Goal: Task Accomplishment & Management: Use online tool/utility

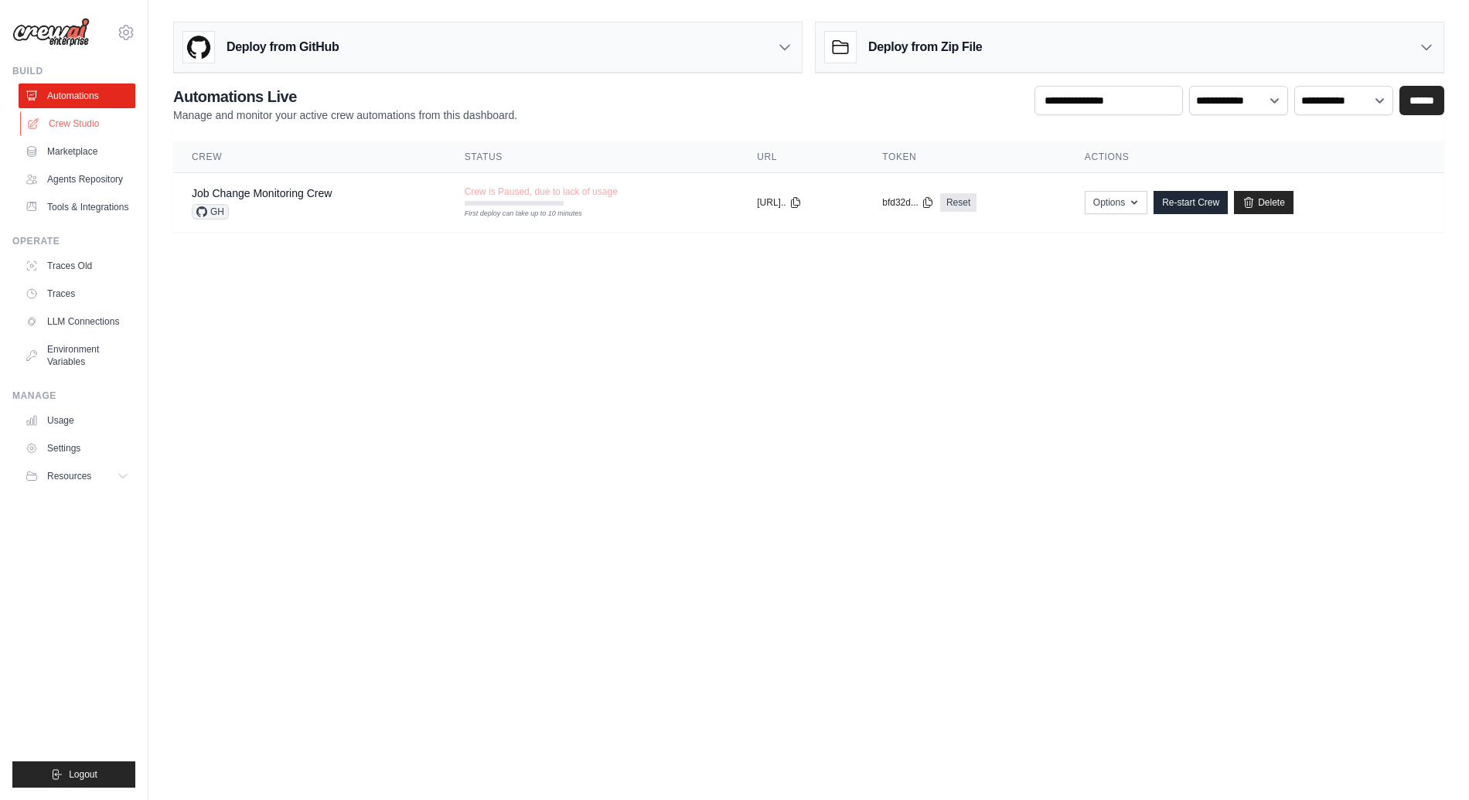
click at [58, 121] on link "Crew Studio" at bounding box center [78, 123] width 117 height 25
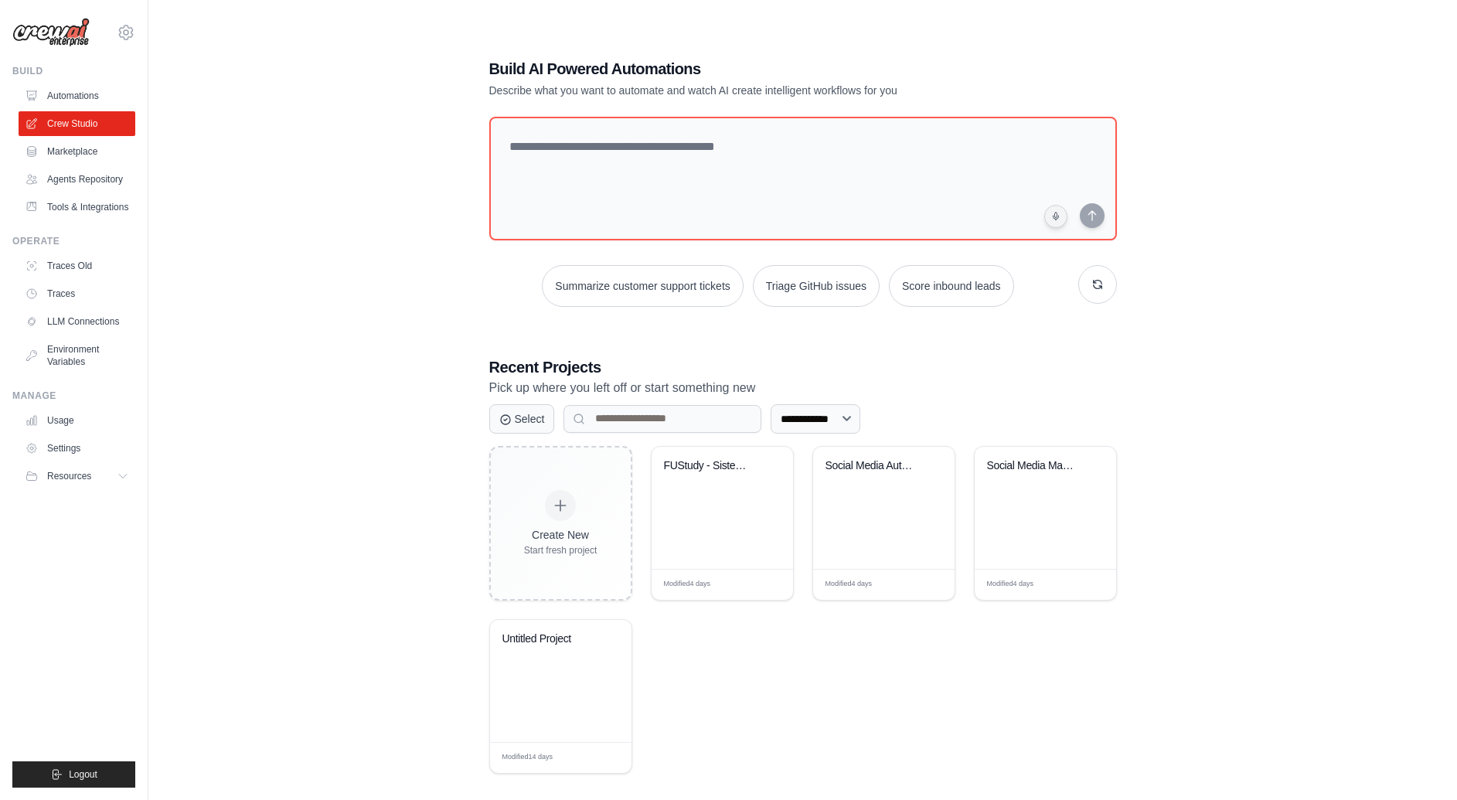
click at [326, 368] on div "**********" at bounding box center [802, 415] width 1259 height 800
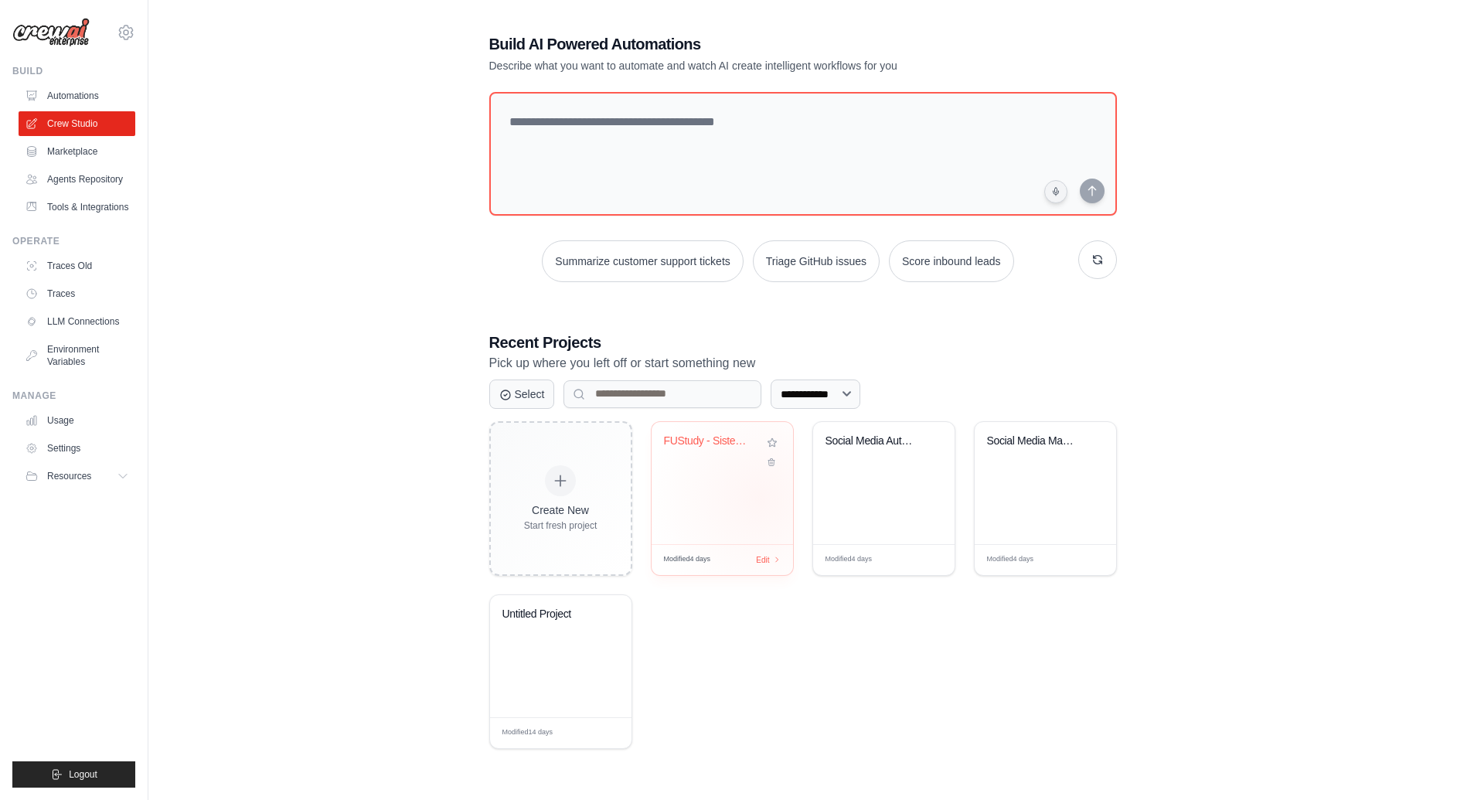
click at [760, 498] on div "FUStudy - Sistema Hibrido Multi-Mat..." at bounding box center [722, 483] width 141 height 122
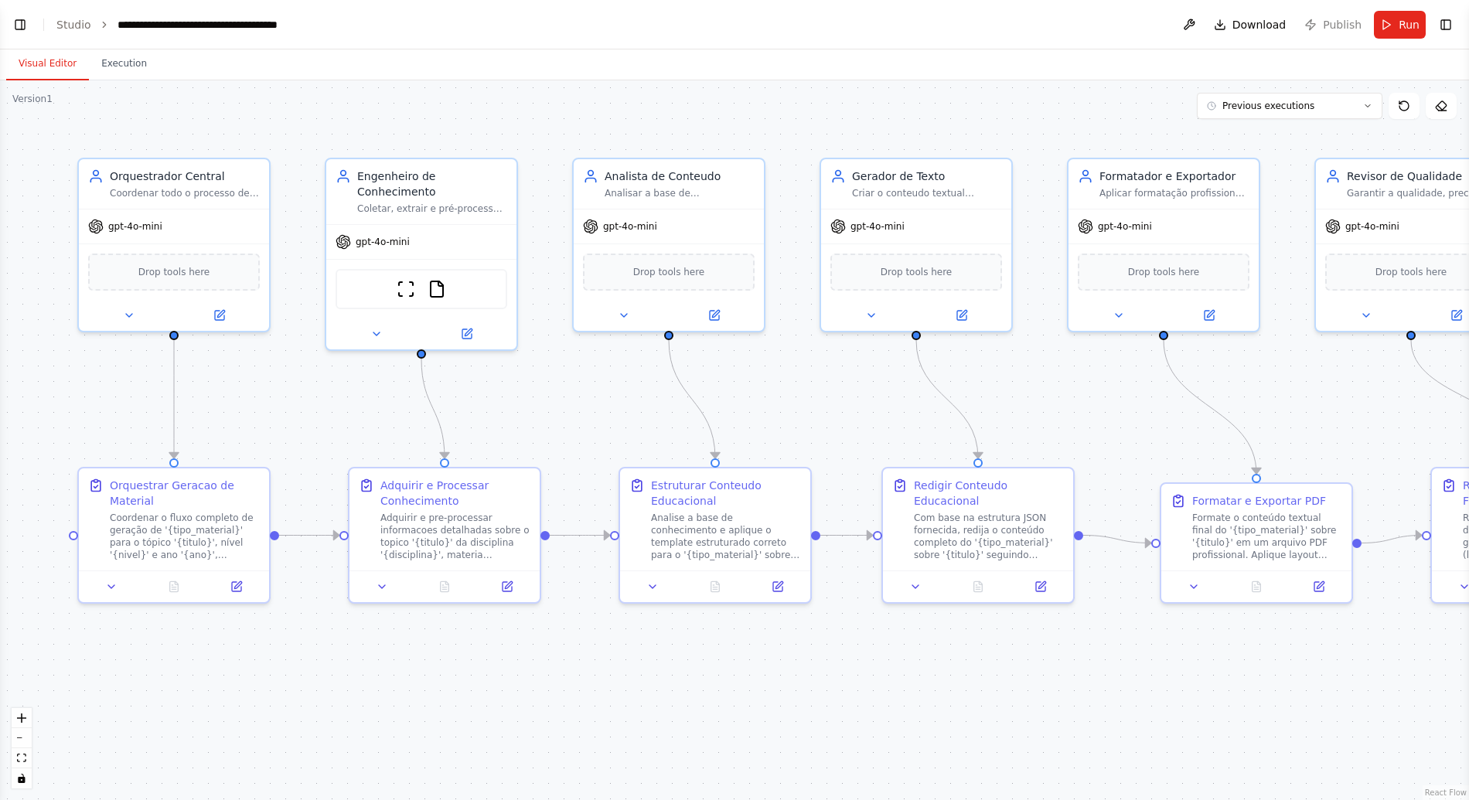
click at [474, 56] on div "Visual Editor Execution" at bounding box center [734, 64] width 1469 height 31
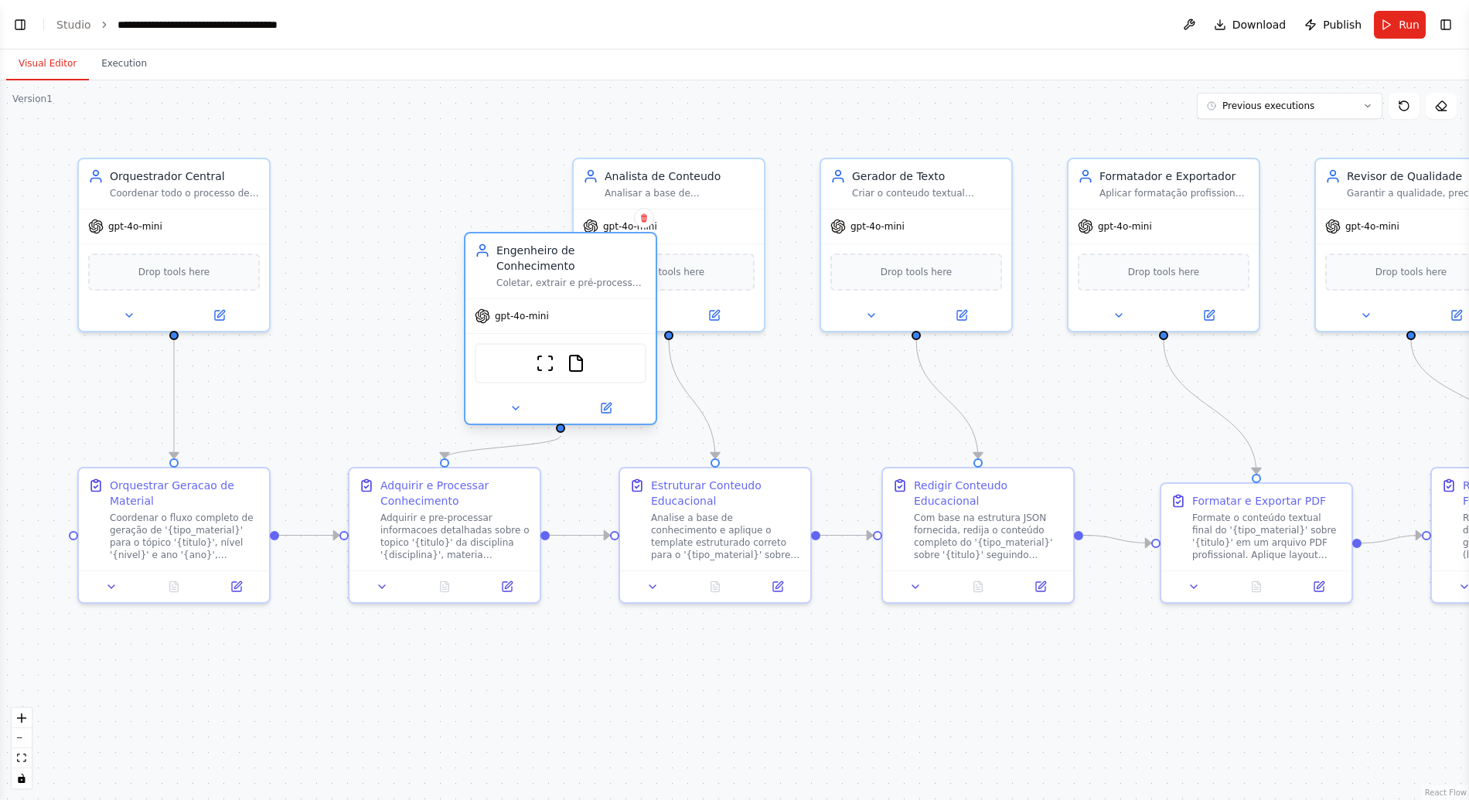
drag, startPoint x: 424, startPoint y: 171, endPoint x: 580, endPoint y: 263, distance: 181.2
click at [580, 263] on div "Engenheiro de Conhecimento" at bounding box center [571, 258] width 150 height 31
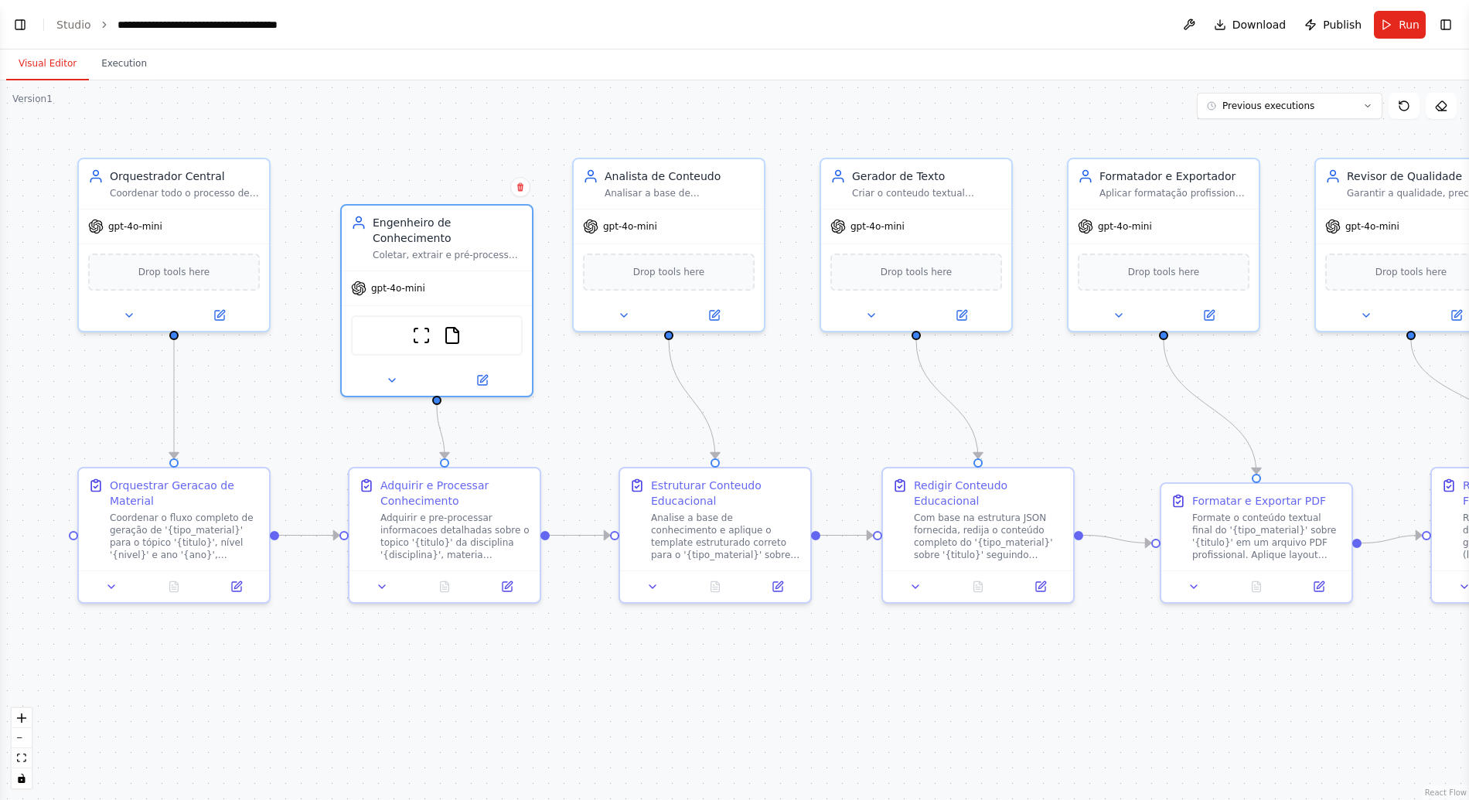
drag, startPoint x: 507, startPoint y: 240, endPoint x: 388, endPoint y: 170, distance: 138.3
click at [388, 170] on div ".deletable-edge-delete-btn { width: 20px; height: 20px; border: 0px solid #ffff…" at bounding box center [734, 440] width 1469 height 720
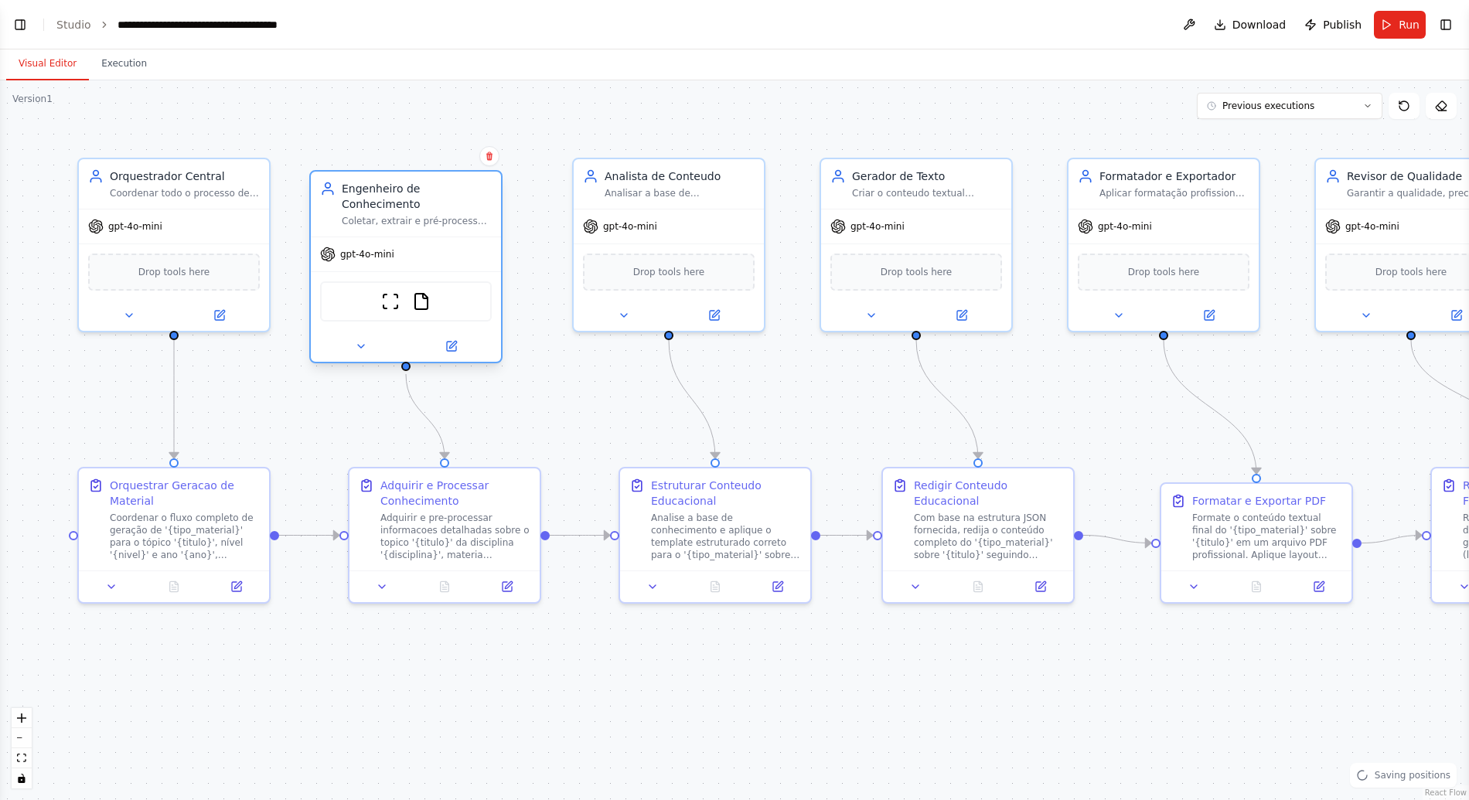
drag, startPoint x: 423, startPoint y: 181, endPoint x: 431, endPoint y: 179, distance: 8.8
click at [431, 178] on div "Engenheiro de Conhecimento Coletar, extrair e pré-processar informações de dive…" at bounding box center [406, 204] width 190 height 65
click at [606, 108] on div ".deletable-edge-delete-btn { width: 20px; height: 20px; border: 0px solid #ffff…" at bounding box center [734, 440] width 1469 height 720
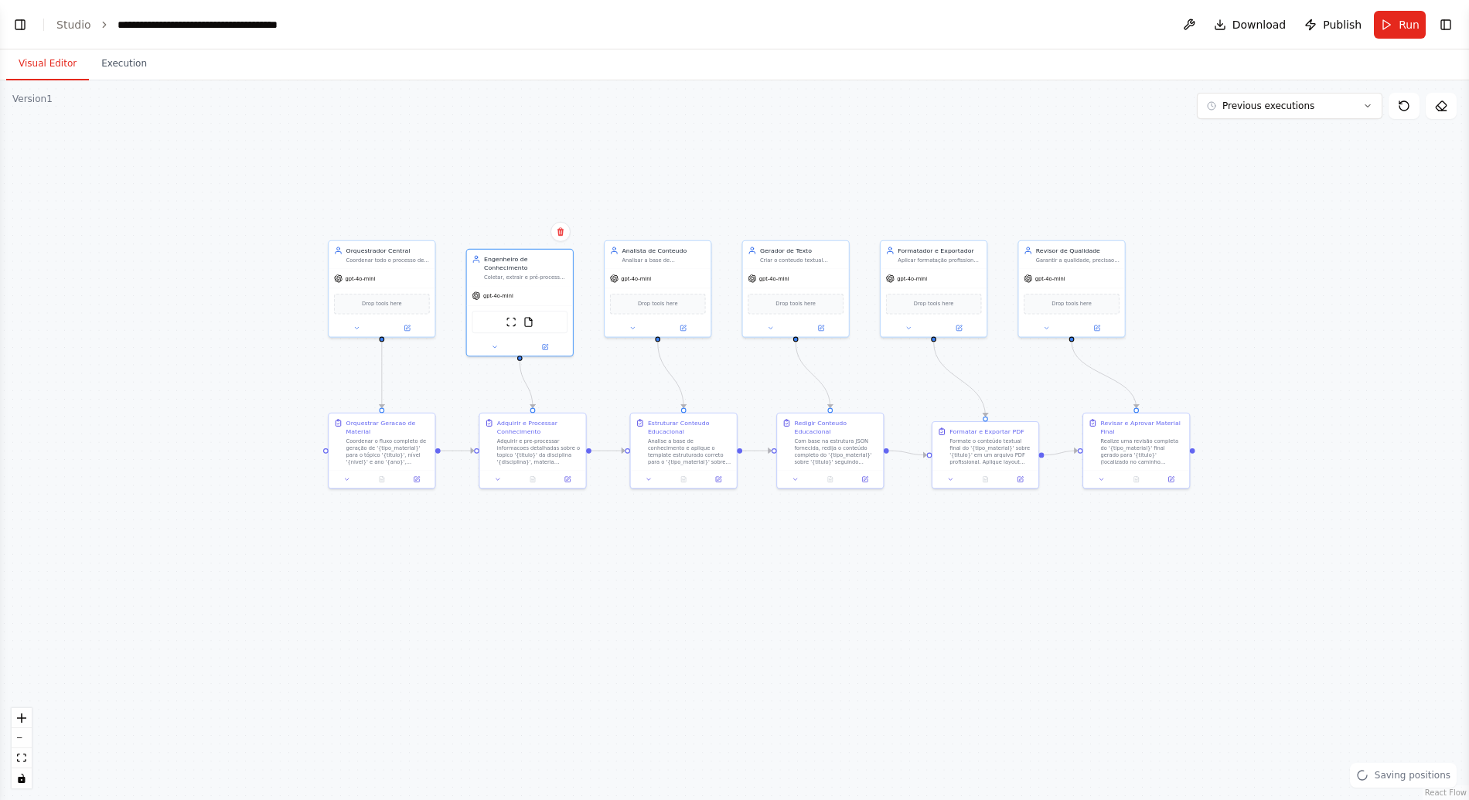
drag, startPoint x: 604, startPoint y: 111, endPoint x: 620, endPoint y: 216, distance: 106.4
click at [620, 216] on div ".deletable-edge-delete-btn { width: 20px; height: 20px; border: 0px solid #ffff…" at bounding box center [734, 440] width 1469 height 720
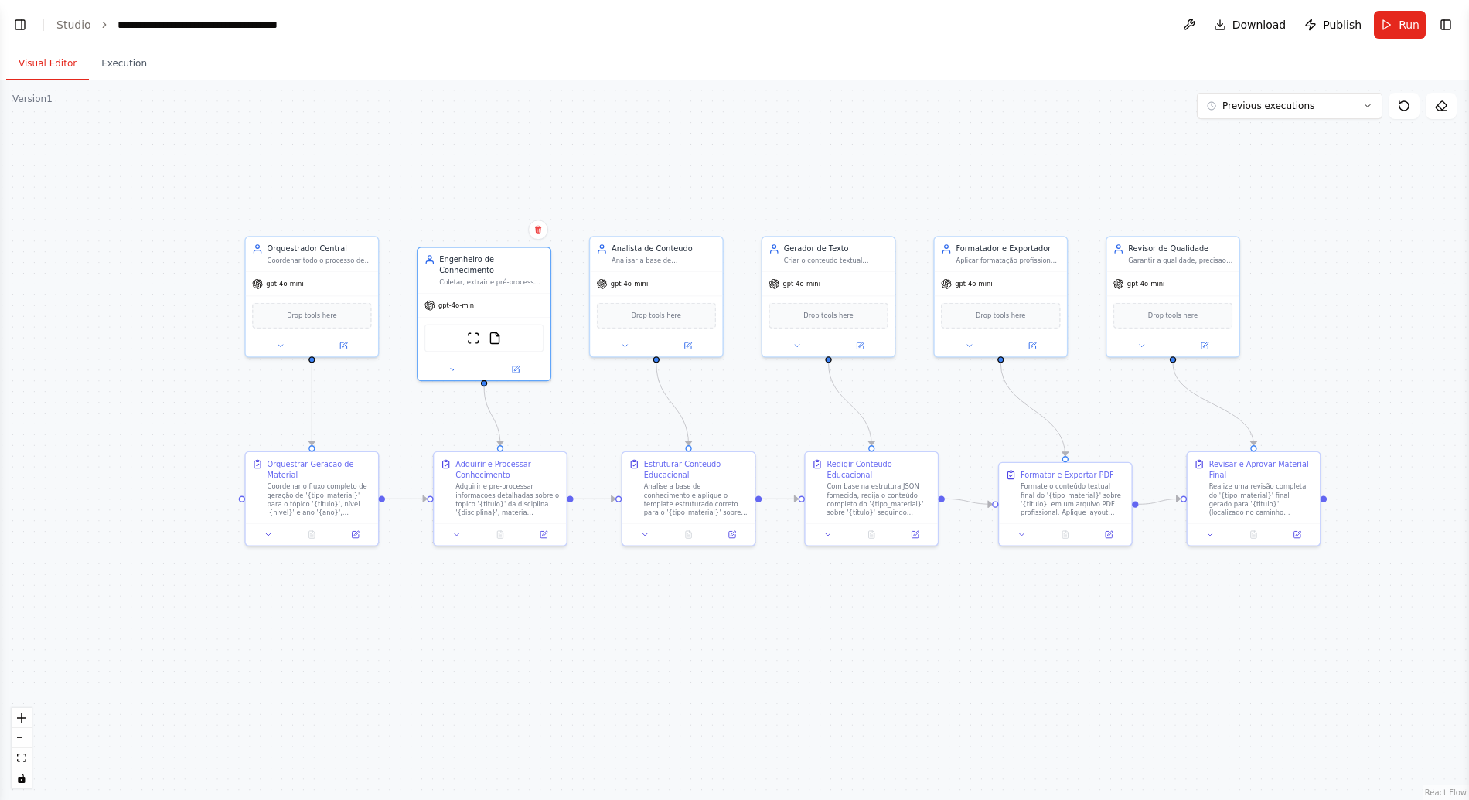
drag, startPoint x: 496, startPoint y: 201, endPoint x: 485, endPoint y: 193, distance: 13.9
click at [485, 191] on div ".deletable-edge-delete-btn { width: 20px; height: 20px; border: 0px solid #ffff…" at bounding box center [734, 440] width 1469 height 720
click at [474, 190] on div ".deletable-edge-delete-btn { width: 20px; height: 20px; border: 0px solid #ffff…" at bounding box center [734, 440] width 1469 height 720
drag, startPoint x: 722, startPoint y: 169, endPoint x: 827, endPoint y: 170, distance: 105.1
click at [823, 170] on div ".deletable-edge-delete-btn { width: 20px; height: 20px; border: 0px solid #ffff…" at bounding box center [734, 440] width 1469 height 720
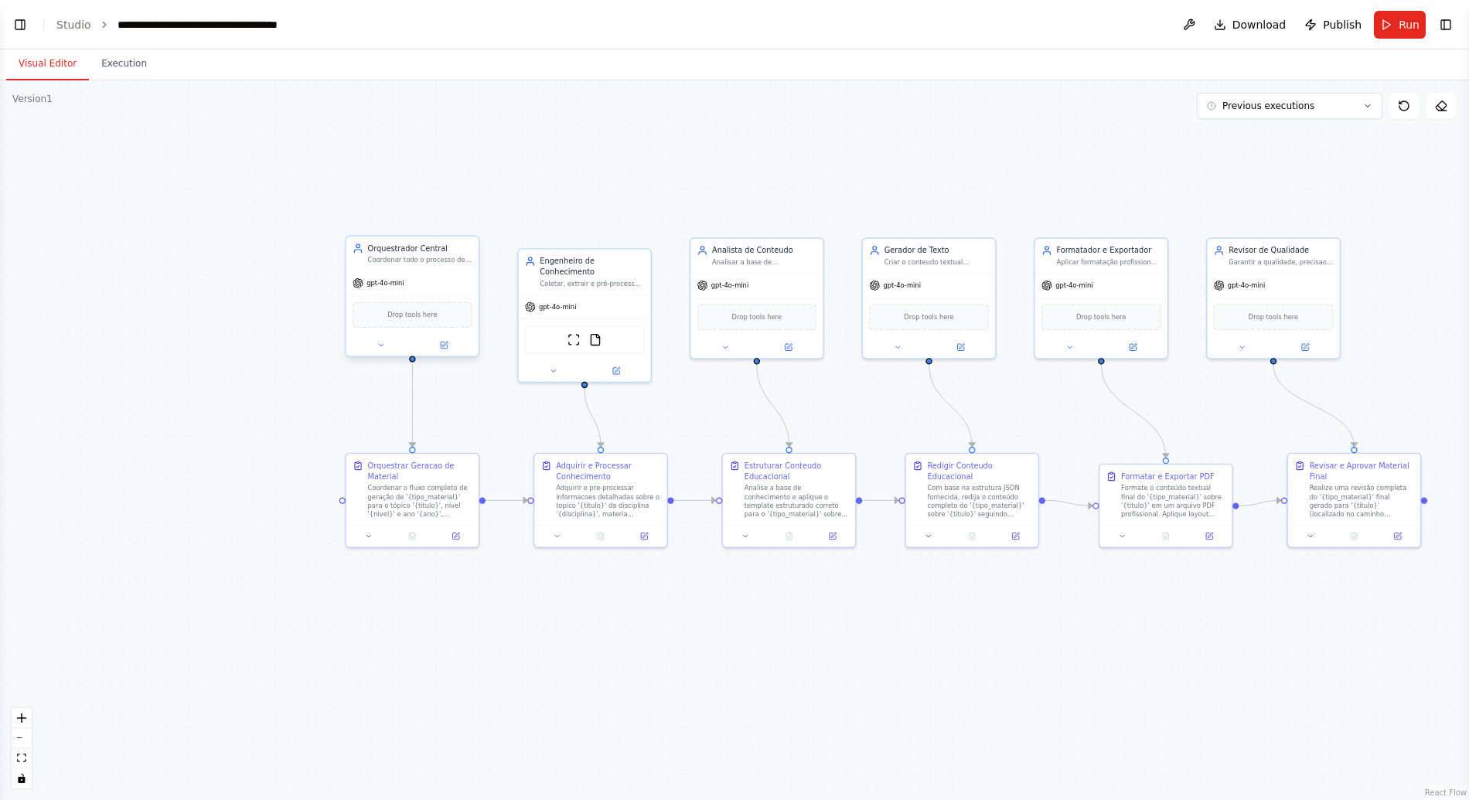
click at [420, 307] on div "Drop tools here" at bounding box center [412, 315] width 120 height 26
click at [431, 290] on div "gpt-4o-mini" at bounding box center [412, 283] width 132 height 24
click at [424, 265] on div "Orquestrador Central Coordenar todo o processo de geração de material educacion…" at bounding box center [412, 254] width 132 height 35
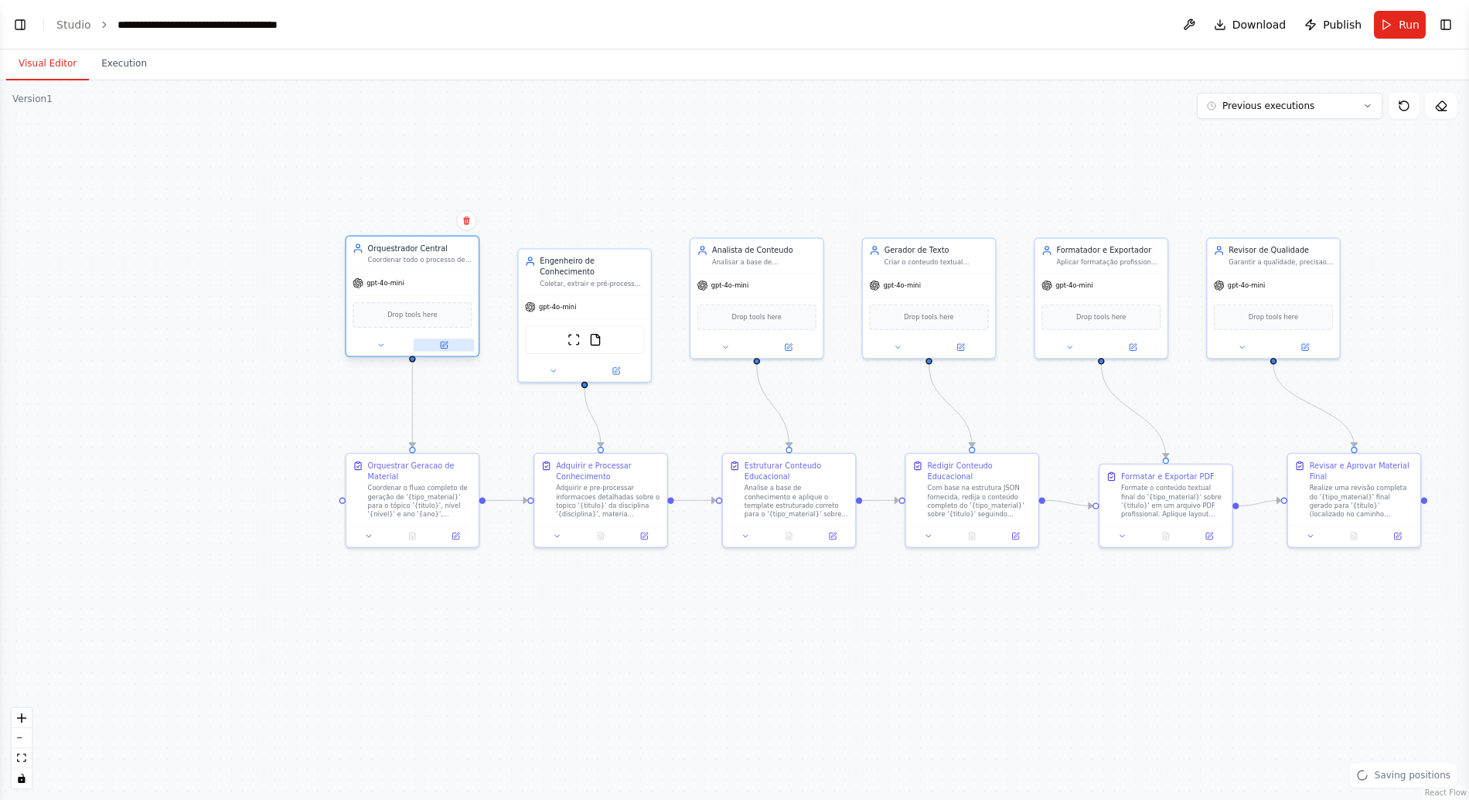
click at [448, 351] on button at bounding box center [444, 345] width 61 height 13
click at [445, 342] on icon at bounding box center [444, 344] width 5 height 5
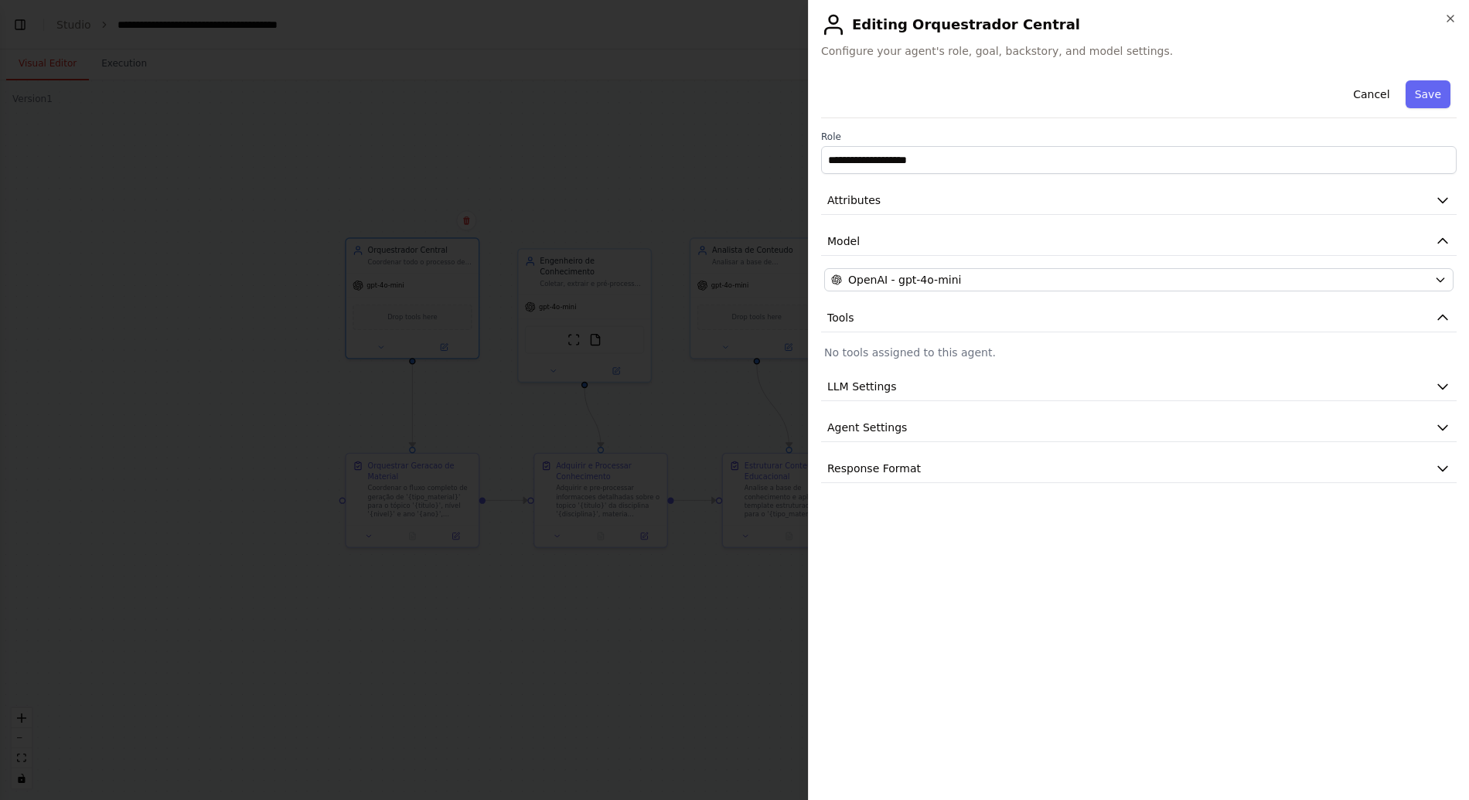
click at [992, 574] on div "**********" at bounding box center [1138, 430] width 635 height 713
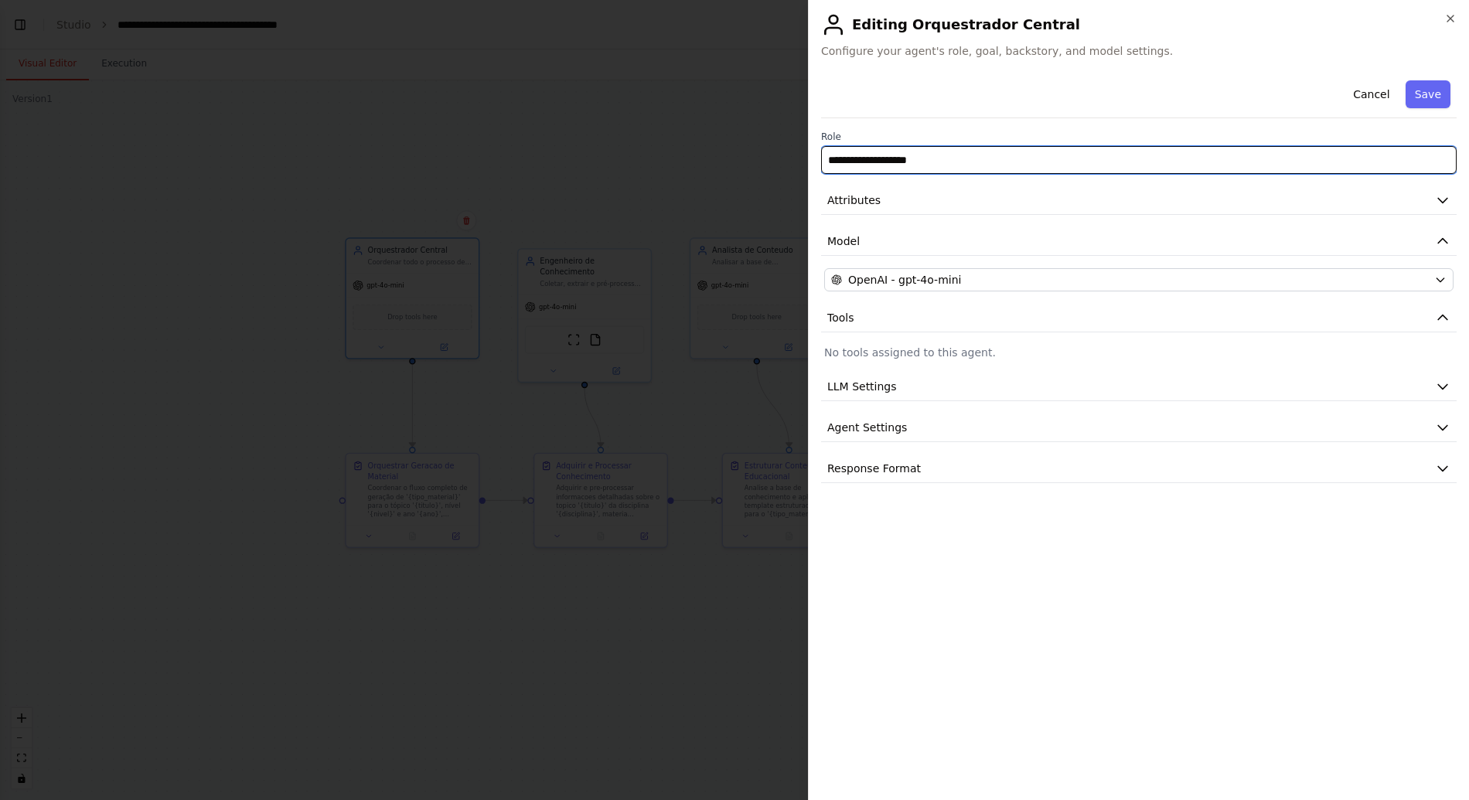
drag, startPoint x: 918, startPoint y: 158, endPoint x: 877, endPoint y: 158, distance: 41.7
click at [899, 158] on input "**********" at bounding box center [1138, 160] width 635 height 28
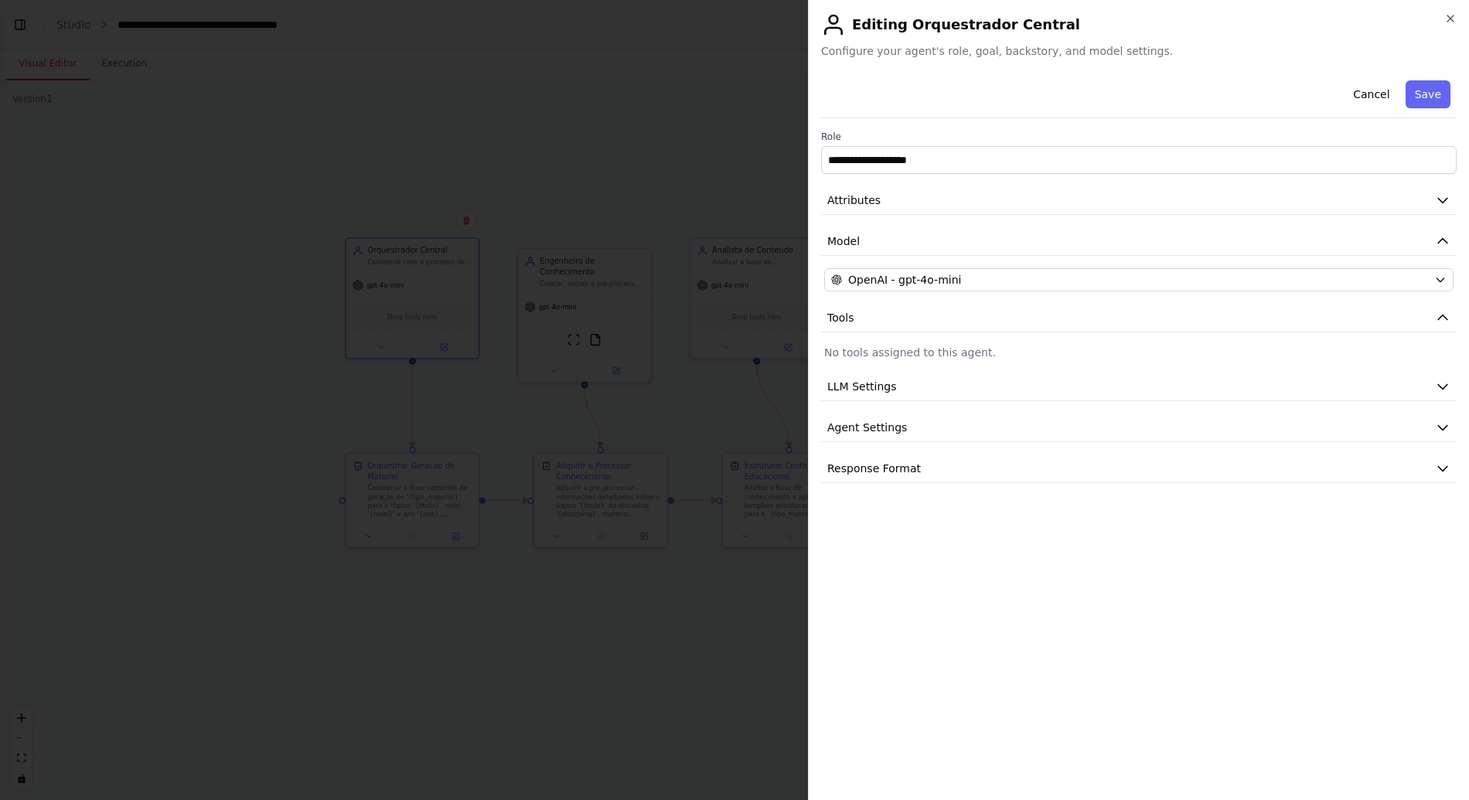
click at [1029, 122] on div "**********" at bounding box center [1138, 278] width 635 height 409
click at [909, 392] on button "LLM Settings" at bounding box center [1138, 387] width 635 height 29
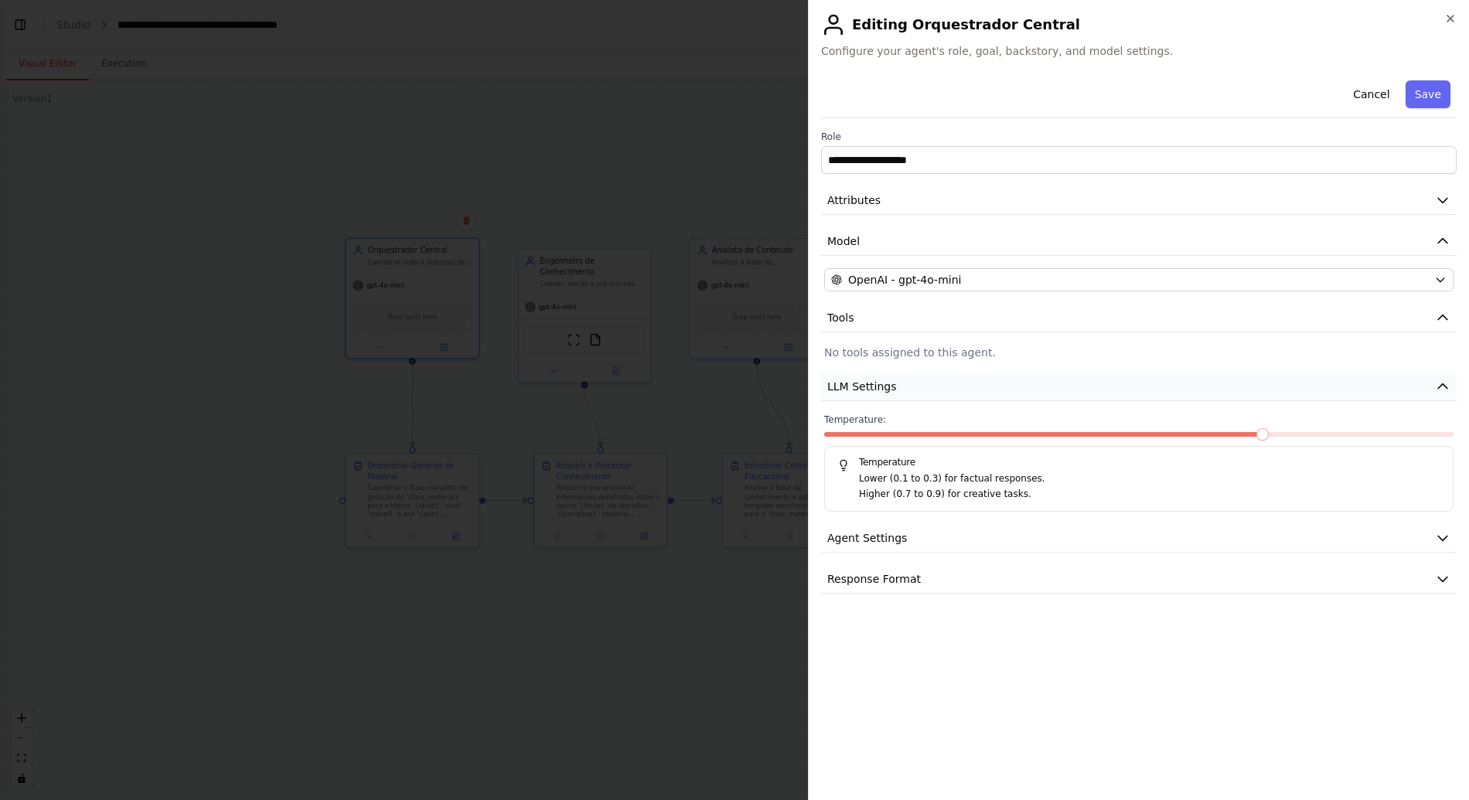
click at [909, 392] on button "LLM Settings" at bounding box center [1138, 387] width 635 height 29
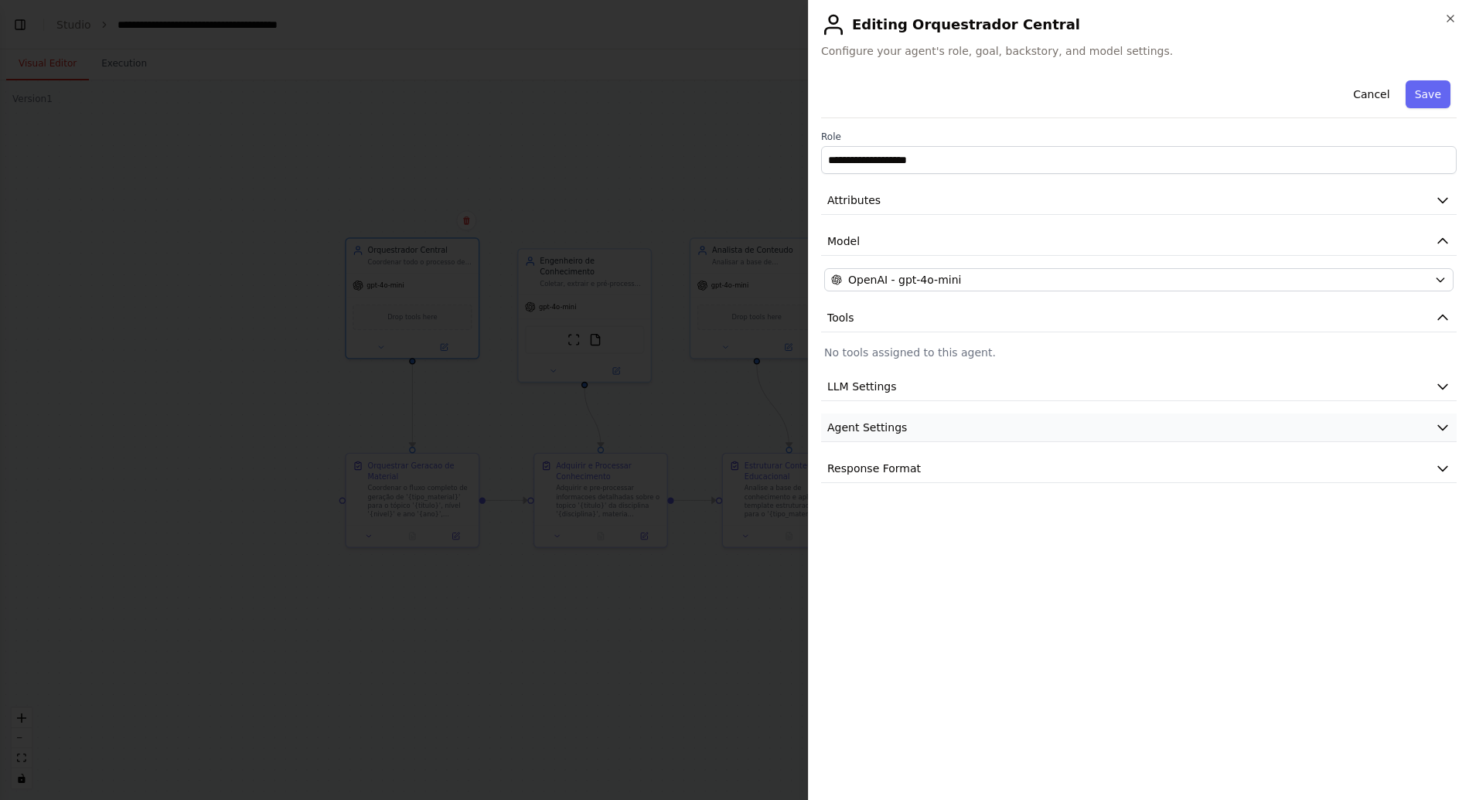
click at [908, 434] on button "Agent Settings" at bounding box center [1138, 428] width 635 height 29
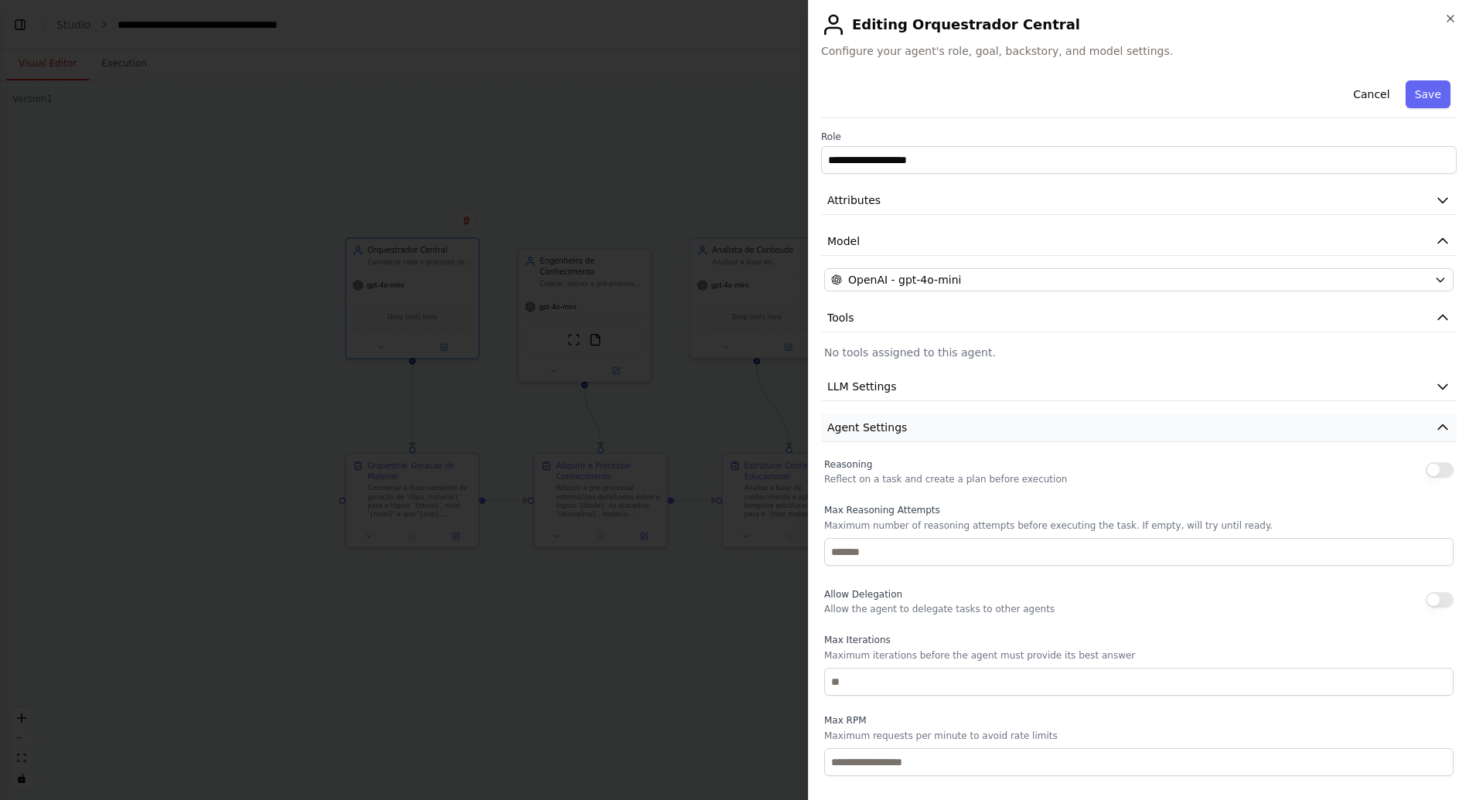
click at [908, 434] on button "Agent Settings" at bounding box center [1138, 428] width 635 height 29
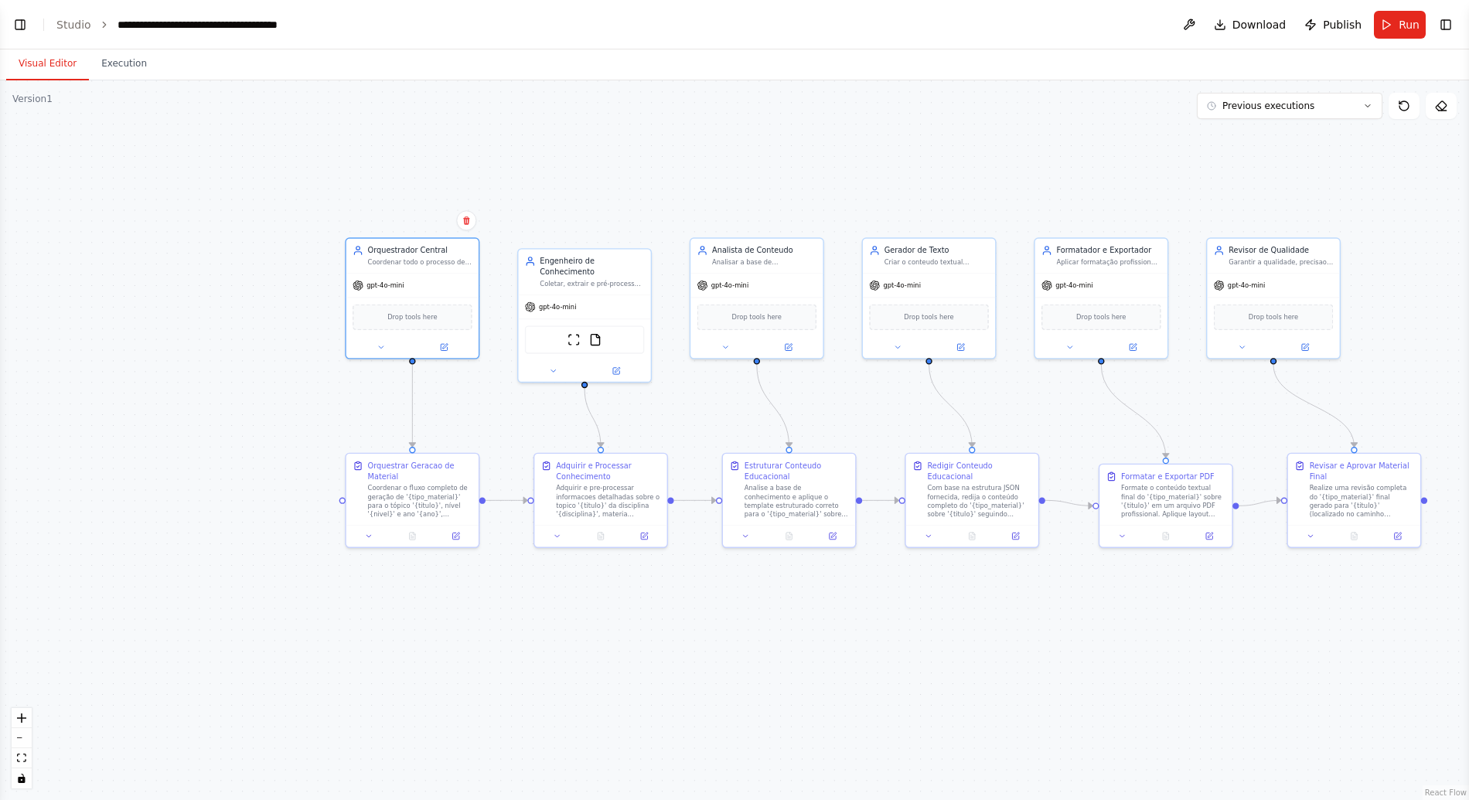
drag, startPoint x: 577, startPoint y: 131, endPoint x: 517, endPoint y: 154, distance: 63.6
click at [517, 154] on div ".deletable-edge-delete-btn { width: 20px; height: 20px; border: 0px solid #ffff…" at bounding box center [734, 440] width 1469 height 720
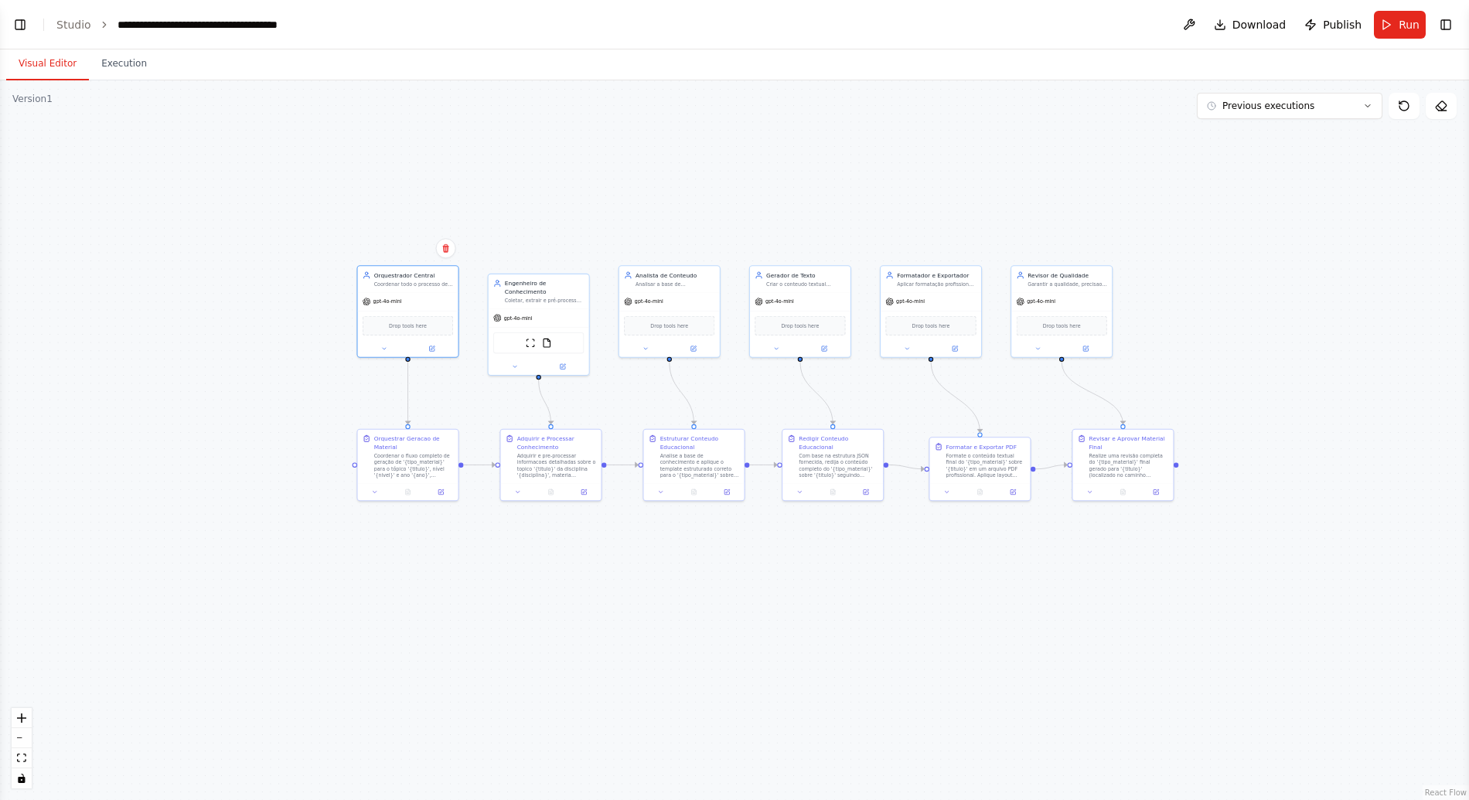
drag, startPoint x: 525, startPoint y: 151, endPoint x: 550, endPoint y: 196, distance: 50.9
click at [550, 196] on div ".deletable-edge-delete-btn { width: 20px; height: 20px; border: 0px solid #ffff…" at bounding box center [734, 440] width 1469 height 720
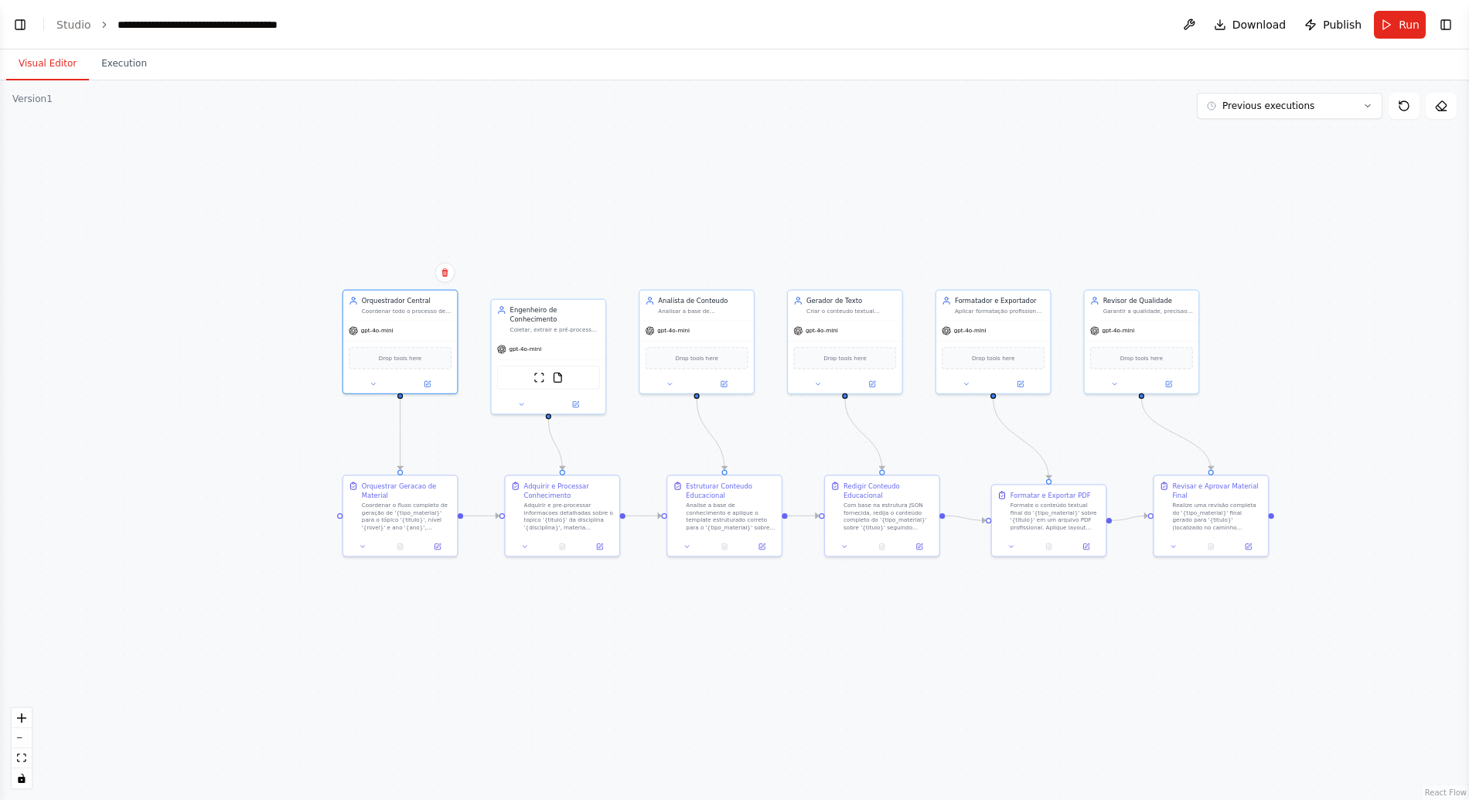
click at [550, 193] on div ".deletable-edge-delete-btn { width: 20px; height: 20px; border: 0px solid #ffff…" at bounding box center [734, 440] width 1469 height 720
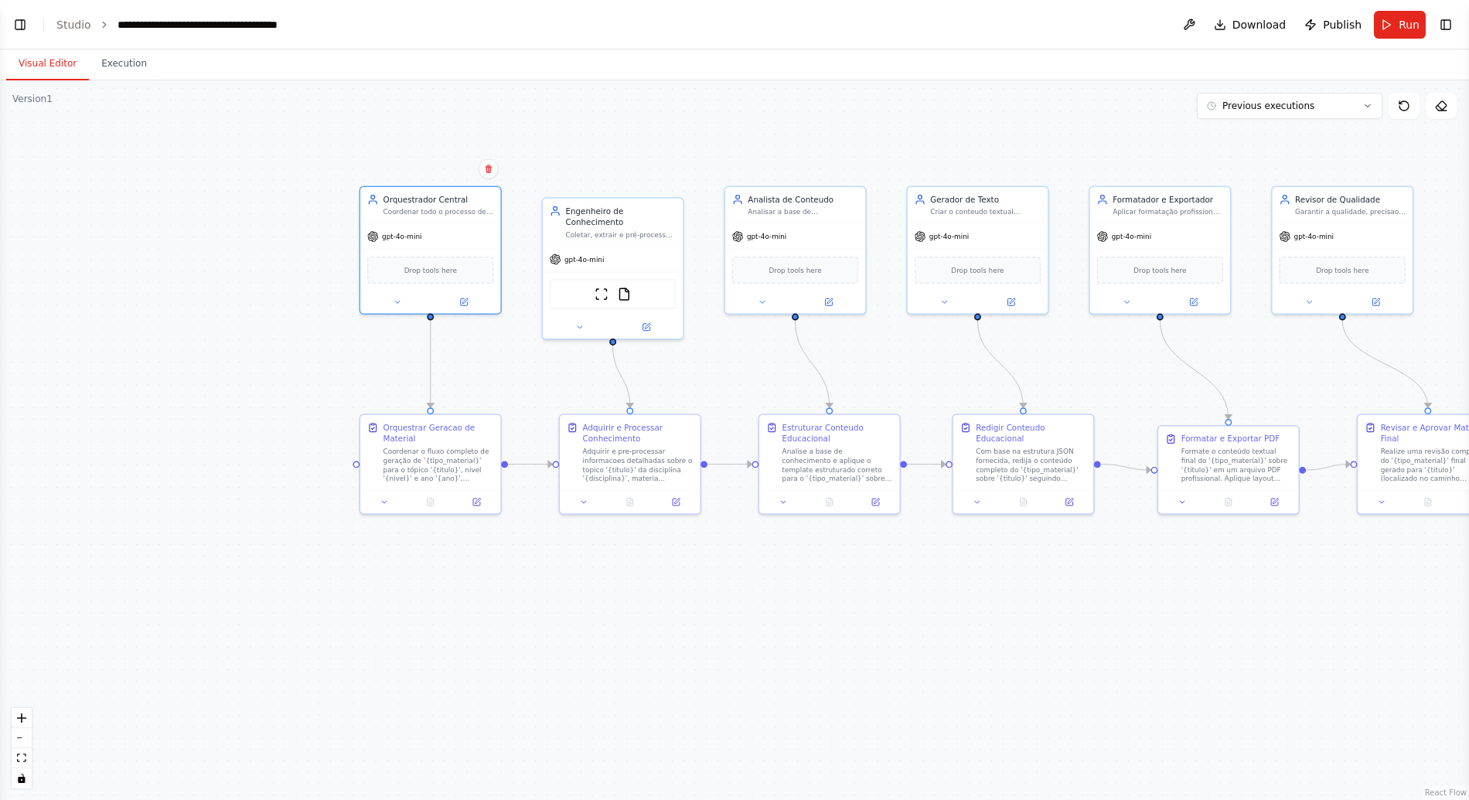
drag, startPoint x: 318, startPoint y: 349, endPoint x: 301, endPoint y: 380, distance: 36.0
click at [301, 380] on div ".deletable-edge-delete-btn { width: 20px; height: 20px; border: 0px solid #ffff…" at bounding box center [734, 440] width 1469 height 720
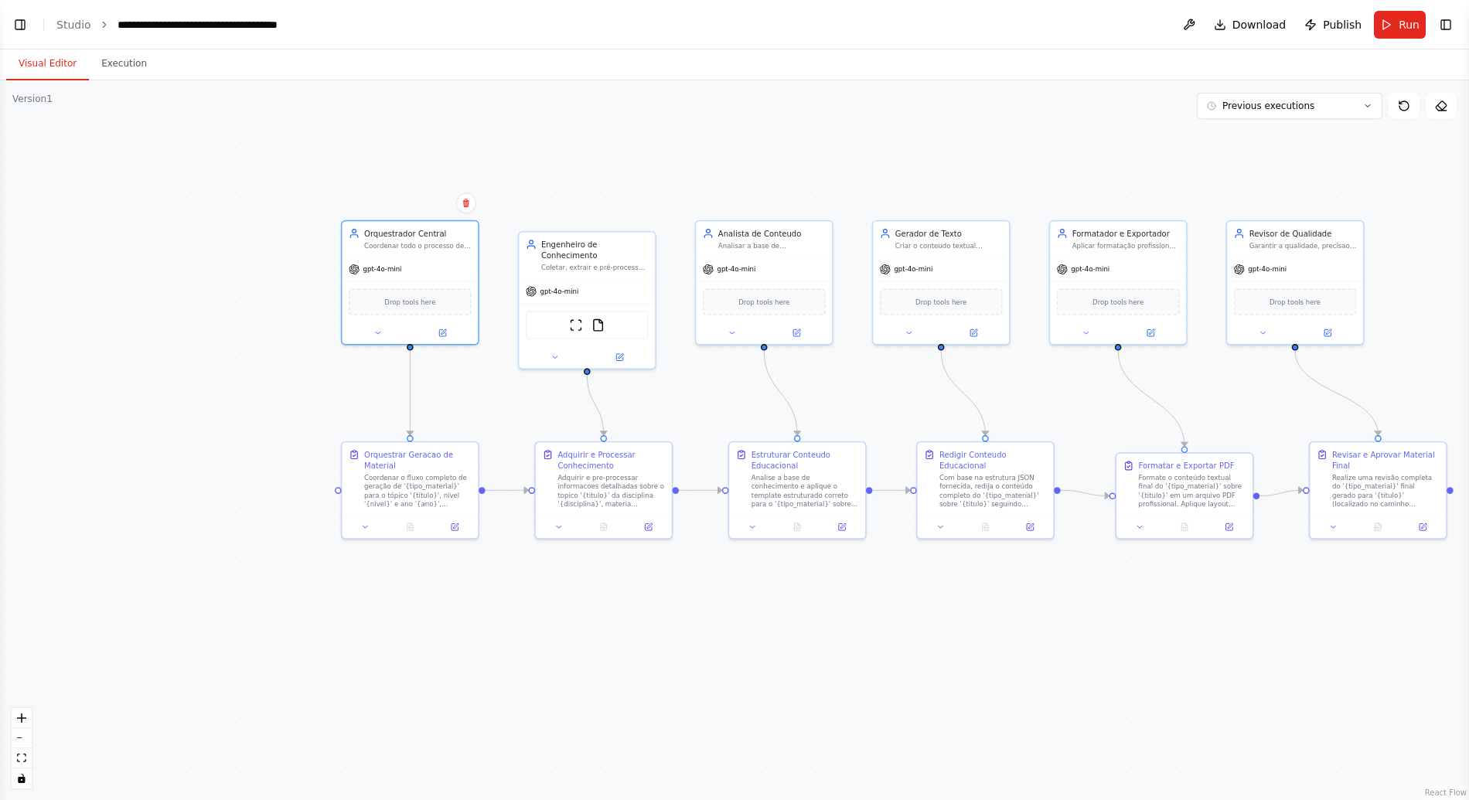
drag, startPoint x: 301, startPoint y: 380, endPoint x: 264, endPoint y: 383, distance: 37.9
click at [264, 383] on div ".deletable-edge-delete-btn { width: 20px; height: 20px; border: 0px solid #ffff…" at bounding box center [734, 440] width 1469 height 720
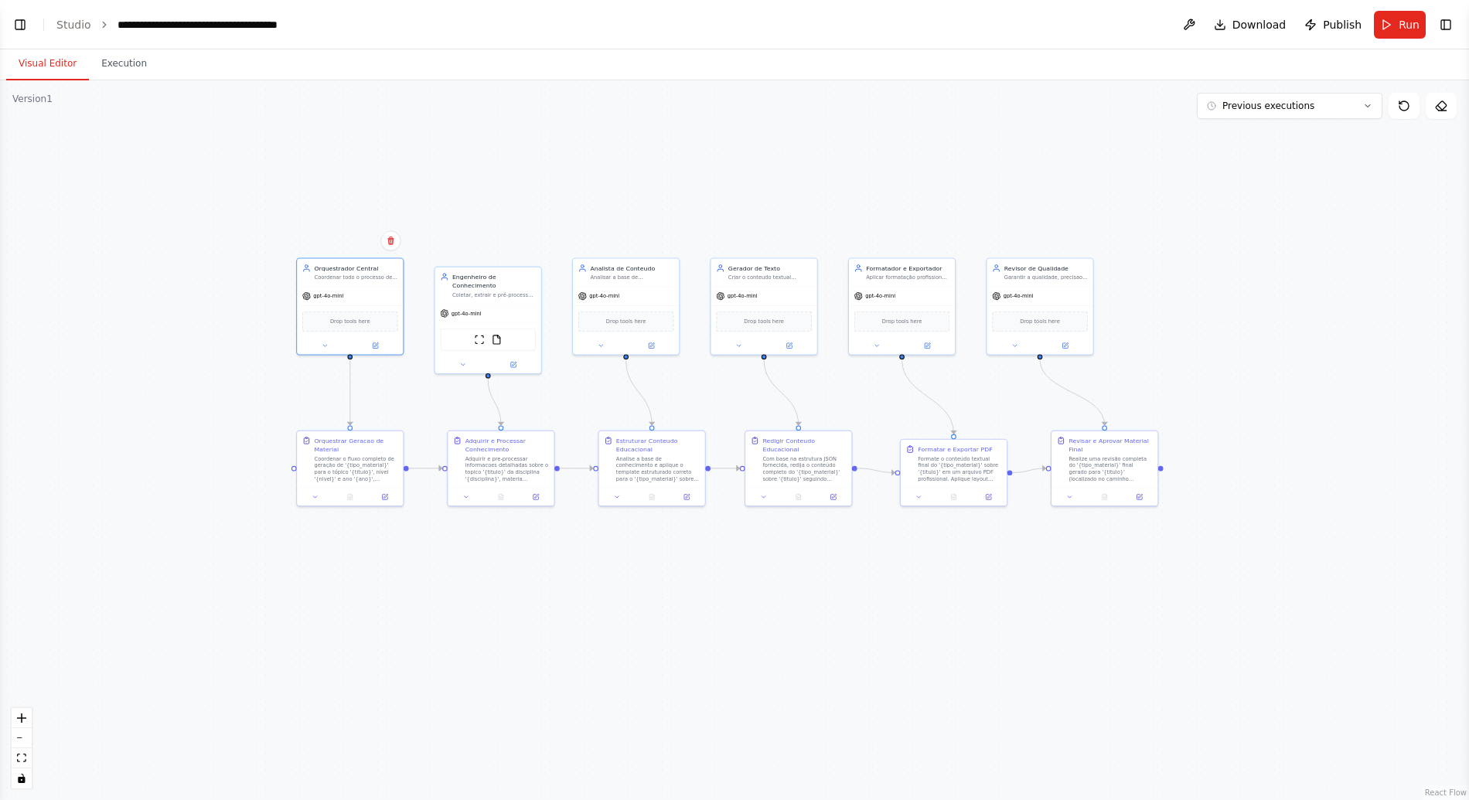
drag, startPoint x: 255, startPoint y: 373, endPoint x: 315, endPoint y: 373, distance: 59.5
click at [312, 373] on div ".deletable-edge-delete-btn { width: 20px; height: 20px; border: 0px solid #ffff…" at bounding box center [734, 440] width 1469 height 720
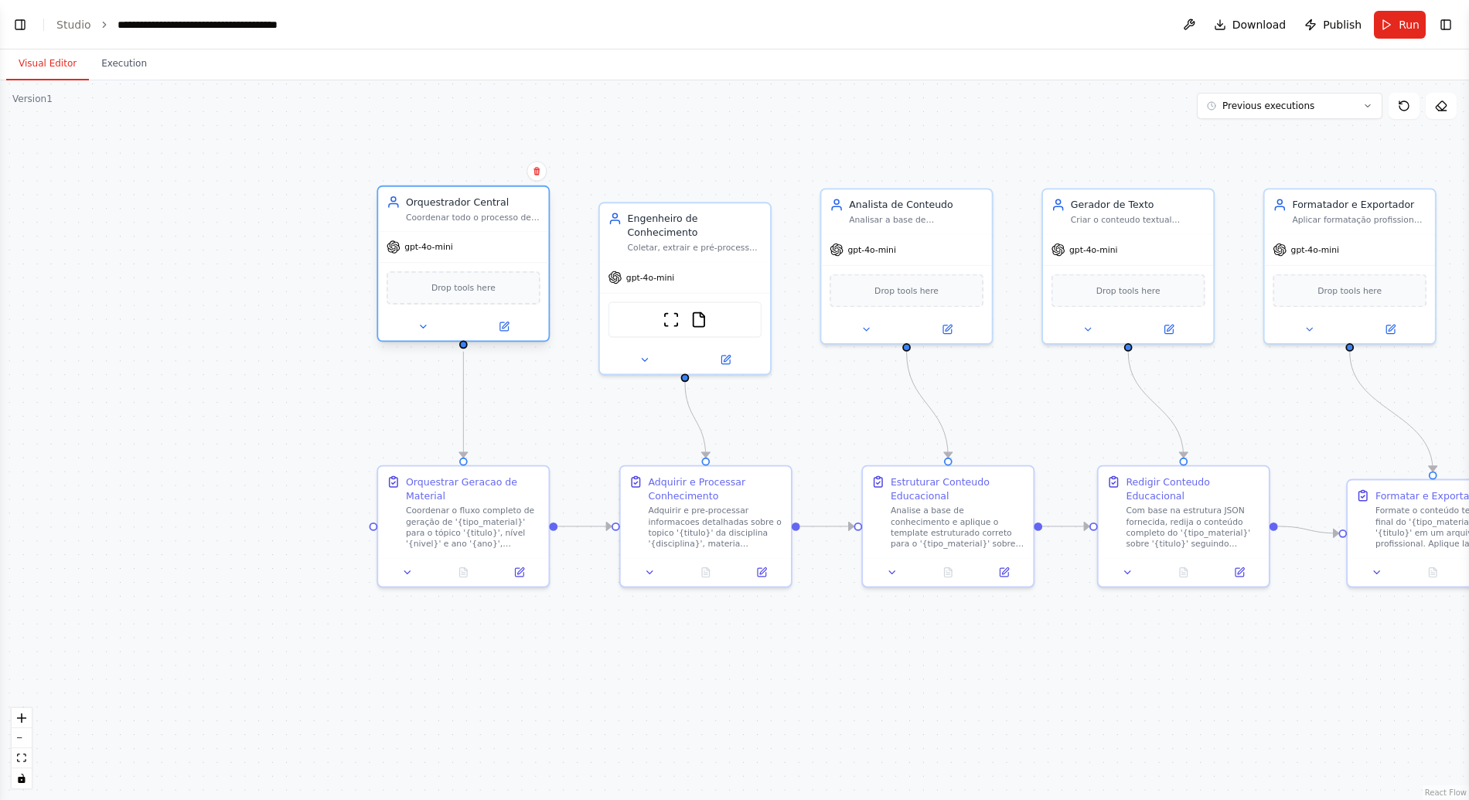
click at [495, 246] on div "gpt-4o-mini" at bounding box center [463, 247] width 170 height 30
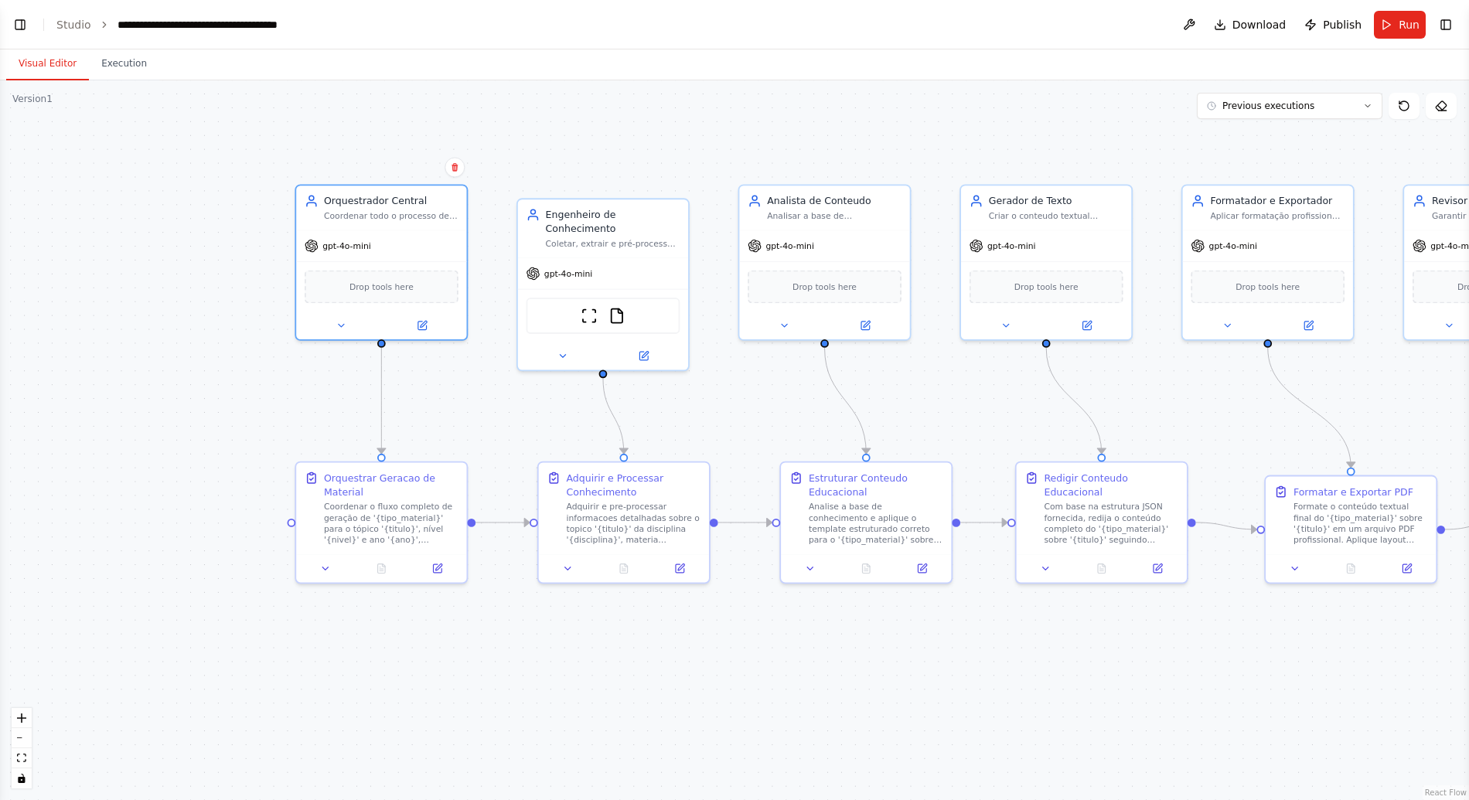
drag, startPoint x: 377, startPoint y: 417, endPoint x: 295, endPoint y: 413, distance: 82.0
click at [295, 413] on div ".deletable-edge-delete-btn { width: 20px; height: 20px; border: 0px solid #ffff…" at bounding box center [734, 440] width 1469 height 720
click at [400, 518] on div "Coordenar o fluxo completo de geração de '{tipo_material}' para o tópico '{titu…" at bounding box center [391, 521] width 134 height 44
click at [326, 572] on button at bounding box center [325, 565] width 48 height 16
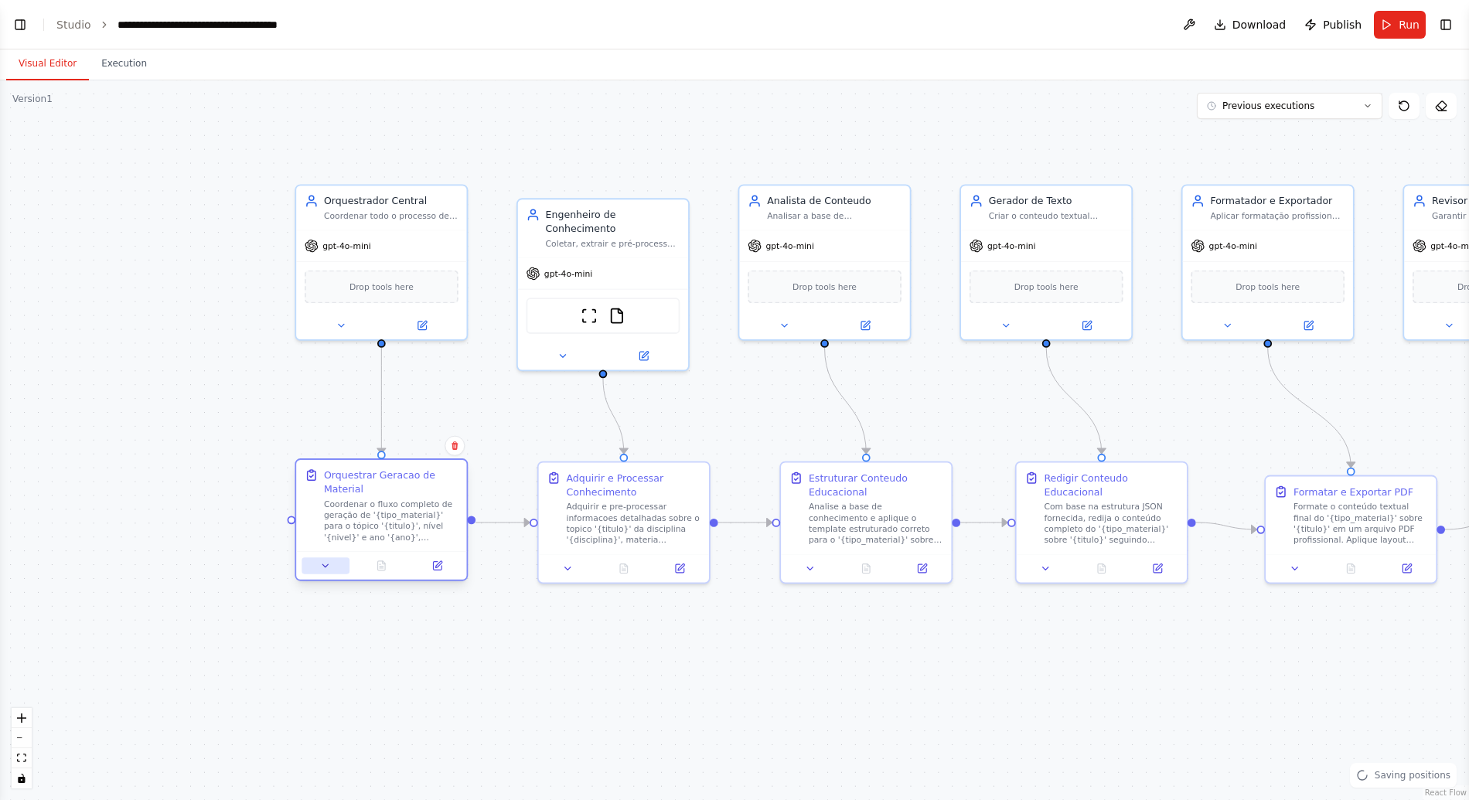
click at [329, 560] on icon at bounding box center [325, 565] width 11 height 11
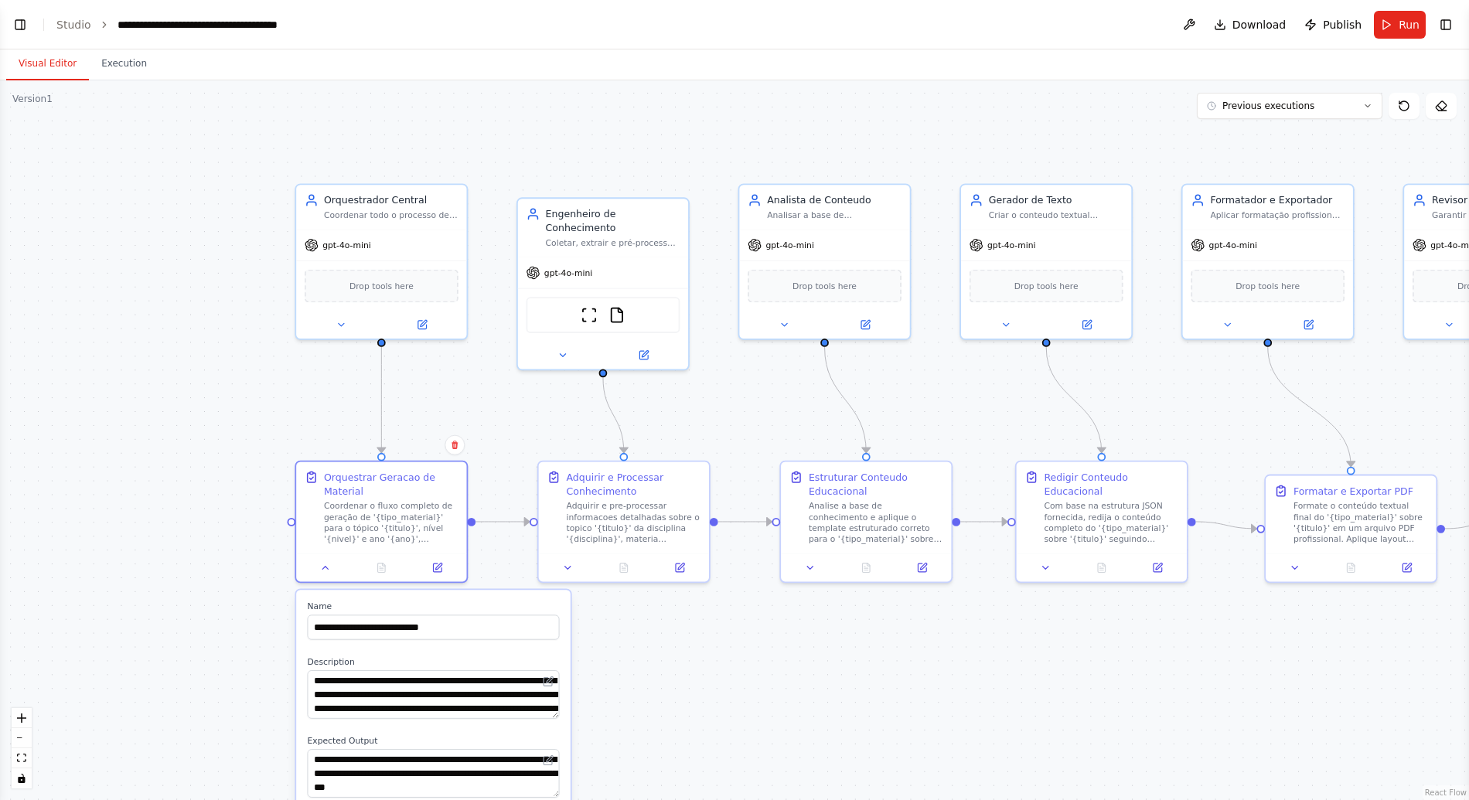
click at [244, 437] on div ".deletable-edge-delete-btn { width: 20px; height: 20px; border: 0px solid #ffff…" at bounding box center [734, 440] width 1469 height 720
click at [331, 571] on button at bounding box center [325, 565] width 48 height 16
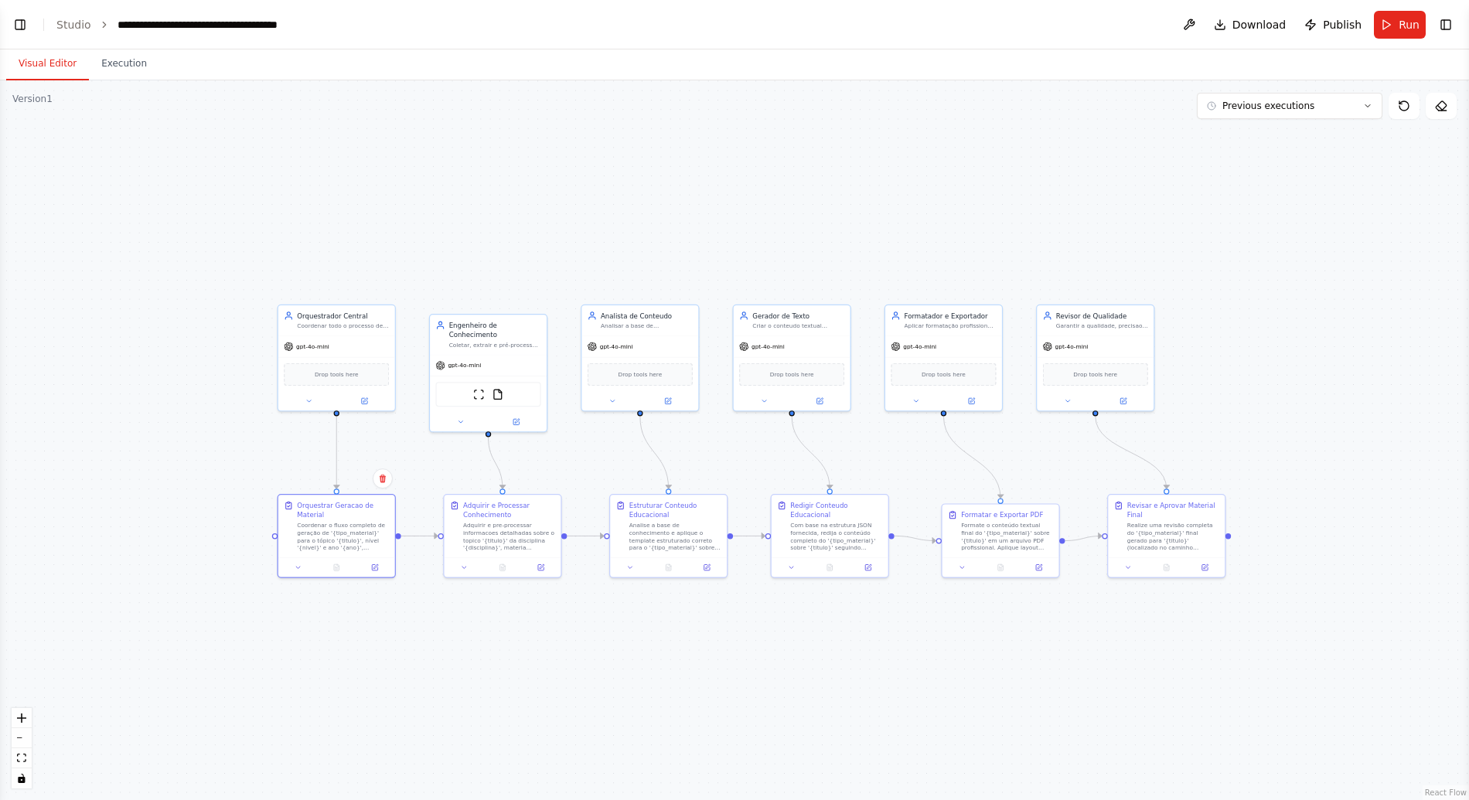
drag, startPoint x: 240, startPoint y: 548, endPoint x: 254, endPoint y: 458, distance: 91.4
click at [254, 458] on div ".deletable-edge-delete-btn { width: 20px; height: 20px; border: 0px solid #ffff…" at bounding box center [734, 440] width 1469 height 720
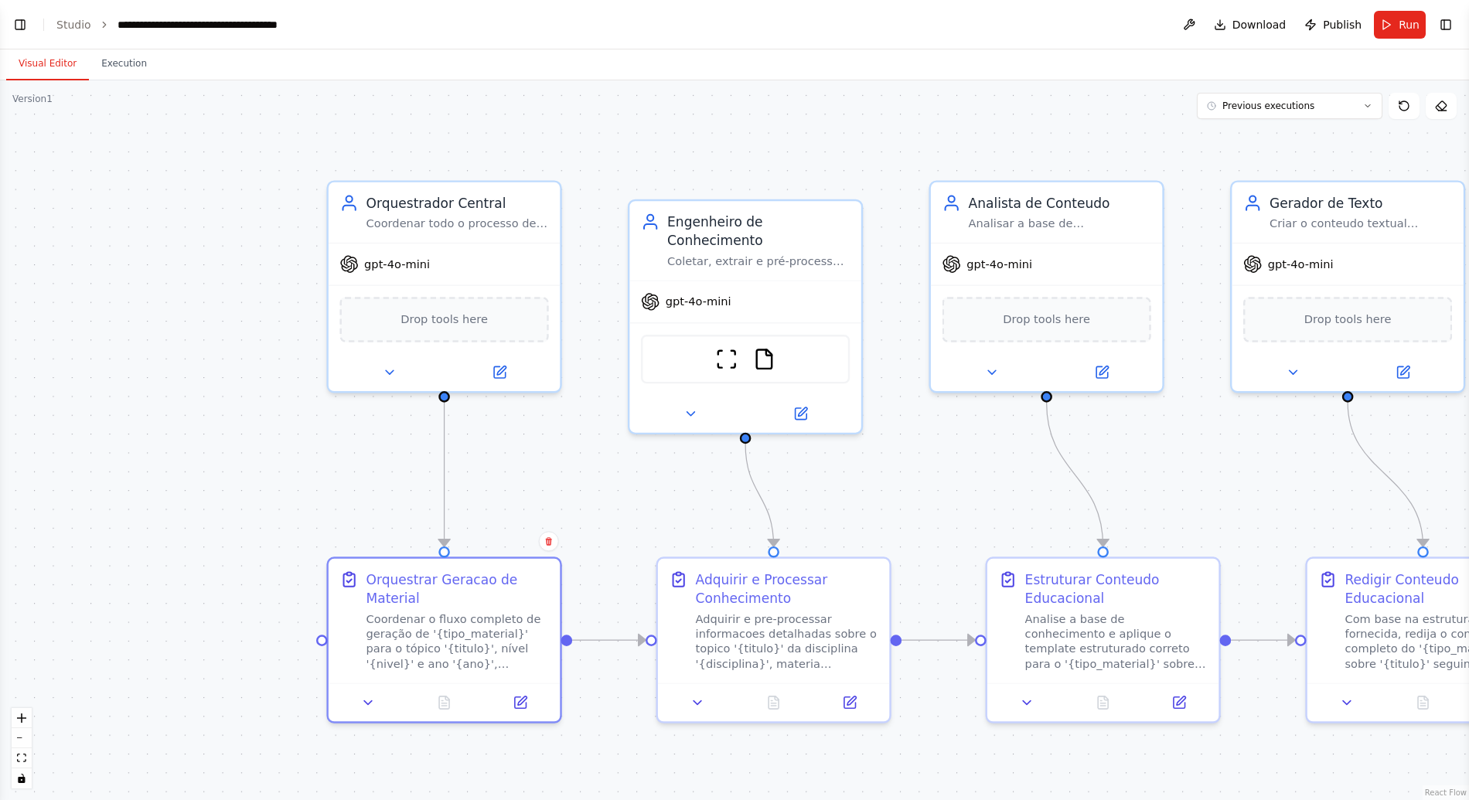
drag, startPoint x: 249, startPoint y: 329, endPoint x: 249, endPoint y: 535, distance: 206.4
click at [249, 535] on div ".deletable-edge-delete-btn { width: 20px; height: 20px; border: 0px solid #ffff…" at bounding box center [734, 440] width 1469 height 720
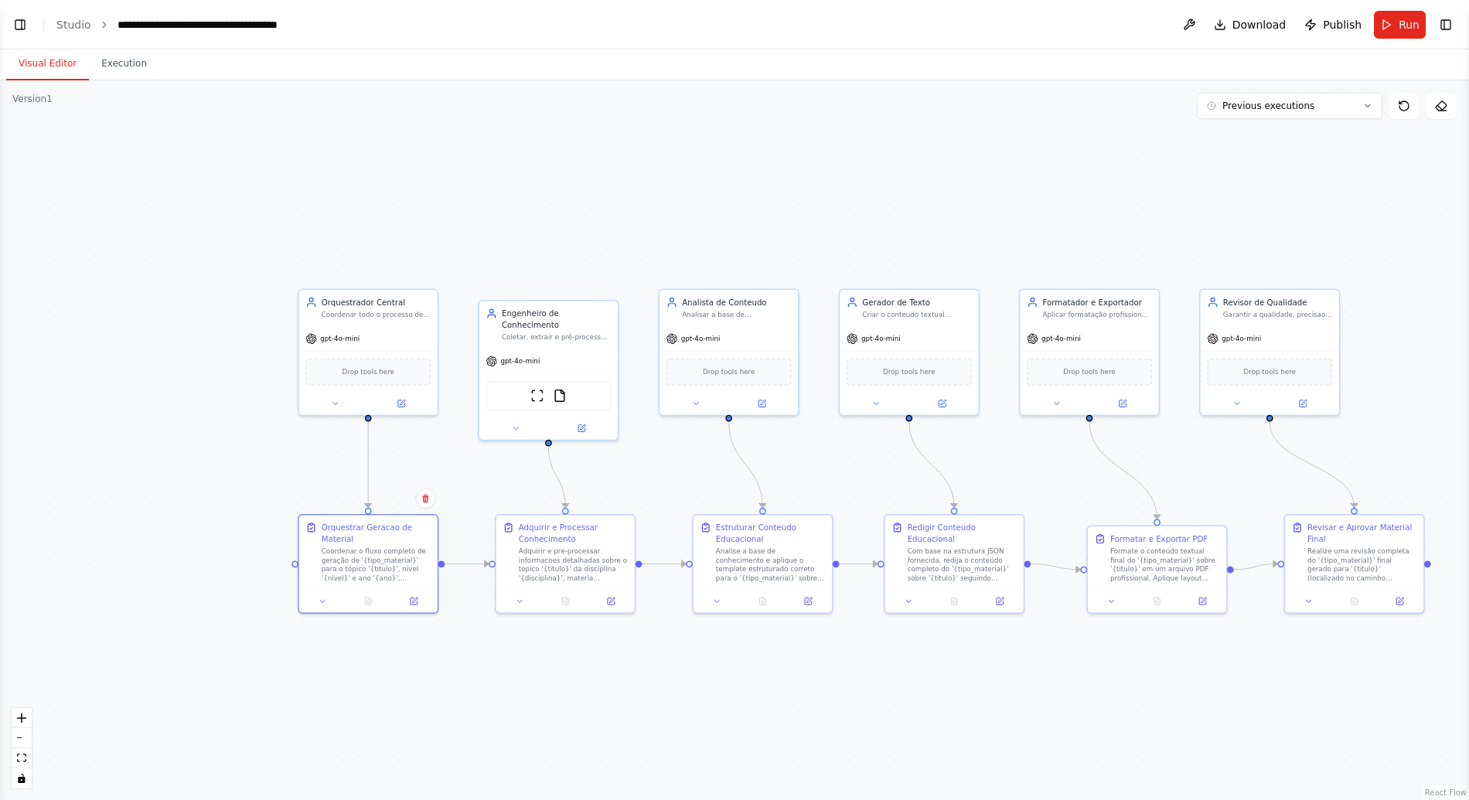
drag, startPoint x: 301, startPoint y: 489, endPoint x: 303, endPoint y: 454, distance: 34.9
click at [303, 454] on div ".deletable-edge-delete-btn { width: 20px; height: 20px; border: 0px solid #ffff…" at bounding box center [734, 440] width 1469 height 720
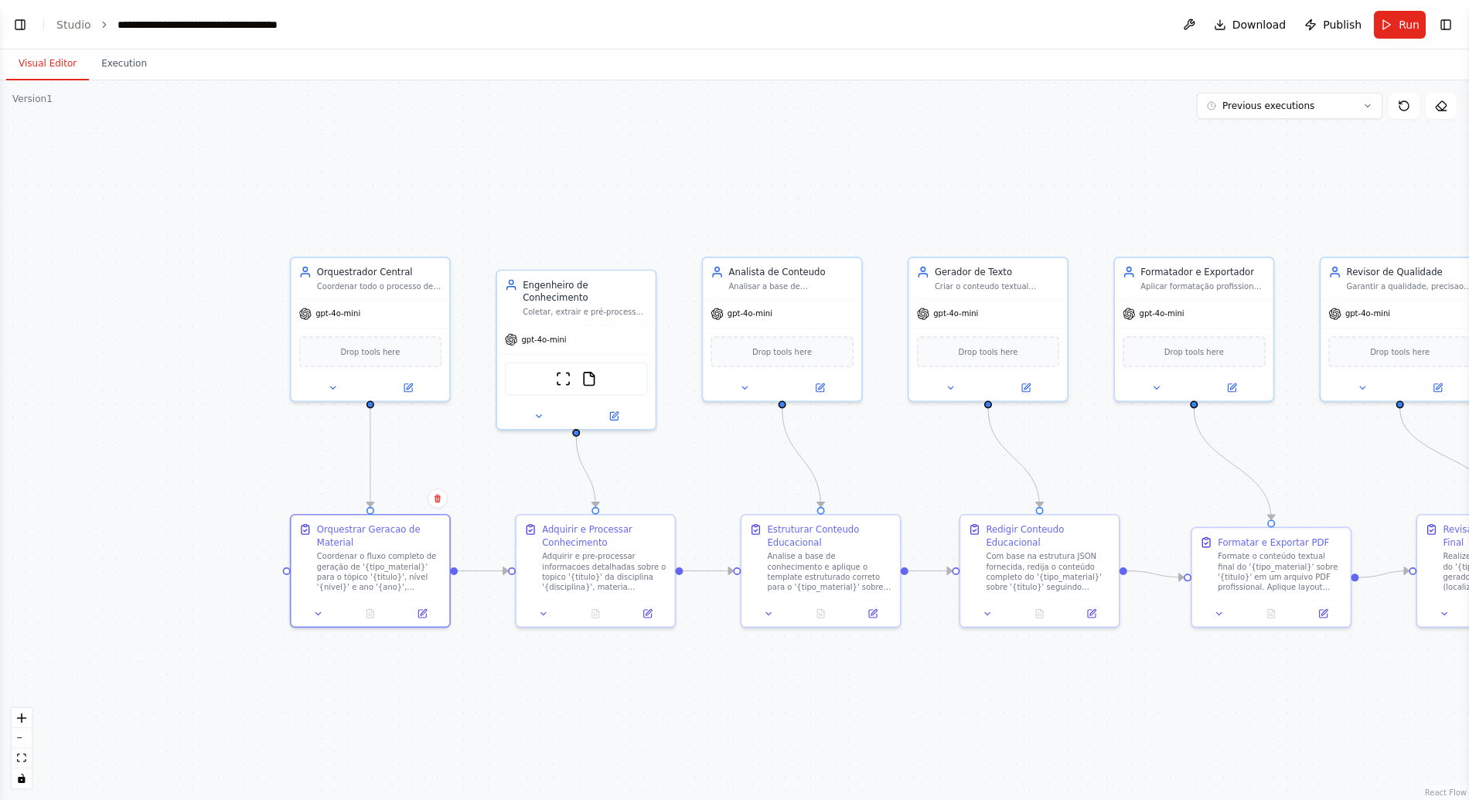
drag, startPoint x: 290, startPoint y: 479, endPoint x: 280, endPoint y: 479, distance: 10.0
click at [280, 479] on div ".deletable-edge-delete-btn { width: 20px; height: 20px; border: 0px solid #ffff…" at bounding box center [734, 440] width 1469 height 720
drag, startPoint x: 876, startPoint y: 704, endPoint x: 761, endPoint y: 662, distance: 122.0
click at [761, 662] on div ".deletable-edge-delete-btn { width: 20px; height: 20px; border: 0px solid #ffff…" at bounding box center [734, 440] width 1469 height 720
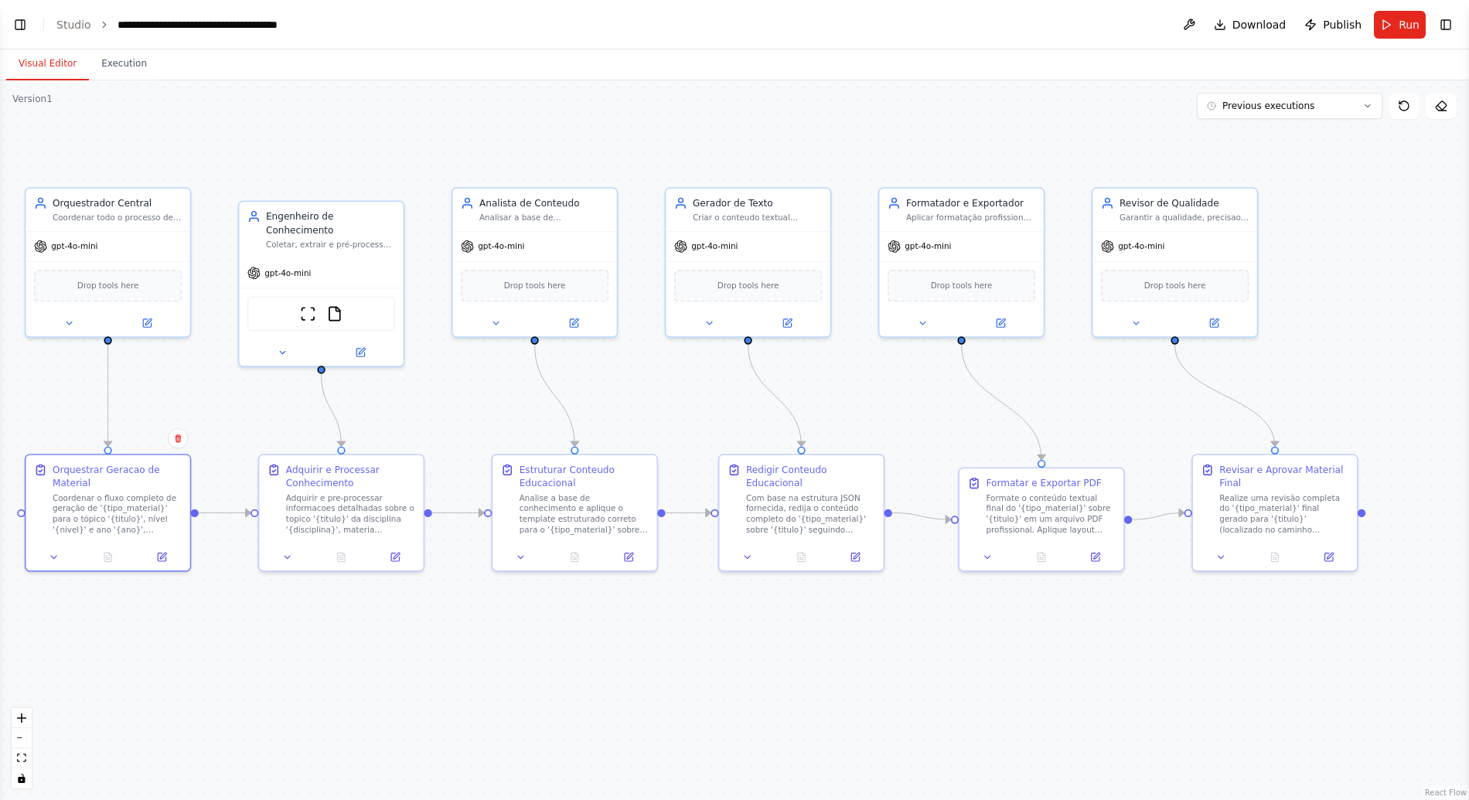
drag, startPoint x: 1023, startPoint y: 652, endPoint x: 879, endPoint y: 635, distance: 144.7
click at [879, 635] on div ".deletable-edge-delete-btn { width: 20px; height: 20px; border: 0px solid #ffff…" at bounding box center [734, 440] width 1469 height 720
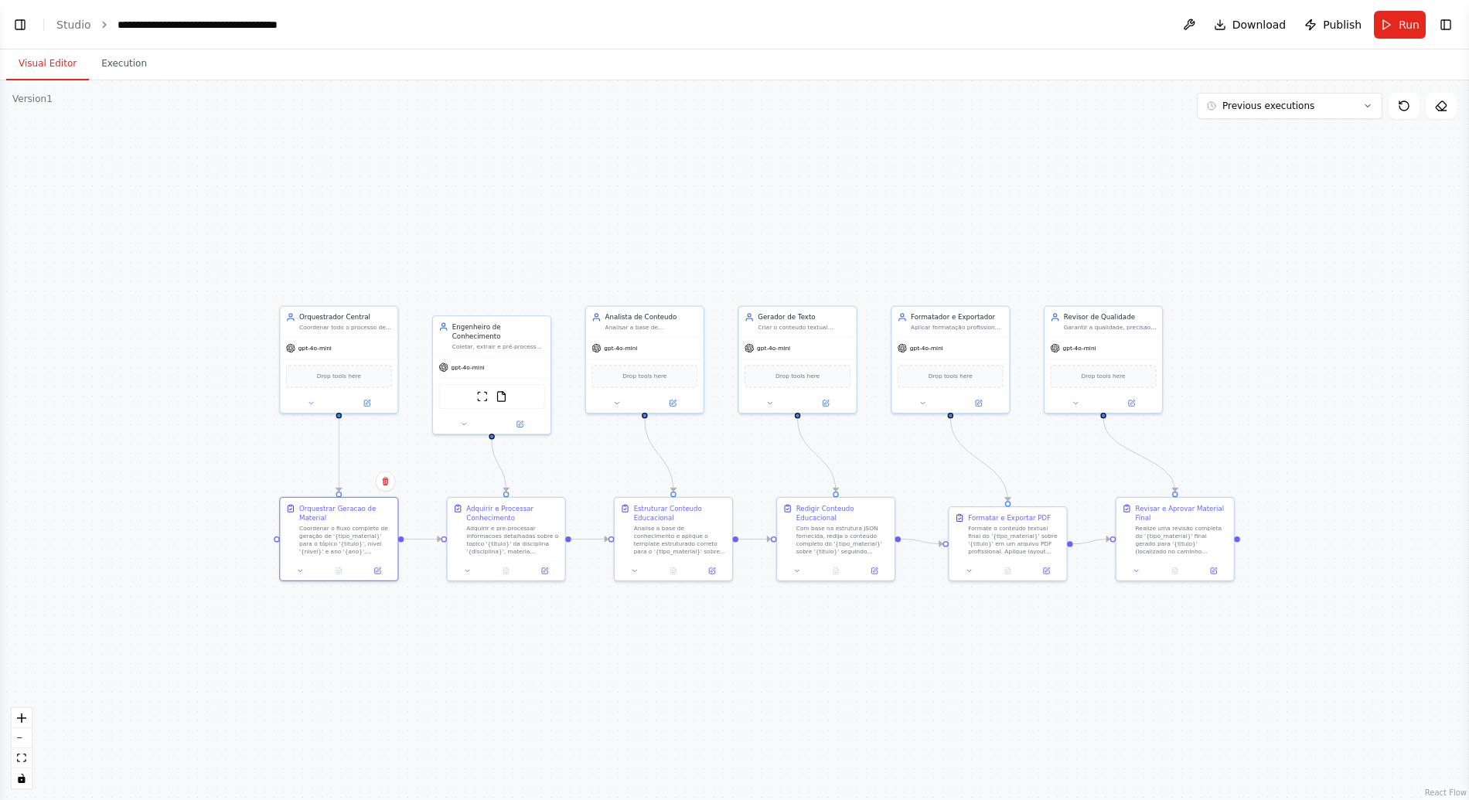
drag, startPoint x: 1030, startPoint y: 191, endPoint x: 1071, endPoint y: 169, distance: 47.4
click at [1071, 168] on div ".deletable-edge-delete-btn { width: 20px; height: 20px; border: 0px solid #ffff…" at bounding box center [734, 440] width 1469 height 720
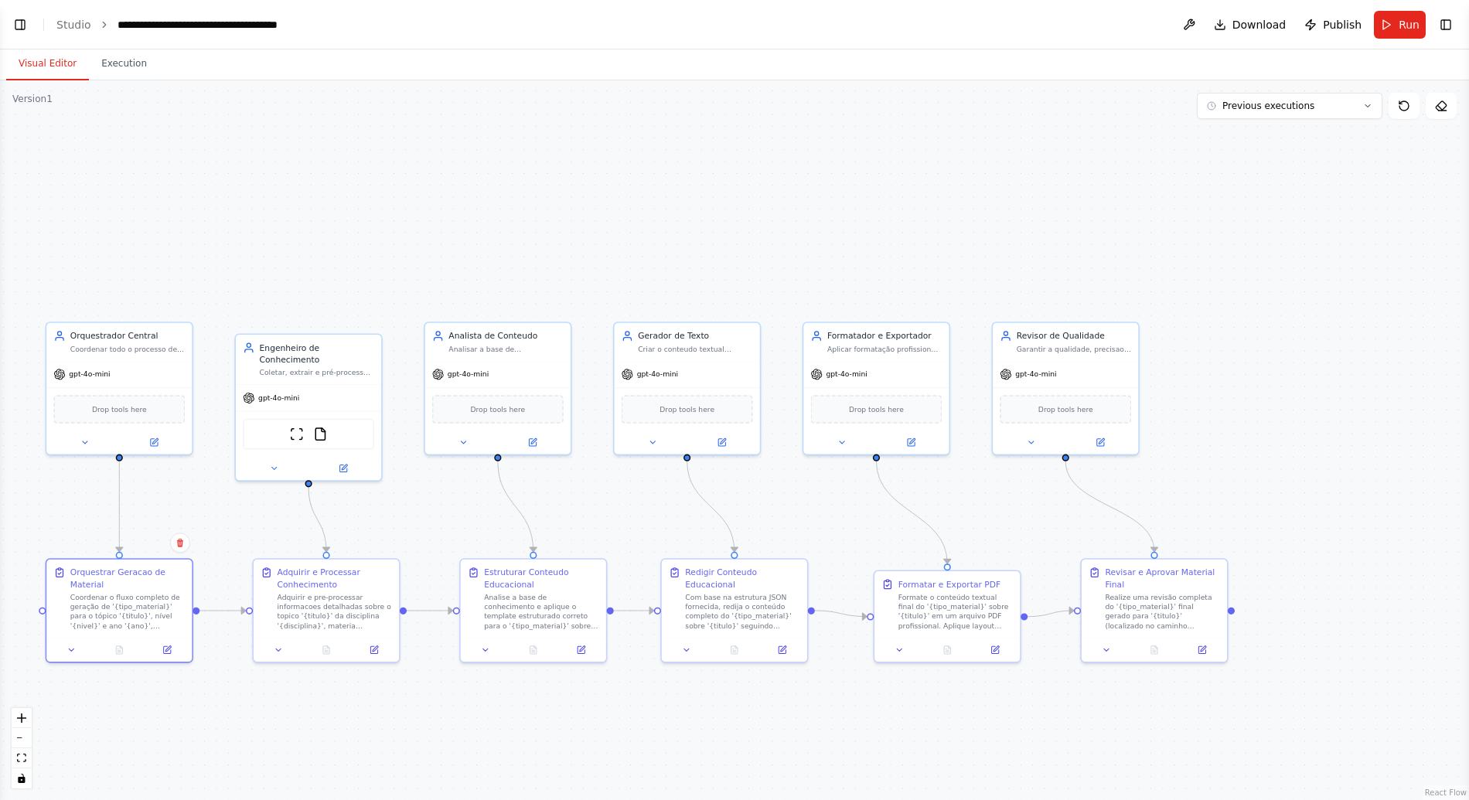
drag, startPoint x: 468, startPoint y: 180, endPoint x: 712, endPoint y: 194, distance: 243.9
click at [700, 191] on div ".deletable-edge-delete-btn { width: 20px; height: 20px; border: 0px solid #ffff…" at bounding box center [734, 440] width 1469 height 720
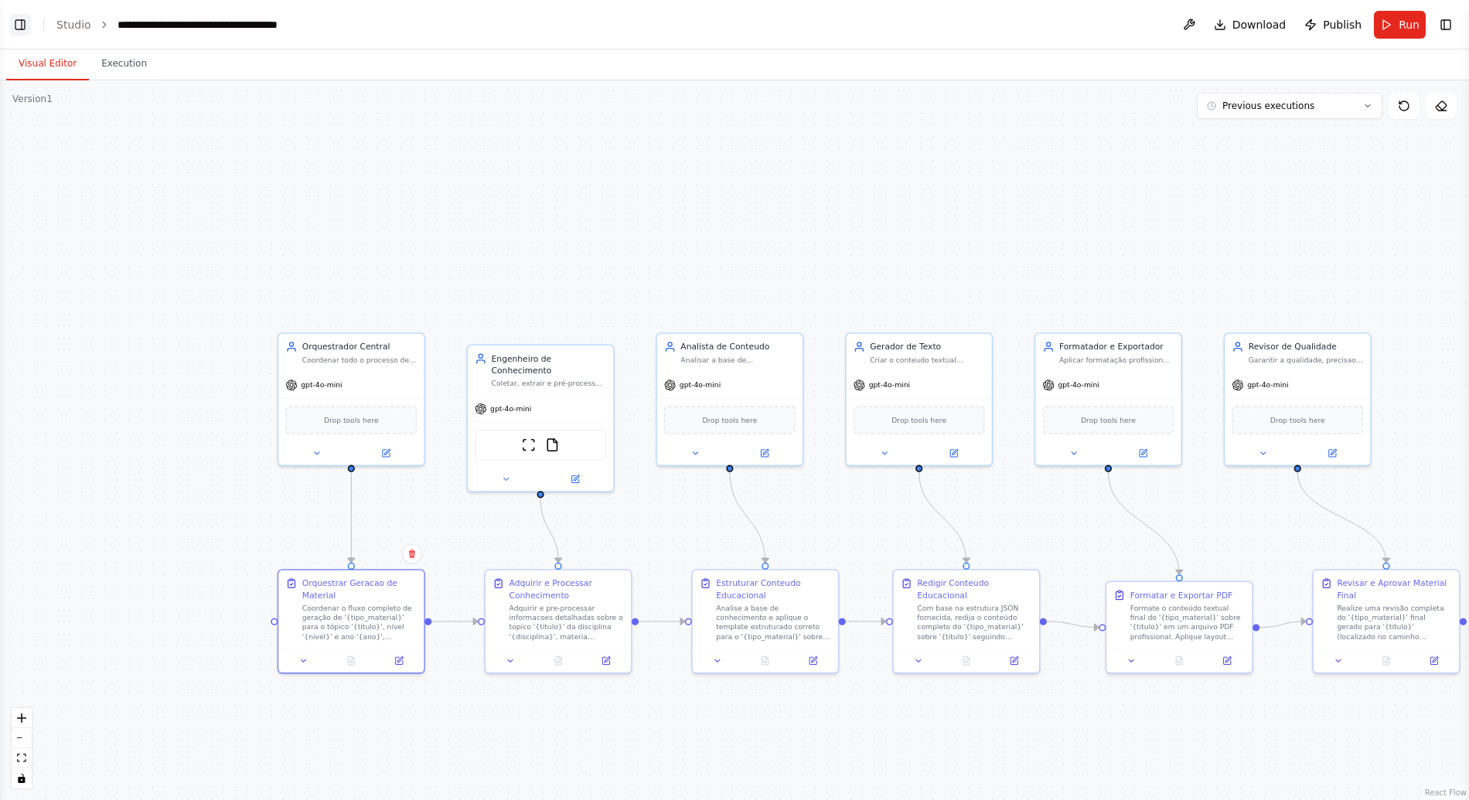
click at [19, 26] on button "Toggle Left Sidebar" at bounding box center [20, 25] width 22 height 22
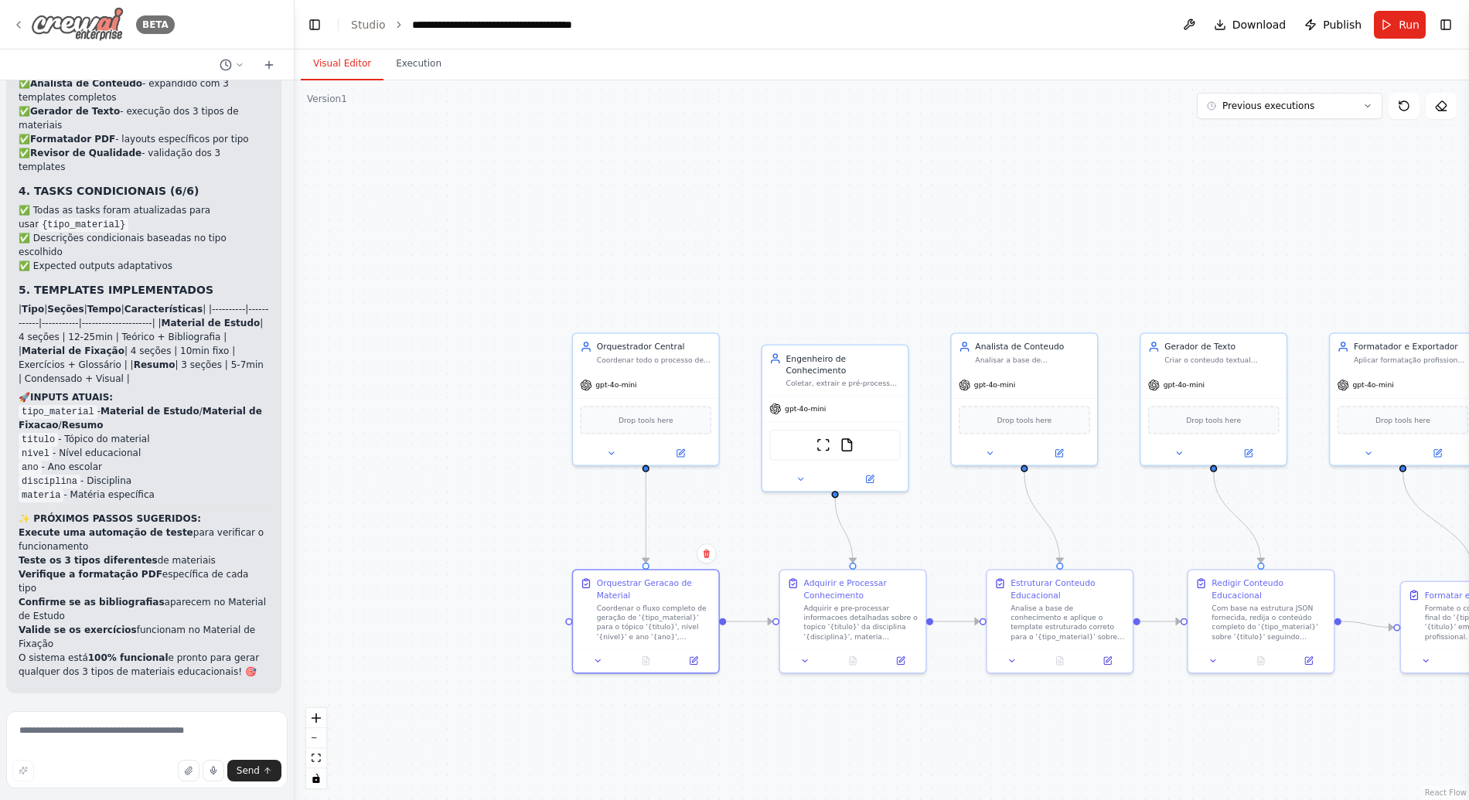
click at [77, 24] on img at bounding box center [77, 24] width 93 height 35
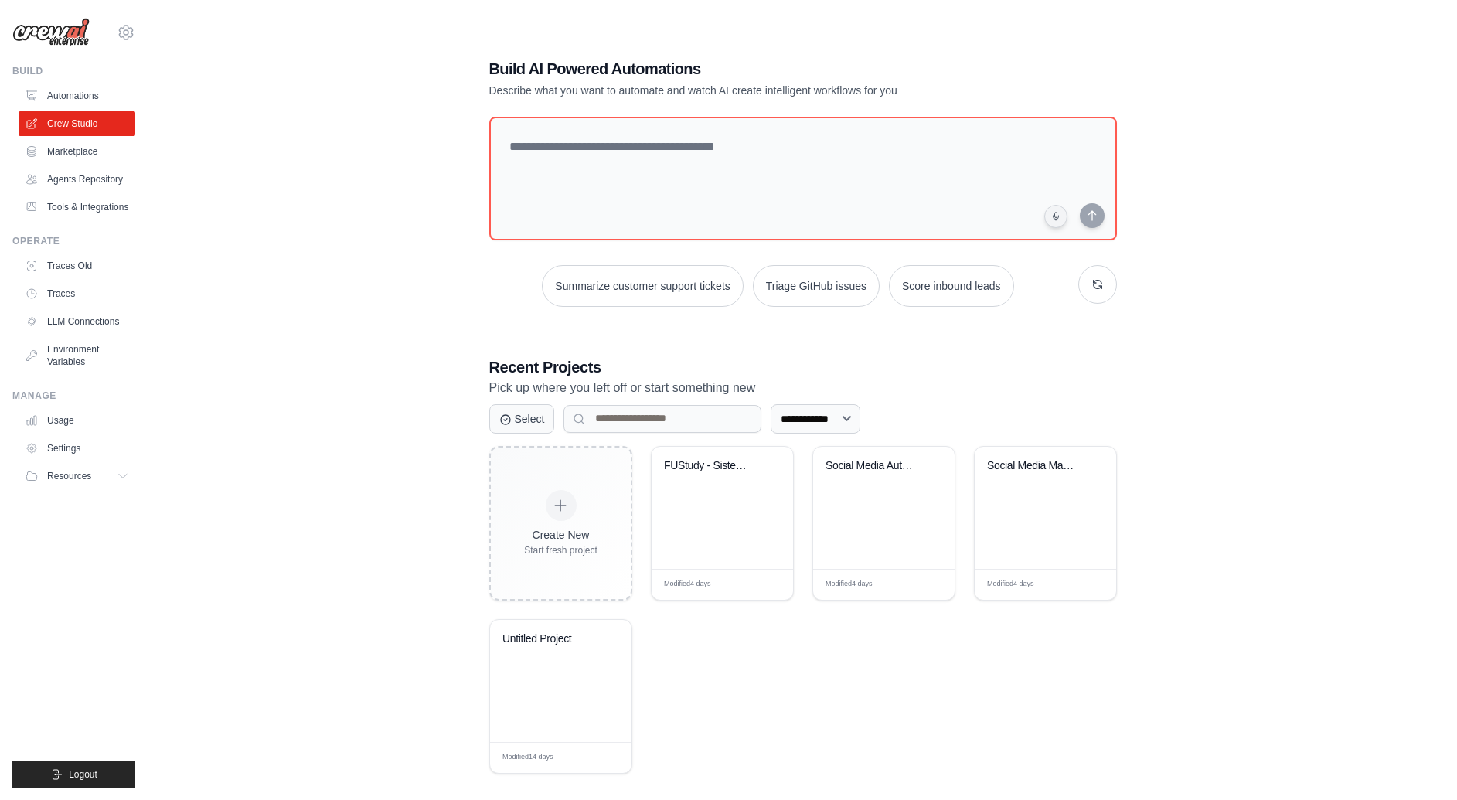
click at [397, 168] on div "**********" at bounding box center [802, 415] width 1259 height 800
click at [339, 224] on div "**********" at bounding box center [802, 415] width 1259 height 800
click at [468, 274] on div "**********" at bounding box center [802, 415] width 1259 height 800
click at [86, 175] on link "Agents Repository" at bounding box center [78, 179] width 117 height 25
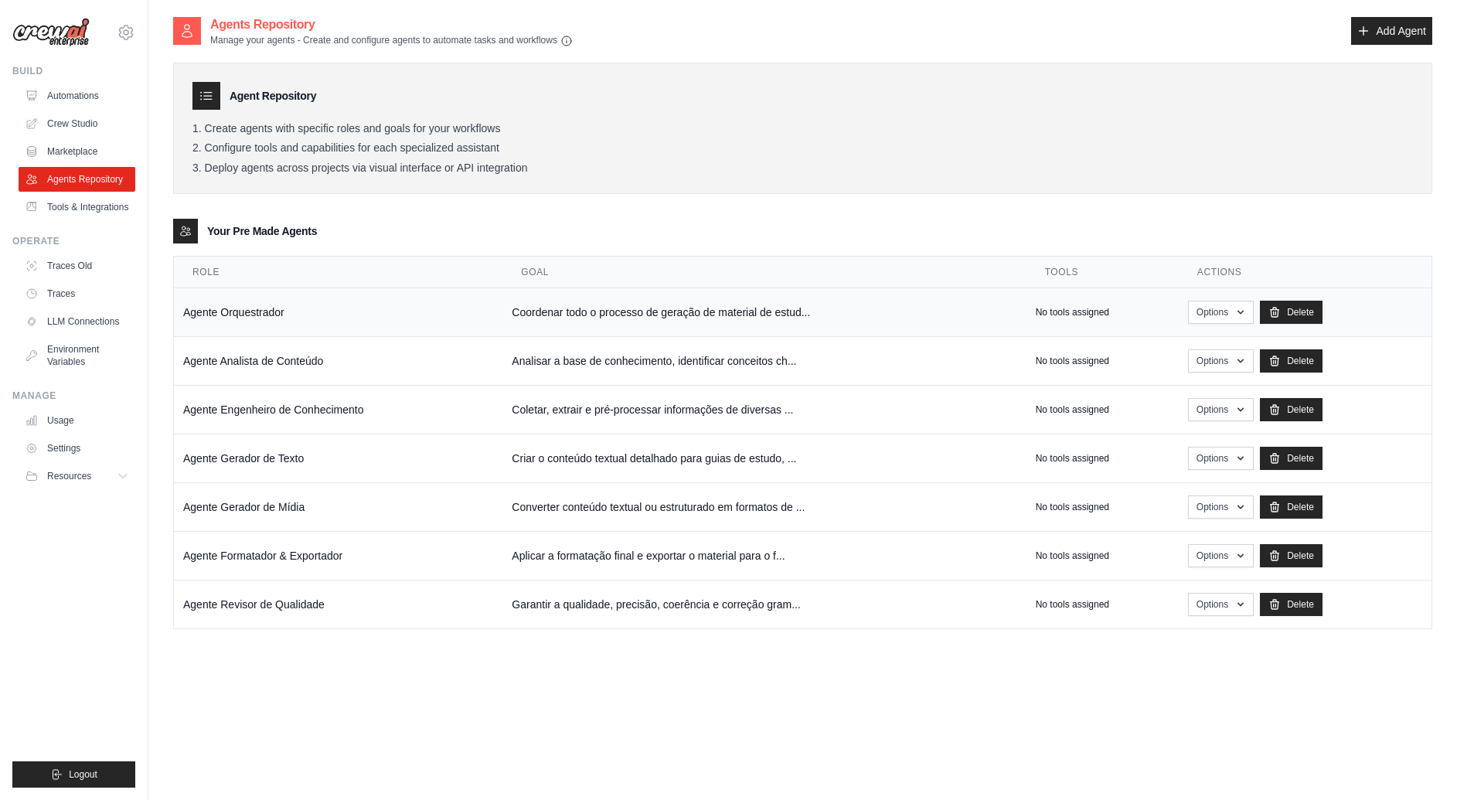
click at [1040, 308] on p "No tools assigned" at bounding box center [1072, 312] width 73 height 12
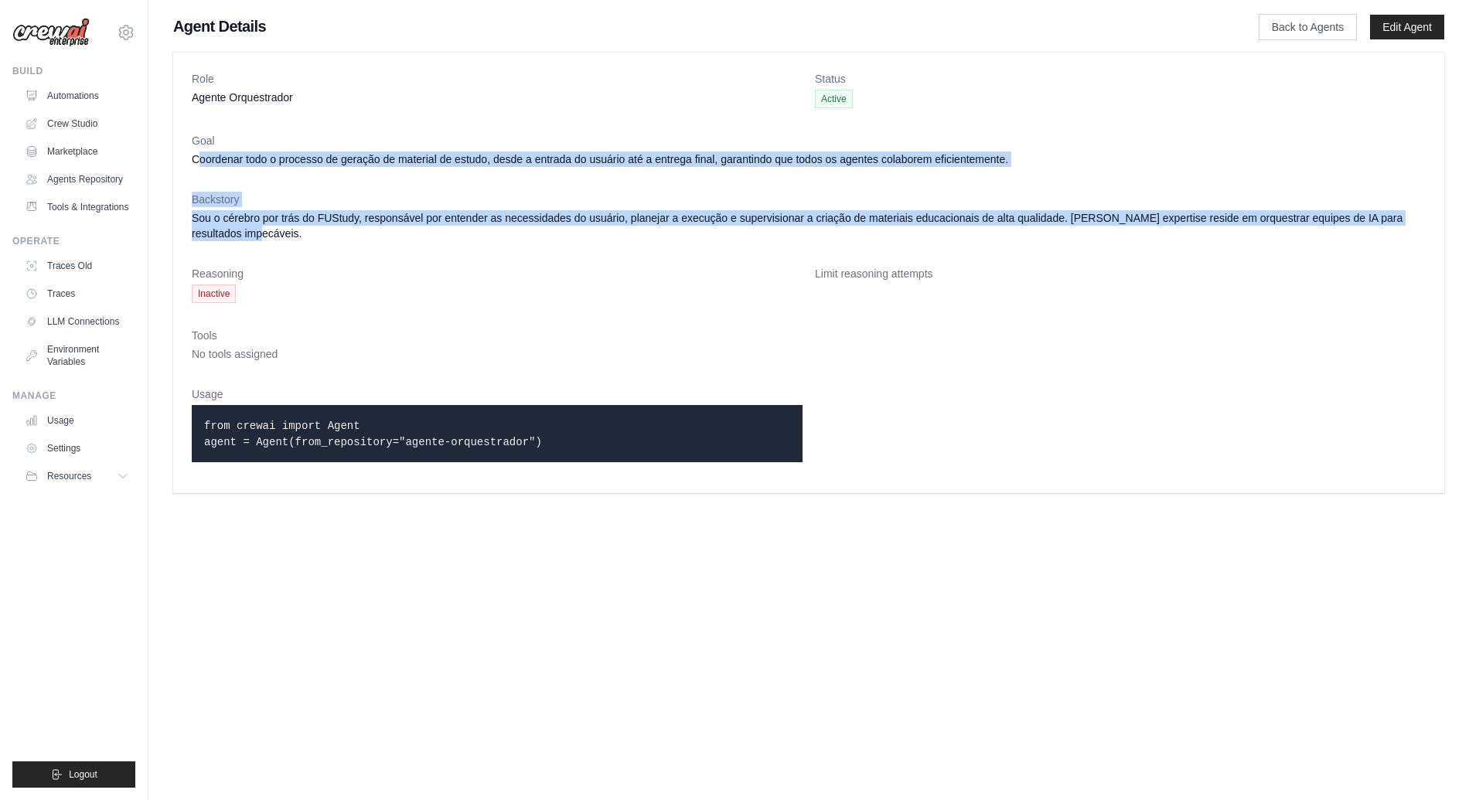
drag, startPoint x: 364, startPoint y: 226, endPoint x: 189, endPoint y: 148, distance: 192.0
click at [189, 150] on div "Role Agente Orquestrador Status Active Goal Coordenar todo o processo de geraçã…" at bounding box center [808, 273] width 1271 height 441
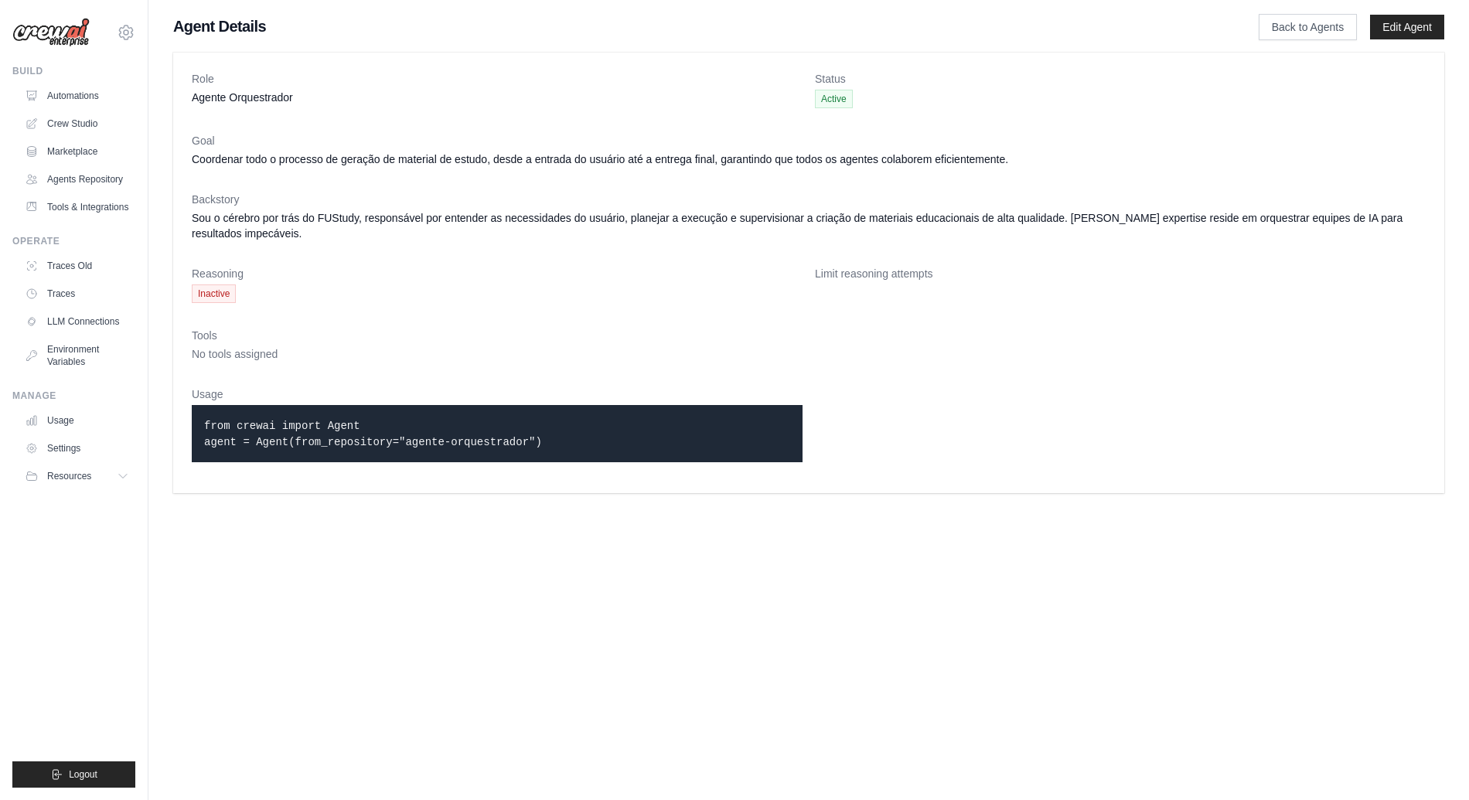
click at [415, 218] on dd "Sou o cérebro por trás do FUStudy, responsável por entender as necessidades do …" at bounding box center [809, 225] width 1234 height 31
click at [474, 251] on dl "Role Agente Orquestrador Status Active Goal Coordenar todo o processo de geraçã…" at bounding box center [809, 272] width 1234 height 403
click at [581, 254] on dl "Role Agente Orquestrador Status Active Goal Coordenar todo o processo de geraçã…" at bounding box center [809, 272] width 1234 height 403
click at [83, 144] on link "Marketplace" at bounding box center [78, 151] width 117 height 25
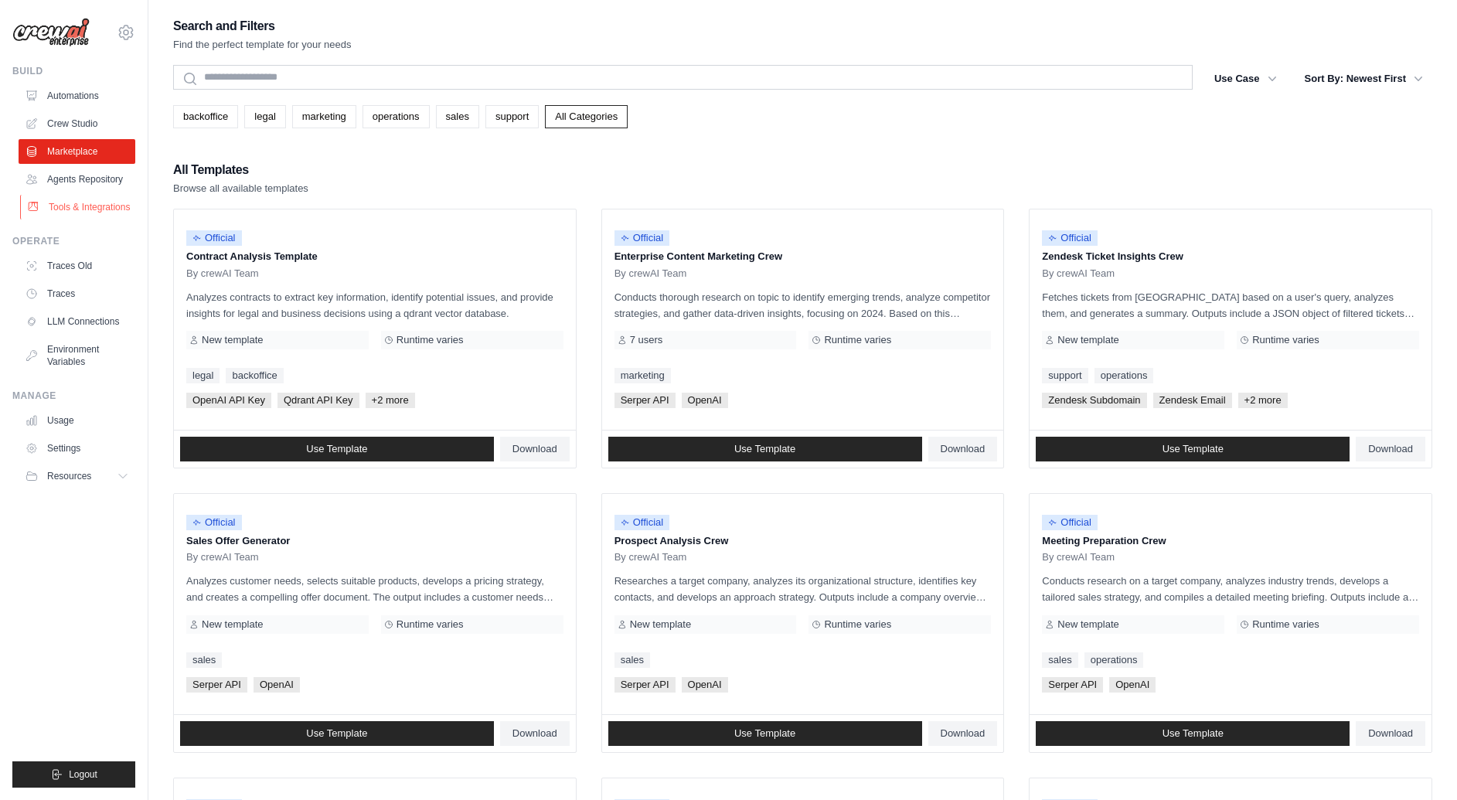
click at [79, 199] on link "Tools & Integrations" at bounding box center [78, 207] width 117 height 25
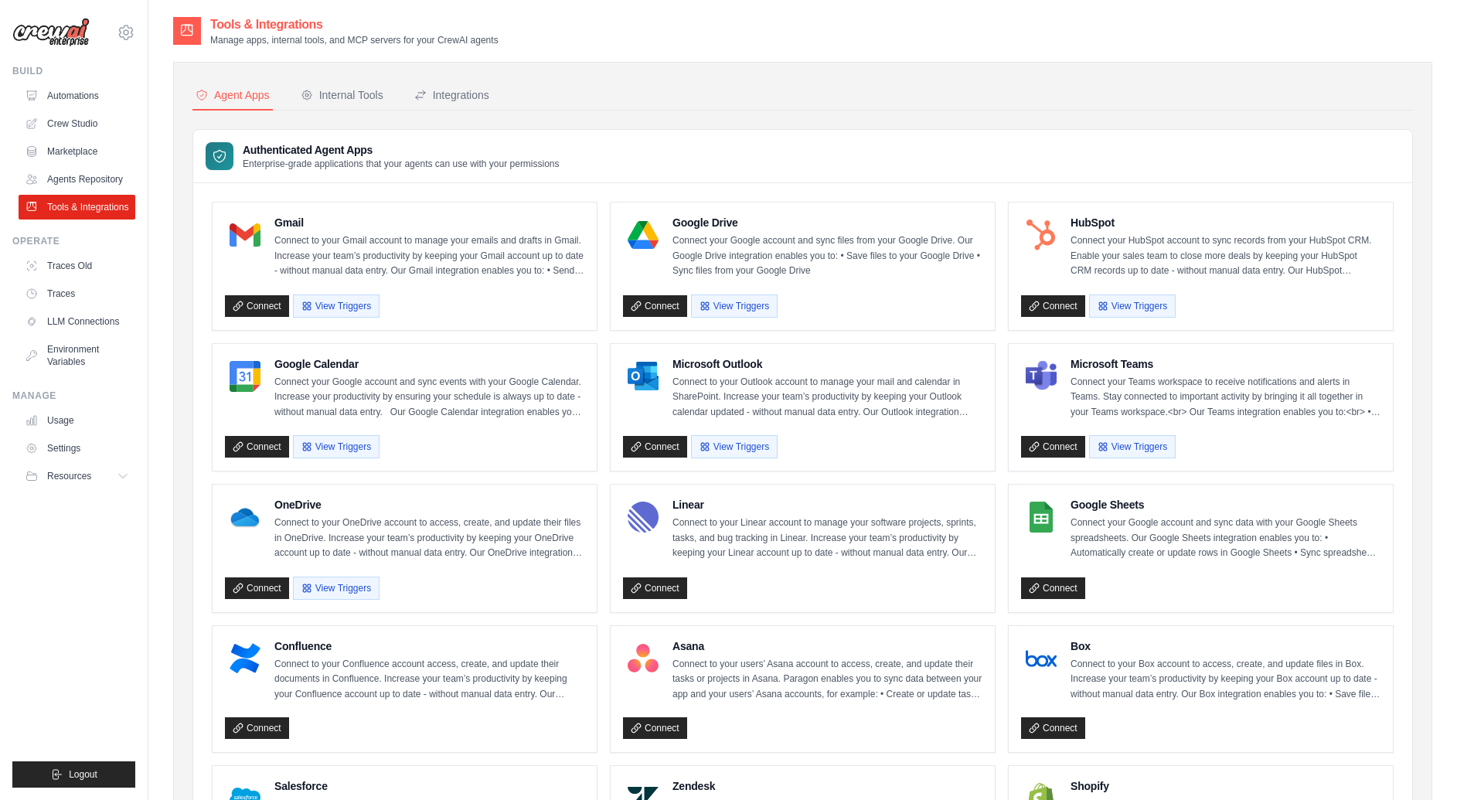
click at [596, 151] on div "Authenticated Agent Apps Enterprise-grade applications that your agents can use…" at bounding box center [802, 156] width 1219 height 53
click at [355, 86] on button "Internal Tools" at bounding box center [342, 95] width 89 height 29
click at [366, 100] on div "Internal Tools" at bounding box center [342, 94] width 83 height 15
click at [344, 91] on div "Internal Tools" at bounding box center [342, 94] width 83 height 15
click at [365, 85] on button "Internal Tools" at bounding box center [342, 95] width 89 height 29
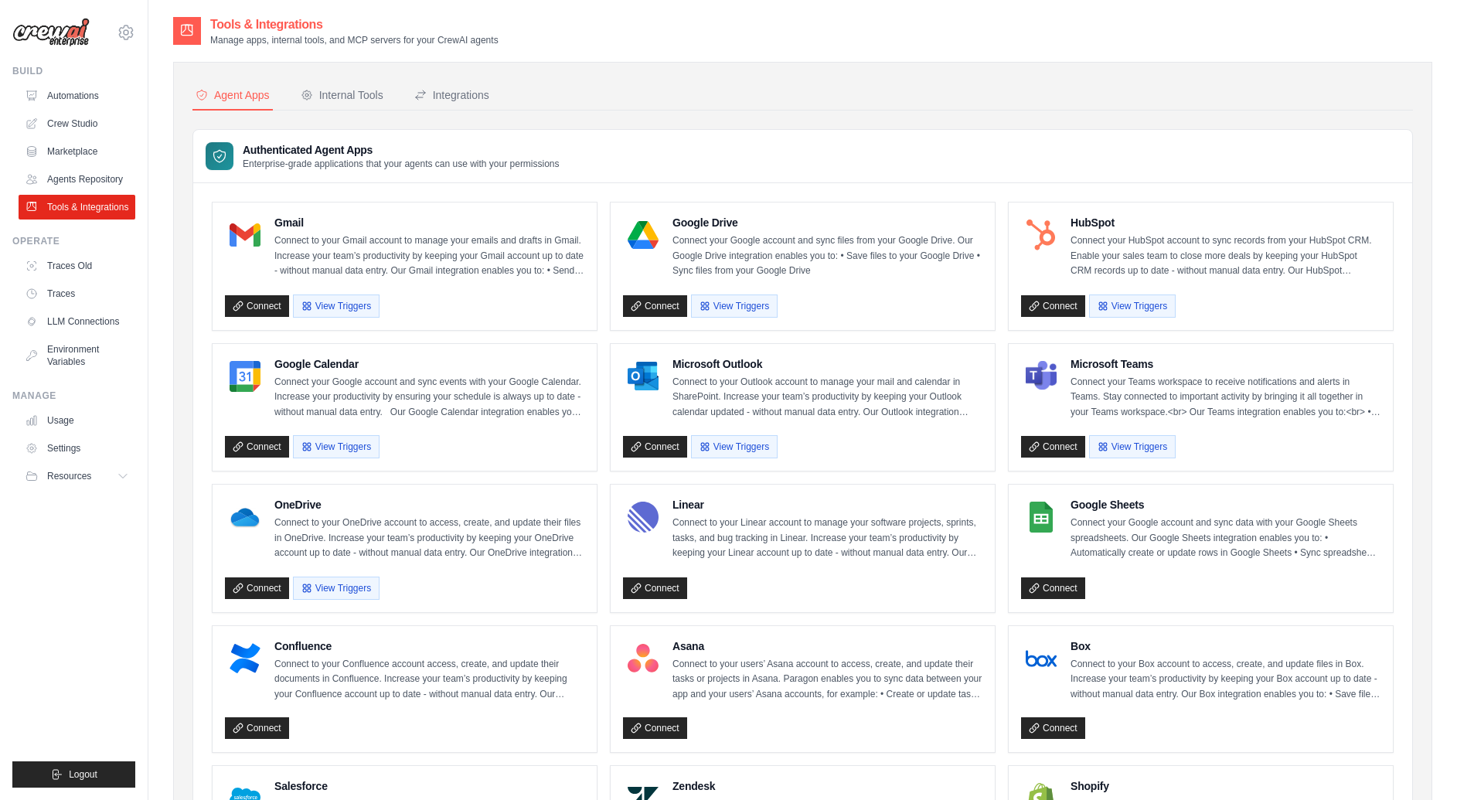
click at [246, 78] on div "Agent Apps Internal Tools Integrations Authenticated Agent Apps Enterprise-grad…" at bounding box center [802, 707] width 1259 height 1291
click at [246, 94] on div "Agent Apps" at bounding box center [233, 94] width 74 height 15
click at [344, 80] on div "Agent Apps Internal Tools Integrations Authenticated Agent Apps Enterprise-grad…" at bounding box center [802, 707] width 1259 height 1291
click at [352, 92] on div "Internal Tools" at bounding box center [342, 94] width 83 height 15
click at [77, 209] on link "Tools & Integrations" at bounding box center [78, 207] width 117 height 25
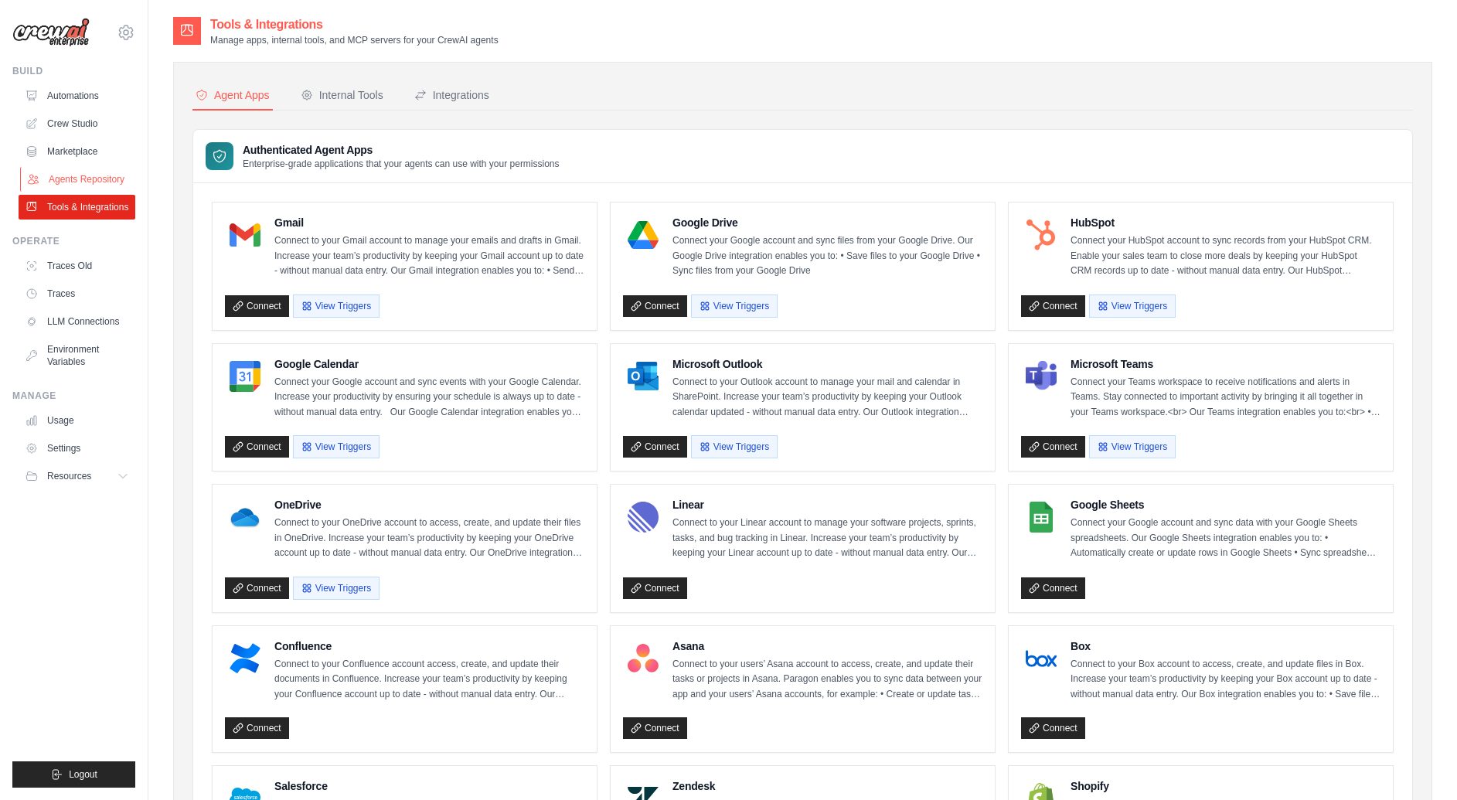
click at [94, 177] on link "Agents Repository" at bounding box center [78, 179] width 117 height 25
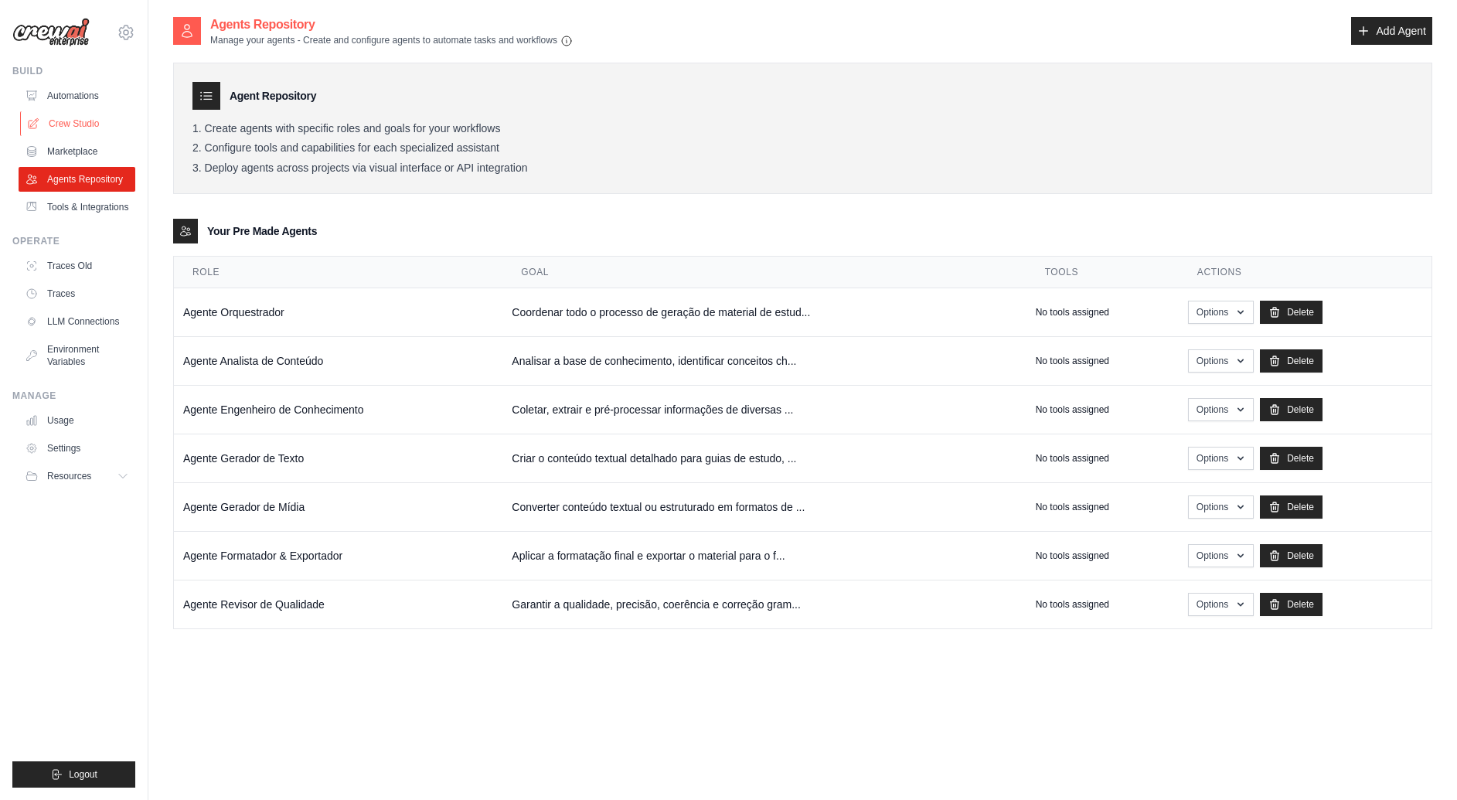
click at [94, 112] on link "Crew Studio" at bounding box center [78, 123] width 117 height 25
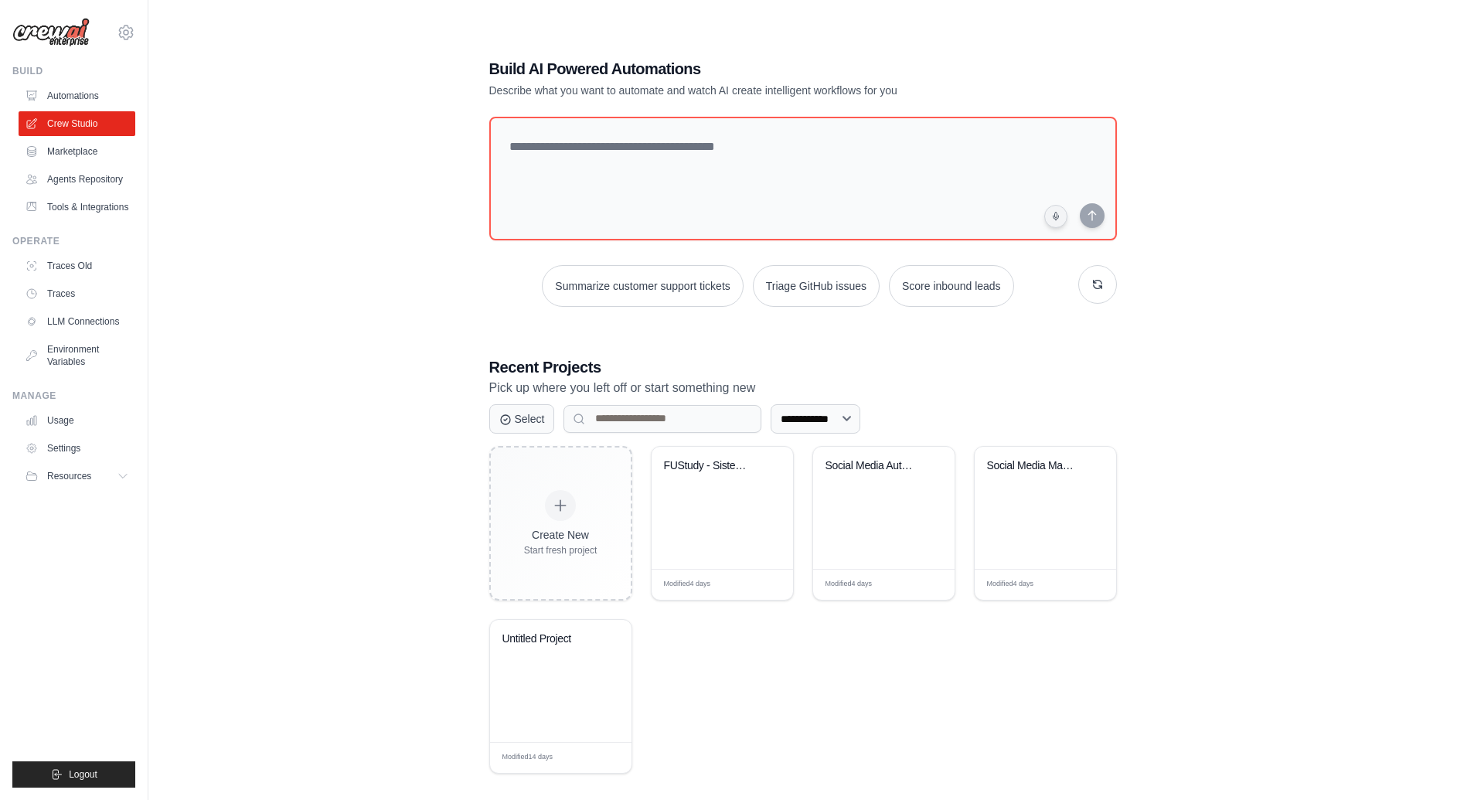
click at [315, 204] on div "**********" at bounding box center [802, 415] width 1259 height 800
click at [636, 536] on div "Create New Start fresh project FUStudy - Sistema Hibrido Multi-Mat... Modified …" at bounding box center [803, 610] width 628 height 328
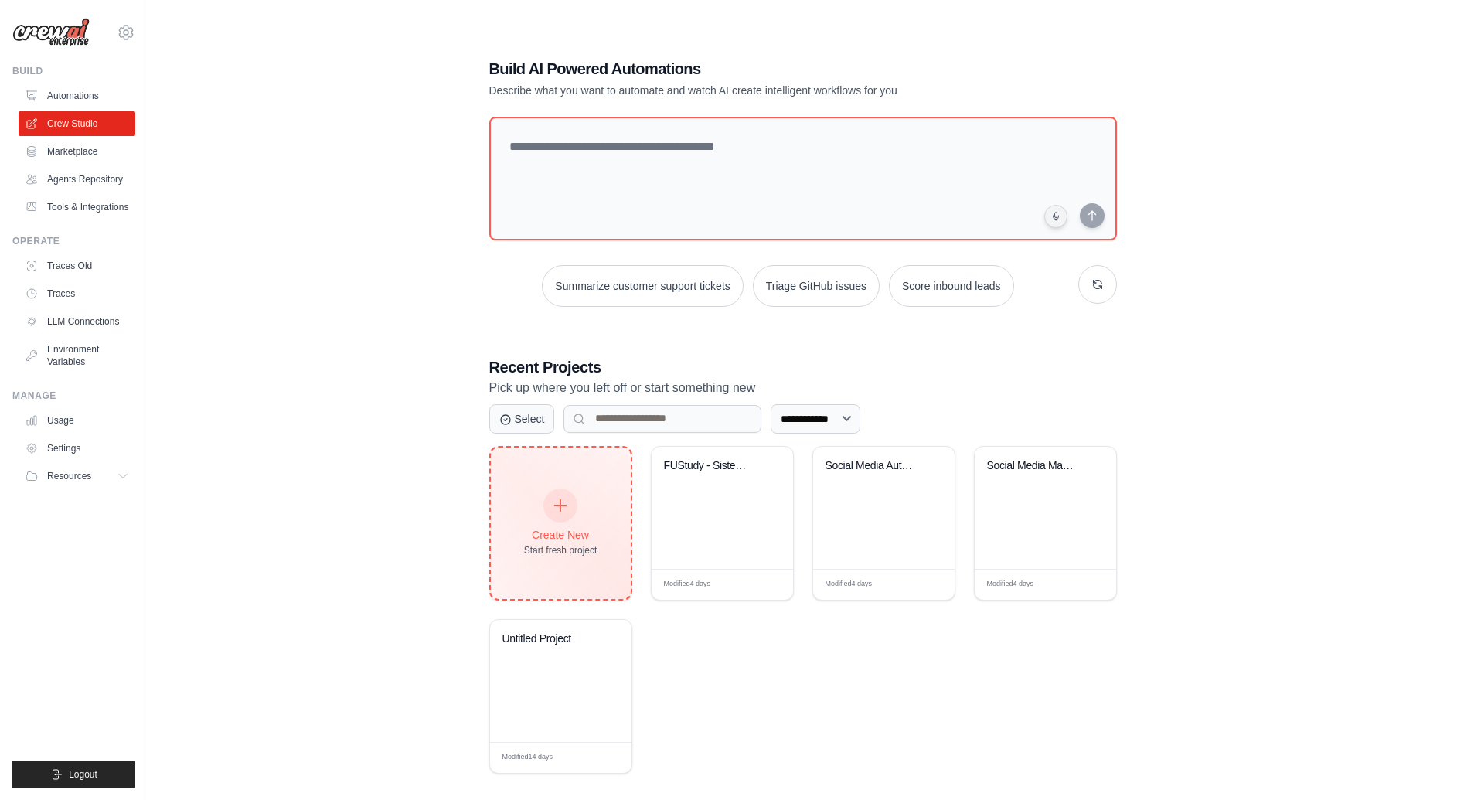
click at [608, 531] on div "Create New Start fresh project" at bounding box center [561, 523] width 140 height 151
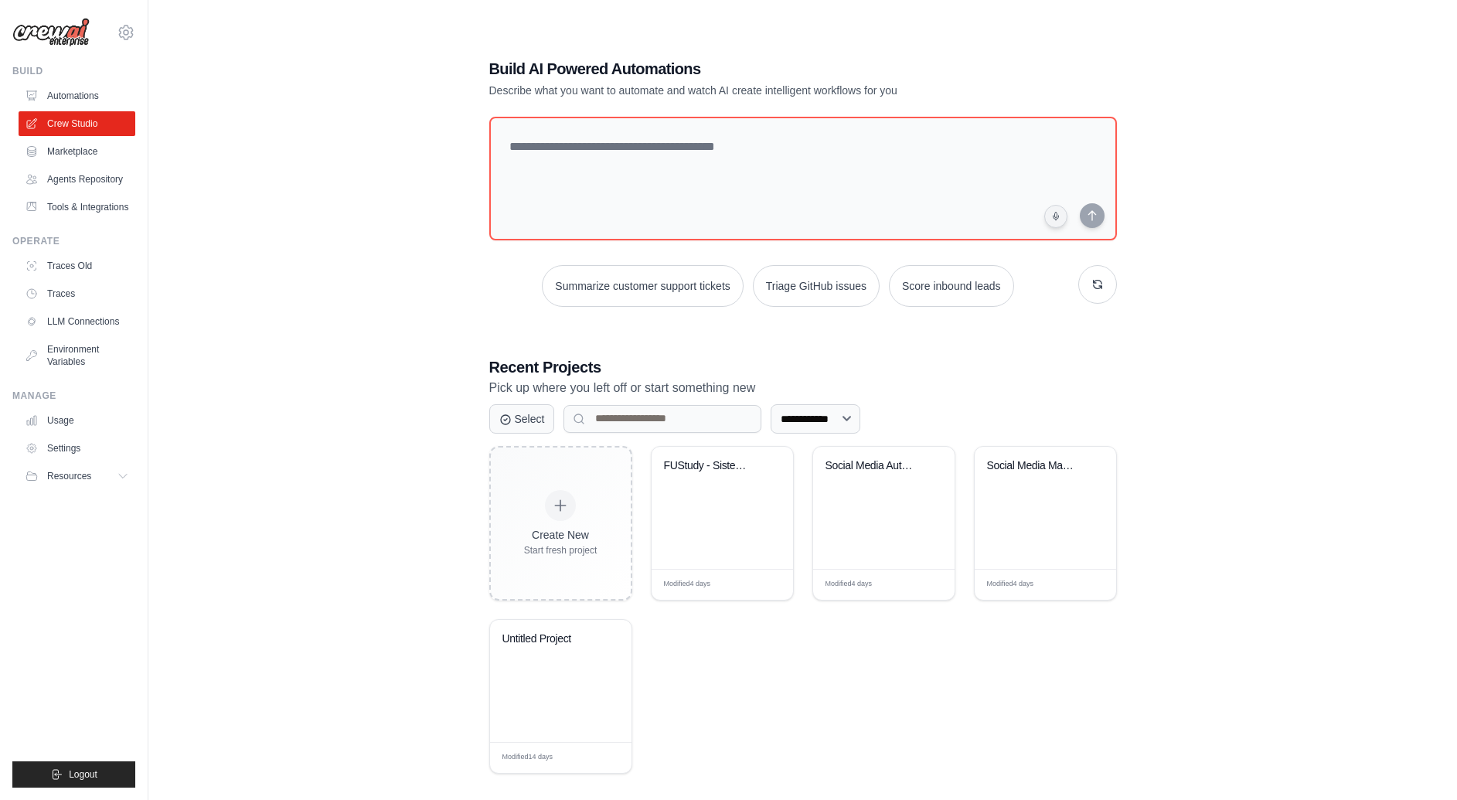
click at [445, 121] on div "**********" at bounding box center [802, 415] width 1259 height 800
click at [757, 523] on div "FUStudy - Sistema Hibrido Multi-Mat..." at bounding box center [722, 508] width 141 height 122
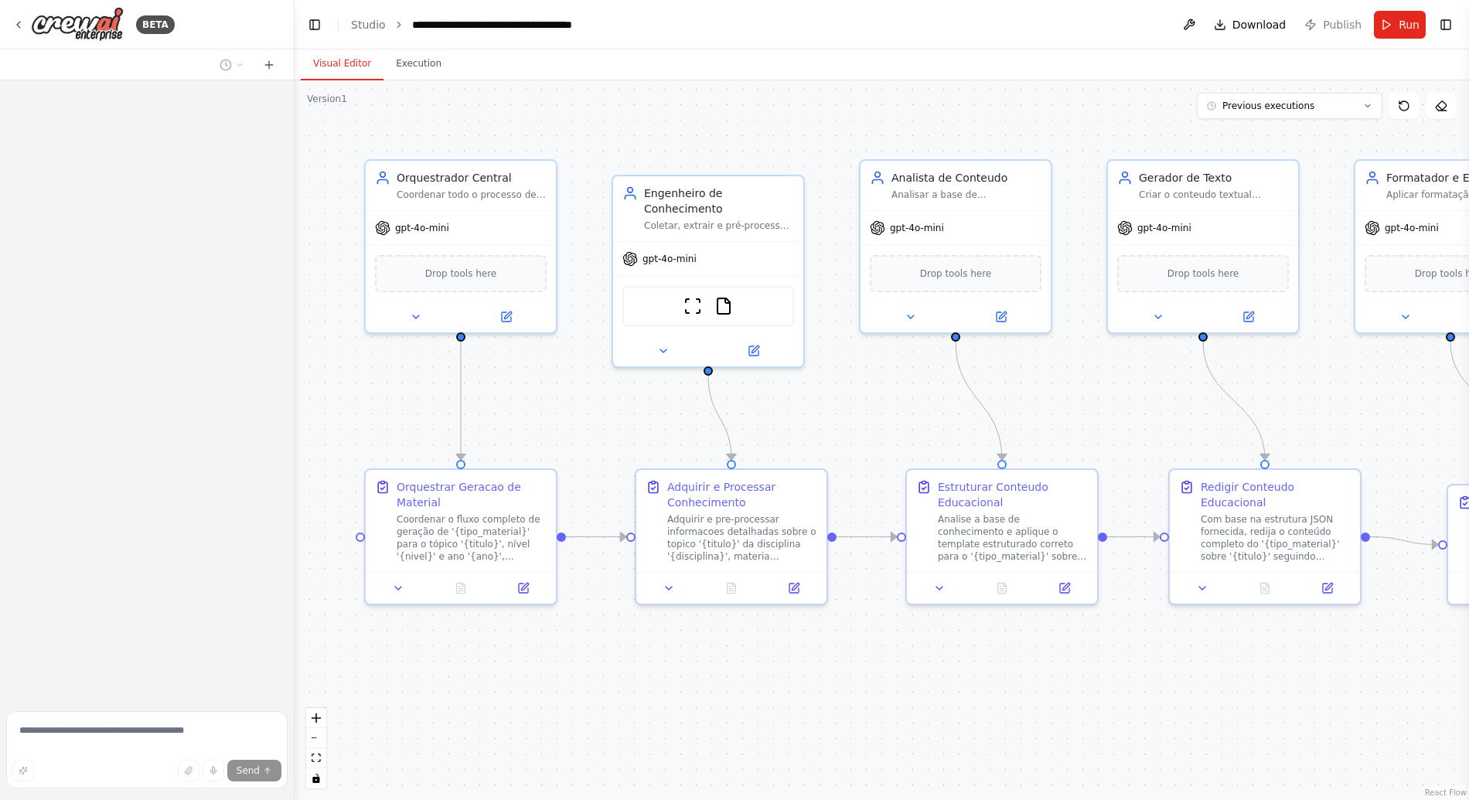
drag, startPoint x: 607, startPoint y: 371, endPoint x: 572, endPoint y: 377, distance: 35.3
click at [572, 377] on div ".deletable-edge-delete-btn { width: 20px; height: 20px; border: 0px solid #ffff…" at bounding box center [881, 440] width 1174 height 720
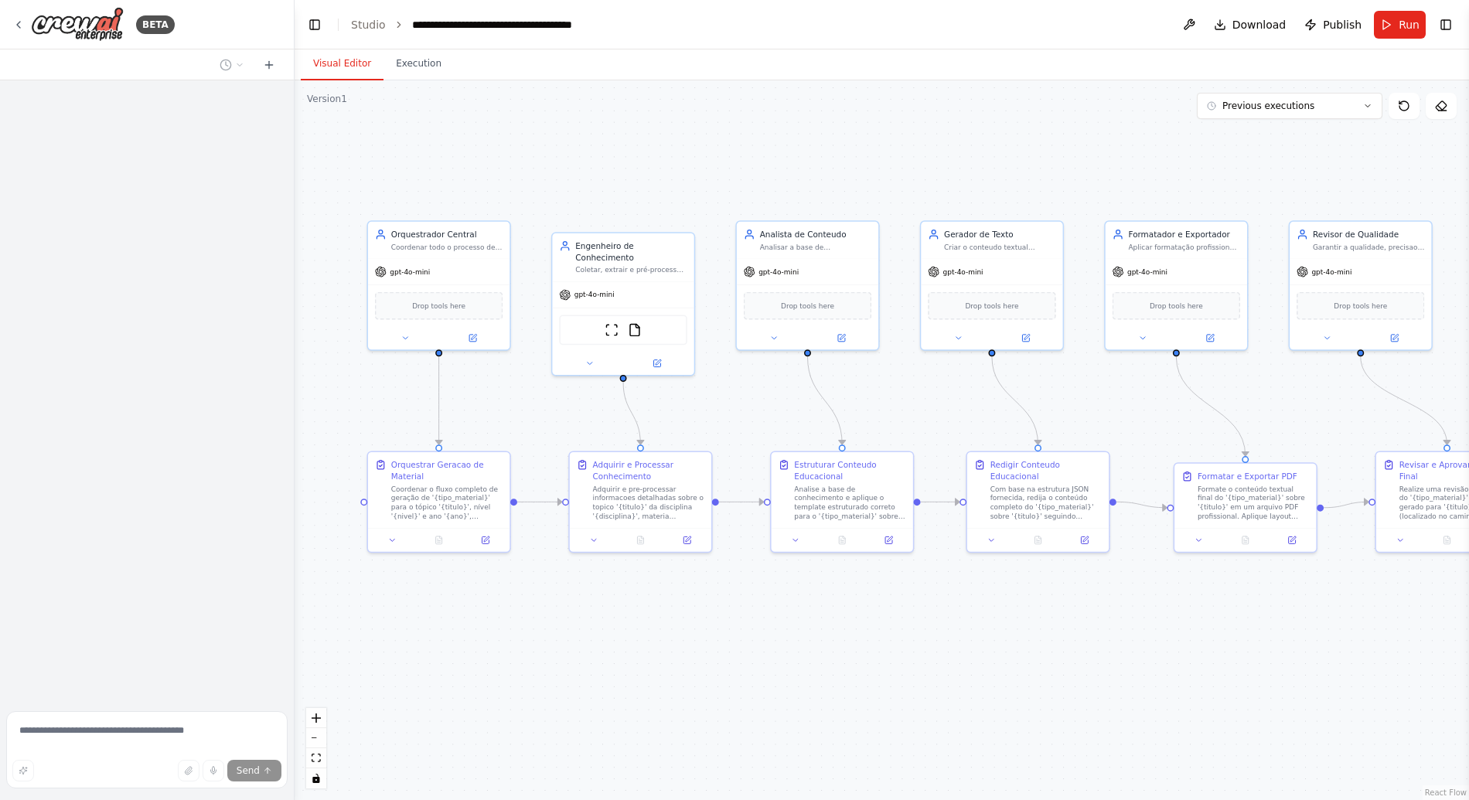
drag, startPoint x: 782, startPoint y: 165, endPoint x: 689, endPoint y: 191, distance: 96.9
click at [697, 185] on div ".deletable-edge-delete-btn { width: 20px; height: 20px; border: 0px solid #ffff…" at bounding box center [881, 440] width 1174 height 720
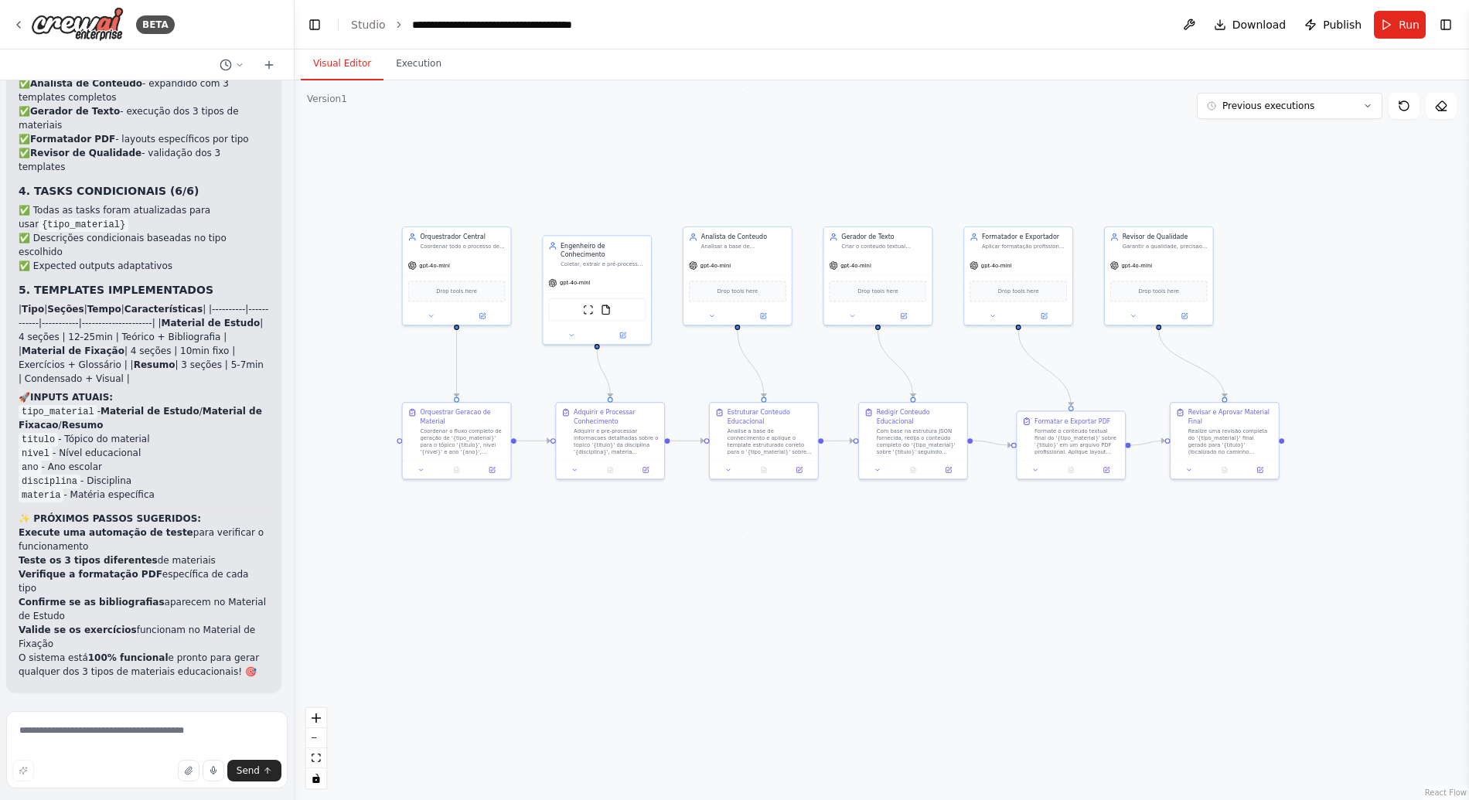
scroll to position [40108, 0]
drag, startPoint x: 708, startPoint y: 169, endPoint x: 744, endPoint y: 171, distance: 36.4
click at [744, 171] on div ".deletable-edge-delete-btn { width: 20px; height: 20px; border: 0px solid #ffff…" at bounding box center [881, 440] width 1174 height 720
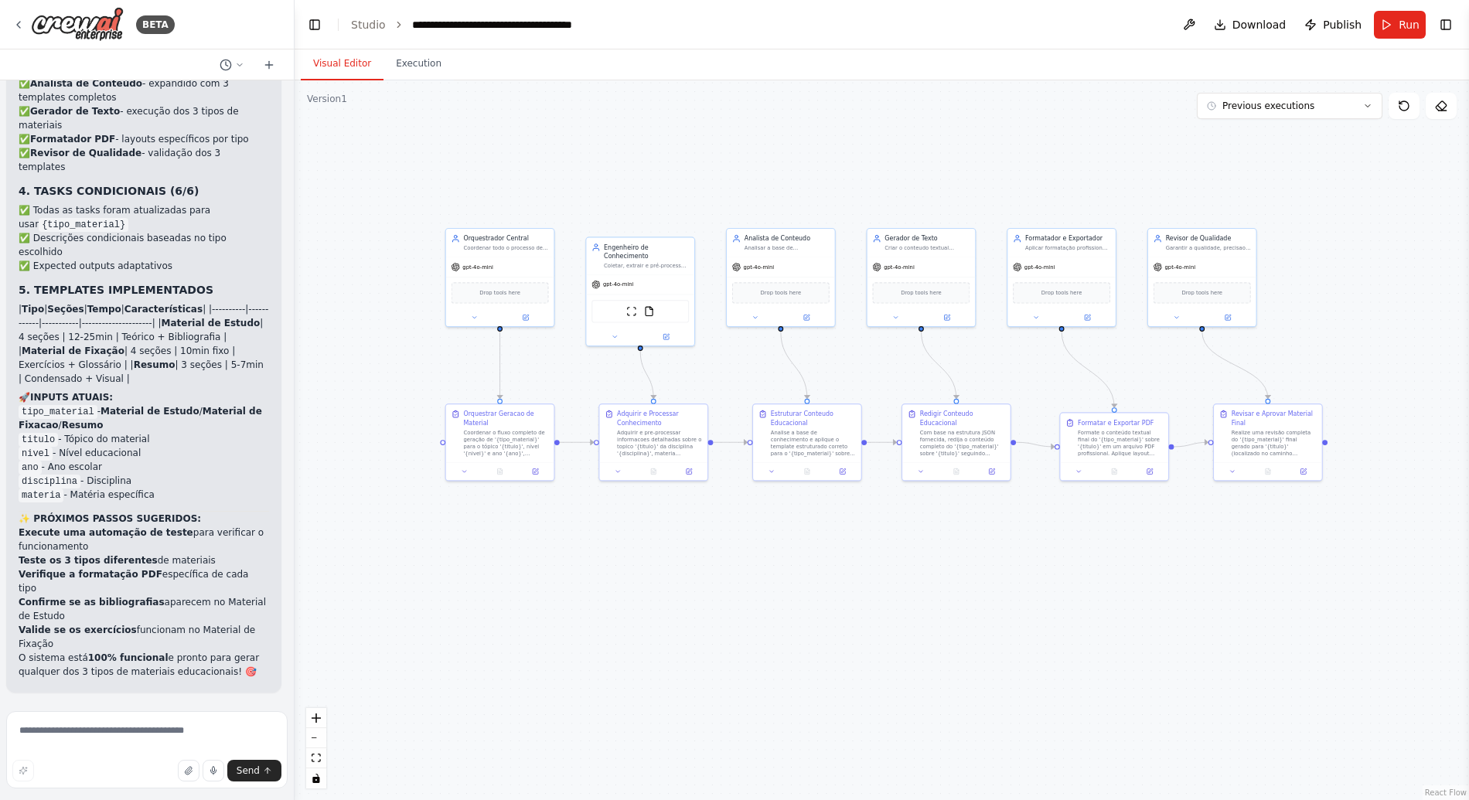
scroll to position [41122, 0]
drag, startPoint x: 669, startPoint y: 120, endPoint x: 631, endPoint y: 157, distance: 53.6
click at [631, 157] on div ".deletable-edge-delete-btn { width: 20px; height: 20px; border: 0px solid #ffff…" at bounding box center [881, 440] width 1174 height 720
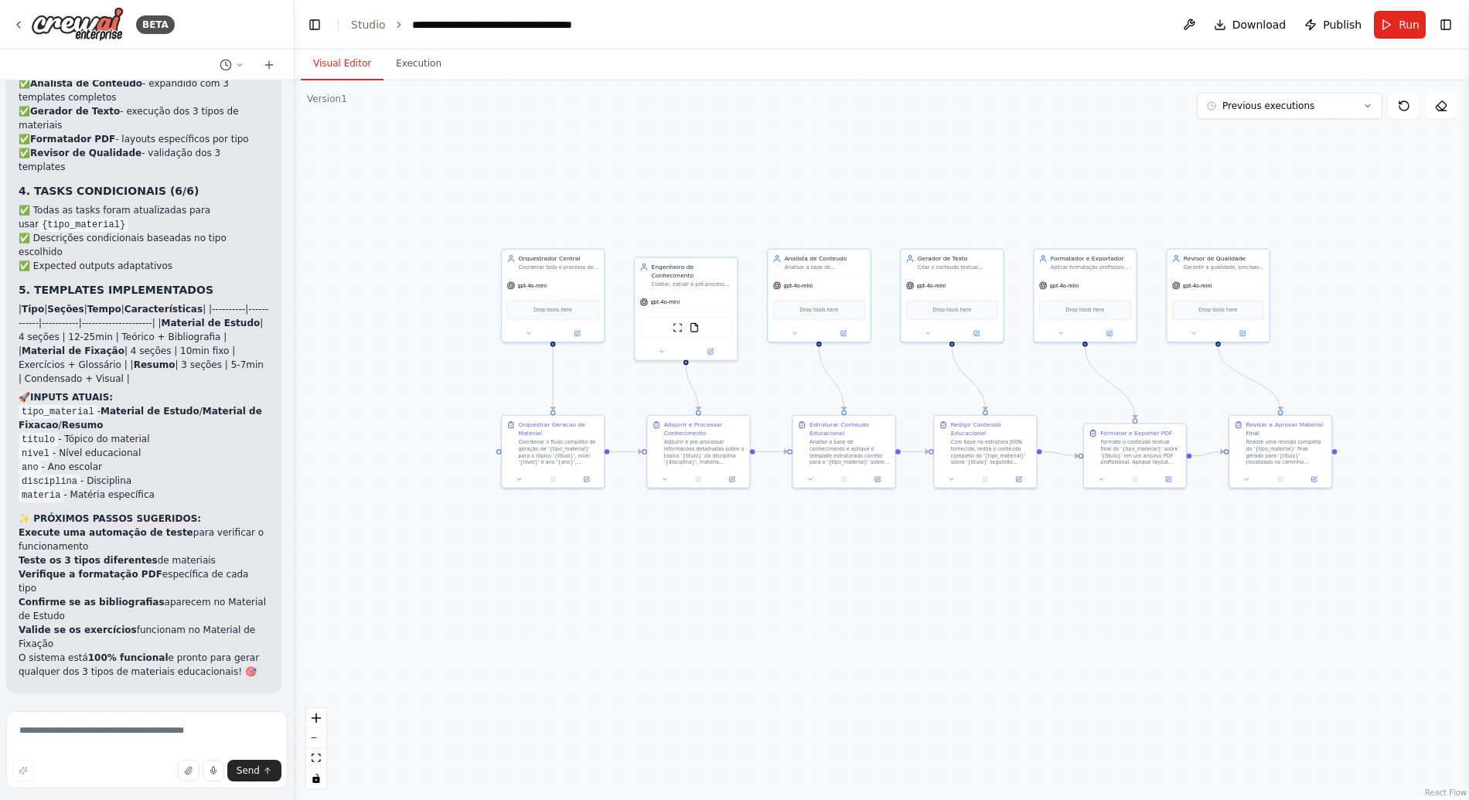
drag, startPoint x: 630, startPoint y: 159, endPoint x: 716, endPoint y: 148, distance: 86.5
click at [716, 148] on div ".deletable-edge-delete-btn { width: 20px; height: 20px; border: 0px solid #ffff…" at bounding box center [881, 440] width 1174 height 720
drag, startPoint x: 789, startPoint y: 633, endPoint x: 756, endPoint y: 642, distance: 34.3
click at [756, 642] on div ".deletable-edge-delete-btn { width: 20px; height: 20px; border: 0px solid #ffff…" at bounding box center [881, 440] width 1174 height 720
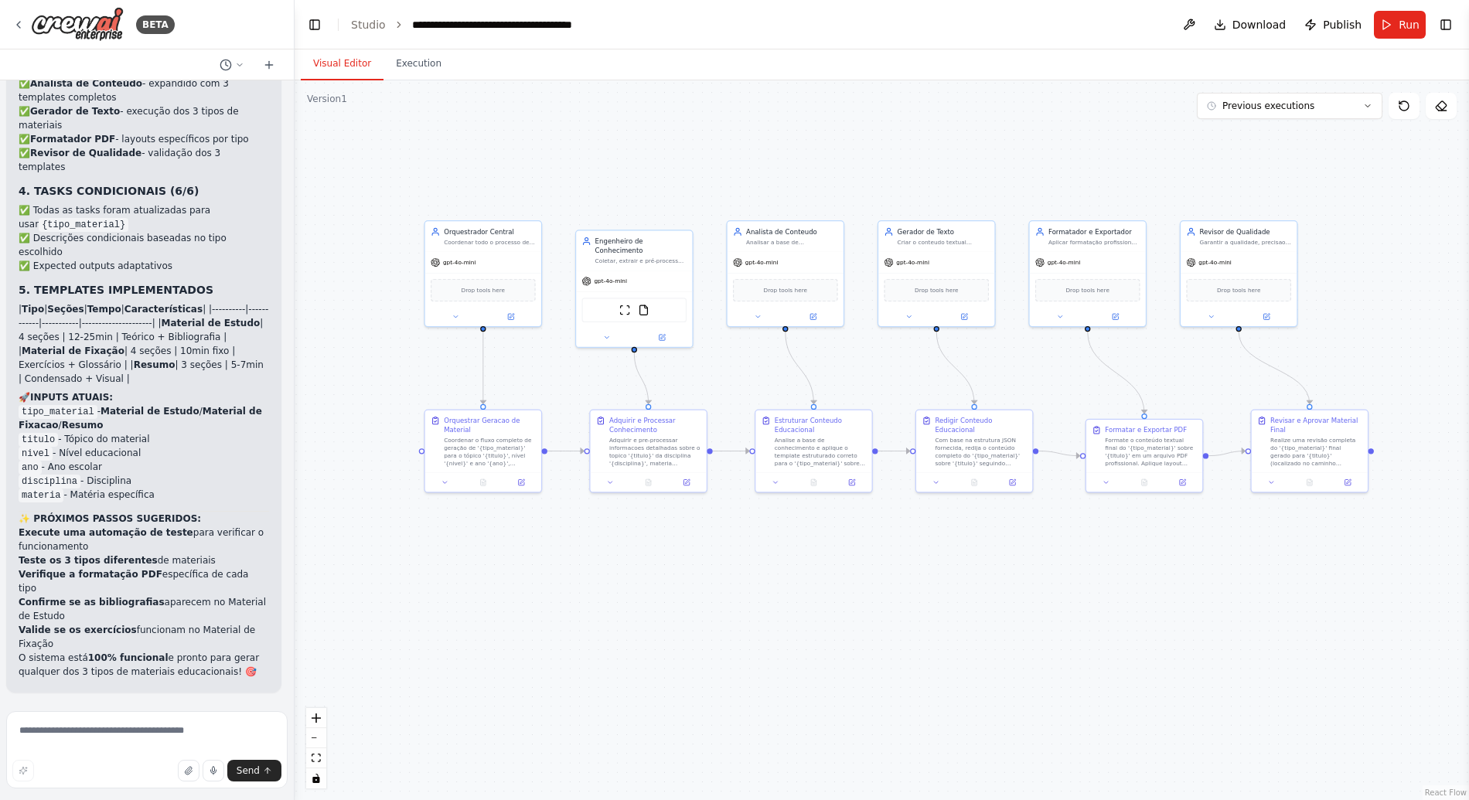
drag, startPoint x: 792, startPoint y: 598, endPoint x: 792, endPoint y: 613, distance: 14.7
click at [792, 613] on div ".deletable-edge-delete-btn { width: 20px; height: 20px; border: 0px solid #ffff…" at bounding box center [881, 440] width 1174 height 720
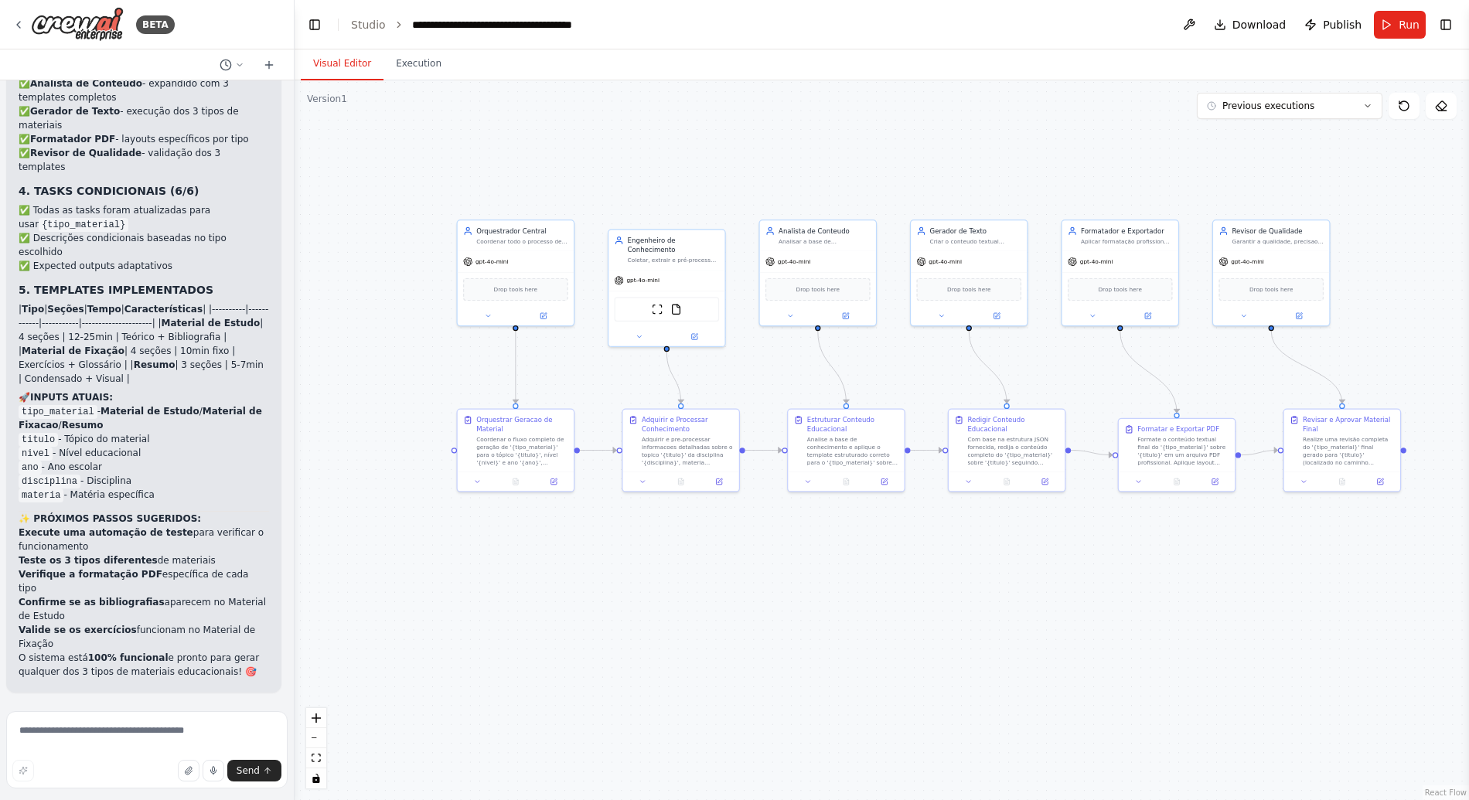
drag, startPoint x: 793, startPoint y: 608, endPoint x: 825, endPoint y: 608, distance: 31.7
click at [825, 608] on div ".deletable-edge-delete-btn { width: 20px; height: 20px; border: 0px solid #ffff…" at bounding box center [881, 440] width 1174 height 720
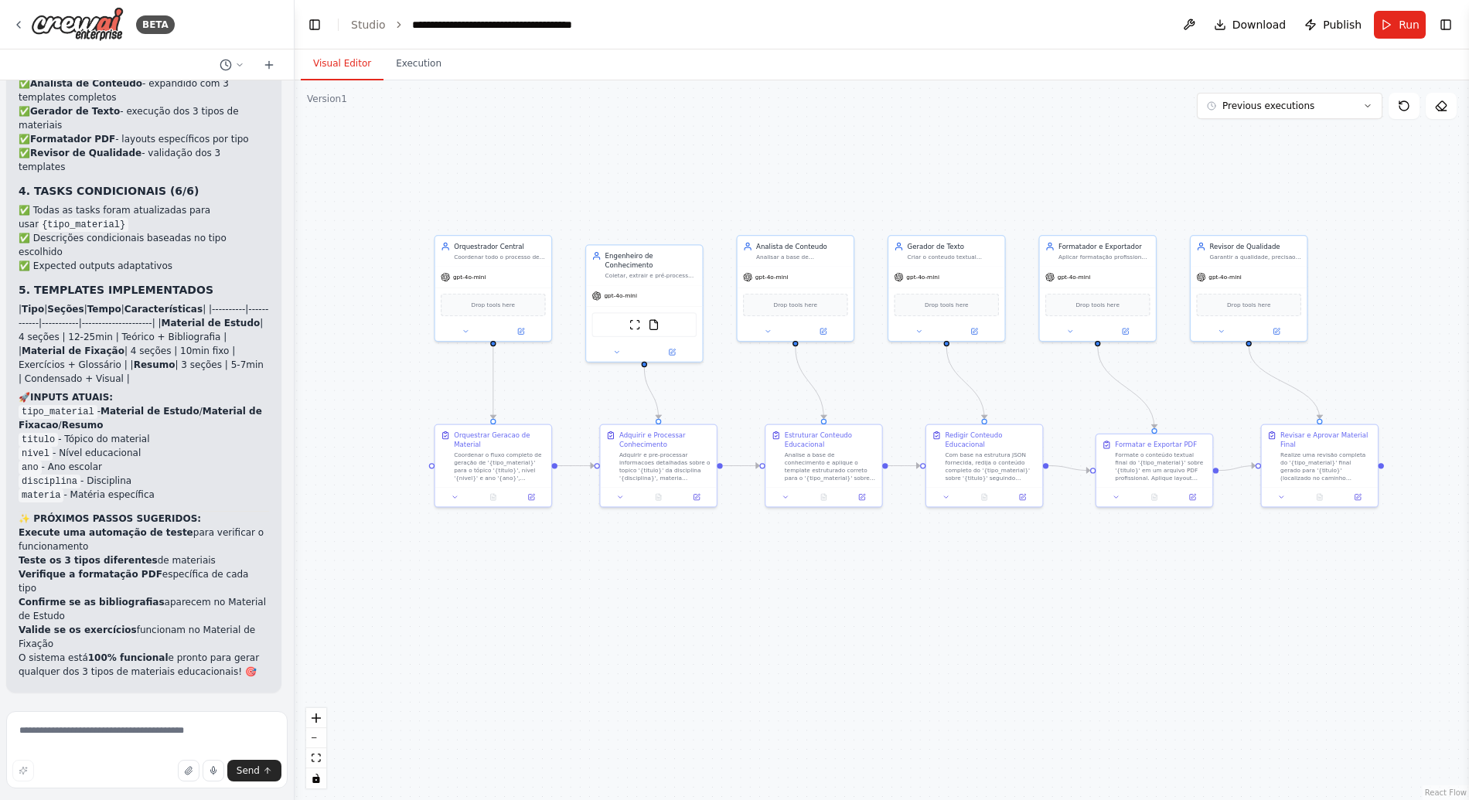
drag, startPoint x: 692, startPoint y: 104, endPoint x: 658, endPoint y: 127, distance: 40.7
click at [658, 127] on div ".deletable-edge-delete-btn { width: 20px; height: 20px; border: 0px solid #ffff…" at bounding box center [881, 440] width 1174 height 720
click at [663, 114] on div ".deletable-edge-delete-btn { width: 20px; height: 20px; border: 0px solid #ffff…" at bounding box center [881, 440] width 1174 height 720
drag, startPoint x: 606, startPoint y: 662, endPoint x: 652, endPoint y: 650, distance: 47.1
click at [652, 650] on div ".deletable-edge-delete-btn { width: 20px; height: 20px; border: 0px solid #ffff…" at bounding box center [881, 440] width 1174 height 720
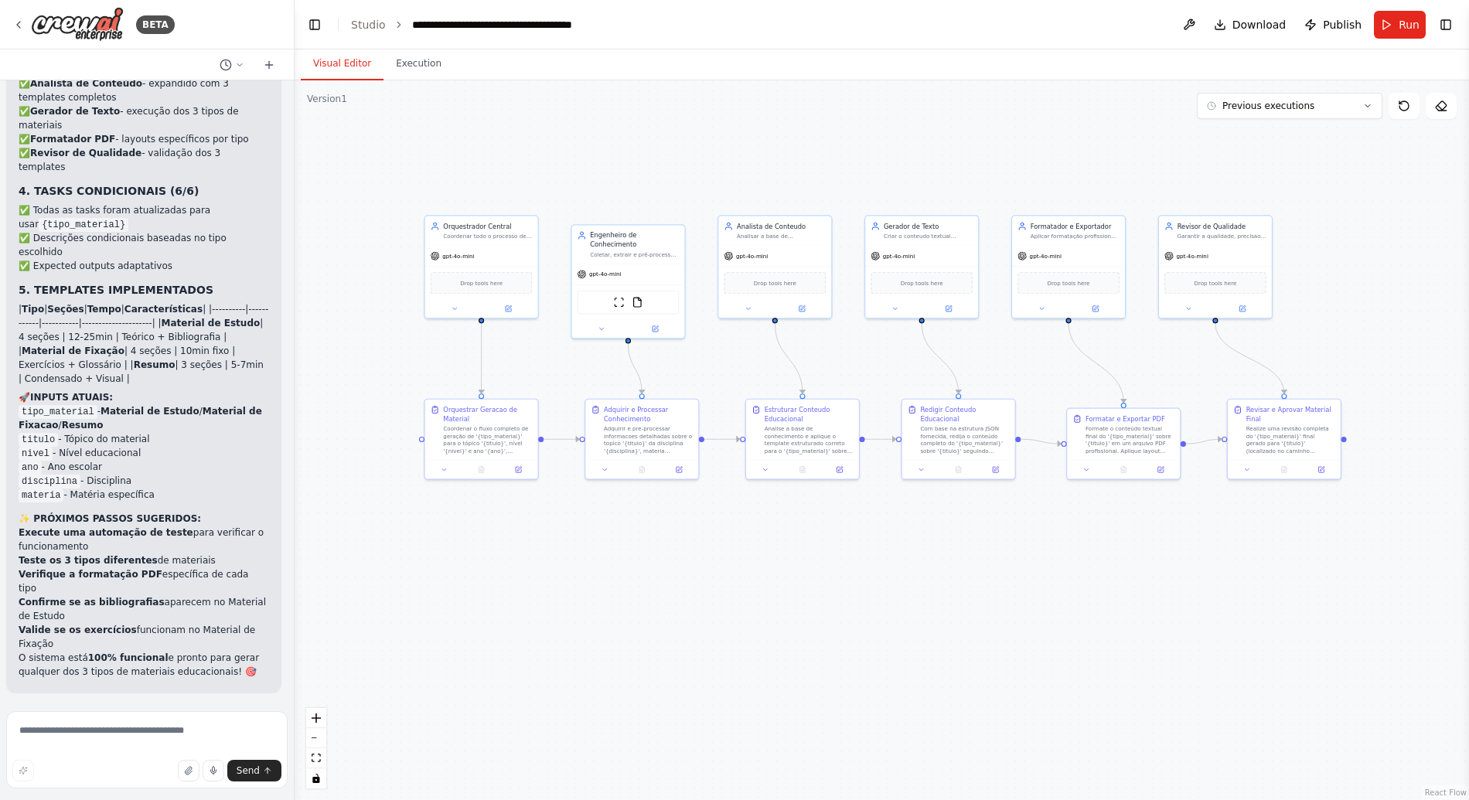
drag, startPoint x: 594, startPoint y: 589, endPoint x: 528, endPoint y: 569, distance: 68.7
click at [526, 568] on div ".deletable-edge-delete-btn { width: 20px; height: 20px; border: 0px solid #ffff…" at bounding box center [881, 440] width 1174 height 720
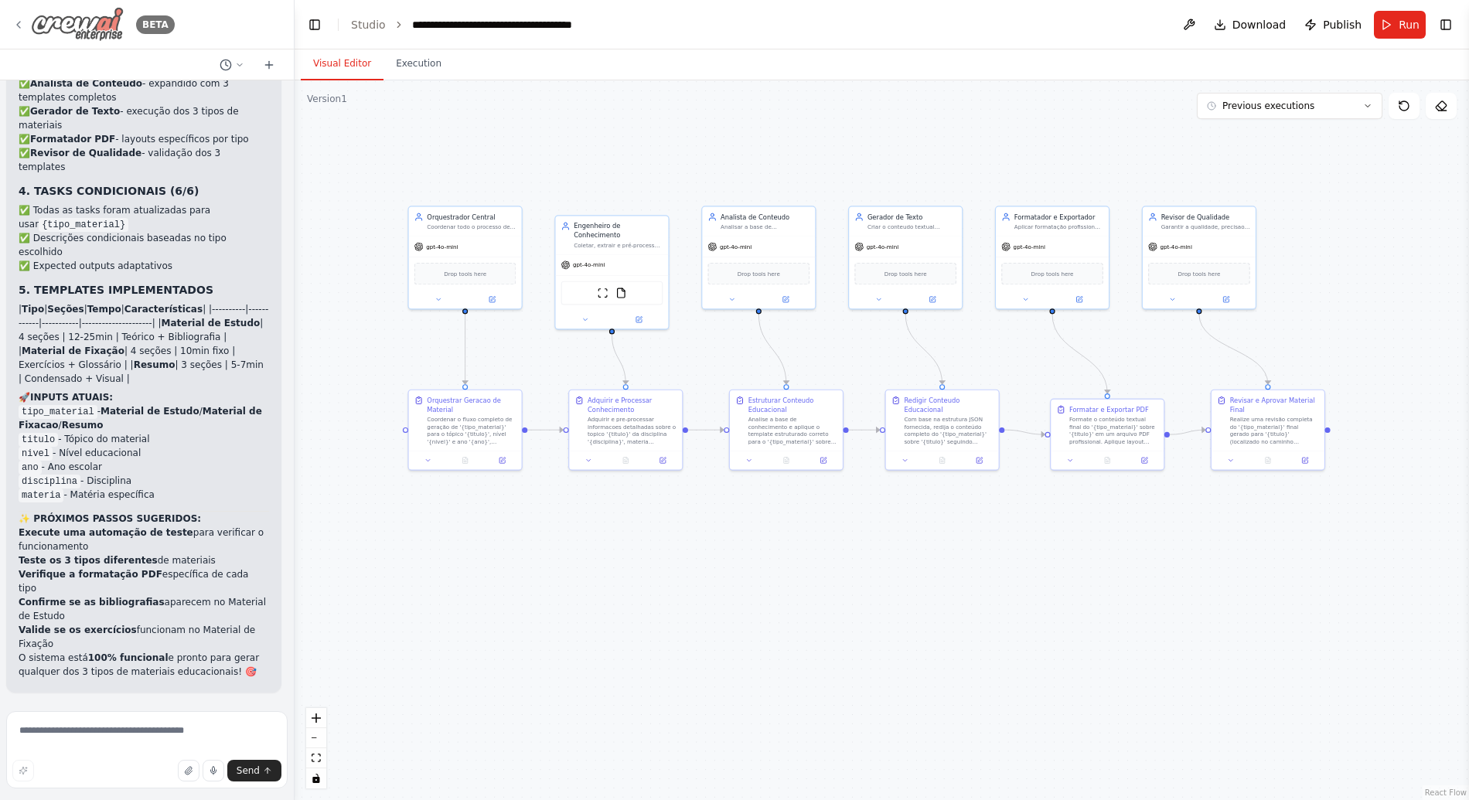
click at [13, 19] on icon at bounding box center [18, 25] width 12 height 12
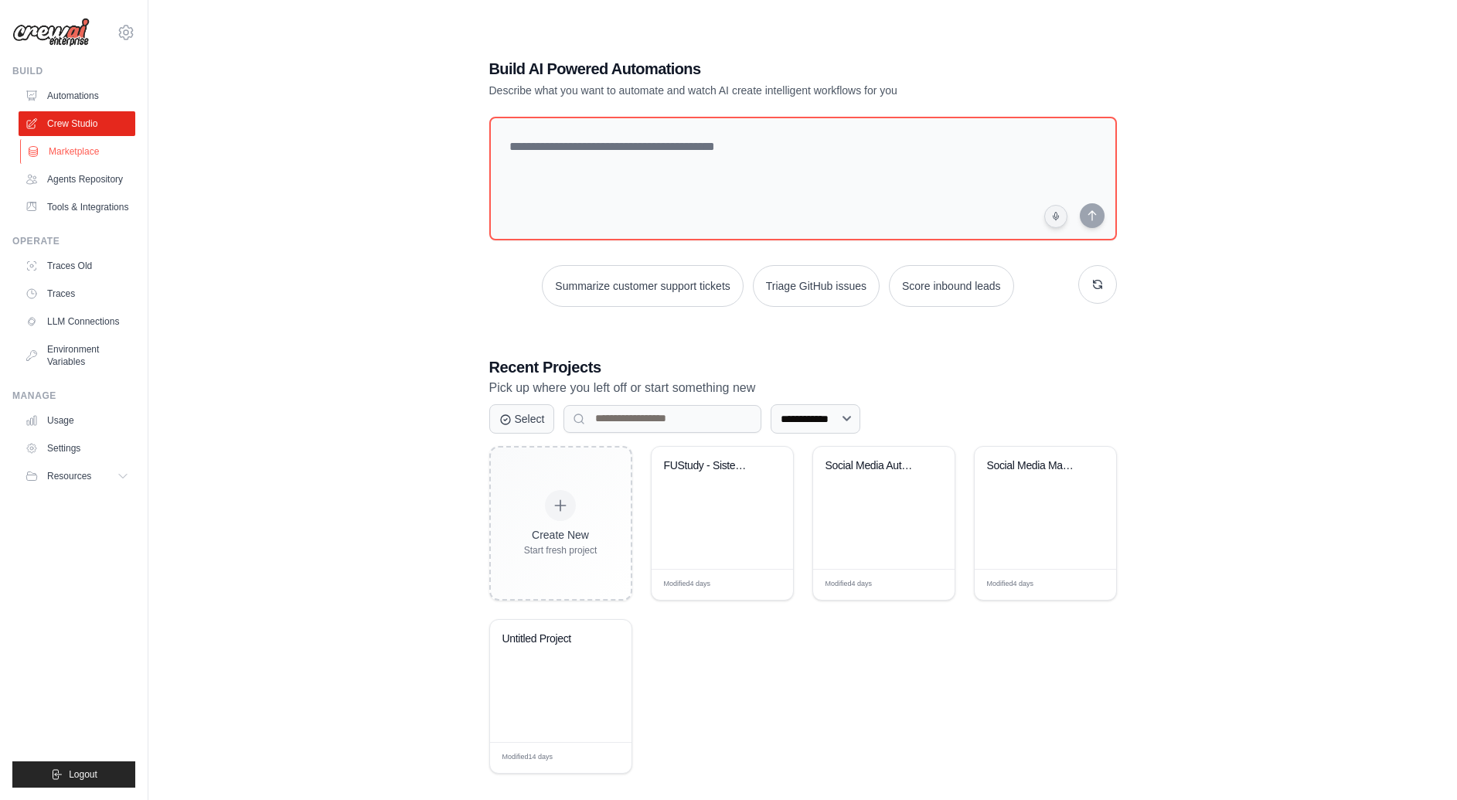
click at [98, 161] on link "Marketplace" at bounding box center [78, 151] width 117 height 25
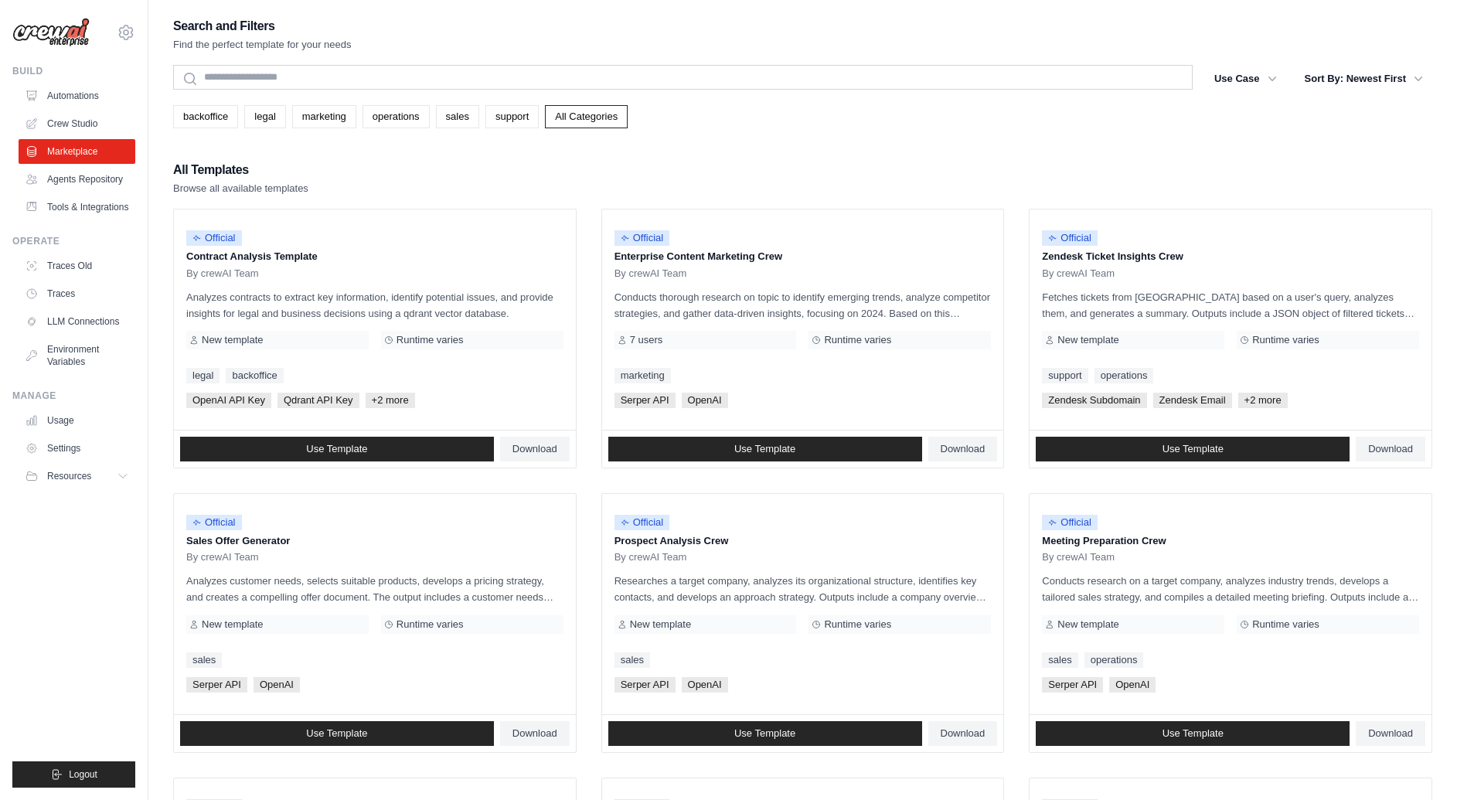
click at [676, 163] on div "All Templates Browse all available templates" at bounding box center [802, 177] width 1259 height 37
click at [814, 138] on div "Search and Filters Find the perfect template for your needs Search Use Case bac…" at bounding box center [802, 706] width 1259 height 1383
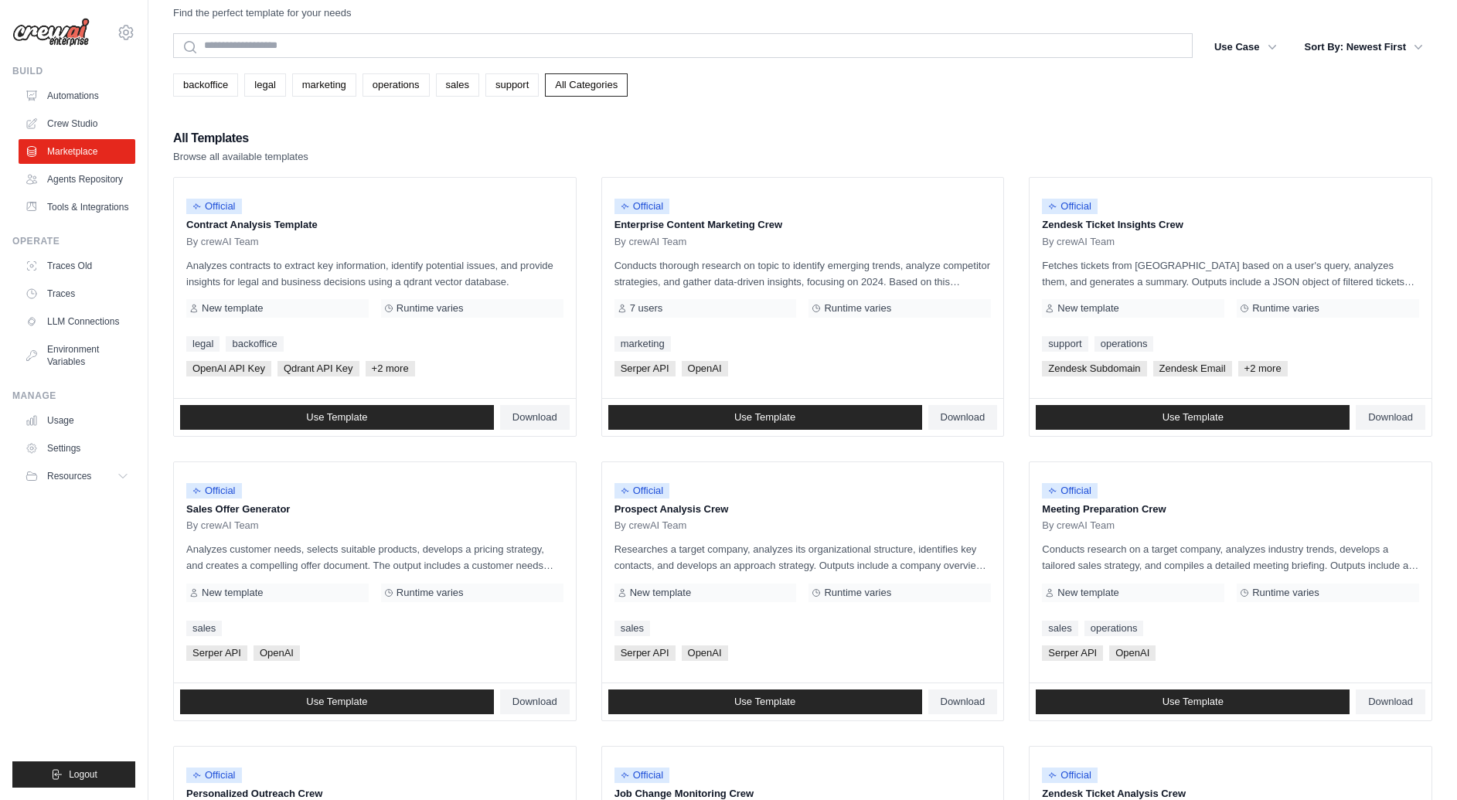
scroll to position [32, 0]
click at [345, 89] on link "marketing" at bounding box center [324, 84] width 64 height 23
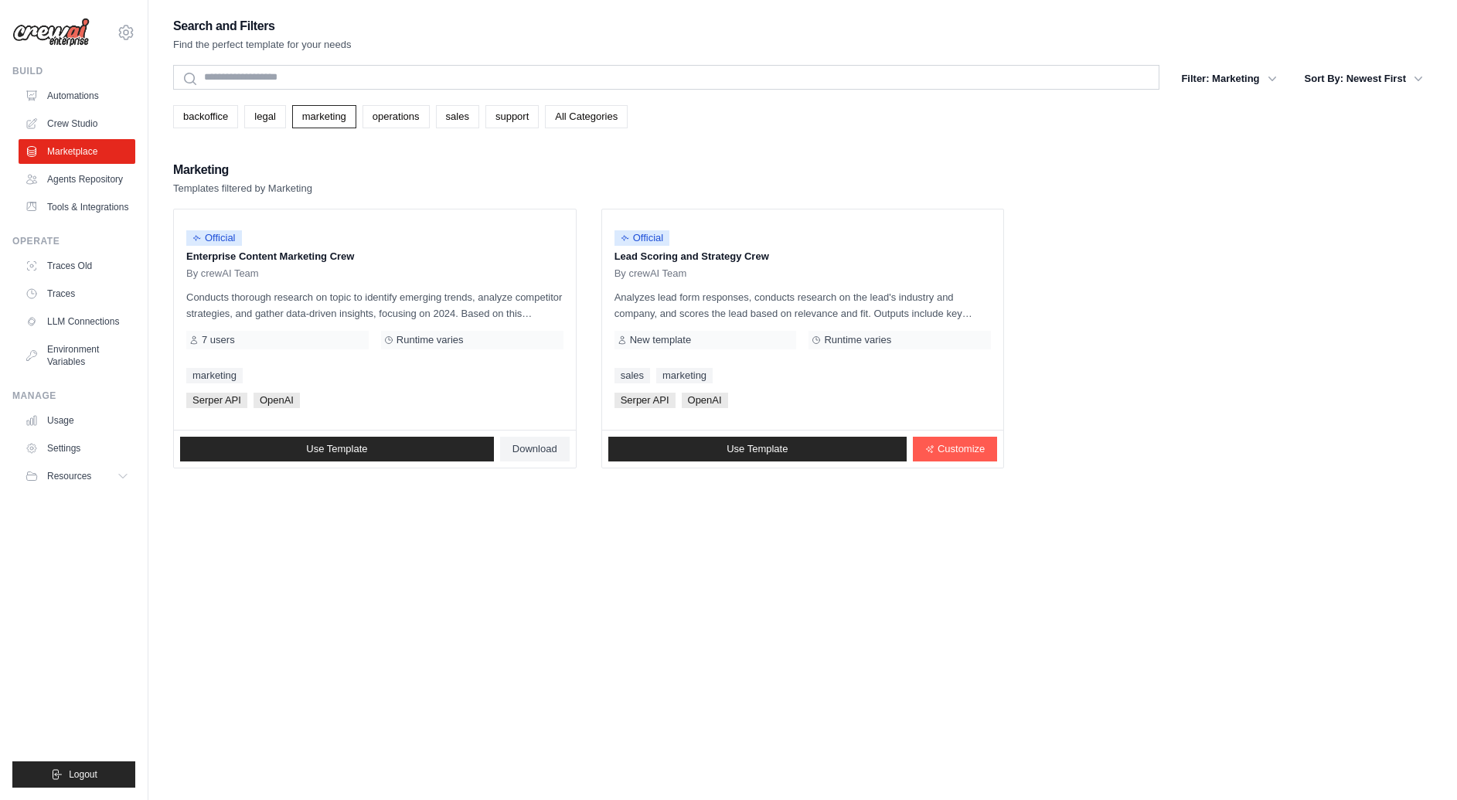
click at [832, 167] on div "Marketing Templates filtered by Marketing" at bounding box center [802, 177] width 1259 height 37
click at [88, 90] on link "Automations" at bounding box center [78, 95] width 117 height 25
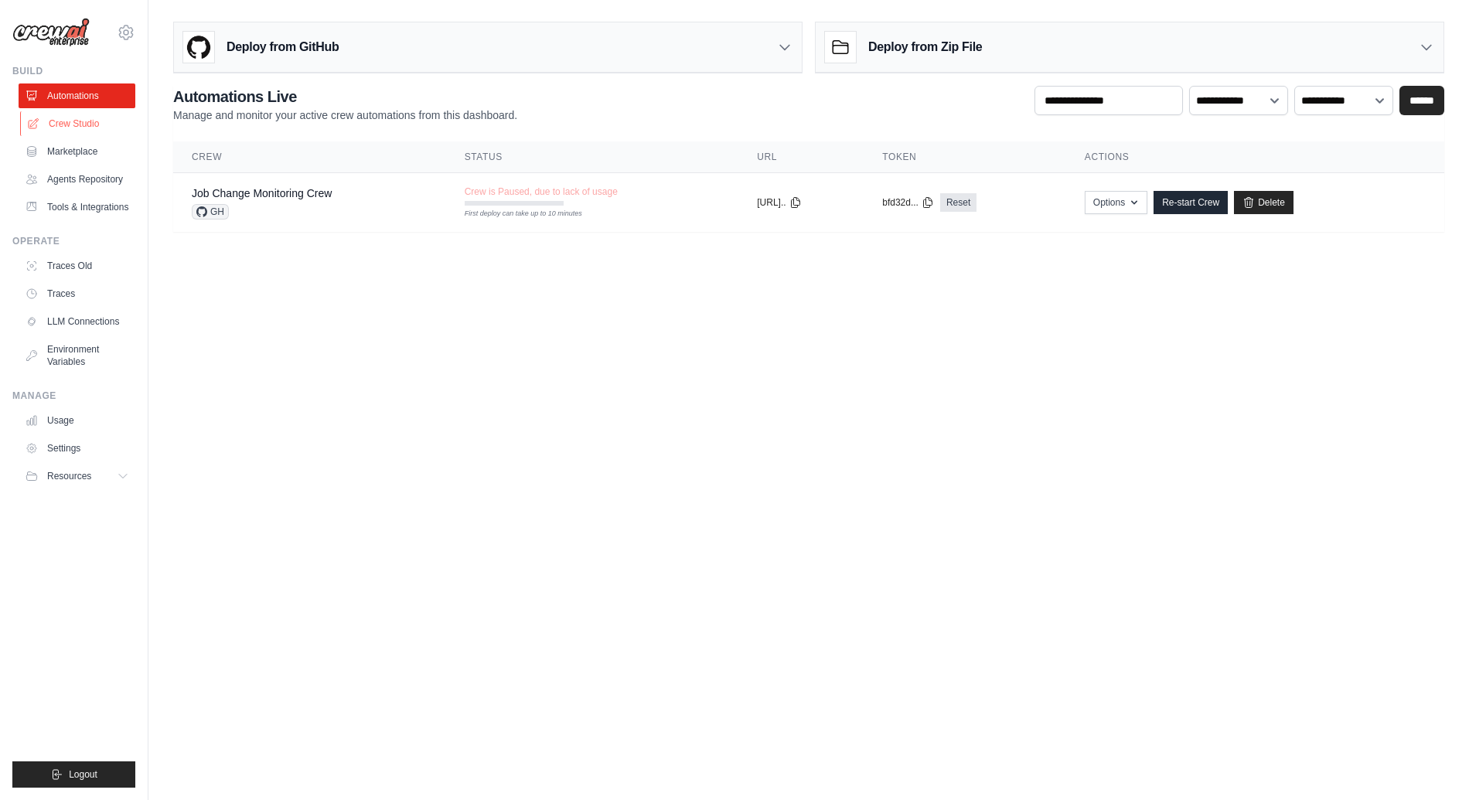
click at [110, 122] on link "Crew Studio" at bounding box center [78, 123] width 117 height 25
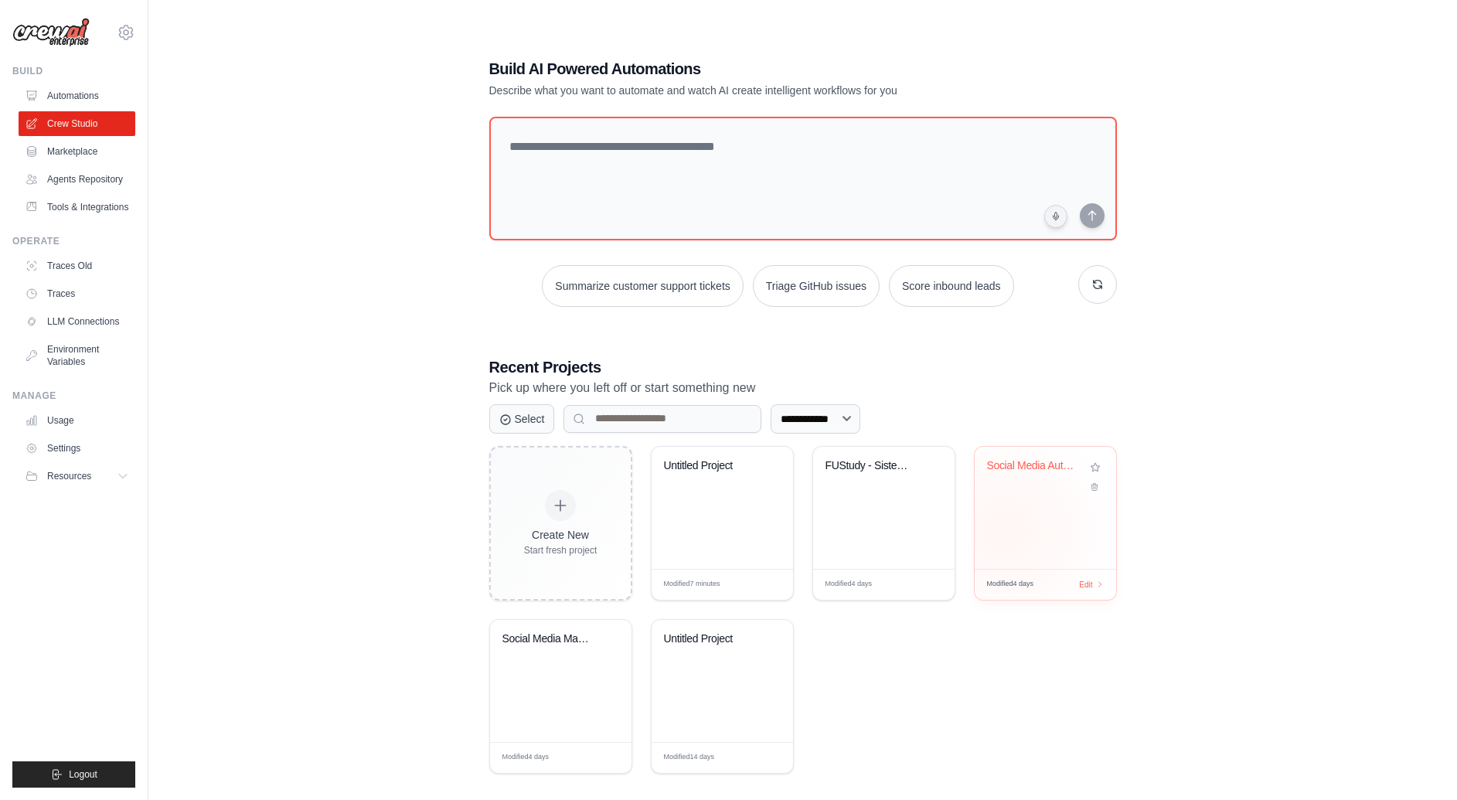
click at [1005, 530] on div "Social Media Automation Hub" at bounding box center [1045, 508] width 141 height 122
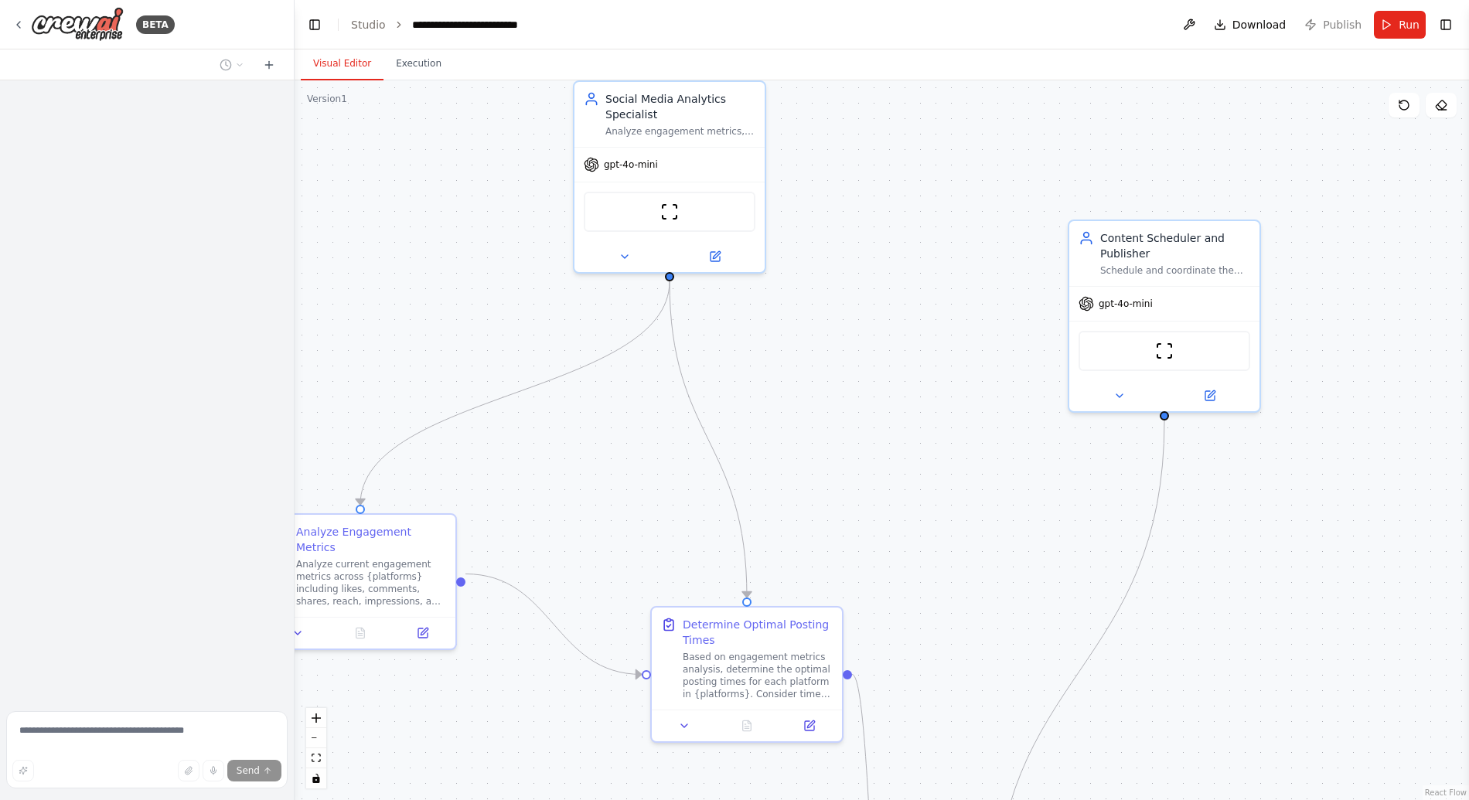
click at [932, 349] on div ".deletable-edge-delete-btn { width: 20px; height: 20px; border: 0px solid #ffff…" at bounding box center [881, 440] width 1174 height 720
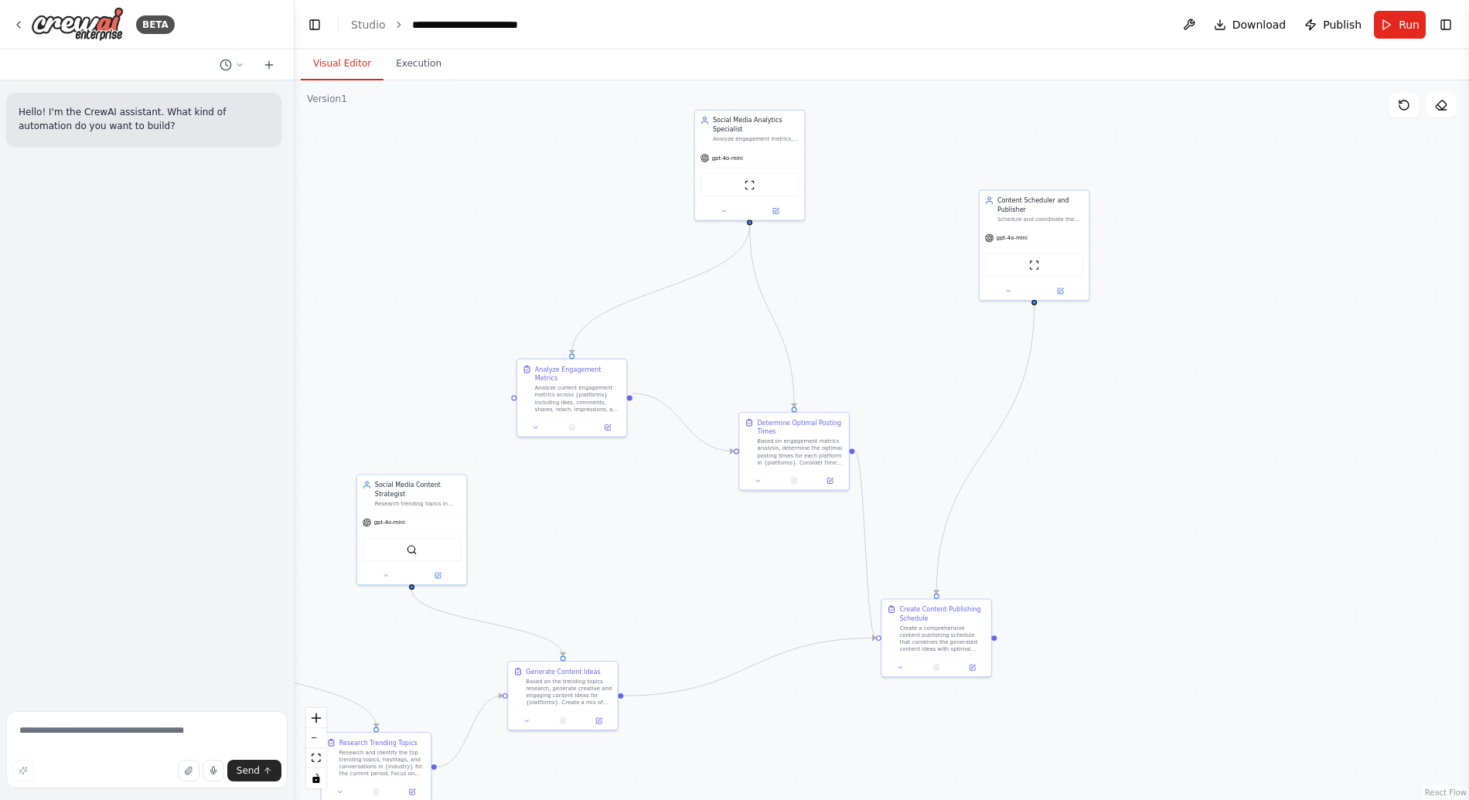
drag, startPoint x: 931, startPoint y: 360, endPoint x: 881, endPoint y: 189, distance: 178.6
click at [881, 184] on div ".deletable-edge-delete-btn { width: 20px; height: 20px; border: 0px solid #ffff…" at bounding box center [881, 440] width 1174 height 720
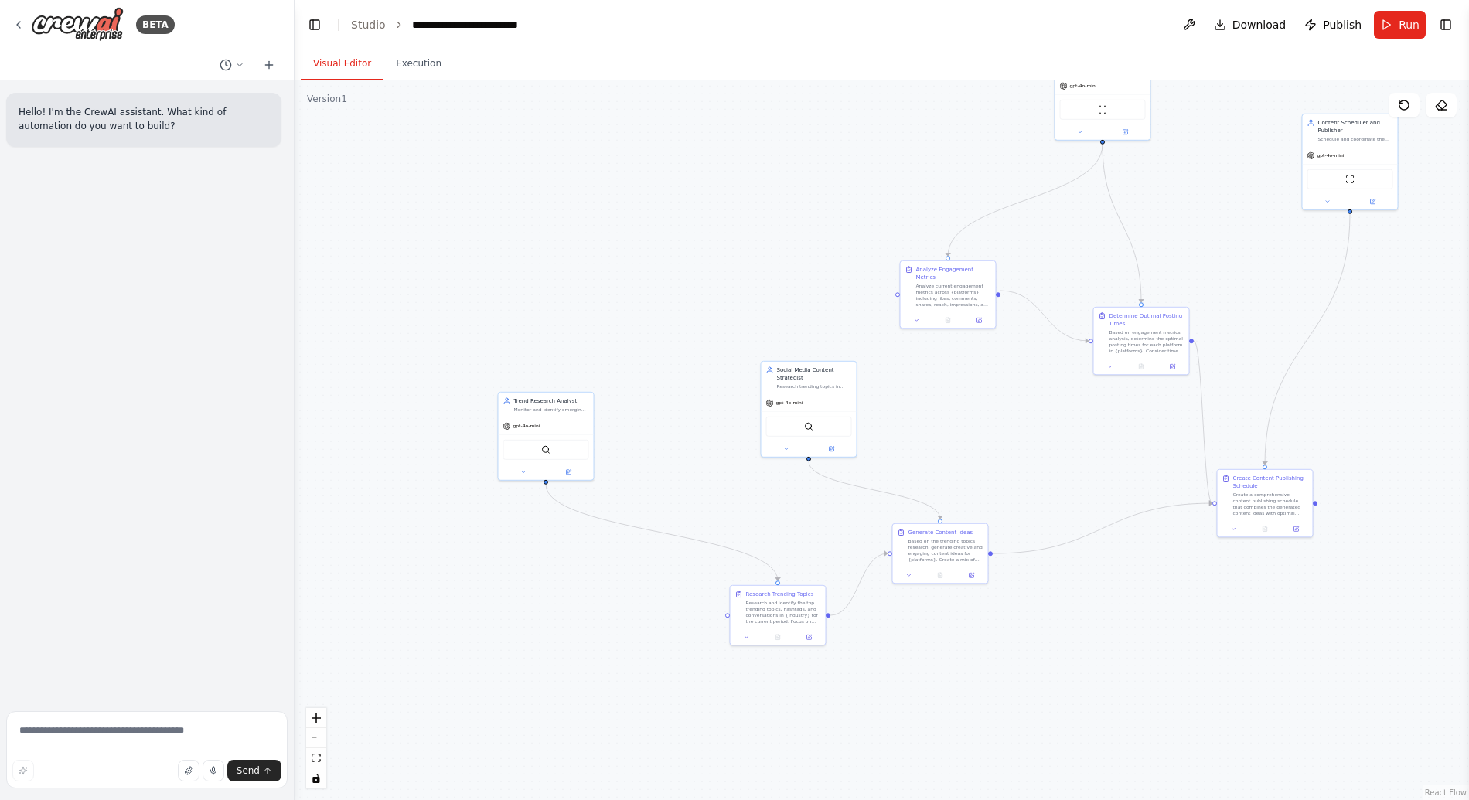
drag, startPoint x: 457, startPoint y: 270, endPoint x: 809, endPoint y: 269, distance: 352.5
click at [809, 269] on div ".deletable-edge-delete-btn { width: 20px; height: 20px; border: 0px solid #ffff…" at bounding box center [881, 440] width 1174 height 720
drag, startPoint x: 782, startPoint y: 264, endPoint x: 744, endPoint y: 210, distance: 66.5
click at [744, 210] on div ".deletable-edge-delete-btn { width: 20px; height: 20px; border: 0px solid #ffff…" at bounding box center [881, 440] width 1174 height 720
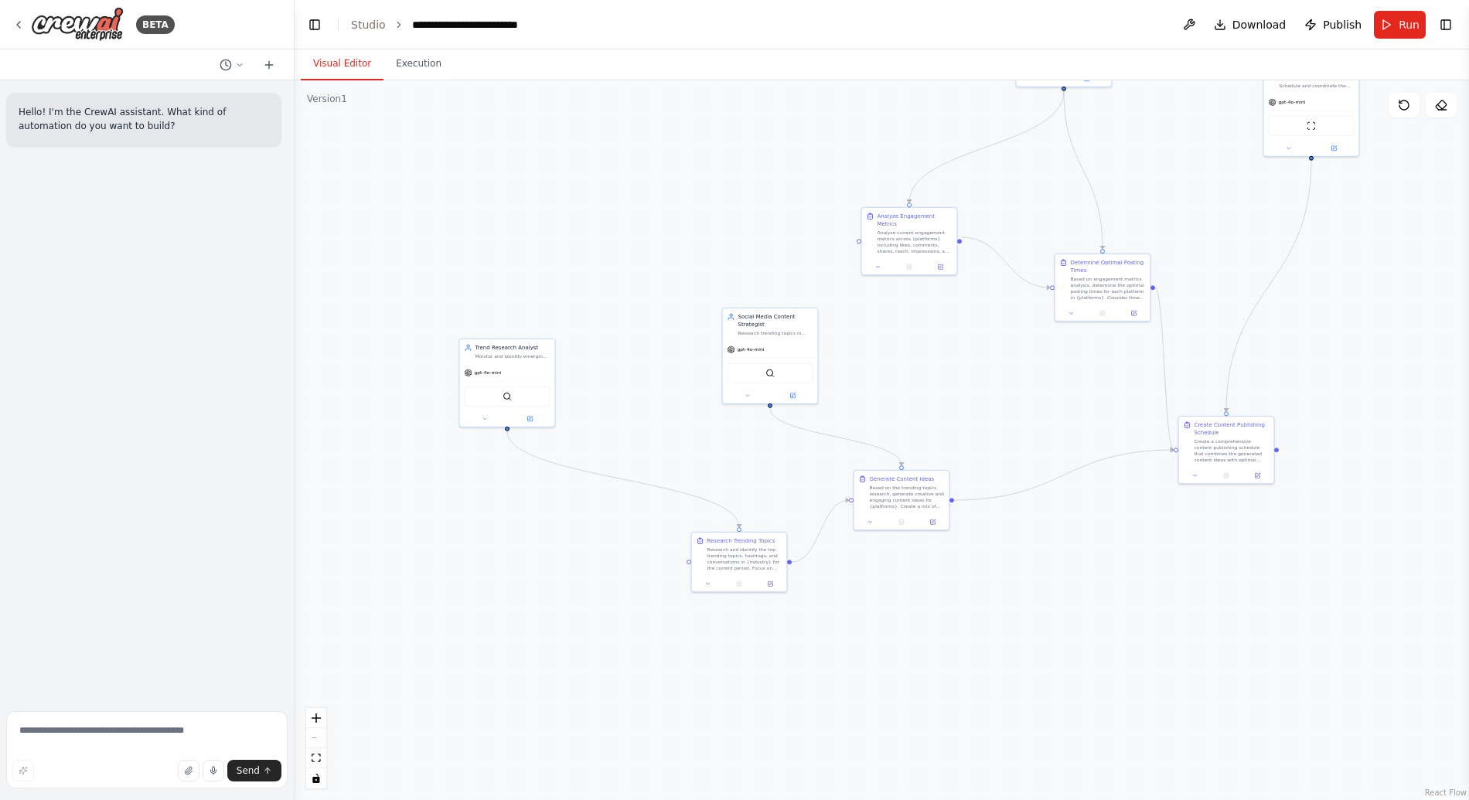
drag, startPoint x: 616, startPoint y: 277, endPoint x: 597, endPoint y: 323, distance: 49.2
click at [597, 323] on div ".deletable-edge-delete-btn { width: 20px; height: 20px; border: 0px solid #ffff…" at bounding box center [881, 440] width 1174 height 720
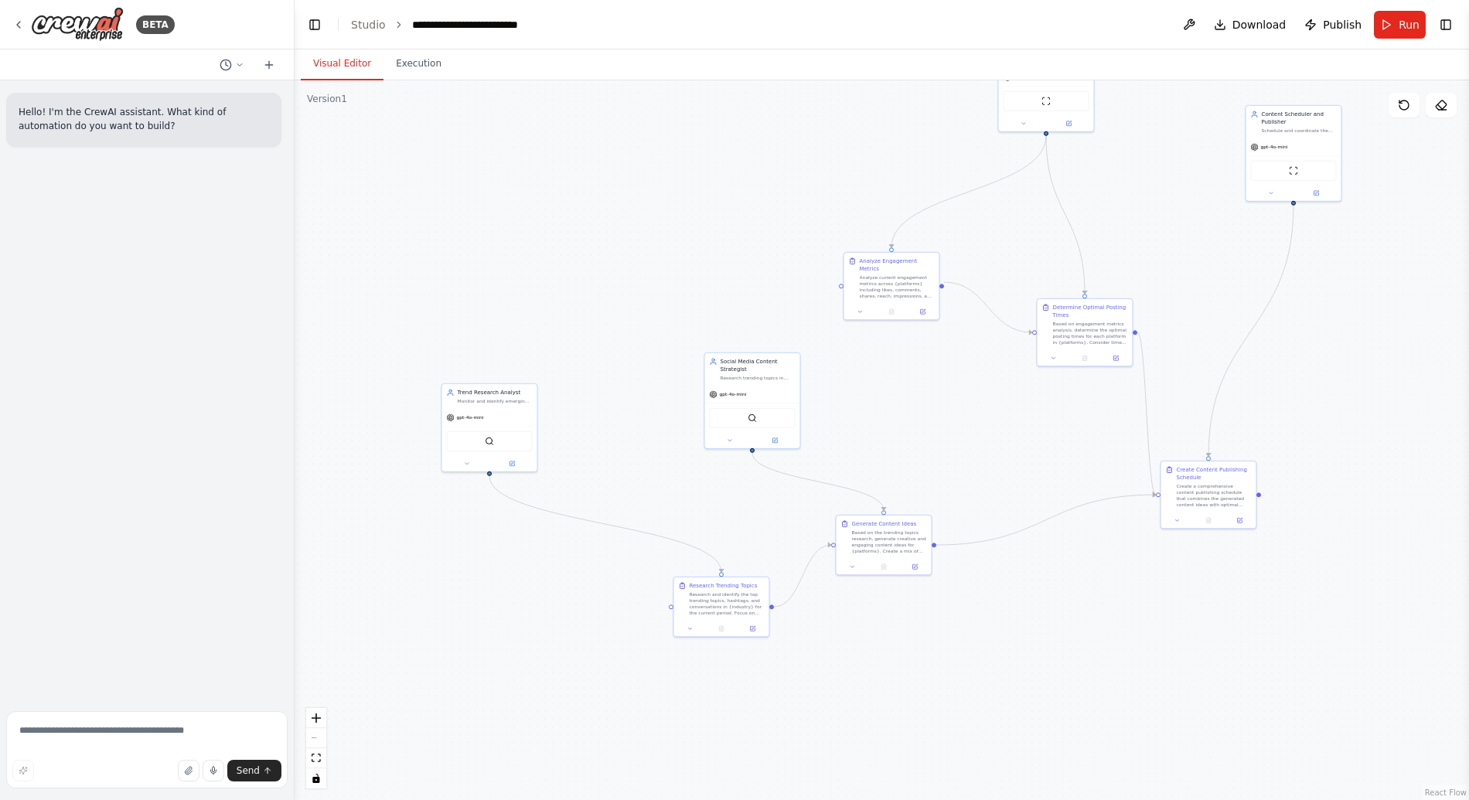
drag, startPoint x: 597, startPoint y: 323, endPoint x: 599, endPoint y: 334, distance: 10.9
click at [599, 334] on div ".deletable-edge-delete-btn { width: 20px; height: 20px; border: 0px solid #ffff…" at bounding box center [881, 440] width 1174 height 720
drag, startPoint x: 589, startPoint y: 285, endPoint x: 589, endPoint y: 315, distance: 30.1
click at [589, 315] on div ".deletable-edge-delete-btn { width: 20px; height: 20px; border: 0px solid #ffff…" at bounding box center [881, 440] width 1174 height 720
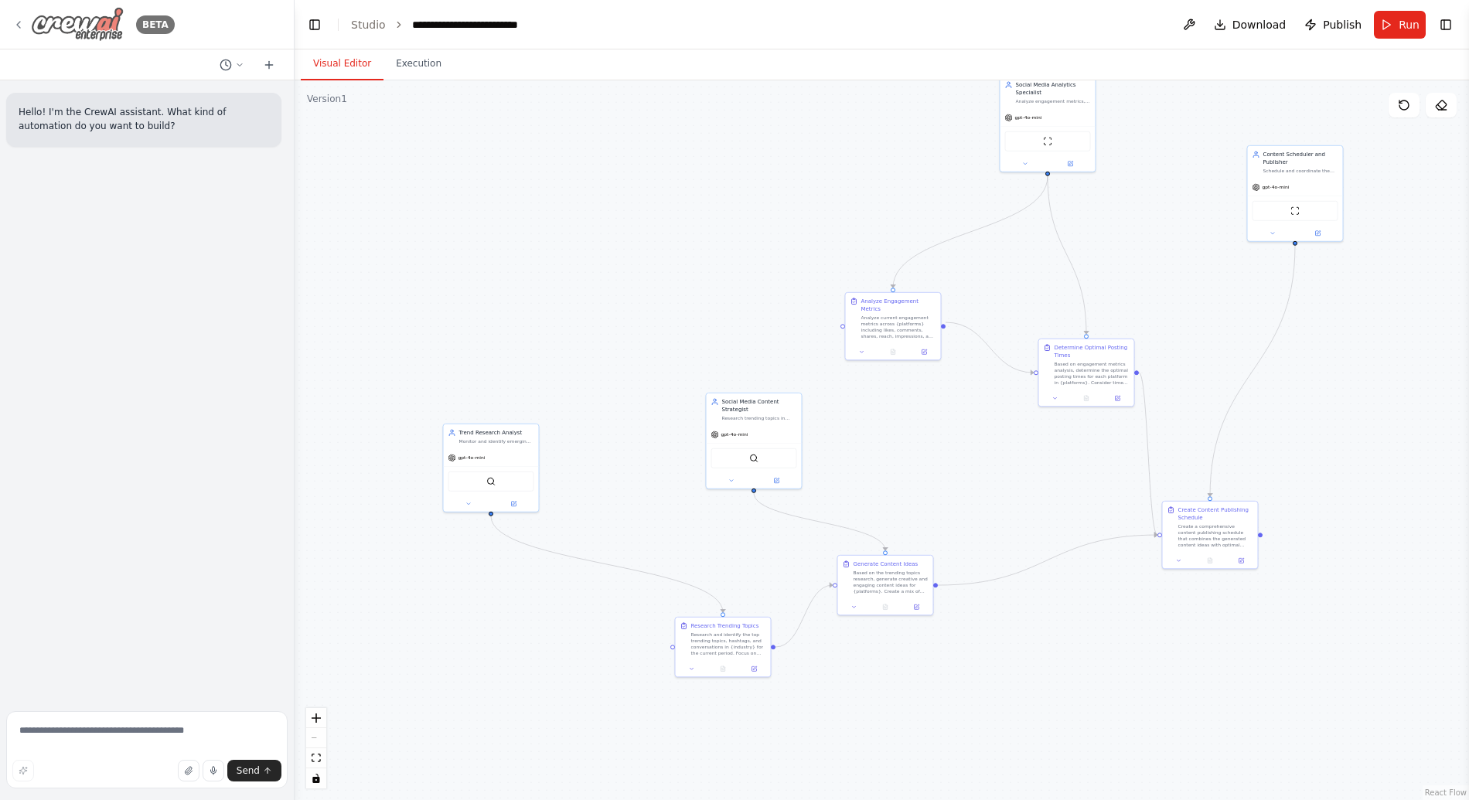
click at [24, 30] on icon at bounding box center [18, 25] width 12 height 12
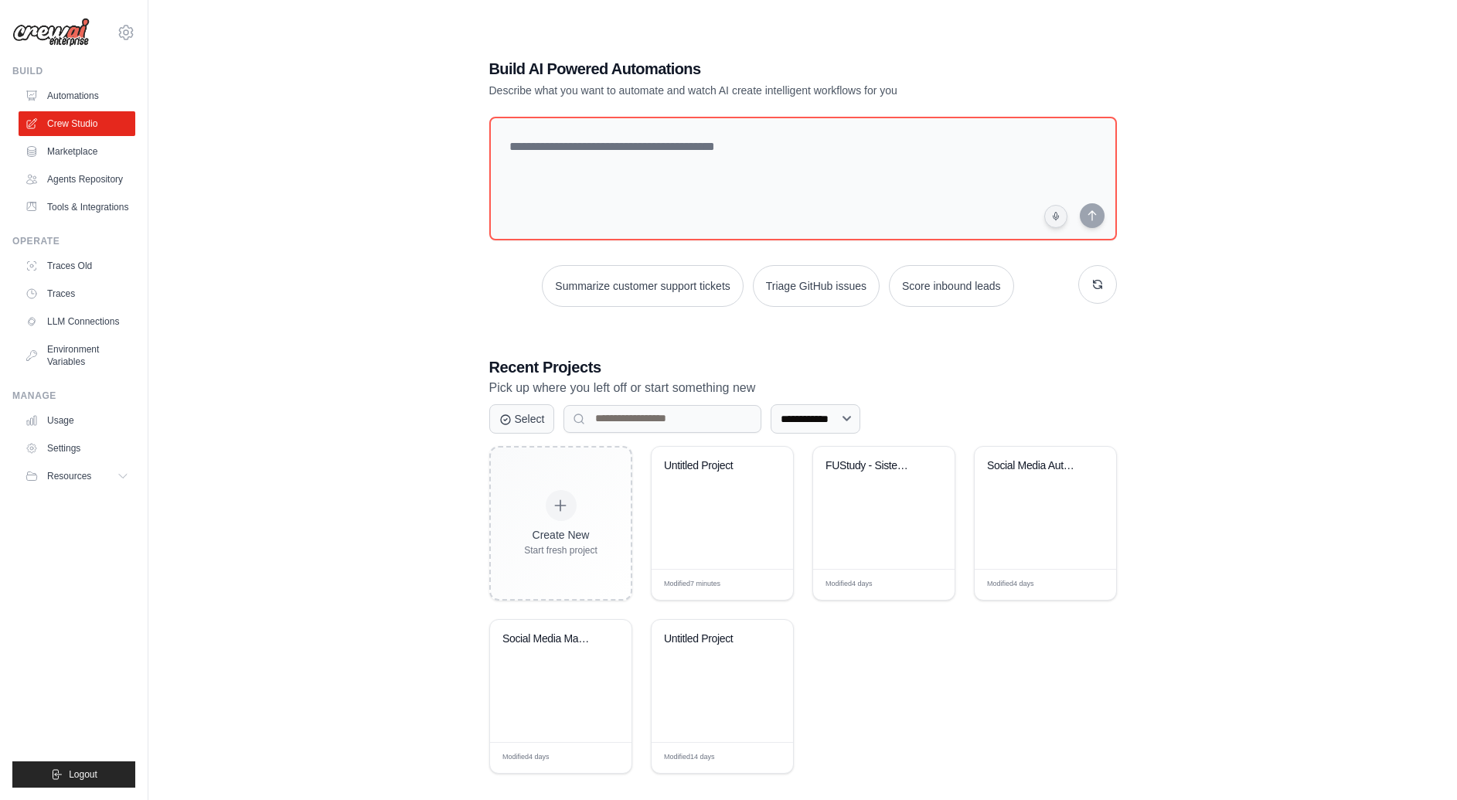
click at [385, 386] on div "**********" at bounding box center [802, 415] width 1259 height 800
click at [903, 564] on div "FUStudy - Sistema Hibrido Multi-Mat... Modified 4 days Edit" at bounding box center [883, 523] width 143 height 155
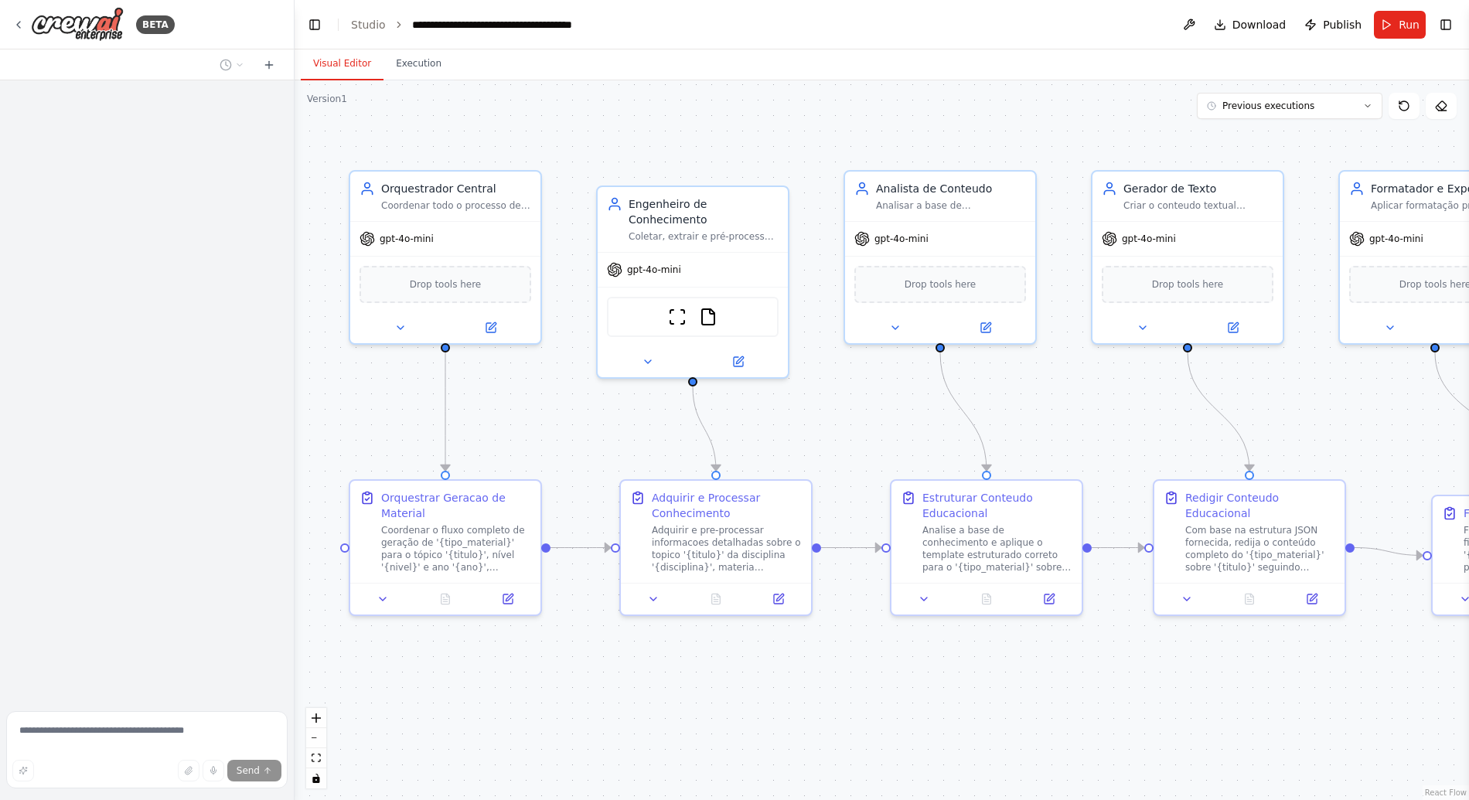
drag, startPoint x: 935, startPoint y: 432, endPoint x: 904, endPoint y: 450, distance: 35.7
click at [908, 447] on div ".deletable-edge-delete-btn { width: 20px; height: 20px; border: 0px solid #ffff…" at bounding box center [881, 440] width 1174 height 720
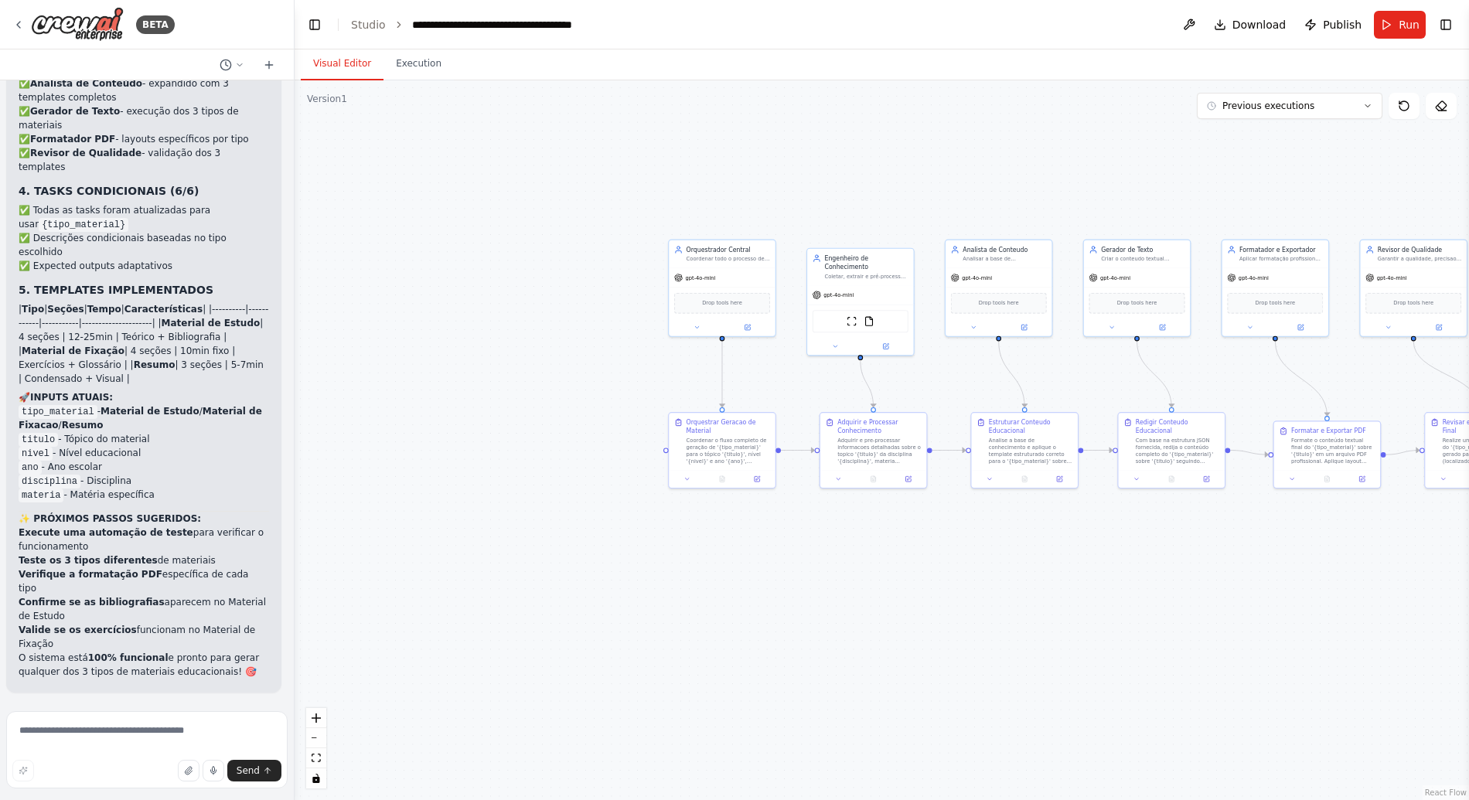
click at [1398, 12] on button "Run" at bounding box center [1400, 25] width 52 height 28
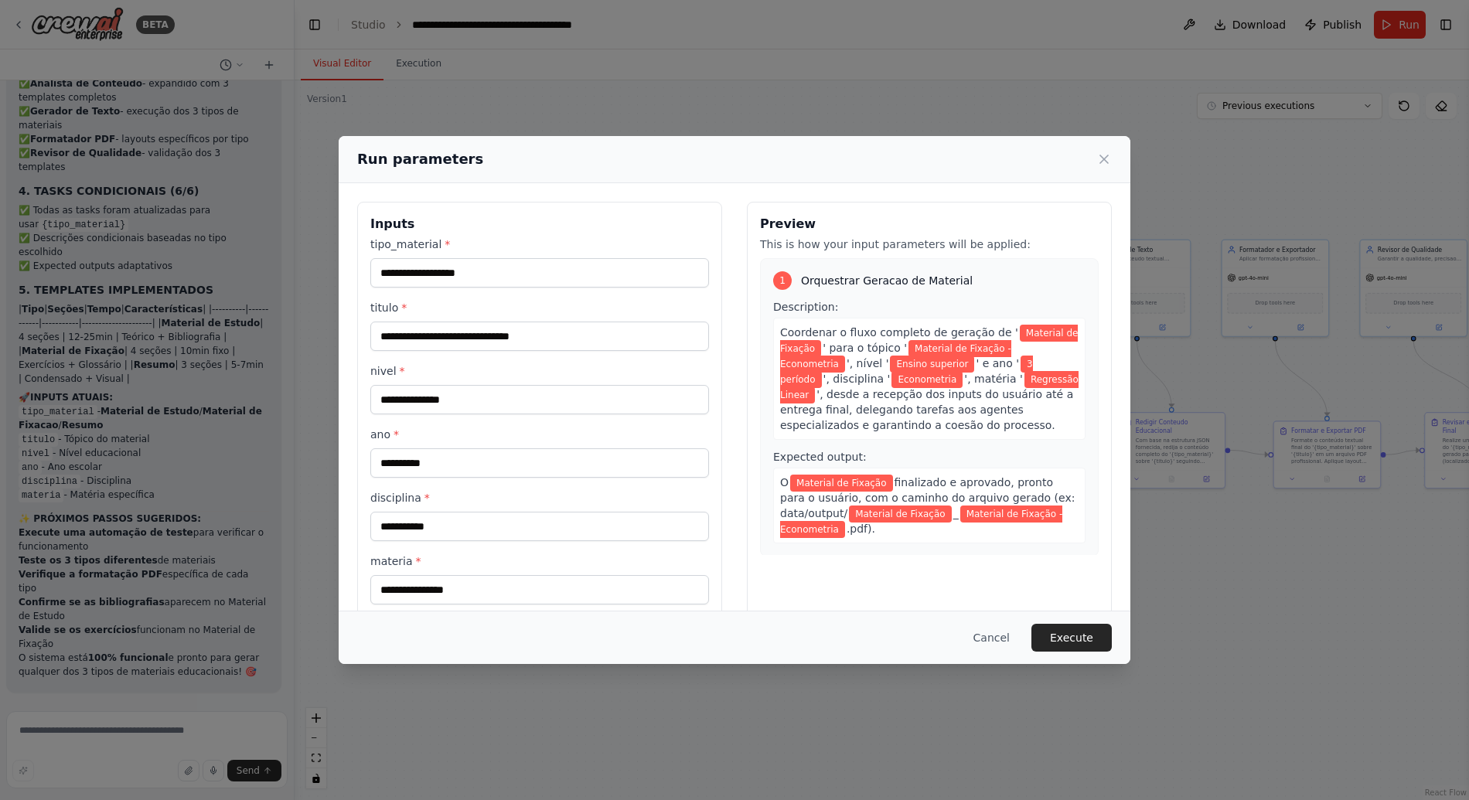
scroll to position [26, 0]
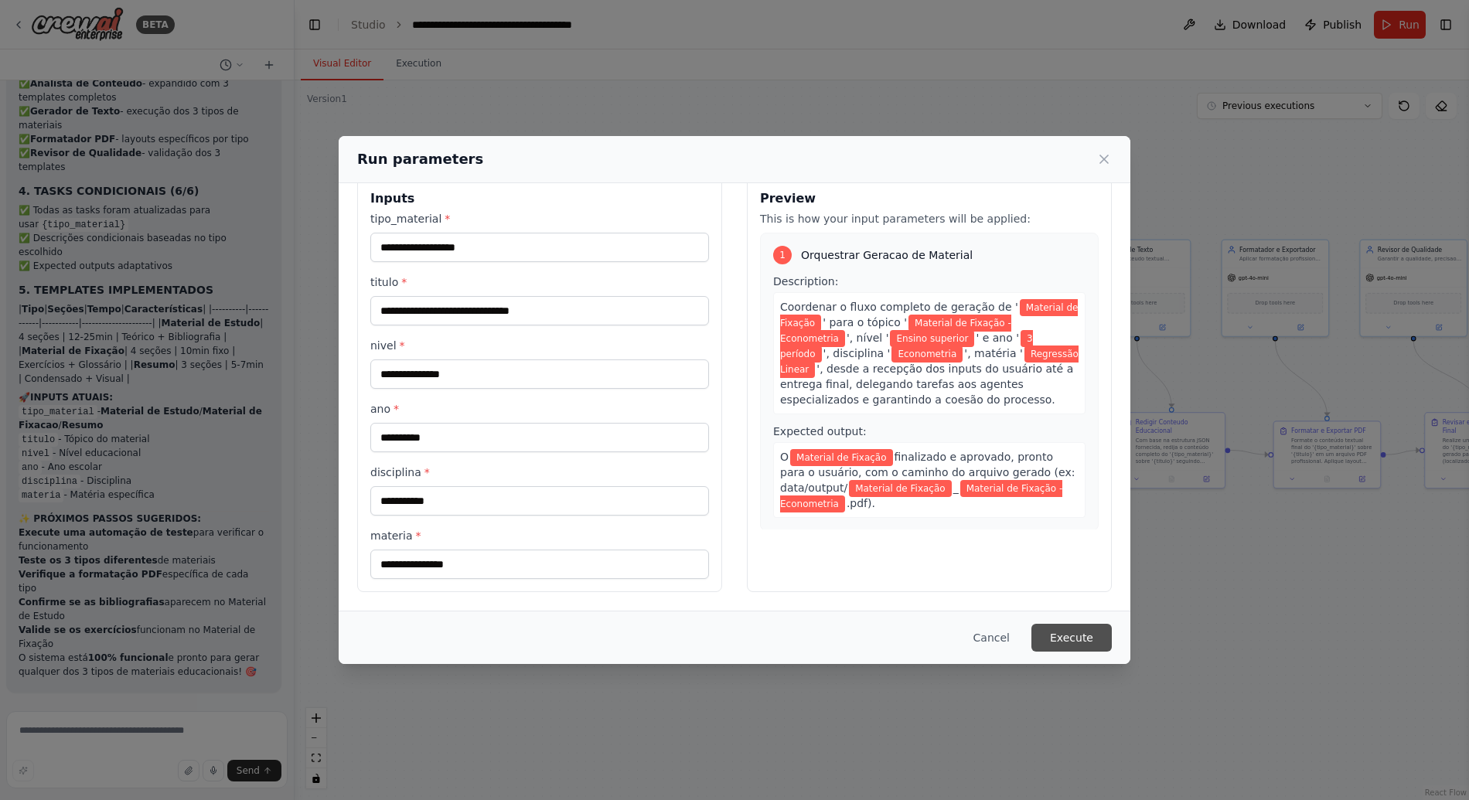
click at [1064, 633] on button "Execute" at bounding box center [1071, 638] width 80 height 28
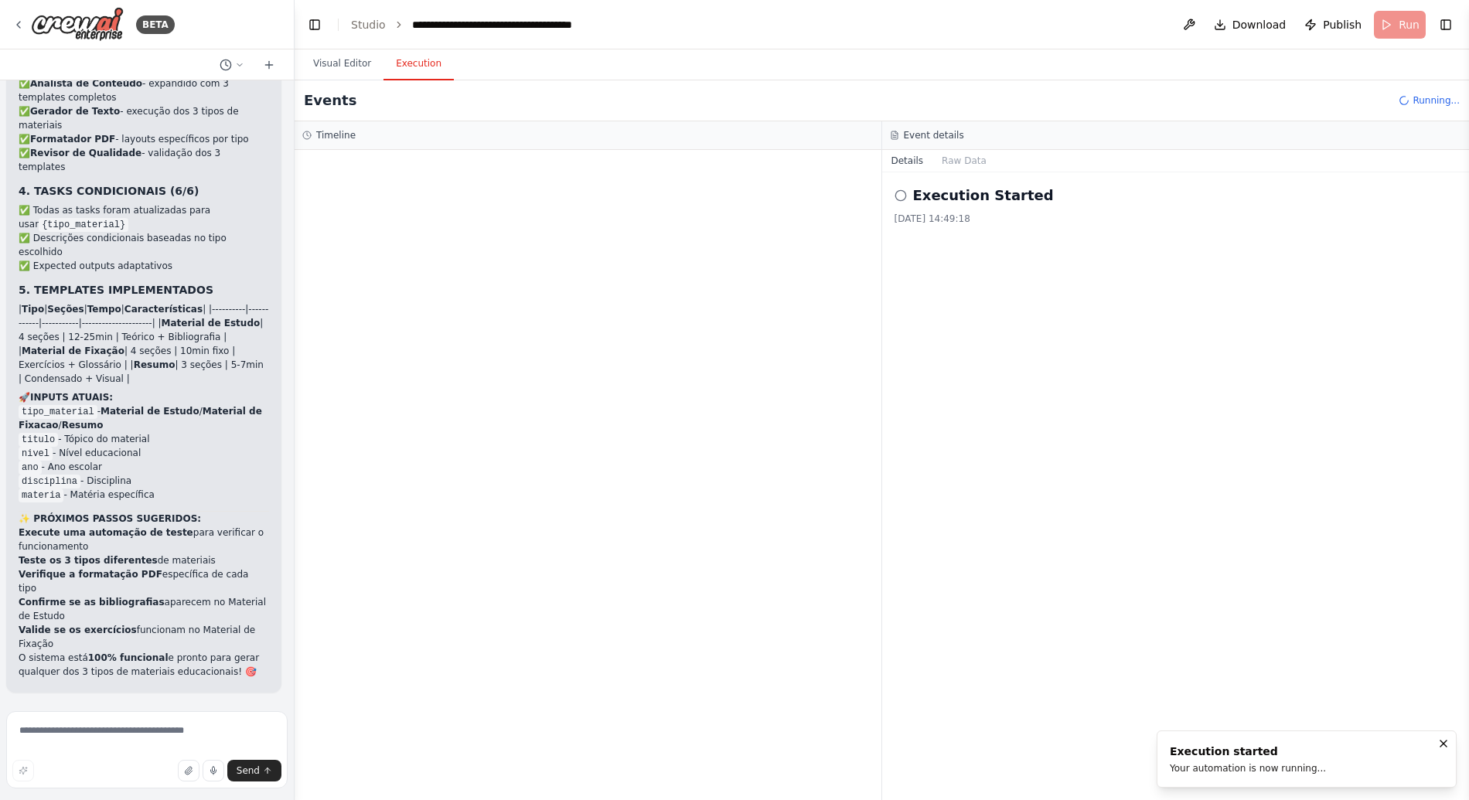
click at [757, 49] on div "Visual Editor Execution" at bounding box center [881, 64] width 1174 height 31
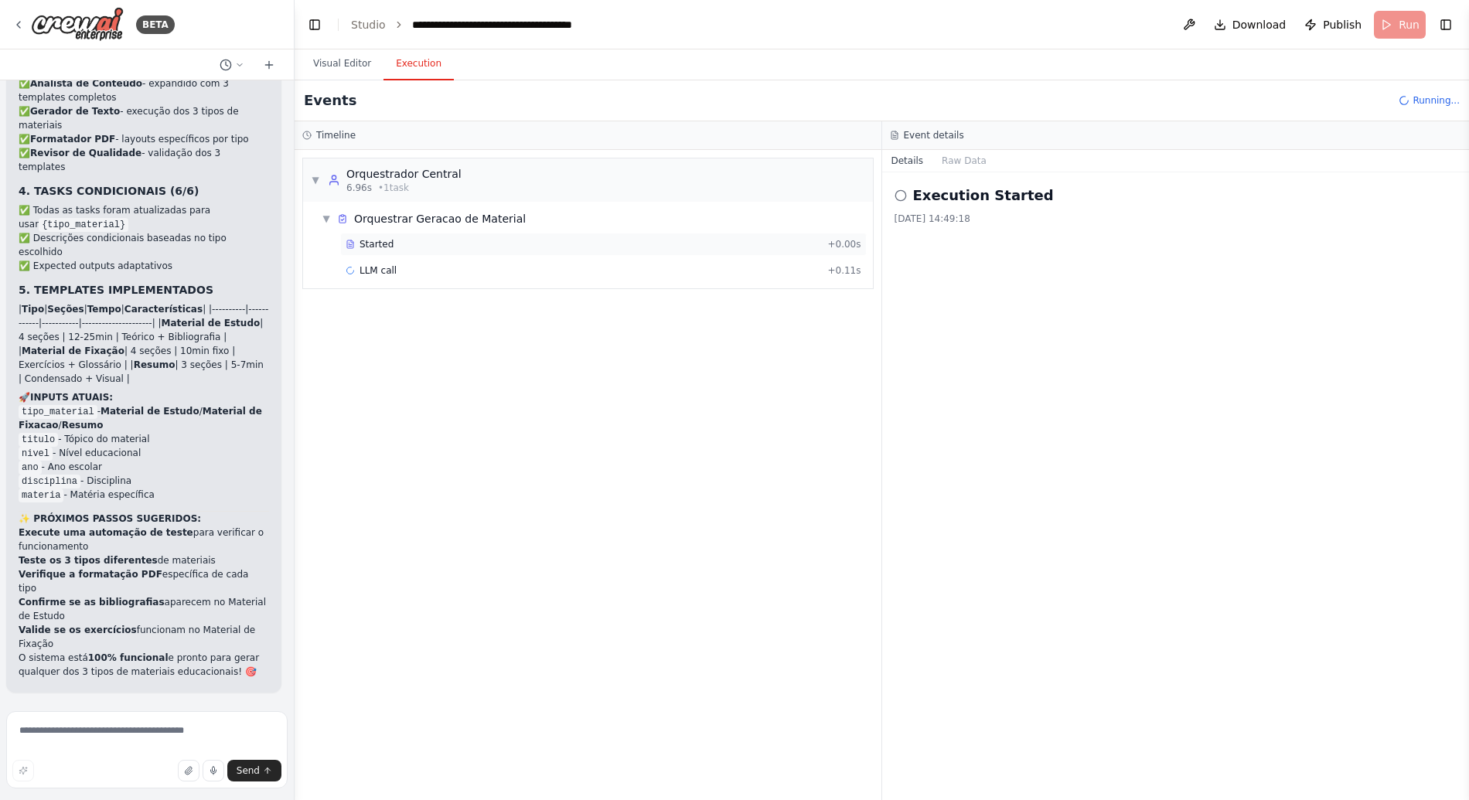
click at [400, 246] on div "Started" at bounding box center [583, 244] width 475 height 12
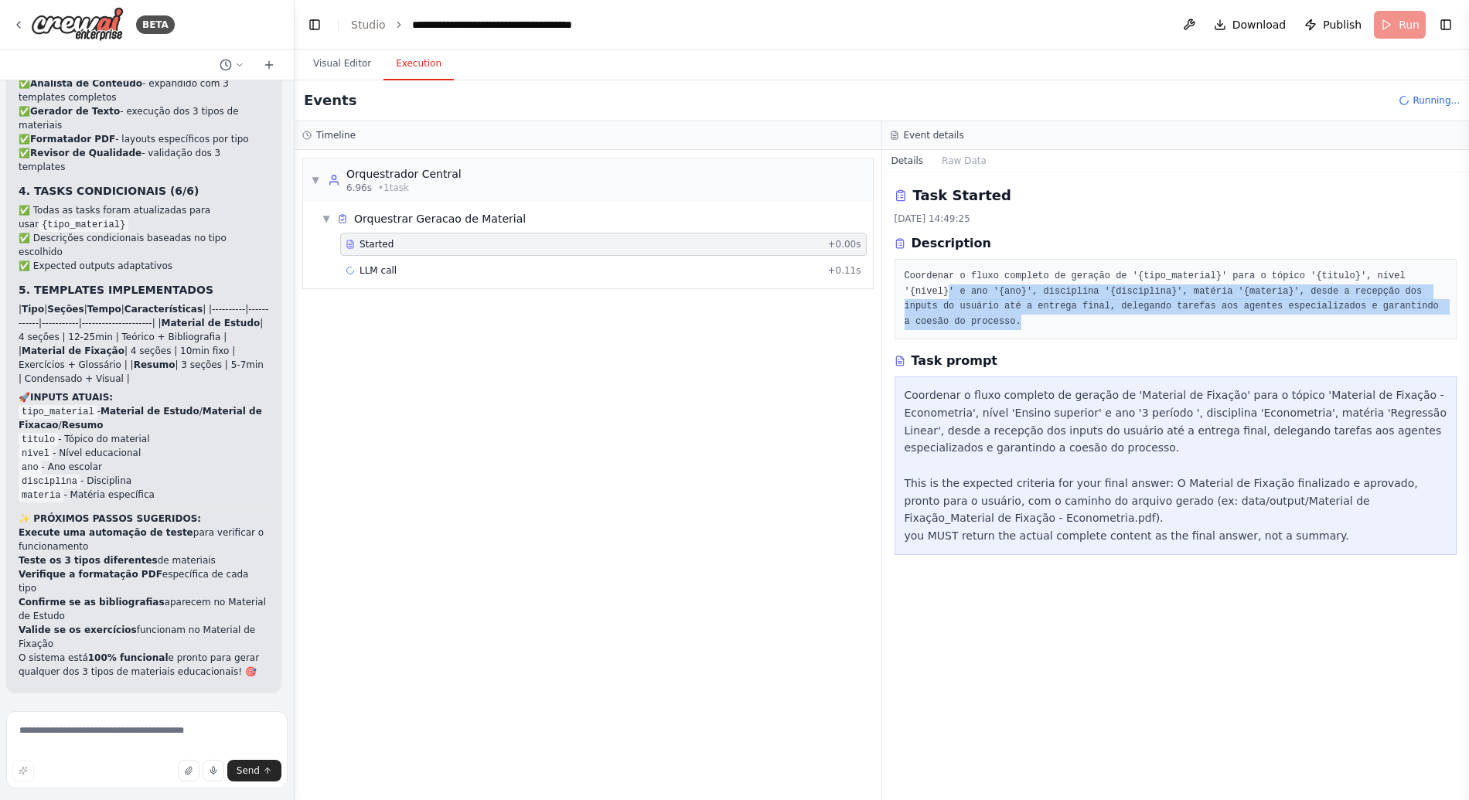
drag, startPoint x: 1065, startPoint y: 327, endPoint x: 948, endPoint y: 295, distance: 120.9
click at [948, 295] on pre "Coordenar o fluxo completo de geração de '{tipo_material}' para o tópico '{titu…" at bounding box center [1175, 299] width 543 height 60
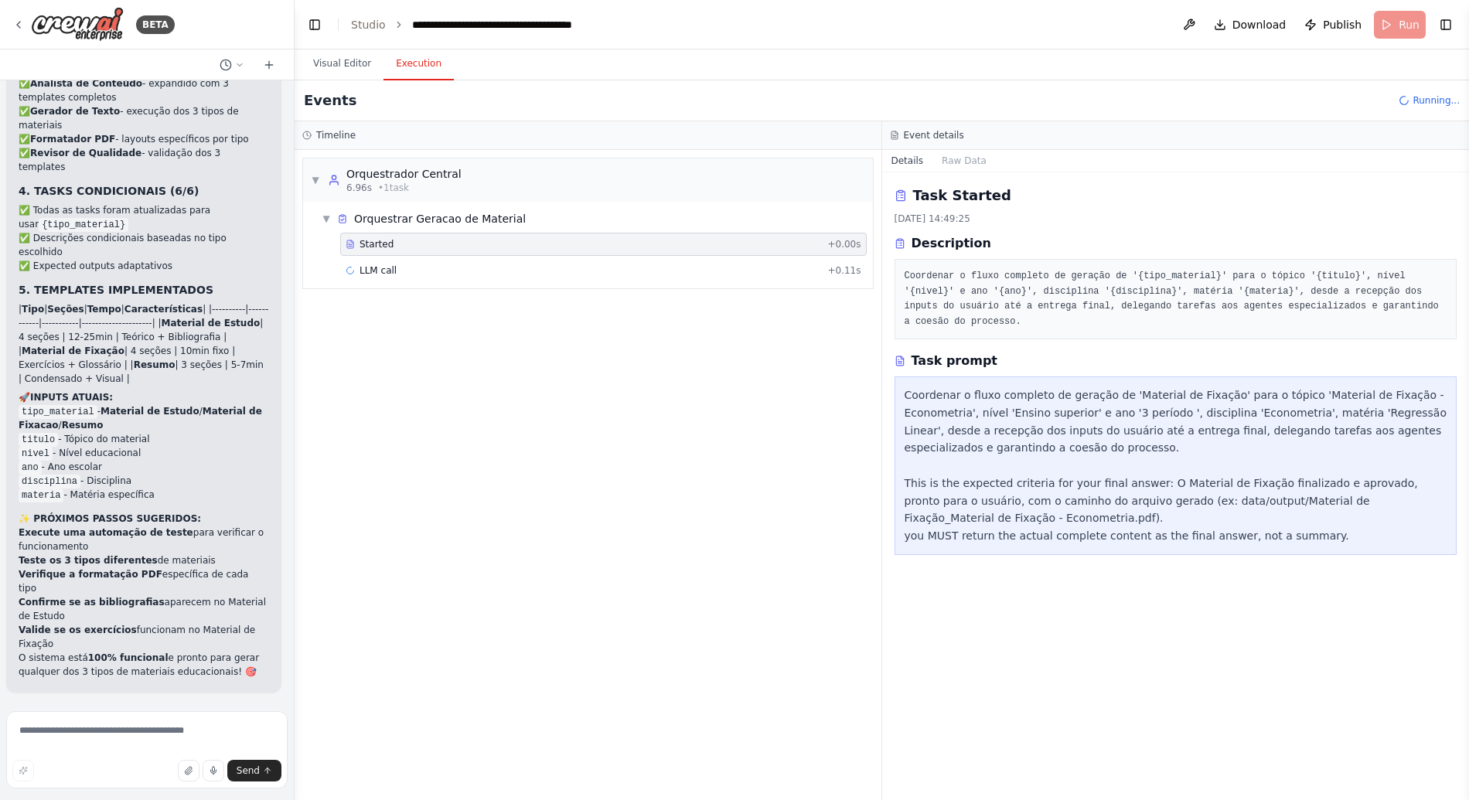
click at [1061, 329] on div "Coordenar o fluxo completo de geração de '{tipo_material}' para o tópico '{titu…" at bounding box center [1175, 299] width 563 height 80
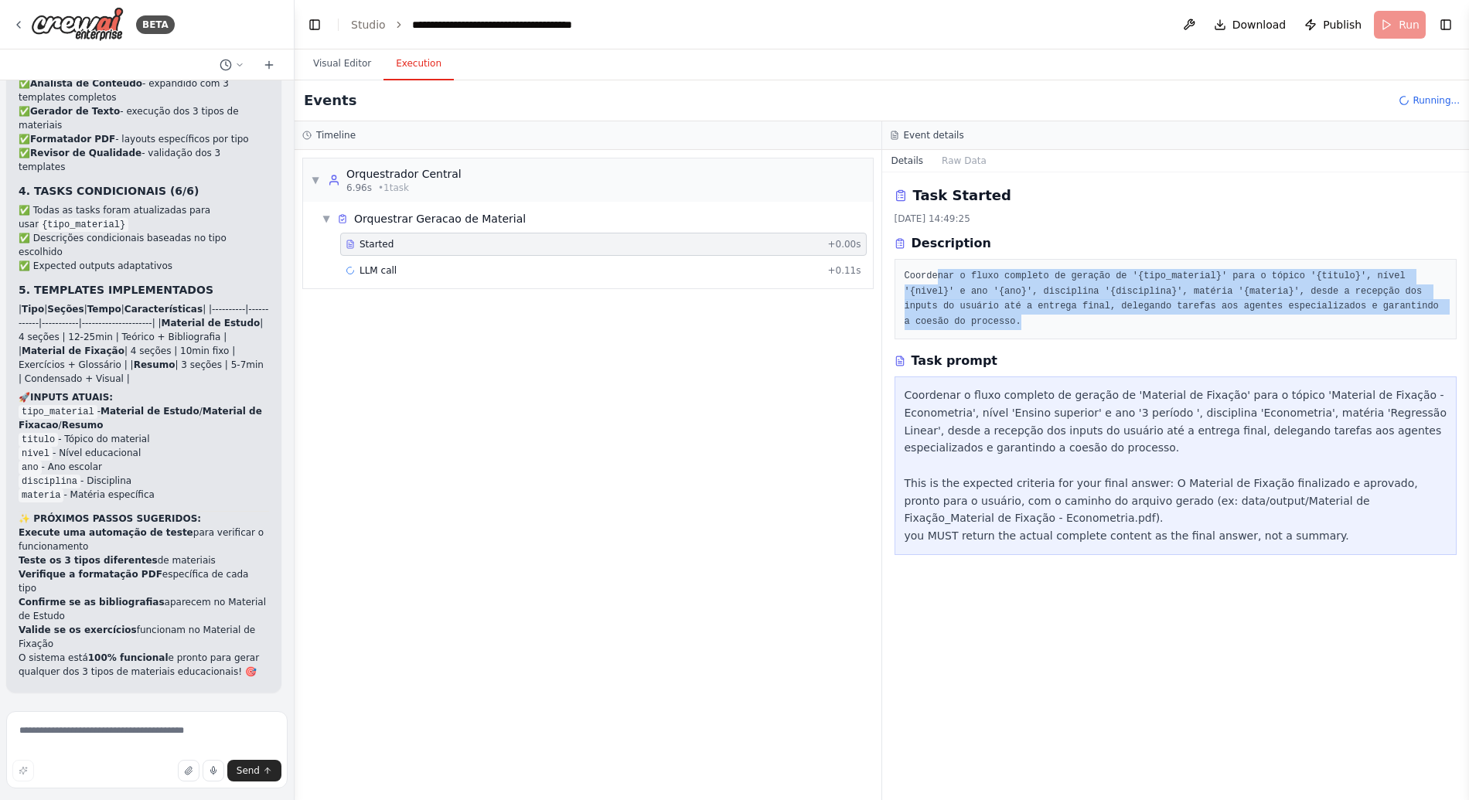
drag, startPoint x: 1071, startPoint y: 319, endPoint x: 917, endPoint y: 267, distance: 161.6
click at [917, 267] on div "Coordenar o fluxo completo de geração de '{tipo_material}' para o tópico '{titu…" at bounding box center [1175, 299] width 563 height 80
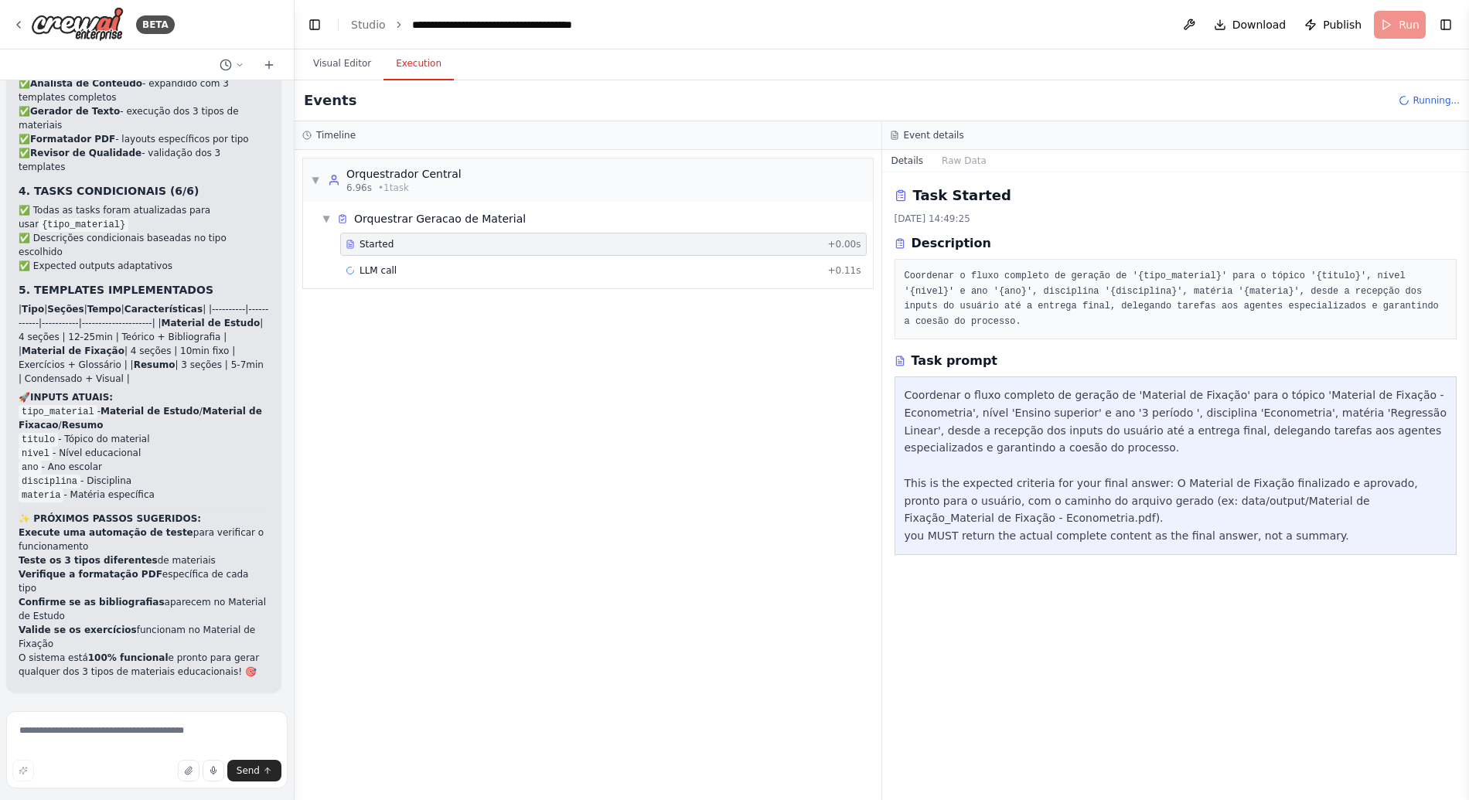
click at [989, 310] on pre "Coordenar o fluxo completo de geração de '{tipo_material}' para o tópico '{titu…" at bounding box center [1175, 299] width 543 height 60
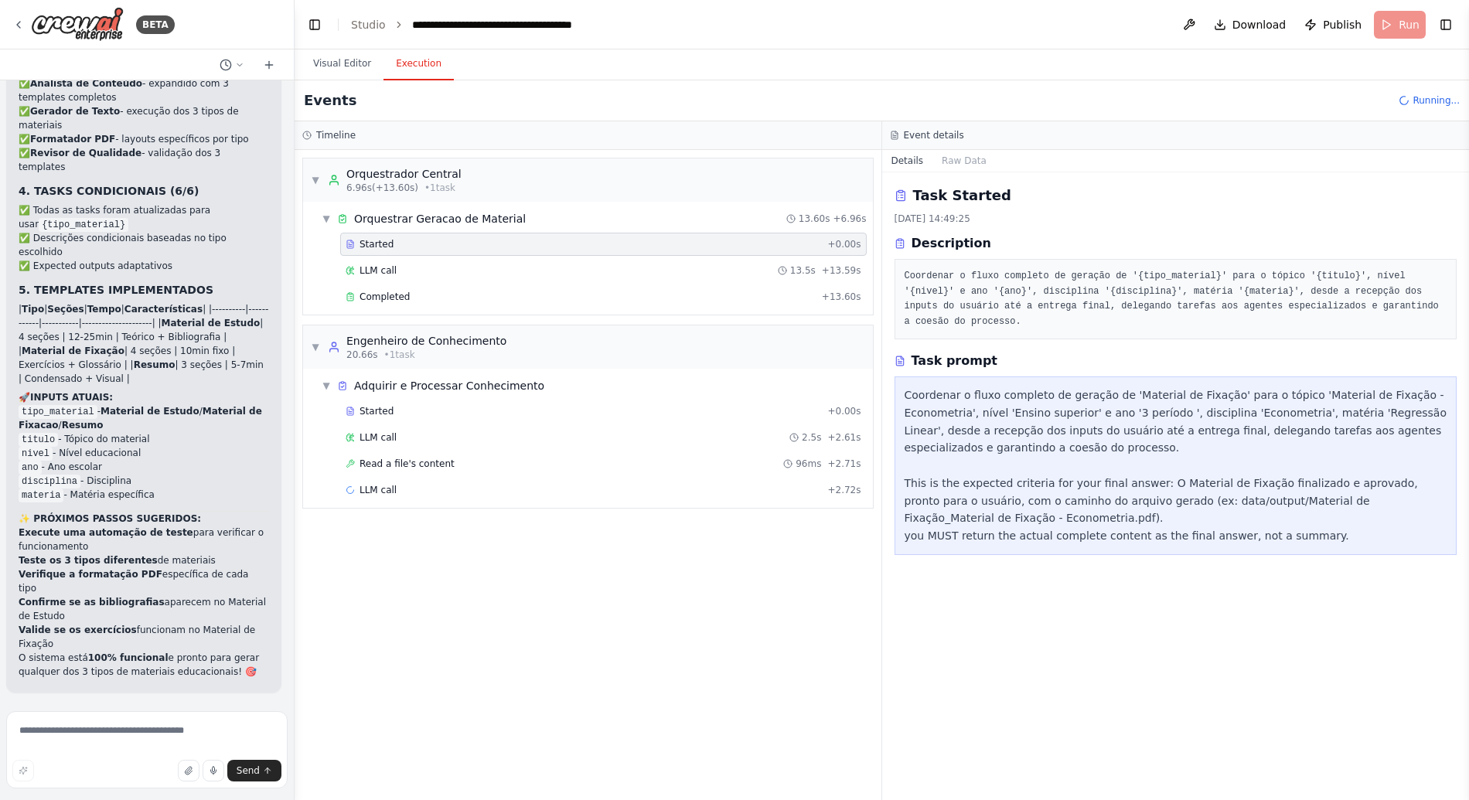
click at [1078, 618] on div "Task Started 26/09/2025, 14:49:25 Description Coordenar o fluxo completo de ger…" at bounding box center [1175, 486] width 587 height 628
click at [1001, 629] on div "Task Started 26/09/2025, 14:49:25 Description Coordenar o fluxo completo de ger…" at bounding box center [1175, 486] width 587 height 628
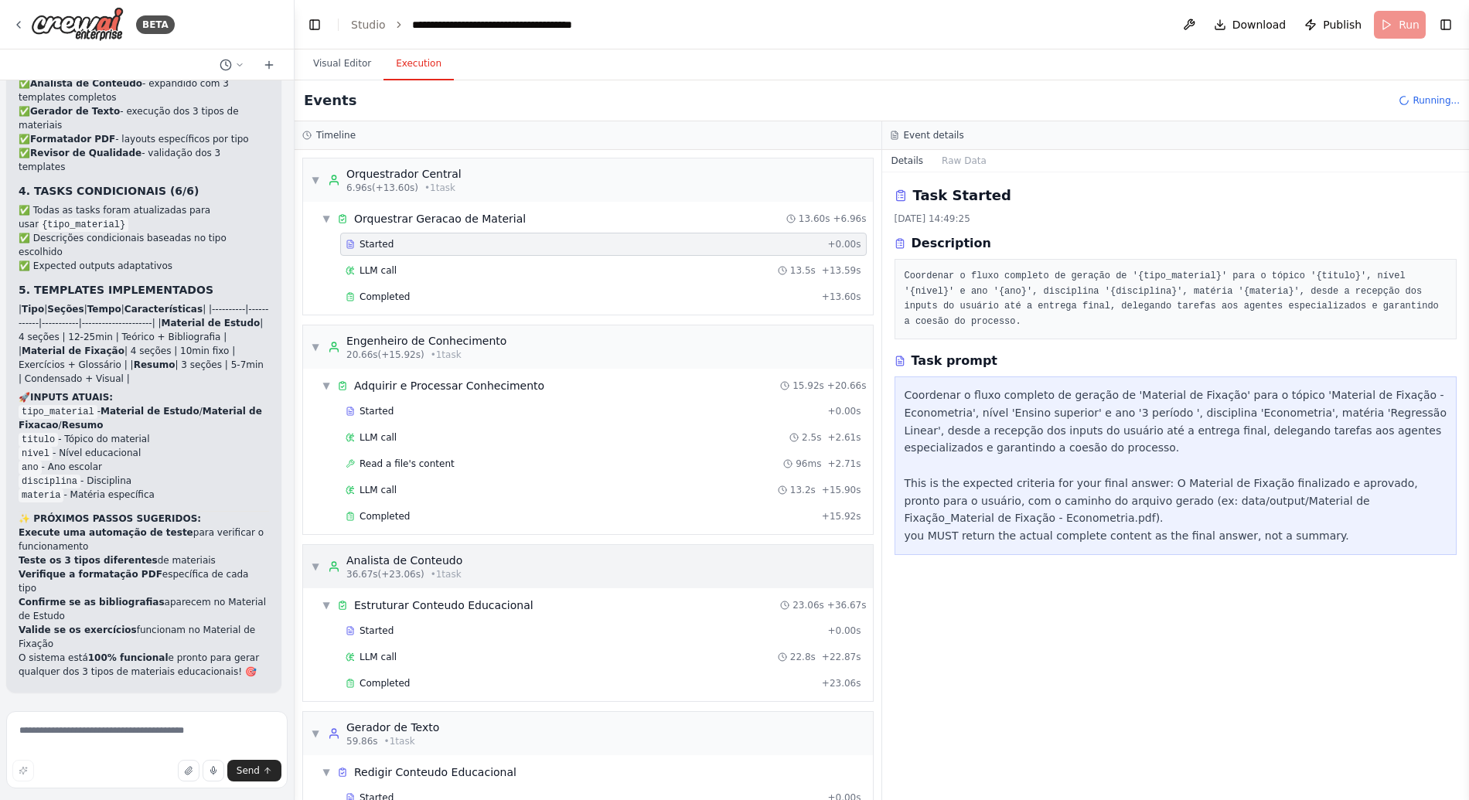
scroll to position [60, 0]
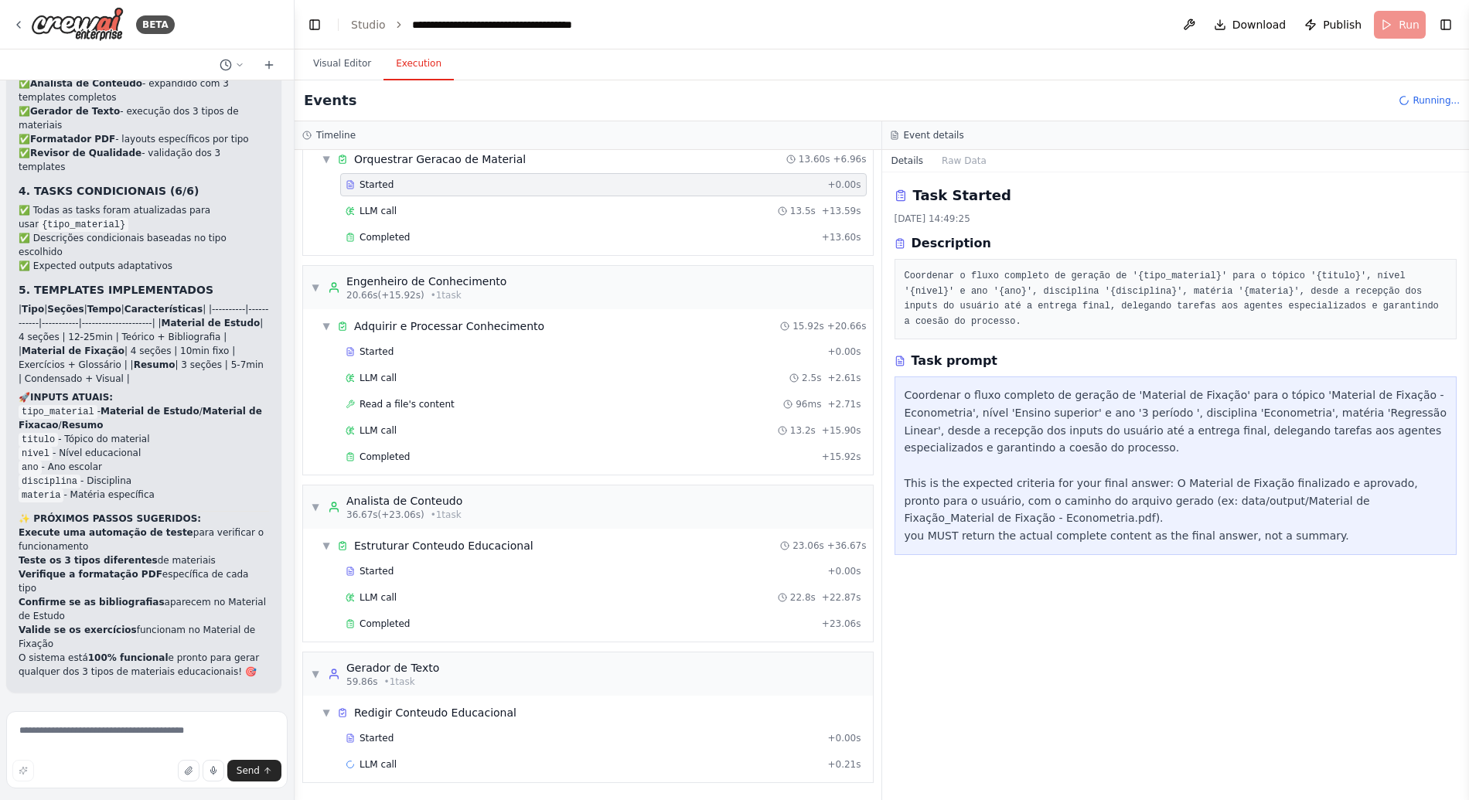
click at [1023, 649] on div "Task Started 26/09/2025, 14:49:25 Description Coordenar o fluxo completo de ger…" at bounding box center [1175, 486] width 587 height 628
click at [1057, 703] on div "Task Started 26/09/2025, 14:49:25 Description Coordenar o fluxo completo de ger…" at bounding box center [1175, 486] width 587 height 628
click at [386, 574] on span "Started" at bounding box center [376, 571] width 34 height 12
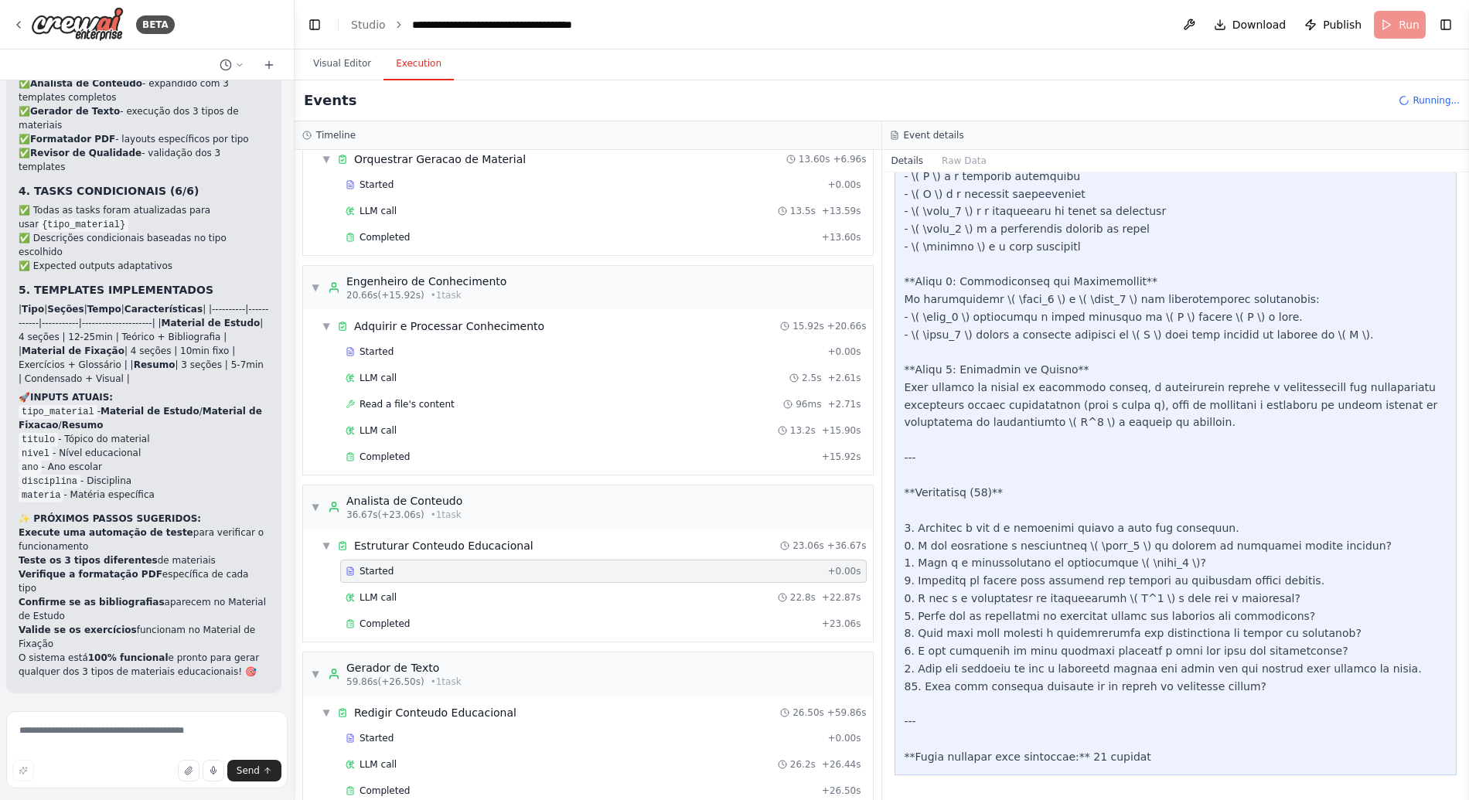
scroll to position [226, 0]
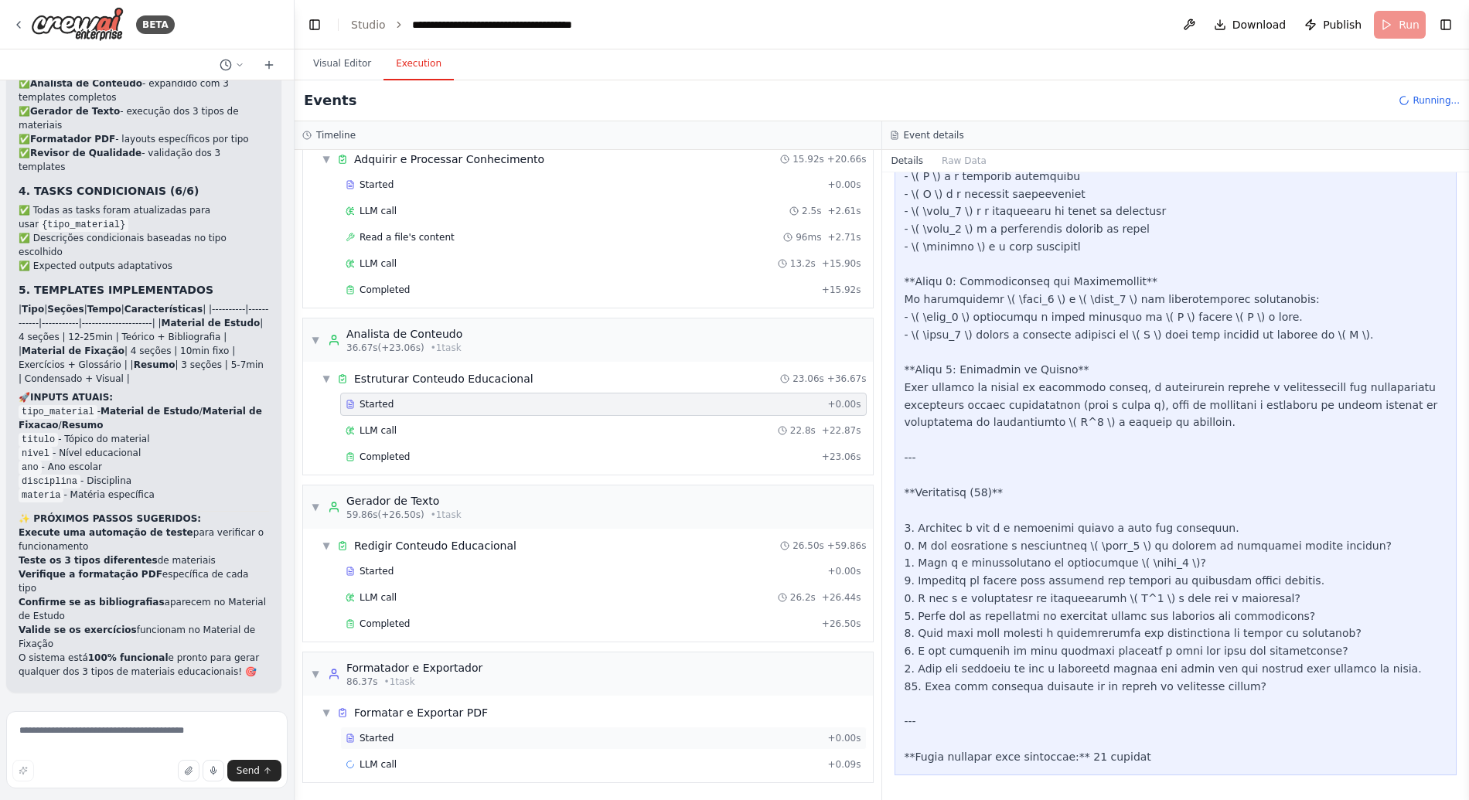
click at [410, 734] on div "Started" at bounding box center [583, 738] width 475 height 12
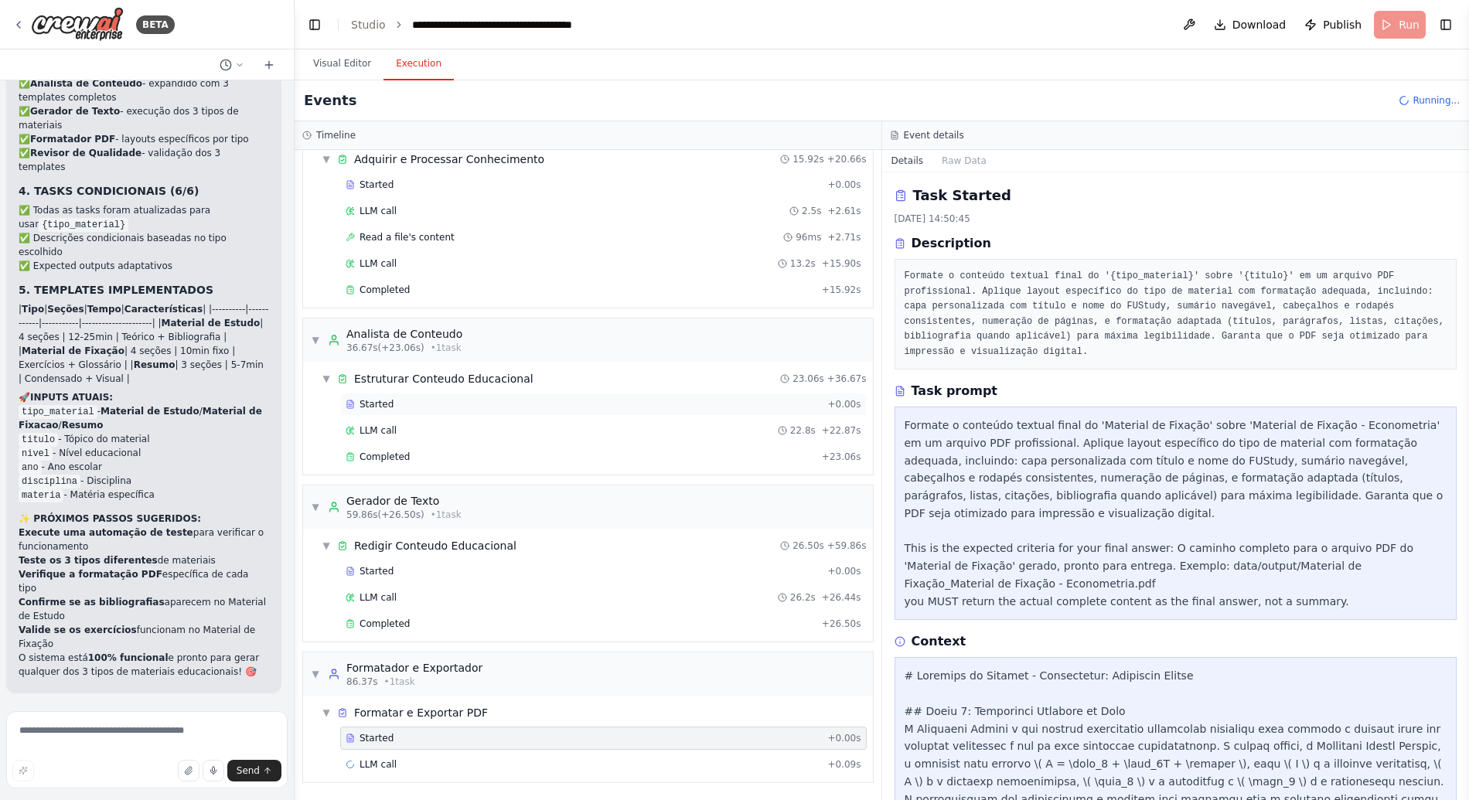
scroll to position [0, 0]
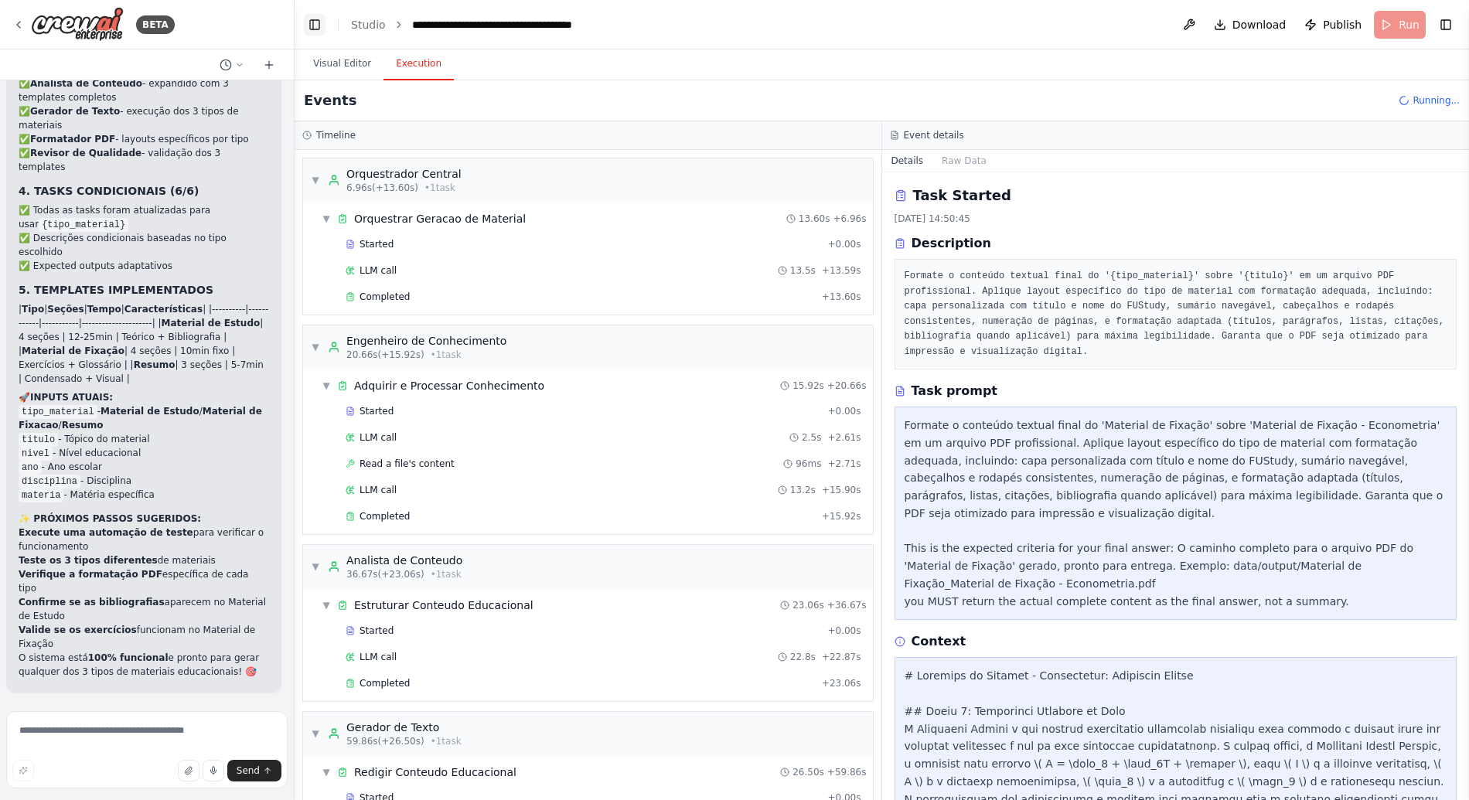
click at [308, 21] on button "Toggle Left Sidebar" at bounding box center [315, 25] width 22 height 22
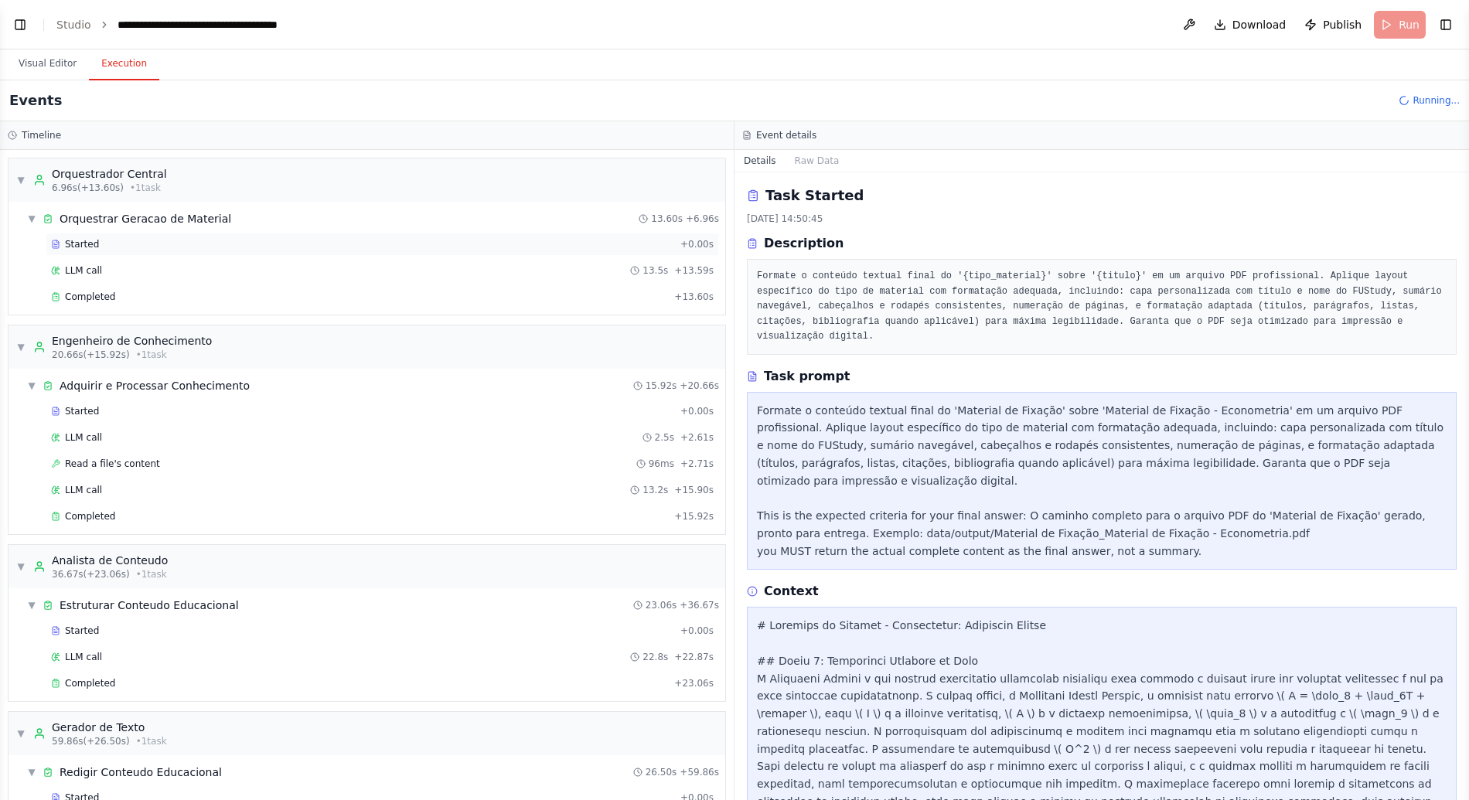
click at [139, 247] on div "Started" at bounding box center [362, 244] width 623 height 12
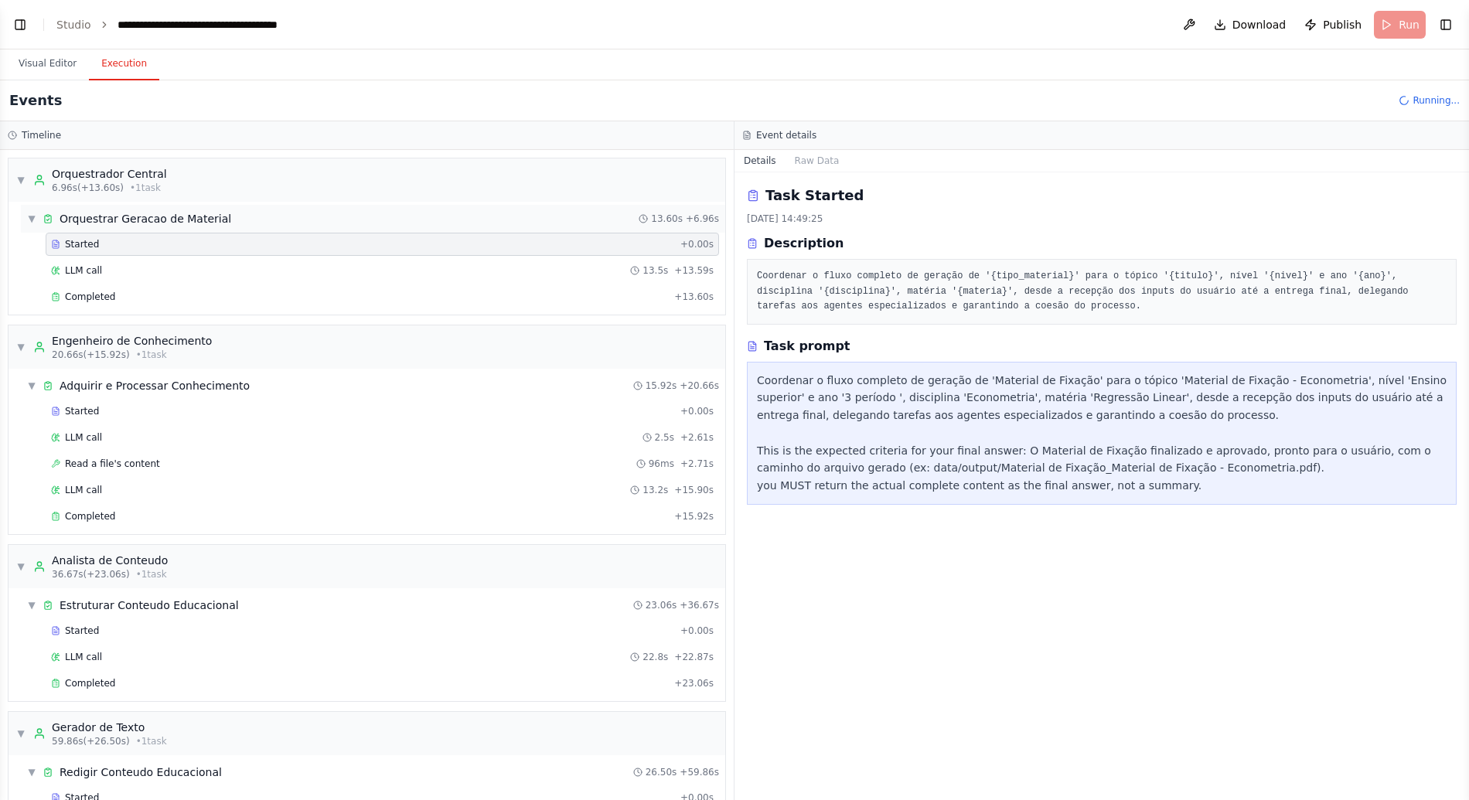
click at [38, 213] on div "▼ Orquestrar Geracao de Material" at bounding box center [129, 218] width 204 height 15
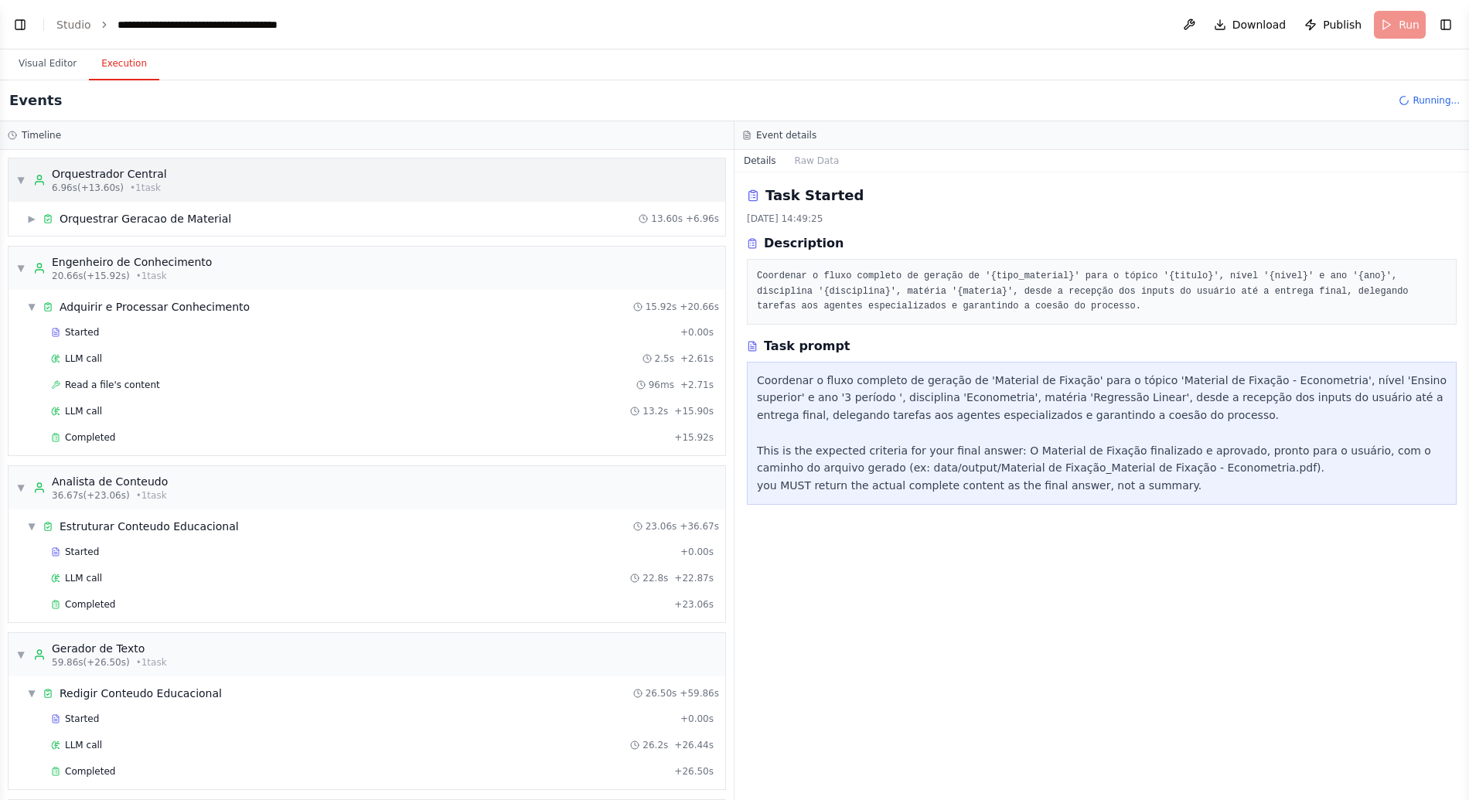
click at [14, 180] on div "▼ Orquestrador Central 6.96s (+13.60s) • 1 task" at bounding box center [367, 179] width 717 height 43
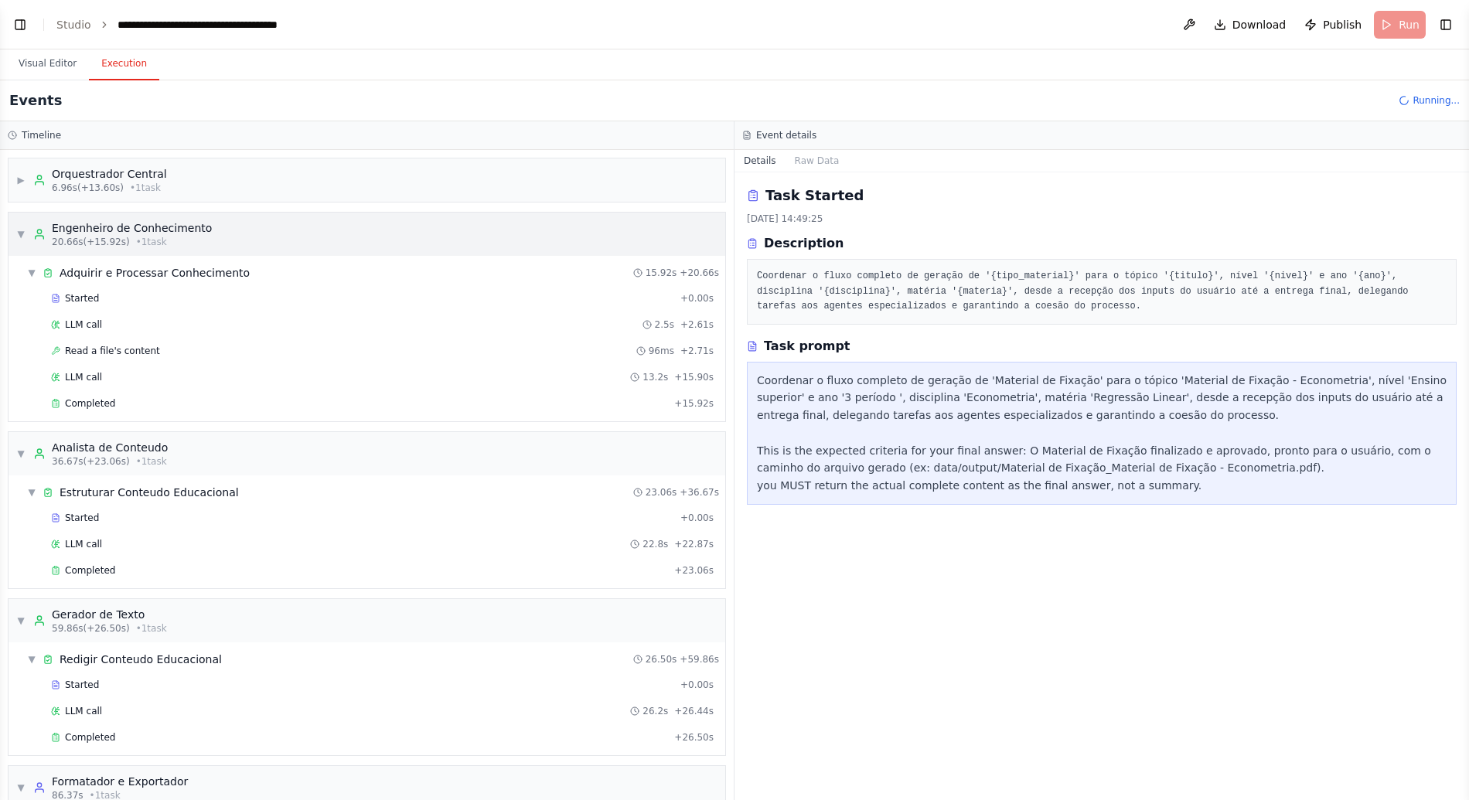
click at [19, 233] on span "▼" at bounding box center [20, 234] width 9 height 12
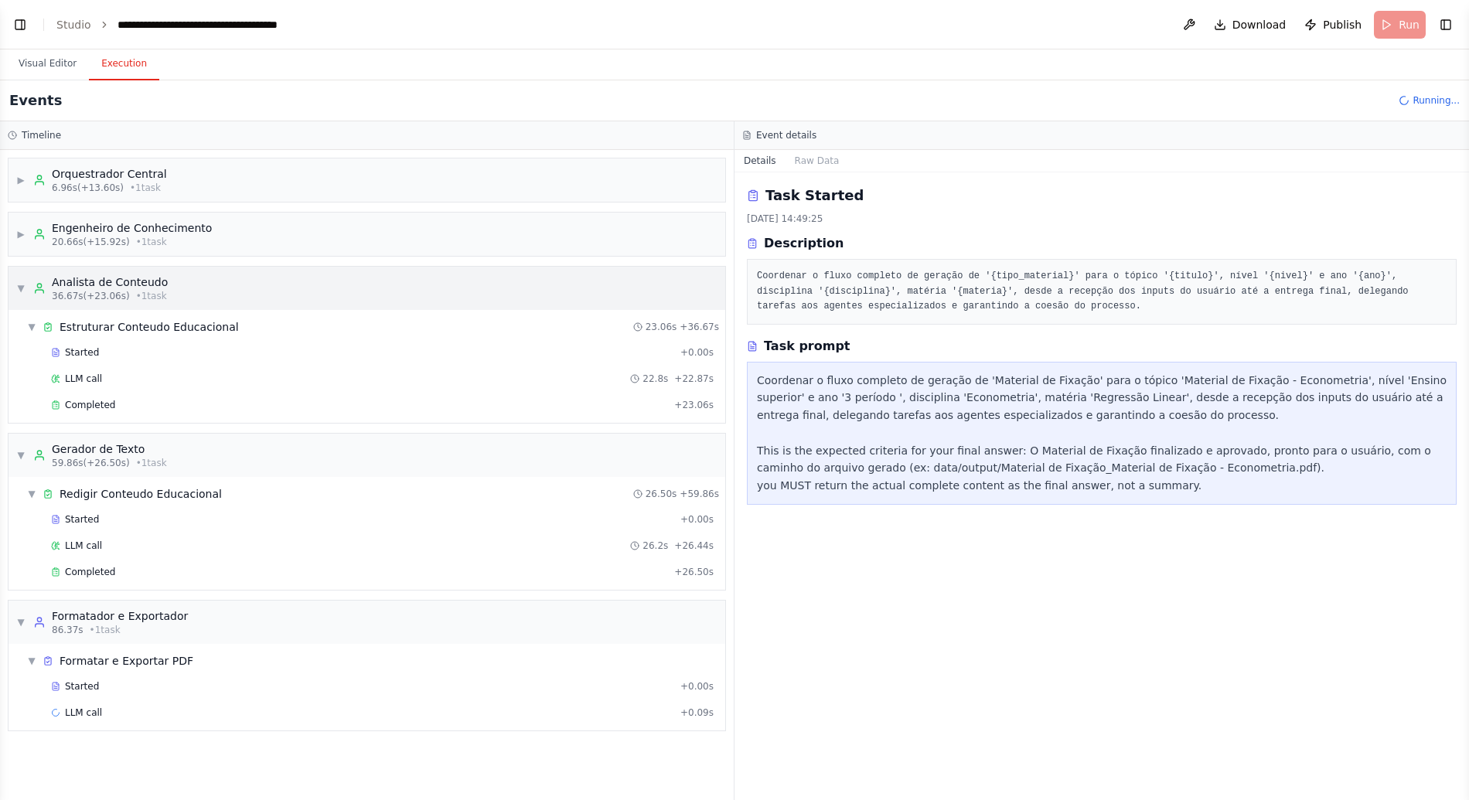
click at [23, 298] on div "▼ Analista de Conteudo 36.67s (+23.06s) • 1 task" at bounding box center [91, 288] width 151 height 28
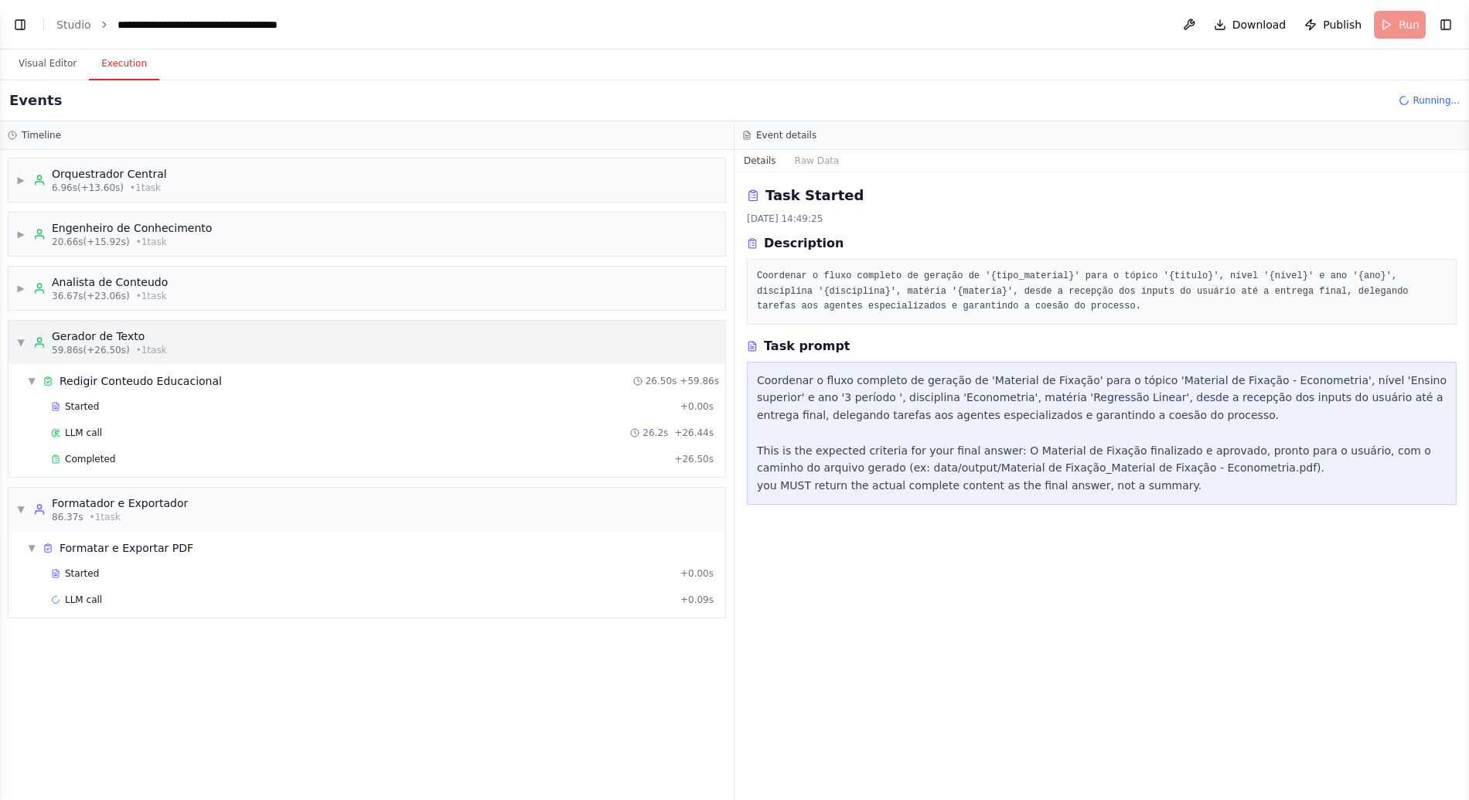
click at [23, 336] on span "▼" at bounding box center [20, 342] width 9 height 12
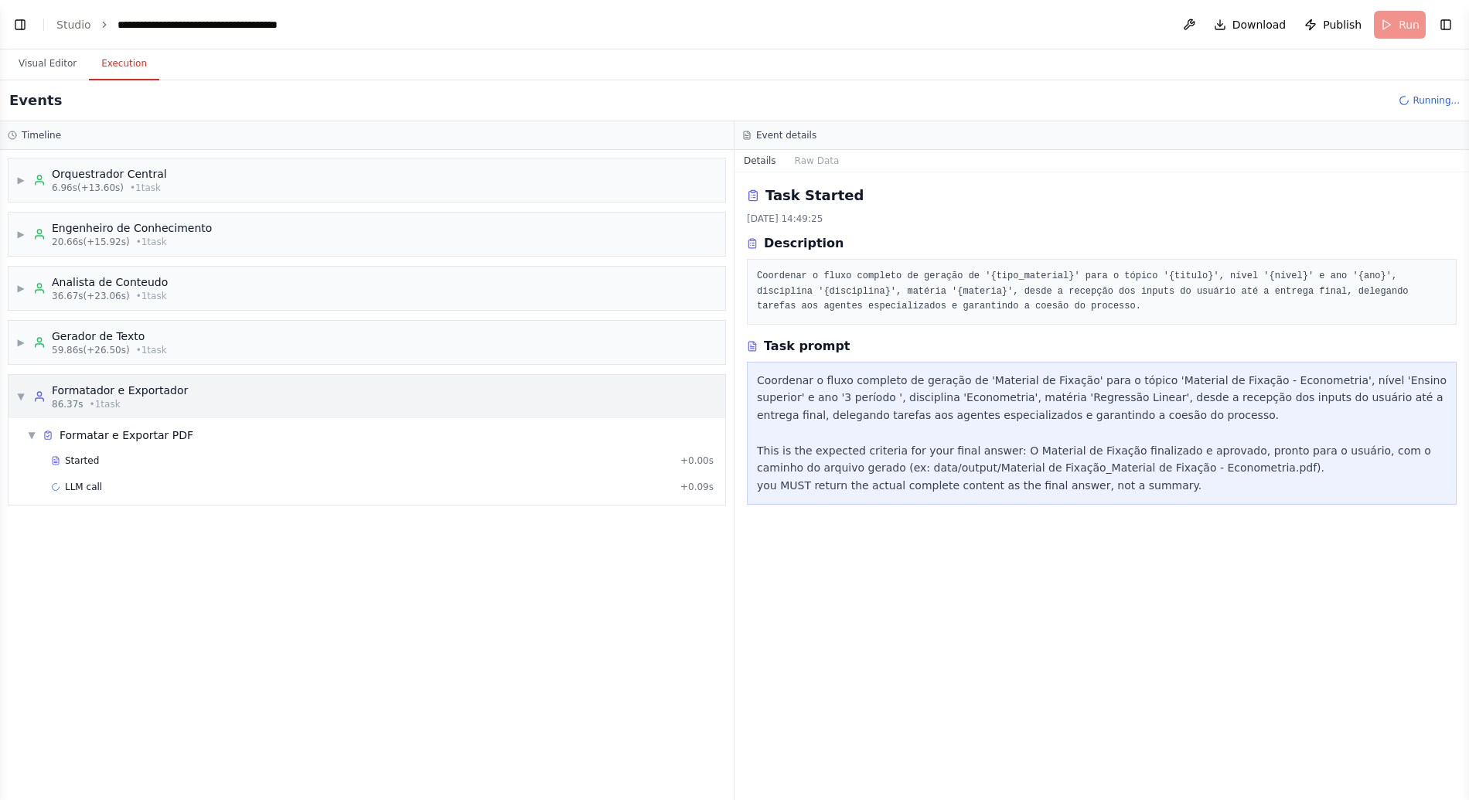
click at [22, 401] on span "▼" at bounding box center [20, 396] width 9 height 12
click at [29, 181] on div "▶ Orquestrador Central 6.96s (+13.60s) • 1 task" at bounding box center [91, 180] width 151 height 28
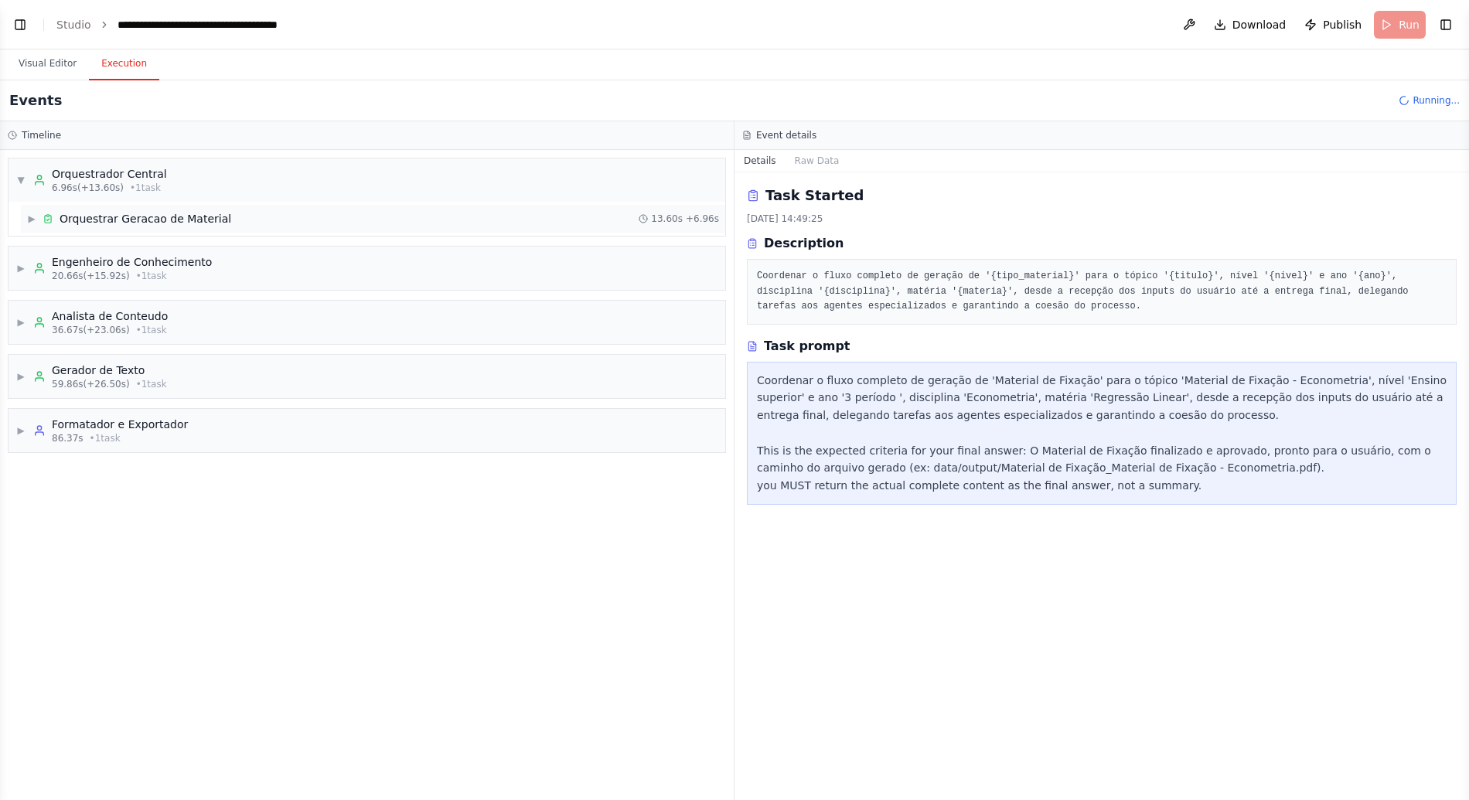
click at [35, 217] on span "▶" at bounding box center [31, 219] width 9 height 12
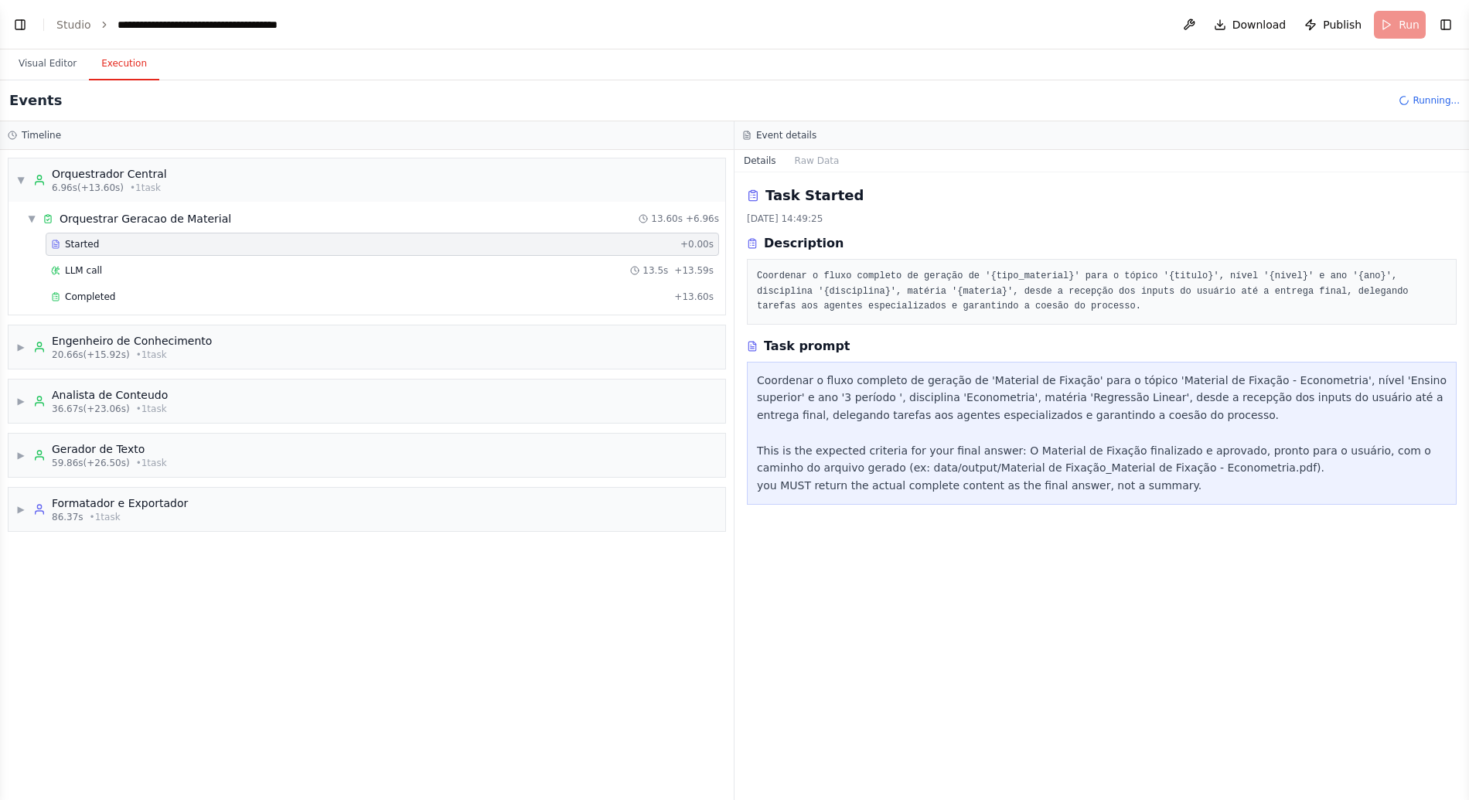
click at [142, 244] on div "Started" at bounding box center [362, 244] width 623 height 12
click at [132, 267] on div "LLM call 13.5s + 13.59s" at bounding box center [382, 270] width 662 height 12
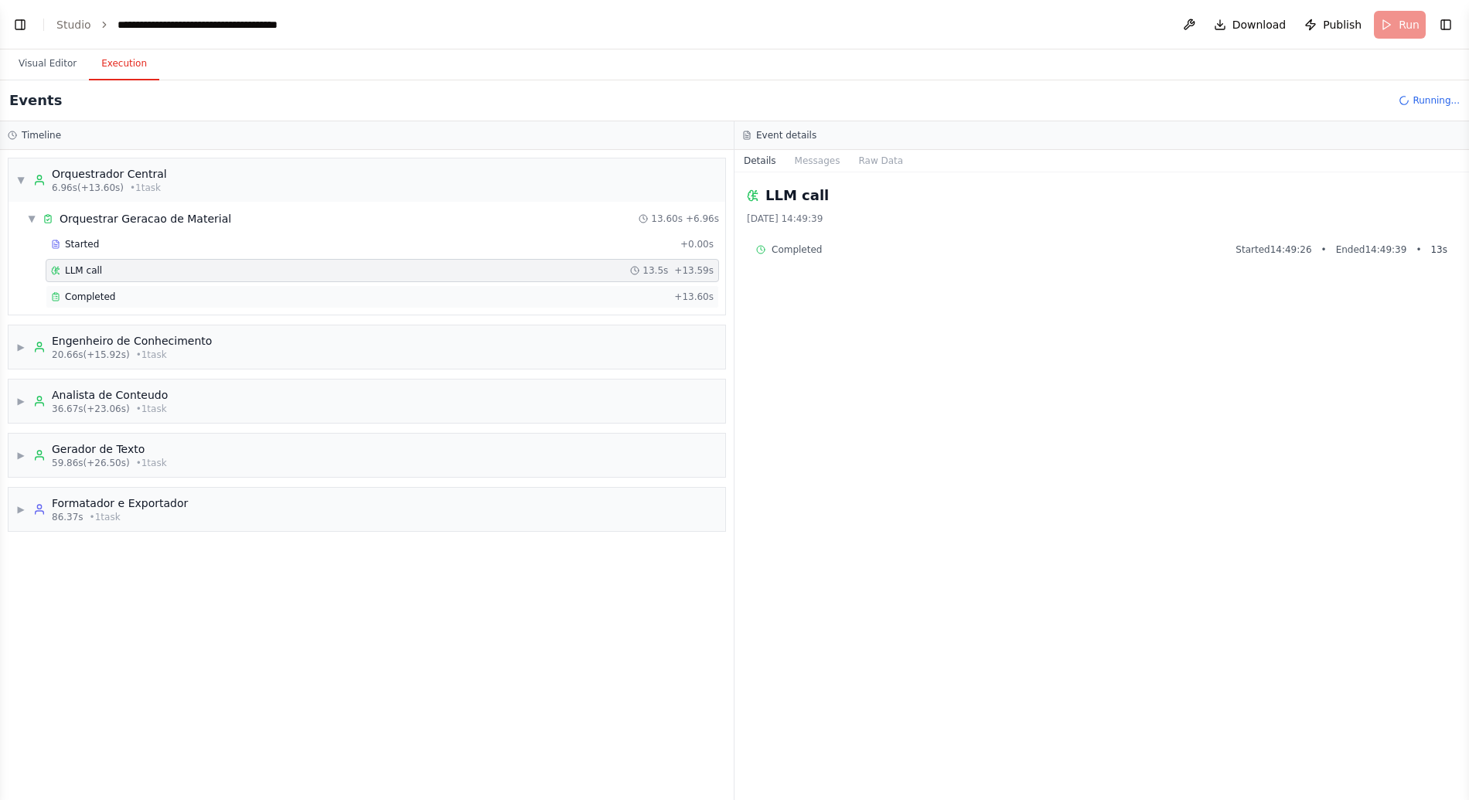
click at [140, 291] on div "Completed" at bounding box center [359, 297] width 617 height 12
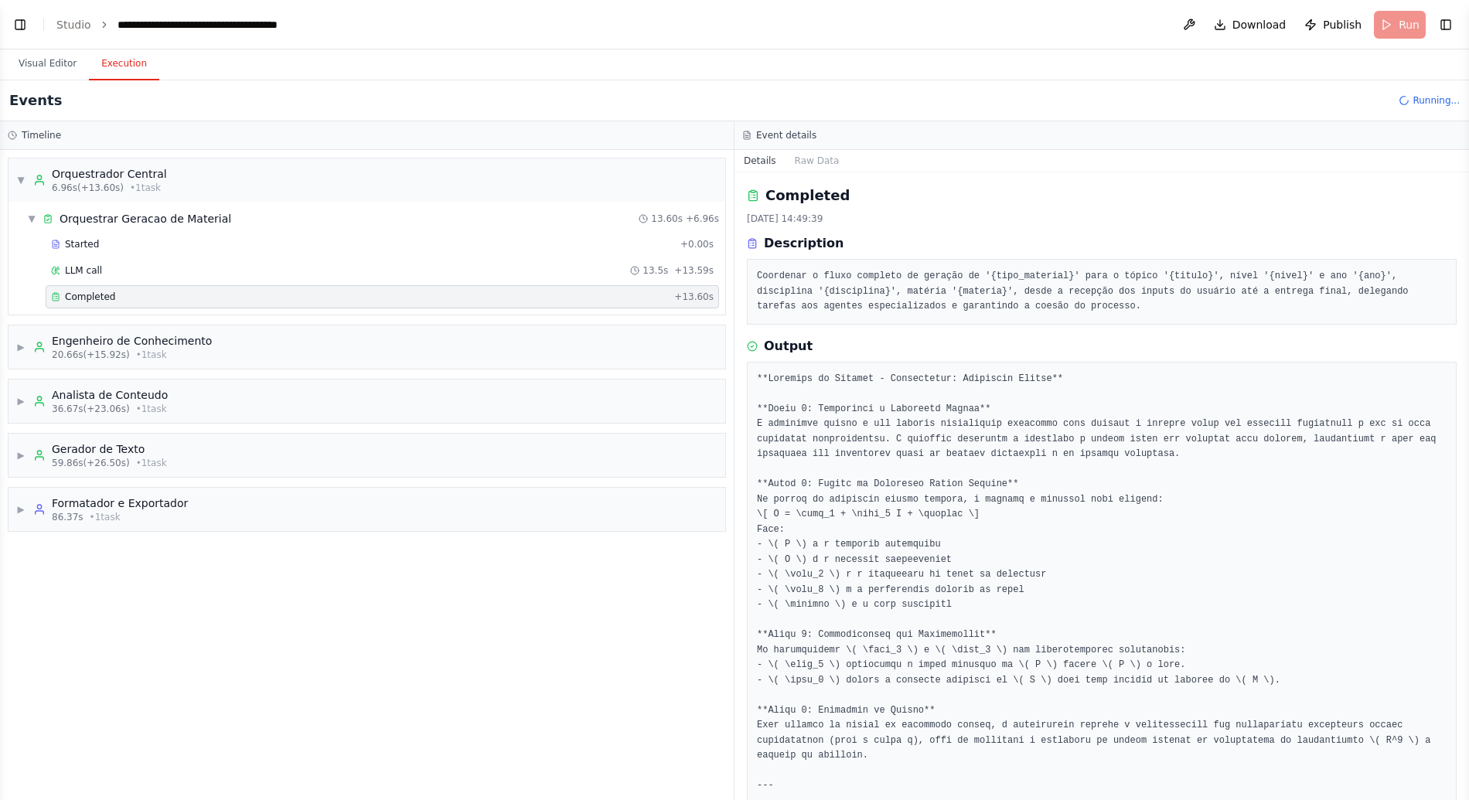
scroll to position [47, 0]
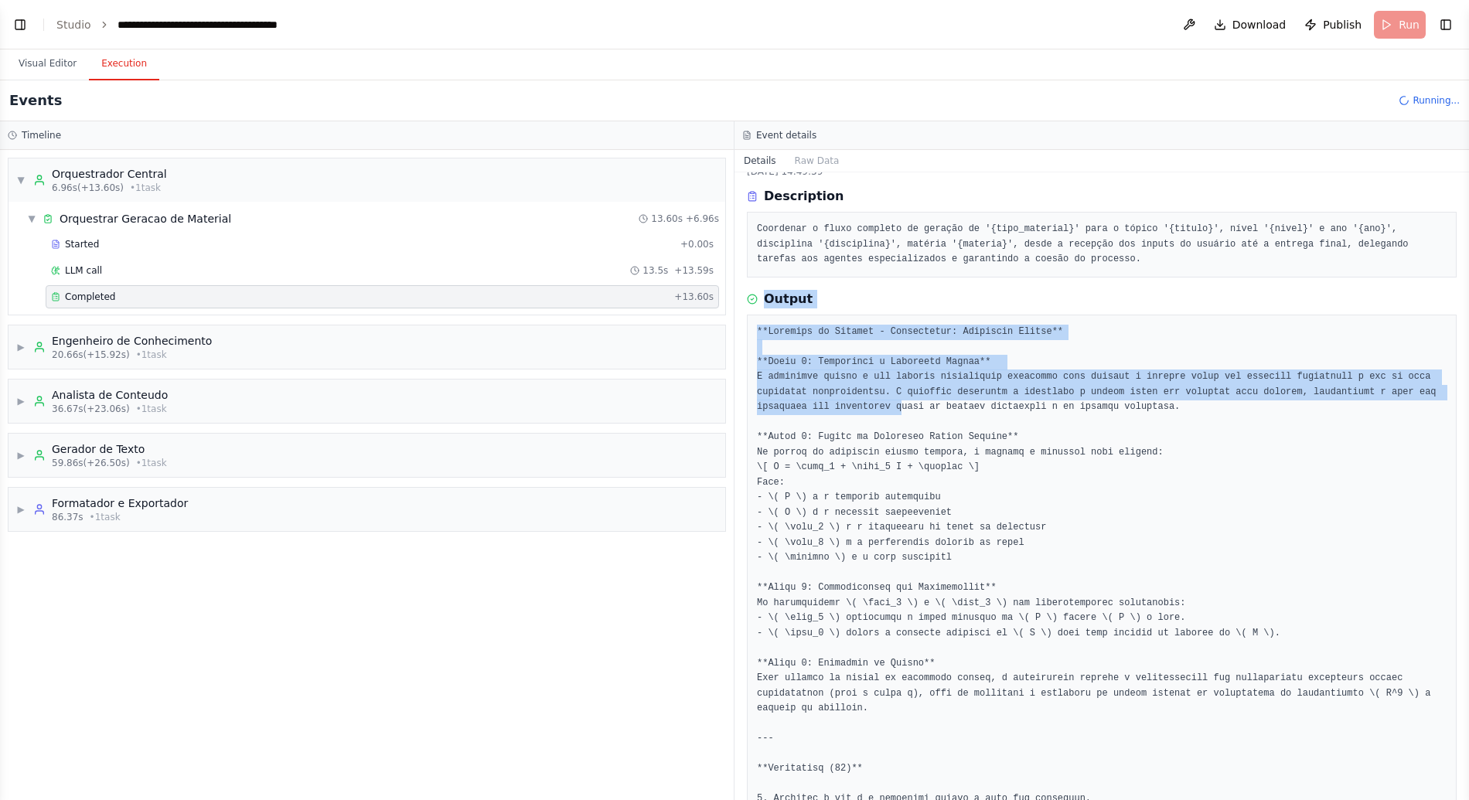
drag, startPoint x: 783, startPoint y: 277, endPoint x: 973, endPoint y: 459, distance: 263.5
click at [969, 455] on div "Completed 26/09/2025, 14:49:39 Description Coordenar o fluxo completo de geraçã…" at bounding box center [1101, 486] width 734 height 628
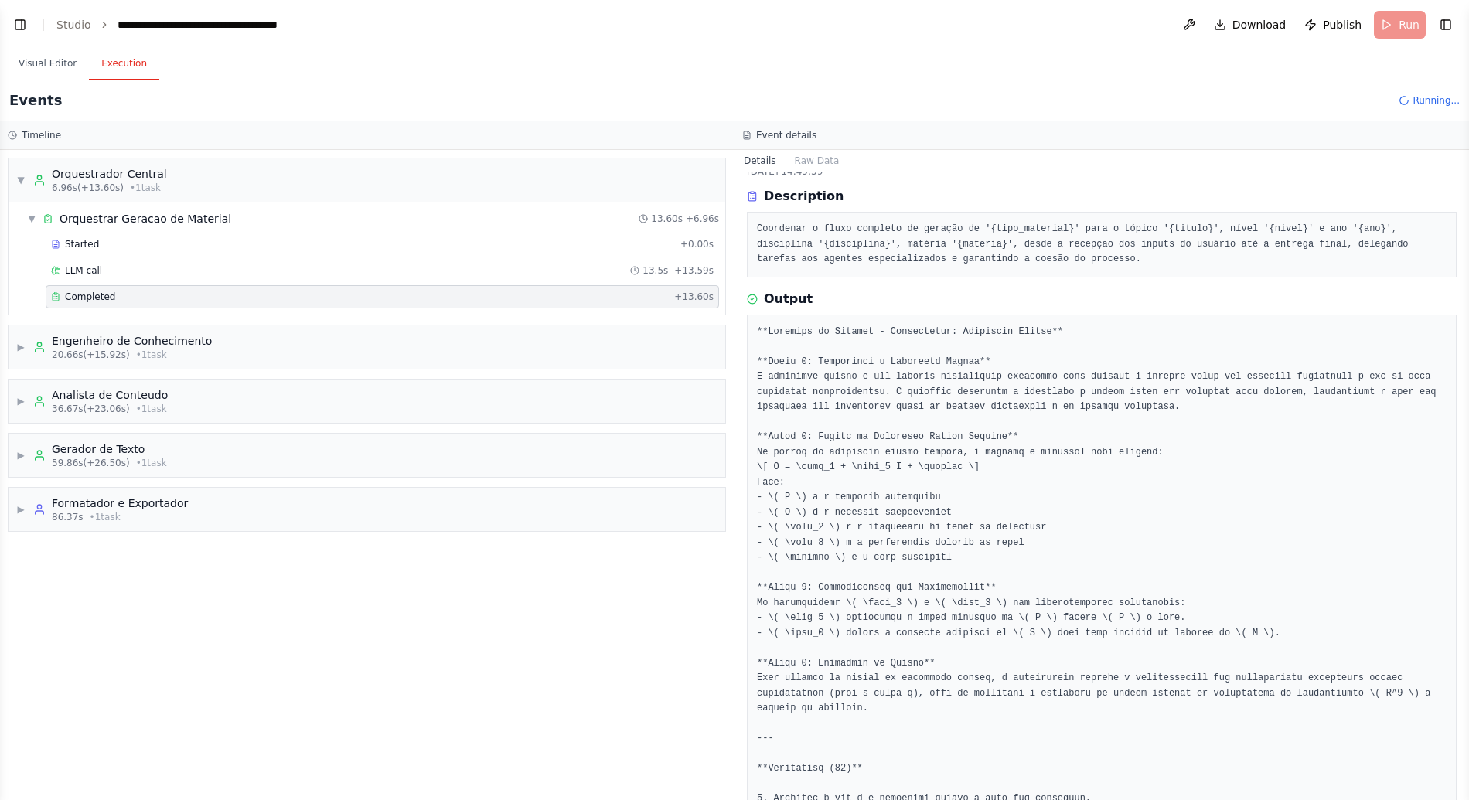
click at [973, 459] on pre at bounding box center [1101, 694] width 689 height 739
click at [198, 509] on div "▶ Formatador e Exportador 86.37s • 1 task" at bounding box center [367, 509] width 717 height 43
click at [110, 569] on div "Started" at bounding box center [362, 573] width 623 height 12
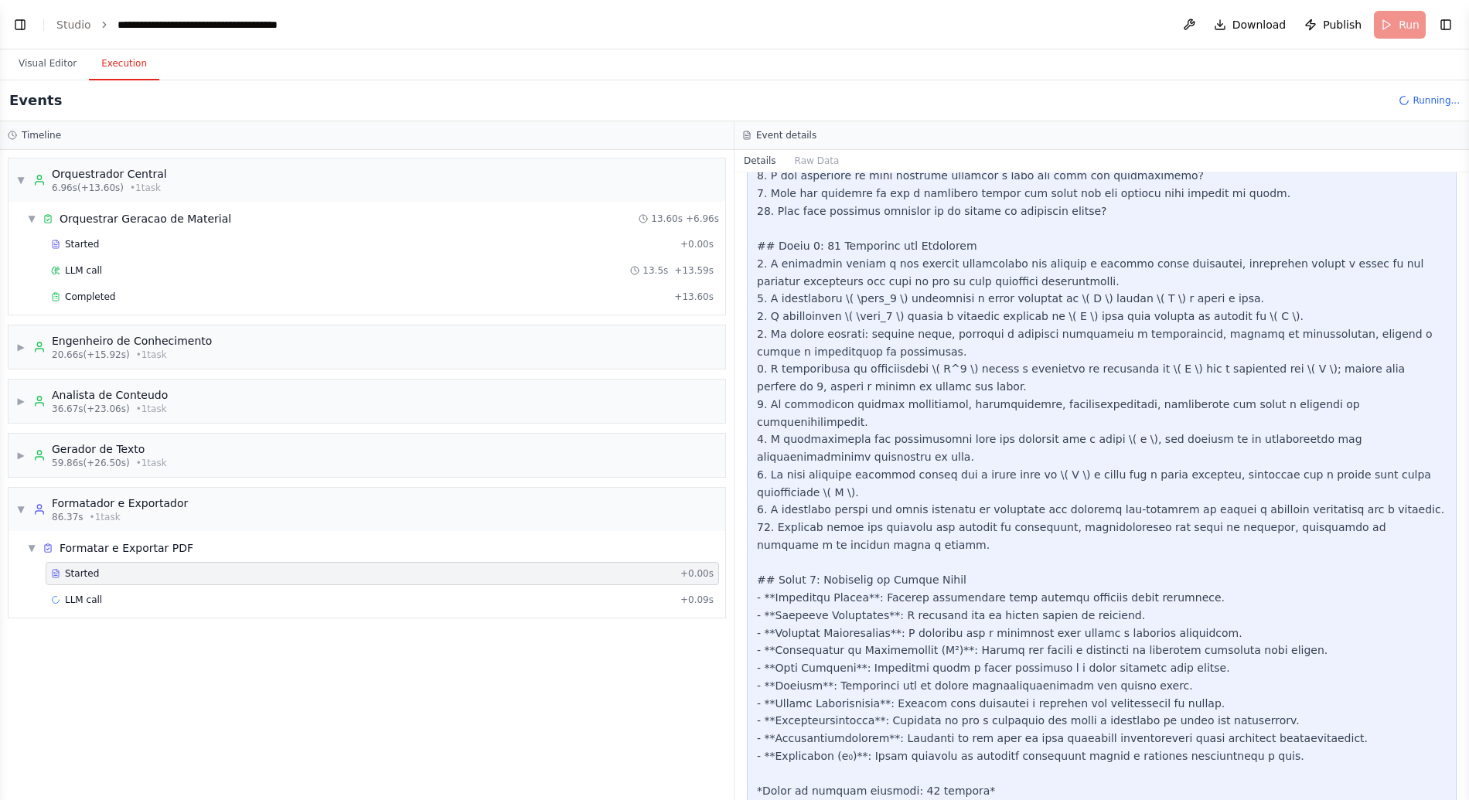
scroll to position [486, 0]
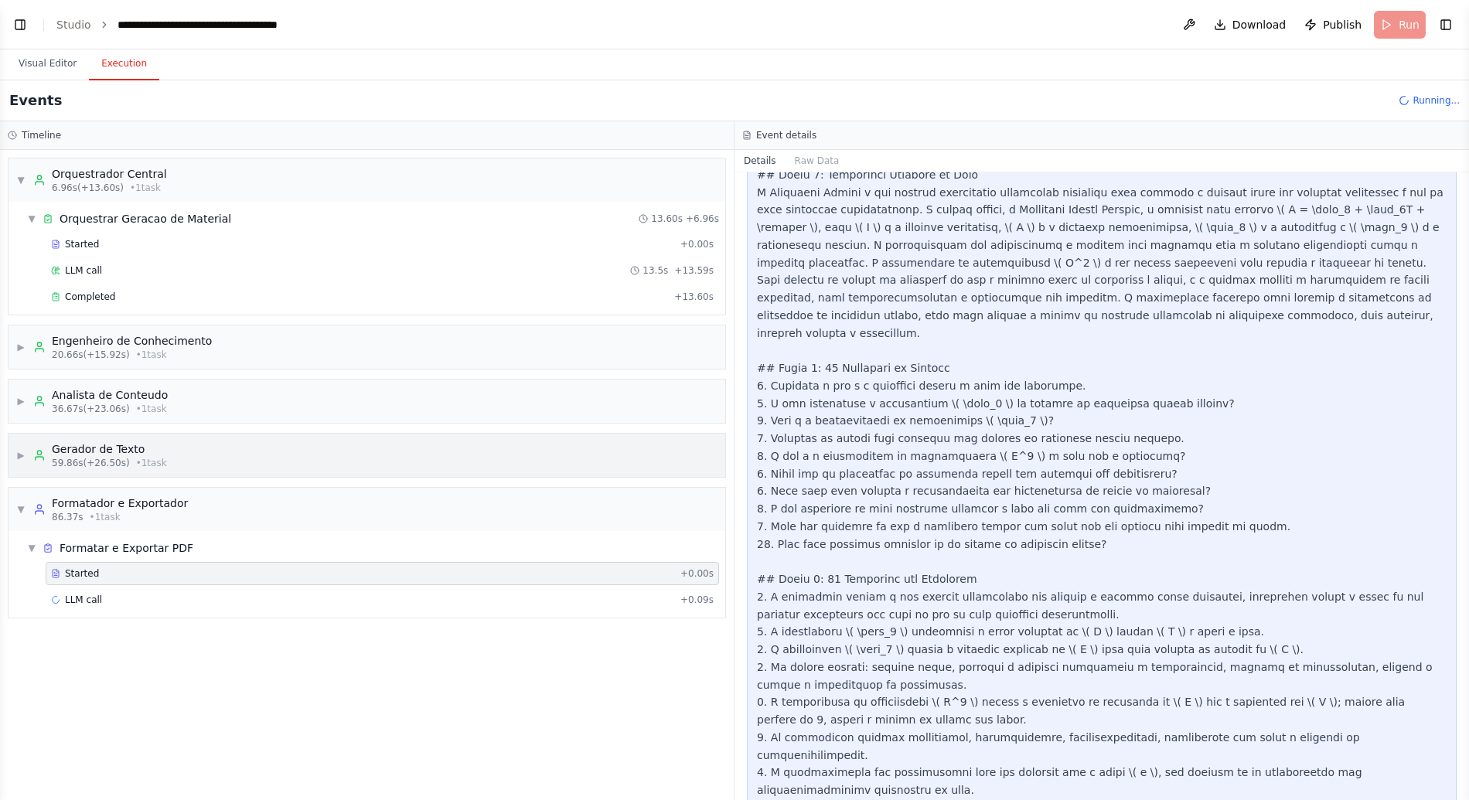
click at [95, 454] on div "Gerador de Texto" at bounding box center [109, 448] width 115 height 15
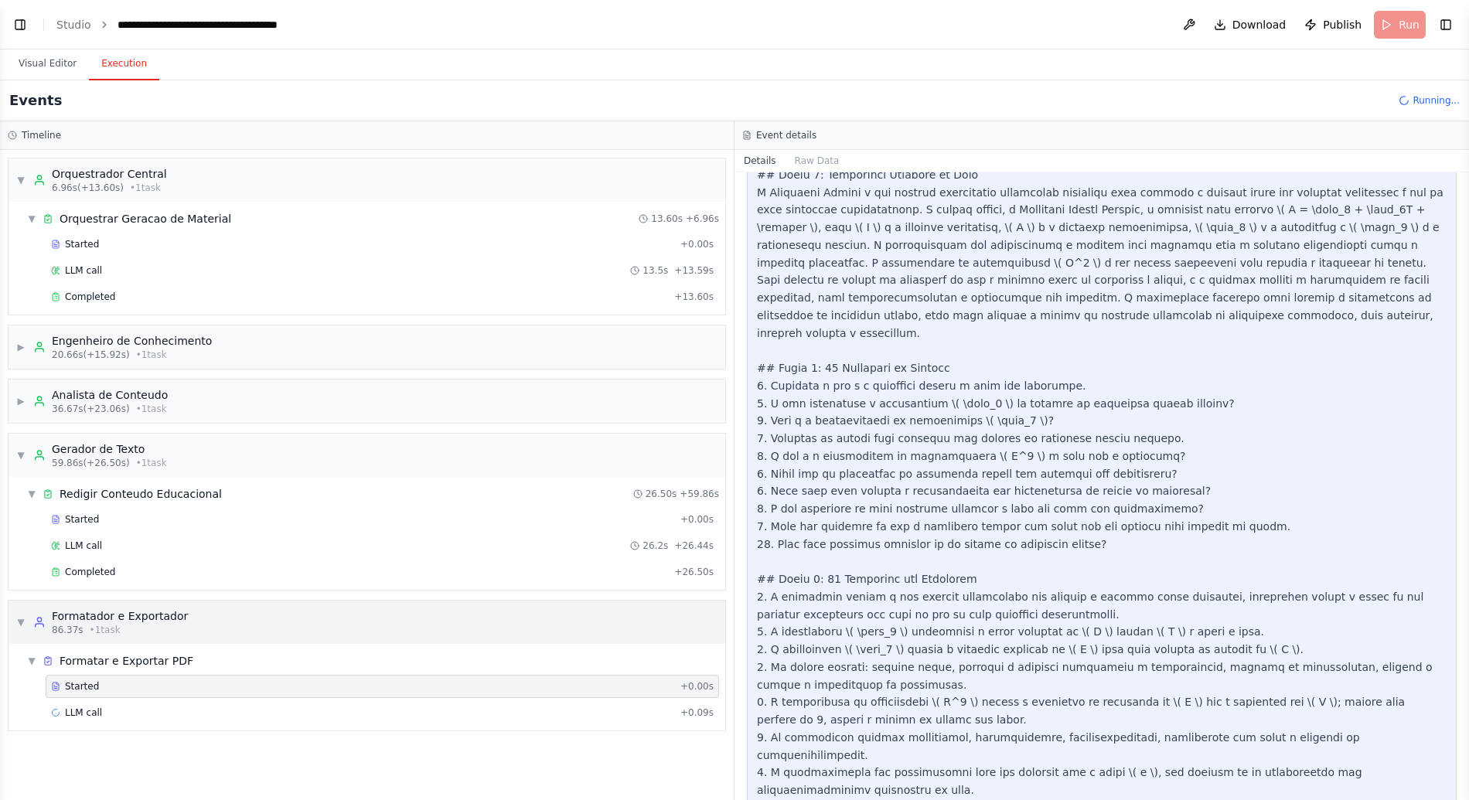
click at [108, 614] on div "Formatador e Exportador" at bounding box center [120, 615] width 136 height 15
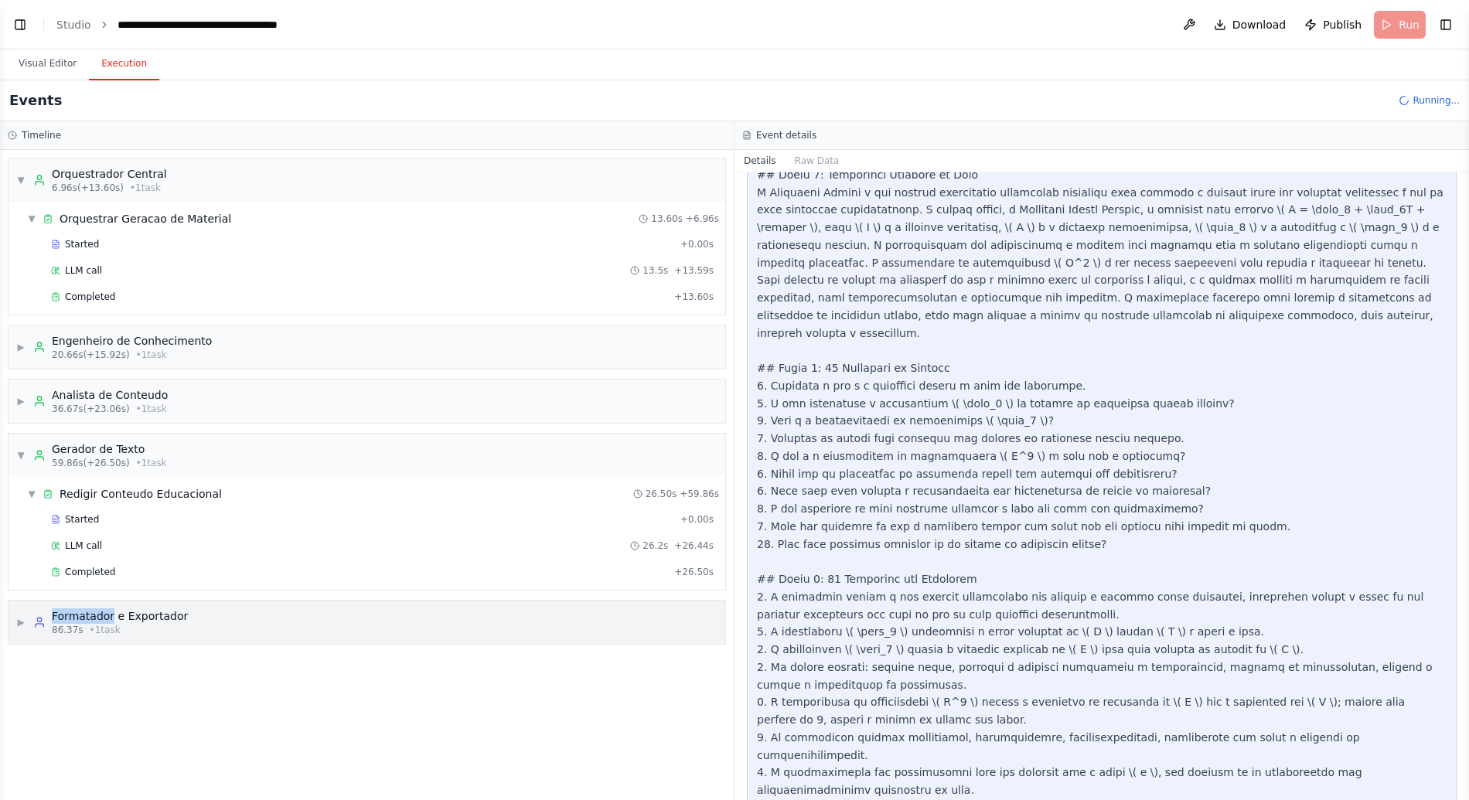
click at [108, 614] on div "Formatador e Exportador" at bounding box center [120, 615] width 136 height 15
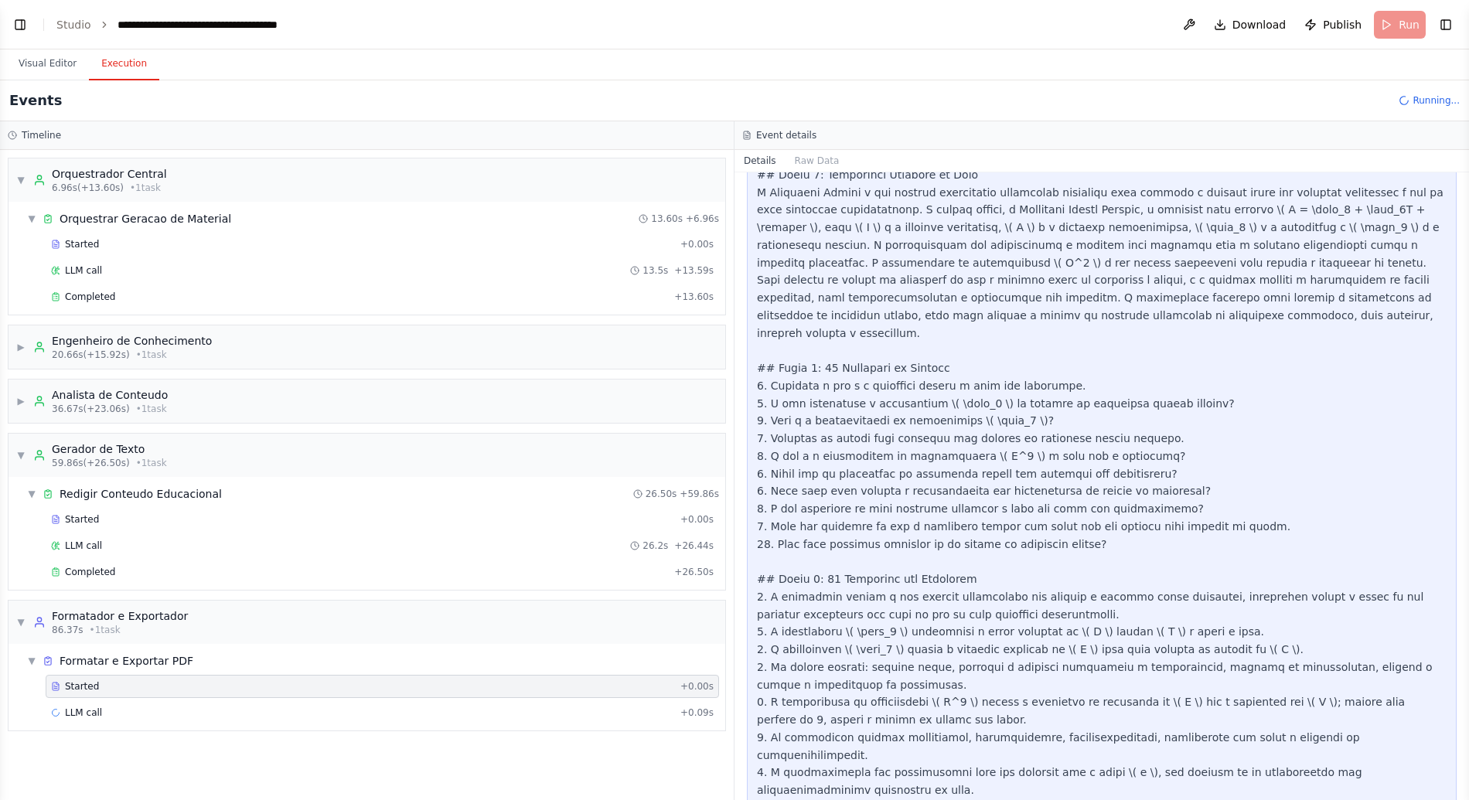
click at [118, 757] on div "▼ Orquestrador Central 6.96s (+13.60s) • 1 task ▼ Orquestrar Geracao de Materia…" at bounding box center [367, 475] width 734 height 650
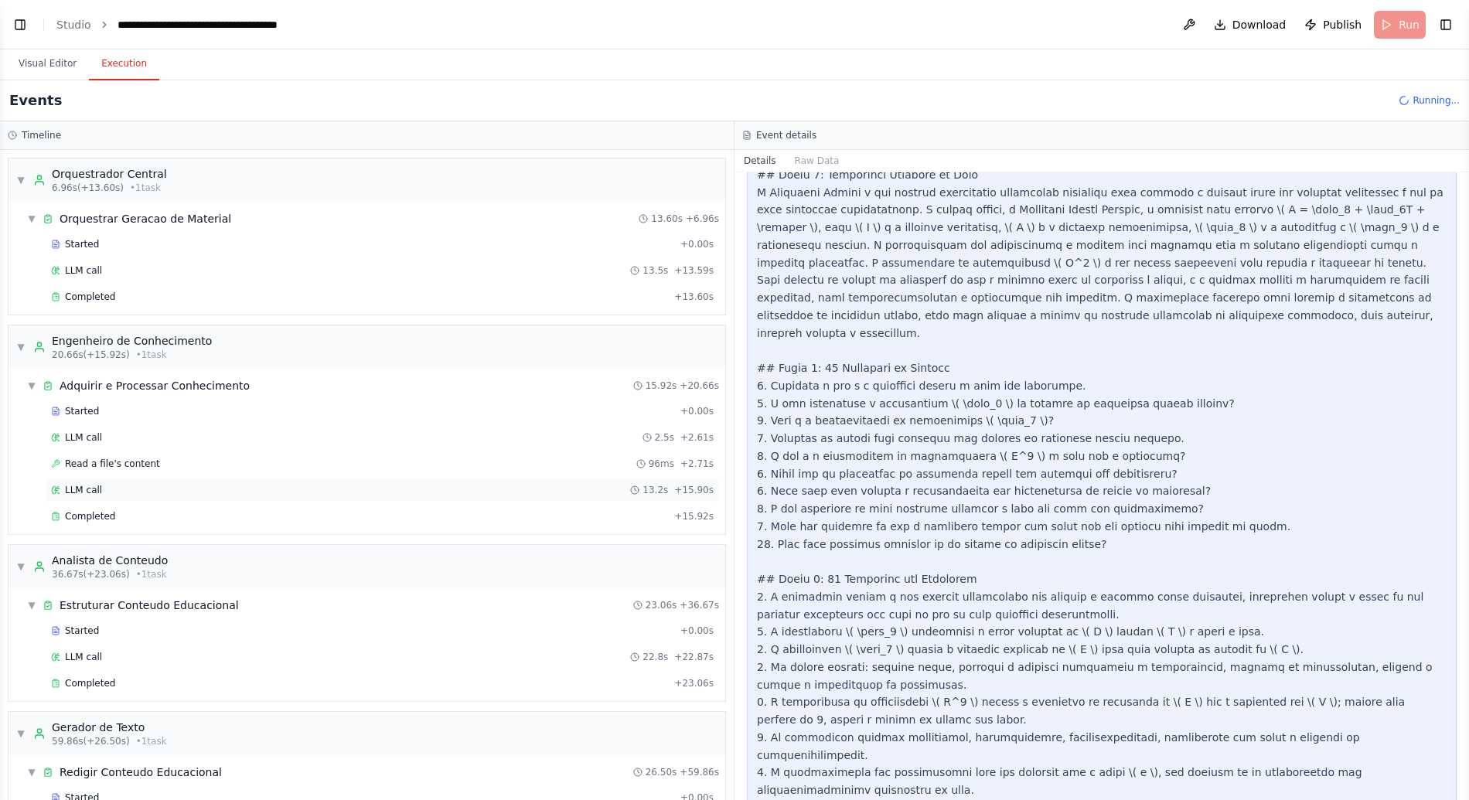
scroll to position [393, 0]
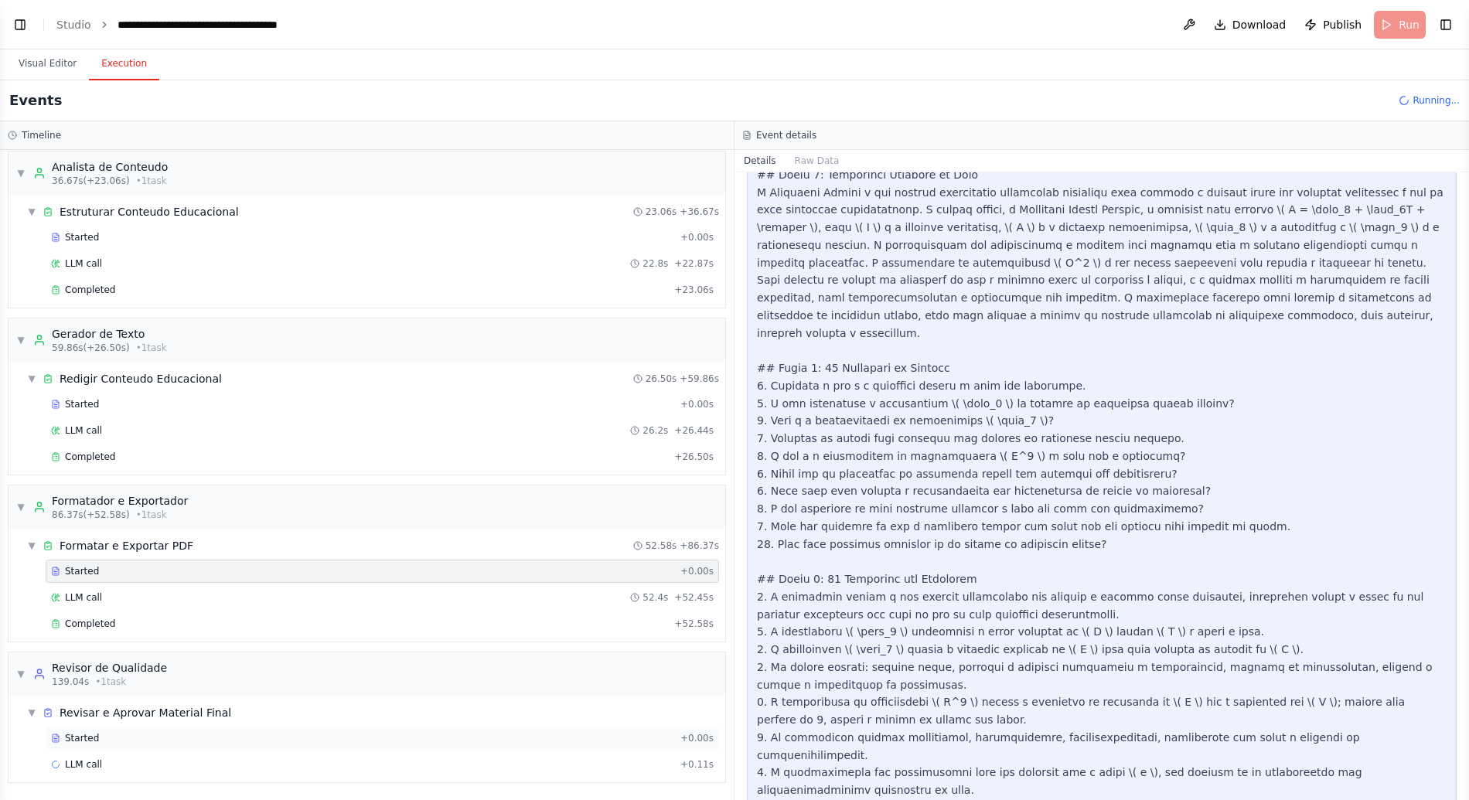
click at [171, 738] on div "Started" at bounding box center [362, 738] width 623 height 12
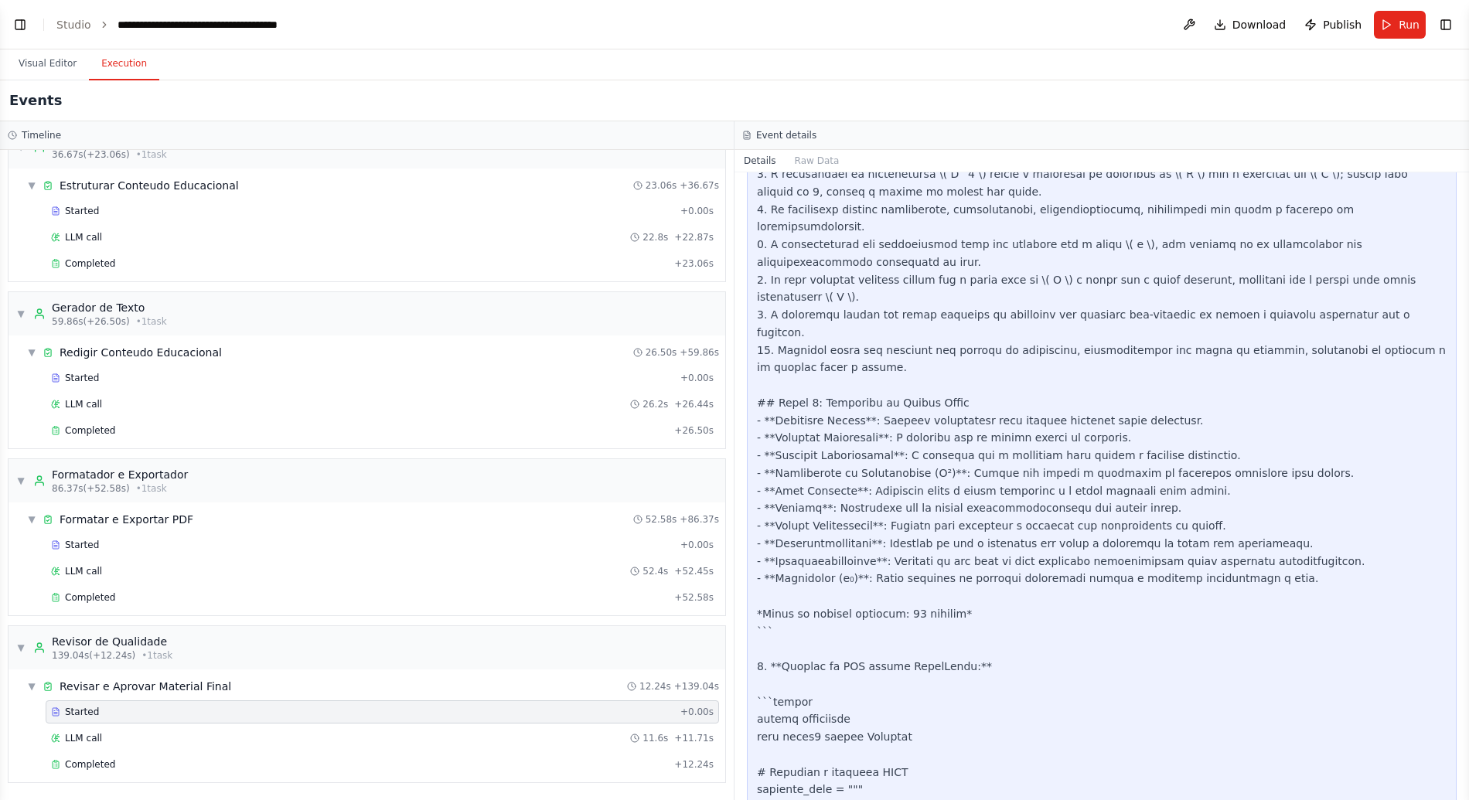
scroll to position [1115, 0]
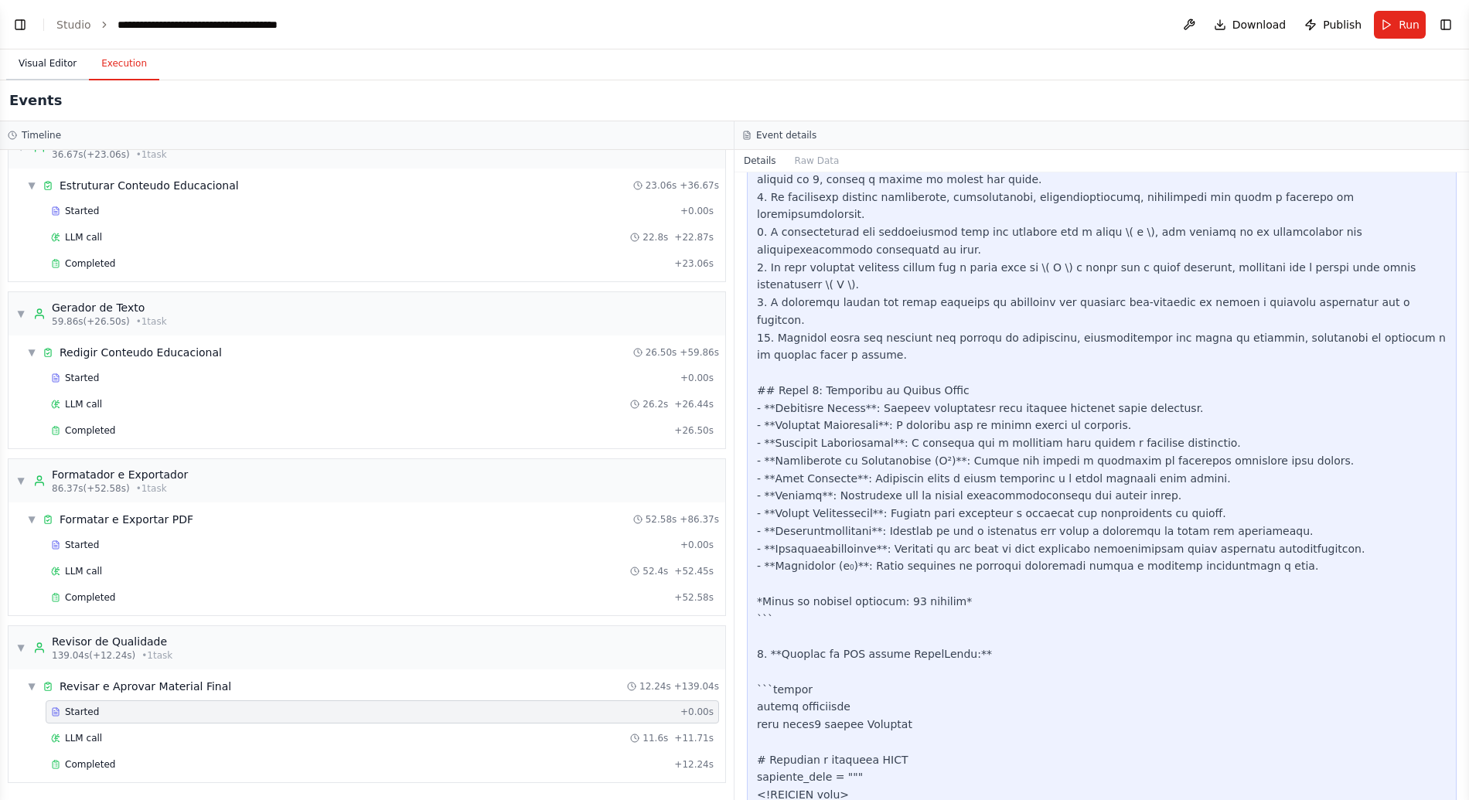
click at [48, 66] on button "Visual Editor" at bounding box center [47, 64] width 83 height 32
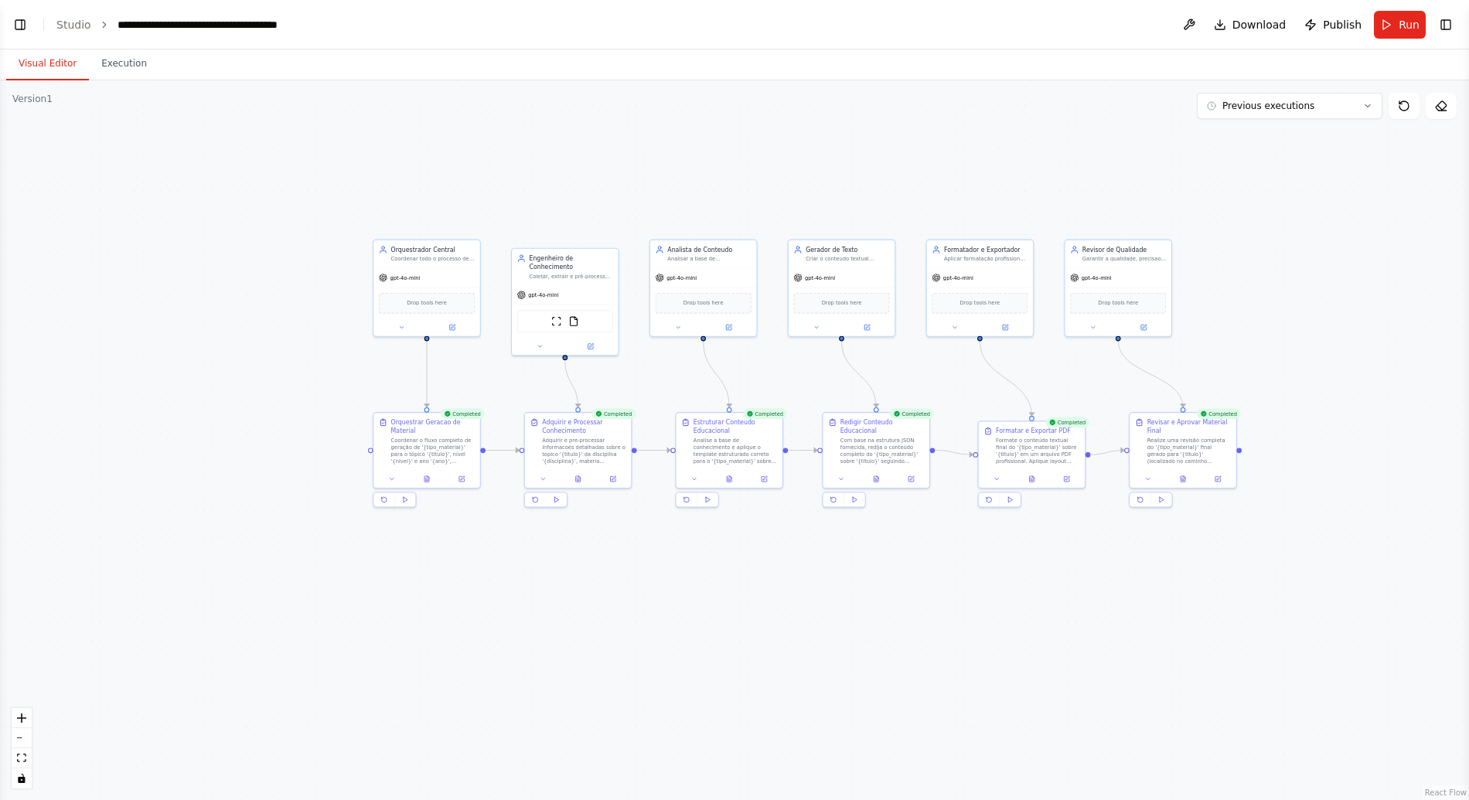
drag, startPoint x: 271, startPoint y: 313, endPoint x: 252, endPoint y: 325, distance: 22.5
click at [252, 325] on div ".deletable-edge-delete-btn { width: 20px; height: 20px; border: 0px solid #ffff…" at bounding box center [734, 440] width 1469 height 720
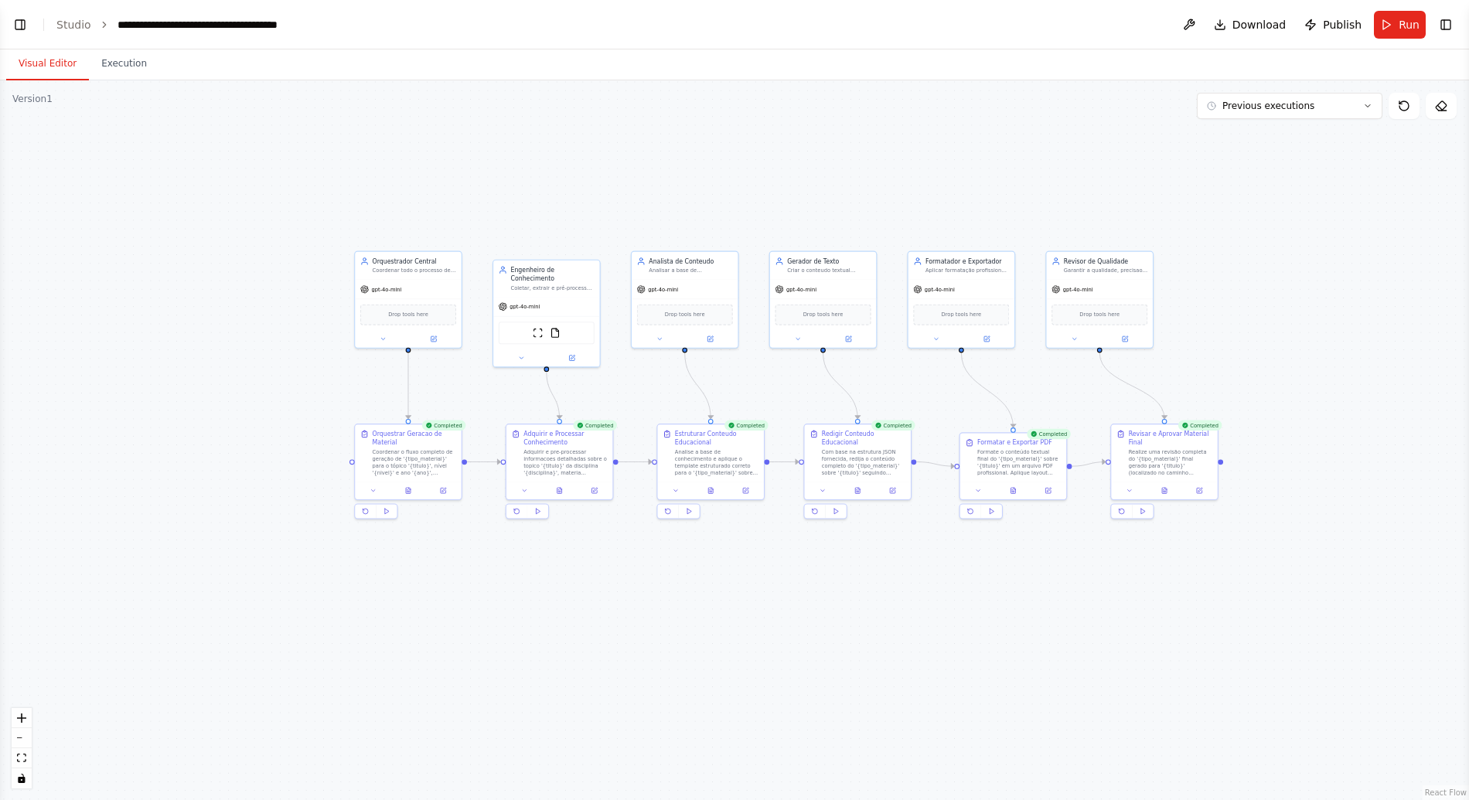
click at [250, 313] on div ".deletable-edge-delete-btn { width: 20px; height: 20px; border: 0px solid #ffff…" at bounding box center [734, 440] width 1469 height 720
drag, startPoint x: 274, startPoint y: 238, endPoint x: 264, endPoint y: 252, distance: 17.6
click at [264, 252] on div ".deletable-edge-delete-btn { width: 20px; height: 20px; border: 0px solid #ffff…" at bounding box center [734, 440] width 1469 height 720
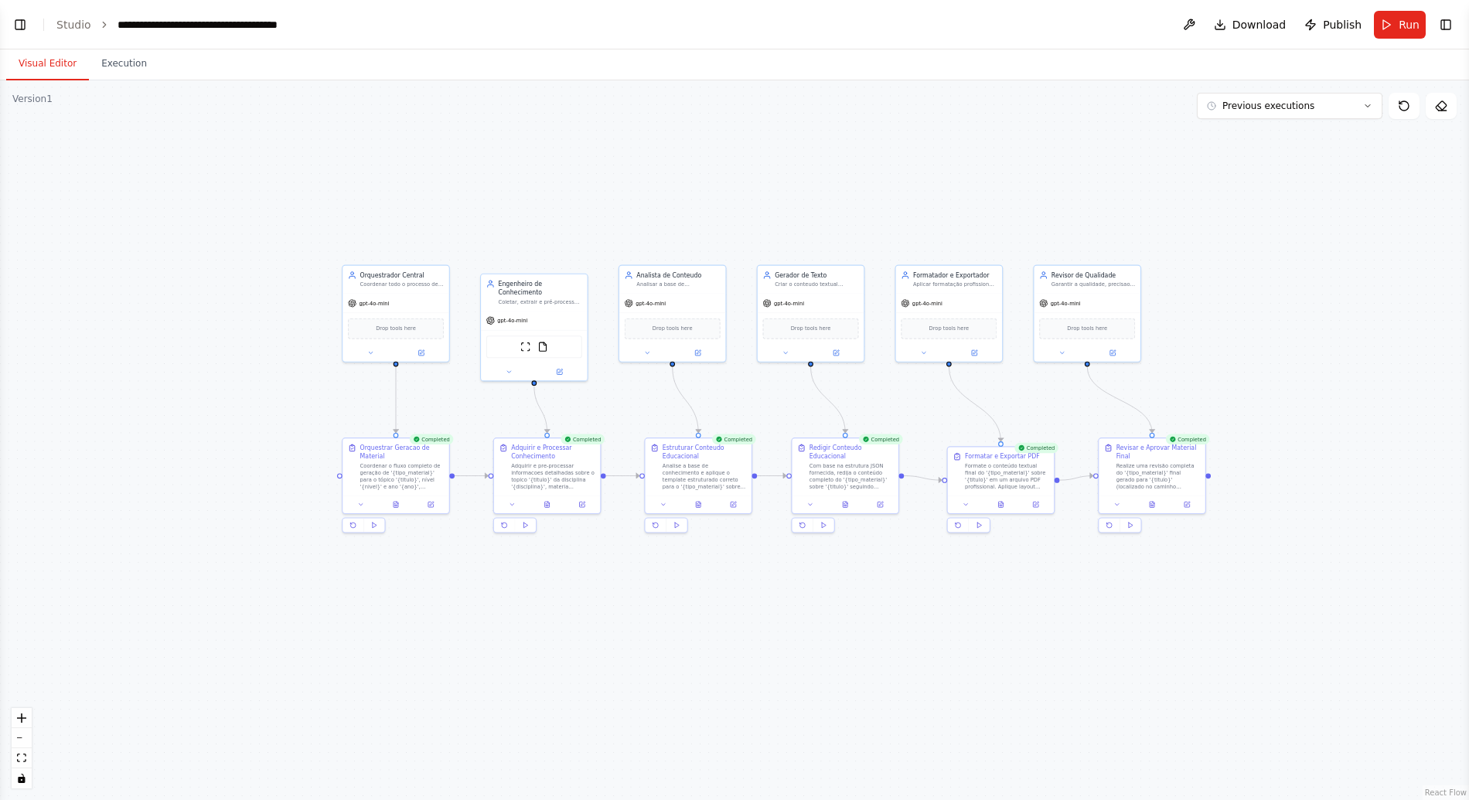
click at [29, 36] on header "**********" at bounding box center [734, 24] width 1469 height 49
click at [29, 27] on button "Toggle Left Sidebar" at bounding box center [20, 25] width 22 height 22
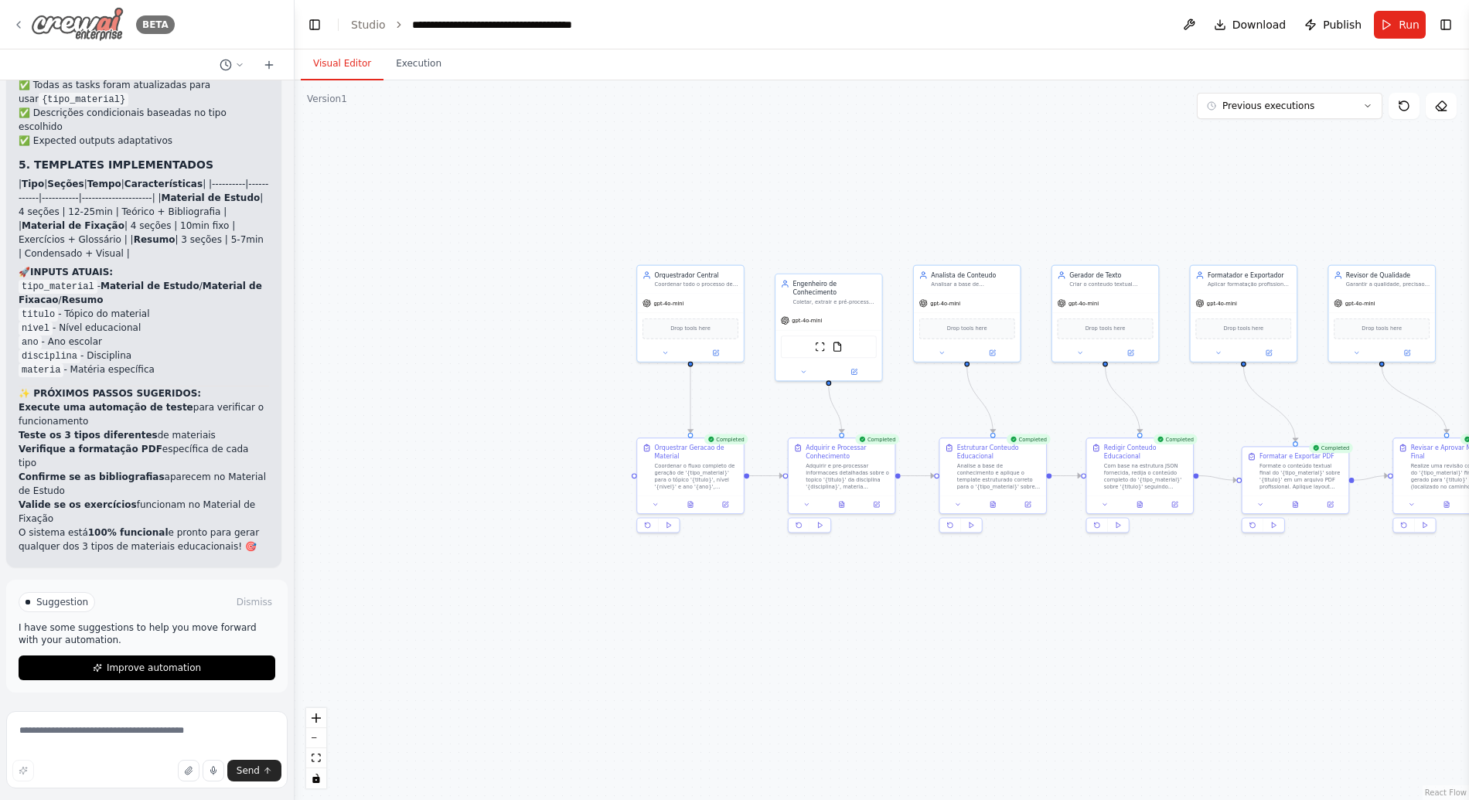
click at [28, 19] on div "BETA" at bounding box center [93, 24] width 162 height 35
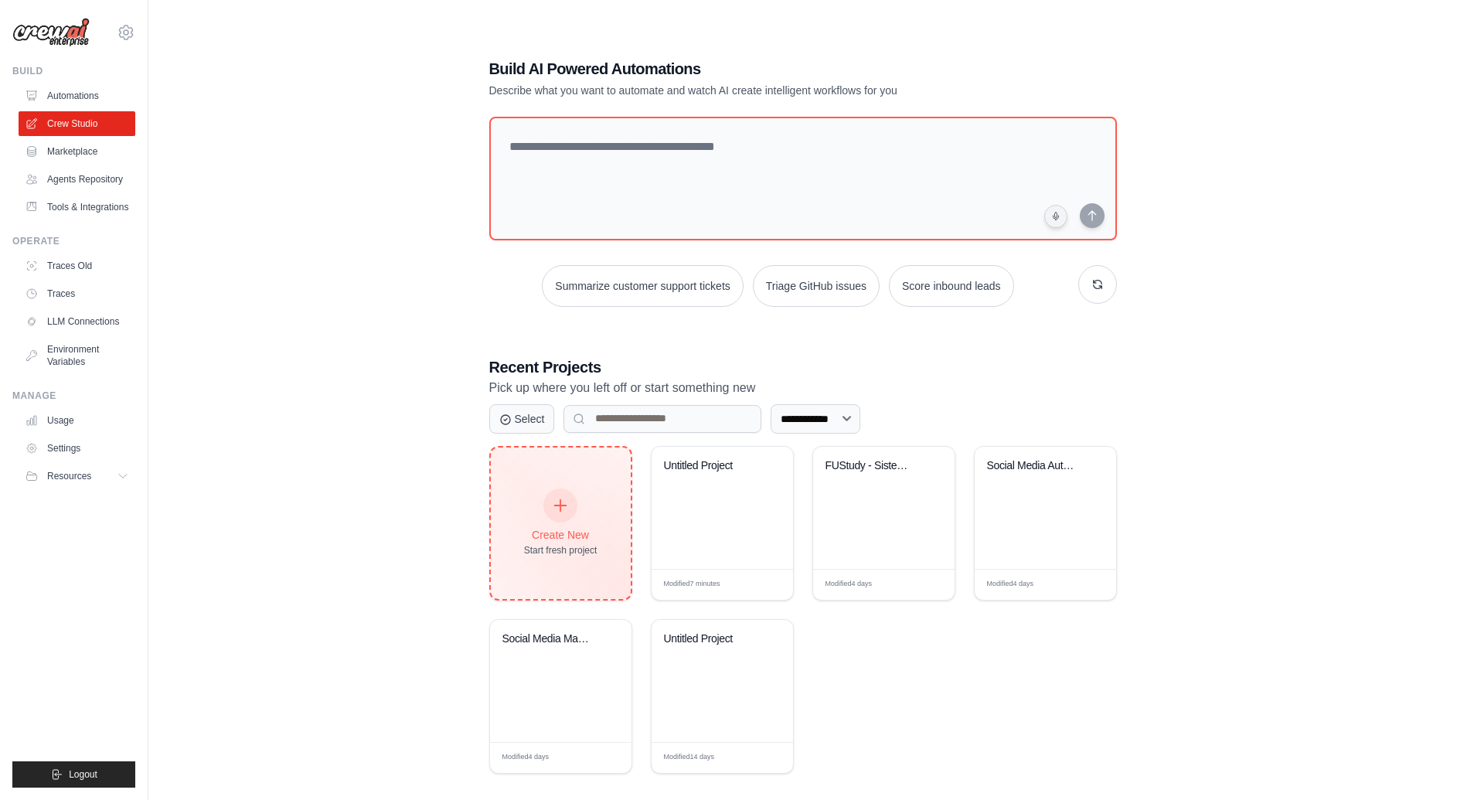
click at [512, 476] on div "Create New Start fresh project" at bounding box center [561, 523] width 140 height 151
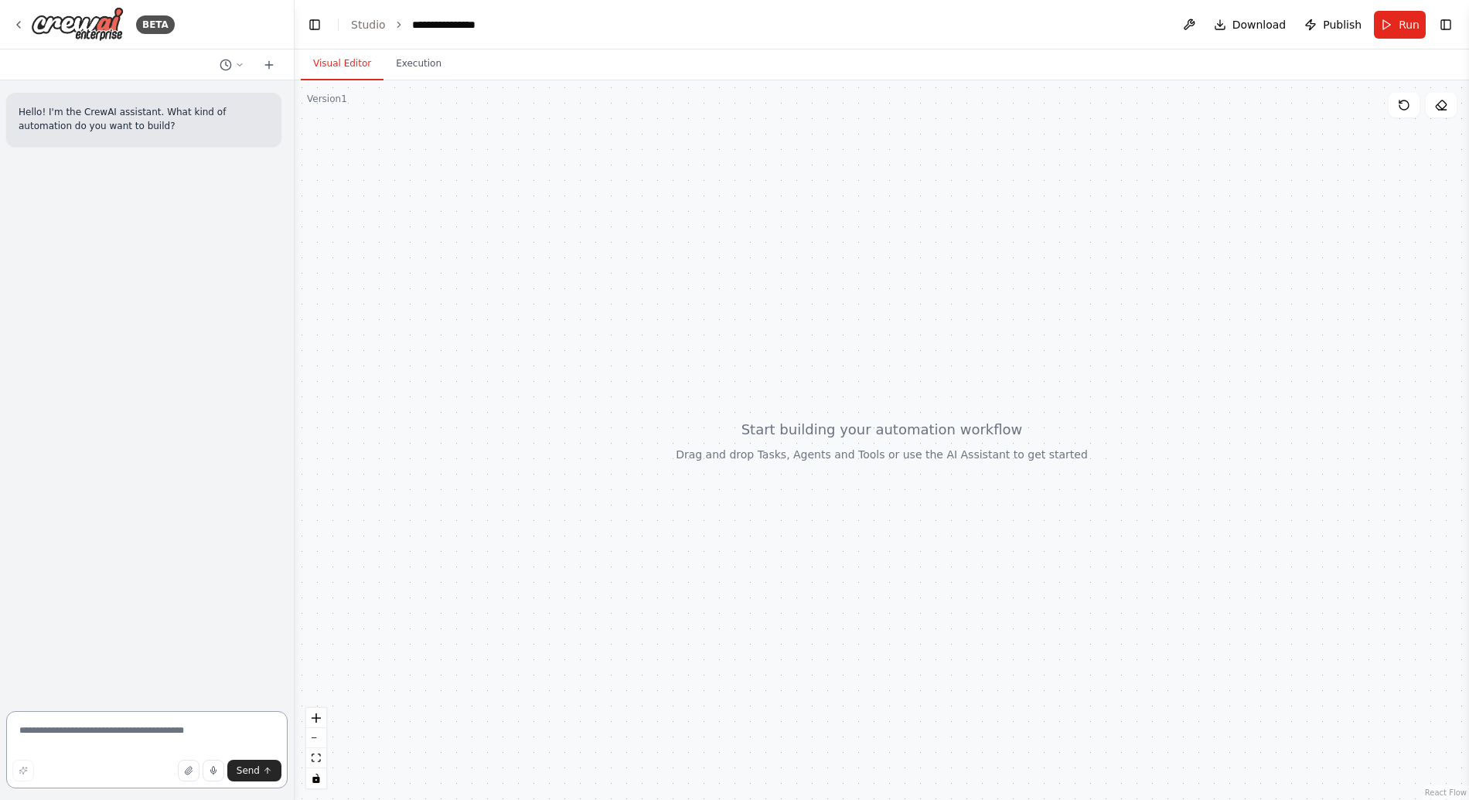
click at [156, 733] on textarea at bounding box center [146, 749] width 281 height 77
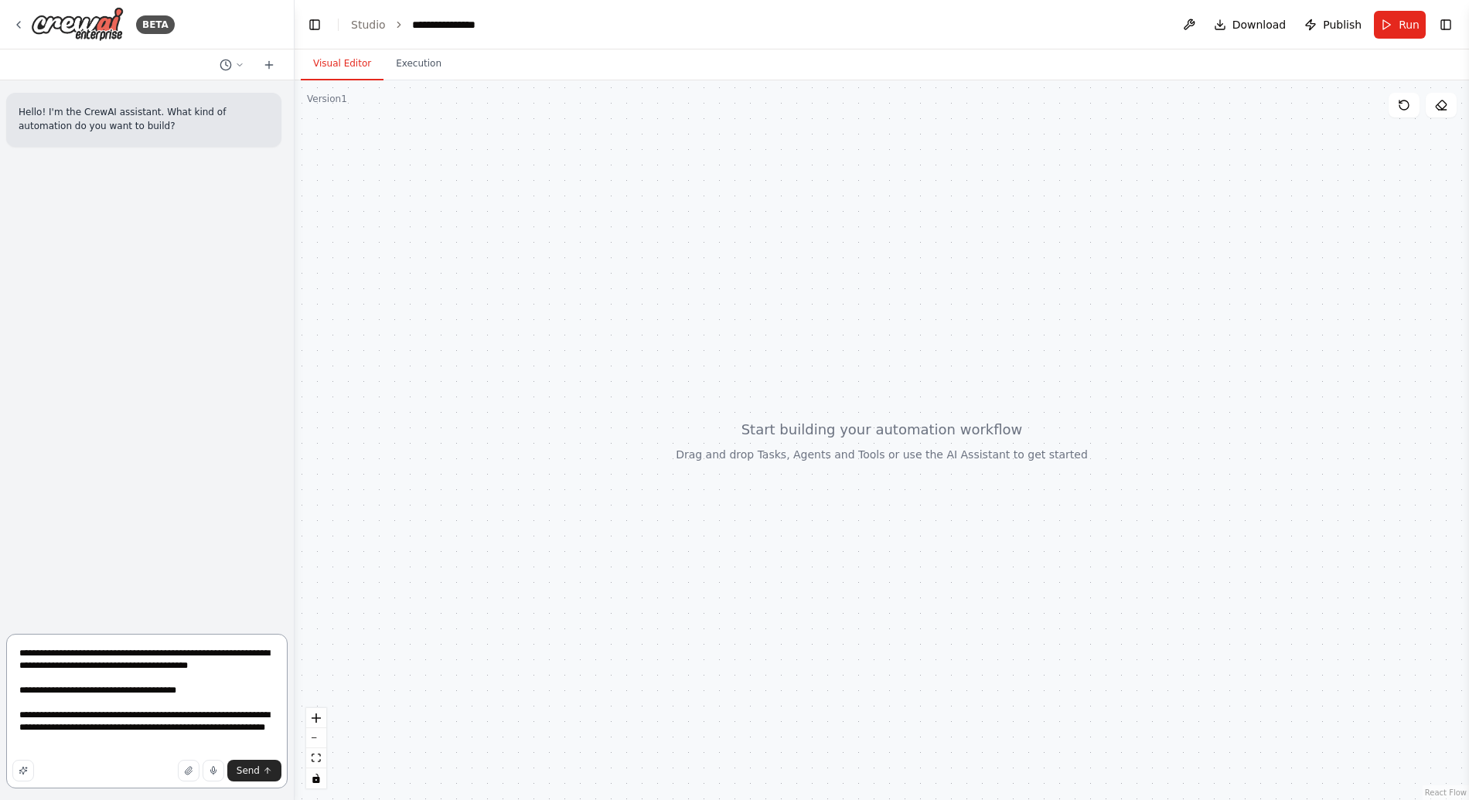
click at [250, 729] on textarea "**********" at bounding box center [146, 711] width 281 height 155
click at [43, 741] on textarea "**********" at bounding box center [146, 711] width 281 height 155
click at [250, 749] on textarea "**********" at bounding box center [146, 711] width 281 height 155
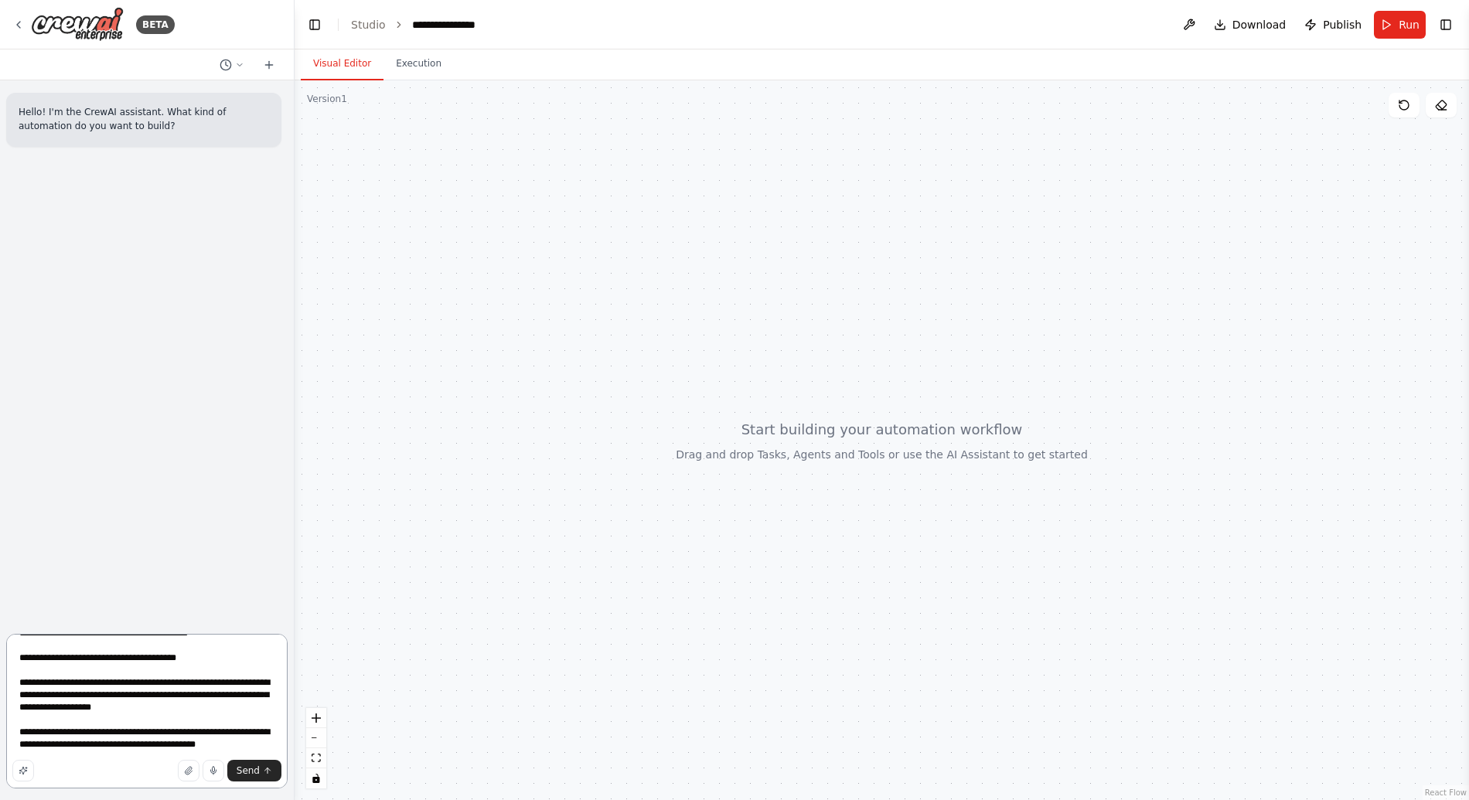
scroll to position [57, 0]
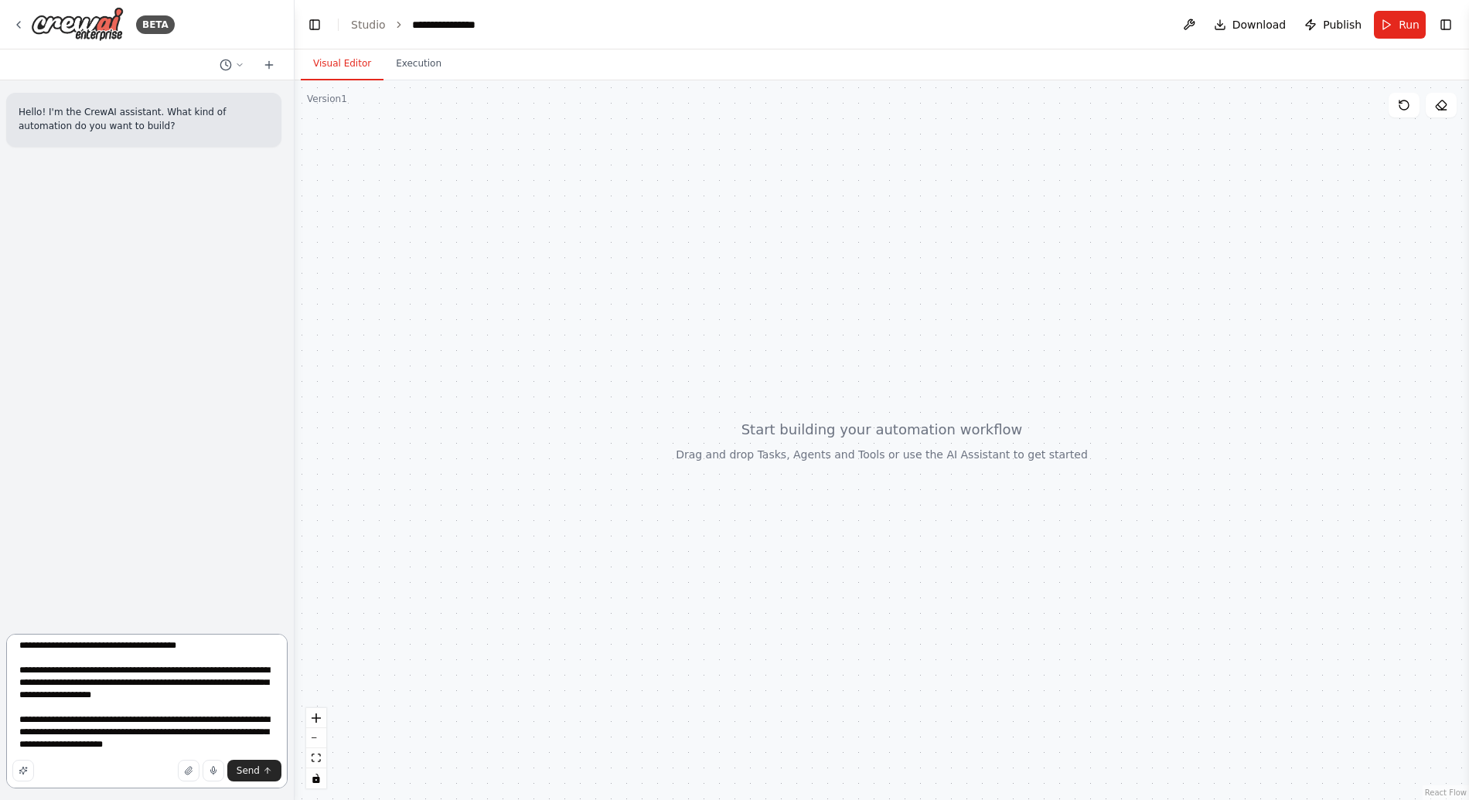
type textarea "**********"
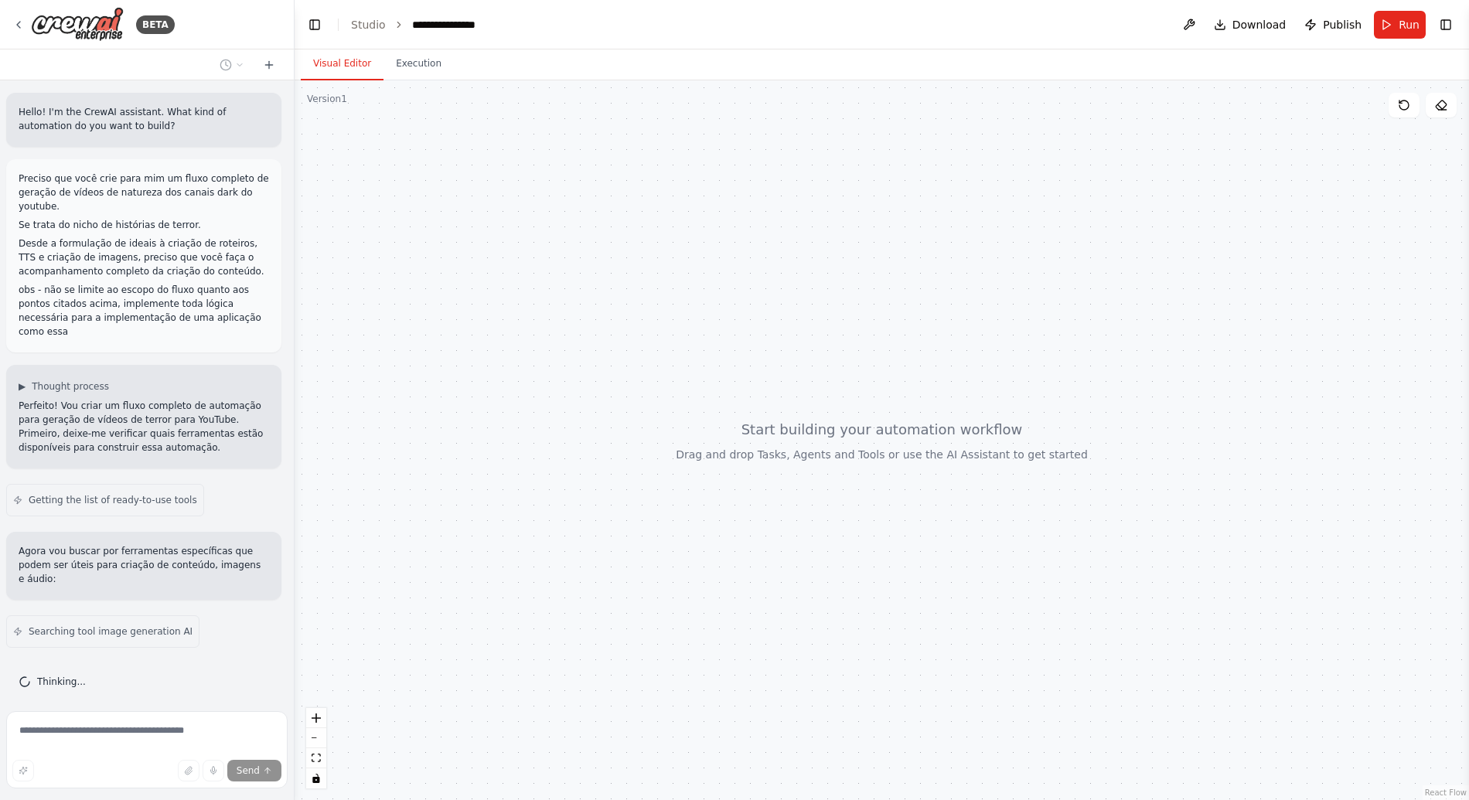
scroll to position [58, 0]
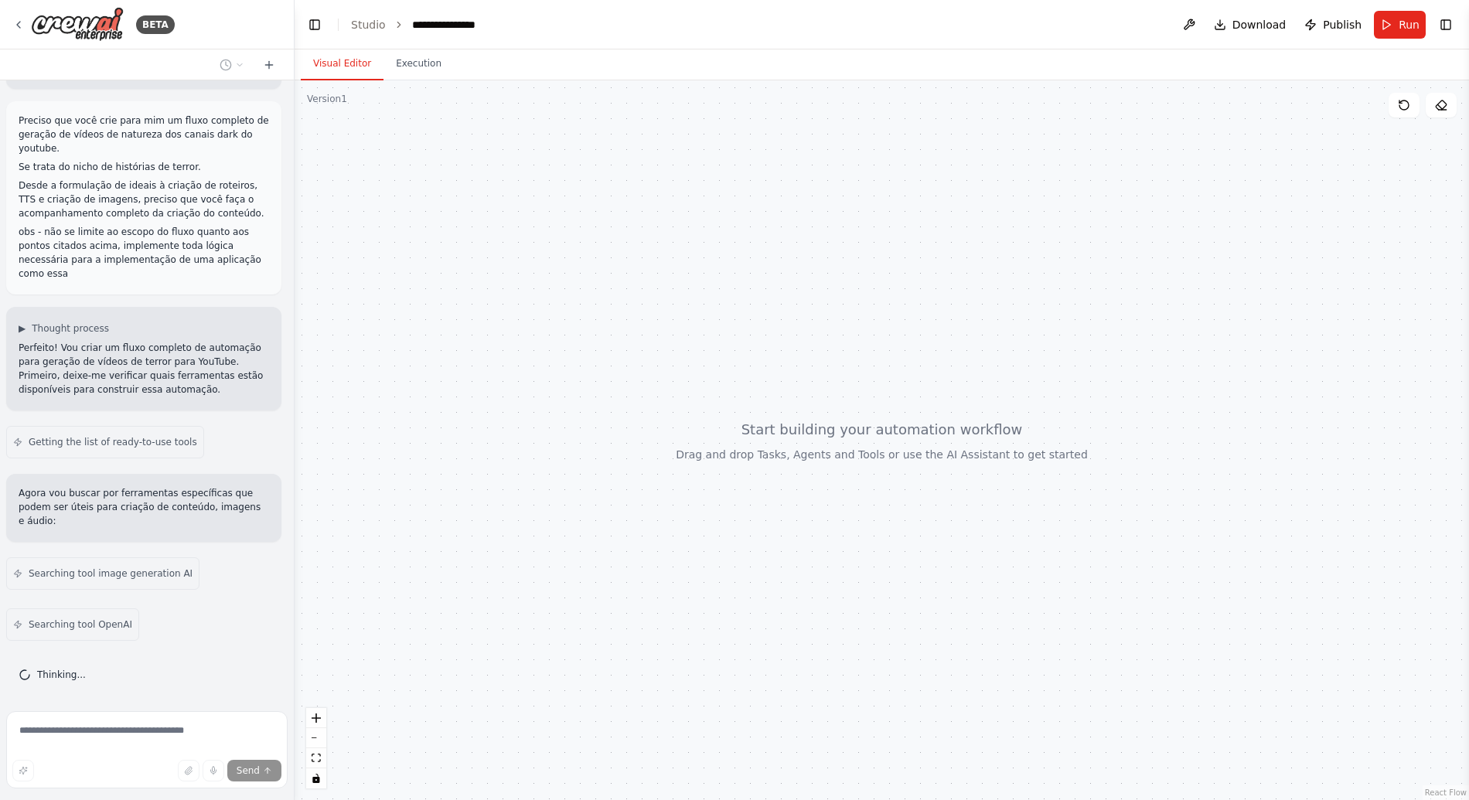
click at [447, 541] on div at bounding box center [881, 440] width 1174 height 720
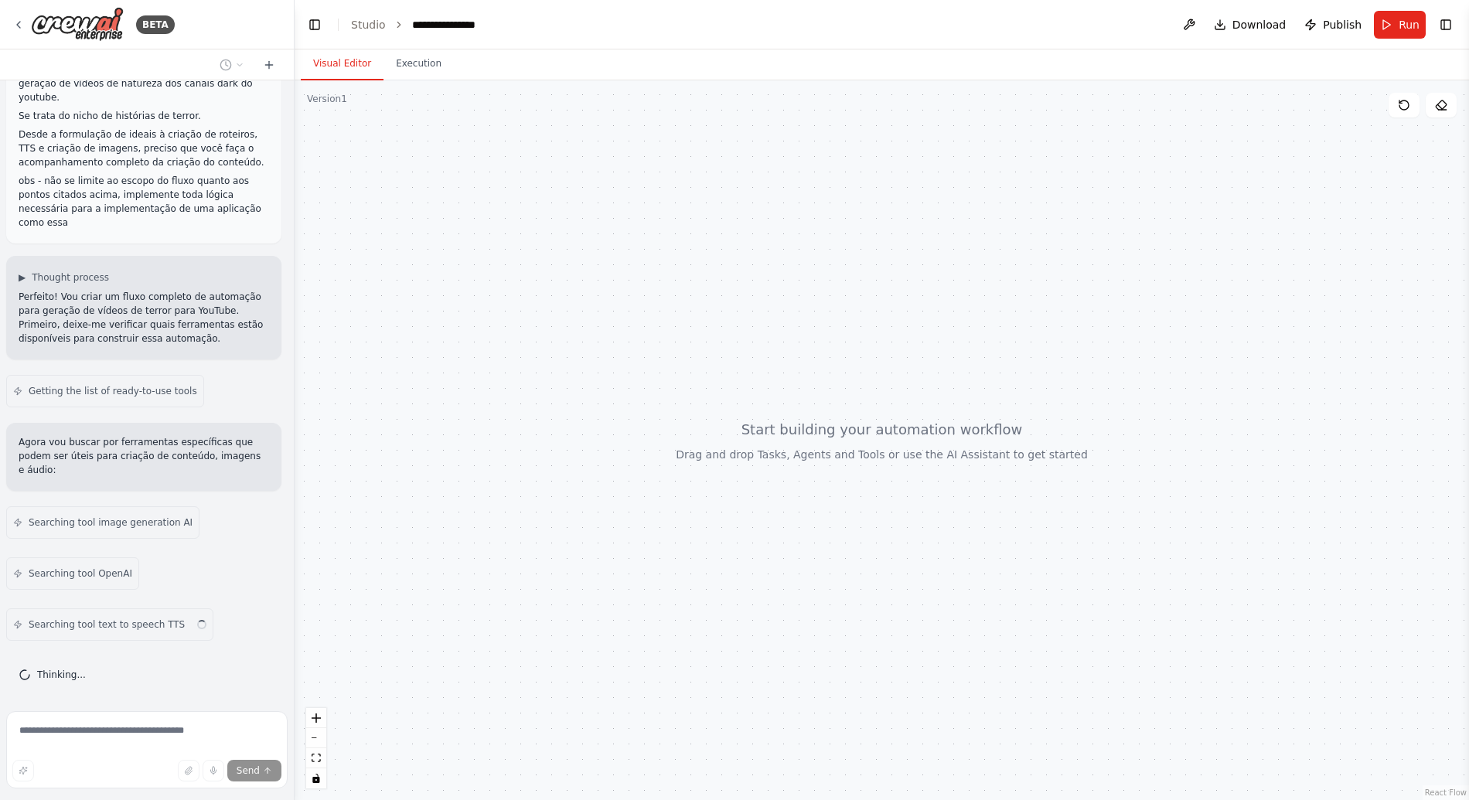
drag, startPoint x: 466, startPoint y: 515, endPoint x: 499, endPoint y: 506, distance: 34.3
click at [499, 506] on div at bounding box center [881, 440] width 1174 height 720
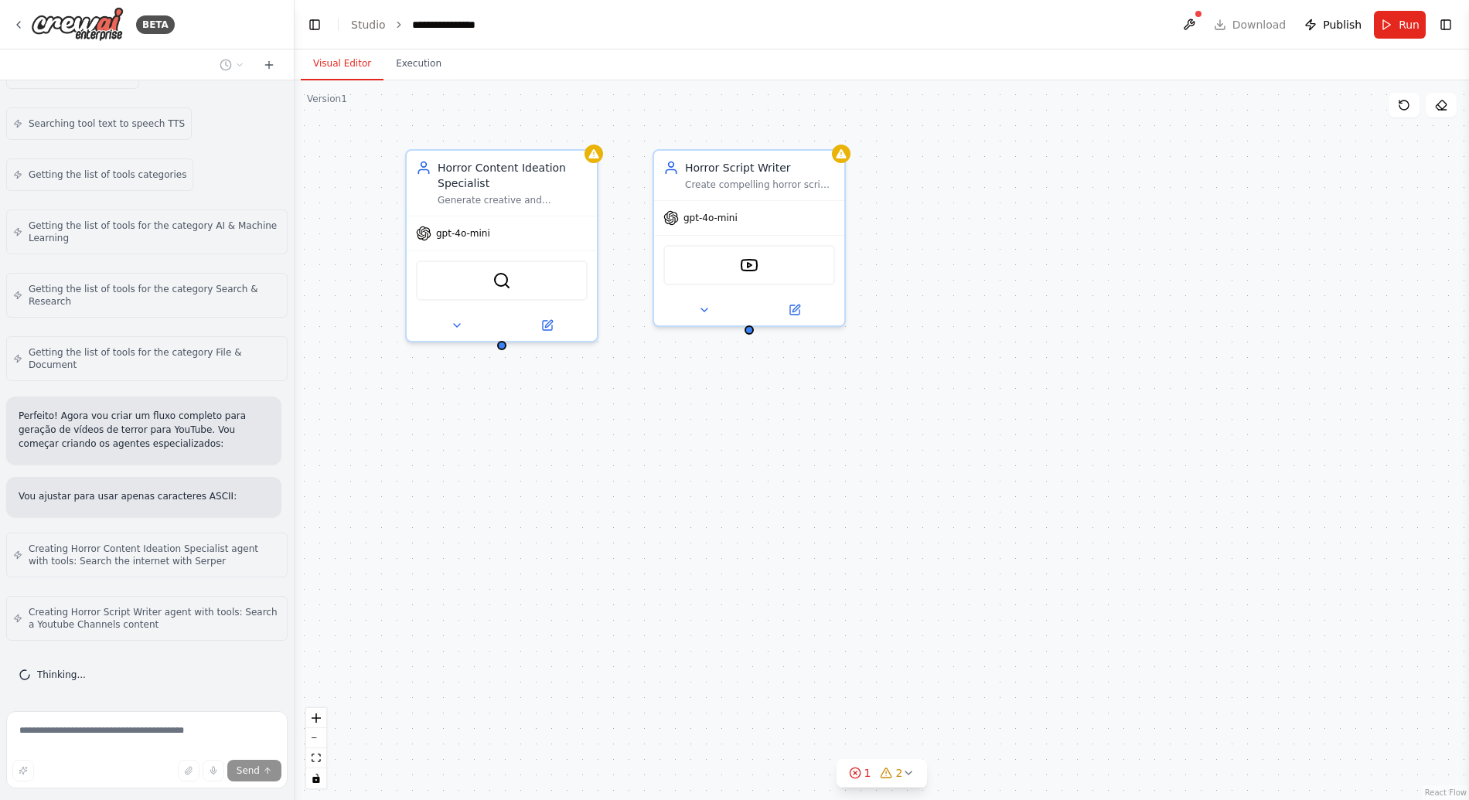
scroll to position [673, 0]
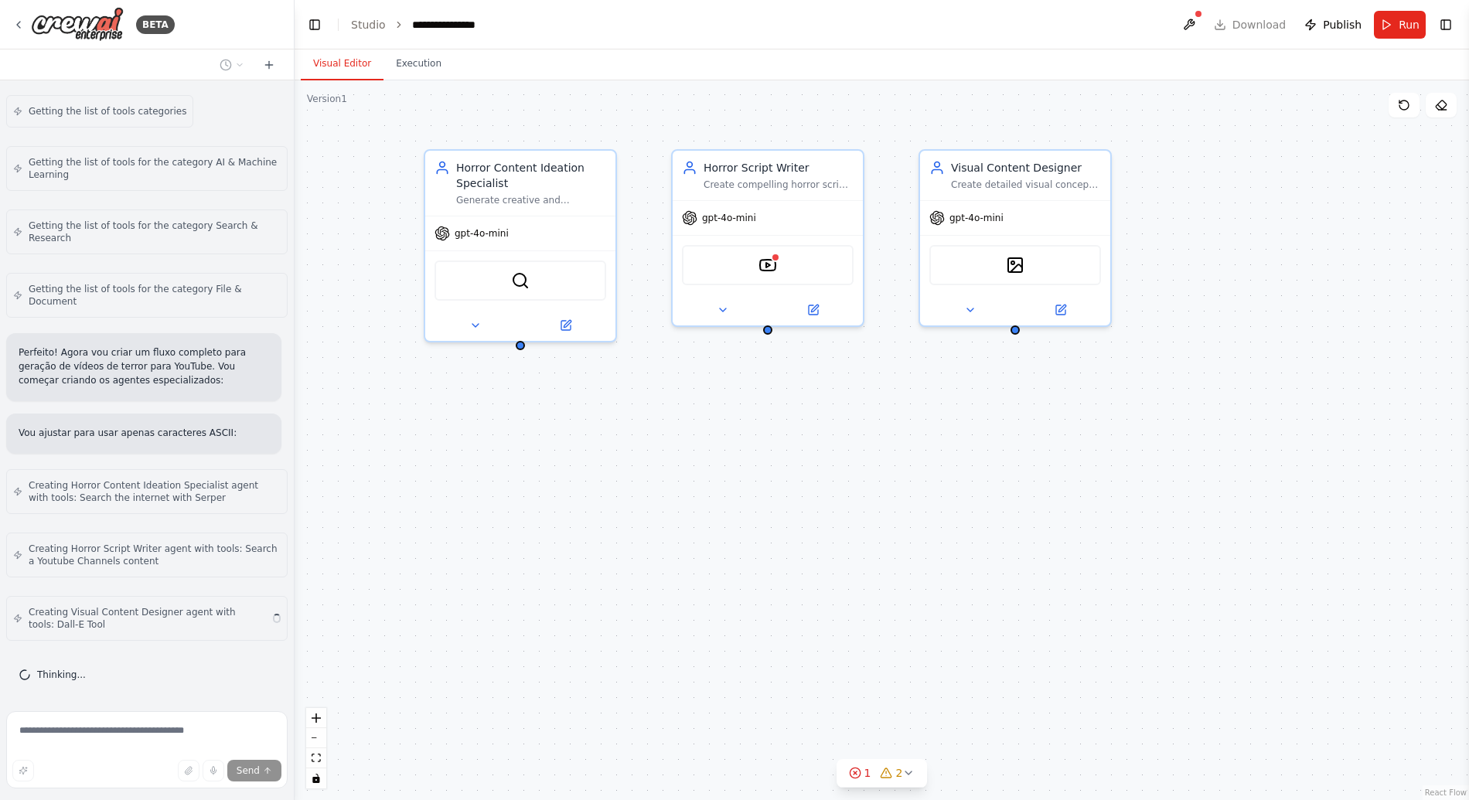
drag, startPoint x: 533, startPoint y: 486, endPoint x: 553, endPoint y: 486, distance: 19.3
click at [553, 486] on div "Horror Content Ideation Specialist Generate creative and engaging ideas for hor…" at bounding box center [881, 440] width 1174 height 720
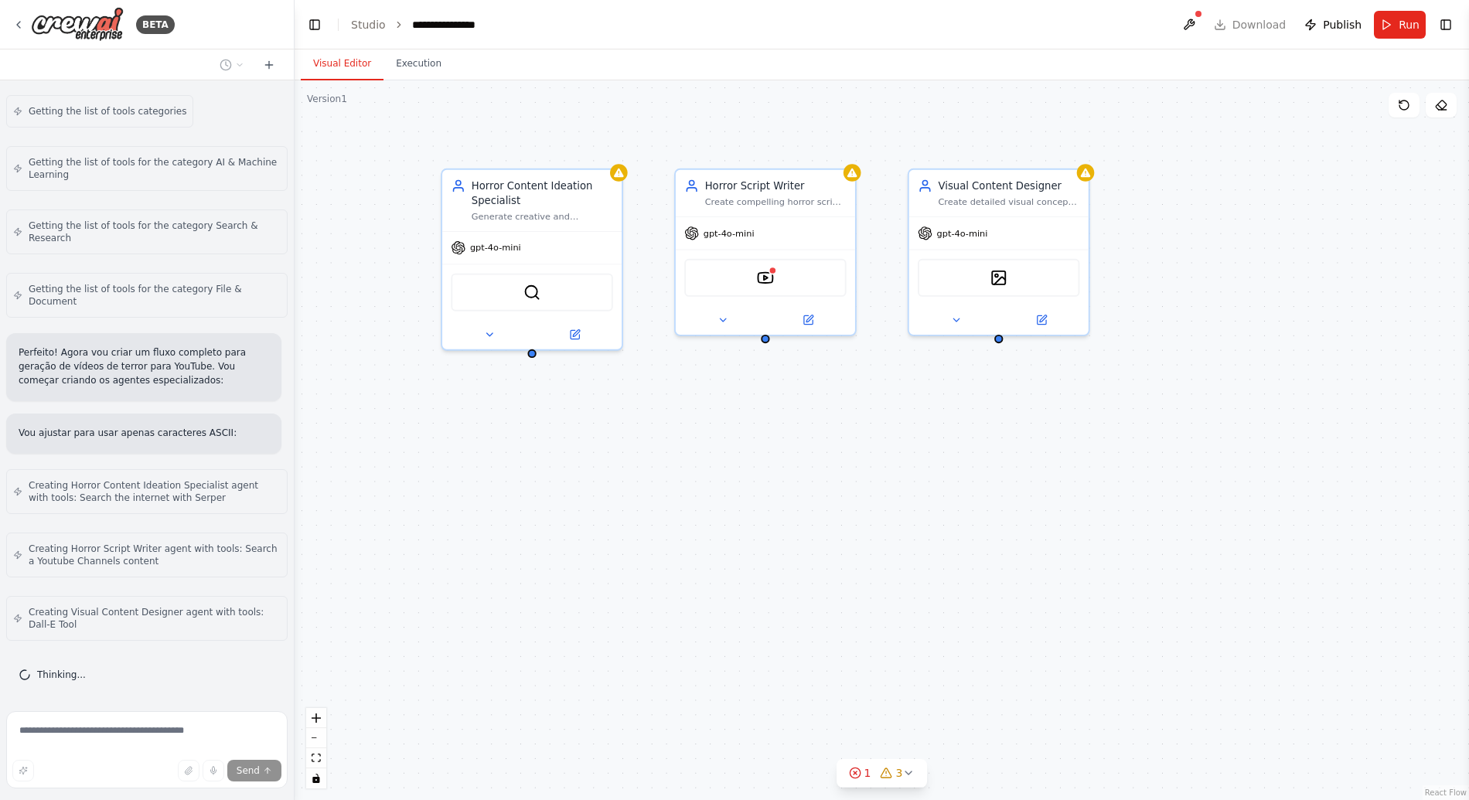
drag, startPoint x: 536, startPoint y: 488, endPoint x: 546, endPoint y: 488, distance: 9.3
click at [546, 488] on div "Horror Content Ideation Specialist Generate creative and engaging ideas for hor…" at bounding box center [881, 440] width 1174 height 720
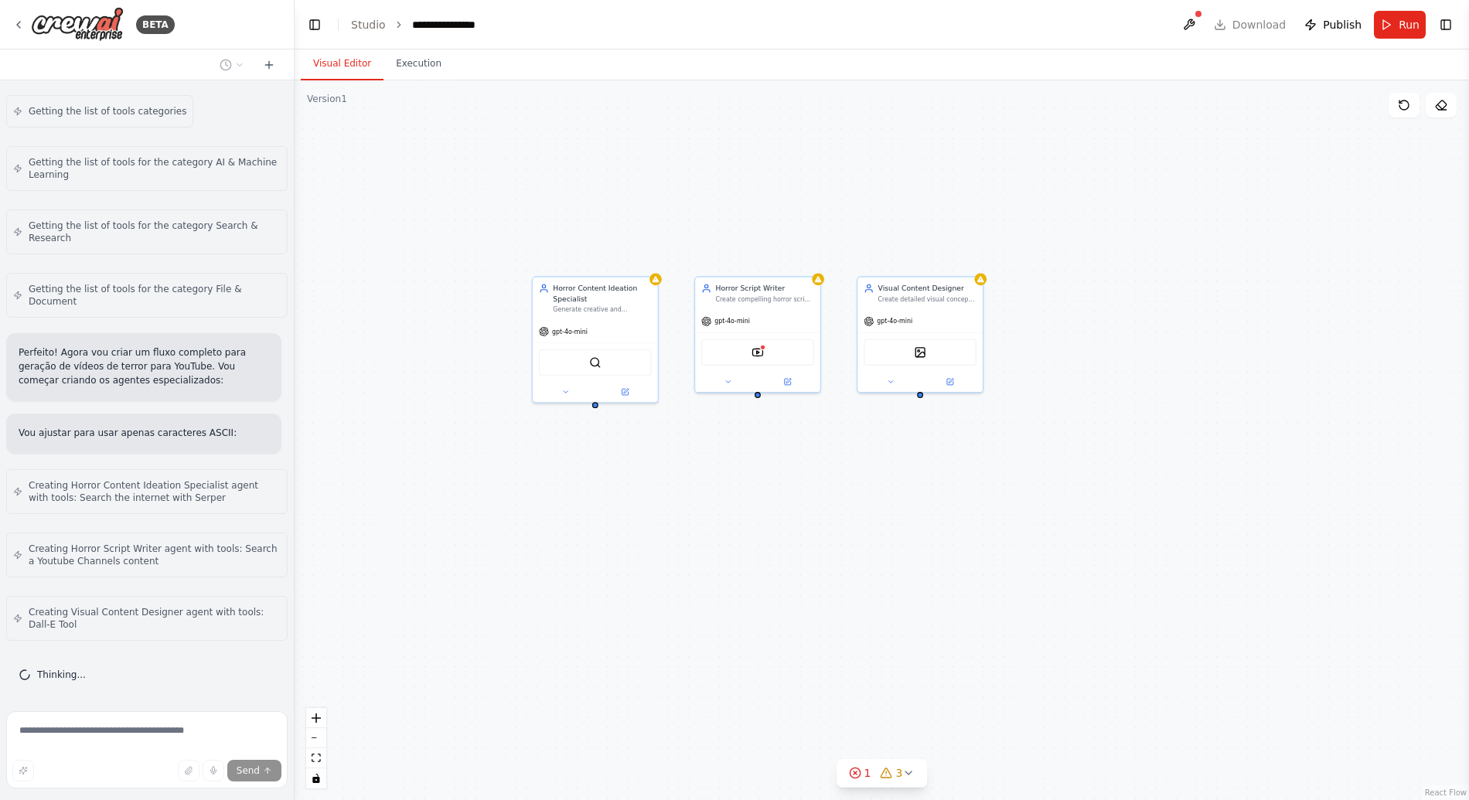
drag, startPoint x: 546, startPoint y: 488, endPoint x: 621, endPoint y: 504, distance: 76.0
click at [621, 504] on div "Horror Content Ideation Specialist Generate creative and engaging ideas for hor…" at bounding box center [881, 440] width 1174 height 720
drag, startPoint x: 621, startPoint y: 504, endPoint x: 642, endPoint y: 465, distance: 45.0
click at [642, 465] on div "Horror Content Ideation Specialist Generate creative and engaging ideas for hor…" at bounding box center [881, 440] width 1174 height 720
drag, startPoint x: 537, startPoint y: 291, endPoint x: 536, endPoint y: 330, distance: 39.4
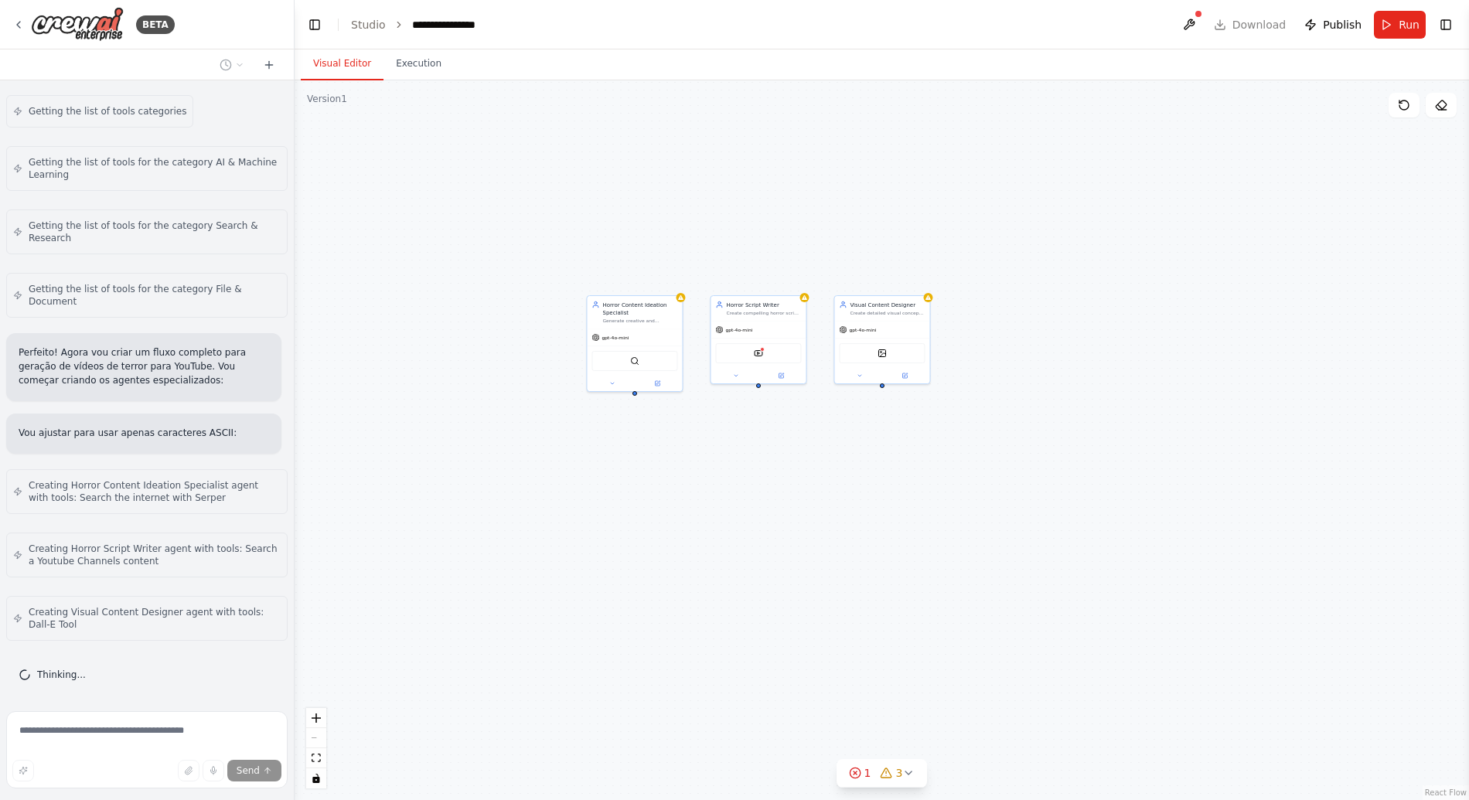
click at [536, 329] on div "Horror Content Ideation Specialist Generate creative and engaging ideas for hor…" at bounding box center [881, 440] width 1174 height 720
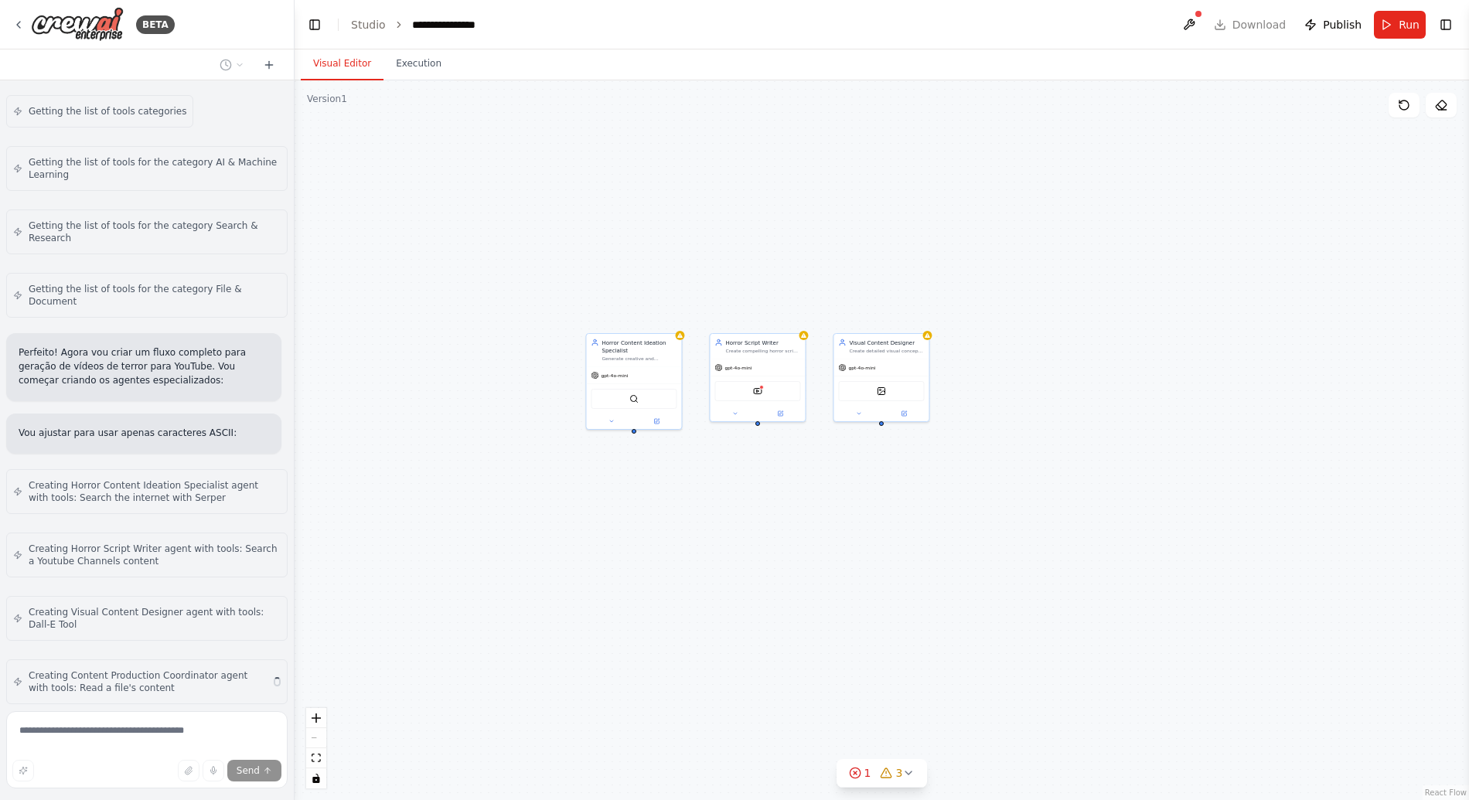
scroll to position [737, 0]
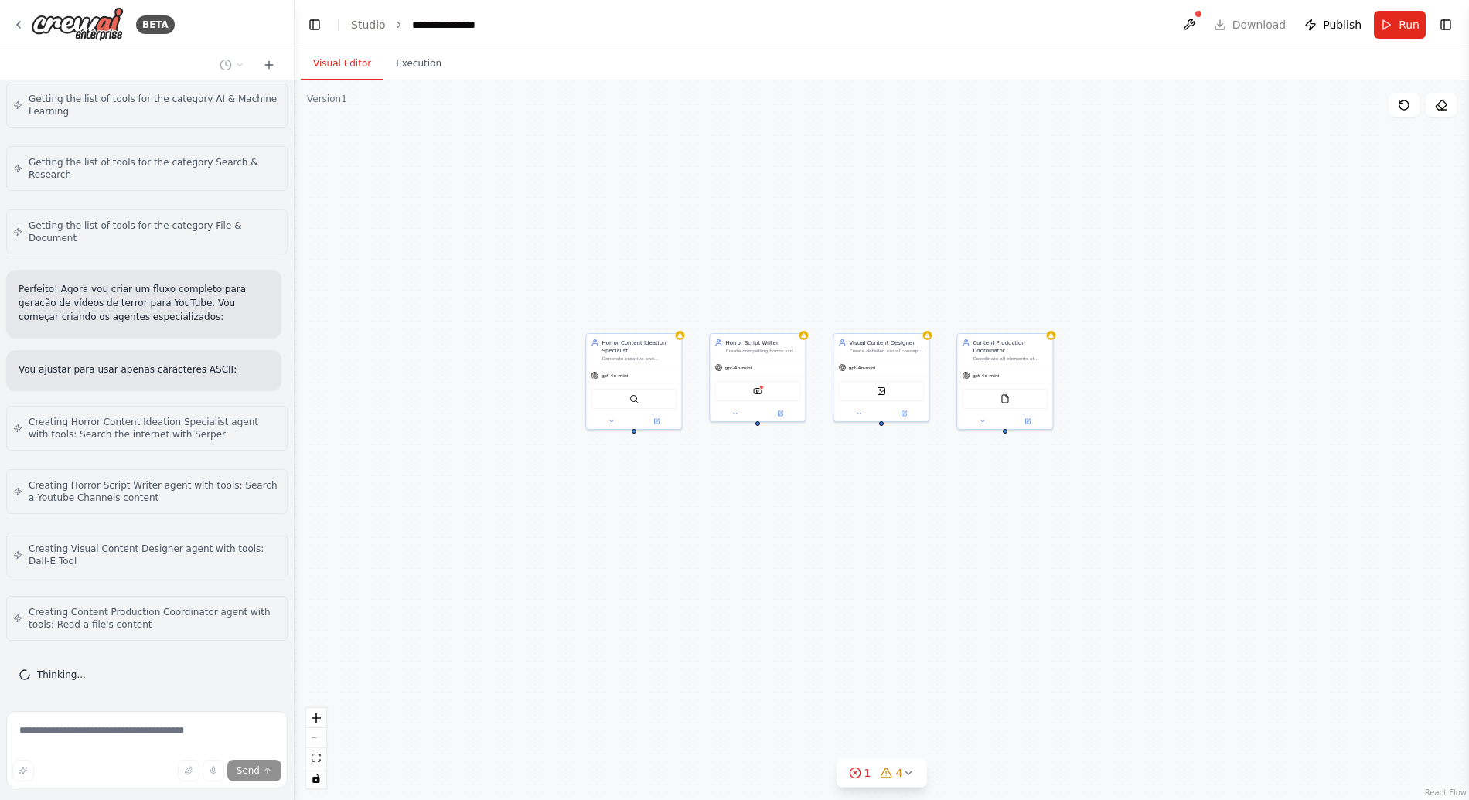
drag, startPoint x: 652, startPoint y: 532, endPoint x: 608, endPoint y: 525, distance: 43.8
click at [652, 532] on div "Horror Content Ideation Specialist Generate creative and engaging ideas for hor…" at bounding box center [881, 440] width 1174 height 720
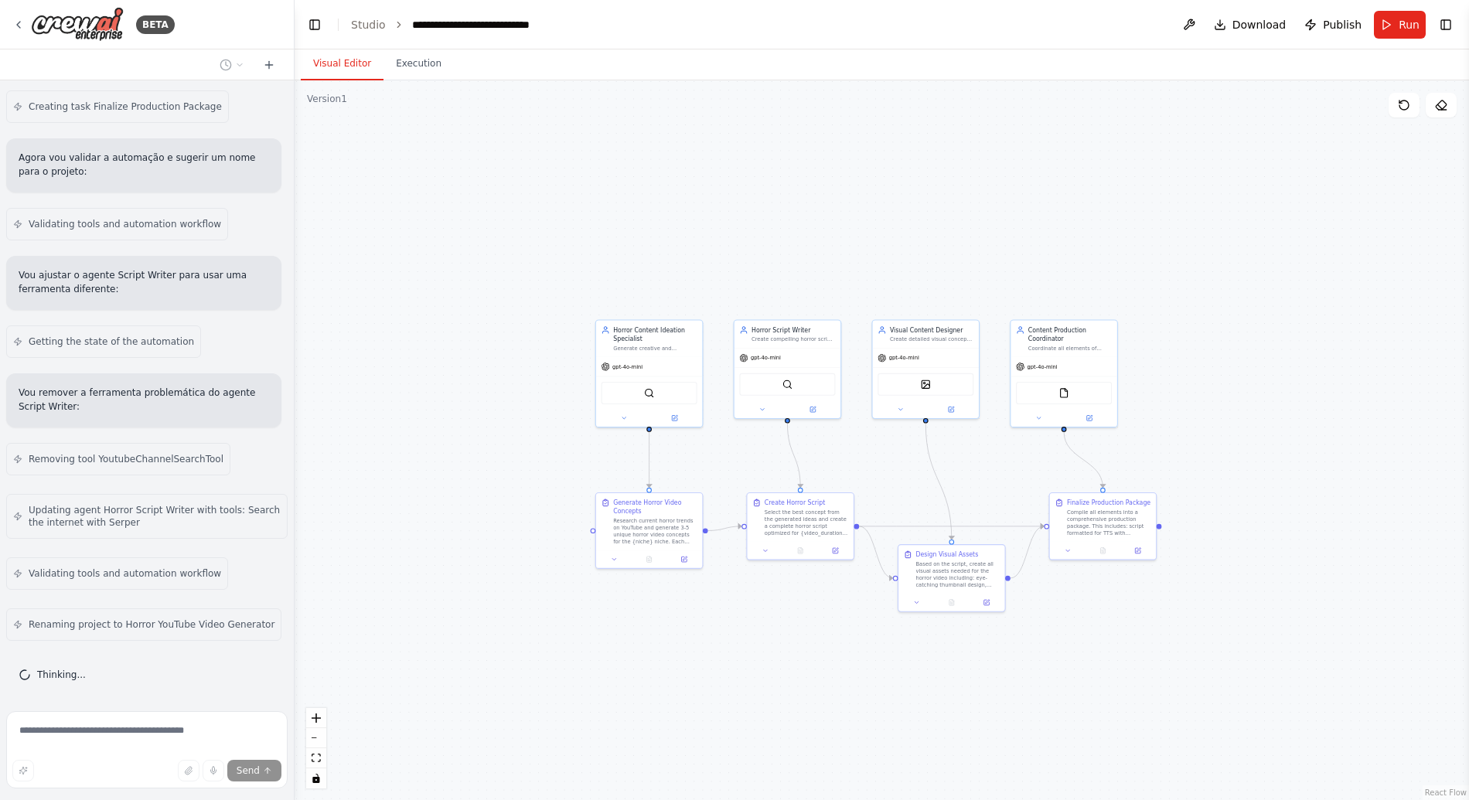
scroll to position [1537, 0]
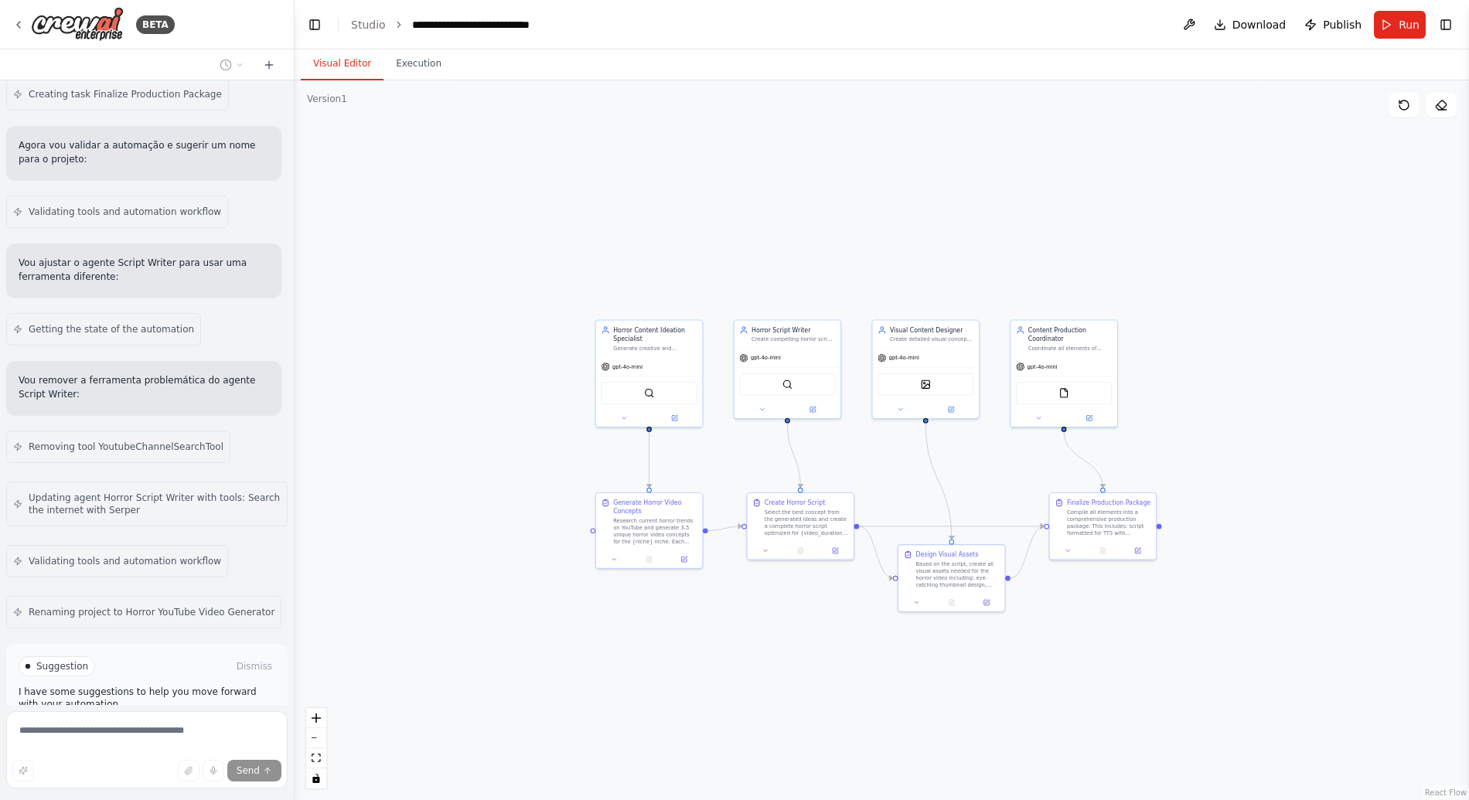
click at [515, 448] on div ".deletable-edge-delete-btn { width: 20px; height: 20px; border: 0px solid #ffff…" at bounding box center [881, 440] width 1174 height 720
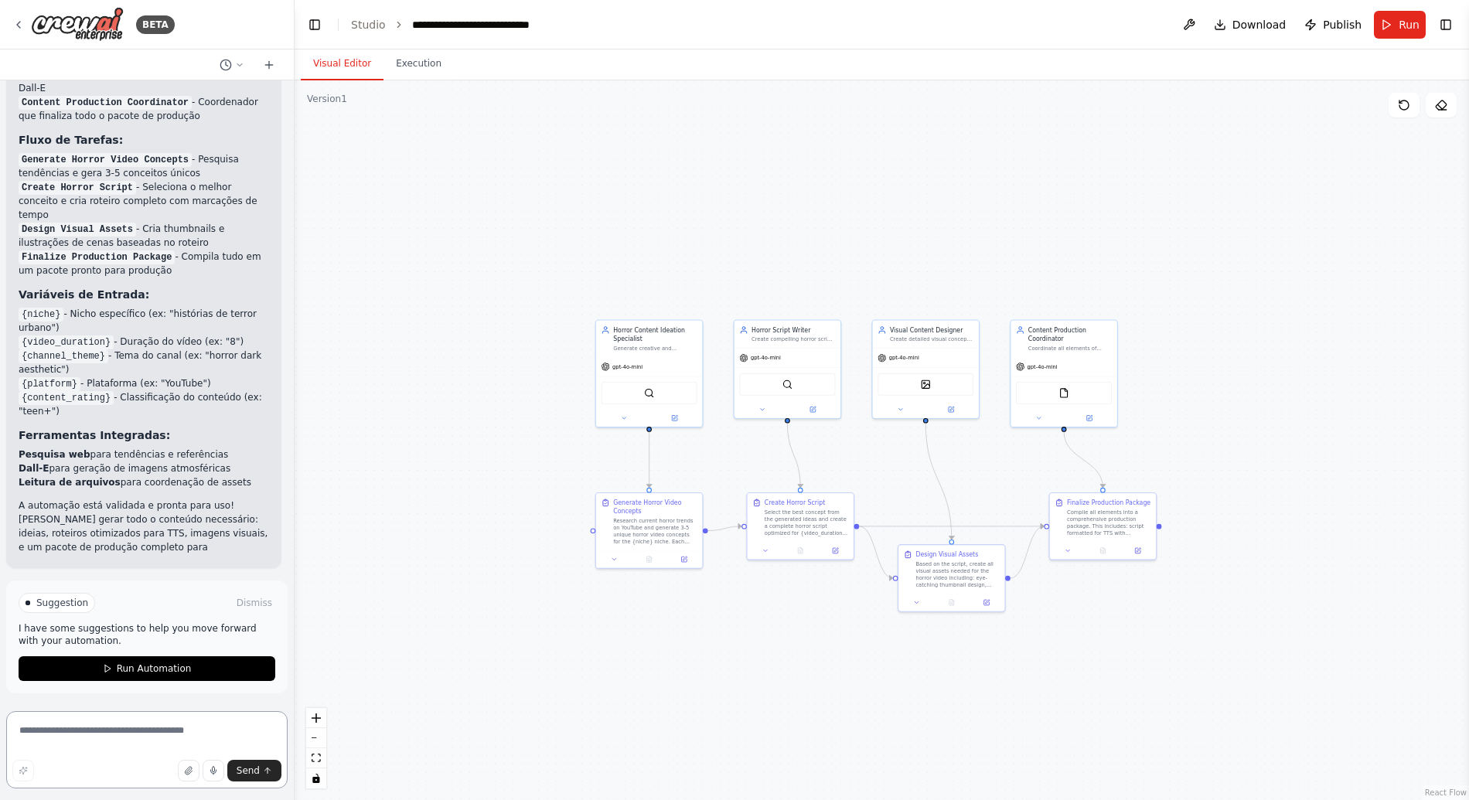
scroll to position [2313, 0]
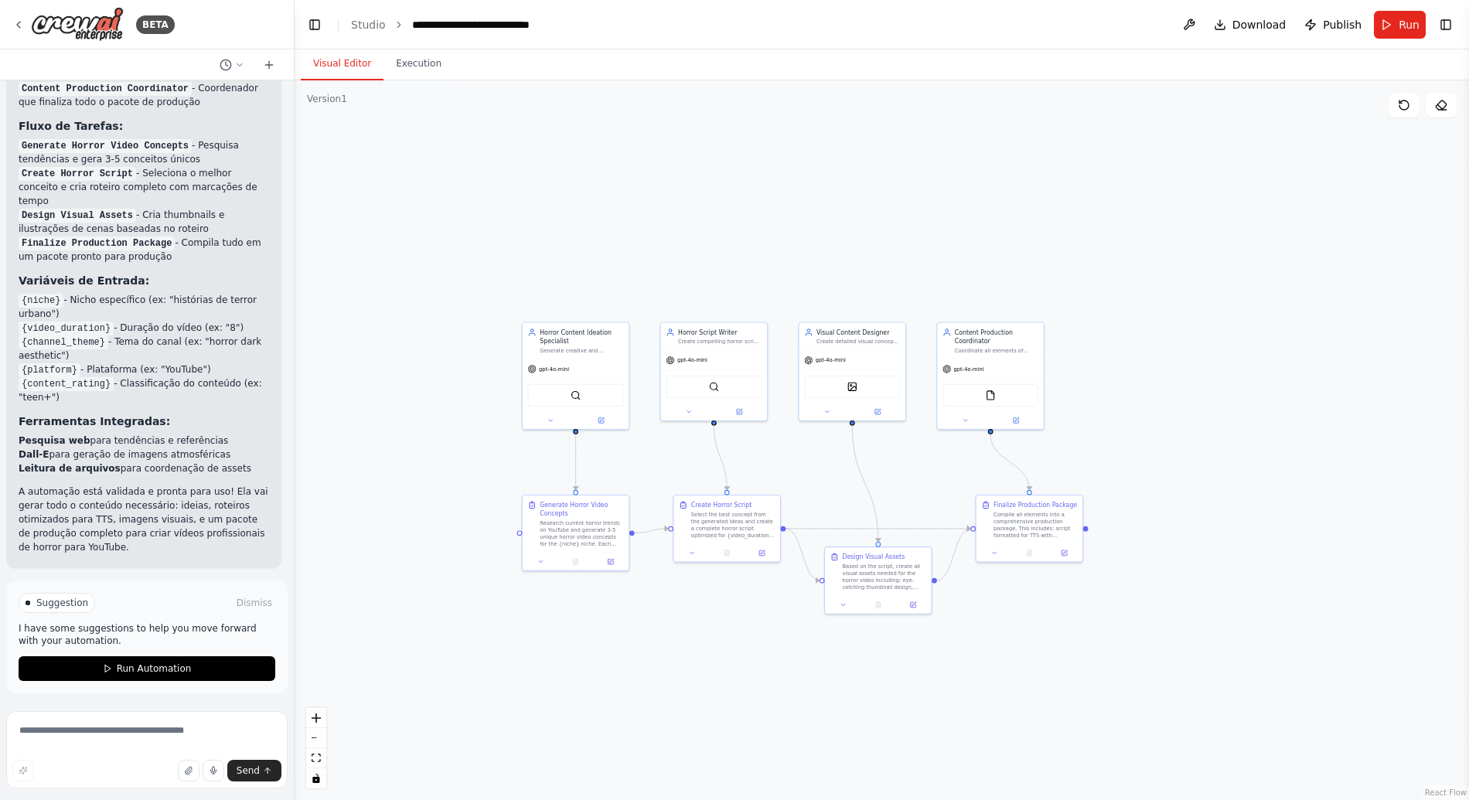
drag, startPoint x: 441, startPoint y: 390, endPoint x: 368, endPoint y: 392, distance: 73.5
click at [368, 392] on div ".deletable-edge-delete-btn { width: 20px; height: 20px; border: 0px solid #ffff…" at bounding box center [881, 440] width 1174 height 720
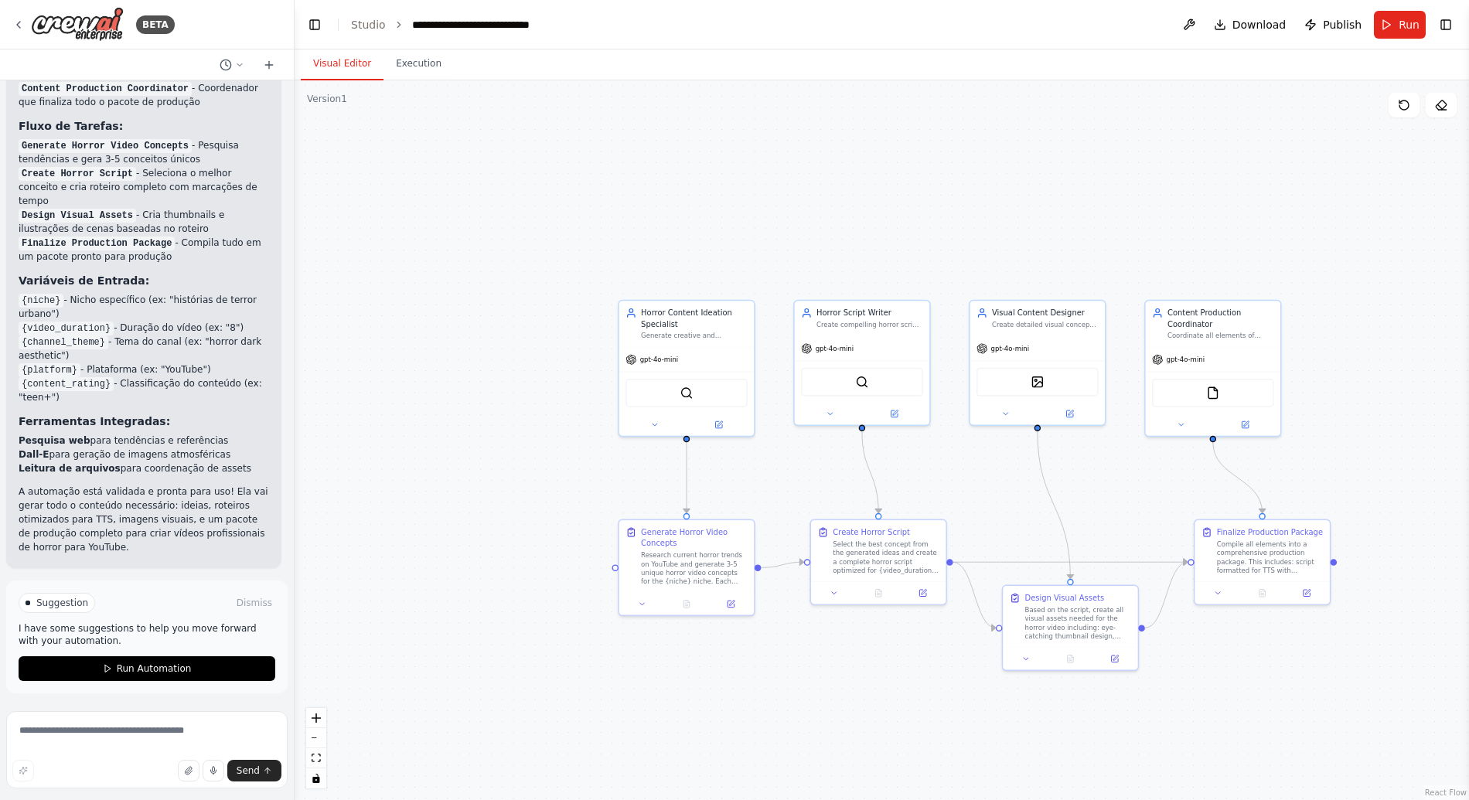
drag, startPoint x: 1180, startPoint y: 493, endPoint x: 1091, endPoint y: 476, distance: 91.3
click at [1091, 476] on div ".deletable-edge-delete-btn { width: 20px; height: 20px; border: 0px solid #ffff…" at bounding box center [881, 440] width 1174 height 720
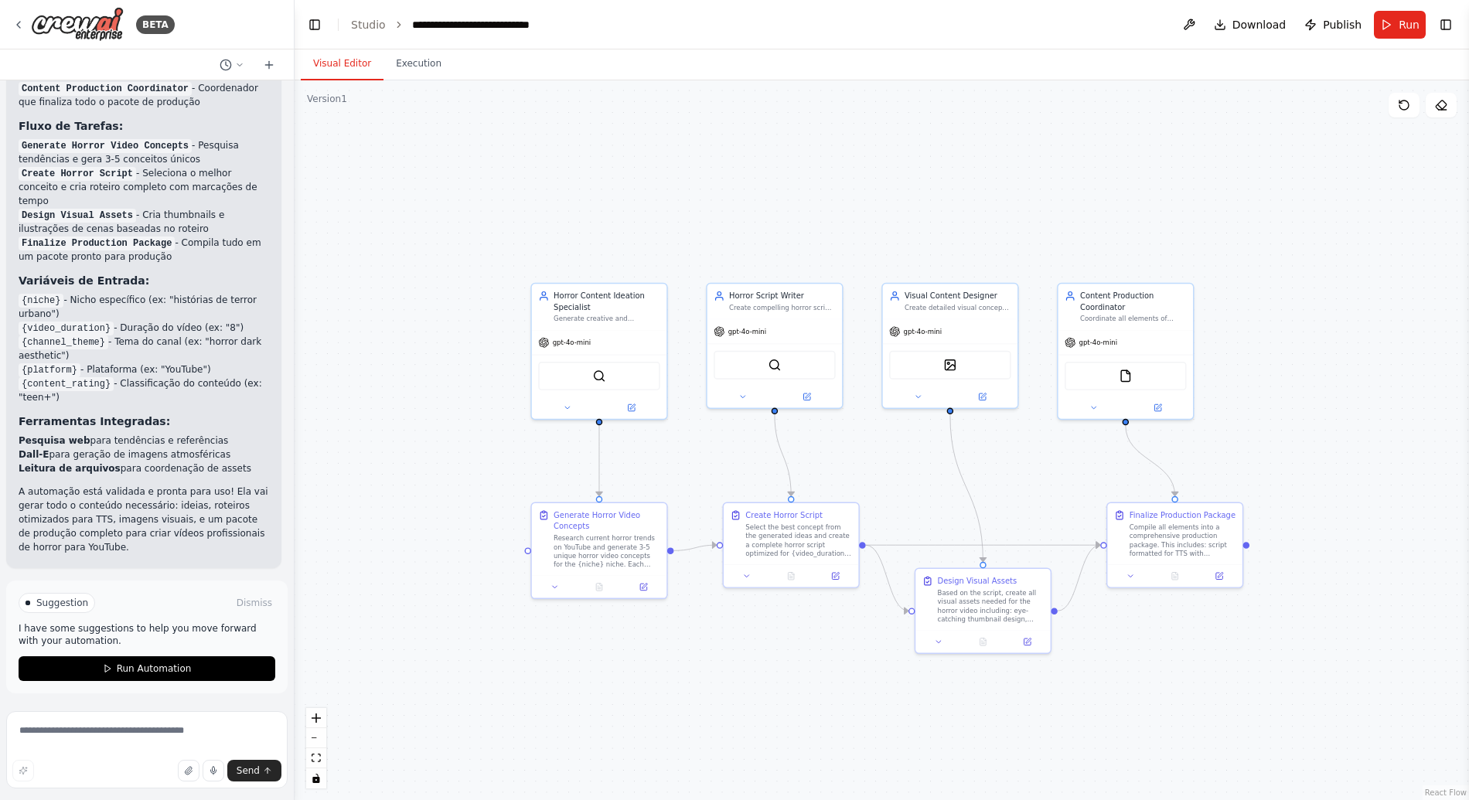
click at [1035, 243] on div ".deletable-edge-delete-btn { width: 20px; height: 20px; border: 0px solid #ffff…" at bounding box center [881, 440] width 1174 height 720
click at [1092, 345] on div "gpt-4o-mini" at bounding box center [1090, 340] width 53 height 11
click at [1132, 318] on div "Coordinate all elements of video production including script formatting for TTS…" at bounding box center [1133, 316] width 107 height 9
click at [1094, 311] on div "Content Production Coordinator Coordinate all elements of video production incl…" at bounding box center [1133, 304] width 107 height 33
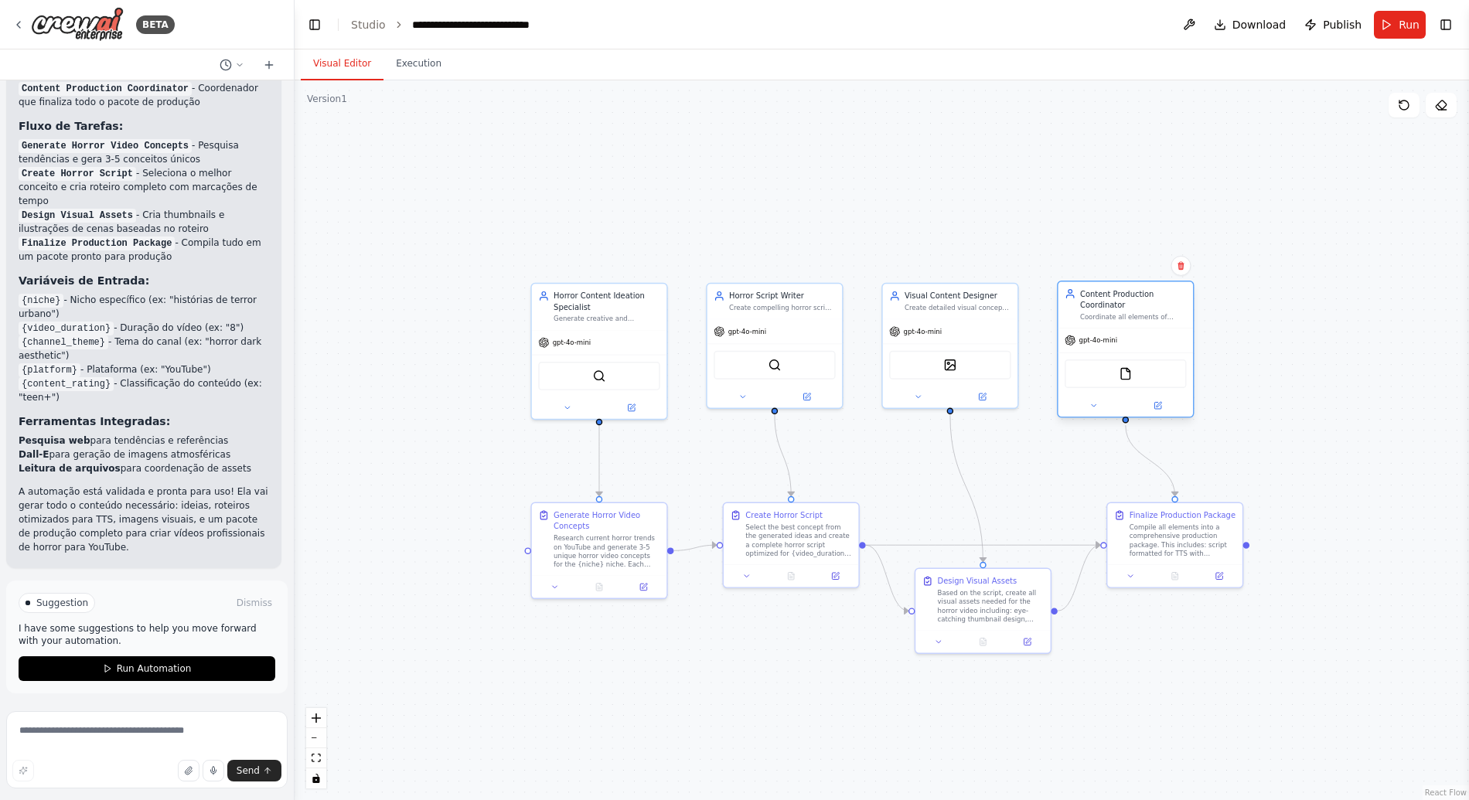
click at [1094, 311] on div "Content Production Coordinator Coordinate all elements of video production incl…" at bounding box center [1133, 304] width 107 height 33
click at [1156, 406] on icon at bounding box center [1158, 404] width 5 height 5
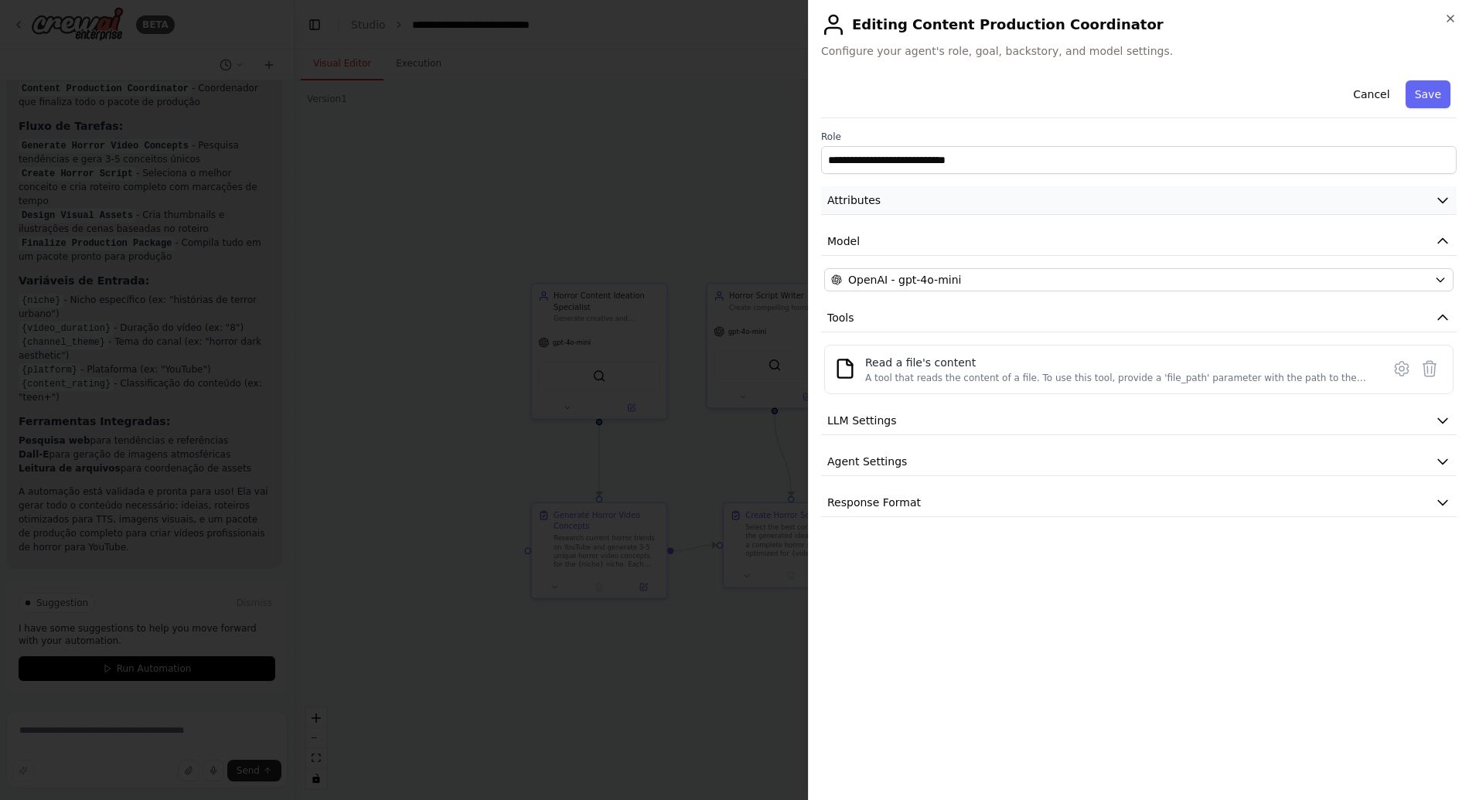
click at [967, 192] on button "Attributes" at bounding box center [1138, 200] width 635 height 29
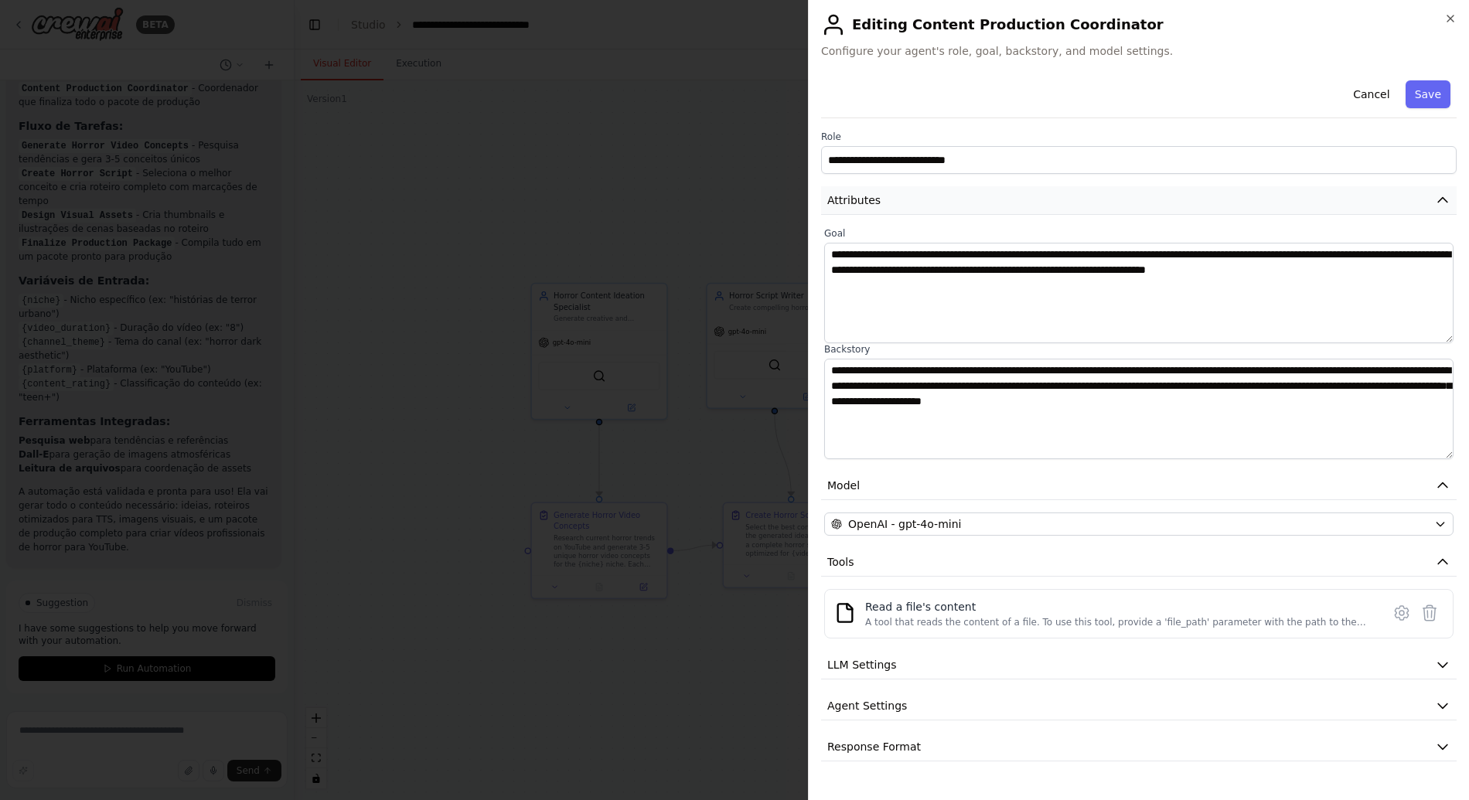
click at [967, 192] on button "Attributes" at bounding box center [1138, 200] width 635 height 29
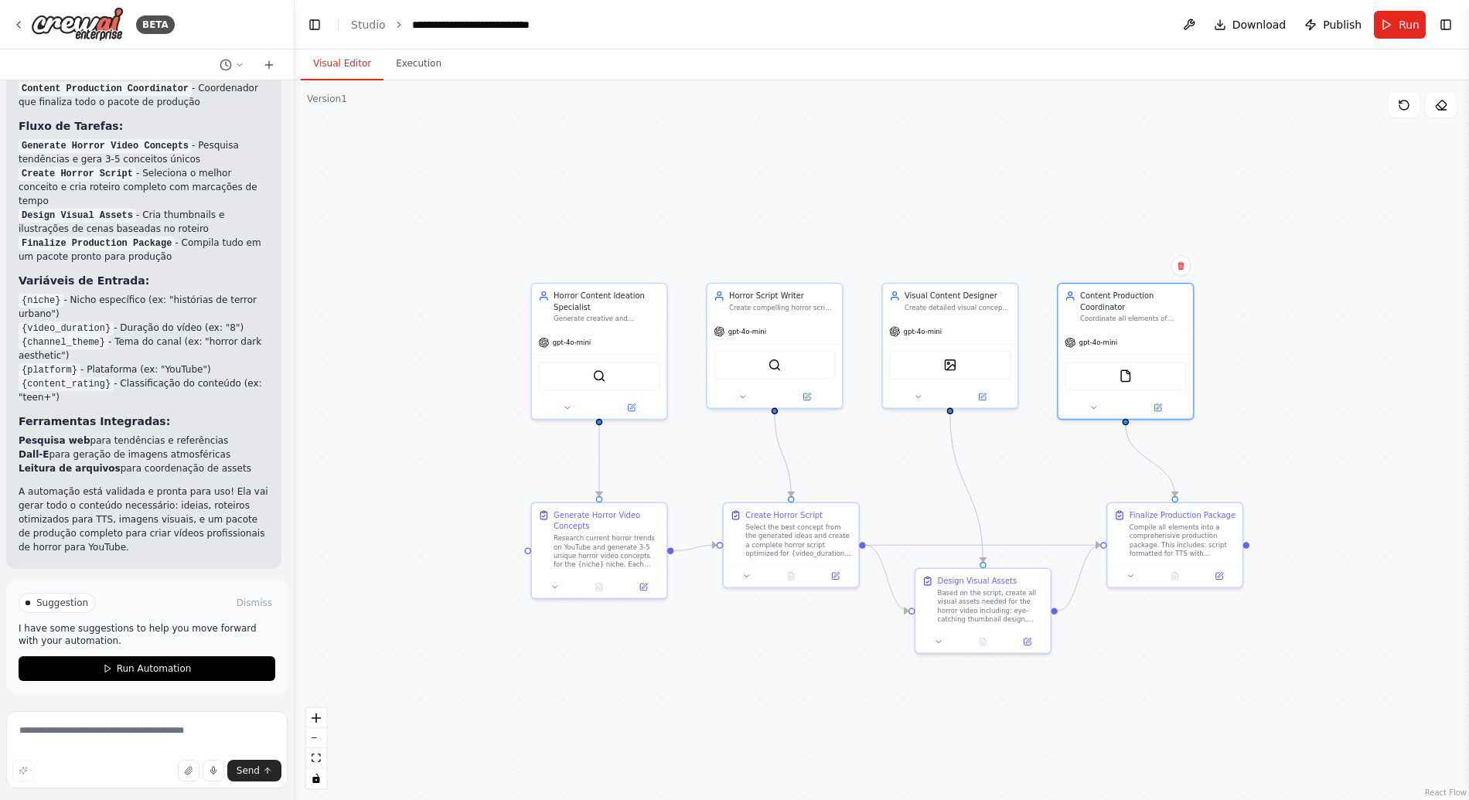
drag, startPoint x: 912, startPoint y: 257, endPoint x: 839, endPoint y: 240, distance: 75.4
click at [837, 240] on div ".deletable-edge-delete-btn { width: 20px; height: 20px; border: 0px solid #ffff…" at bounding box center [881, 440] width 1174 height 720
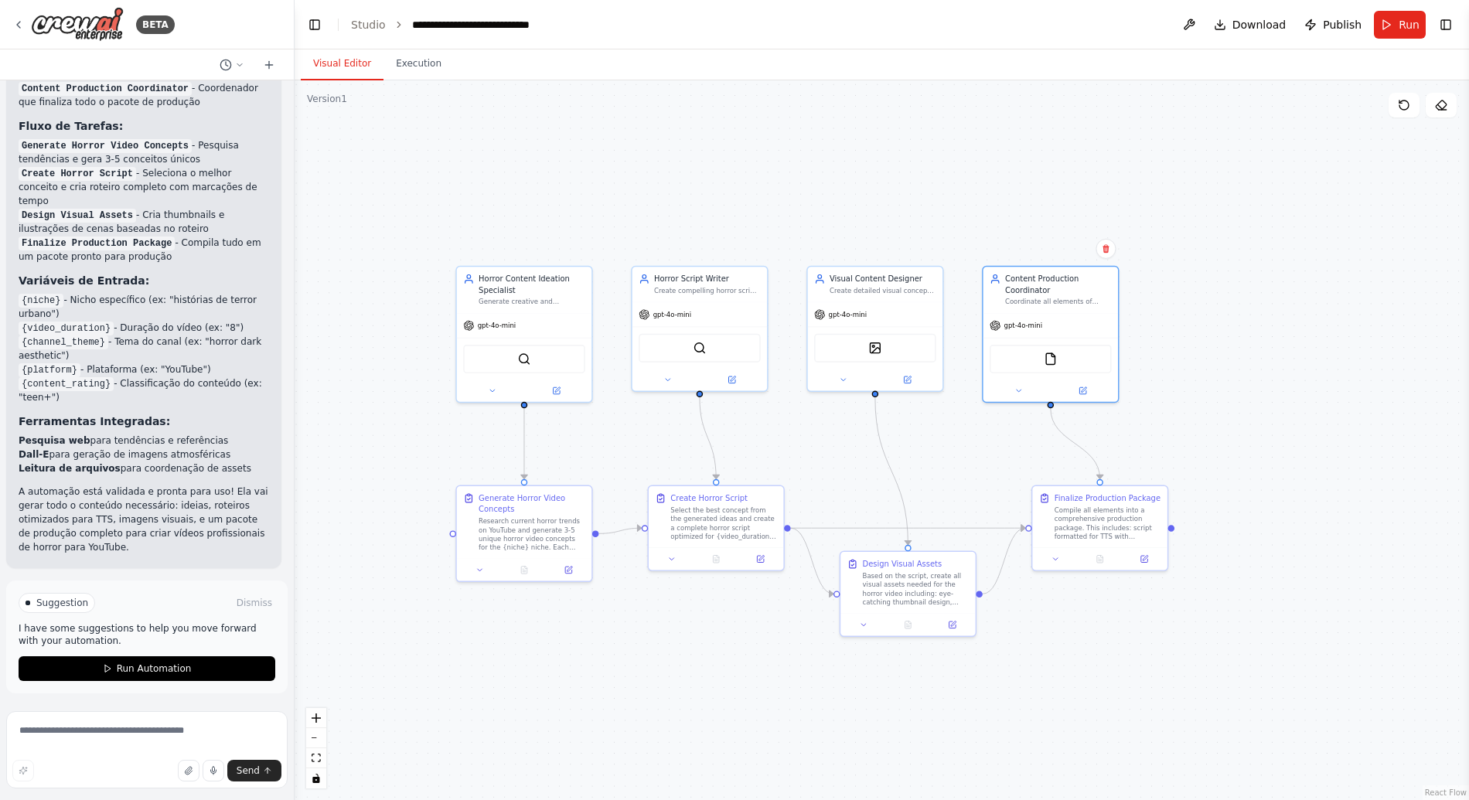
click at [877, 186] on div ".deletable-edge-delete-btn { width: 20px; height: 20px; border: 0px solid #ffff…" at bounding box center [881, 440] width 1174 height 720
drag, startPoint x: 881, startPoint y: 186, endPoint x: 955, endPoint y: 204, distance: 76.5
click at [955, 204] on div ".deletable-edge-delete-btn { width: 20px; height: 20px; border: 0px solid #ffff…" at bounding box center [881, 440] width 1174 height 720
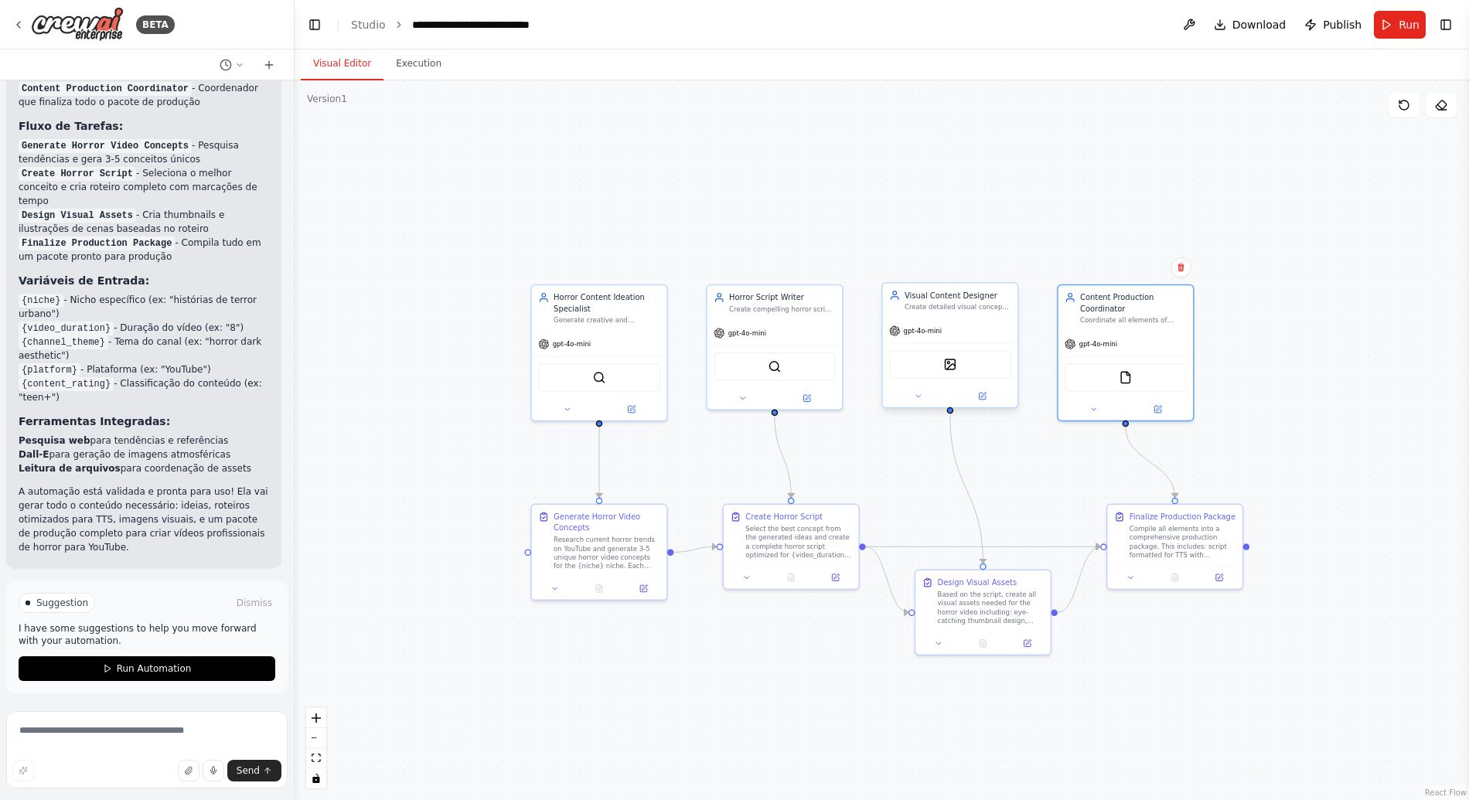
click at [918, 311] on div "Visual Content Designer Create detailed visual concepts and generate atmospheri…" at bounding box center [950, 300] width 134 height 35
click at [982, 395] on icon at bounding box center [982, 395] width 5 height 5
click at [754, 326] on span "gpt-4o-mini" at bounding box center [747, 330] width 38 height 9
click at [788, 207] on div ".deletable-edge-delete-btn { width: 20px; height: 20px; border: 0px solid #ffff…" at bounding box center [881, 440] width 1174 height 720
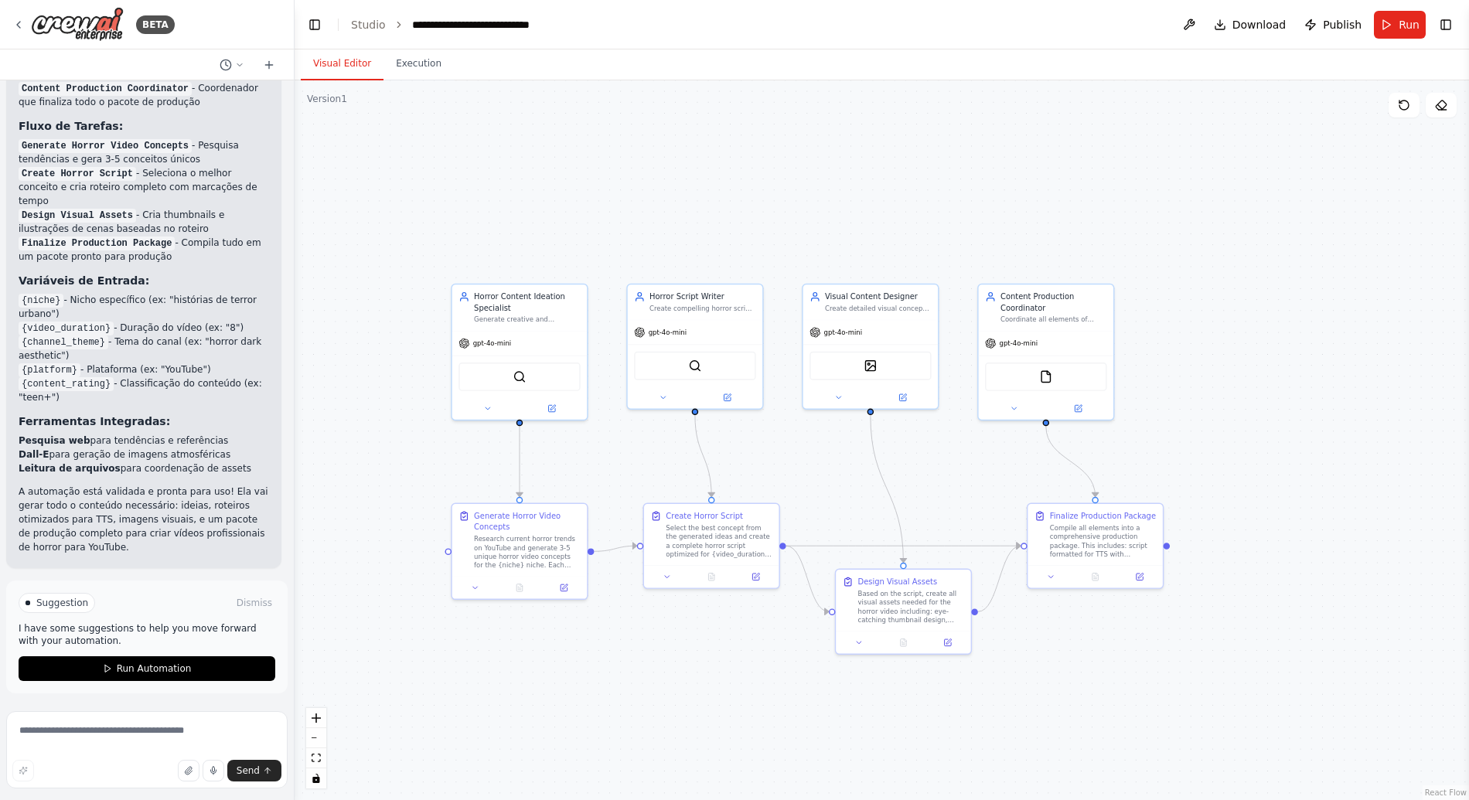
drag, startPoint x: 901, startPoint y: 209, endPoint x: 807, endPoint y: 208, distance: 94.3
click at [807, 208] on div ".deletable-edge-delete-btn { width: 20px; height: 20px; border: 0px solid #ffff…" at bounding box center [881, 440] width 1174 height 720
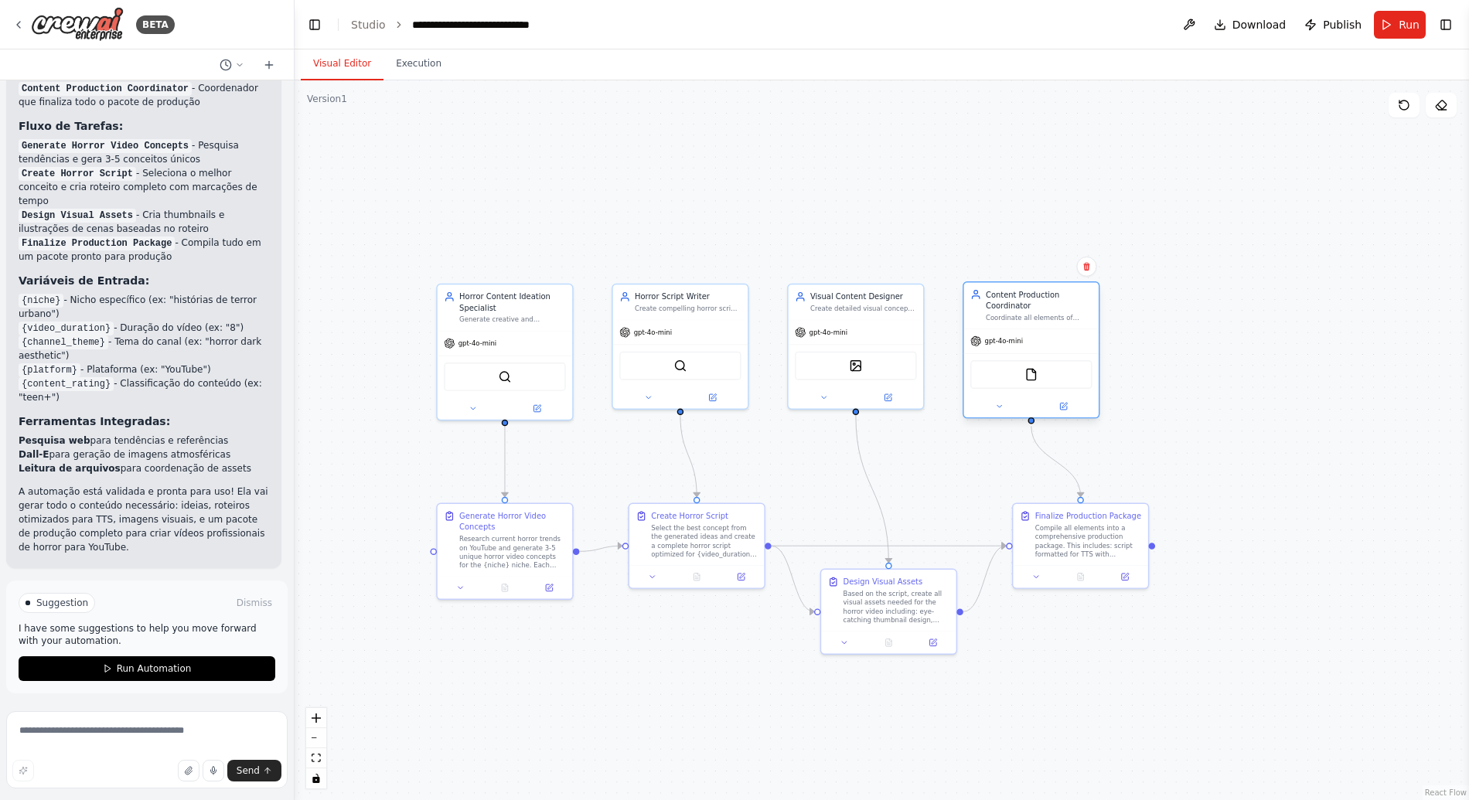
click at [1047, 366] on div "FileReadTool" at bounding box center [1030, 374] width 121 height 29
click at [1069, 408] on button at bounding box center [1063, 406] width 62 height 13
drag, startPoint x: 657, startPoint y: 197, endPoint x: 692, endPoint y: 189, distance: 35.8
click at [692, 189] on div ".deletable-edge-delete-btn { width: 20px; height: 20px; border: 0px solid #ffff…" at bounding box center [881, 440] width 1174 height 720
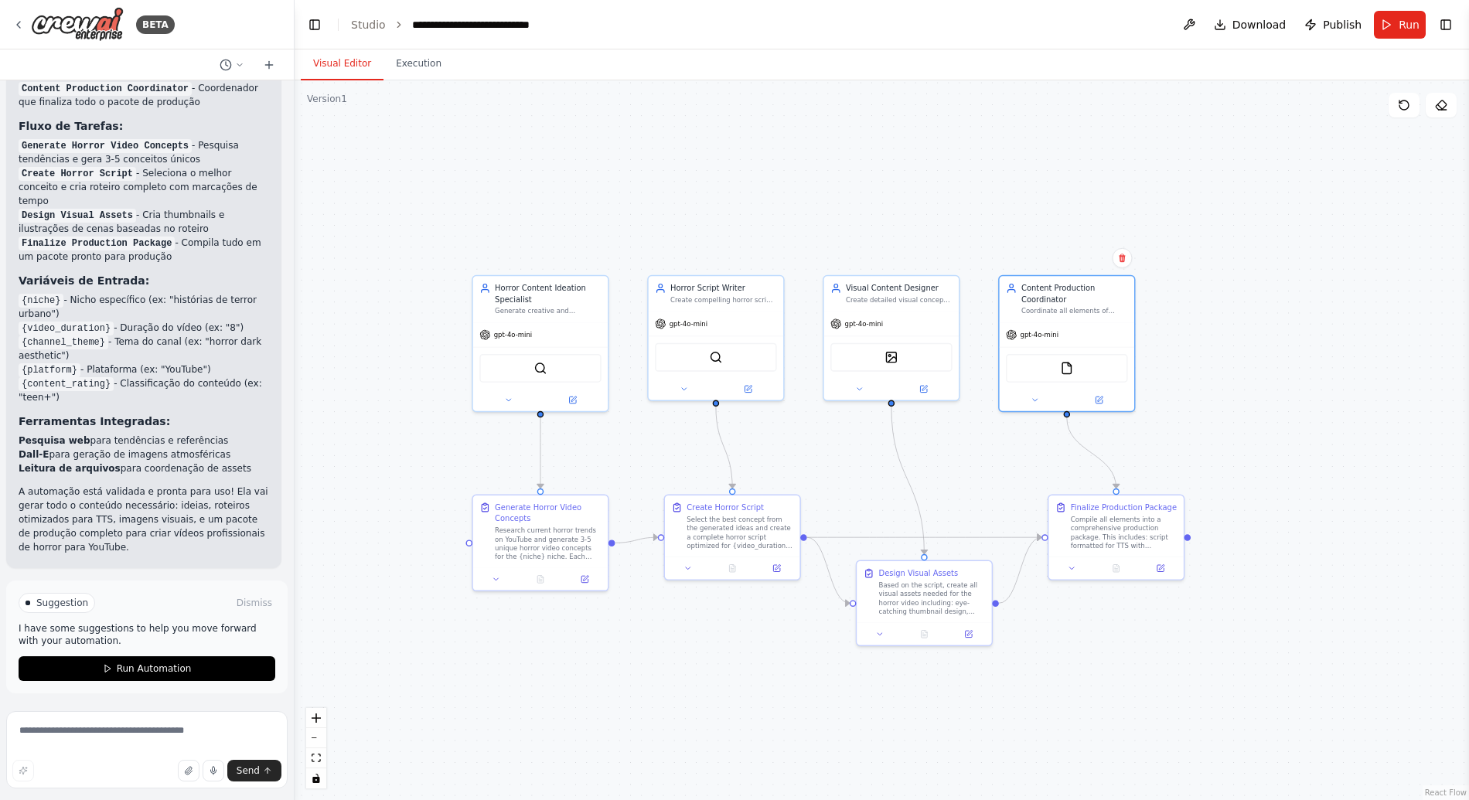
drag, startPoint x: 695, startPoint y: 179, endPoint x: 703, endPoint y: 164, distance: 16.6
click at [703, 164] on div ".deletable-edge-delete-btn { width: 20px; height: 20px; border: 0px solid #ffff…" at bounding box center [881, 440] width 1174 height 720
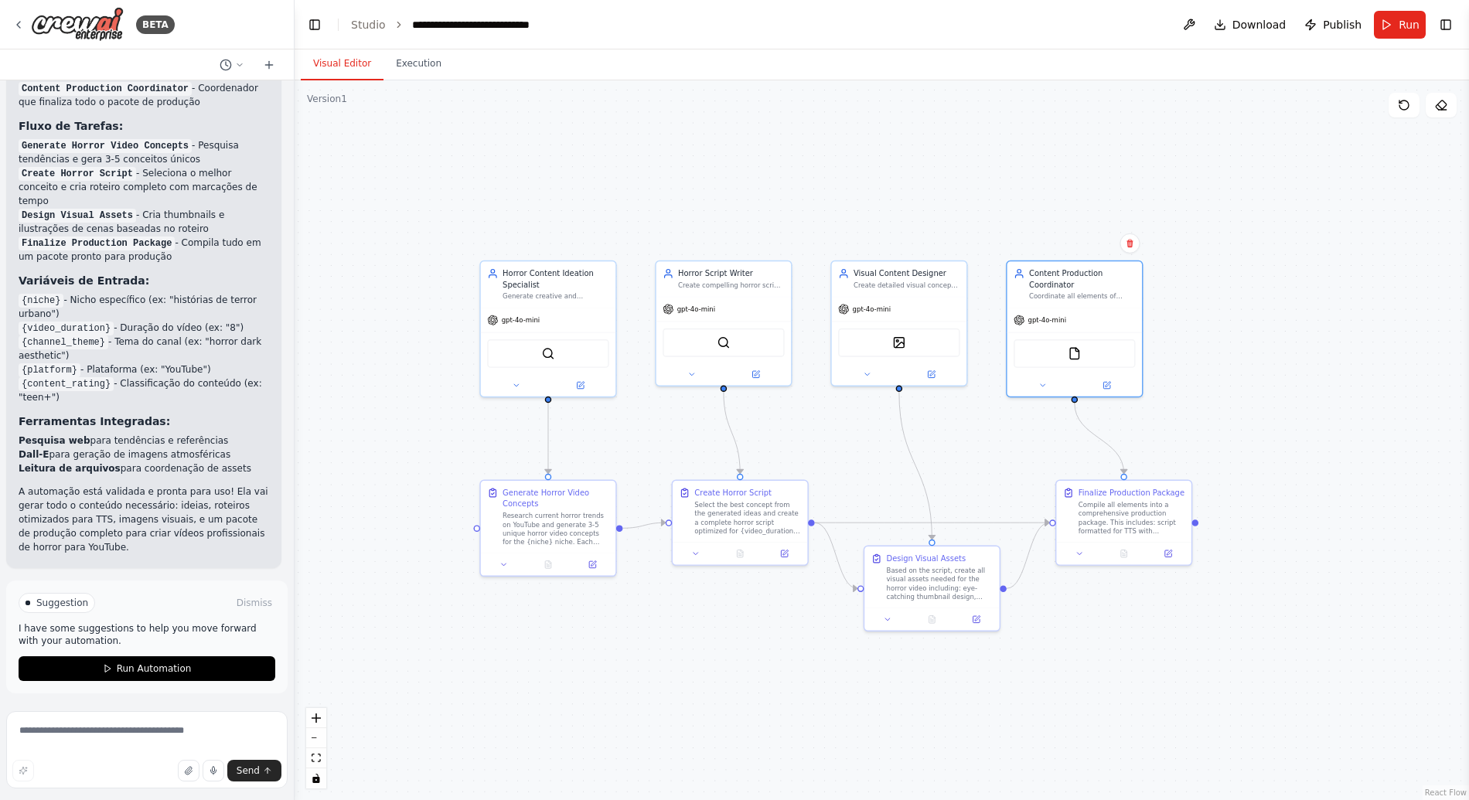
drag, startPoint x: 941, startPoint y: 162, endPoint x: 931, endPoint y: 162, distance: 9.3
click at [933, 162] on div ".deletable-edge-delete-btn { width: 20px; height: 20px; border: 0px solid #ffff…" at bounding box center [881, 440] width 1174 height 720
click at [1081, 300] on div "Content Production Coordinator Coordinate all elements of video production incl…" at bounding box center [1066, 282] width 134 height 46
click at [1064, 301] on div "Content Production Coordinator Coordinate all elements of video production incl…" at bounding box center [1066, 282] width 134 height 46
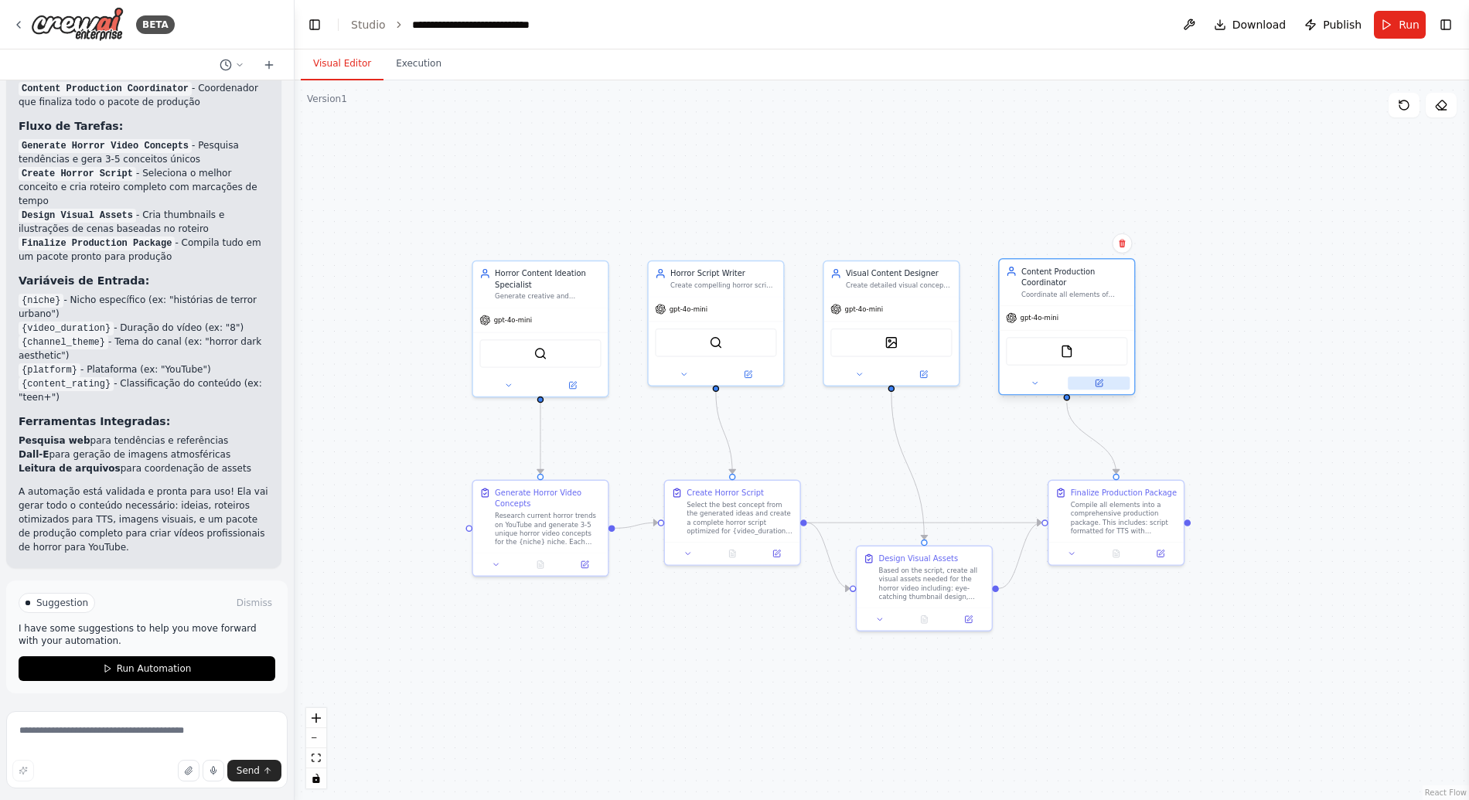
click at [1098, 380] on icon at bounding box center [1098, 383] width 7 height 7
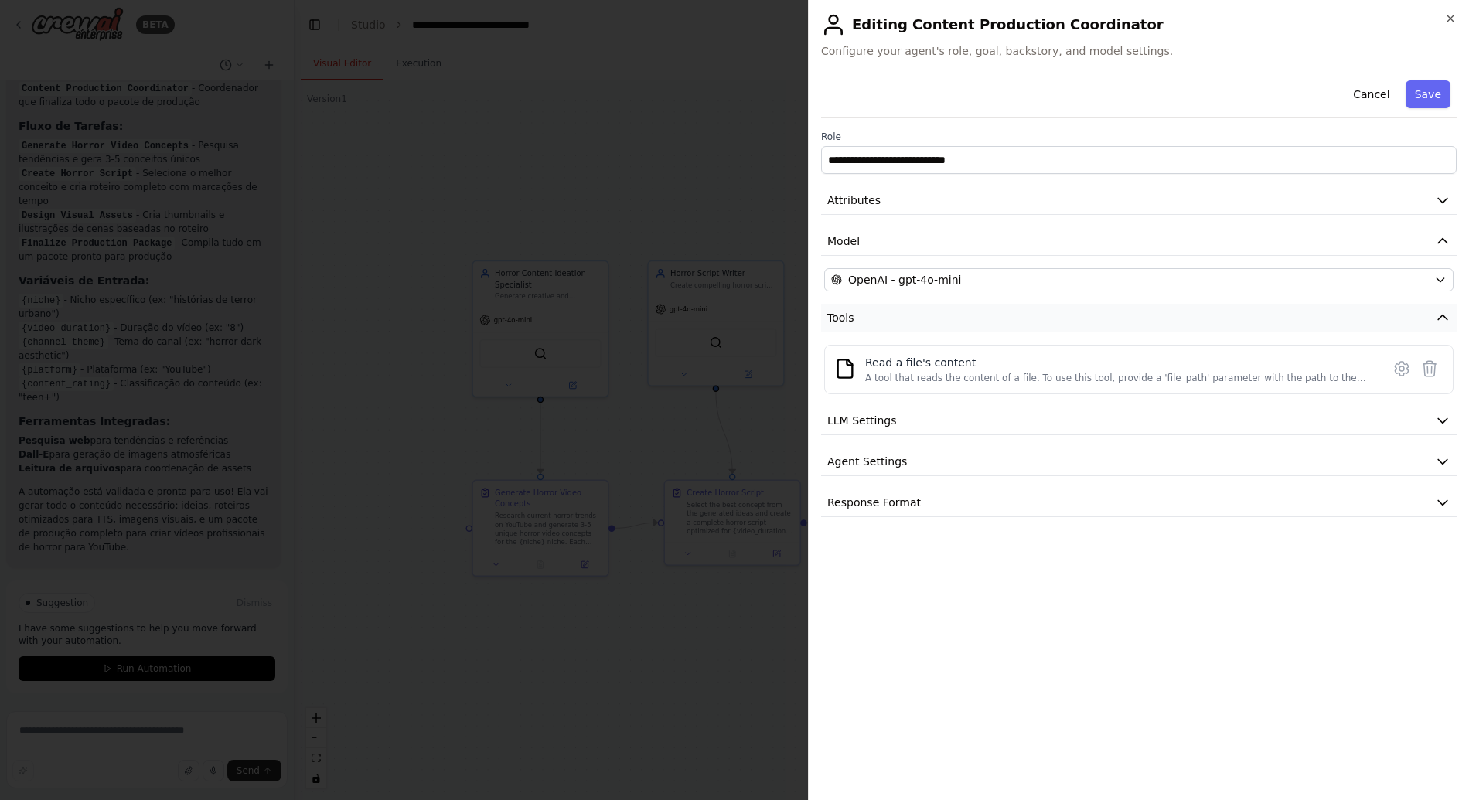
click at [1432, 311] on button "Tools" at bounding box center [1138, 318] width 635 height 29
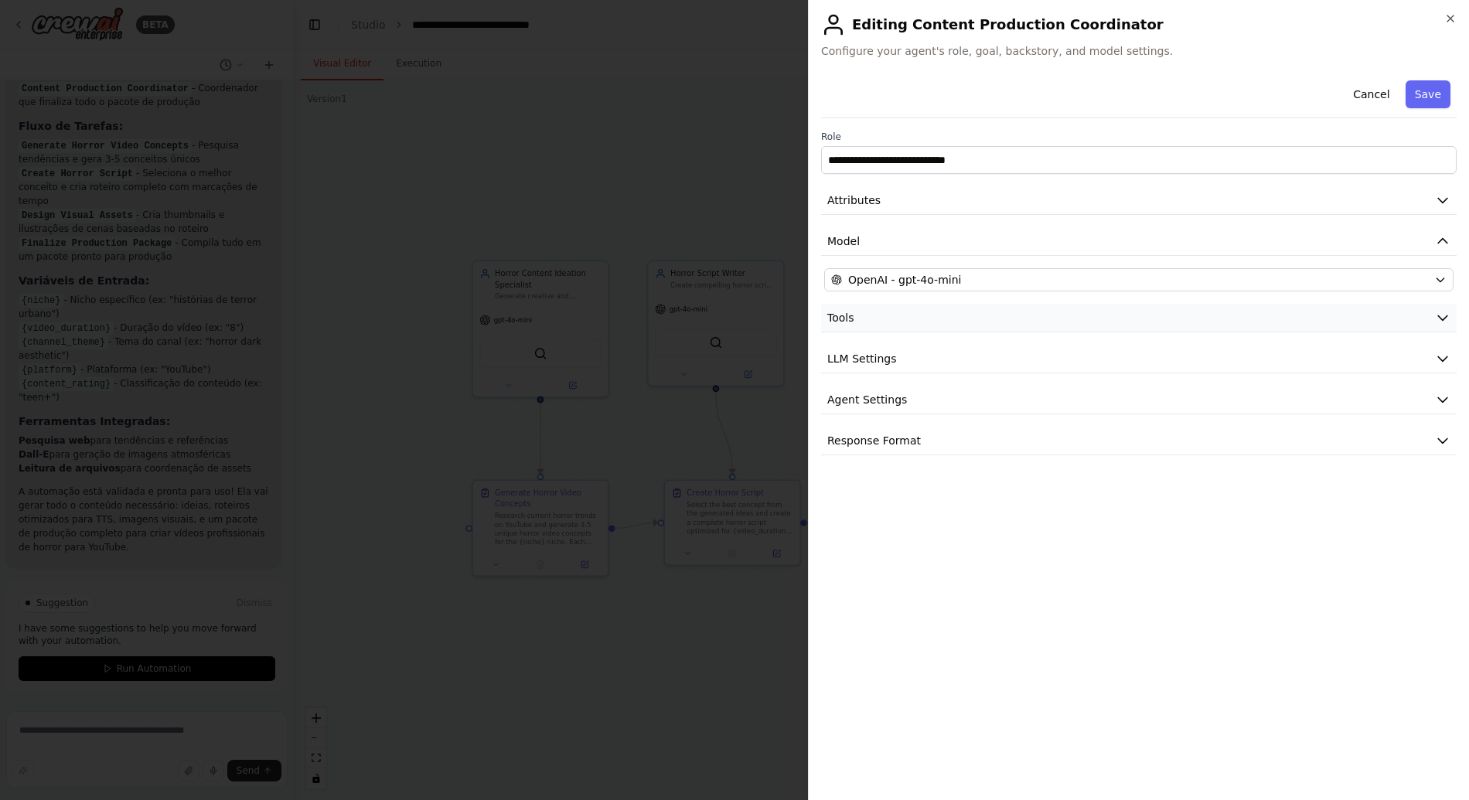
click at [1432, 311] on button "Tools" at bounding box center [1138, 318] width 635 height 29
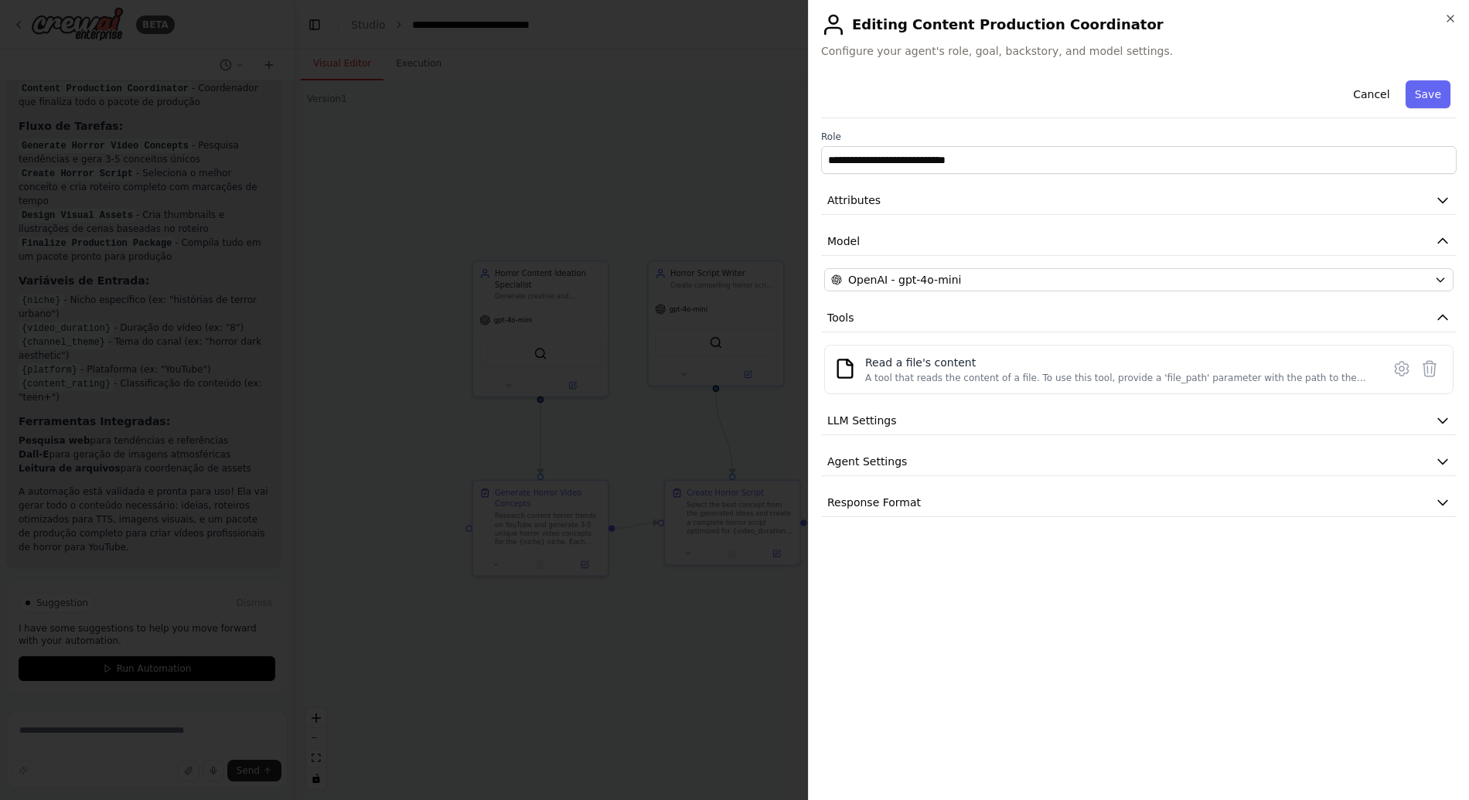
click at [1020, 341] on div "**********" at bounding box center [1138, 295] width 635 height 443
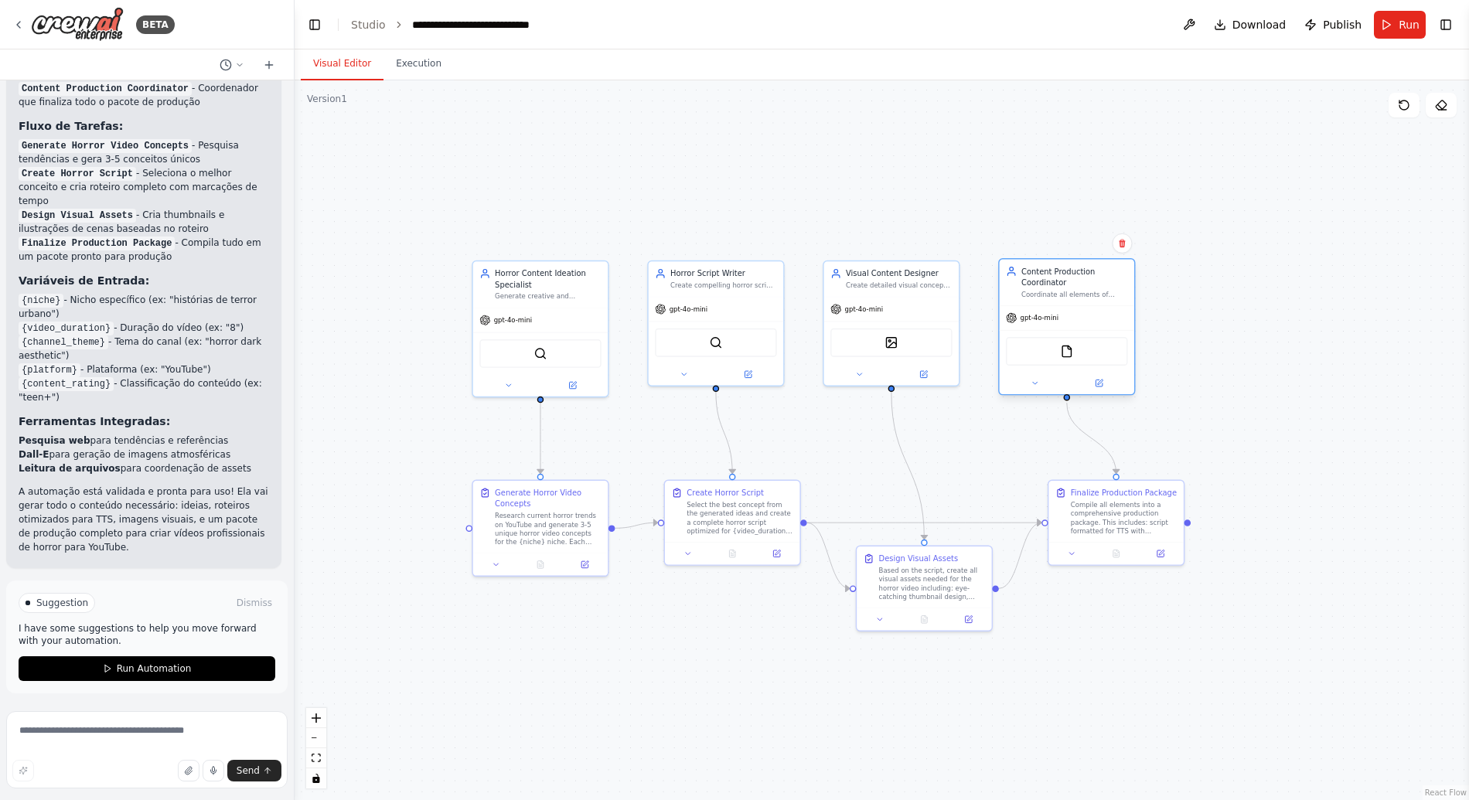
click at [1070, 295] on div "Coordinate all elements of video production including script formatting for TTS…" at bounding box center [1074, 294] width 107 height 9
click at [1034, 278] on div "Content Production Coordinator" at bounding box center [1074, 277] width 107 height 22
click at [419, 205] on div ".deletable-edge-delete-btn { width: 20px; height: 20px; border: 0px solid #ffff…" at bounding box center [881, 440] width 1174 height 720
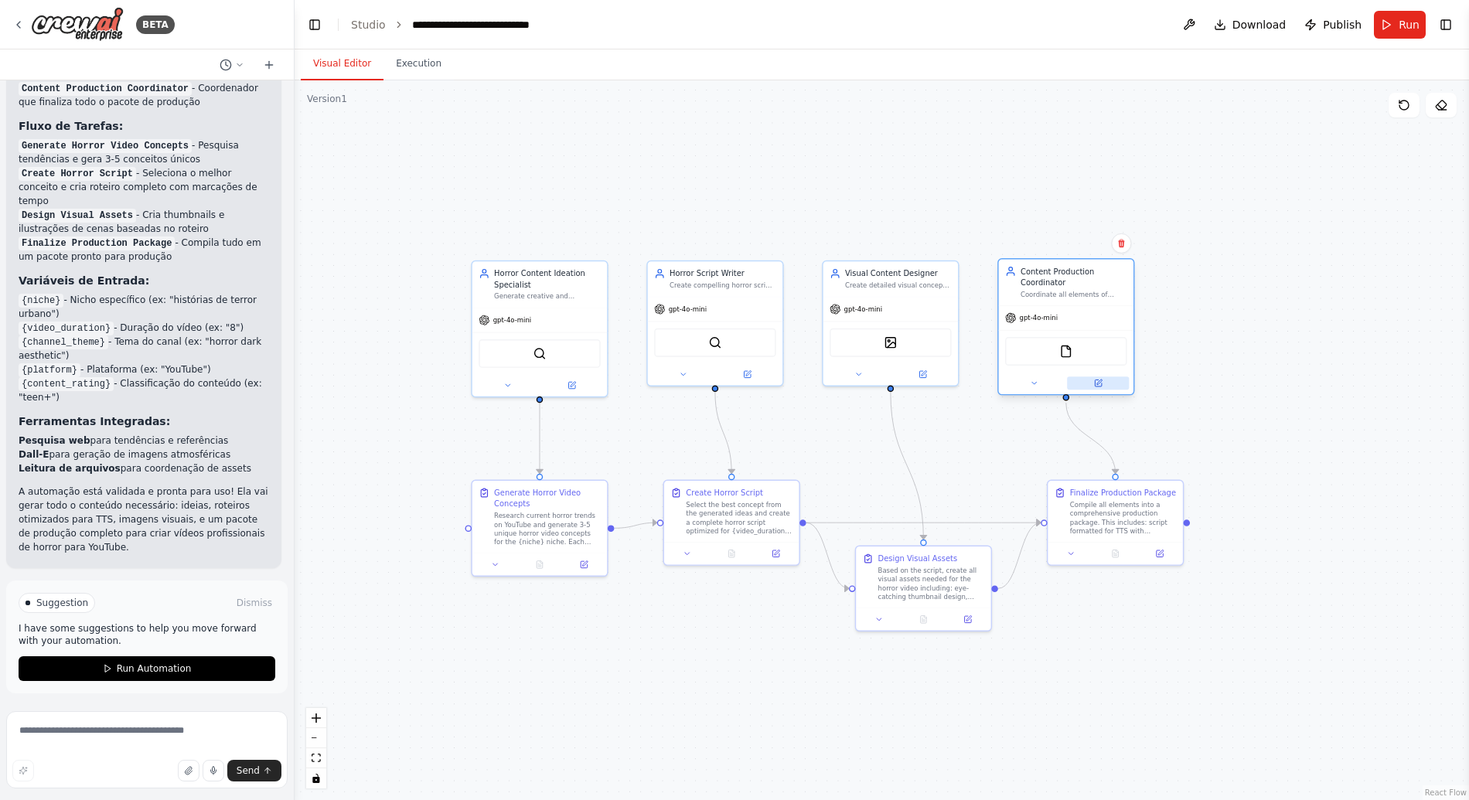
click at [1097, 386] on icon at bounding box center [1097, 383] width 7 height 7
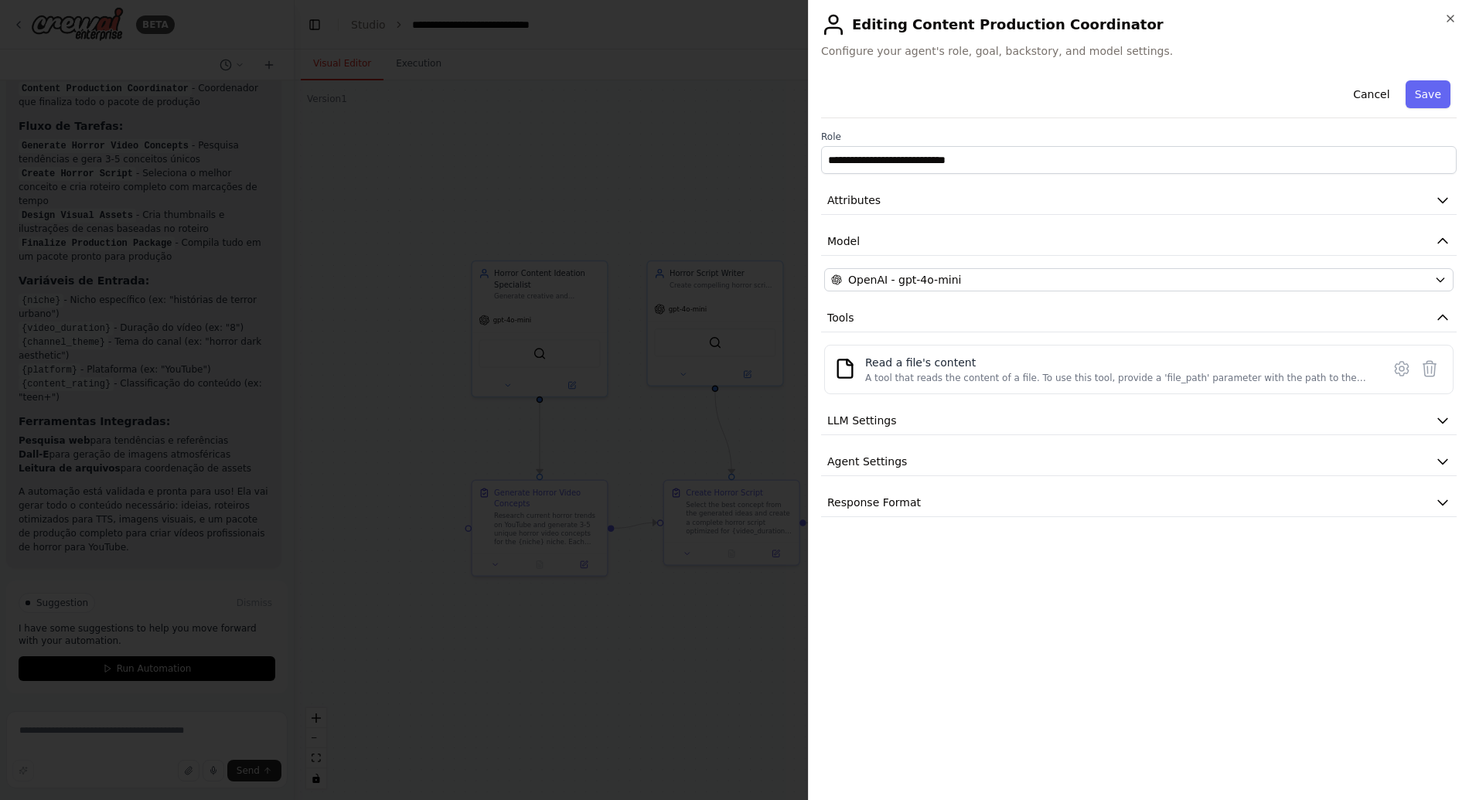
click at [1035, 598] on div "**********" at bounding box center [1138, 430] width 635 height 713
click at [1398, 371] on icon at bounding box center [1401, 368] width 19 height 19
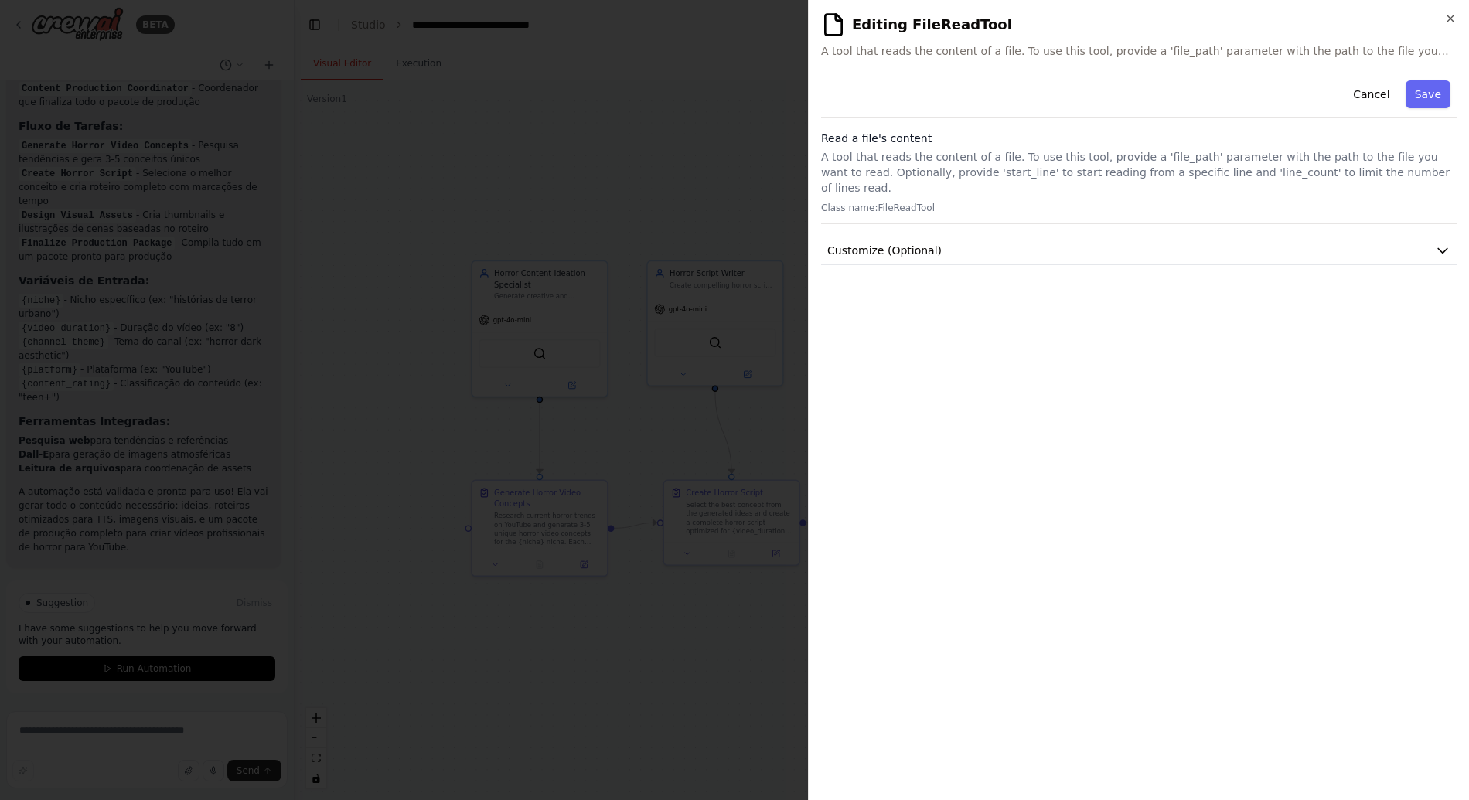
click at [1365, 79] on div "Cancel Save" at bounding box center [1138, 96] width 635 height 44
click at [1364, 91] on button "Cancel" at bounding box center [1370, 94] width 55 height 28
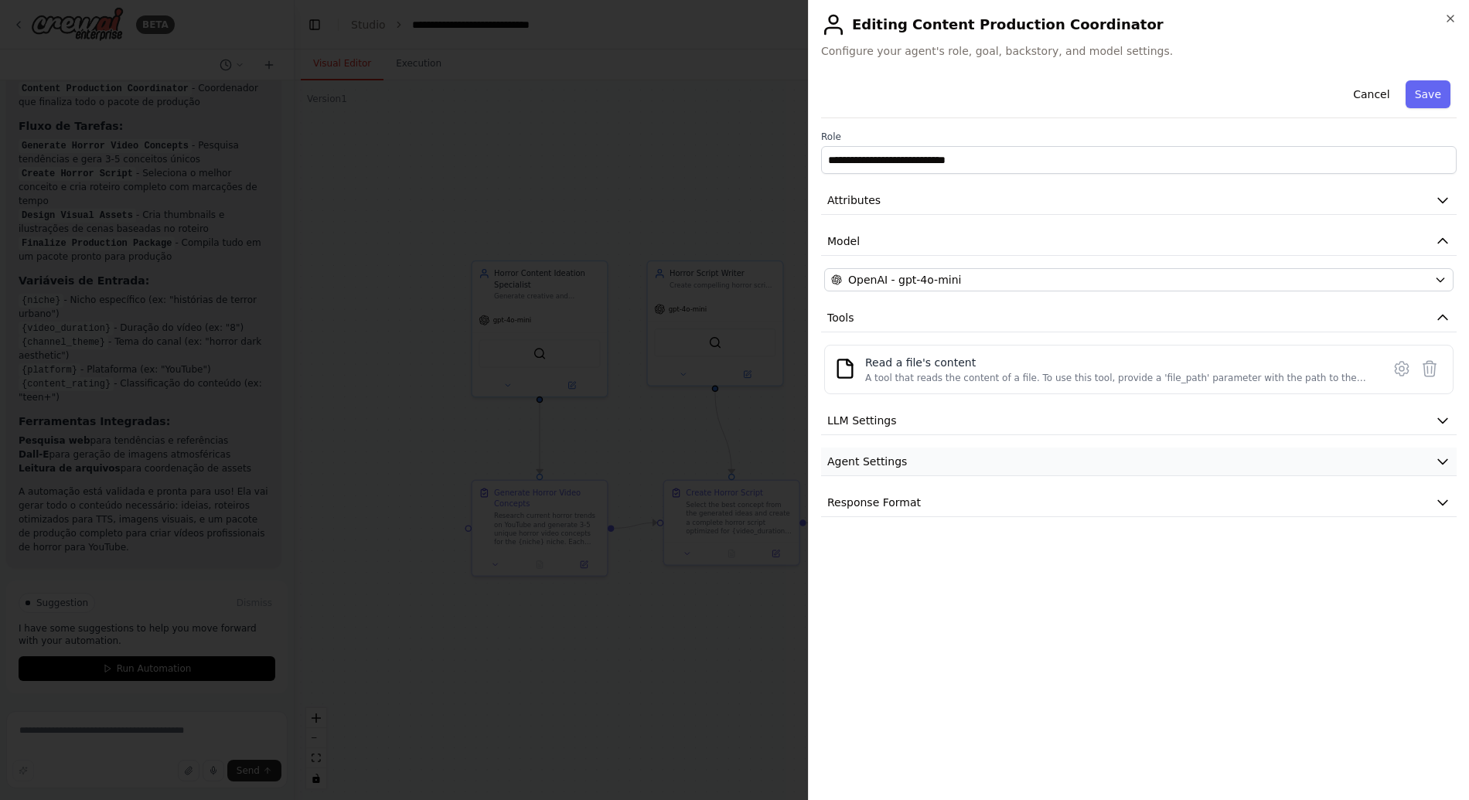
click at [1030, 457] on button "Agent Settings" at bounding box center [1138, 462] width 635 height 29
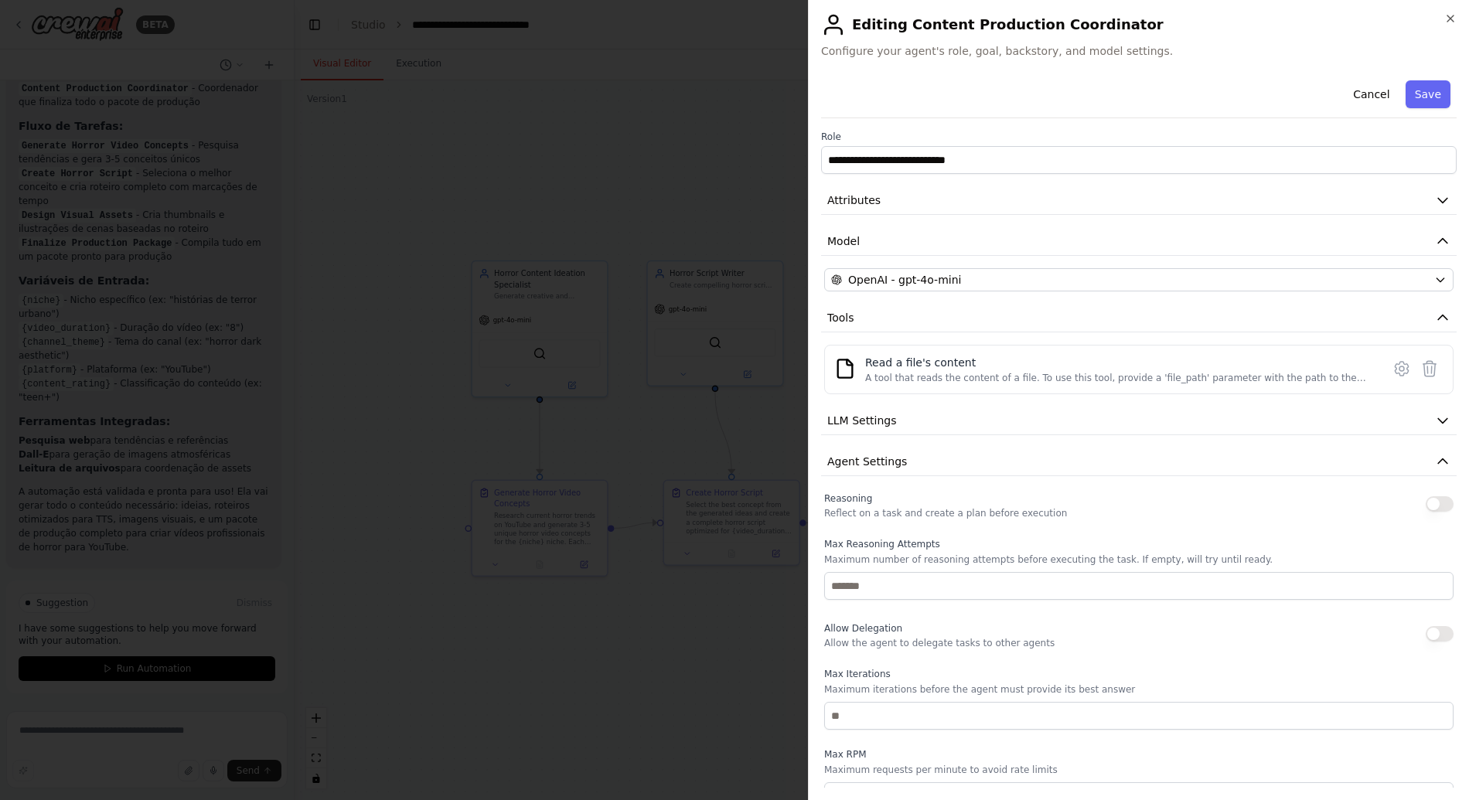
scroll to position [156, 0]
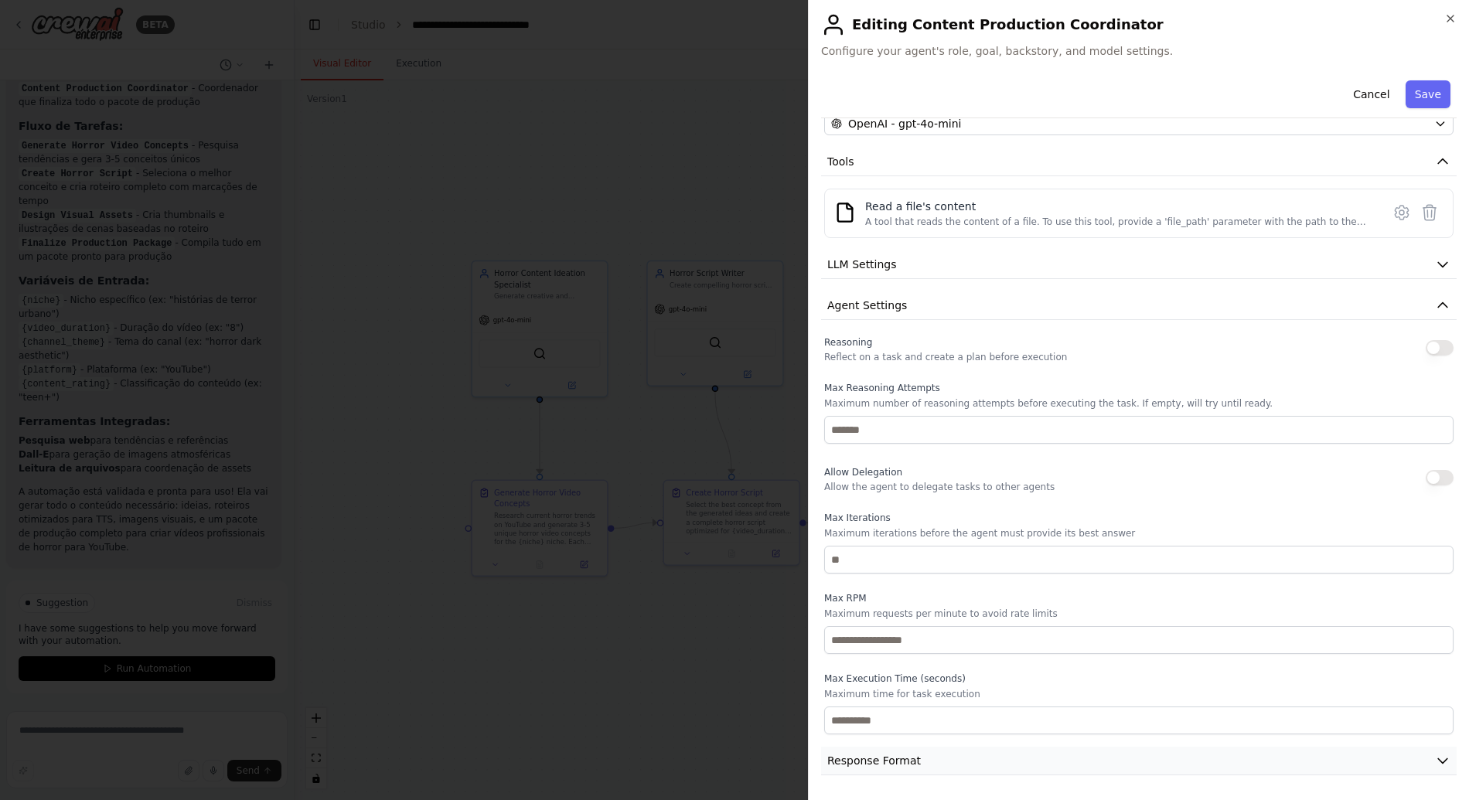
click at [894, 762] on span "Response Format" at bounding box center [874, 760] width 94 height 15
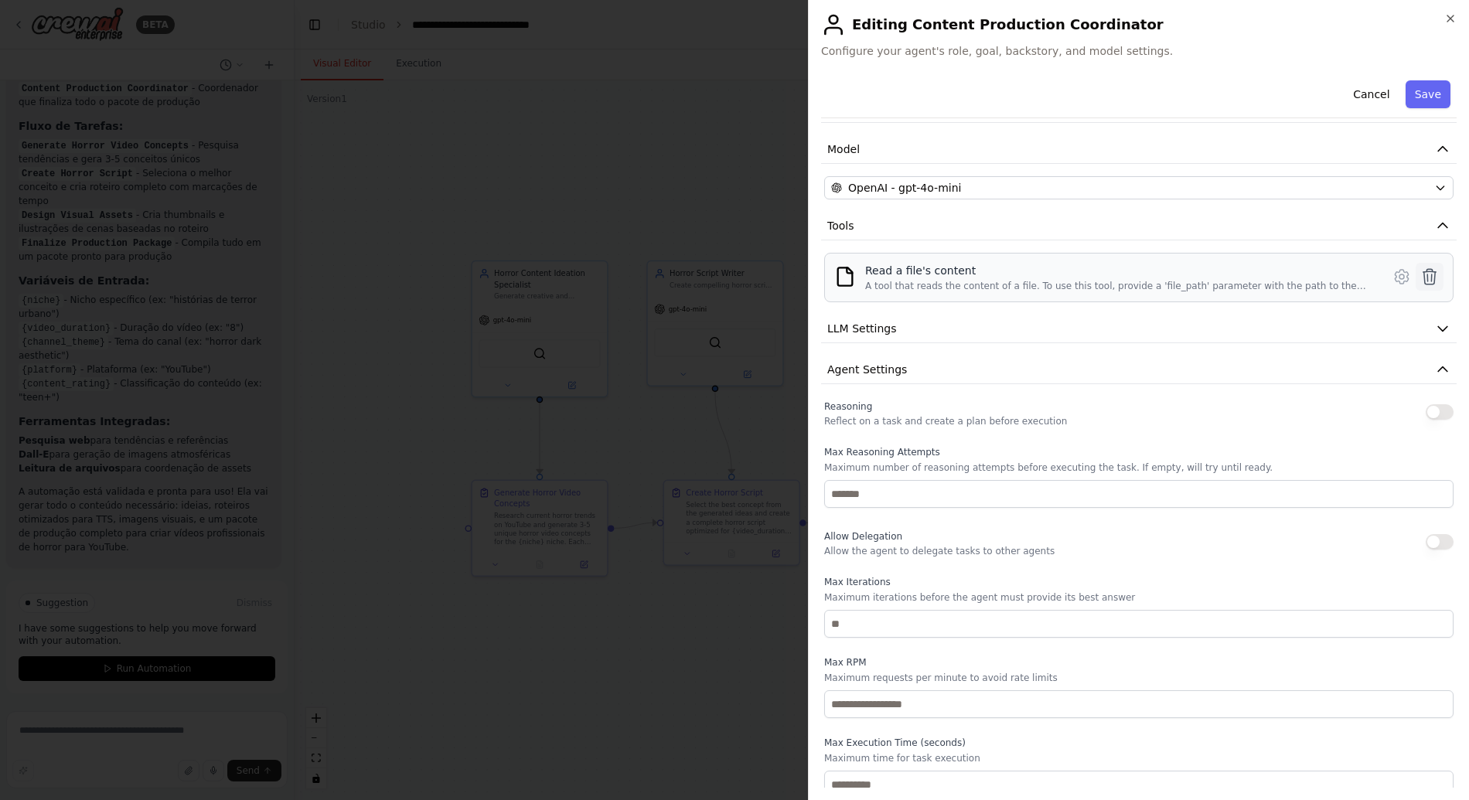
scroll to position [0, 0]
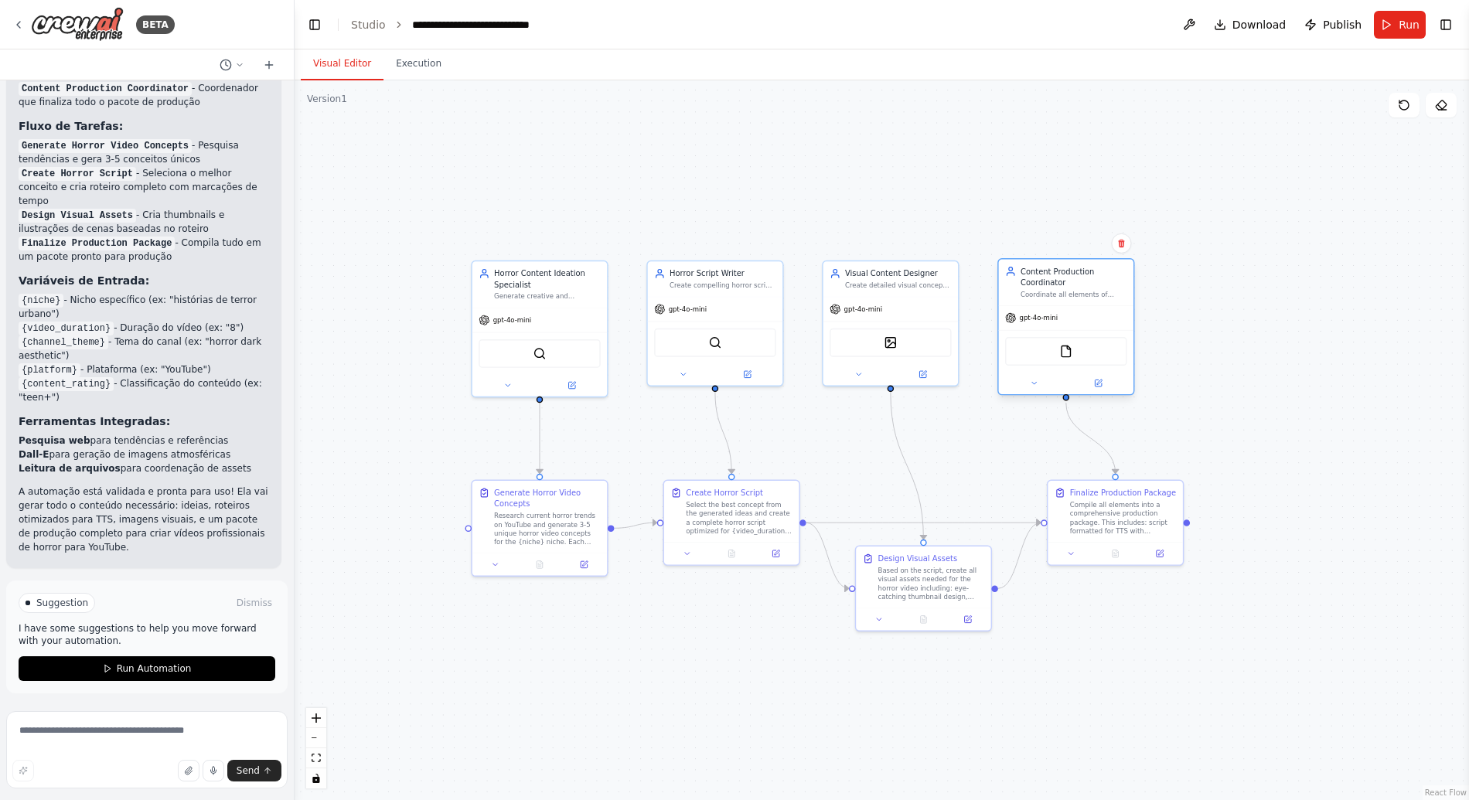
click at [1091, 390] on div at bounding box center [1066, 384] width 134 height 22
click at [1098, 382] on icon at bounding box center [1098, 382] width 5 height 5
click at [1099, 383] on icon at bounding box center [1097, 383] width 7 height 7
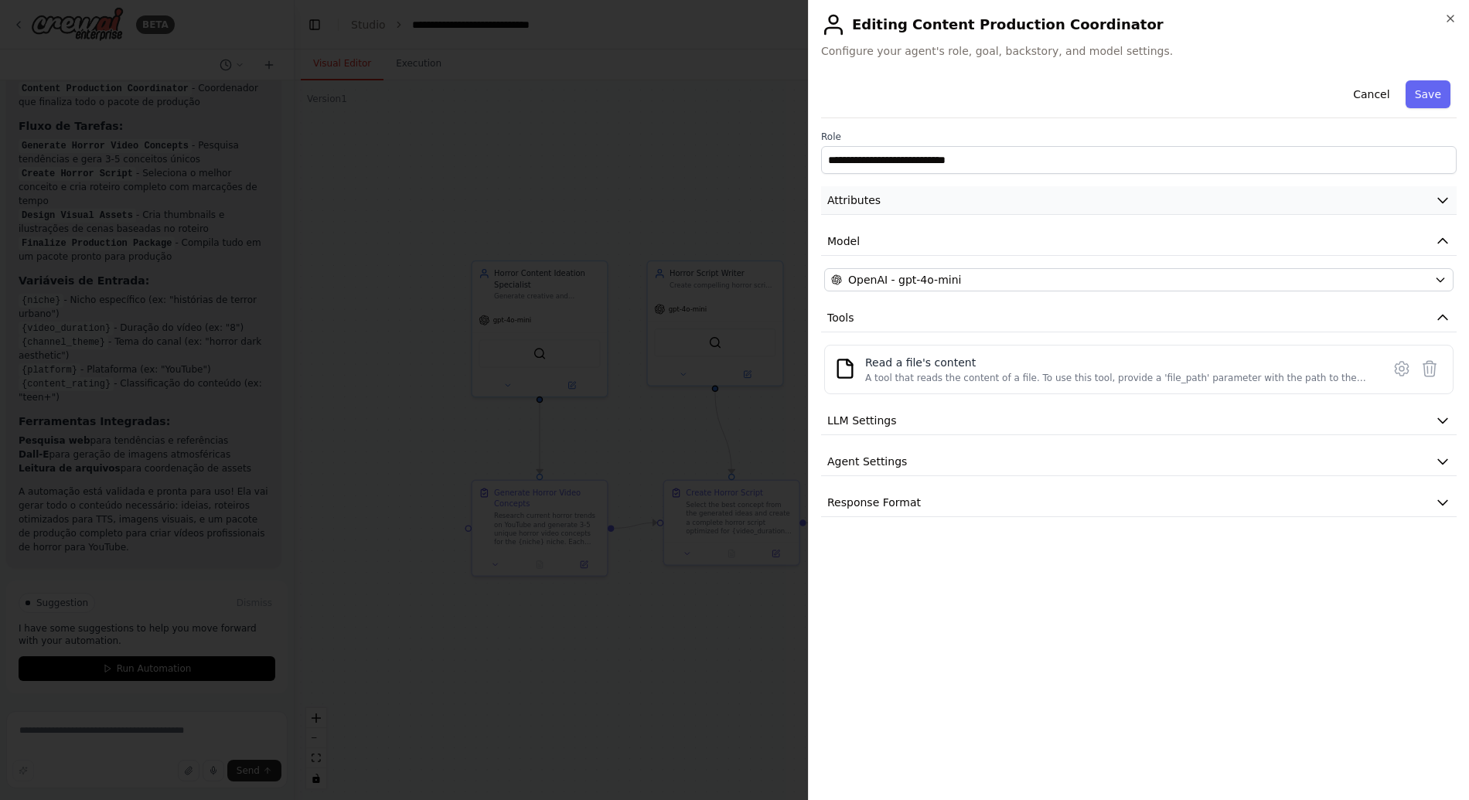
click at [994, 196] on button "Attributes" at bounding box center [1138, 200] width 635 height 29
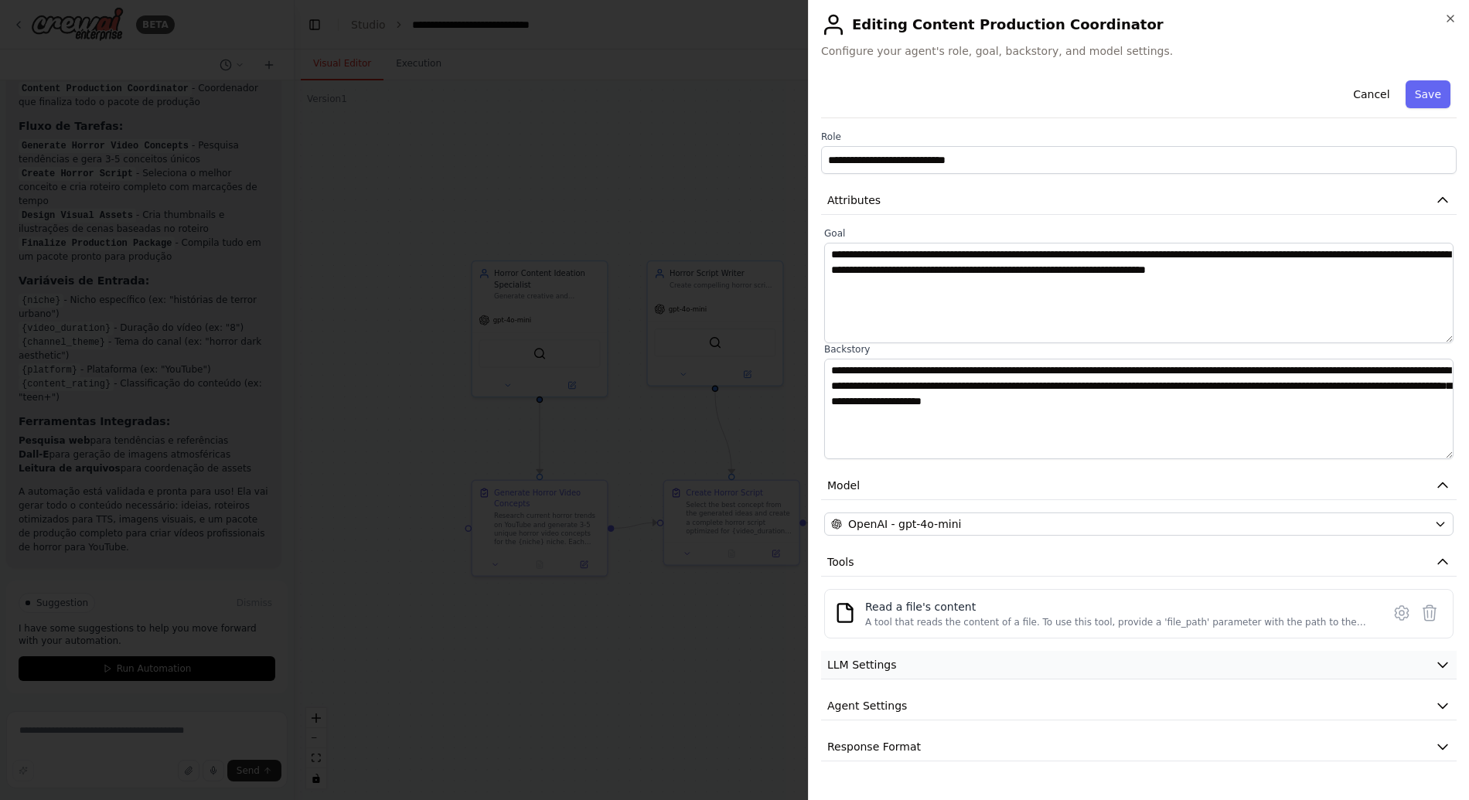
click at [1068, 662] on button "LLM Settings" at bounding box center [1138, 665] width 635 height 29
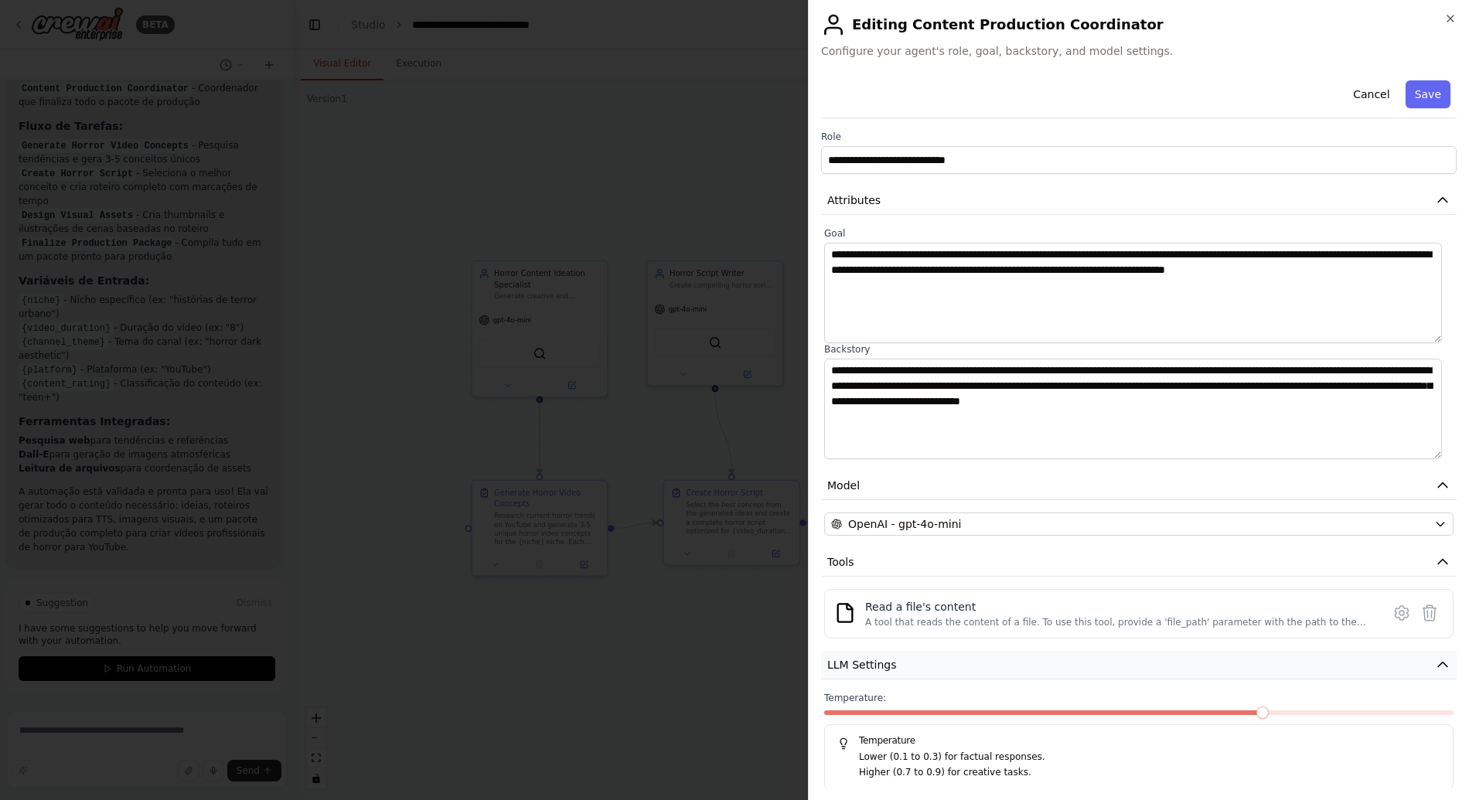
scroll to position [97, 0]
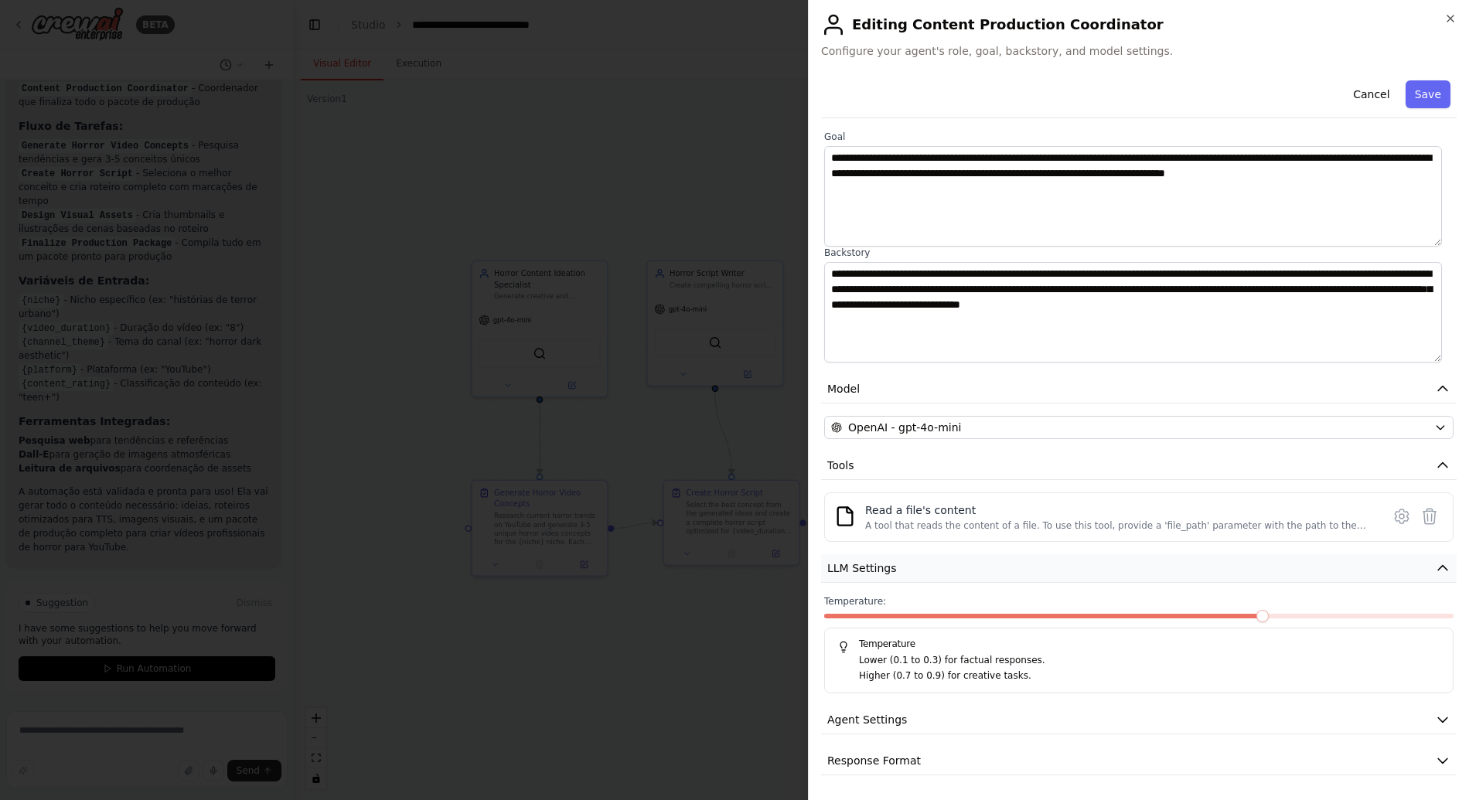
click at [1040, 581] on button "LLM Settings" at bounding box center [1138, 568] width 635 height 29
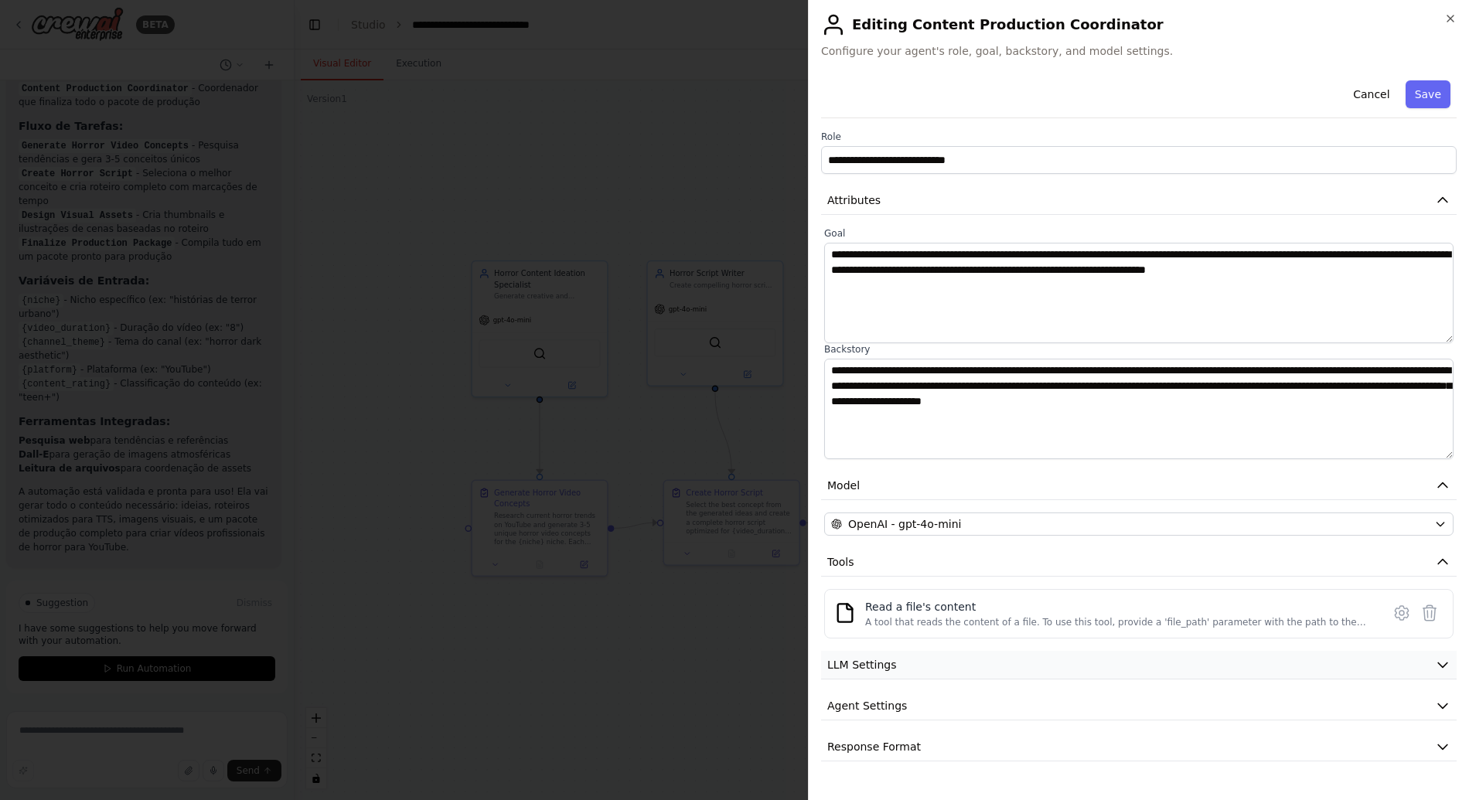
scroll to position [0, 0]
click at [984, 693] on button "Agent Settings" at bounding box center [1138, 706] width 635 height 29
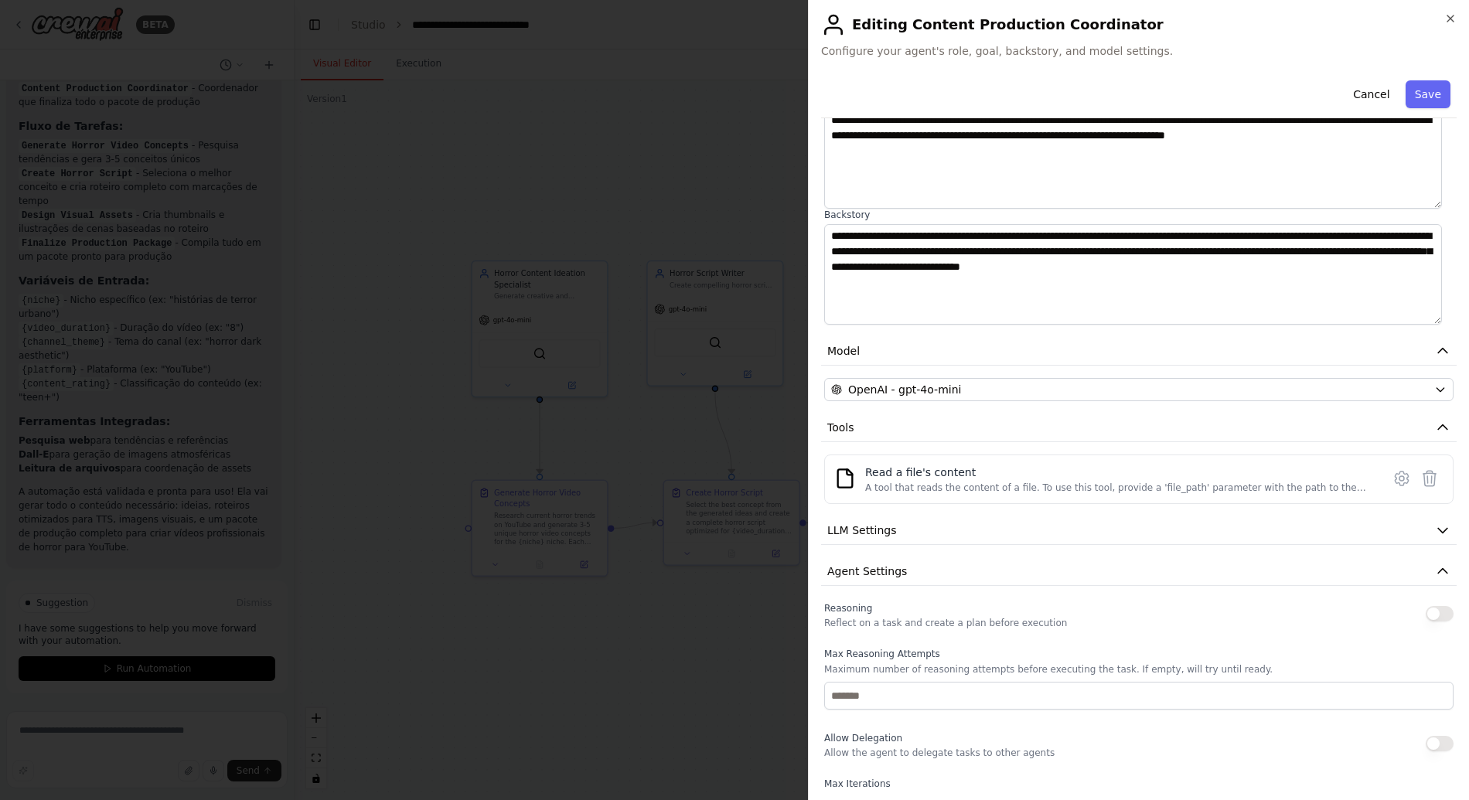
scroll to position [301, 0]
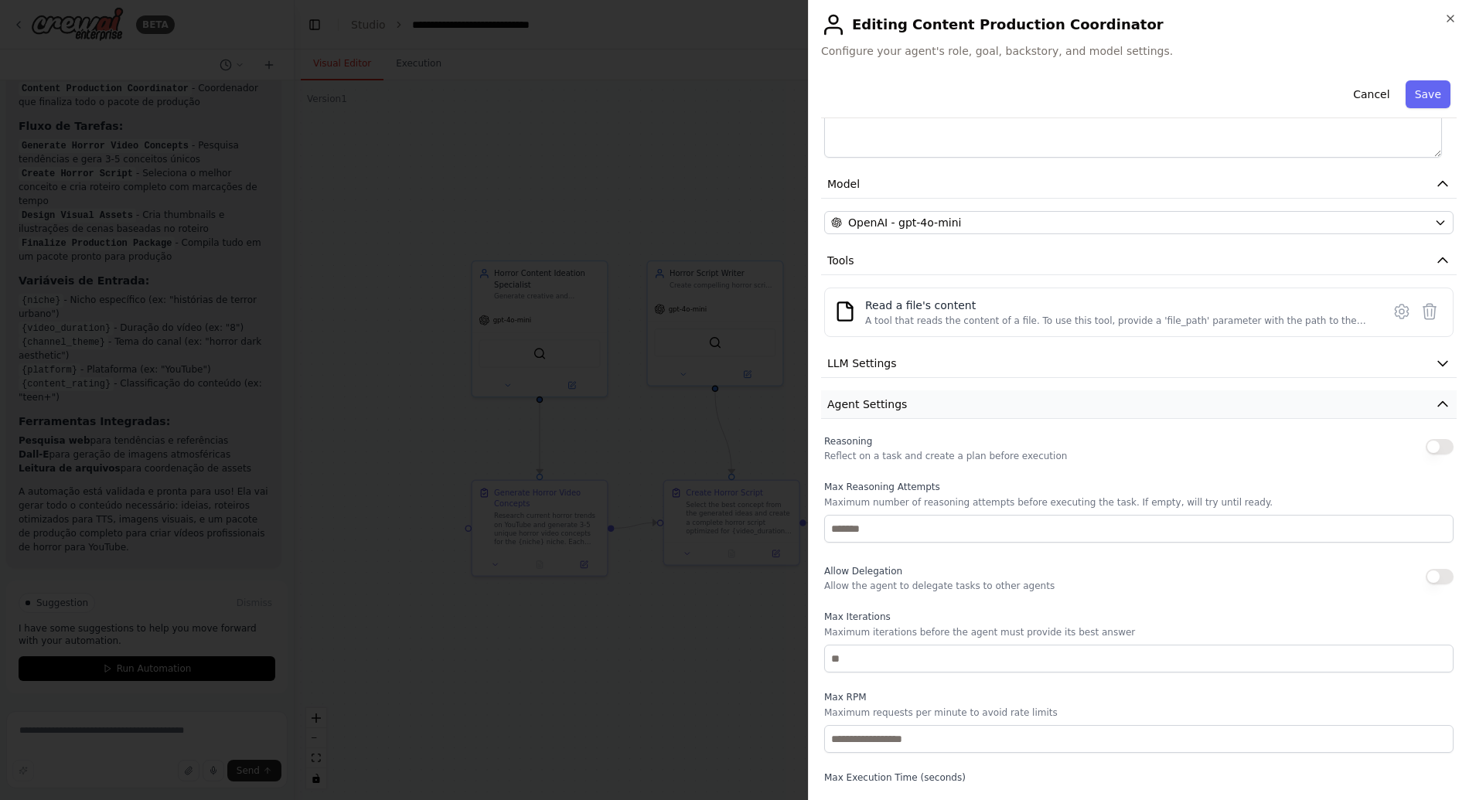
click at [917, 396] on button "Agent Settings" at bounding box center [1138, 404] width 635 height 29
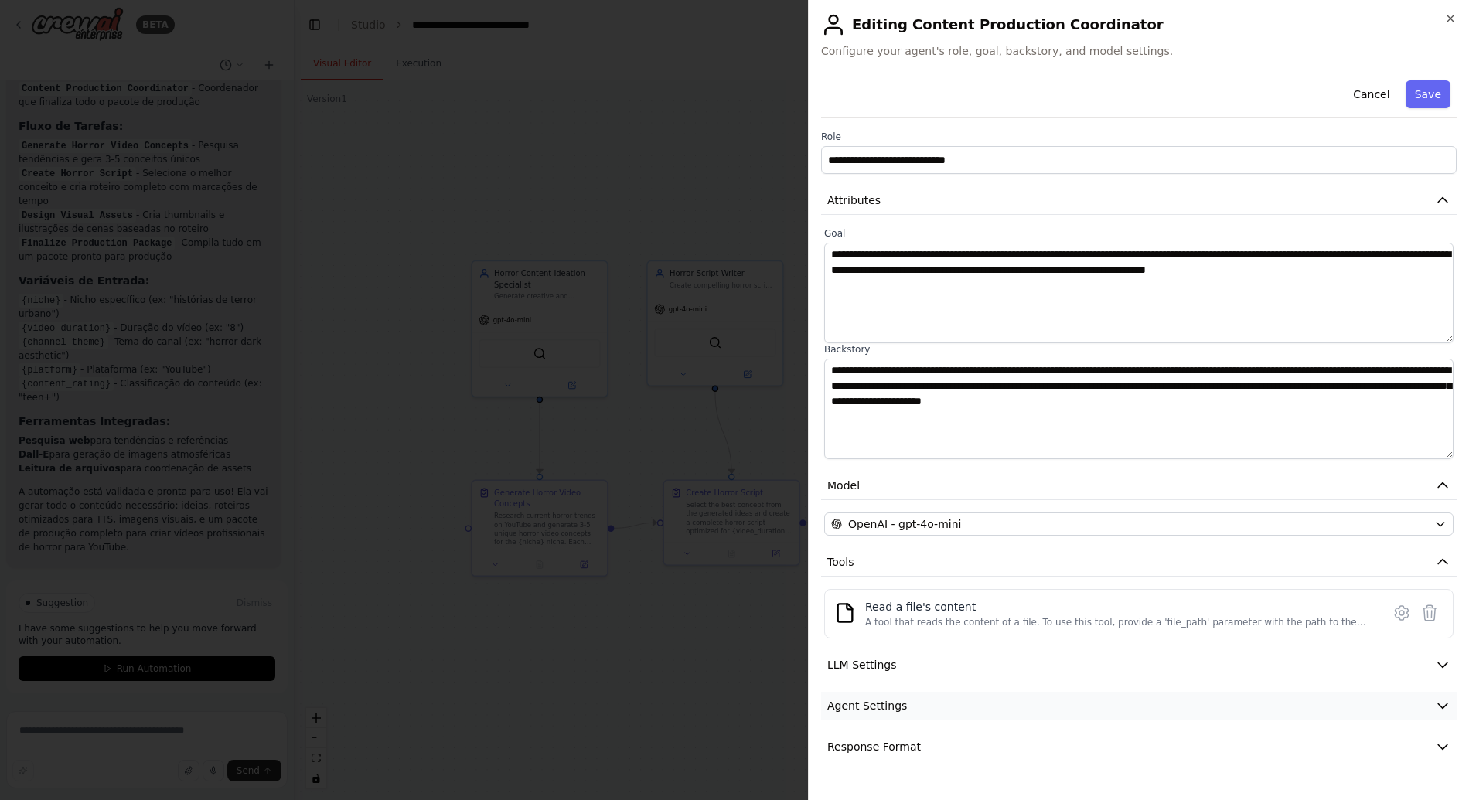
scroll to position [0, 0]
click at [1396, 605] on icon at bounding box center [1401, 613] width 19 height 19
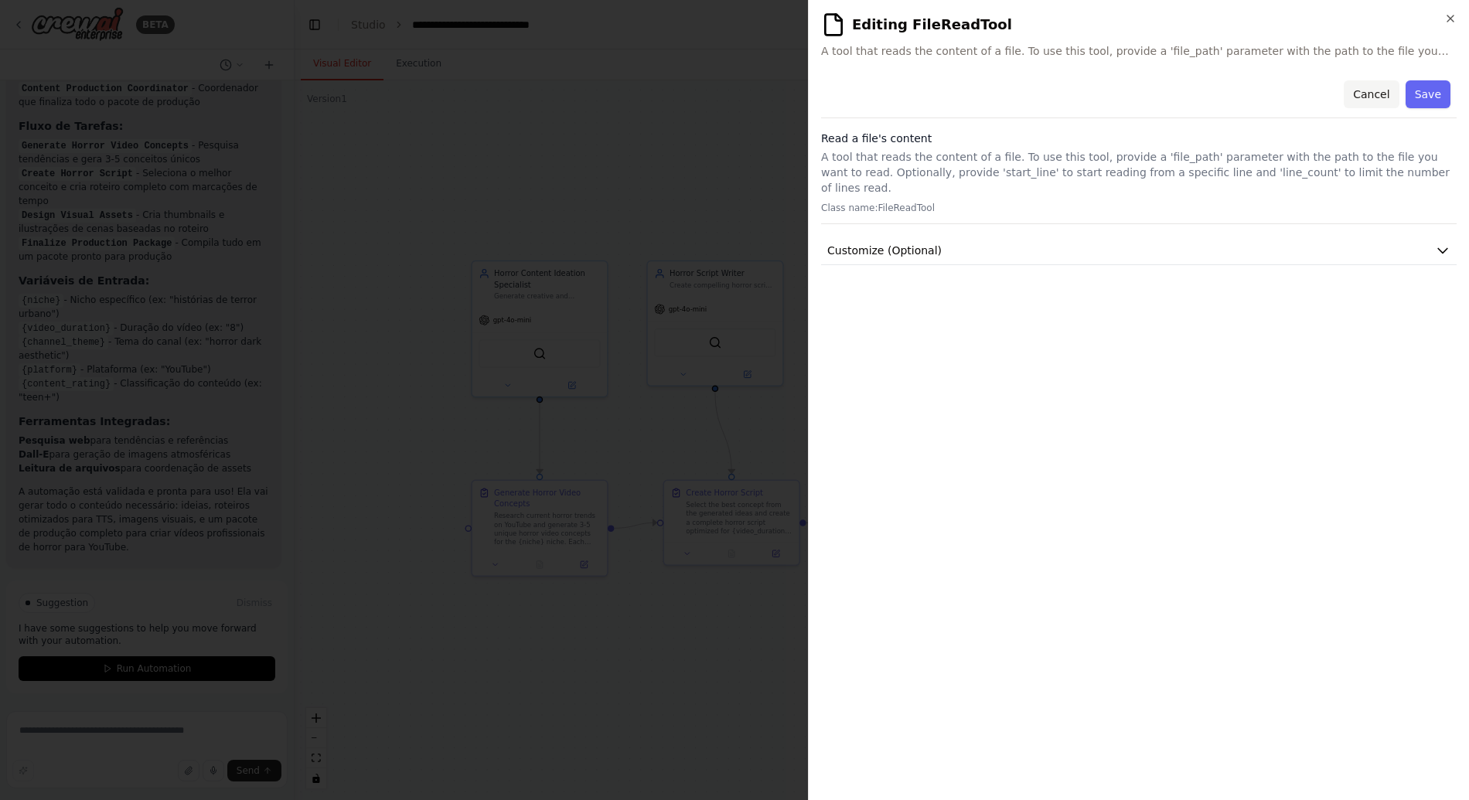
click at [1370, 92] on button "Cancel" at bounding box center [1370, 94] width 55 height 28
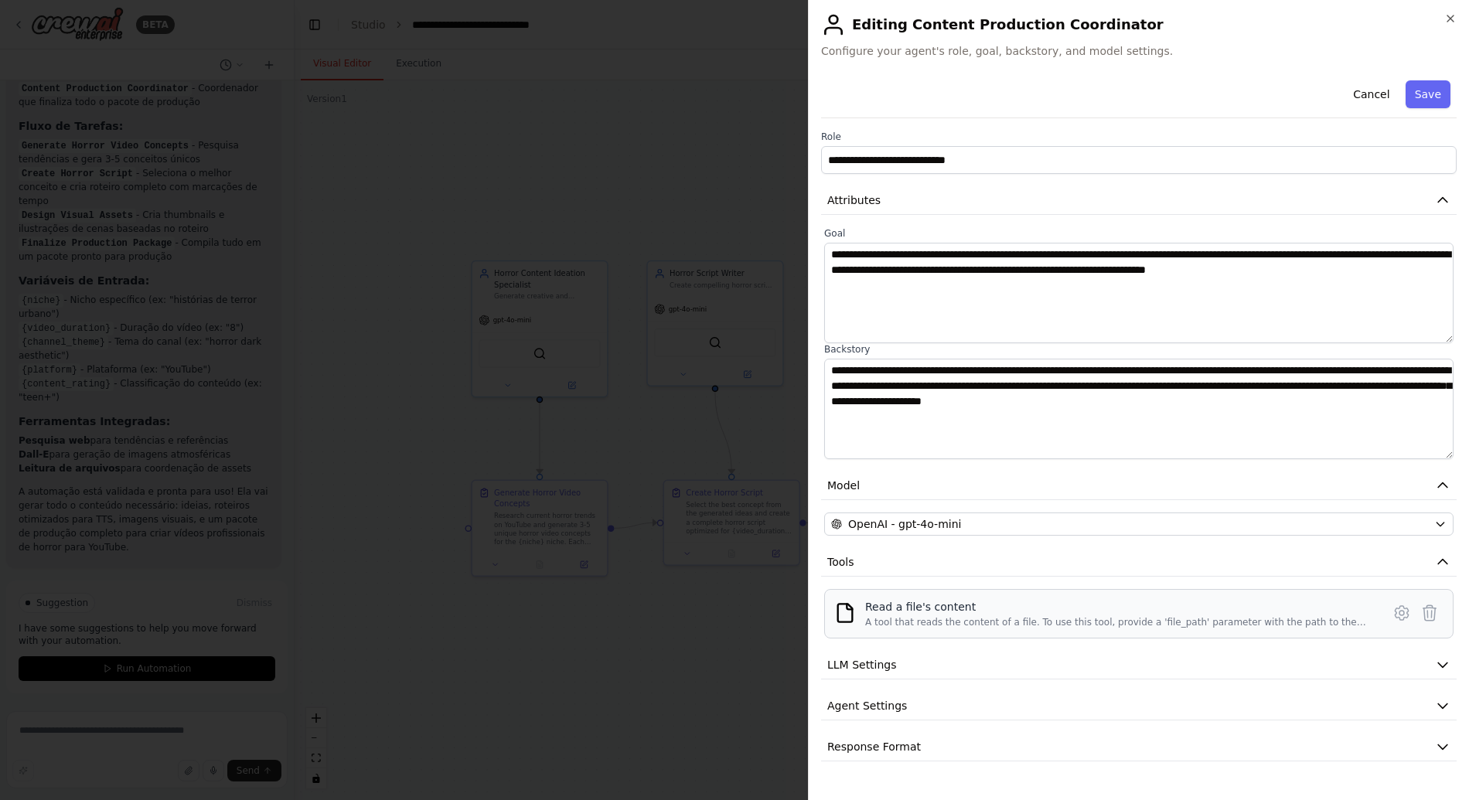
click at [878, 635] on div "Read a file's content A tool that reads the content of a file. To use this tool…" at bounding box center [1138, 613] width 629 height 49
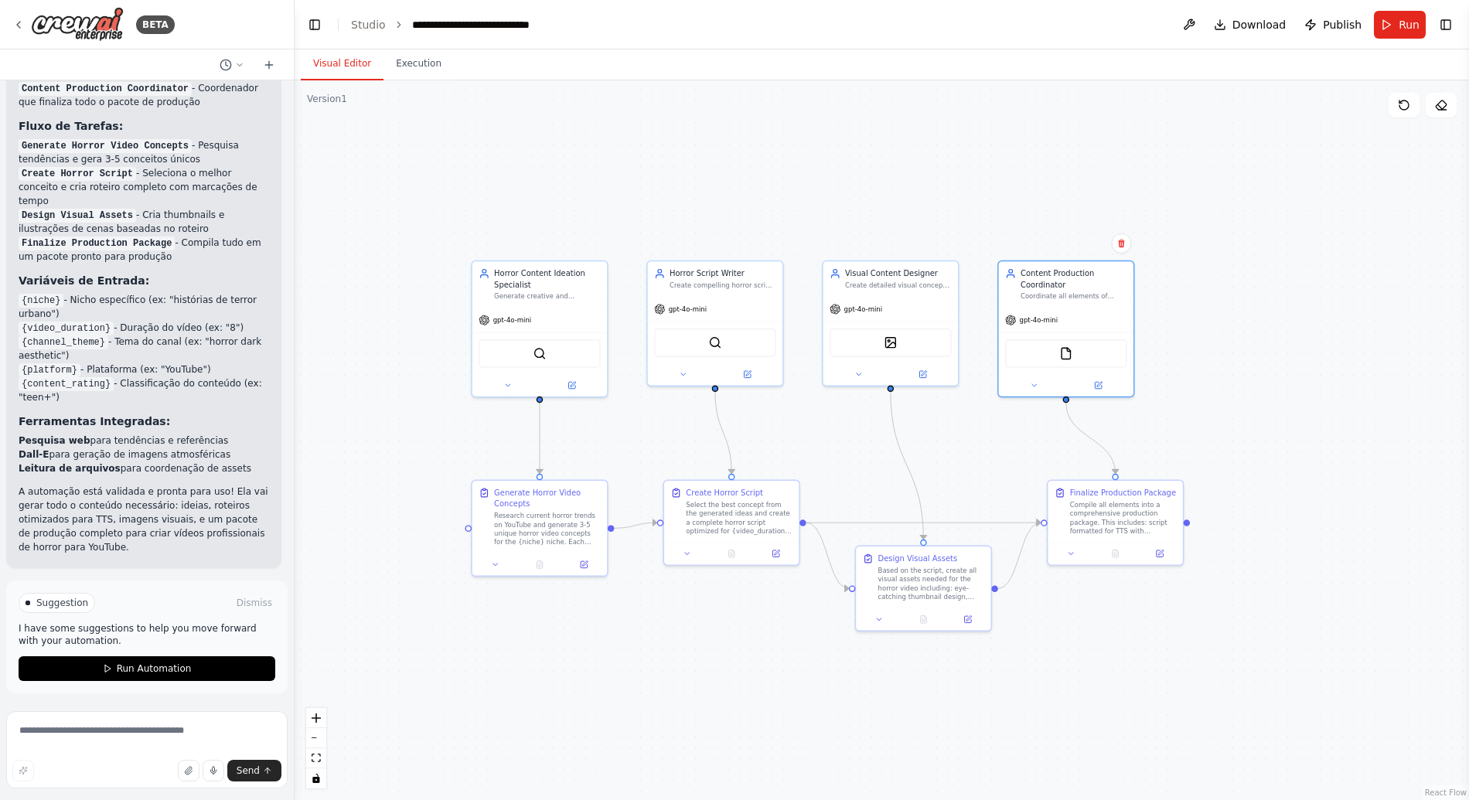
drag, startPoint x: 866, startPoint y: 57, endPoint x: 805, endPoint y: 57, distance: 61.1
click at [805, 57] on div "Visual Editor Execution" at bounding box center [881, 64] width 1174 height 31
drag, startPoint x: 850, startPoint y: 138, endPoint x: 741, endPoint y: 138, distance: 109.0
click at [741, 138] on div ".deletable-edge-delete-btn { width: 20px; height: 20px; border: 0px solid #ffff…" at bounding box center [881, 440] width 1174 height 720
drag, startPoint x: 877, startPoint y: 225, endPoint x: 997, endPoint y: 225, distance: 119.8
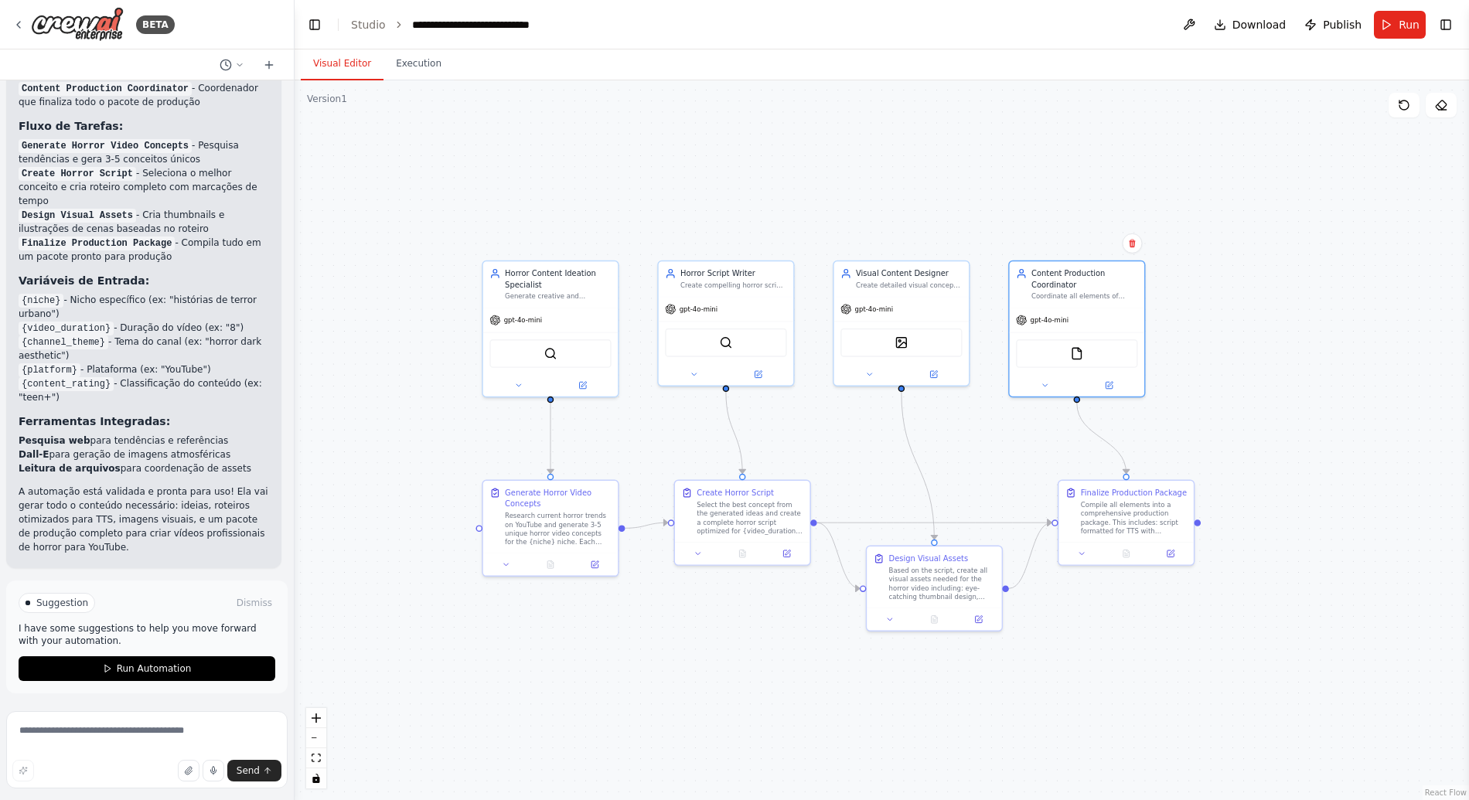
click at [997, 225] on div ".deletable-edge-delete-btn { width: 20px; height: 20px; border: 0px solid #ffff…" at bounding box center [881, 440] width 1174 height 720
click at [1388, 23] on button "Run" at bounding box center [1400, 25] width 52 height 28
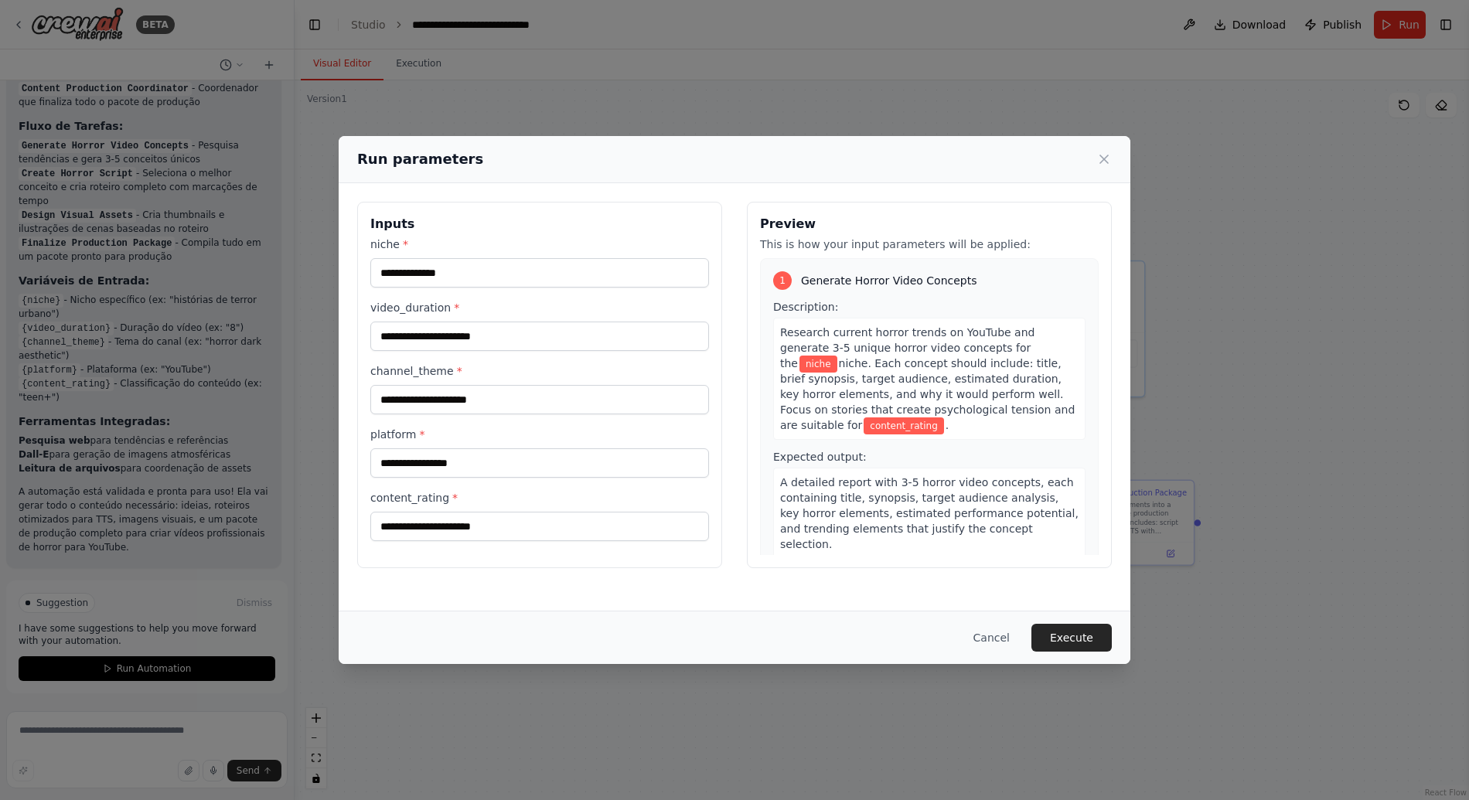
click at [732, 45] on div "Run parameters Inputs niche * video_duration * channel_theme * platform * conte…" at bounding box center [734, 400] width 1469 height 800
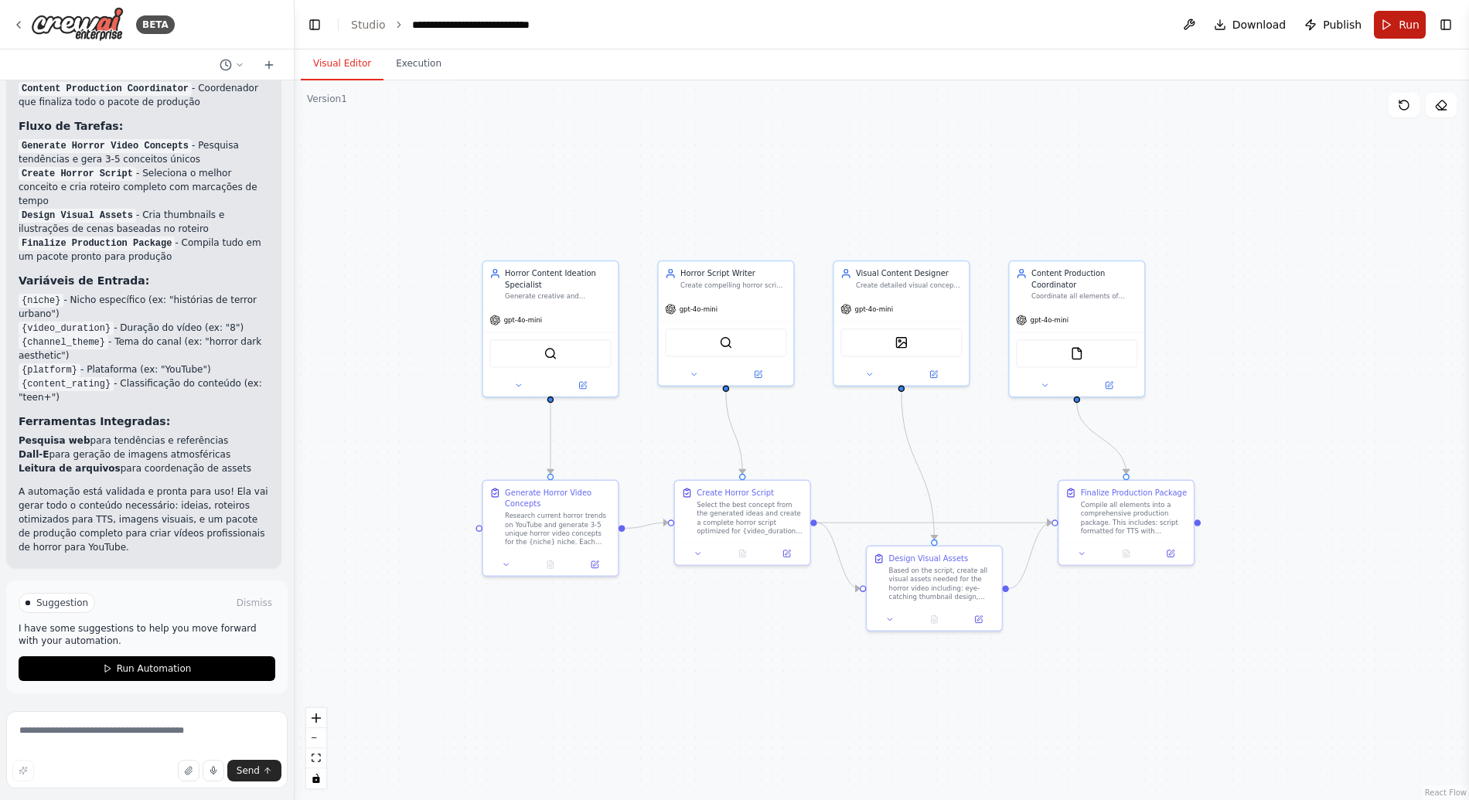
click at [1412, 31] on span "Run" at bounding box center [1408, 24] width 21 height 15
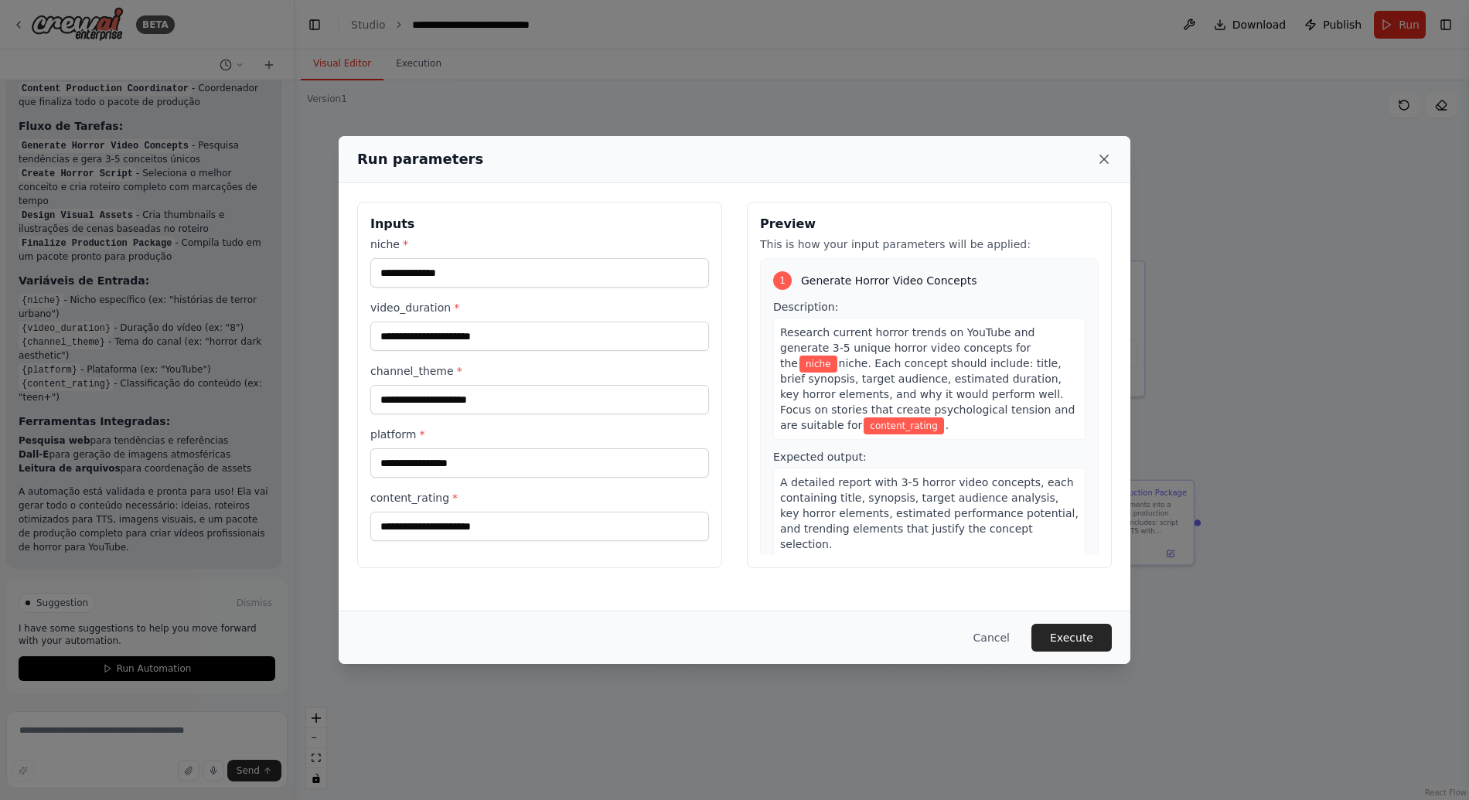
click at [1109, 159] on icon at bounding box center [1103, 158] width 15 height 15
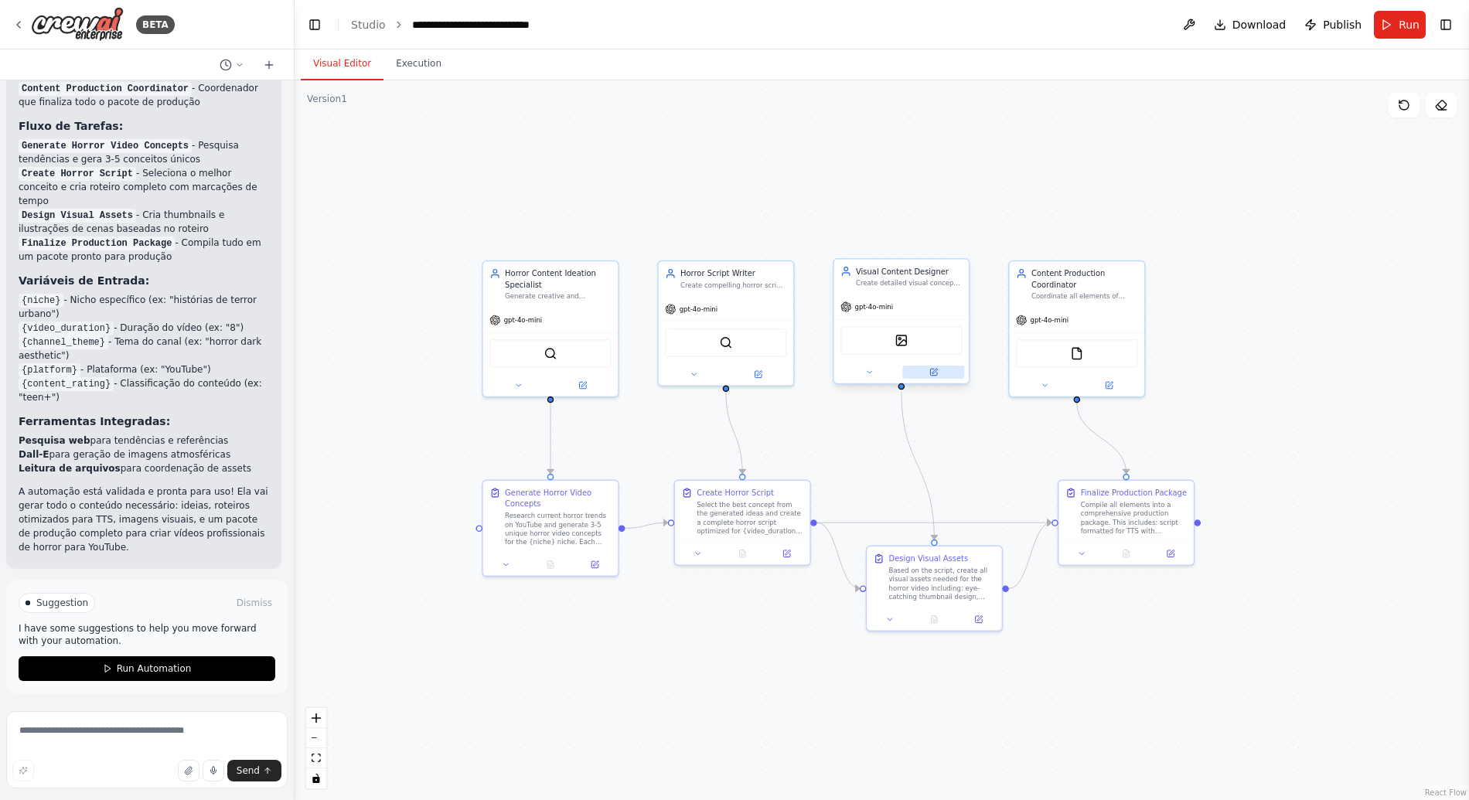
click at [932, 376] on icon at bounding box center [933, 372] width 9 height 9
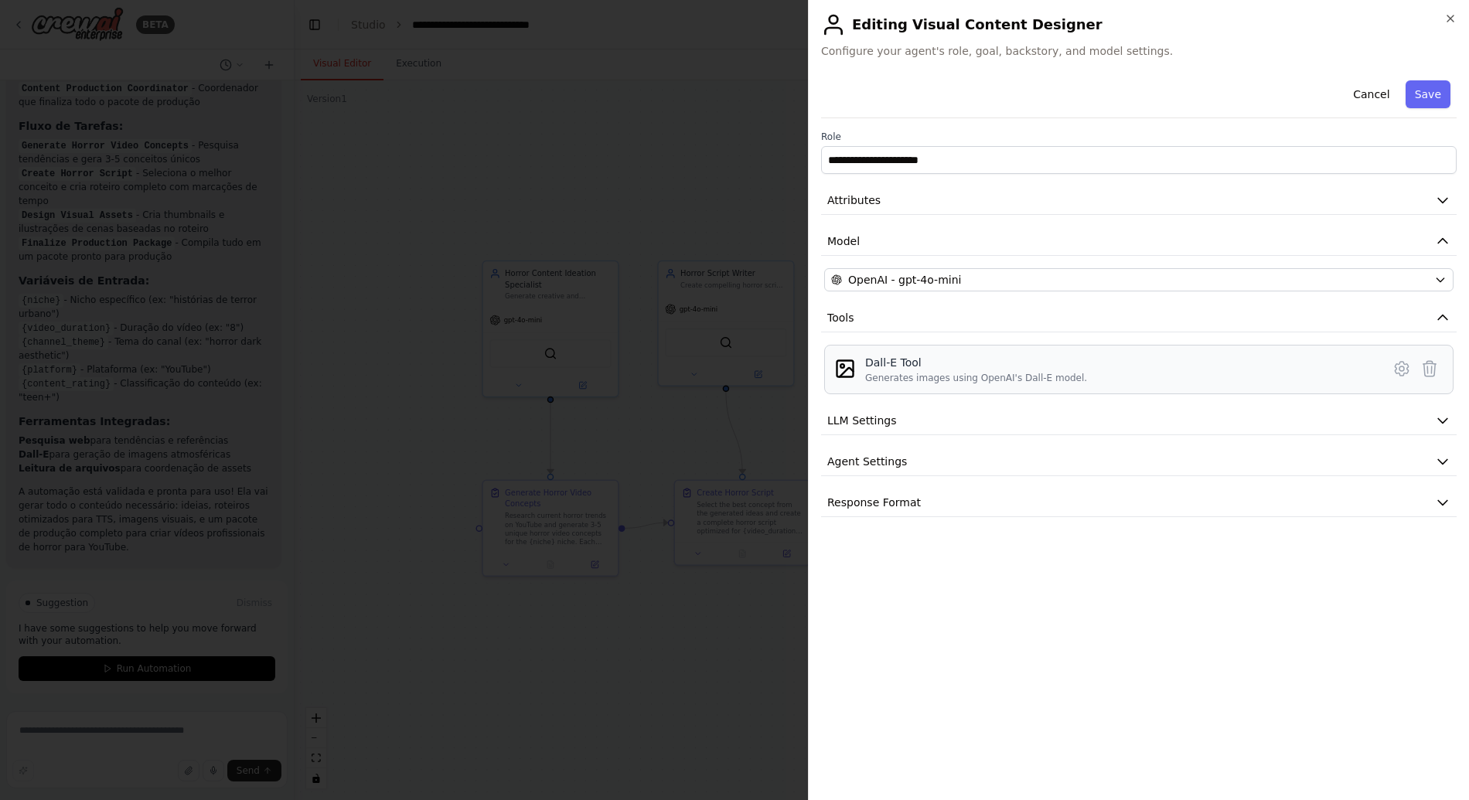
drag, startPoint x: 960, startPoint y: 371, endPoint x: 979, endPoint y: 371, distance: 19.3
click at [979, 372] on div "Generates images using OpenAI's Dall-E model." at bounding box center [976, 378] width 222 height 12
click at [968, 608] on div "**********" at bounding box center [1138, 430] width 635 height 713
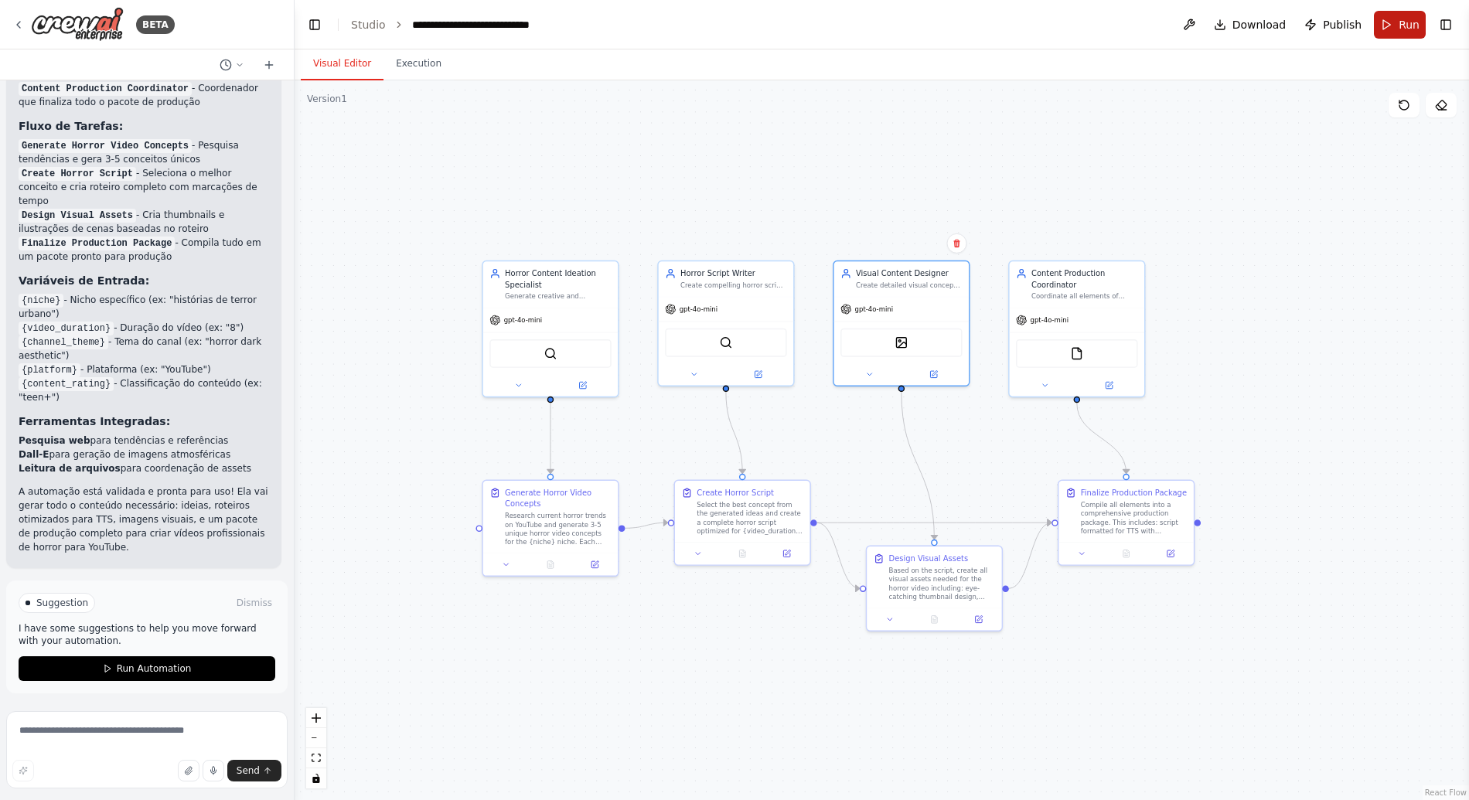
click at [1386, 29] on button "Run" at bounding box center [1400, 25] width 52 height 28
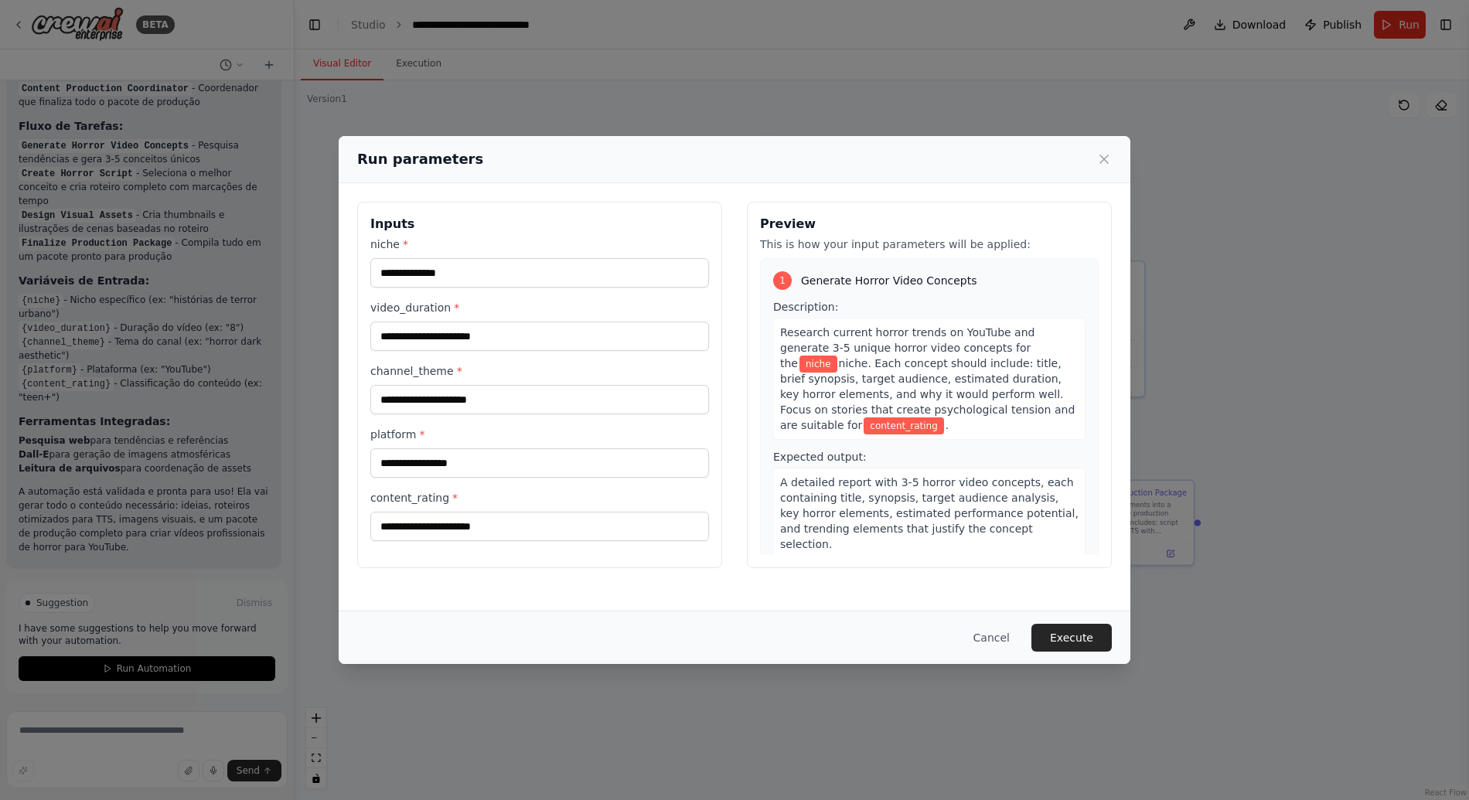
click at [516, 253] on div "niche *" at bounding box center [539, 262] width 339 height 51
click at [516, 258] on input "niche *" at bounding box center [539, 272] width 339 height 29
click at [526, 219] on h3 "Inputs" at bounding box center [539, 224] width 339 height 19
click at [605, 277] on input "niche *" at bounding box center [539, 272] width 339 height 29
type input "******"
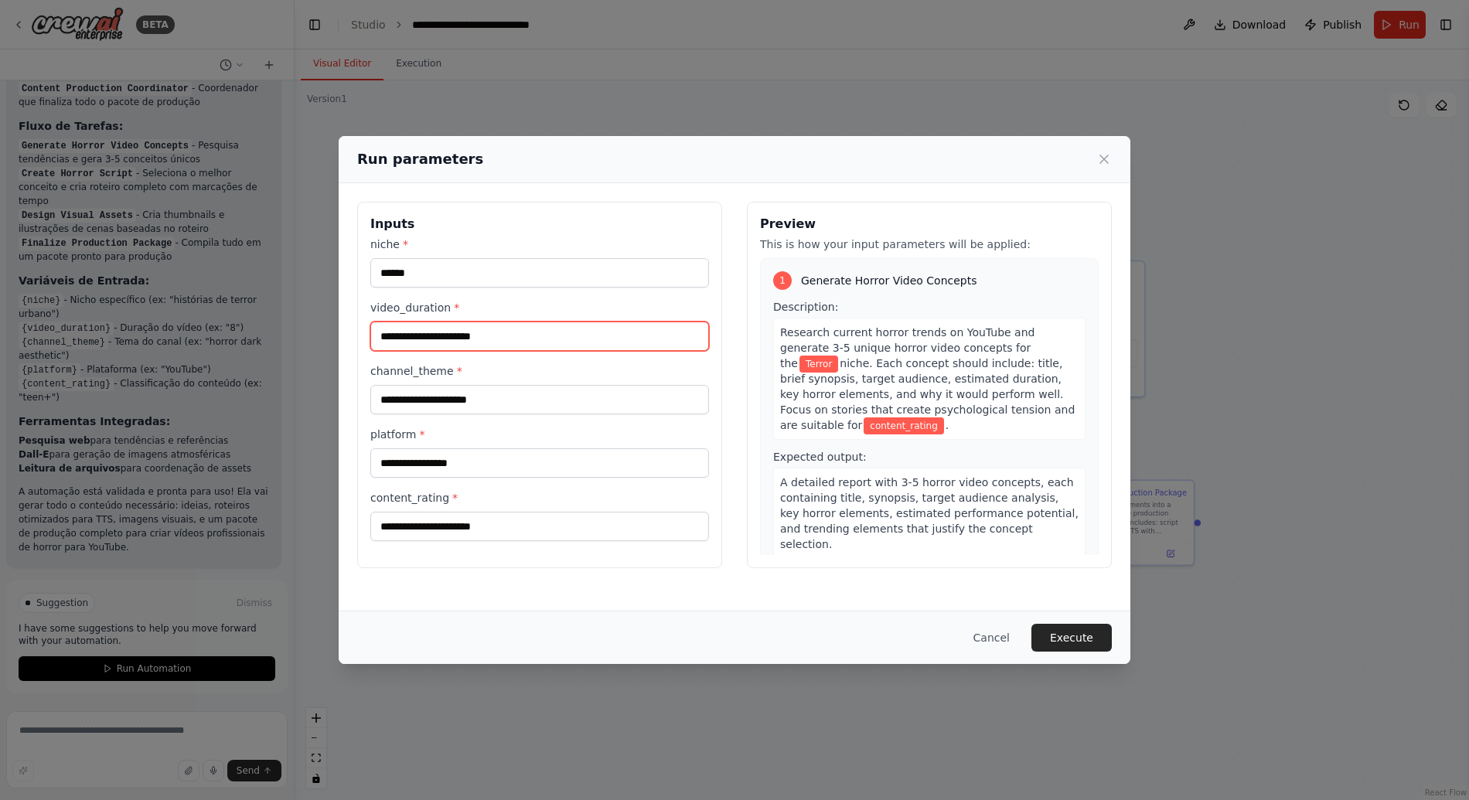
click at [543, 346] on input "video_duration *" at bounding box center [539, 336] width 339 height 29
type input "**********"
drag, startPoint x: 393, startPoint y: 337, endPoint x: 330, endPoint y: 337, distance: 62.6
click at [330, 337] on div "**********" at bounding box center [734, 400] width 1469 height 800
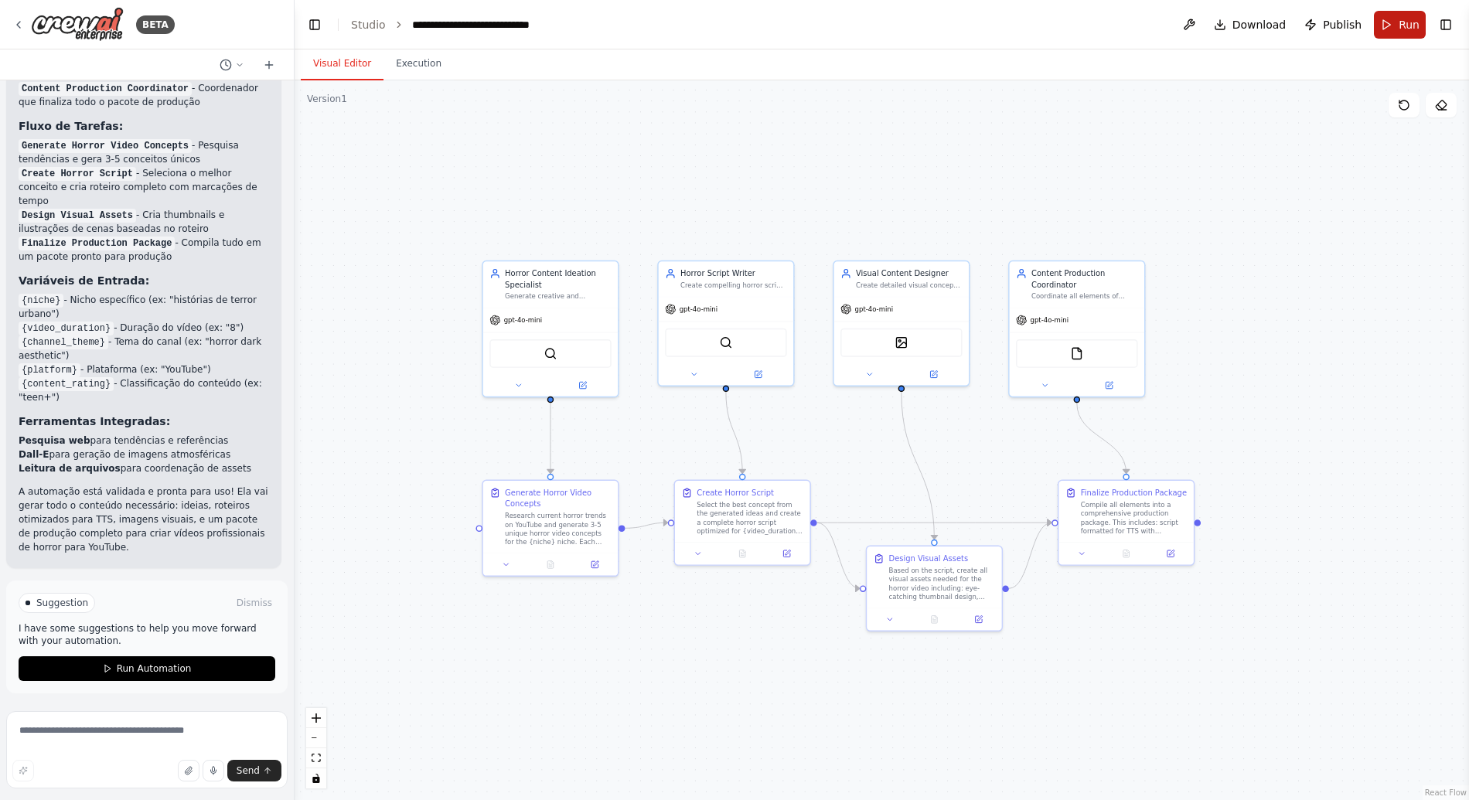
click at [1406, 31] on span "Run" at bounding box center [1408, 24] width 21 height 15
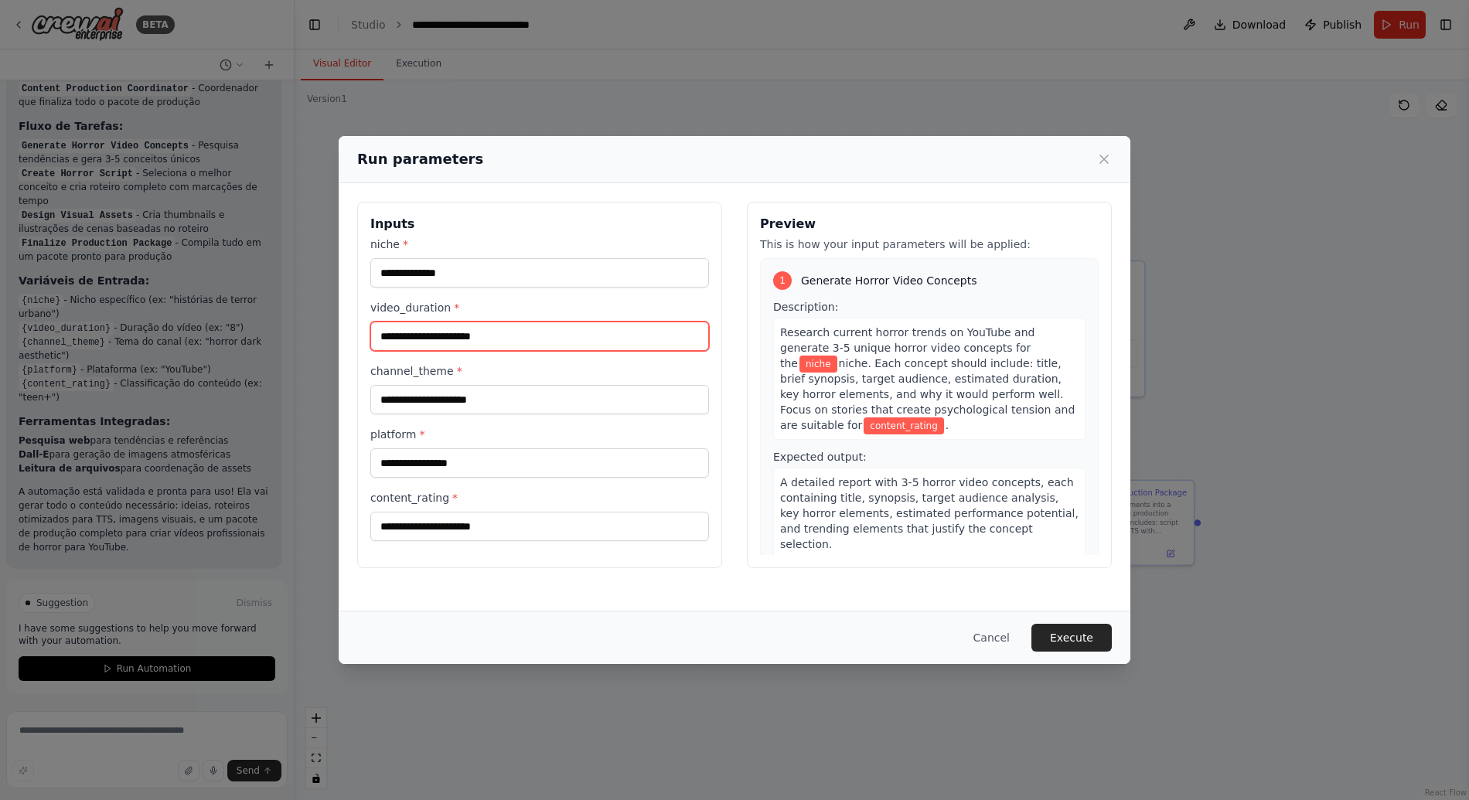
click at [456, 343] on input "video_duration *" at bounding box center [539, 336] width 339 height 29
type input "**********"
click at [488, 254] on div "niche *" at bounding box center [539, 262] width 339 height 51
click at [482, 275] on input "niche *" at bounding box center [539, 272] width 339 height 29
type input "******"
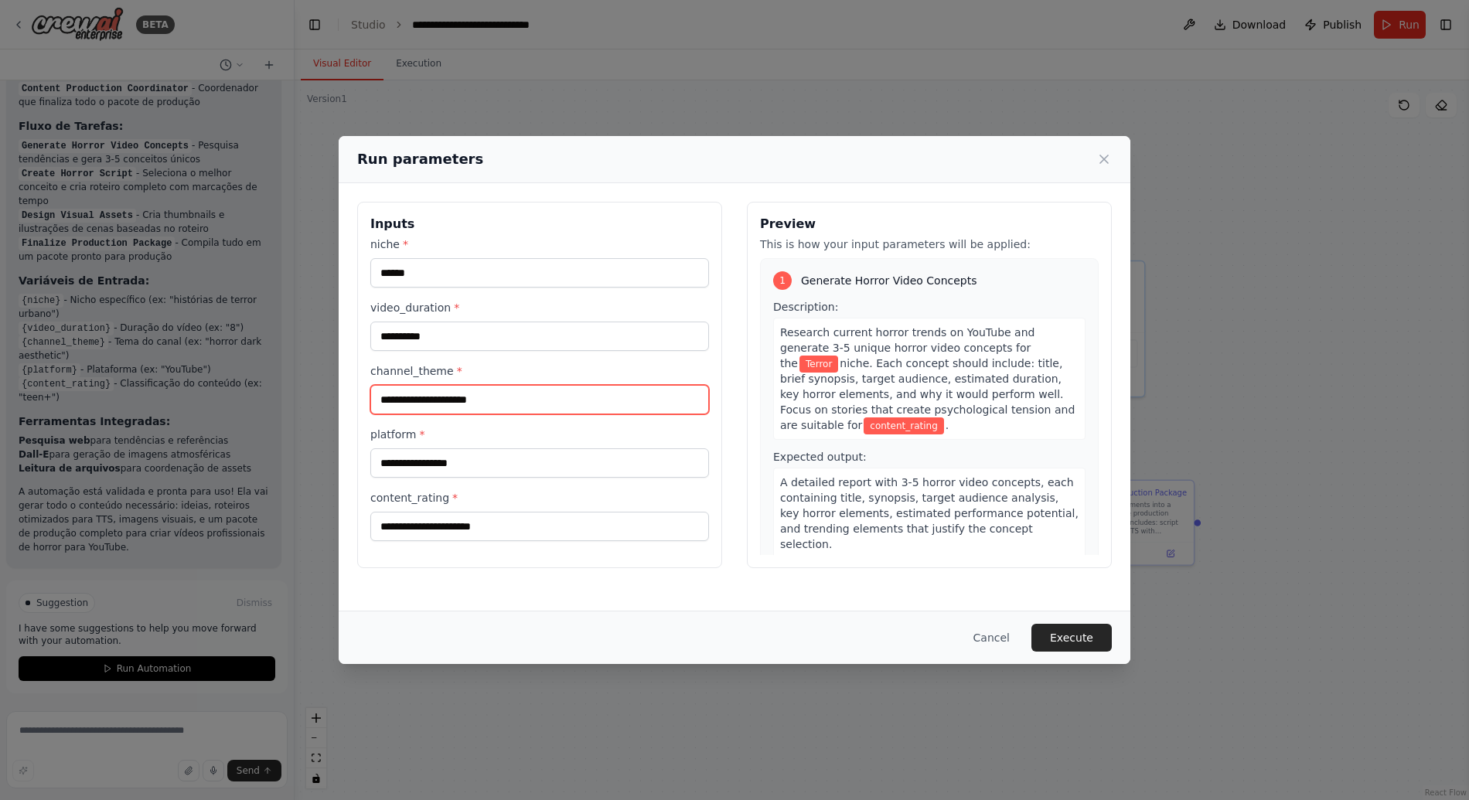
click at [463, 388] on input "channel_theme *" at bounding box center [539, 399] width 339 height 29
type input "*"
type input "**********"
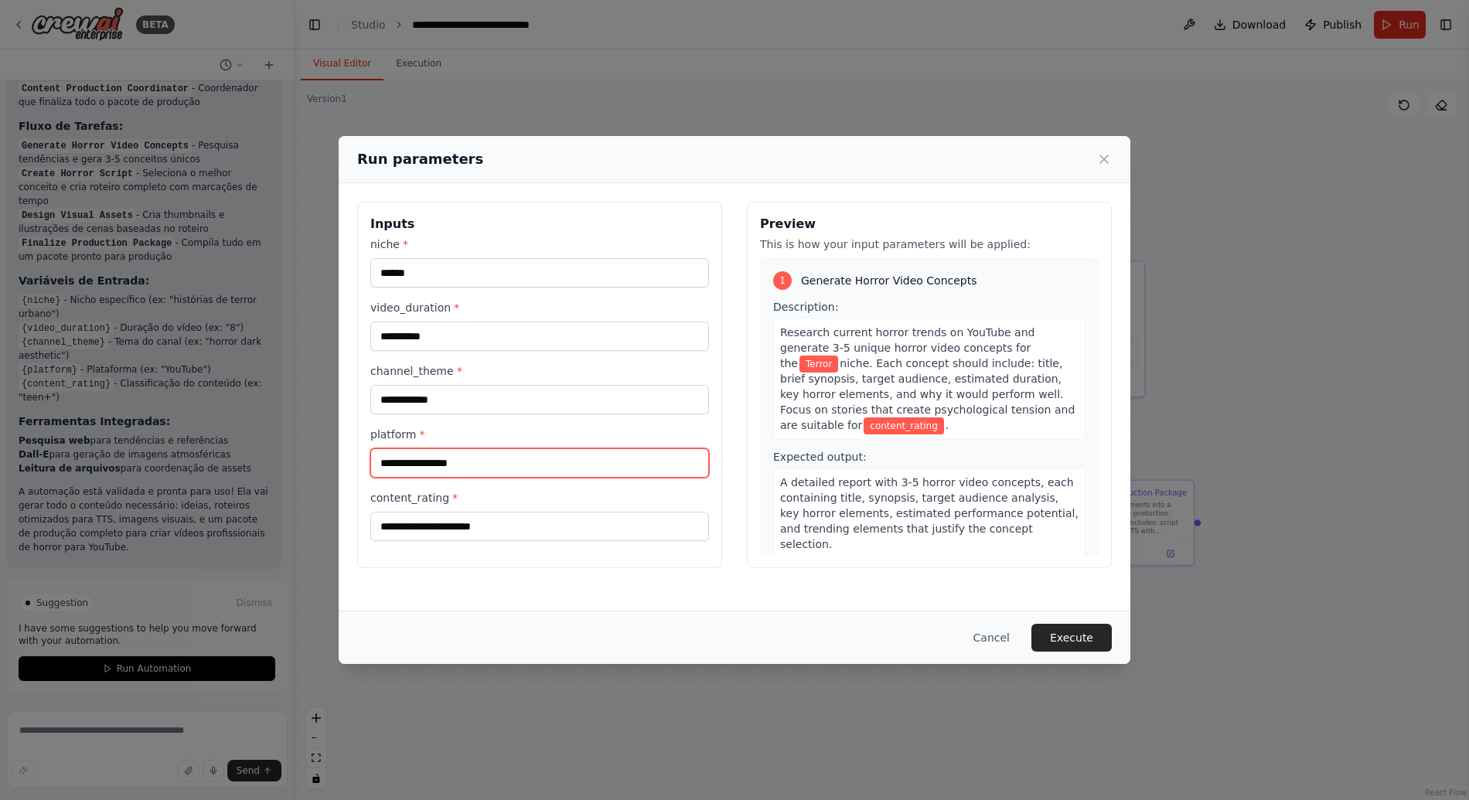
click at [482, 470] on input "platform *" at bounding box center [539, 462] width 339 height 29
type input "*******"
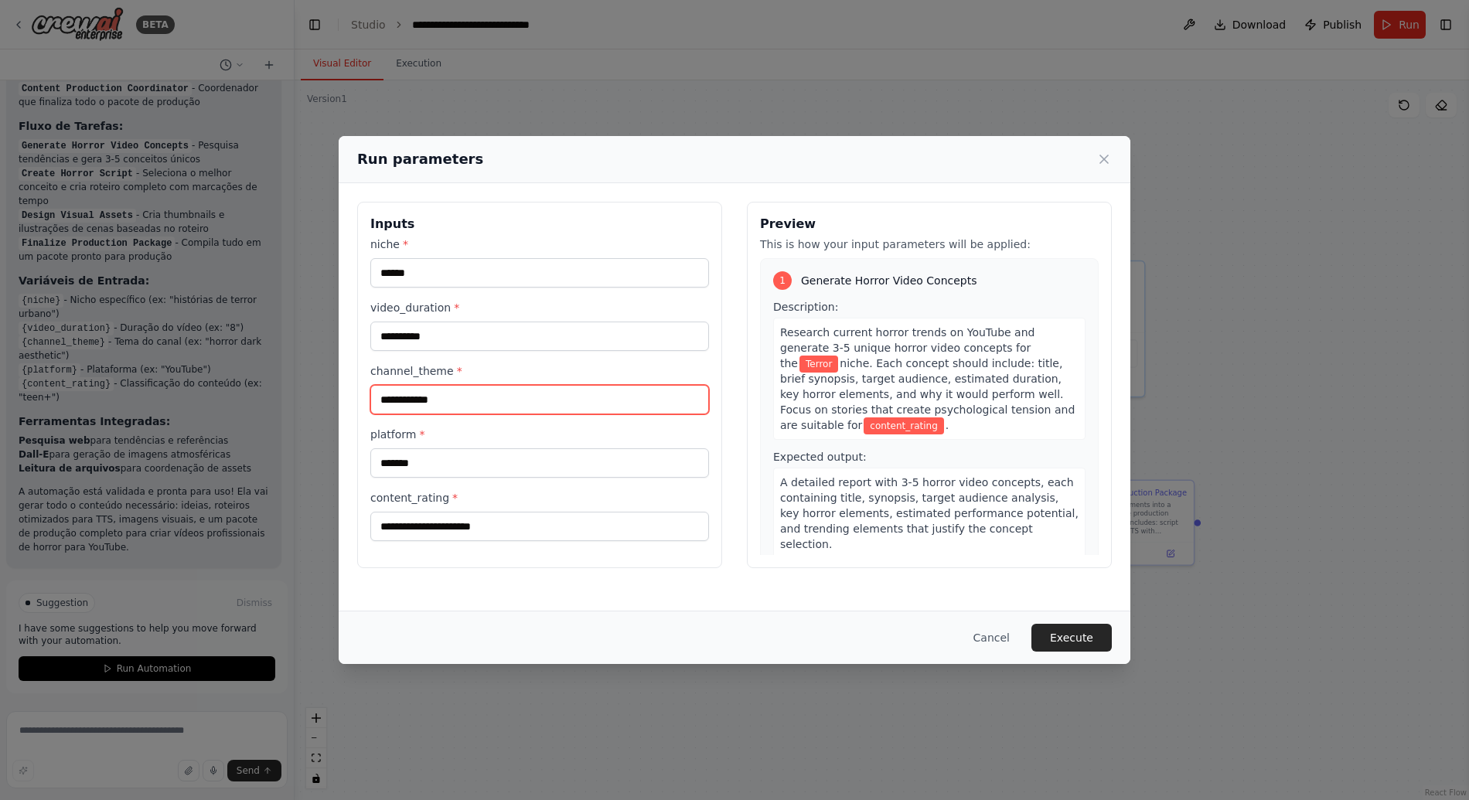
click at [612, 403] on input "**********" at bounding box center [539, 399] width 339 height 29
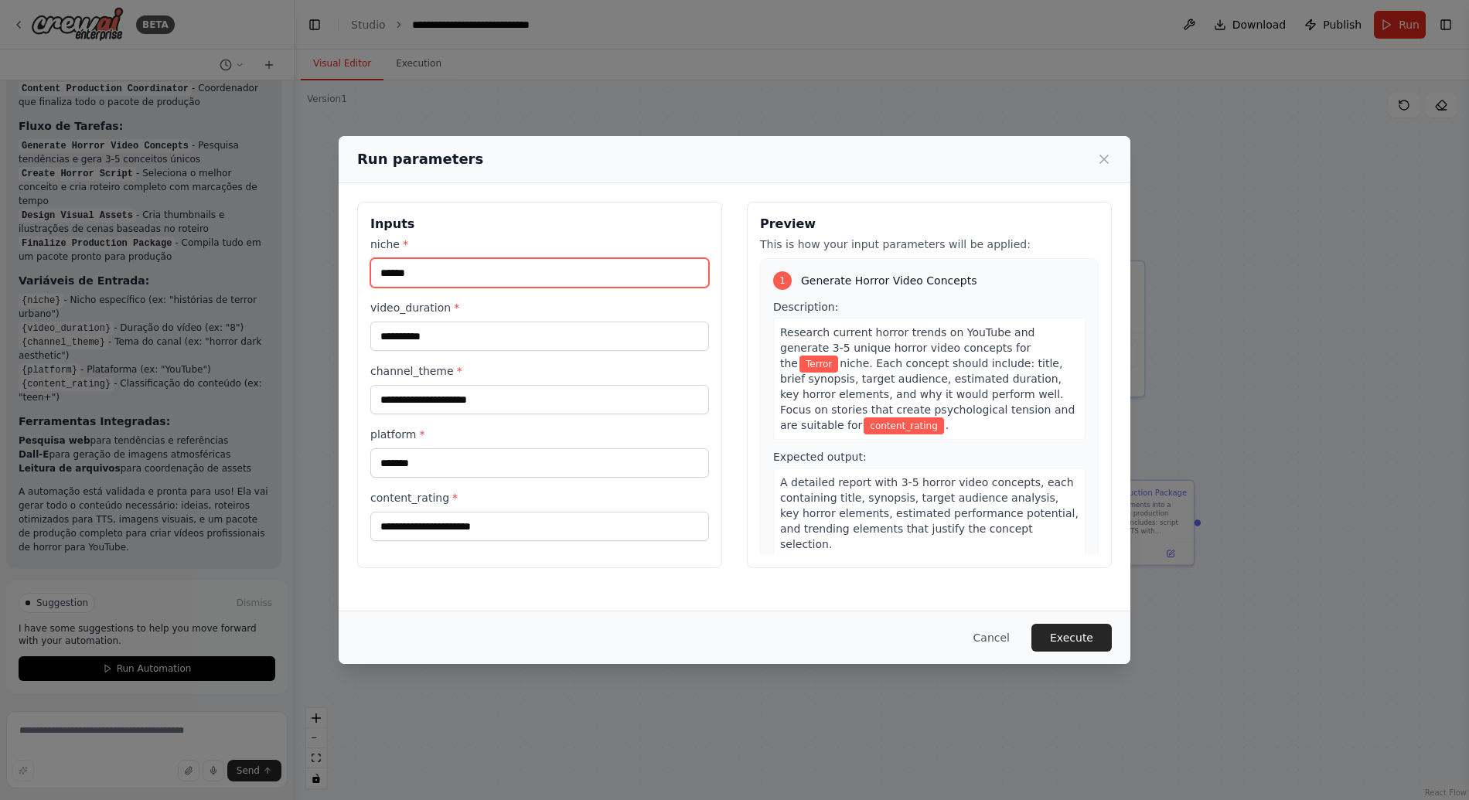
drag, startPoint x: 414, startPoint y: 278, endPoint x: 282, endPoint y: 259, distance: 133.6
click at [282, 259] on div "**********" at bounding box center [734, 400] width 1469 height 800
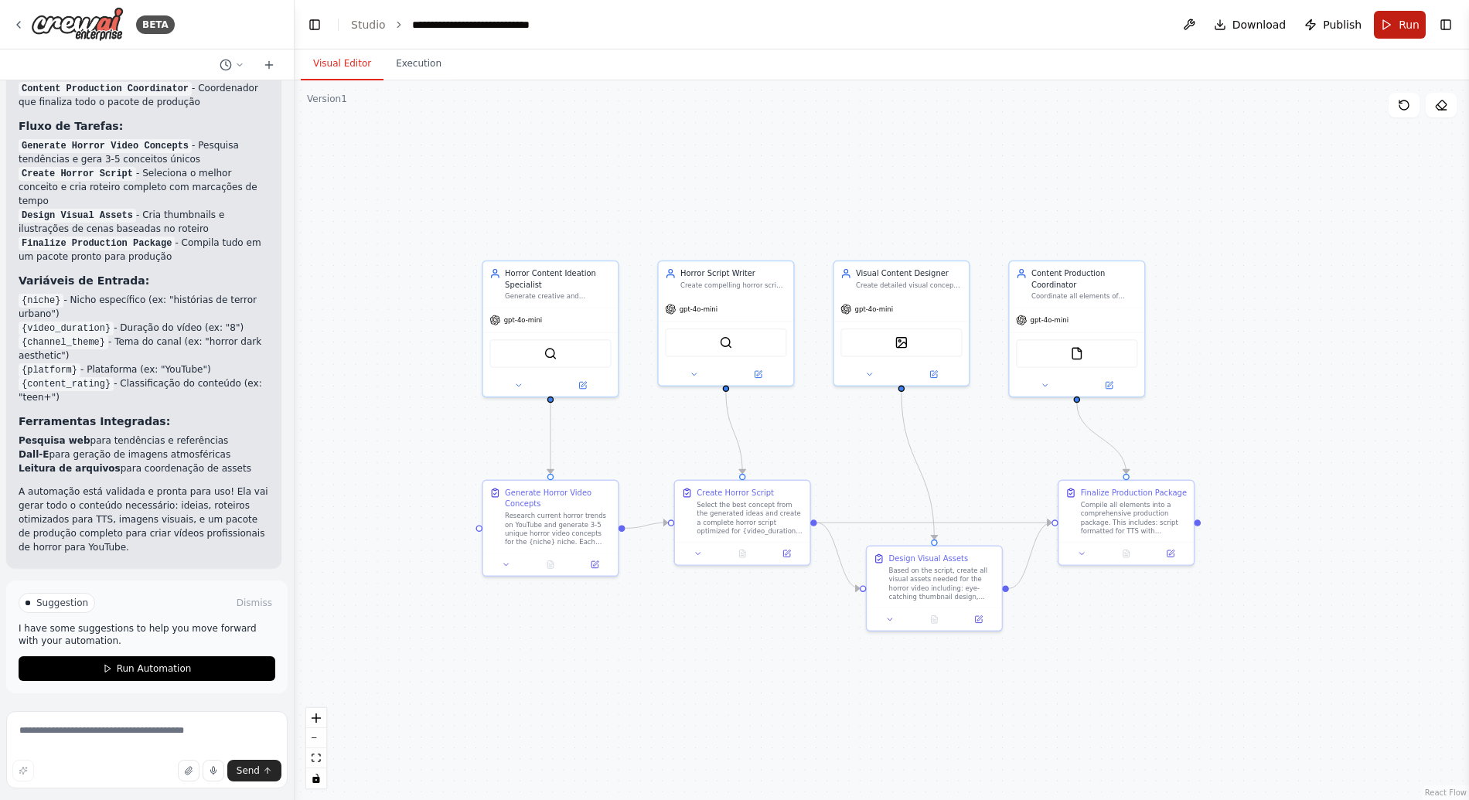
click at [1391, 22] on button "Run" at bounding box center [1400, 25] width 52 height 28
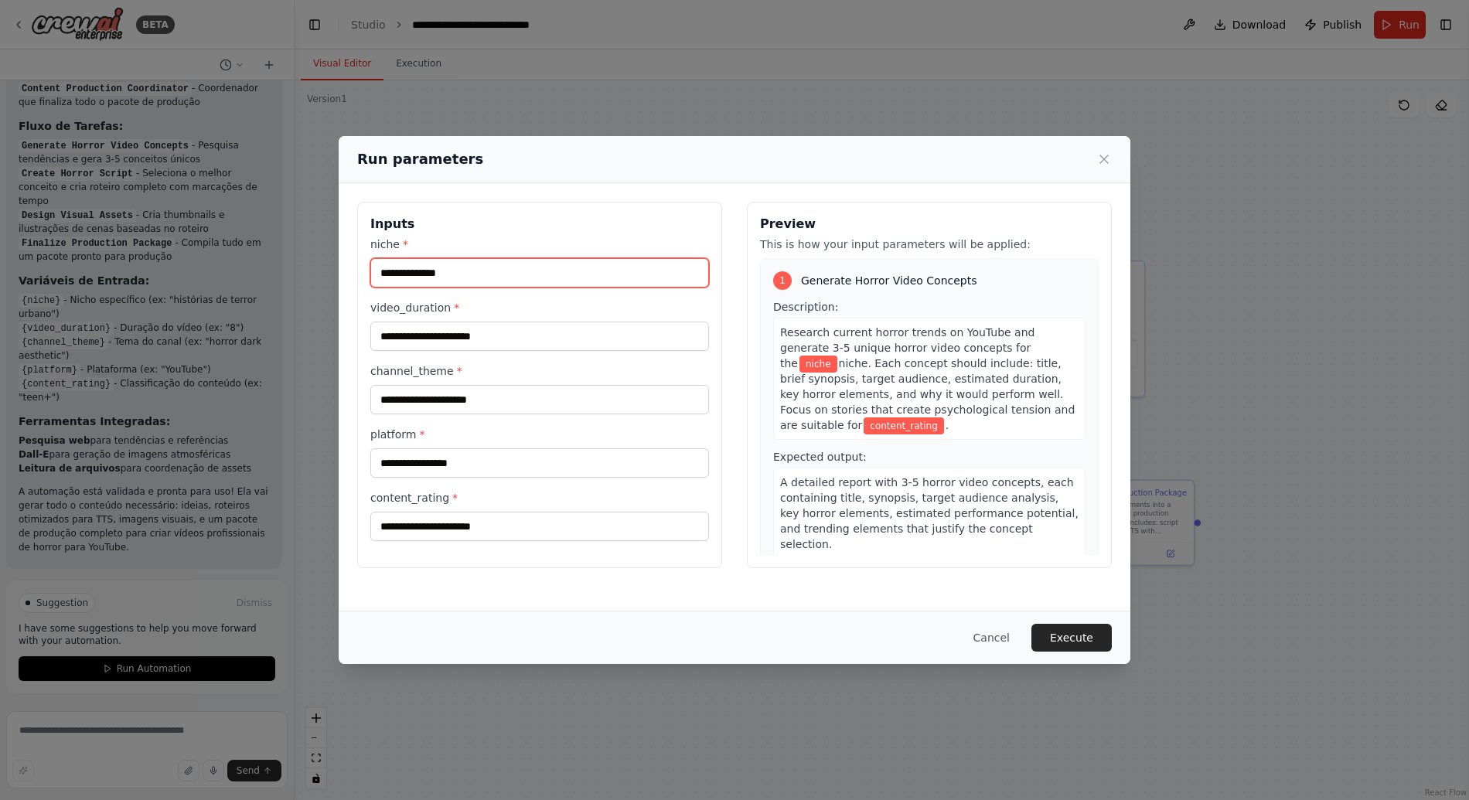
click at [468, 265] on input "niche *" at bounding box center [539, 272] width 339 height 29
type input "*"
type input "******"
click at [477, 337] on input "video_duration *" at bounding box center [539, 336] width 339 height 29
type input "*********"
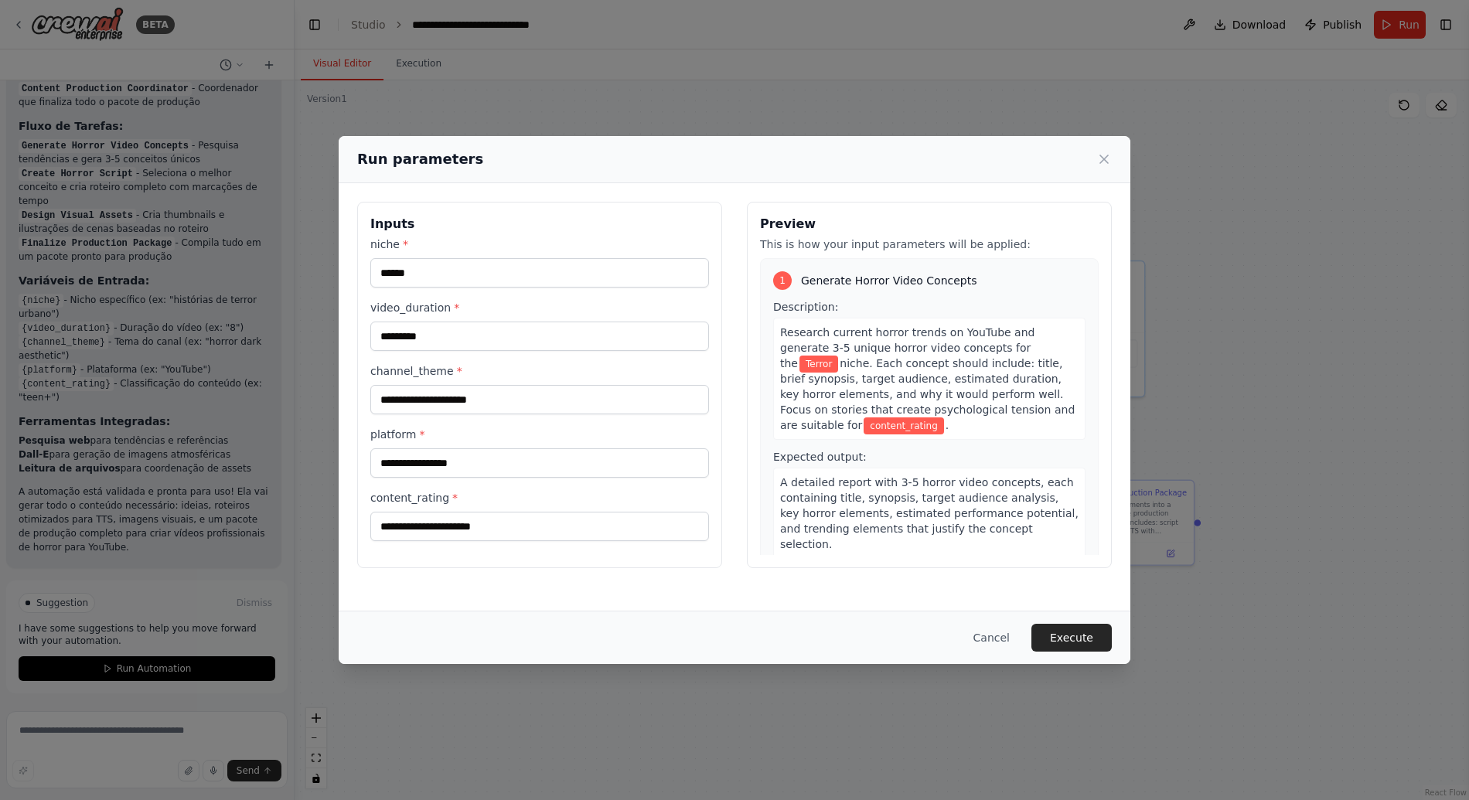
click at [703, 369] on label "channel_theme *" at bounding box center [539, 370] width 339 height 15
click at [703, 385] on input "channel_theme *" at bounding box center [539, 399] width 339 height 29
click at [624, 405] on input "channel_theme *" at bounding box center [539, 399] width 339 height 29
click at [601, 456] on input "platform *" at bounding box center [539, 462] width 339 height 29
click at [560, 412] on input "**********" at bounding box center [539, 399] width 339 height 29
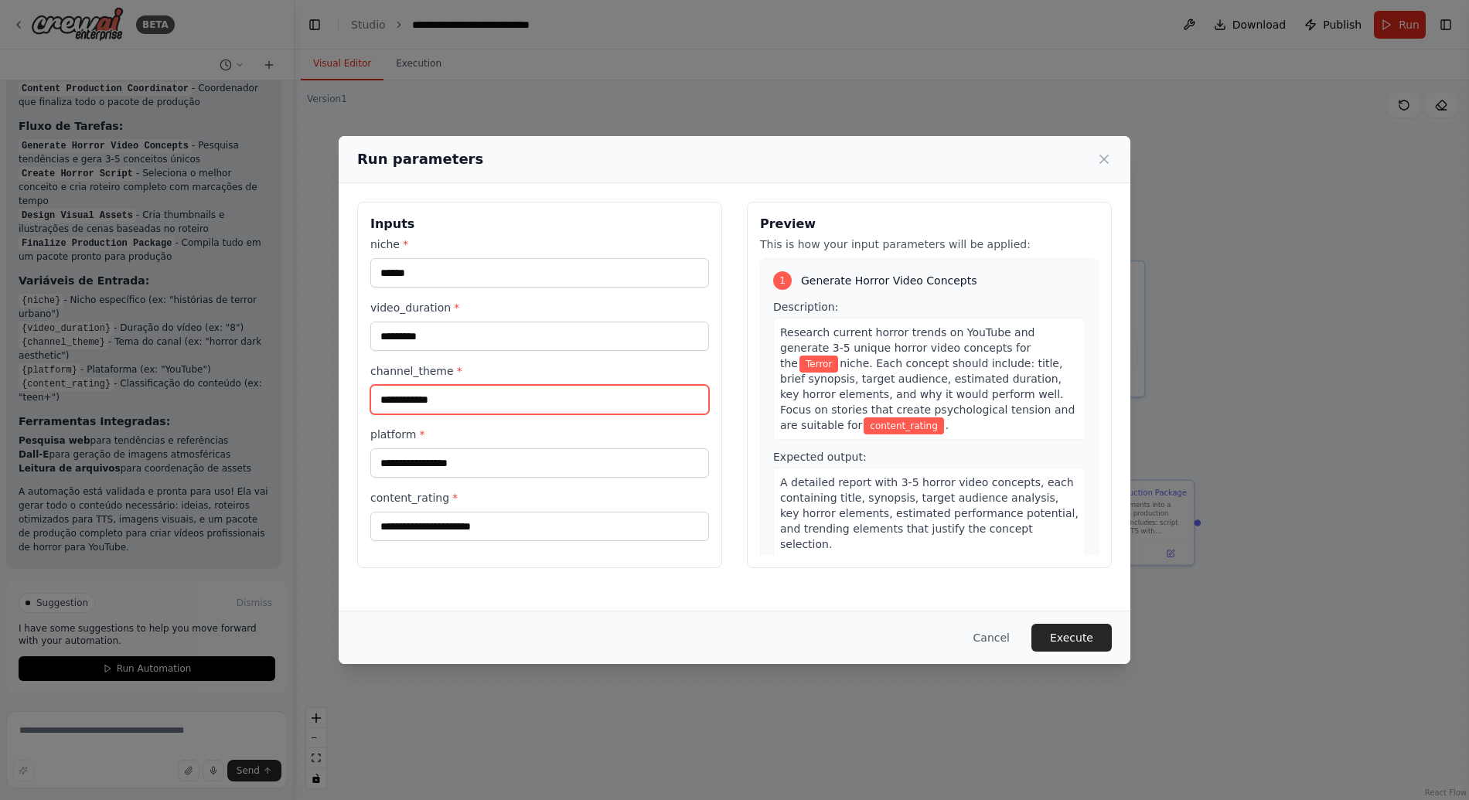
type input "**********"
click at [545, 432] on label "platform *" at bounding box center [539, 434] width 339 height 15
click at [545, 448] on input "platform *" at bounding box center [539, 462] width 339 height 29
click at [526, 502] on label "content_rating *" at bounding box center [539, 497] width 339 height 15
click at [526, 512] on input "content_rating *" at bounding box center [539, 526] width 339 height 29
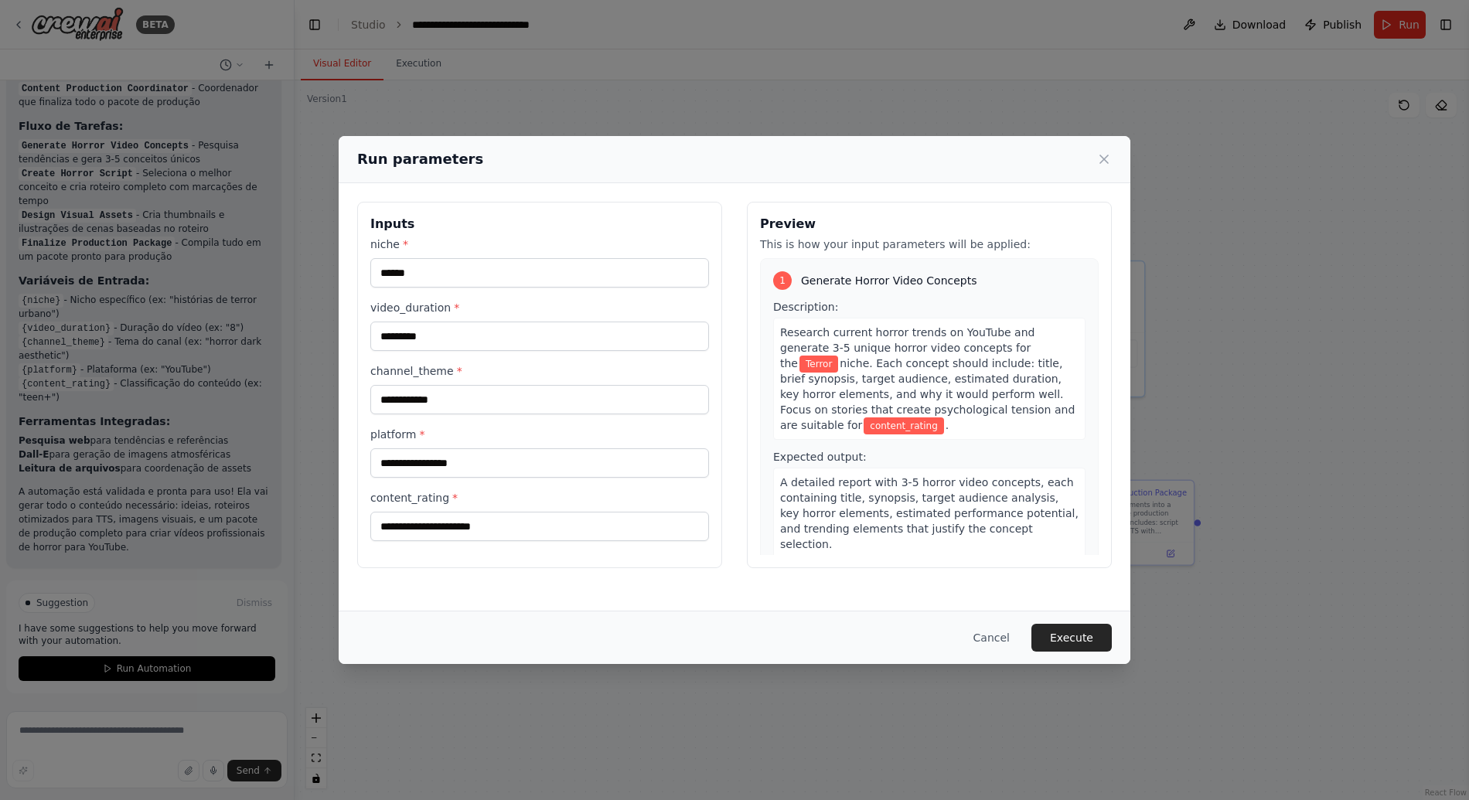
click at [547, 439] on label "platform *" at bounding box center [539, 434] width 339 height 15
click at [547, 448] on input "platform *" at bounding box center [539, 462] width 339 height 29
click at [538, 465] on input "platform *" at bounding box center [539, 462] width 339 height 29
type input "*******"
click at [420, 499] on label "content_rating *" at bounding box center [539, 497] width 339 height 15
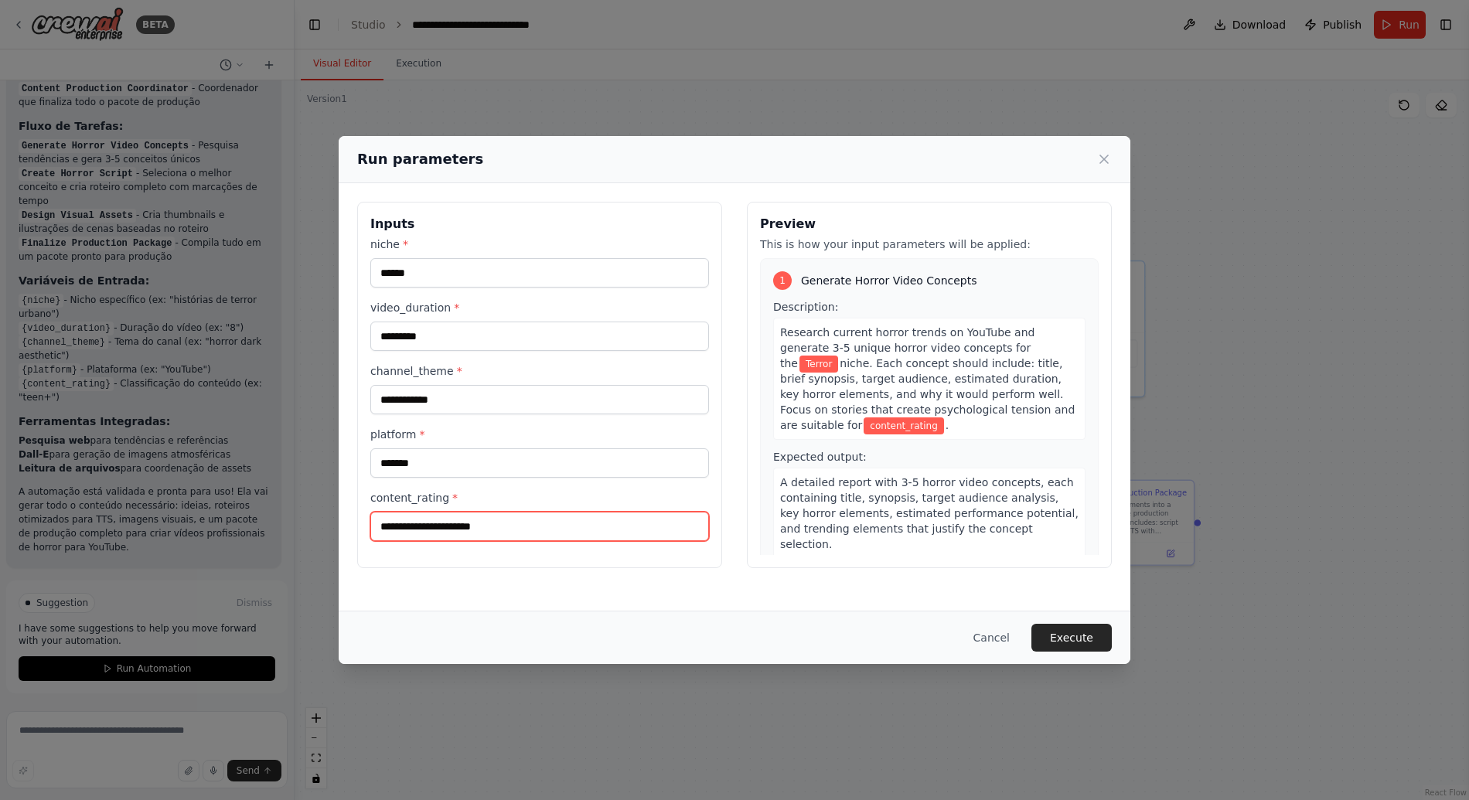
click at [420, 512] on input "content_rating *" at bounding box center [539, 526] width 339 height 29
click at [420, 499] on label "content_rating *" at bounding box center [539, 497] width 339 height 15
click at [420, 512] on input "content_rating *" at bounding box center [539, 526] width 339 height 29
copy label "content_rating"
click at [499, 499] on label "content_rating *" at bounding box center [539, 497] width 339 height 15
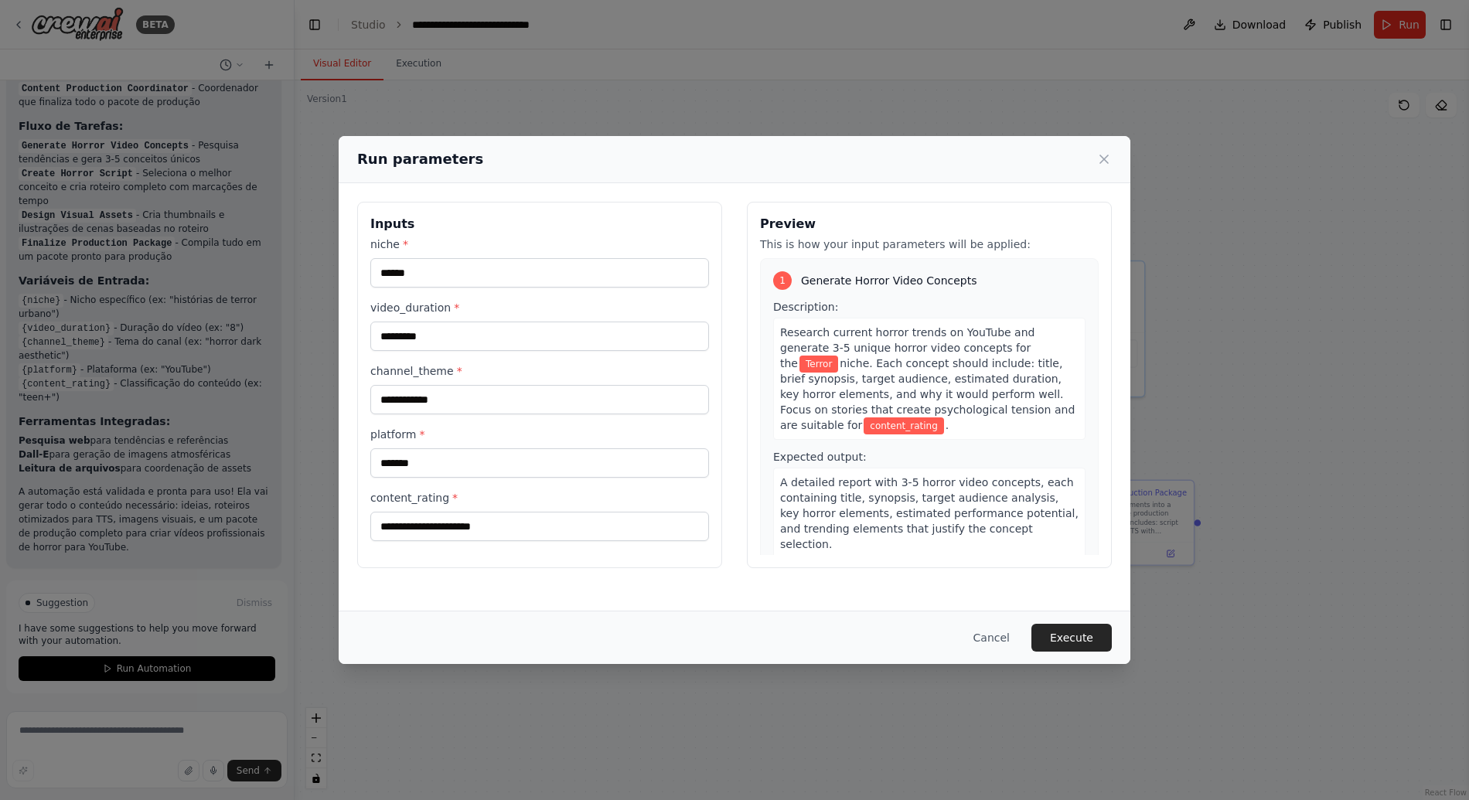
click at [499, 512] on input "content_rating *" at bounding box center [539, 526] width 339 height 29
click at [539, 584] on div "**********" at bounding box center [734, 384] width 791 height 403
click at [1056, 380] on div "Research current horror trends on YouTube and generate 3-5 unique horror video …" at bounding box center [929, 379] width 312 height 122
click at [1054, 380] on span "niche. Each concept should include: title, brief synopsis, target audience, est…" at bounding box center [927, 394] width 294 height 74
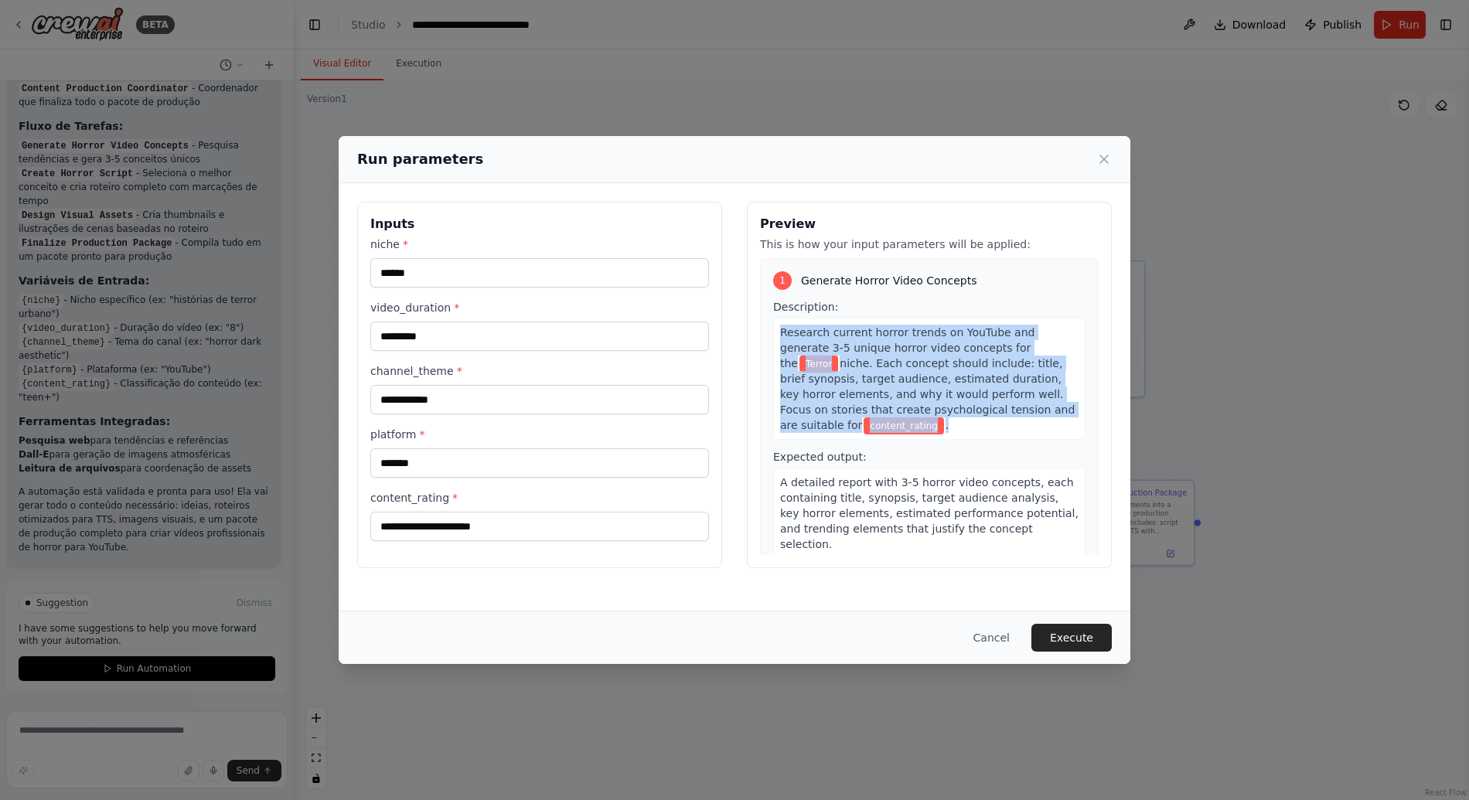
drag, startPoint x: 1054, startPoint y: 380, endPoint x: 1054, endPoint y: 389, distance: 9.3
click at [1054, 389] on div "Research current horror trends on YouTube and generate 3-5 unique horror video …" at bounding box center [929, 379] width 312 height 122
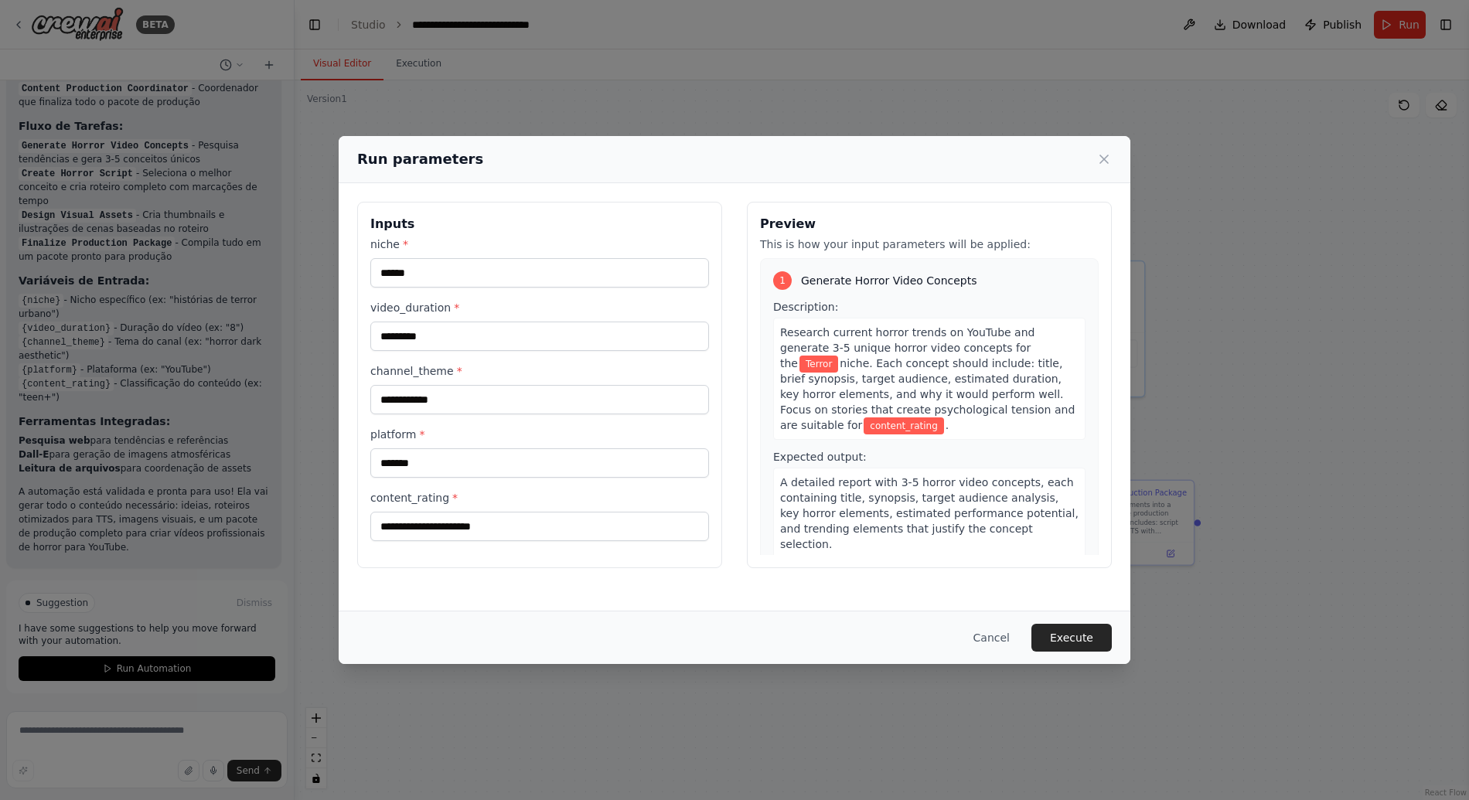
click at [939, 389] on span "niche. Each concept should include: title, brief synopsis, target audience, est…" at bounding box center [927, 394] width 294 height 74
drag, startPoint x: 996, startPoint y: 389, endPoint x: 1018, endPoint y: 432, distance: 48.4
click at [1009, 417] on div "Research current horror trends on YouTube and generate 3-5 unique horror video …" at bounding box center [929, 379] width 312 height 122
click at [948, 422] on div "Research current horror trends on YouTube and generate 3-5 unique horror video …" at bounding box center [929, 379] width 312 height 122
click at [529, 589] on div "**********" at bounding box center [734, 396] width 791 height 427
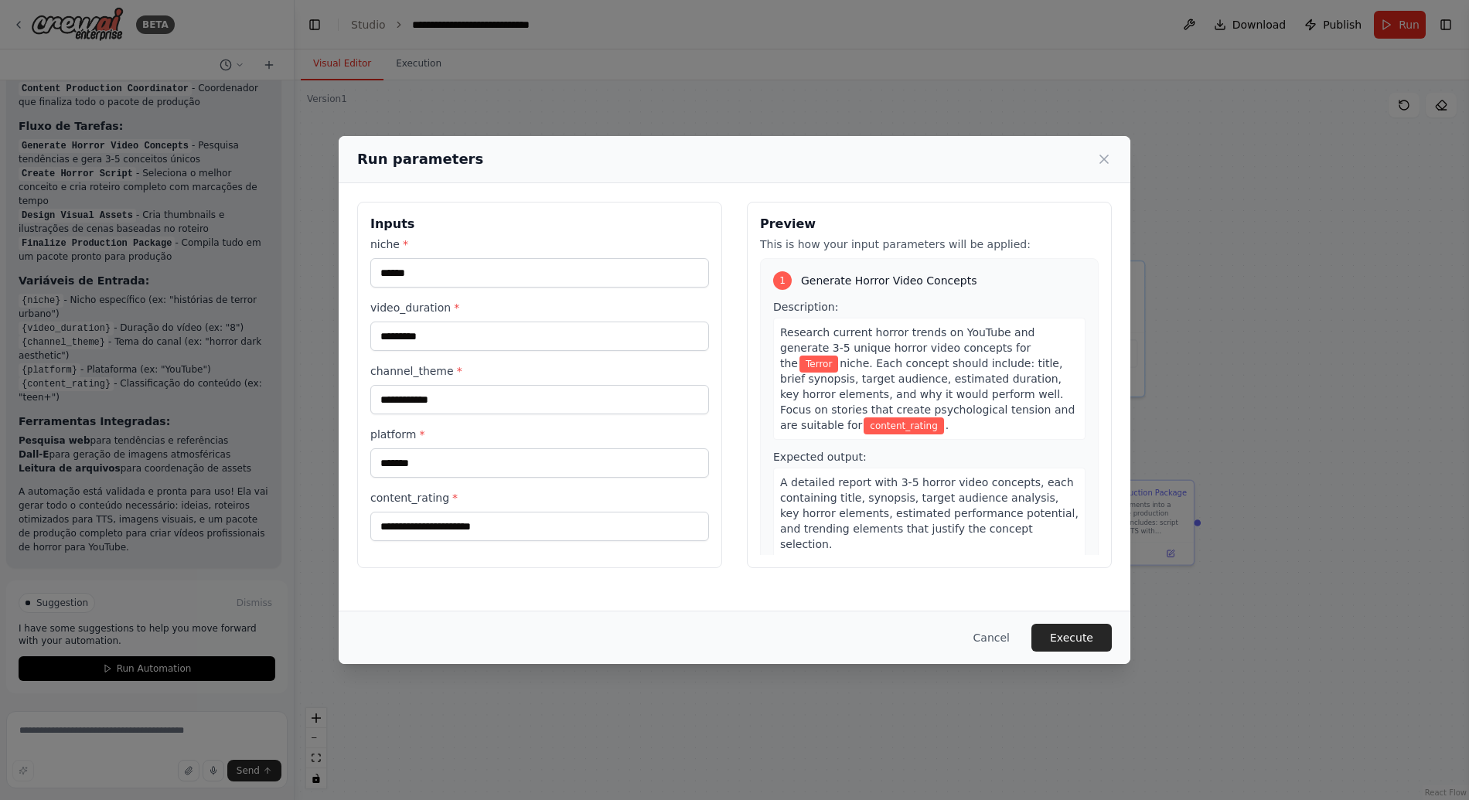
click at [400, 493] on label "content_rating *" at bounding box center [539, 497] width 339 height 15
click at [400, 512] on input "content_rating *" at bounding box center [539, 526] width 339 height 29
click at [400, 493] on label "content_rating *" at bounding box center [539, 497] width 339 height 15
click at [400, 512] on input "content_rating *" at bounding box center [539, 526] width 339 height 29
click at [400, 493] on label "content_rating *" at bounding box center [539, 497] width 339 height 15
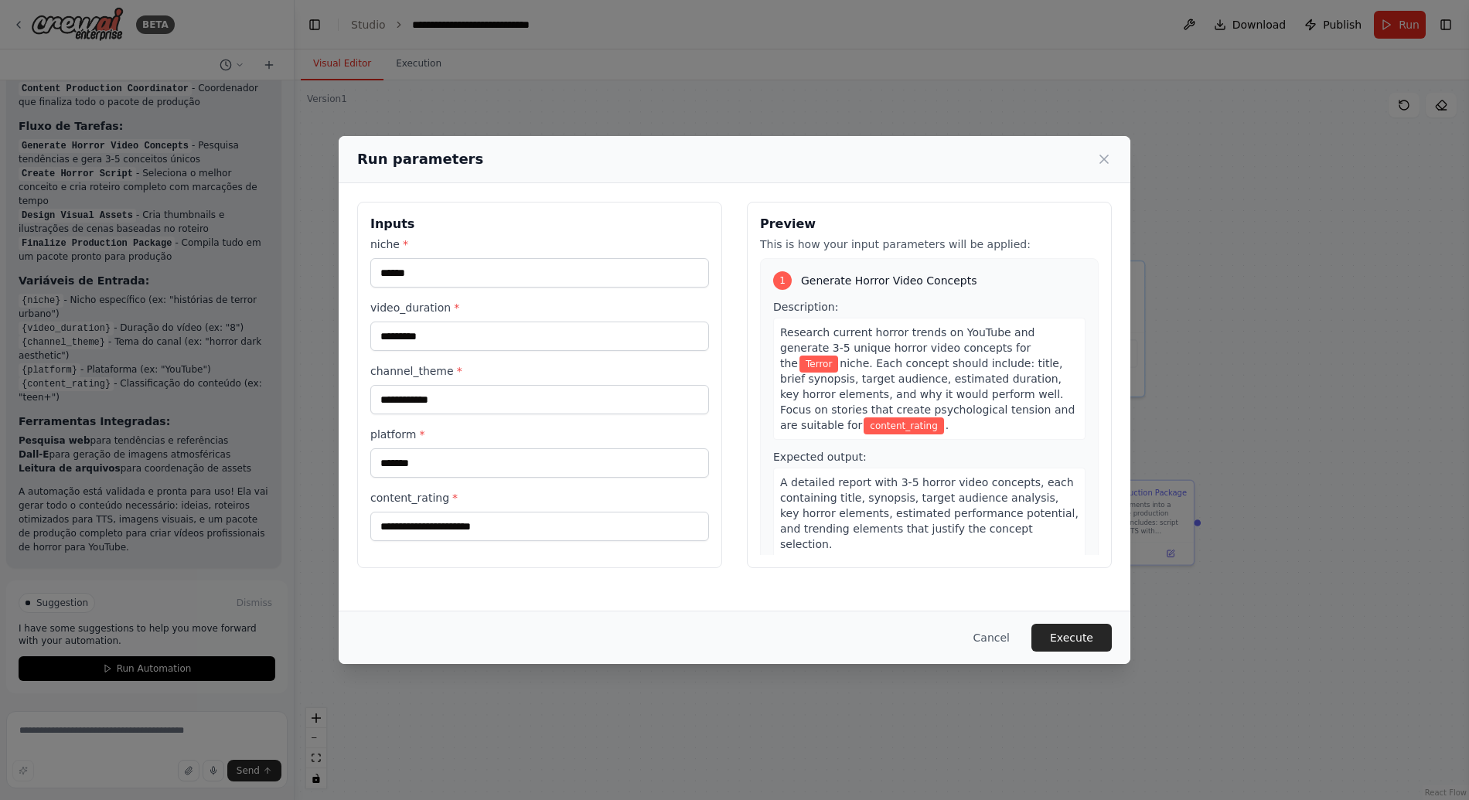
click at [400, 512] on input "content_rating *" at bounding box center [539, 526] width 339 height 29
copy label "content_rating"
click at [531, 566] on div "**********" at bounding box center [539, 385] width 365 height 366
click at [535, 528] on input "content_rating *" at bounding box center [539, 526] width 339 height 29
click at [575, 598] on div "**********" at bounding box center [734, 396] width 791 height 427
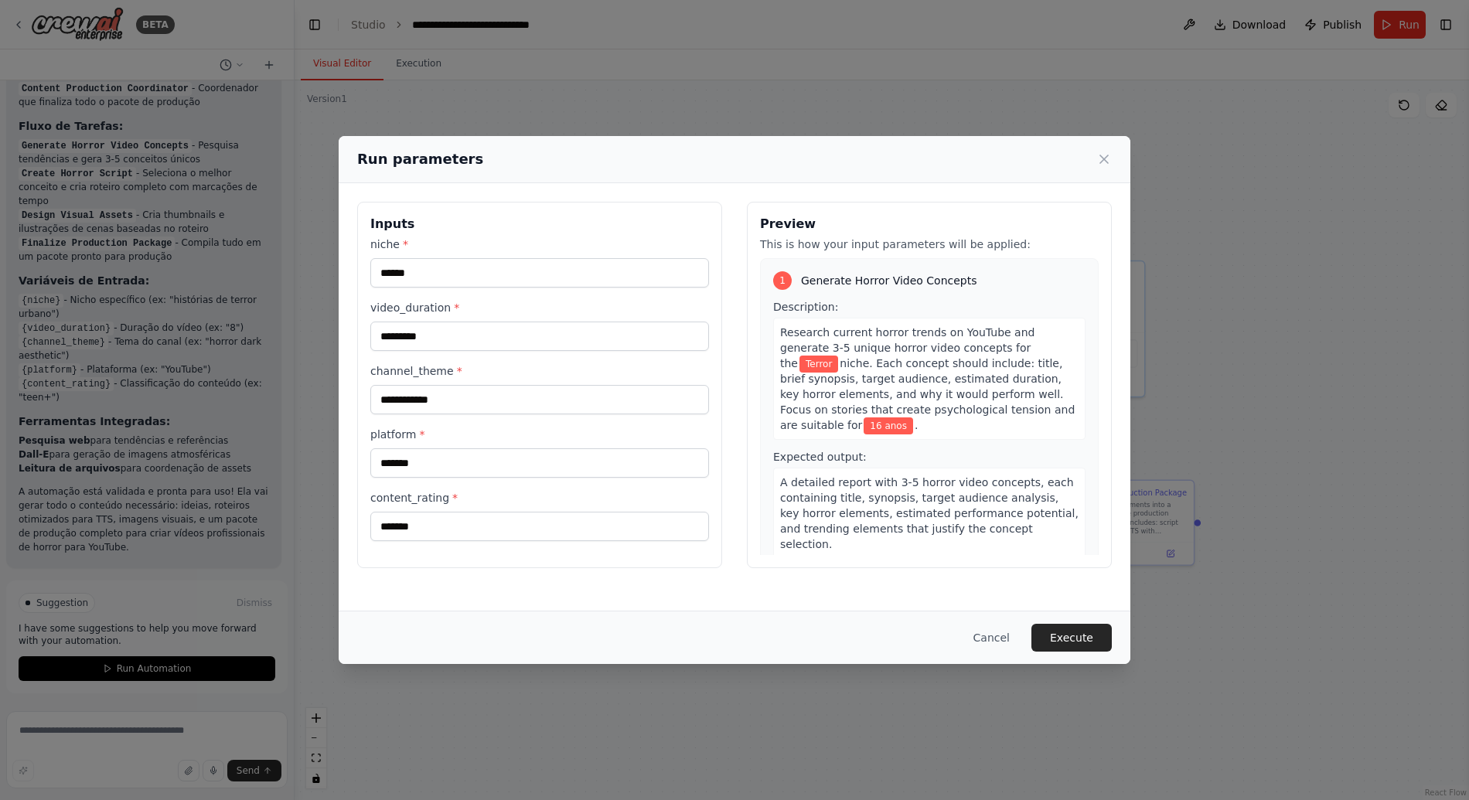
click at [466, 509] on div "content_rating * *******" at bounding box center [539, 515] width 339 height 51
click at [466, 533] on input "*******" at bounding box center [539, 526] width 339 height 29
type input "*"
type input "*********"
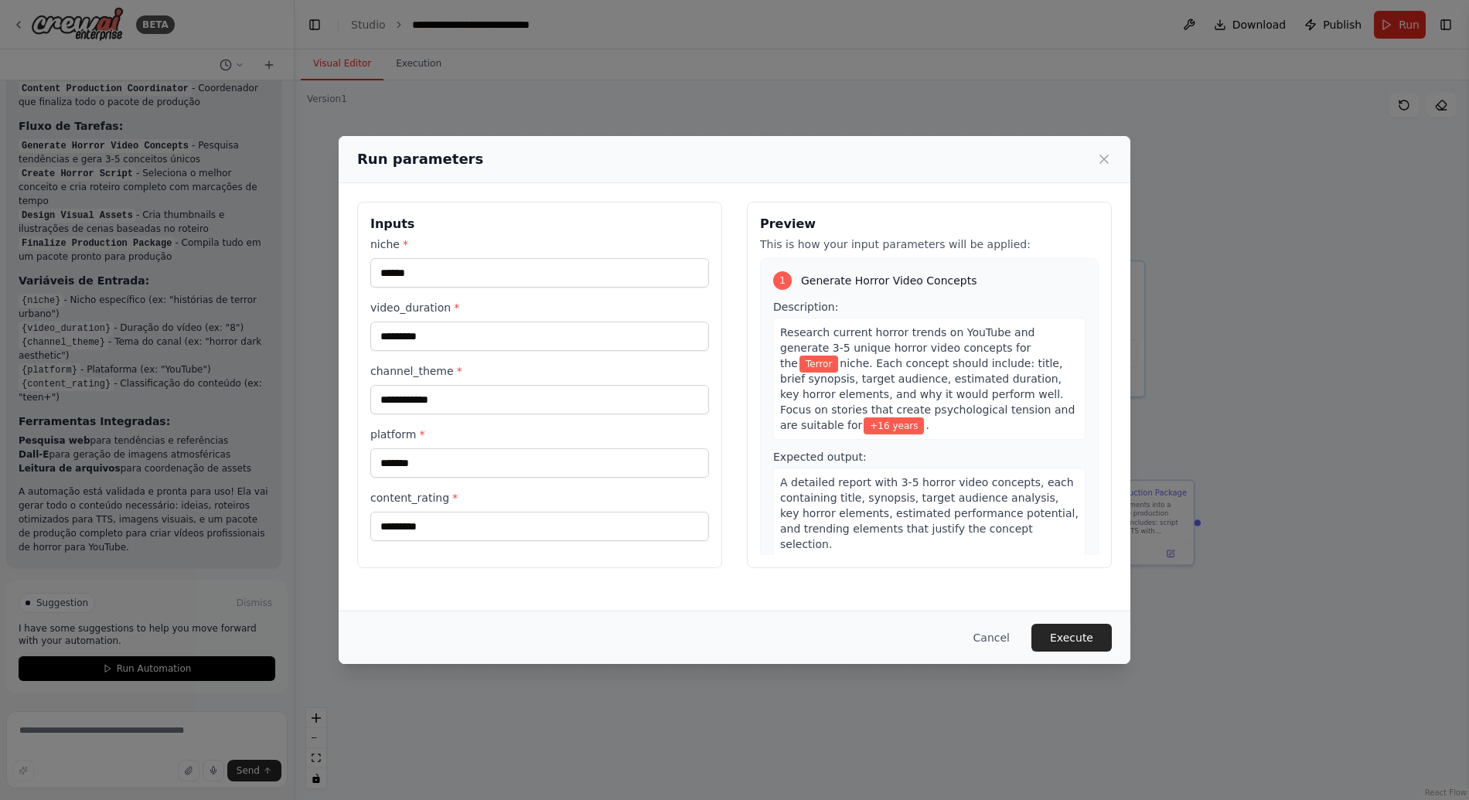
click at [611, 617] on div "Cancel Execute" at bounding box center [734, 637] width 791 height 53
click at [1114, 652] on div "Cancel Execute" at bounding box center [734, 637] width 791 height 53
click at [1103, 643] on button "Execute" at bounding box center [1071, 638] width 80 height 28
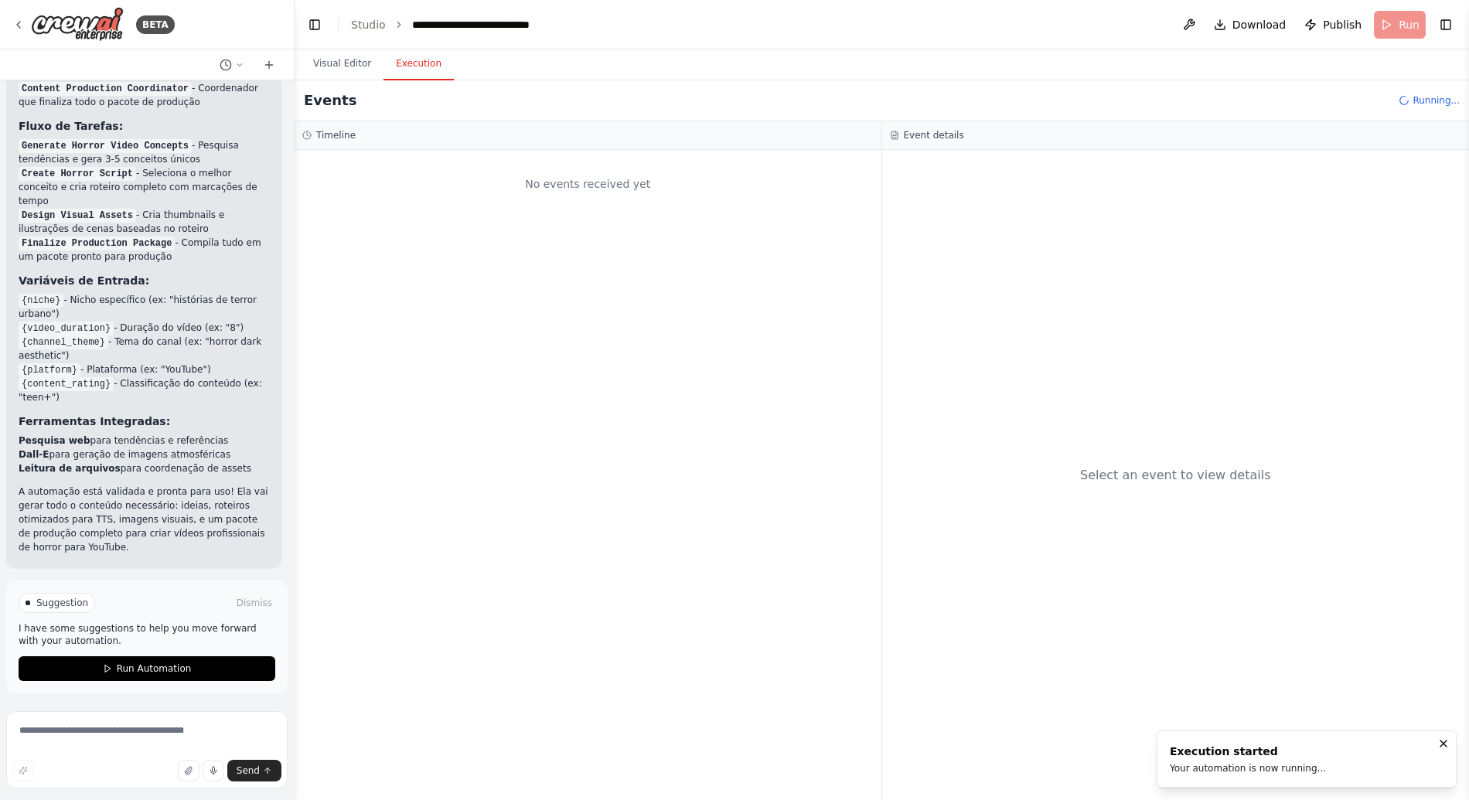
click at [668, 286] on div "No events received yet" at bounding box center [587, 475] width 587 height 650
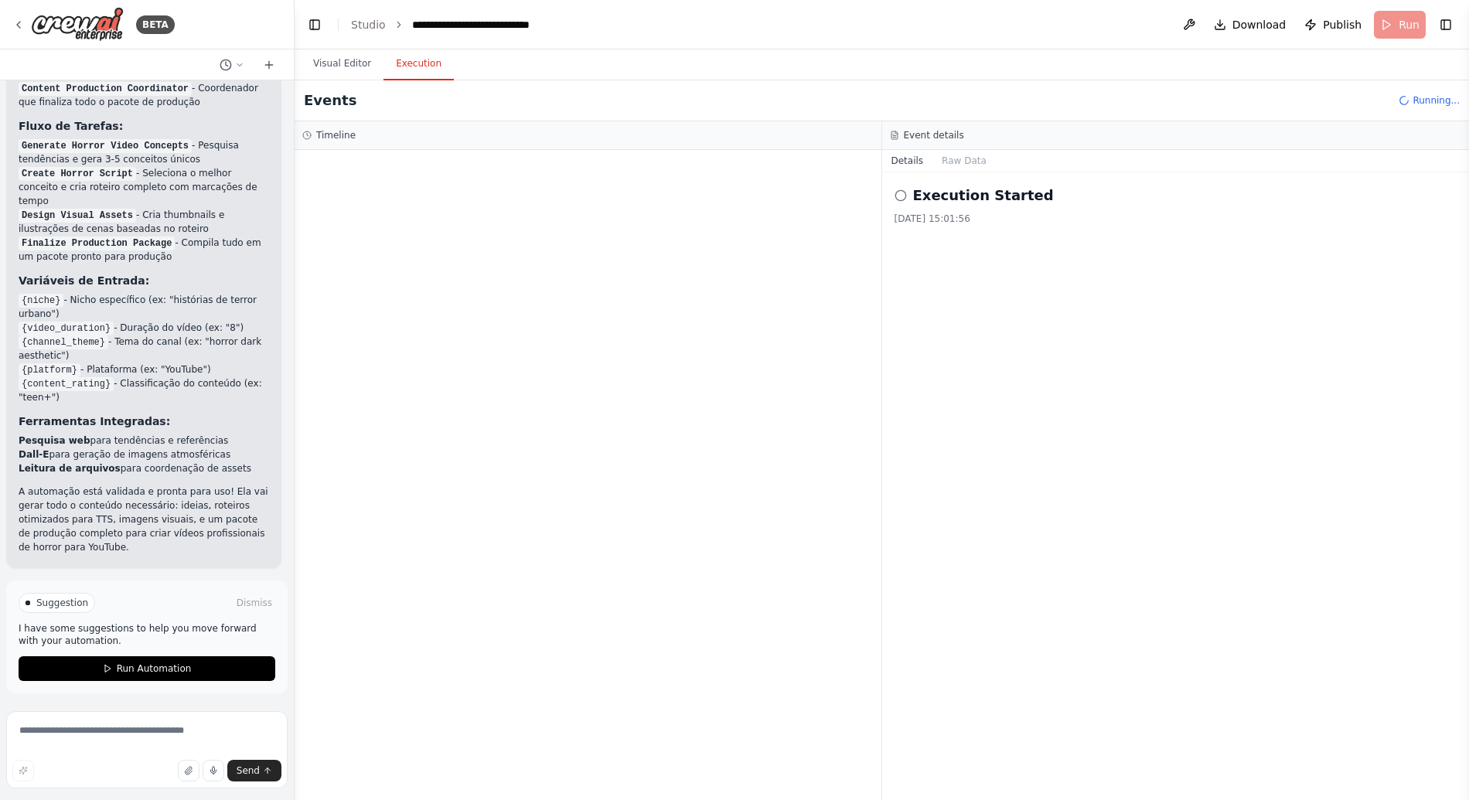
click at [558, 379] on div at bounding box center [587, 475] width 587 height 650
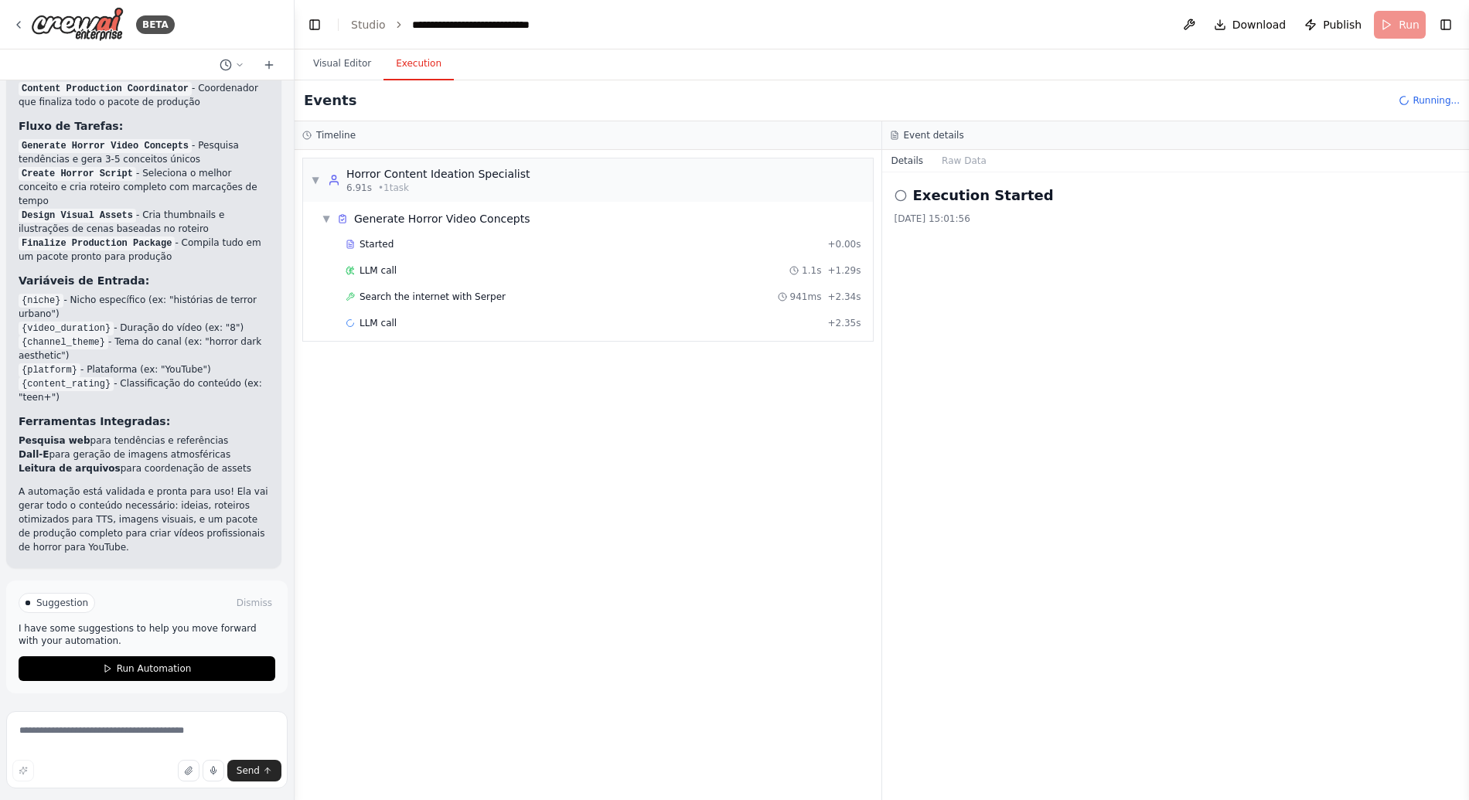
click at [552, 523] on div "▼ Horror Content Ideation Specialist 6.91s • 1 task ▼ Generate Horror Video Con…" at bounding box center [587, 475] width 587 height 650
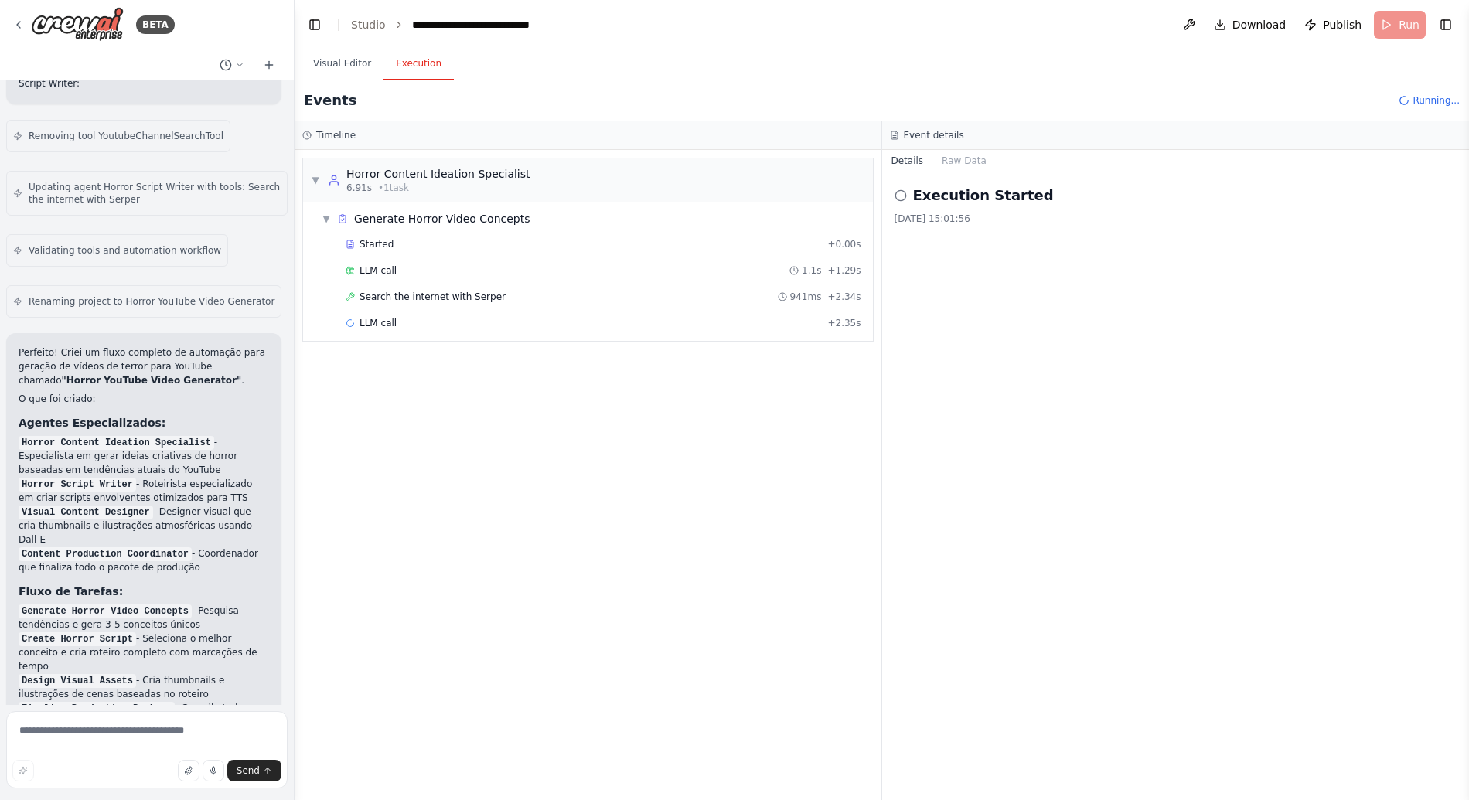
scroll to position [2186, 0]
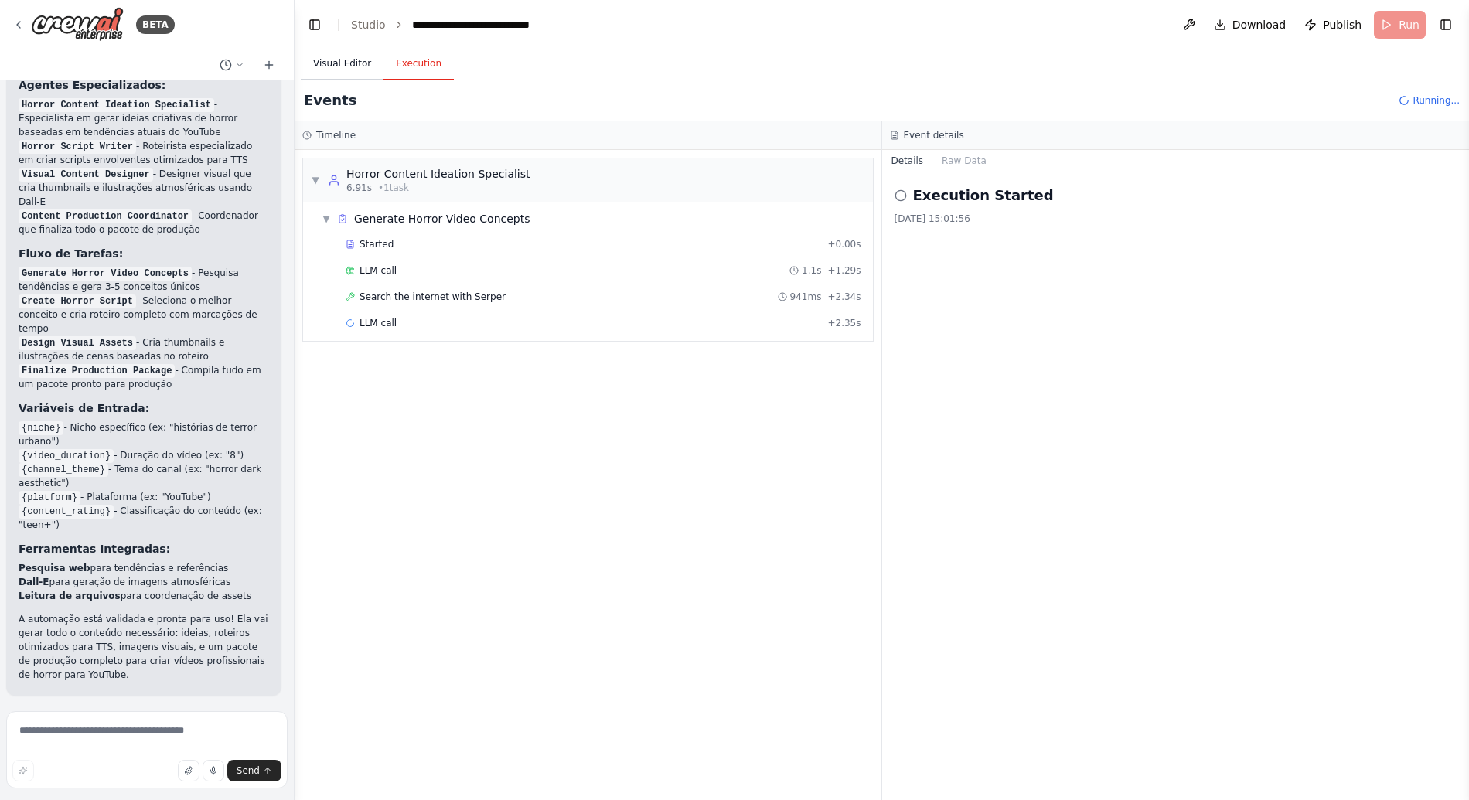
click at [346, 66] on button "Visual Editor" at bounding box center [342, 64] width 83 height 32
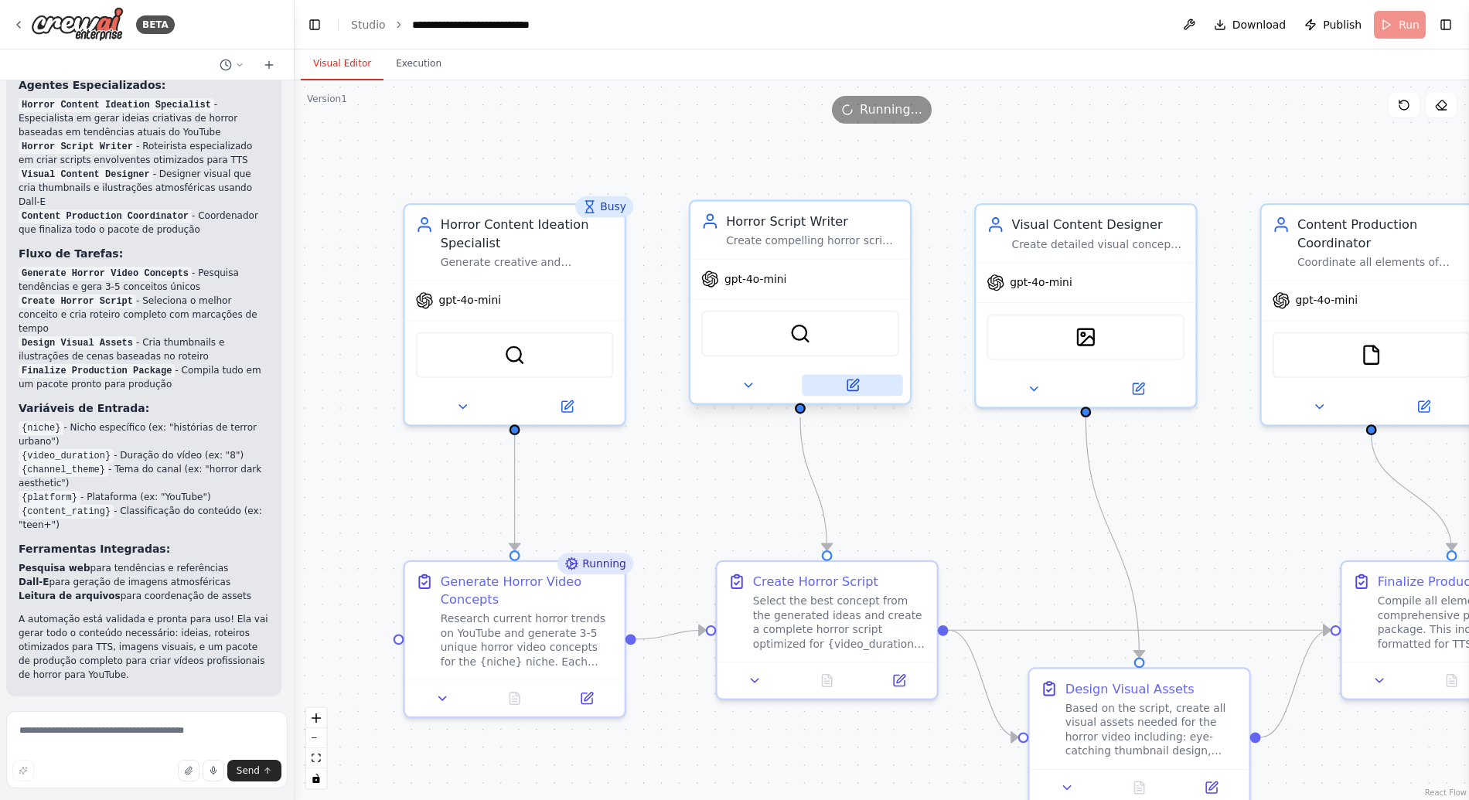
click at [856, 385] on icon at bounding box center [852, 385] width 11 height 11
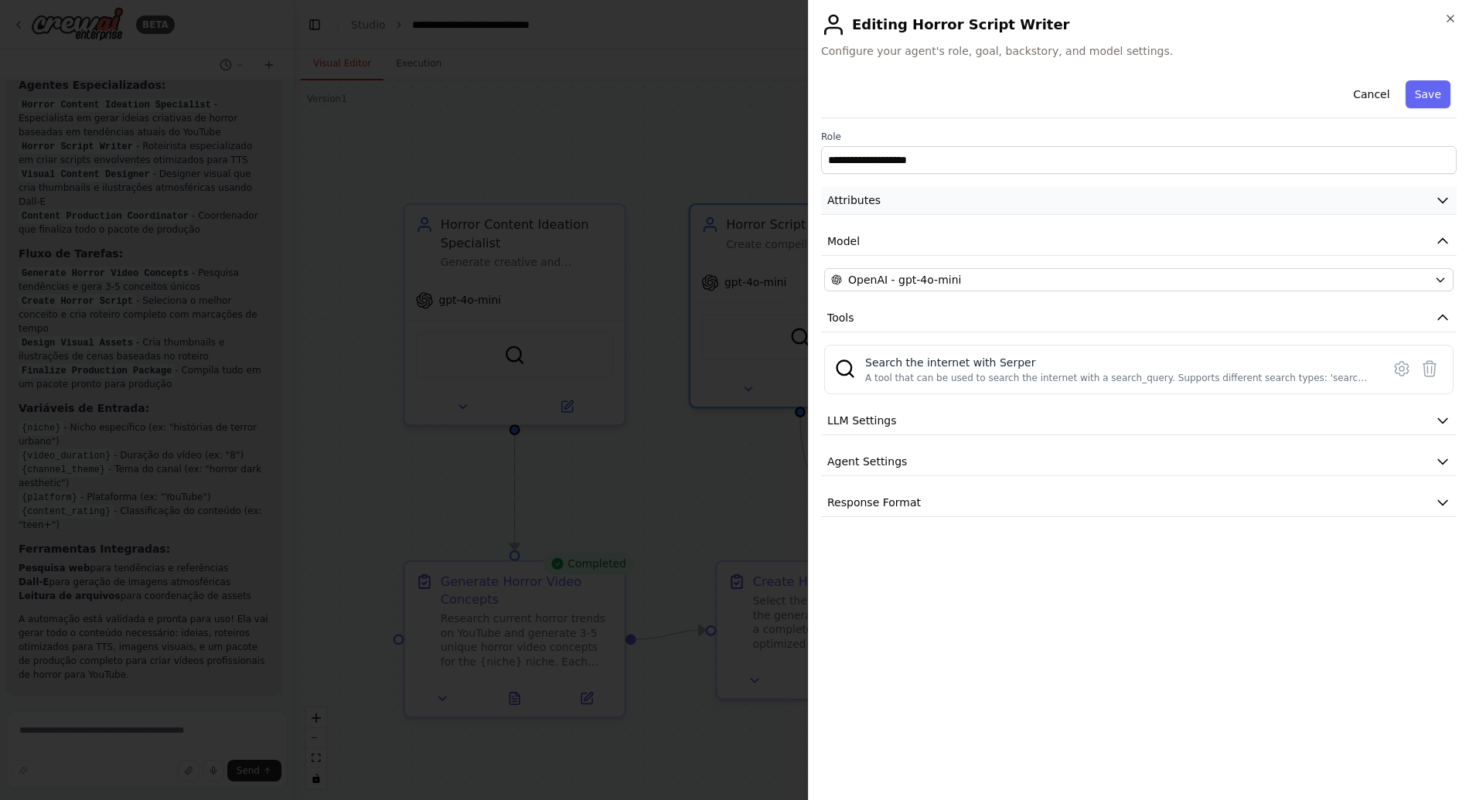
click at [916, 186] on button "Attributes" at bounding box center [1138, 200] width 635 height 29
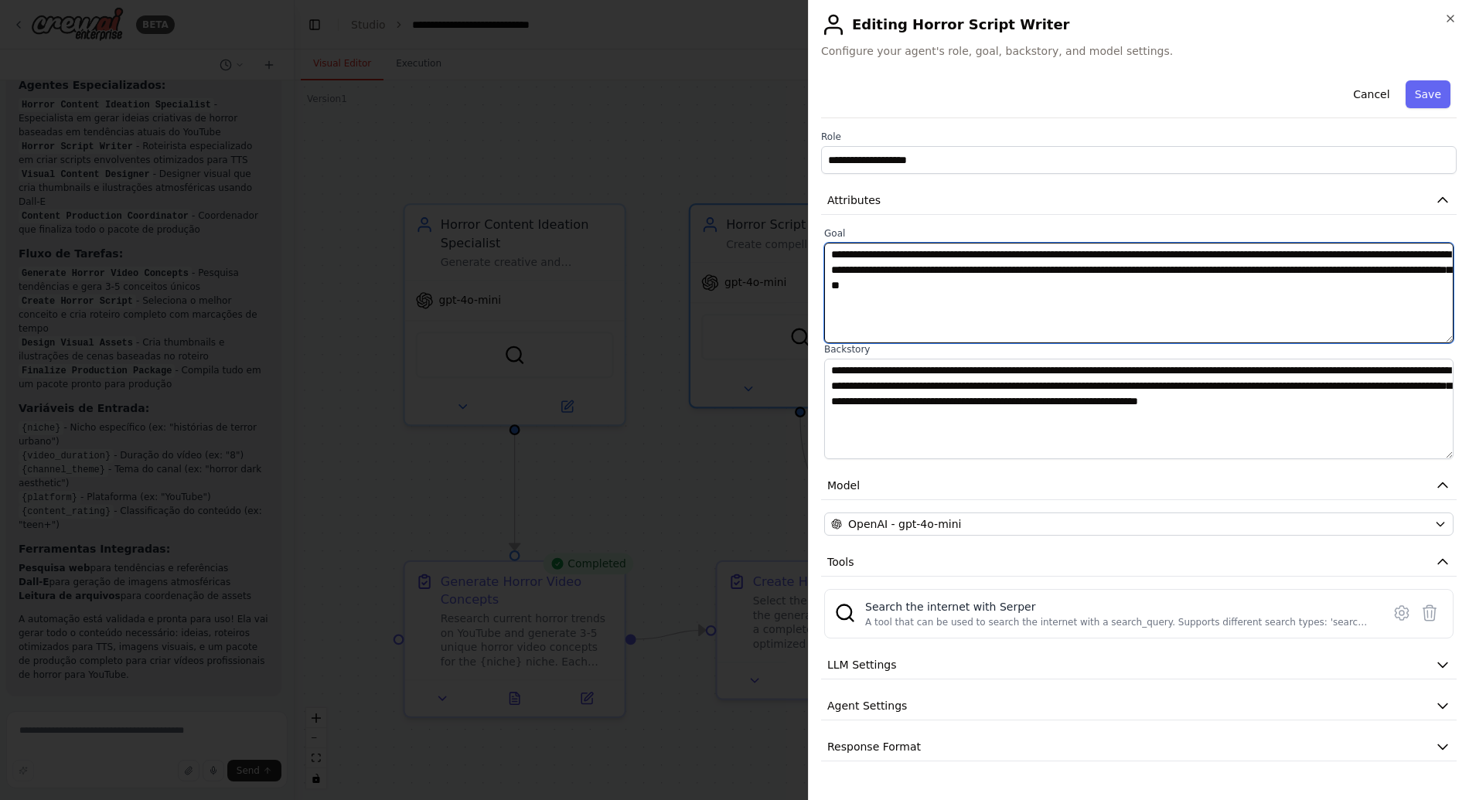
drag, startPoint x: 1329, startPoint y: 275, endPoint x: 838, endPoint y: 237, distance: 492.3
click at [838, 237] on div "**********" at bounding box center [1138, 285] width 629 height 116
click at [1190, 308] on textarea "**********" at bounding box center [1138, 293] width 629 height 100
drag, startPoint x: 1086, startPoint y: 284, endPoint x: 1166, endPoint y: 277, distance: 80.7
click at [1166, 277] on textarea "**********" at bounding box center [1138, 293] width 629 height 100
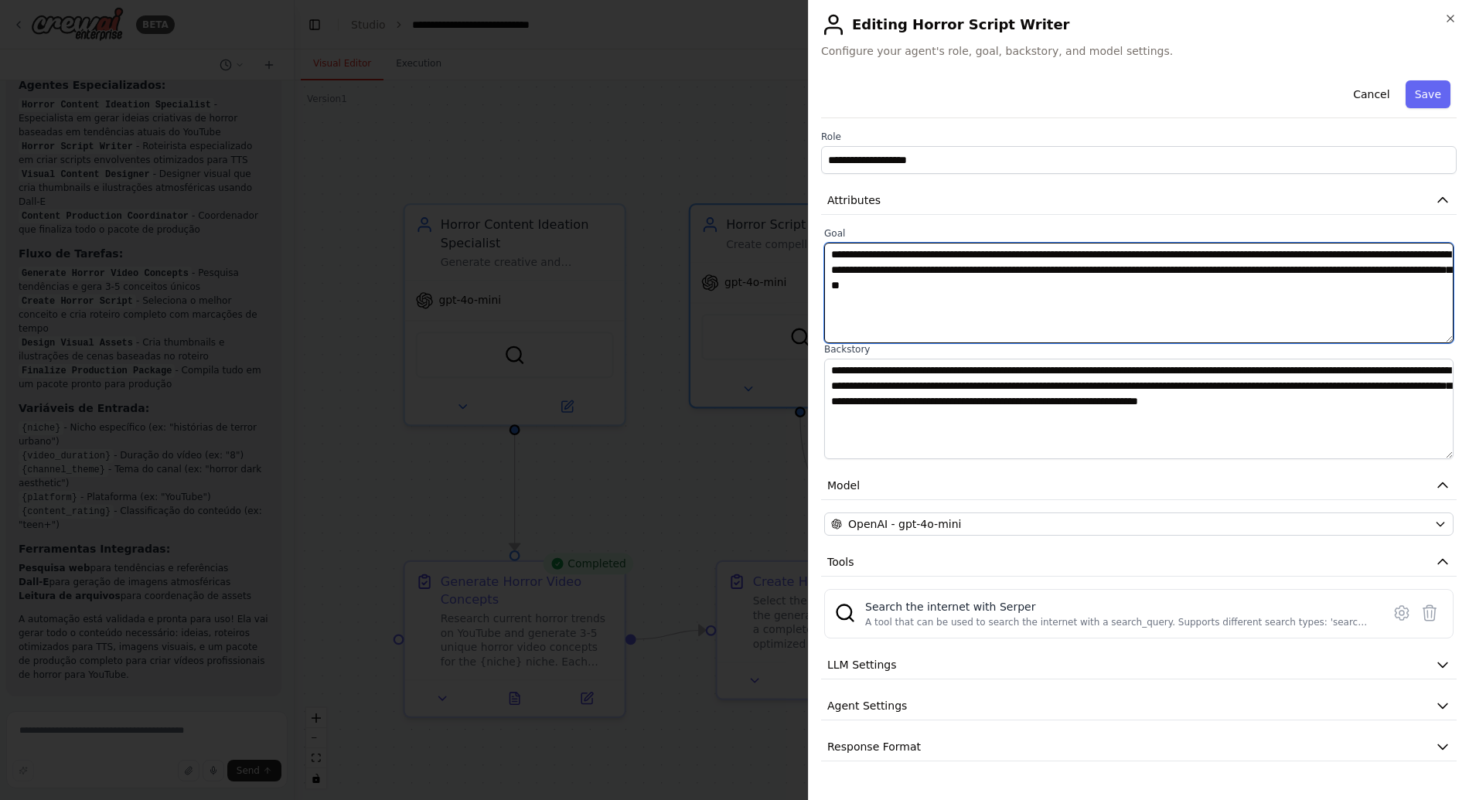
click at [1254, 282] on textarea "**********" at bounding box center [1138, 293] width 629 height 100
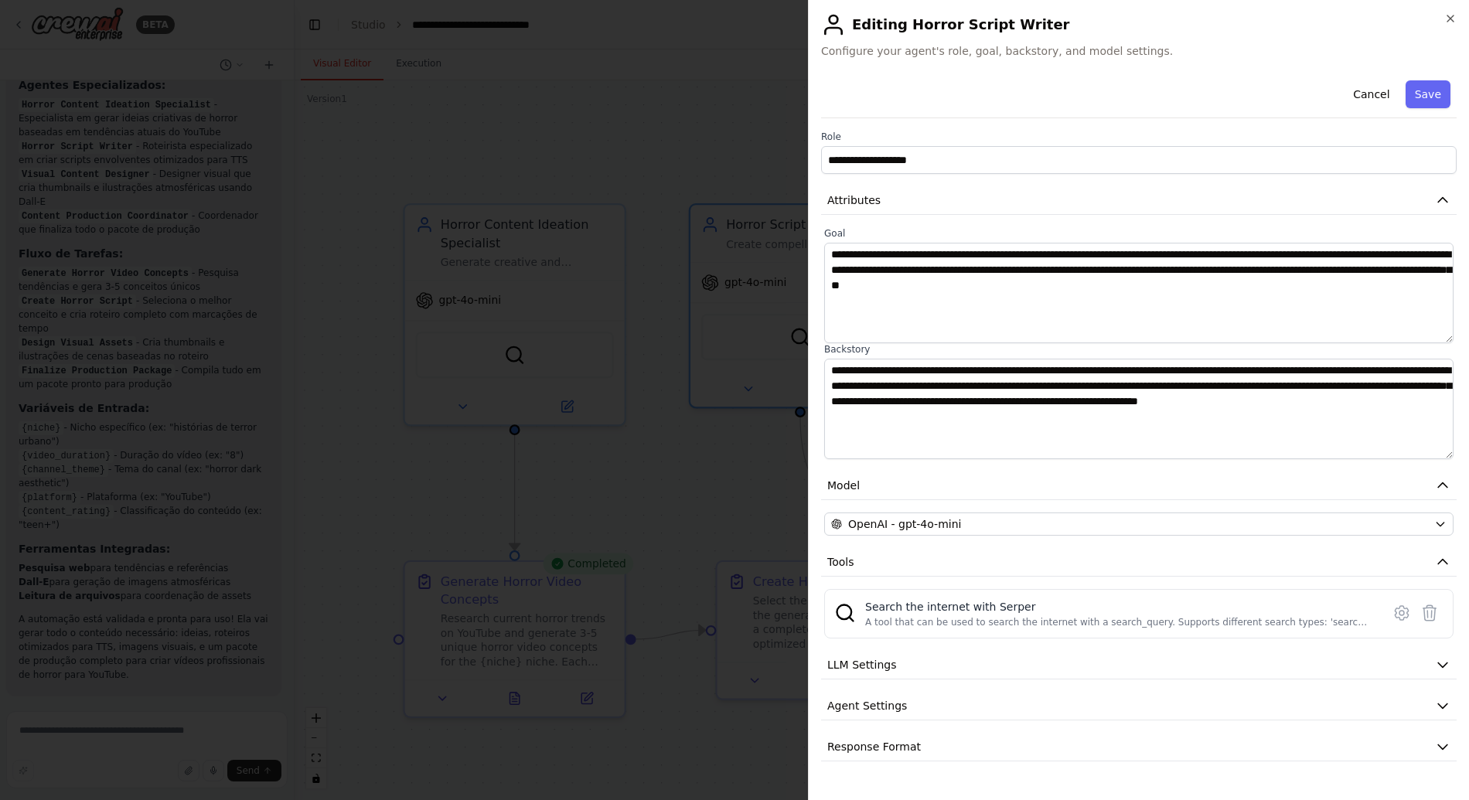
click at [1194, 216] on div "**********" at bounding box center [1138, 417] width 635 height 687
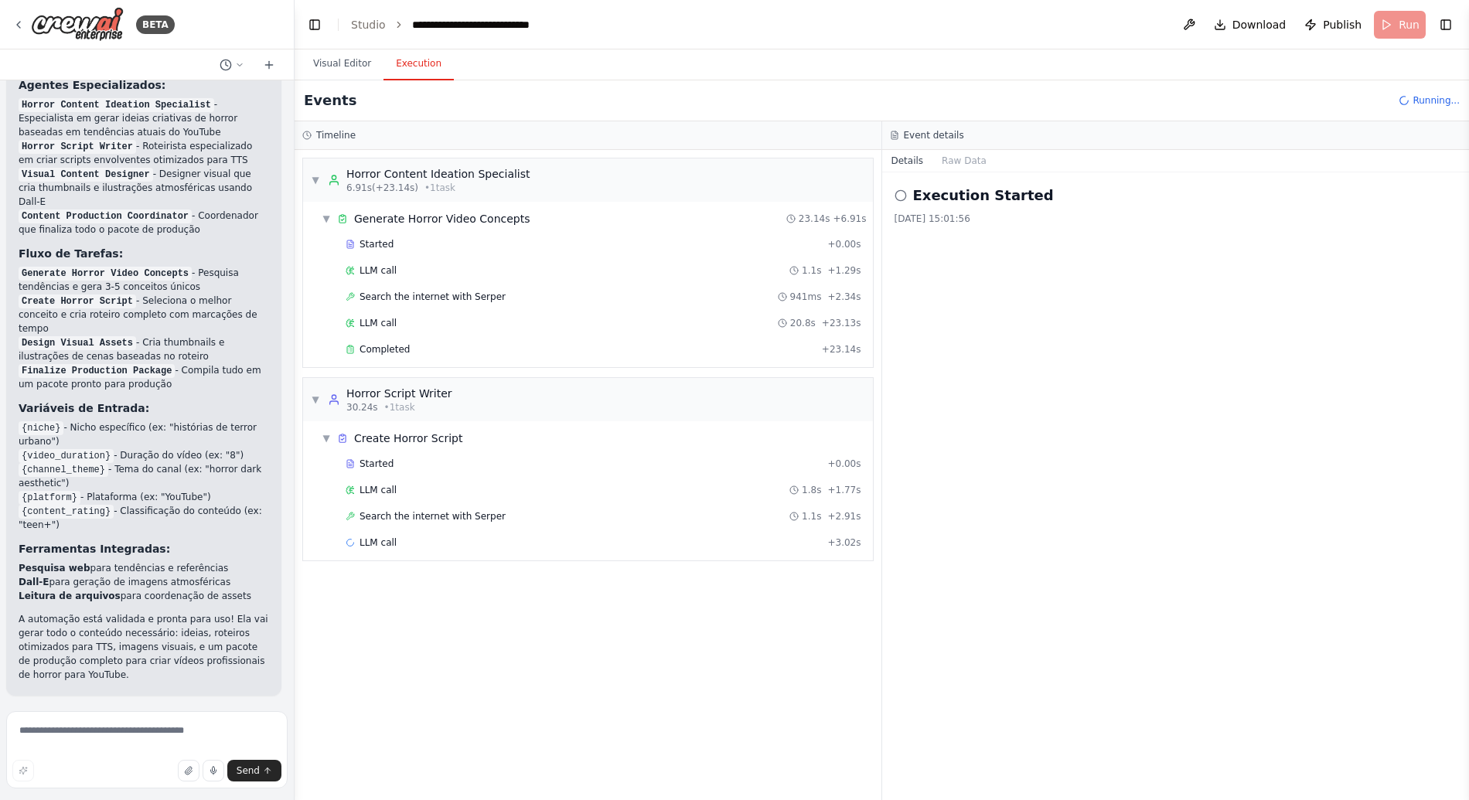
click at [437, 70] on button "Execution" at bounding box center [418, 64] width 70 height 32
click at [450, 439] on span "Create Horror Script" at bounding box center [408, 438] width 108 height 15
click at [397, 436] on span "Create Horror Script" at bounding box center [408, 438] width 108 height 15
click at [357, 69] on button "Visual Editor" at bounding box center [342, 64] width 83 height 32
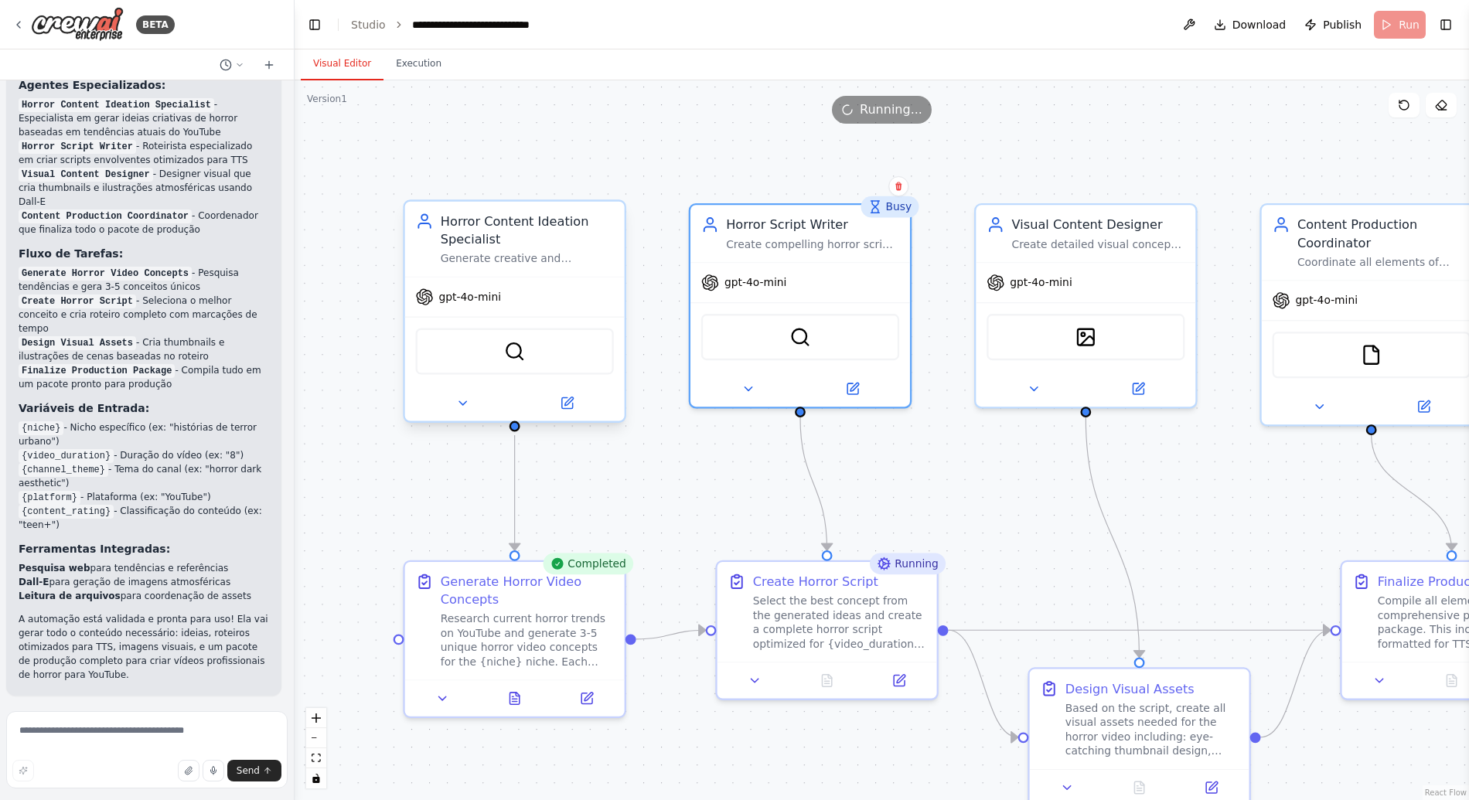
click at [518, 282] on div "gpt-4o-mini" at bounding box center [515, 296] width 220 height 39
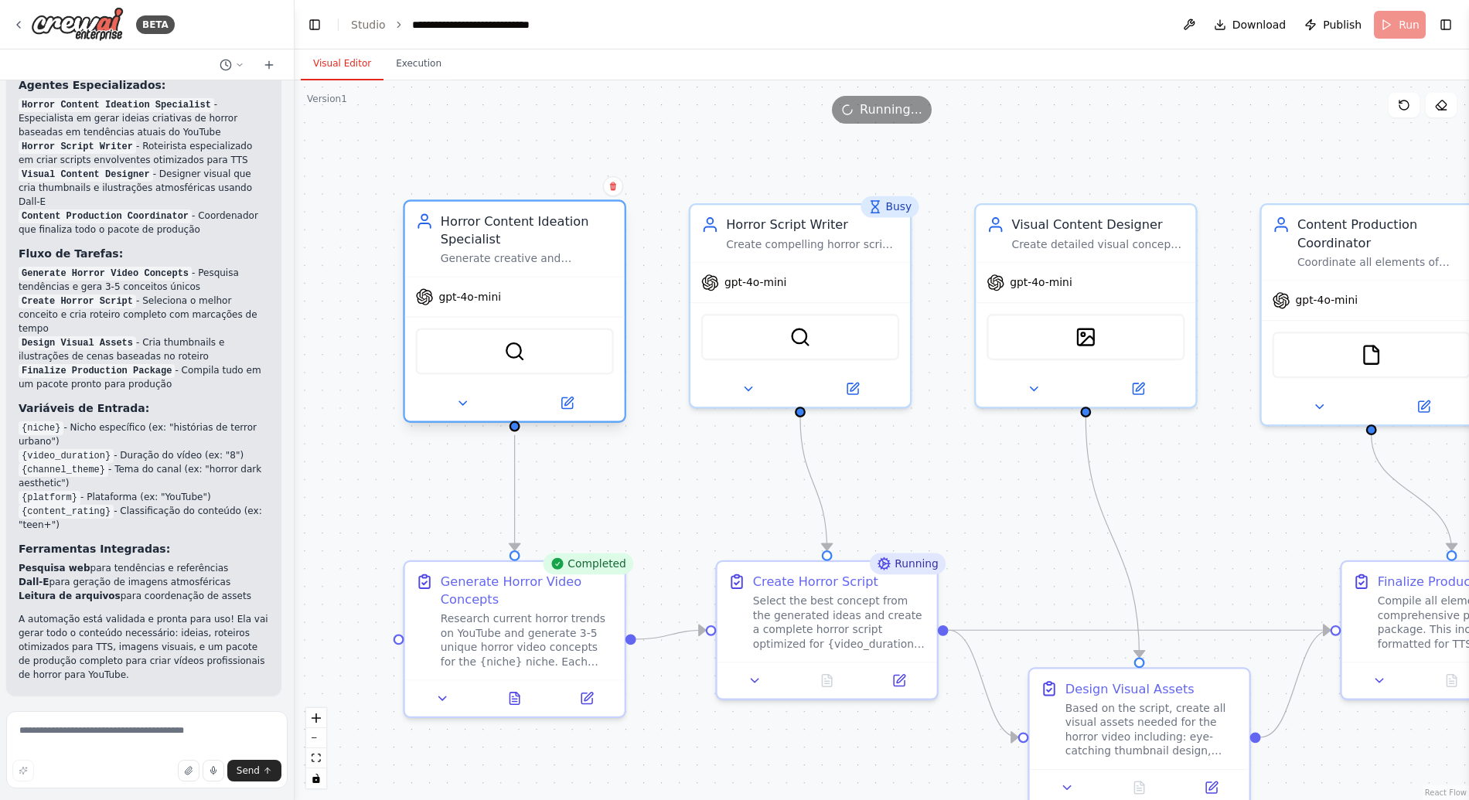
click at [518, 282] on div "gpt-4o-mini" at bounding box center [515, 296] width 220 height 39
click at [563, 405] on icon at bounding box center [566, 403] width 11 height 11
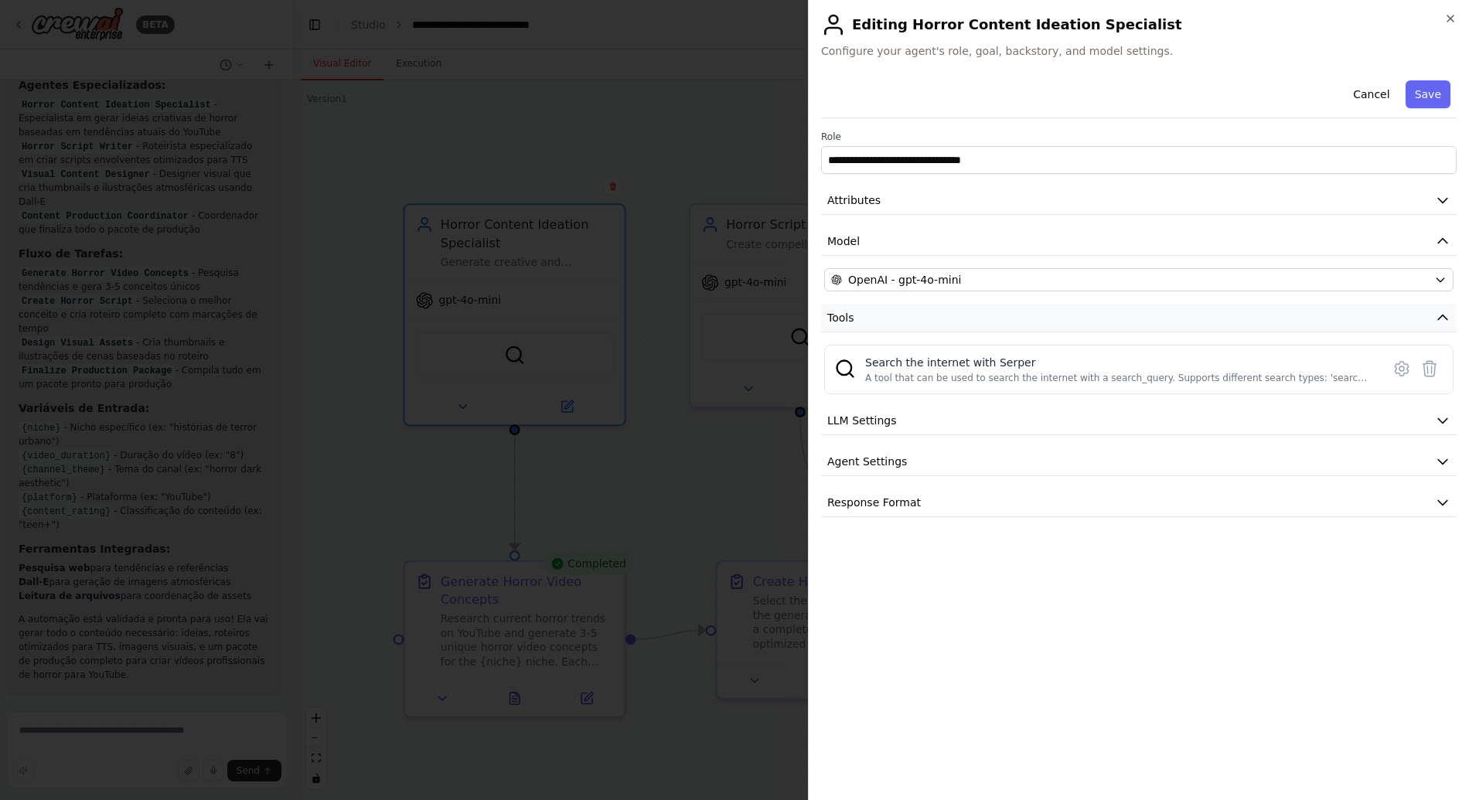
click at [932, 319] on button "Tools" at bounding box center [1138, 318] width 635 height 29
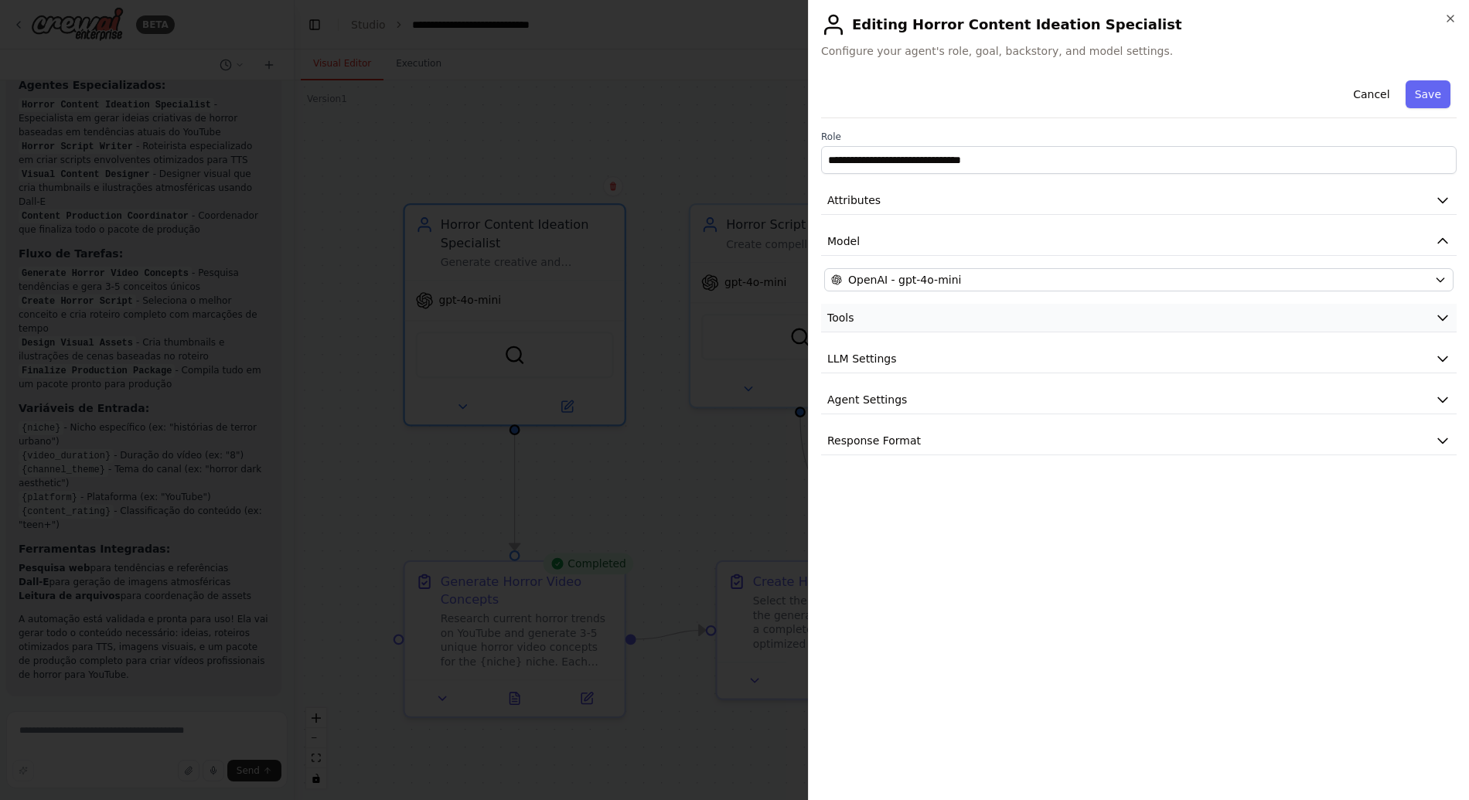
click at [932, 319] on button "Tools" at bounding box center [1138, 318] width 635 height 29
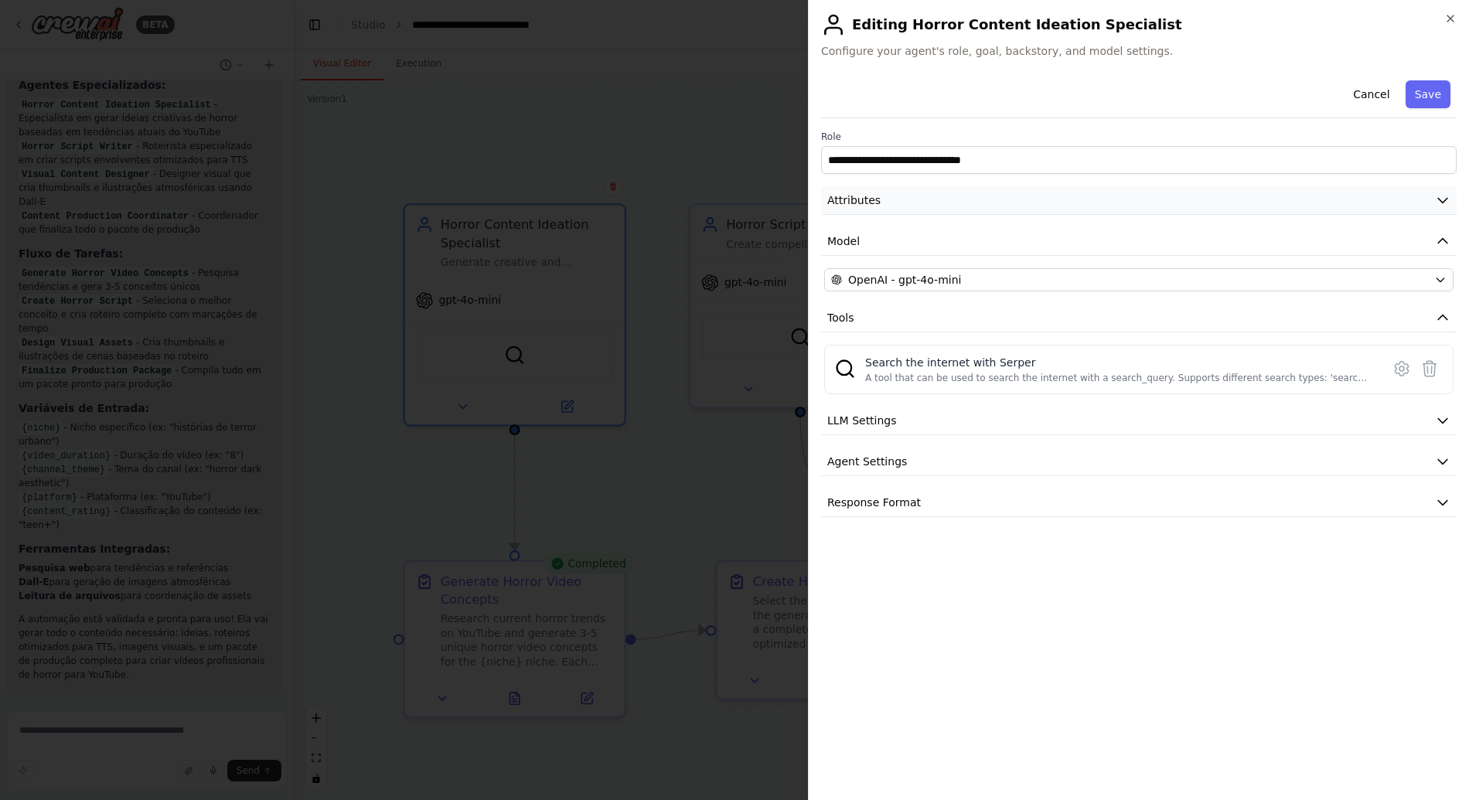
click at [952, 187] on button "Attributes" at bounding box center [1138, 200] width 635 height 29
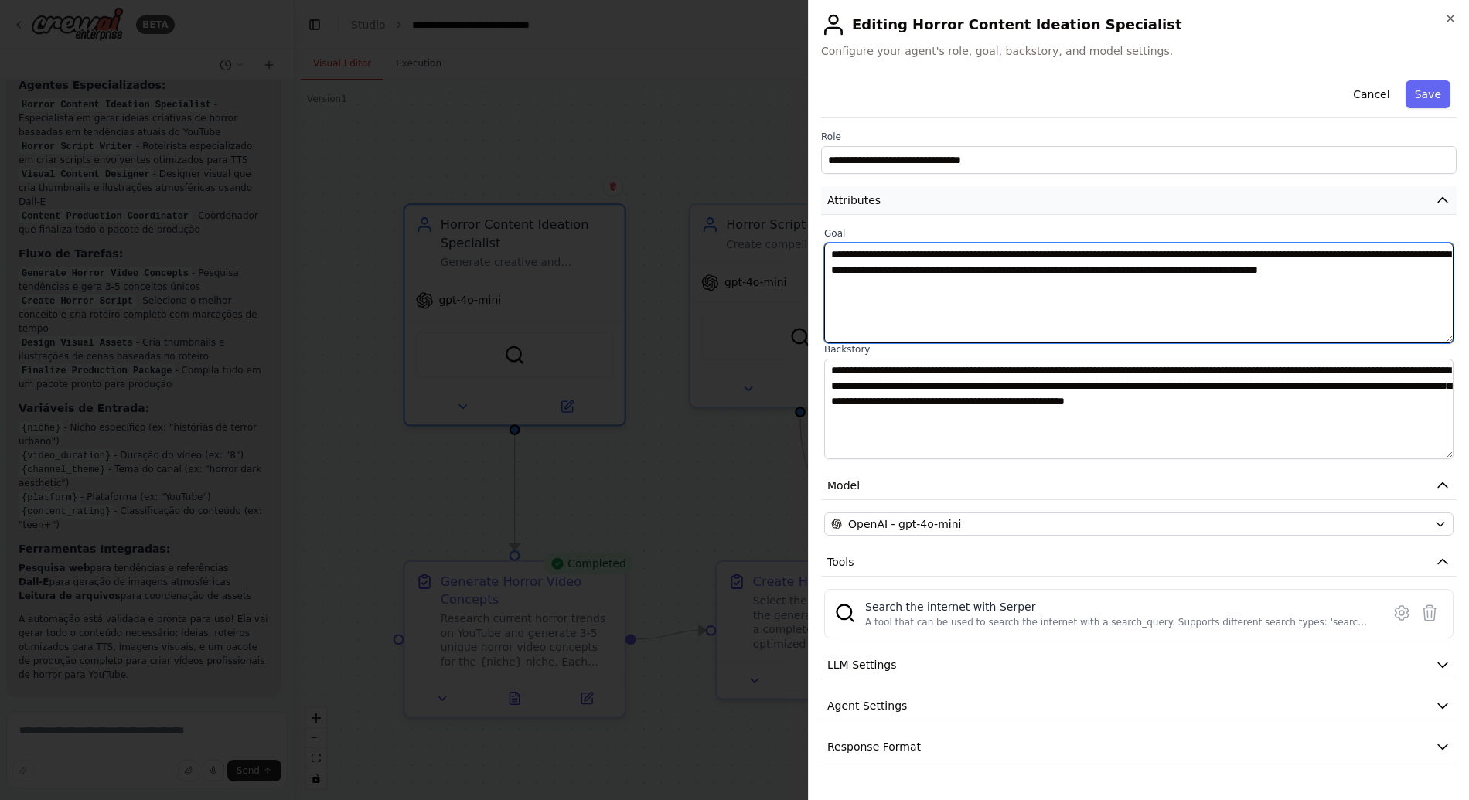
drag, startPoint x: 1068, startPoint y: 287, endPoint x: 861, endPoint y: 196, distance: 226.0
click at [1017, 264] on textarea "**********" at bounding box center [1138, 293] width 629 height 100
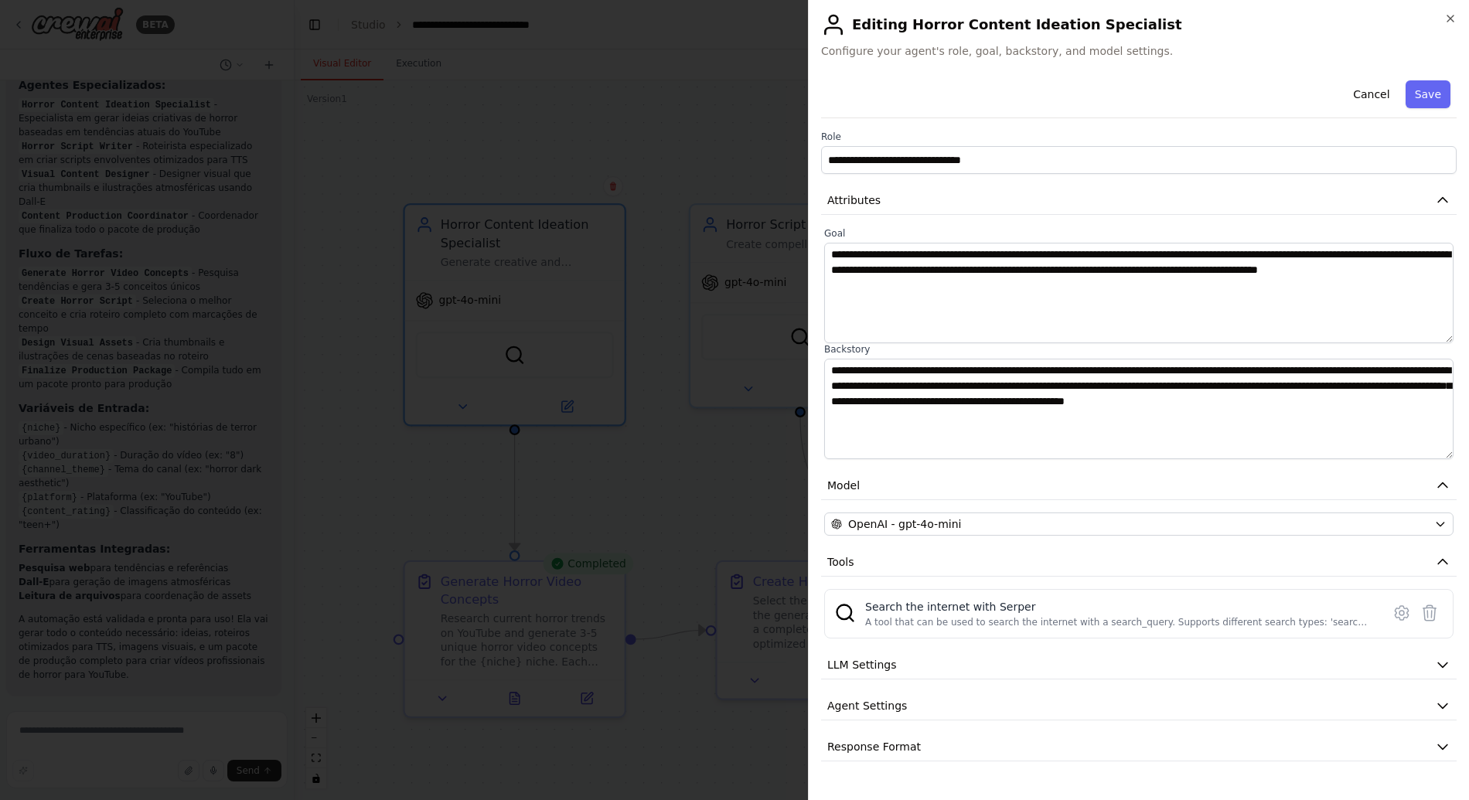
click at [984, 235] on label "Goal" at bounding box center [1138, 233] width 629 height 12
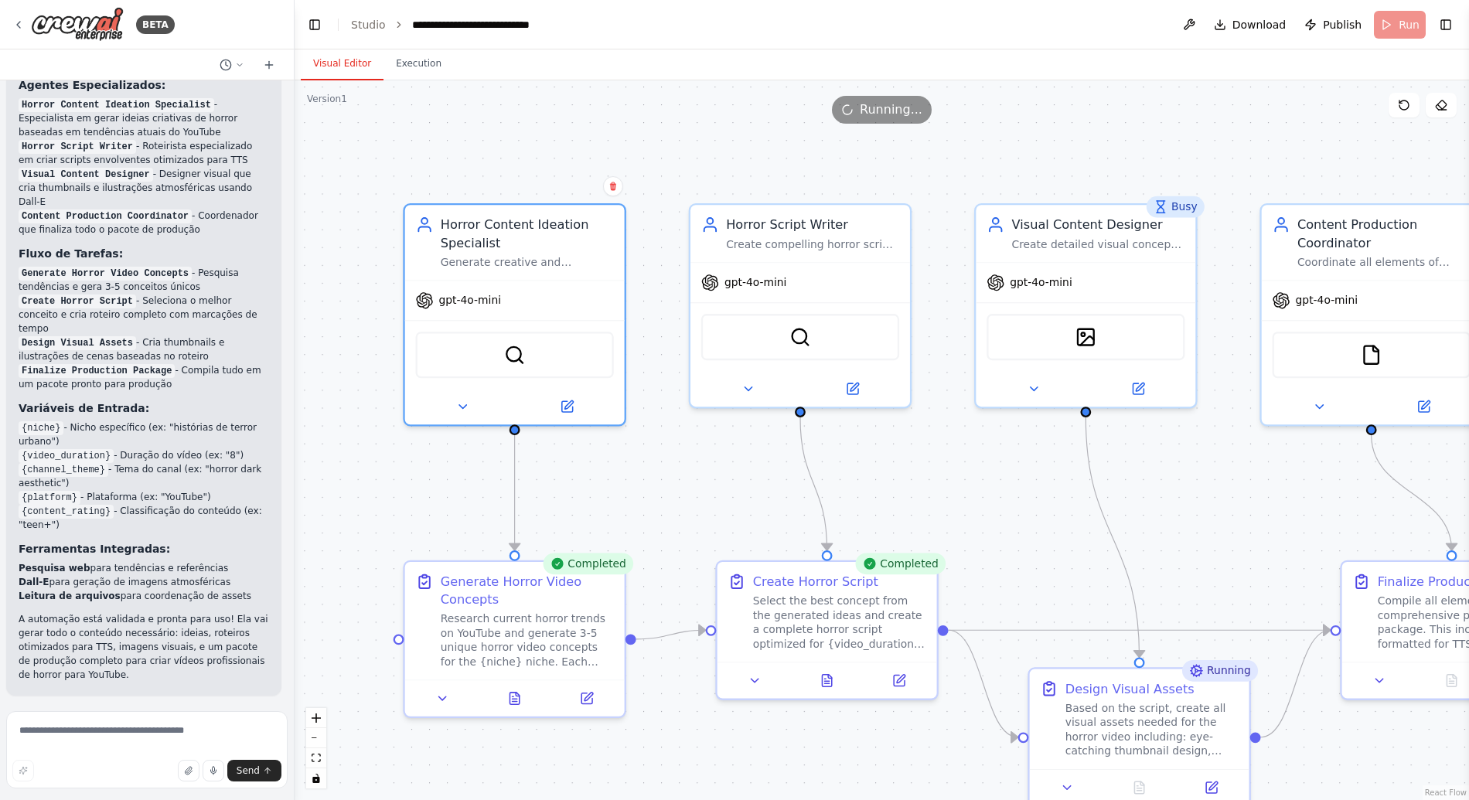
click at [528, 150] on div ".deletable-edge-delete-btn { width: 20px; height: 20px; border: 0px solid #ffff…" at bounding box center [881, 440] width 1174 height 720
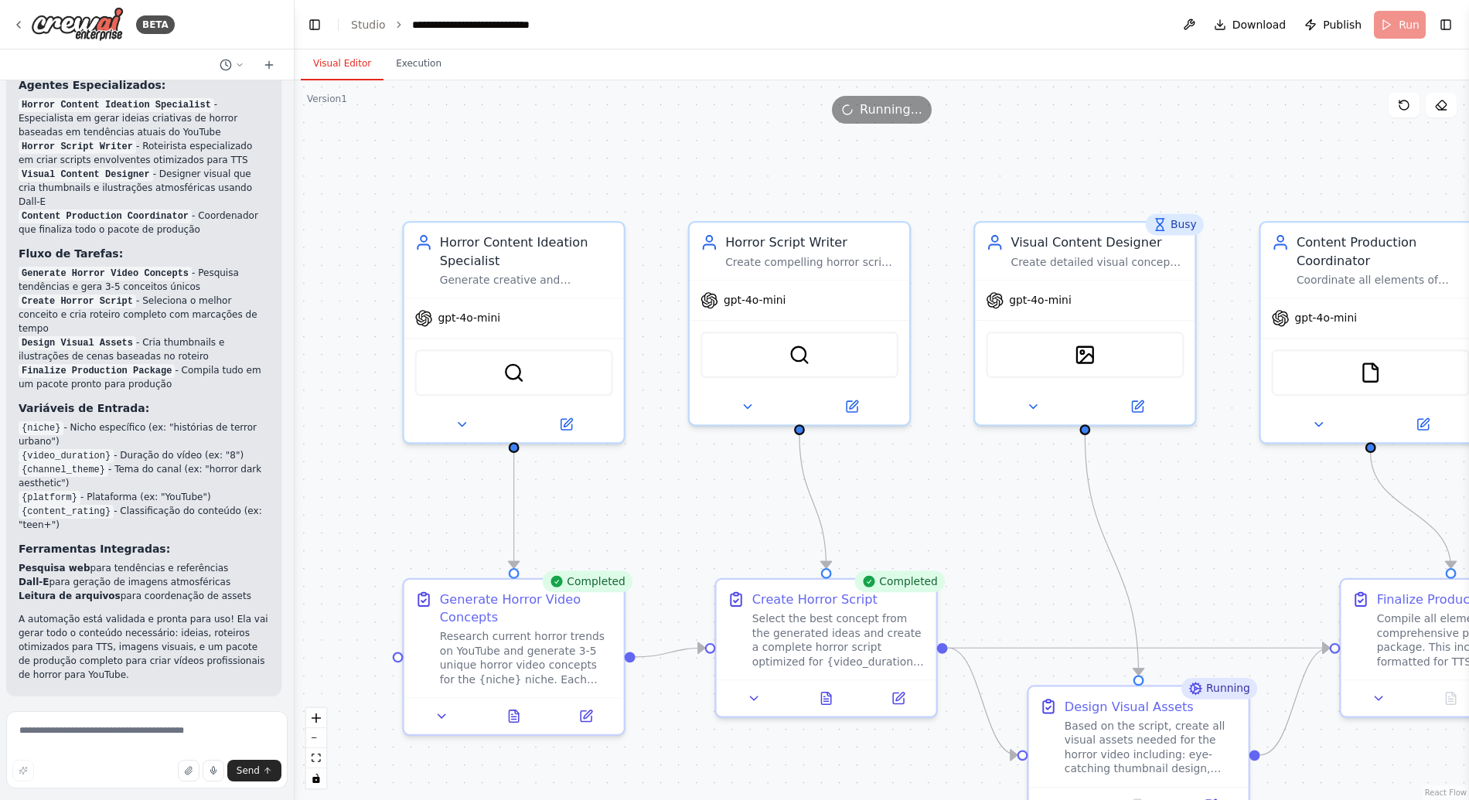
drag, startPoint x: 526, startPoint y: 129, endPoint x: 526, endPoint y: 148, distance: 18.6
click at [526, 148] on div ".deletable-edge-delete-btn { width: 20px; height: 20px; border: 0px solid #ffff…" at bounding box center [881, 440] width 1174 height 720
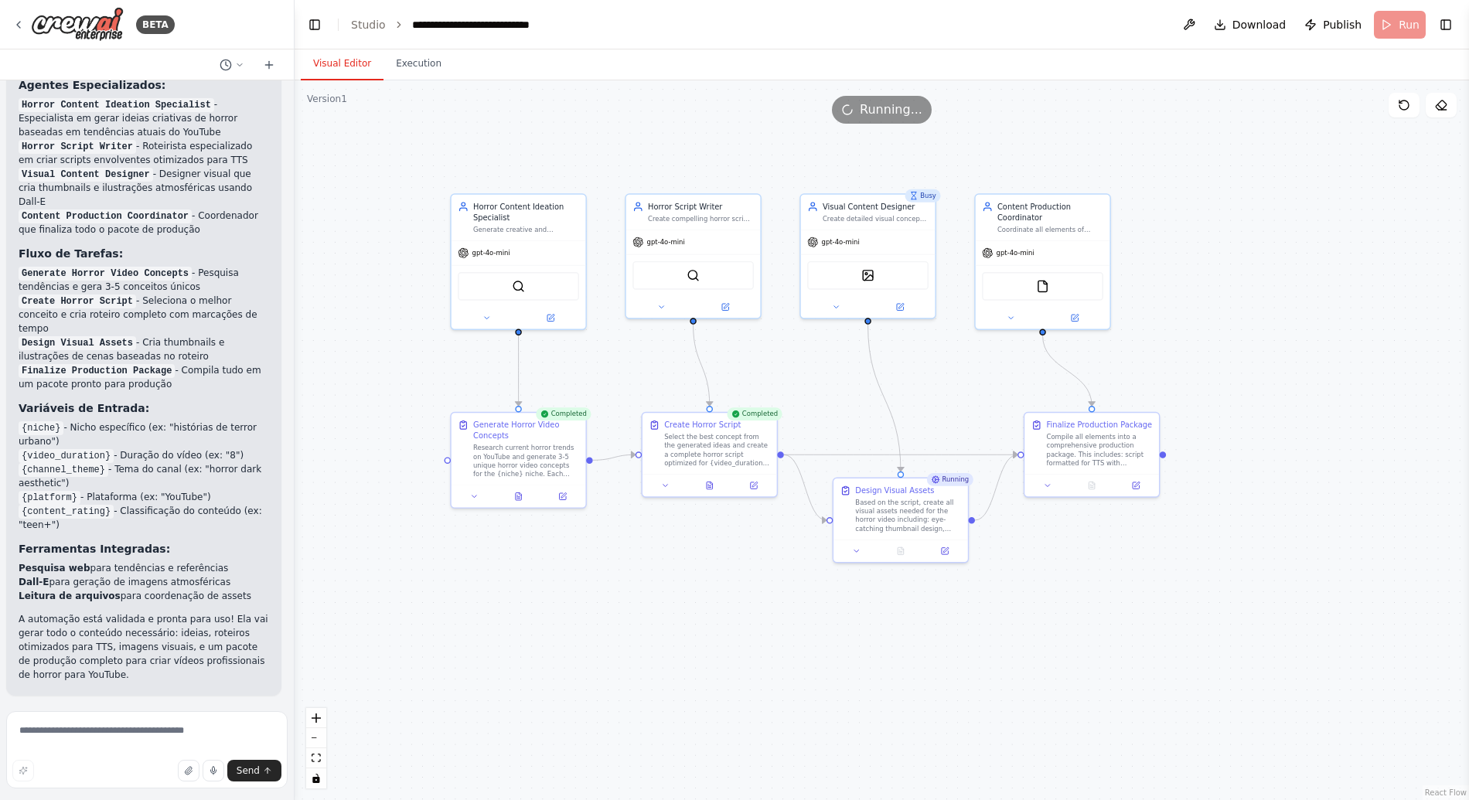
click at [380, 693] on div ".deletable-edge-delete-btn { width: 20px; height: 20px; border: 0px solid #ffff…" at bounding box center [881, 440] width 1174 height 720
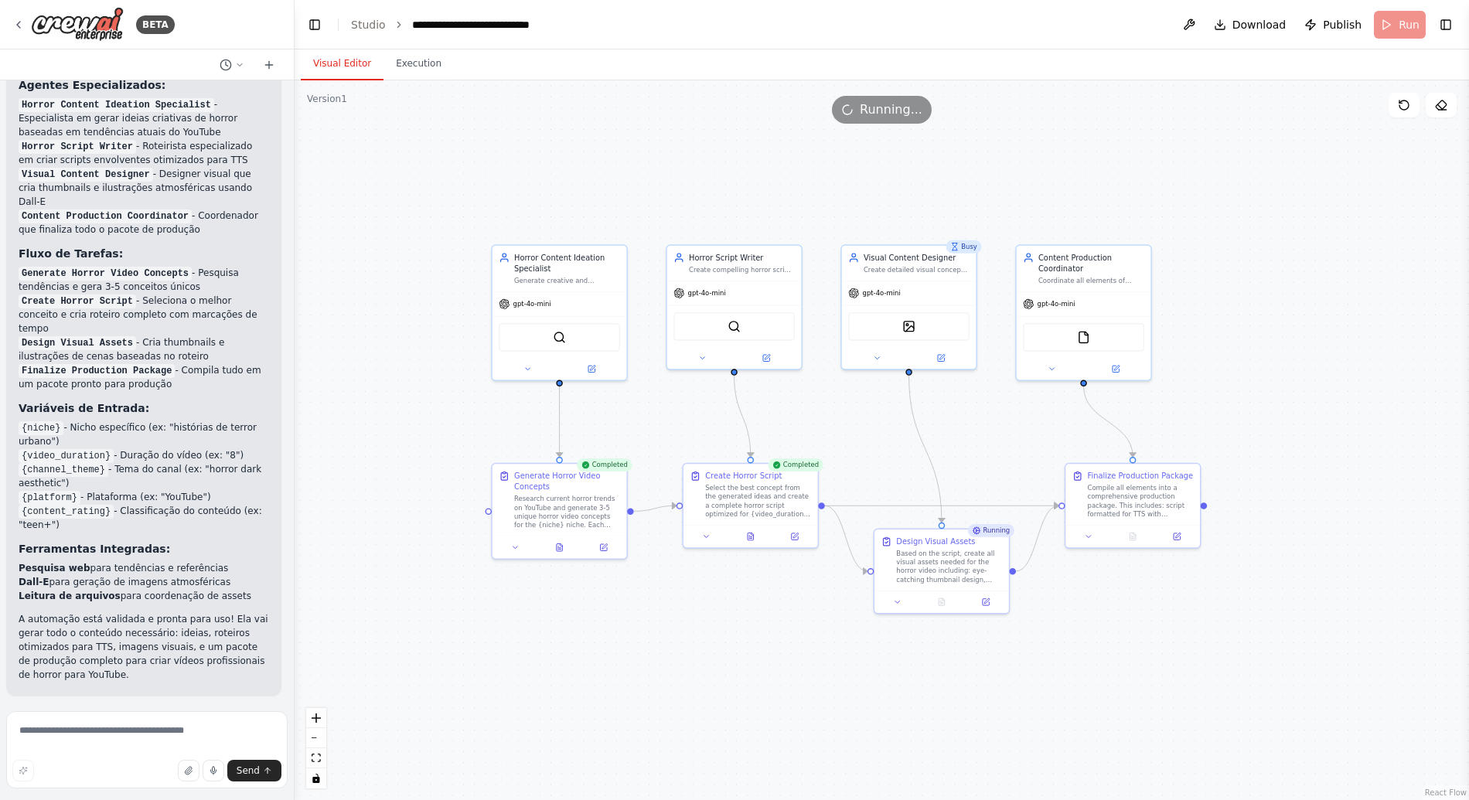
drag, startPoint x: 458, startPoint y: 657, endPoint x: 509, endPoint y: 714, distance: 77.2
click at [510, 715] on div ".deletable-edge-delete-btn { width: 20px; height: 20px; border: 0px solid #ffff…" at bounding box center [881, 440] width 1174 height 720
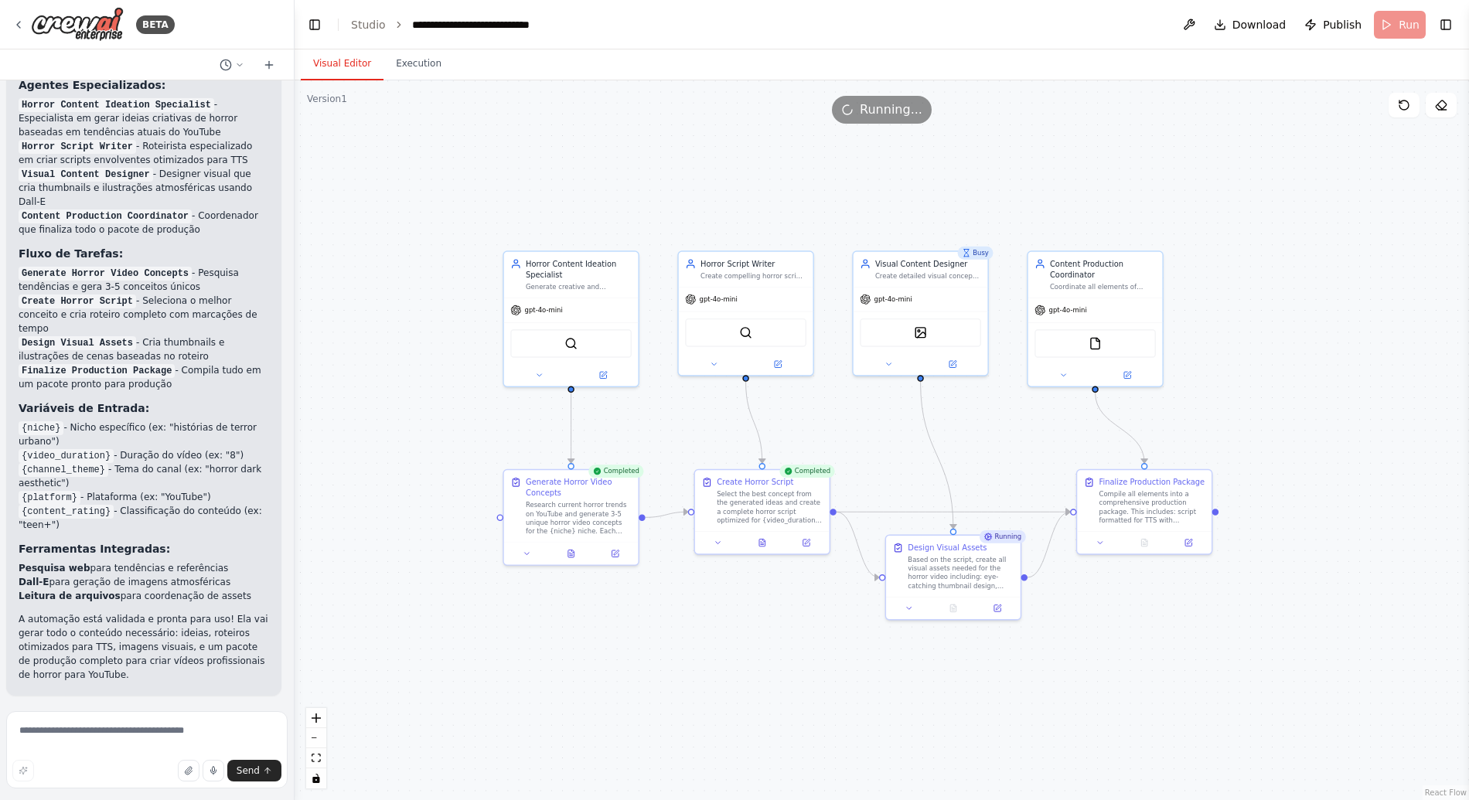
click at [526, 689] on div ".deletable-edge-delete-btn { width: 20px; height: 20px; border: 0px solid #ffff…" at bounding box center [881, 440] width 1174 height 720
drag, startPoint x: 526, startPoint y: 689, endPoint x: 534, endPoint y: 689, distance: 8.5
click at [534, 689] on div ".deletable-edge-delete-btn { width: 20px; height: 20px; border: 0px solid #ffff…" at bounding box center [881, 440] width 1174 height 720
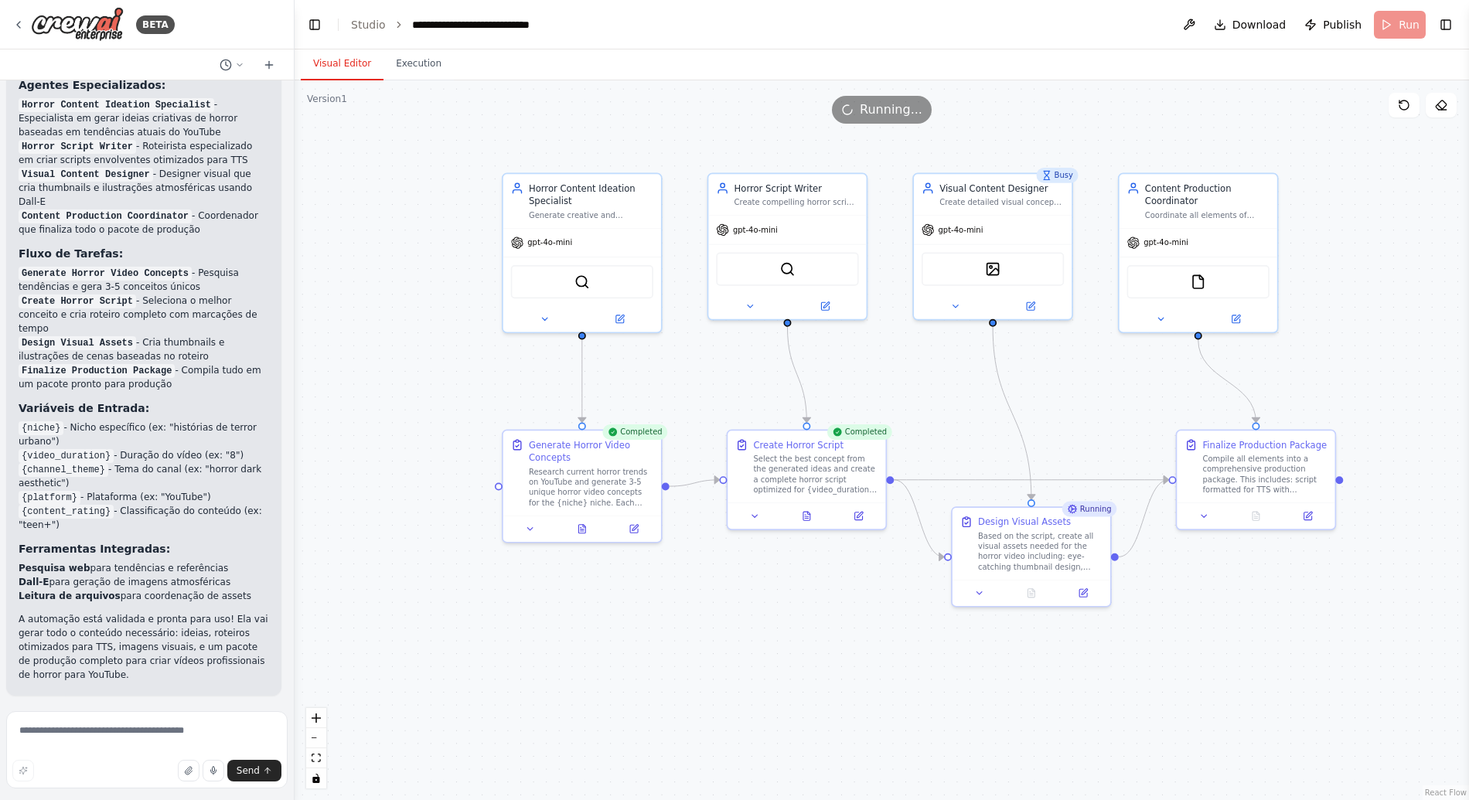
drag, startPoint x: 565, startPoint y: 668, endPoint x: 531, endPoint y: 681, distance: 36.5
click at [538, 680] on div ".deletable-edge-delete-btn { width: 20px; height: 20px; border: 0px solid #ffff…" at bounding box center [881, 440] width 1174 height 720
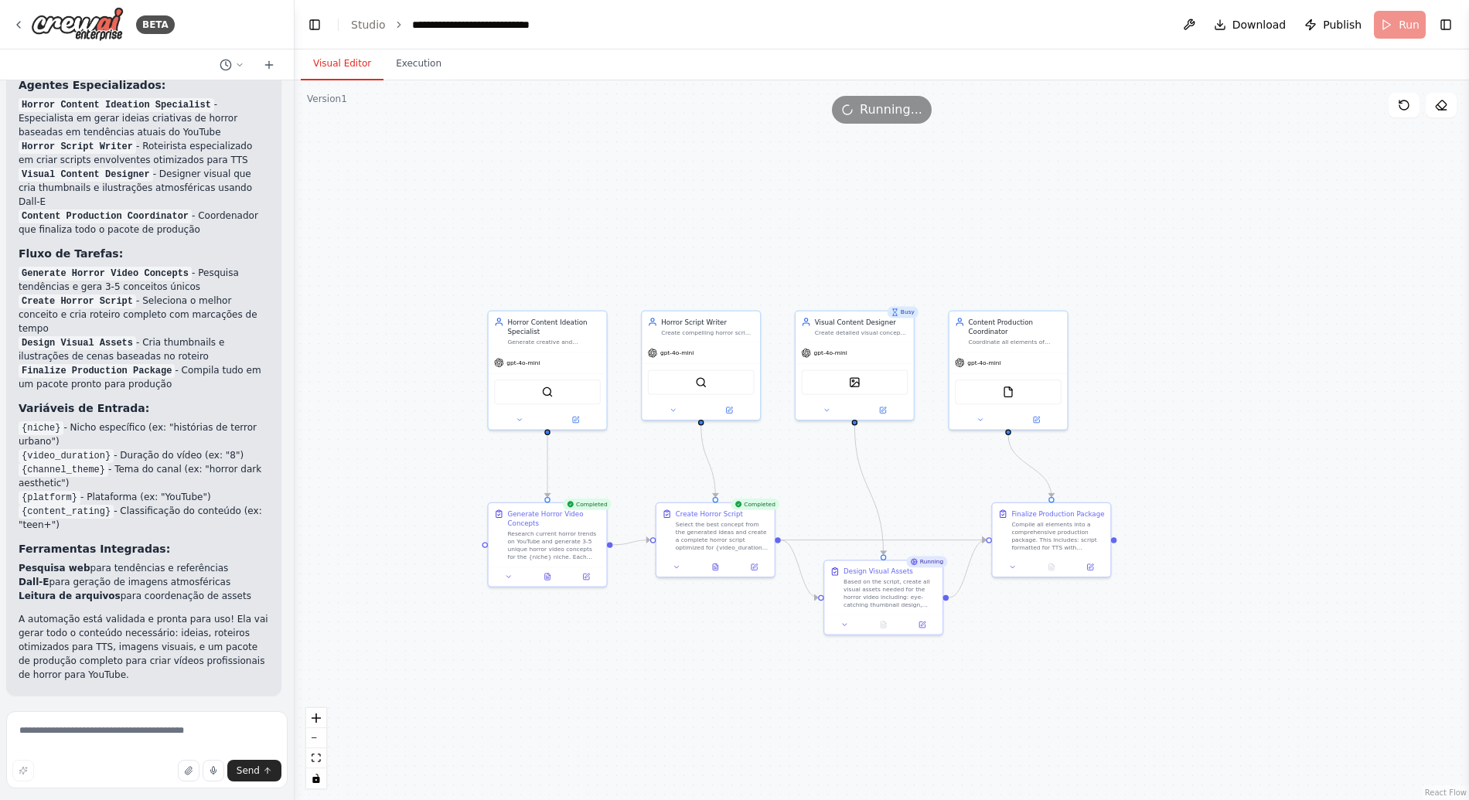
click at [525, 682] on div ".deletable-edge-delete-btn { width: 20px; height: 20px; border: 0px solid #ffff…" at bounding box center [881, 440] width 1174 height 720
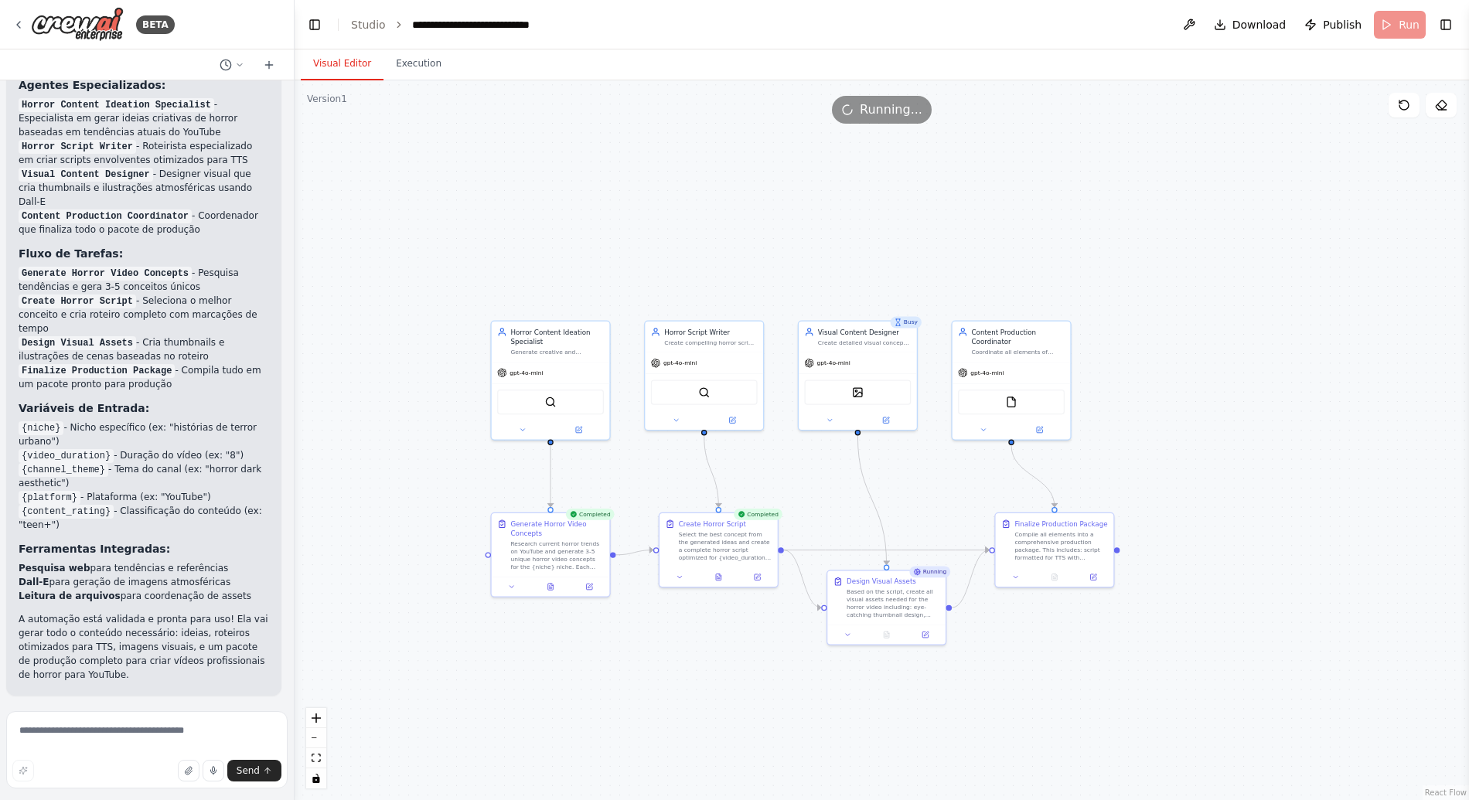
drag, startPoint x: 527, startPoint y: 669, endPoint x: 538, endPoint y: 693, distance: 27.0
click at [538, 693] on div ".deletable-edge-delete-btn { width: 20px; height: 20px; border: 0px solid #ffff…" at bounding box center [881, 440] width 1174 height 720
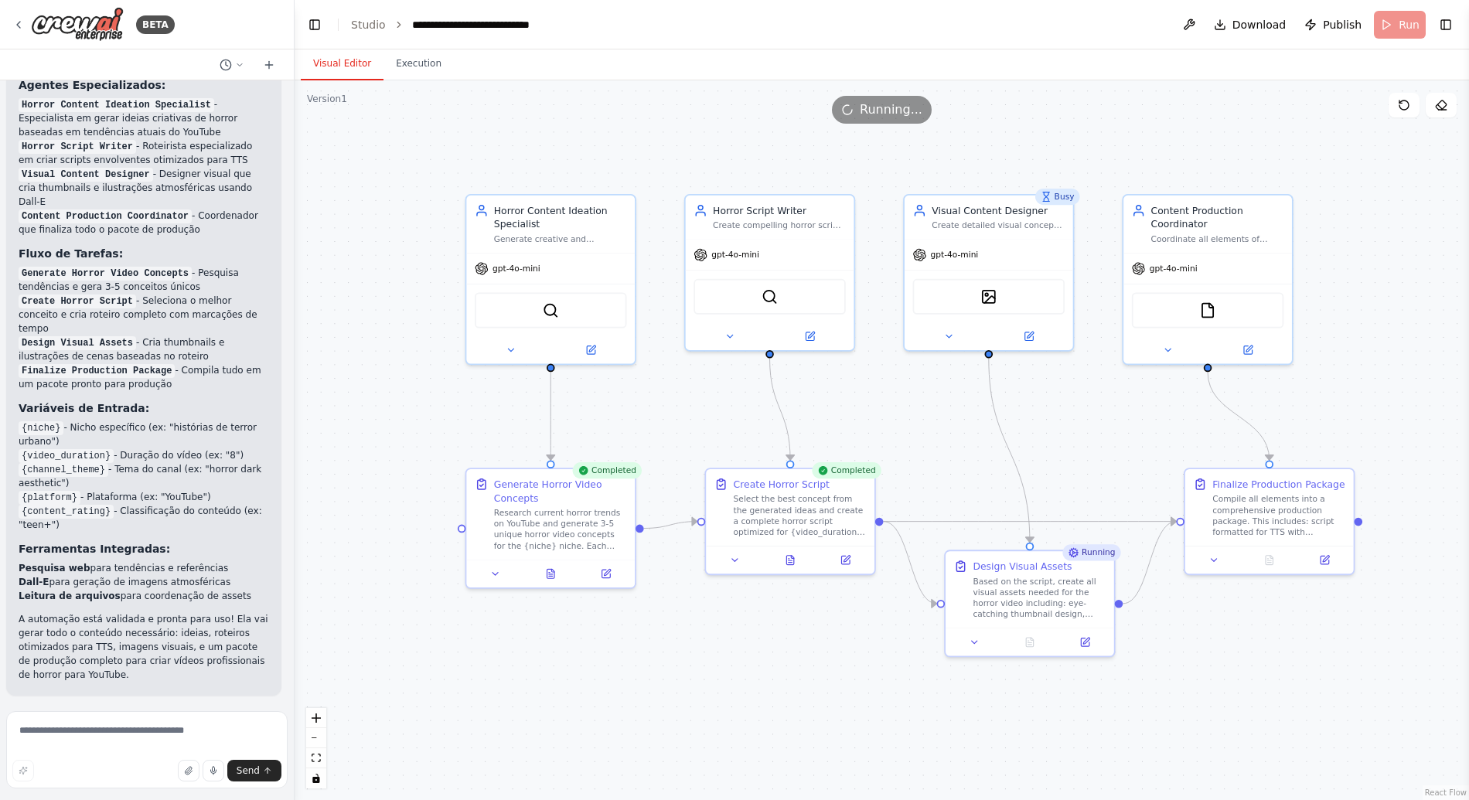
drag, startPoint x: 424, startPoint y: 407, endPoint x: 420, endPoint y: 420, distance: 13.2
click at [420, 420] on div ".deletable-edge-delete-btn { width: 20px; height: 20px; border: 0px solid #ffff…" at bounding box center [881, 440] width 1174 height 720
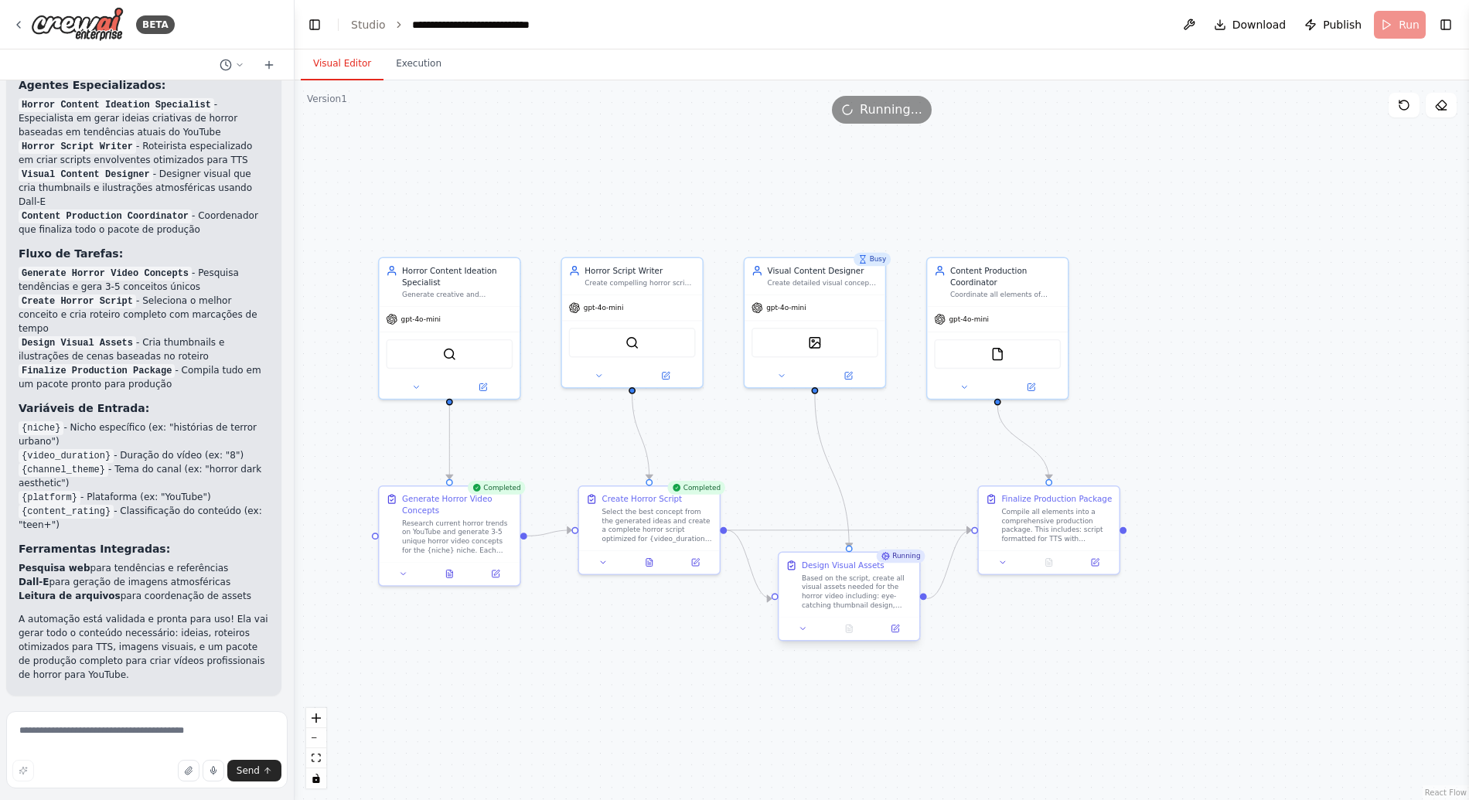
click at [865, 592] on div "Based on the script, create all visual assets needed for the horror video inclu…" at bounding box center [857, 592] width 111 height 36
click at [893, 632] on icon at bounding box center [894, 628] width 9 height 9
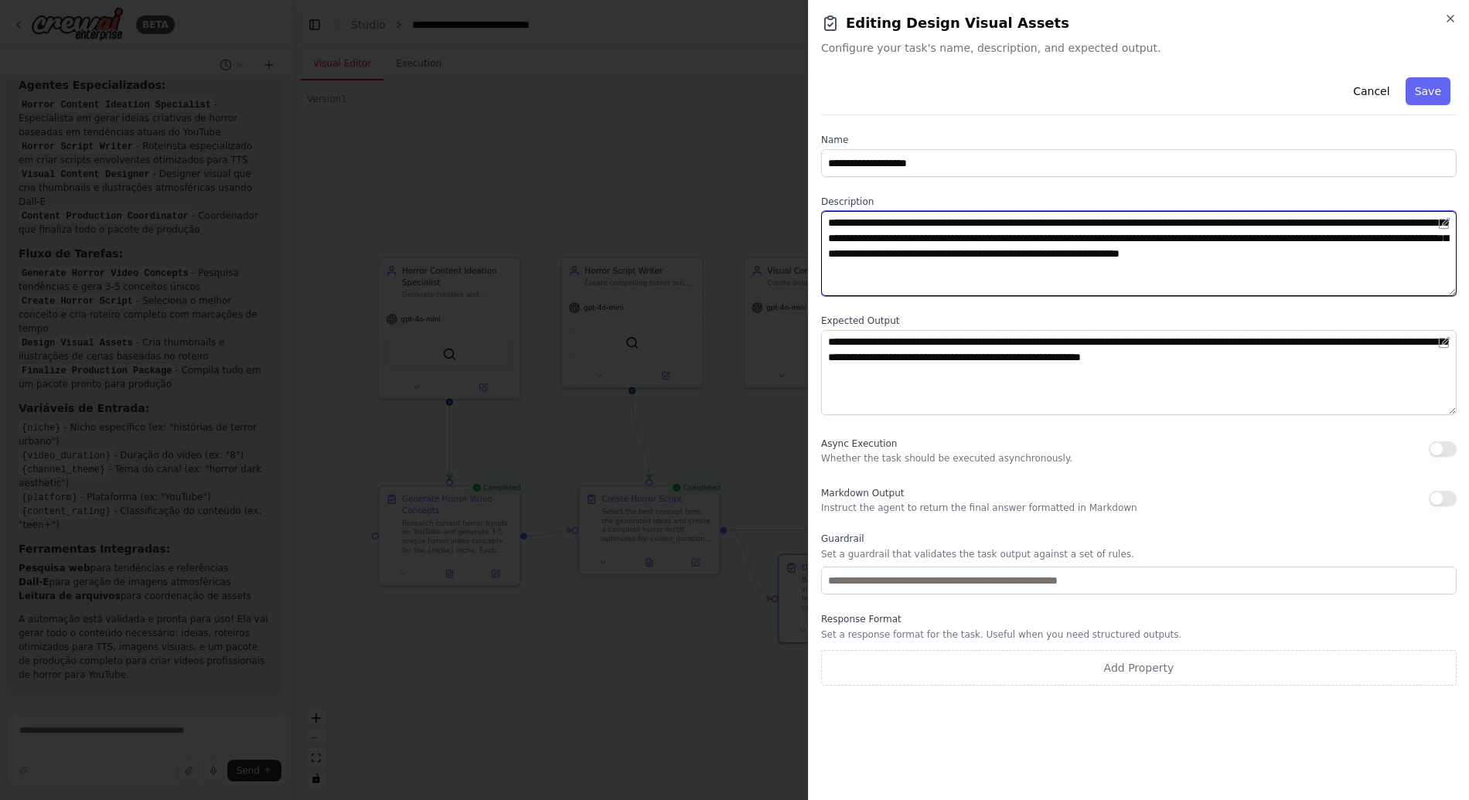
drag, startPoint x: 987, startPoint y: 223, endPoint x: 1156, endPoint y: 223, distance: 168.5
click at [1156, 223] on textarea "**********" at bounding box center [1138, 253] width 635 height 85
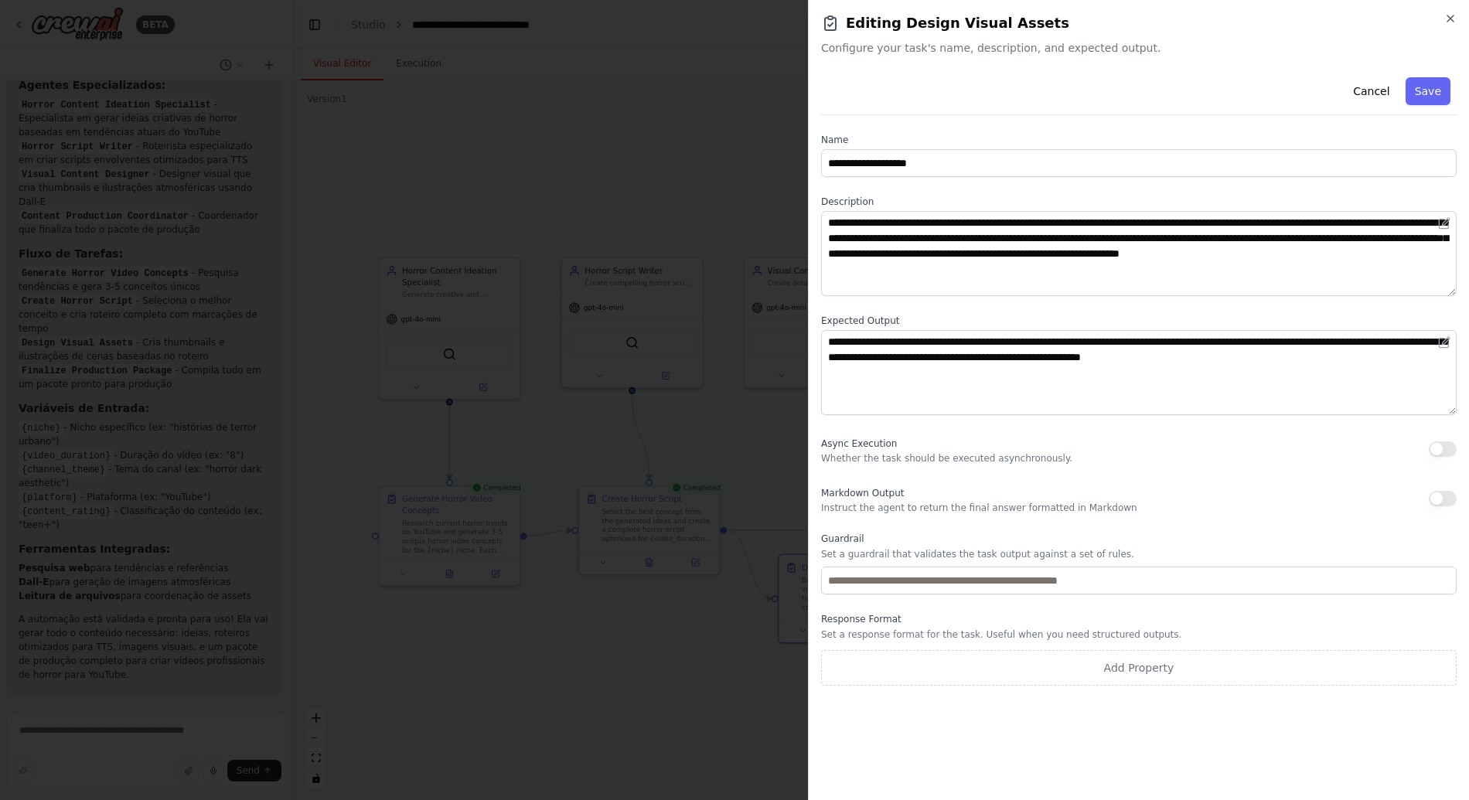
click at [1064, 196] on label "Description" at bounding box center [1138, 202] width 635 height 12
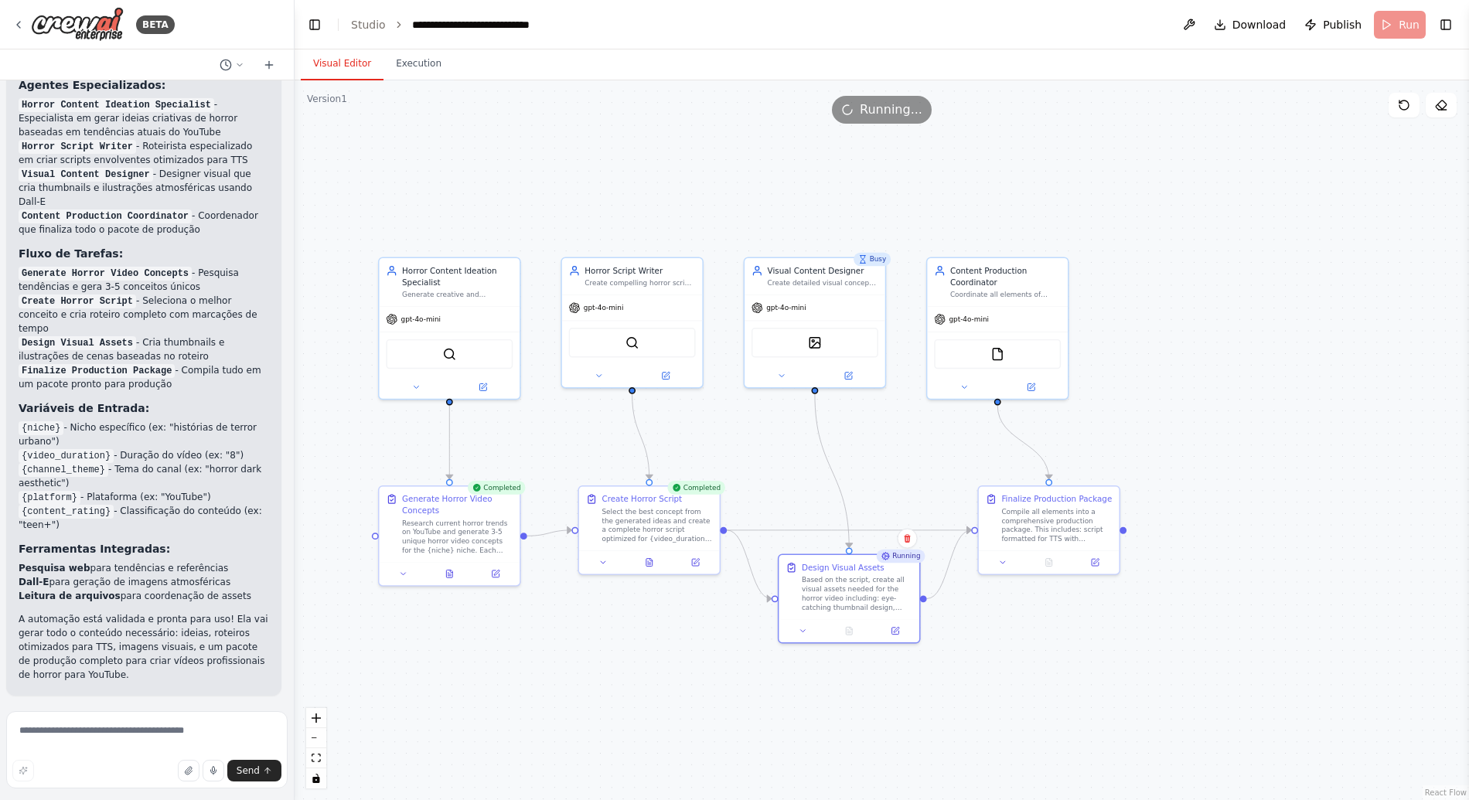
scroll to position [2313, 0]
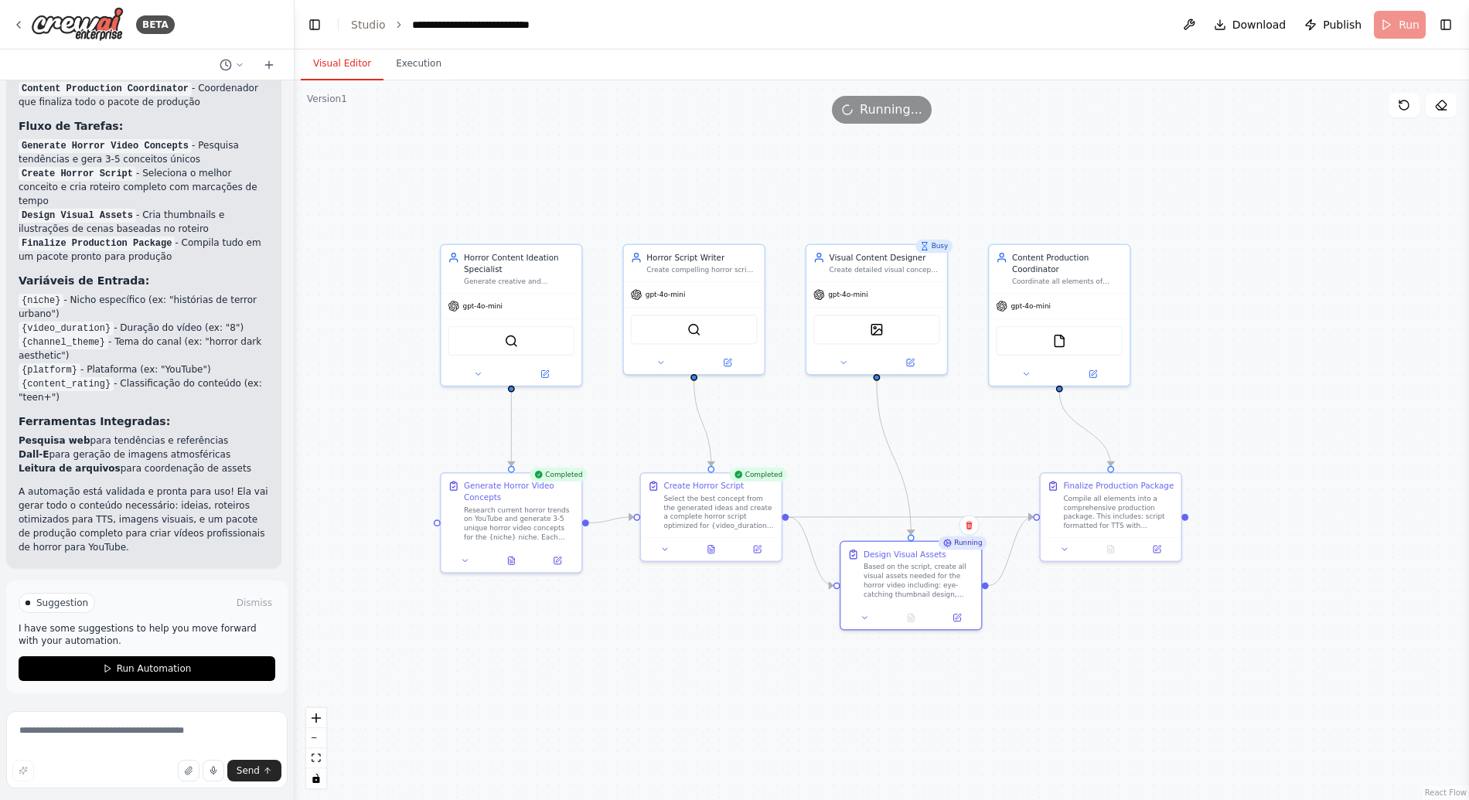
drag, startPoint x: 1193, startPoint y: 380, endPoint x: 1266, endPoint y: 365, distance: 74.1
click at [1267, 365] on div ".deletable-edge-delete-btn { width: 20px; height: 20px; border: 0px solid #ffff…" at bounding box center [881, 440] width 1174 height 720
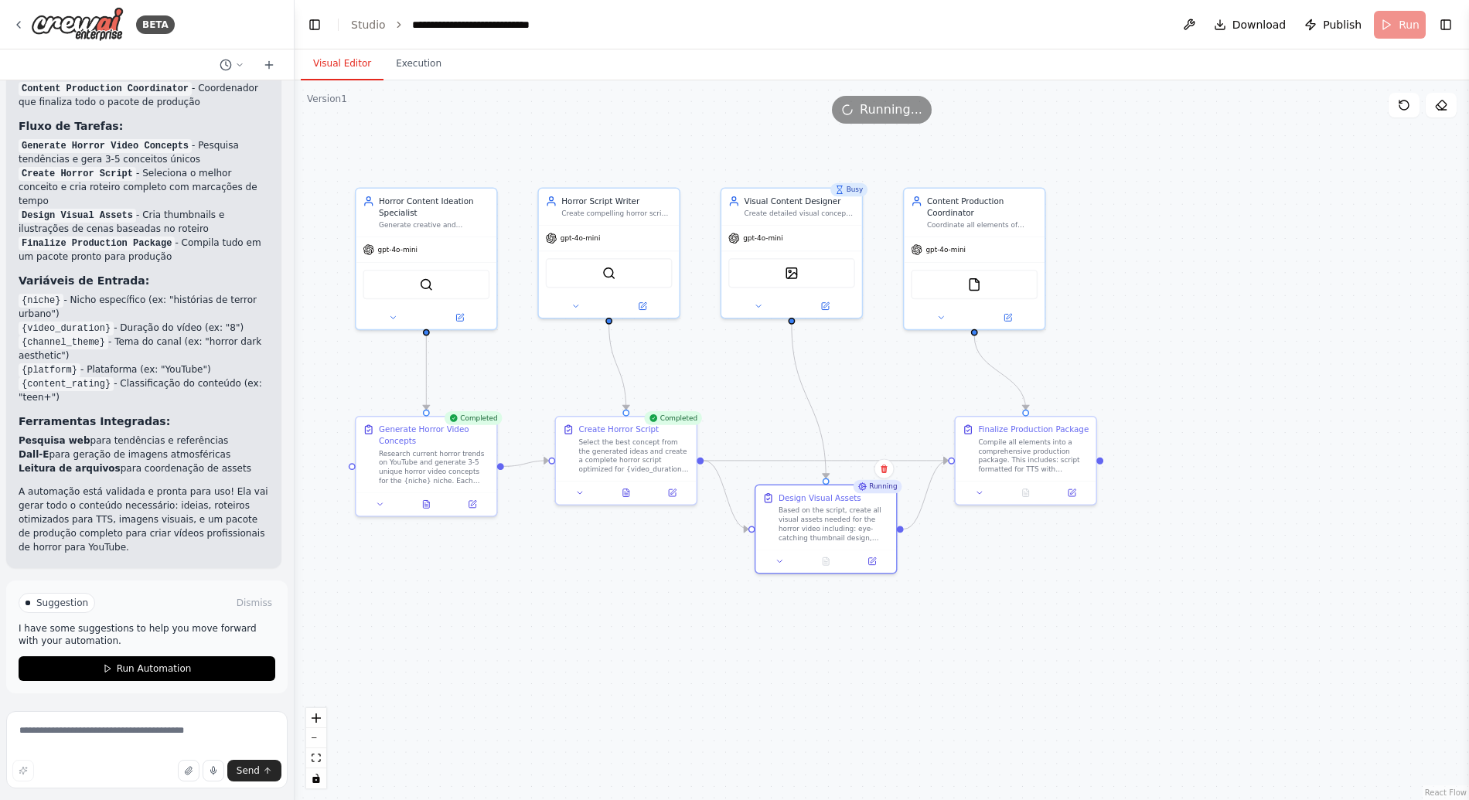
drag, startPoint x: 754, startPoint y: 647, endPoint x: 648, endPoint y: 587, distance: 121.5
click at [648, 587] on div ".deletable-edge-delete-btn { width: 20px; height: 20px; border: 0px solid #ffff…" at bounding box center [881, 440] width 1174 height 720
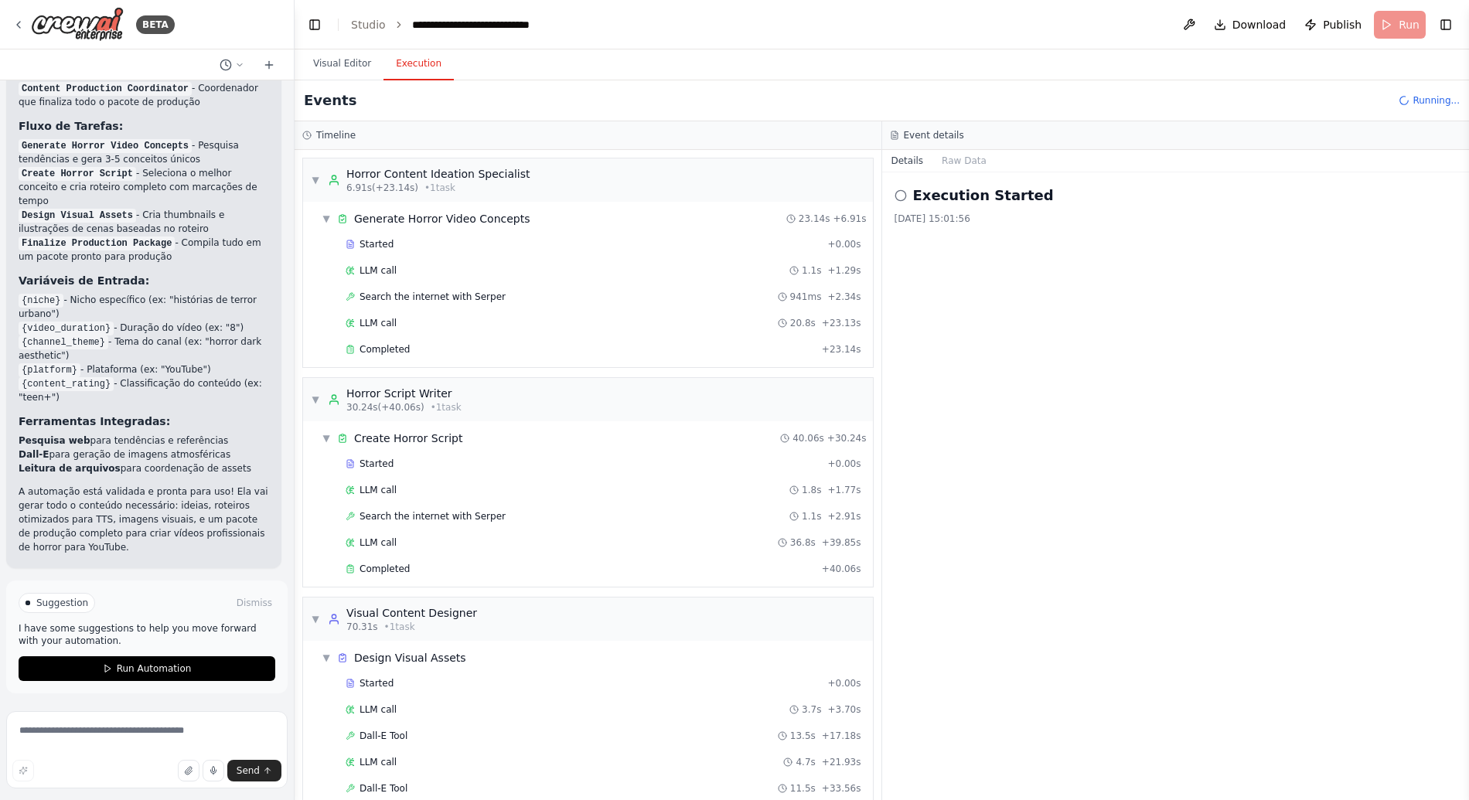
click at [422, 77] on button "Execution" at bounding box center [418, 64] width 70 height 32
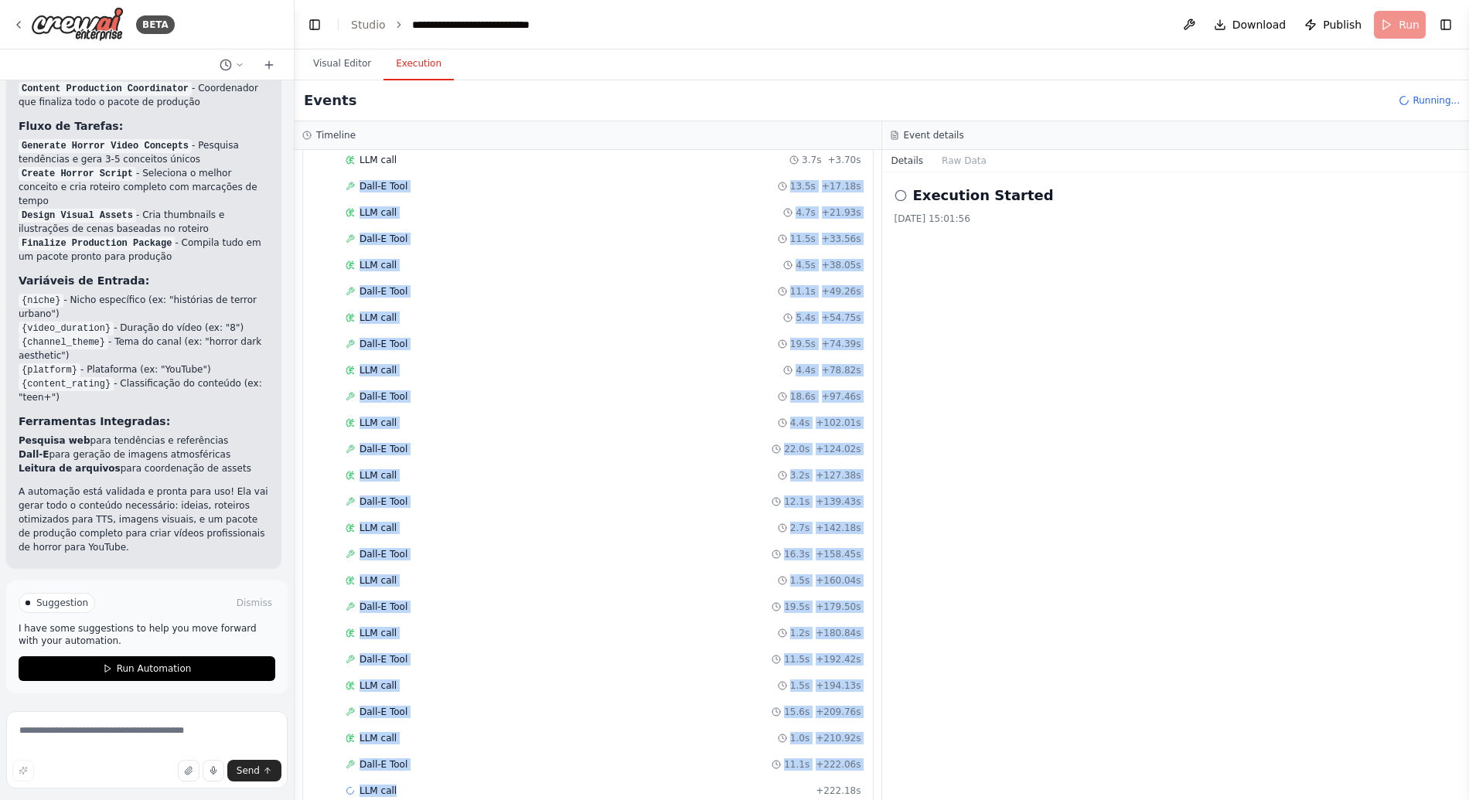
scroll to position [576, 0]
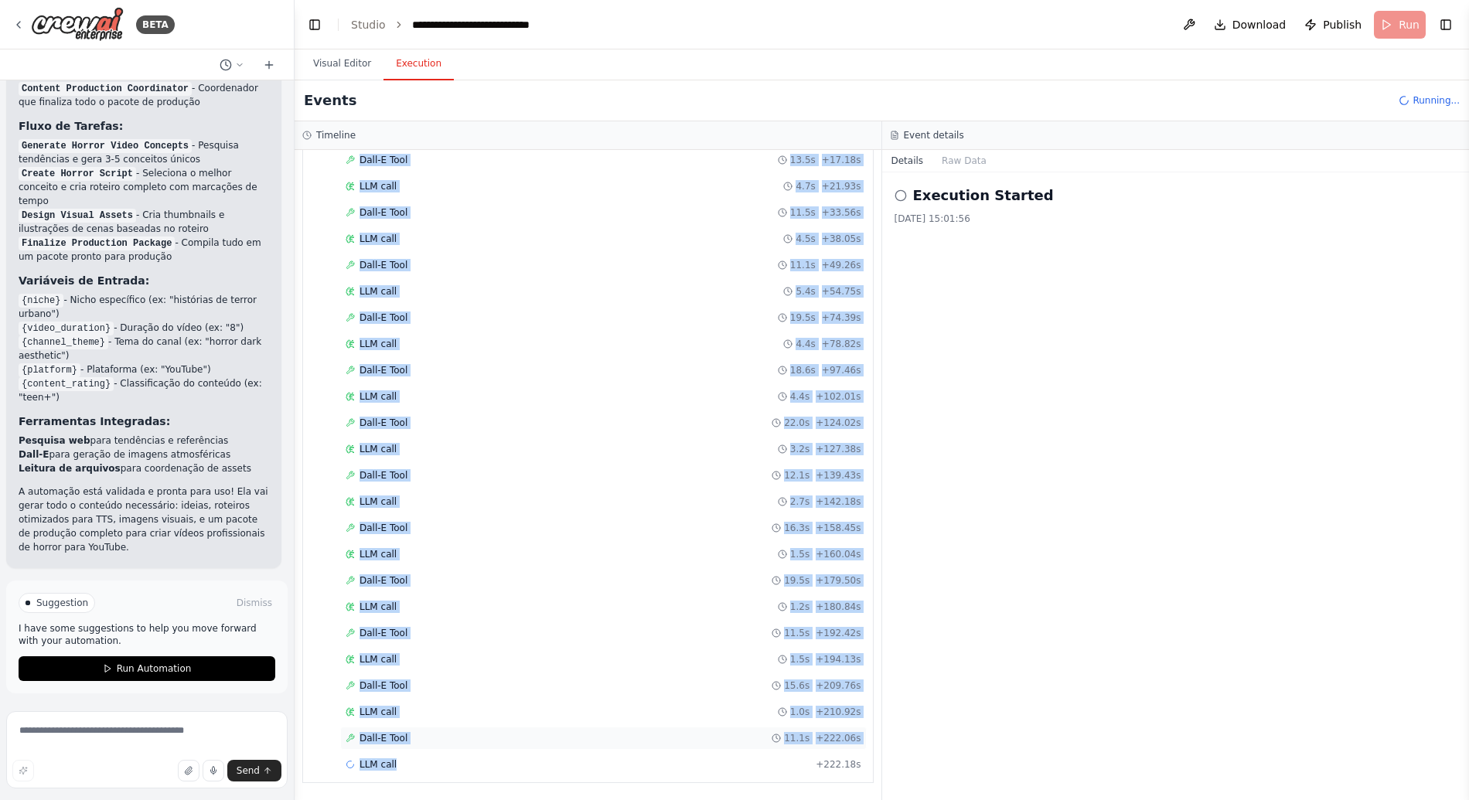
drag, startPoint x: 356, startPoint y: 277, endPoint x: 437, endPoint y: 738, distance: 467.9
click at [437, 749] on div "Started + 0.00s LLM call 3.7s + 3.70s Dall-E Tool 13.5s + 17.18s LLM call 4.7s …" at bounding box center [593, 437] width 557 height 683
click at [450, 717] on div "Started + 0.00s LLM call 3.7s + 3.70s Dall-E Tool 13.5s + 17.18s LLM call 4.7s …" at bounding box center [593, 437] width 557 height 683
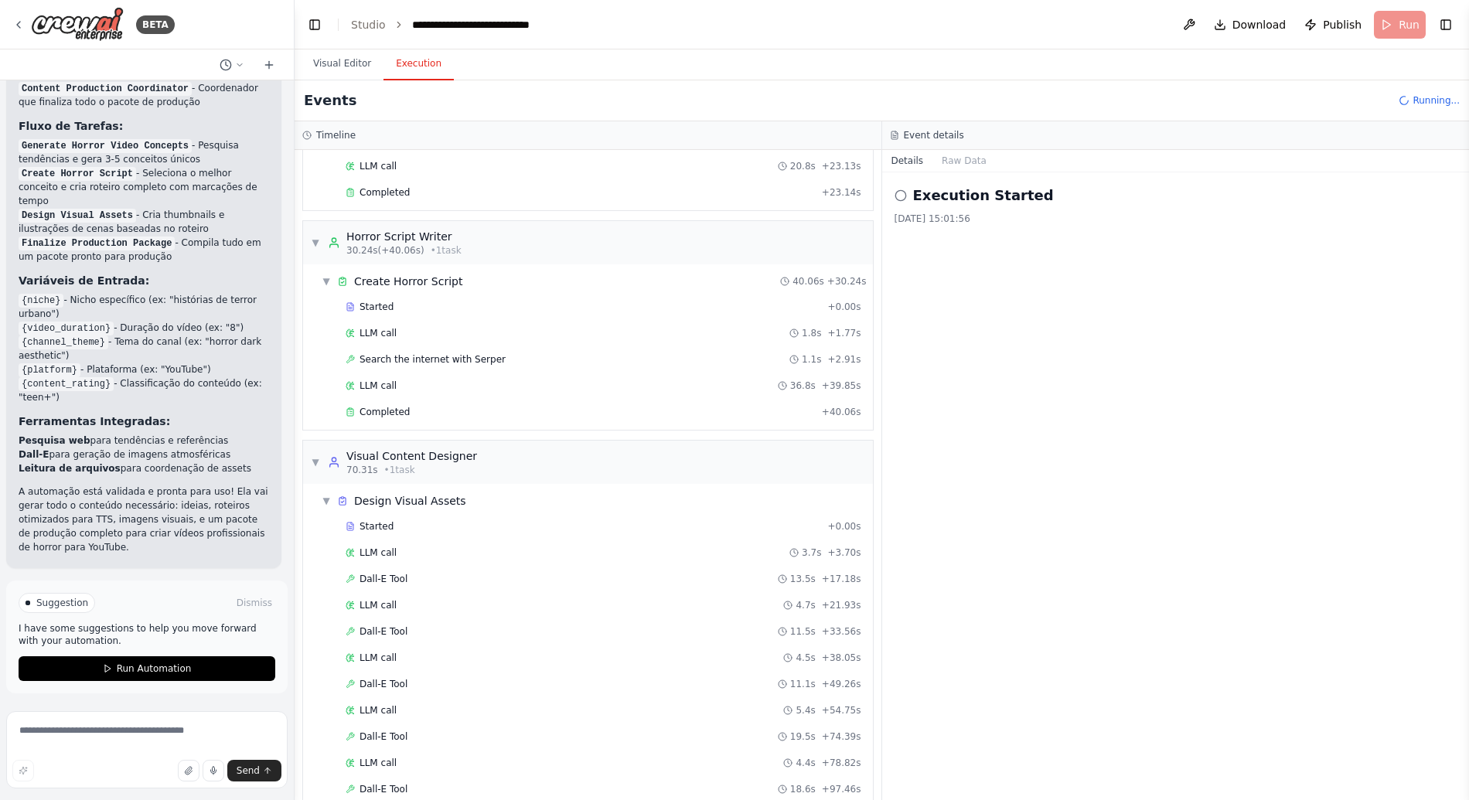
scroll to position [158, 0]
click at [964, 172] on div "Execution Started 26/09/2025, 15:01:56" at bounding box center [1175, 486] width 587 height 628
click at [968, 162] on button "Raw Data" at bounding box center [963, 161] width 63 height 22
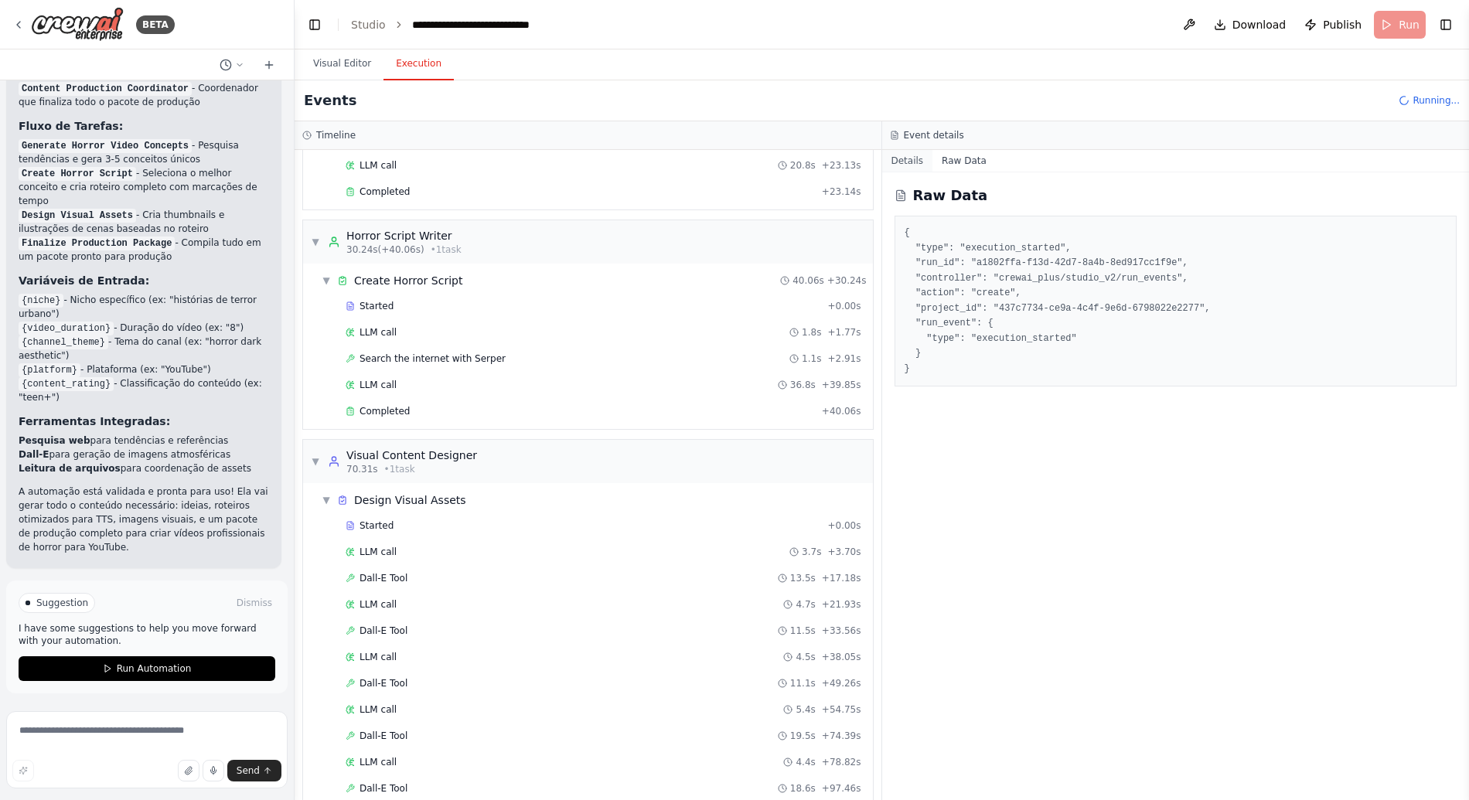
click at [912, 162] on button "Details" at bounding box center [907, 161] width 51 height 22
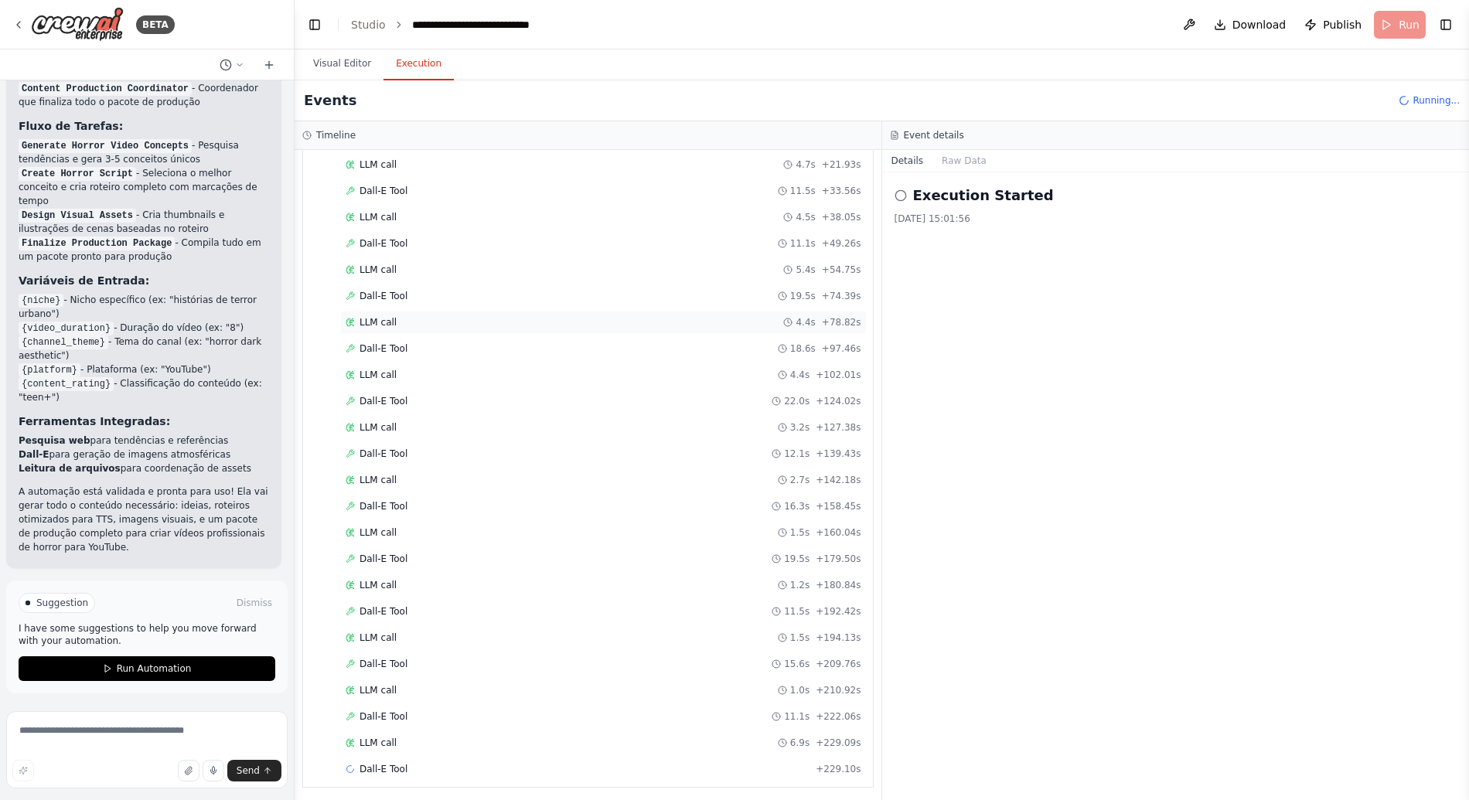
scroll to position [602, 0]
click at [1025, 522] on div "Execution Started 26/09/2025, 15:01:56" at bounding box center [1175, 486] width 587 height 628
click at [1072, 534] on div "Execution Started 26/09/2025, 15:01:56" at bounding box center [1175, 486] width 587 height 628
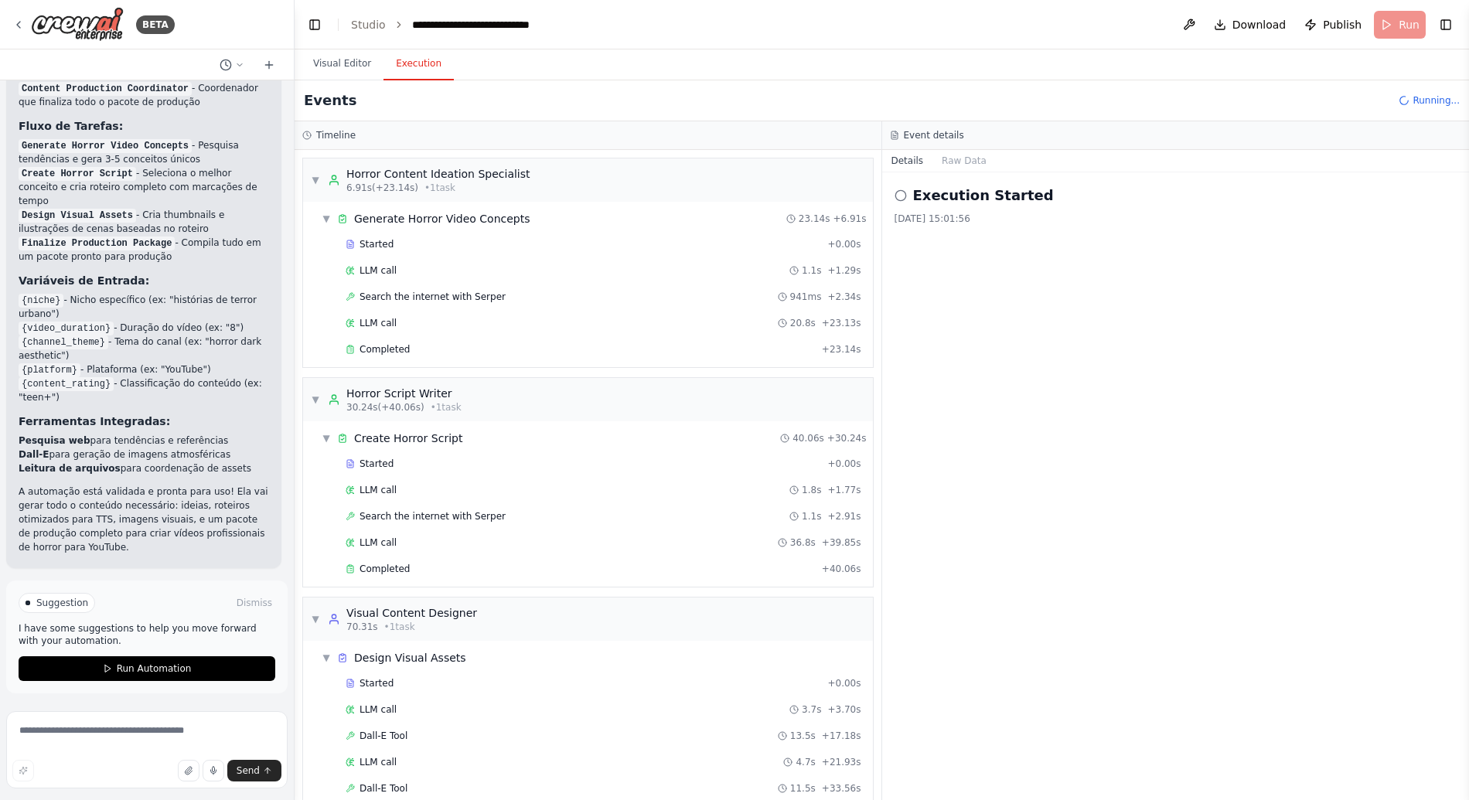
click at [1033, 558] on div "Execution Started 26/09/2025, 15:01:56" at bounding box center [1175, 486] width 587 height 628
click at [960, 513] on div "Execution Started 26/09/2025, 15:01:56" at bounding box center [1175, 486] width 587 height 628
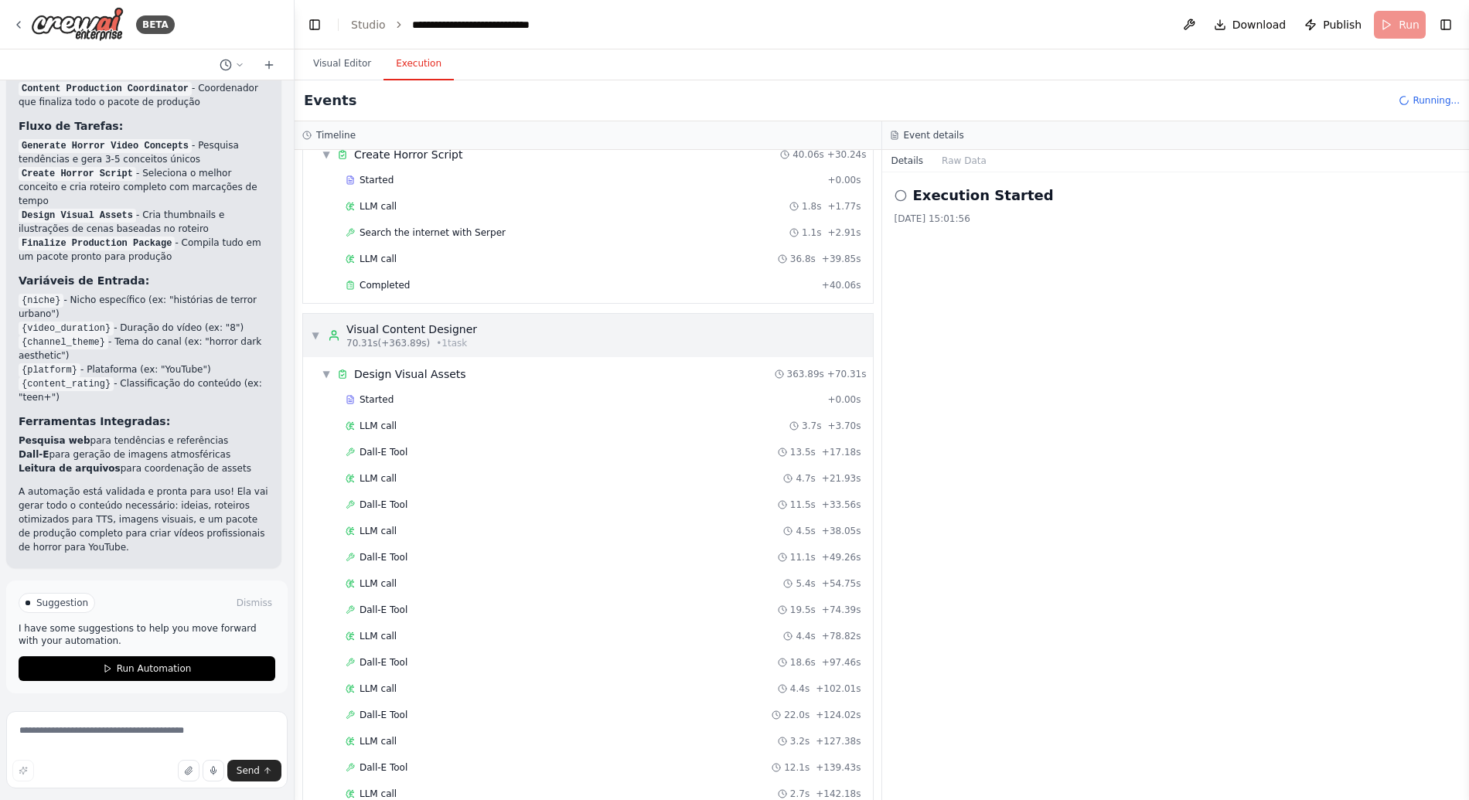
scroll to position [151, 0]
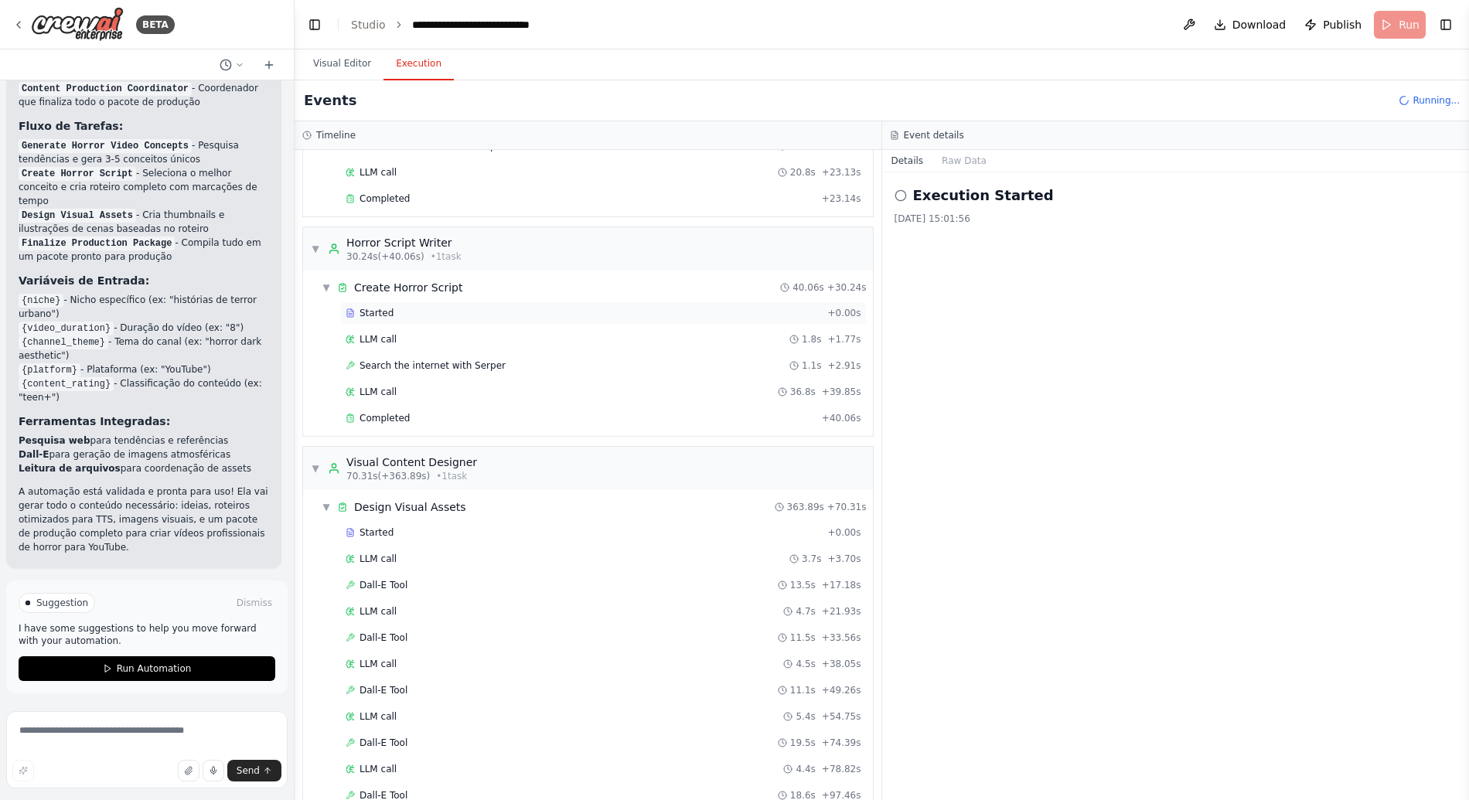
click at [399, 322] on div "Started + 0.00s" at bounding box center [603, 312] width 526 height 23
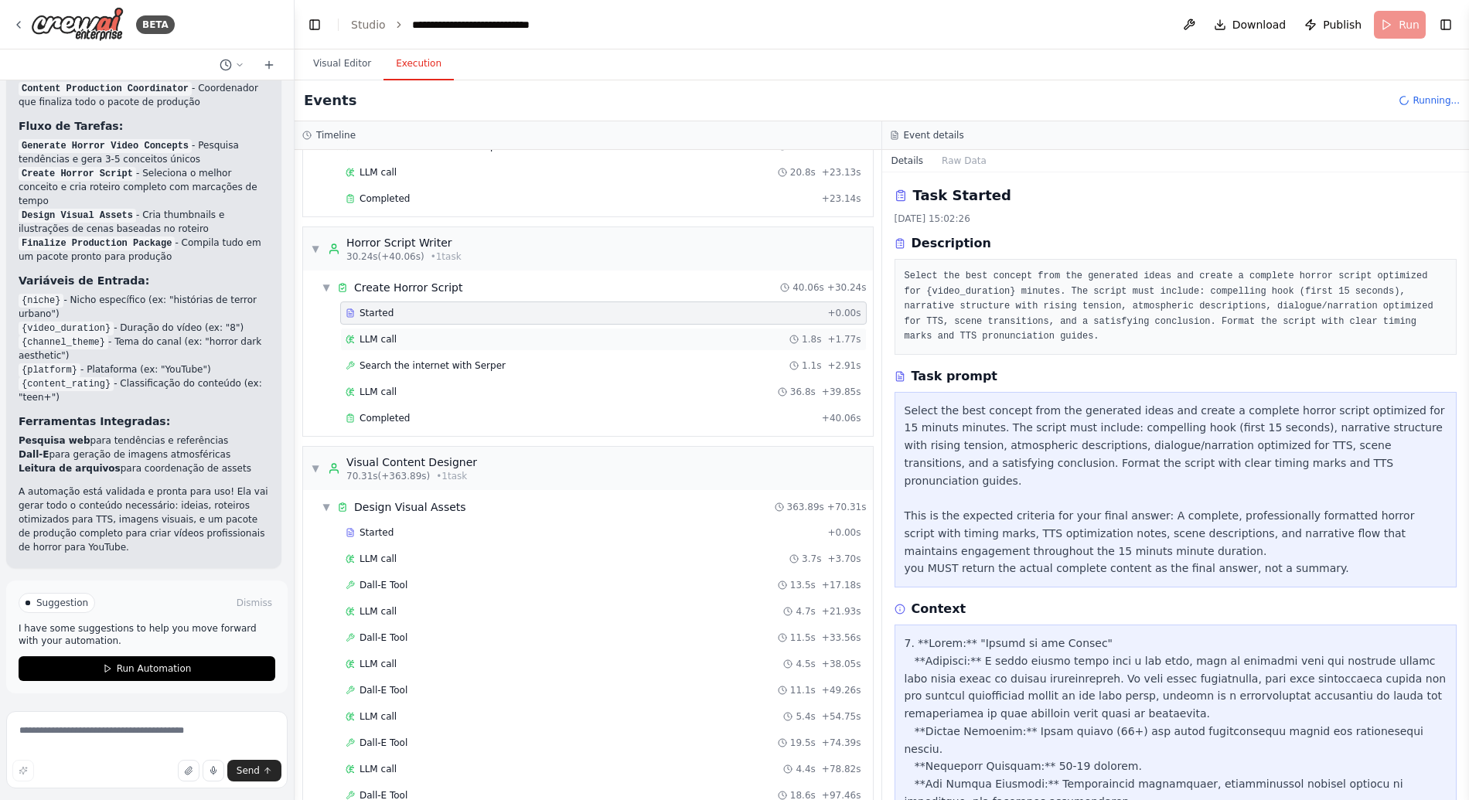
click at [400, 334] on div "LLM call 1.8s + 1.77s" at bounding box center [604, 339] width 516 height 12
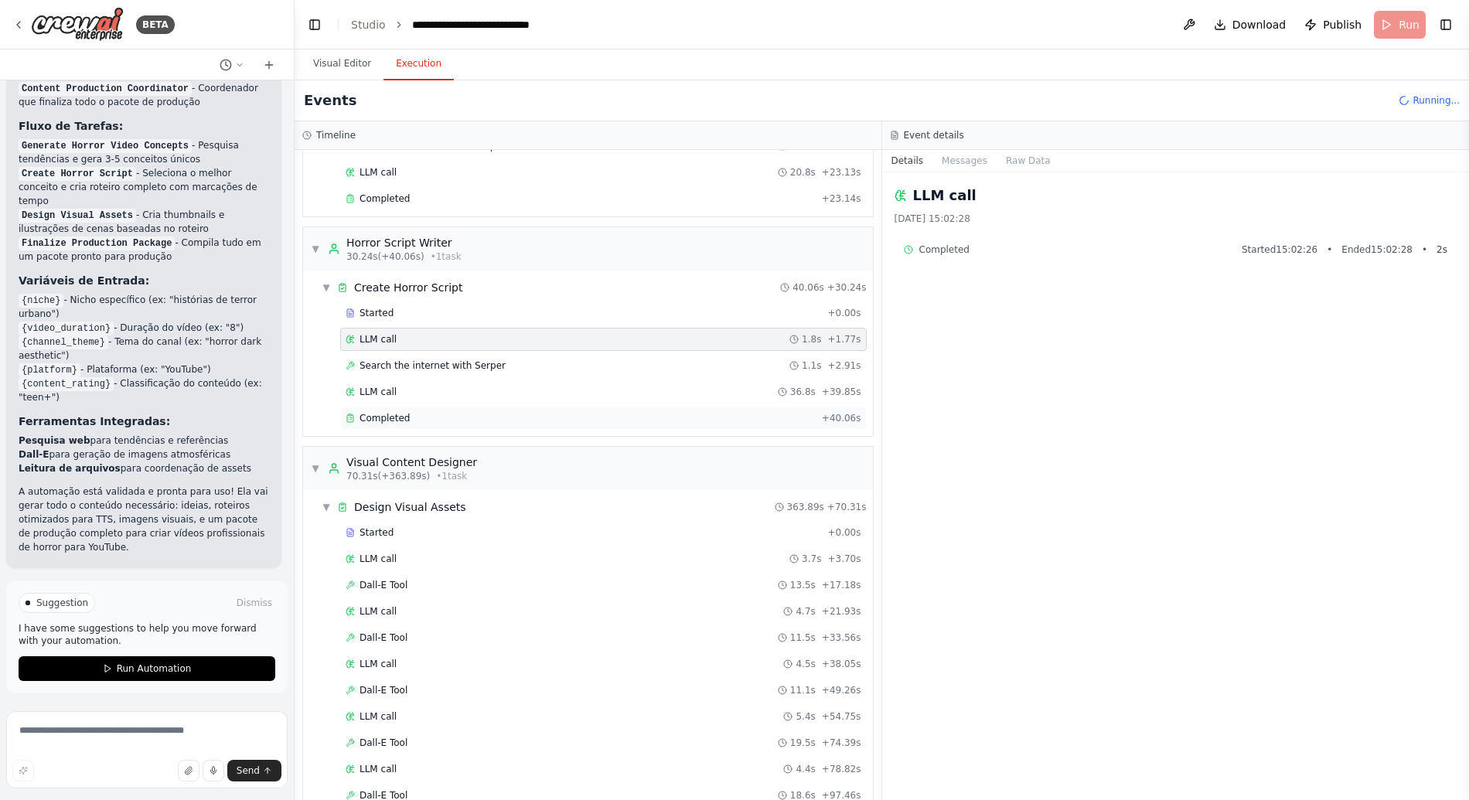
click at [409, 409] on div "Completed + 40.06s" at bounding box center [603, 418] width 526 height 23
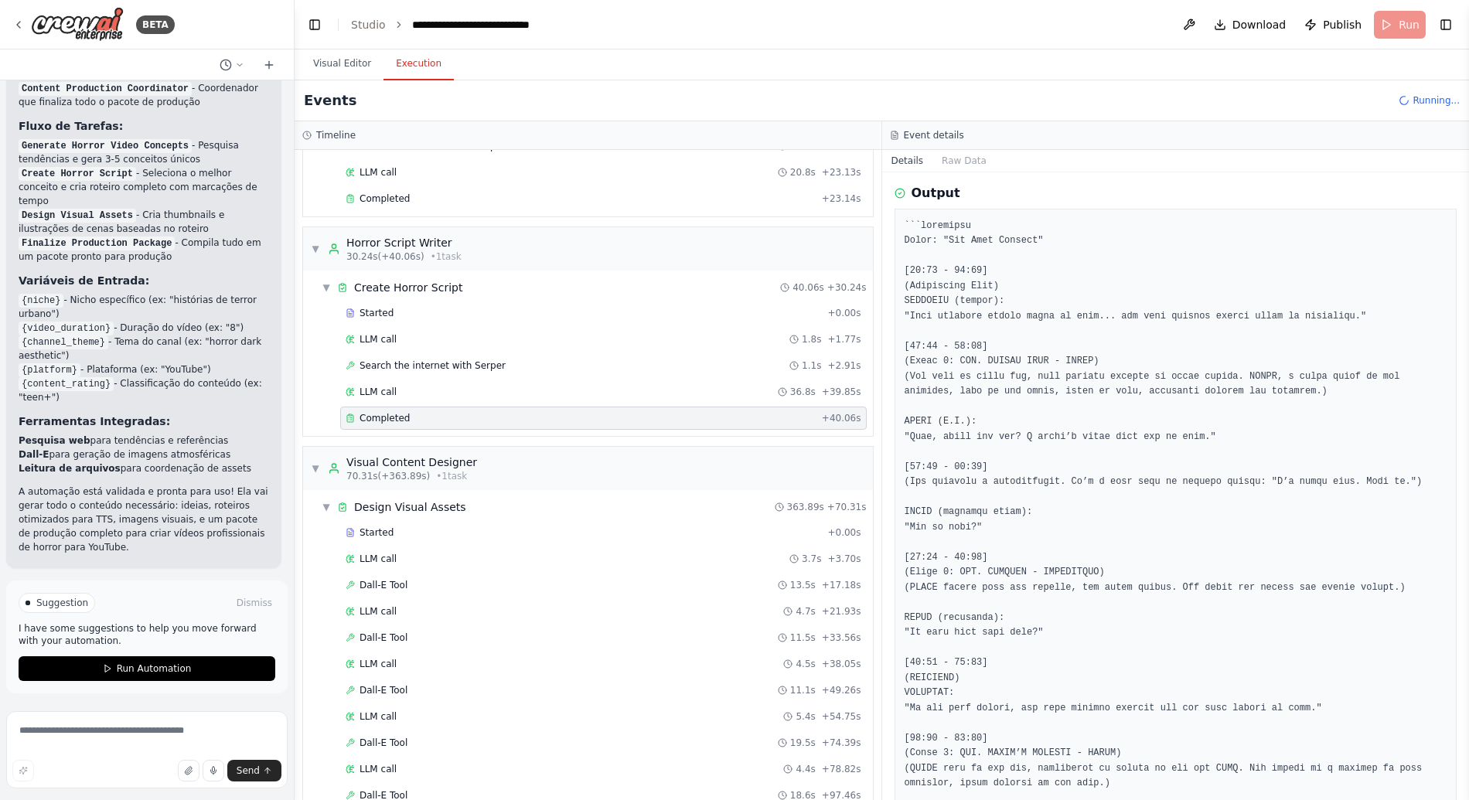
scroll to position [0, 0]
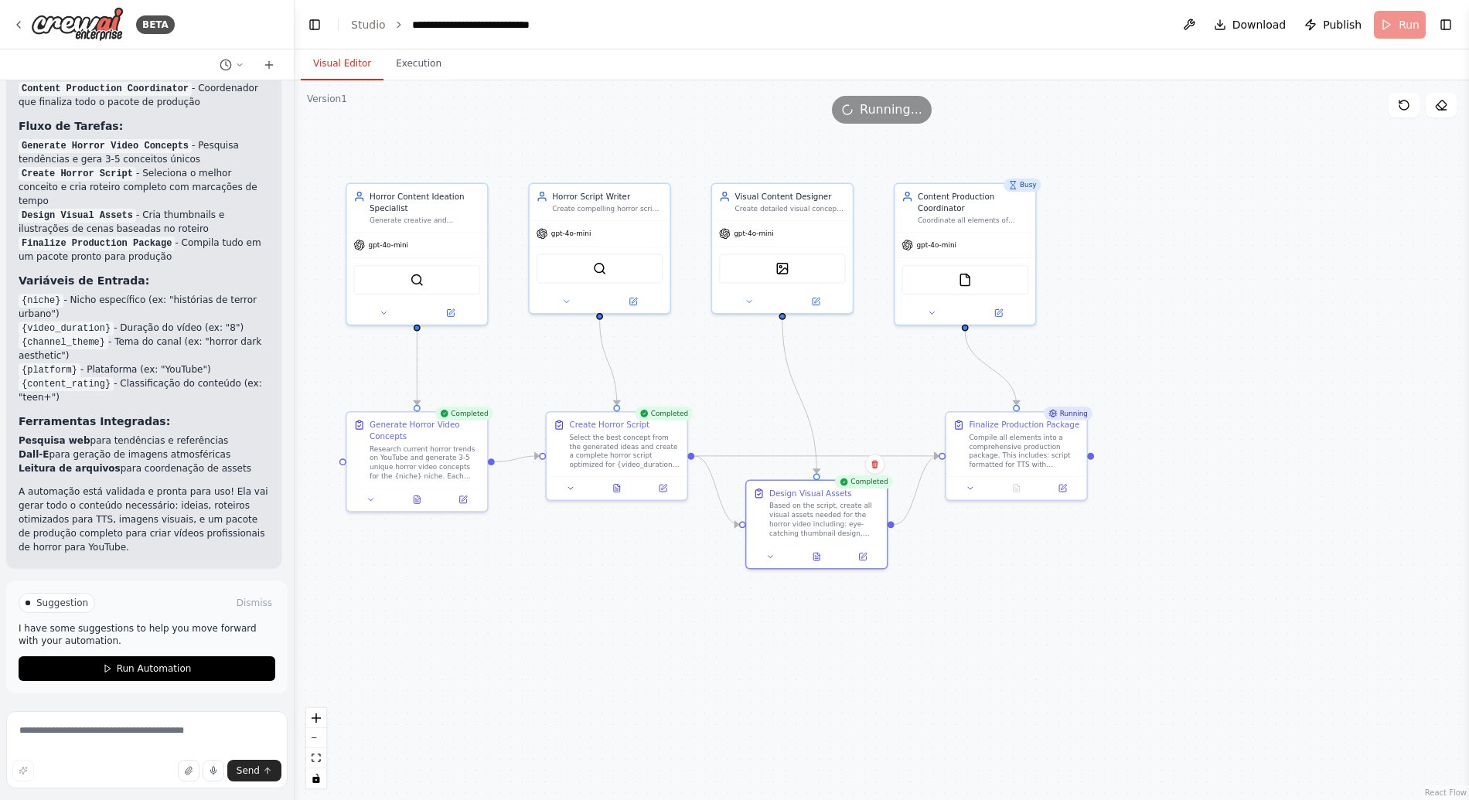
click at [348, 65] on button "Visual Editor" at bounding box center [342, 64] width 83 height 32
drag, startPoint x: 1065, startPoint y: 572, endPoint x: 1285, endPoint y: 604, distance: 221.8
click at [1285, 604] on div ".deletable-edge-delete-btn { width: 20px; height: 20px; border: 0px solid #ffff…" at bounding box center [881, 440] width 1174 height 720
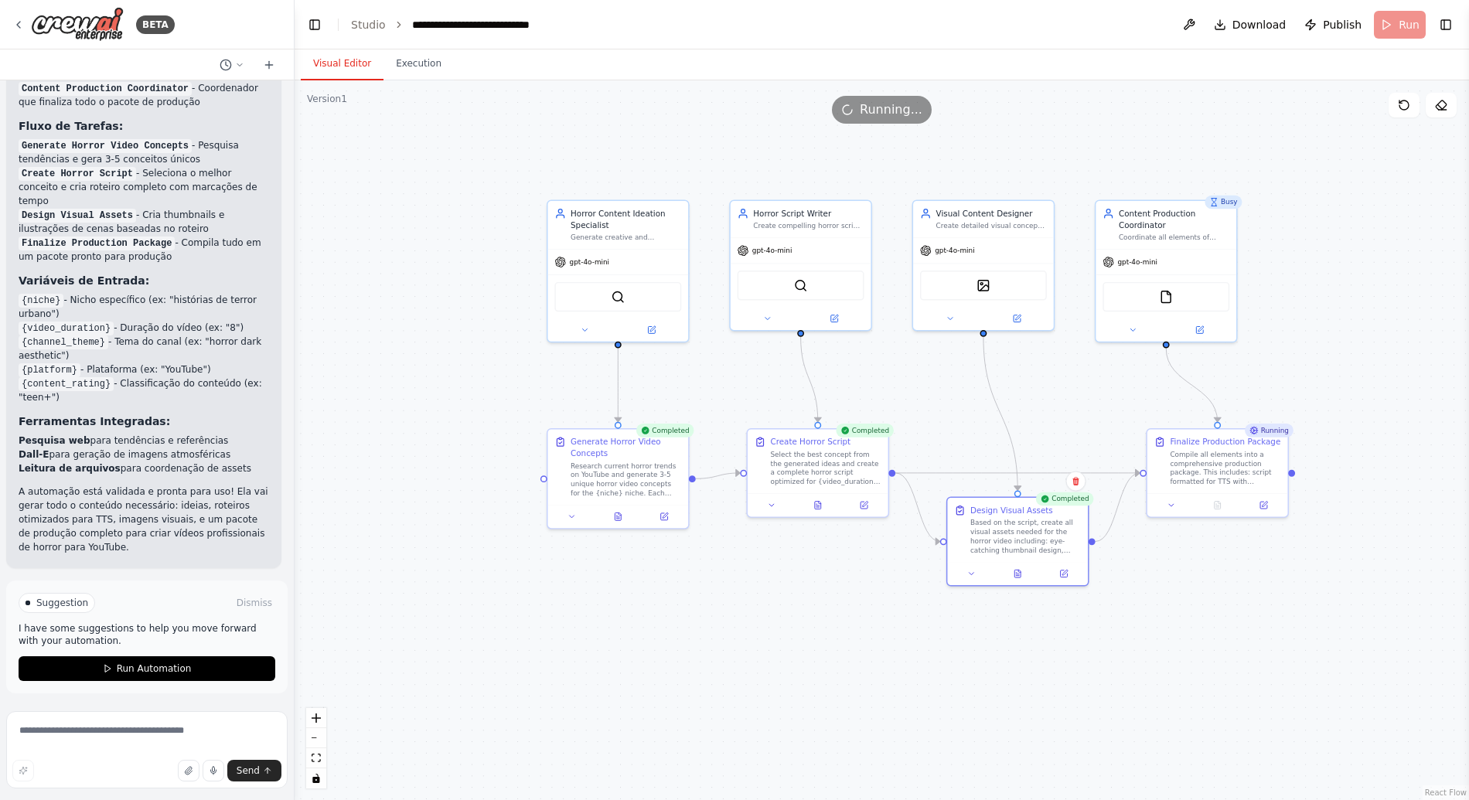
drag, startPoint x: 1285, startPoint y: 604, endPoint x: 1265, endPoint y: 589, distance: 24.3
click at [1265, 589] on div ".deletable-edge-delete-btn { width: 20px; height: 20px; border: 0px solid #ffff…" at bounding box center [881, 440] width 1174 height 720
click at [430, 59] on button "Execution" at bounding box center [418, 64] width 70 height 32
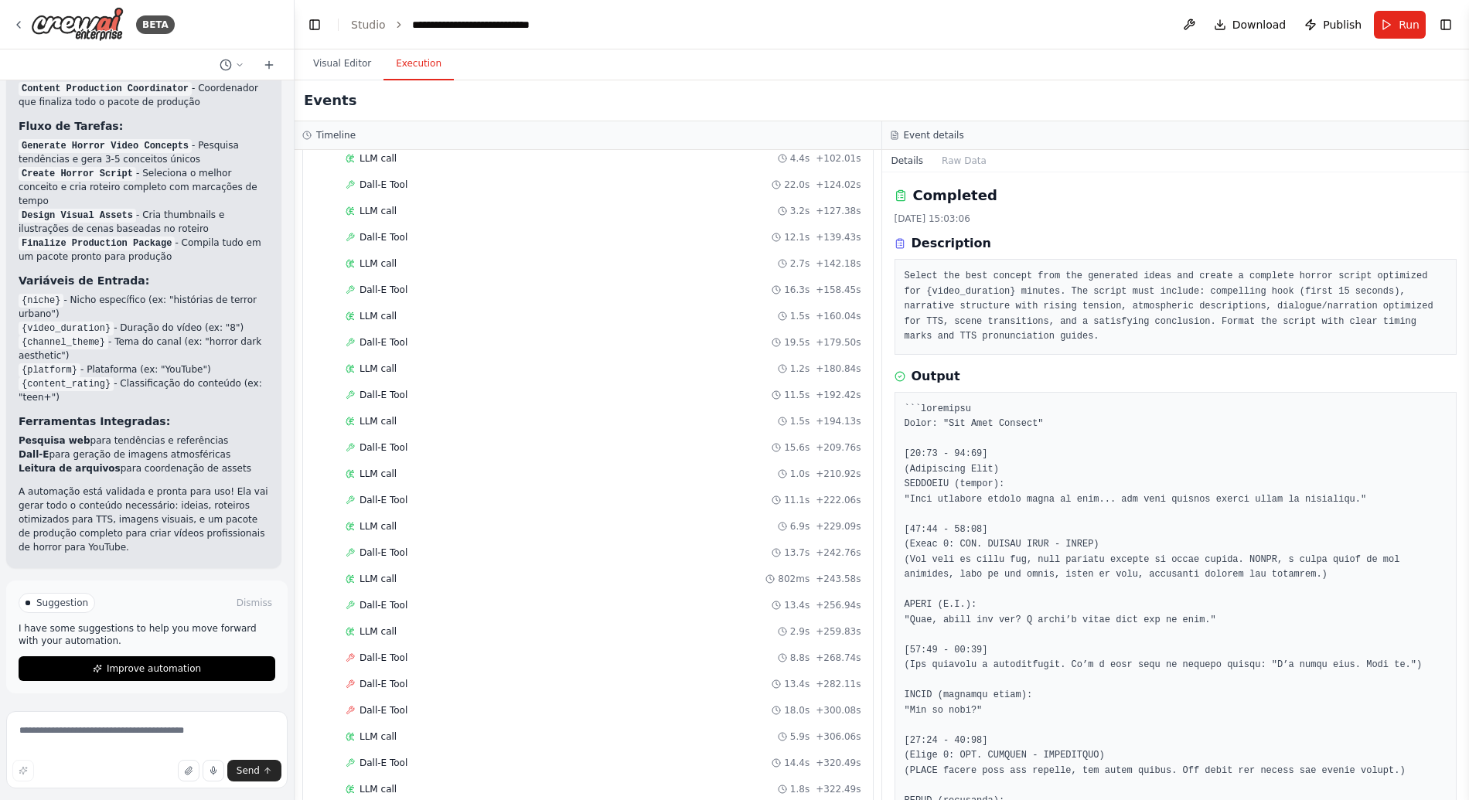
scroll to position [1137, 0]
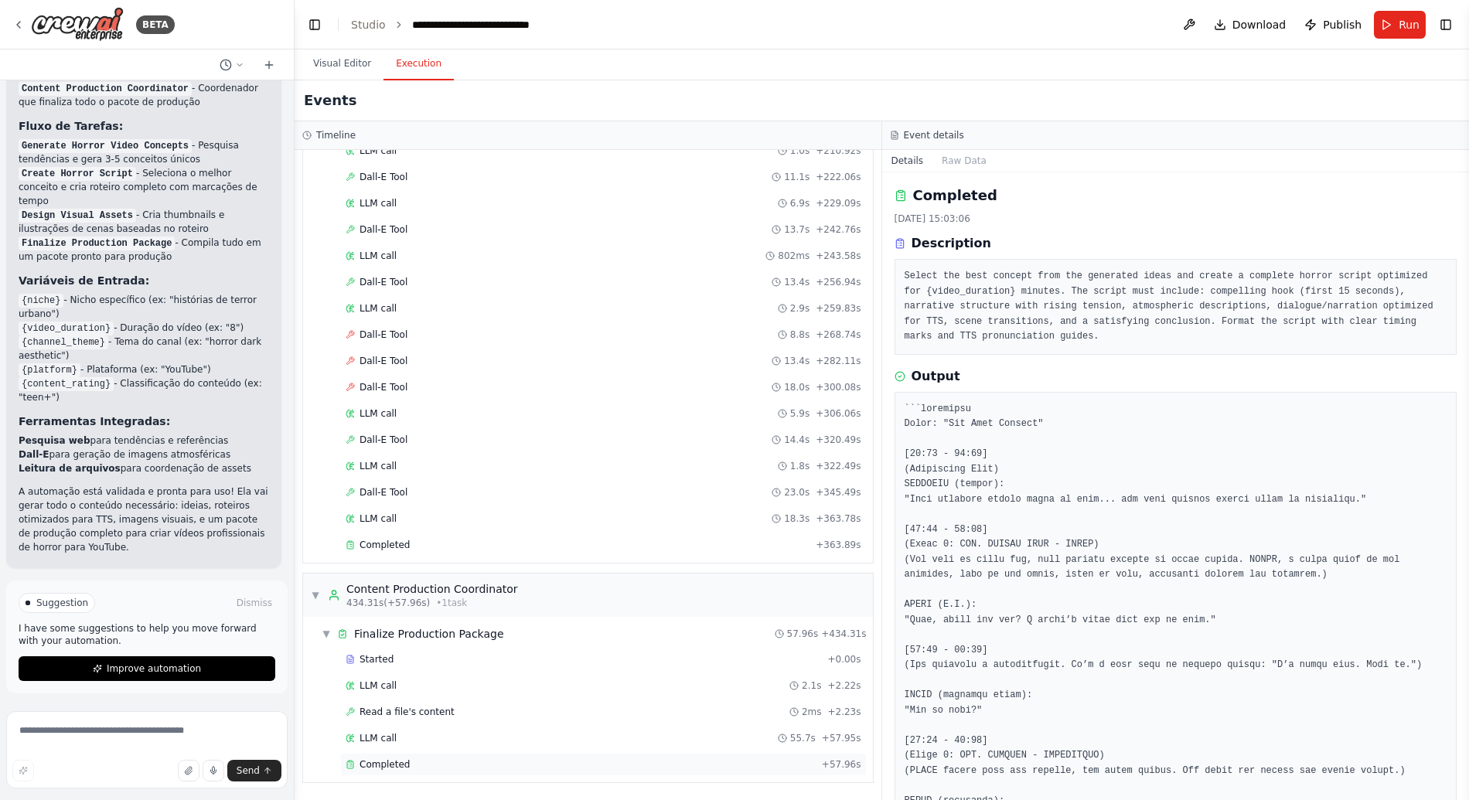
click at [444, 761] on div "Completed" at bounding box center [581, 764] width 470 height 12
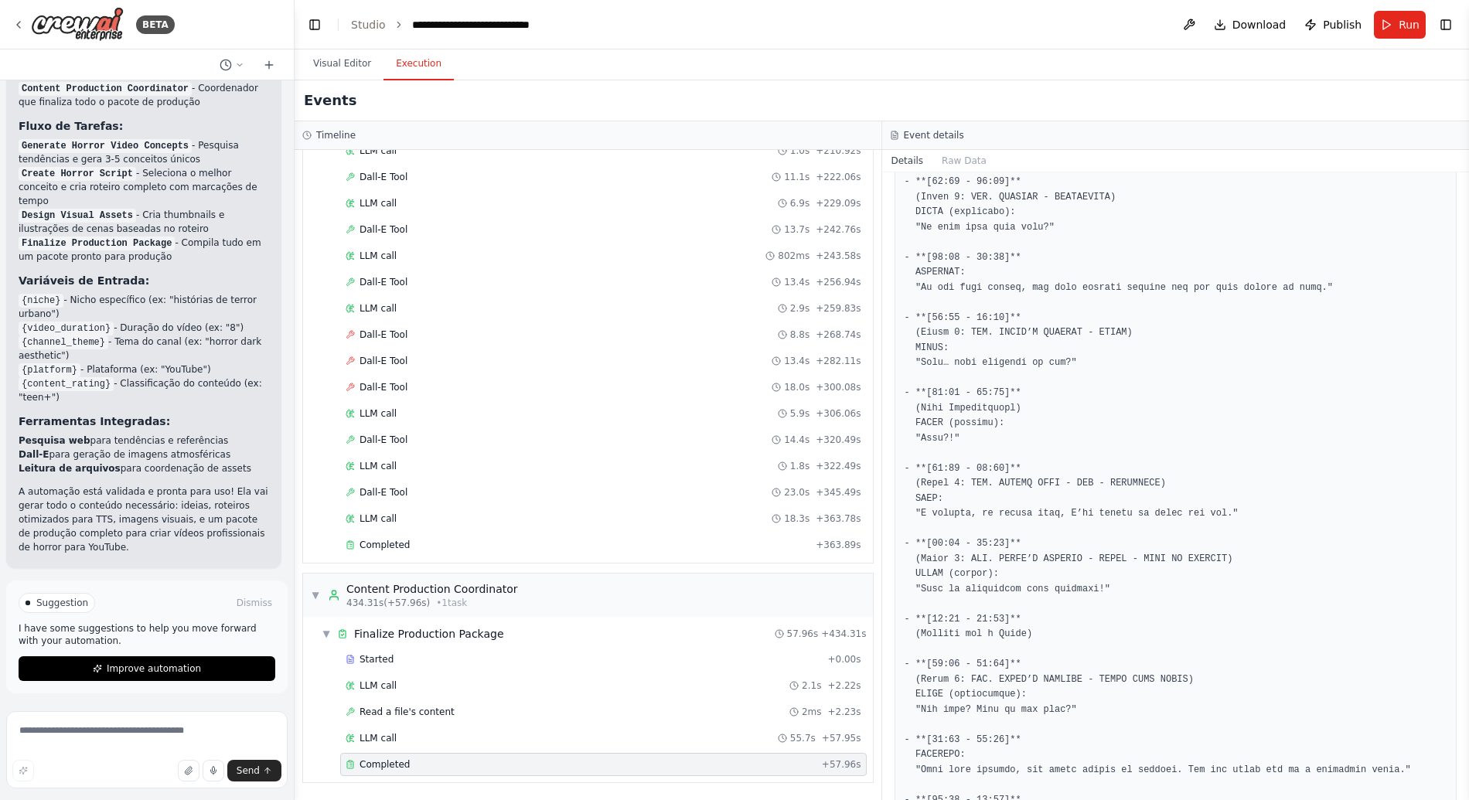
scroll to position [235, 0]
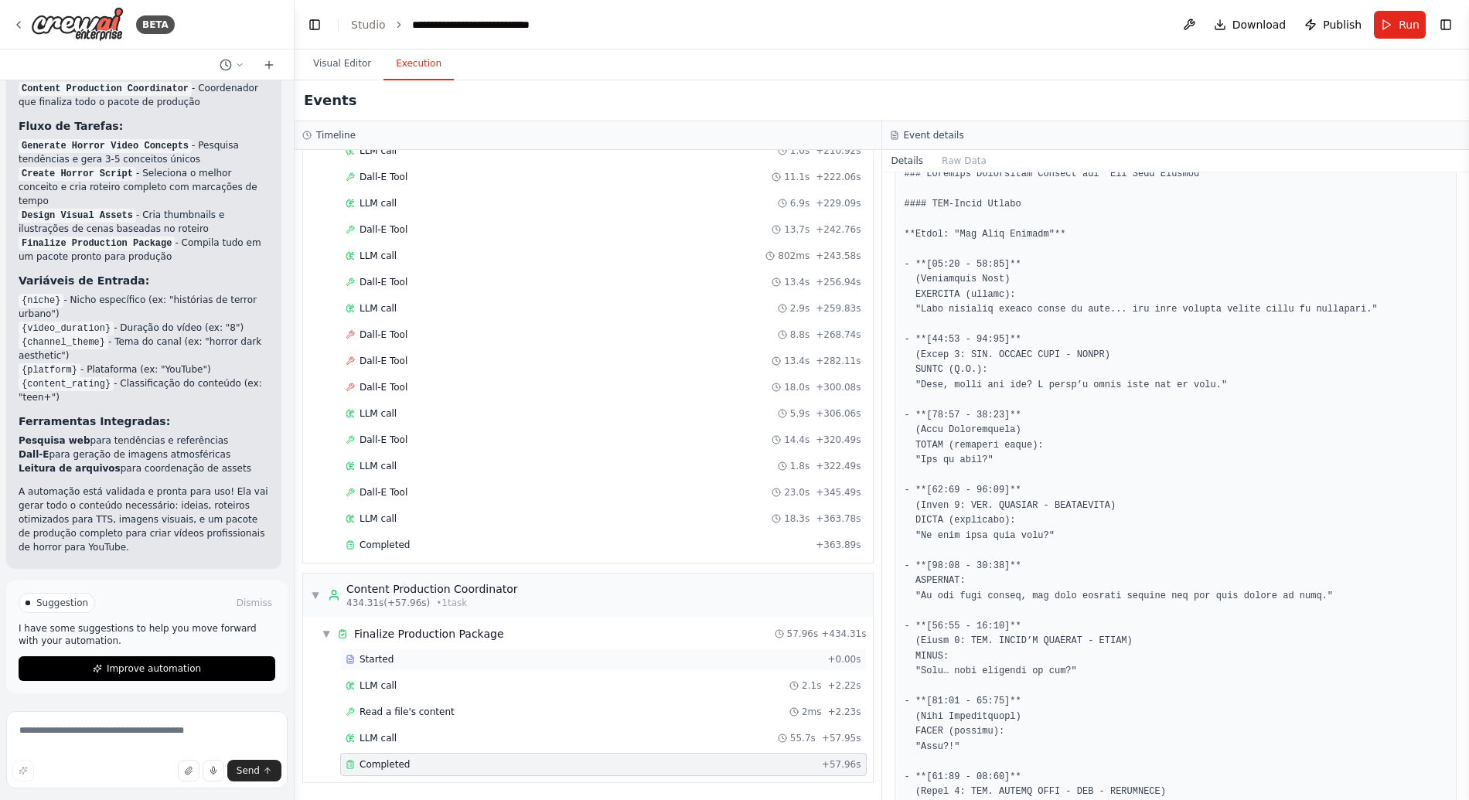
click at [465, 664] on div "Started" at bounding box center [583, 659] width 475 height 12
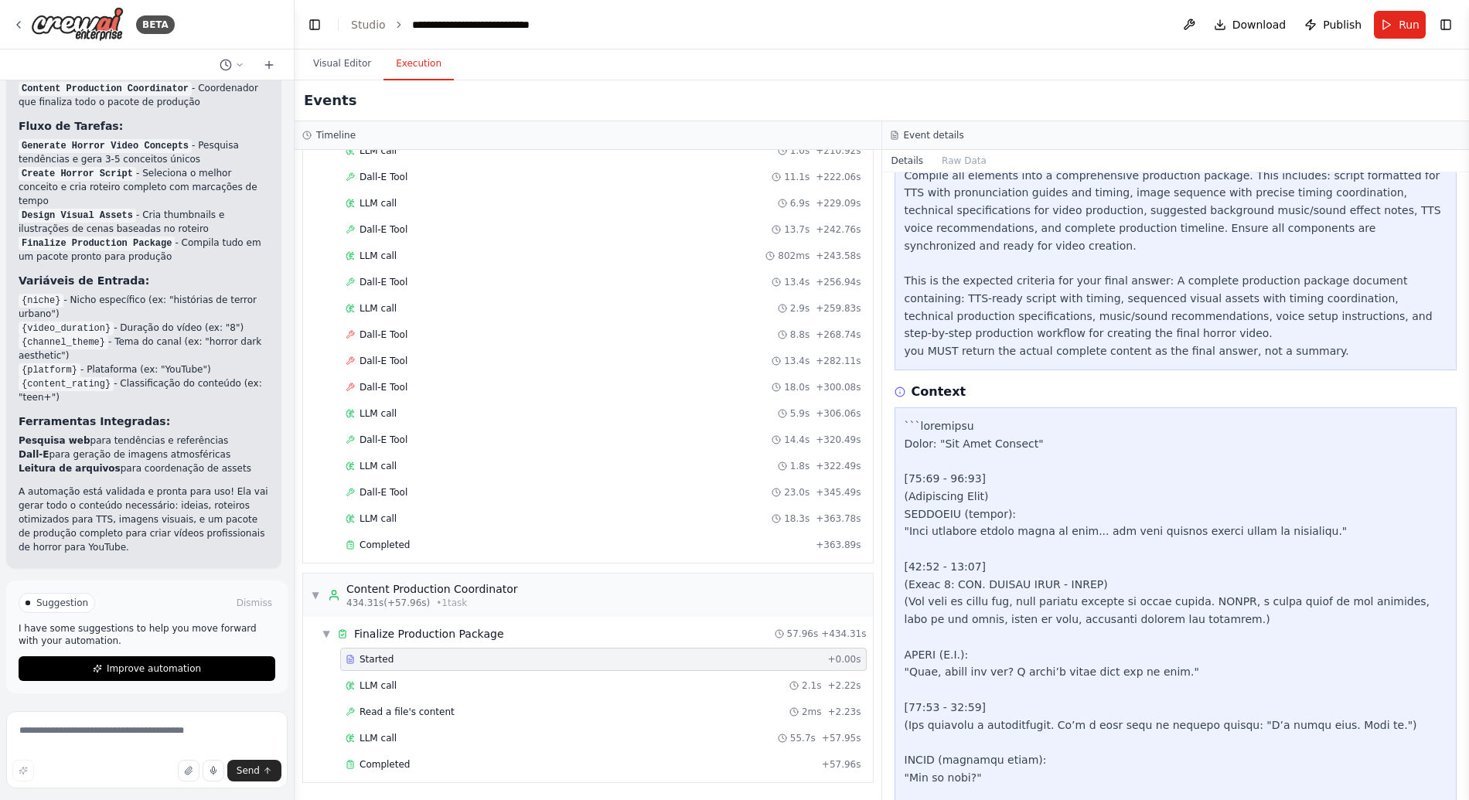
scroll to position [1012, 0]
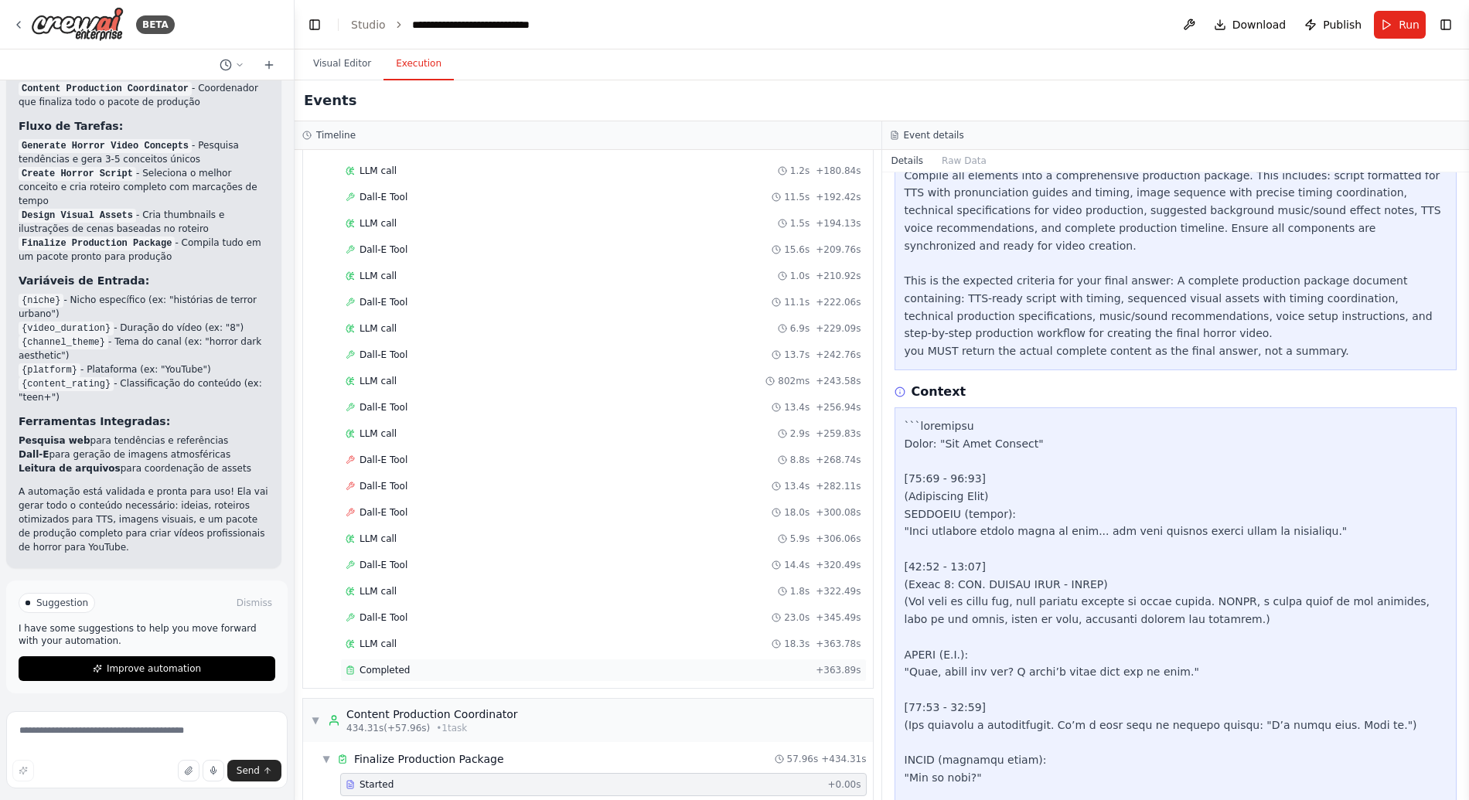
click at [399, 664] on span "Completed" at bounding box center [384, 670] width 50 height 12
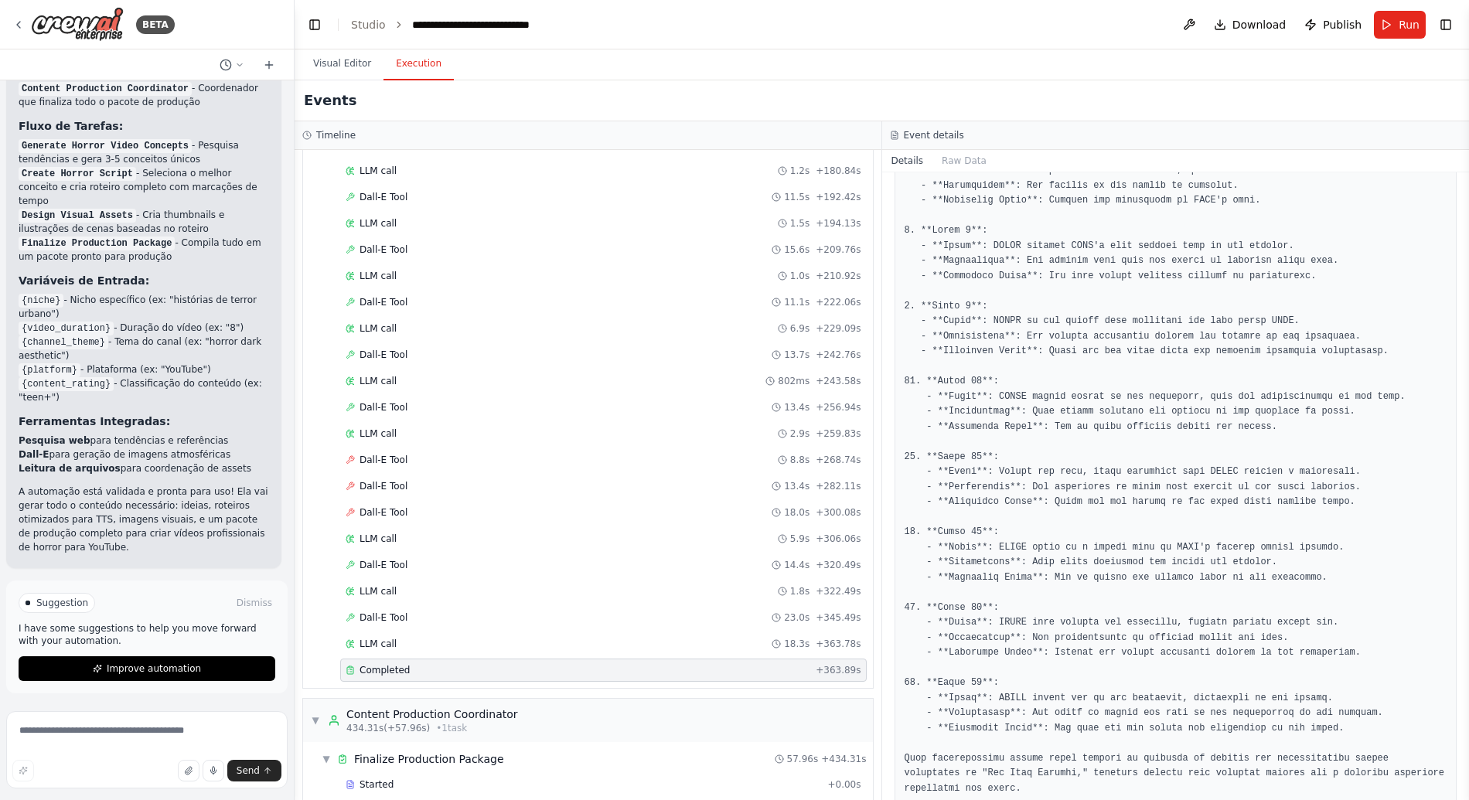
scroll to position [1204, 0]
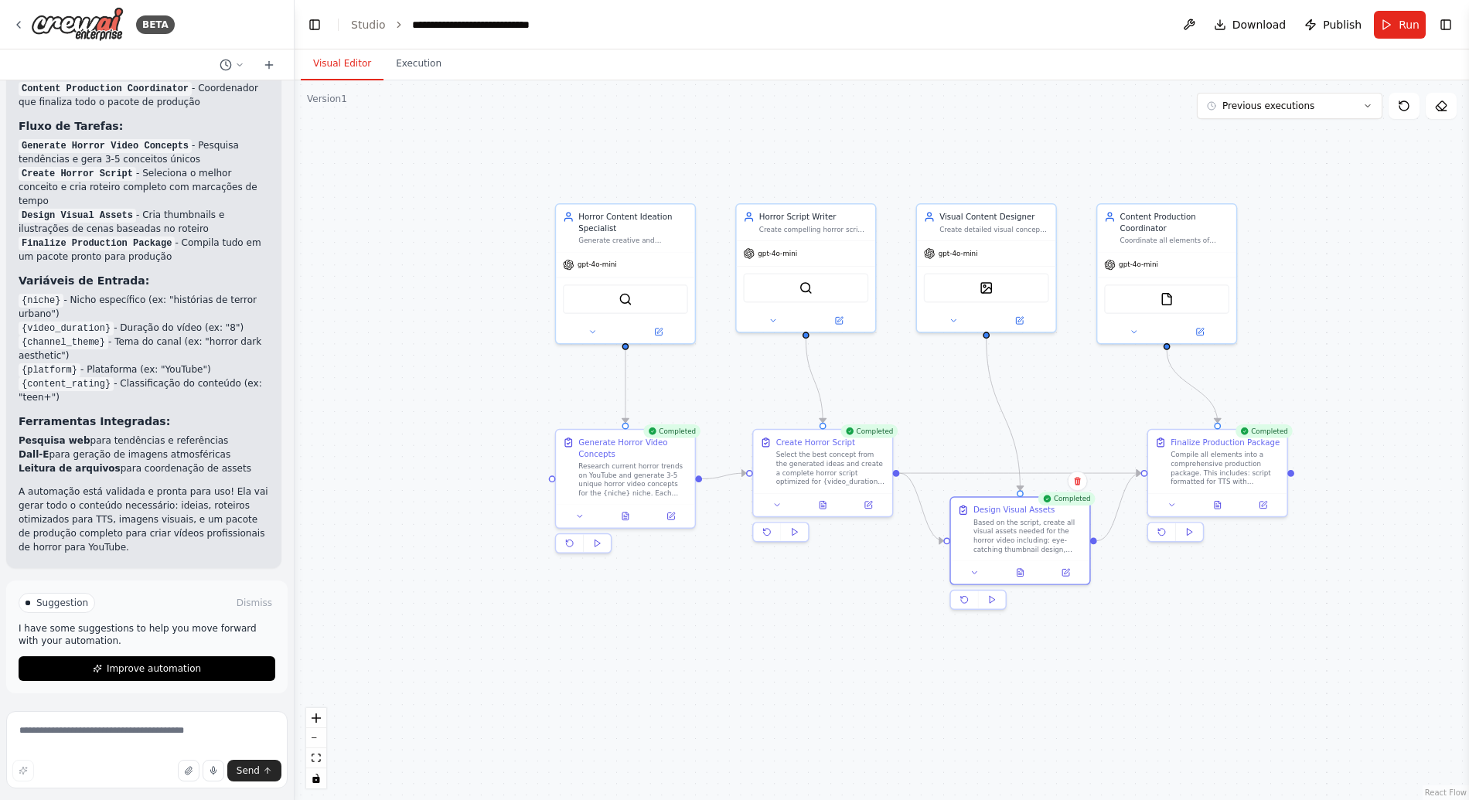
click at [320, 59] on button "Visual Editor" at bounding box center [342, 64] width 83 height 32
drag, startPoint x: 749, startPoint y: 128, endPoint x: 695, endPoint y: 151, distance: 59.2
click at [695, 151] on div ".deletable-edge-delete-btn { width: 20px; height: 20px; border: 0px solid #ffff…" at bounding box center [881, 440] width 1174 height 720
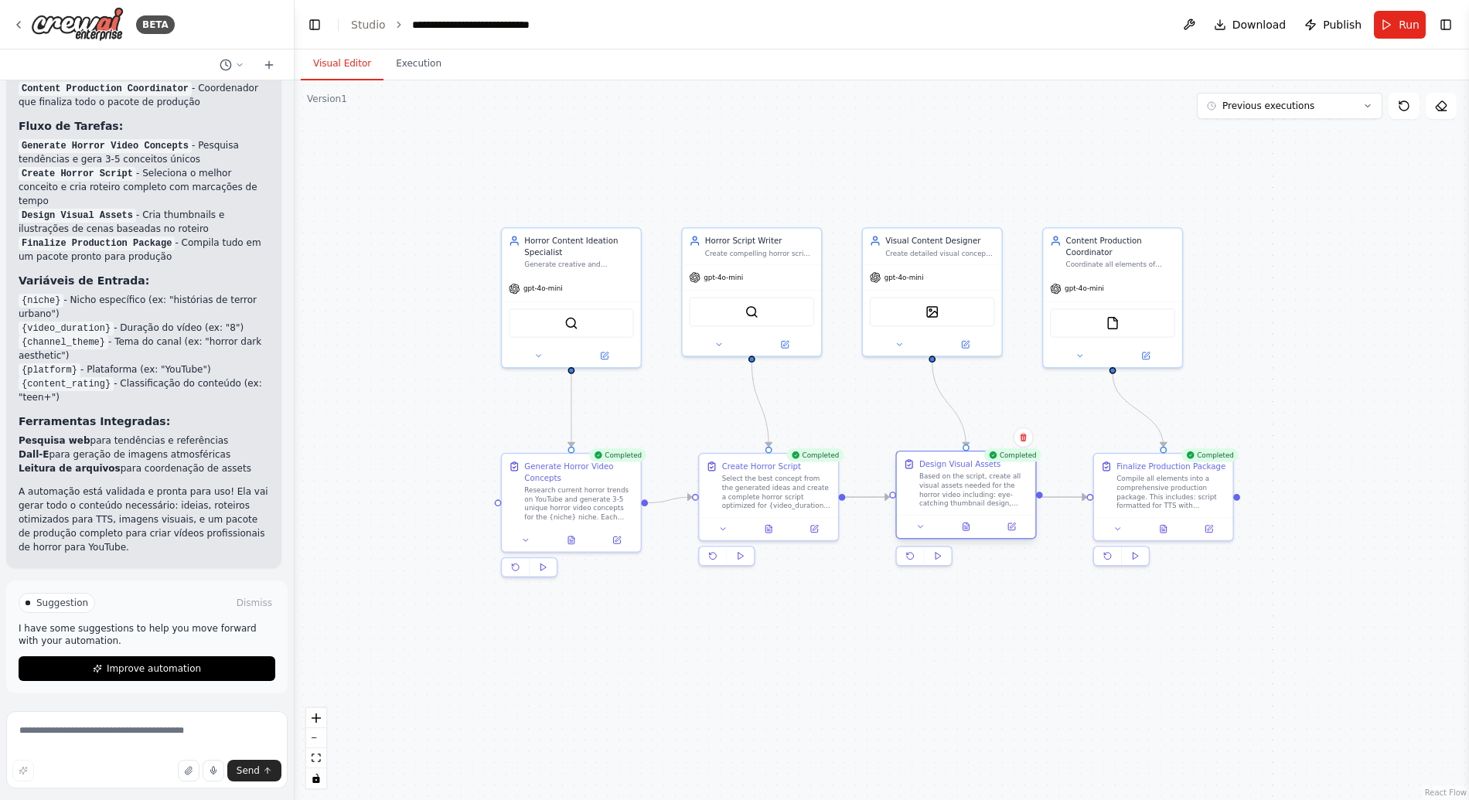
drag, startPoint x: 966, startPoint y: 540, endPoint x: 970, endPoint y: 475, distance: 65.0
click at [970, 475] on div "Based on the script, create all visual assets needed for the horror video inclu…" at bounding box center [973, 490] width 109 height 36
click at [845, 103] on div ".deletable-edge-delete-btn { width: 20px; height: 20px; border: 0px solid #ffff…" at bounding box center [881, 440] width 1174 height 720
click at [836, 123] on div ".deletable-edge-delete-btn { width: 20px; height: 20px; border: 0px solid #ffff…" at bounding box center [881, 440] width 1174 height 720
drag, startPoint x: 832, startPoint y: 124, endPoint x: 920, endPoint y: 201, distance: 116.7
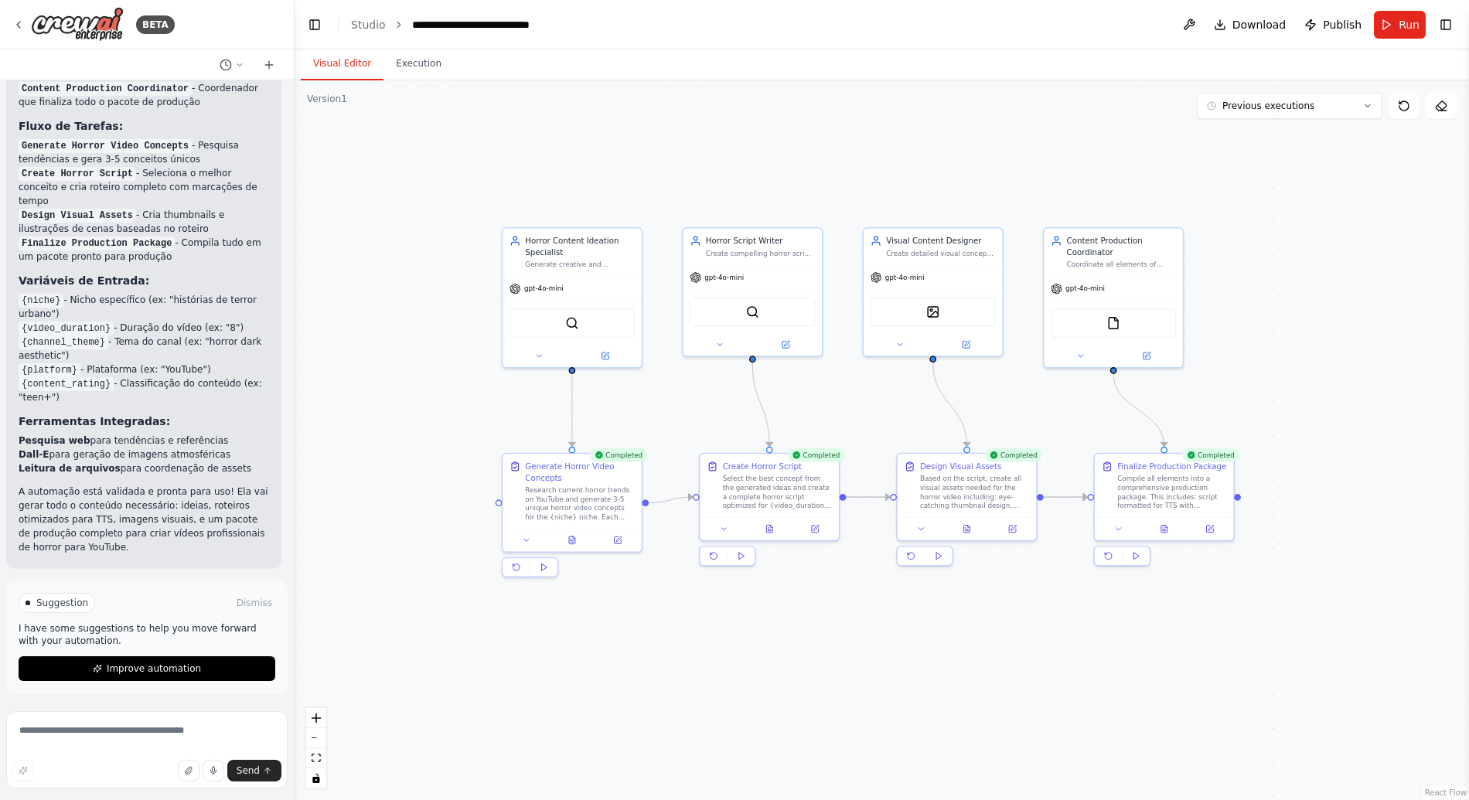
click at [840, 128] on div ".deletable-edge-delete-btn { width: 20px; height: 20px; border: 0px solid #ffff…" at bounding box center [881, 440] width 1174 height 720
click at [1231, 35] on button "Download" at bounding box center [1249, 25] width 85 height 28
click at [362, 257] on div ".deletable-edge-delete-btn { width: 20px; height: 20px; border: 0px solid #ffff…" at bounding box center [881, 440] width 1174 height 720
click at [92, 22] on img at bounding box center [77, 24] width 93 height 35
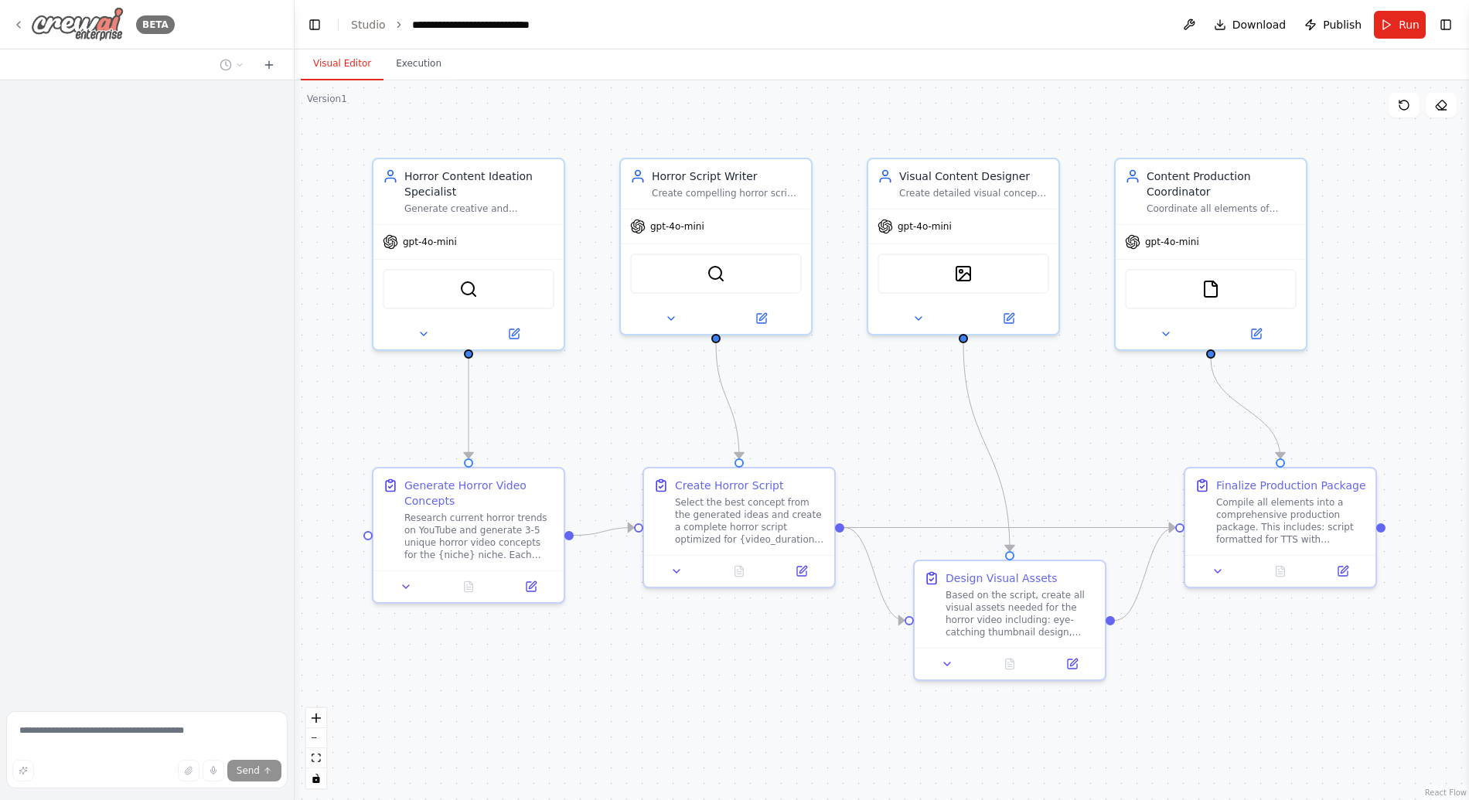
click at [113, 40] on img at bounding box center [77, 24] width 93 height 35
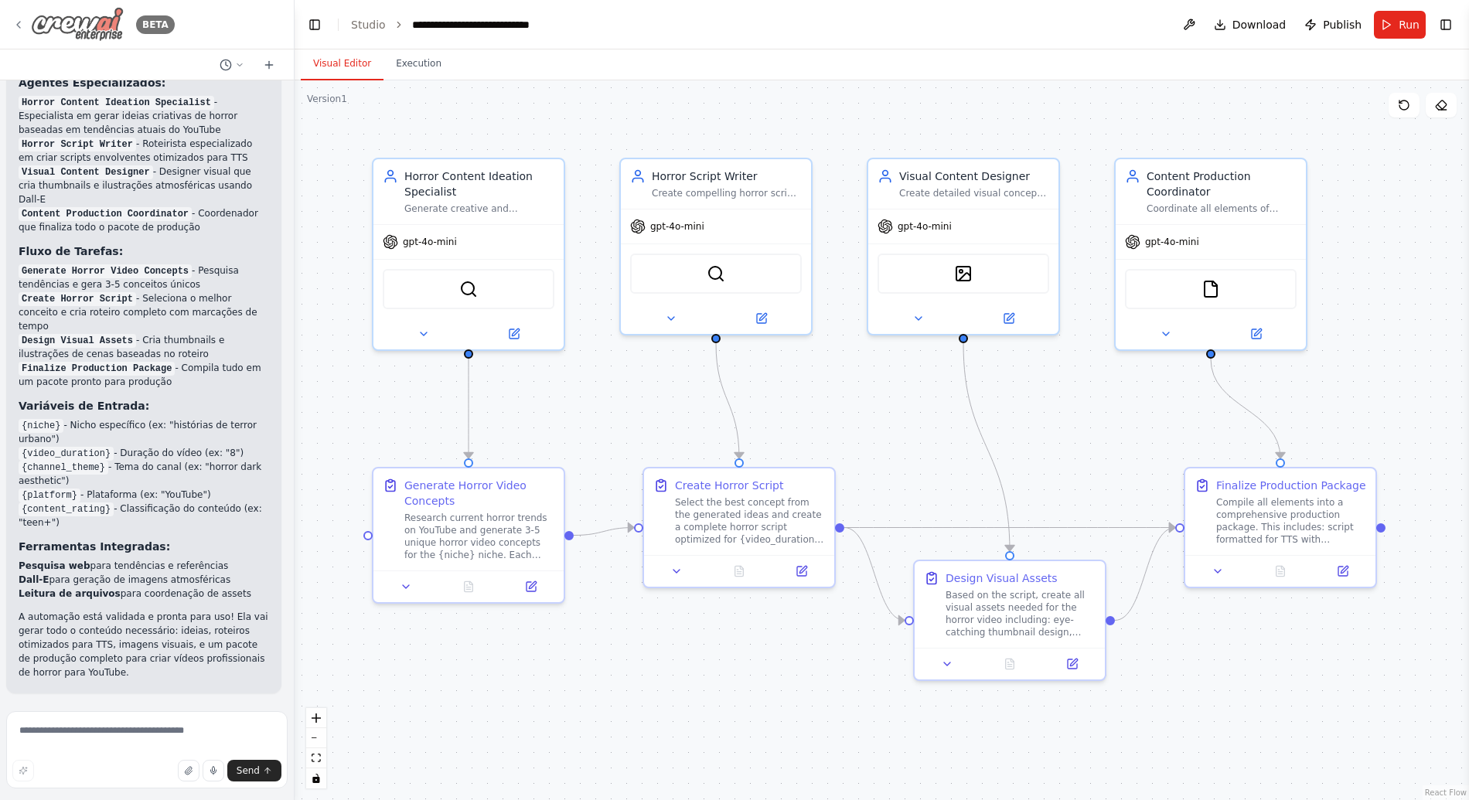
click at [89, 20] on img at bounding box center [77, 24] width 93 height 35
click at [18, 25] on icon at bounding box center [18, 25] width 3 height 6
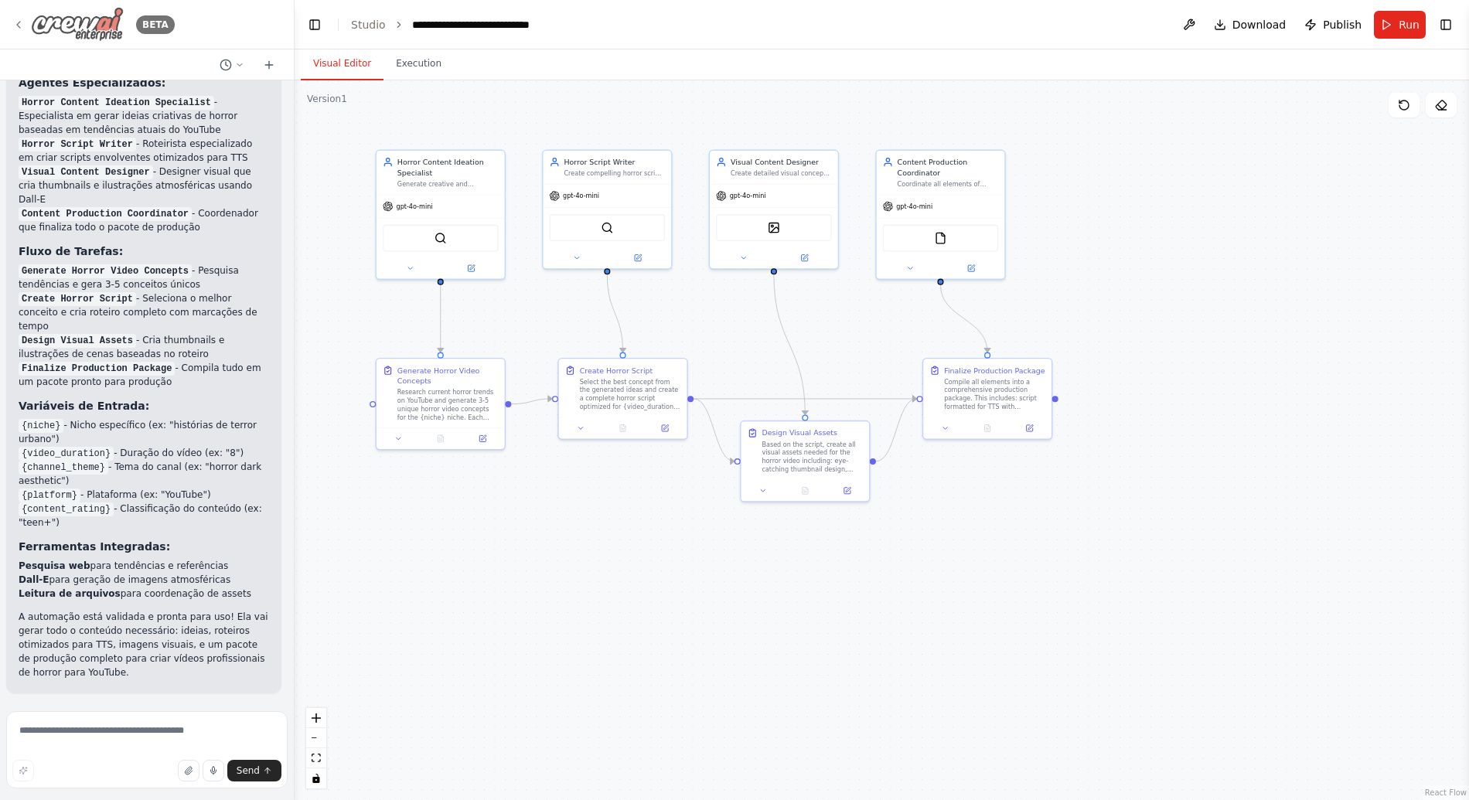
click at [44, 25] on img at bounding box center [77, 24] width 93 height 35
click at [20, 25] on icon at bounding box center [18, 25] width 12 height 12
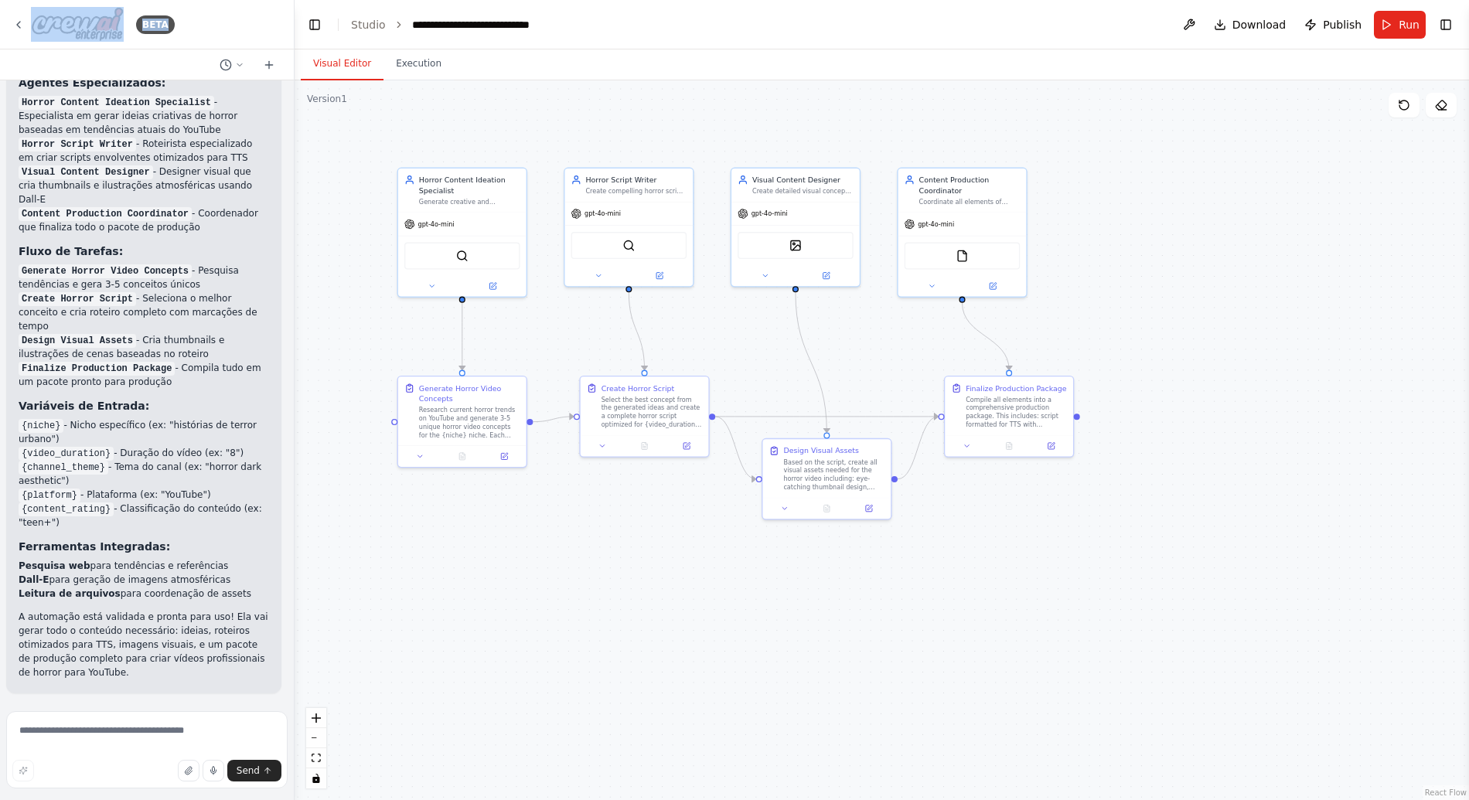
drag, startPoint x: 1105, startPoint y: 220, endPoint x: 1171, endPoint y: 267, distance: 81.9
click at [1171, 267] on div ".deletable-edge-delete-btn { width: 20px; height: 20px; border: 0px solid #ffff…" at bounding box center [881, 440] width 1174 height 720
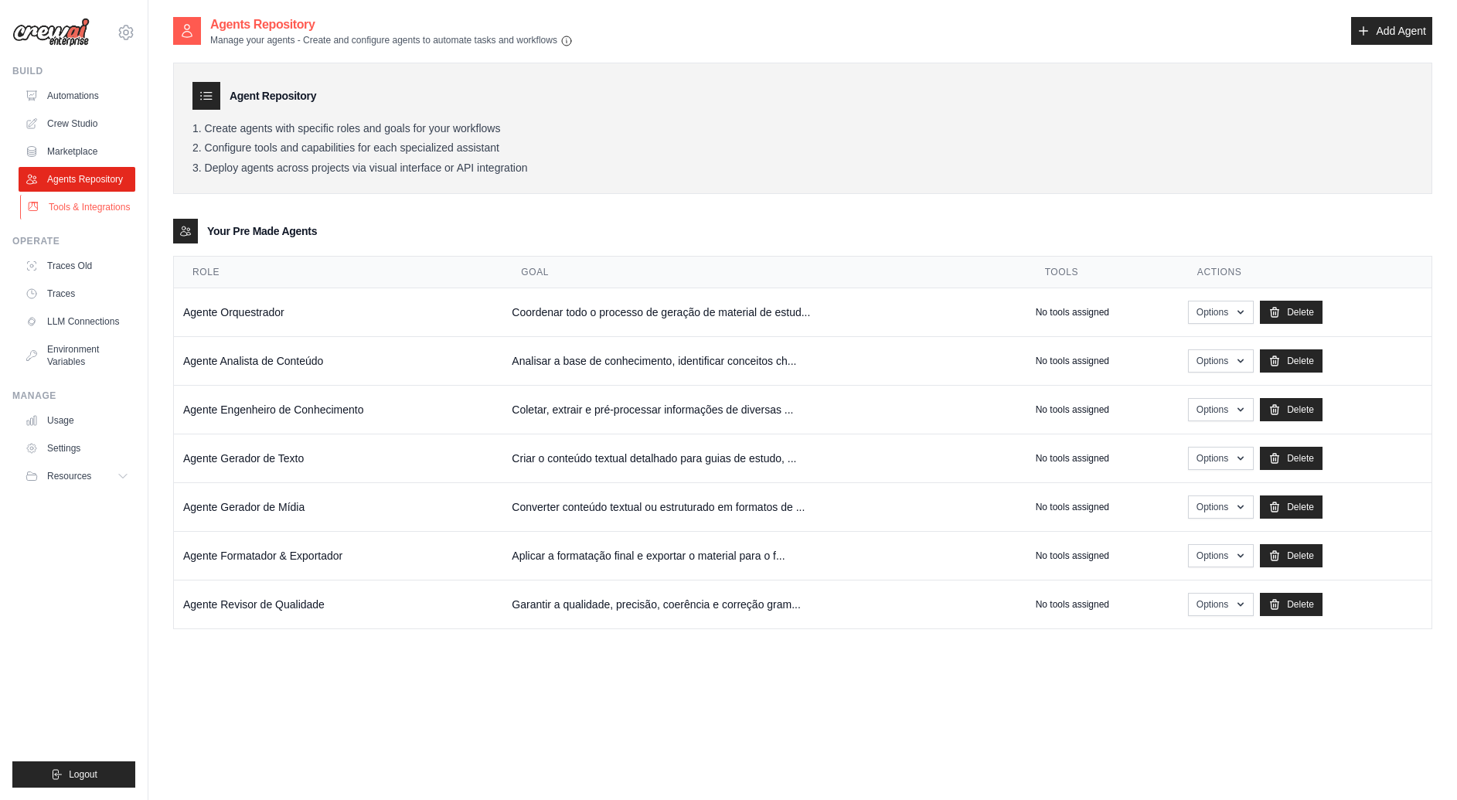
click at [75, 214] on link "Tools & Integrations" at bounding box center [78, 207] width 117 height 25
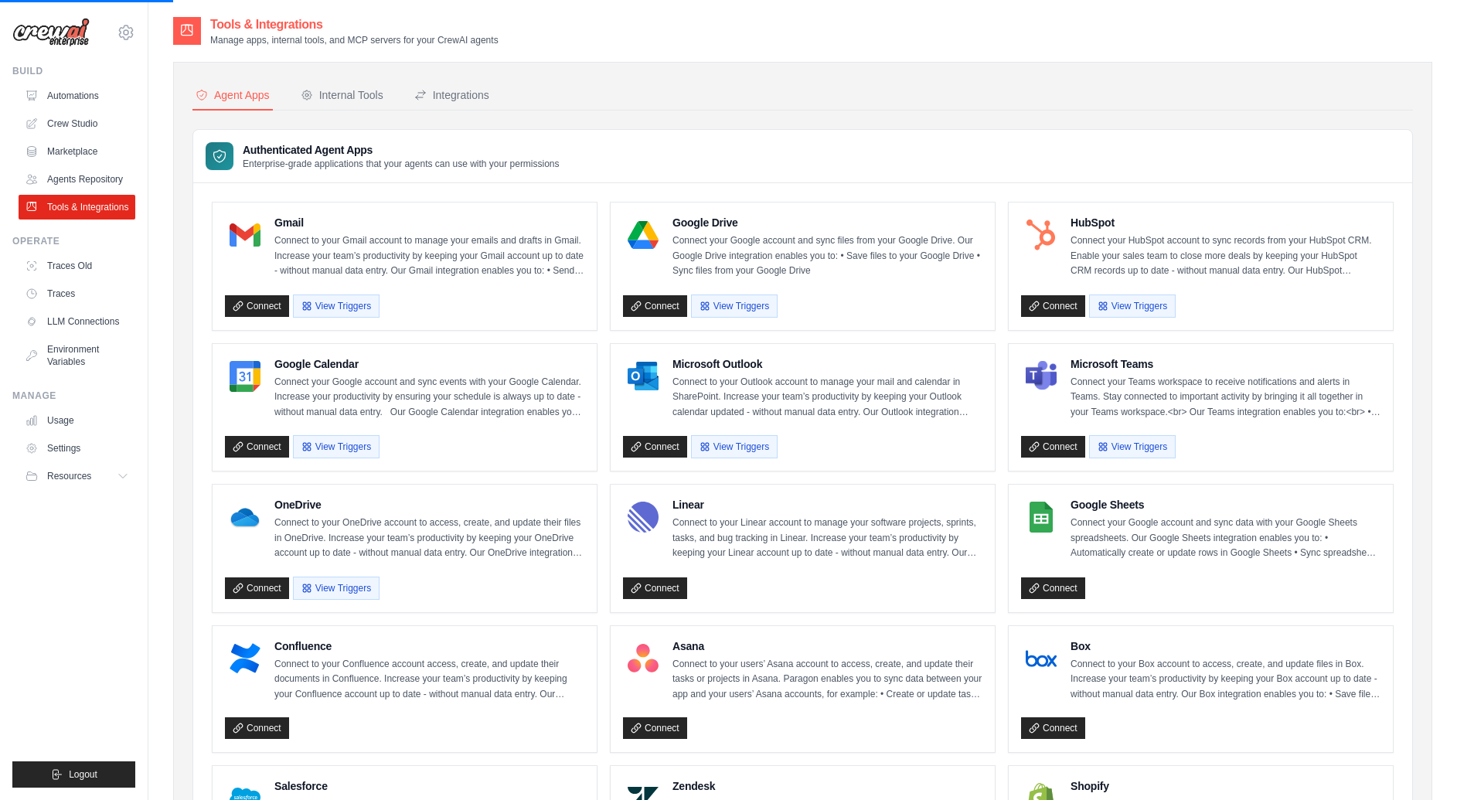
click at [341, 79] on div "Agent Apps Internal Tools Integrations Authenticated Agent Apps Enterprise-grad…" at bounding box center [802, 707] width 1259 height 1291
click at [339, 89] on div "Internal Tools" at bounding box center [342, 94] width 83 height 15
click at [380, 104] on button "Internal Tools" at bounding box center [342, 95] width 89 height 29
click at [363, 99] on div "Internal Tools" at bounding box center [342, 94] width 83 height 15
click at [461, 99] on div "Integrations" at bounding box center [451, 94] width 75 height 15
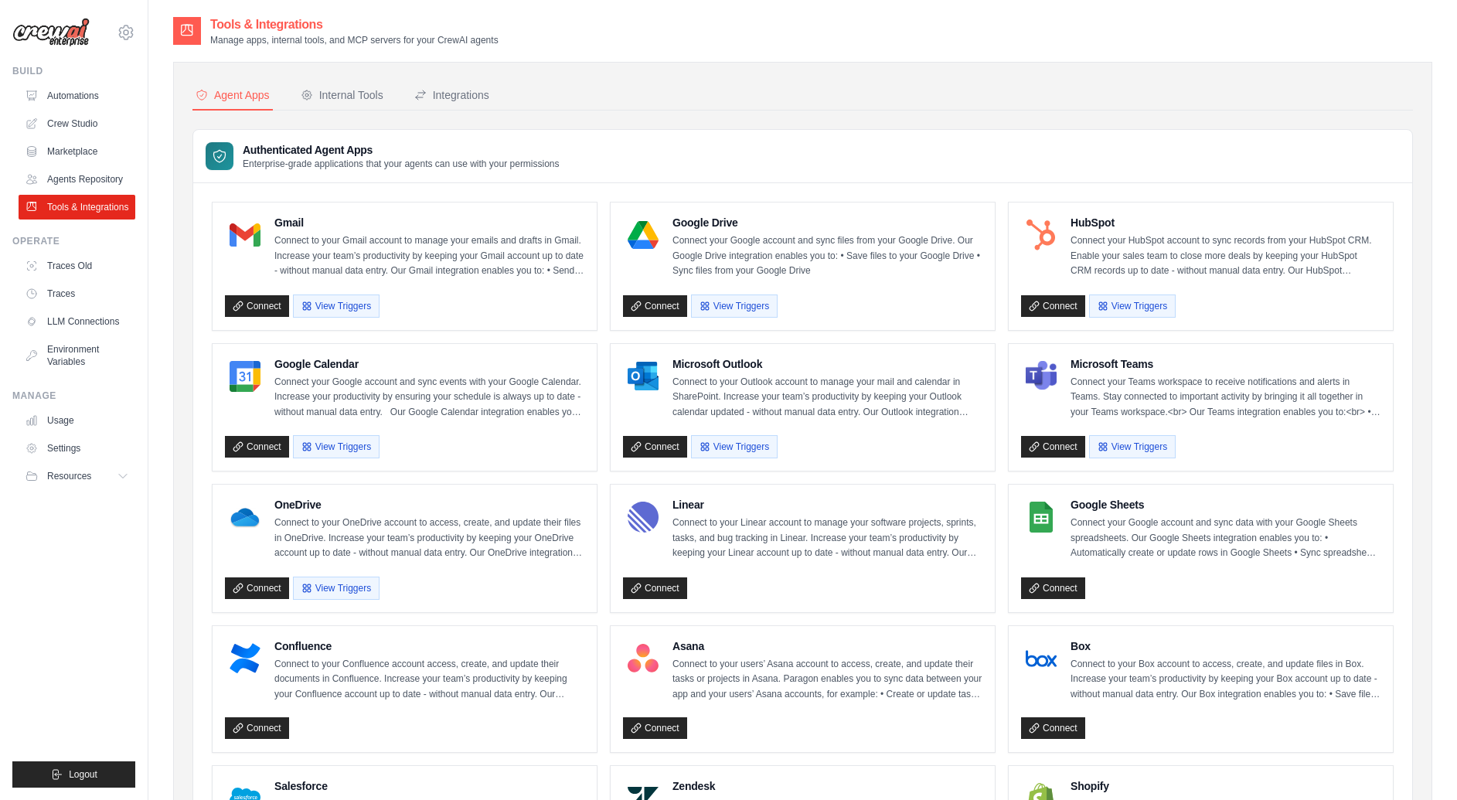
click at [585, 111] on div "Agent Apps Internal Tools Integrations Authenticated Agent Apps Enterprise-grad…" at bounding box center [802, 707] width 1220 height 1252
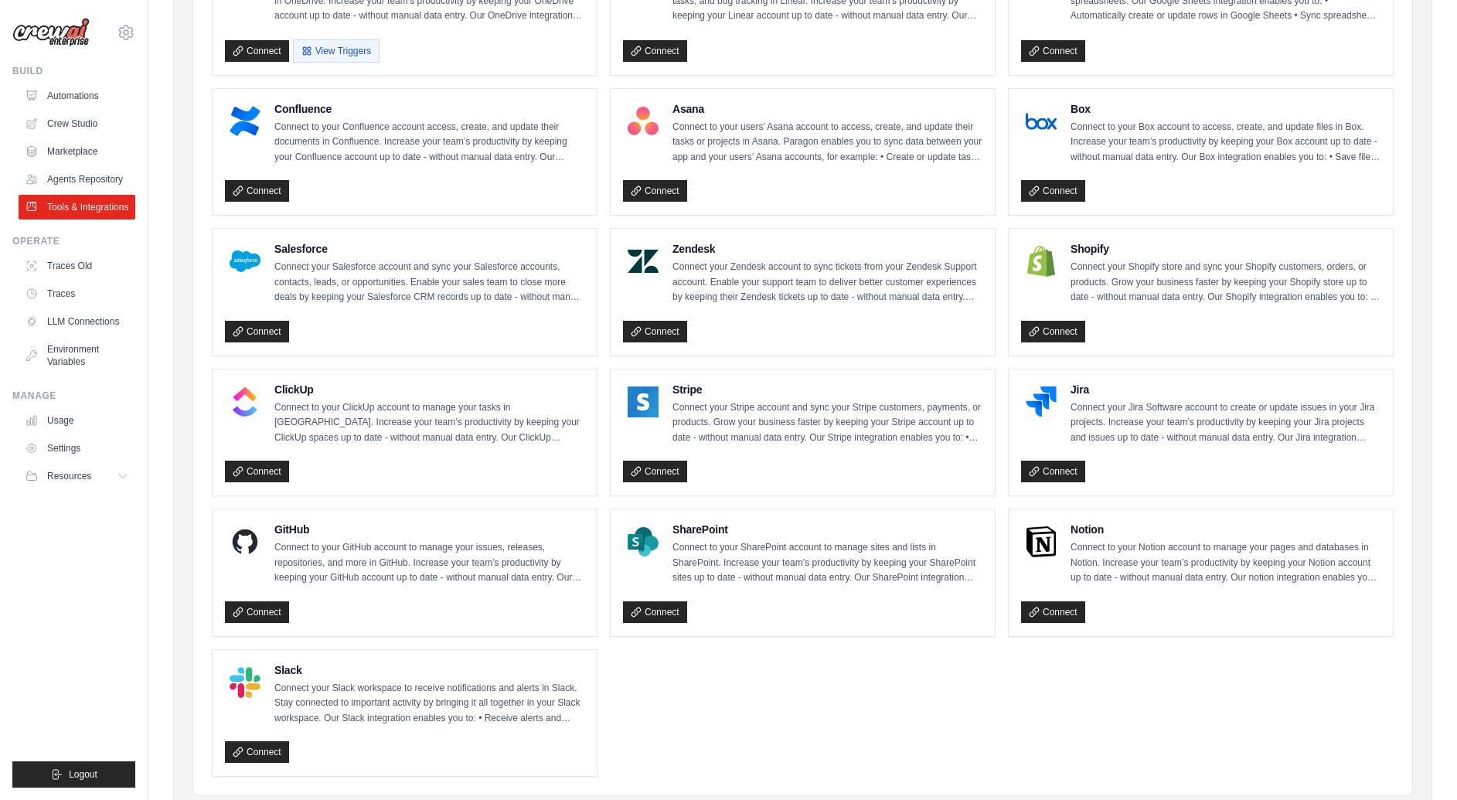
scroll to position [539, 0]
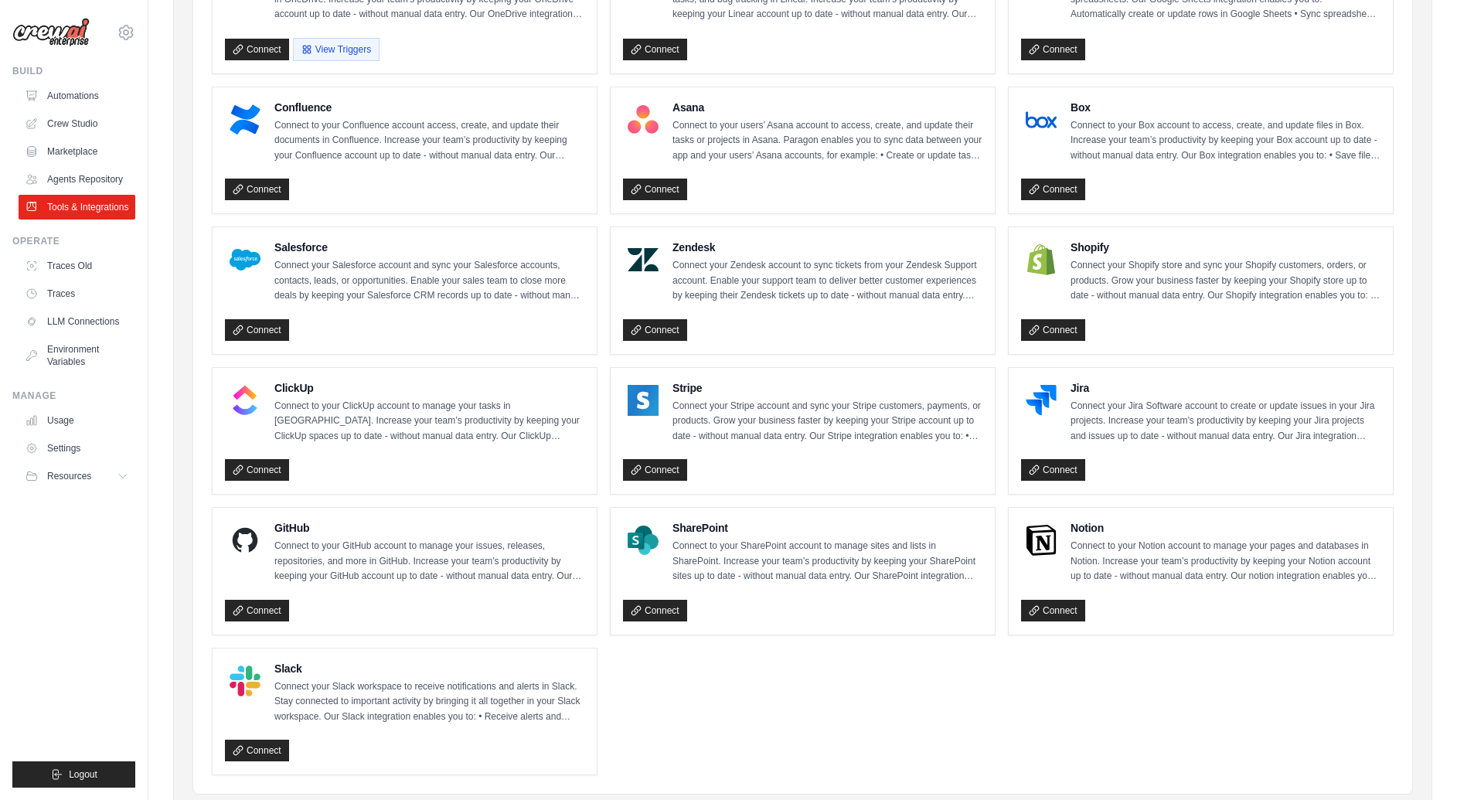
click at [809, 667] on ul "Gmail Connect to your Gmail account to manage your emails and drafts in Gmail. …" at bounding box center [803, 219] width 1182 height 1112
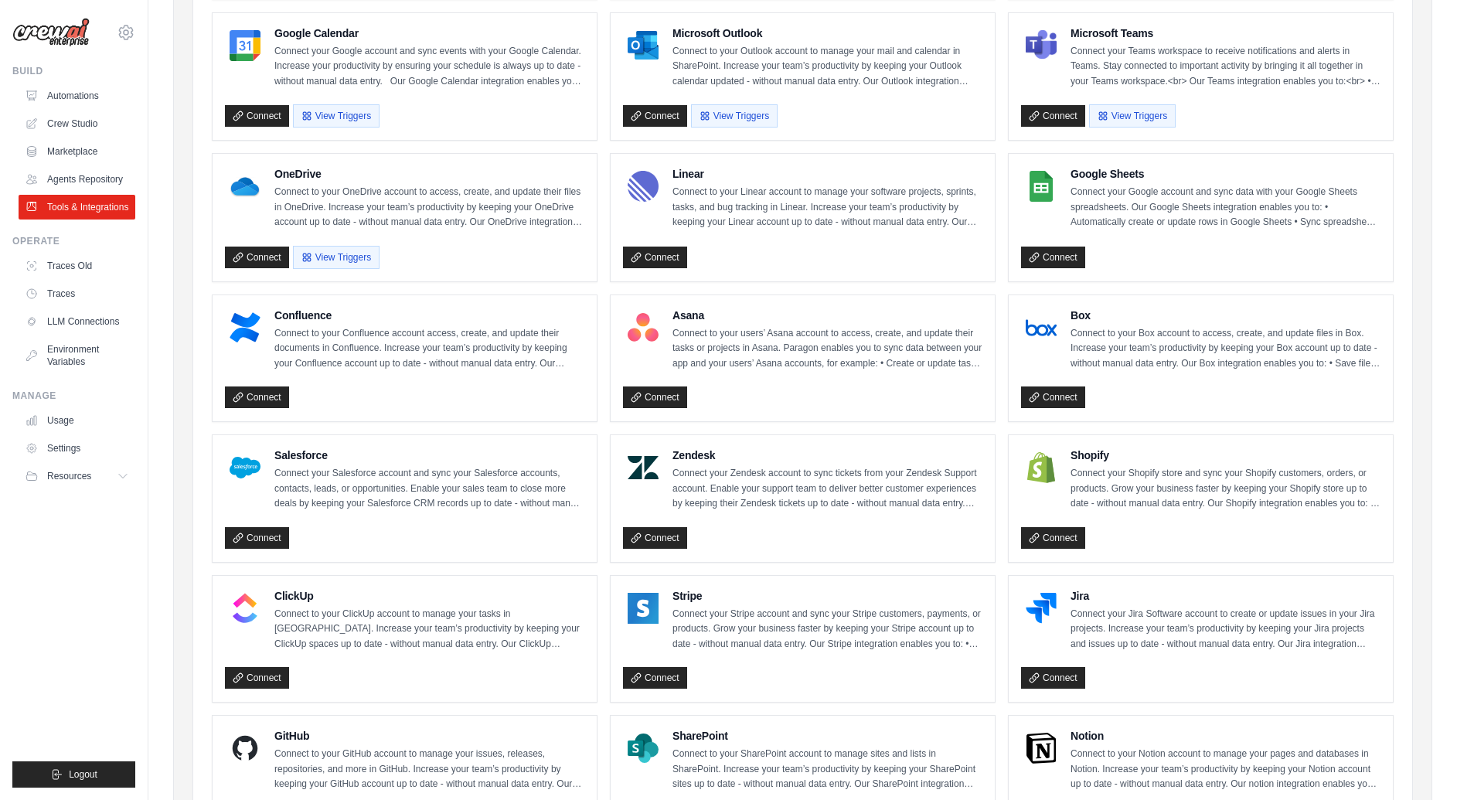
scroll to position [321, 0]
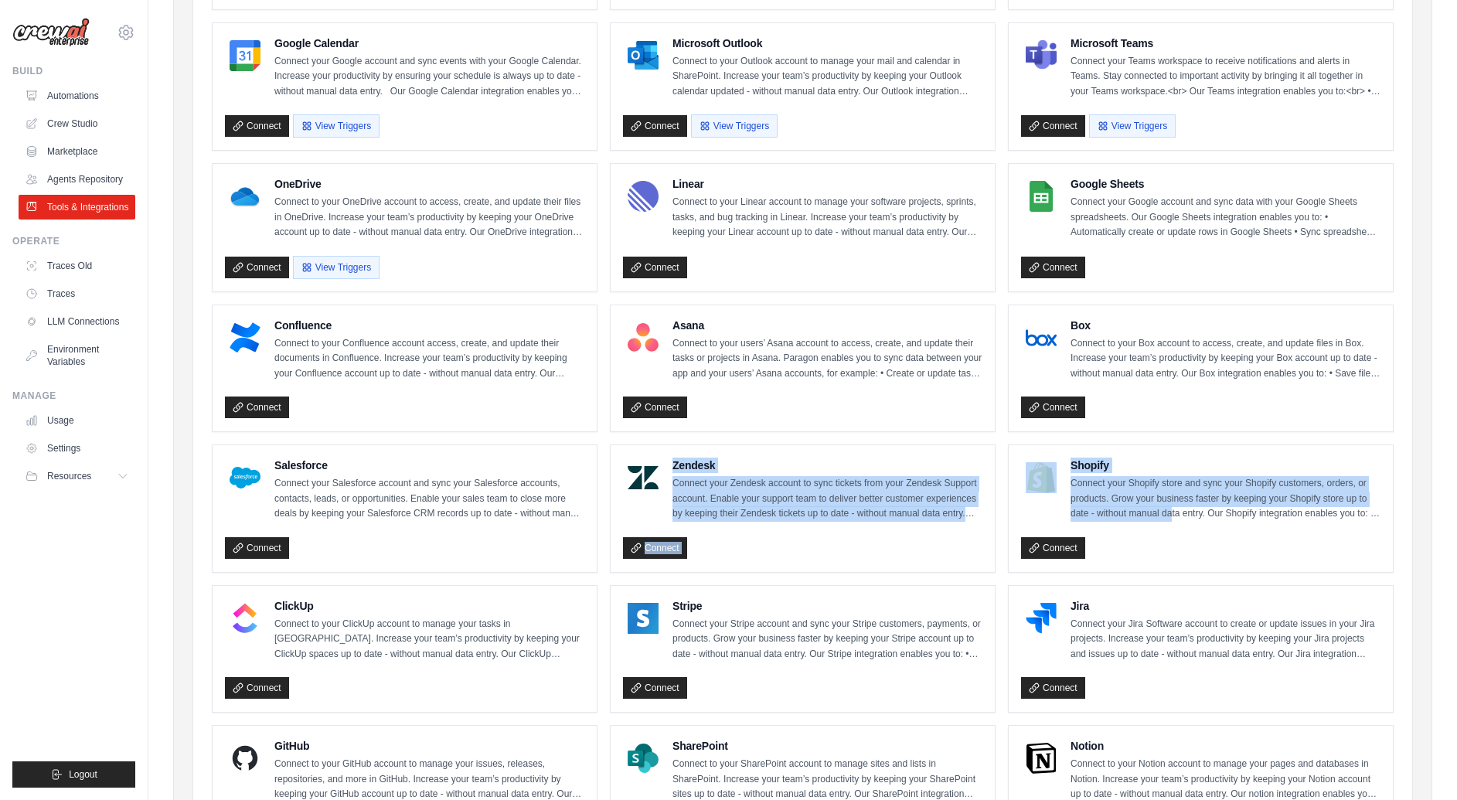
drag, startPoint x: 1042, startPoint y: 452, endPoint x: 1211, endPoint y: 523, distance: 183.6
click at [1207, 523] on ul "Gmail Connect to your Gmail account to manage your emails and drafts in Gmail. …" at bounding box center [803, 437] width 1182 height 1112
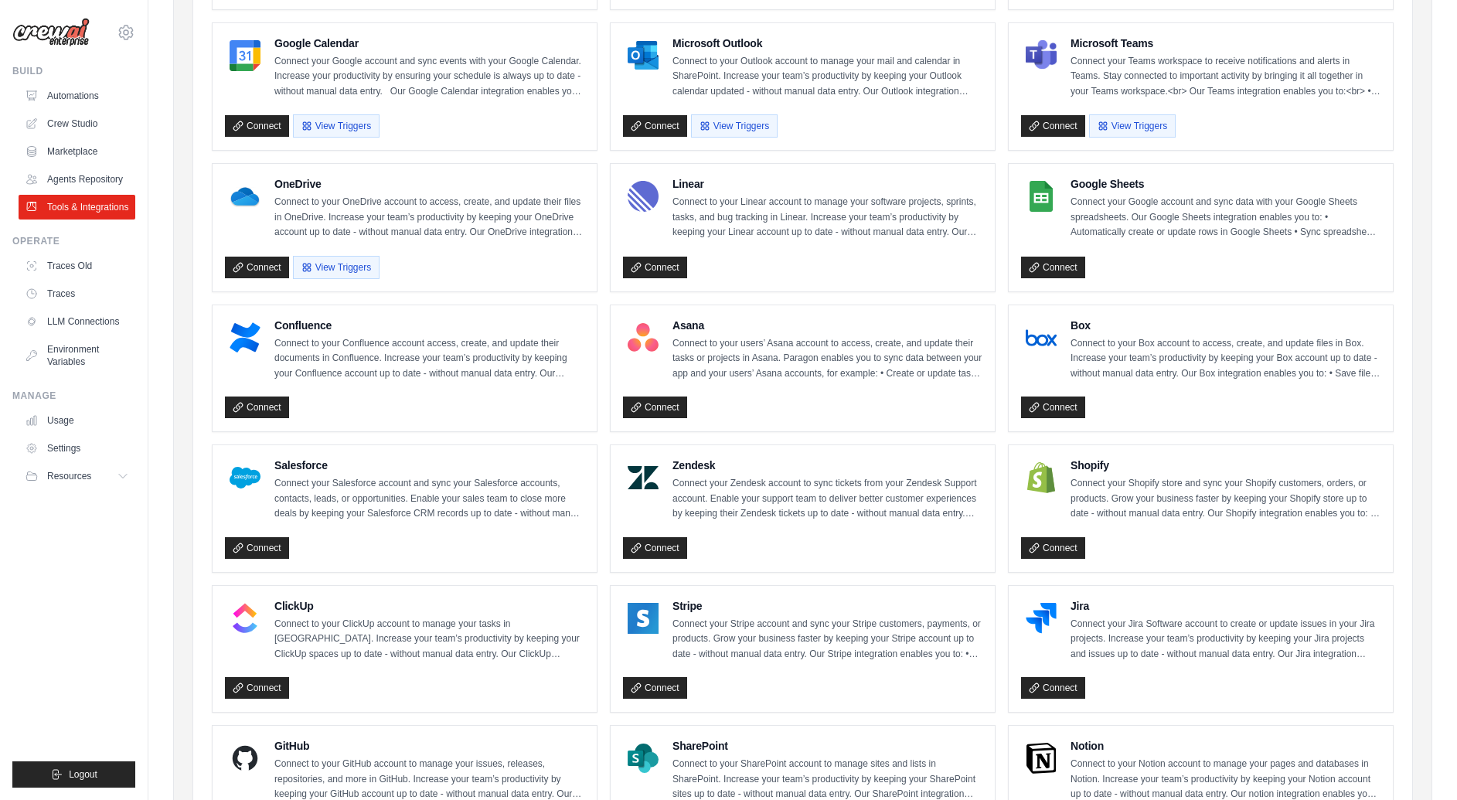
click at [1211, 523] on div "Shopify Connect your Shopify store and sync your Shopify customers, orders, or …" at bounding box center [1200, 509] width 359 height 102
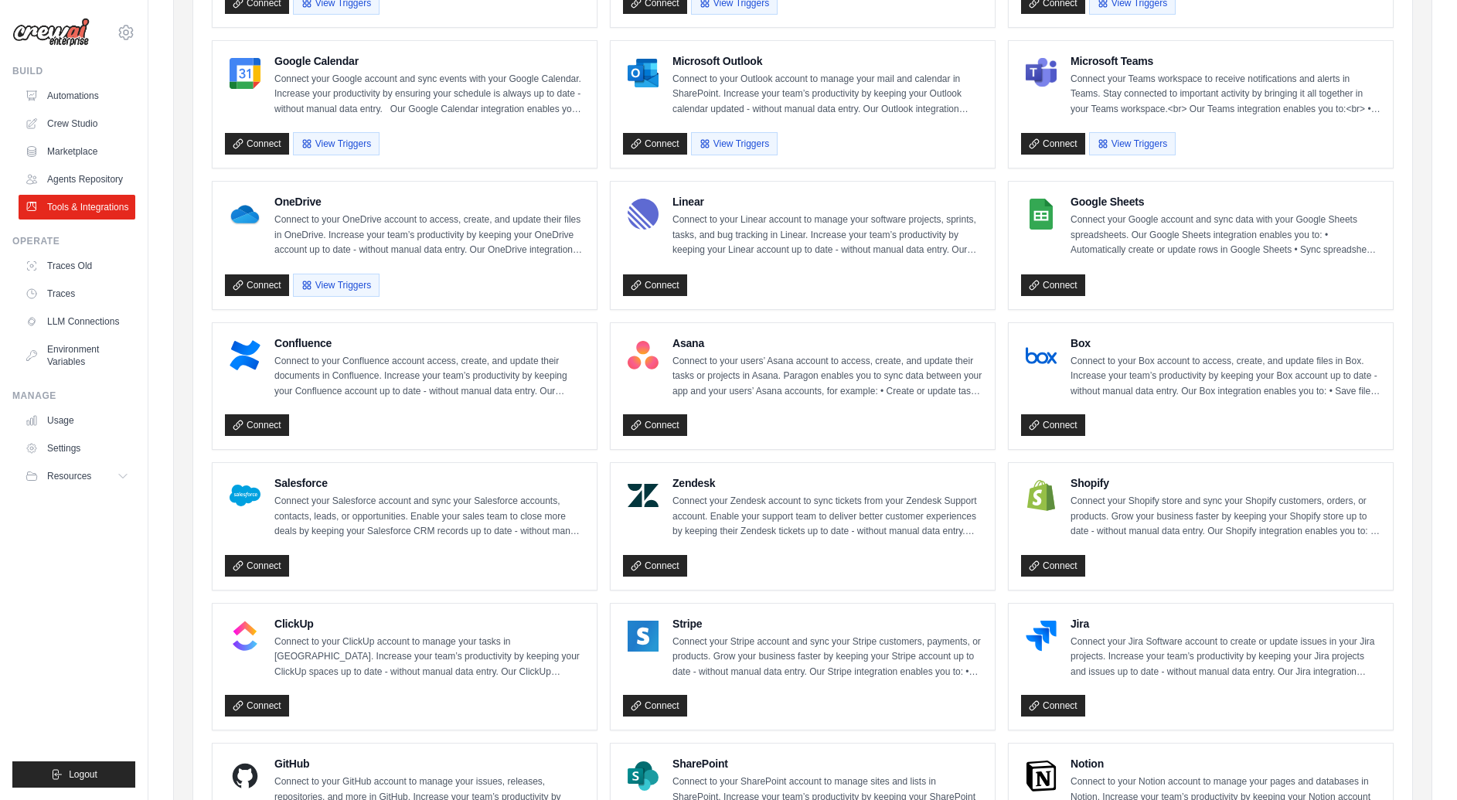
scroll to position [298, 0]
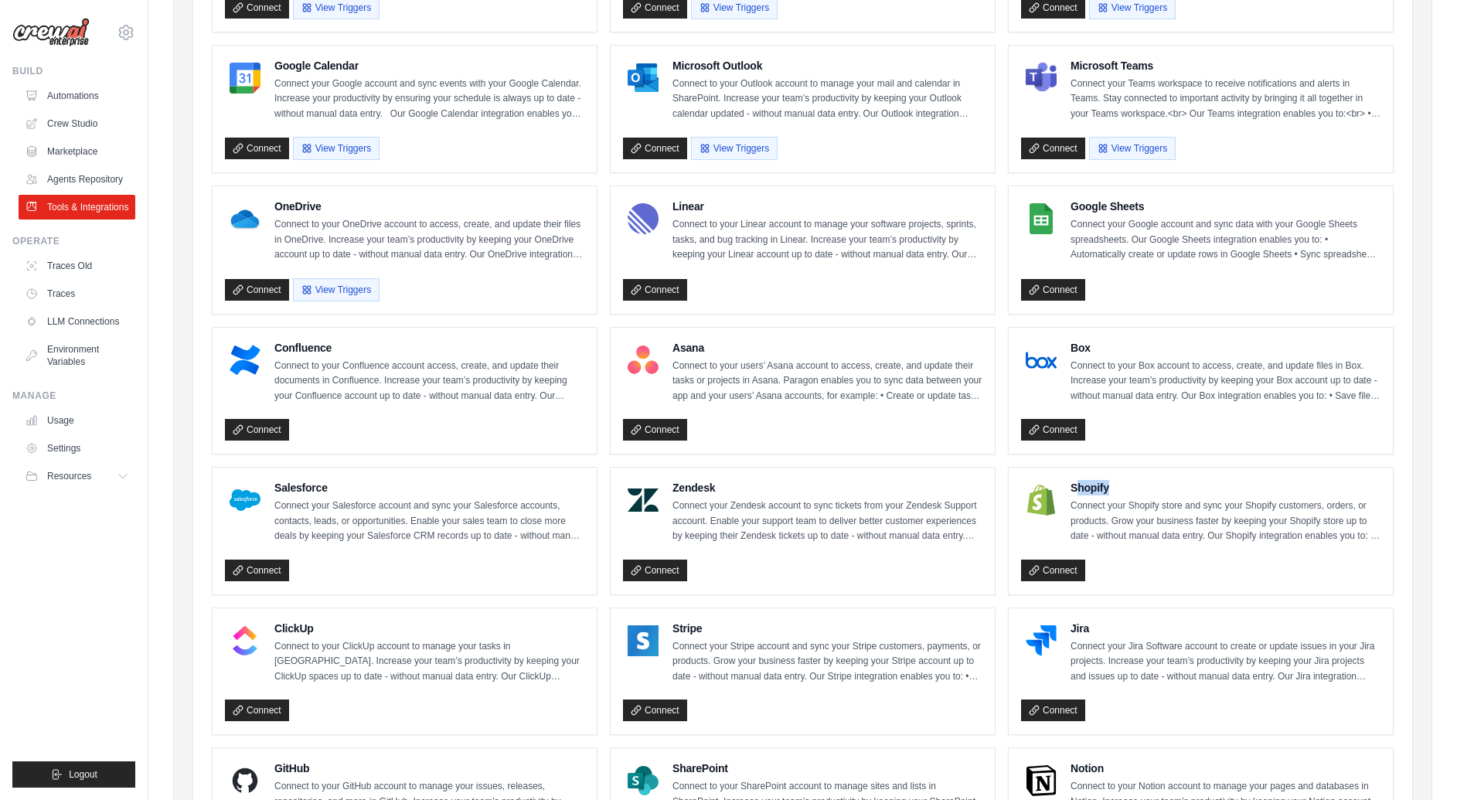
drag, startPoint x: 1086, startPoint y: 480, endPoint x: 1246, endPoint y: 506, distance: 162.1
click at [1228, 503] on div "Shopify Connect your Shopify store and sync your Shopify customers, orders, or …" at bounding box center [1226, 512] width 310 height 64
click at [1246, 506] on p "Connect your Shopify store and sync your Shopify customers, orders, or products…" at bounding box center [1226, 522] width 310 height 46
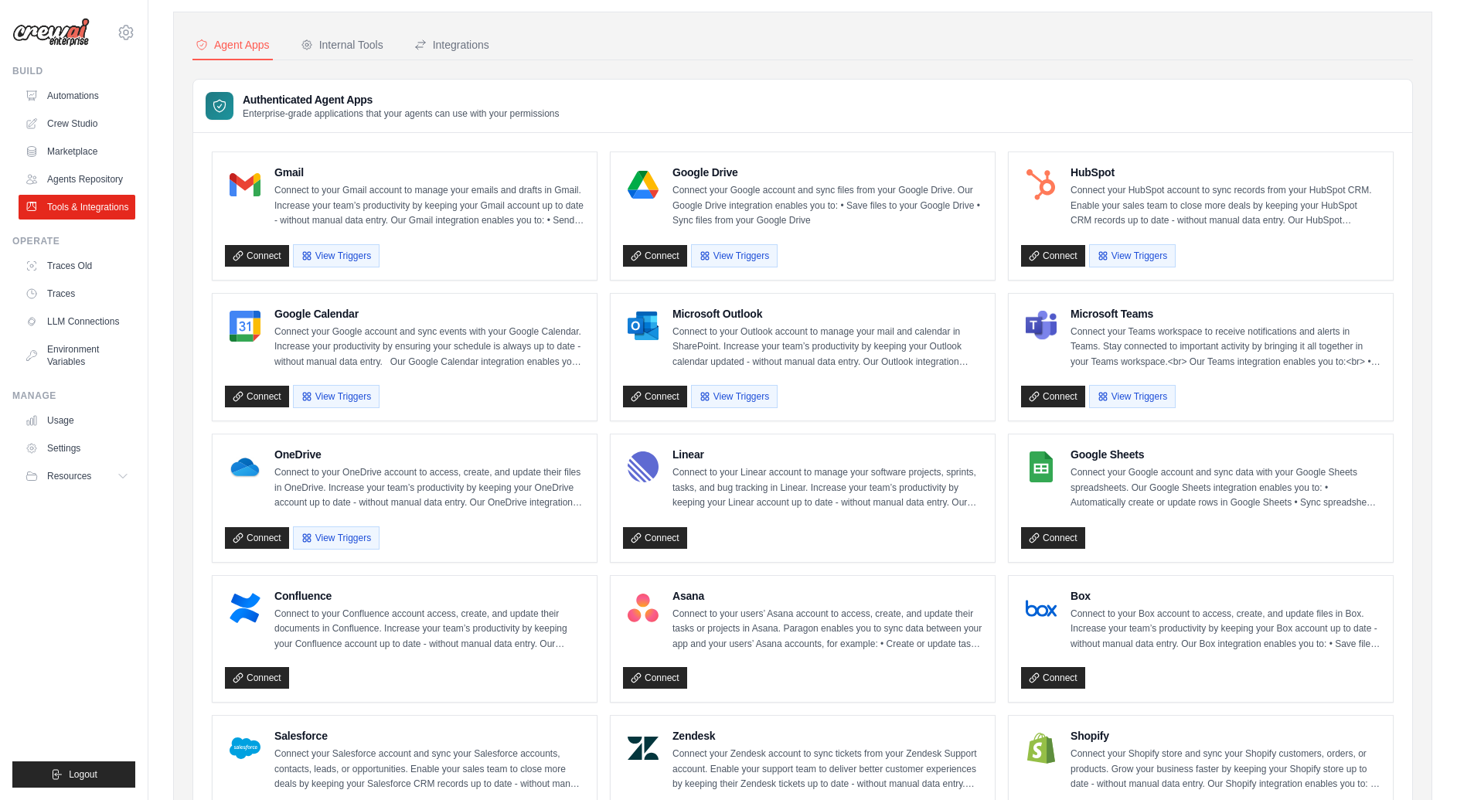
scroll to position [0, 0]
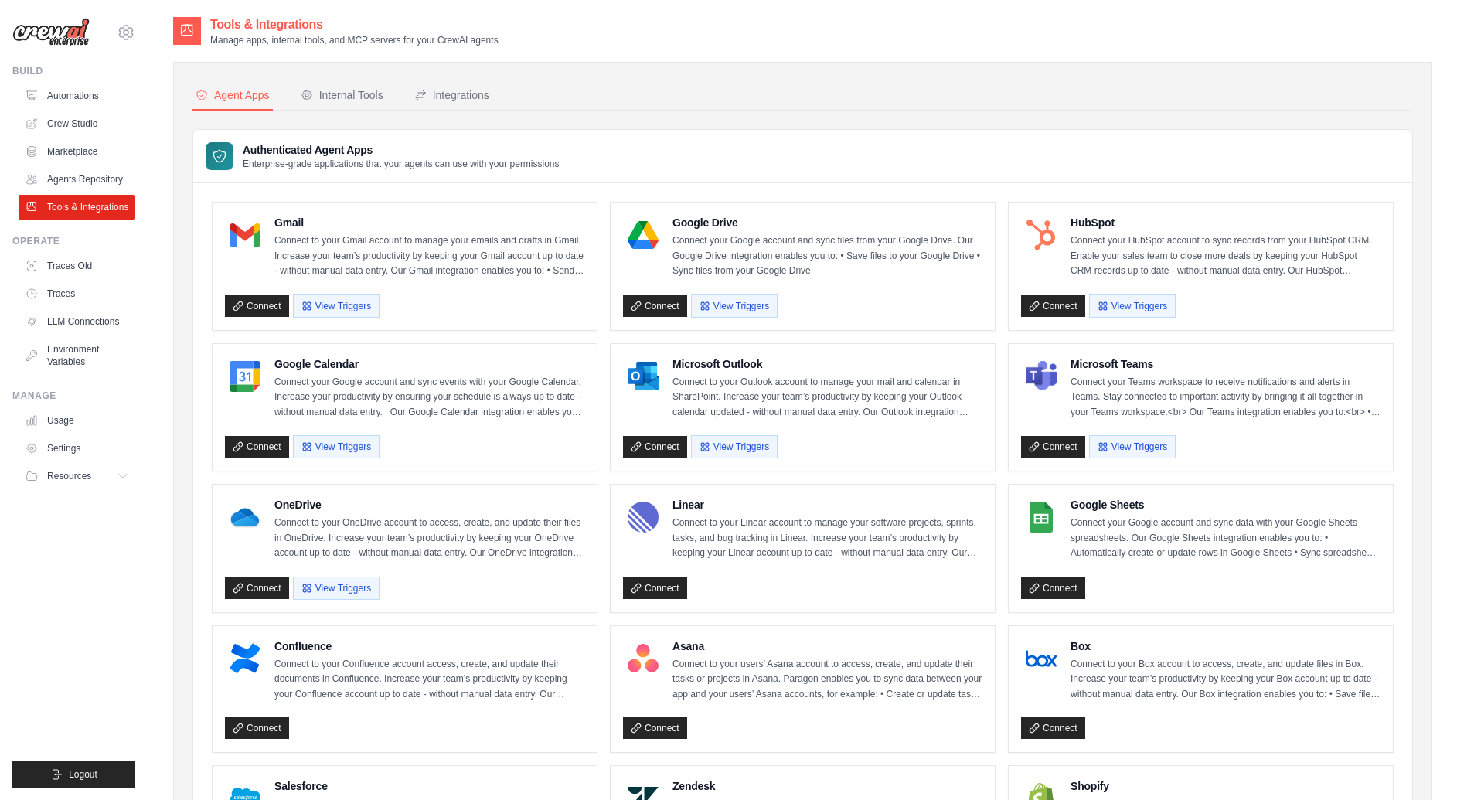
click at [896, 122] on div "Agent Apps Internal Tools Integrations Authenticated Agent Apps Enterprise-grad…" at bounding box center [802, 707] width 1220 height 1252
drag, startPoint x: 220, startPoint y: 214, endPoint x: 470, endPoint y: 274, distance: 256.8
click at [464, 274] on div "Gmail Connect to your Gmail account to manage your emails and drafts in Gmail. …" at bounding box center [405, 267] width 384 height 128
click at [596, 221] on div "Gmail Connect to your Gmail account to manage your emails and drafts in Gmail. …" at bounding box center [405, 267] width 384 height 128
drag, startPoint x: 609, startPoint y: 206, endPoint x: 900, endPoint y: 345, distance: 322.9
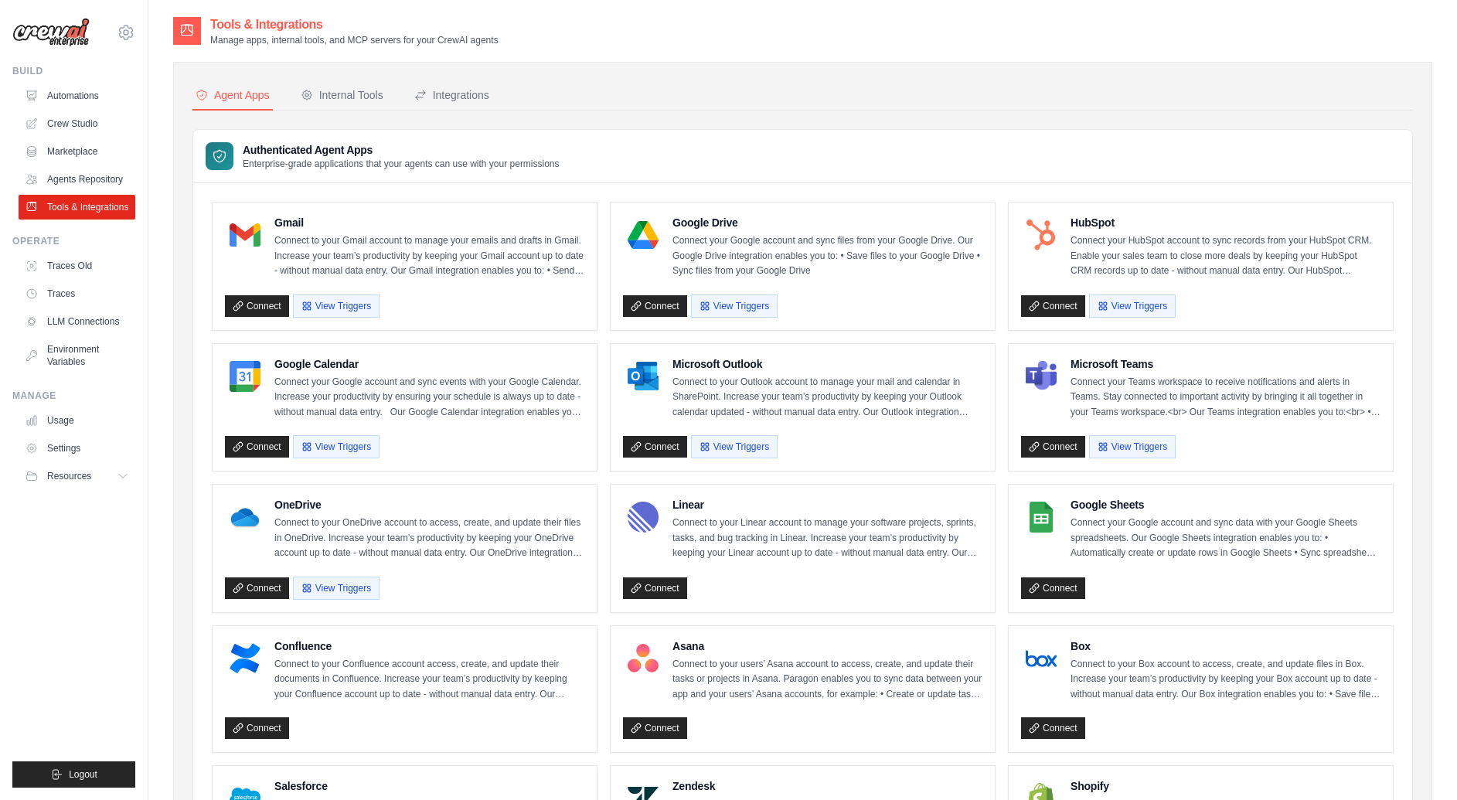
click at [900, 345] on ul "Gmail Connect to your Gmail account to manage your emails and drafts in Gmail. …" at bounding box center [803, 758] width 1182 height 1112
click at [878, 151] on div "Authenticated Agent Apps Enterprise-grade applications that your agents can use…" at bounding box center [802, 156] width 1219 height 53
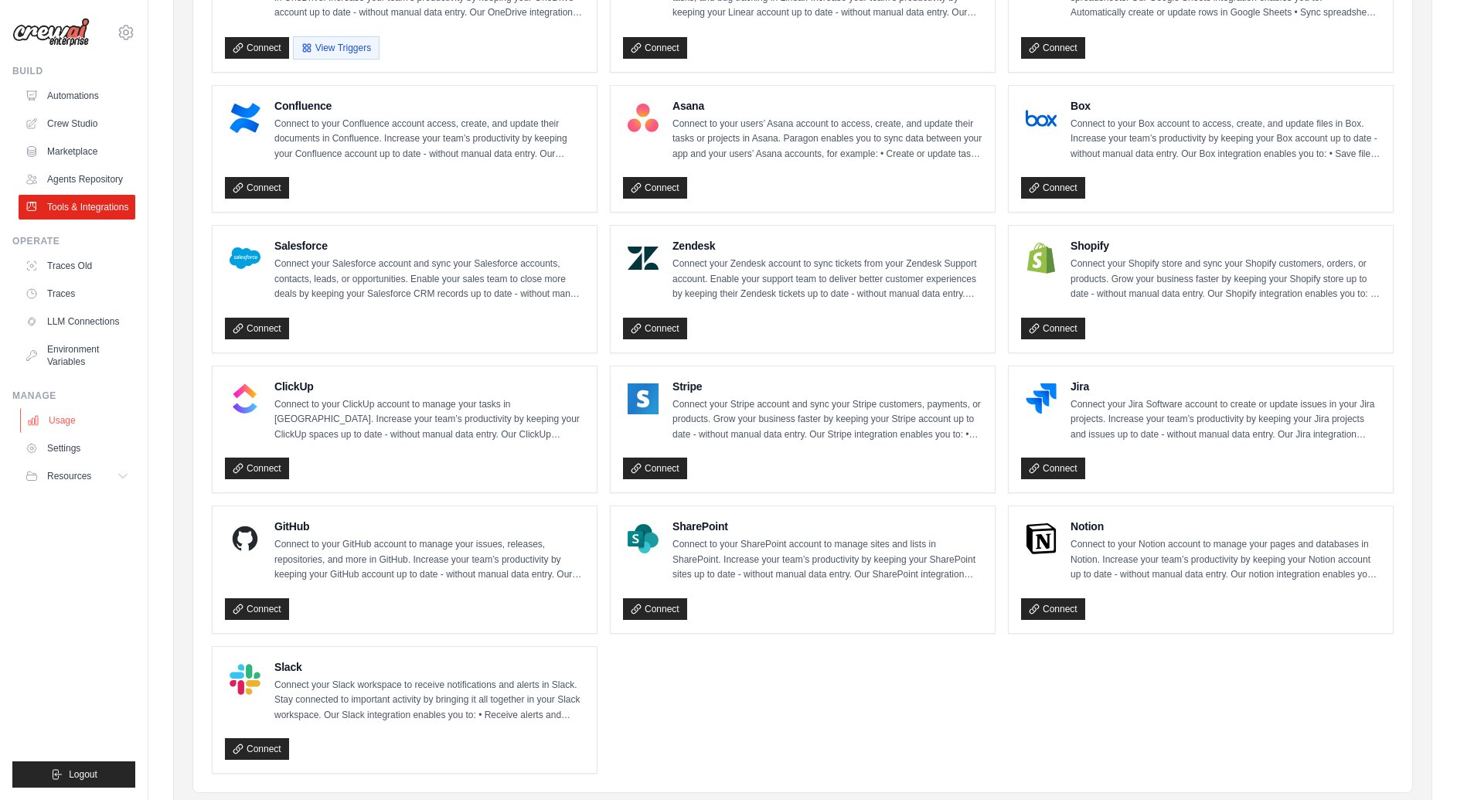
scroll to position [553, 0]
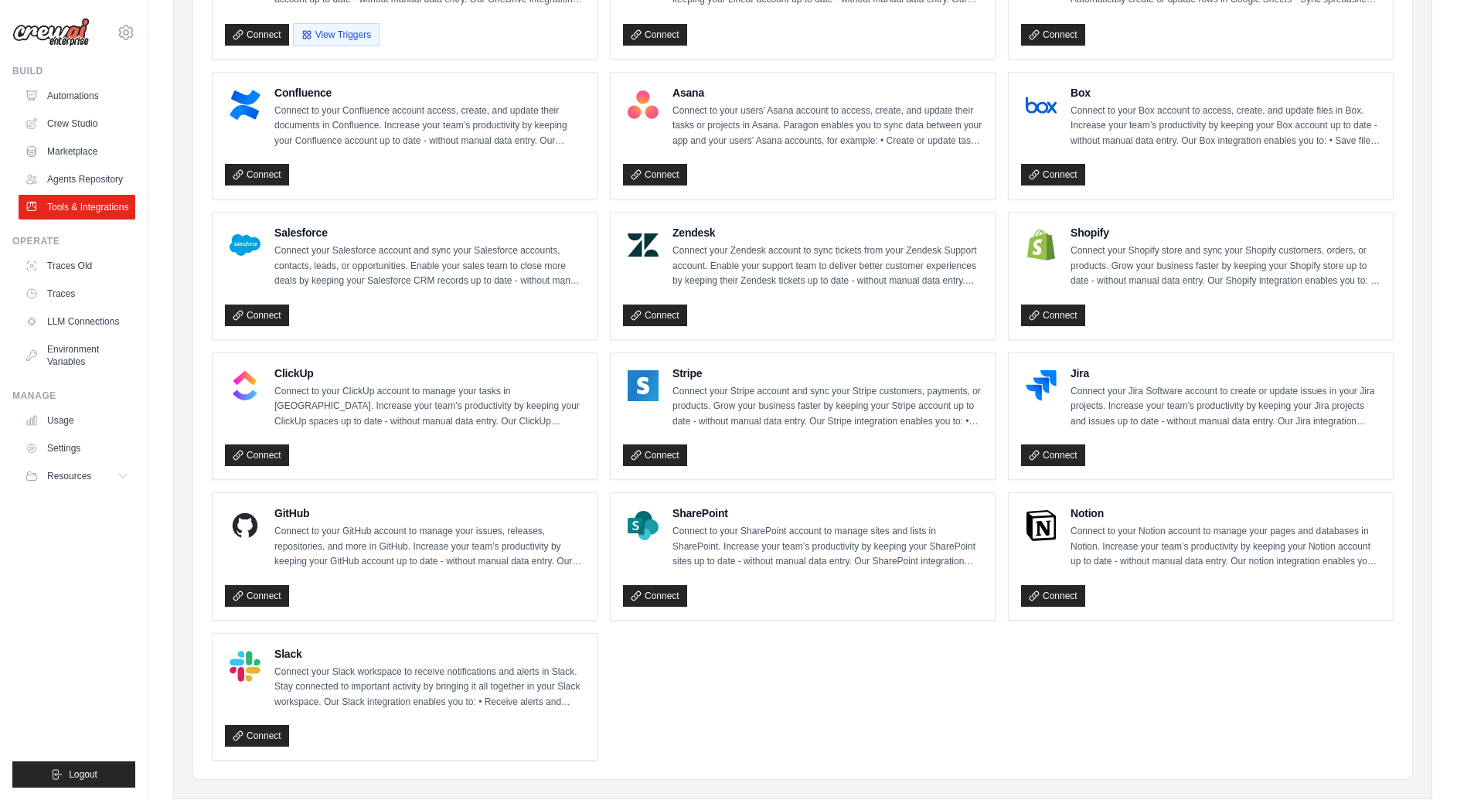
click at [907, 726] on ul "Gmail Connect to your Gmail account to manage your emails and drafts in Gmail. …" at bounding box center [803, 204] width 1182 height 1112
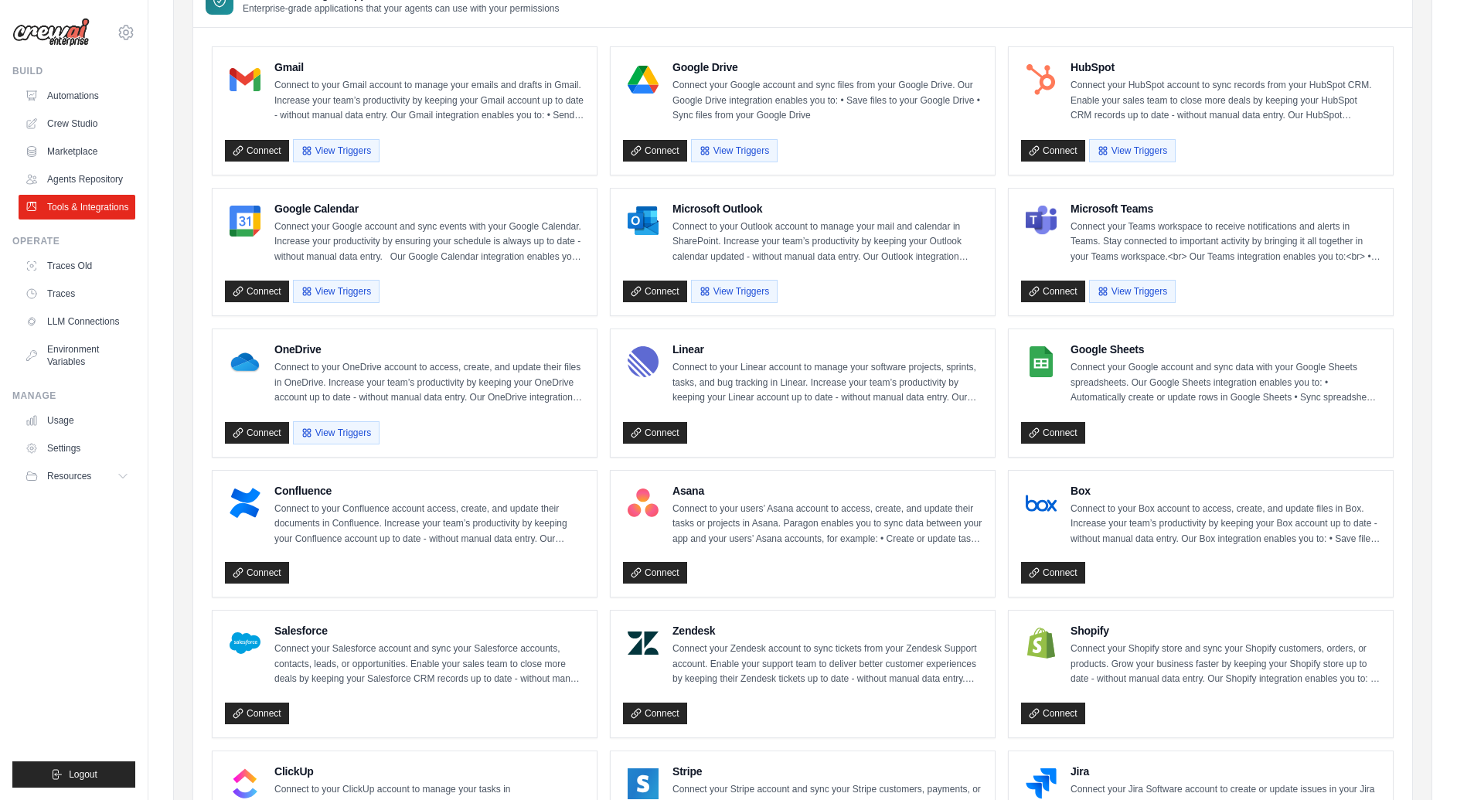
scroll to position [0, 0]
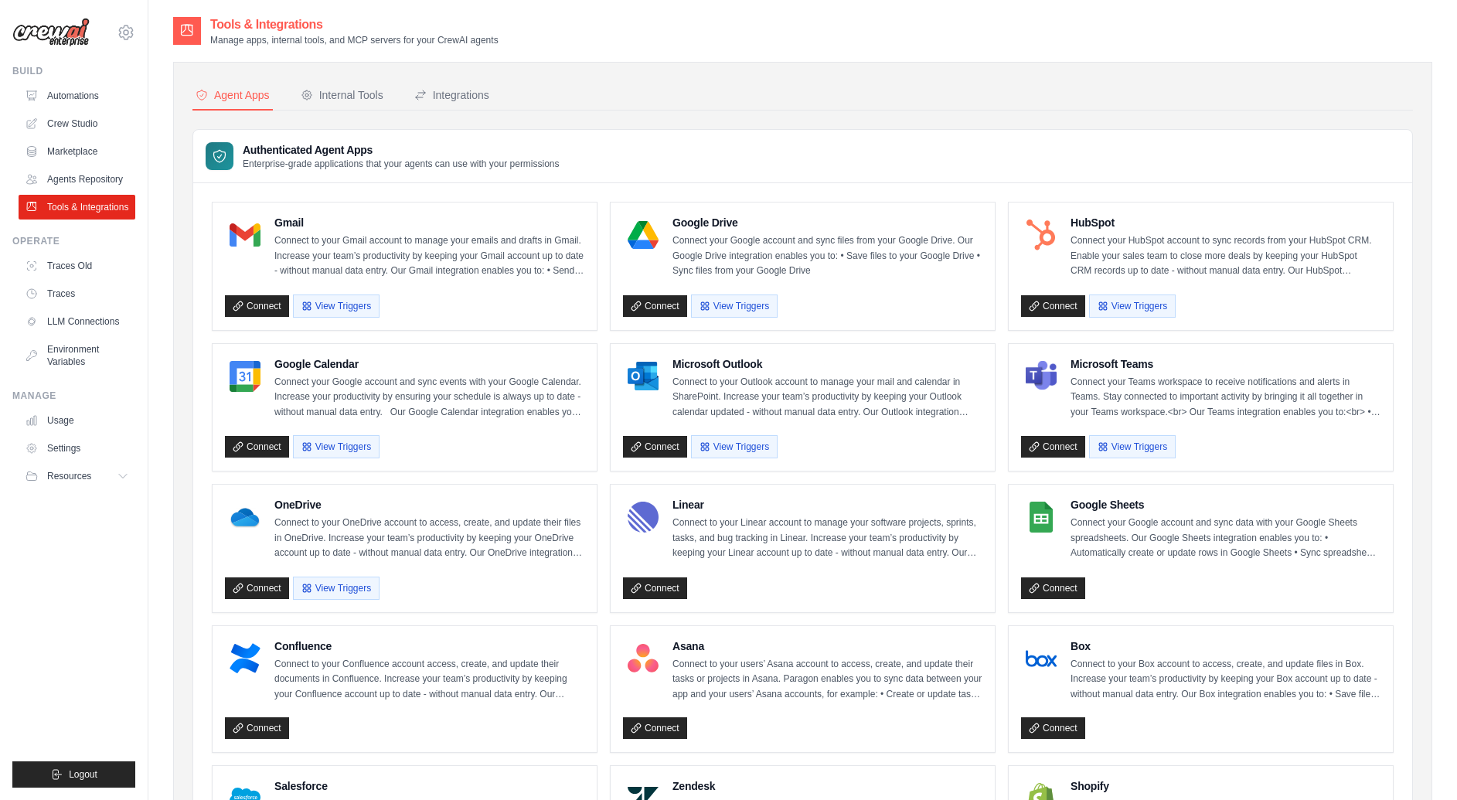
click at [688, 111] on div "Agent Apps Internal Tools Integrations Authenticated Agent Apps Enterprise-grad…" at bounding box center [802, 707] width 1220 height 1252
click at [742, 96] on nav "Agent Apps Internal Tools Integrations" at bounding box center [802, 95] width 1220 height 29
click at [817, 148] on div "Authenticated Agent Apps Enterprise-grade applications that your agents can use…" at bounding box center [802, 156] width 1219 height 53
click at [83, 345] on link "Environment Variables" at bounding box center [78, 355] width 117 height 37
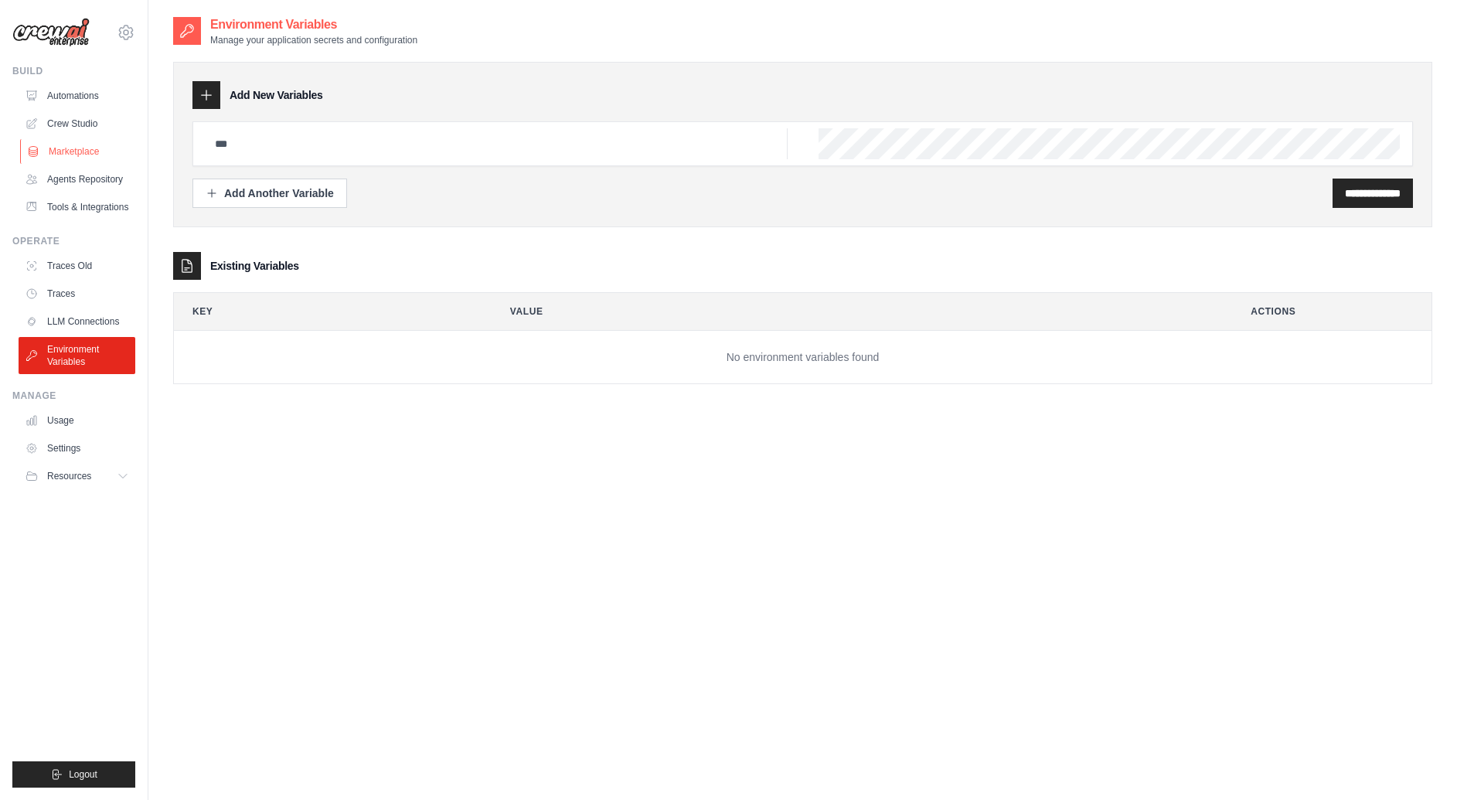
click at [83, 142] on link "Marketplace" at bounding box center [78, 151] width 117 height 25
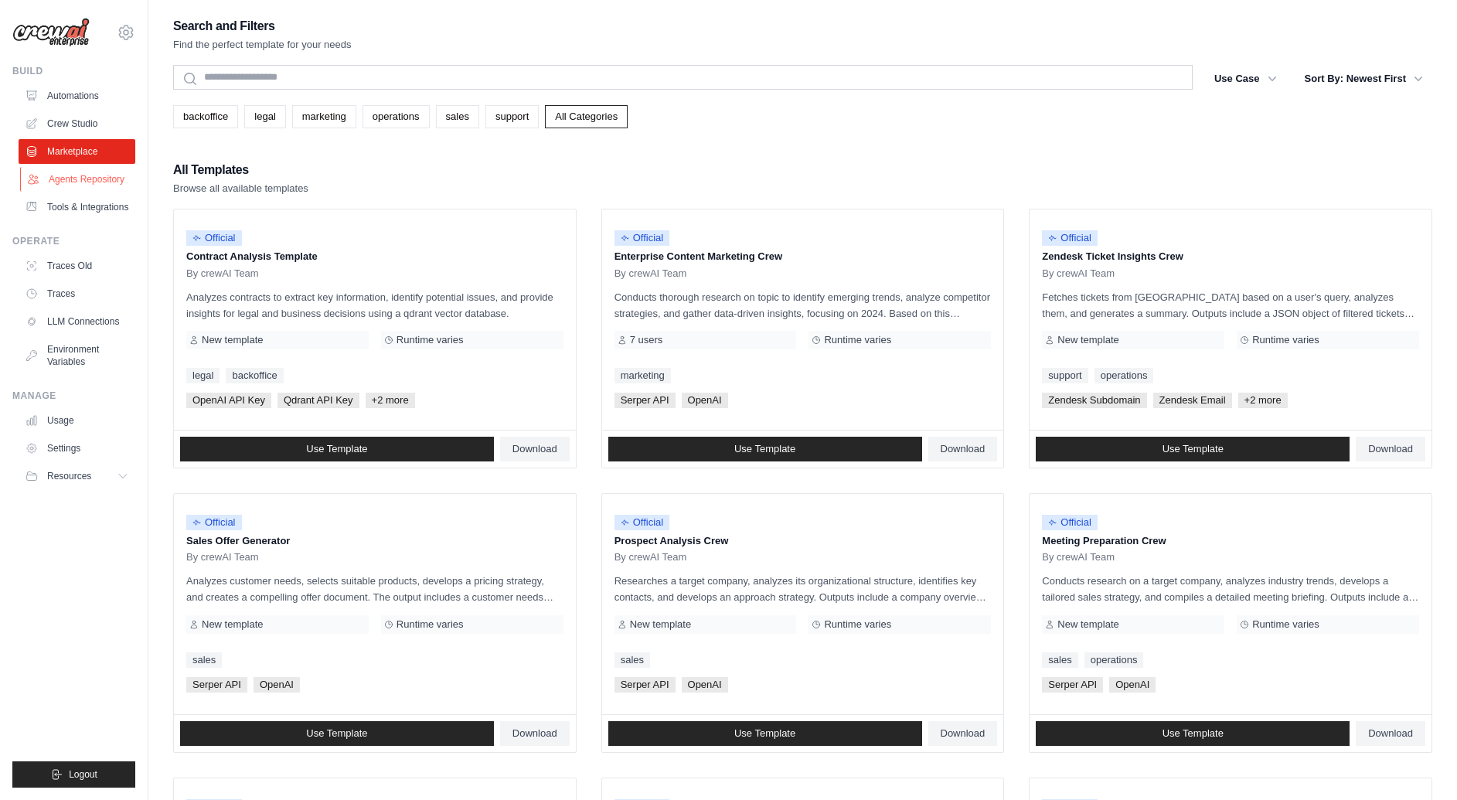
click at [72, 180] on link "Agents Repository" at bounding box center [78, 179] width 117 height 25
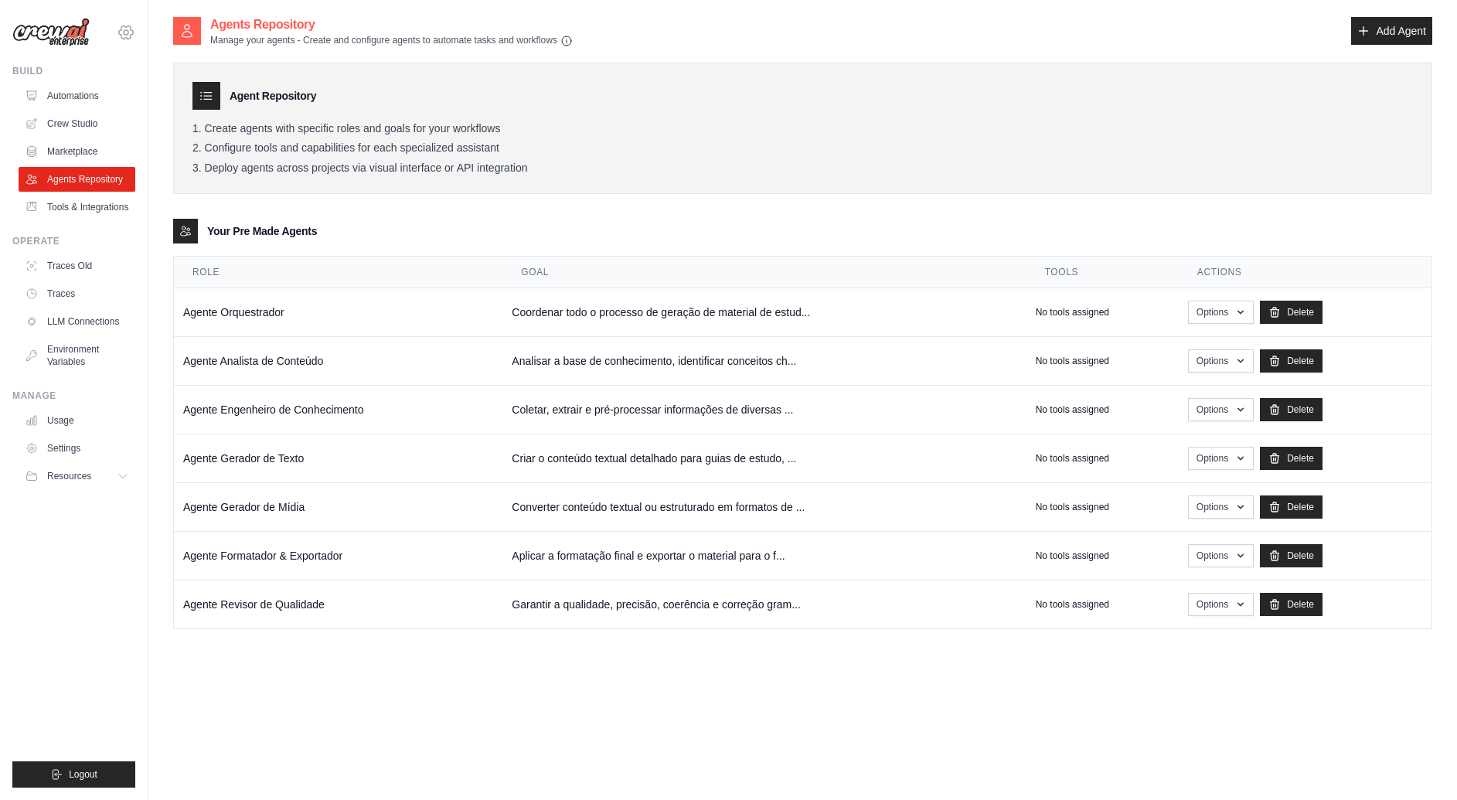
click at [124, 31] on icon at bounding box center [126, 32] width 19 height 19
click at [103, 596] on ul "Build Automations Crew Studio Marketplace Agents Repository Resources Blog" at bounding box center [73, 426] width 123 height 723
click at [99, 319] on link "LLM Connections" at bounding box center [78, 321] width 117 height 25
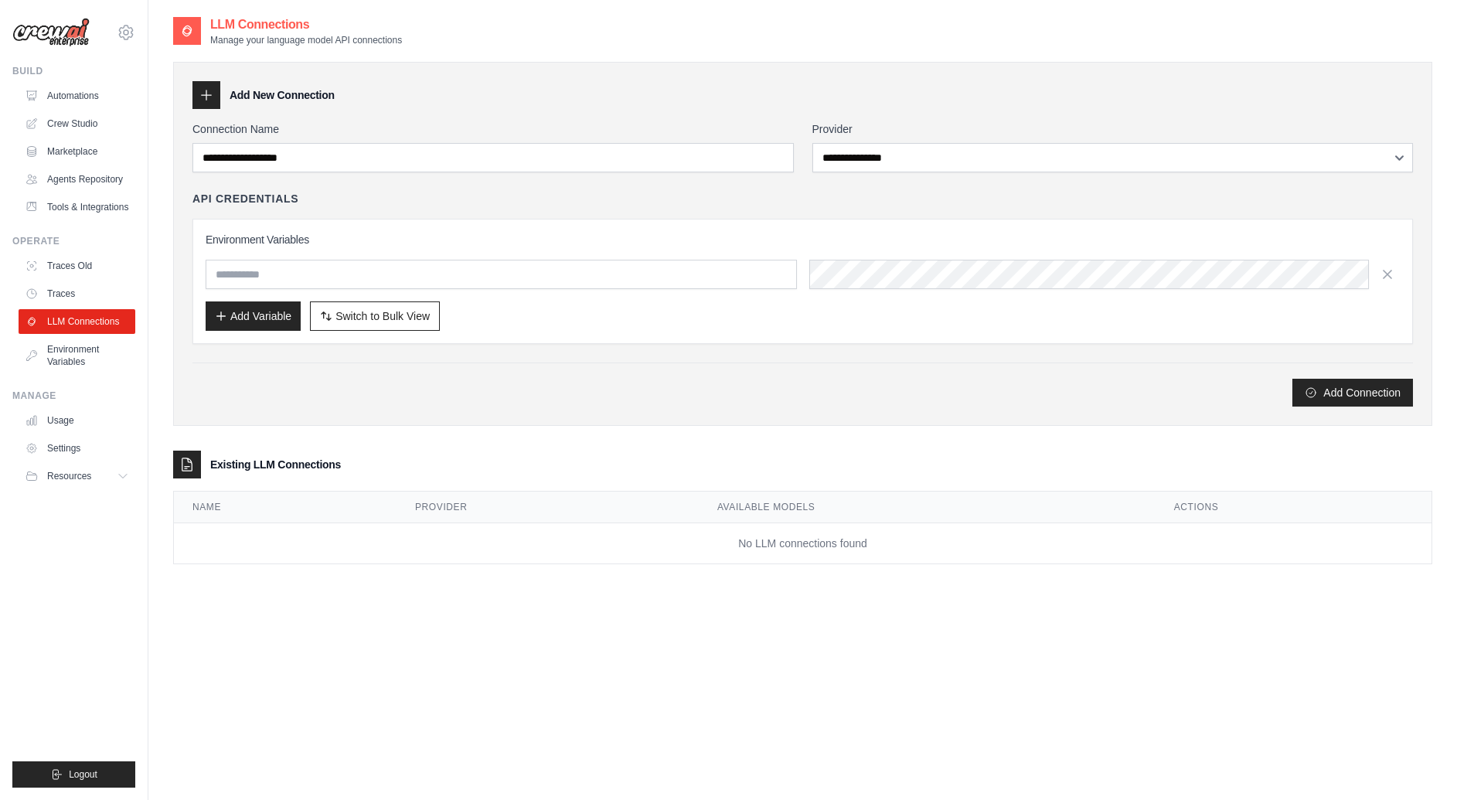
click at [342, 374] on div "Add Connection" at bounding box center [802, 385] width 1220 height 44
click at [77, 304] on link "Traces" at bounding box center [78, 293] width 117 height 25
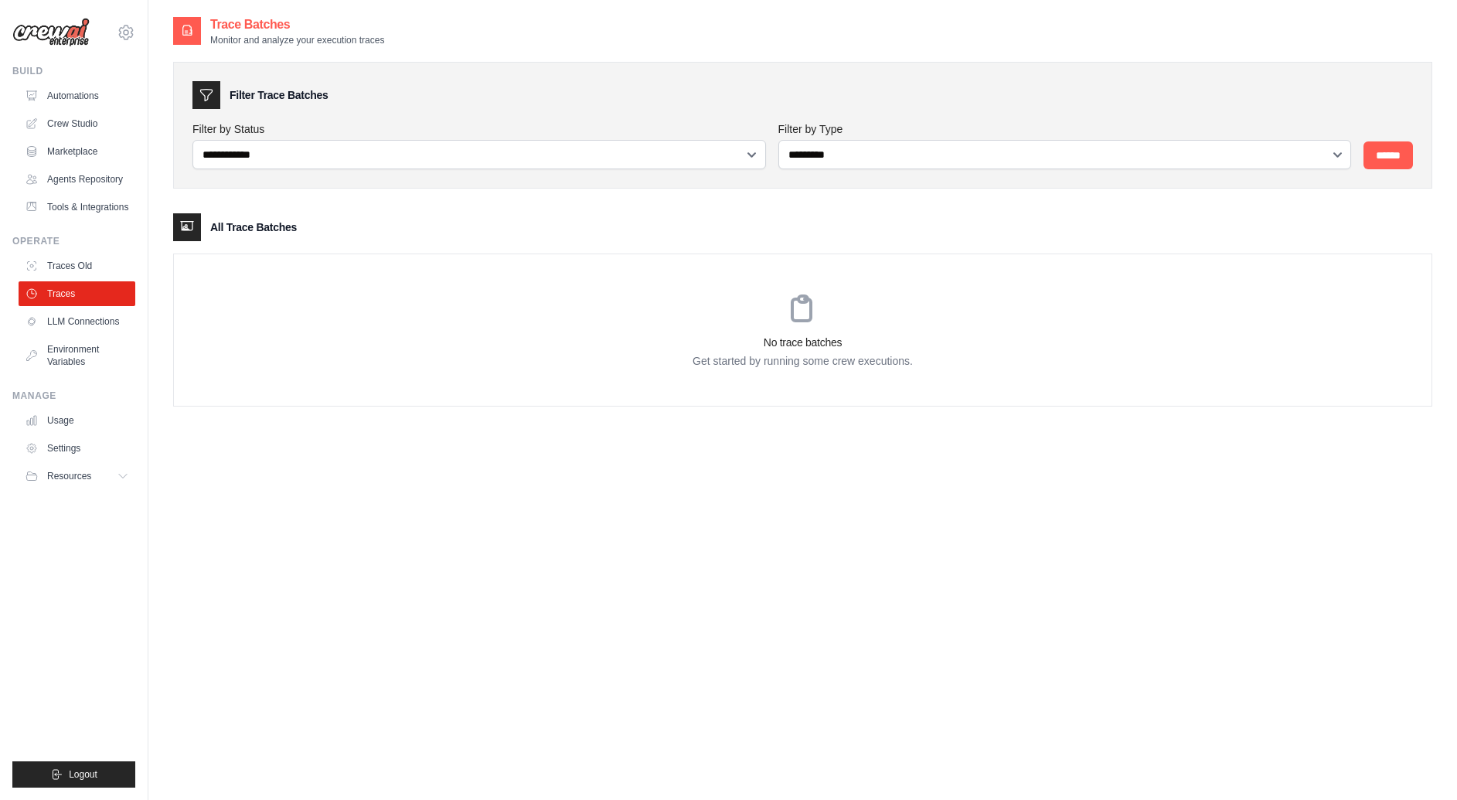
click at [77, 280] on ul "Traces Old Traces LLM Connections Environment Variables" at bounding box center [77, 314] width 117 height 121
click at [77, 272] on link "Traces Old" at bounding box center [78, 266] width 117 height 25
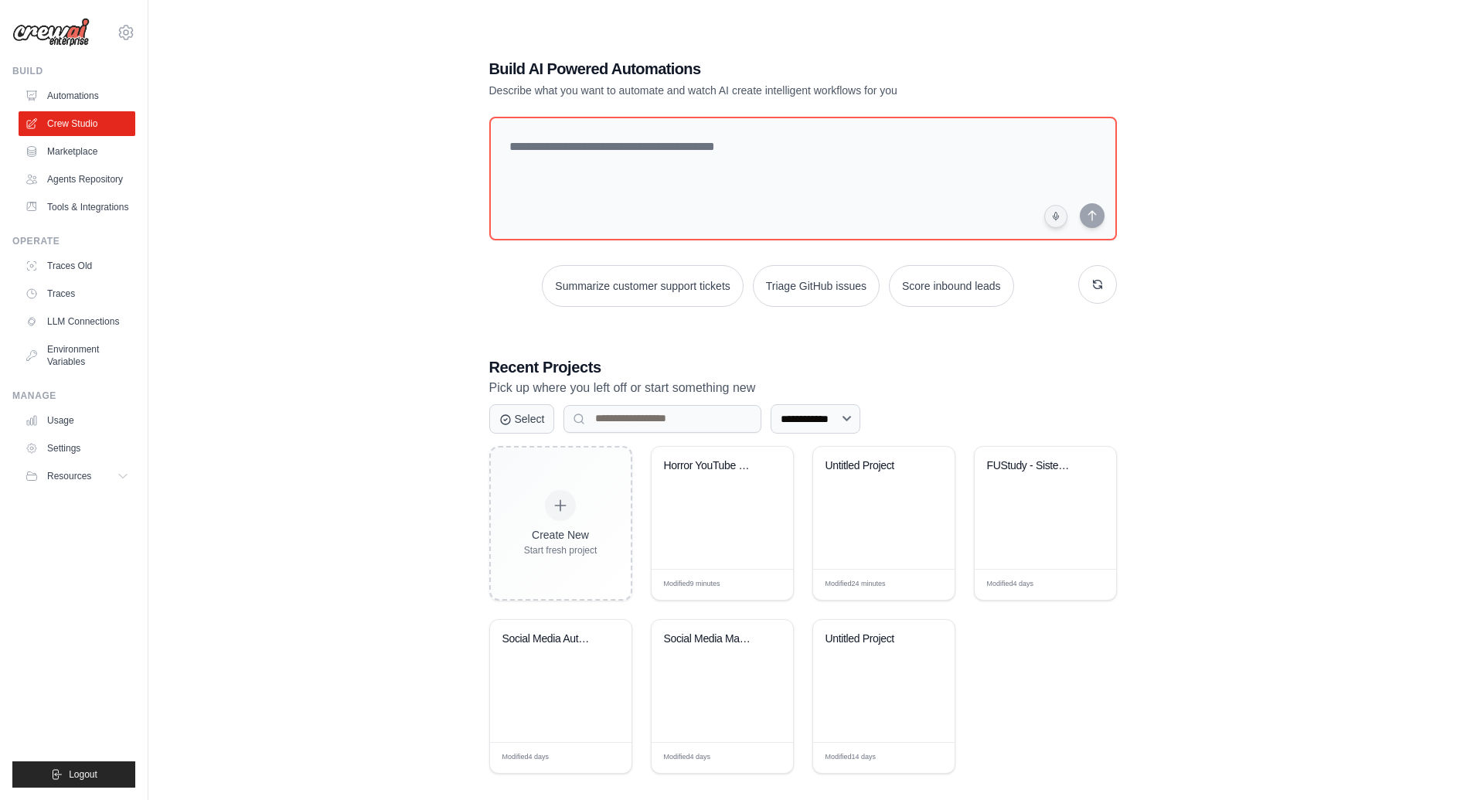
click at [312, 209] on div "**********" at bounding box center [802, 415] width 1259 height 800
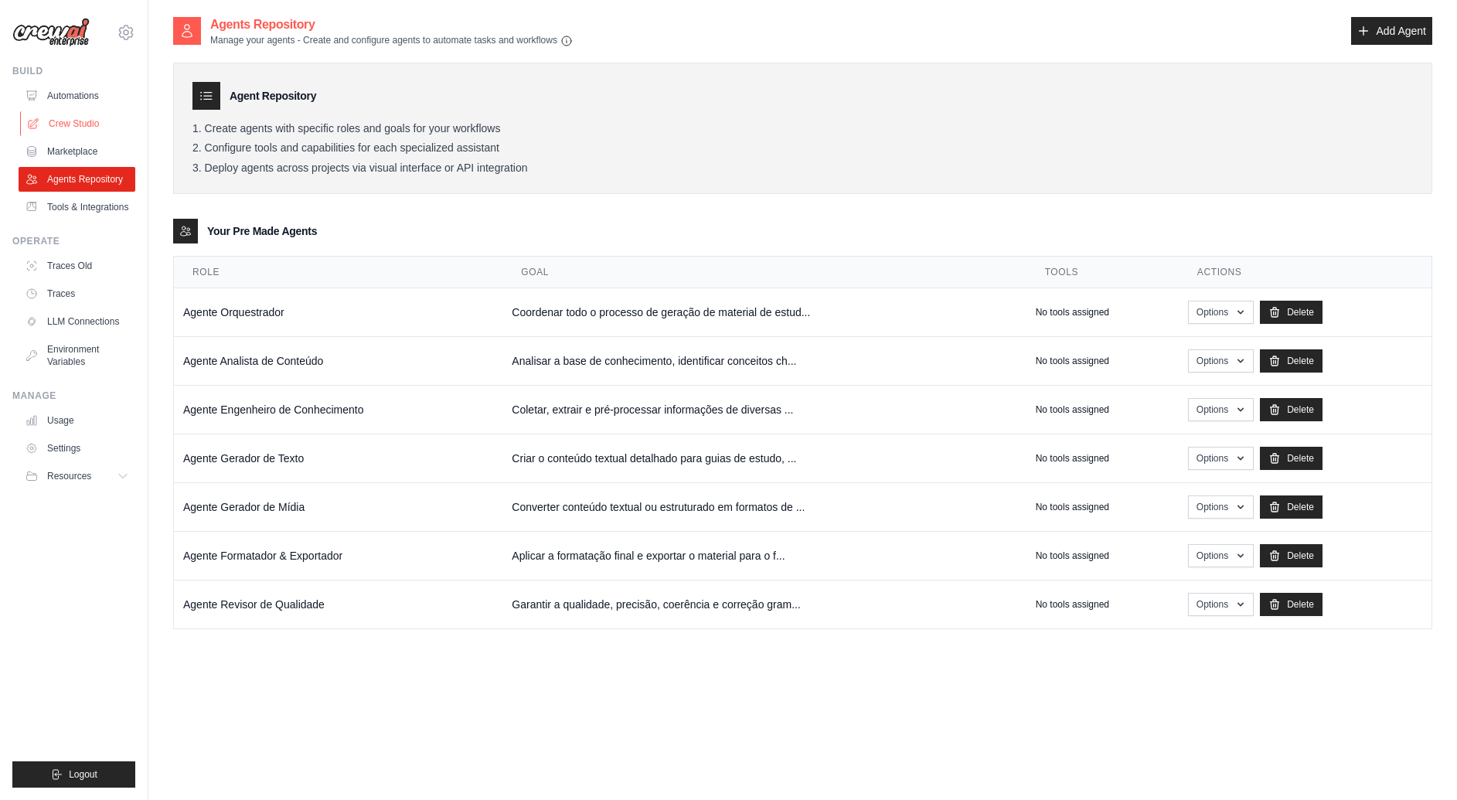
click at [82, 128] on link "Crew Studio" at bounding box center [78, 123] width 117 height 25
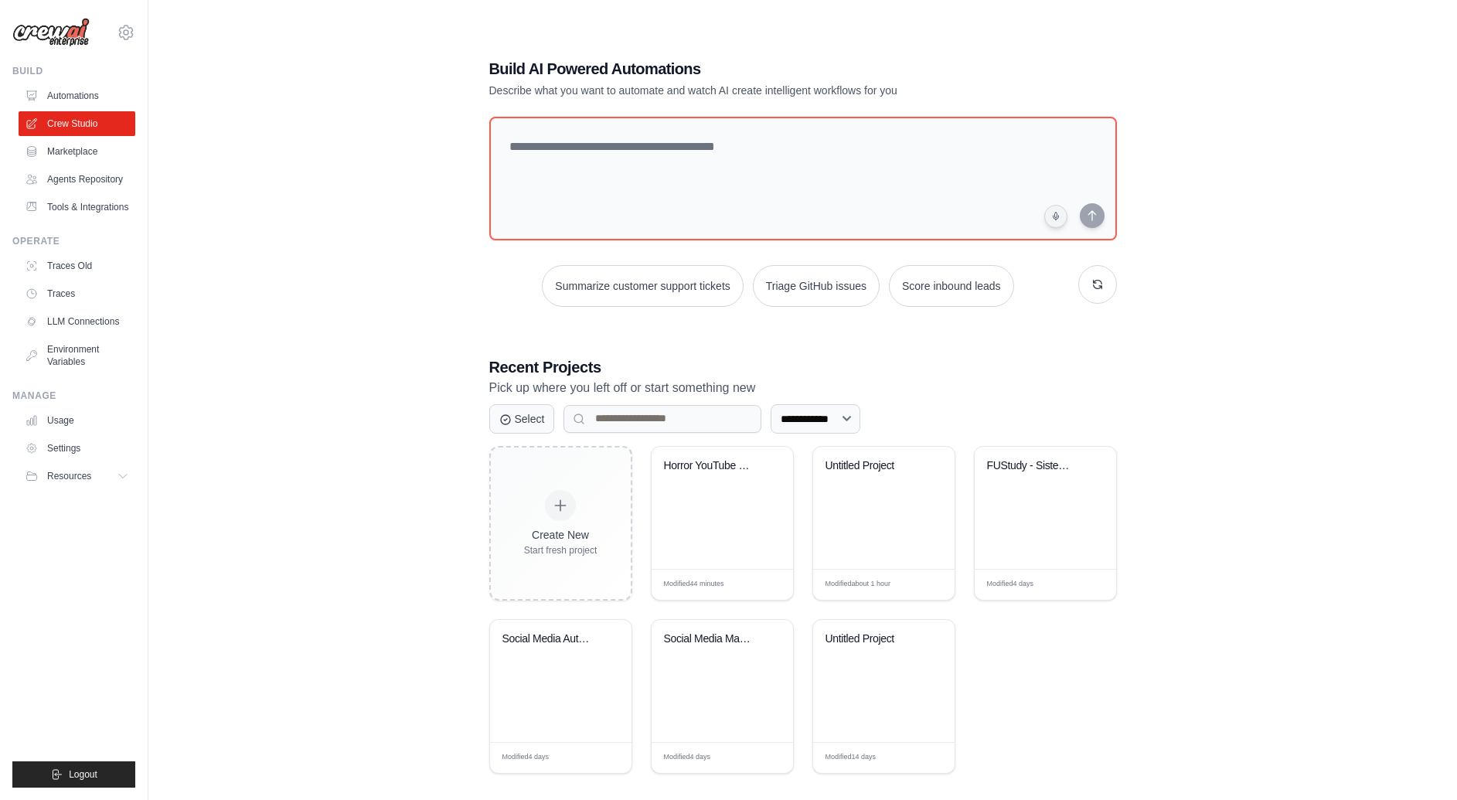
click at [427, 288] on div "**********" at bounding box center [802, 415] width 1259 height 800
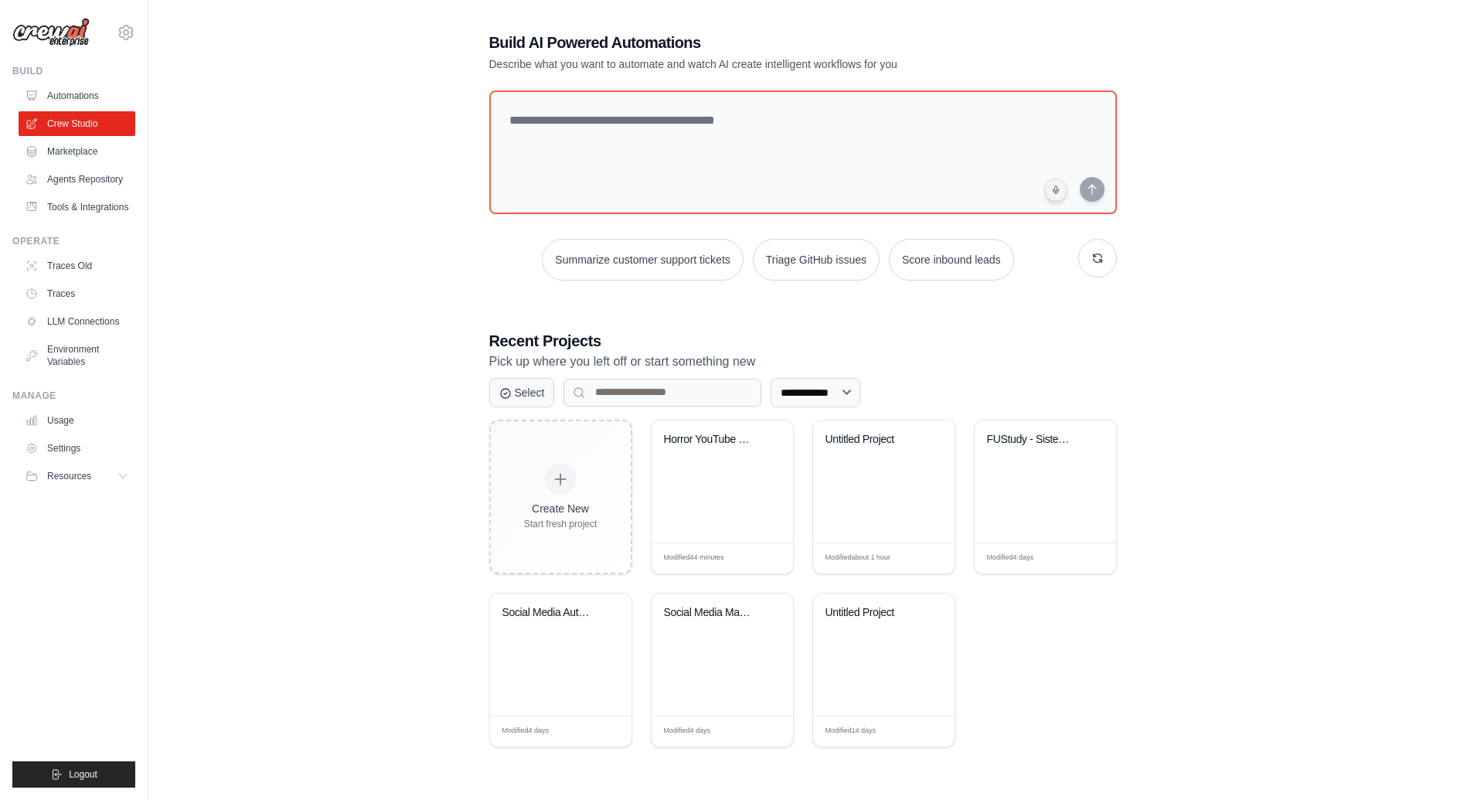
scroll to position [31, 0]
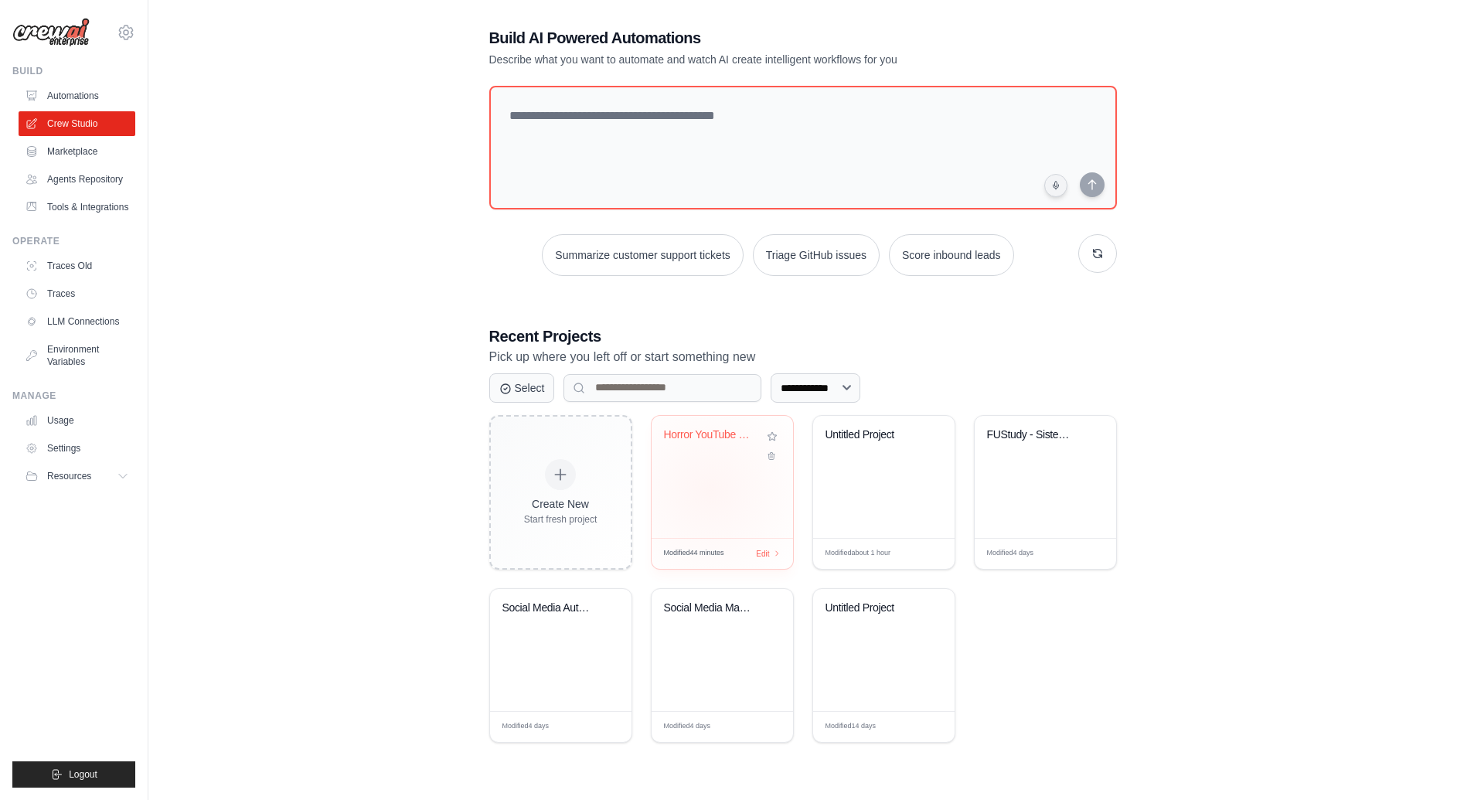
click at [710, 490] on div "Horror YouTube Video Generator" at bounding box center [722, 477] width 141 height 122
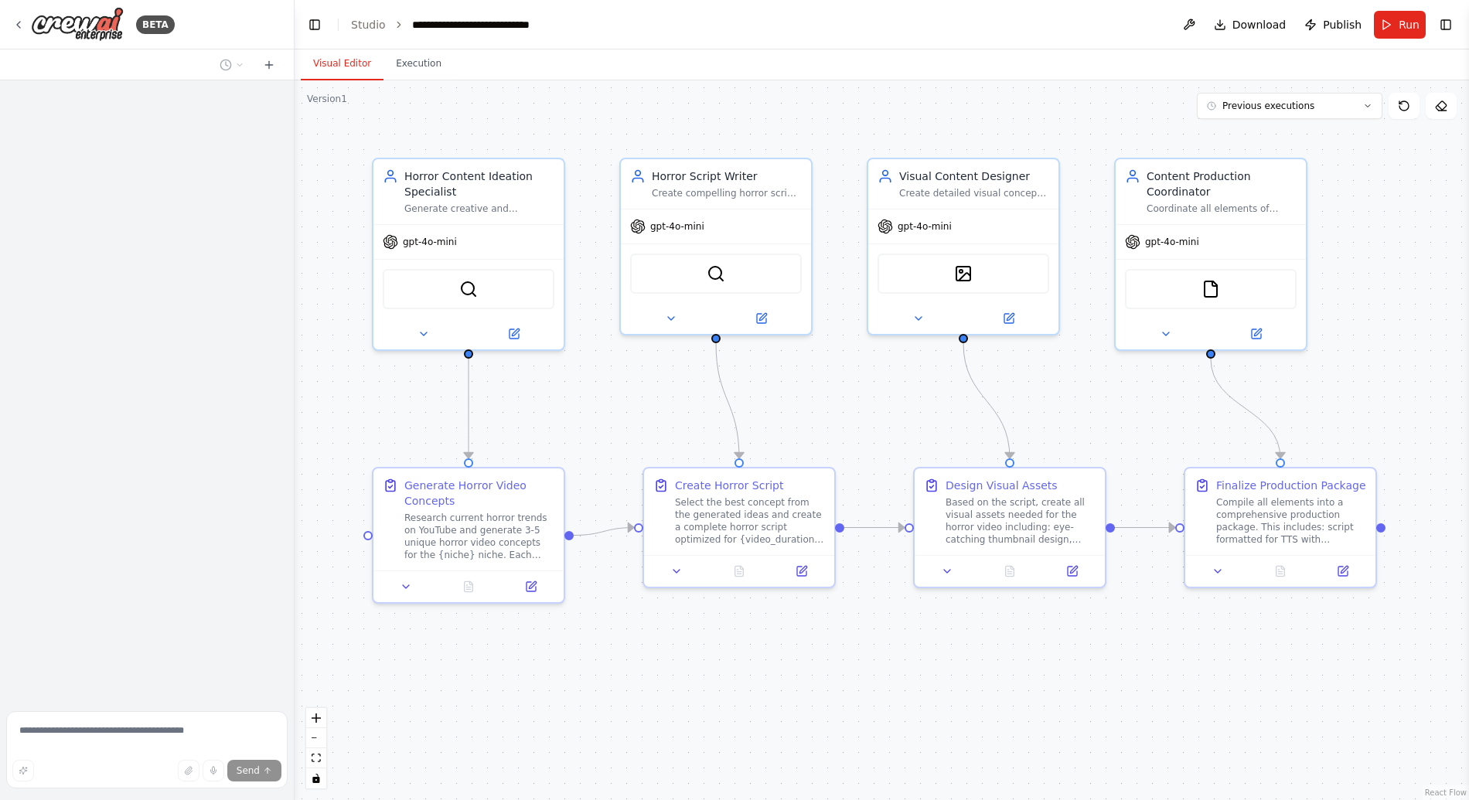
click at [133, 729] on textarea at bounding box center [146, 749] width 281 height 77
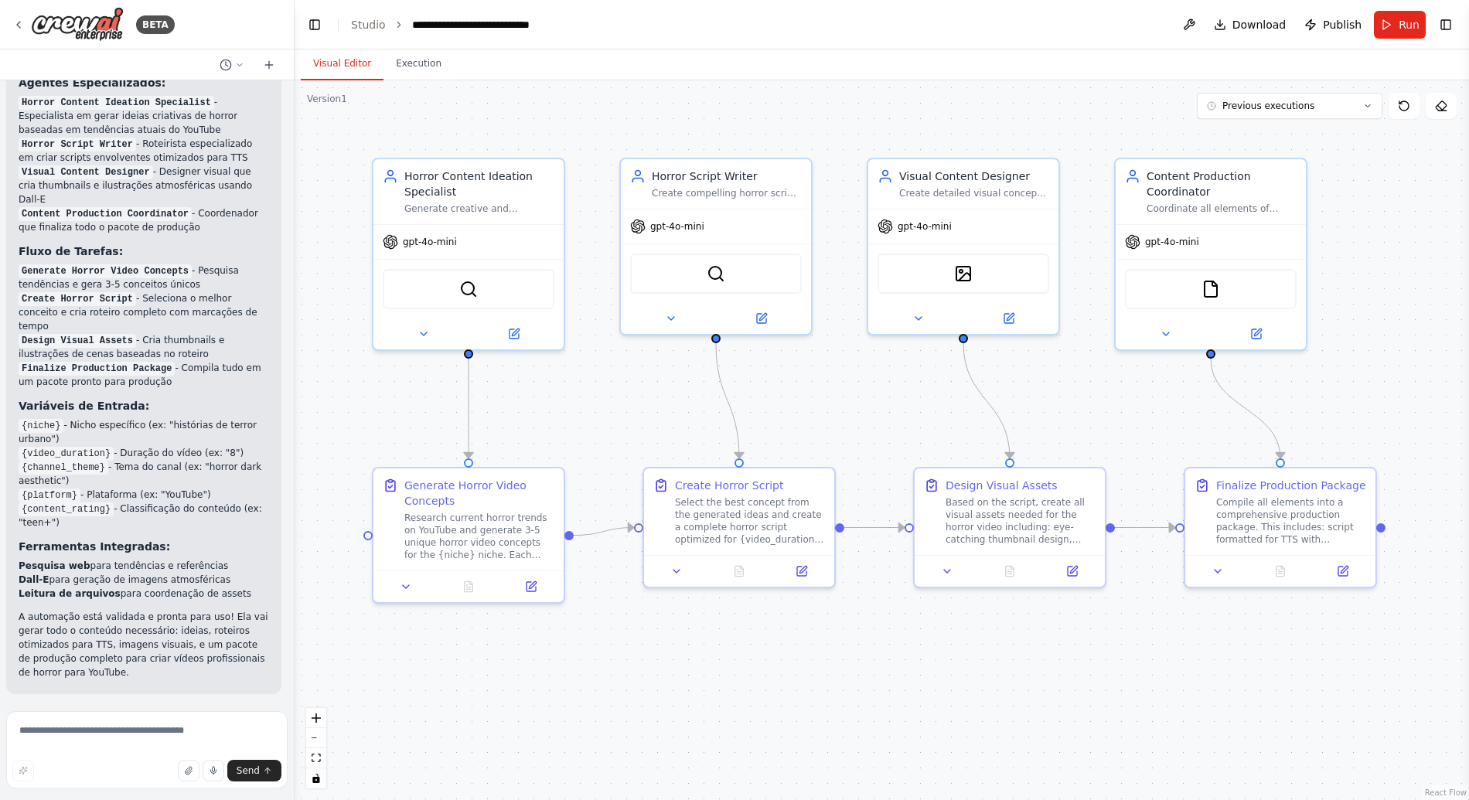
scroll to position [2188, 0]
click at [133, 729] on textarea at bounding box center [146, 749] width 281 height 77
type textarea "**********"
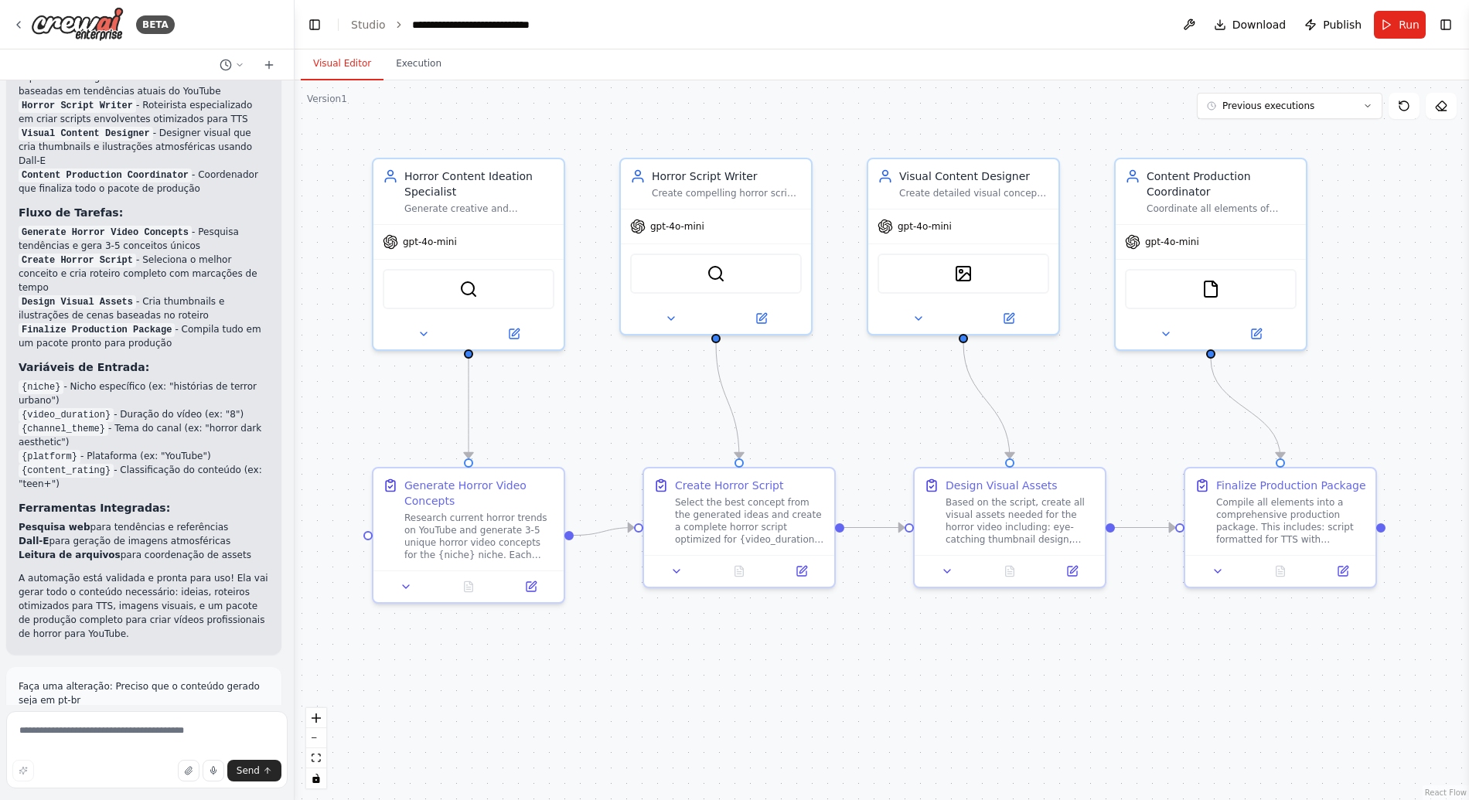
scroll to position [2329, 0]
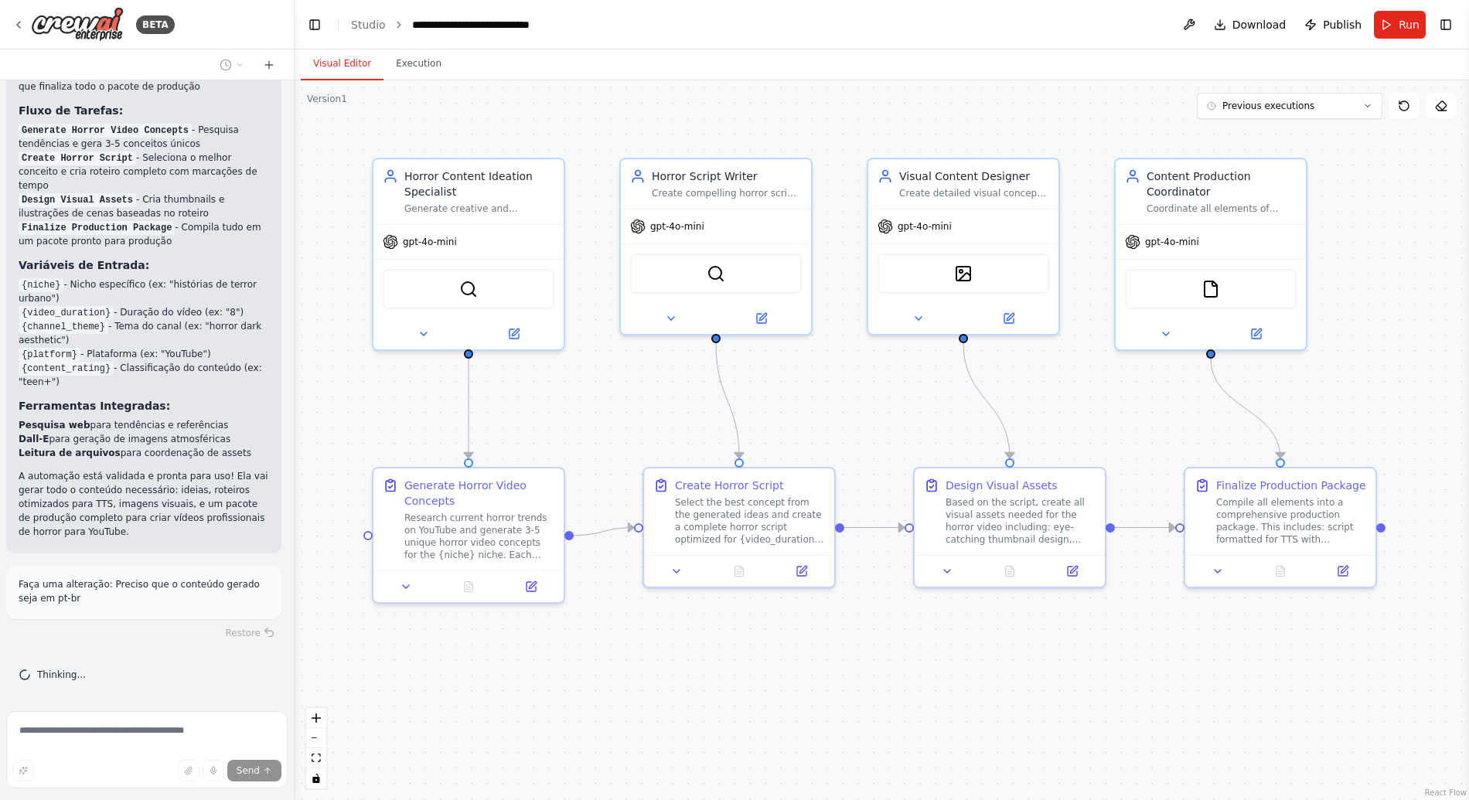
click at [233, 625] on div "Restore" at bounding box center [143, 633] width 275 height 22
click at [172, 577] on p "Faça uma alteração: Preciso que o conteúdo gerado seja em pt-br" at bounding box center [144, 591] width 250 height 28
click at [149, 666] on div "Thinking..." at bounding box center [146, 674] width 281 height 37
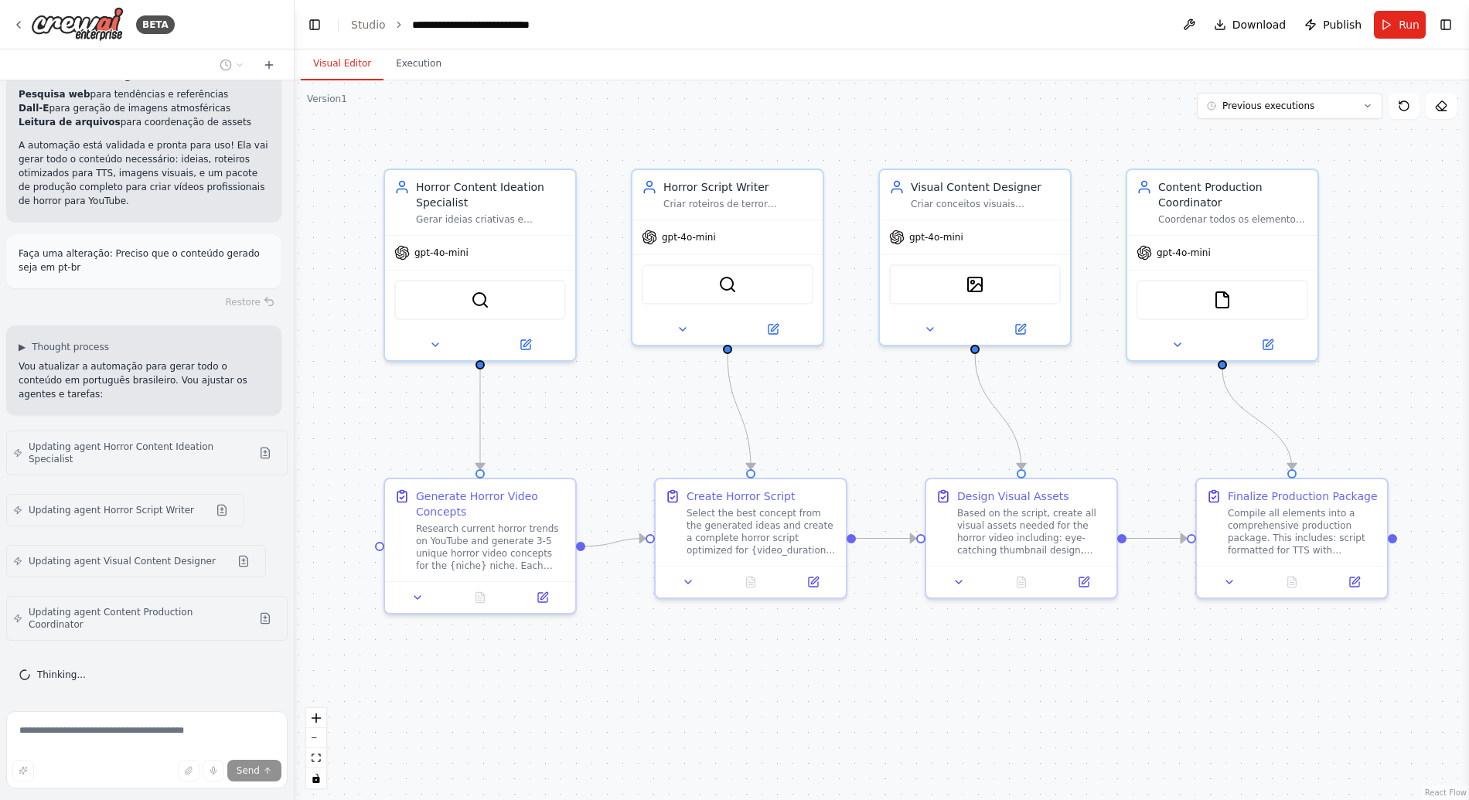
drag, startPoint x: 634, startPoint y: 413, endPoint x: 656, endPoint y: 443, distance: 37.6
click at [661, 437] on div ".deletable-edge-delete-btn { width: 20px; height: 20px; border: 0px solid #ffff…" at bounding box center [881, 440] width 1174 height 720
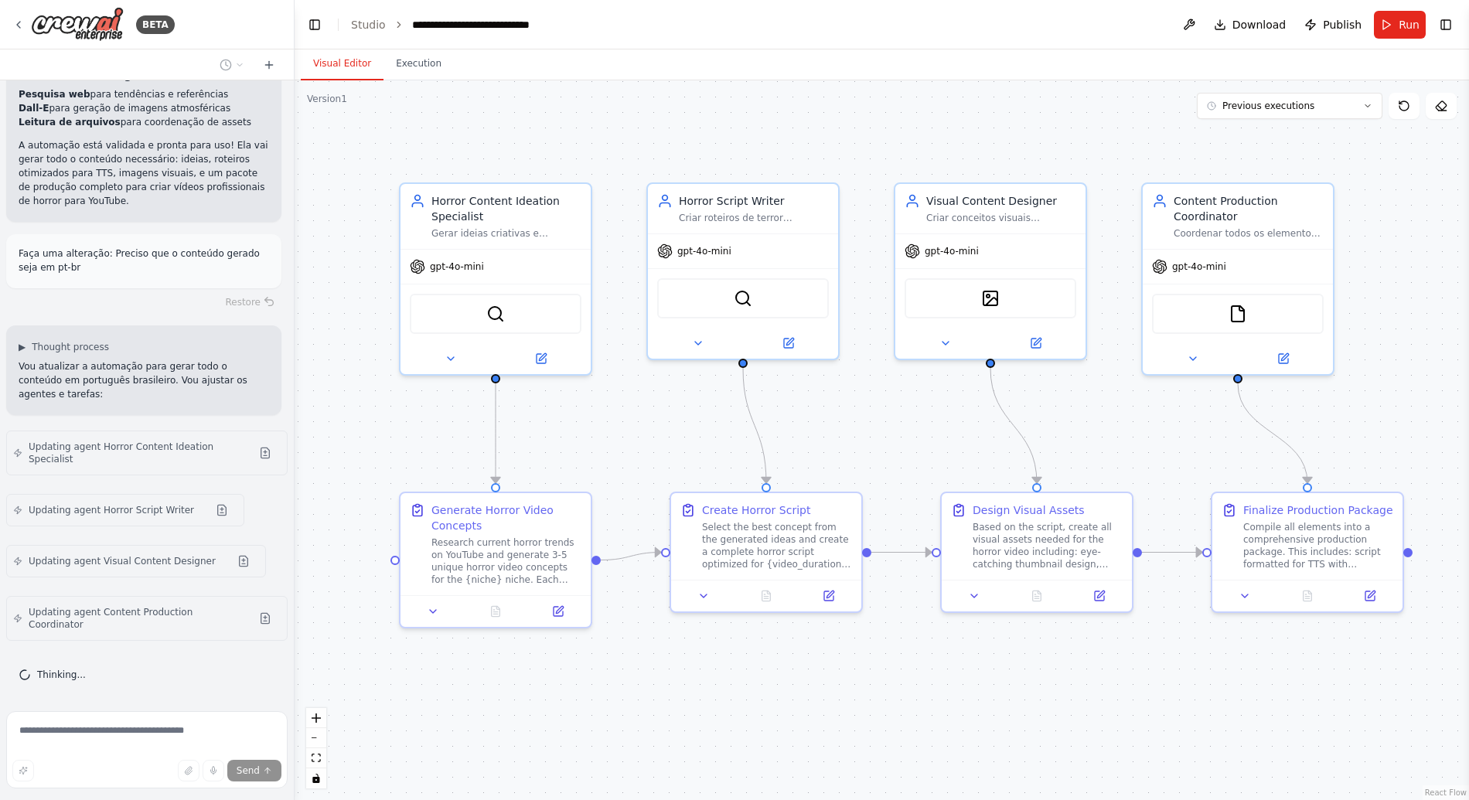
drag, startPoint x: 674, startPoint y: 107, endPoint x: 703, endPoint y: 186, distance: 83.9
click at [703, 186] on div ".deletable-edge-delete-btn { width: 20px; height: 20px; border: 0px solid #ffff…" at bounding box center [881, 440] width 1174 height 720
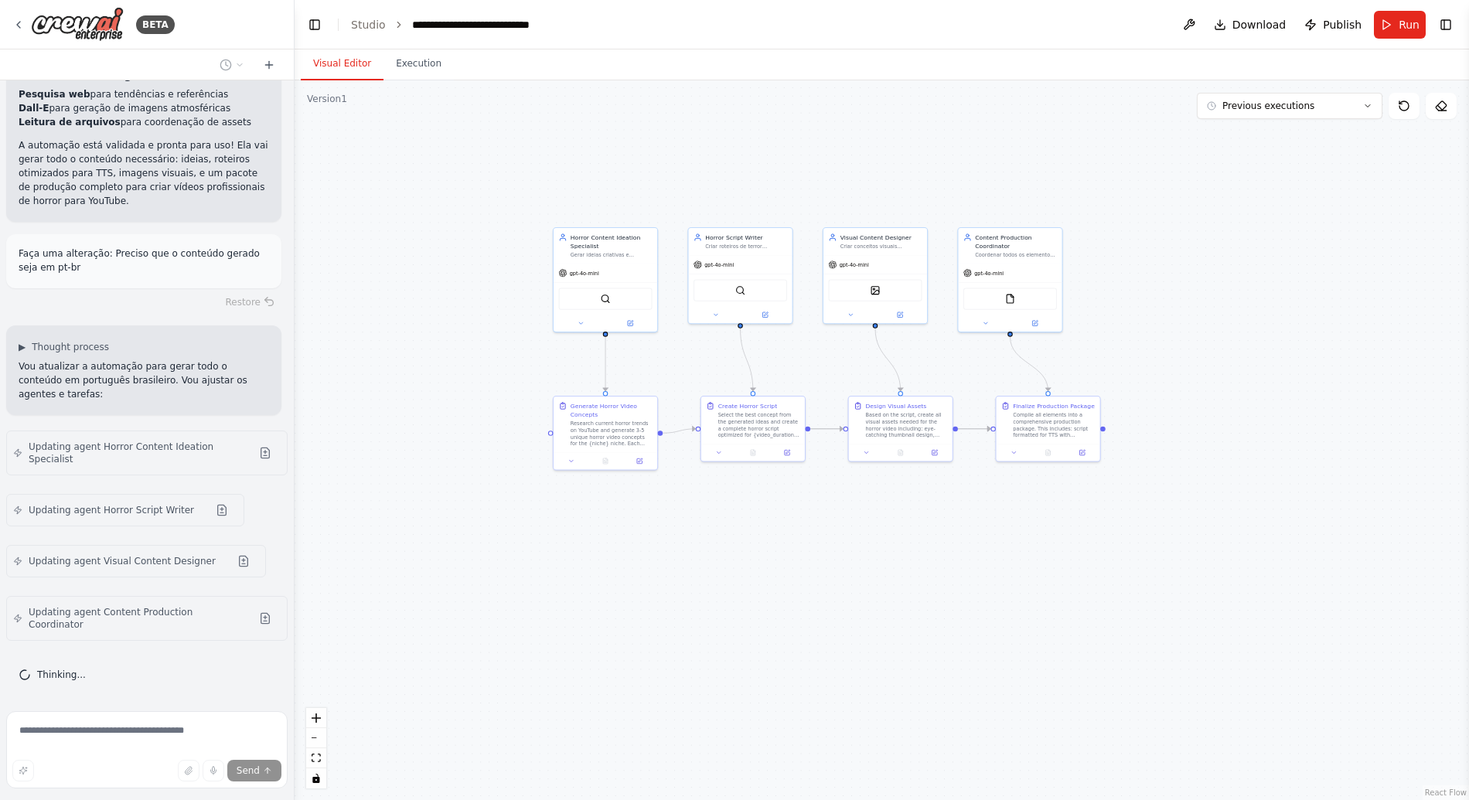
drag, startPoint x: 618, startPoint y: 168, endPoint x: 679, endPoint y: 216, distance: 78.1
click at [678, 215] on div ".deletable-edge-delete-btn { width: 20px; height: 20px; border: 0px solid #ffff…" at bounding box center [881, 440] width 1174 height 720
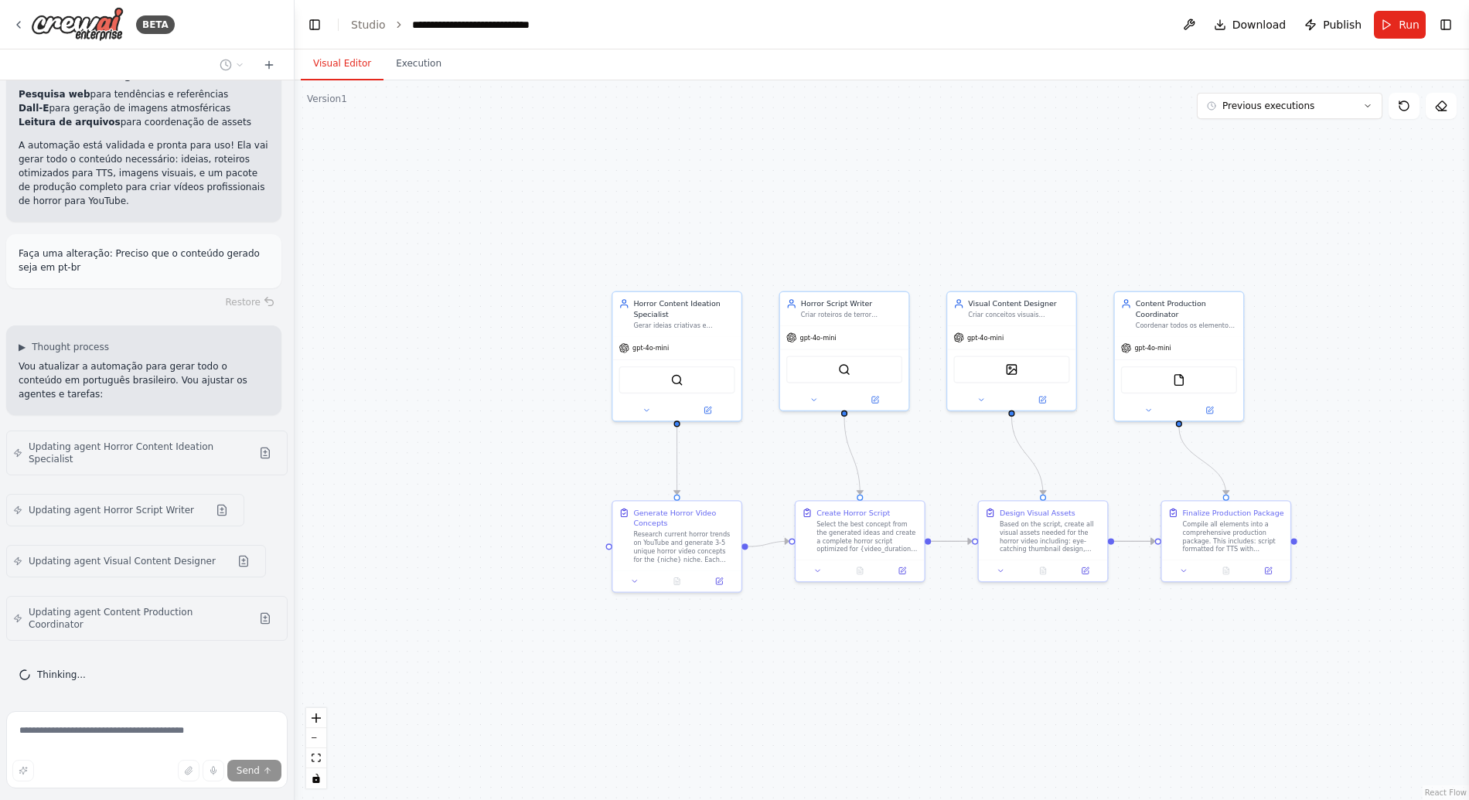
drag, startPoint x: 723, startPoint y: 217, endPoint x: 625, endPoint y: 217, distance: 97.4
click at [625, 217] on div ".deletable-edge-delete-btn { width: 20px; height: 20px; border: 0px solid #ffff…" at bounding box center [881, 440] width 1174 height 720
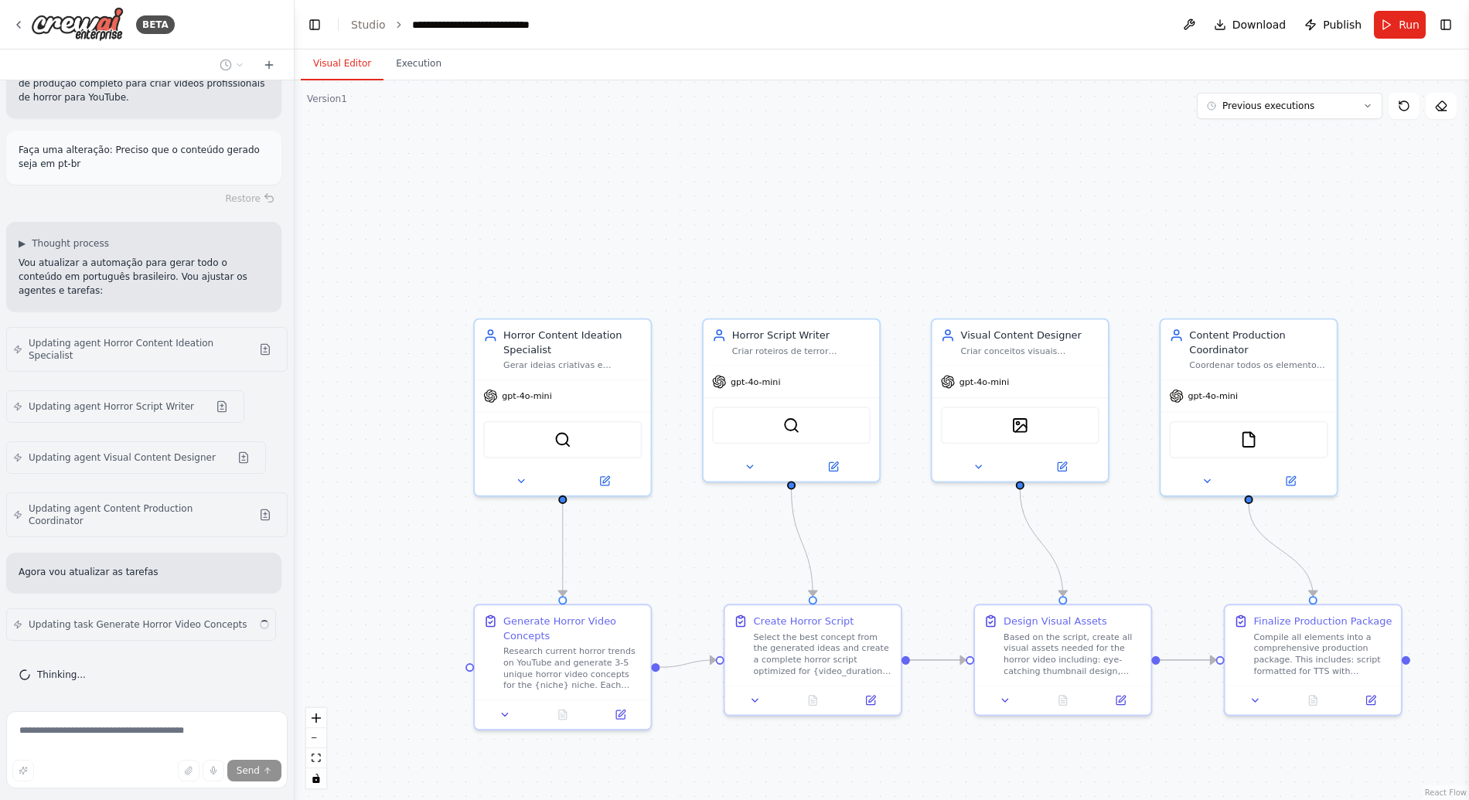
scroll to position [2777, 0]
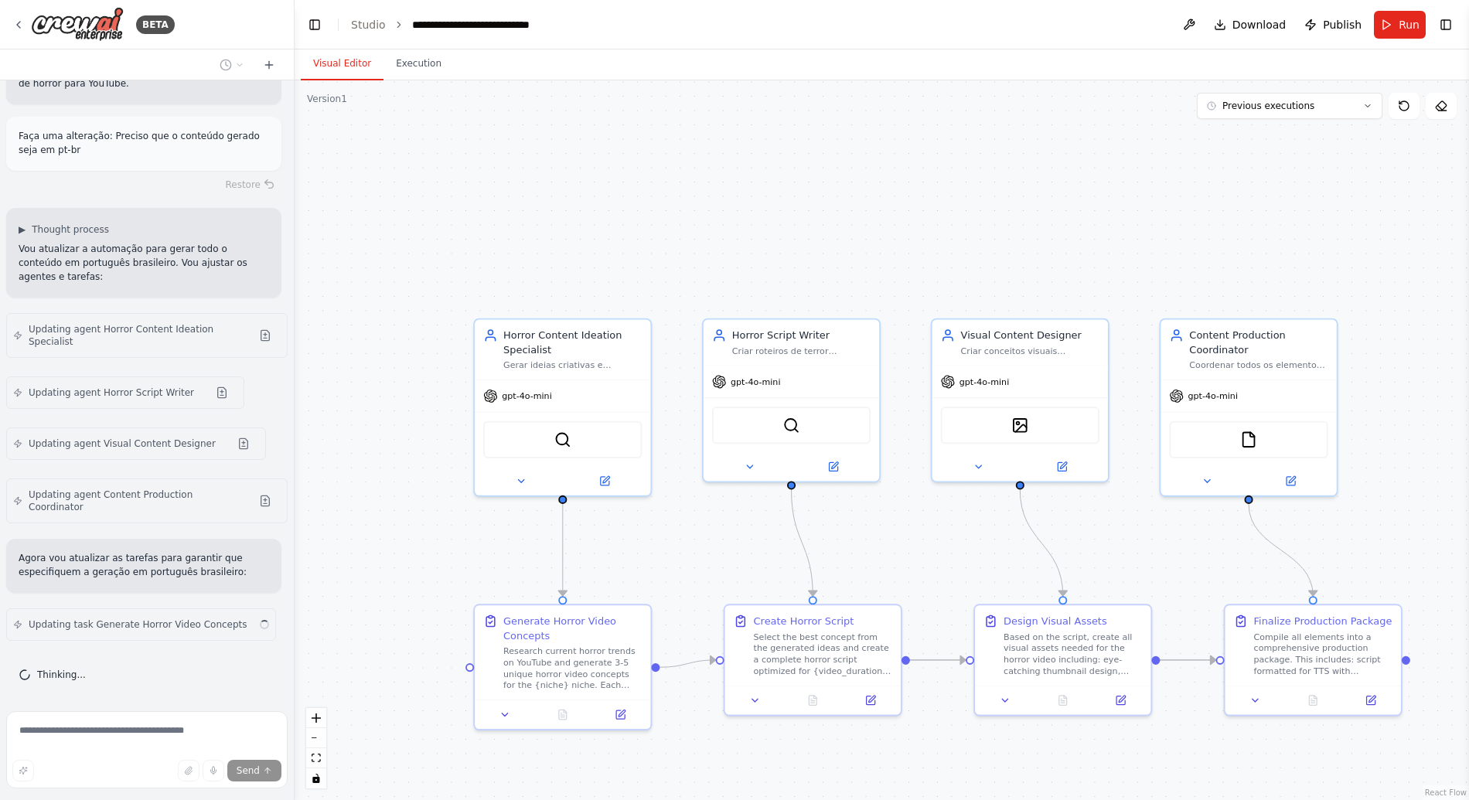
drag, startPoint x: 1299, startPoint y: 189, endPoint x: 1259, endPoint y: 169, distance: 44.6
click at [1299, 189] on div ".deletable-edge-delete-btn { width: 20px; height: 20px; border: 0px solid #ffff…" at bounding box center [881, 440] width 1174 height 720
click at [1259, 169] on div ".deletable-edge-delete-btn { width: 20px; height: 20px; border: 0px solid #ffff…" at bounding box center [881, 440] width 1174 height 720
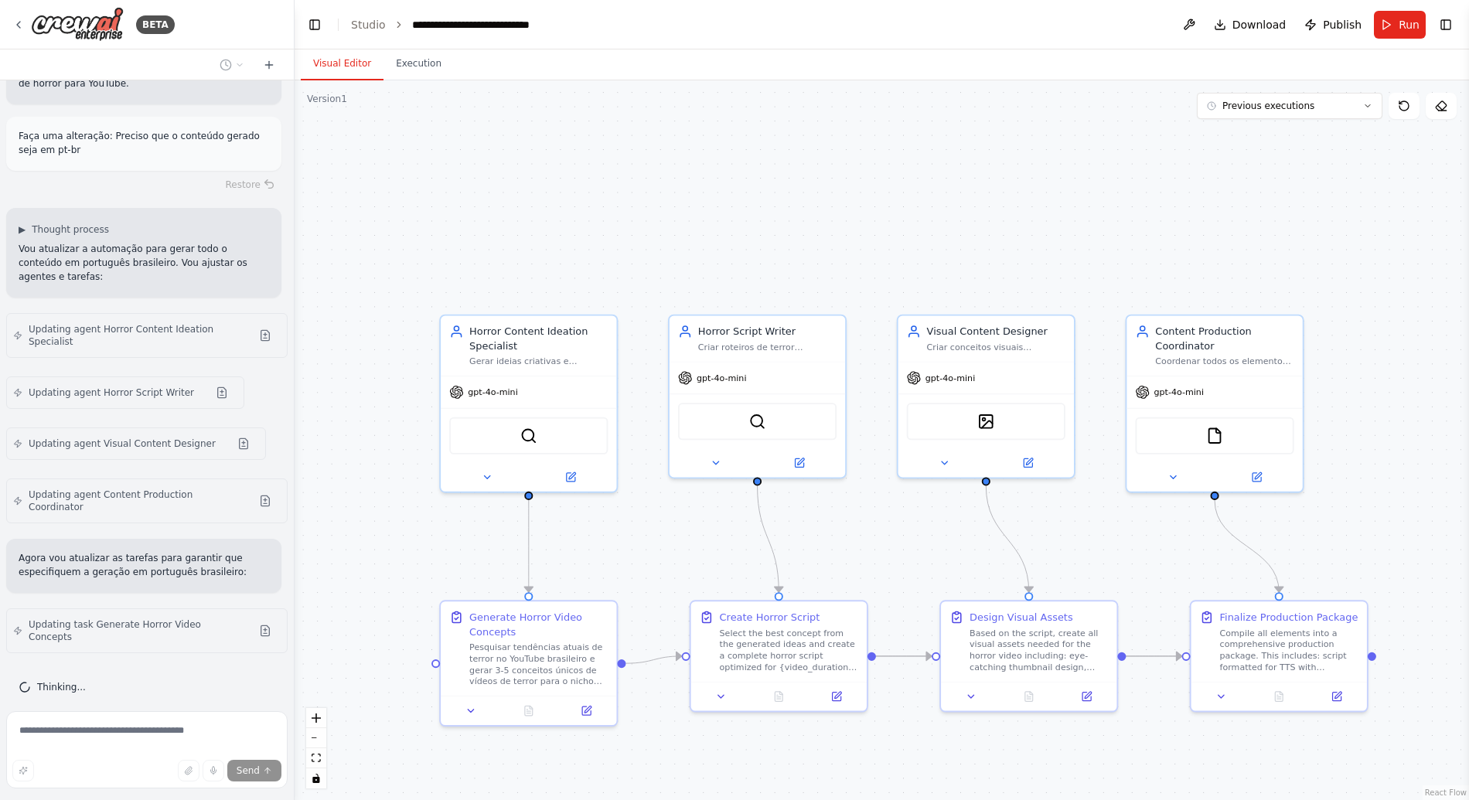
drag, startPoint x: 1244, startPoint y: 169, endPoint x: 1232, endPoint y: 166, distance: 12.0
click at [1232, 166] on div ".deletable-edge-delete-btn { width: 20px; height: 20px; border: 0px solid #ffff…" at bounding box center [881, 440] width 1174 height 720
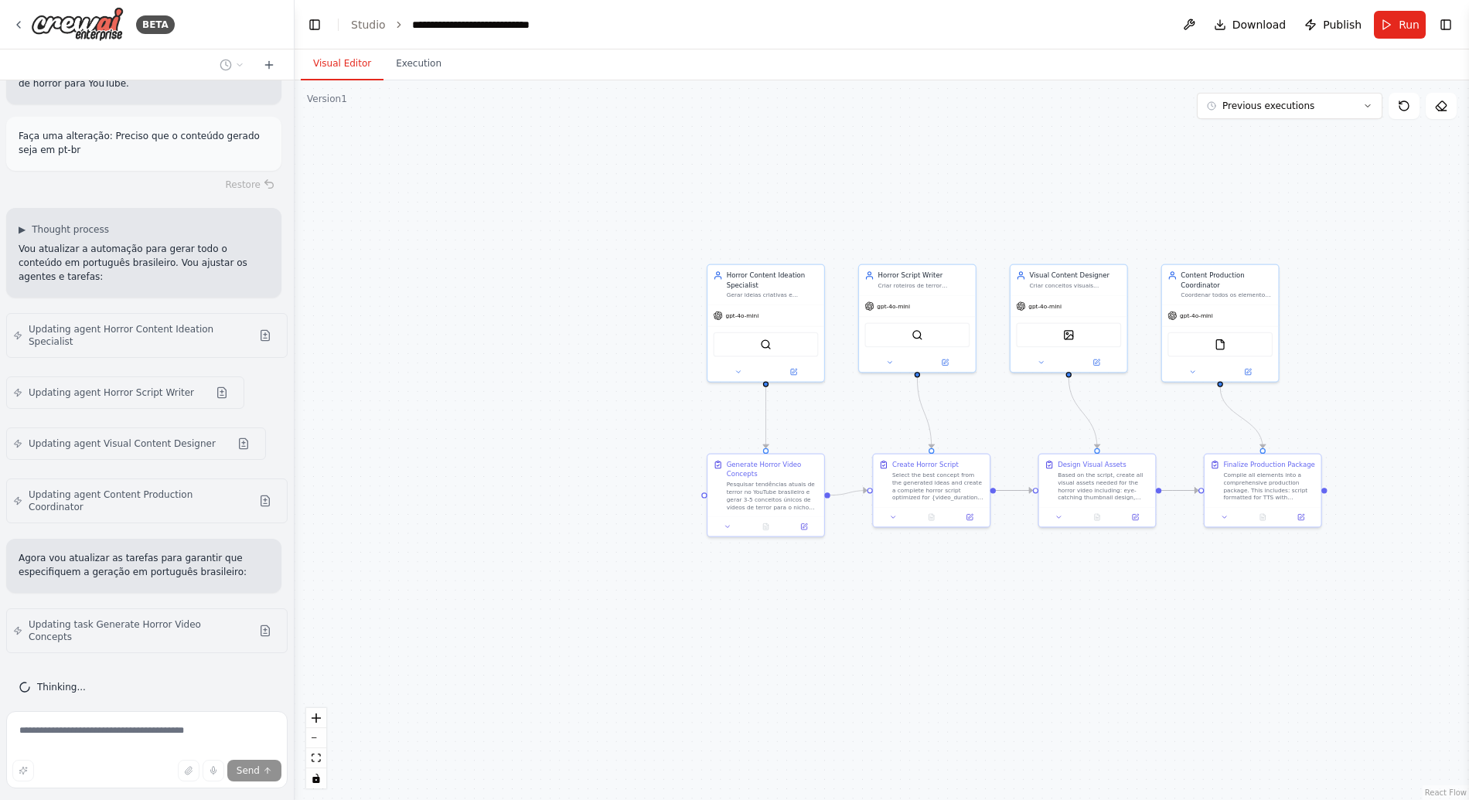
drag, startPoint x: 1232, startPoint y: 165, endPoint x: 1107, endPoint y: 191, distance: 127.8
click at [1107, 191] on div ".deletable-edge-delete-btn { width: 20px; height: 20px; border: 0px solid #ffff…" at bounding box center [881, 440] width 1174 height 720
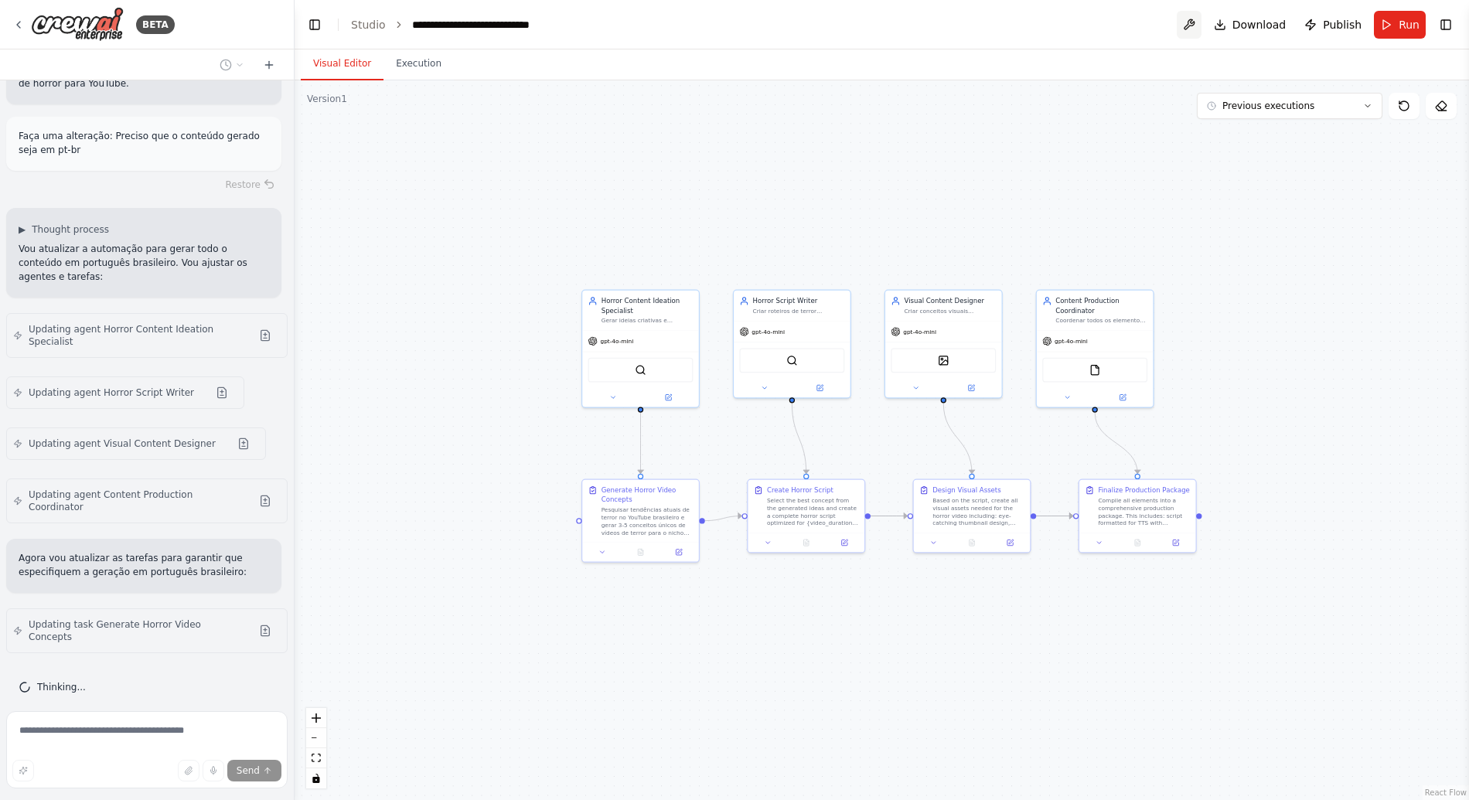
click at [1192, 29] on button at bounding box center [1188, 25] width 25 height 28
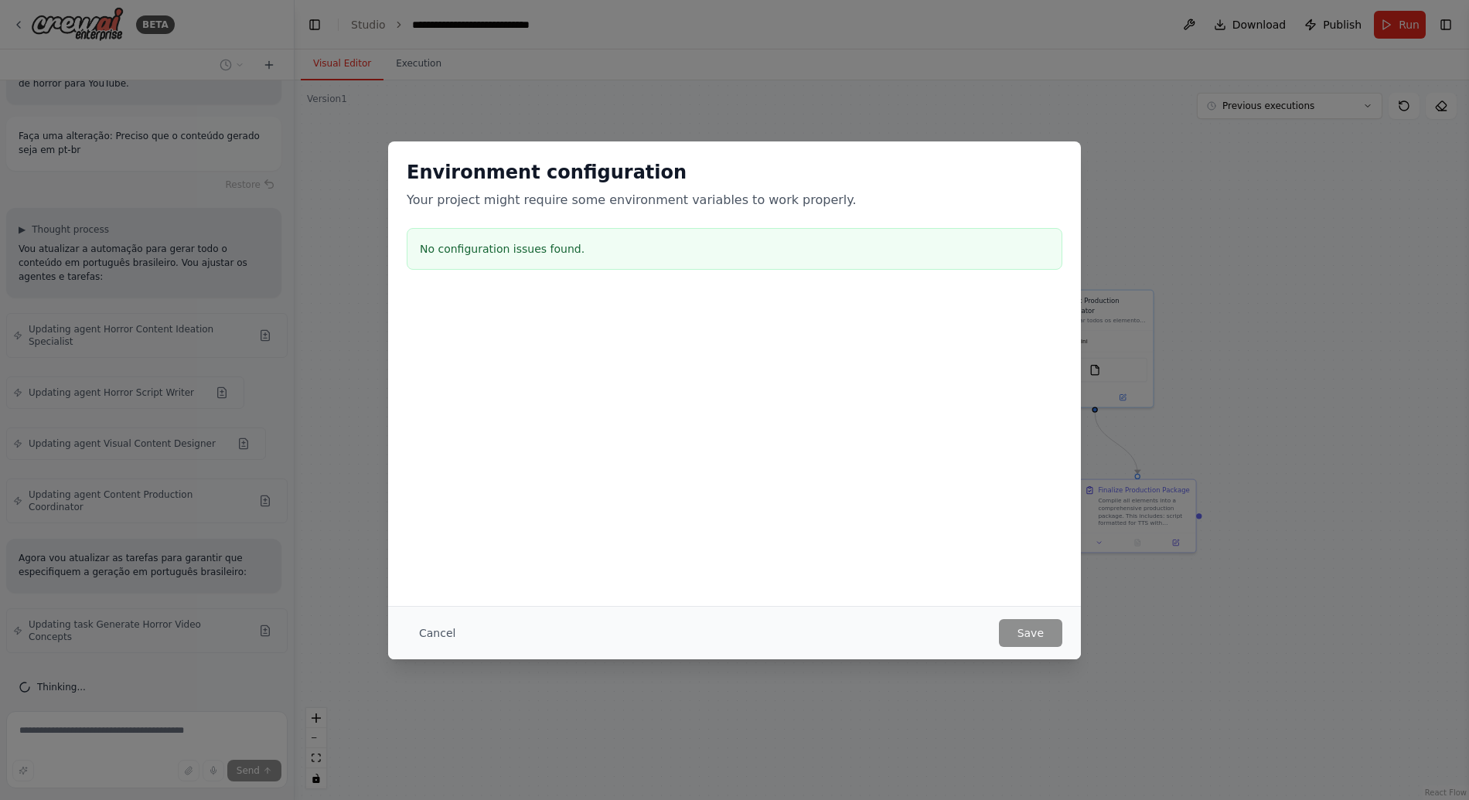
click at [1203, 266] on div "Environment configuration Your project might require some environment variables…" at bounding box center [734, 400] width 1469 height 800
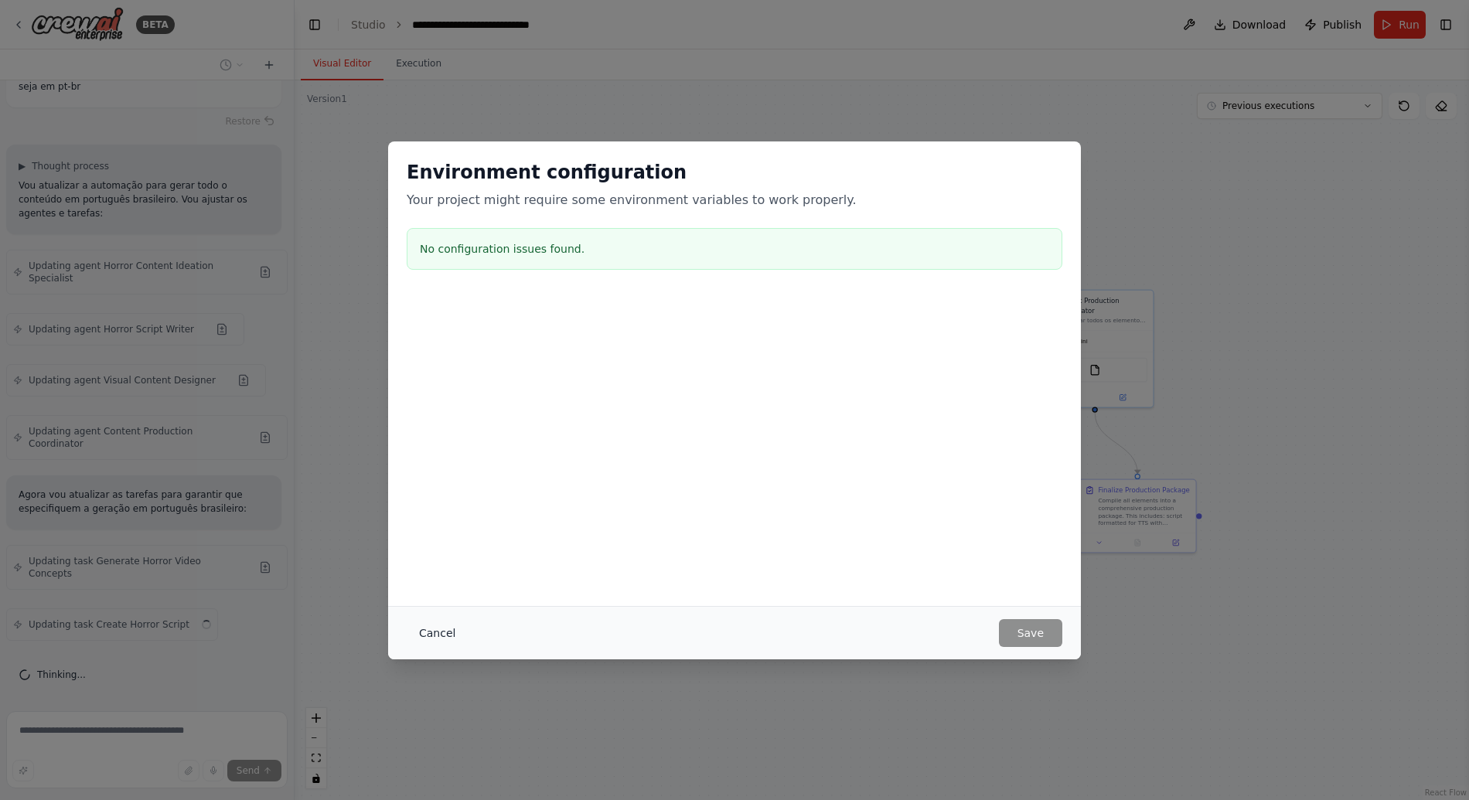
click at [433, 631] on button "Cancel" at bounding box center [437, 633] width 61 height 28
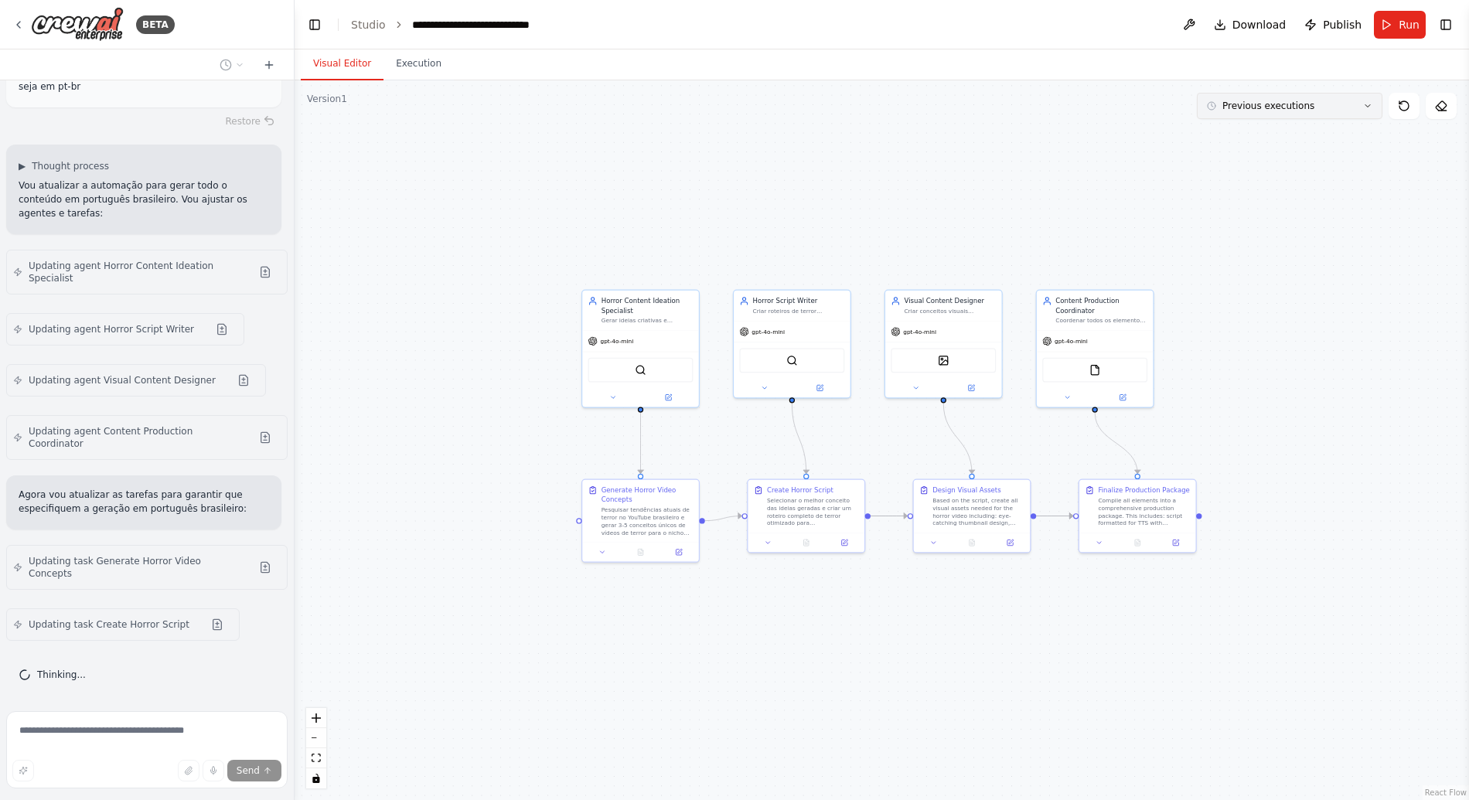
click at [1311, 105] on button "Previous executions" at bounding box center [1290, 106] width 186 height 26
click at [1003, 151] on div ".deletable-edge-delete-btn { width: 20px; height: 20px; border: 0px solid #ffff…" at bounding box center [881, 440] width 1174 height 720
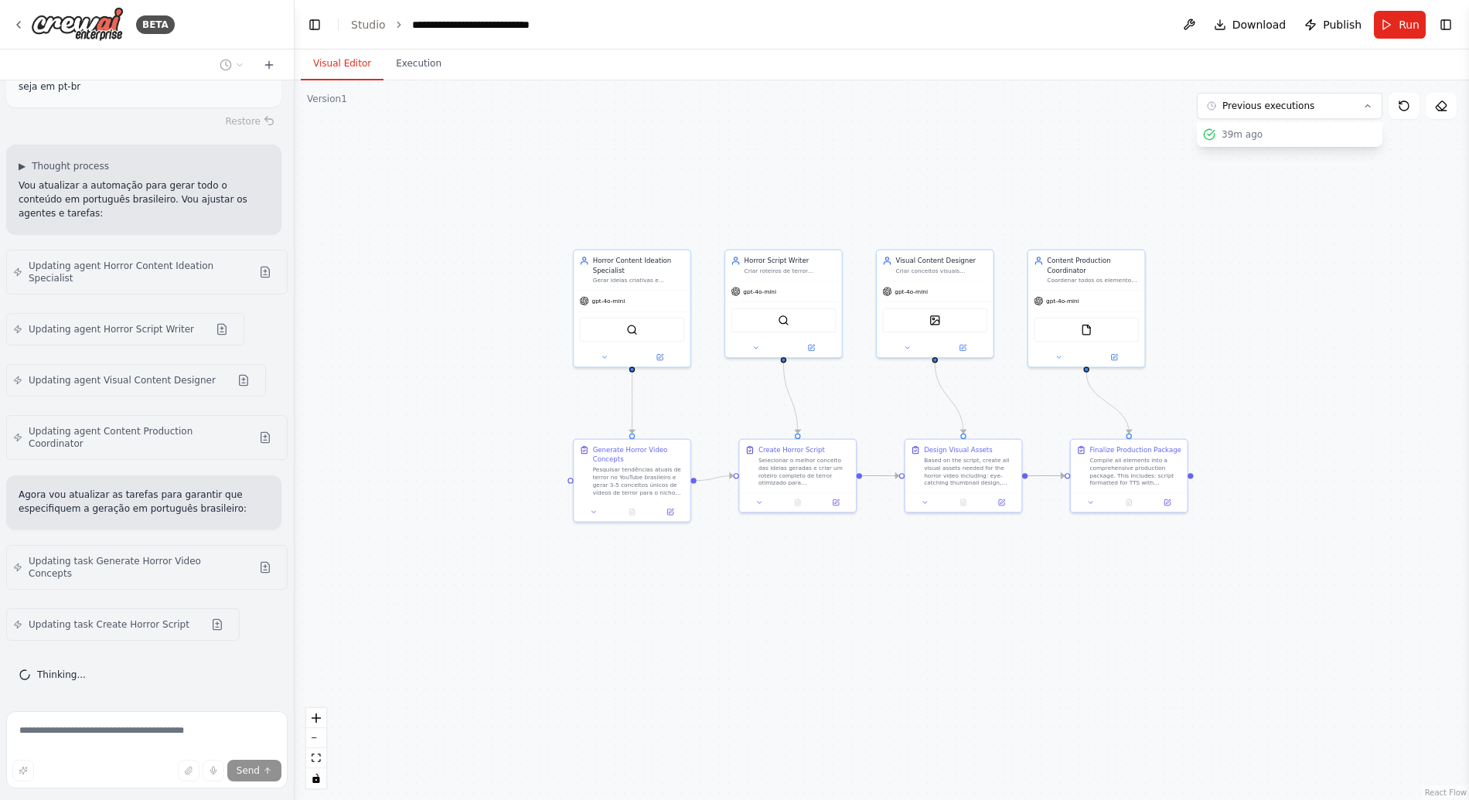
drag, startPoint x: 986, startPoint y: 192, endPoint x: 980, endPoint y: 174, distance: 18.8
click at [980, 174] on div ".deletable-edge-delete-btn { width: 20px; height: 20px; border: 0px solid #ffff…" at bounding box center [881, 440] width 1174 height 720
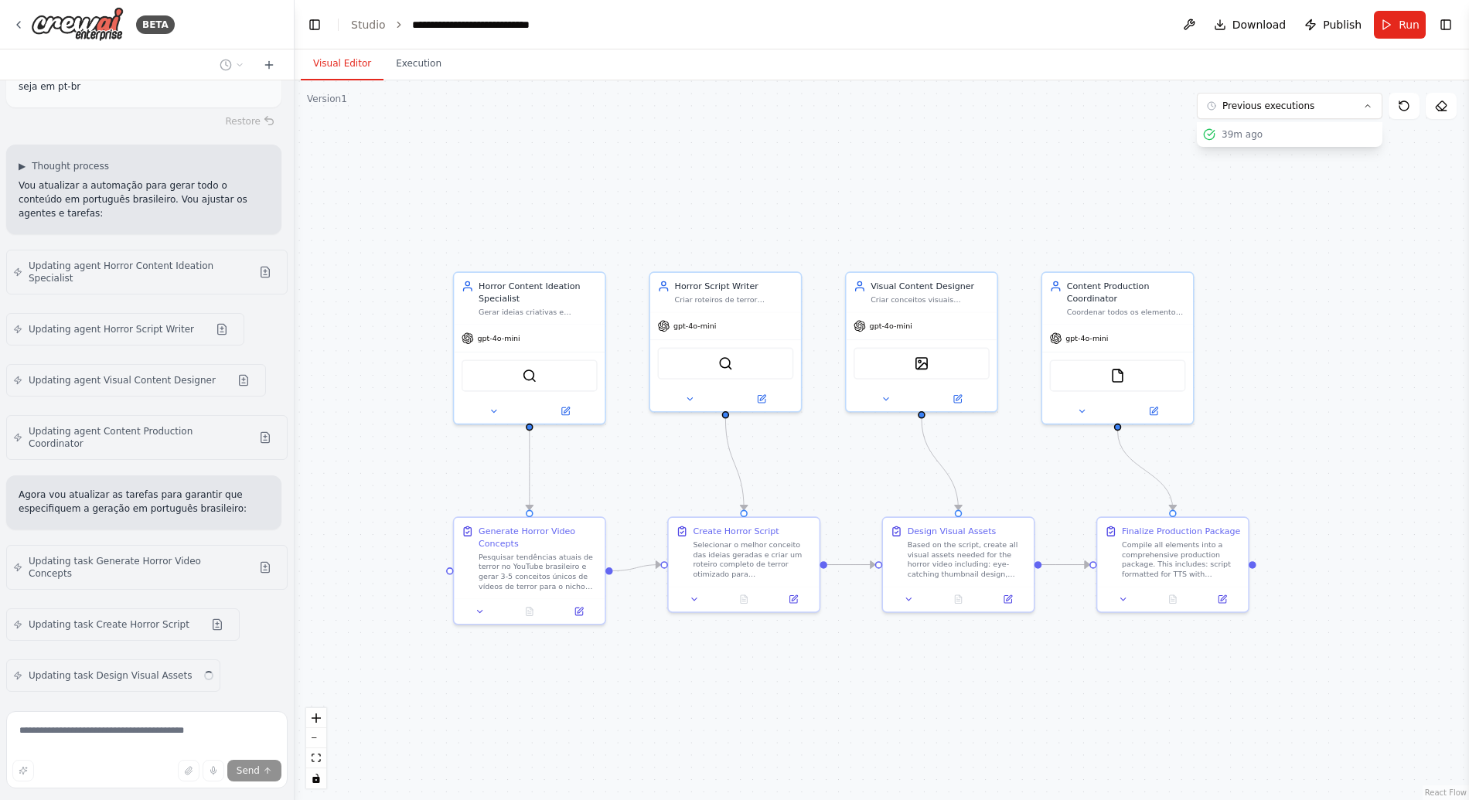
scroll to position [2892, 0]
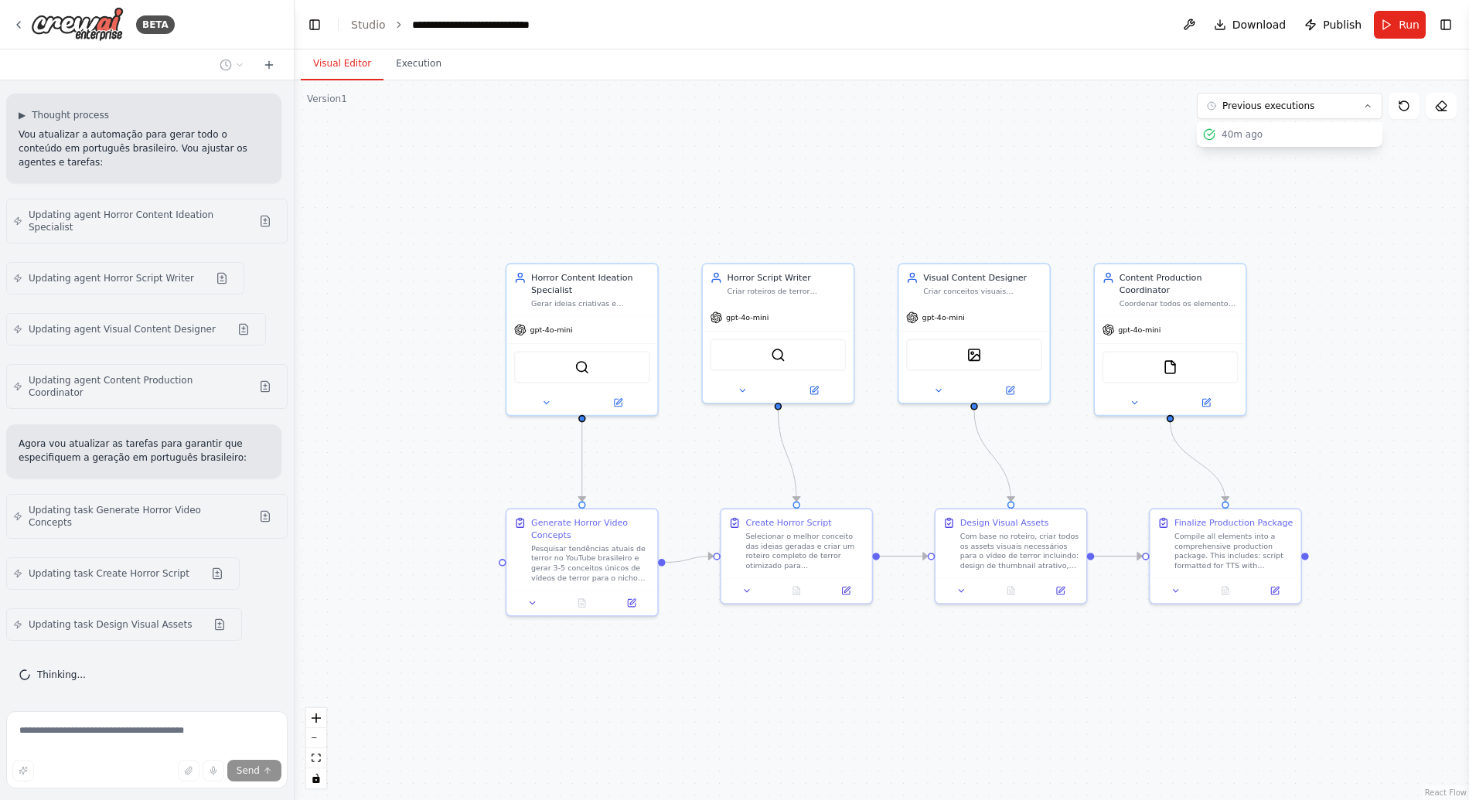
drag, startPoint x: 747, startPoint y: 226, endPoint x: 809, endPoint y: 216, distance: 61.9
click at [809, 216] on div ".deletable-edge-delete-btn { width: 20px; height: 20px; border: 0px solid #ffff…" at bounding box center [881, 440] width 1174 height 720
click at [272, 571] on div "Updating task Create Horror Script" at bounding box center [146, 573] width 281 height 39
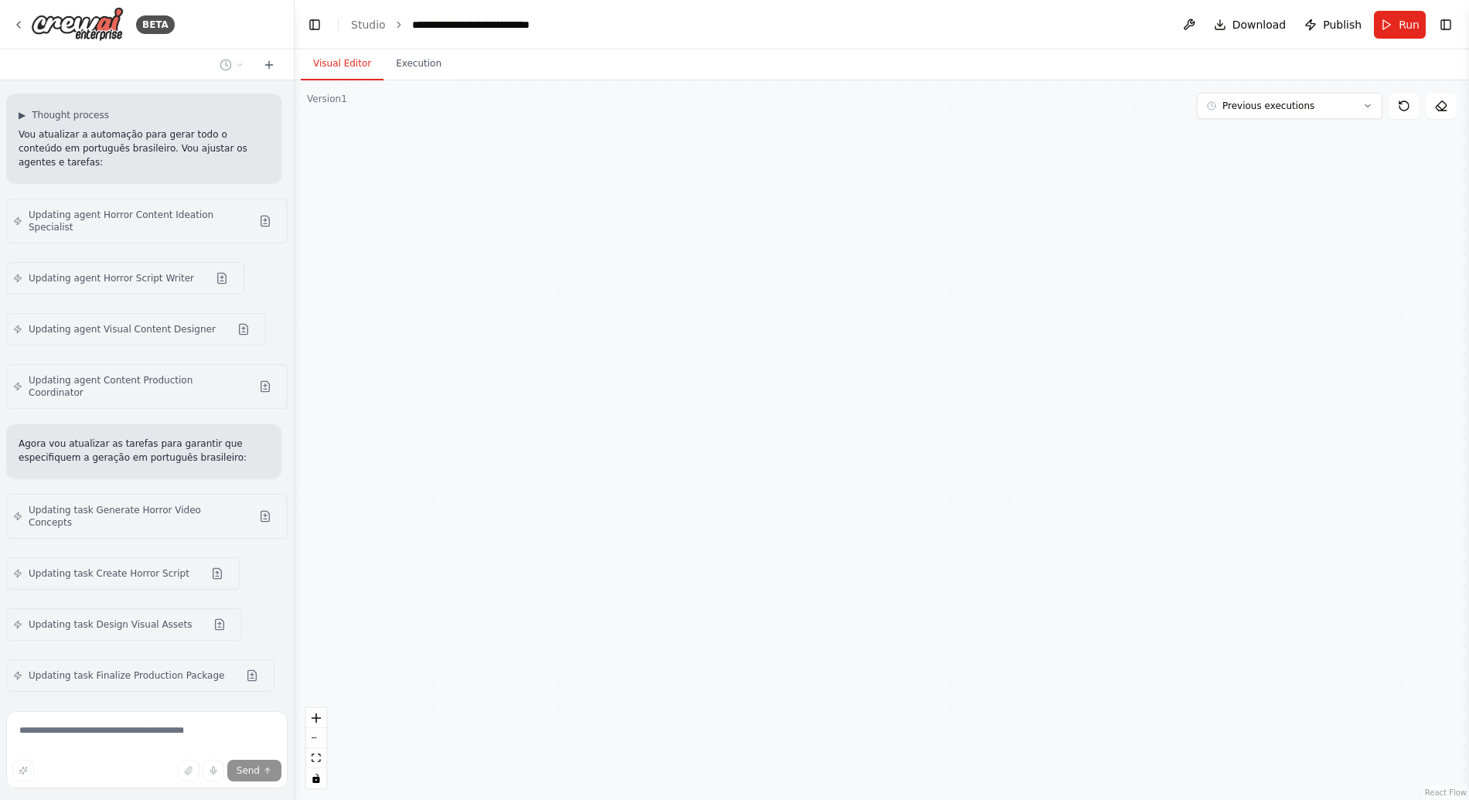
scroll to position [2994, 0]
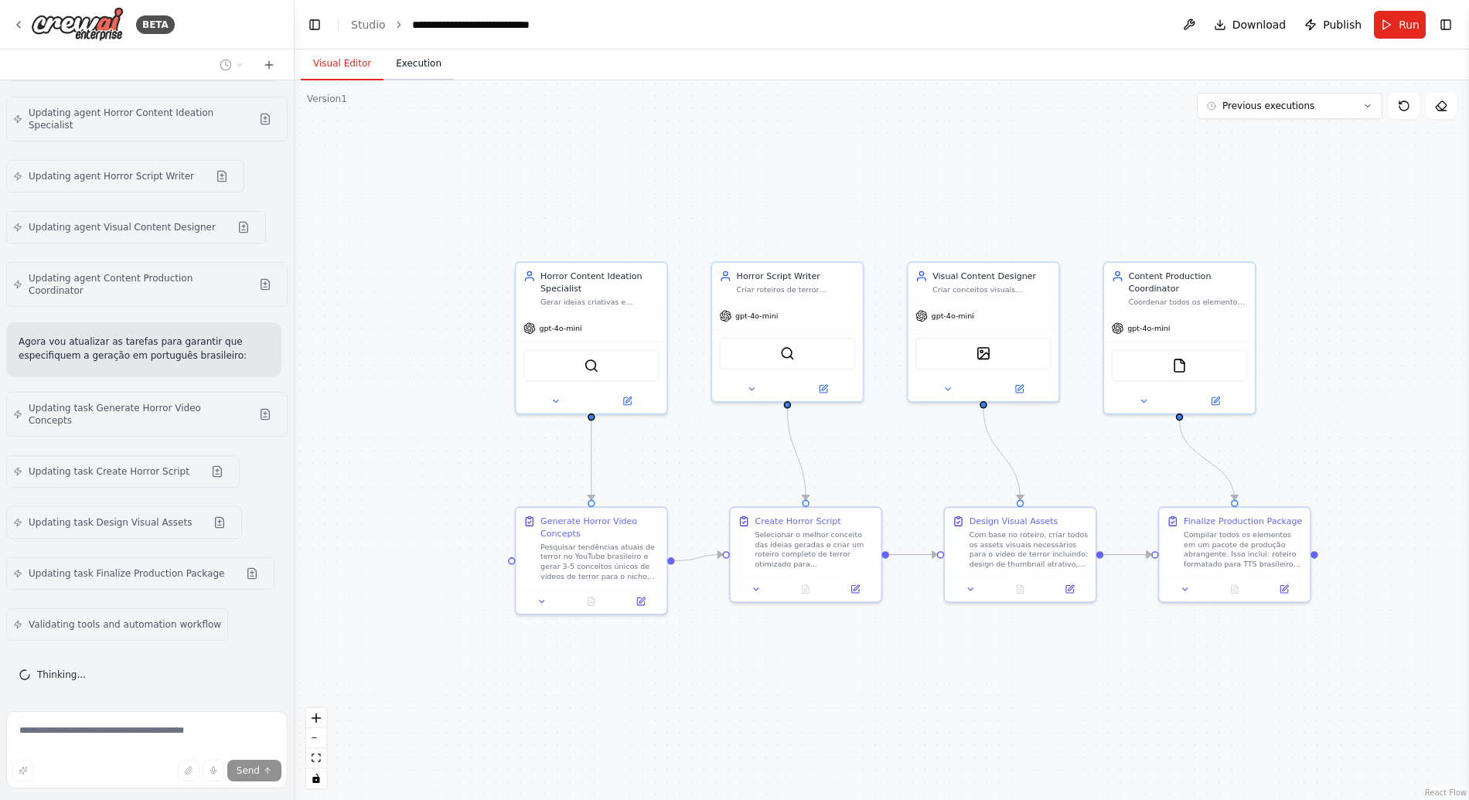
click at [433, 66] on button "Execution" at bounding box center [418, 64] width 70 height 32
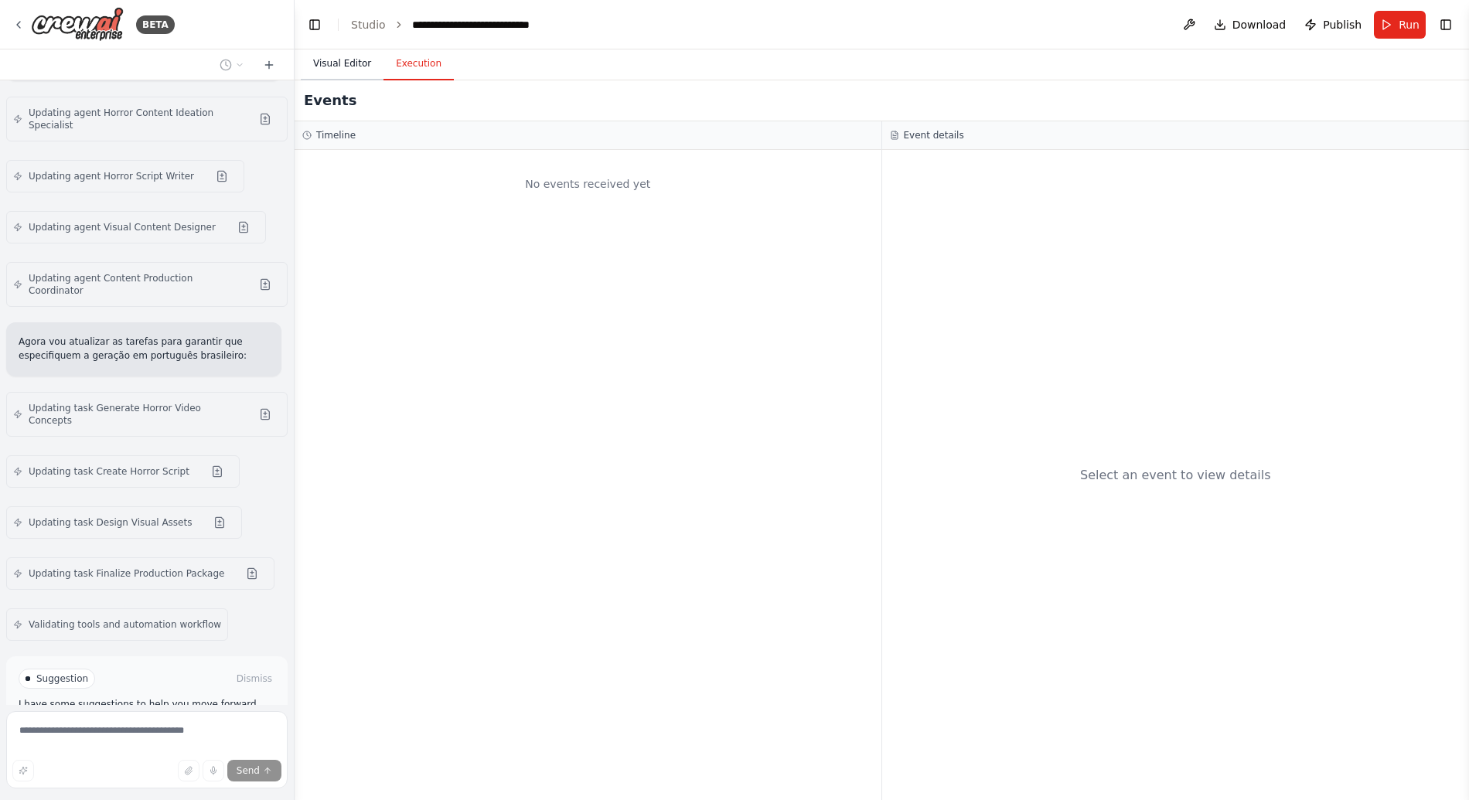
click at [339, 61] on button "Visual Editor" at bounding box center [342, 64] width 83 height 32
click at [440, 61] on button "Execution" at bounding box center [418, 64] width 70 height 32
click at [327, 64] on button "Visual Editor" at bounding box center [342, 64] width 83 height 32
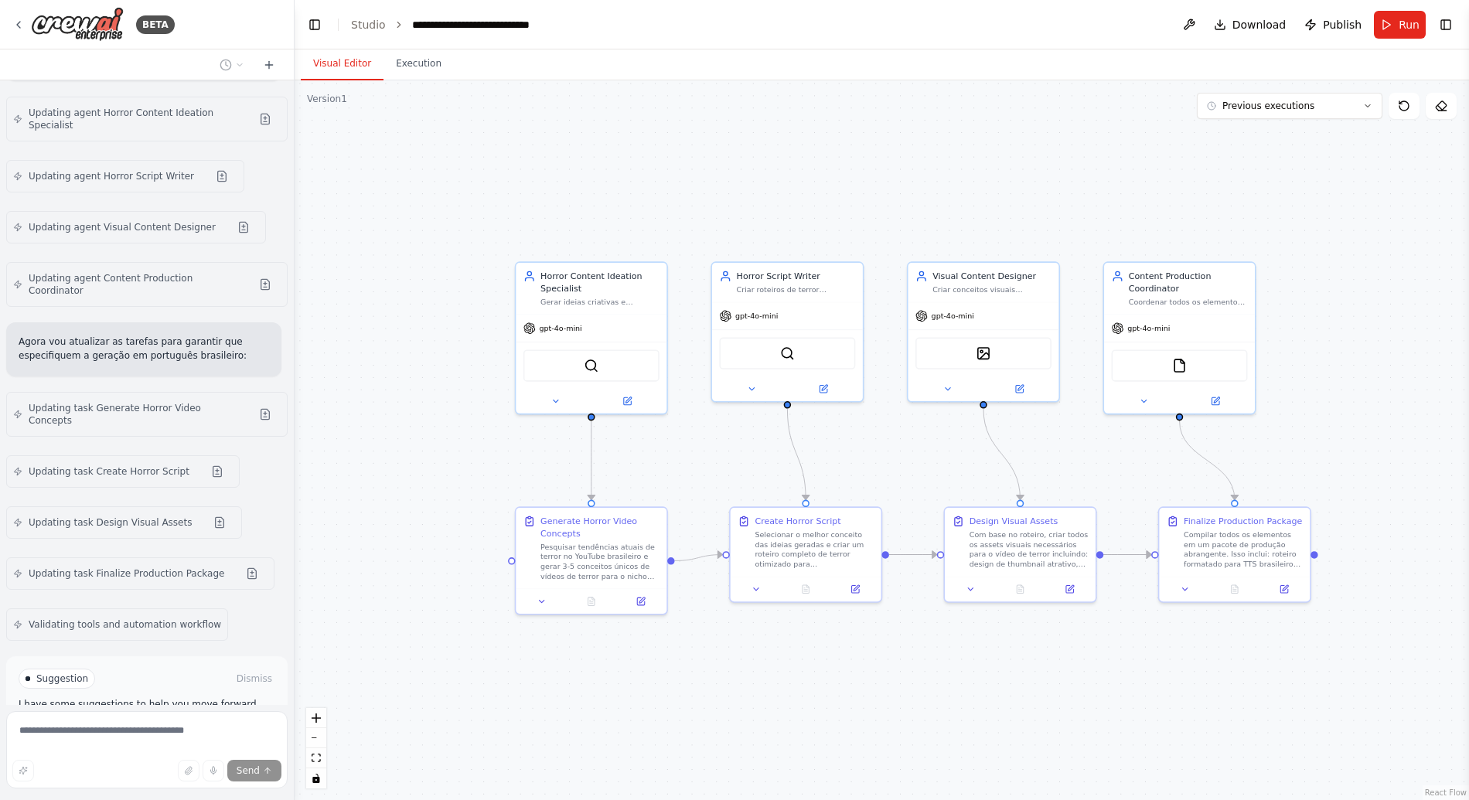
click at [448, 282] on div ".deletable-edge-delete-btn { width: 20px; height: 20px; border: 0px solid #ffff…" at bounding box center [881, 440] width 1174 height 720
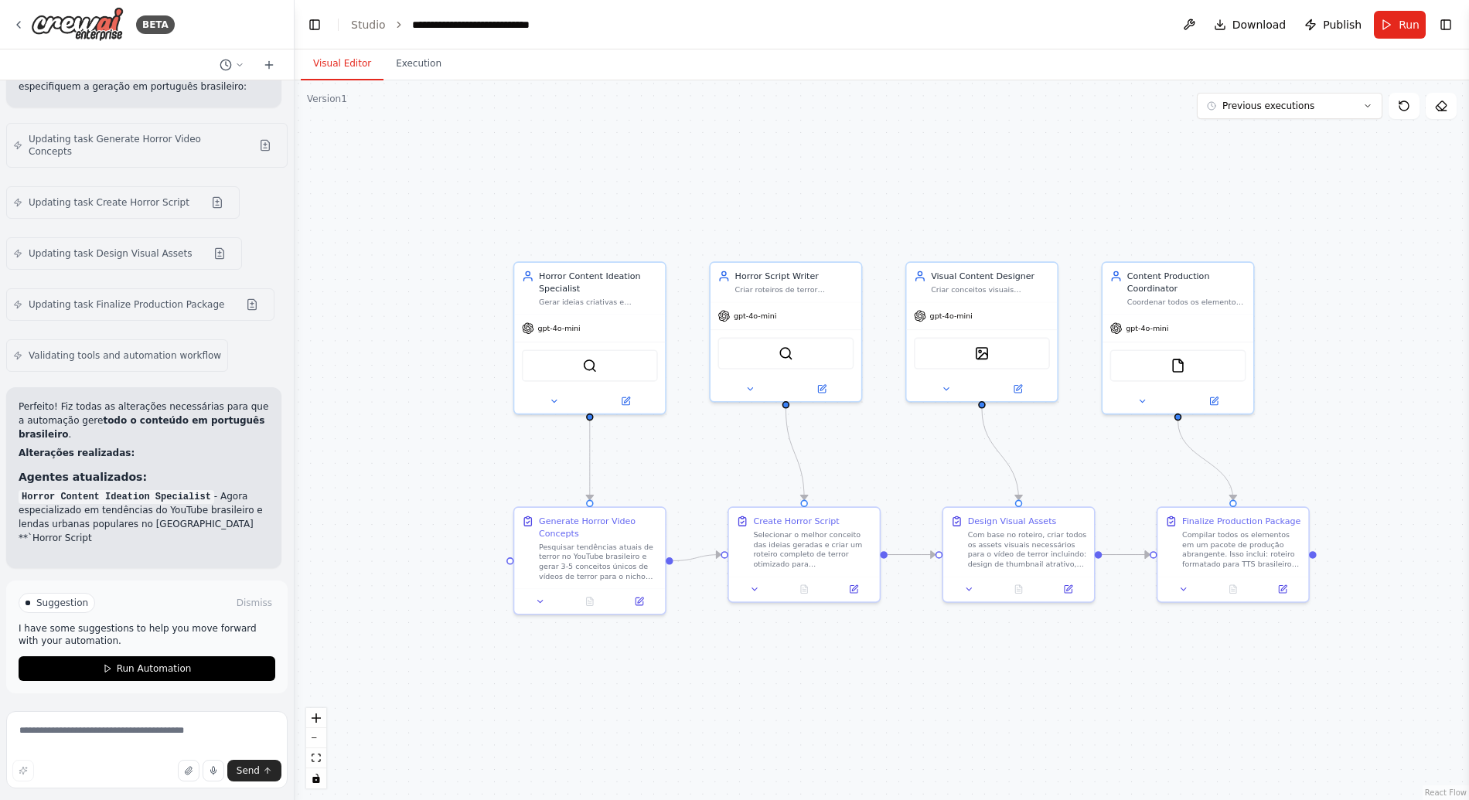
drag, startPoint x: 683, startPoint y: 142, endPoint x: 637, endPoint y: 148, distance: 45.9
click at [636, 143] on div ".deletable-edge-delete-btn { width: 20px; height: 20px; border: 0px solid #ffff…" at bounding box center [881, 440] width 1174 height 720
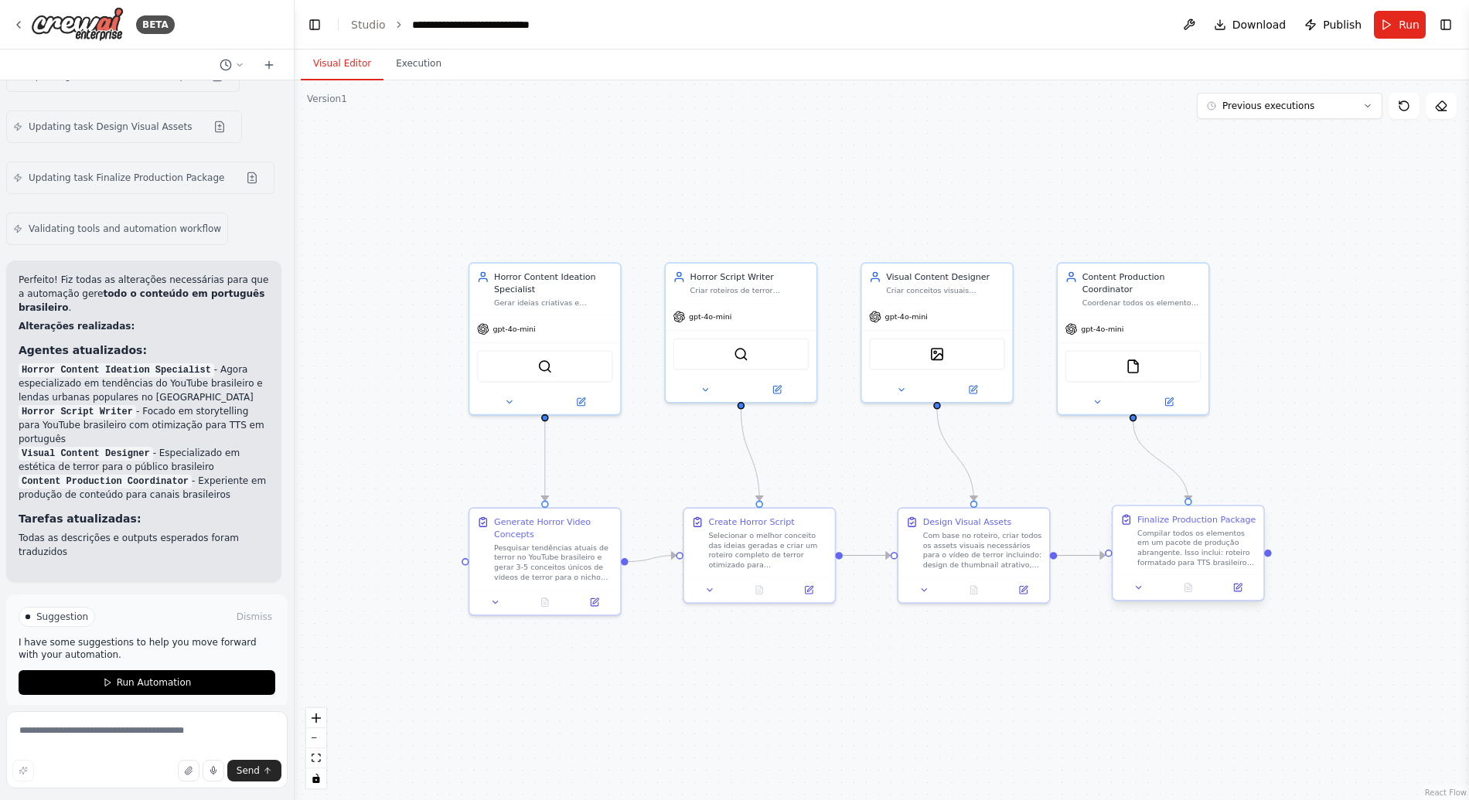
click at [1185, 542] on div "Compilar todos os elementos em um pacote de produção abrangente. Isso inclui: r…" at bounding box center [1196, 547] width 119 height 39
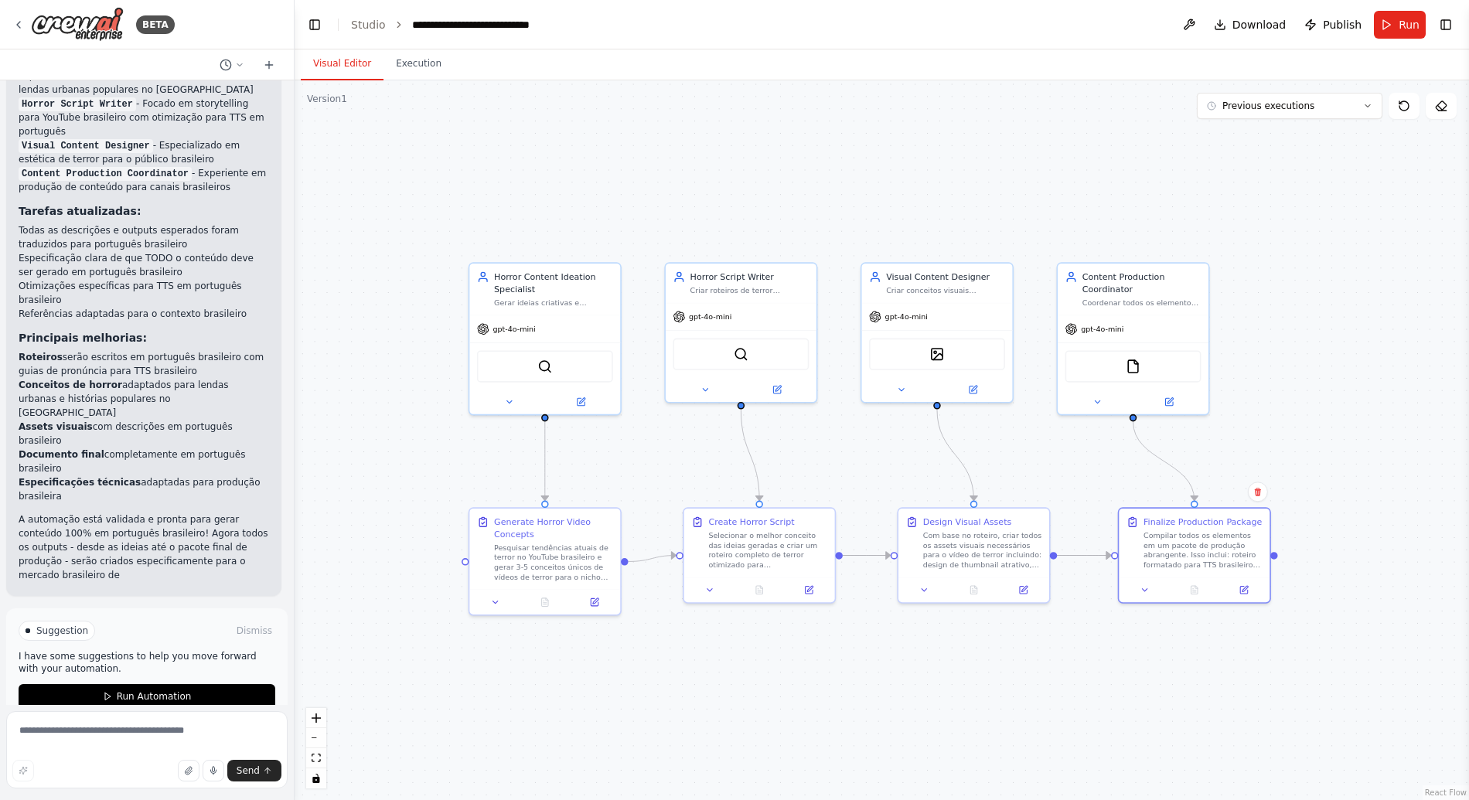
scroll to position [3711, 0]
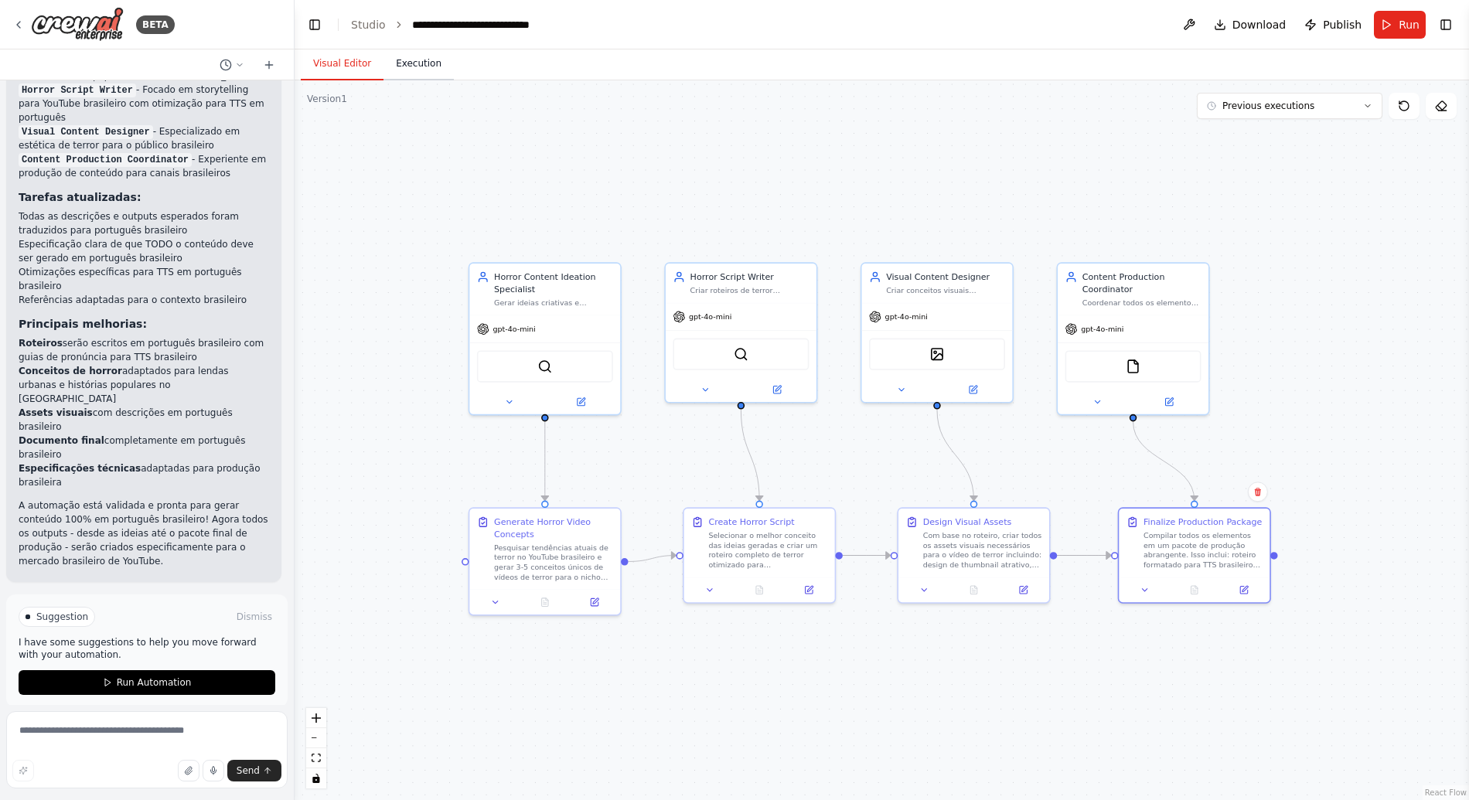
click at [422, 53] on button "Execution" at bounding box center [418, 64] width 70 height 32
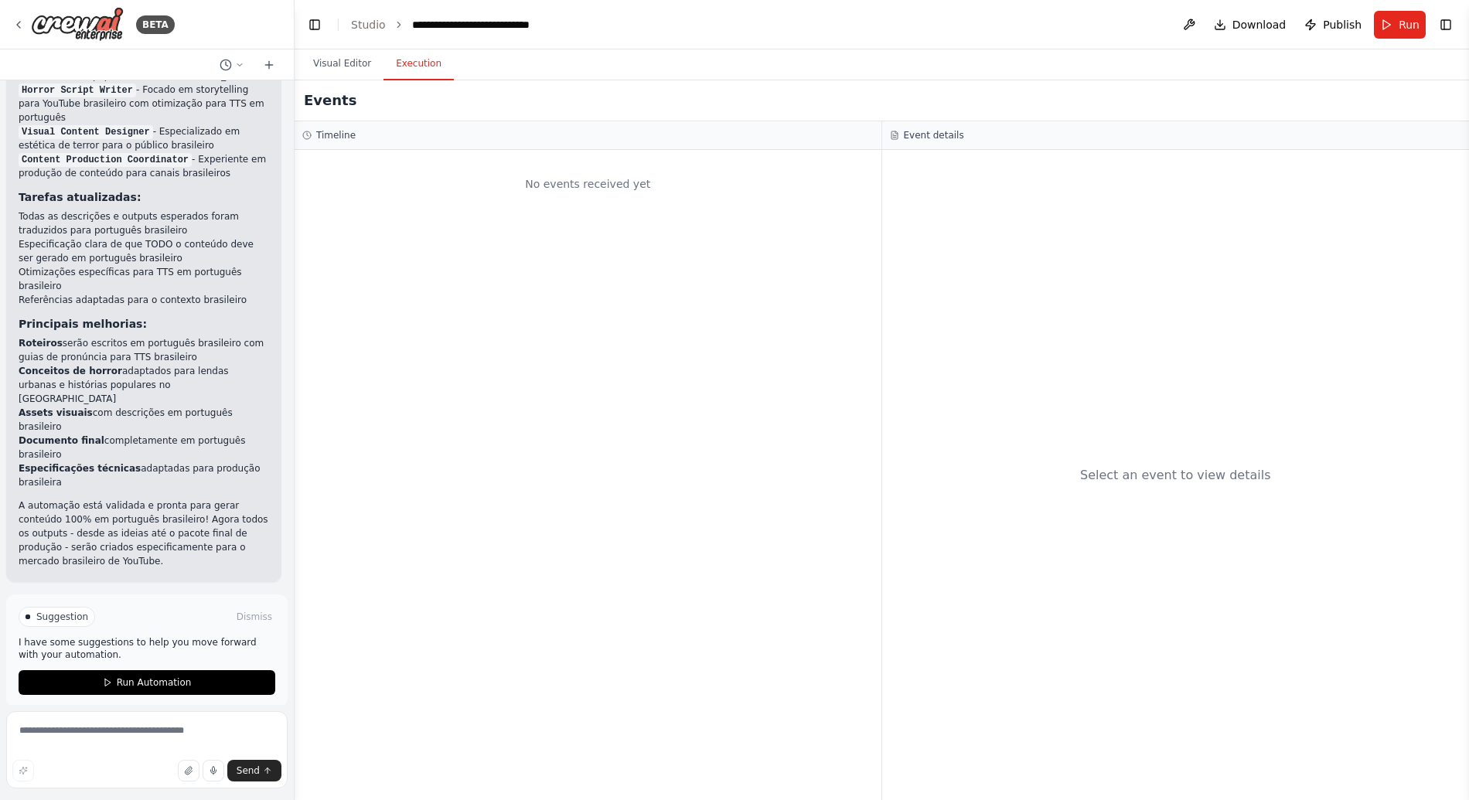
click at [385, 82] on div "Events" at bounding box center [881, 100] width 1174 height 41
click at [356, 81] on div "Events" at bounding box center [881, 100] width 1174 height 41
click at [355, 70] on button "Visual Editor" at bounding box center [342, 64] width 83 height 32
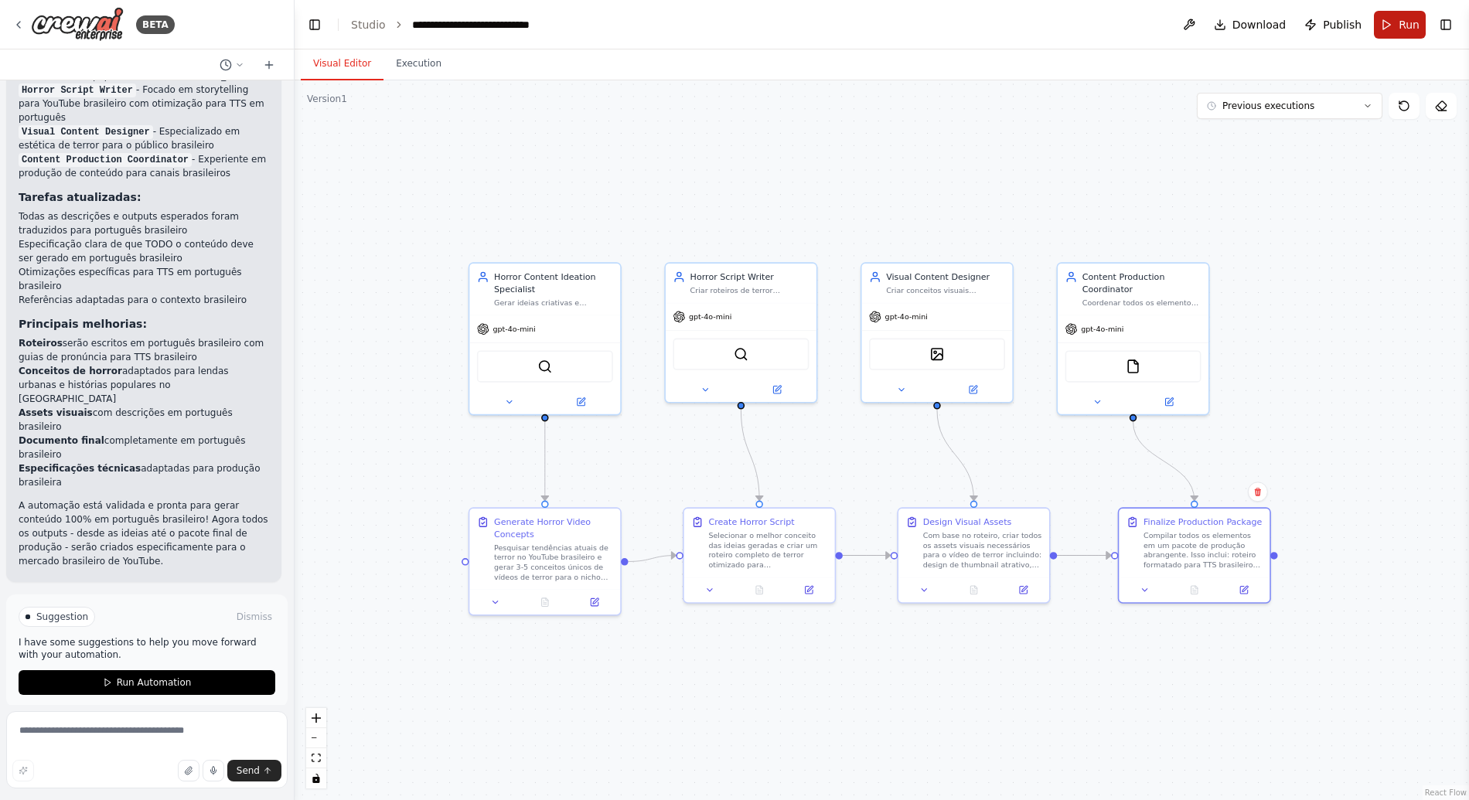
click at [1406, 29] on span "Run" at bounding box center [1408, 24] width 21 height 15
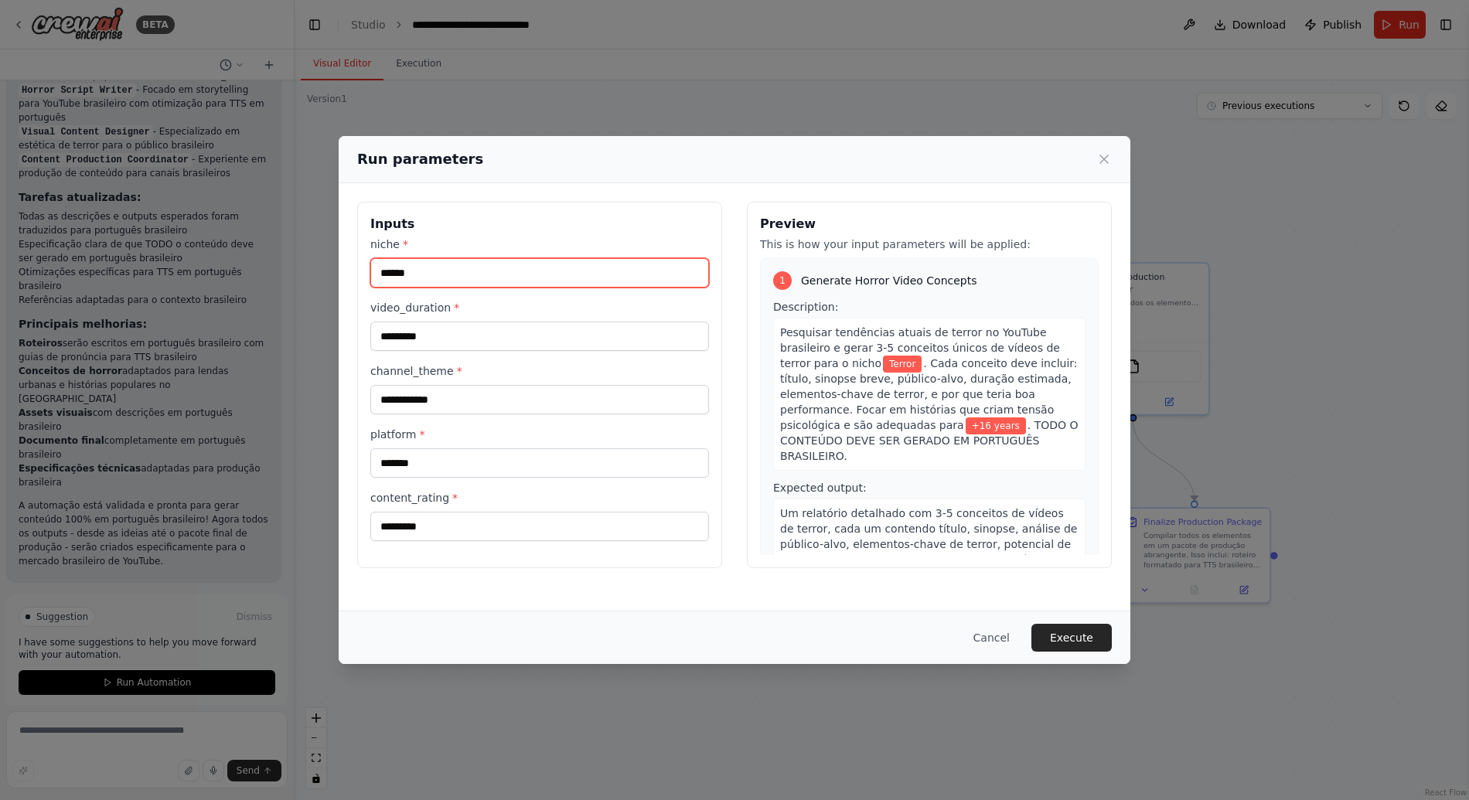
click at [537, 274] on input "******" at bounding box center [539, 272] width 339 height 29
click at [479, 333] on input "*********" at bounding box center [539, 336] width 339 height 29
click at [437, 416] on div "**********" at bounding box center [539, 389] width 339 height 305
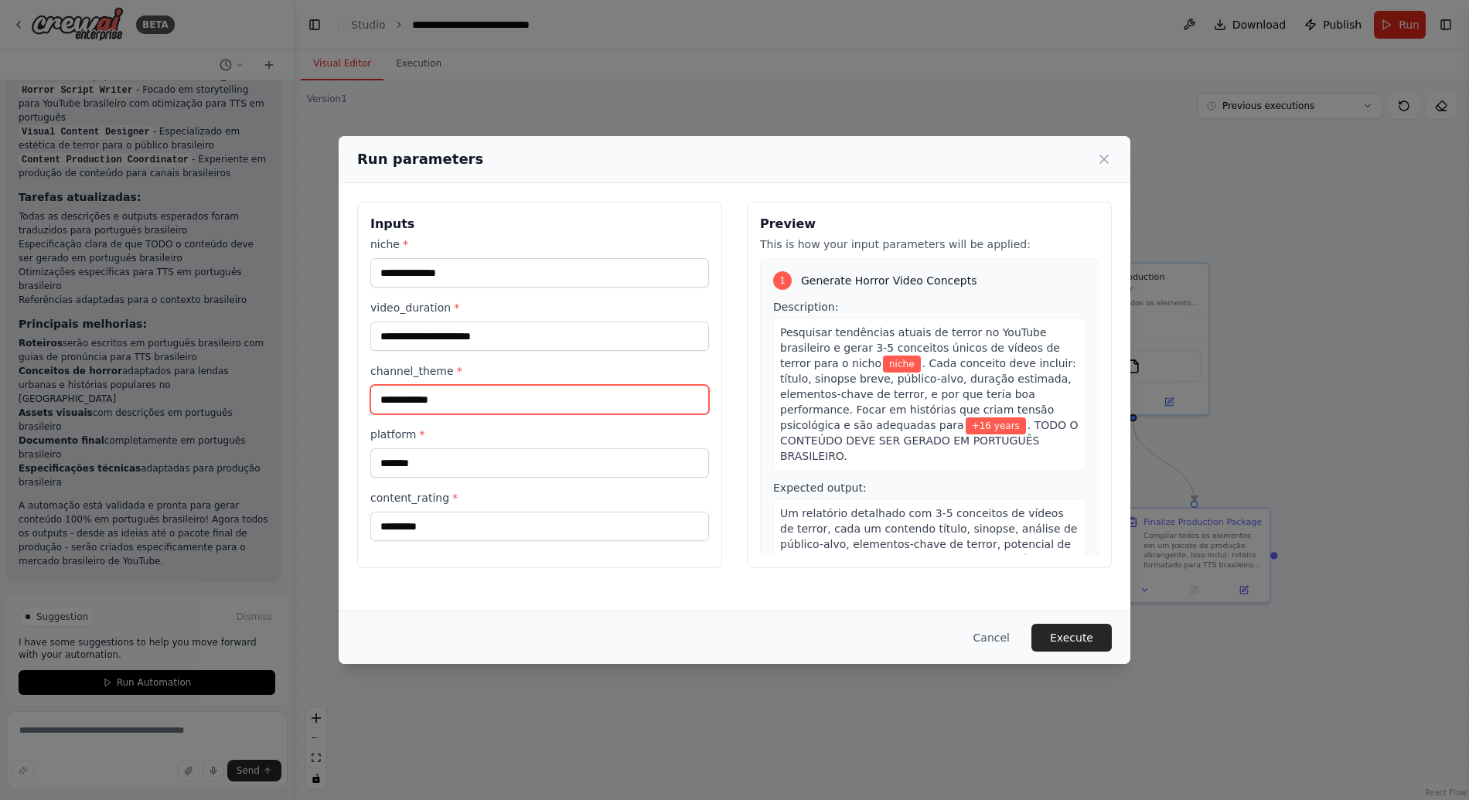
click at [440, 407] on input "**********" at bounding box center [539, 399] width 339 height 29
click at [418, 458] on input "*******" at bounding box center [539, 462] width 339 height 29
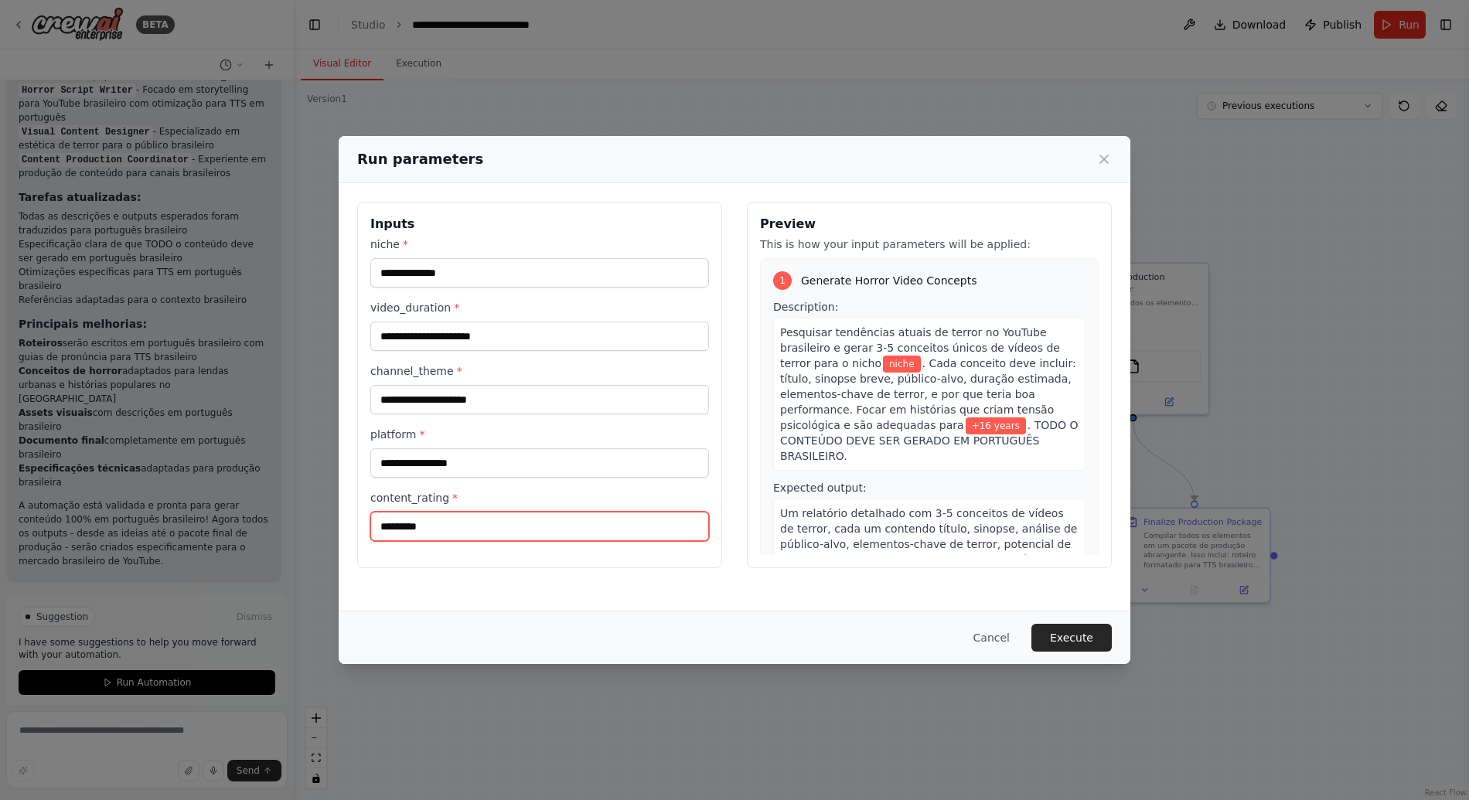
click at [418, 514] on input "*********" at bounding box center [539, 526] width 339 height 29
click at [427, 550] on div "Inputs niche * video_duration * channel_theme * platform * content_rating *" at bounding box center [539, 385] width 365 height 366
click at [434, 263] on input "niche *" at bounding box center [539, 272] width 339 height 29
type input "******"
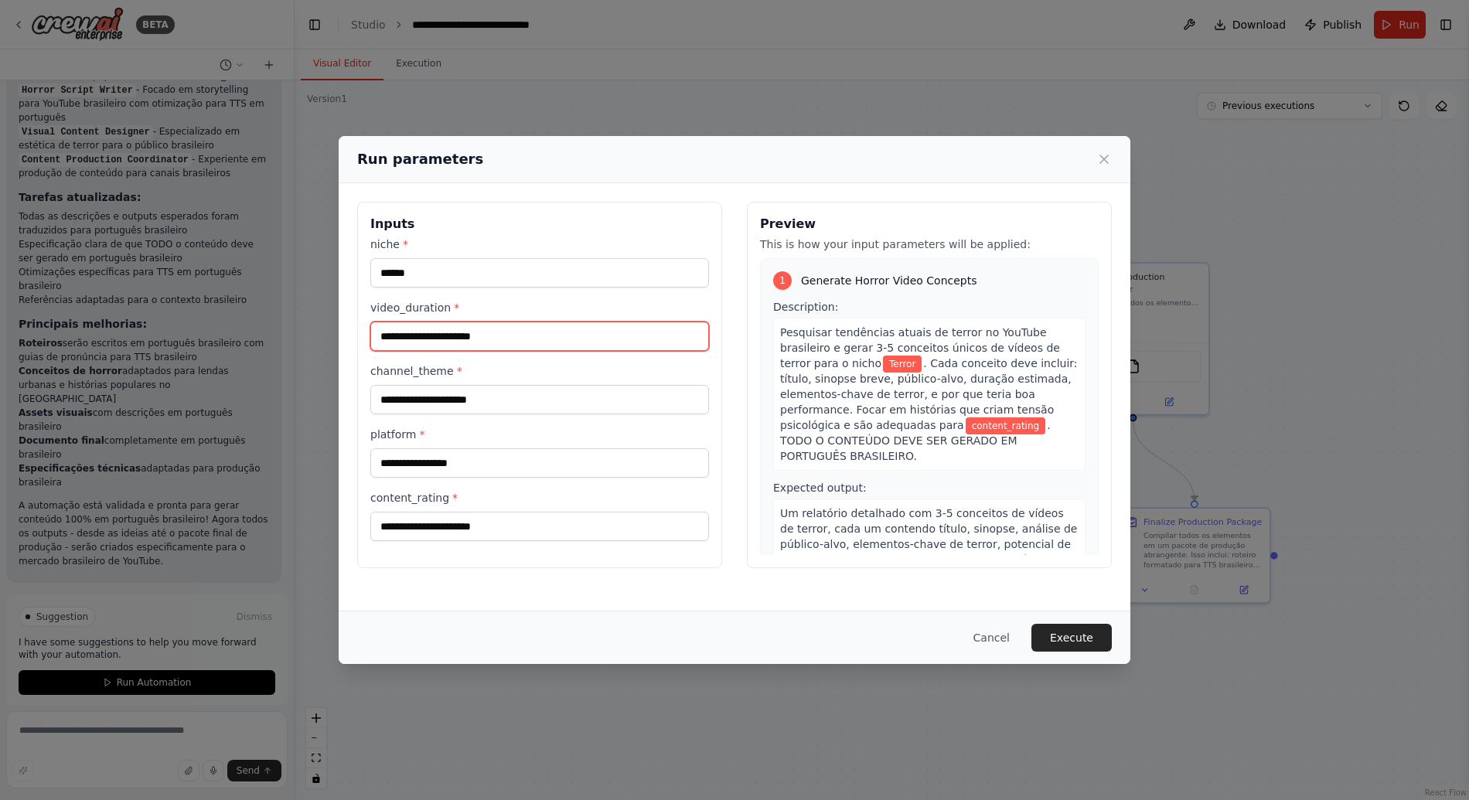
click at [497, 335] on input "video_duration *" at bounding box center [539, 336] width 339 height 29
type input "**********"
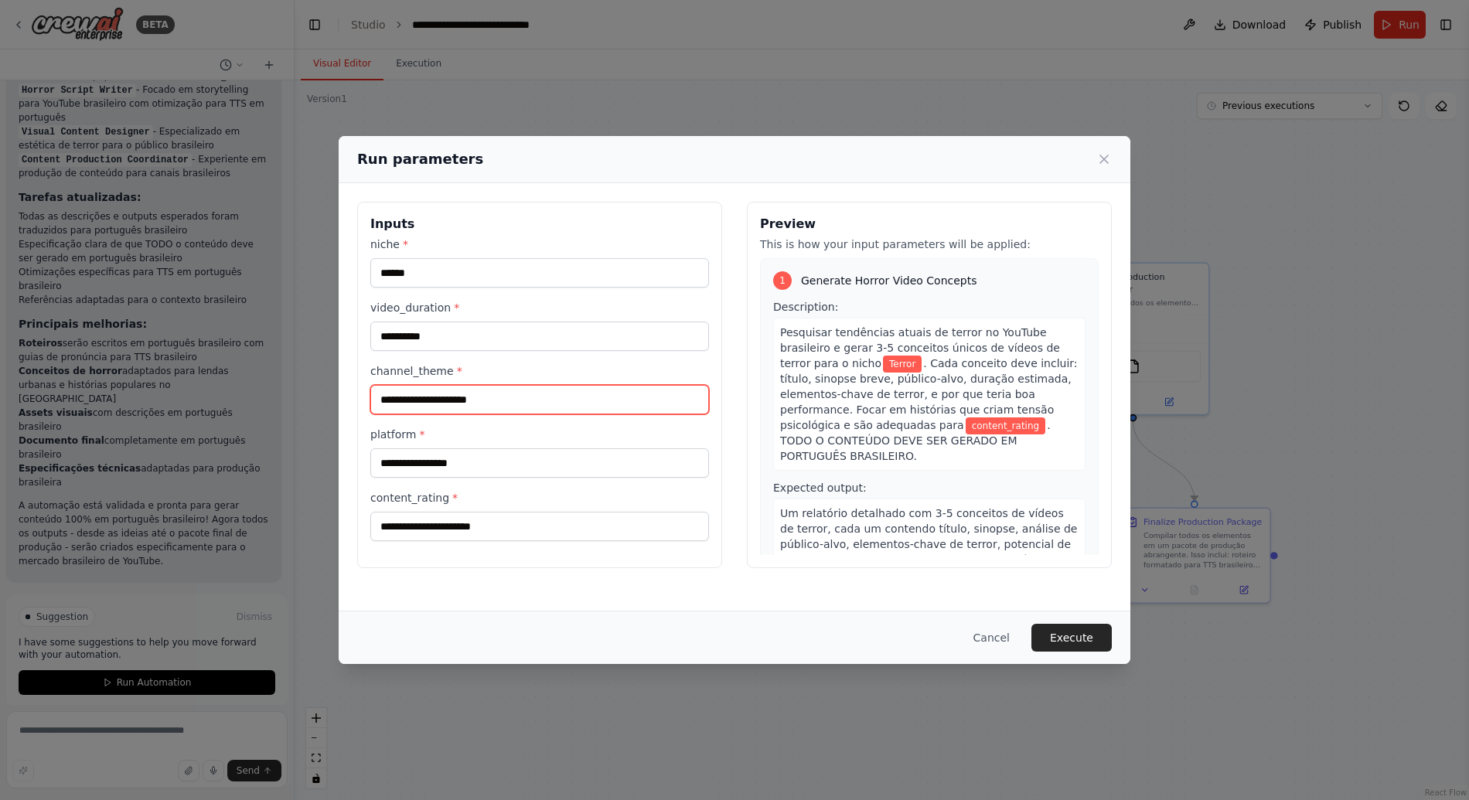
click at [443, 411] on input "channel_theme *" at bounding box center [539, 399] width 339 height 29
type input "**********"
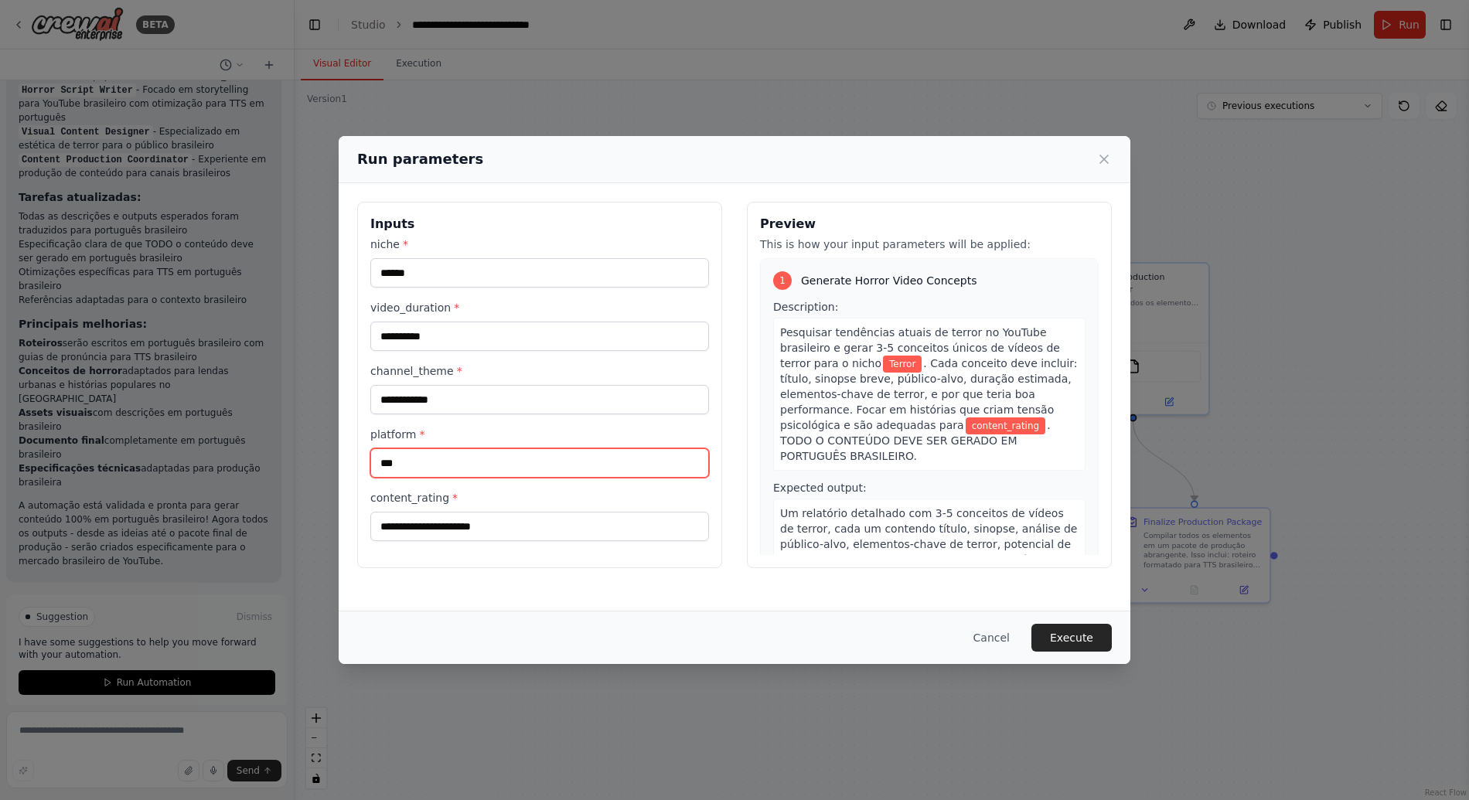
type input "*******"
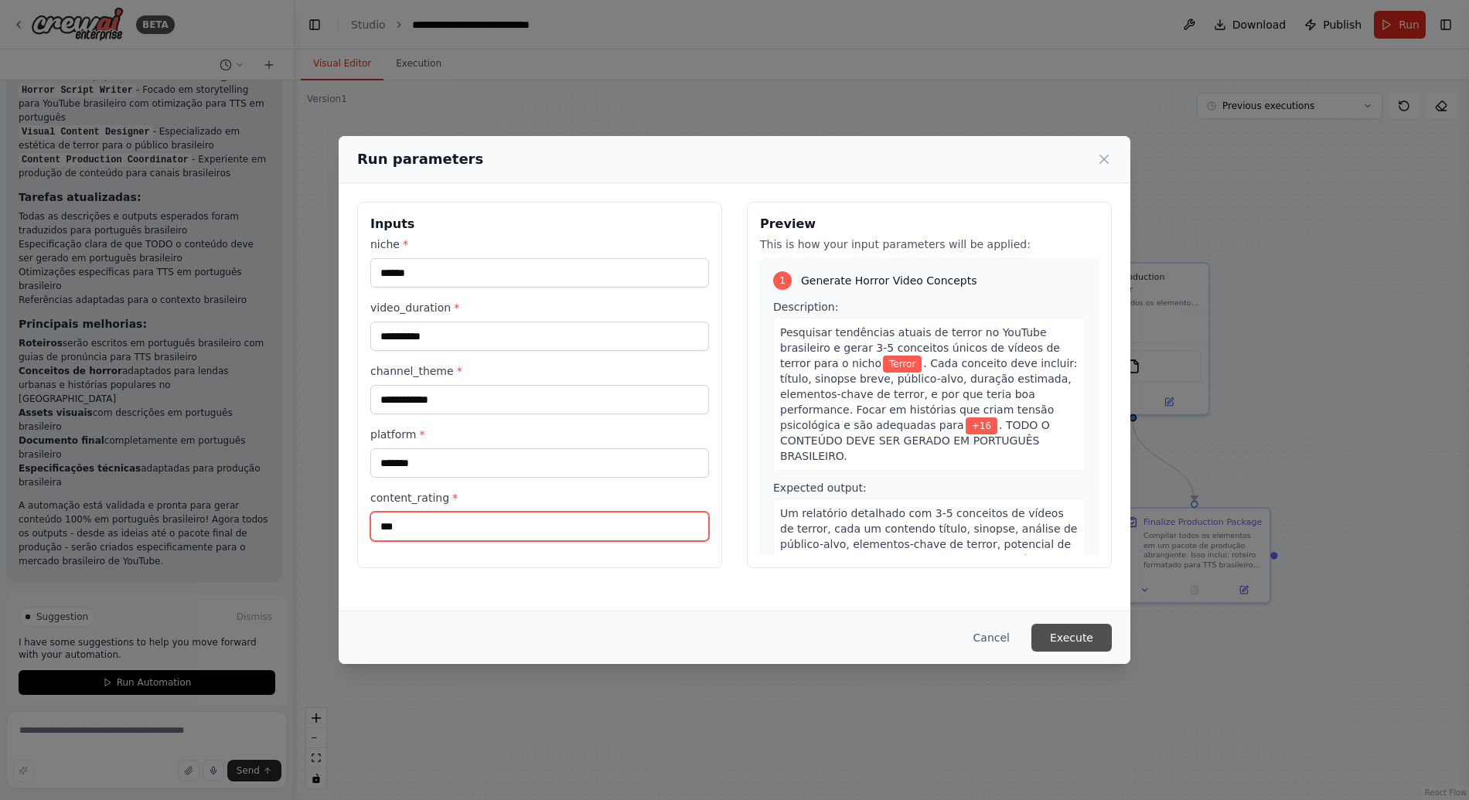
type input "***"
click at [1063, 635] on button "Execute" at bounding box center [1071, 638] width 80 height 28
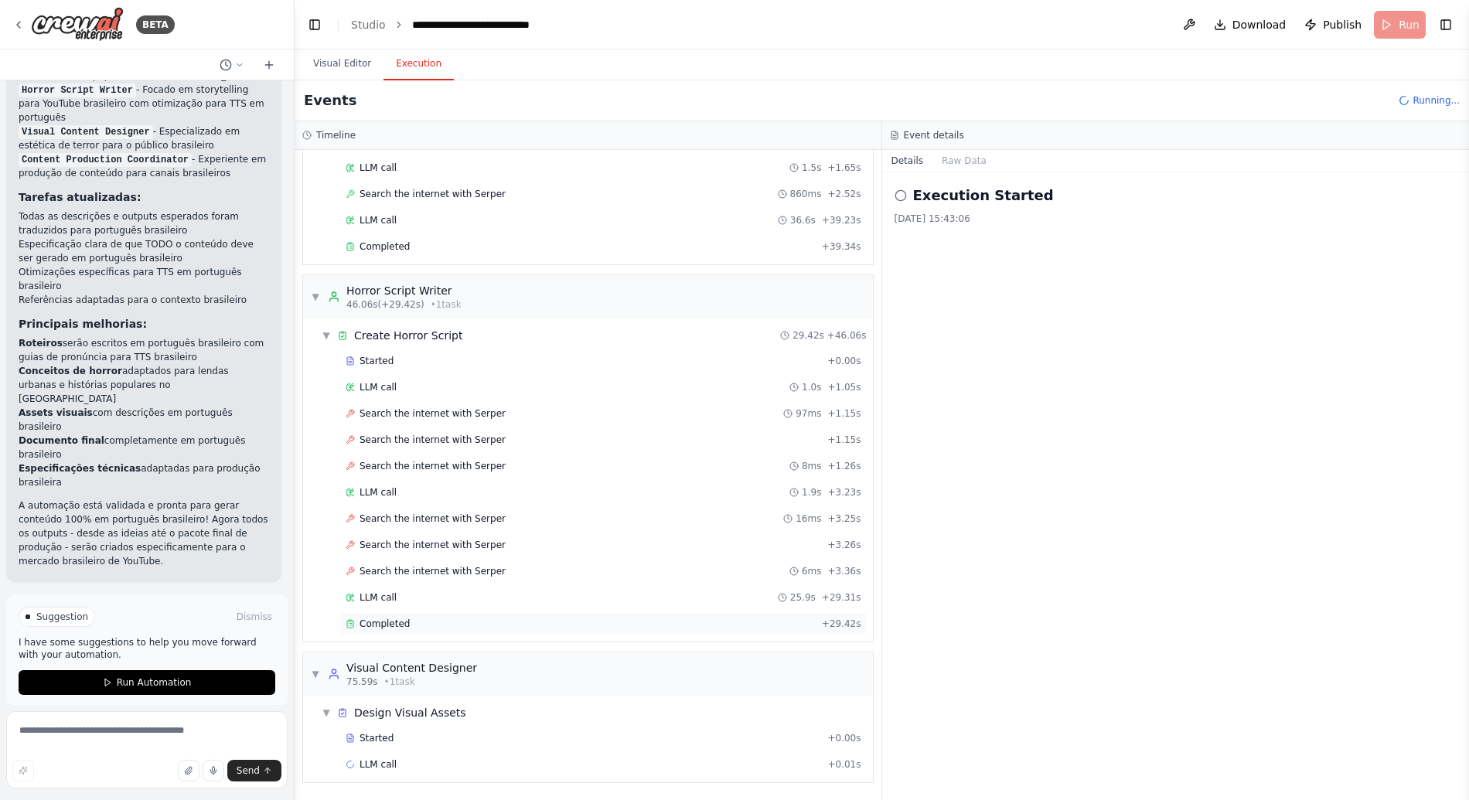
scroll to position [129, 0]
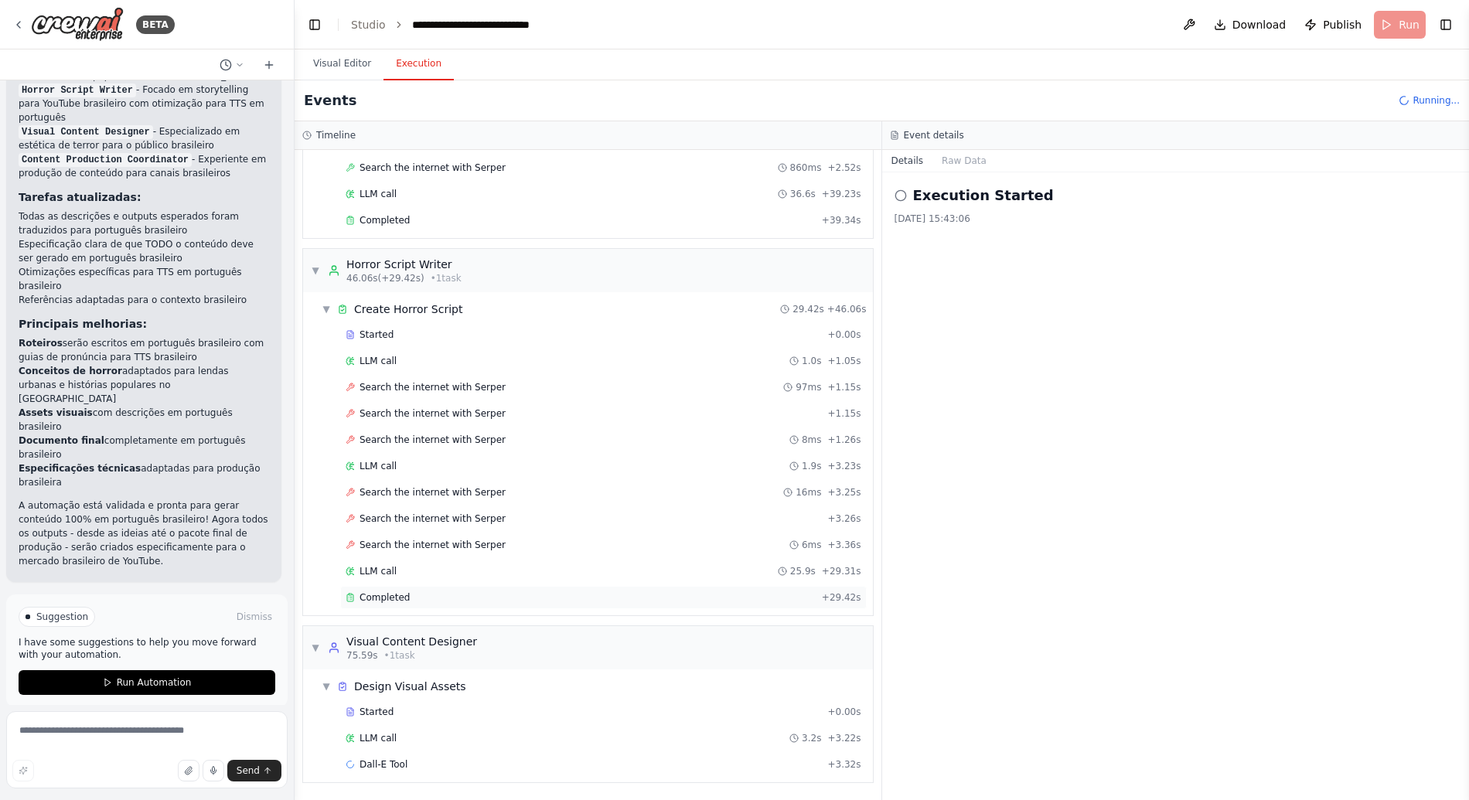
click at [403, 601] on span "Completed" at bounding box center [384, 597] width 50 height 12
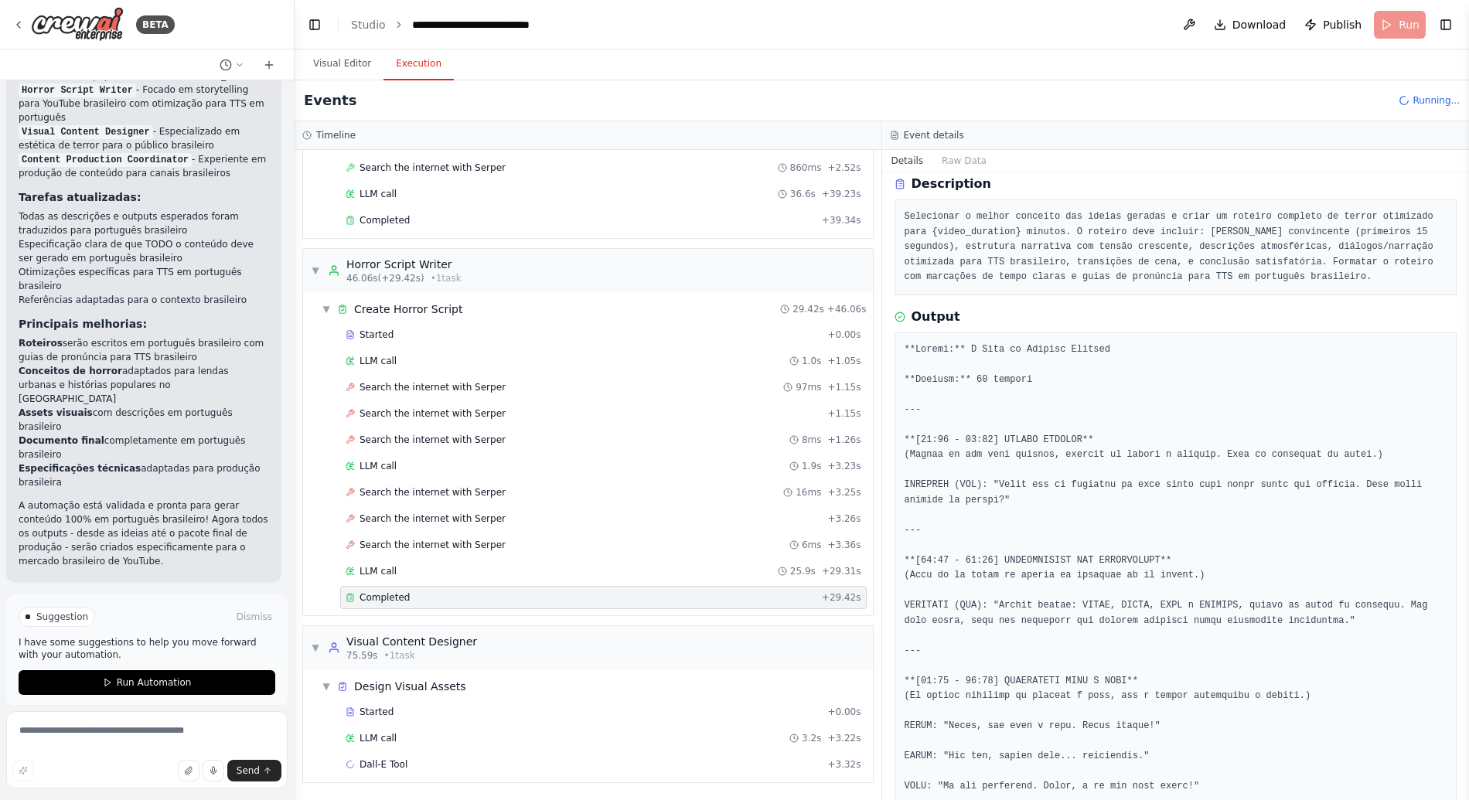
scroll to position [60, 0]
drag, startPoint x: 936, startPoint y: 480, endPoint x: 1040, endPoint y: 508, distance: 108.0
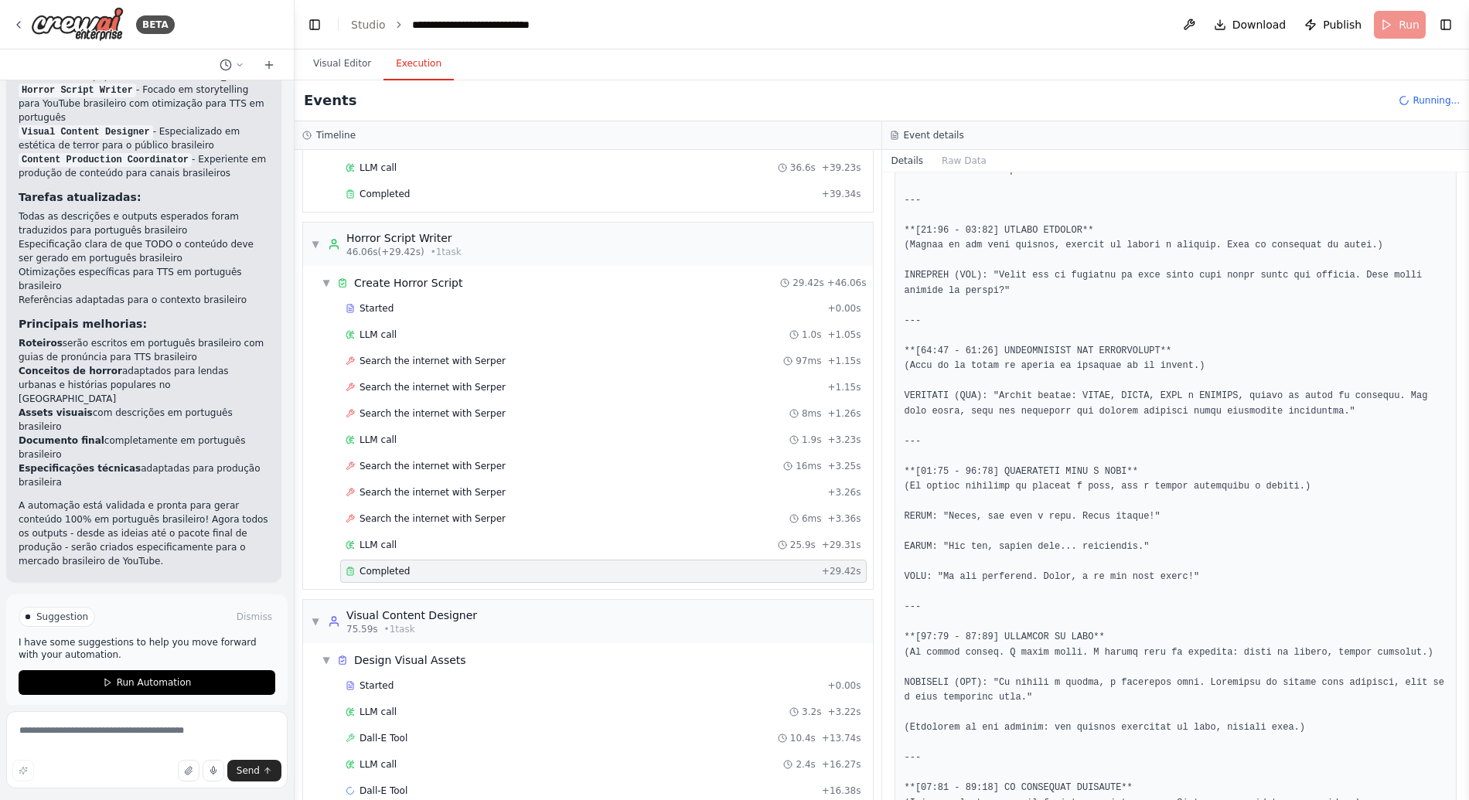
scroll to position [308, 0]
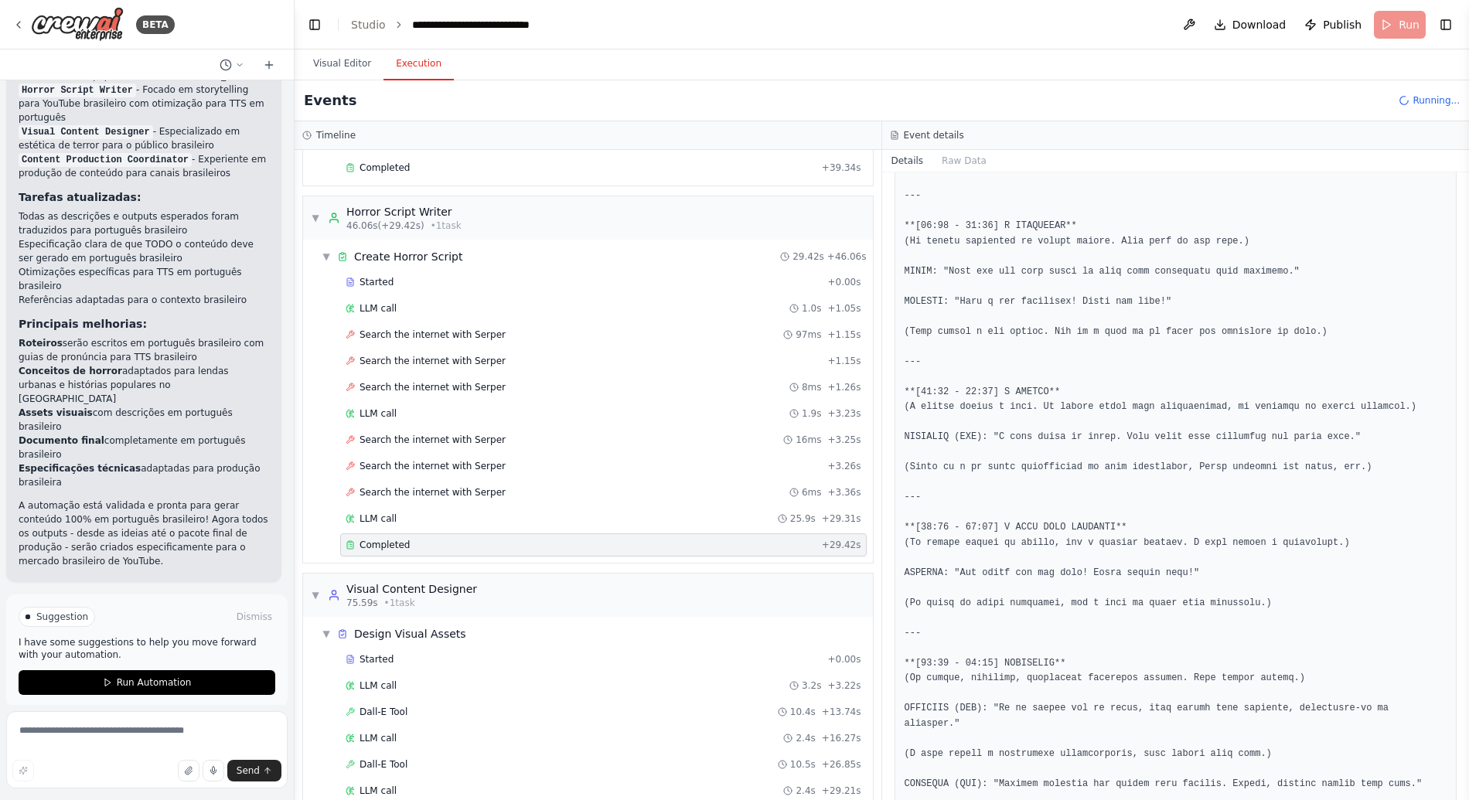
scroll to position [1536, 0]
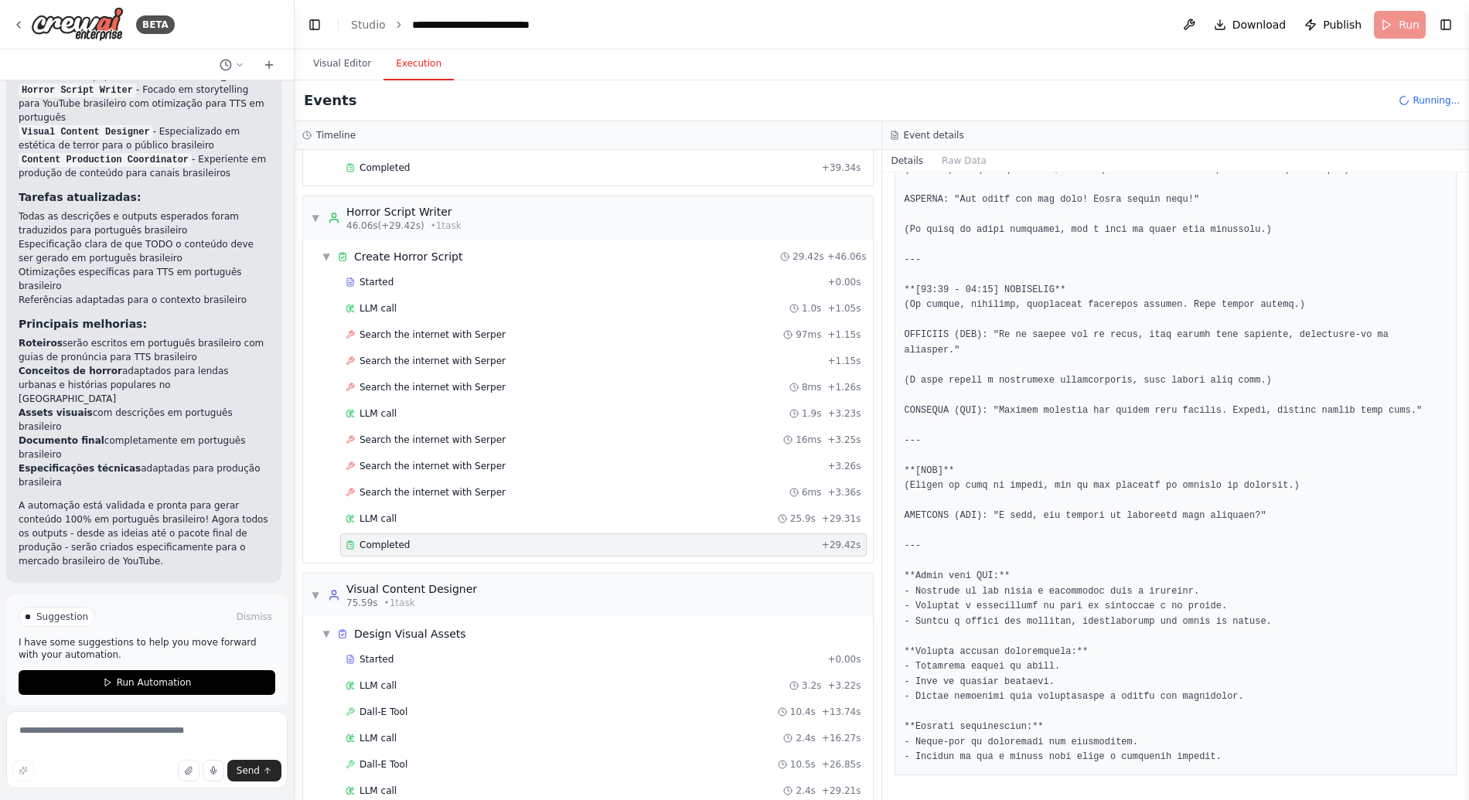
click at [516, 94] on div "Events Running..." at bounding box center [881, 100] width 1174 height 41
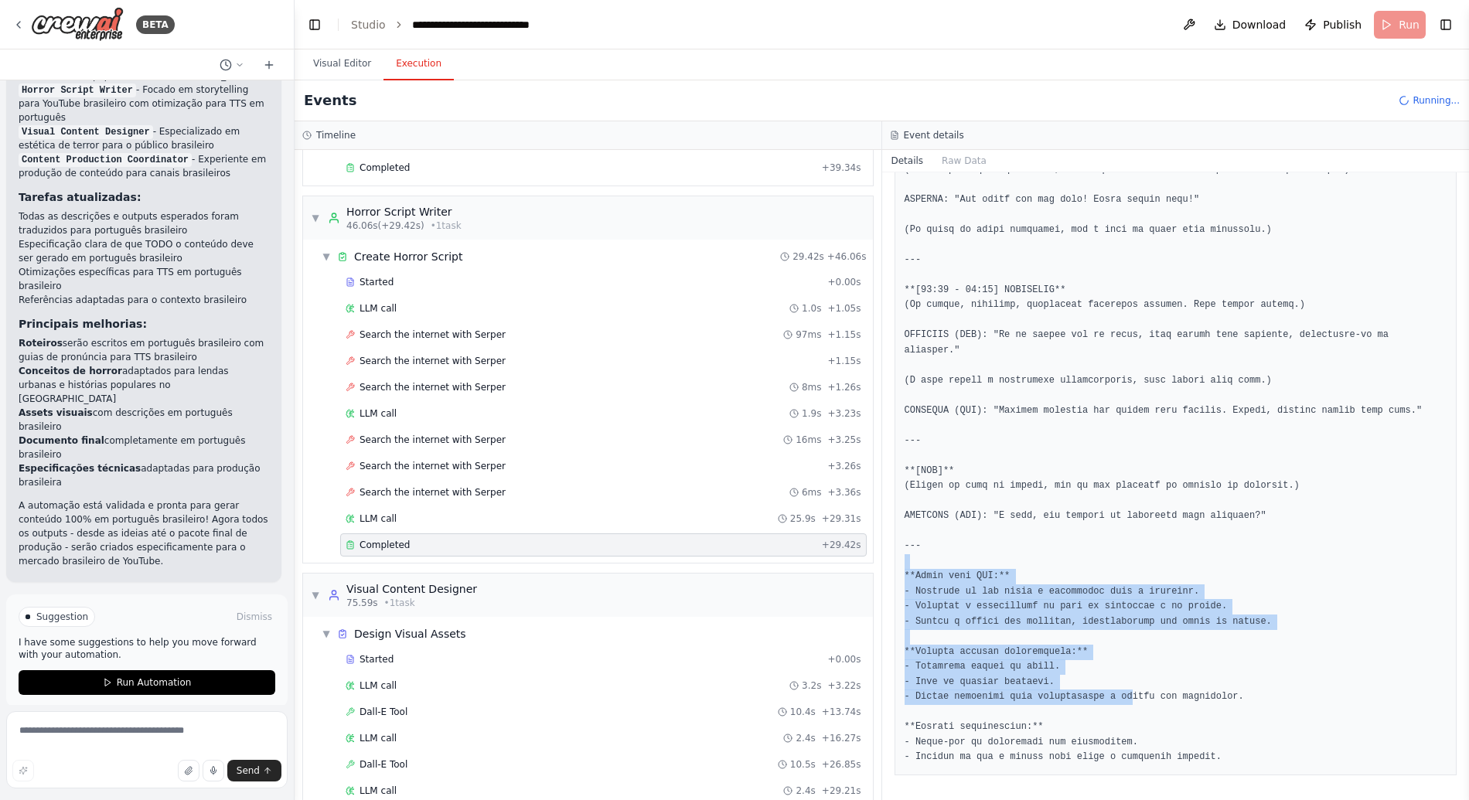
drag, startPoint x: 921, startPoint y: 560, endPoint x: 1167, endPoint y: 714, distance: 290.6
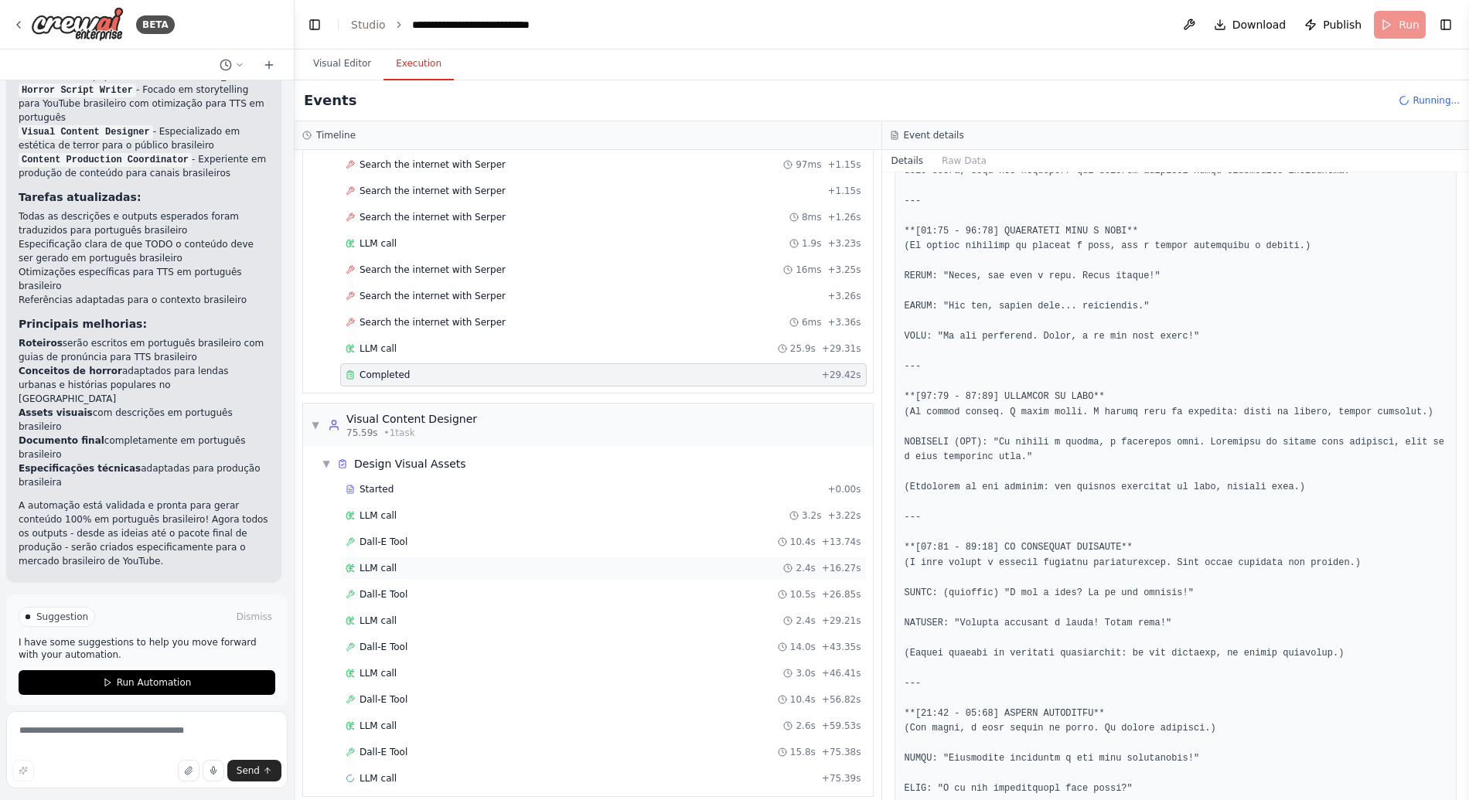
scroll to position [366, 0]
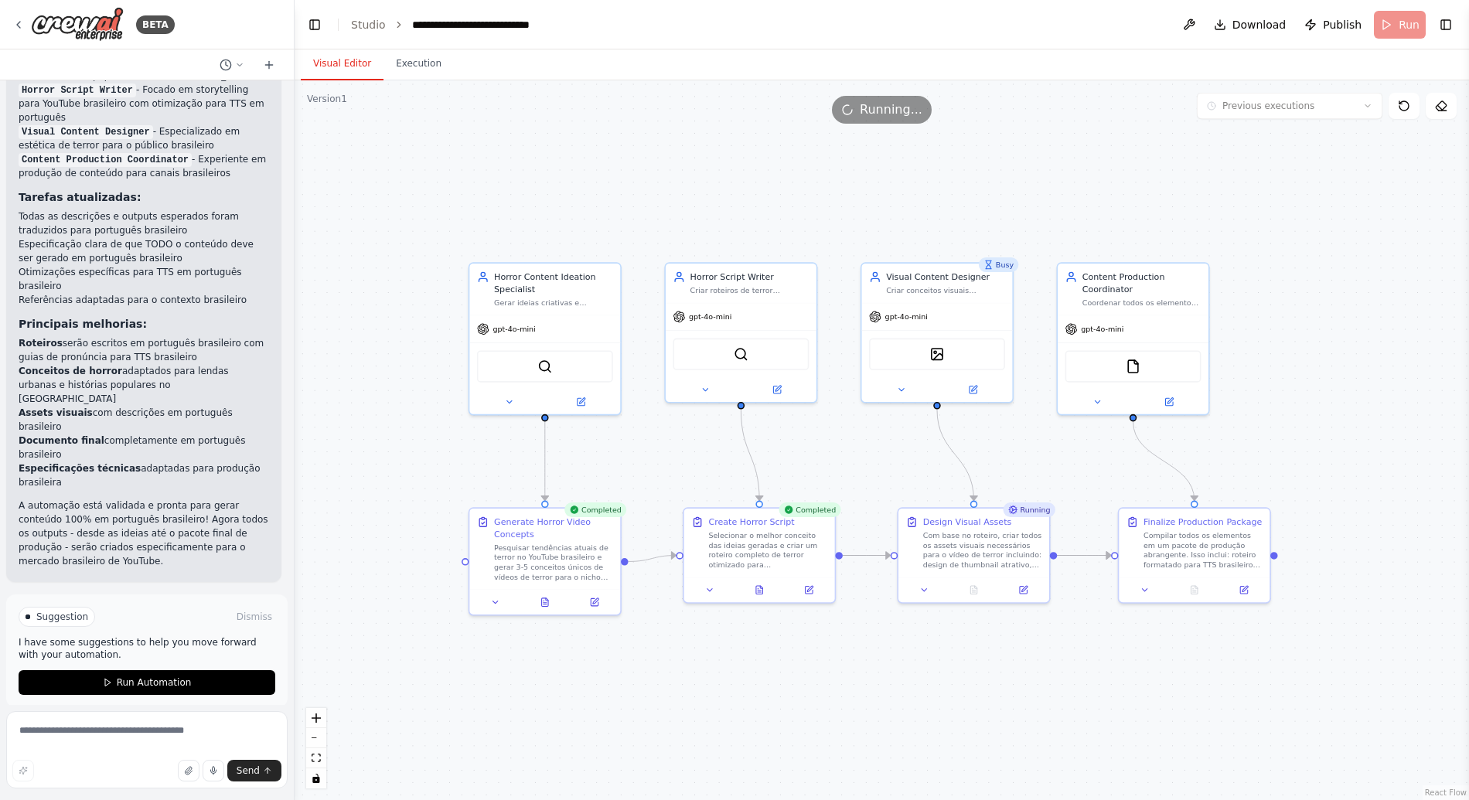
click at [342, 66] on button "Visual Editor" at bounding box center [342, 64] width 83 height 32
click at [1274, 556] on div at bounding box center [1274, 554] width 8 height 8
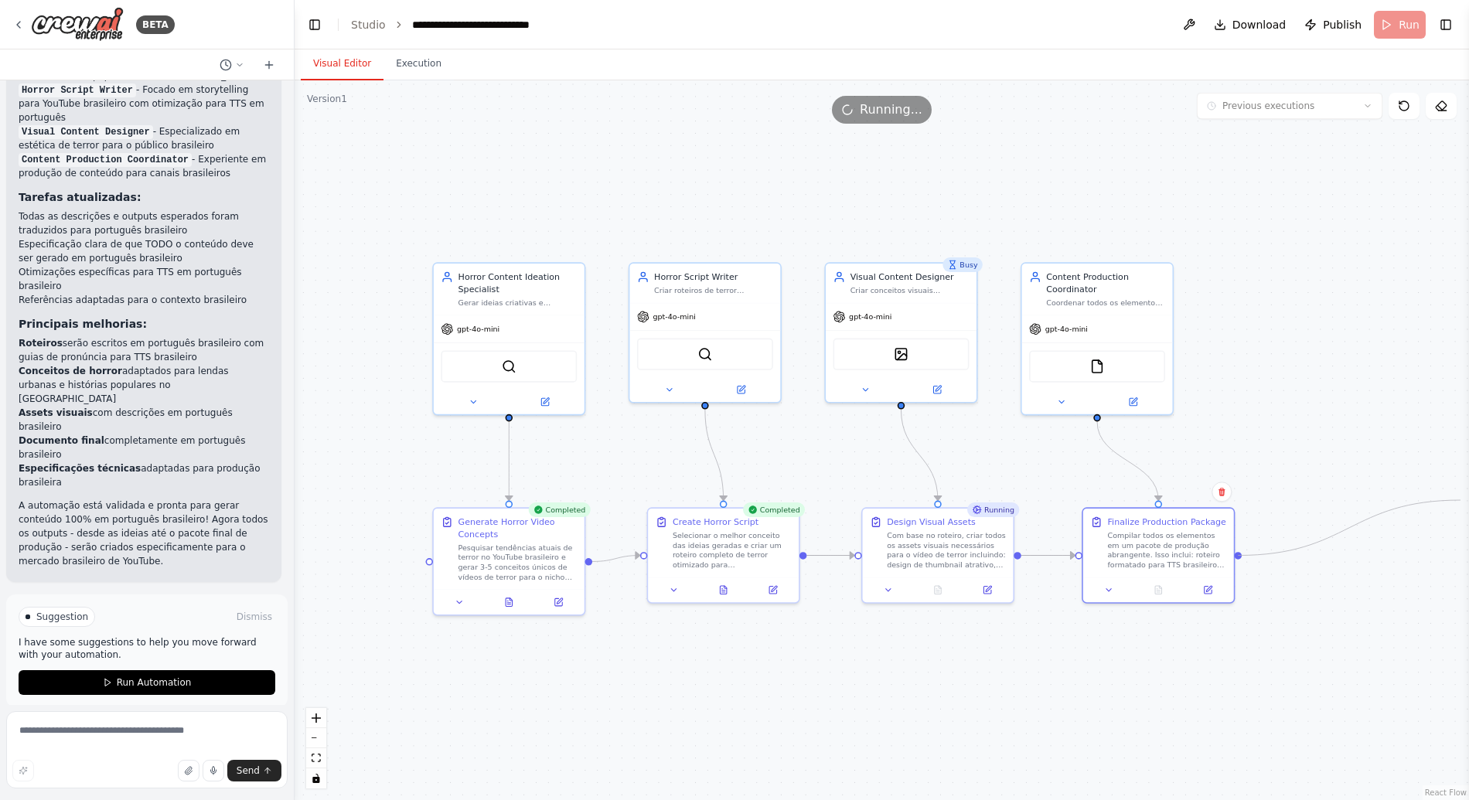
drag, startPoint x: 1275, startPoint y: 554, endPoint x: 1462, endPoint y: 492, distance: 198.0
click at [1462, 491] on div "BETA Hello! I'm the CrewAI assistant. What kind of automation do you want to bu…" at bounding box center [734, 400] width 1469 height 800
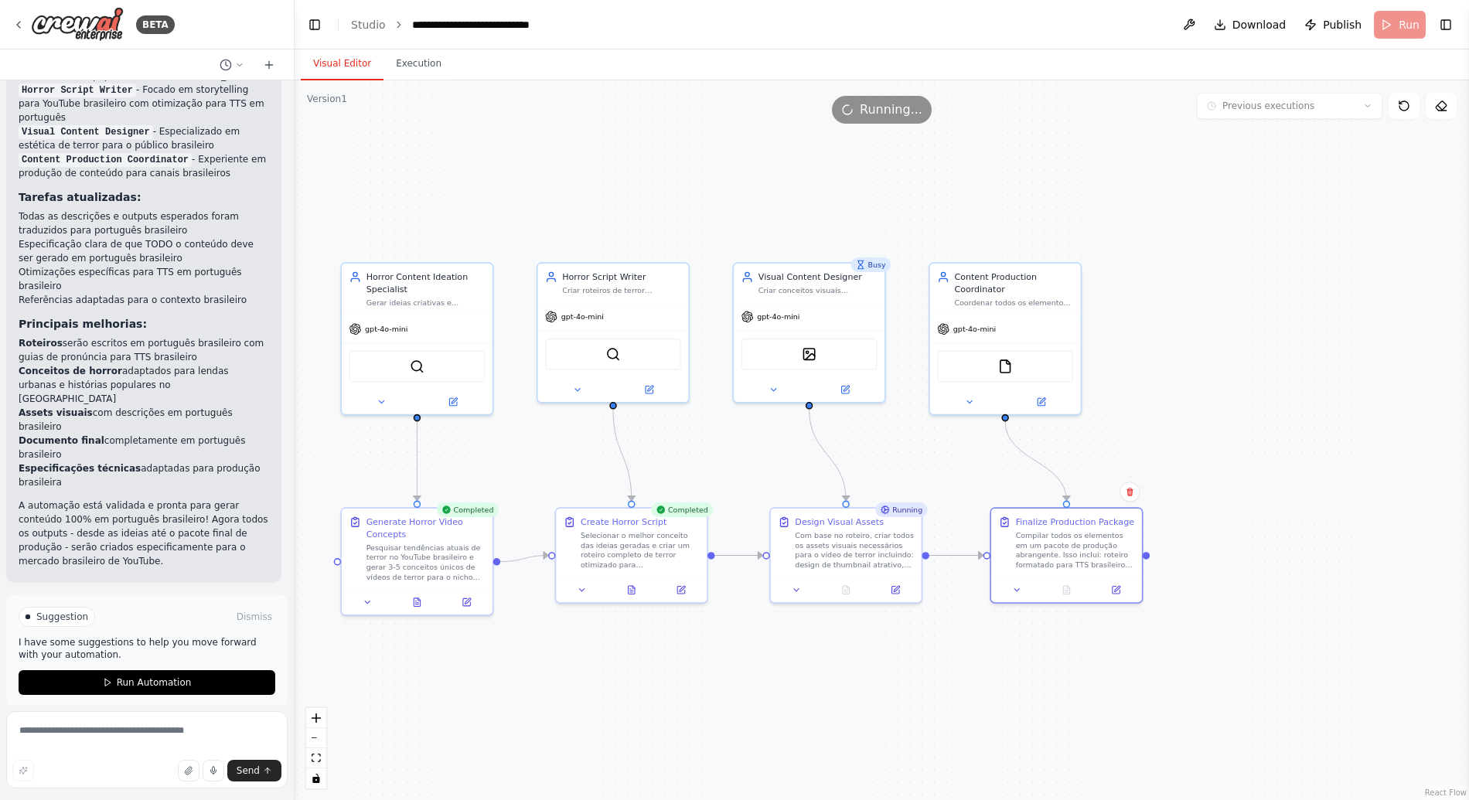
click at [1251, 361] on div ".deletable-edge-delete-btn { width: 20px; height: 20px; border: 0px solid #ffff…" at bounding box center [881, 440] width 1174 height 720
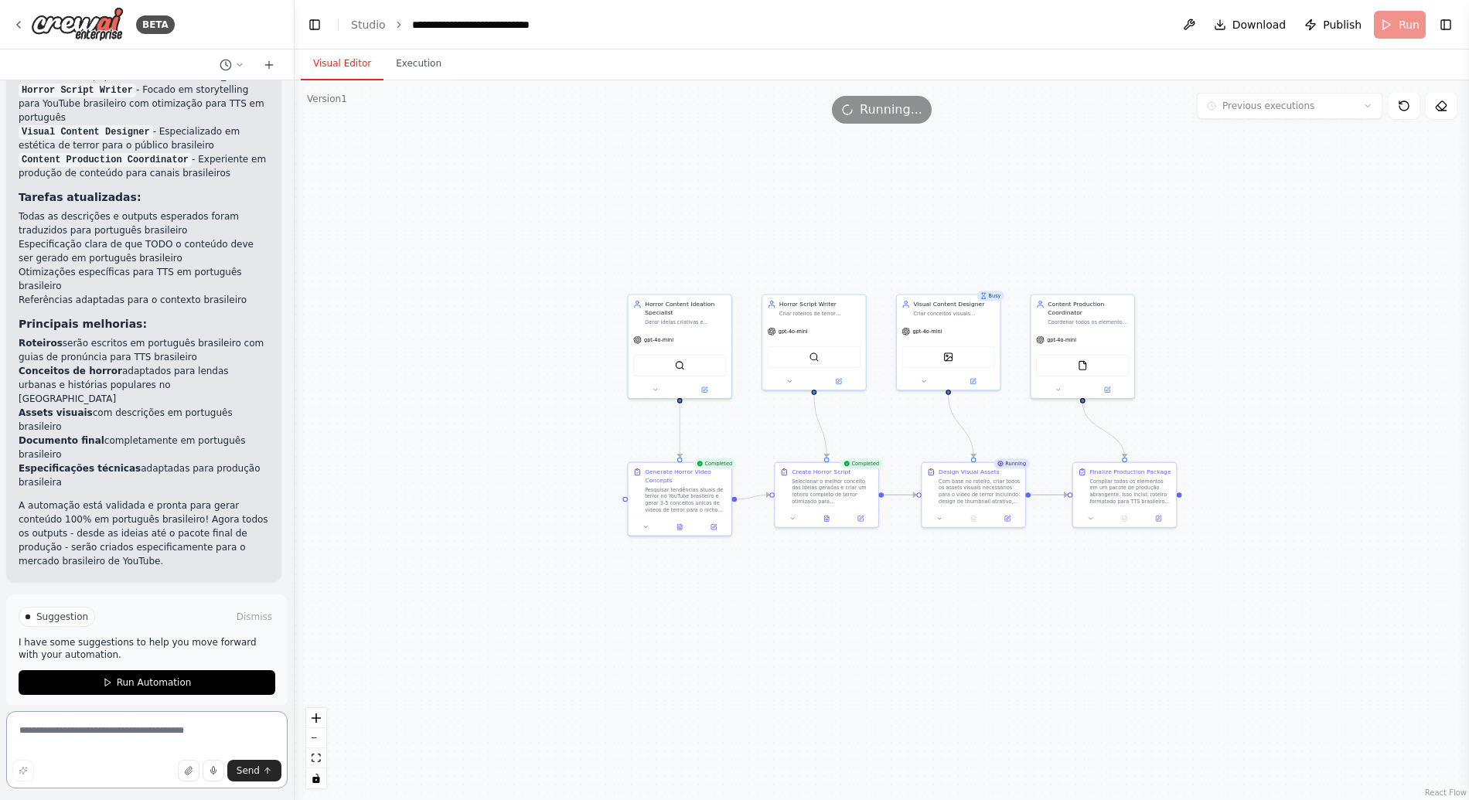
click at [132, 730] on textarea at bounding box center [146, 749] width 281 height 77
type textarea "**********"
drag, startPoint x: 597, startPoint y: 308, endPoint x: 551, endPoint y: 307, distance: 46.4
click at [551, 307] on div ".deletable-edge-delete-btn { width: 20px; height: 20px; border: 0px solid #ffff…" at bounding box center [881, 440] width 1174 height 720
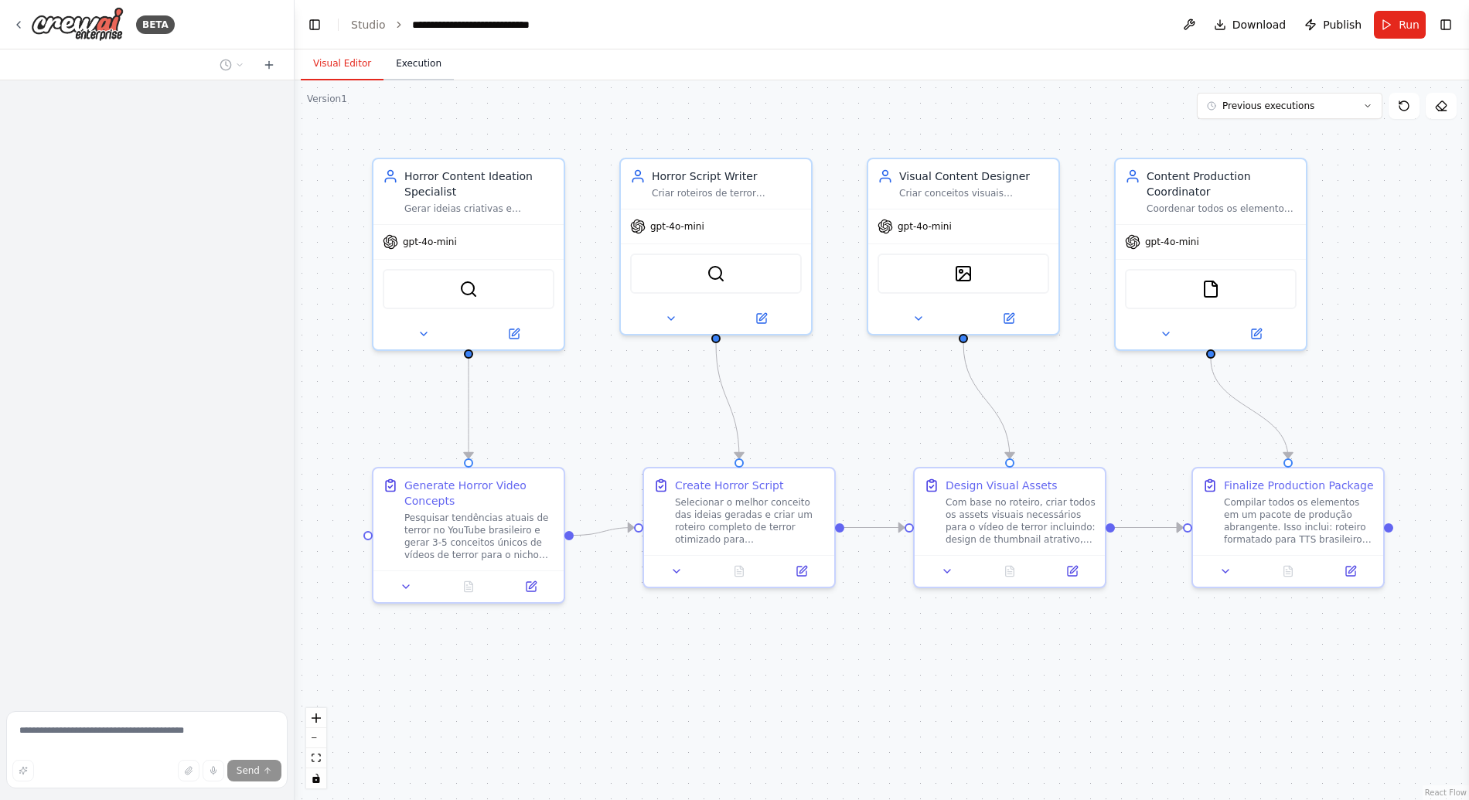
click at [429, 67] on button "Execution" at bounding box center [418, 64] width 70 height 32
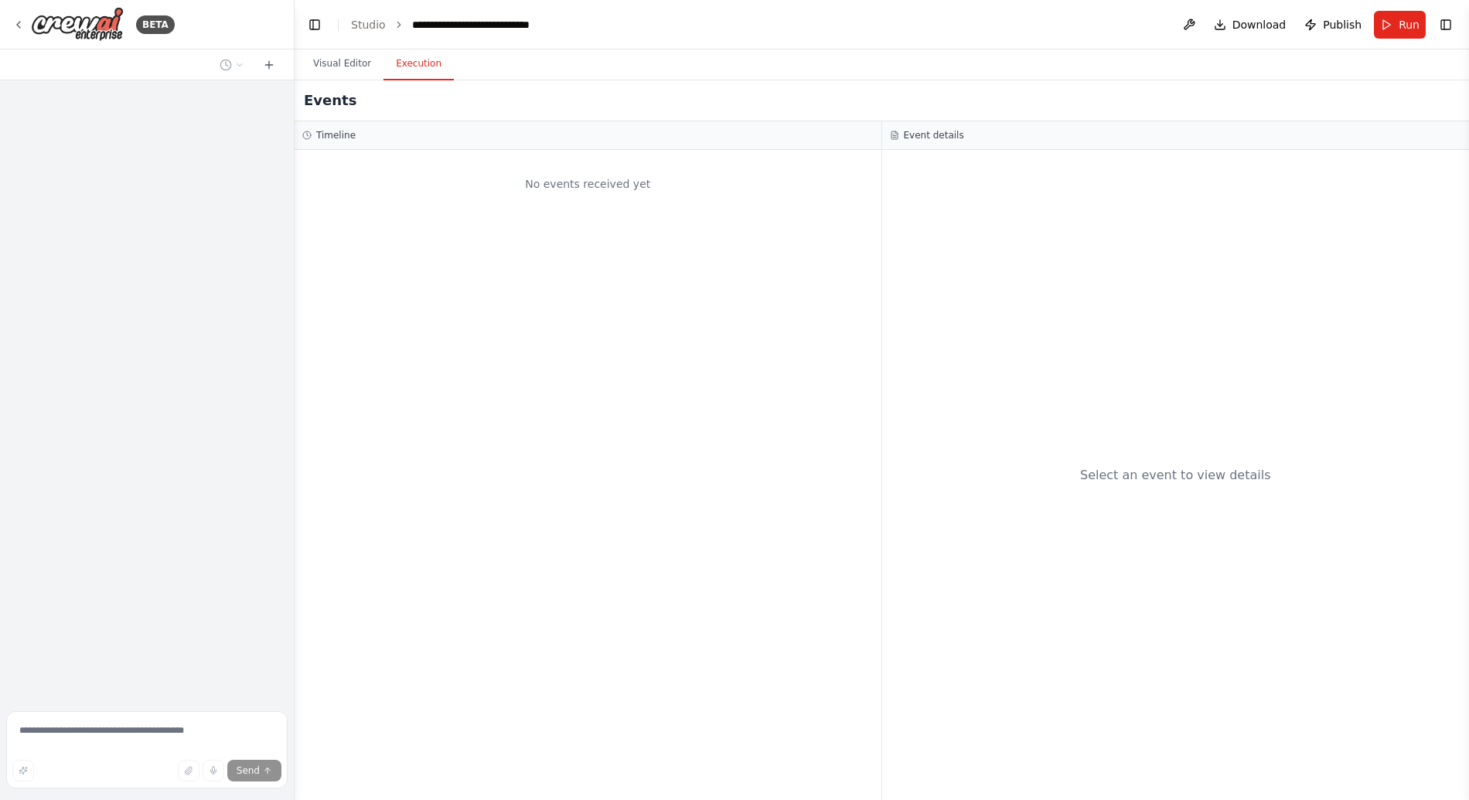
scroll to position [3561, 0]
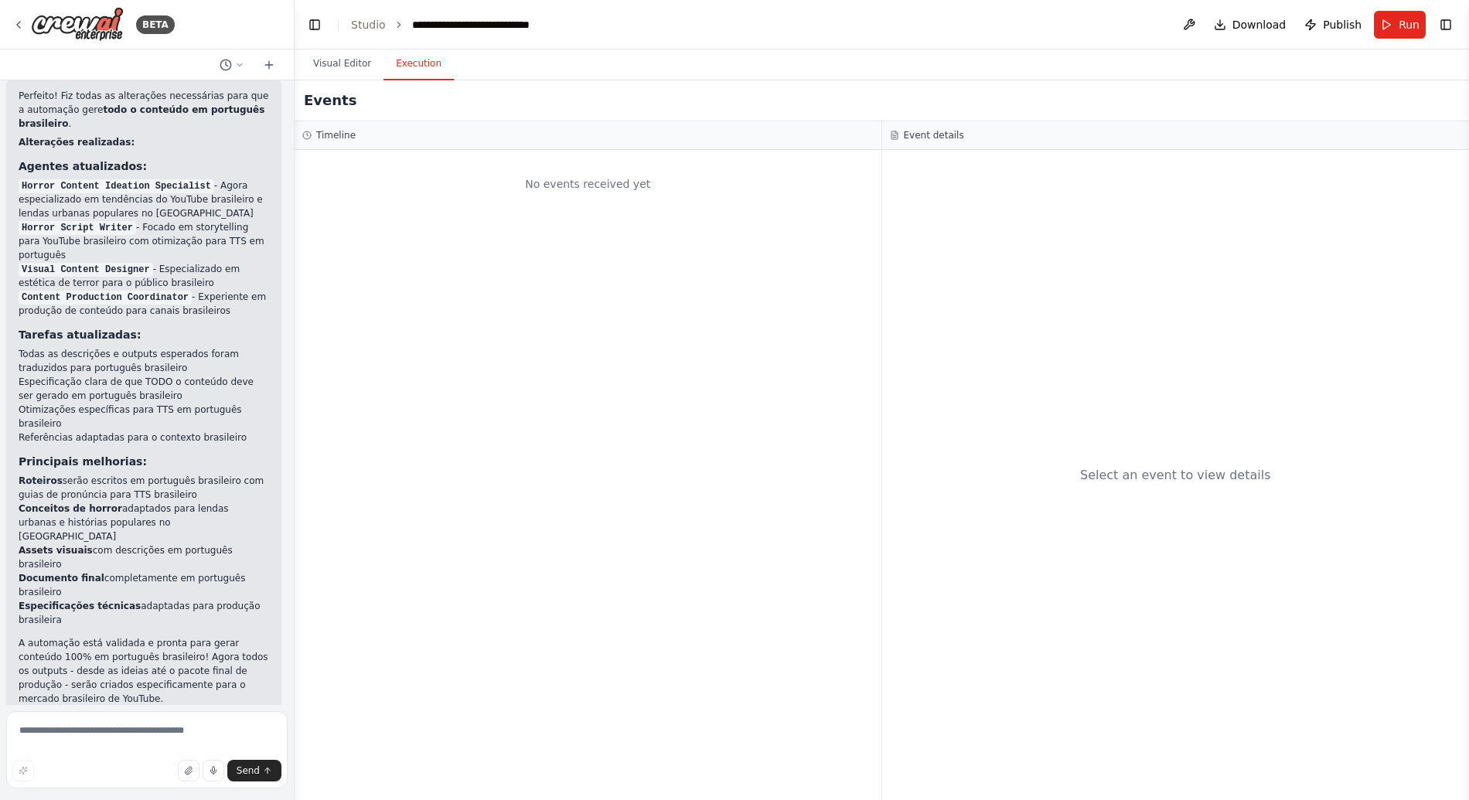
click at [454, 240] on div "No events received yet" at bounding box center [587, 475] width 587 height 650
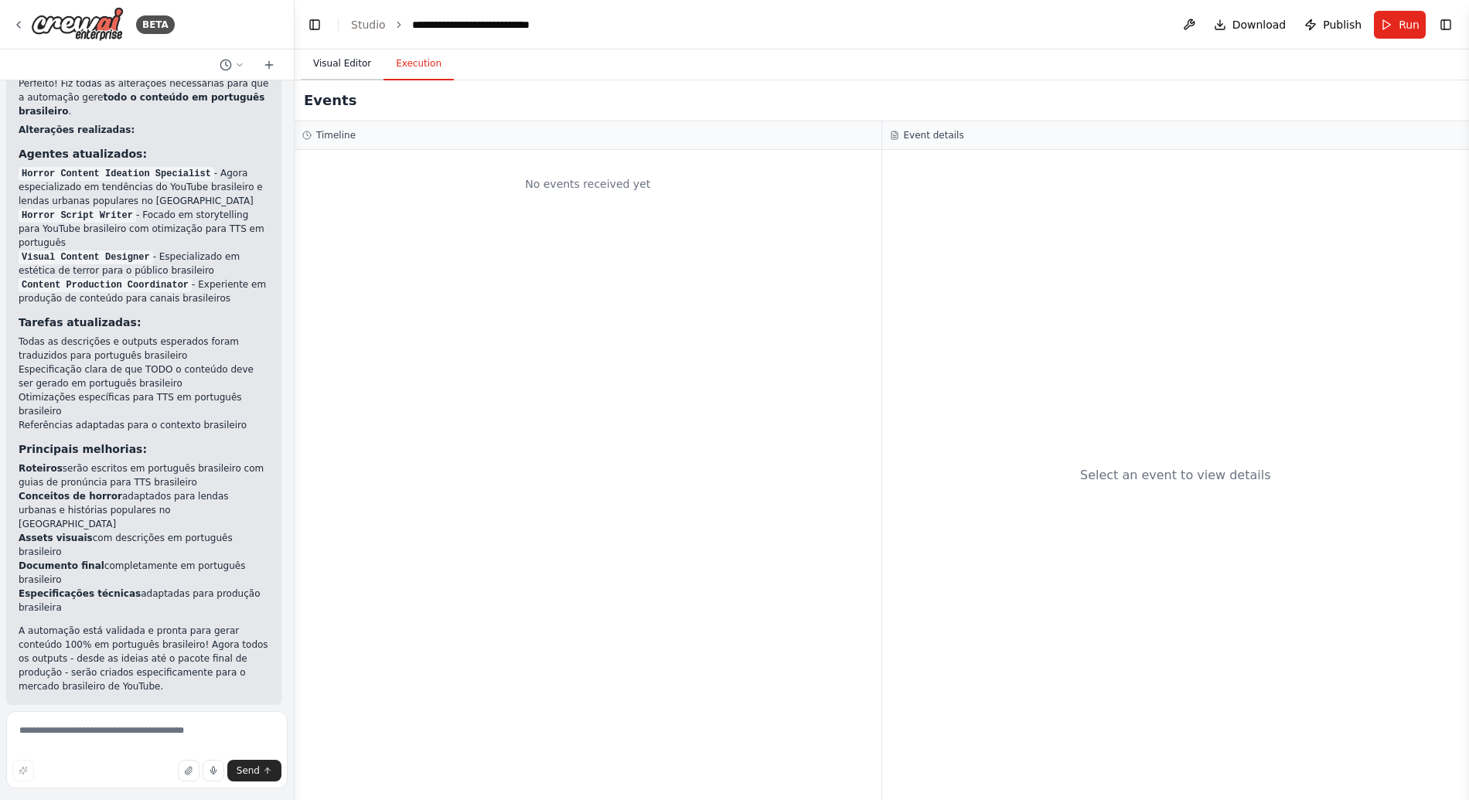
click at [346, 63] on button "Visual Editor" at bounding box center [342, 64] width 83 height 32
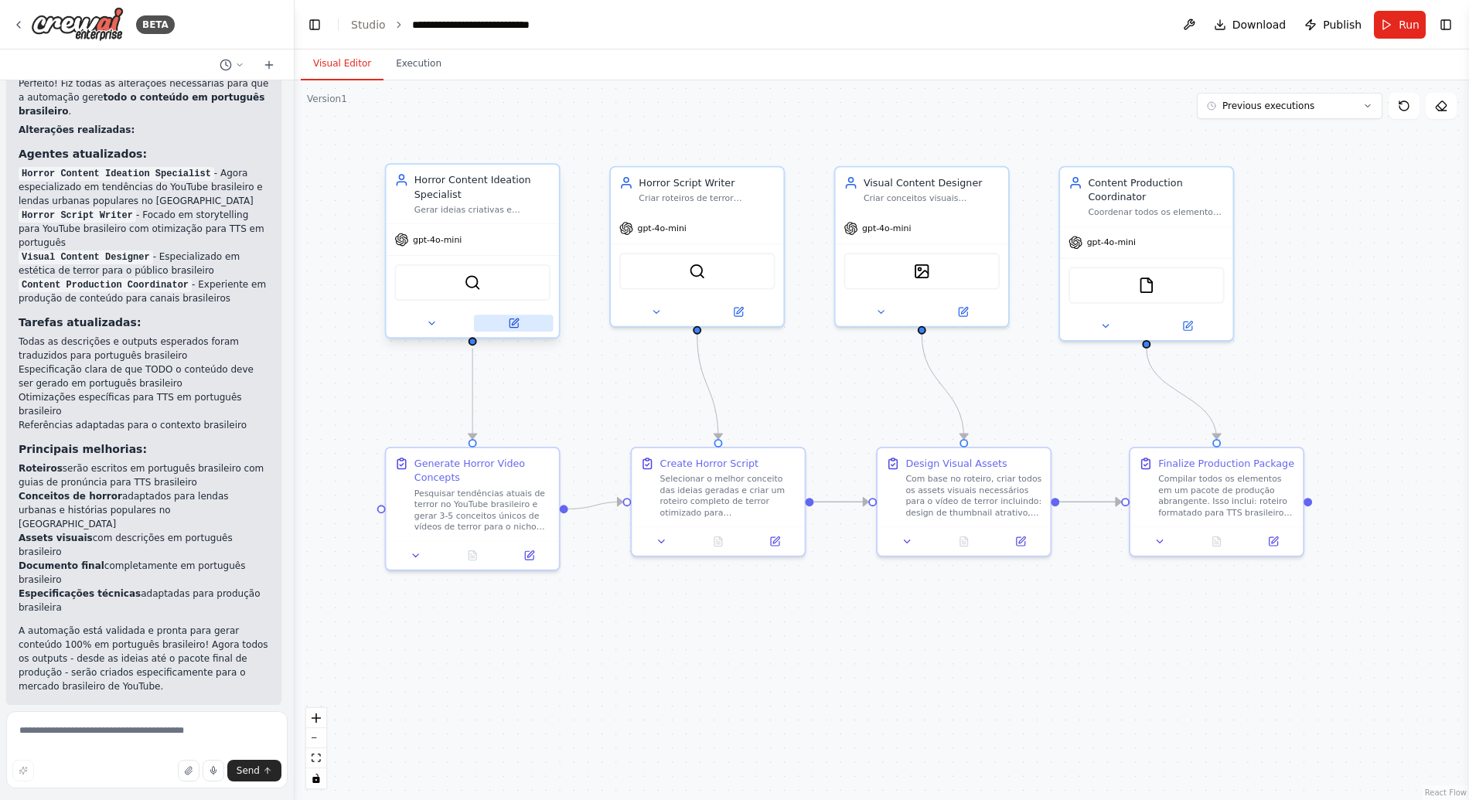
click at [512, 323] on icon at bounding box center [515, 321] width 6 height 6
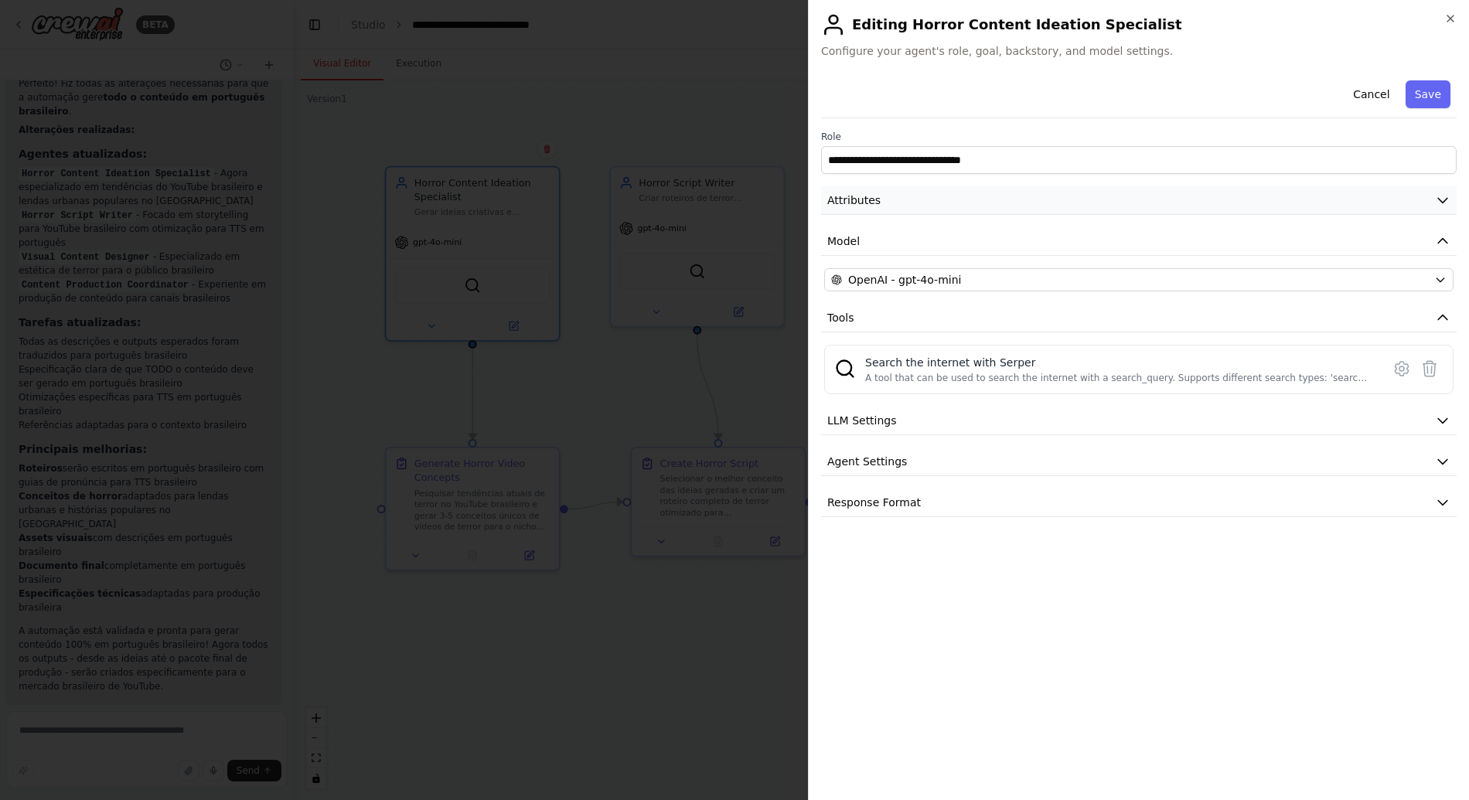
click at [957, 194] on button "Attributes" at bounding box center [1138, 200] width 635 height 29
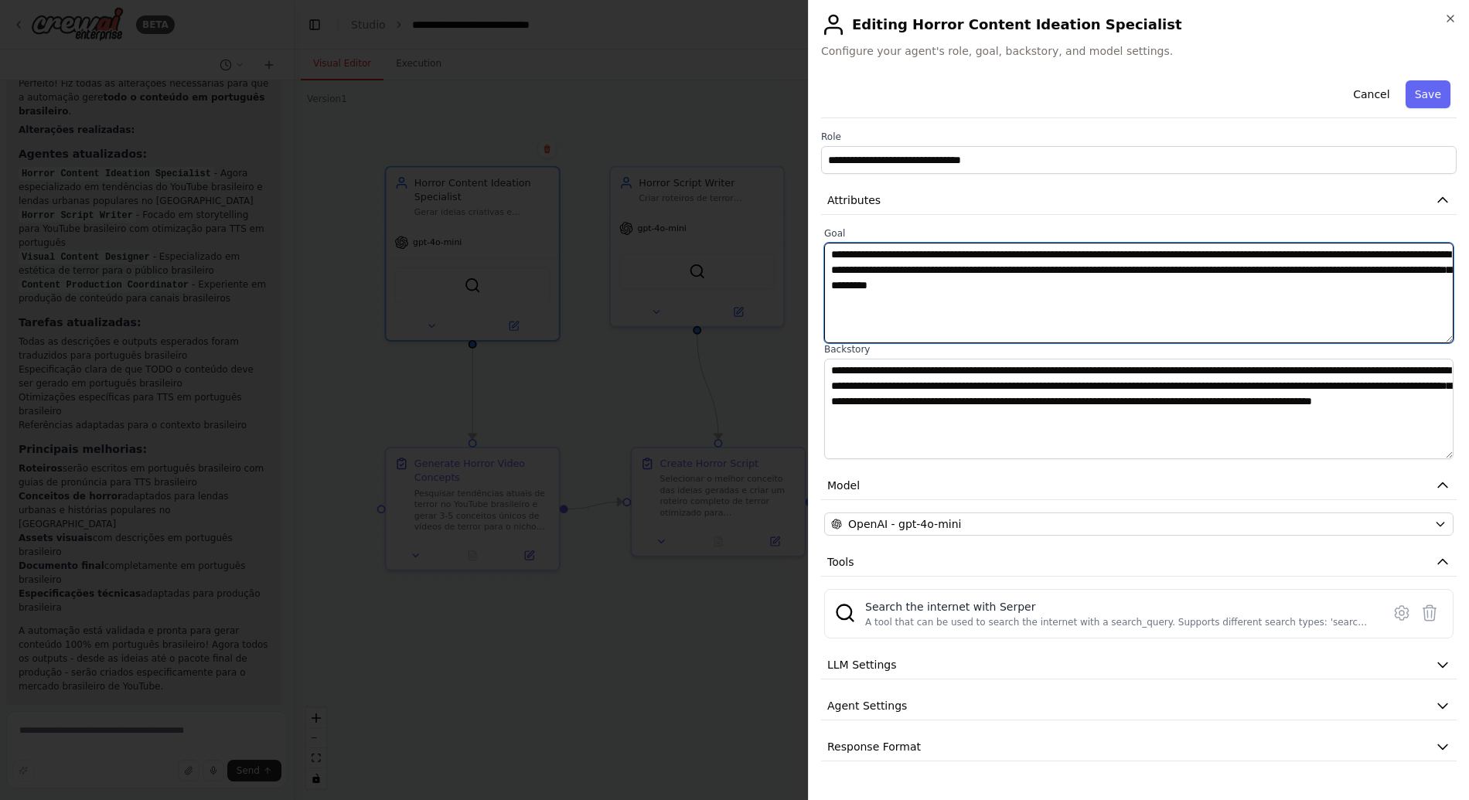
drag, startPoint x: 911, startPoint y: 260, endPoint x: 1083, endPoint y: 271, distance: 171.9
click at [1080, 270] on textarea "**********" at bounding box center [1138, 293] width 629 height 100
click at [1083, 271] on textarea "**********" at bounding box center [1138, 293] width 629 height 100
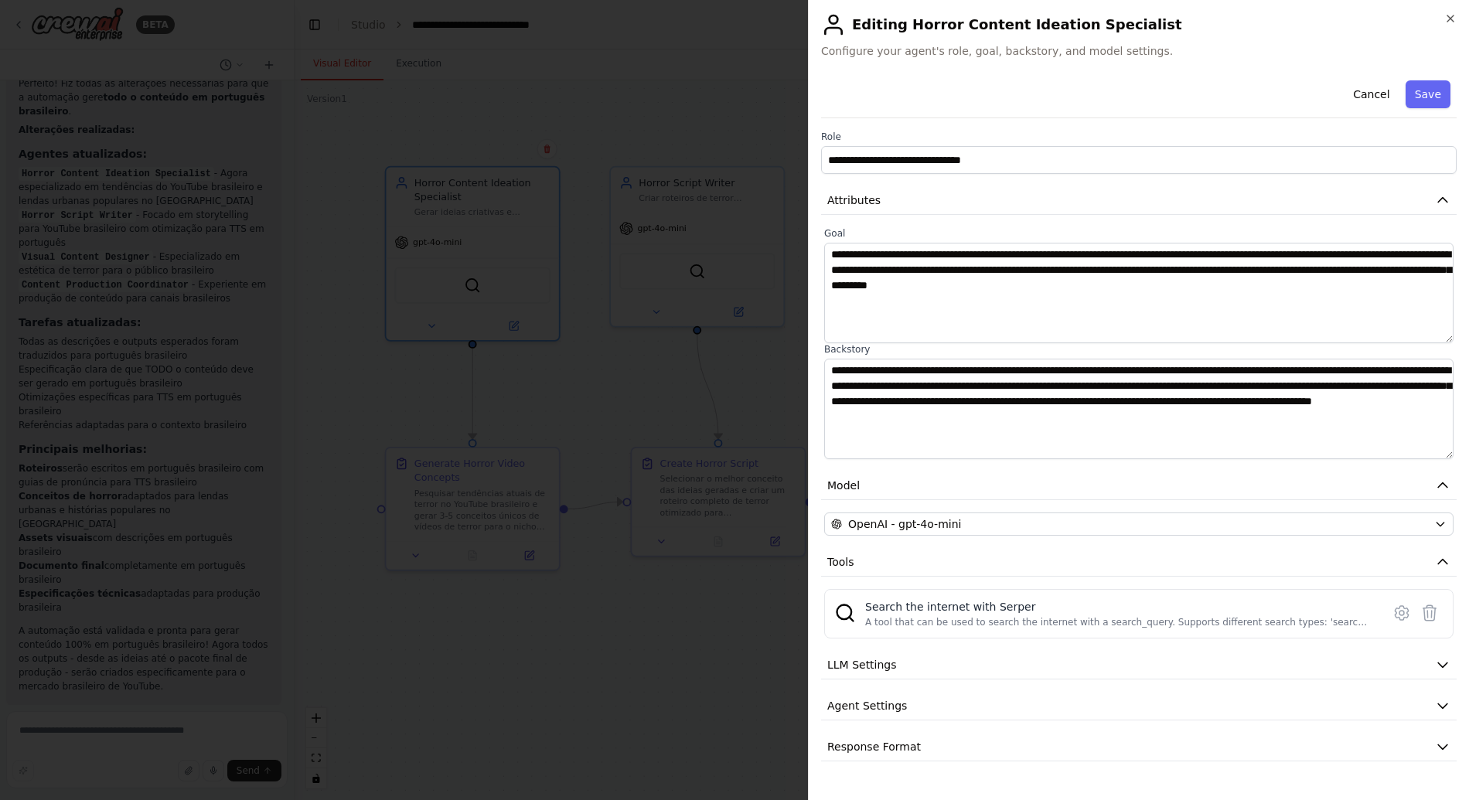
click at [1009, 466] on div "**********" at bounding box center [1138, 417] width 635 height 687
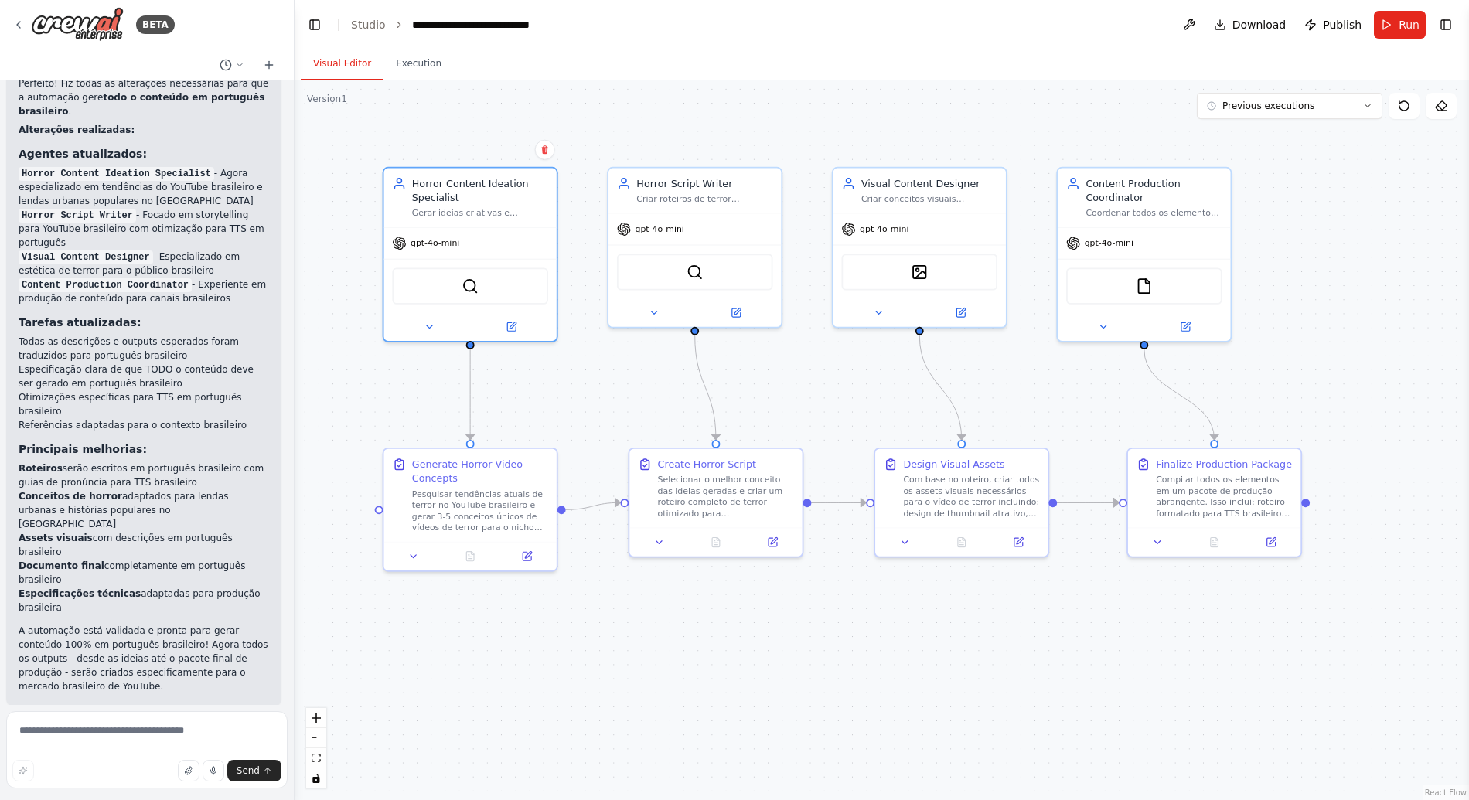
drag, startPoint x: 749, startPoint y: 106, endPoint x: 680, endPoint y: 148, distance: 80.5
click at [680, 148] on div ".deletable-edge-delete-btn { width: 20px; height: 20px; border: 0px solid #ffff…" at bounding box center [881, 440] width 1174 height 720
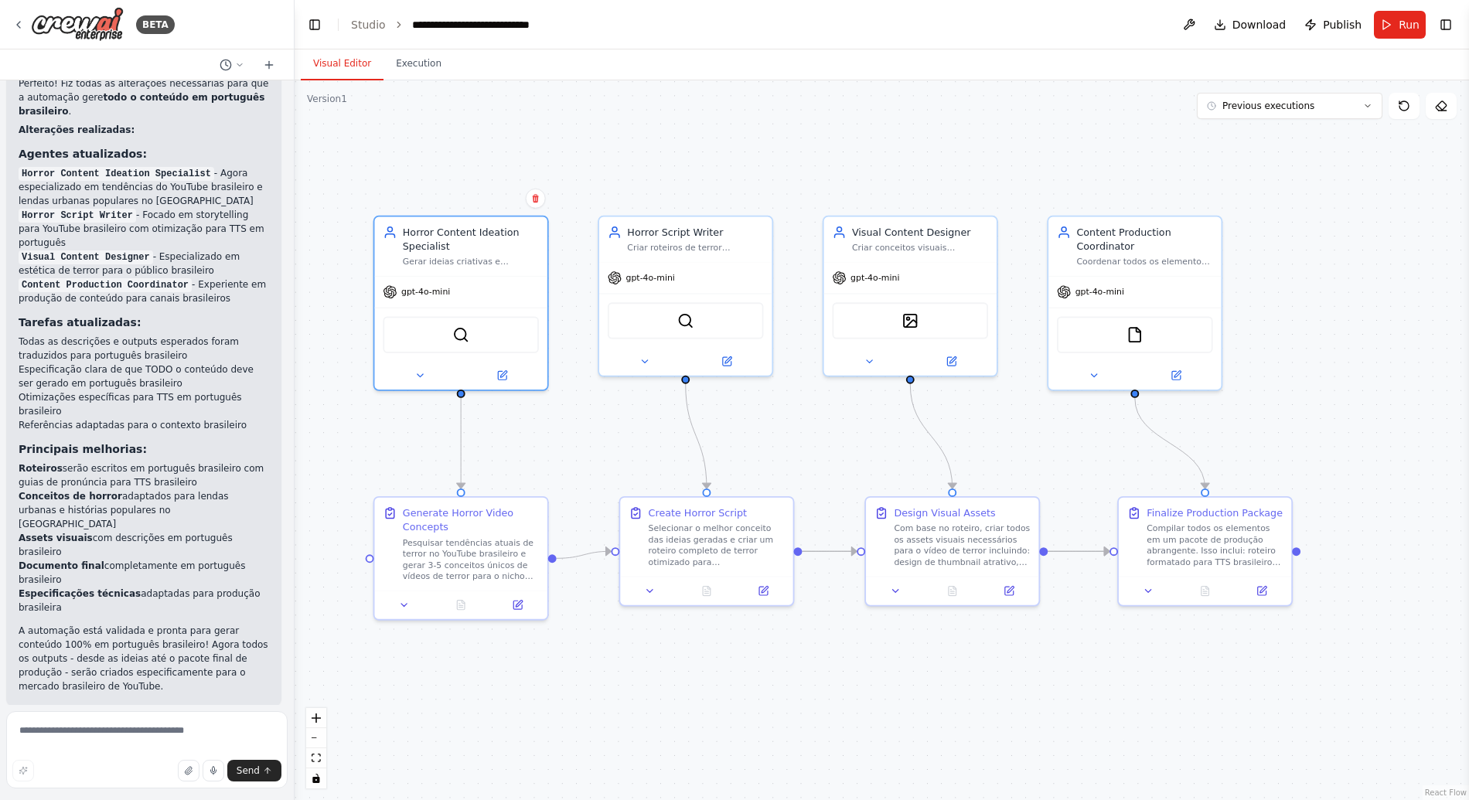
drag, startPoint x: 848, startPoint y: 128, endPoint x: 938, endPoint y: 142, distance: 90.7
click at [938, 142] on div ".deletable-edge-delete-btn { width: 20px; height: 20px; border: 0px solid #ffff…" at bounding box center [881, 440] width 1174 height 720
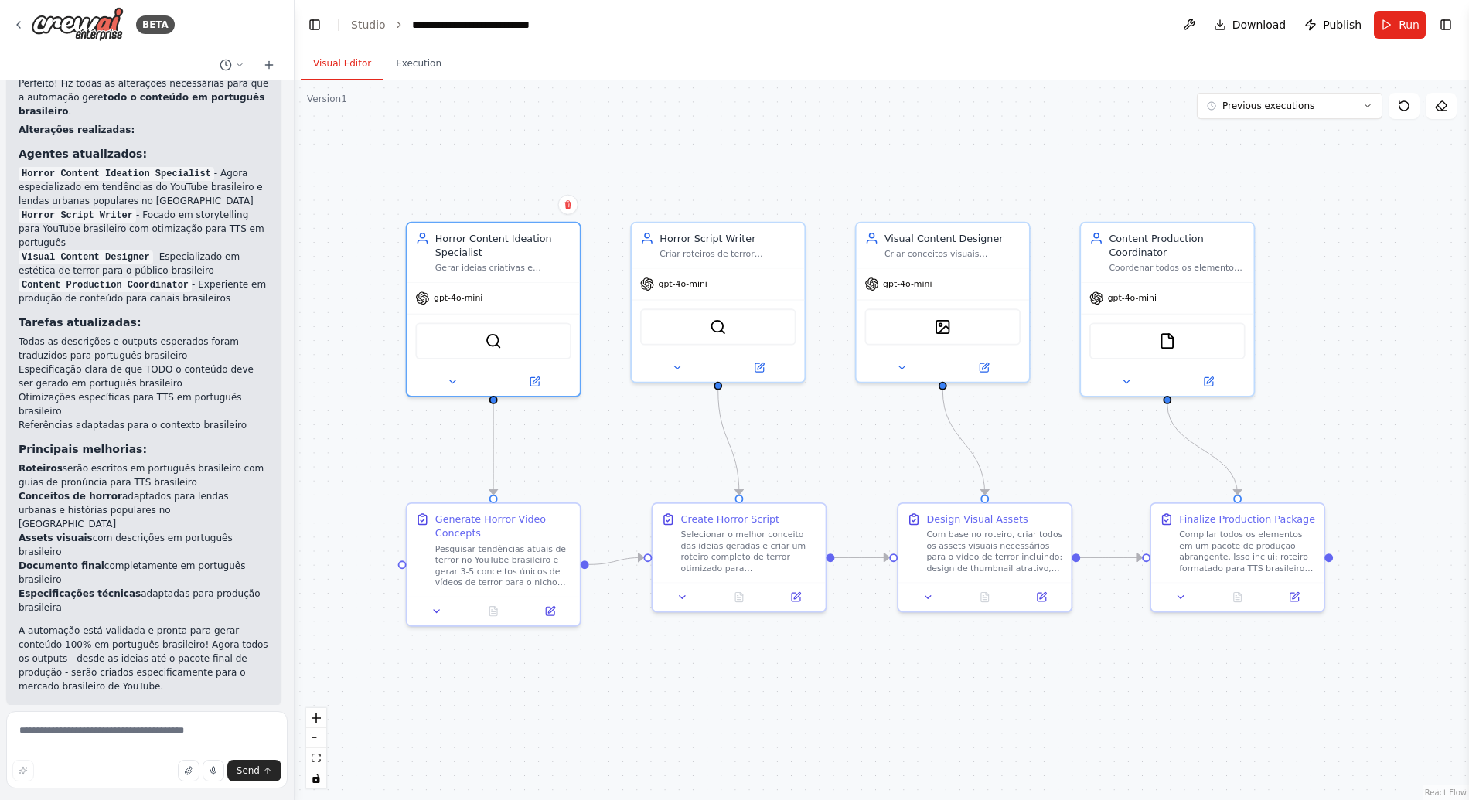
drag, startPoint x: 676, startPoint y: 172, endPoint x: 727, endPoint y: 147, distance: 57.7
click at [727, 147] on div ".deletable-edge-delete-btn { width: 20px; height: 20px; border: 0px solid #ffff…" at bounding box center [881, 440] width 1174 height 720
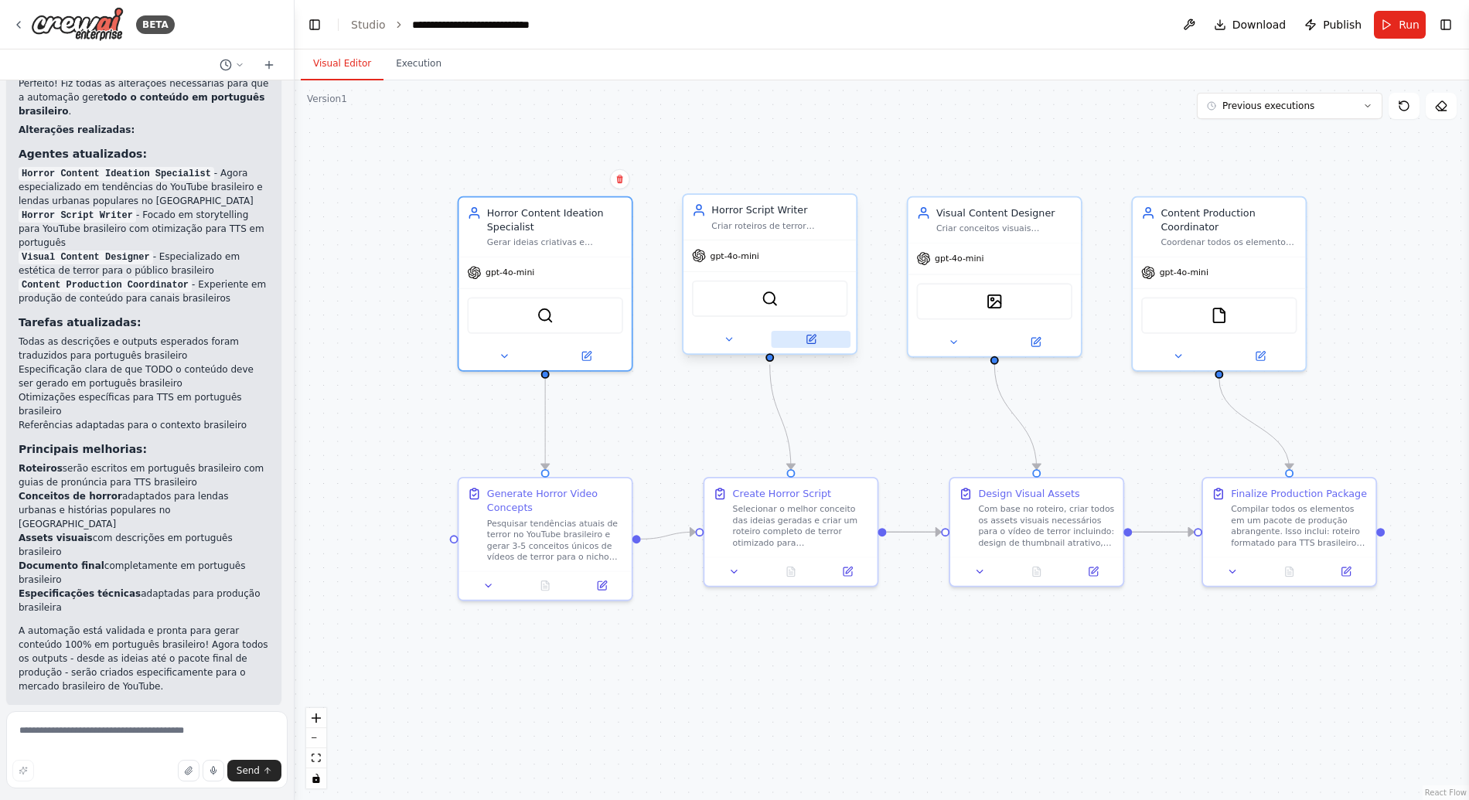
click at [815, 337] on icon at bounding box center [811, 340] width 12 height 12
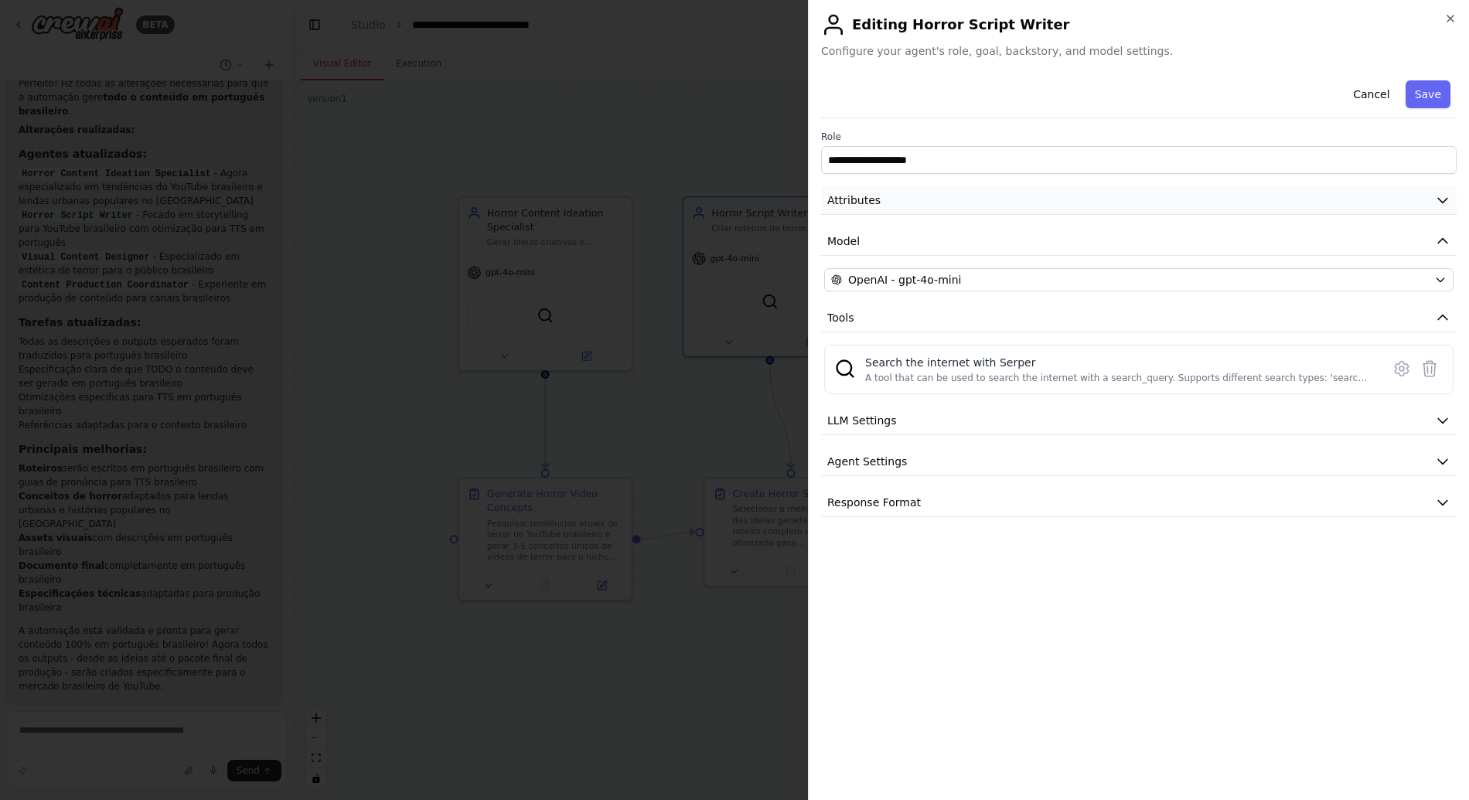
click at [894, 189] on button "Attributes" at bounding box center [1138, 200] width 635 height 29
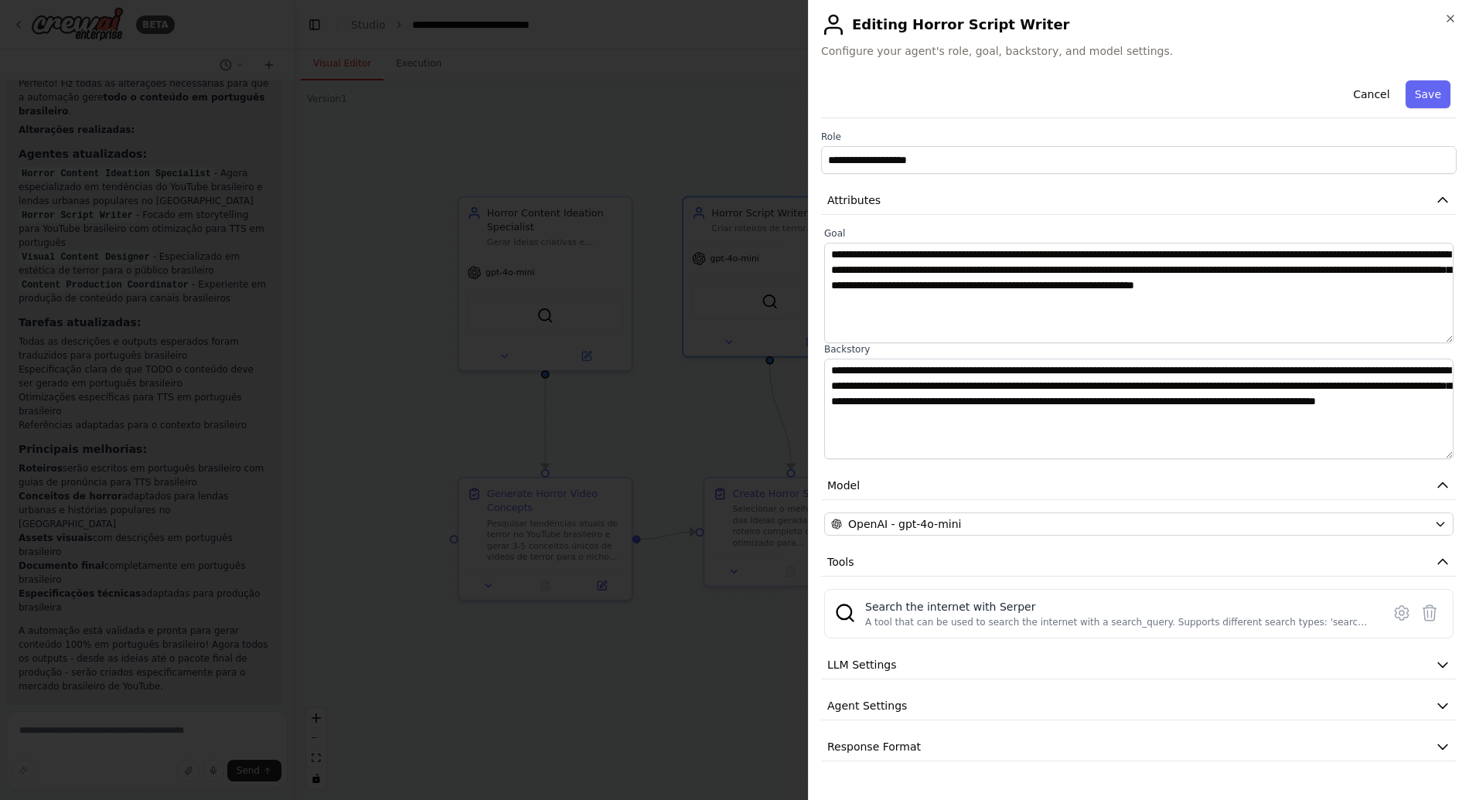
click at [1036, 352] on label "Backstory" at bounding box center [1138, 349] width 629 height 12
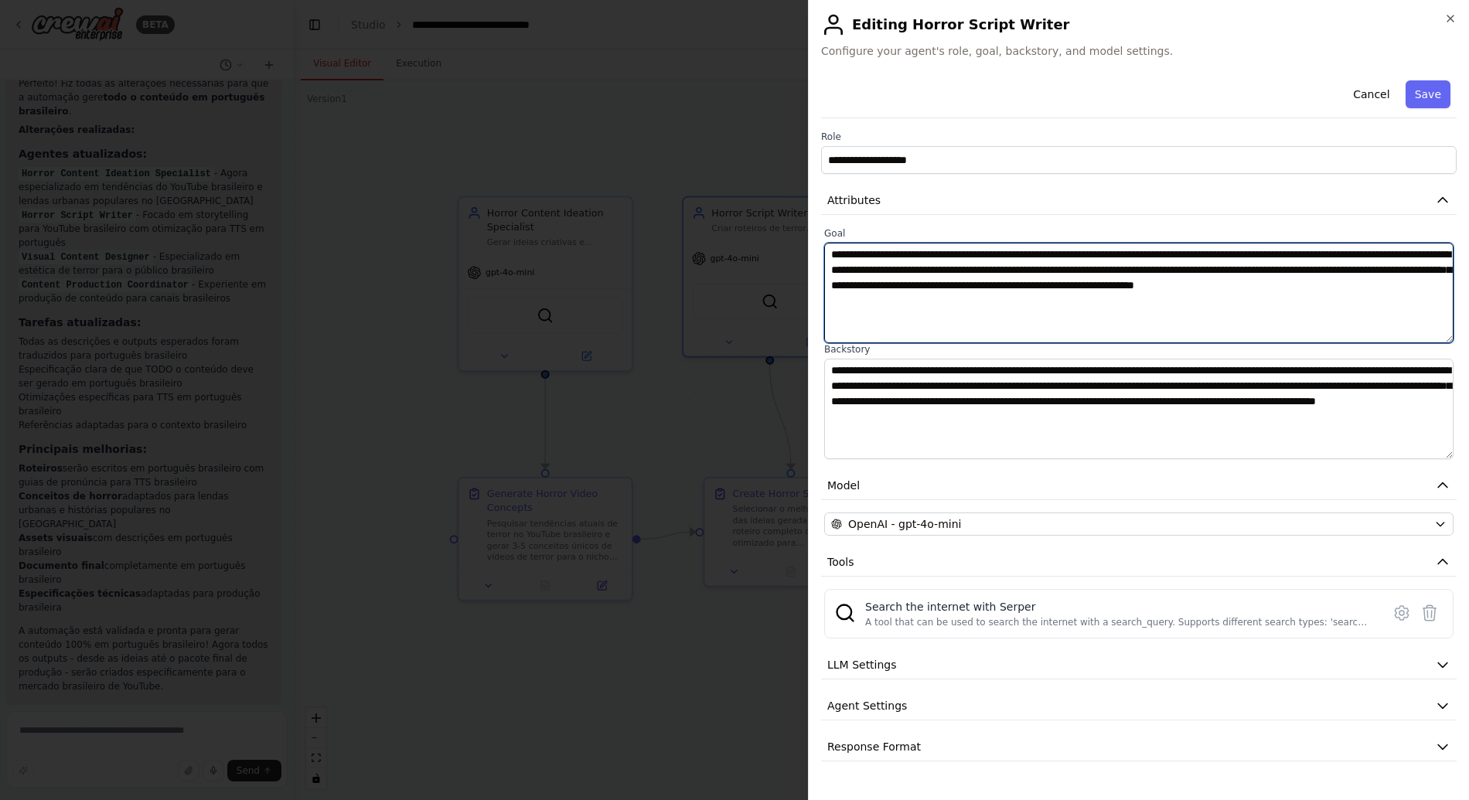
click at [968, 287] on textarea "**********" at bounding box center [1138, 293] width 629 height 100
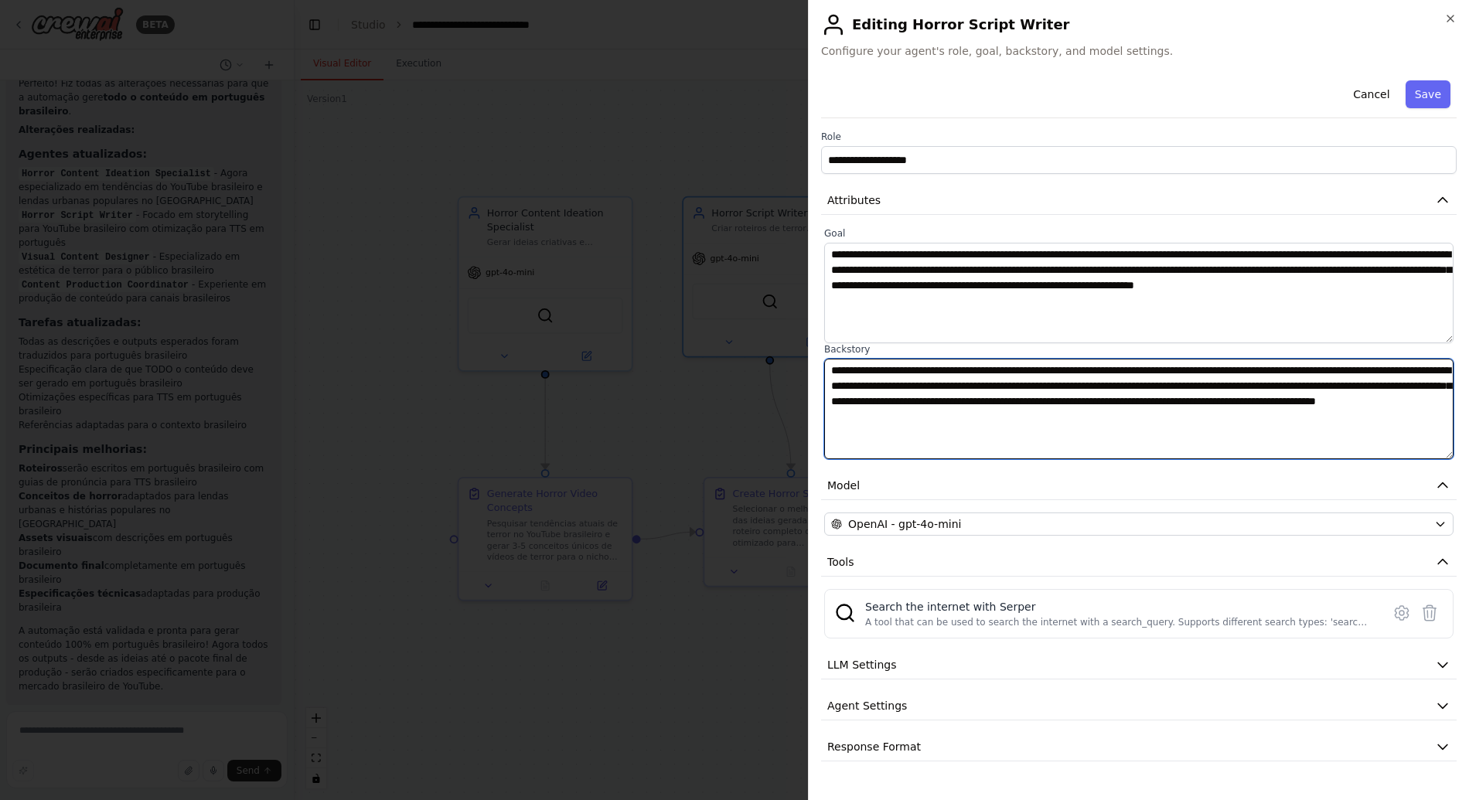
click at [924, 390] on textarea "**********" at bounding box center [1138, 409] width 629 height 100
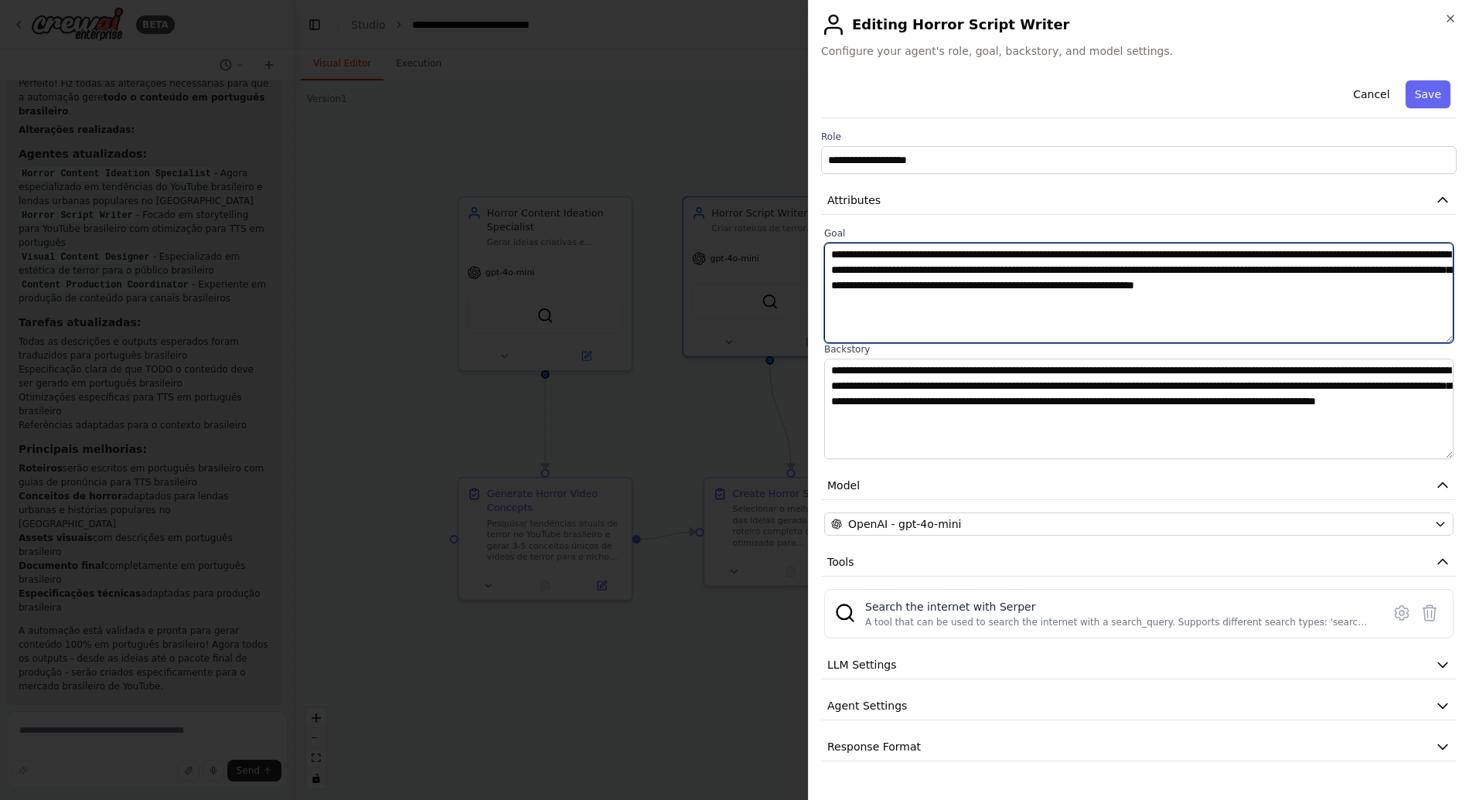
click at [964, 287] on textarea "**********" at bounding box center [1138, 293] width 629 height 100
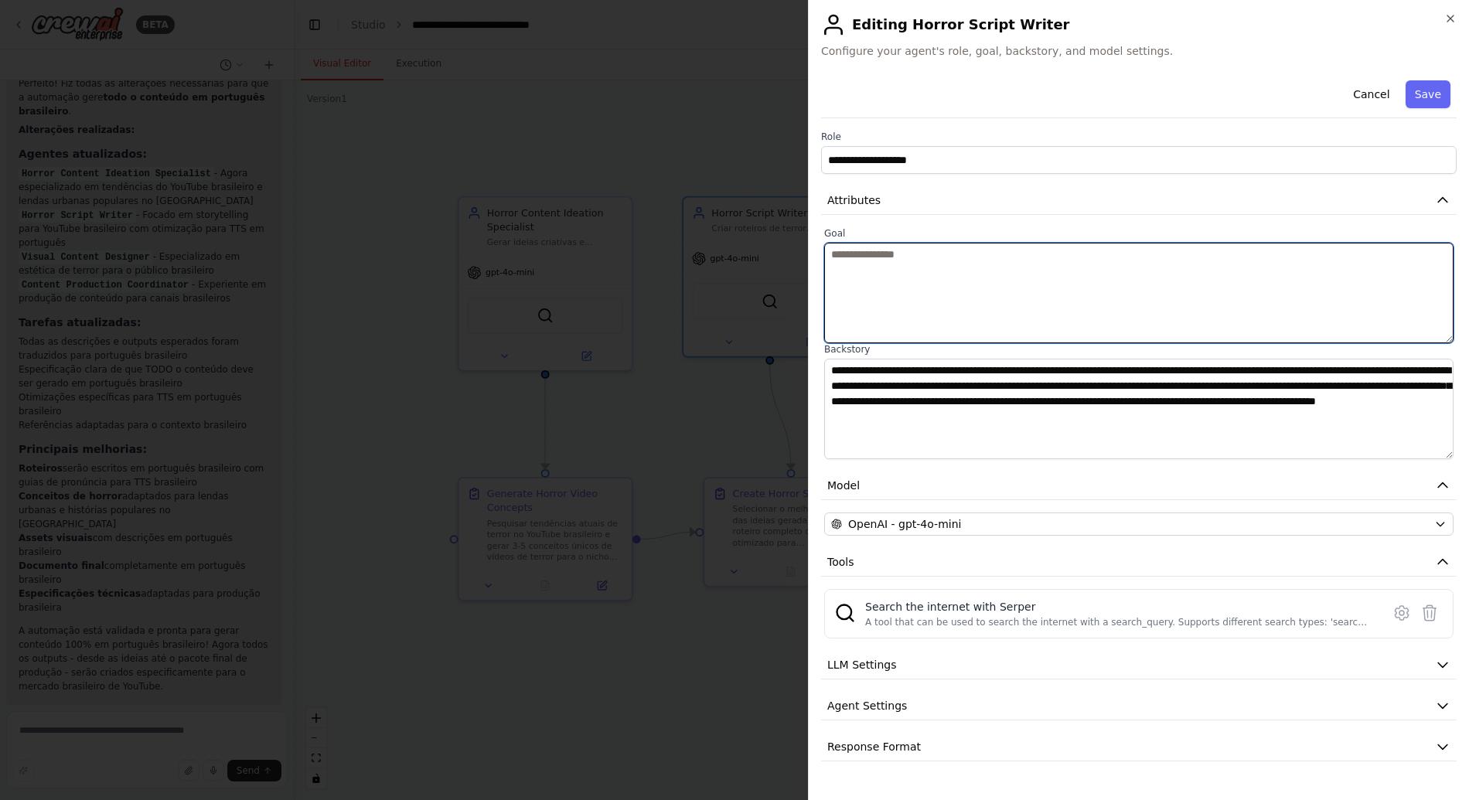
paste textarea "**********"
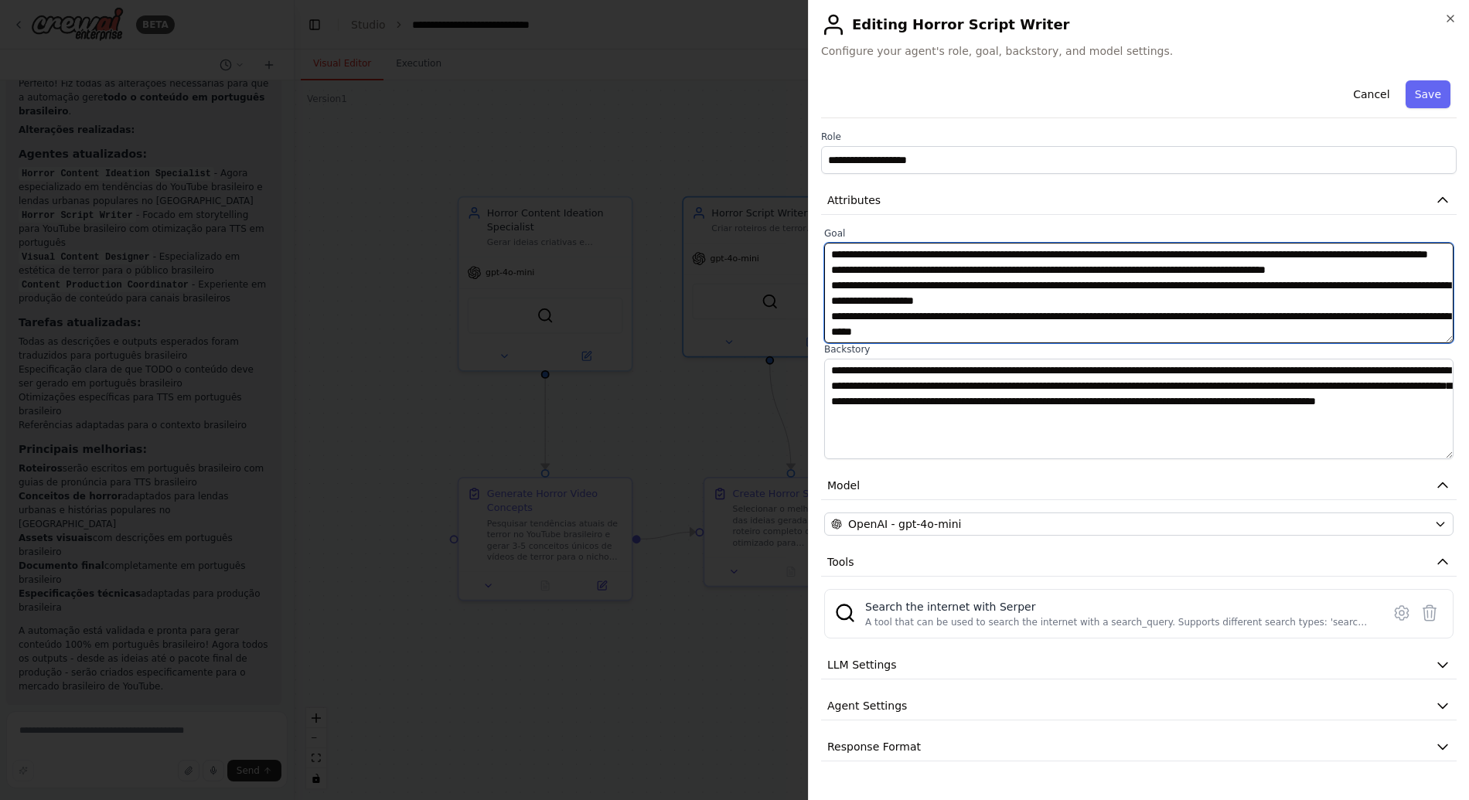
scroll to position [165, 0]
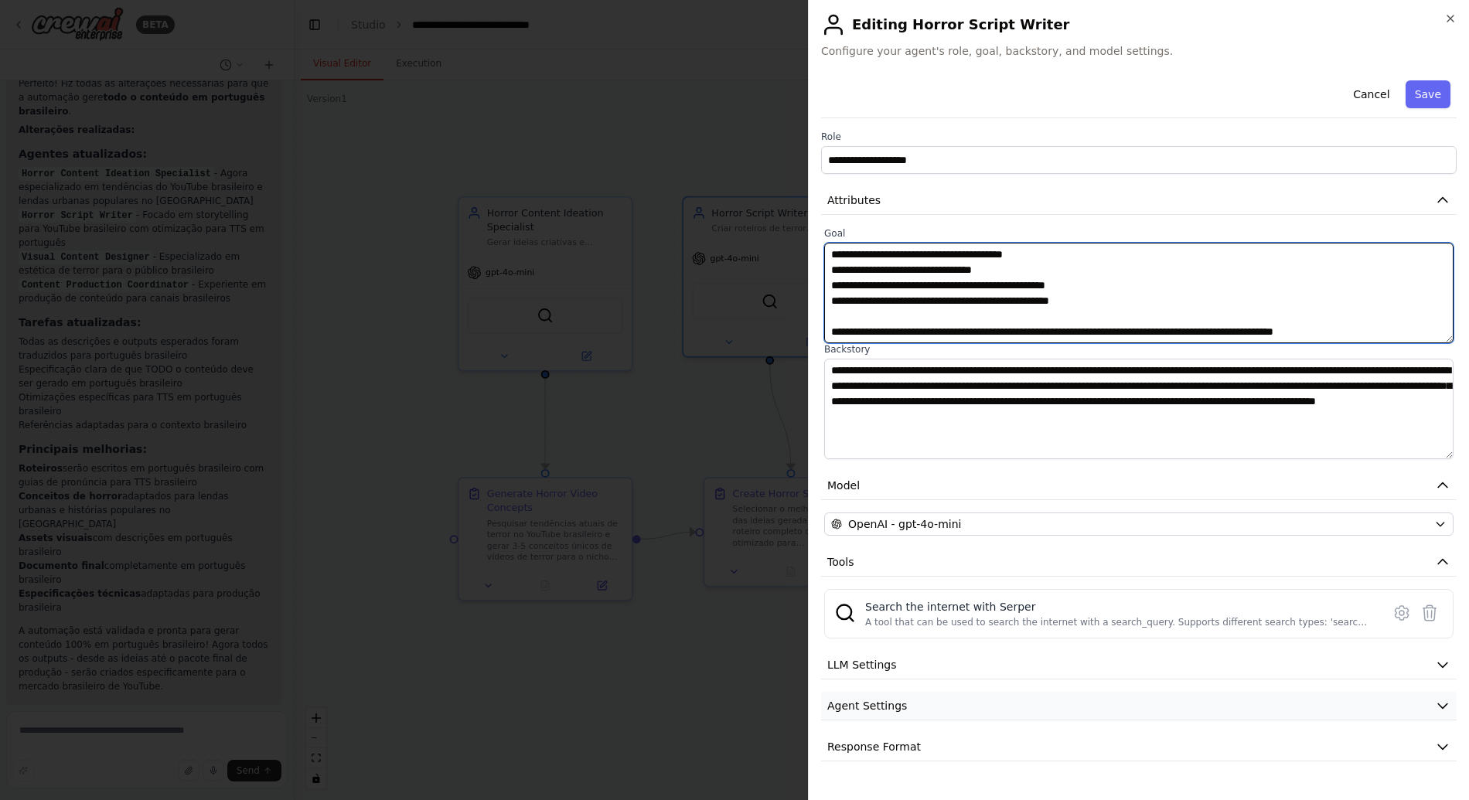
type textarea "**********"
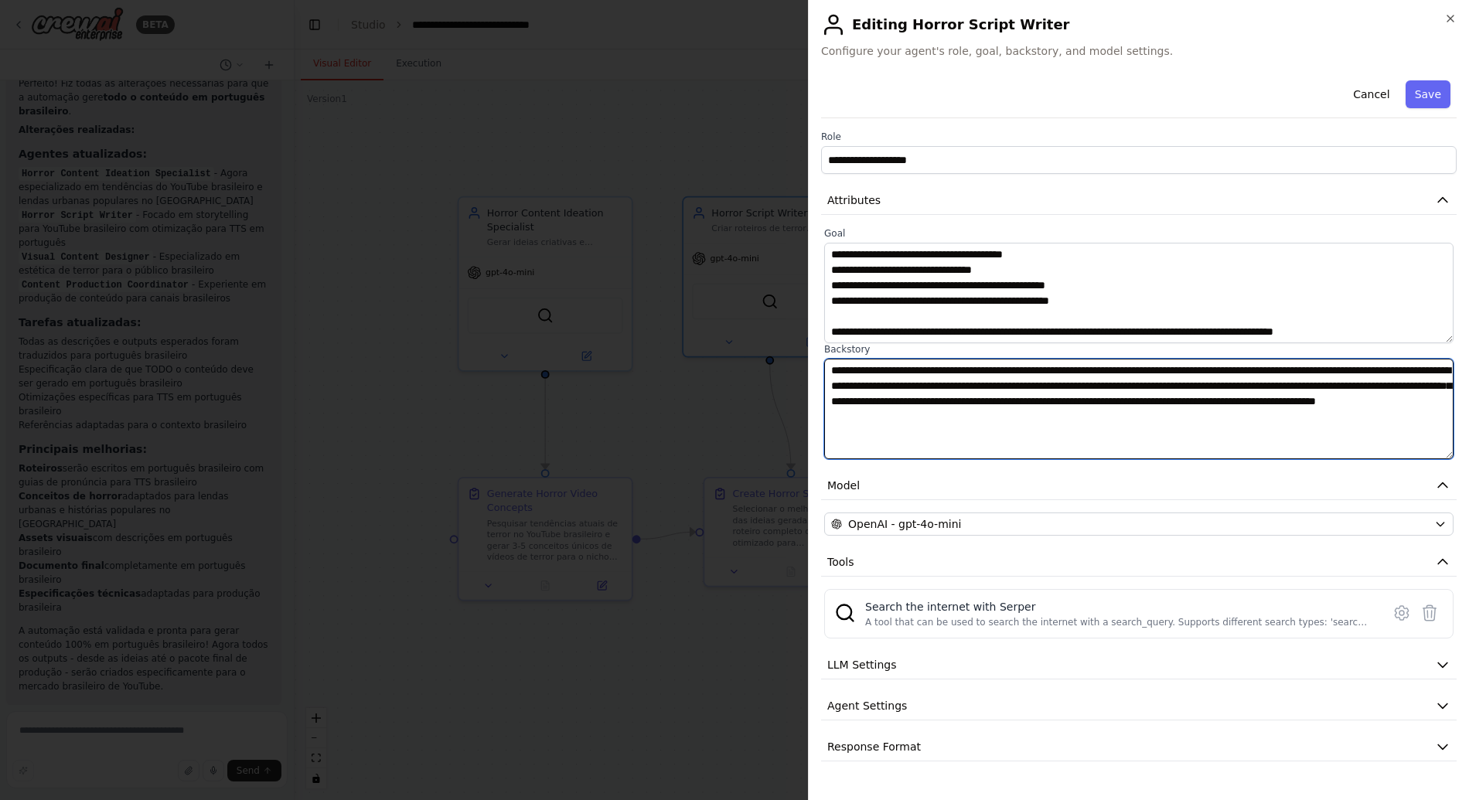
click at [930, 395] on textarea "**********" at bounding box center [1138, 409] width 629 height 100
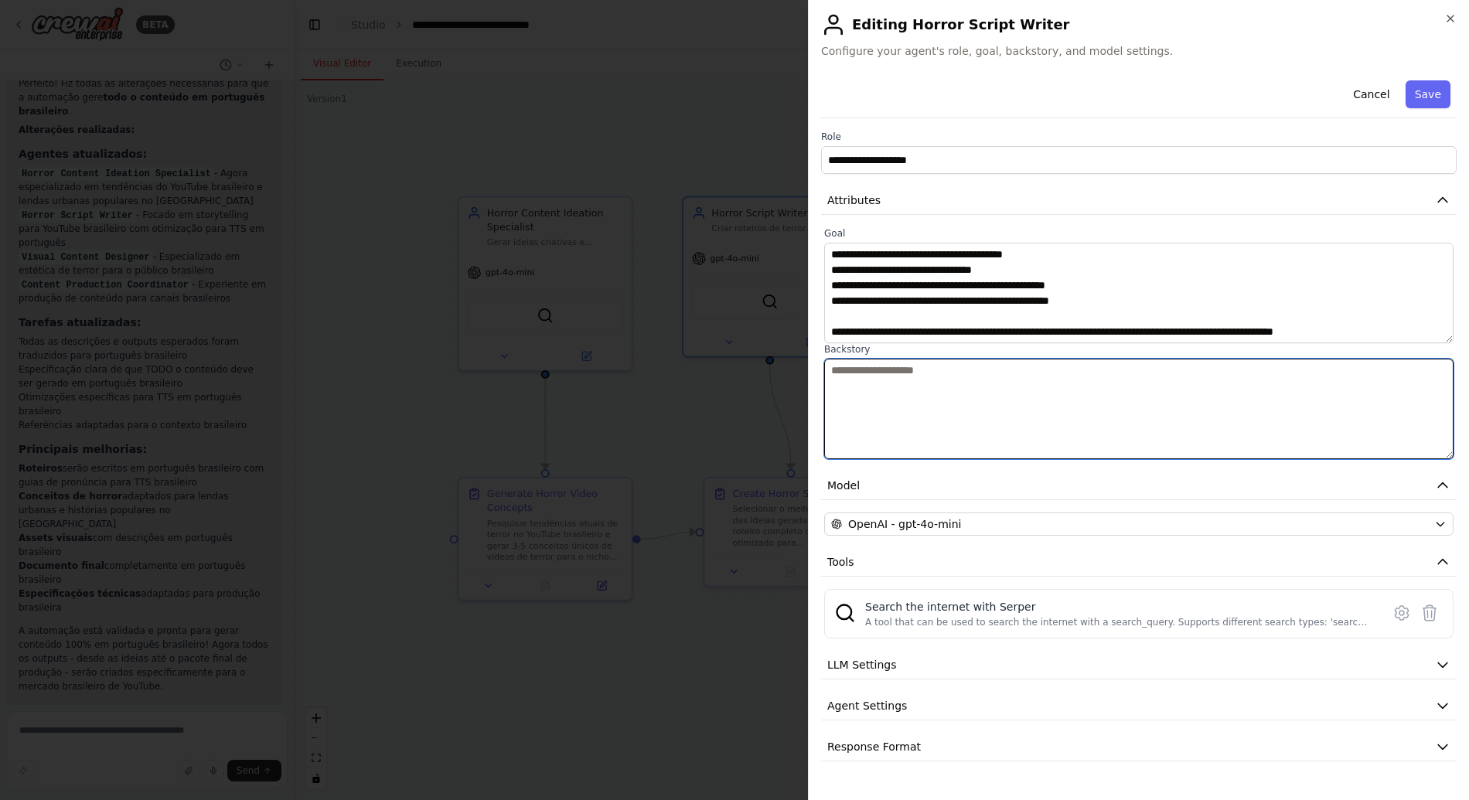
paste textarea "**********"
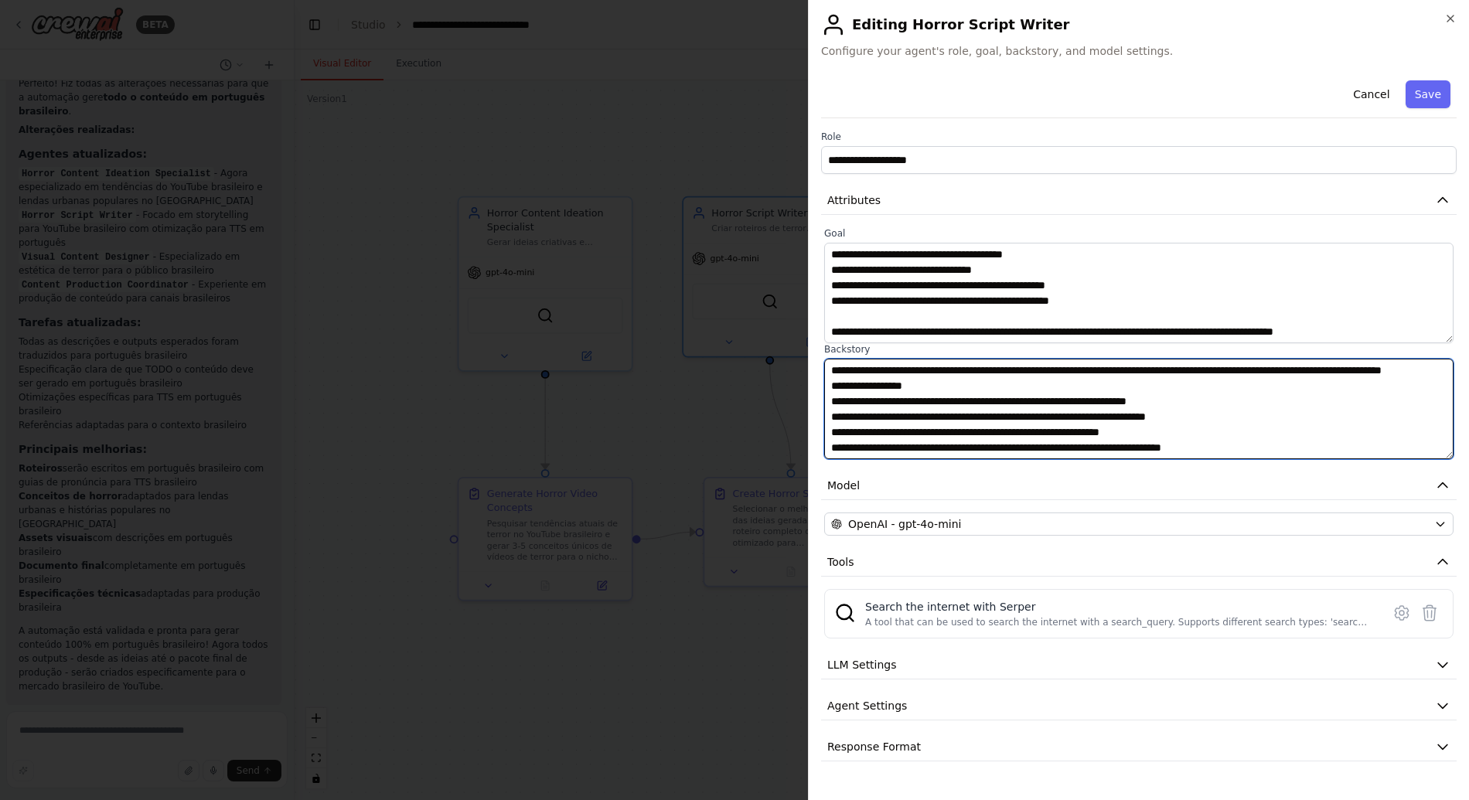
scroll to position [88, 0]
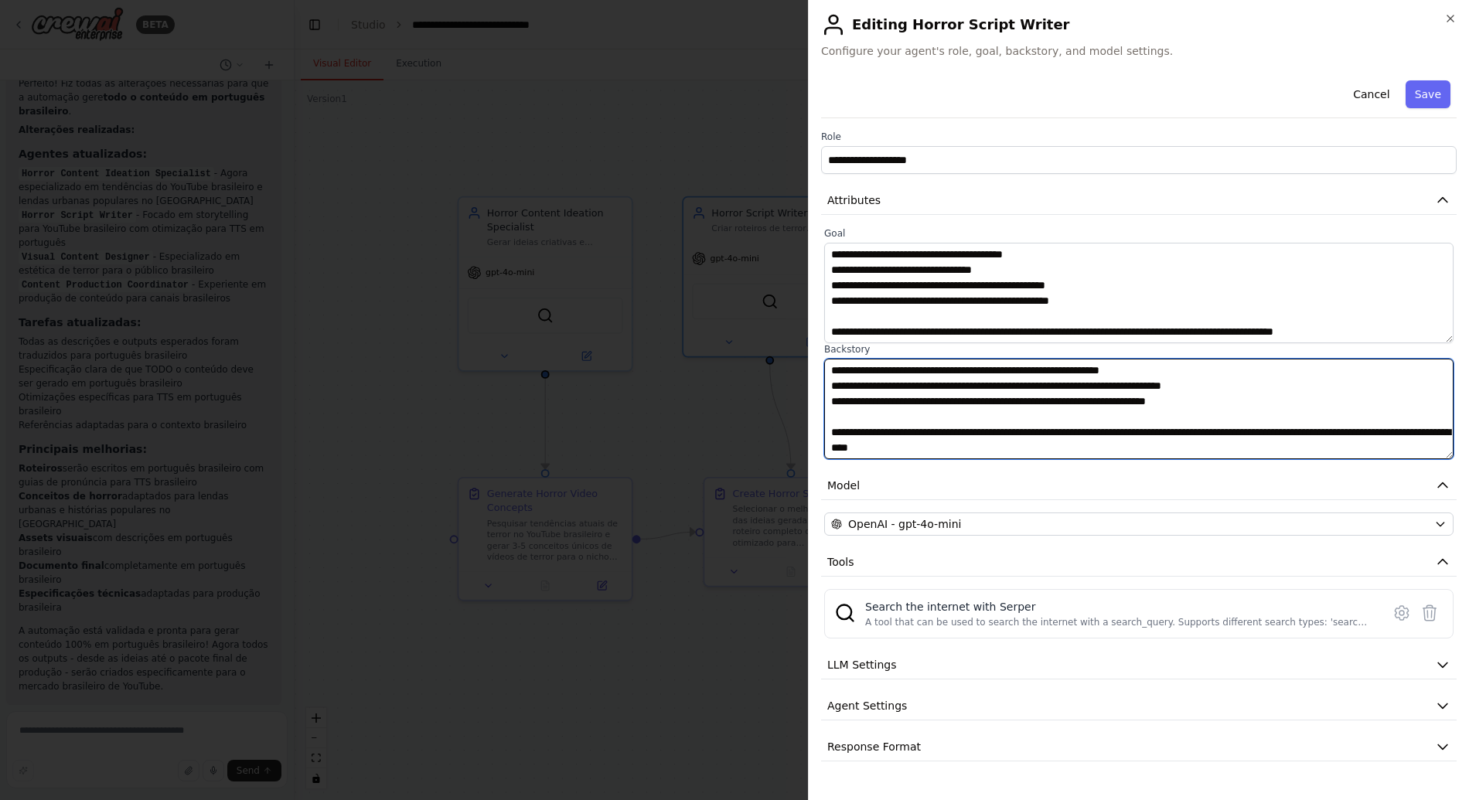
type textarea "**********"
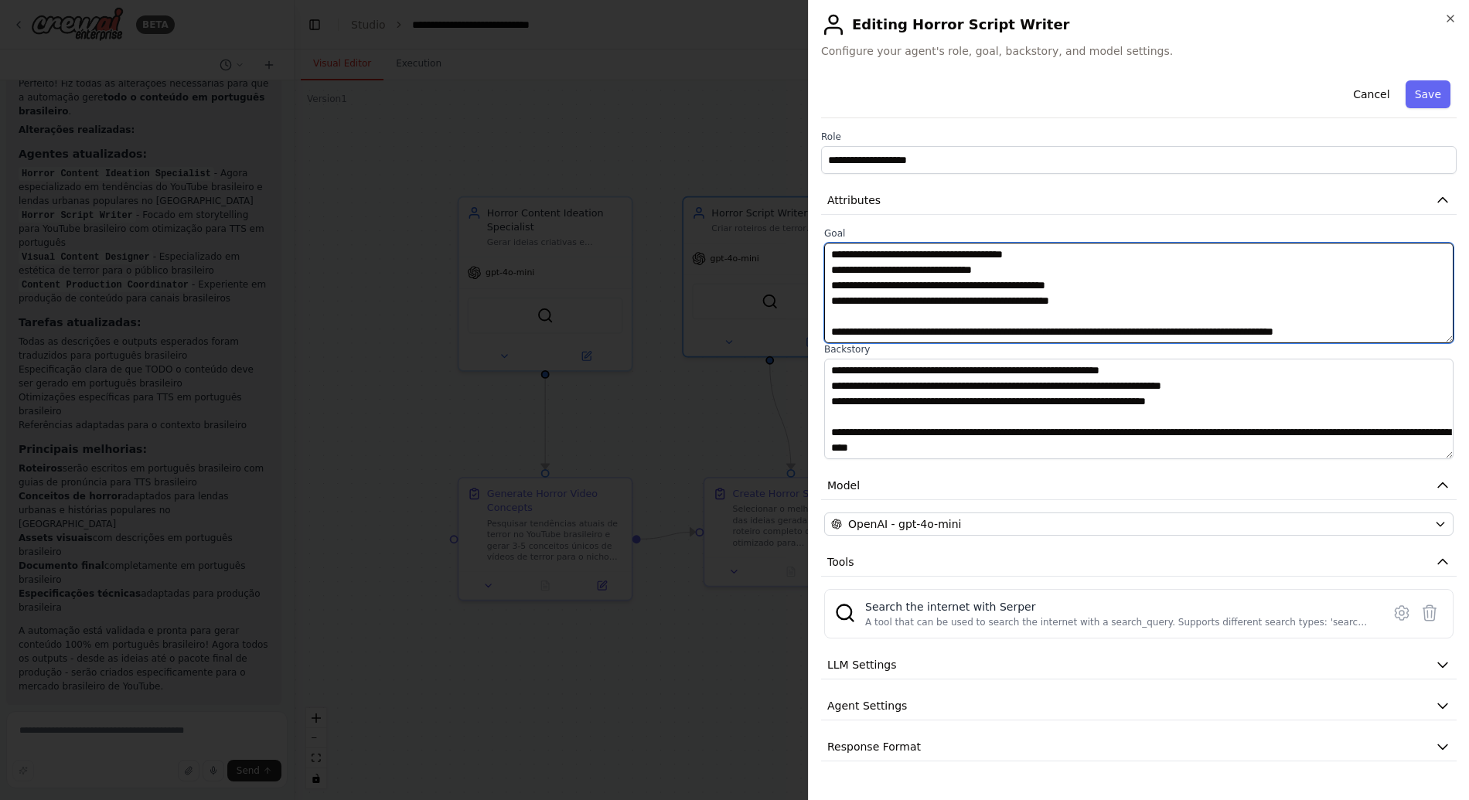
click at [846, 336] on textarea at bounding box center [1138, 293] width 629 height 100
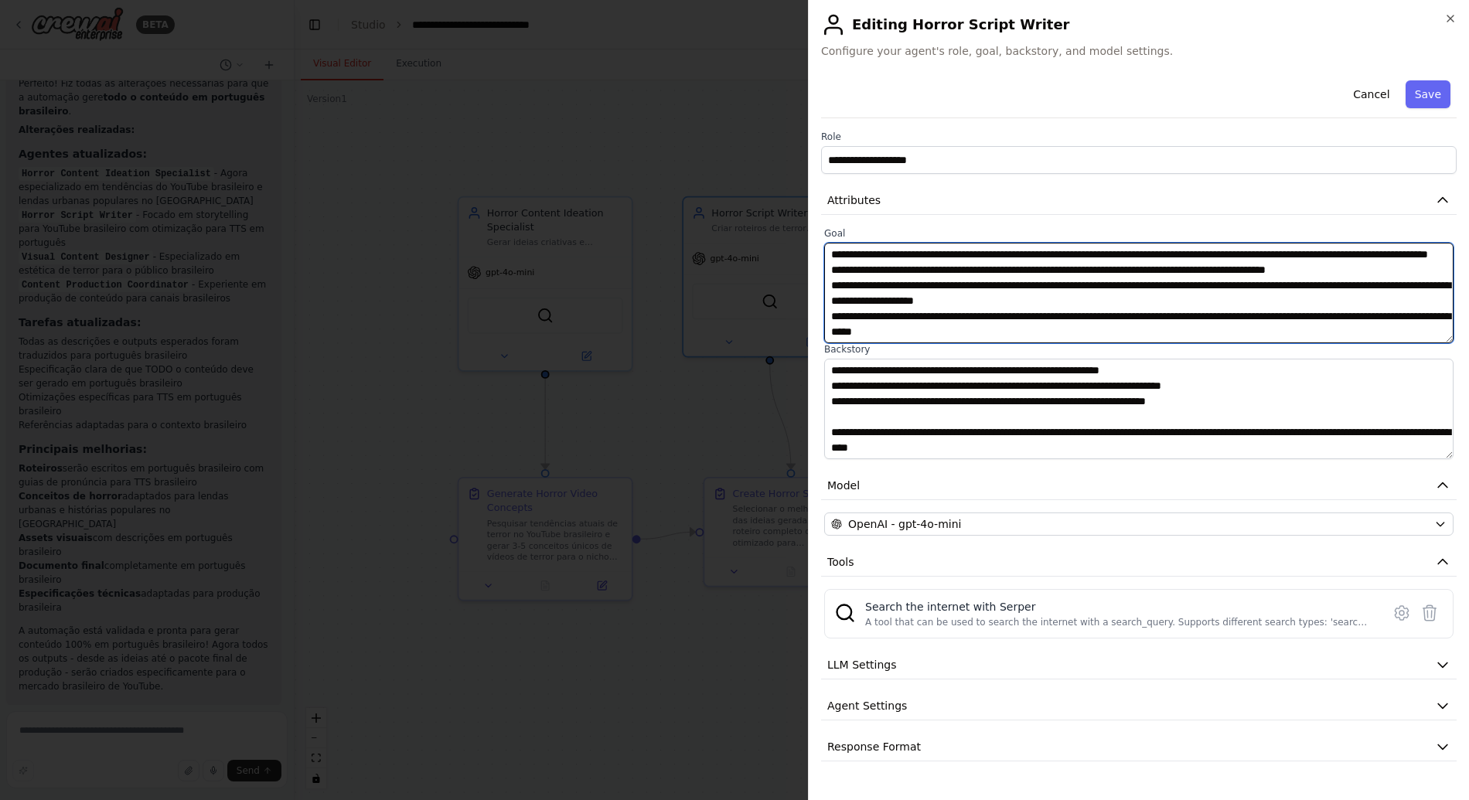
scroll to position [170, 0]
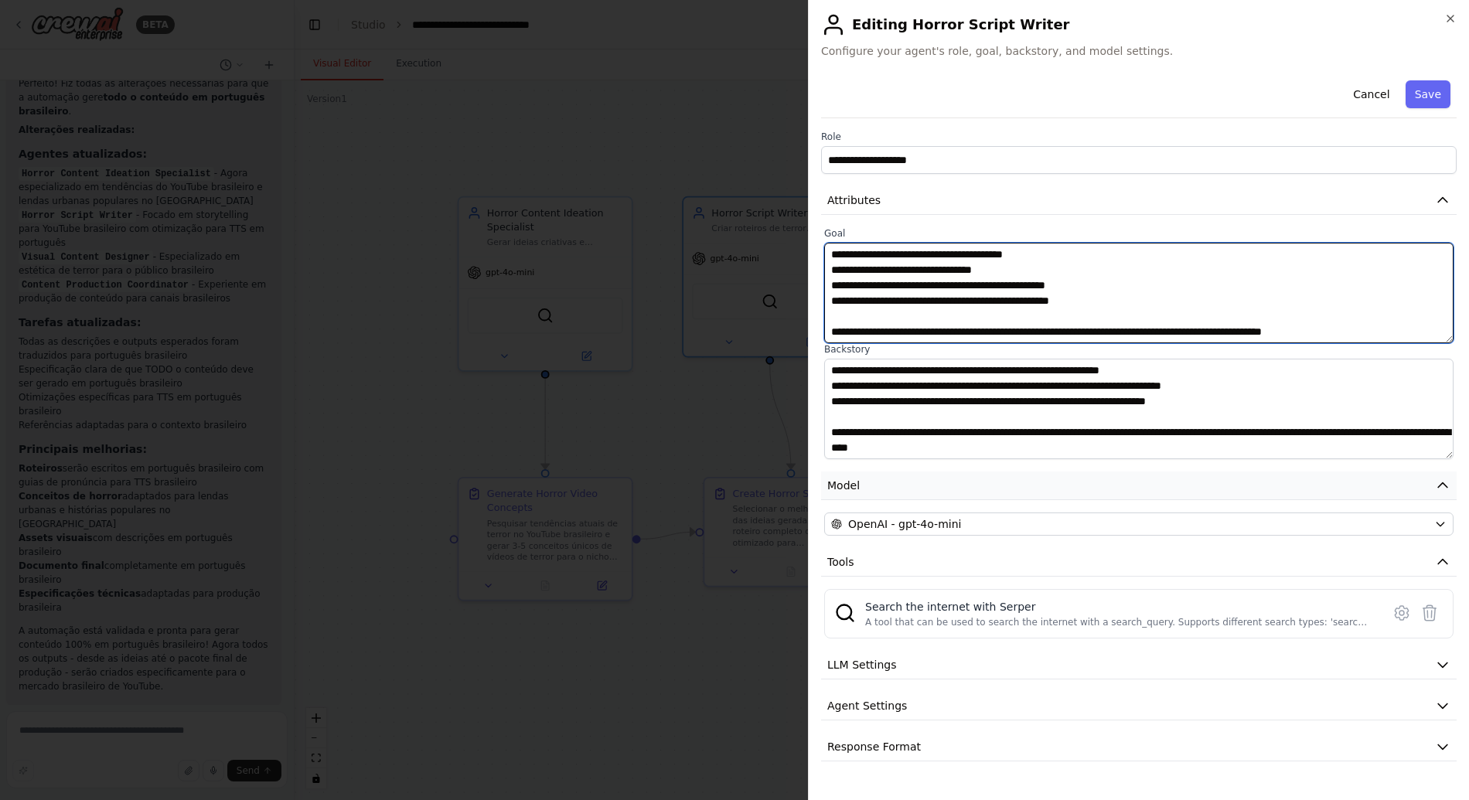
type textarea "**********"
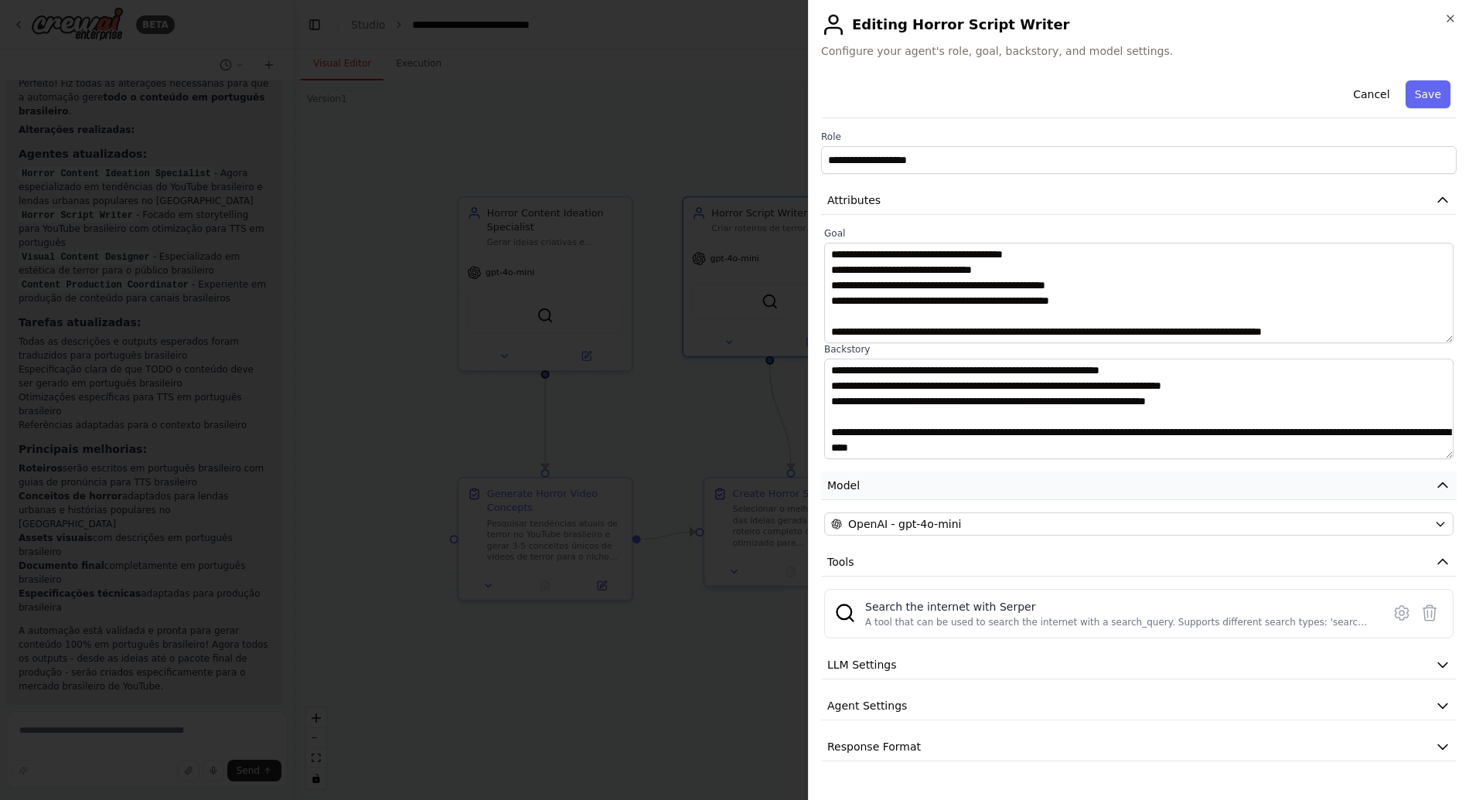
click at [986, 488] on button "Model" at bounding box center [1138, 485] width 635 height 29
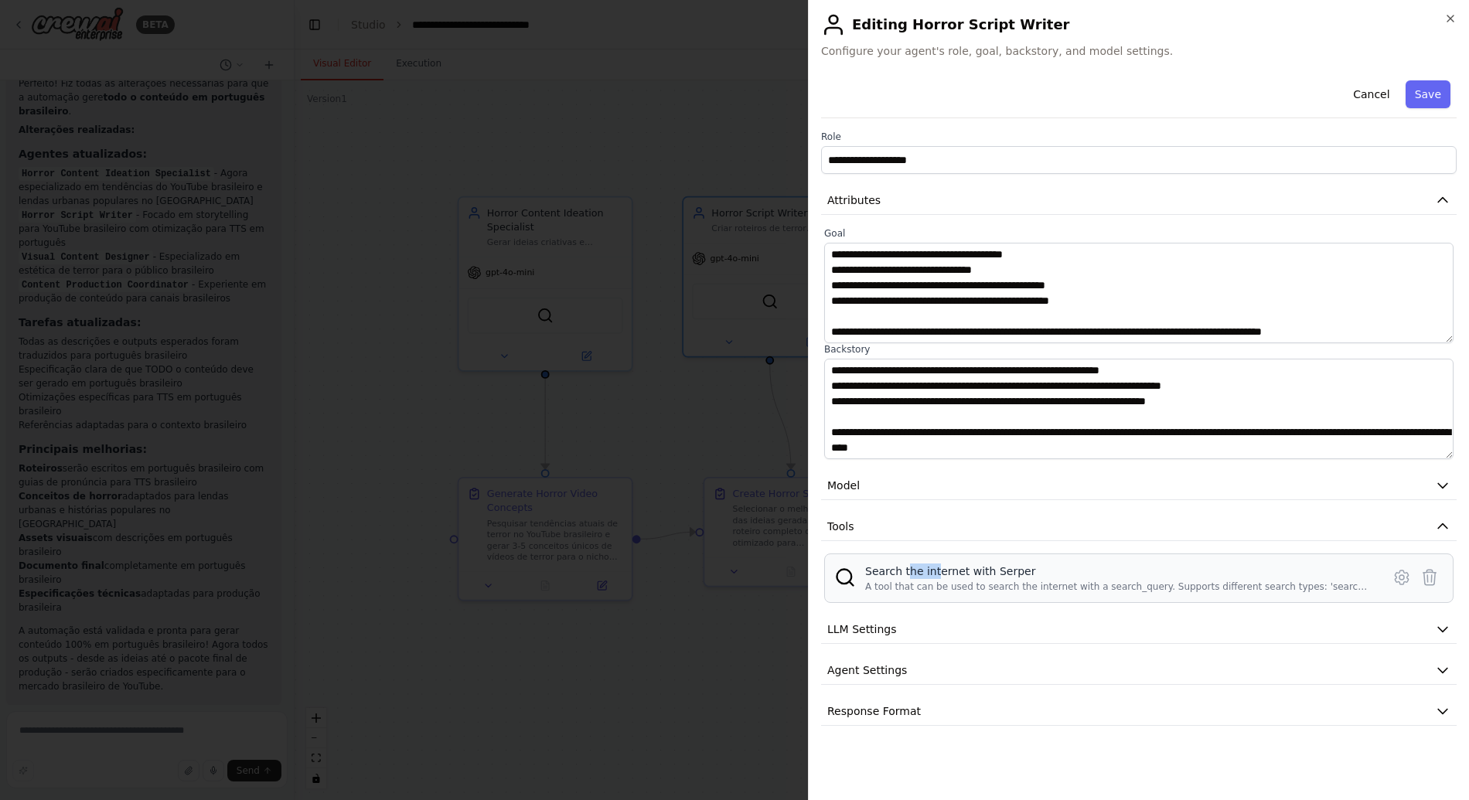
drag, startPoint x: 909, startPoint y: 568, endPoint x: 992, endPoint y: 572, distance: 82.8
click at [991, 572] on div "Search the internet with Serper" at bounding box center [1118, 570] width 507 height 15
click at [994, 567] on div "Search the internet with Serper" at bounding box center [1118, 570] width 507 height 15
drag, startPoint x: 989, startPoint y: 568, endPoint x: 1030, endPoint y: 568, distance: 40.2
click at [1030, 568] on div "Search the internet with Serper" at bounding box center [1118, 570] width 507 height 15
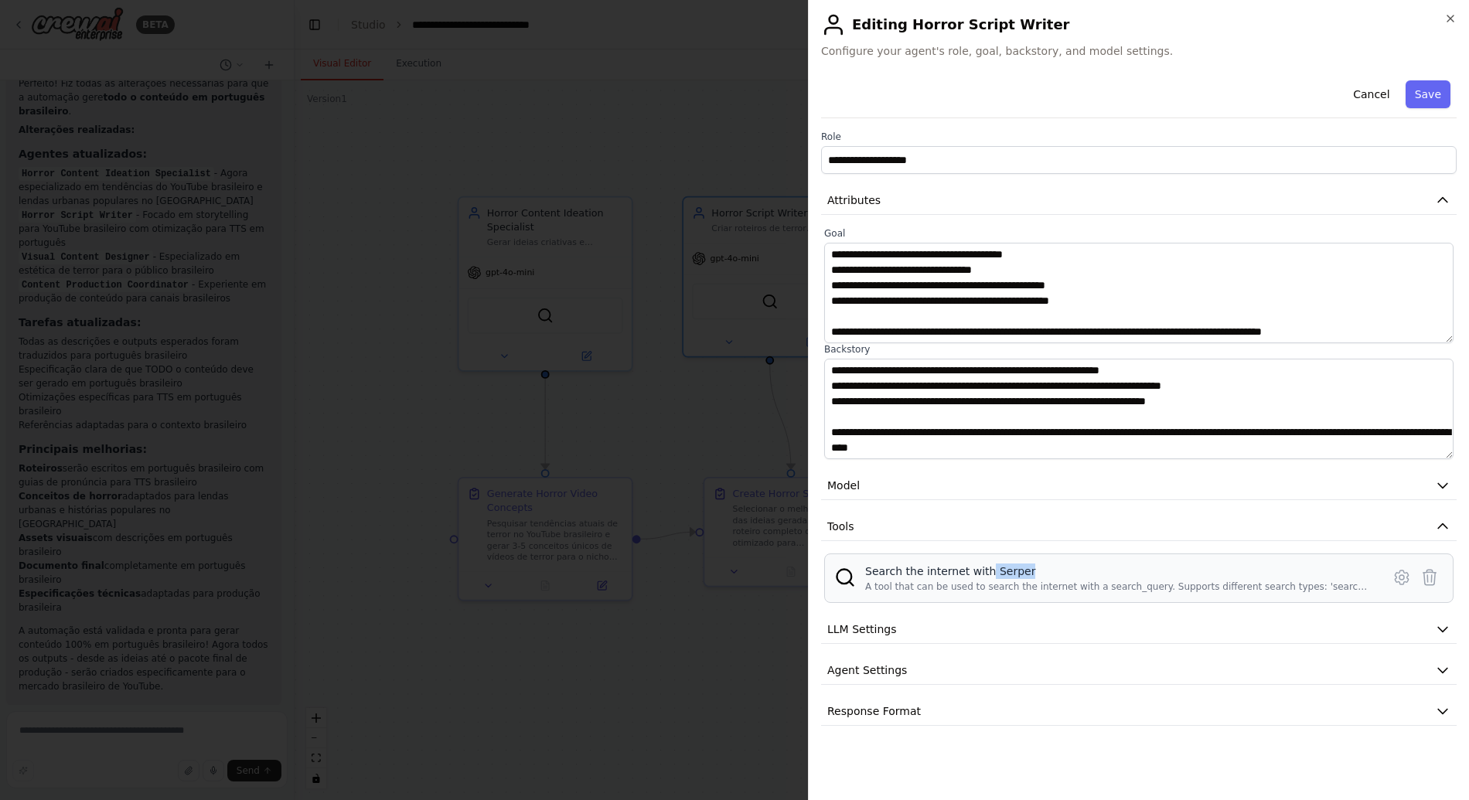
drag, startPoint x: 988, startPoint y: 574, endPoint x: 1047, endPoint y: 574, distance: 59.5
click at [1047, 574] on div "Search the internet with Serper" at bounding box center [1118, 570] width 507 height 15
drag, startPoint x: 989, startPoint y: 573, endPoint x: 1027, endPoint y: 573, distance: 38.6
click at [1026, 573] on div "Search the internet with Serper" at bounding box center [1118, 570] width 507 height 15
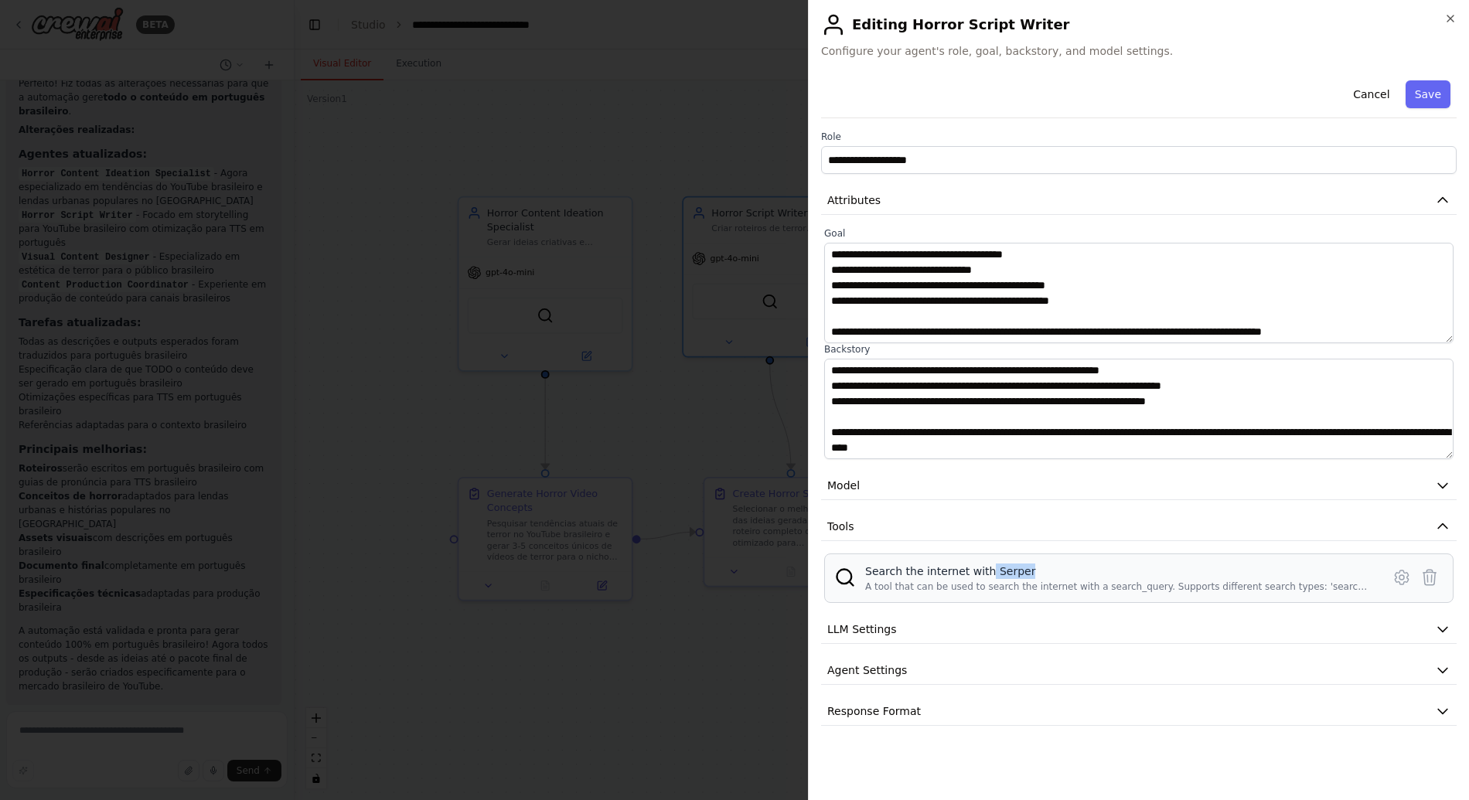
click at [1027, 573] on div "Search the internet with Serper" at bounding box center [1118, 570] width 507 height 15
click at [1023, 536] on button "Tools" at bounding box center [1138, 526] width 635 height 29
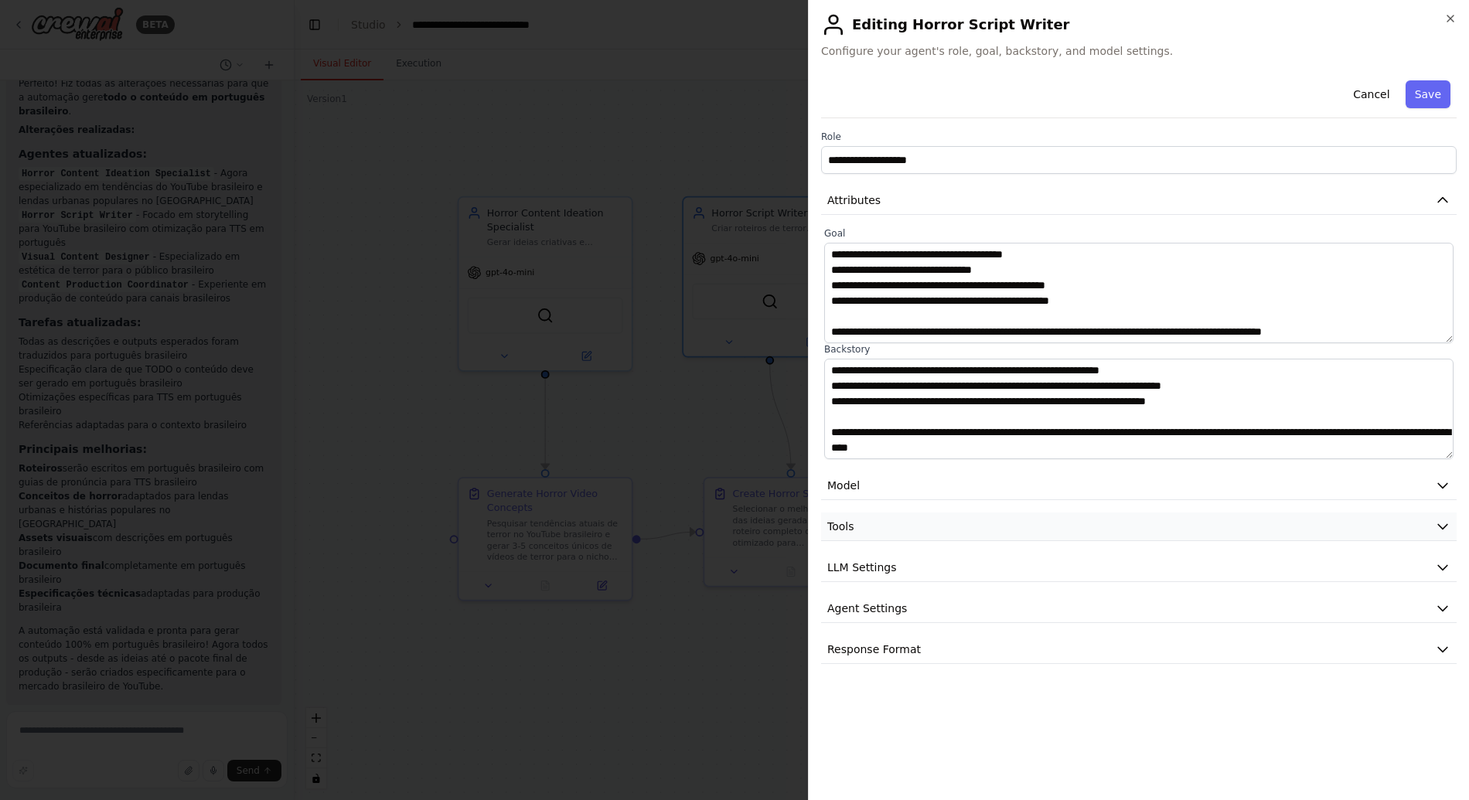
click at [966, 532] on button "Tools" at bounding box center [1138, 526] width 635 height 29
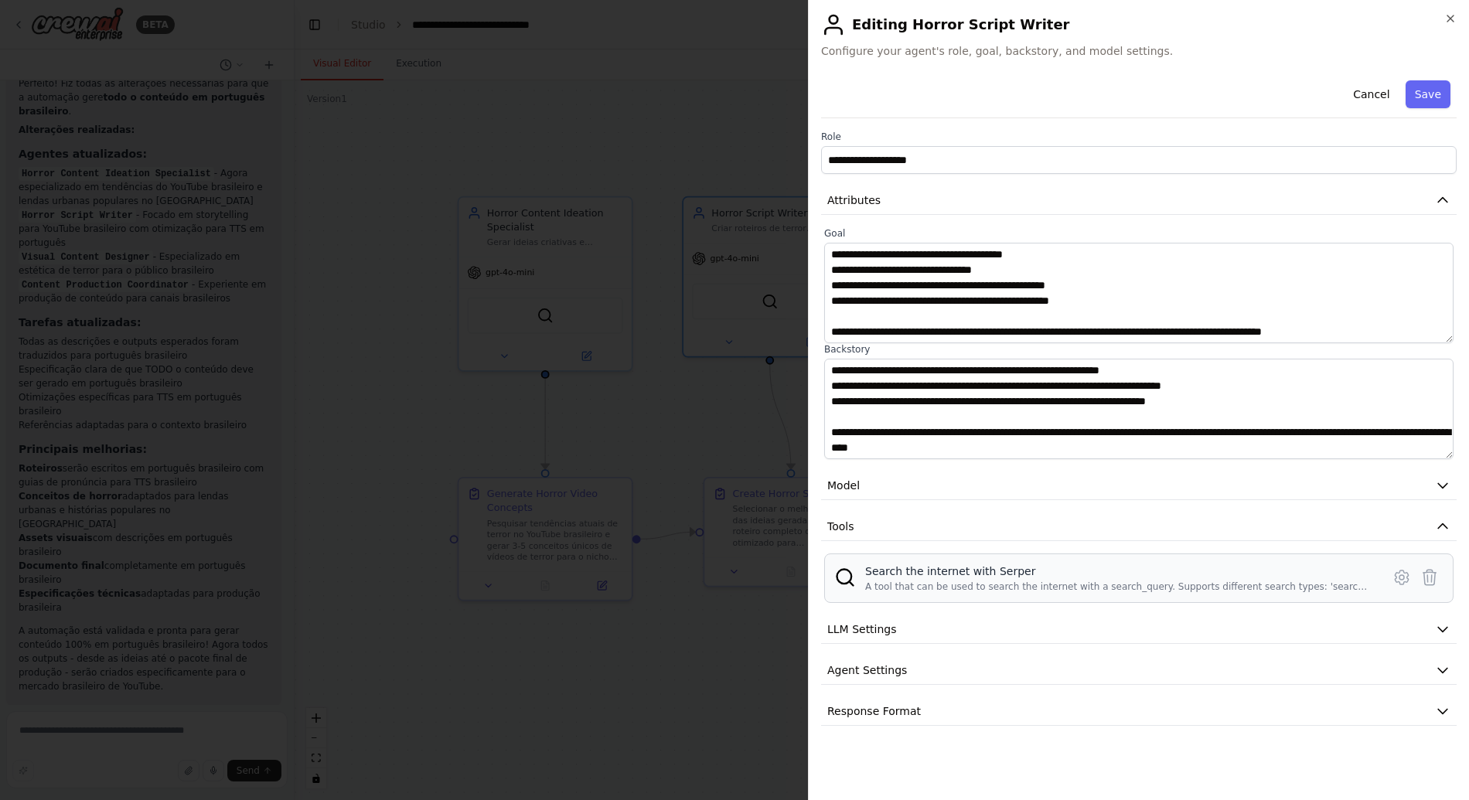
click at [1006, 567] on div "Search the internet with Serper" at bounding box center [1118, 570] width 507 height 15
drag, startPoint x: 992, startPoint y: 574, endPoint x: 1075, endPoint y: 574, distance: 83.5
click at [1068, 574] on div "Search the internet with Serper" at bounding box center [1118, 570] width 507 height 15
click at [987, 651] on div "**********" at bounding box center [1138, 400] width 635 height 652
click at [987, 625] on button "LLM Settings" at bounding box center [1138, 629] width 635 height 29
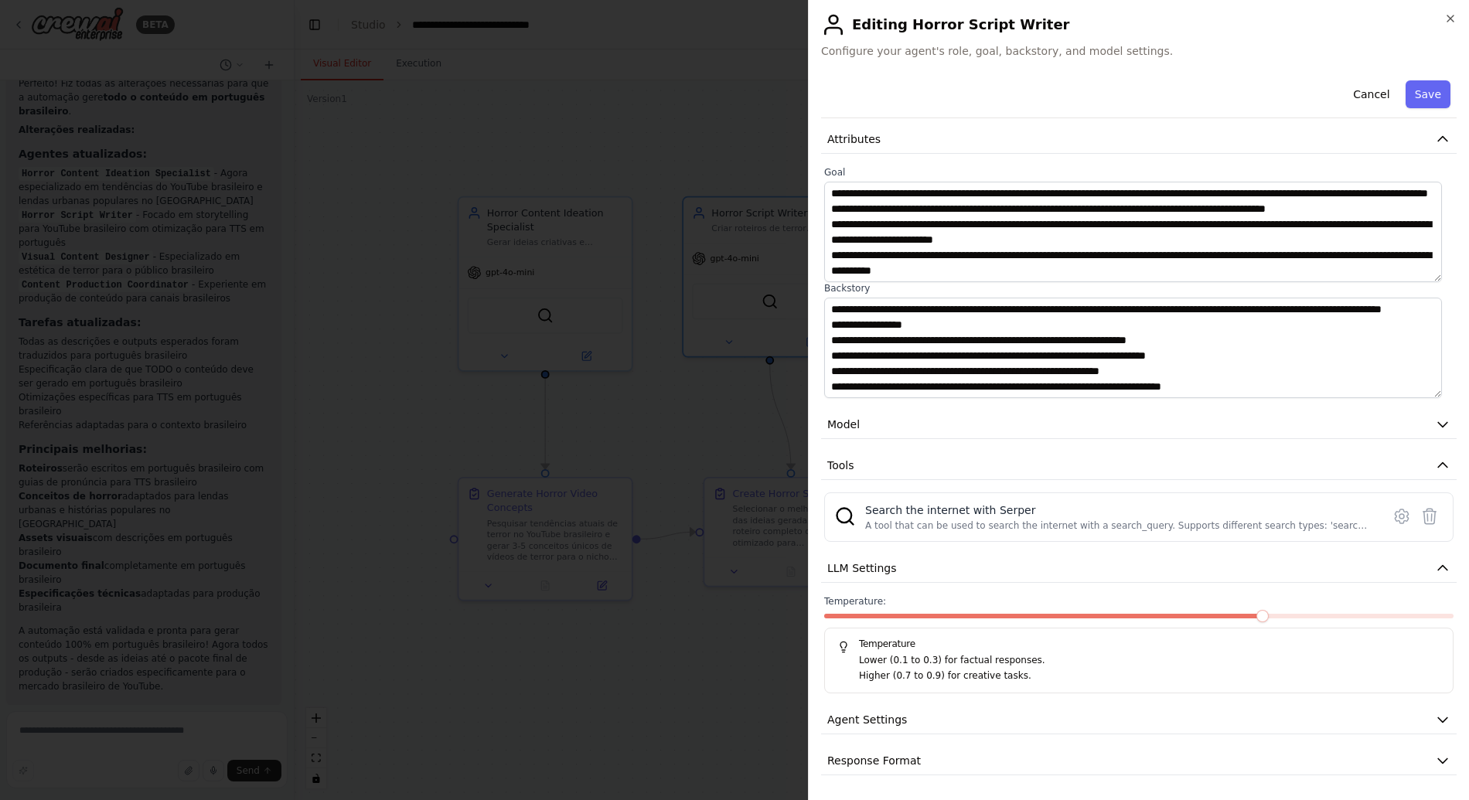
scroll to position [186, 0]
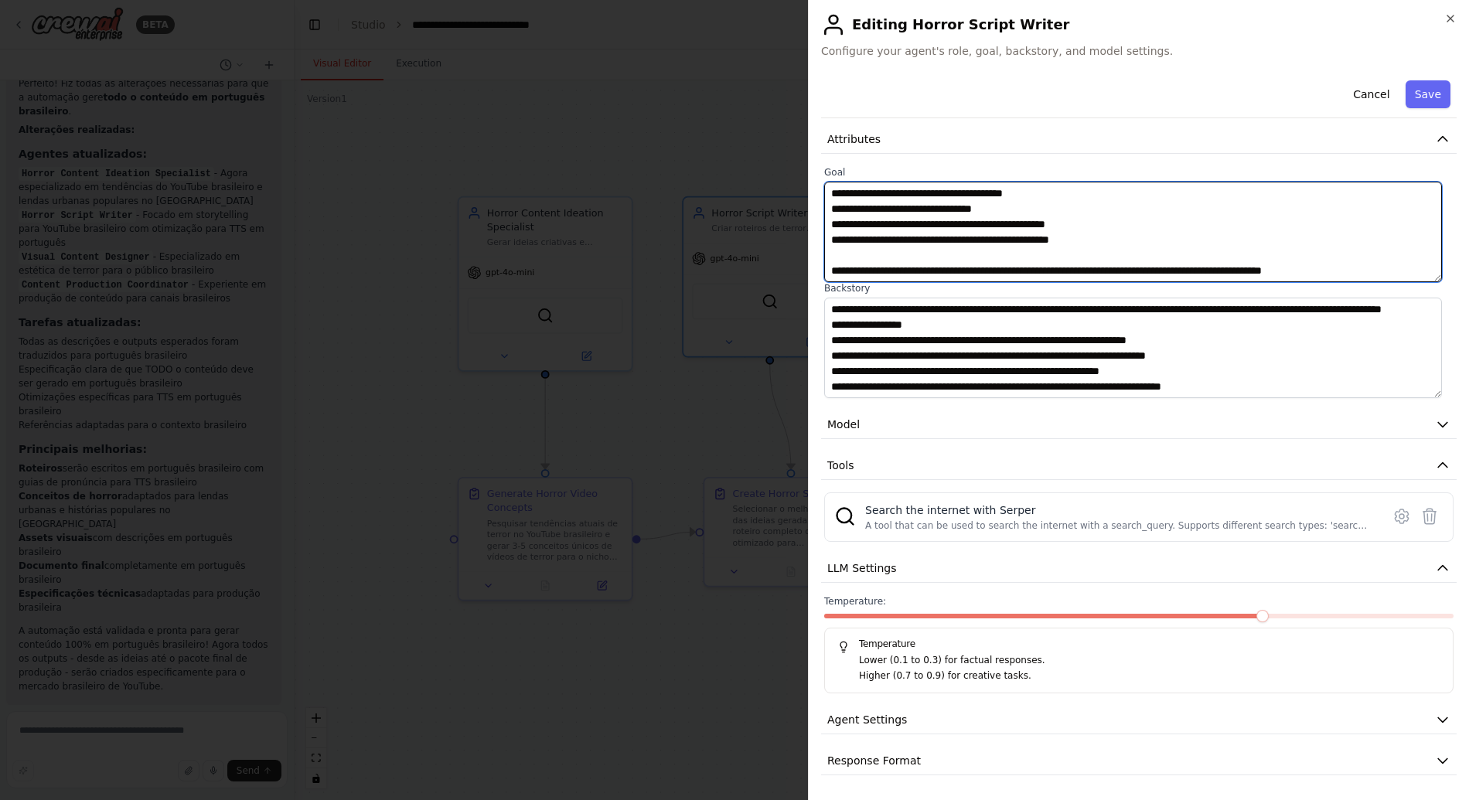
click at [1413, 273] on textarea at bounding box center [1133, 232] width 618 height 100
paste textarea "**********"
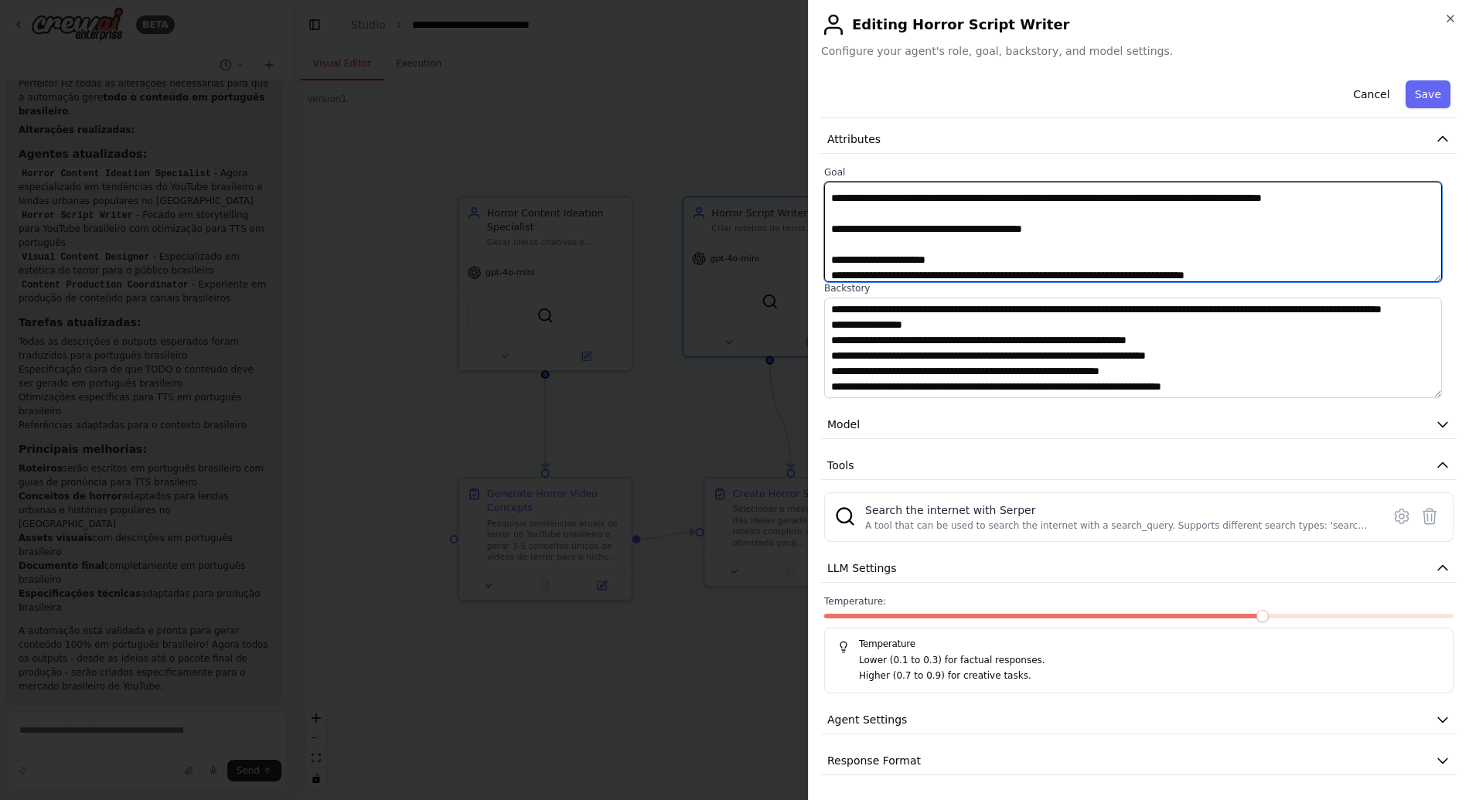
scroll to position [907, 0]
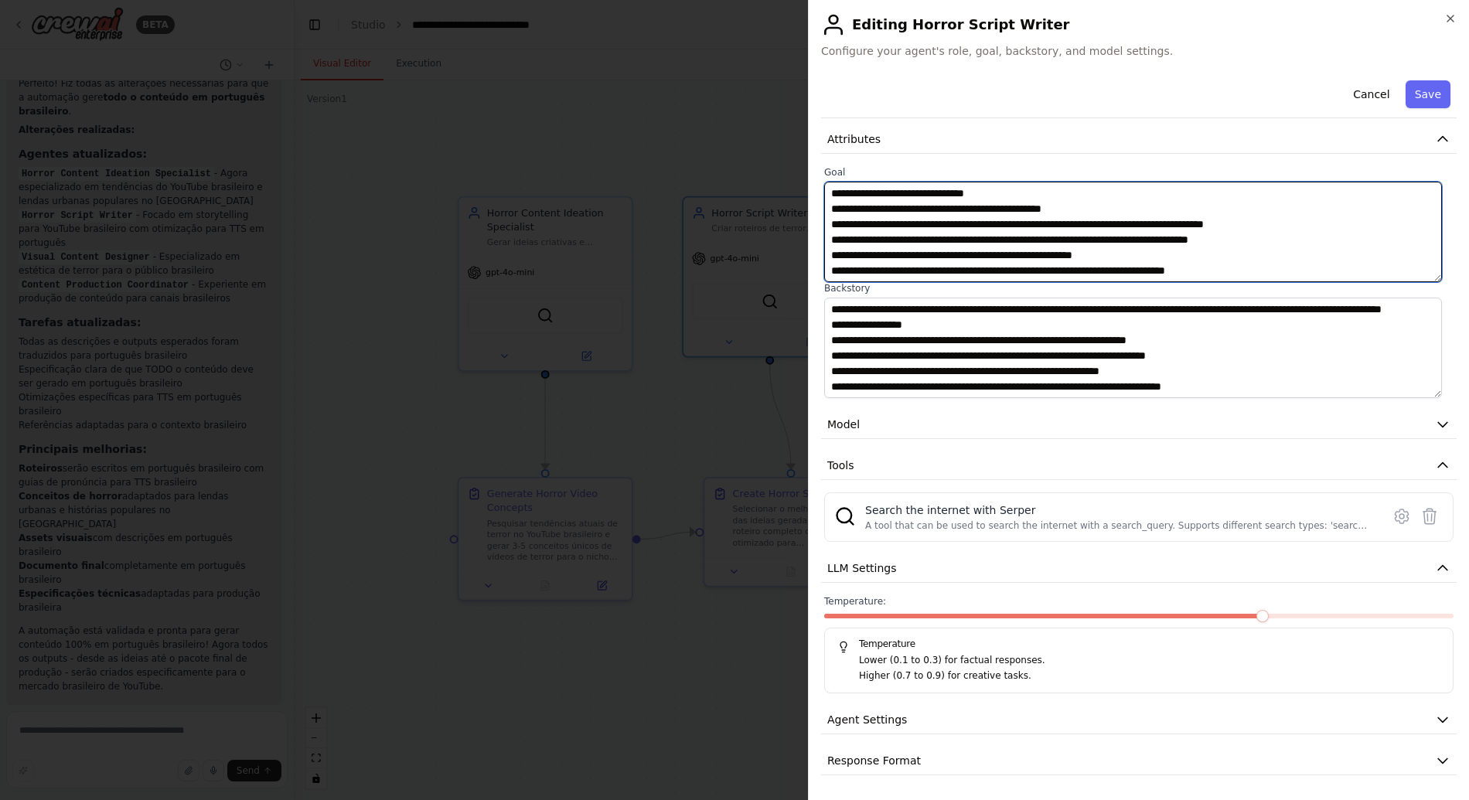
click at [846, 194] on textarea at bounding box center [1133, 232] width 618 height 100
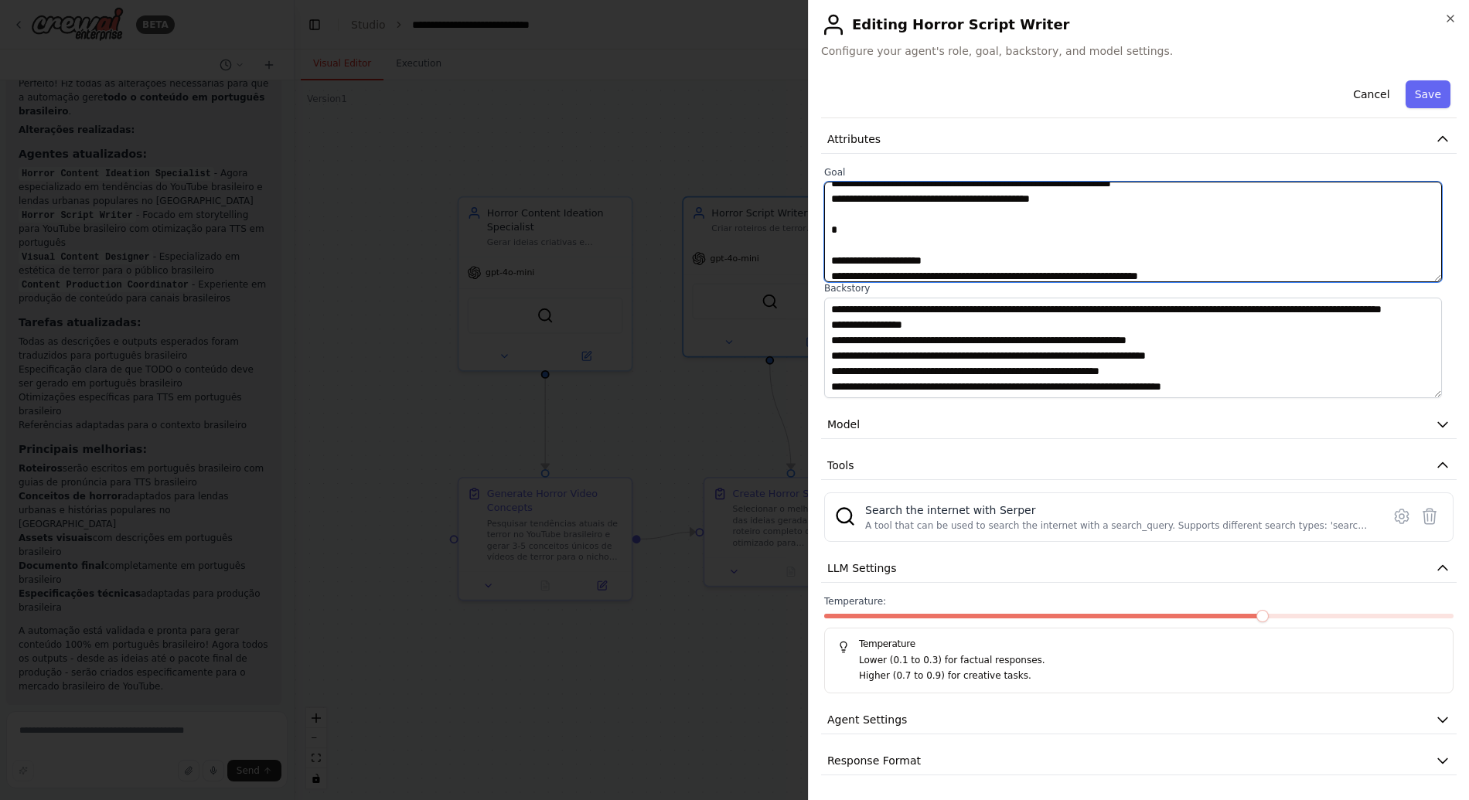
scroll to position [407, 0]
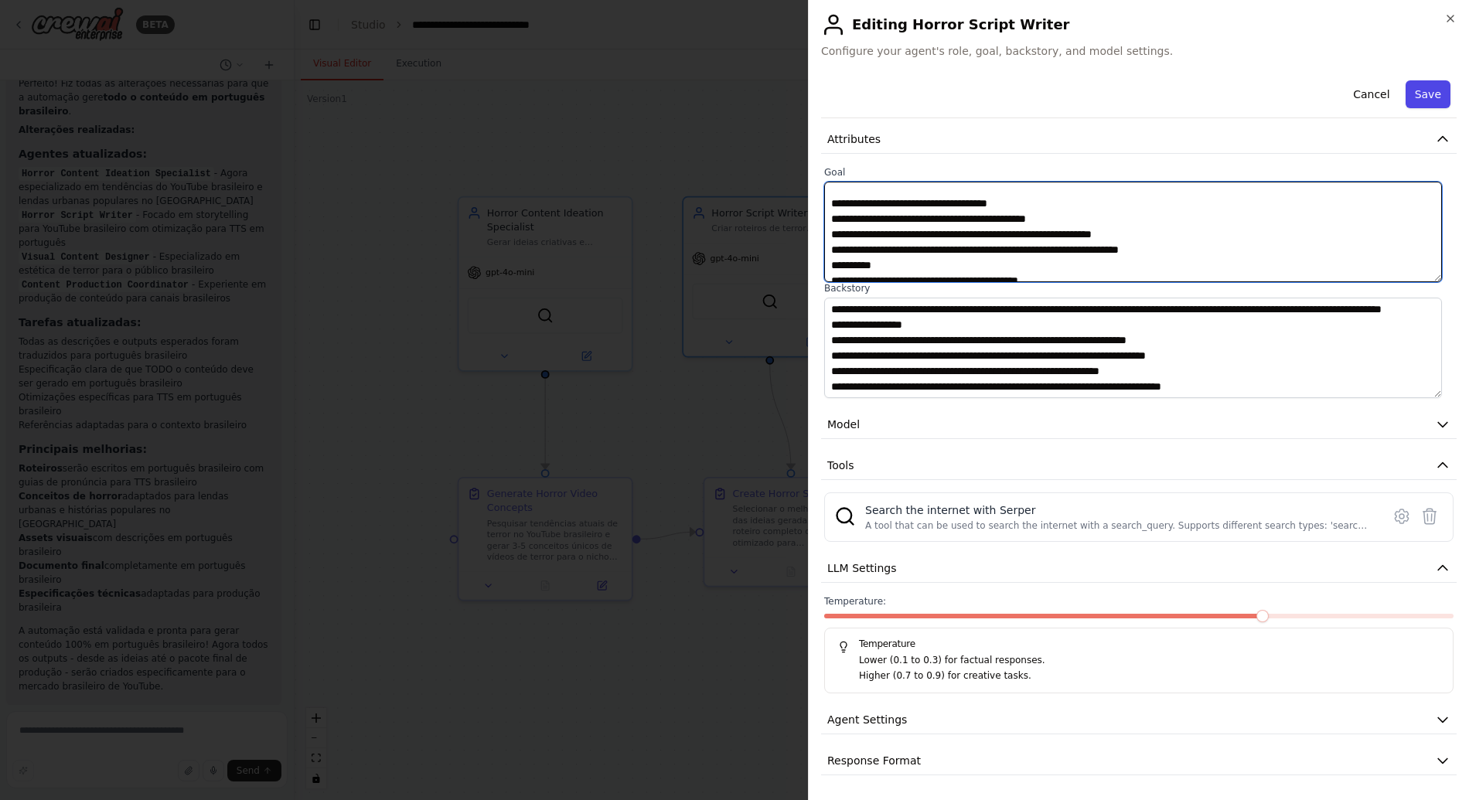
type textarea "**********"
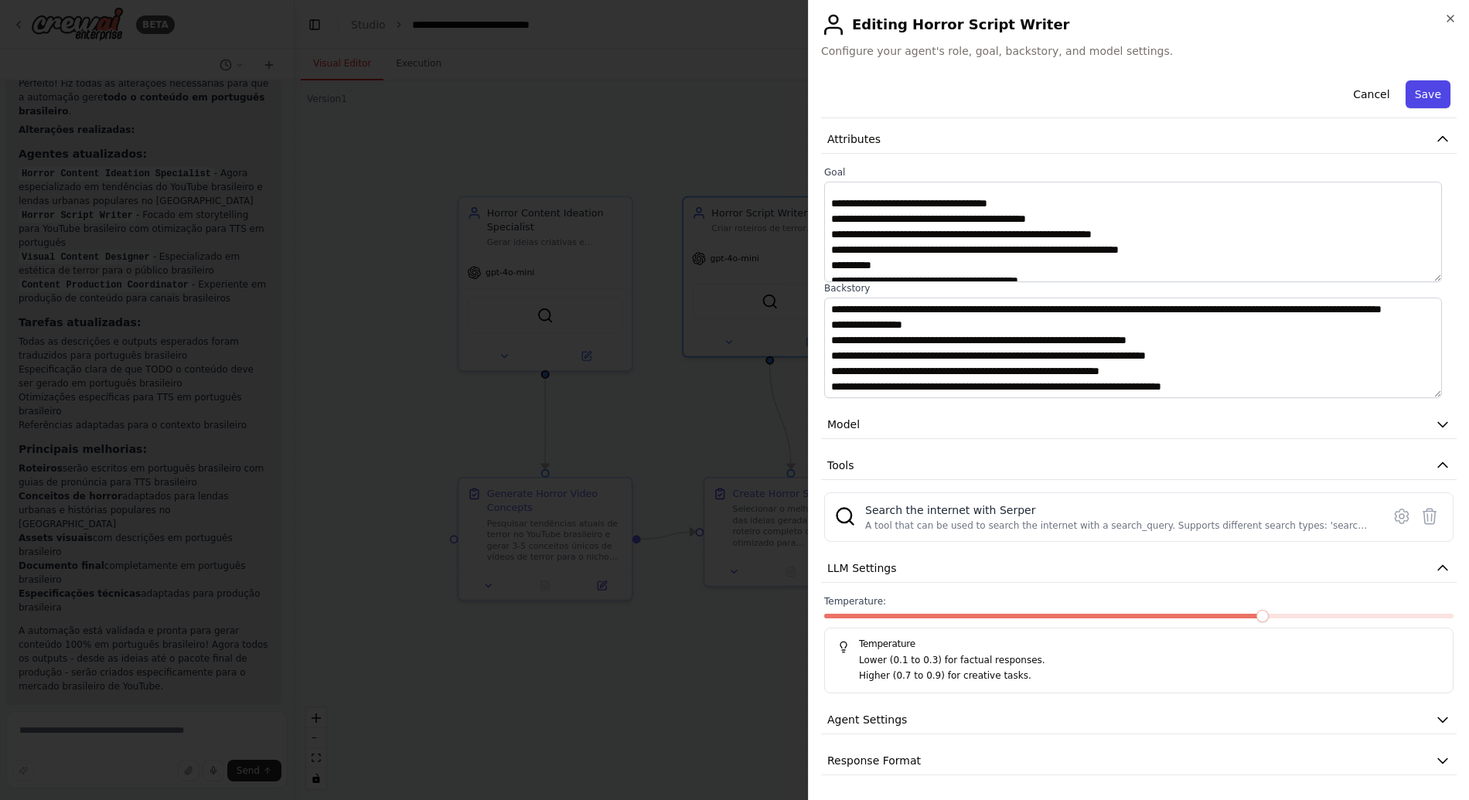
click at [1428, 85] on button "Save" at bounding box center [1427, 94] width 45 height 28
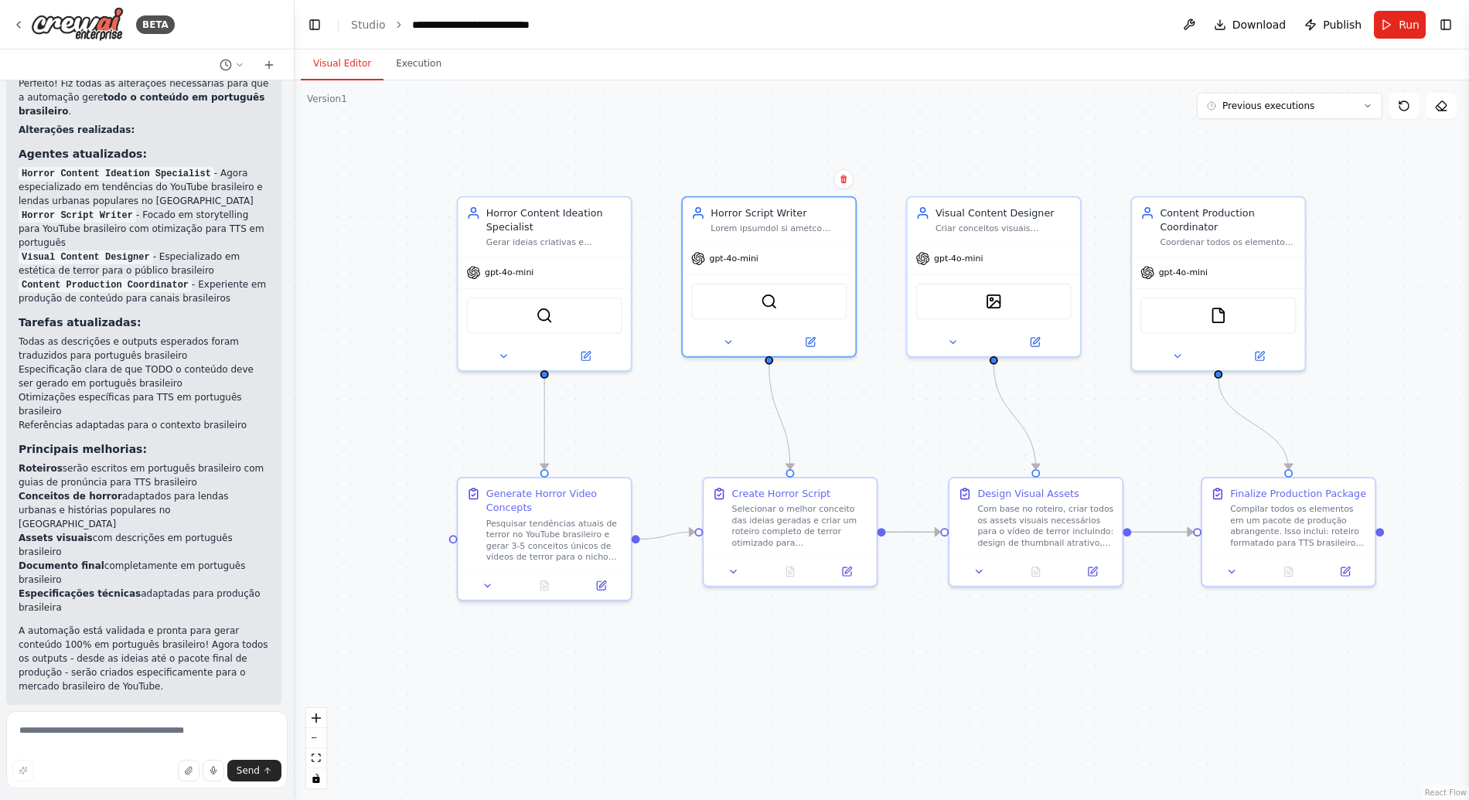
drag, startPoint x: 1116, startPoint y: 154, endPoint x: 1065, endPoint y: 155, distance: 51.0
click at [1065, 155] on div ".deletable-edge-delete-btn { width: 20px; height: 20px; border: 0px solid #ffff…" at bounding box center [881, 440] width 1174 height 720
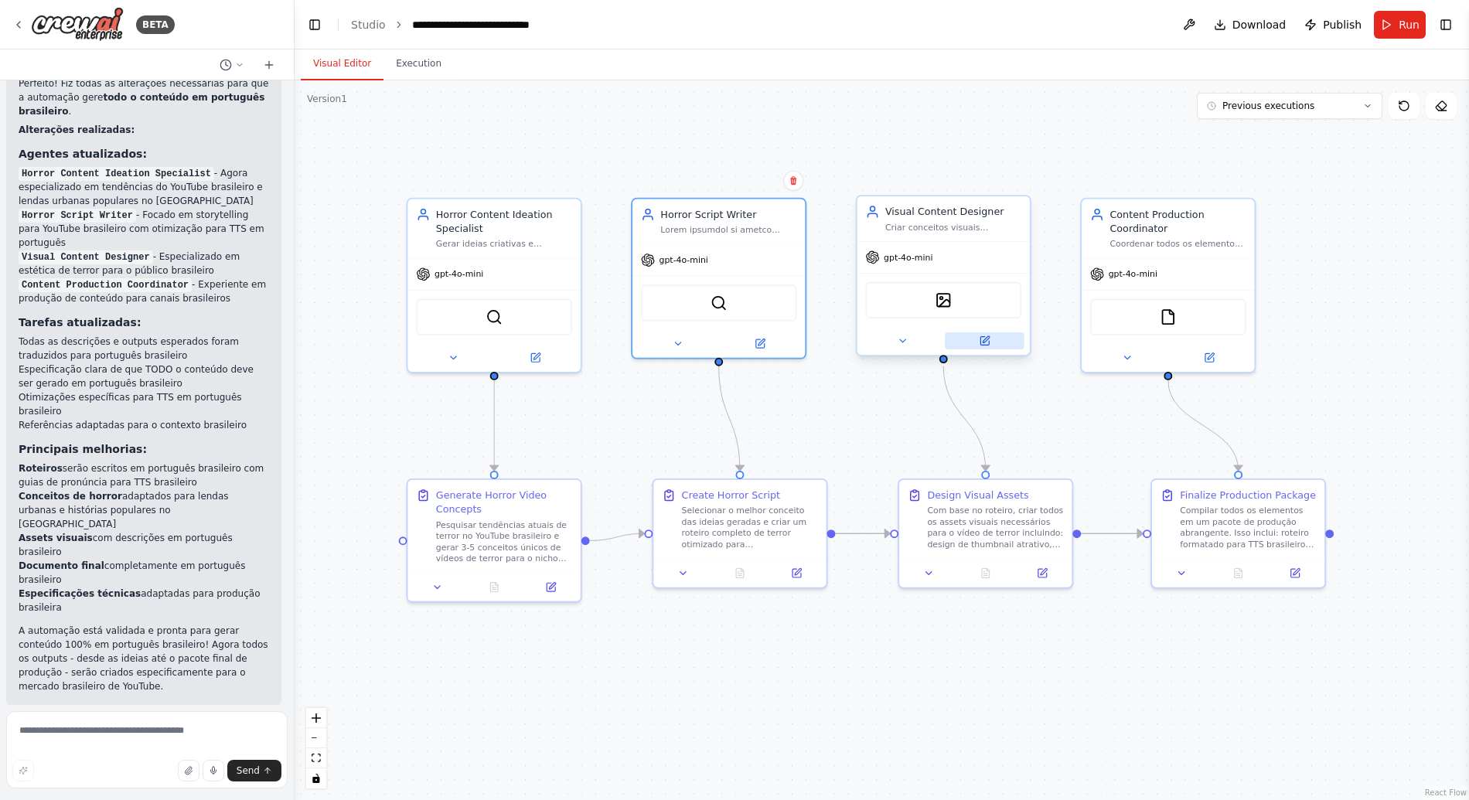
click at [995, 346] on button at bounding box center [985, 340] width 80 height 17
click at [981, 337] on icon at bounding box center [984, 341] width 9 height 9
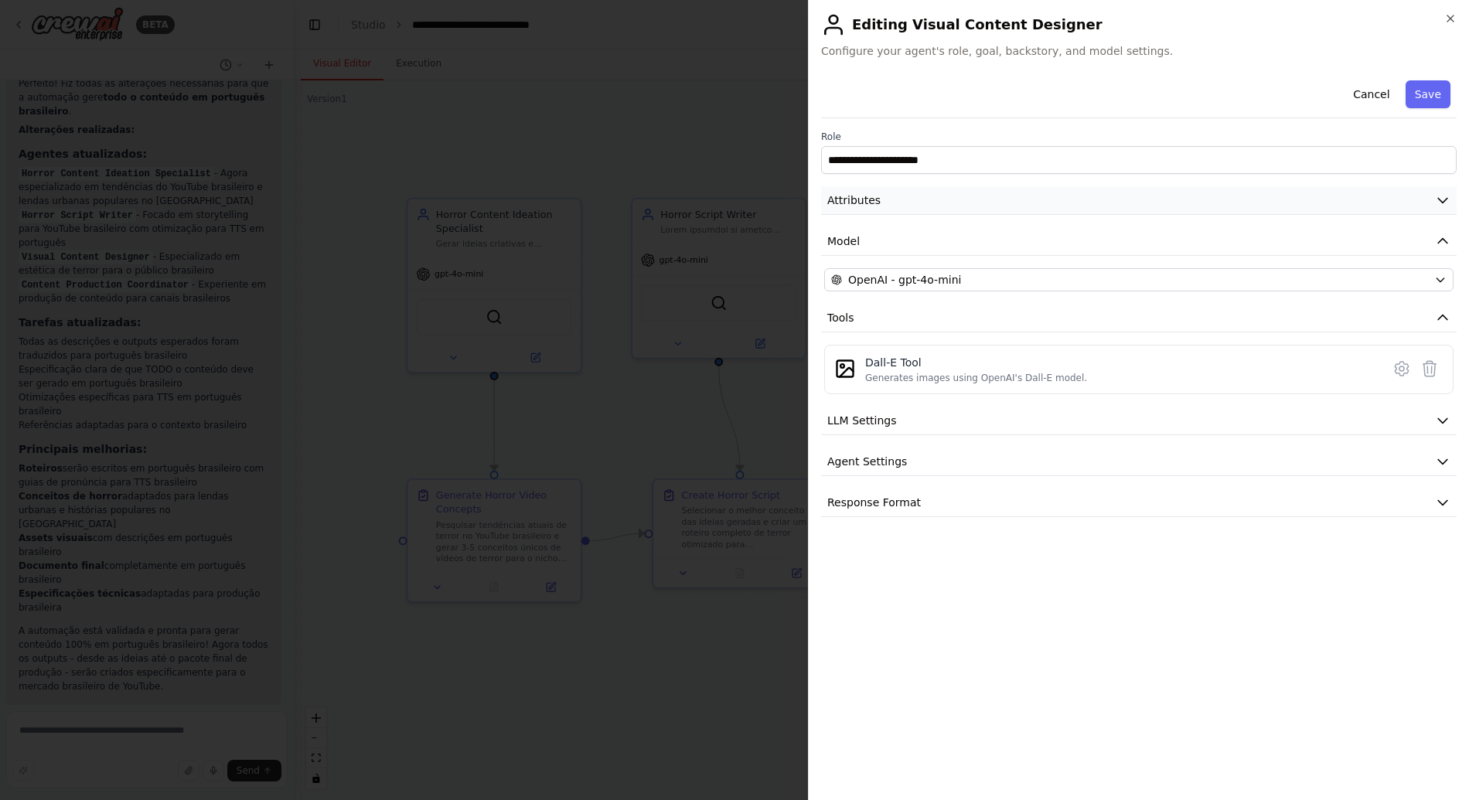
click at [912, 192] on button "Attributes" at bounding box center [1138, 200] width 635 height 29
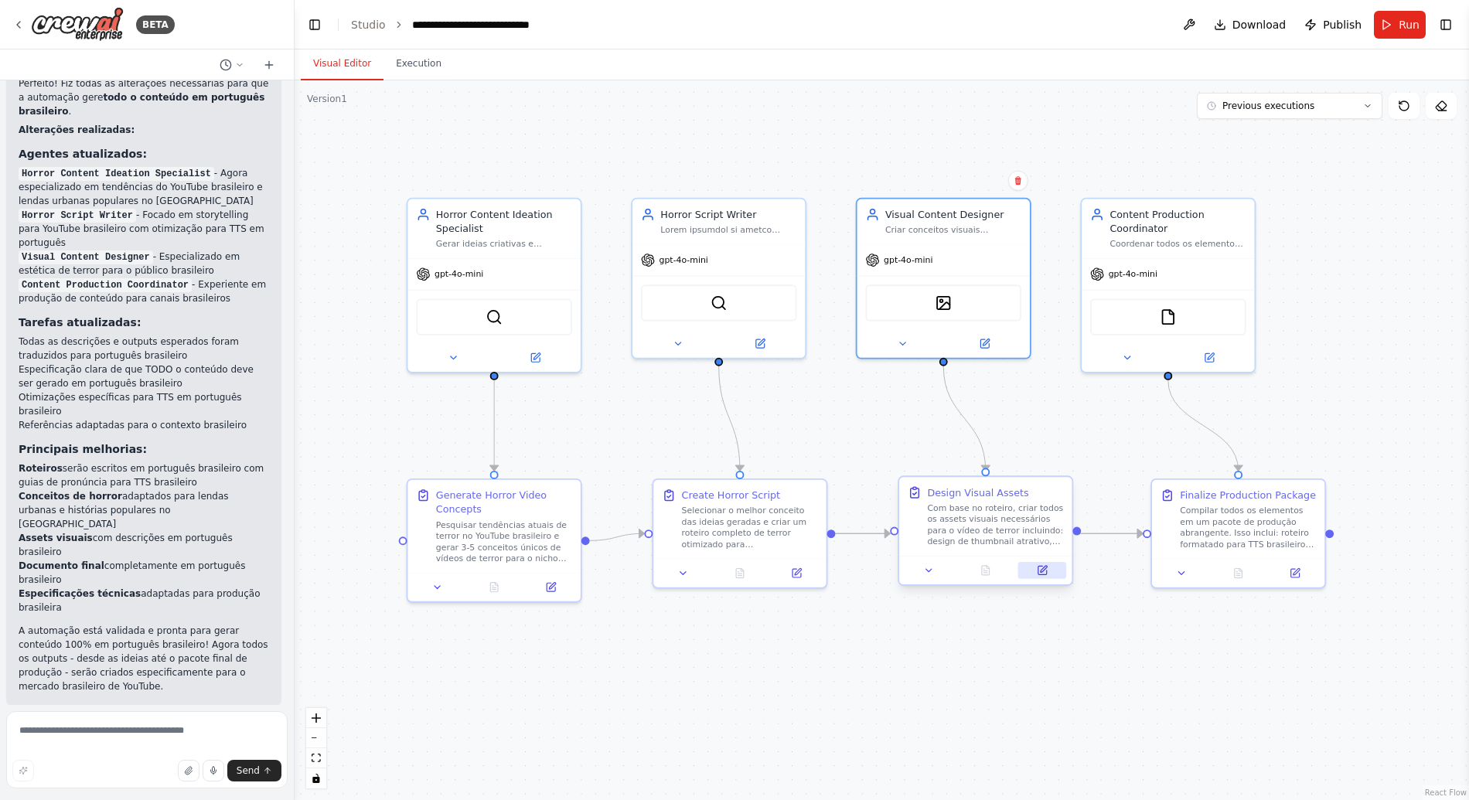
click at [1047, 572] on icon at bounding box center [1043, 571] width 12 height 12
click at [801, 570] on icon at bounding box center [796, 570] width 9 height 9
click at [763, 343] on icon at bounding box center [759, 341] width 9 height 9
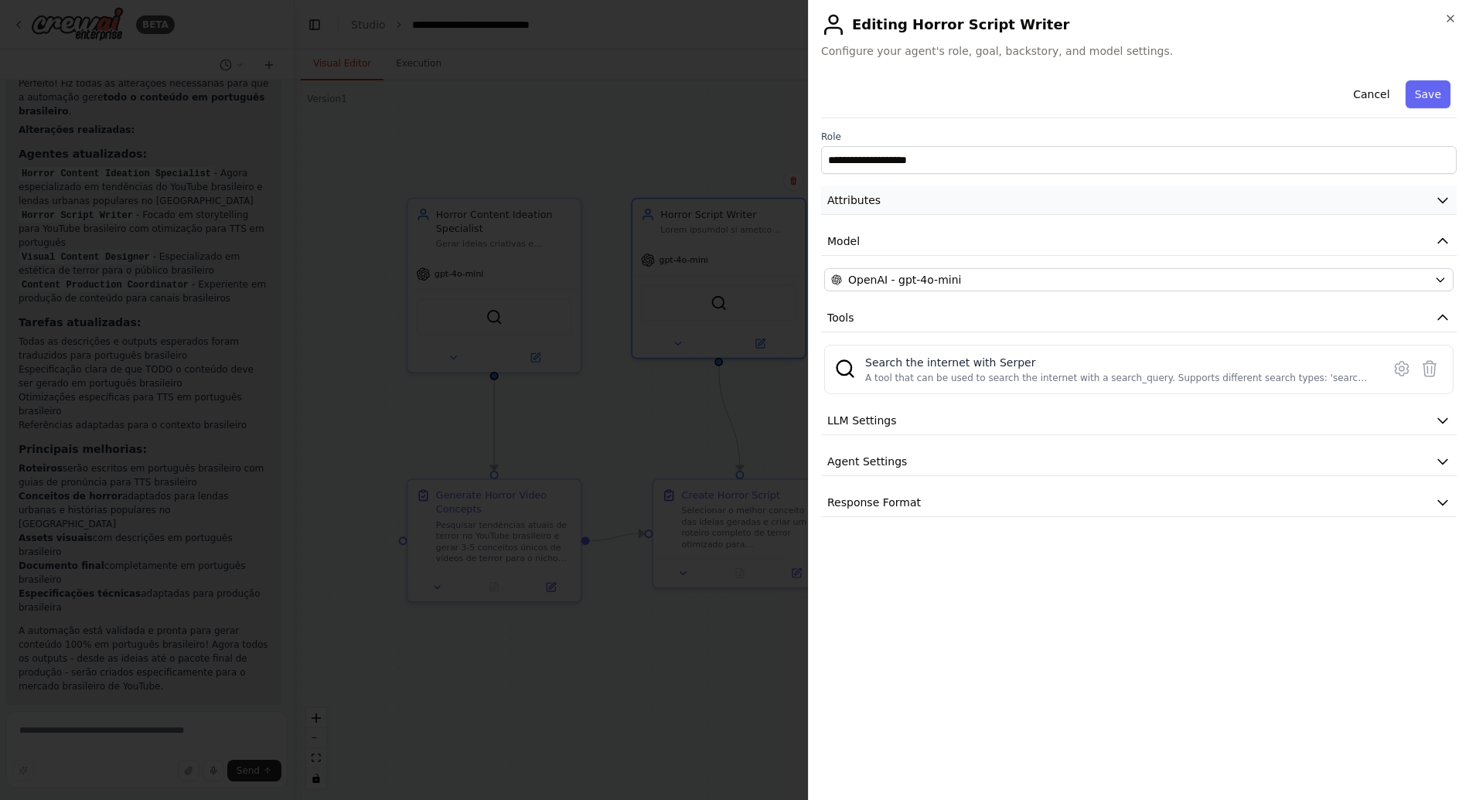
click at [971, 212] on button "Attributes" at bounding box center [1138, 200] width 635 height 29
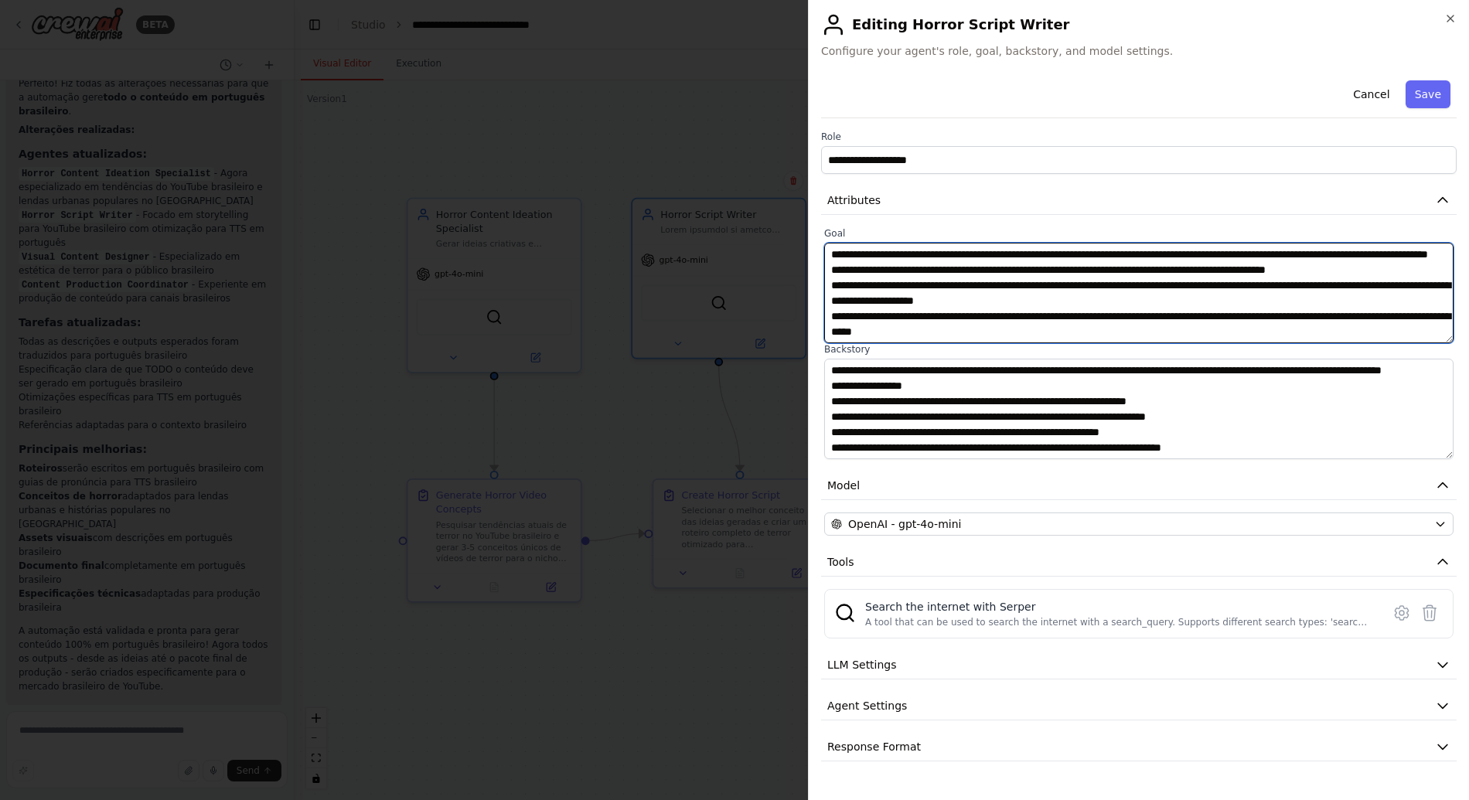
drag, startPoint x: 943, startPoint y: 284, endPoint x: 943, endPoint y: 239, distance: 45.6
click at [943, 267] on textarea at bounding box center [1138, 293] width 629 height 100
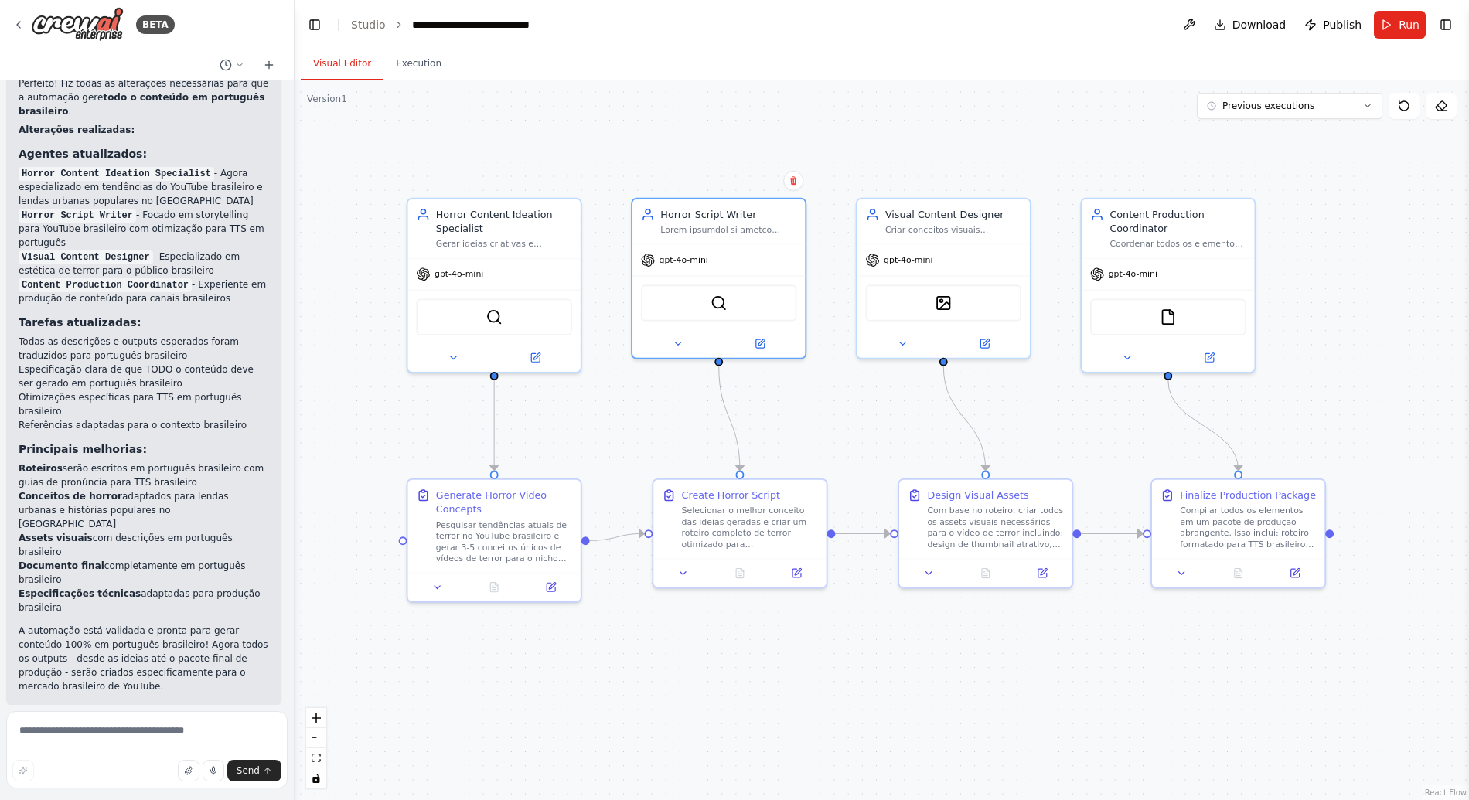
click at [762, 107] on div ".deletable-edge-delete-btn { width: 20px; height: 20px; border: 0px solid #ffff…" at bounding box center [881, 440] width 1174 height 720
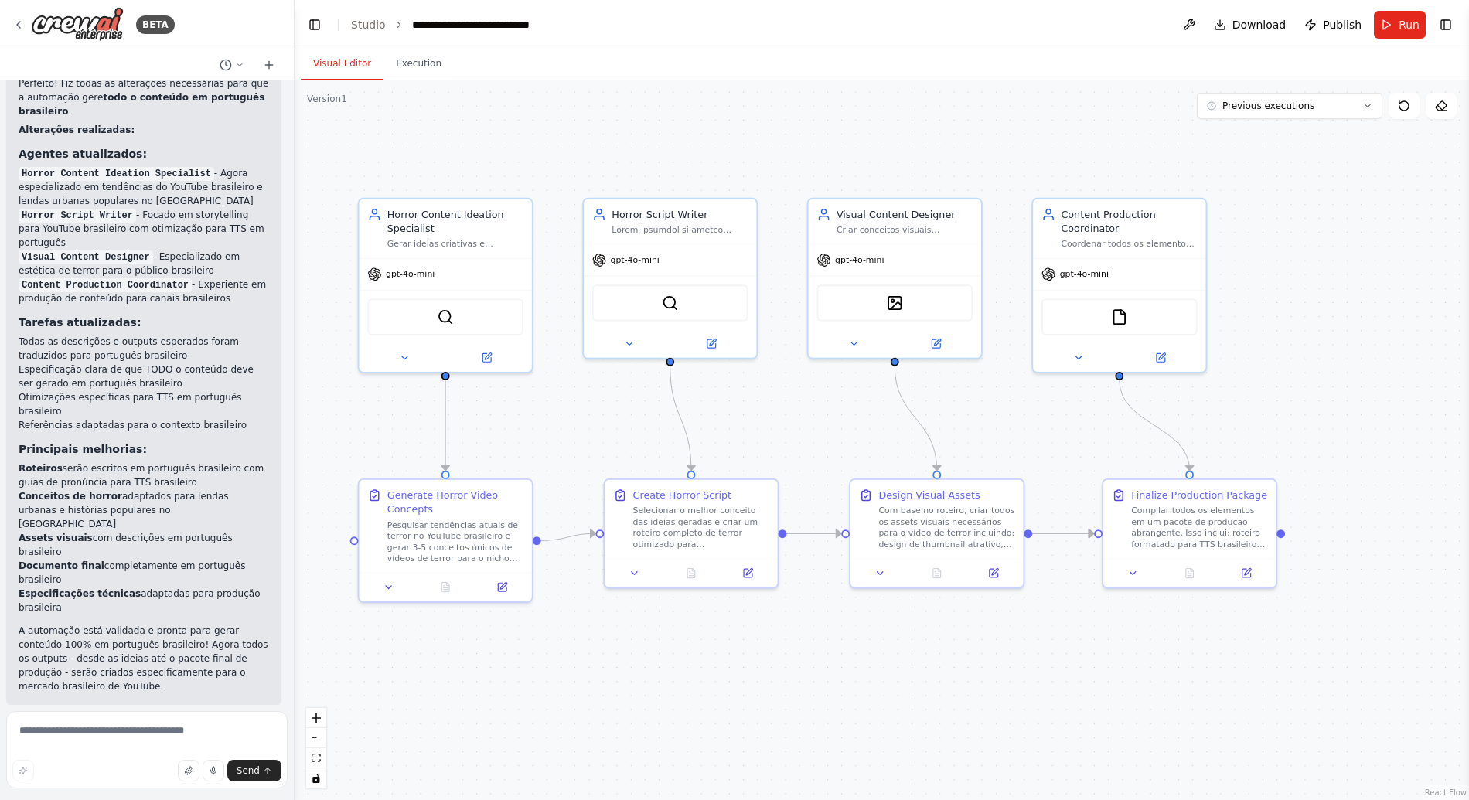
drag, startPoint x: 851, startPoint y: 412, endPoint x: 795, endPoint y: 412, distance: 55.7
click at [795, 412] on div ".deletable-edge-delete-btn { width: 20px; height: 20px; border: 0px solid #ffff…" at bounding box center [881, 440] width 1174 height 720
click at [926, 344] on icon at bounding box center [928, 341] width 9 height 9
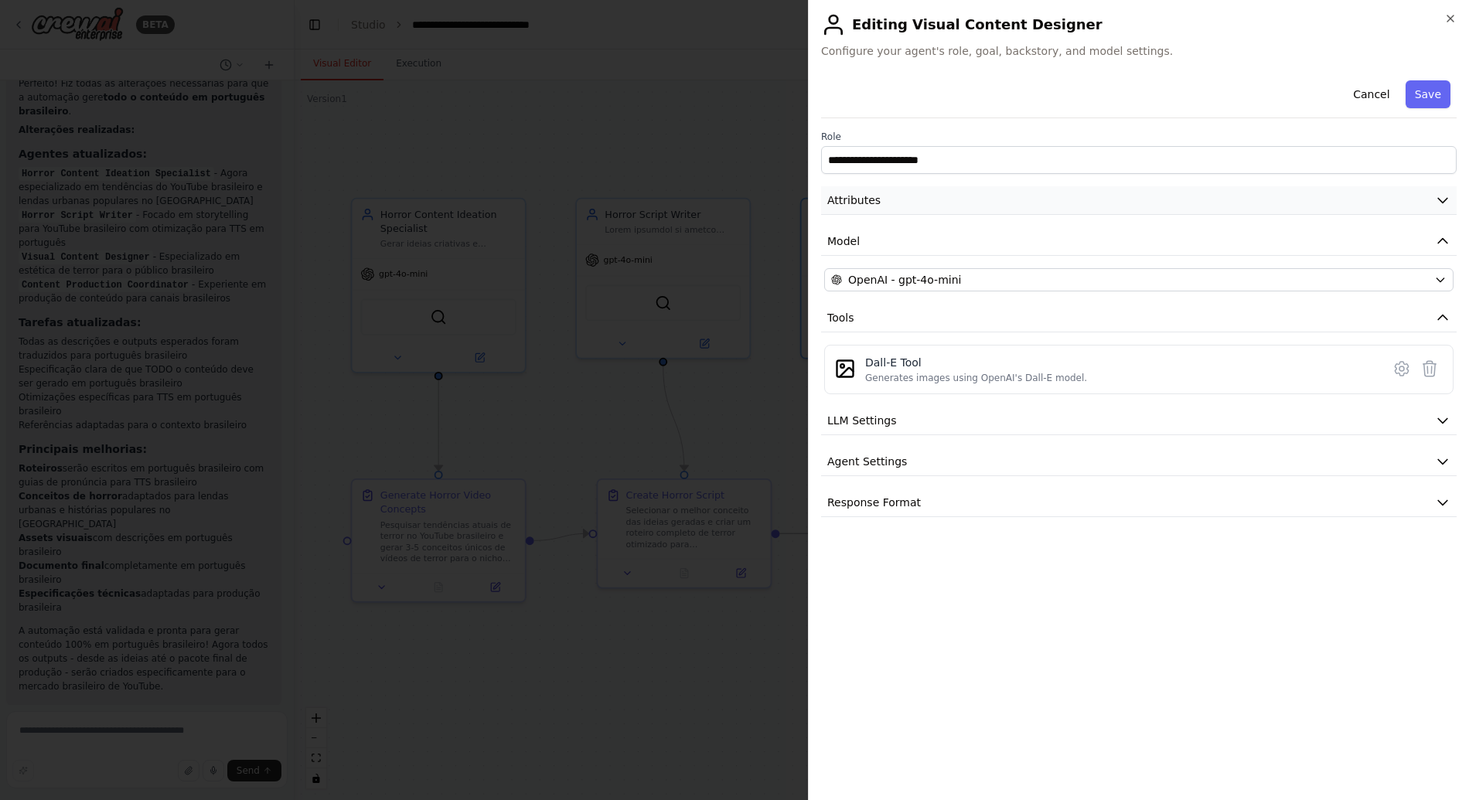
click at [936, 205] on button "Attributes" at bounding box center [1138, 200] width 635 height 29
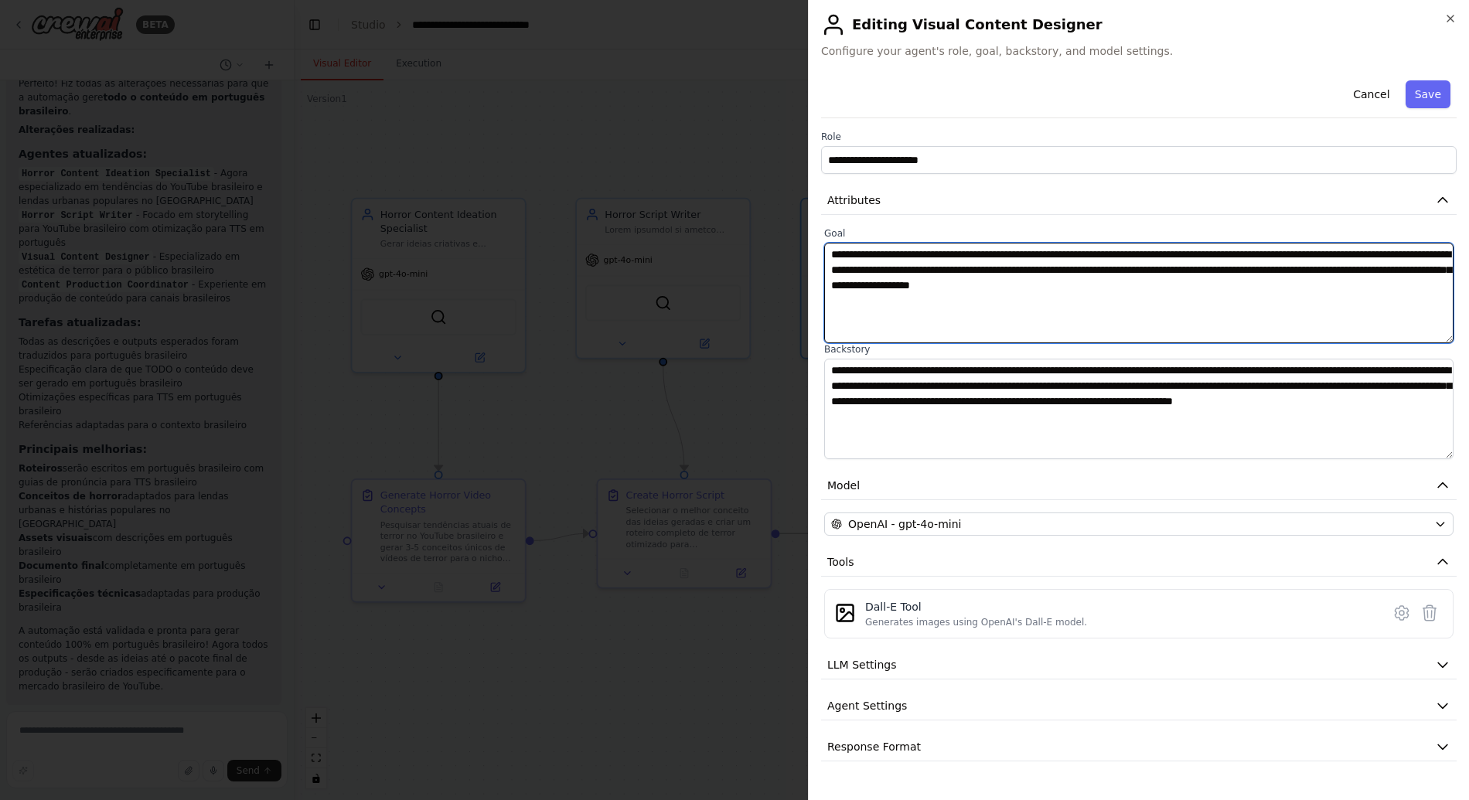
click at [989, 276] on textarea "**********" at bounding box center [1138, 293] width 629 height 100
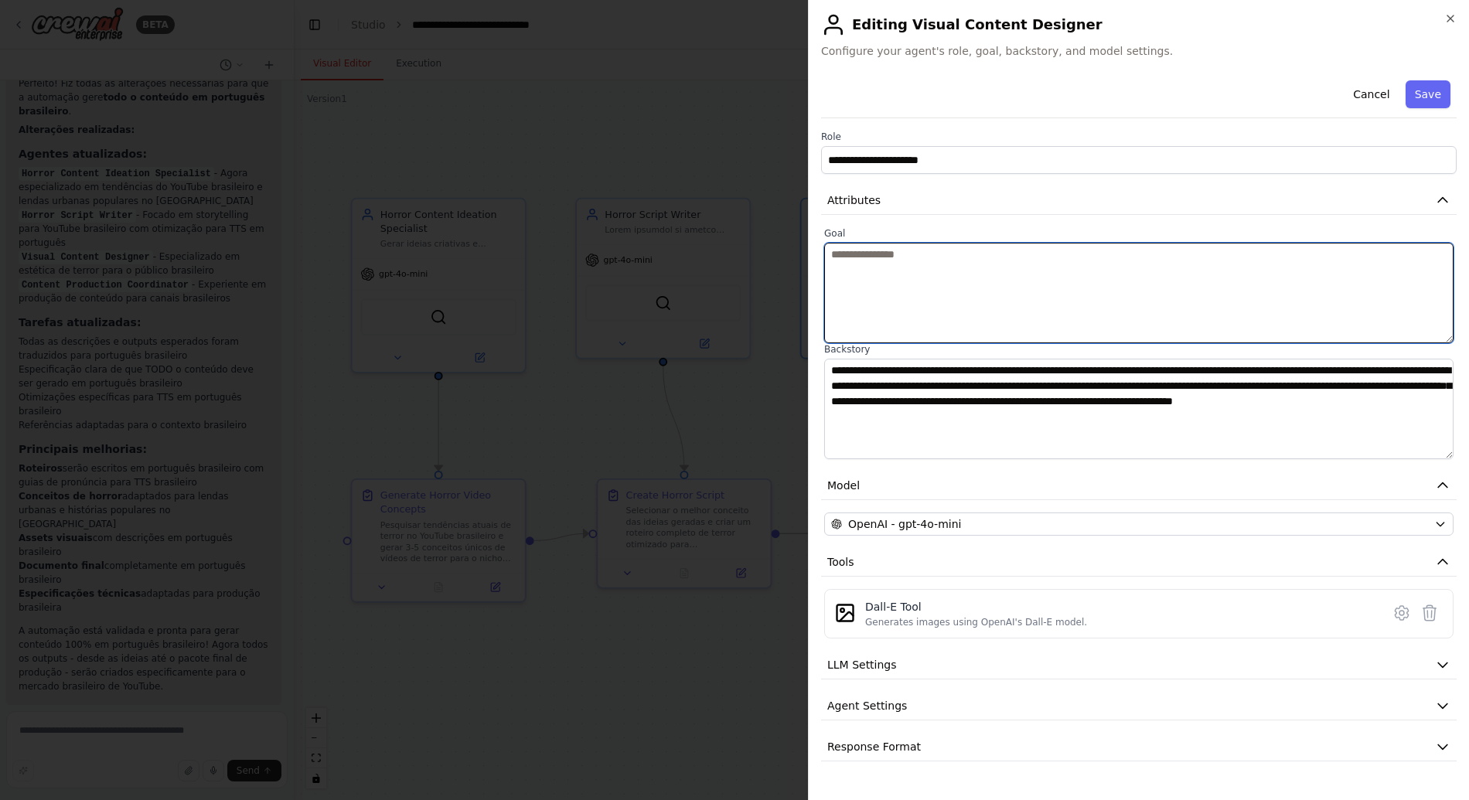
paste textarea "**********"
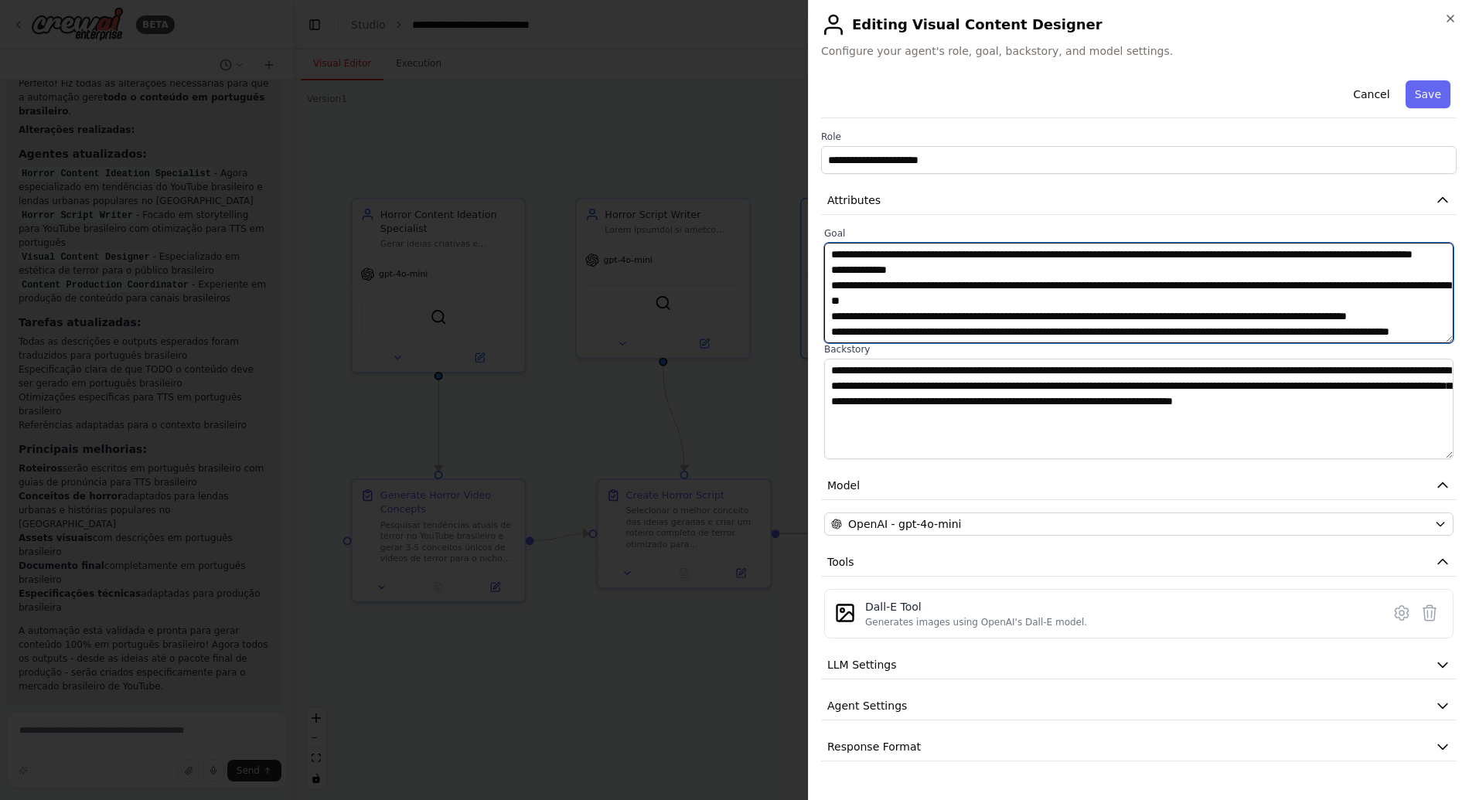
scroll to position [119, 0]
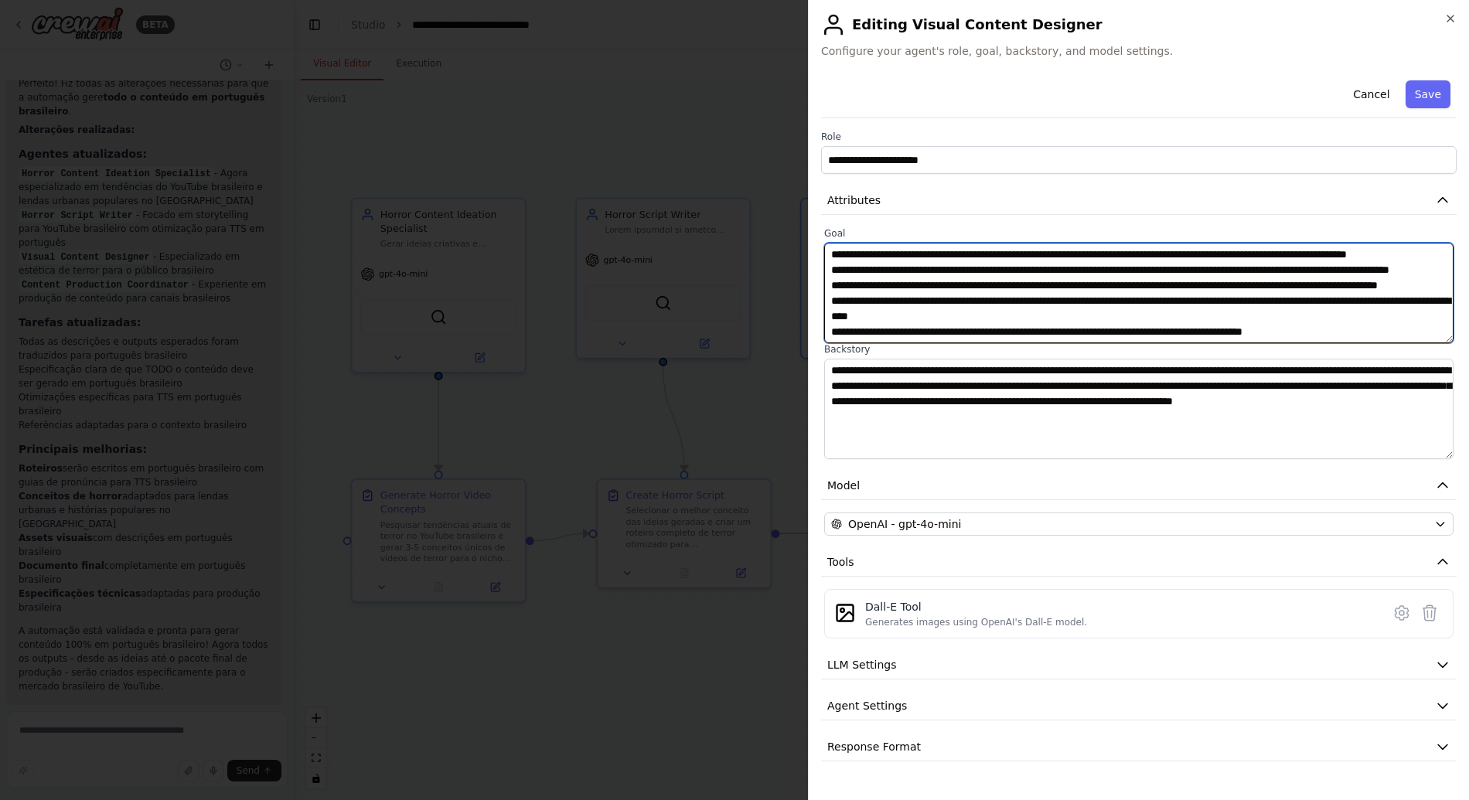
type textarea "**********"
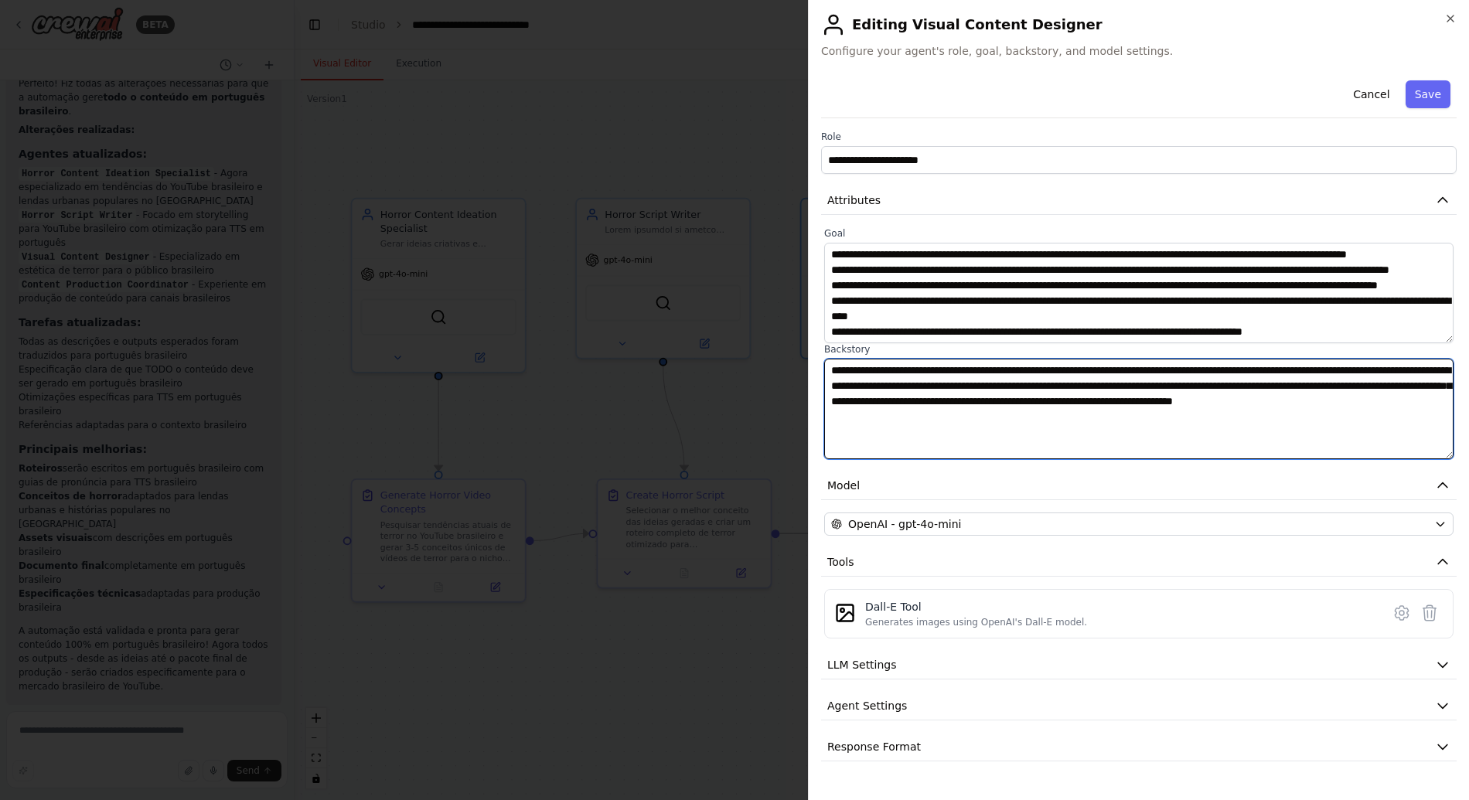
click at [901, 395] on textarea "**********" at bounding box center [1138, 409] width 629 height 100
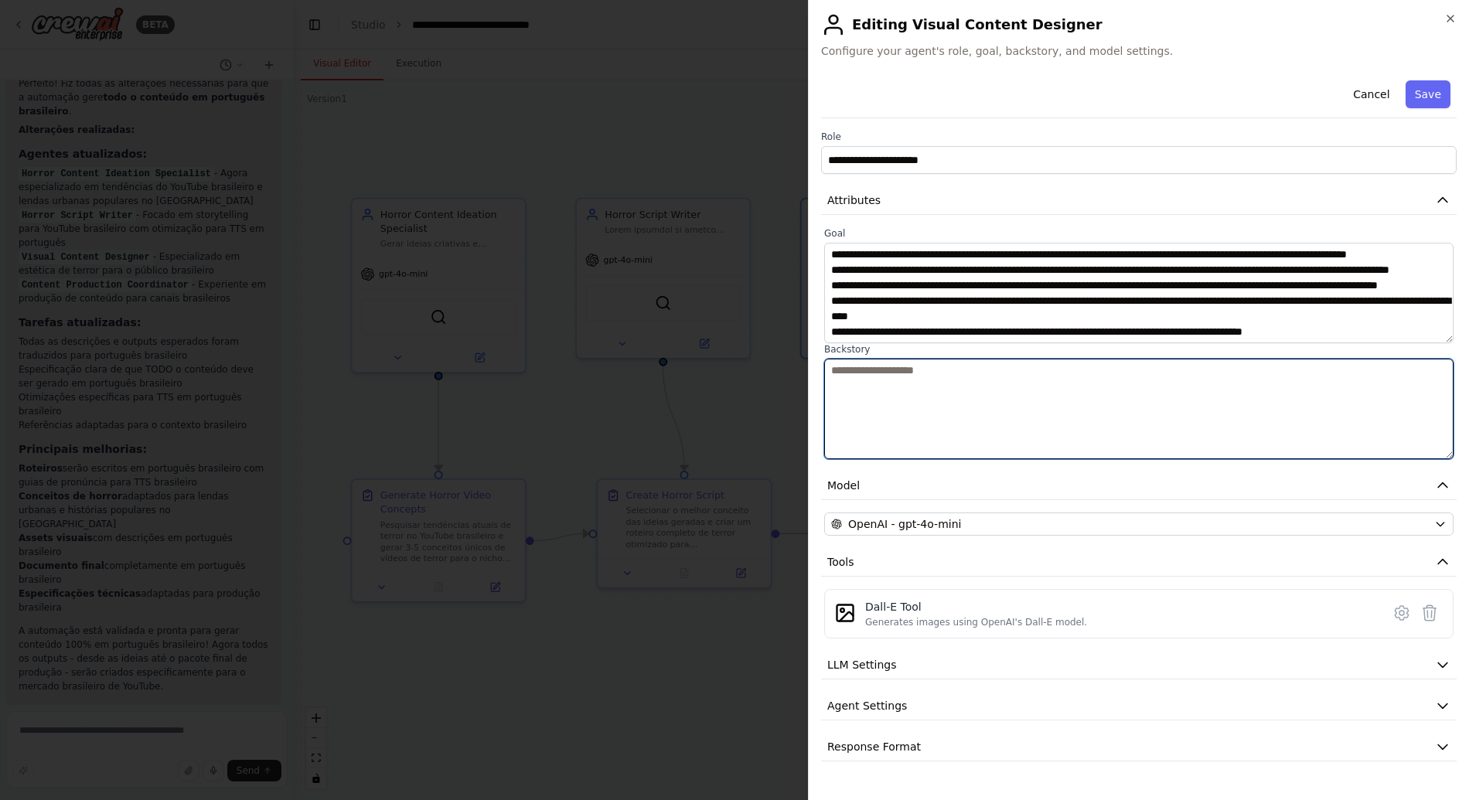
paste textarea "**********"
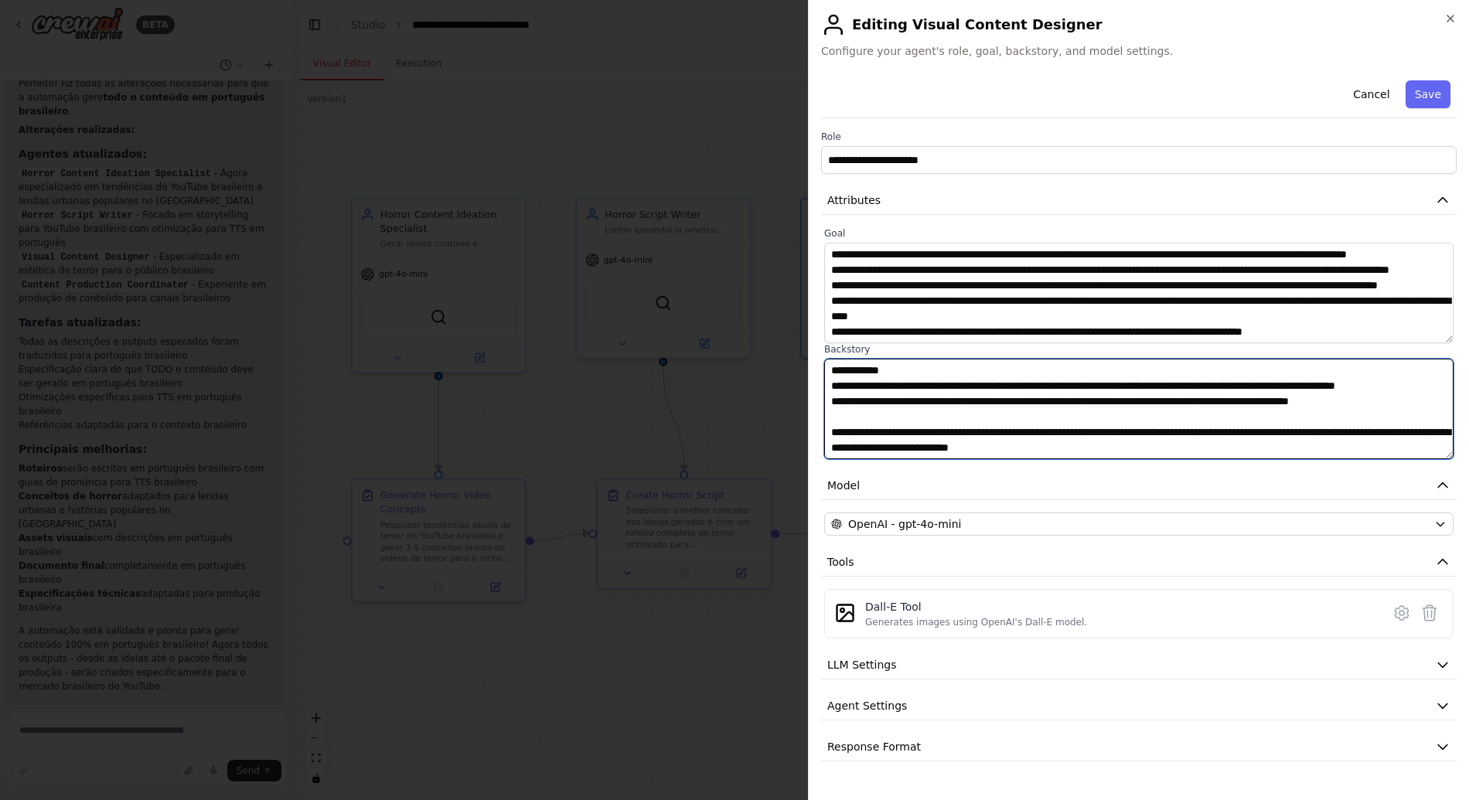
type textarea "**********"
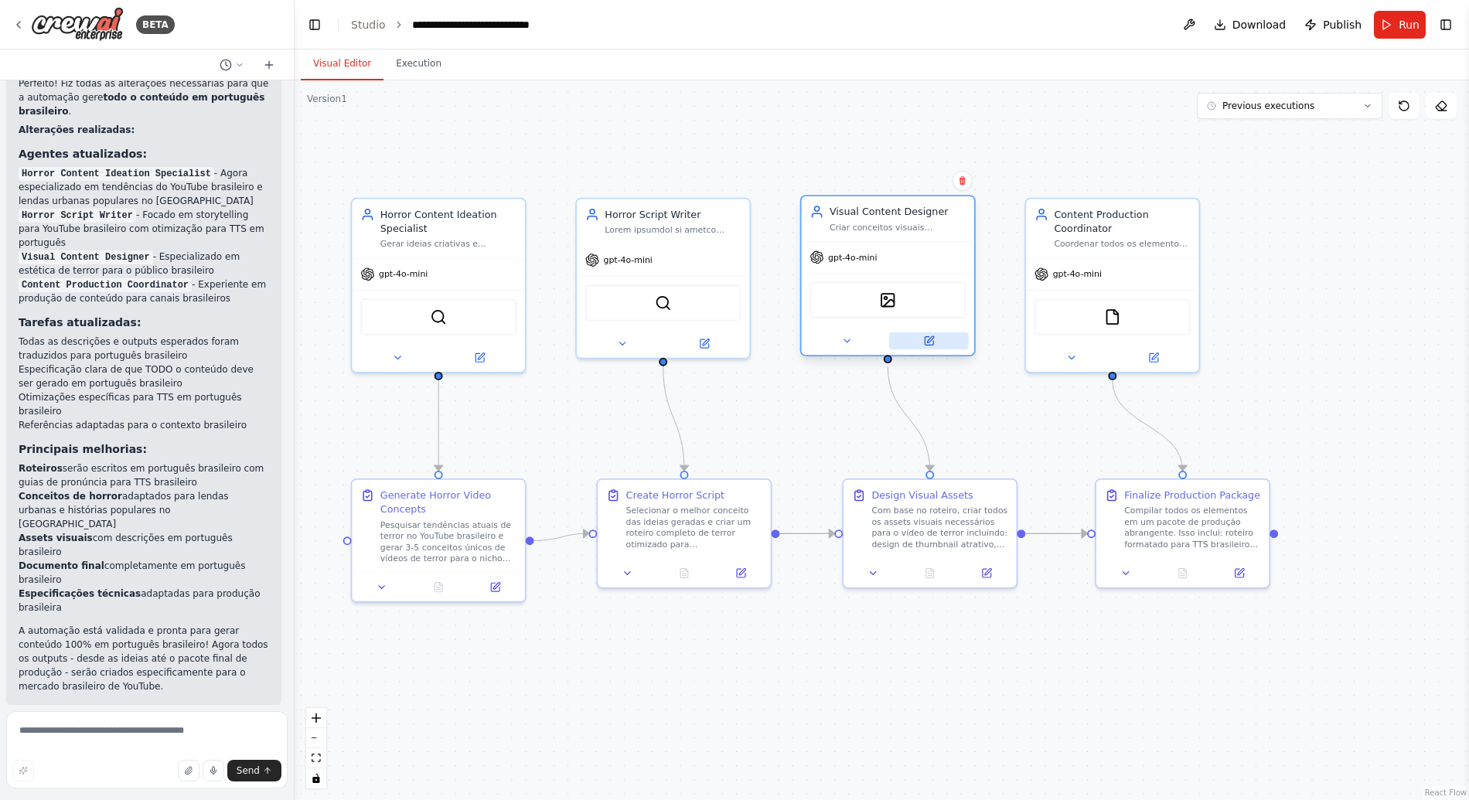
click at [923, 333] on button at bounding box center [929, 340] width 80 height 17
click at [934, 343] on button at bounding box center [929, 340] width 80 height 17
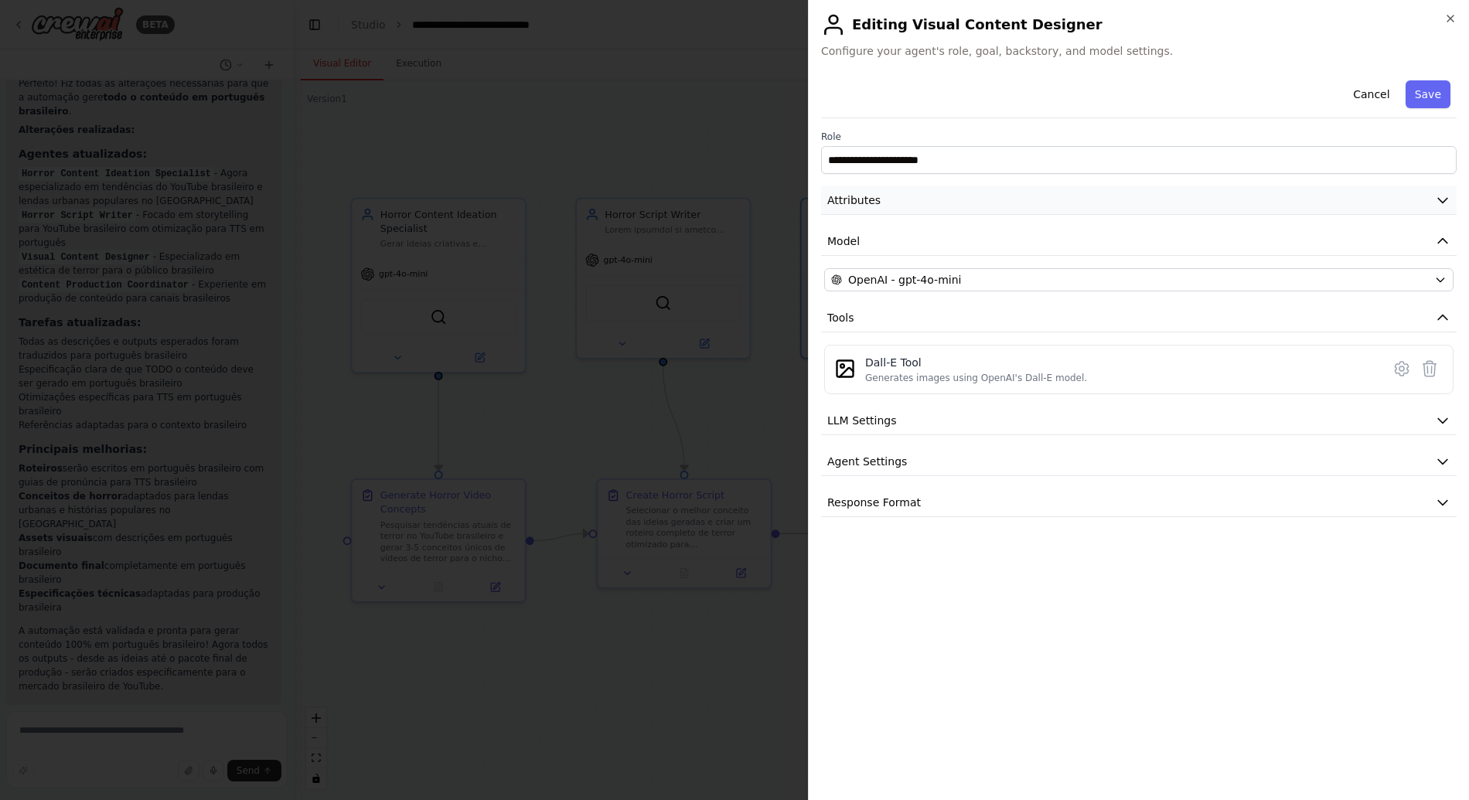
click at [940, 200] on button "Attributes" at bounding box center [1138, 200] width 635 height 29
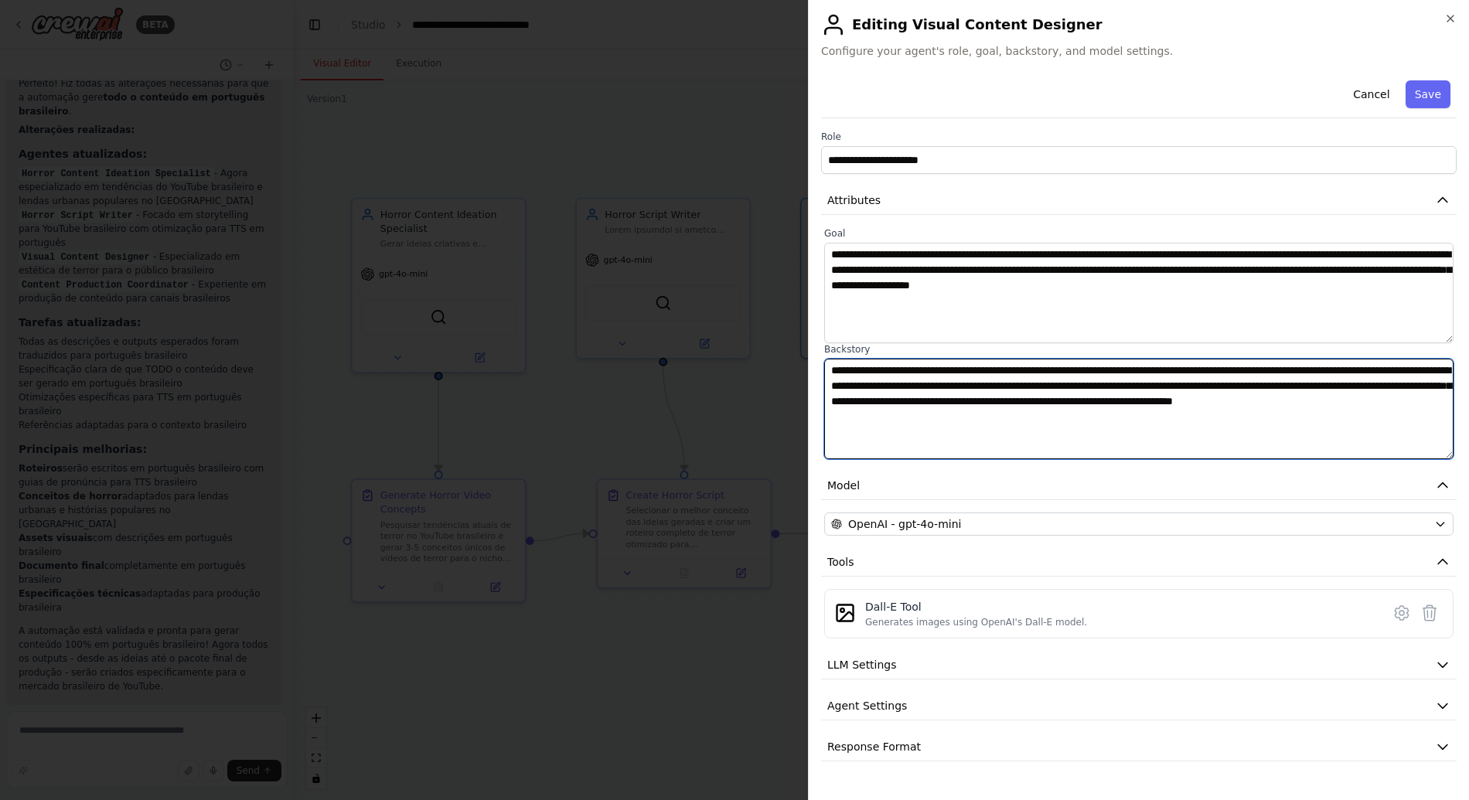
click at [912, 404] on textarea "**********" at bounding box center [1138, 409] width 629 height 100
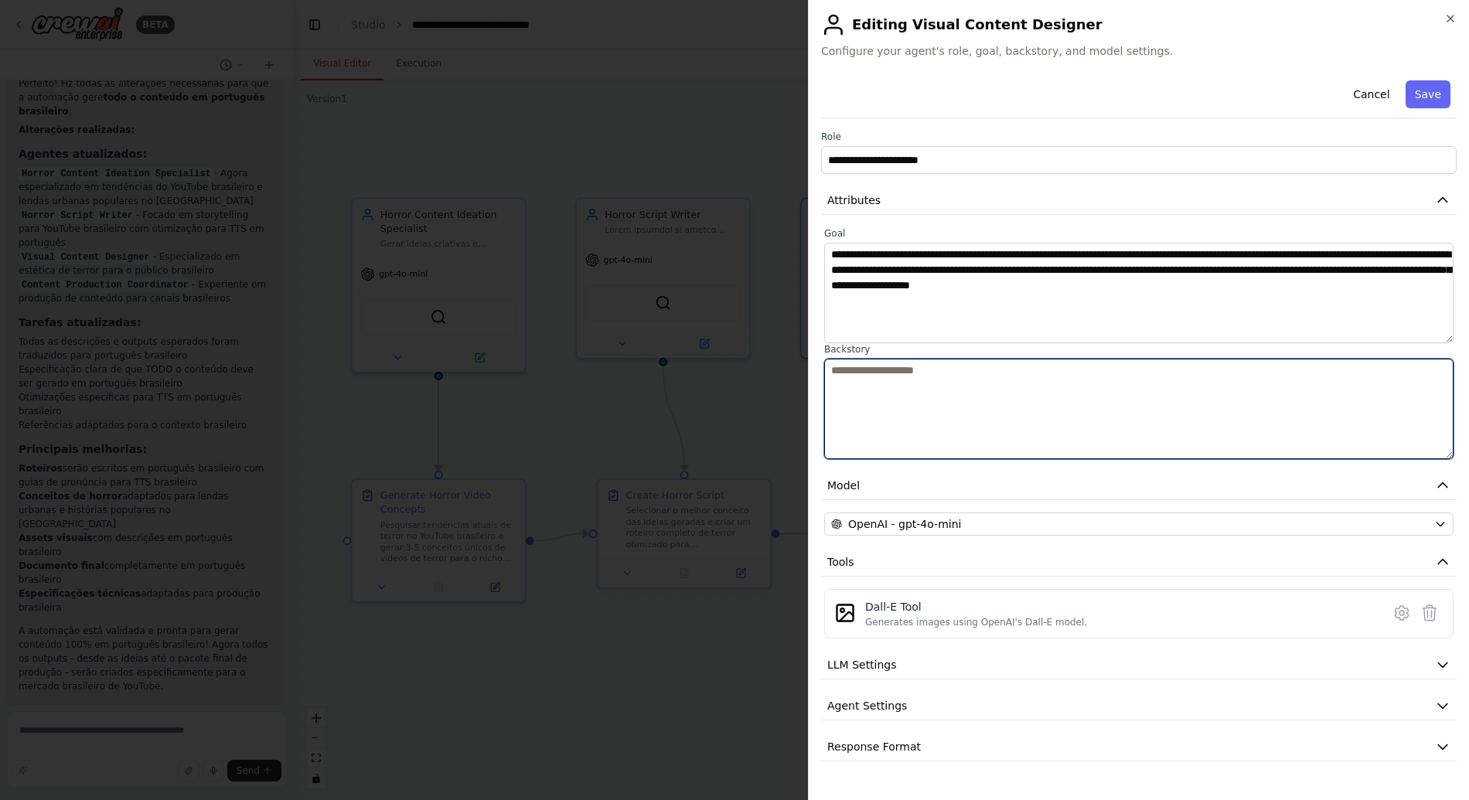
paste textarea "**********"
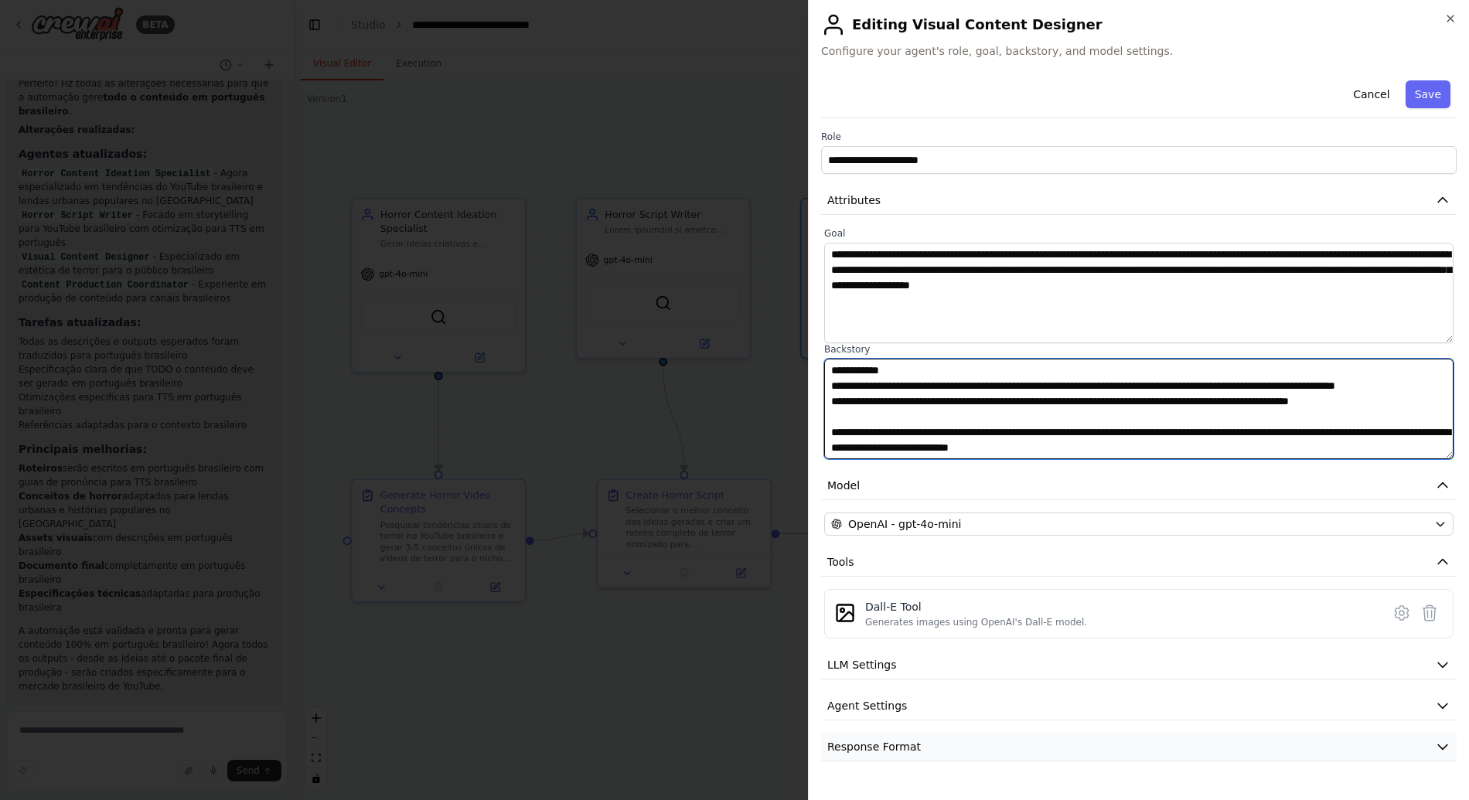
type textarea "**********"
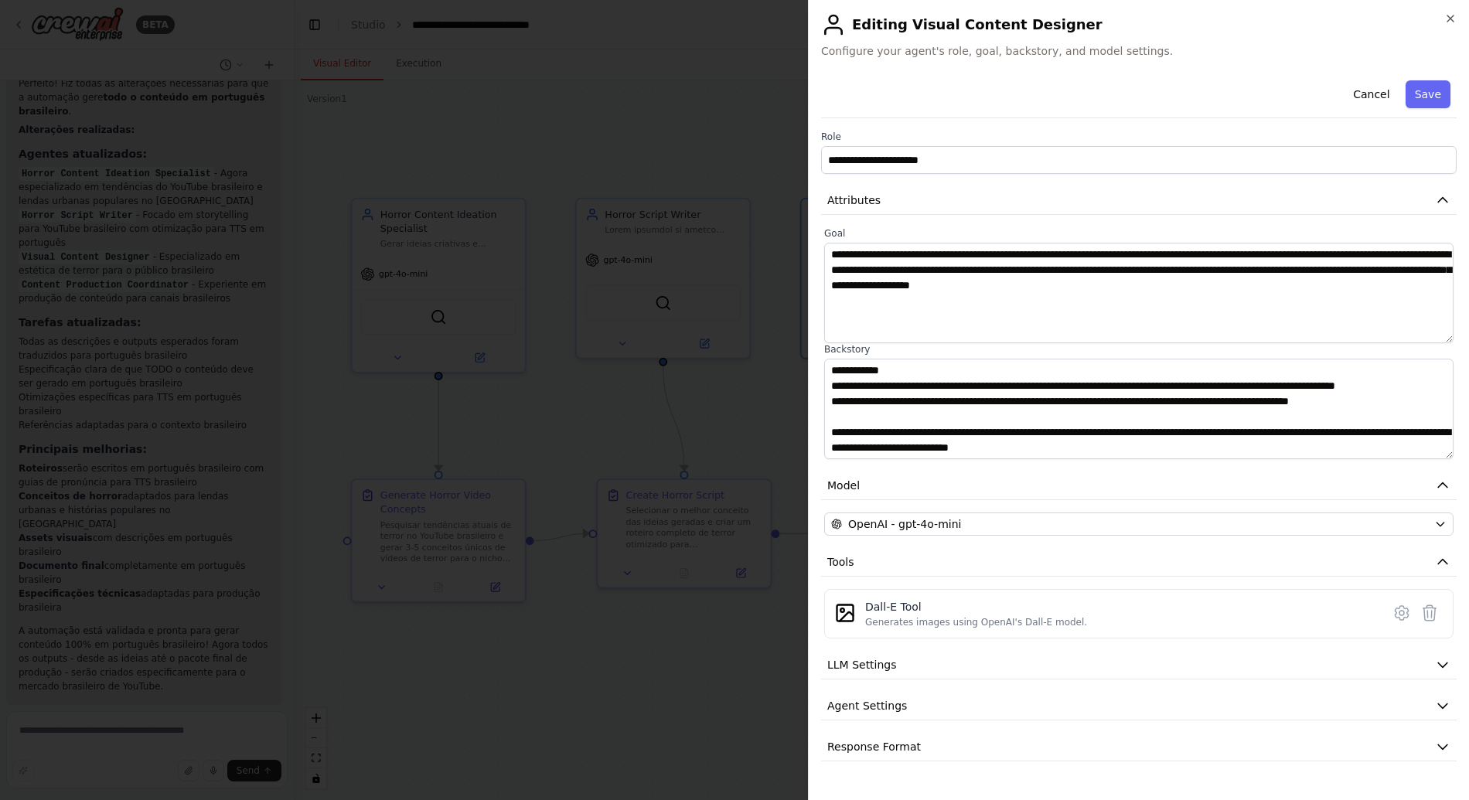
click at [945, 262] on textarea "**********" at bounding box center [1138, 293] width 629 height 100
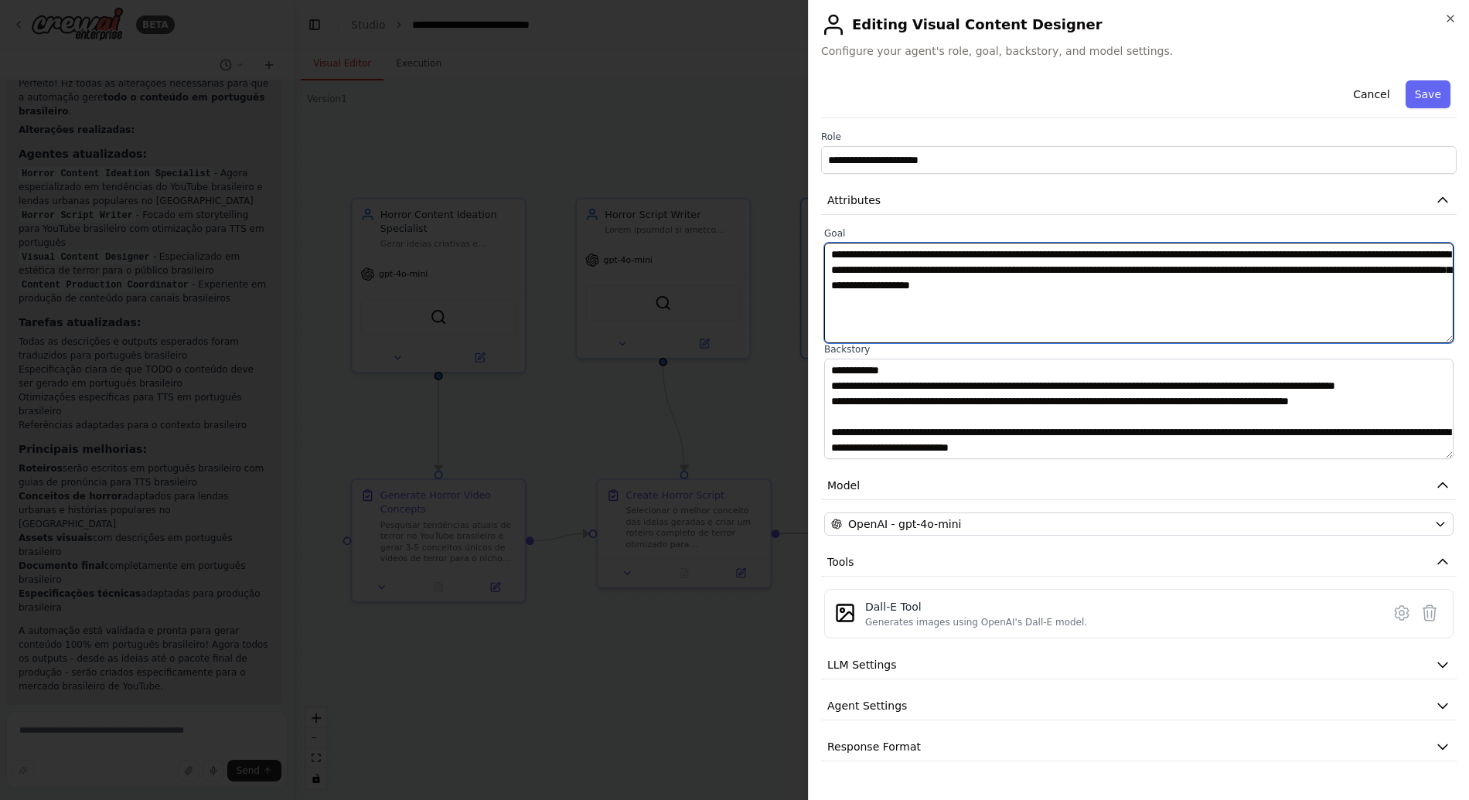
click at [945, 262] on textarea "**********" at bounding box center [1138, 293] width 629 height 100
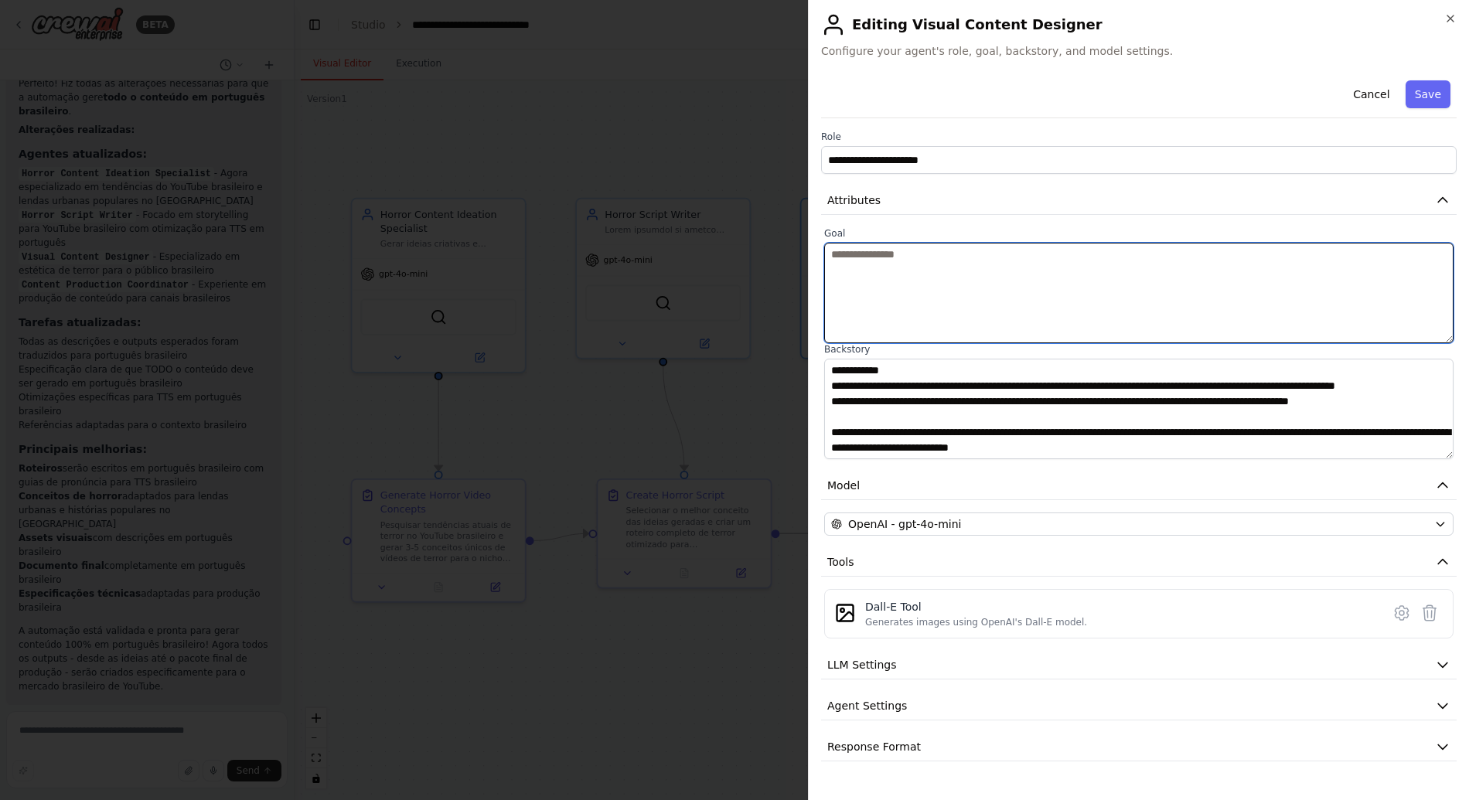
paste textarea "**********"
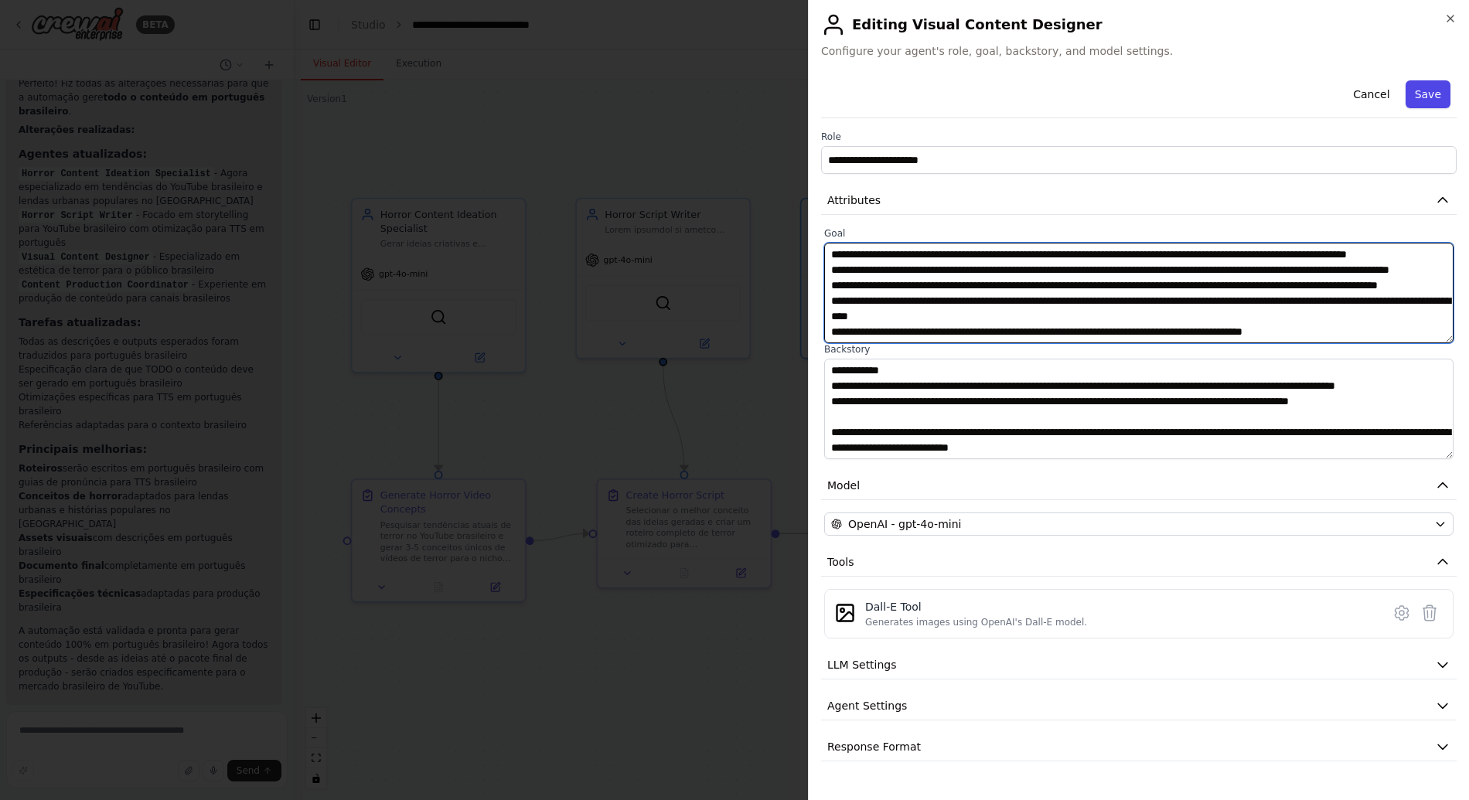
type textarea "**********"
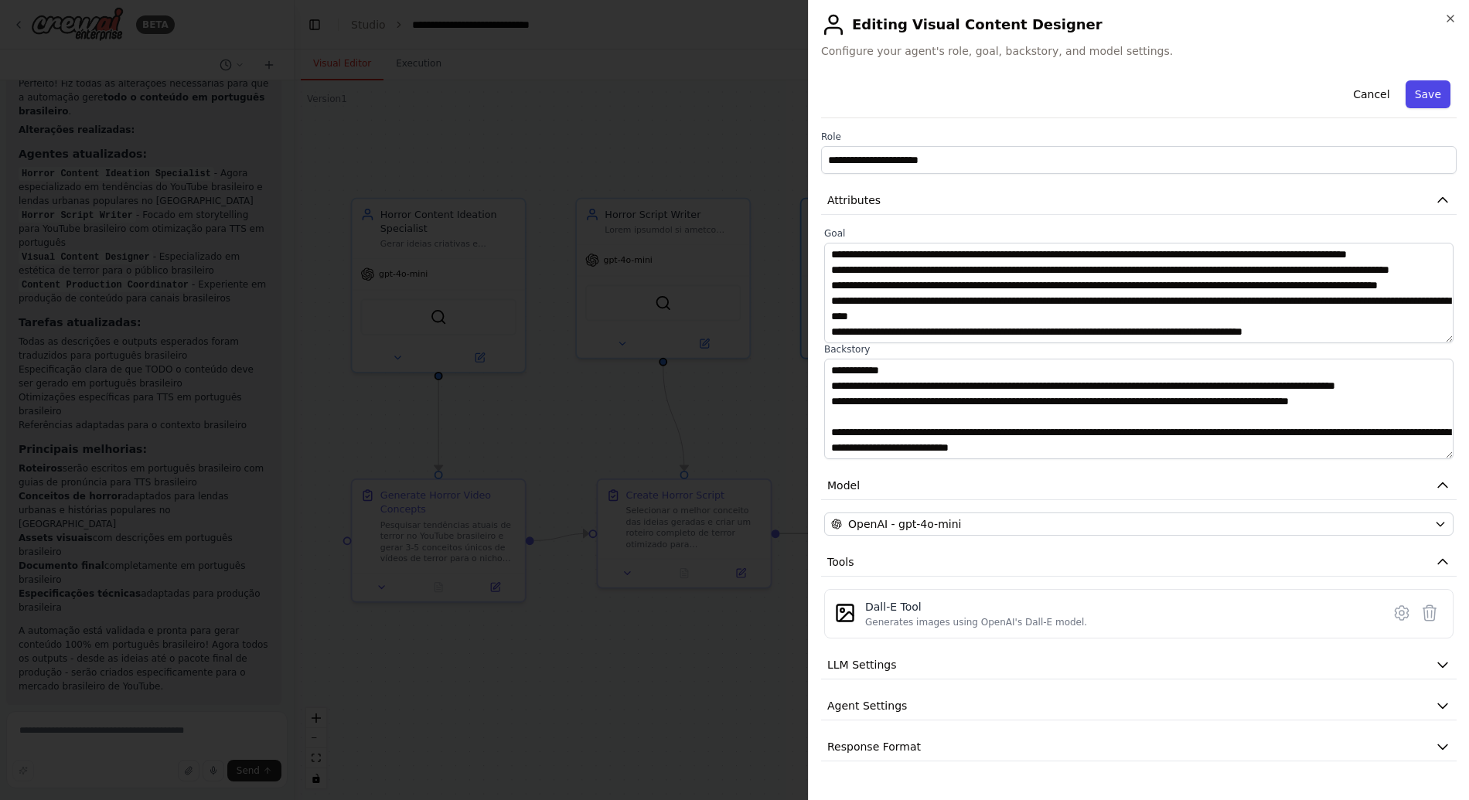
click at [1428, 92] on button "Save" at bounding box center [1427, 94] width 45 height 28
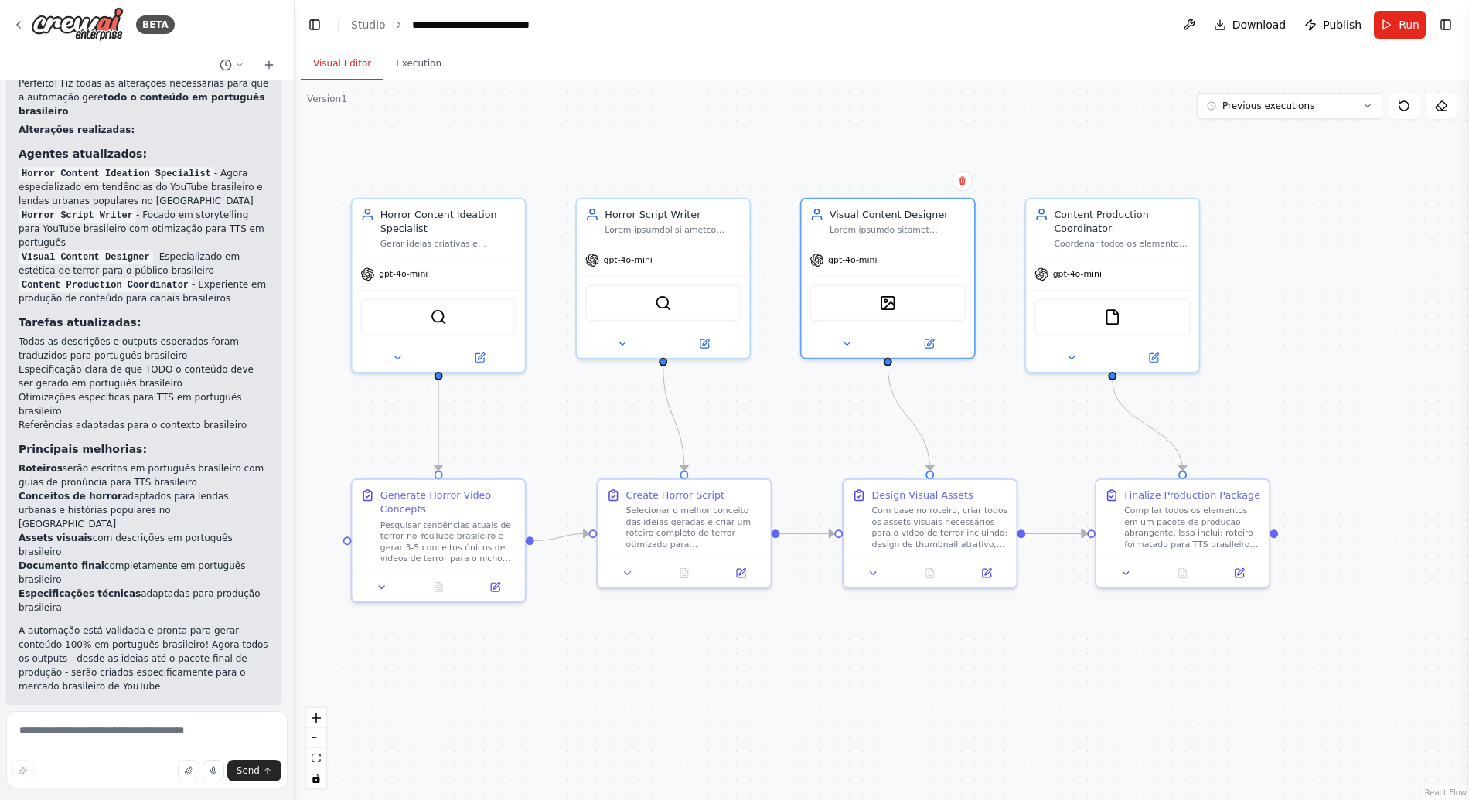
click at [839, 161] on div ".deletable-edge-delete-btn { width: 20px; height: 20px; border: 0px solid #ffff…" at bounding box center [881, 440] width 1174 height 720
click at [714, 340] on button at bounding box center [705, 340] width 80 height 17
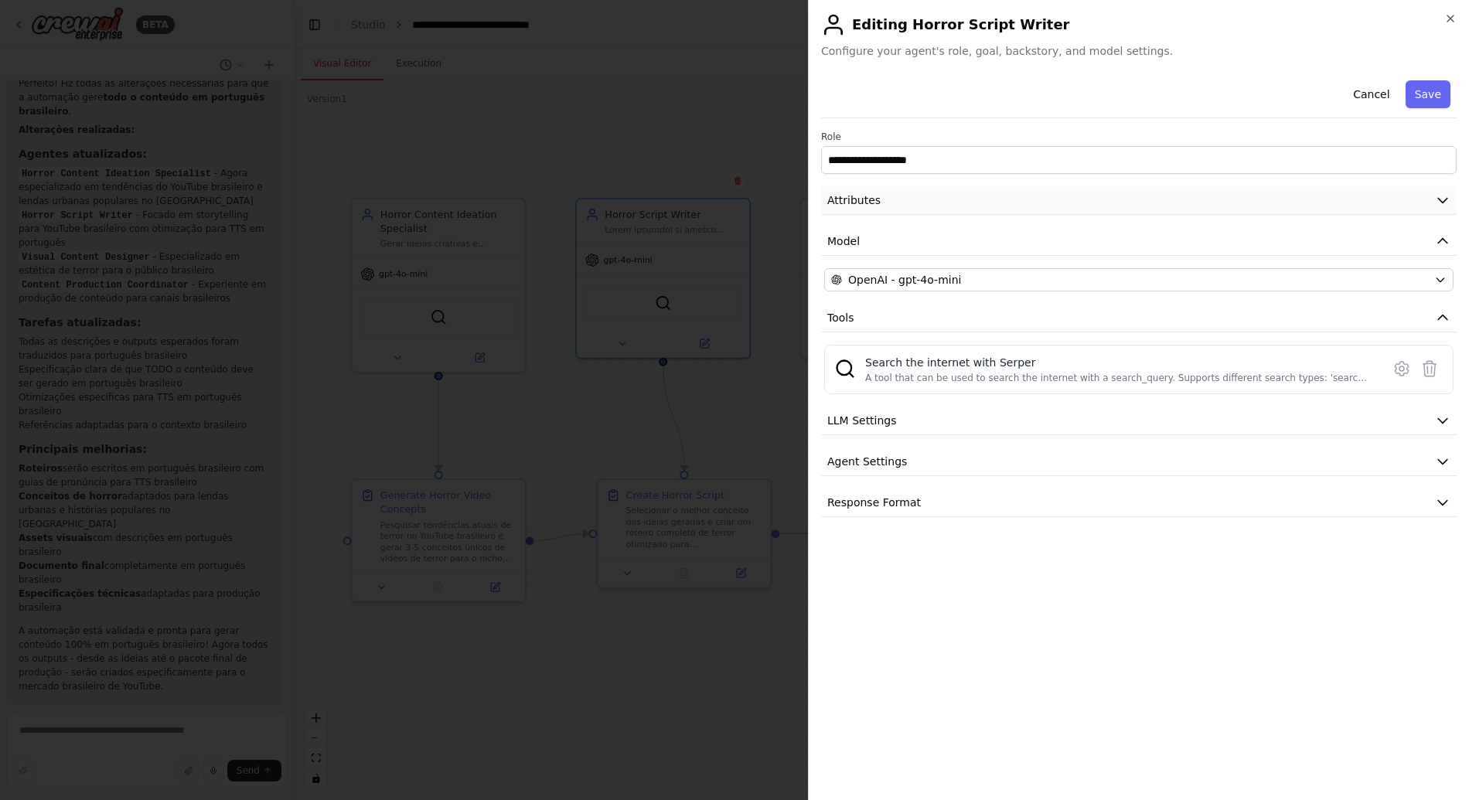
click at [939, 210] on button "Attributes" at bounding box center [1138, 200] width 635 height 29
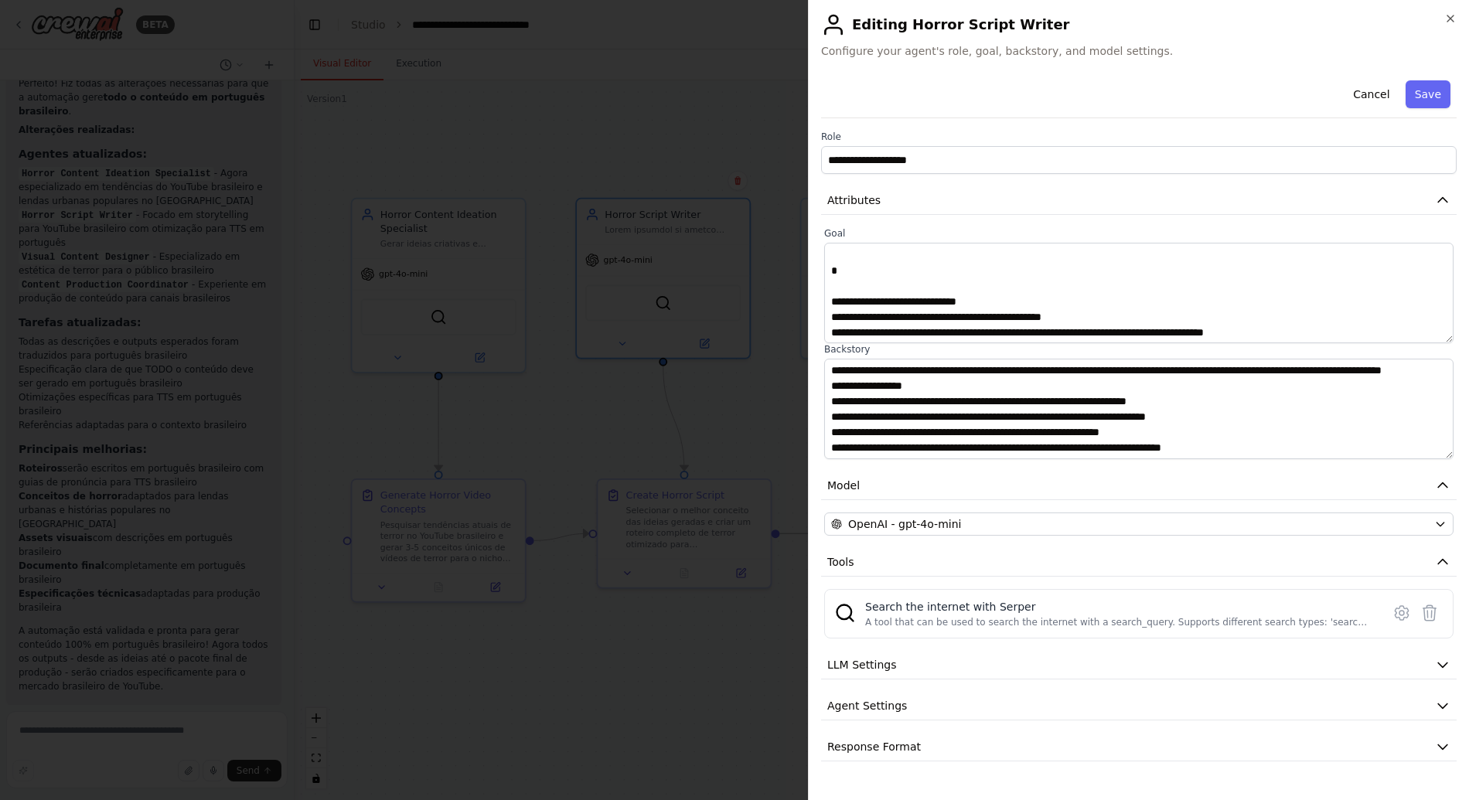
scroll to position [897, 0]
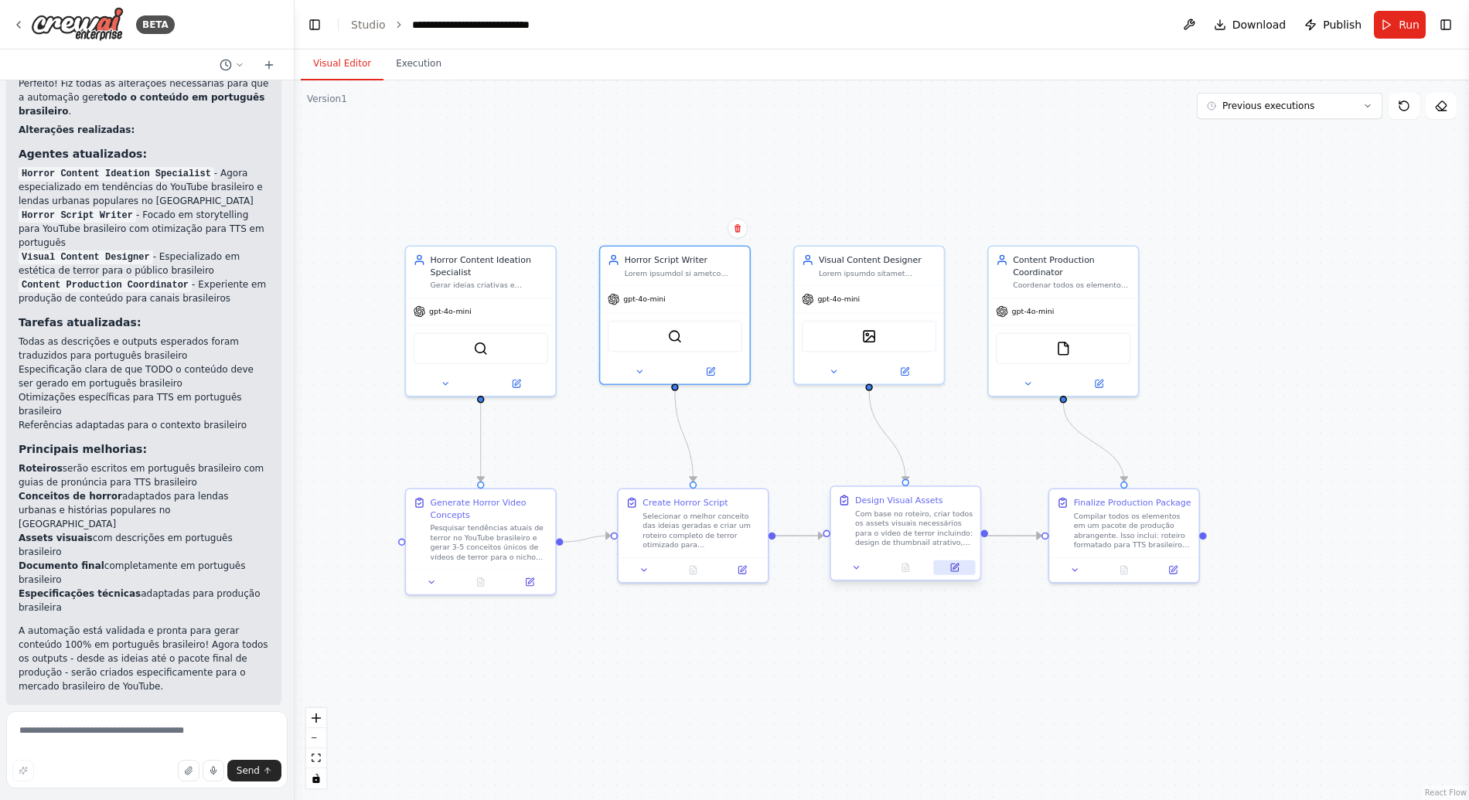
click at [949, 570] on icon at bounding box center [954, 568] width 10 height 10
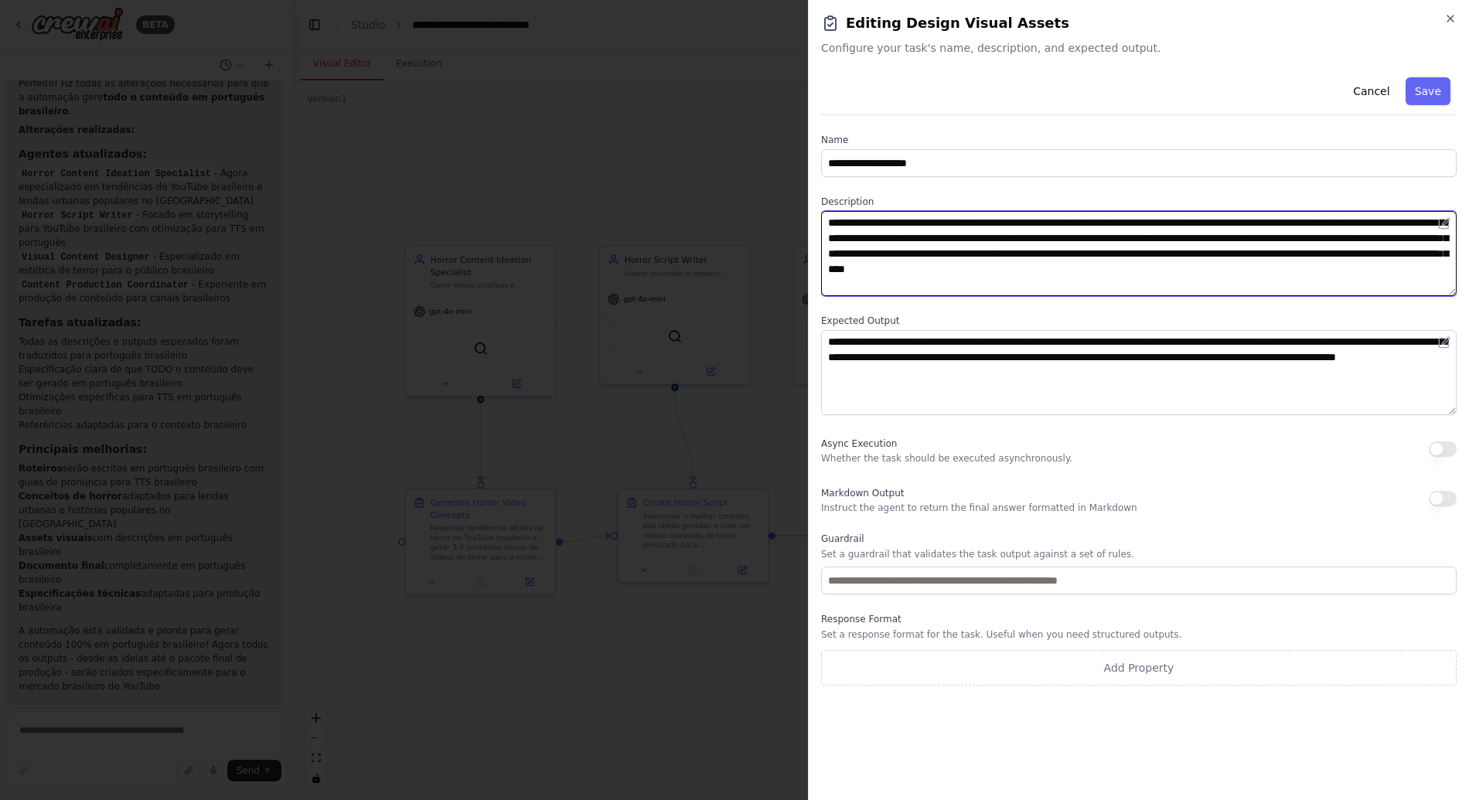
click at [995, 252] on textarea "**********" at bounding box center [1138, 253] width 635 height 85
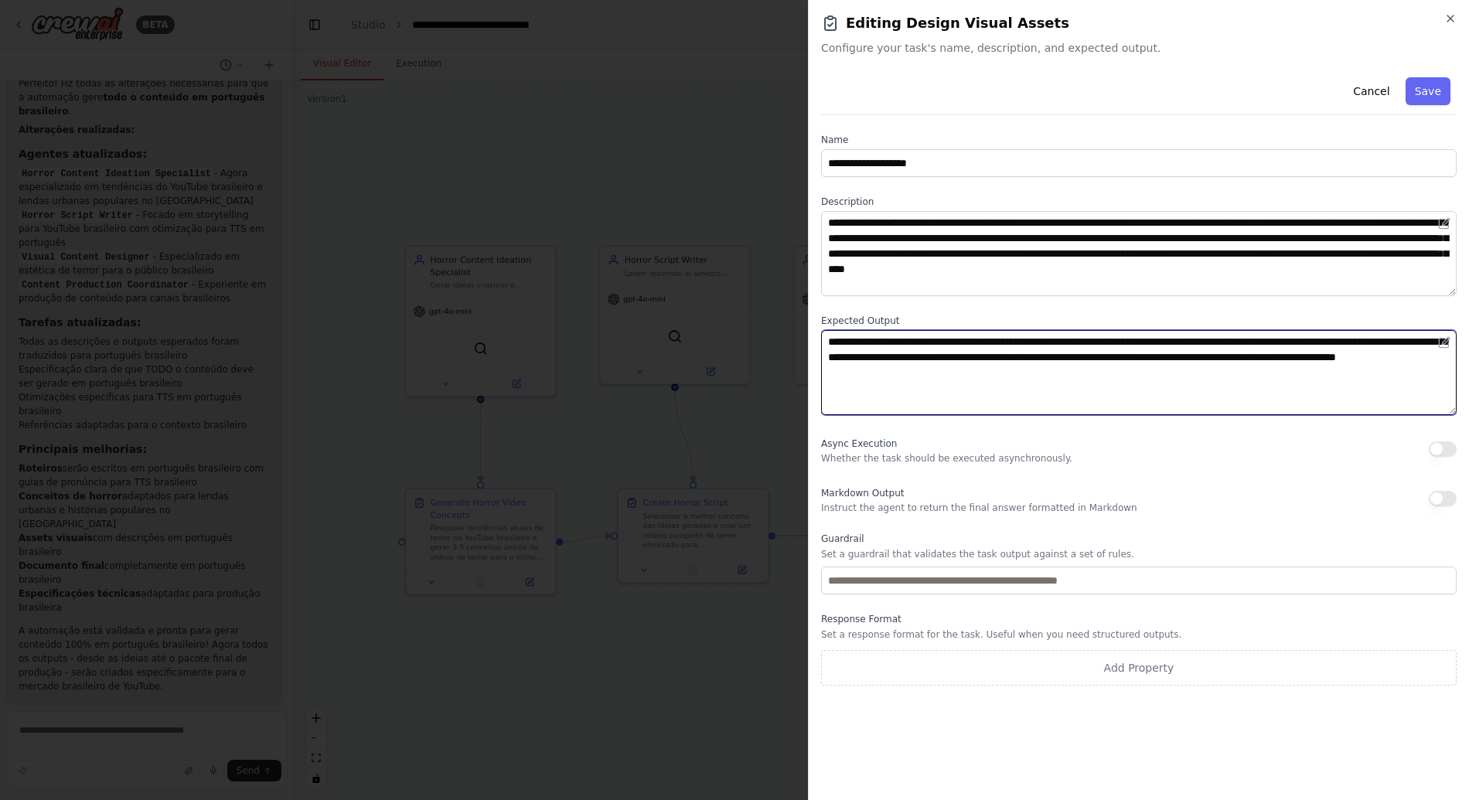
click at [987, 355] on textarea "**********" at bounding box center [1138, 372] width 635 height 85
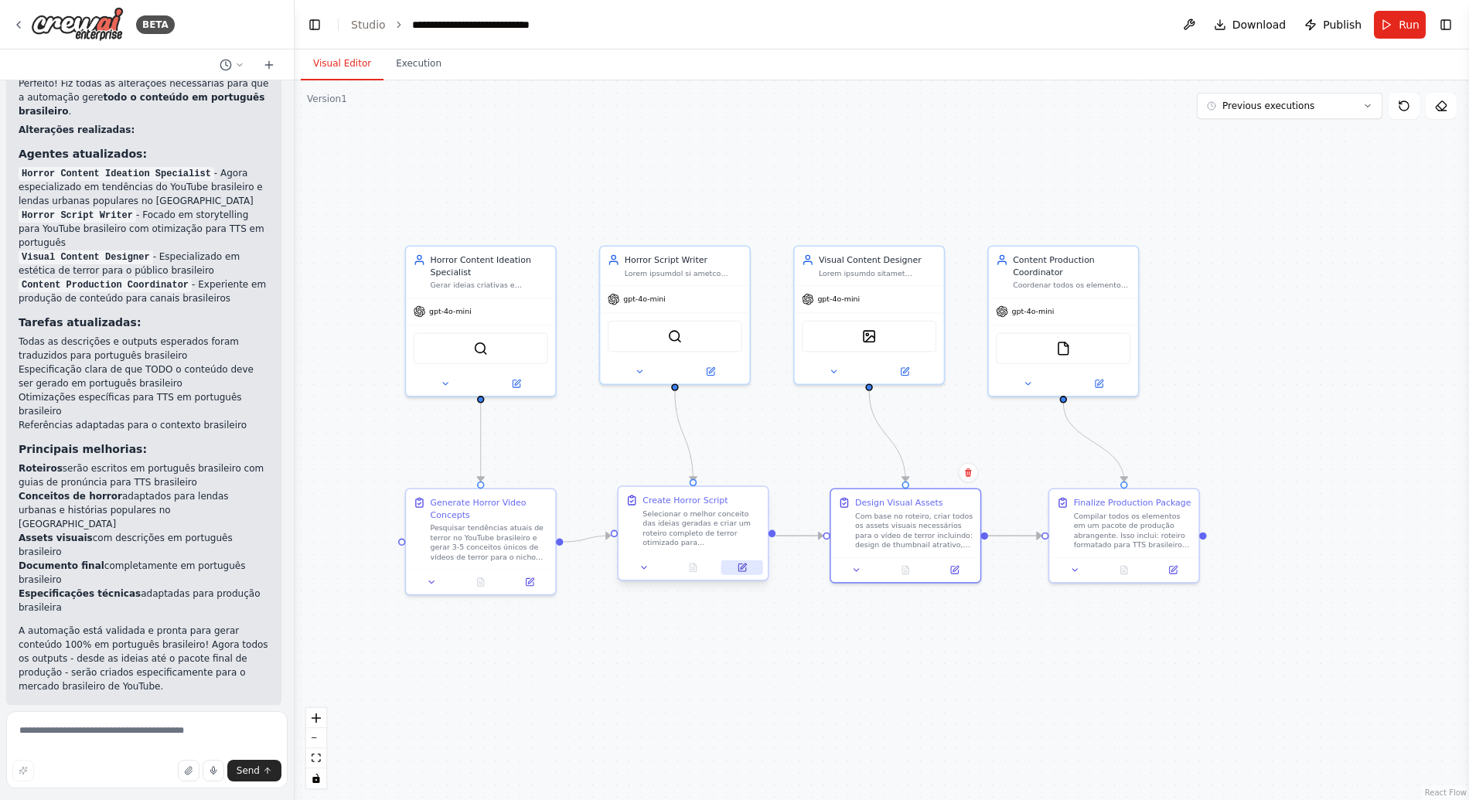
click at [738, 564] on icon at bounding box center [741, 567] width 7 height 7
click at [955, 565] on icon at bounding box center [954, 565] width 5 height 5
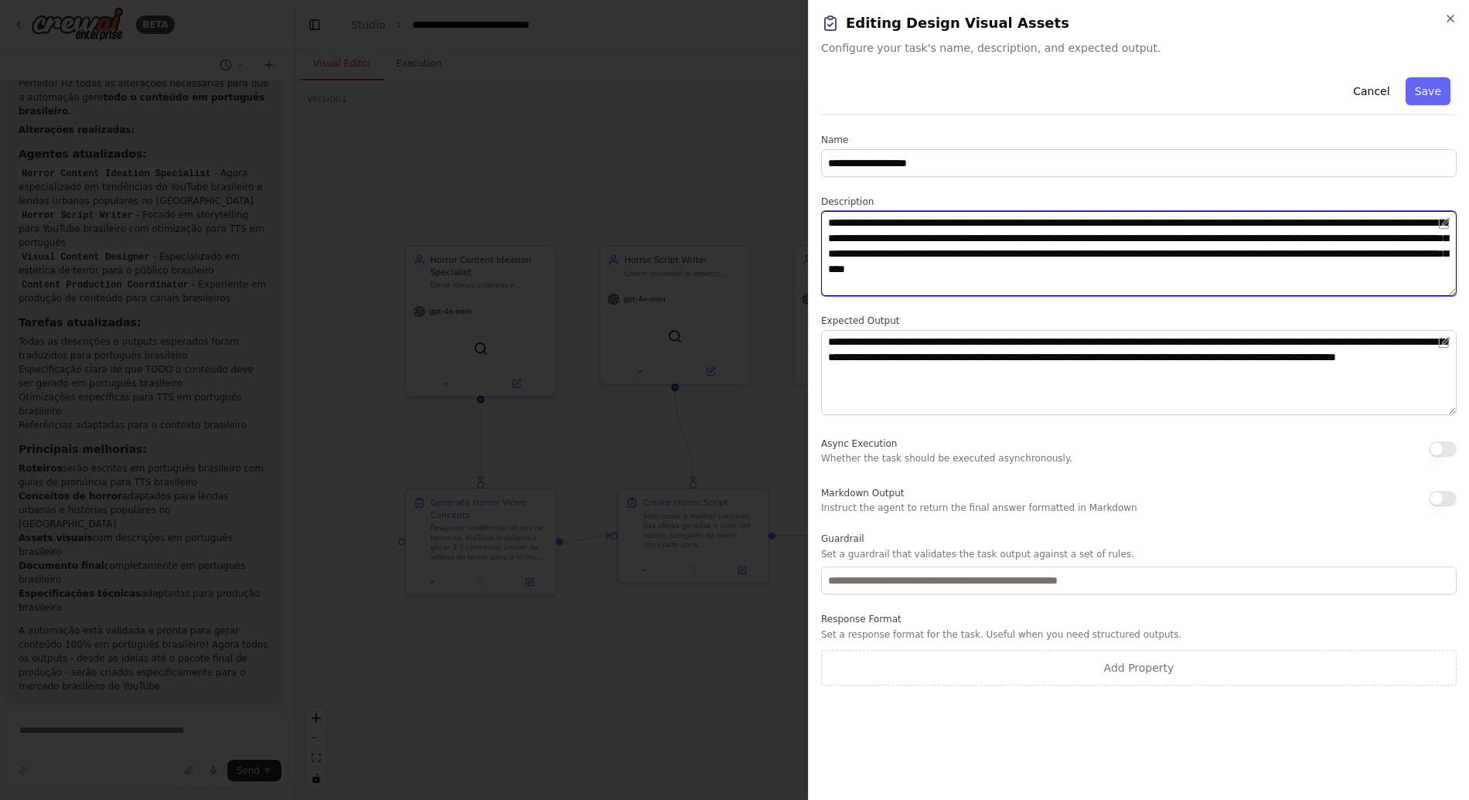
click at [956, 267] on textarea "**********" at bounding box center [1138, 253] width 635 height 85
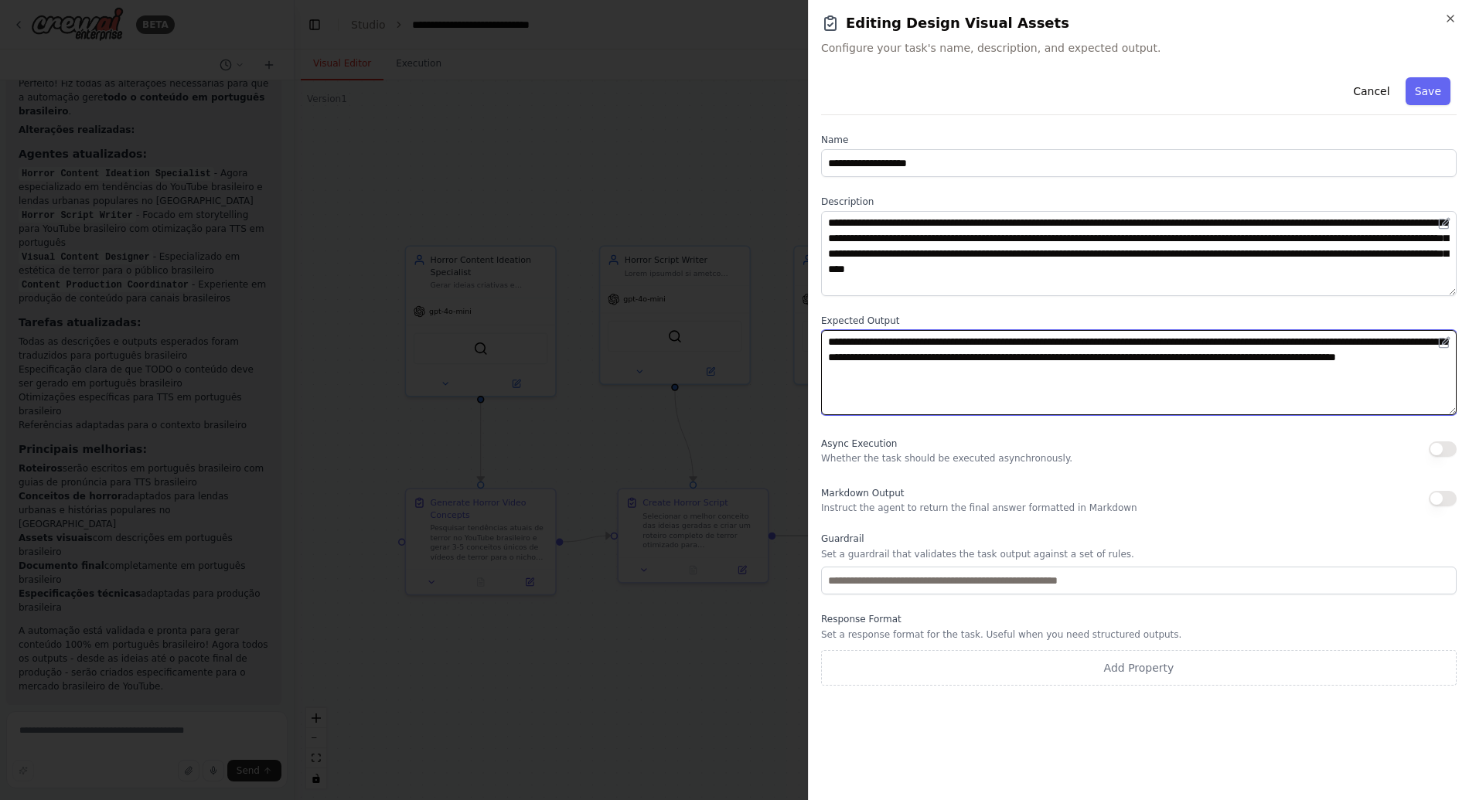
click at [951, 362] on textarea "**********" at bounding box center [1138, 372] width 635 height 85
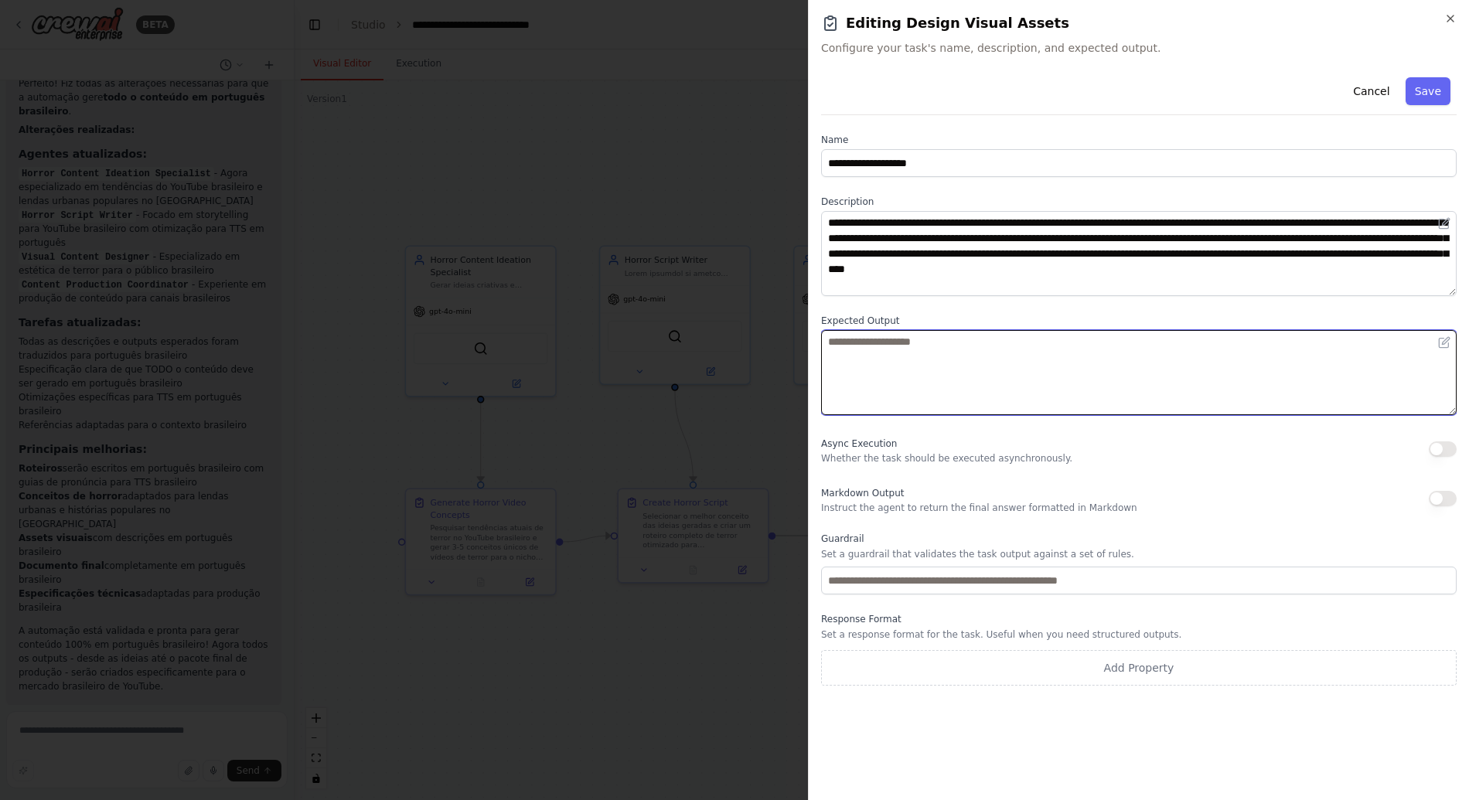
paste textarea "**********"
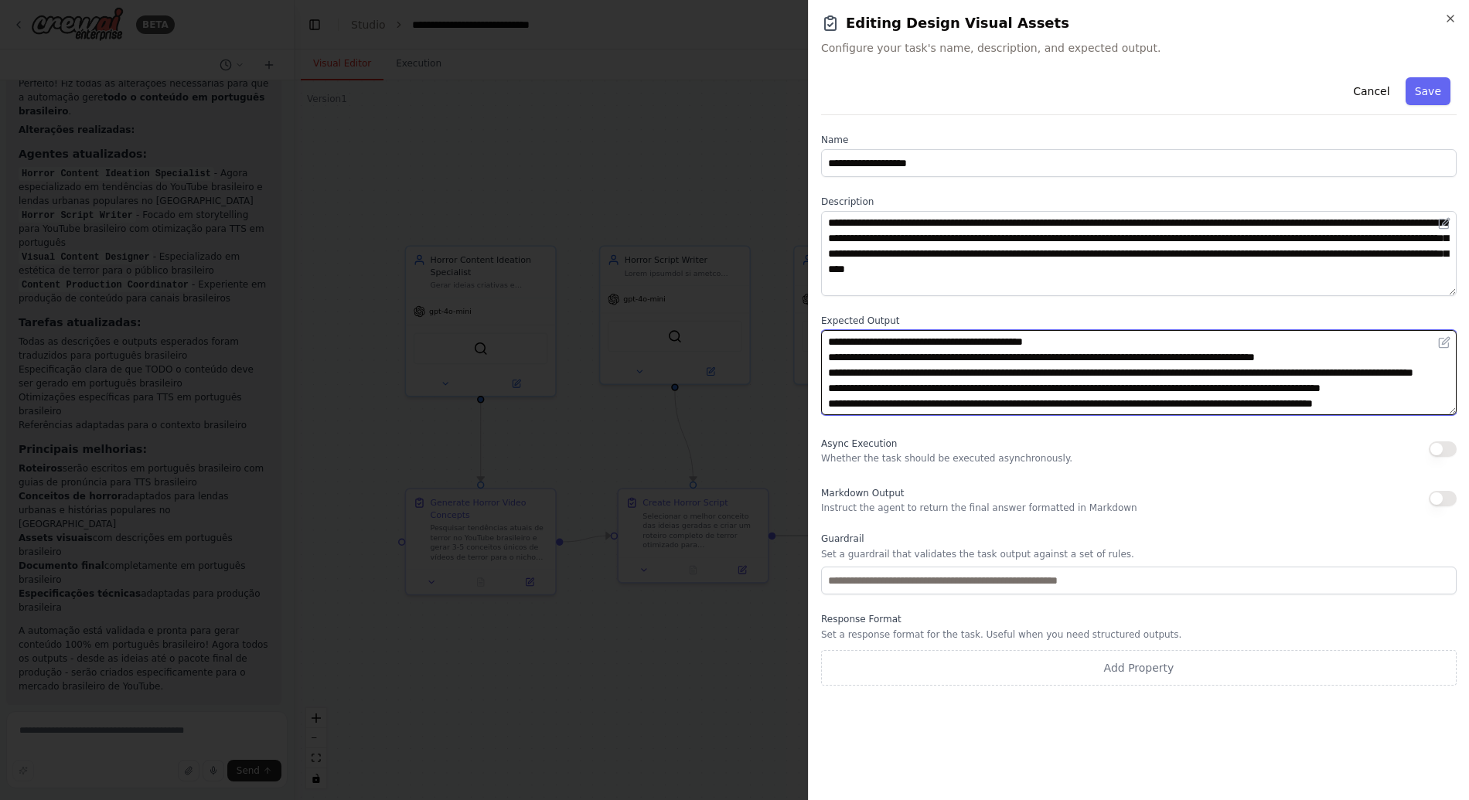
scroll to position [119, 0]
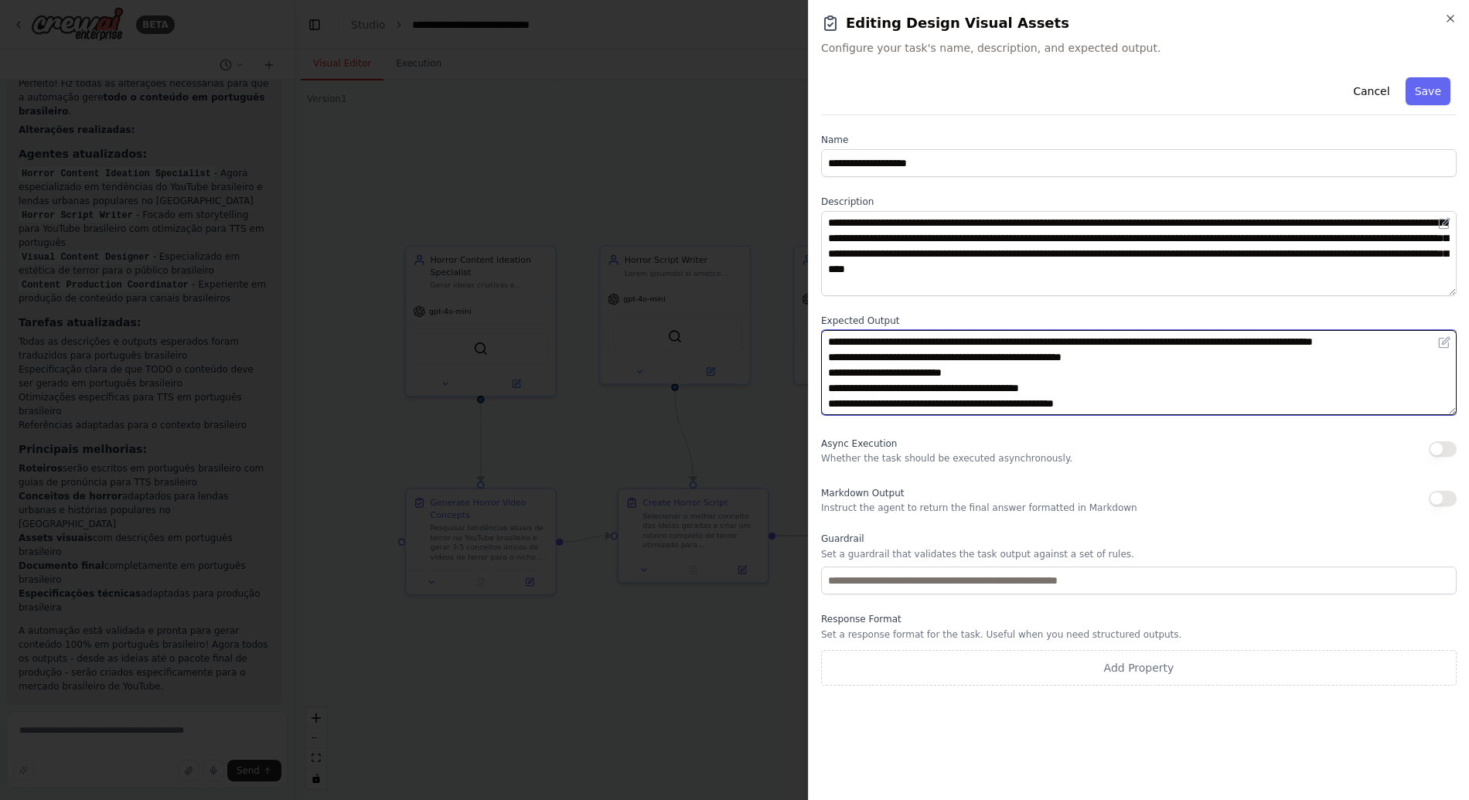
type textarea "**********"
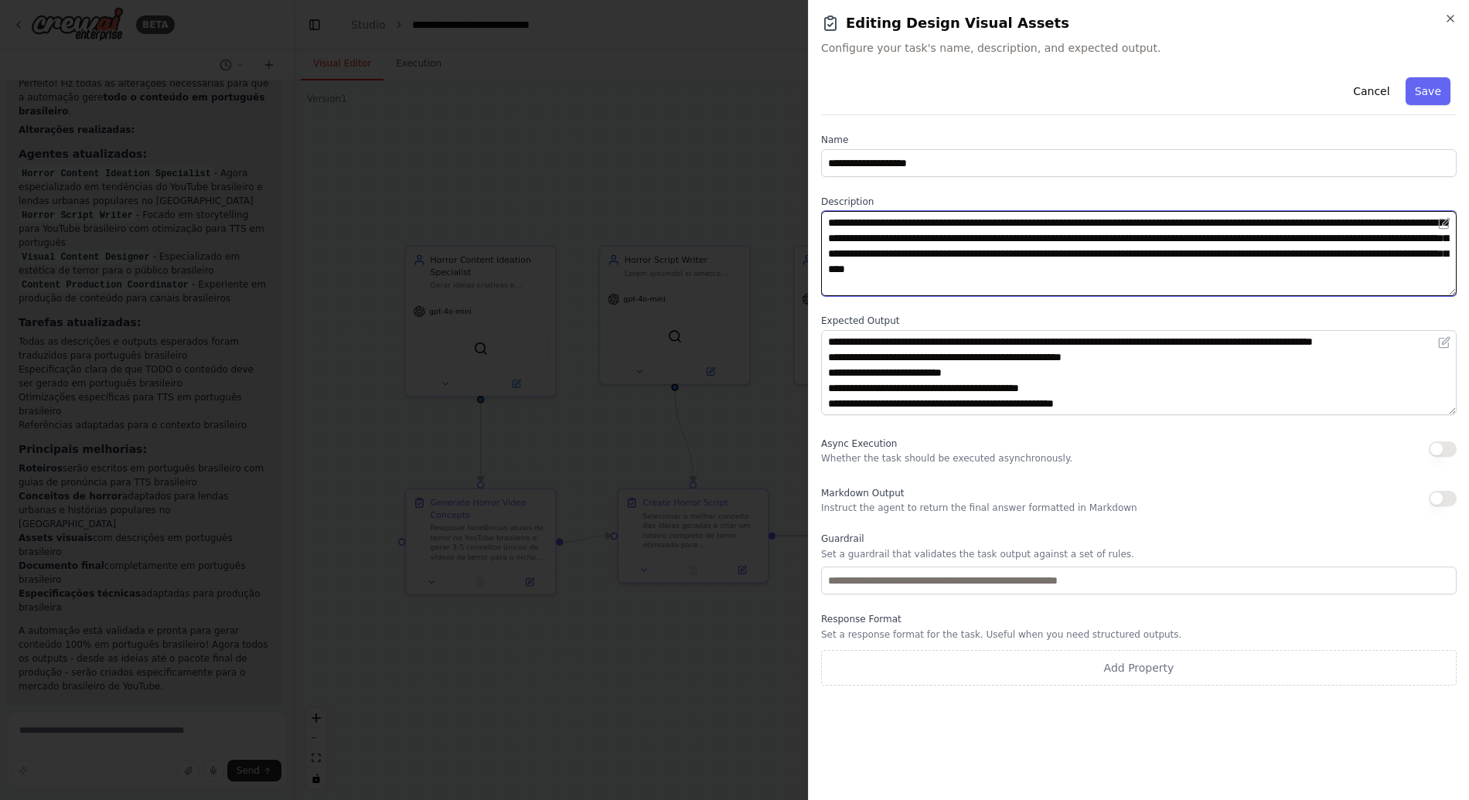
click at [967, 259] on textarea "**********" at bounding box center [1138, 253] width 635 height 85
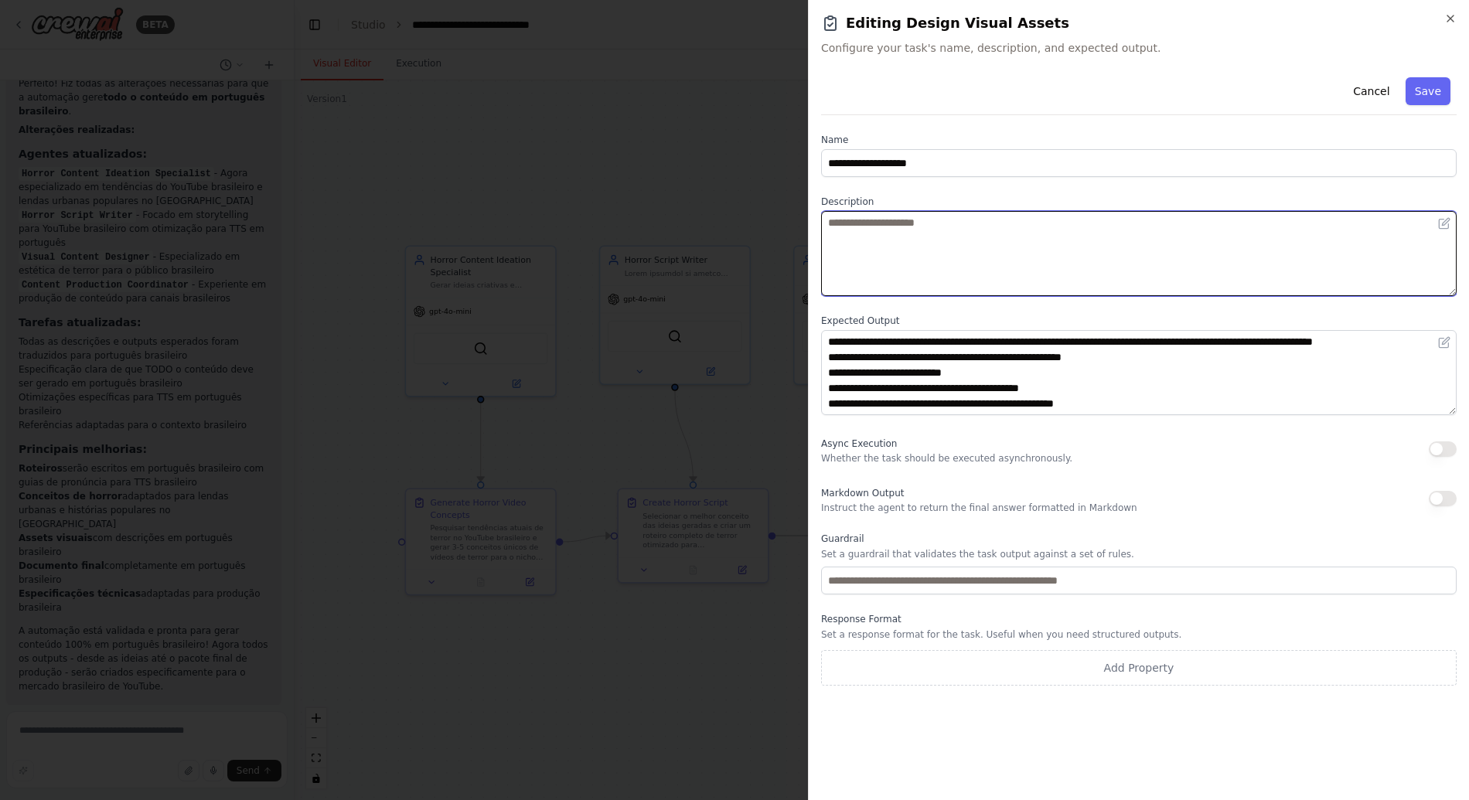
paste textarea "**********"
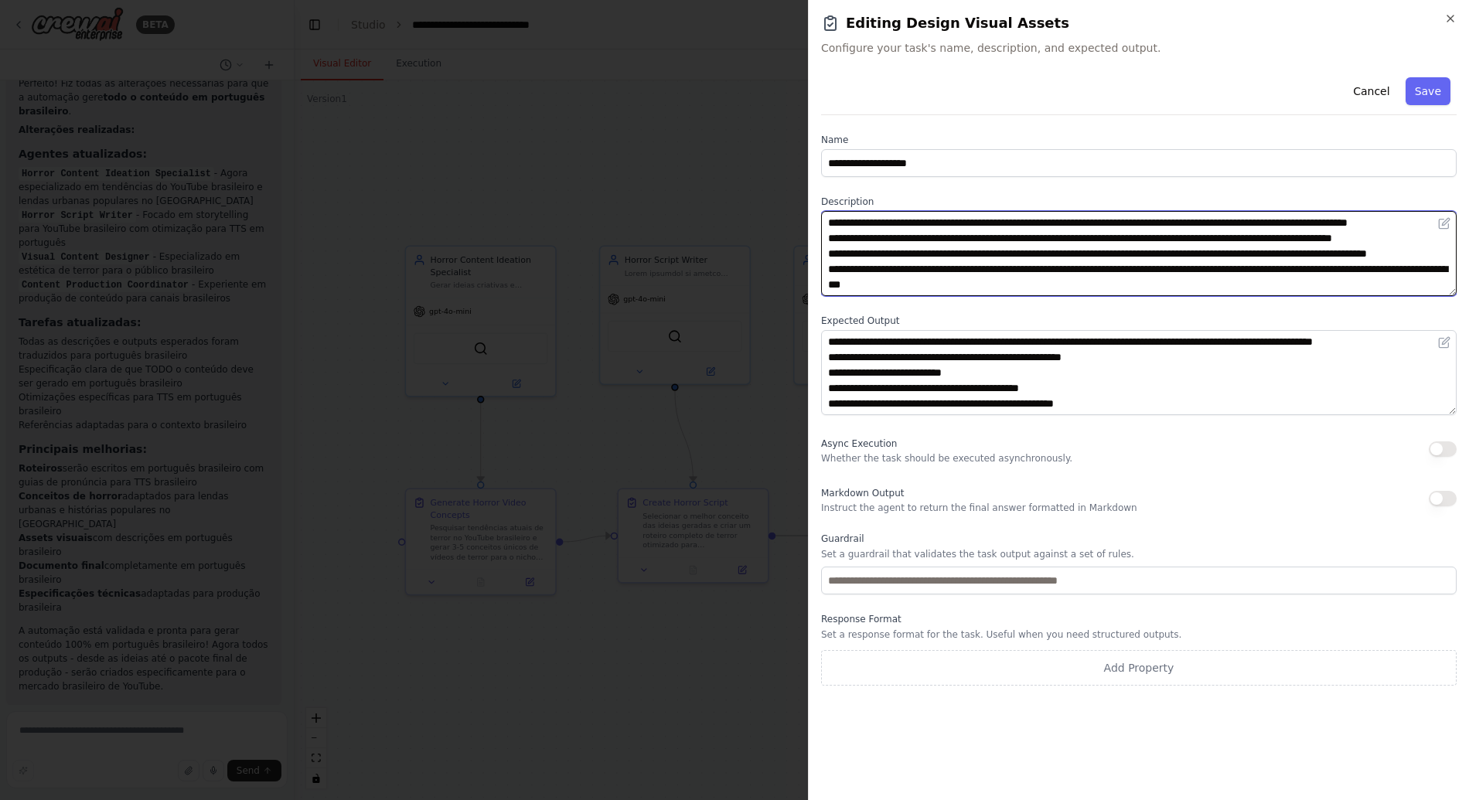
scroll to position [134, 0]
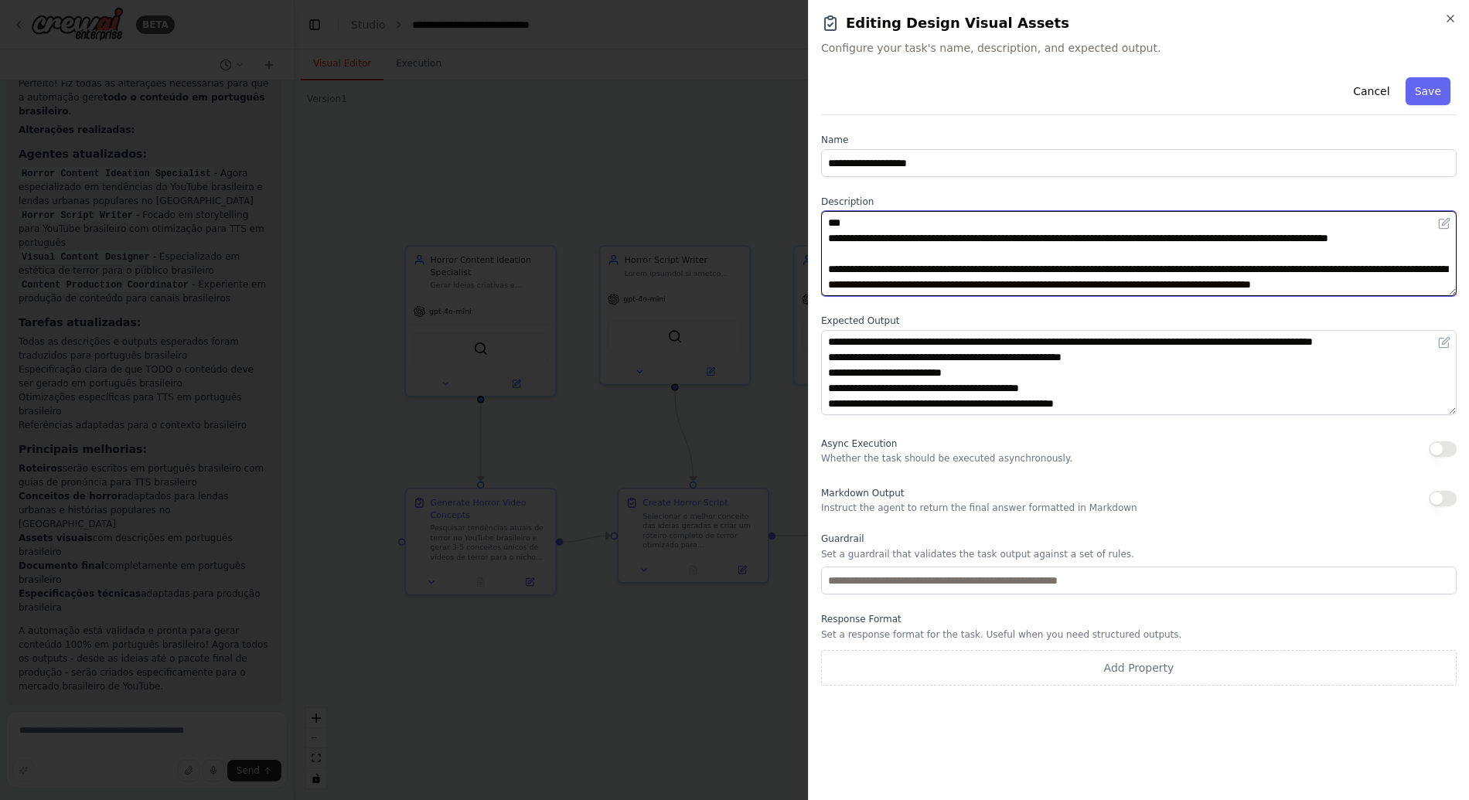
type textarea "**********"
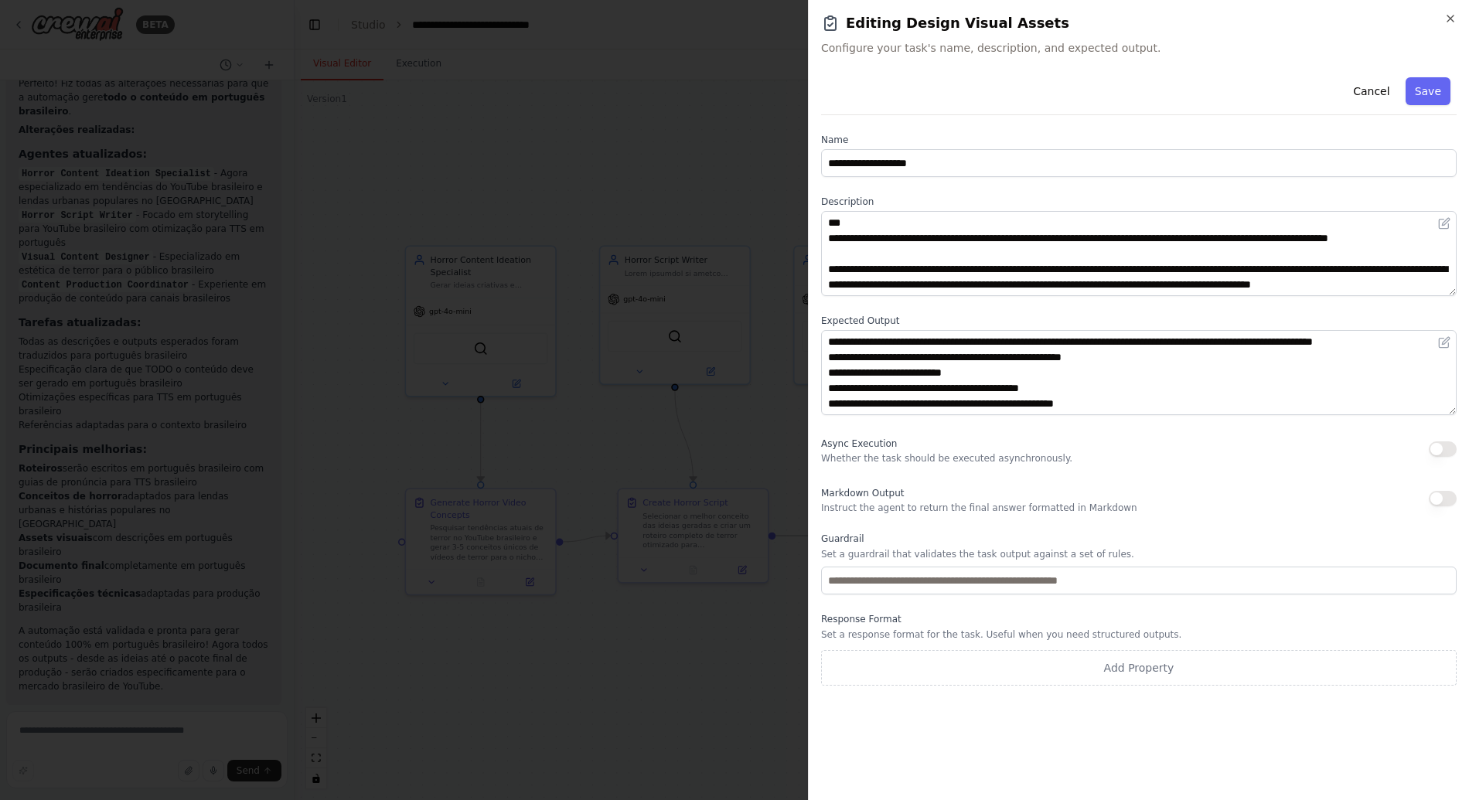
click at [1012, 192] on div "**********" at bounding box center [1138, 378] width 635 height 614
click at [1037, 307] on div "**********" at bounding box center [1138, 378] width 635 height 614
click at [982, 315] on label "Expected Output" at bounding box center [1138, 321] width 635 height 12
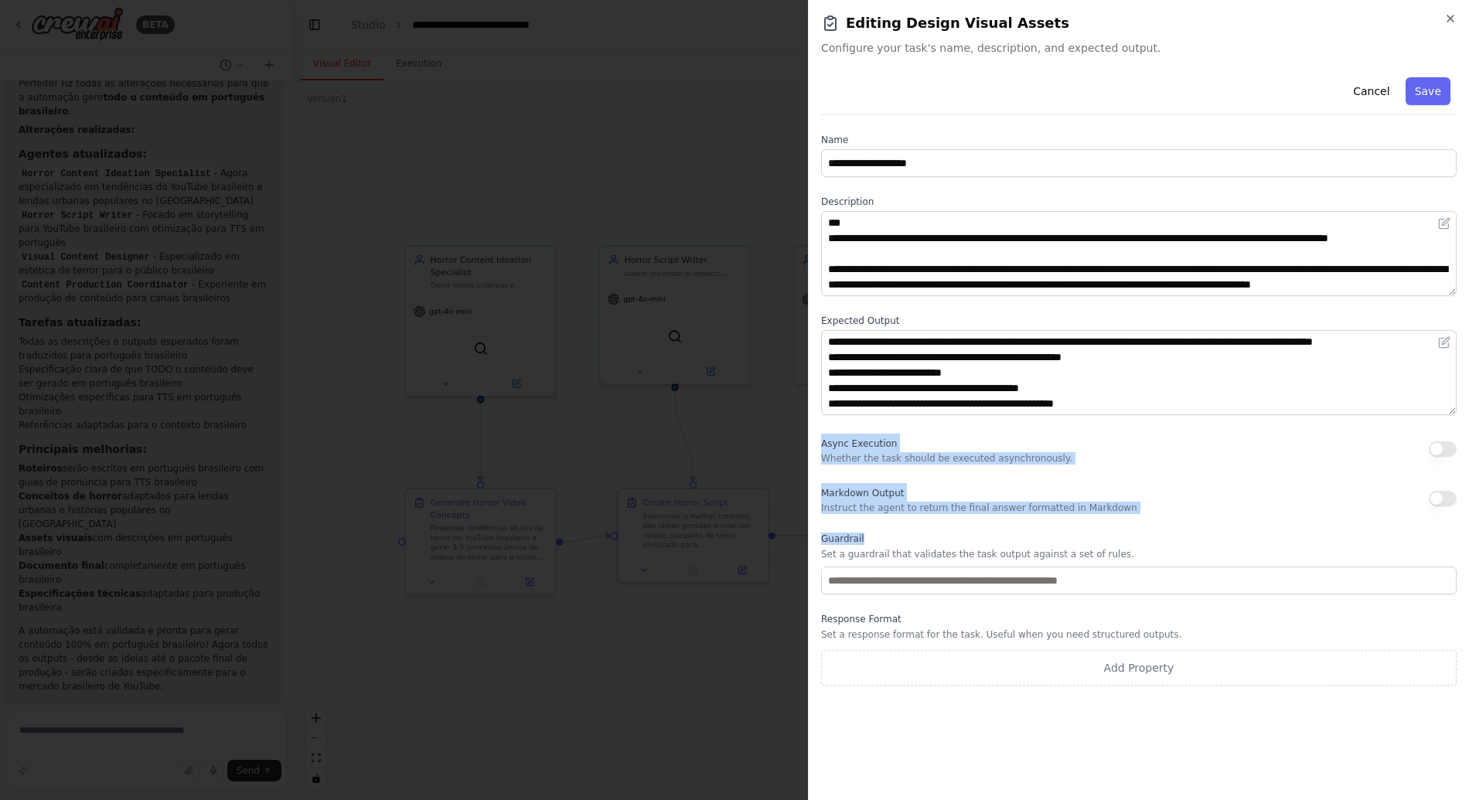
drag, startPoint x: 821, startPoint y: 441, endPoint x: 1138, endPoint y: 611, distance: 359.6
click at [1124, 608] on div "**********" at bounding box center [1138, 378] width 635 height 614
click at [1182, 550] on p "Set a guardrail that validates the task output against a set of rules." at bounding box center [1138, 554] width 635 height 12
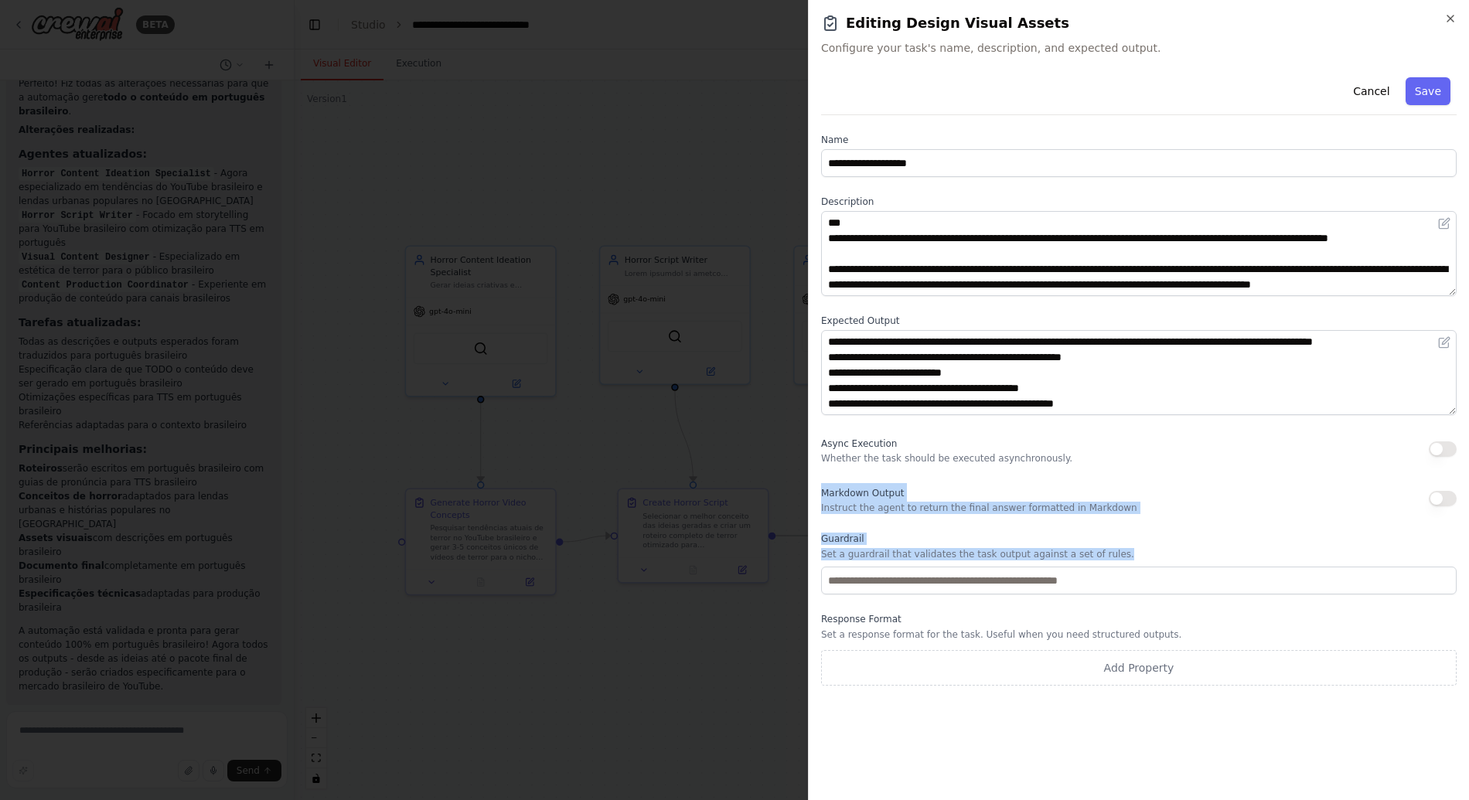
drag, startPoint x: 1146, startPoint y: 552, endPoint x: 883, endPoint y: 475, distance: 273.9
click at [883, 475] on div "**********" at bounding box center [1138, 378] width 635 height 614
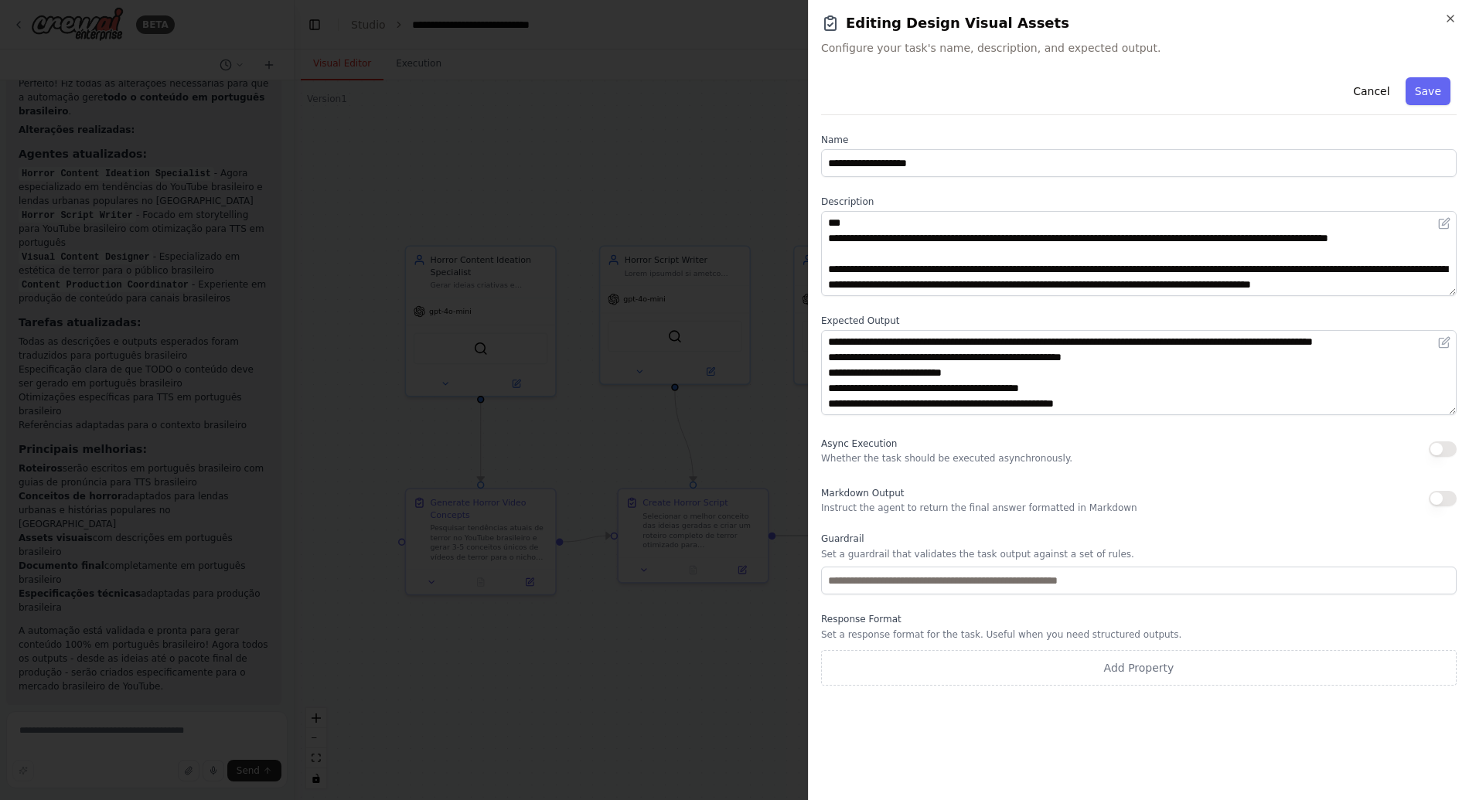
click at [869, 466] on div "**********" at bounding box center [1138, 378] width 635 height 614
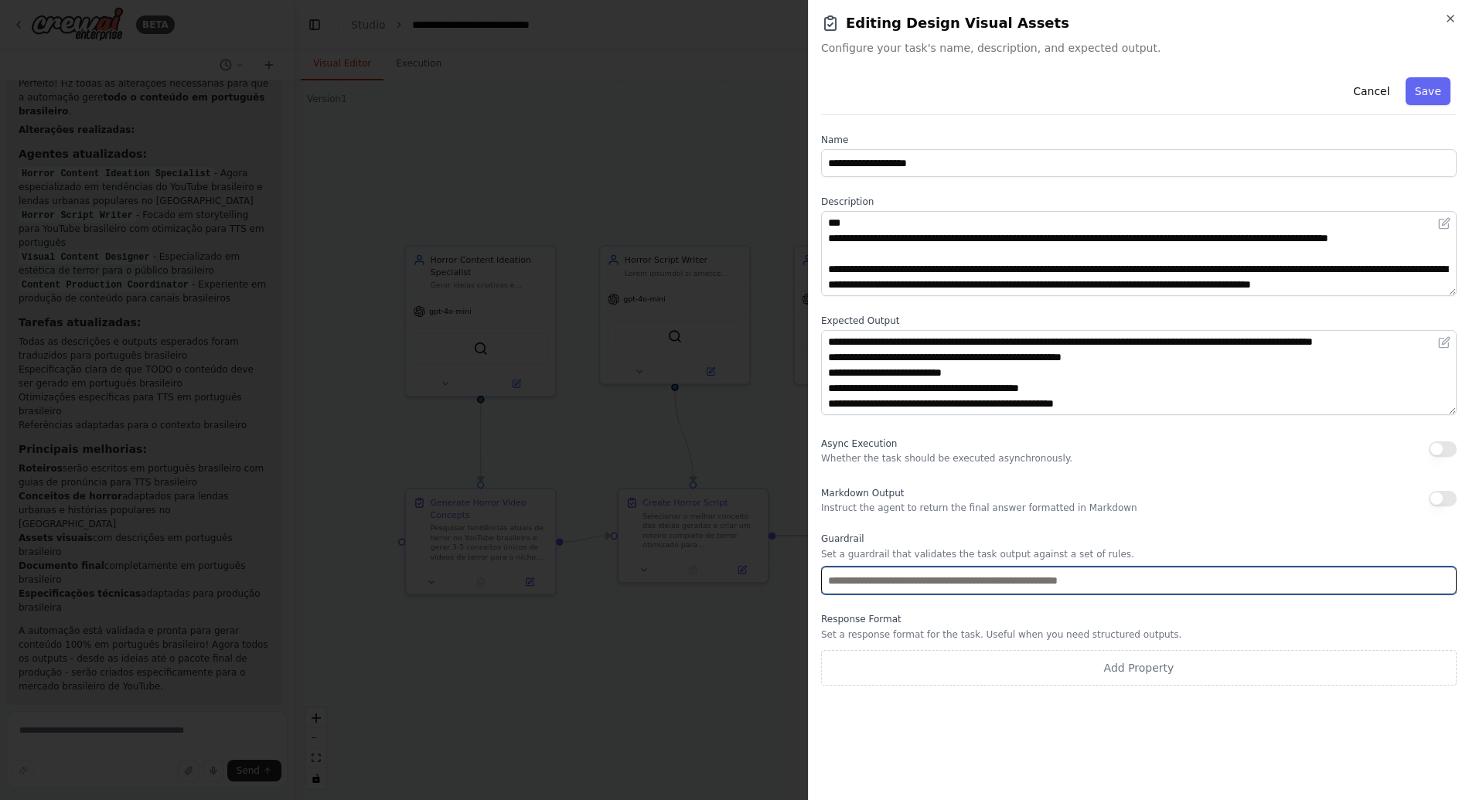
drag, startPoint x: 824, startPoint y: 444, endPoint x: 1084, endPoint y: 570, distance: 289.0
click at [1081, 572] on div "**********" at bounding box center [1138, 378] width 635 height 614
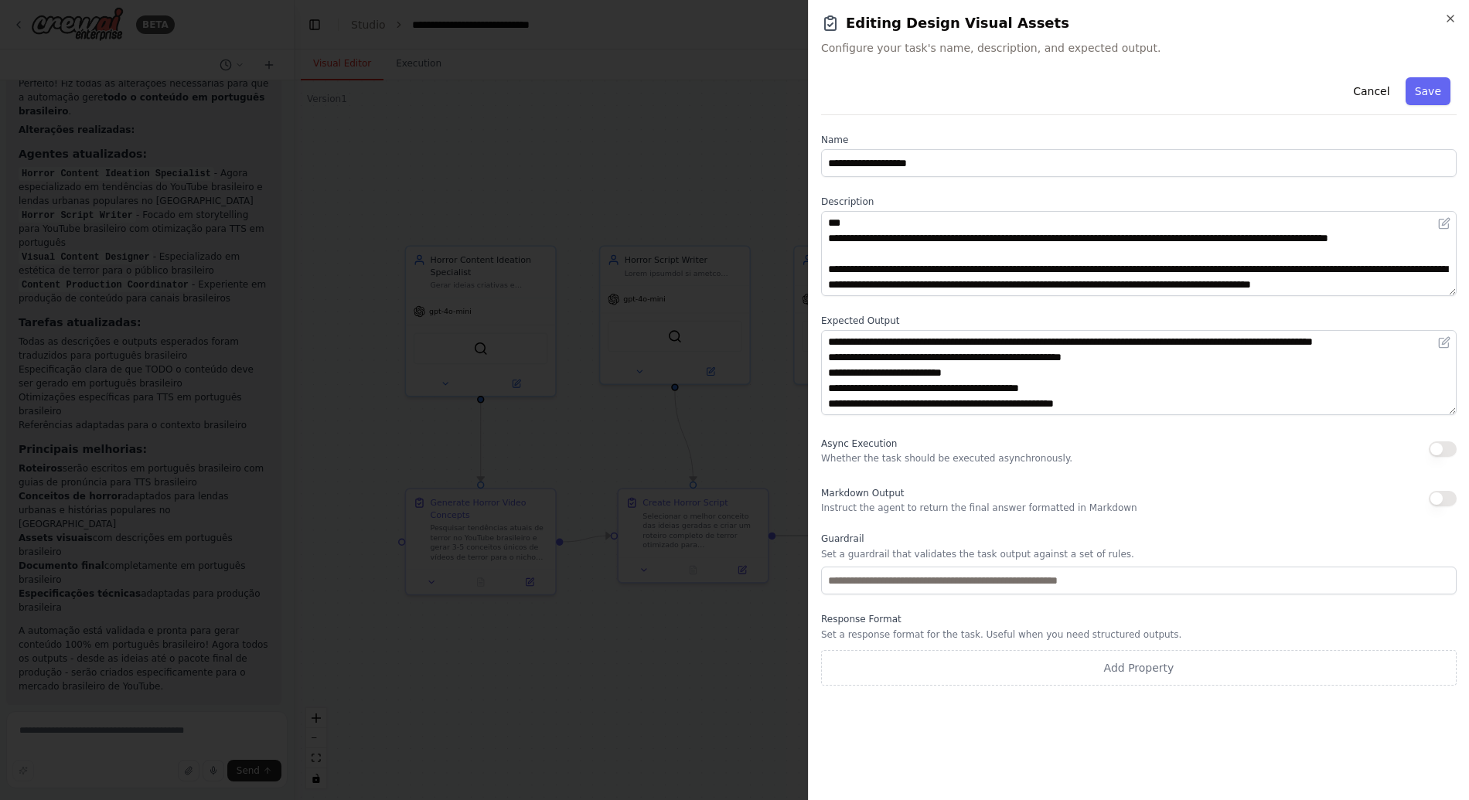
click at [1150, 544] on label "Guardrail" at bounding box center [1138, 539] width 635 height 12
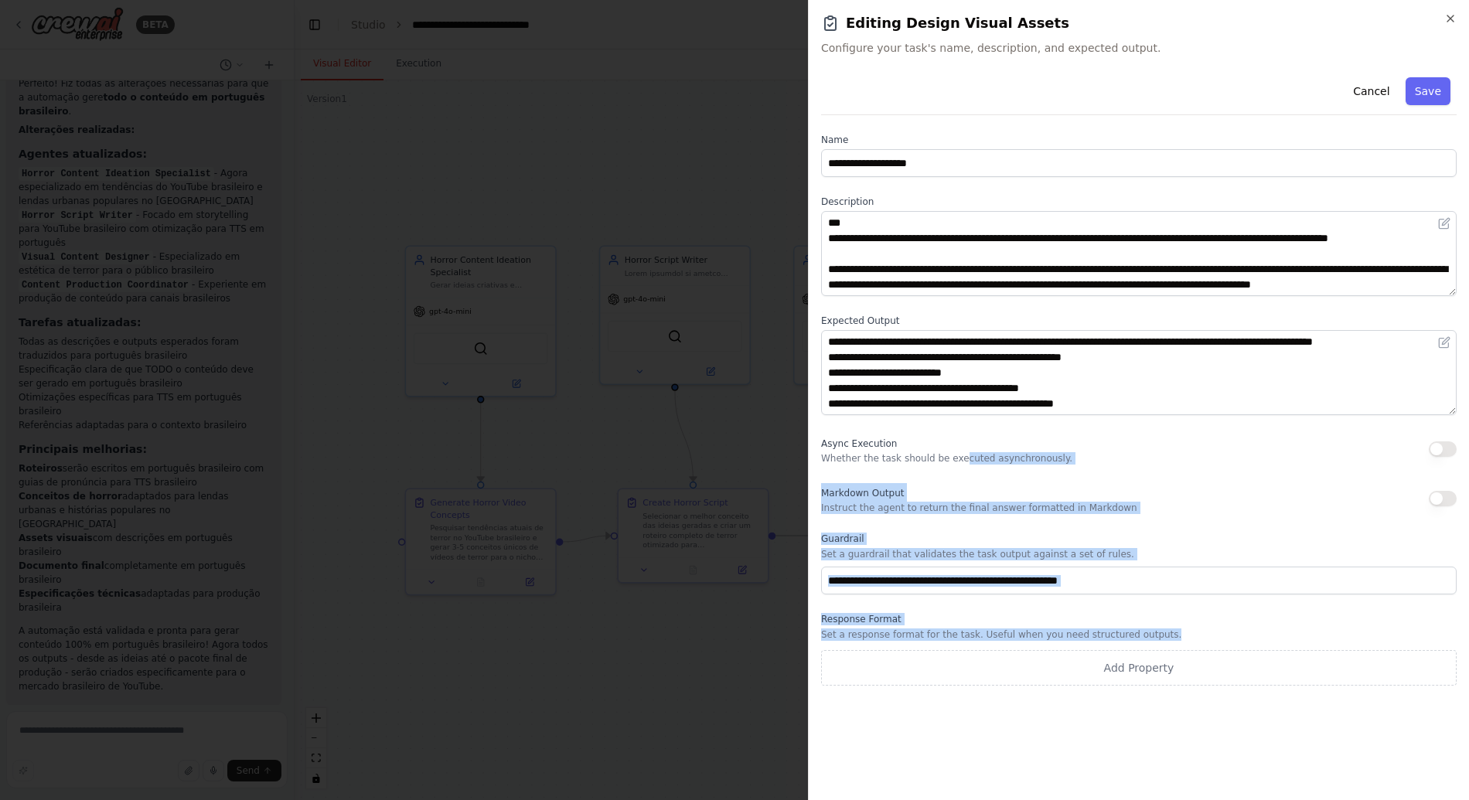
drag, startPoint x: 1177, startPoint y: 638, endPoint x: 952, endPoint y: 452, distance: 292.0
click at [952, 452] on div "**********" at bounding box center [1138, 378] width 635 height 614
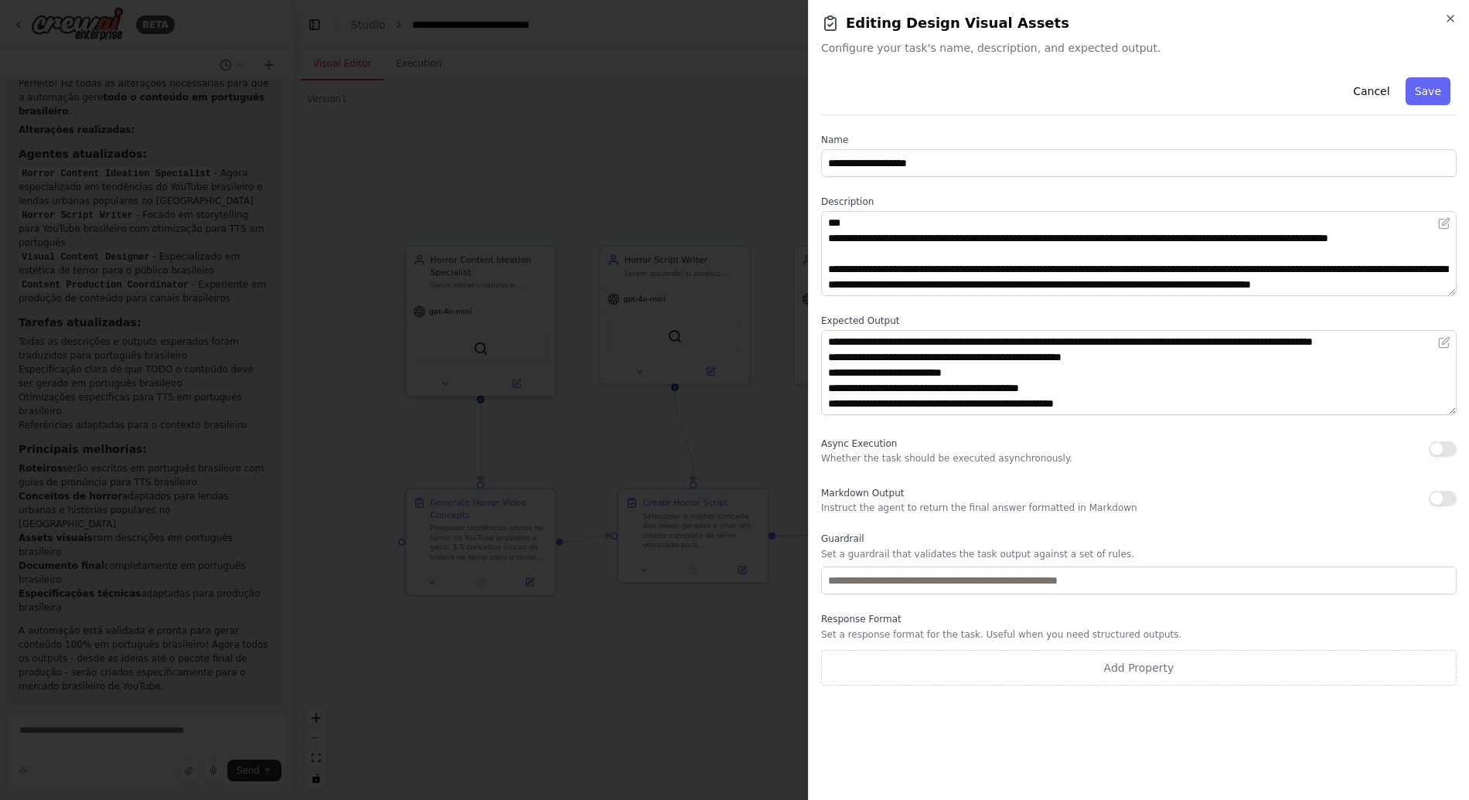
click at [826, 436] on div "Async Execution Whether the task should be executed asynchronously." at bounding box center [946, 449] width 251 height 31
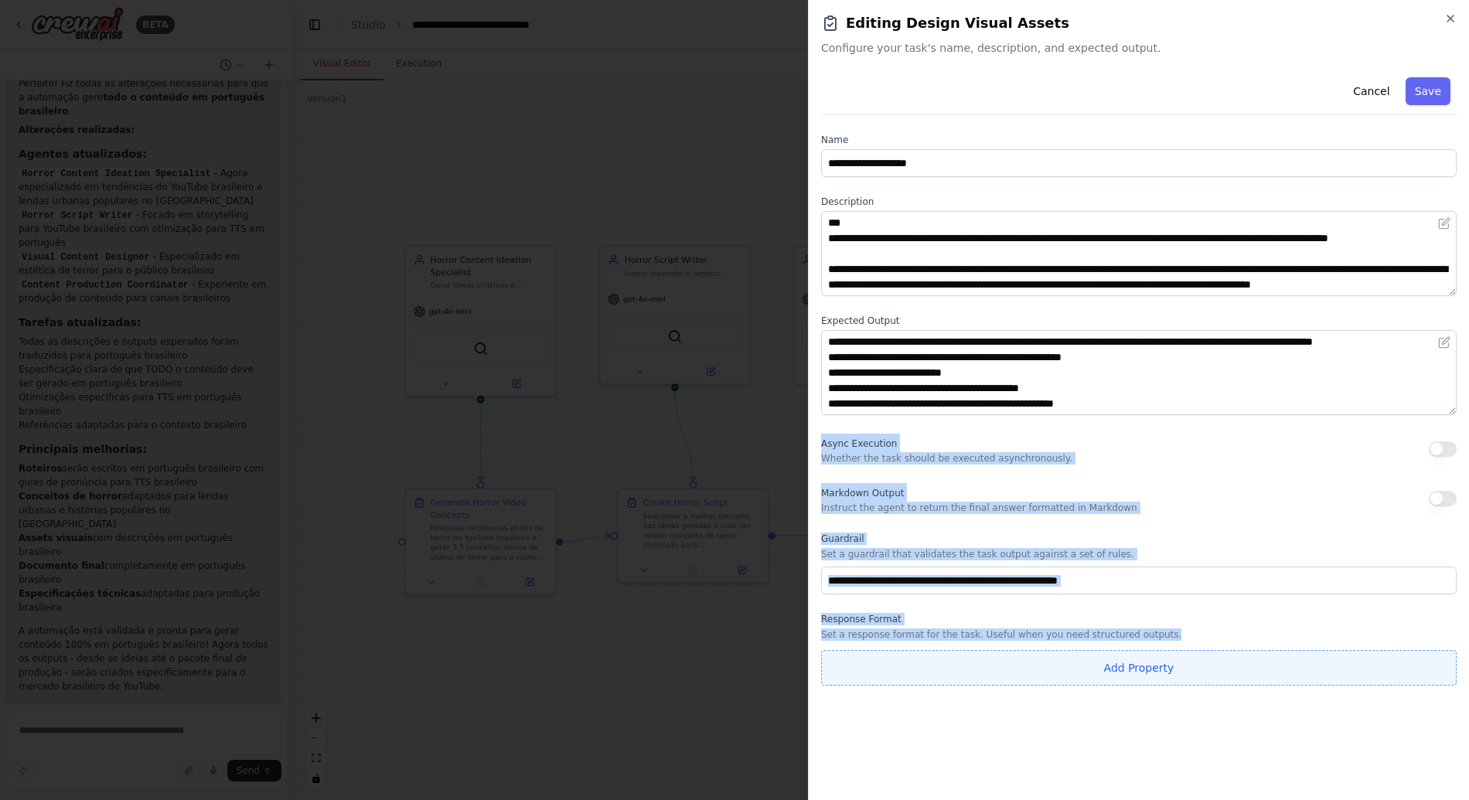
drag, startPoint x: 816, startPoint y: 436, endPoint x: 1248, endPoint y: 670, distance: 490.8
click at [1248, 670] on div "**********" at bounding box center [1138, 400] width 661 height 800
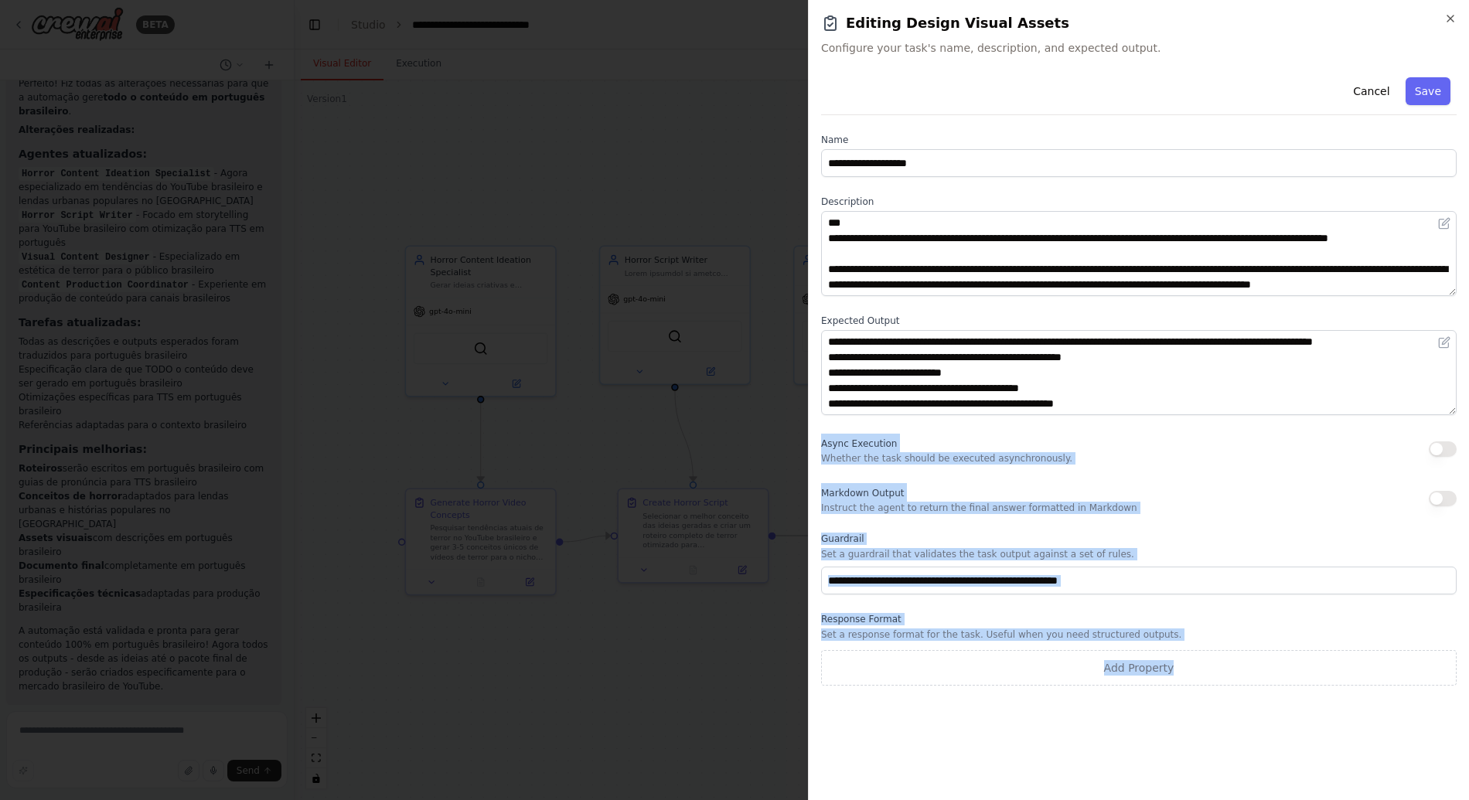
click at [1224, 628] on p "Set a response format for the task. Useful when you need structured outputs." at bounding box center [1138, 634] width 635 height 12
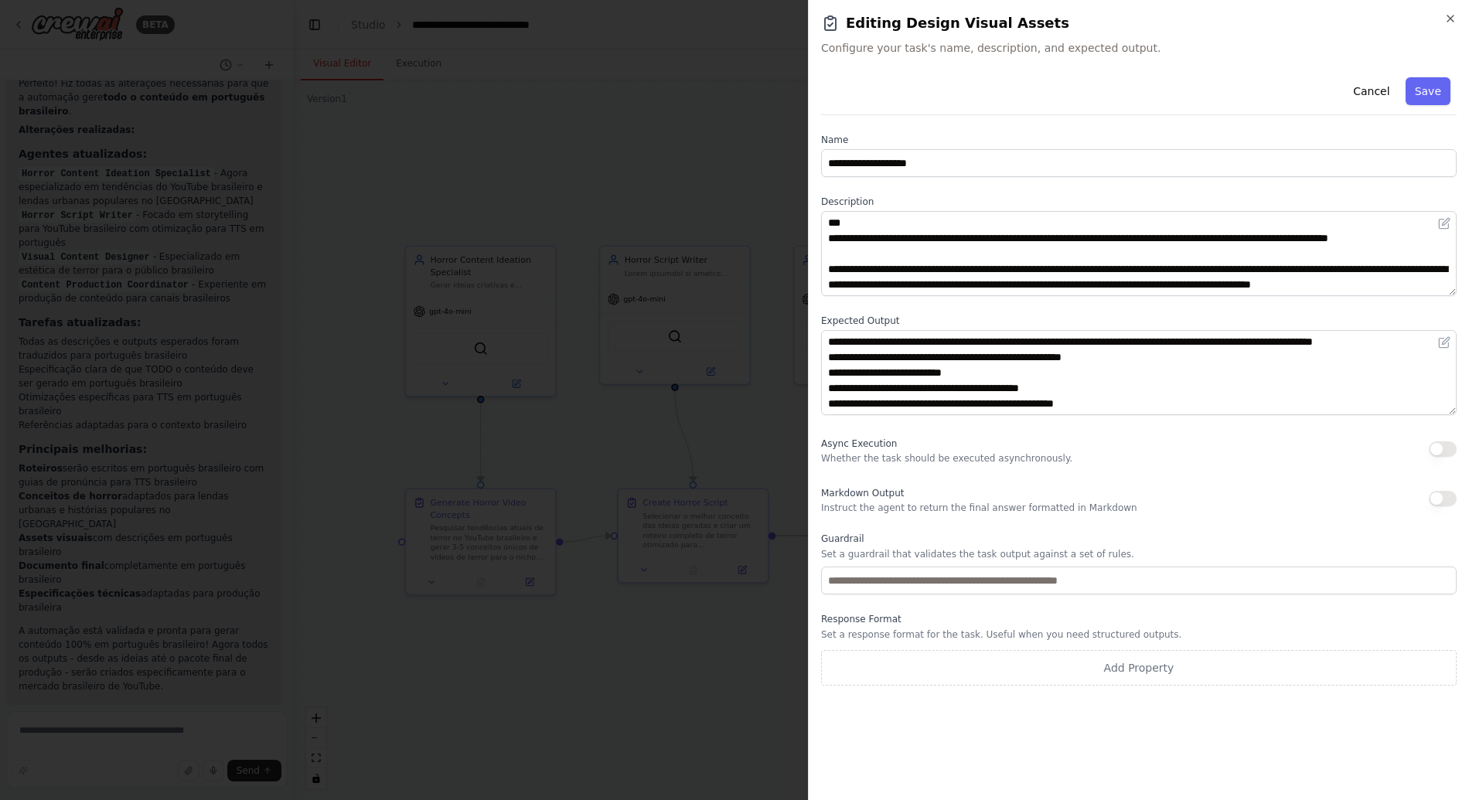
click at [1218, 630] on p "Set a response format for the task. Useful when you need structured outputs." at bounding box center [1138, 634] width 635 height 12
click at [1086, 607] on div "**********" at bounding box center [1138, 378] width 635 height 614
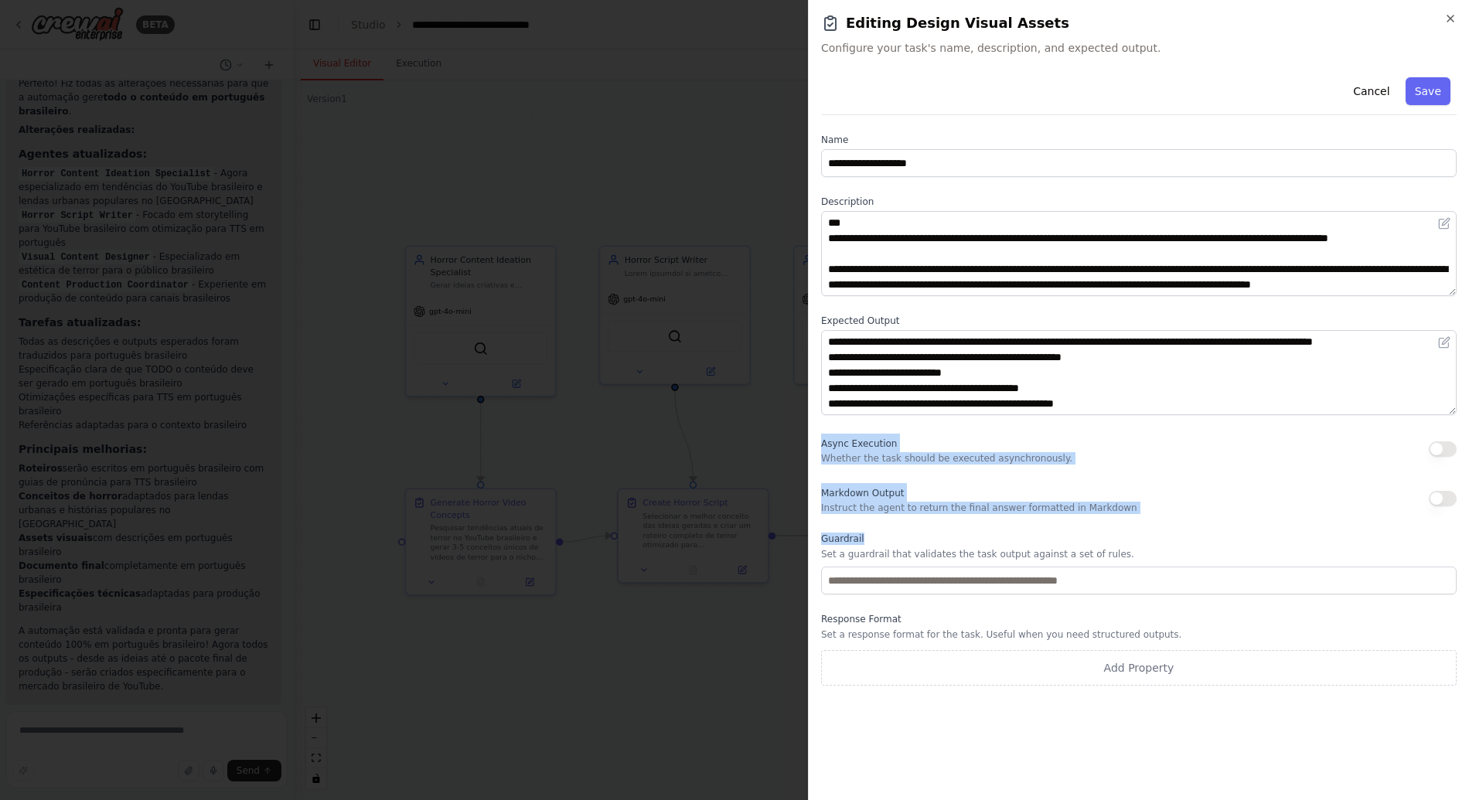
drag, startPoint x: 817, startPoint y: 443, endPoint x: 1066, endPoint y: 539, distance: 266.7
click at [1061, 537] on div "**********" at bounding box center [1138, 400] width 661 height 800
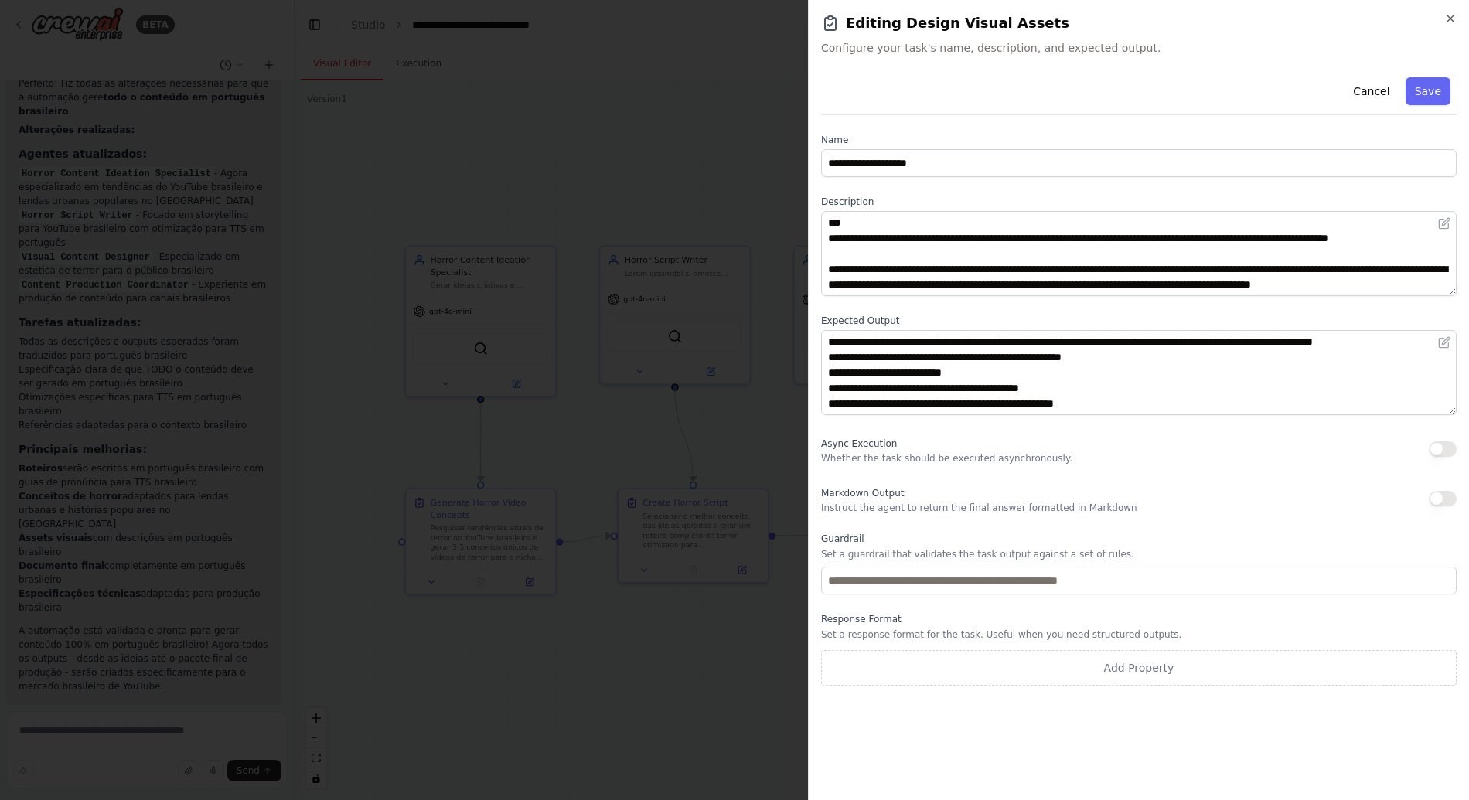
click at [1087, 533] on label "Guardrail" at bounding box center [1138, 539] width 635 height 12
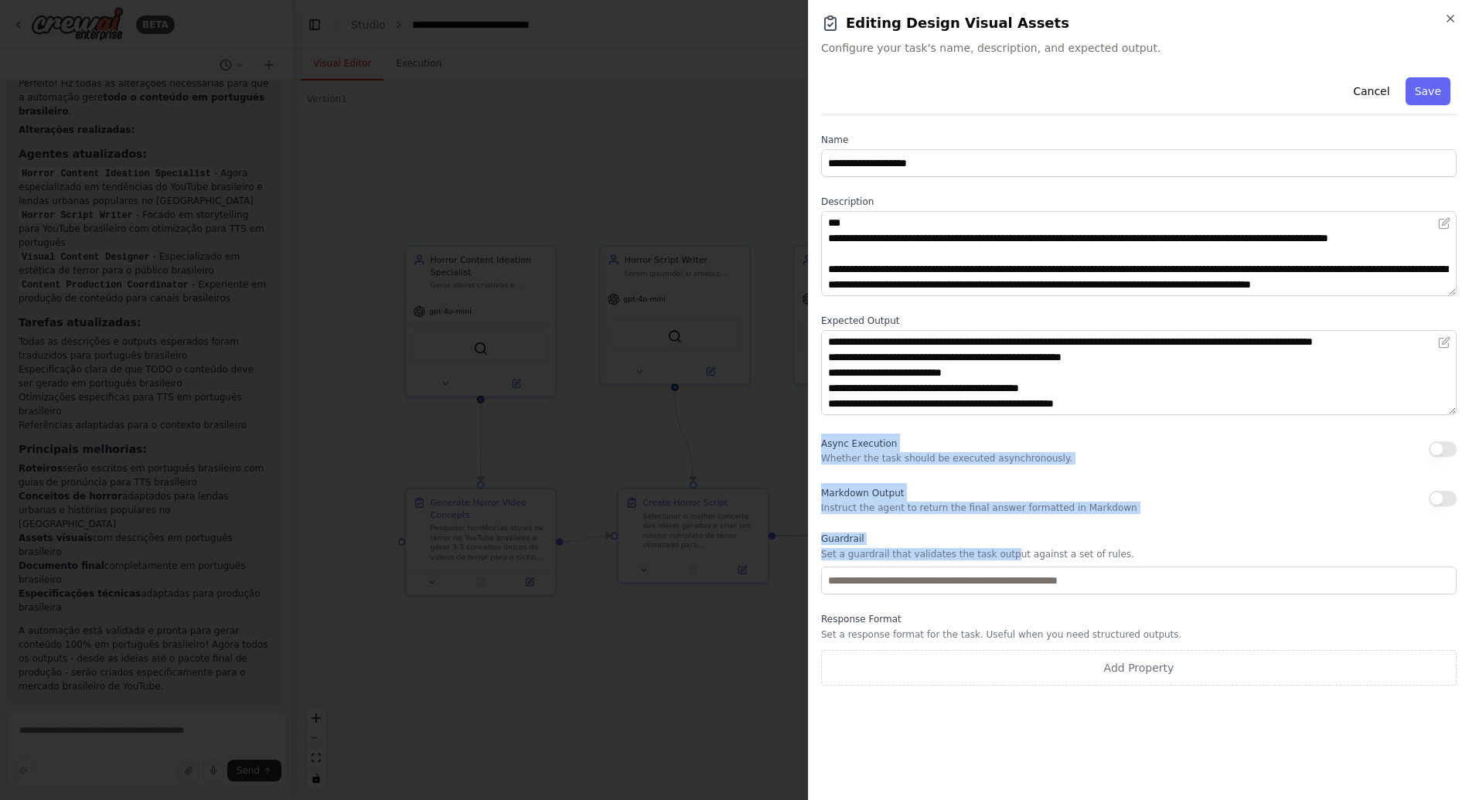
drag, startPoint x: 819, startPoint y: 441, endPoint x: 1012, endPoint y: 554, distance: 223.8
click at [1008, 553] on div "**********" at bounding box center [1138, 400] width 661 height 800
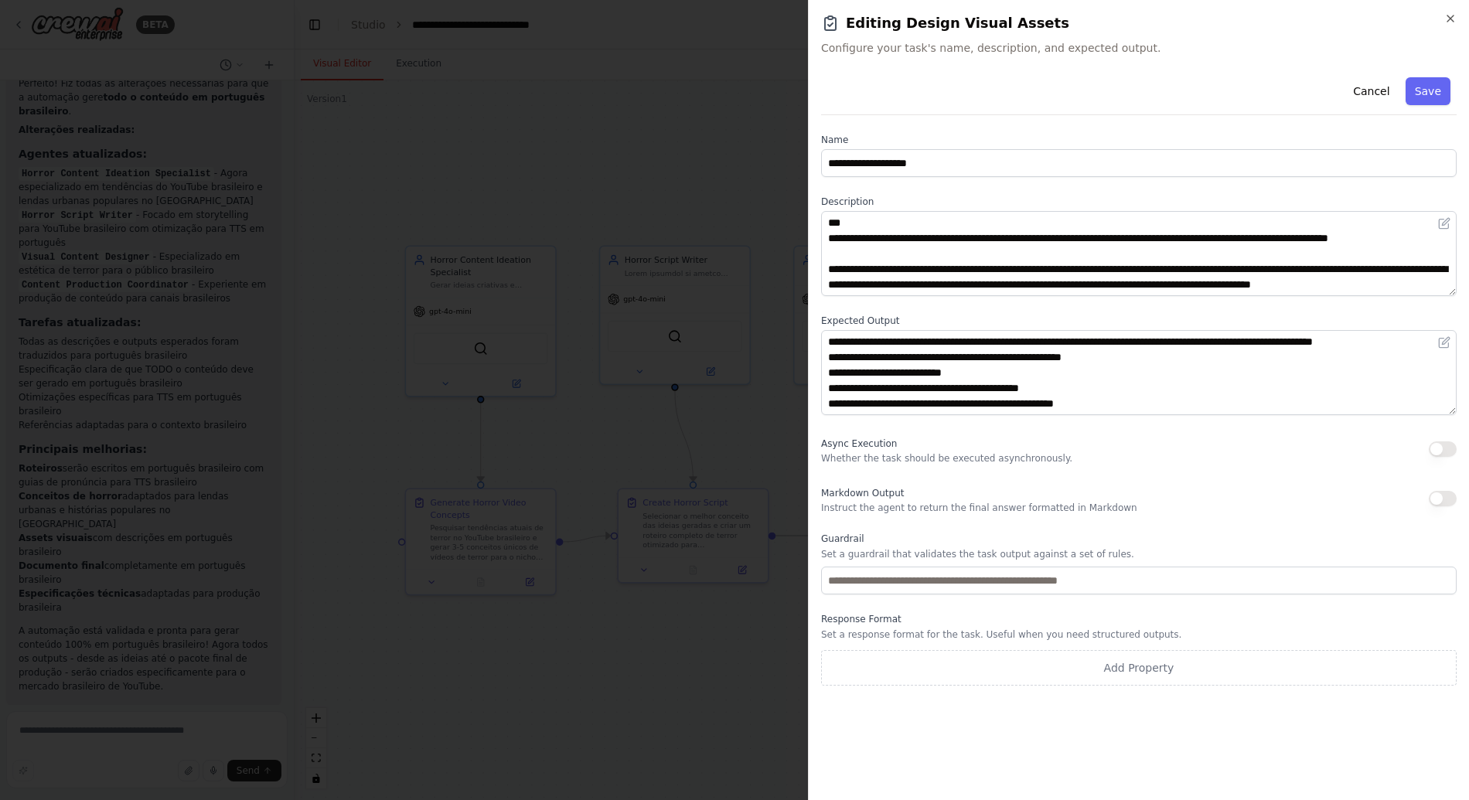
click at [1121, 553] on p "Set a guardrail that validates the task output against a set of rules." at bounding box center [1138, 554] width 635 height 12
click at [914, 471] on div "**********" at bounding box center [1138, 378] width 635 height 614
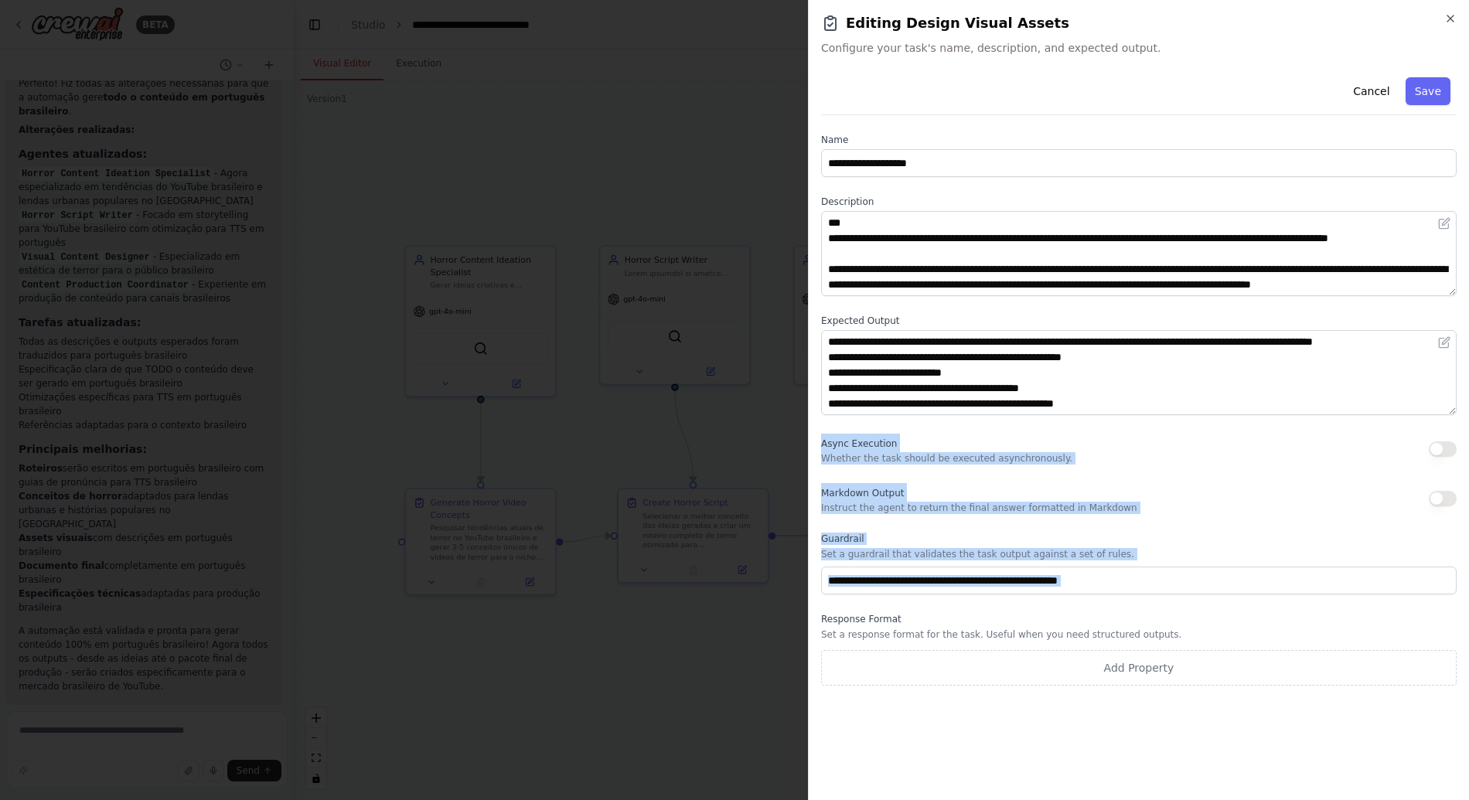
drag, startPoint x: 815, startPoint y: 437, endPoint x: 1160, endPoint y: 603, distance: 383.4
click at [1156, 603] on div "**********" at bounding box center [1138, 400] width 661 height 800
click at [1033, 450] on div "Async Execution Whether the task should be executed asynchronously." at bounding box center [946, 449] width 251 height 31
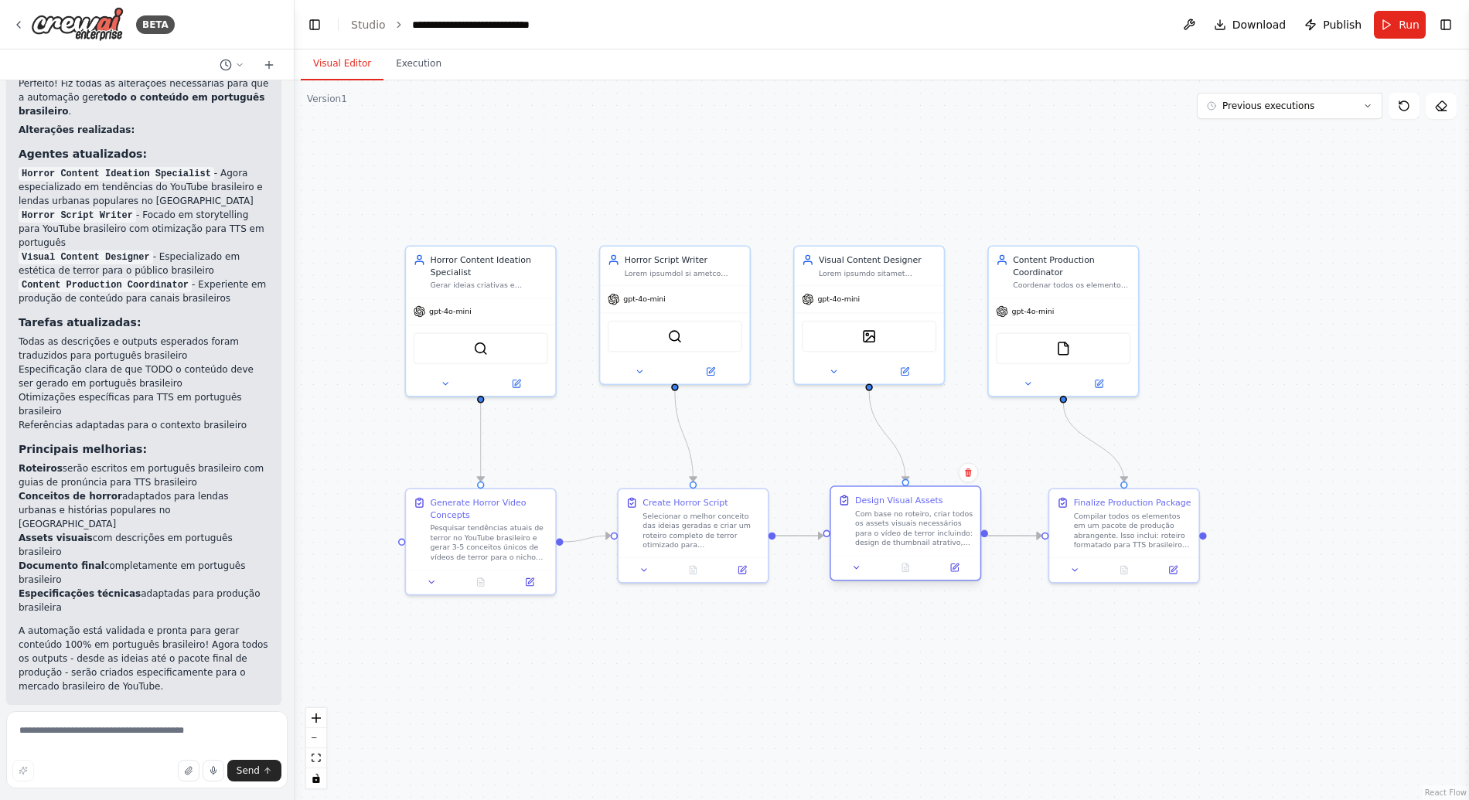
click at [959, 576] on div at bounding box center [905, 567] width 149 height 25
click at [957, 563] on icon at bounding box center [954, 568] width 10 height 10
click at [743, 564] on icon at bounding box center [742, 565] width 5 height 5
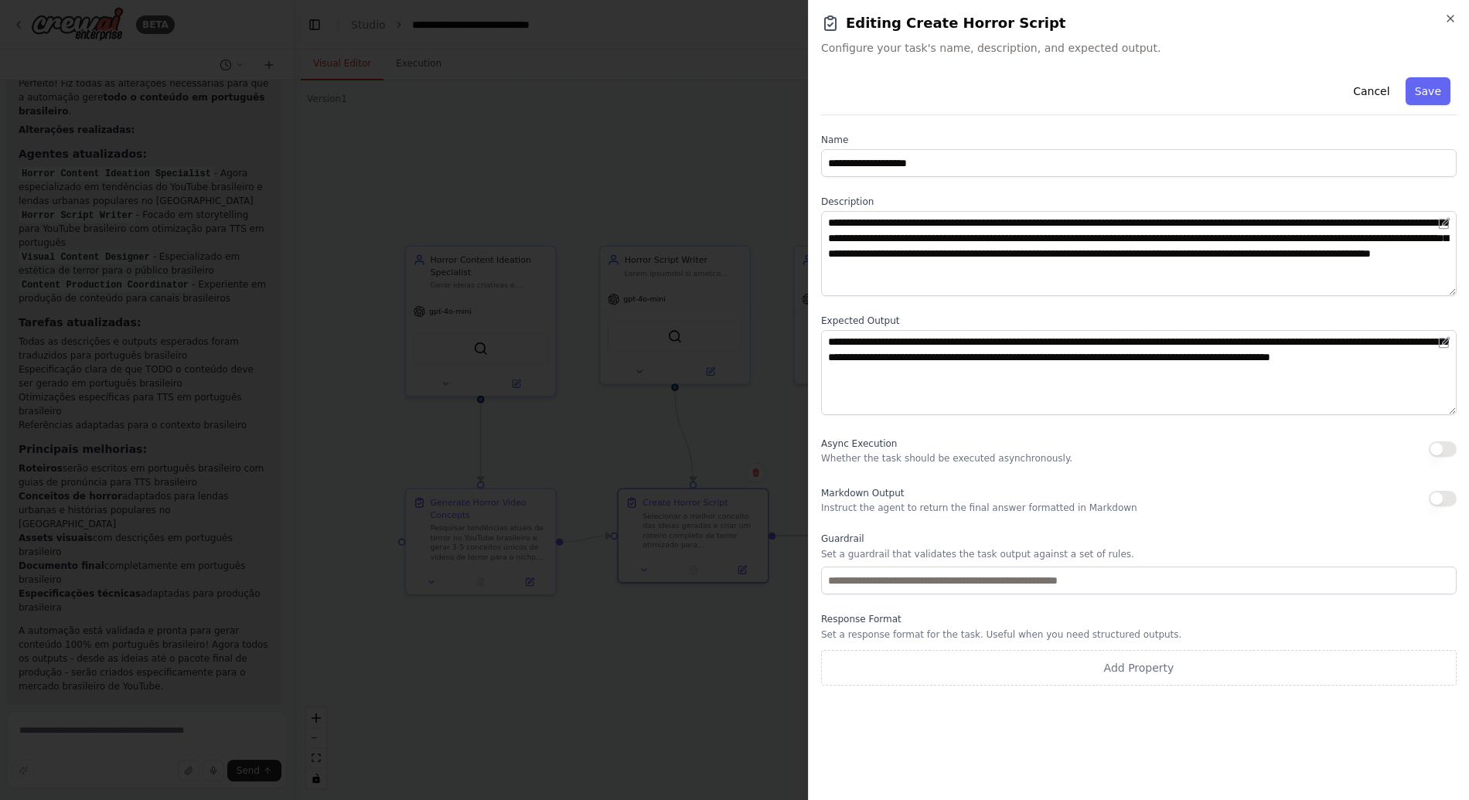
click at [1056, 435] on div "Async Execution Whether the task should be executed asynchronously." at bounding box center [946, 449] width 251 height 31
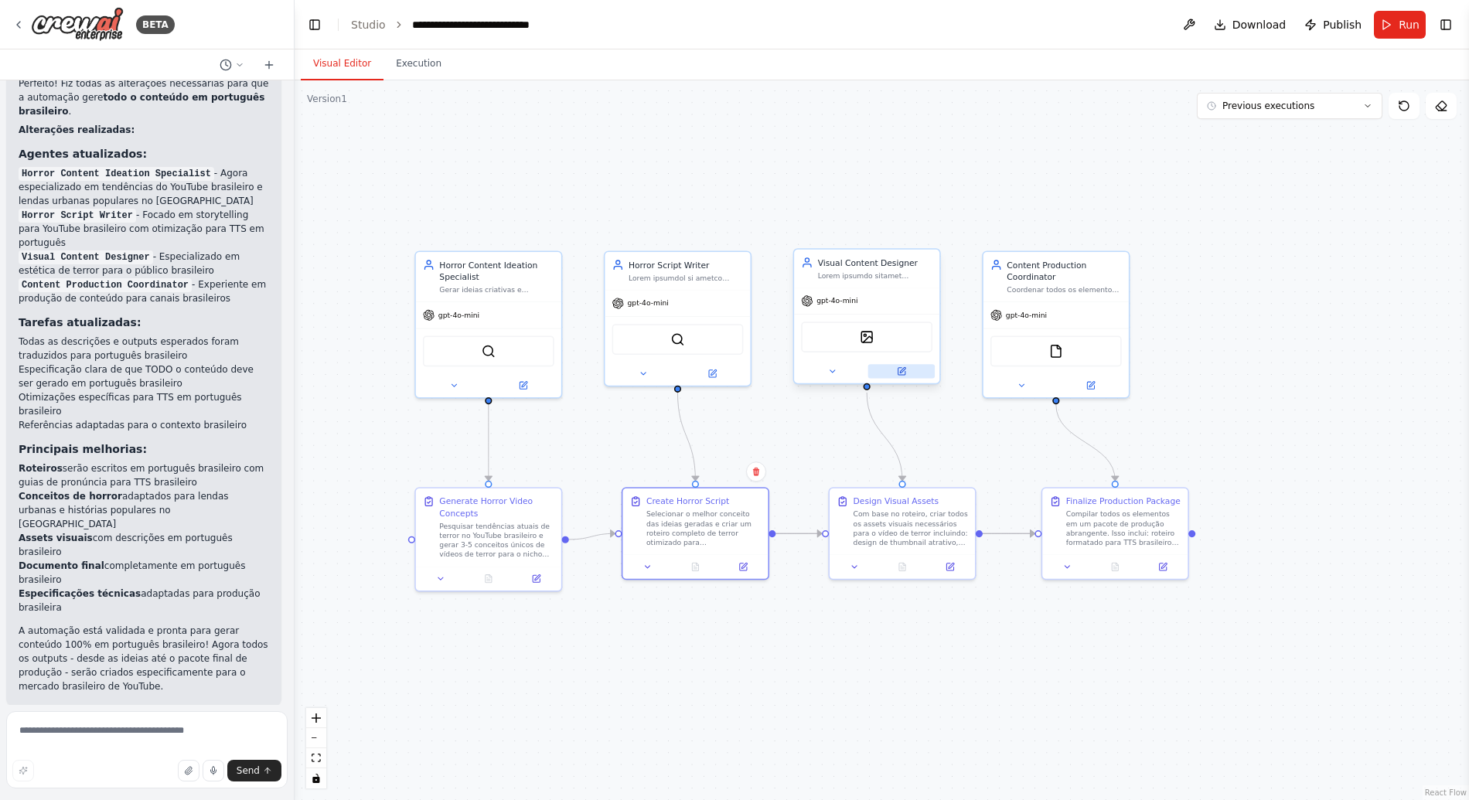
click at [901, 366] on icon at bounding box center [901, 370] width 9 height 9
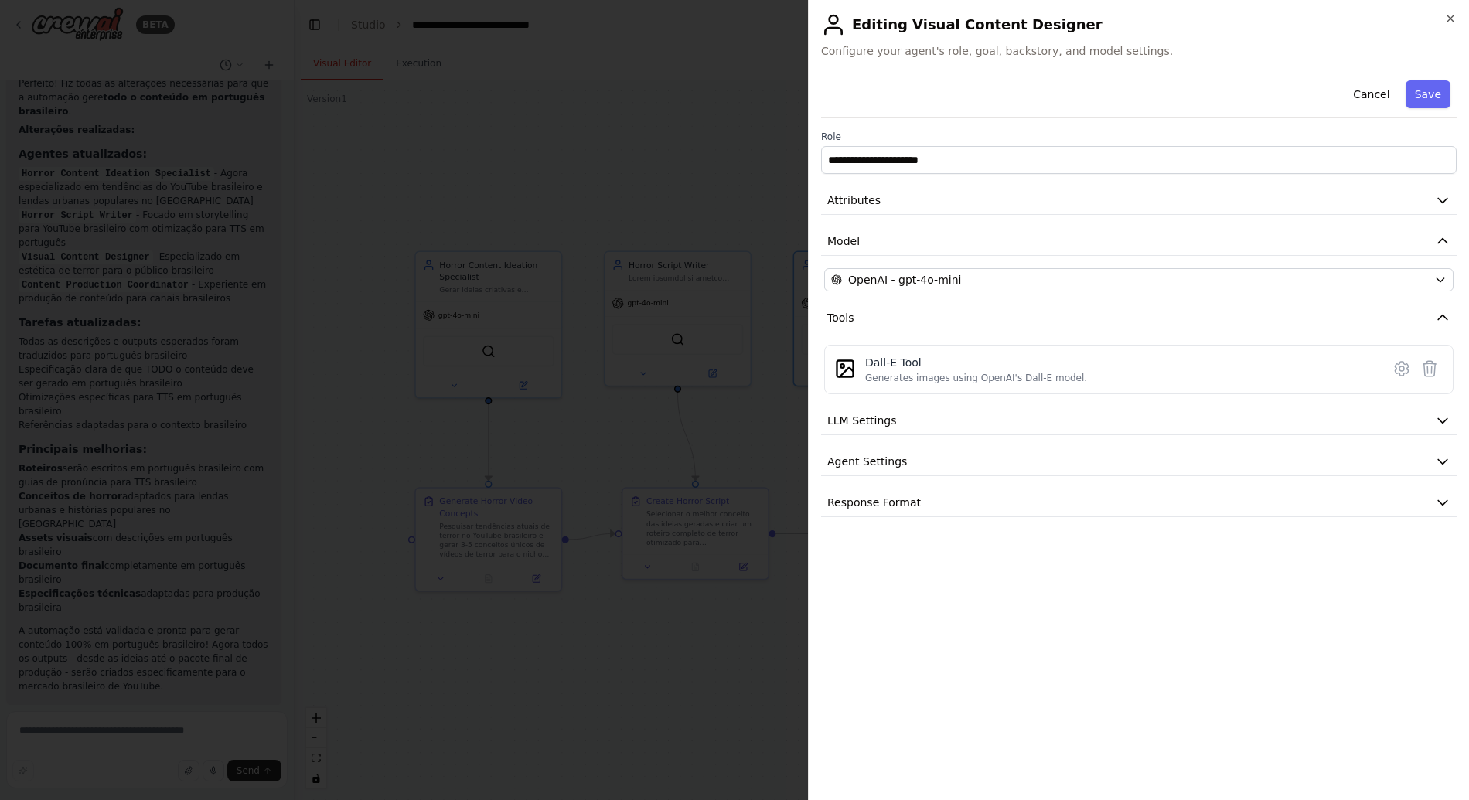
click at [948, 218] on div "**********" at bounding box center [1138, 295] width 635 height 443
click at [958, 198] on button "Attributes" at bounding box center [1138, 200] width 635 height 29
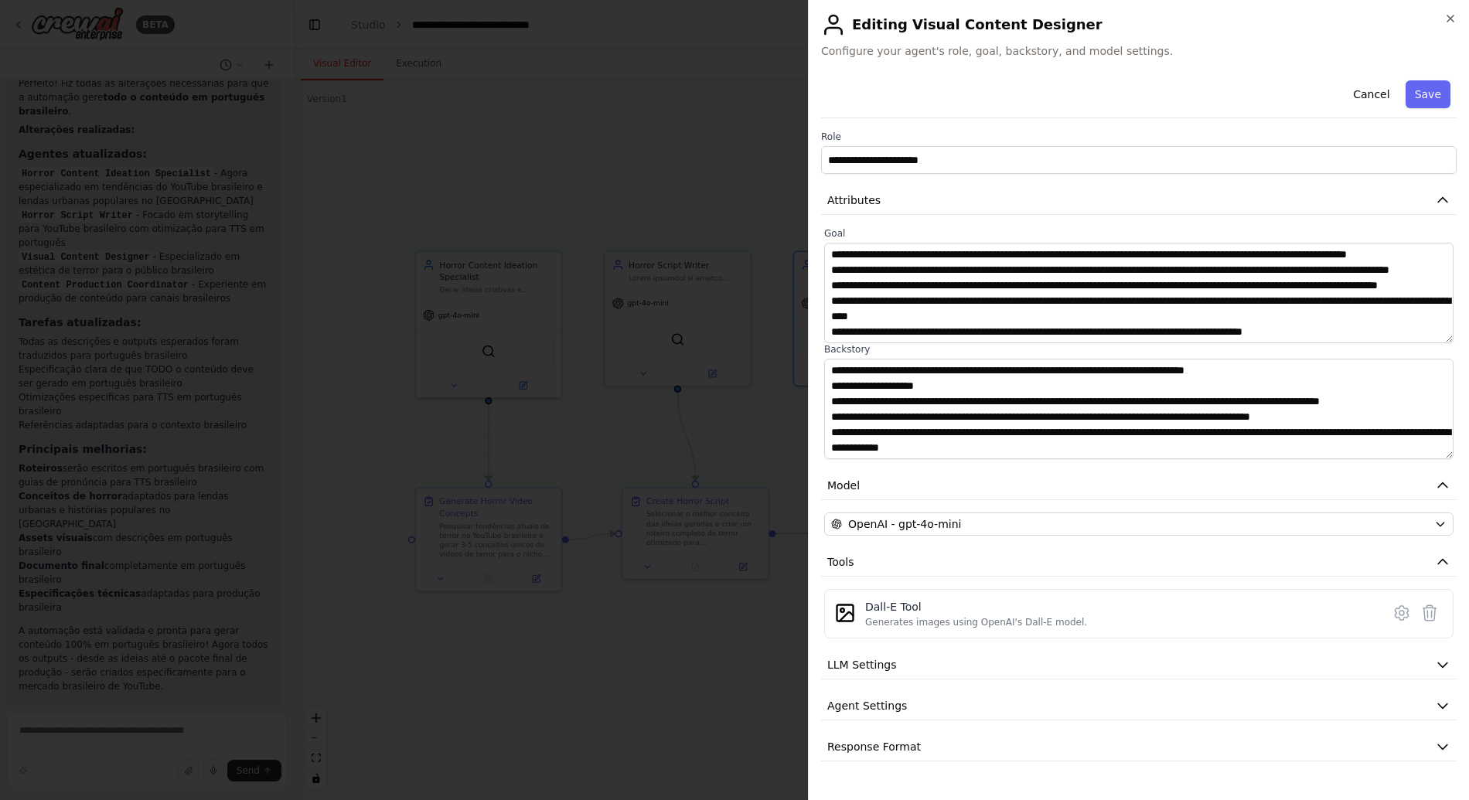
scroll to position [124, 0]
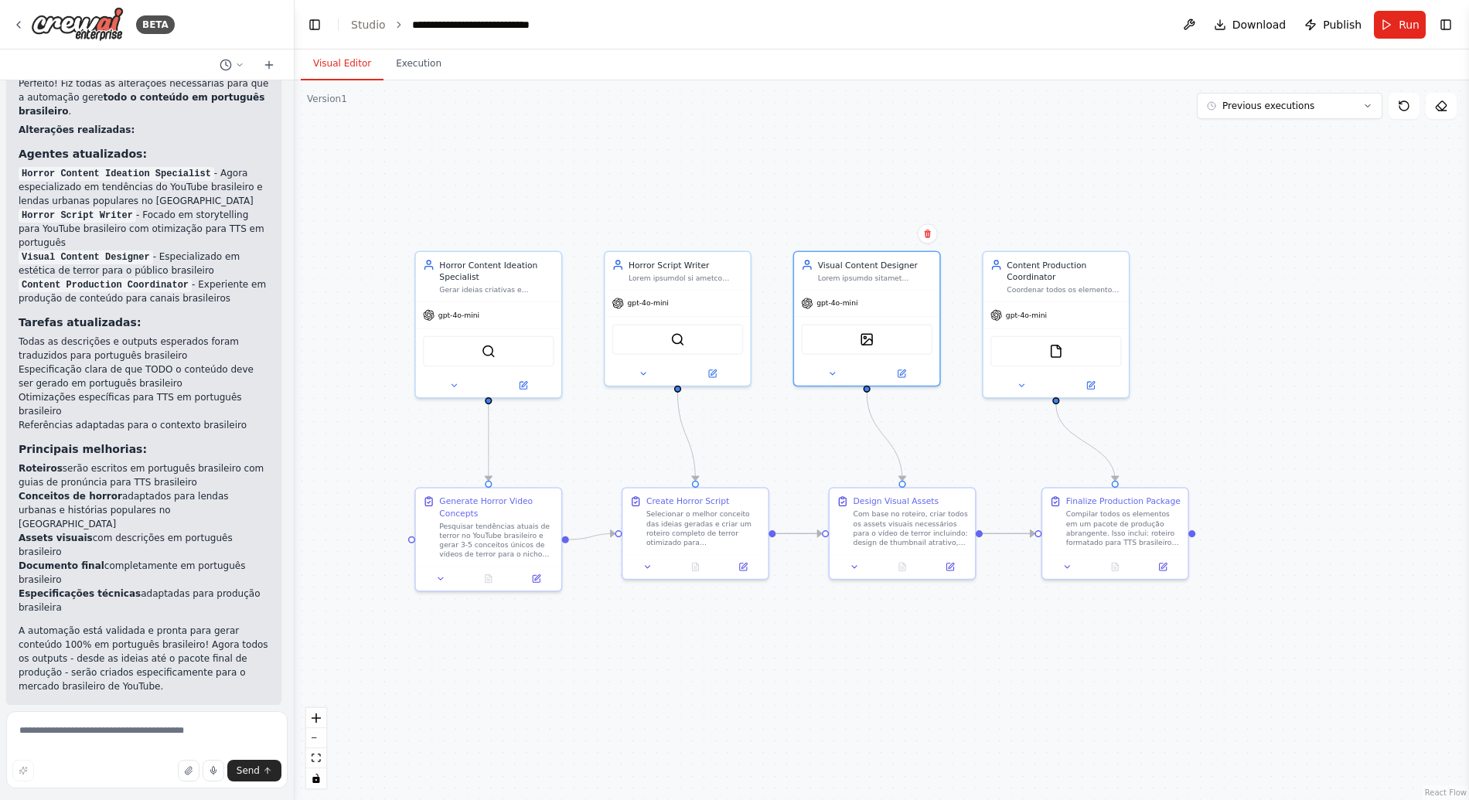
click at [710, 302] on div "gpt-4o-mini" at bounding box center [676, 304] width 145 height 26
drag, startPoint x: 761, startPoint y: 410, endPoint x: 734, endPoint y: 410, distance: 27.8
click at [734, 410] on div ".deletable-edge-delete-btn { width: 20px; height: 20px; border: 0px solid #ffff…" at bounding box center [881, 440] width 1174 height 720
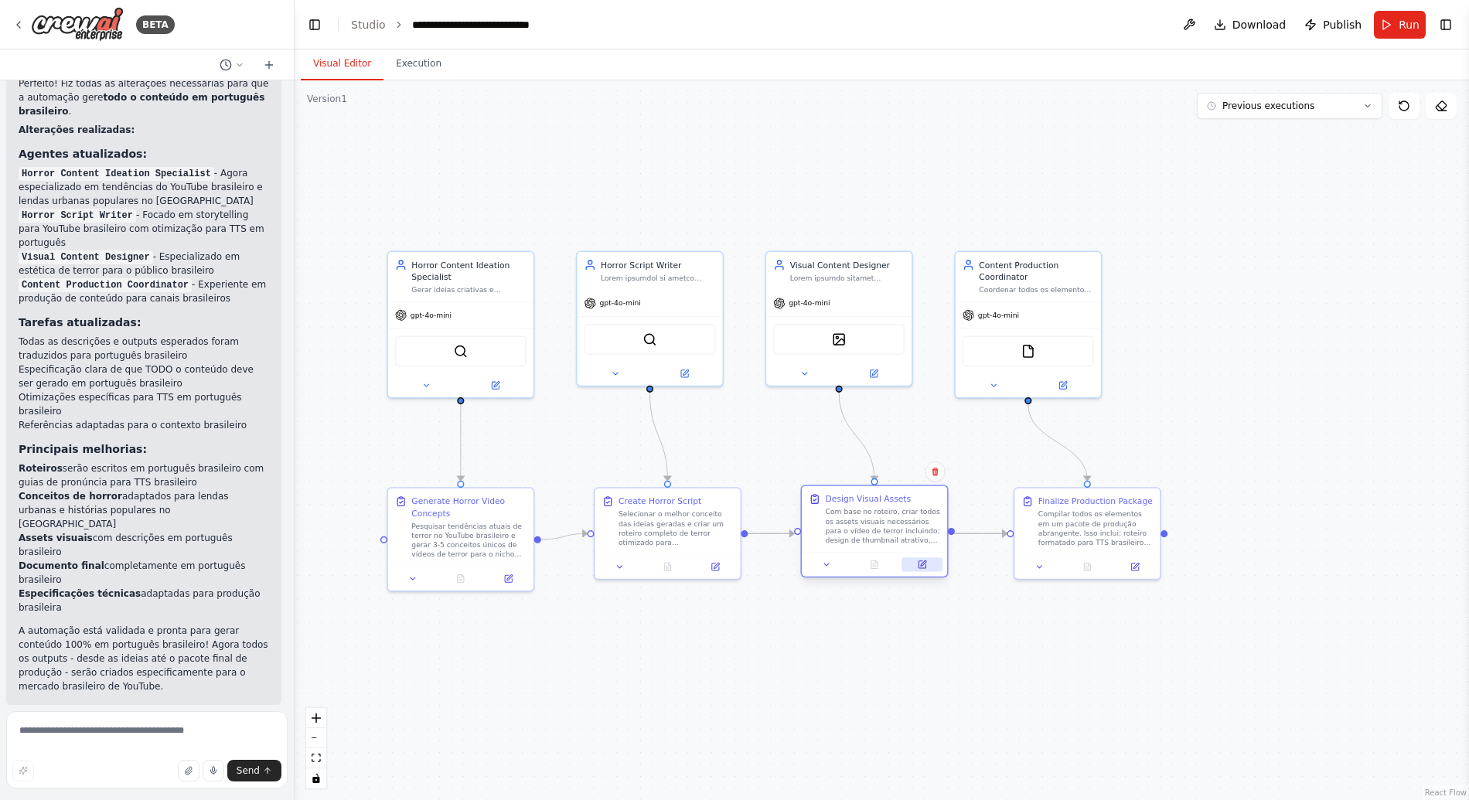
click at [922, 566] on icon at bounding box center [921, 564] width 7 height 7
click at [924, 563] on icon at bounding box center [923, 562] width 5 height 5
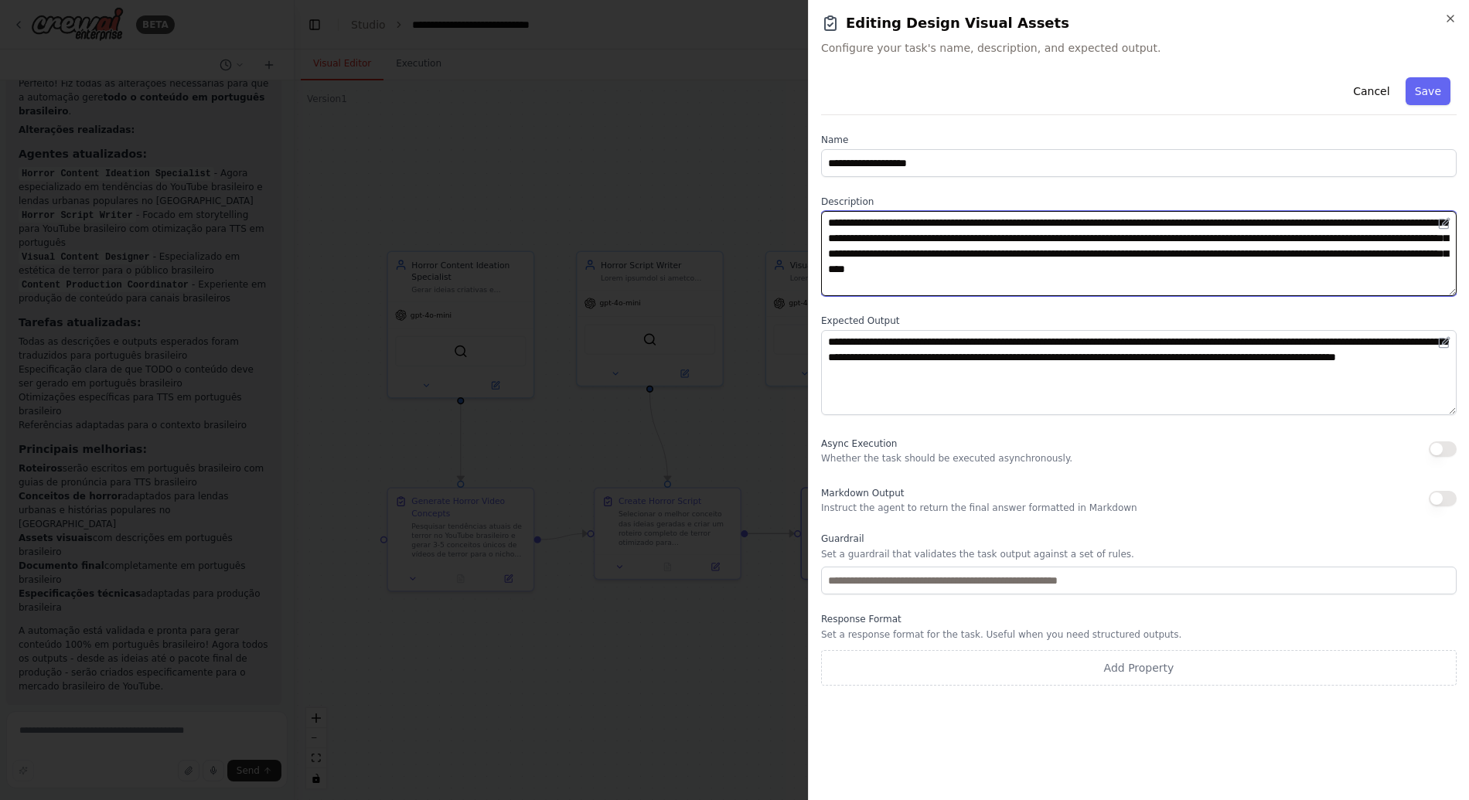
click at [965, 286] on textarea "**********" at bounding box center [1138, 253] width 635 height 85
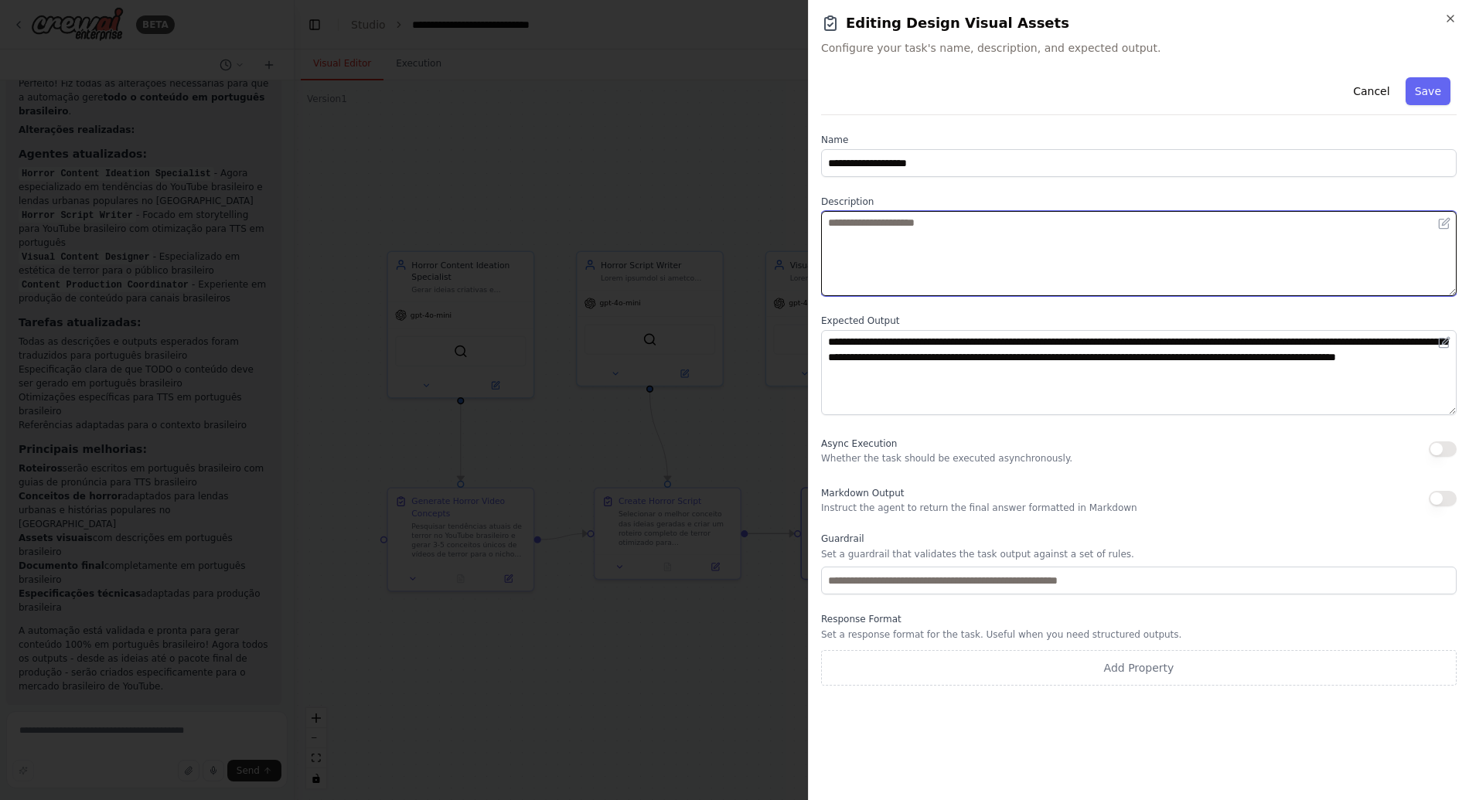
paste textarea "**********"
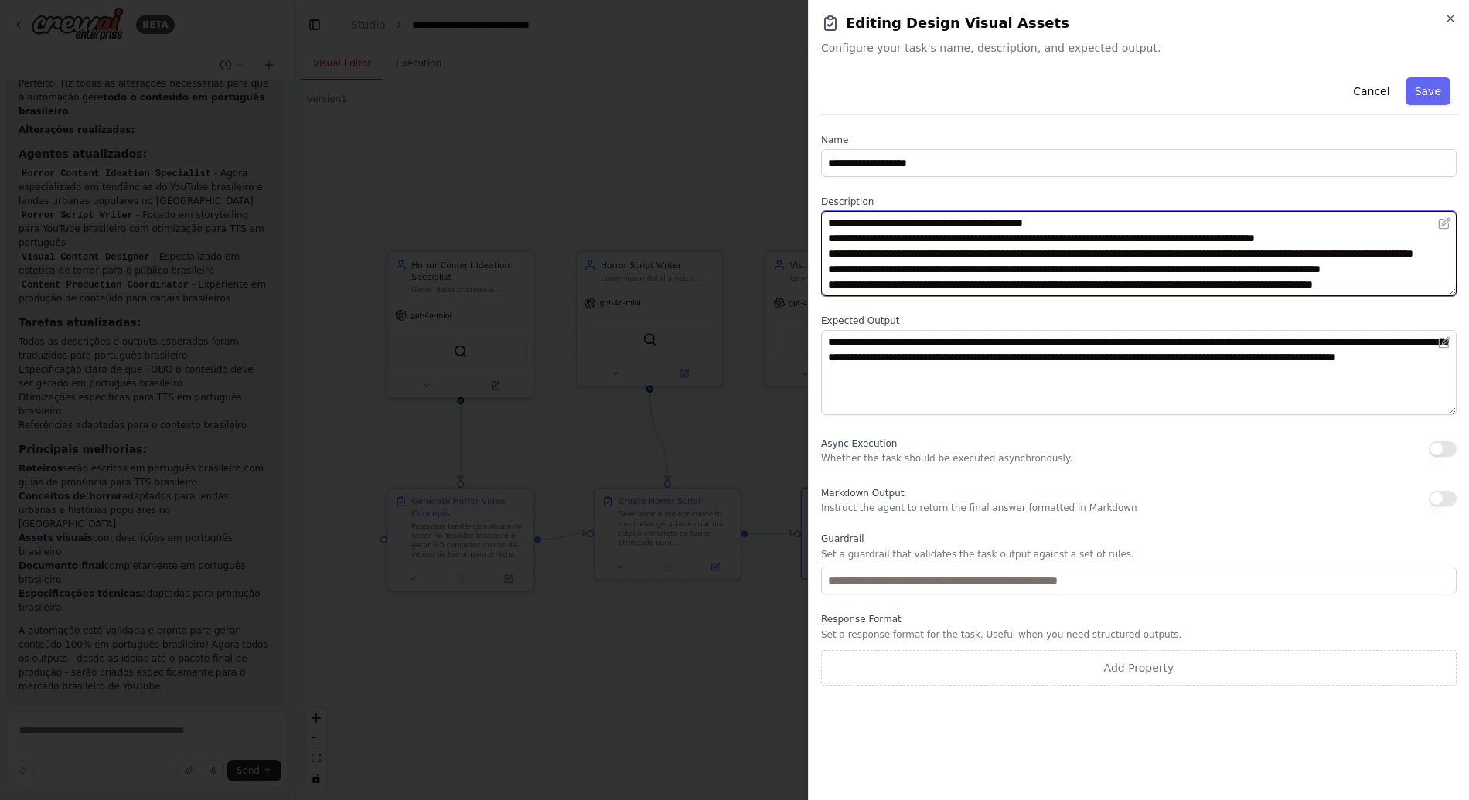
scroll to position [104, 0]
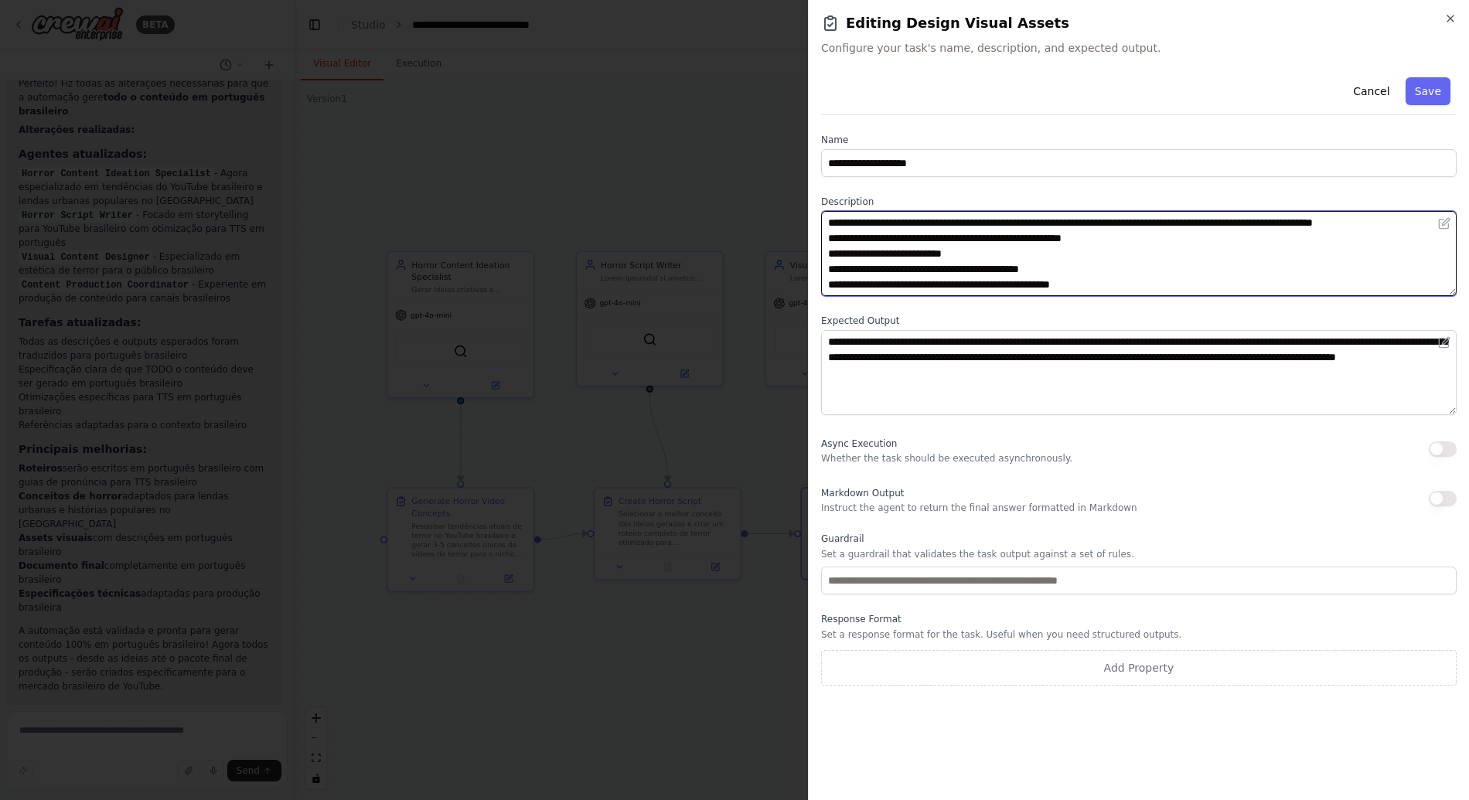
type textarea "**********"
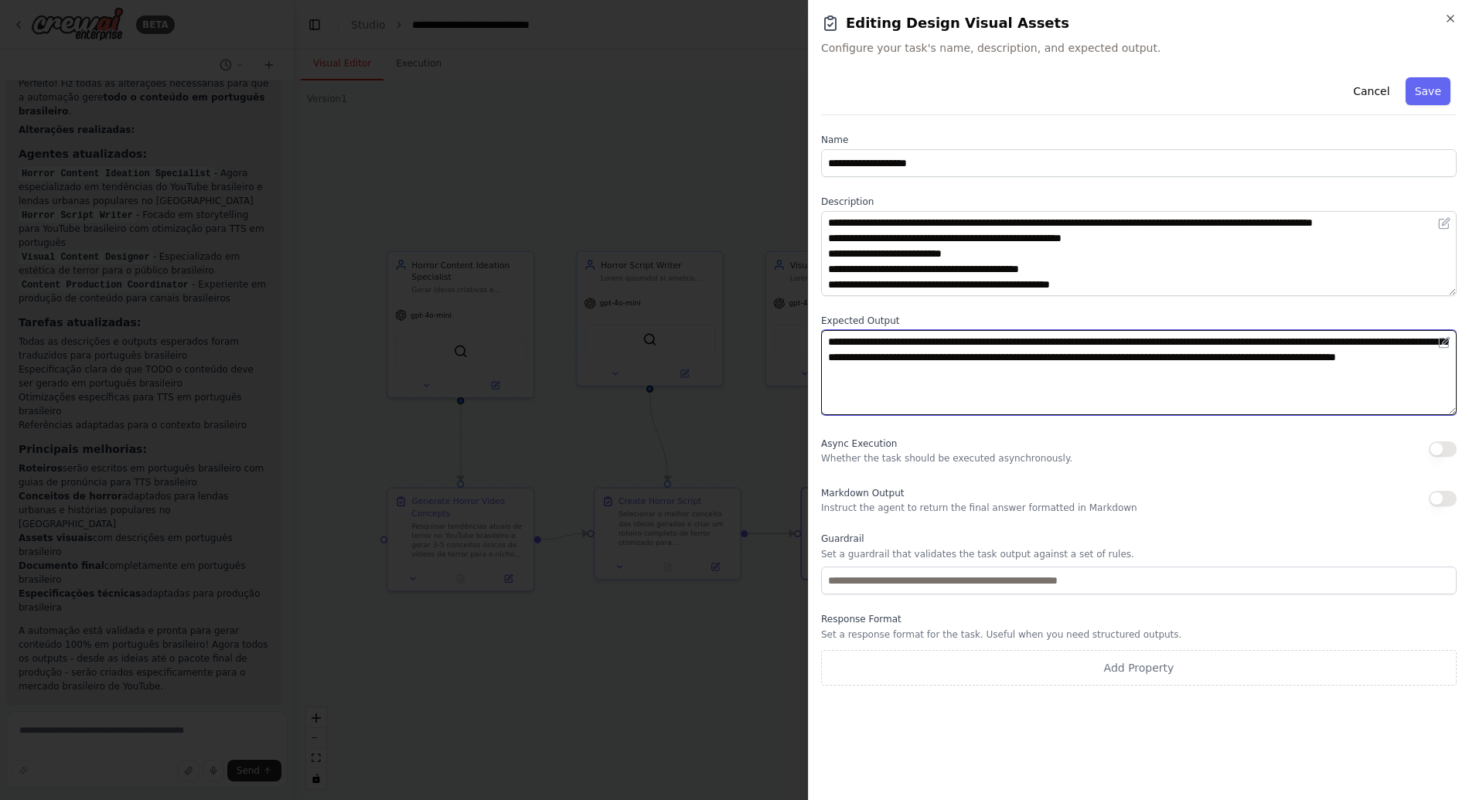
click at [955, 341] on textarea "**********" at bounding box center [1138, 372] width 635 height 85
click at [951, 358] on textarea "**********" at bounding box center [1138, 372] width 635 height 85
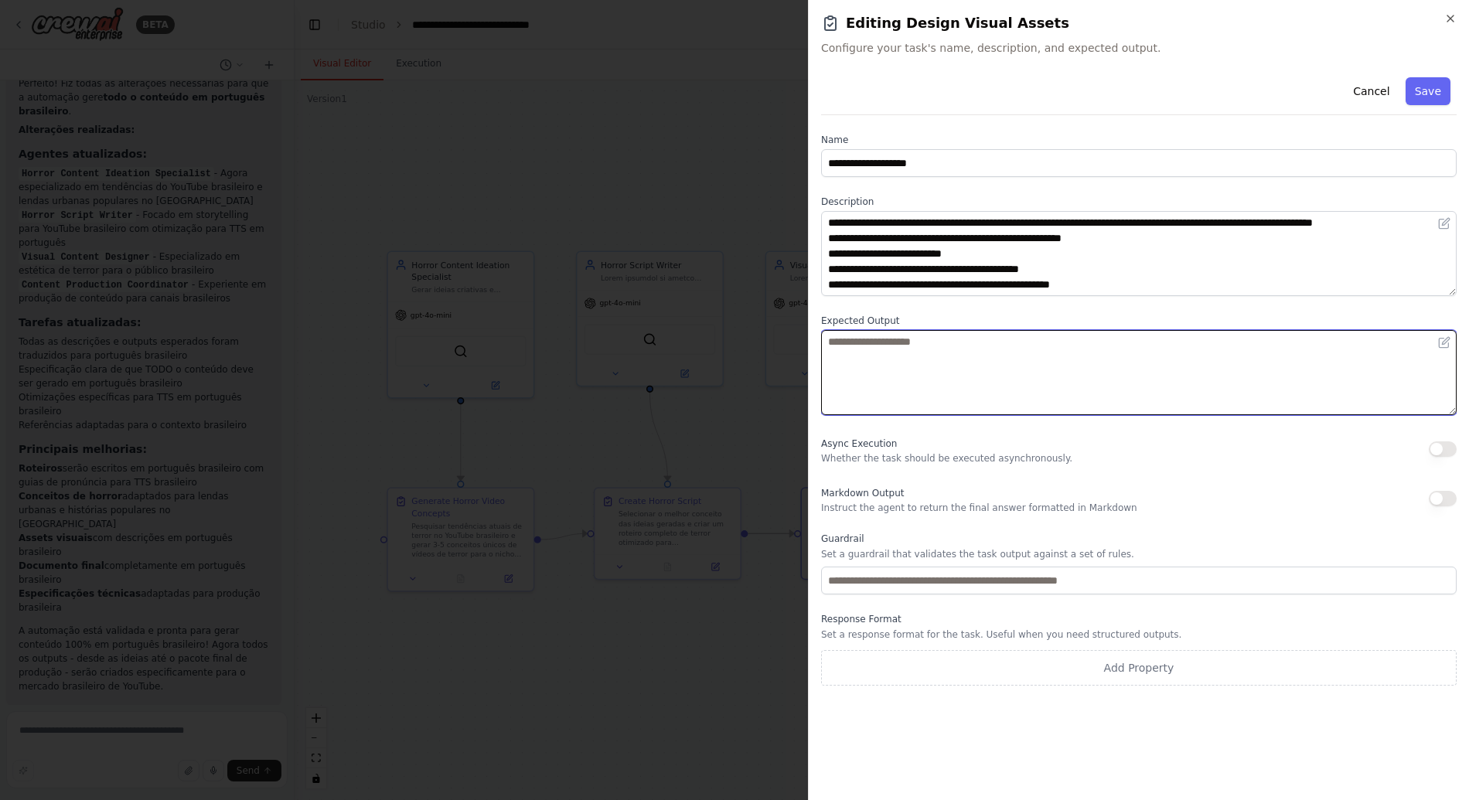
paste textarea "**********"
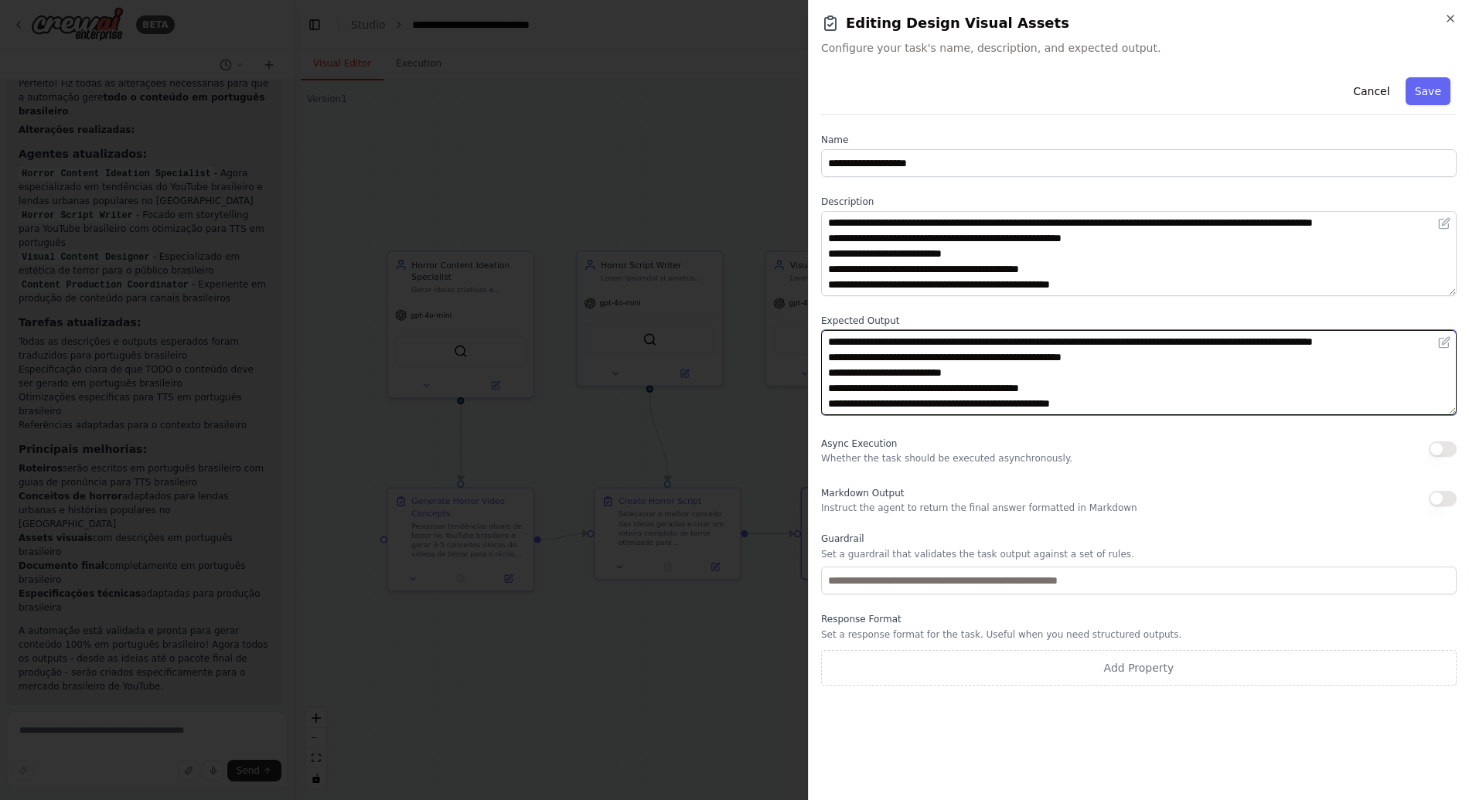
type textarea "**********"
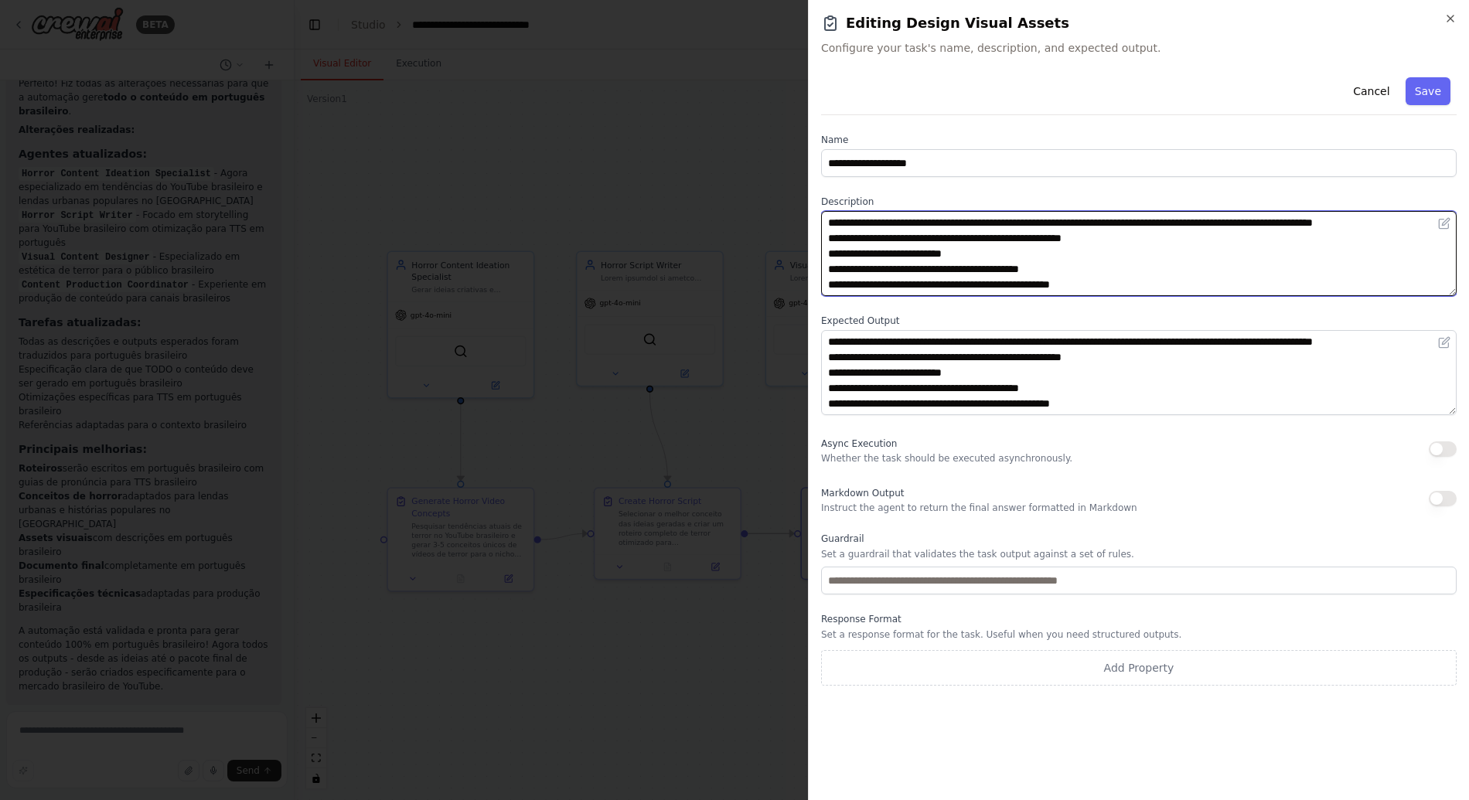
click at [945, 253] on textarea "**********" at bounding box center [1138, 253] width 635 height 85
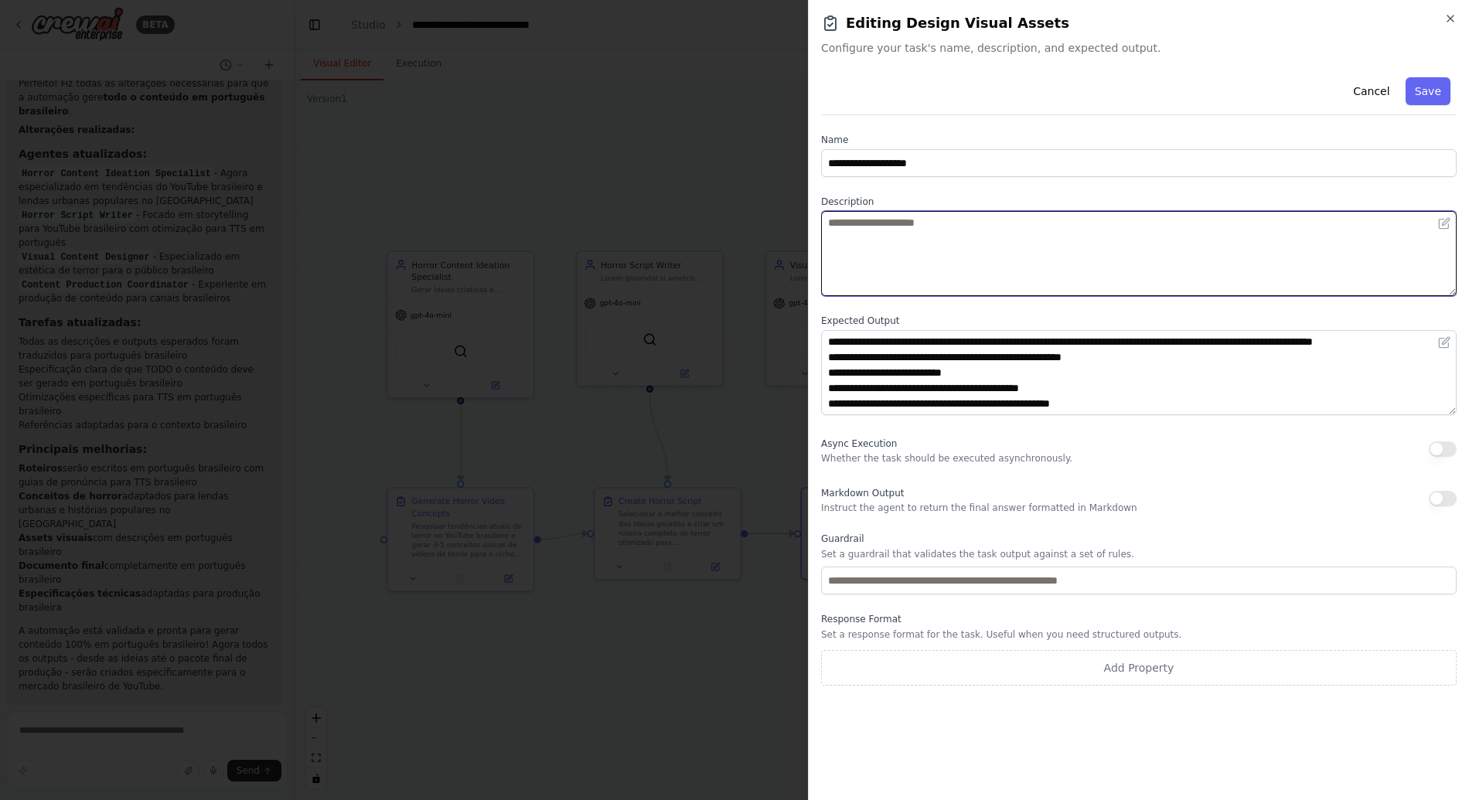
scroll to position [0, 0]
paste textarea "**********"
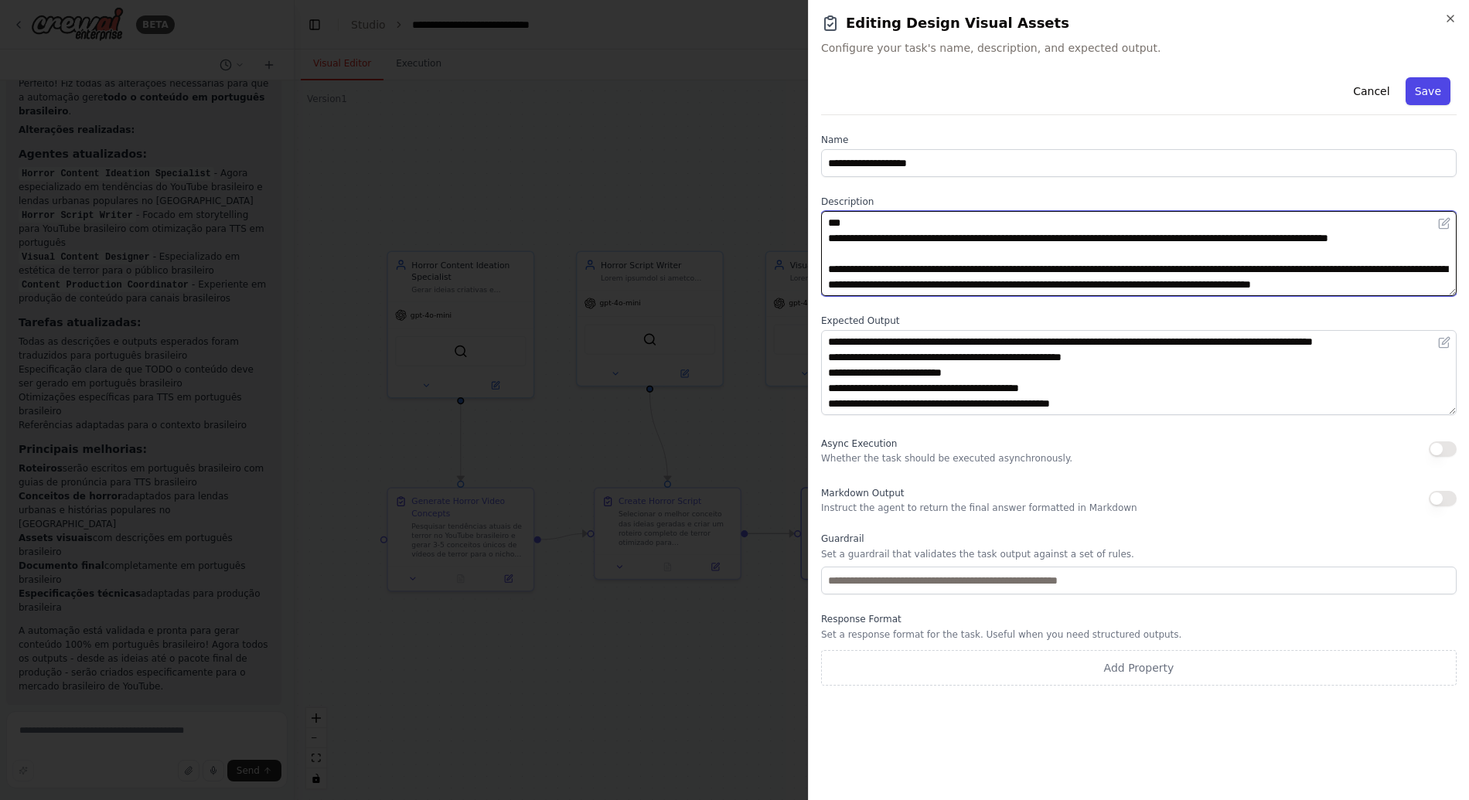
scroll to position [139, 0]
type textarea "**********"
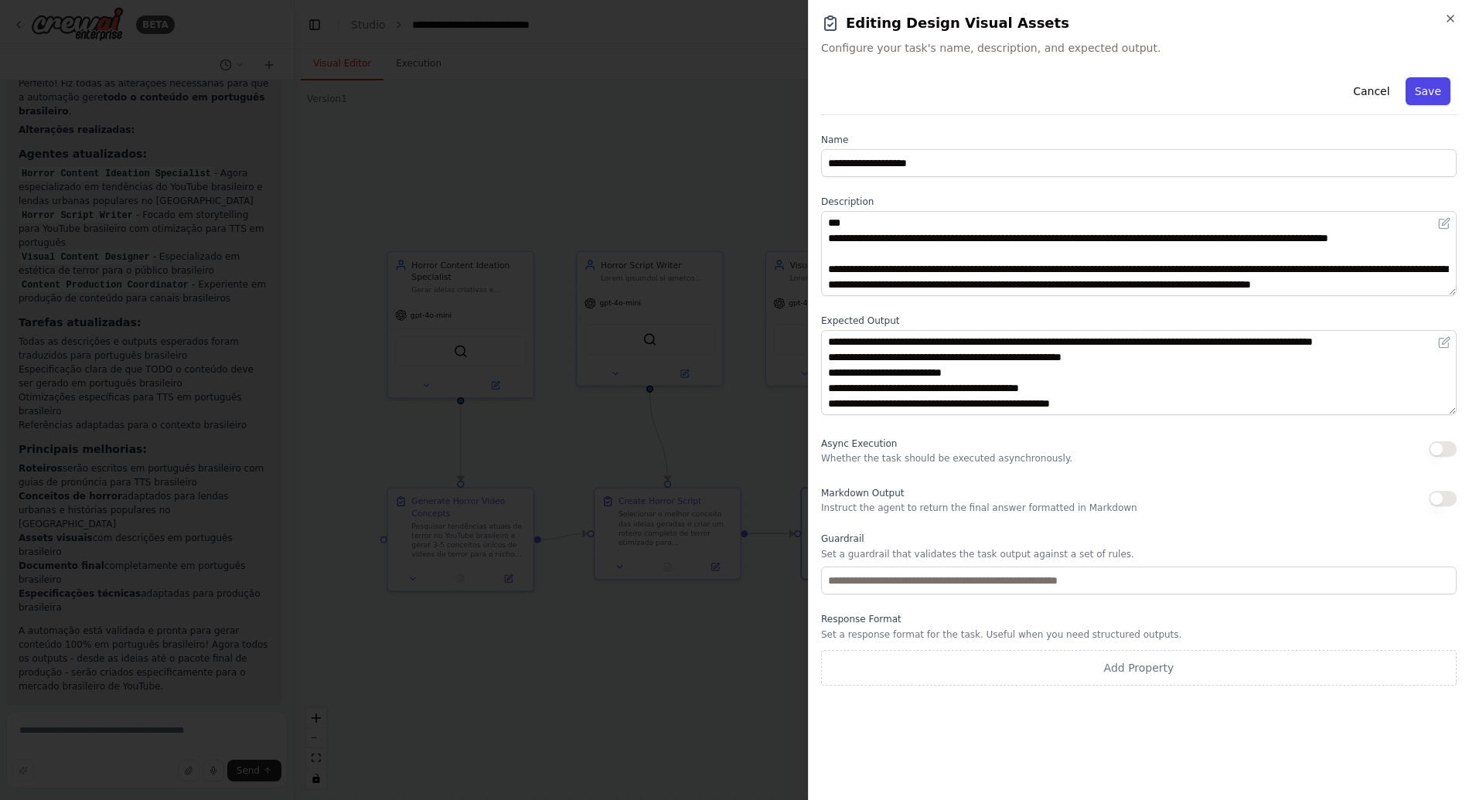
click at [1425, 92] on button "Save" at bounding box center [1427, 91] width 45 height 28
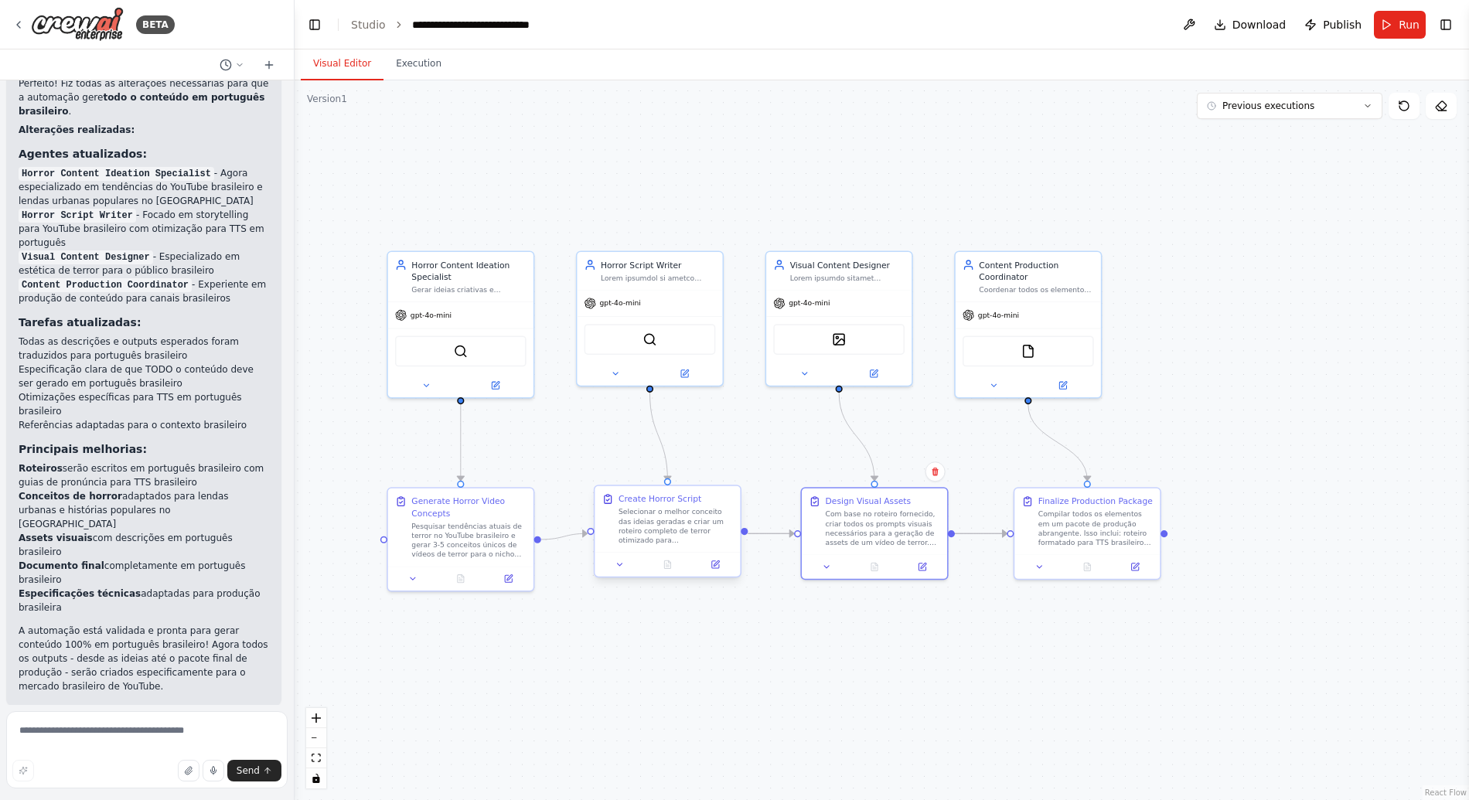
click at [716, 571] on div at bounding box center [666, 564] width 145 height 24
click at [715, 567] on icon at bounding box center [715, 564] width 7 height 7
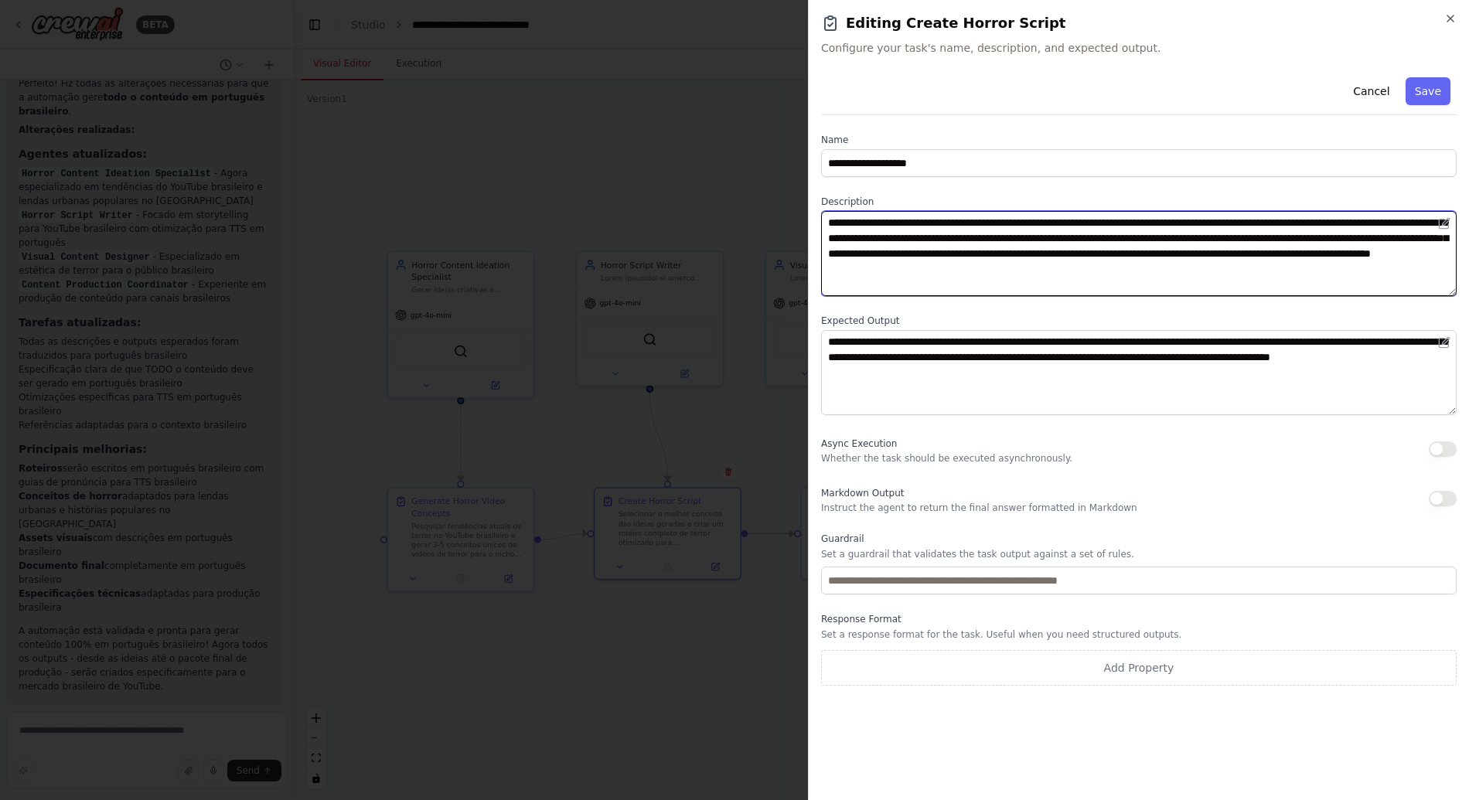
click at [958, 247] on textarea "**********" at bounding box center [1138, 253] width 635 height 85
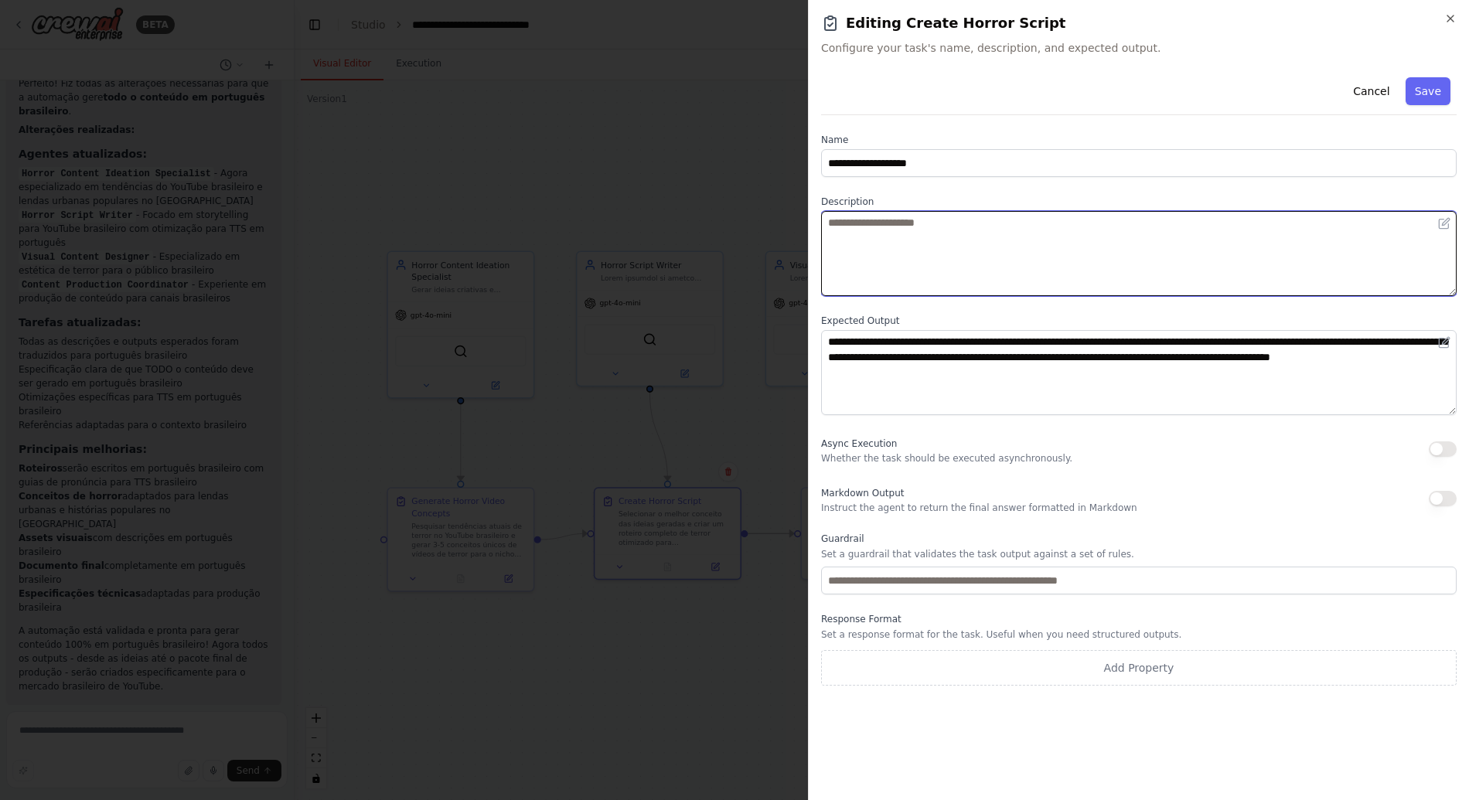
paste textarea "**********"
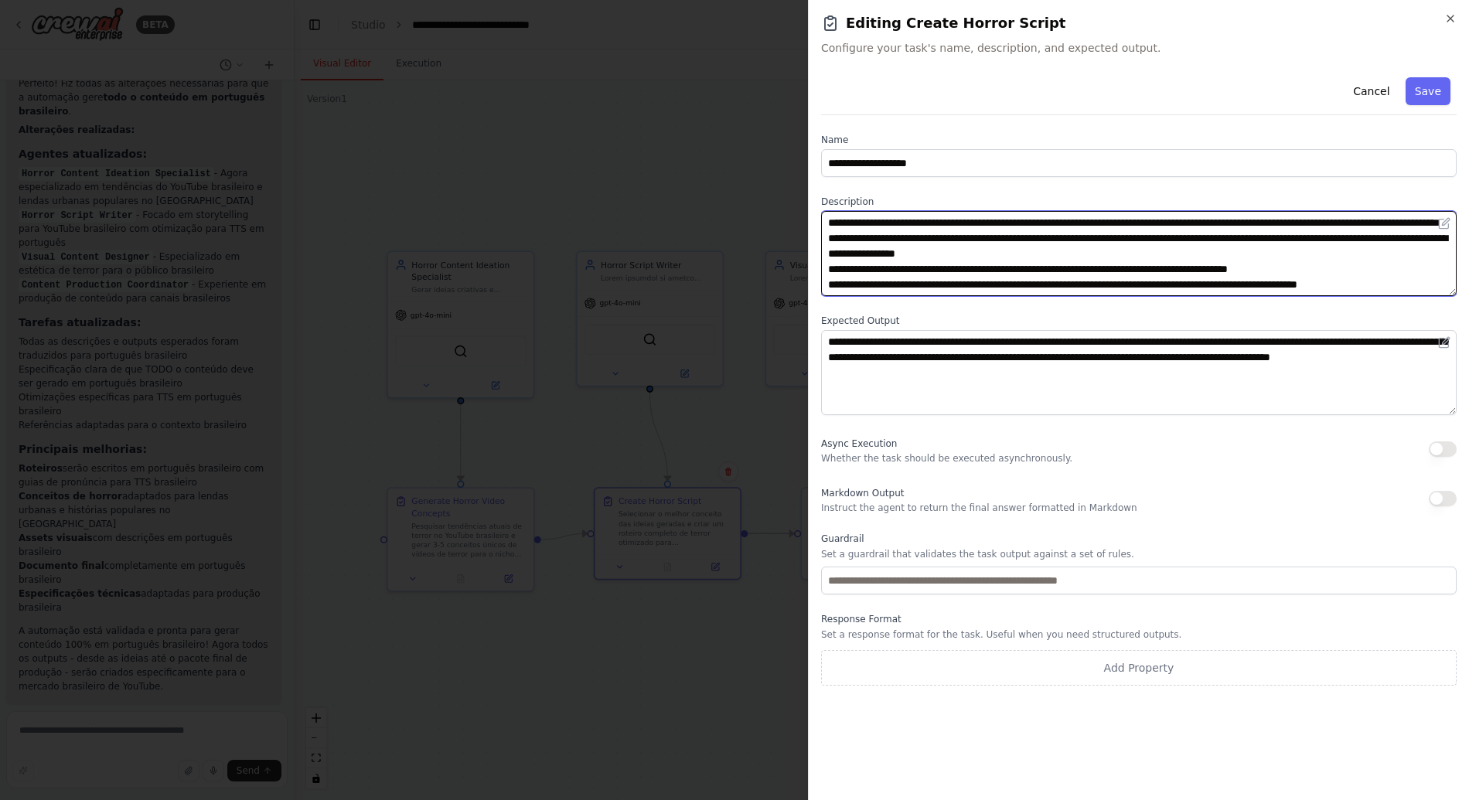
scroll to position [104, 0]
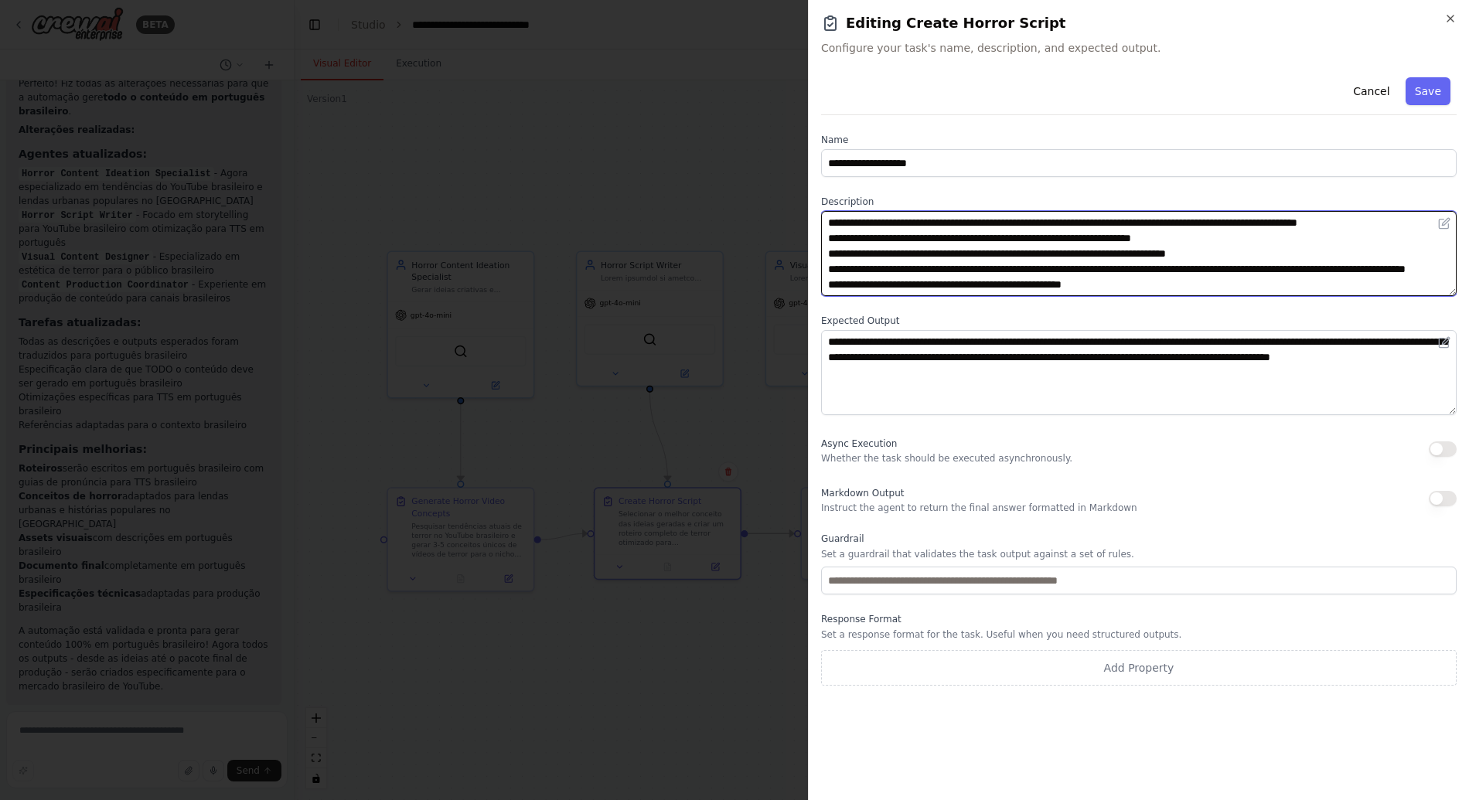
type textarea "**********"
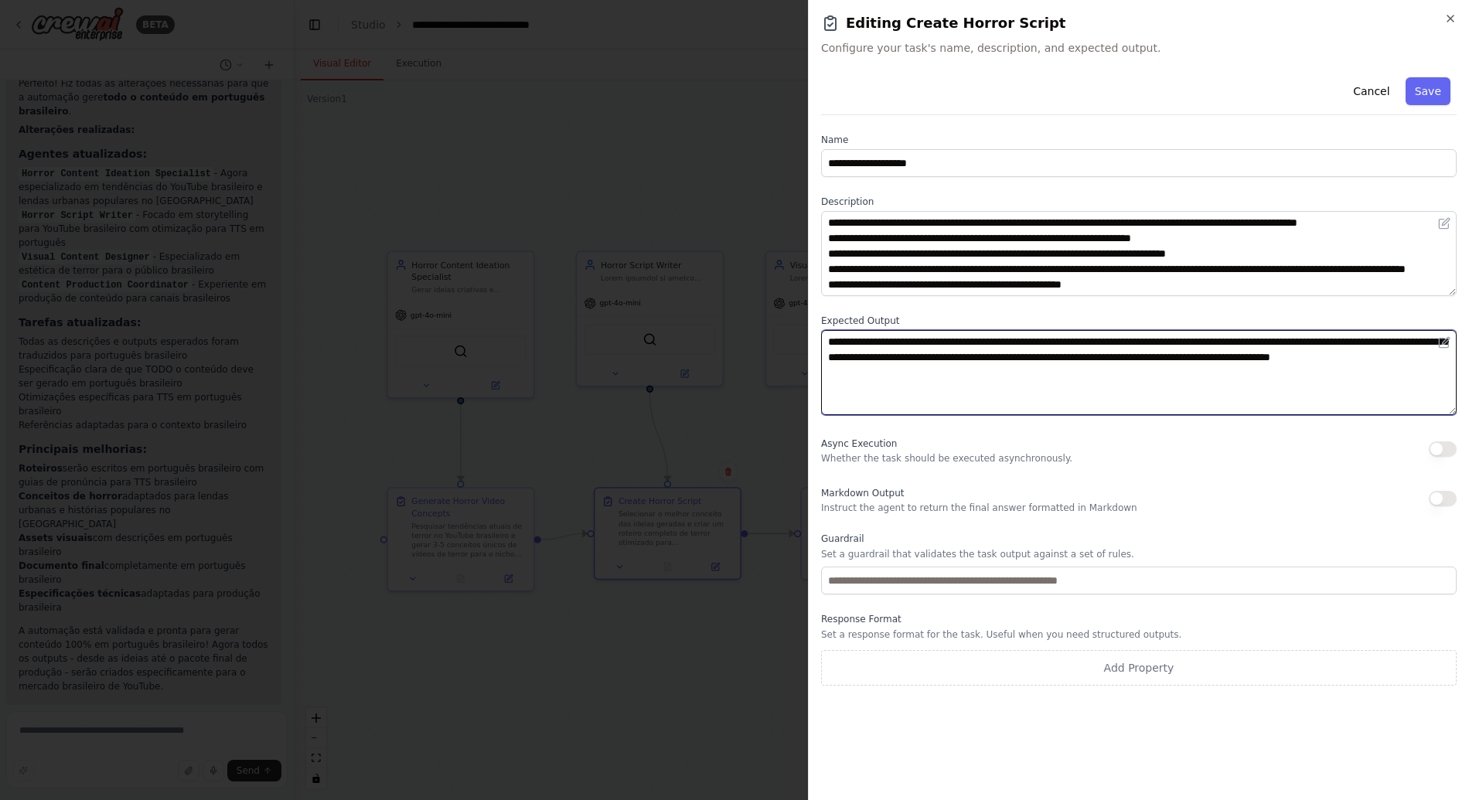
click at [989, 359] on textarea "**********" at bounding box center [1138, 372] width 635 height 85
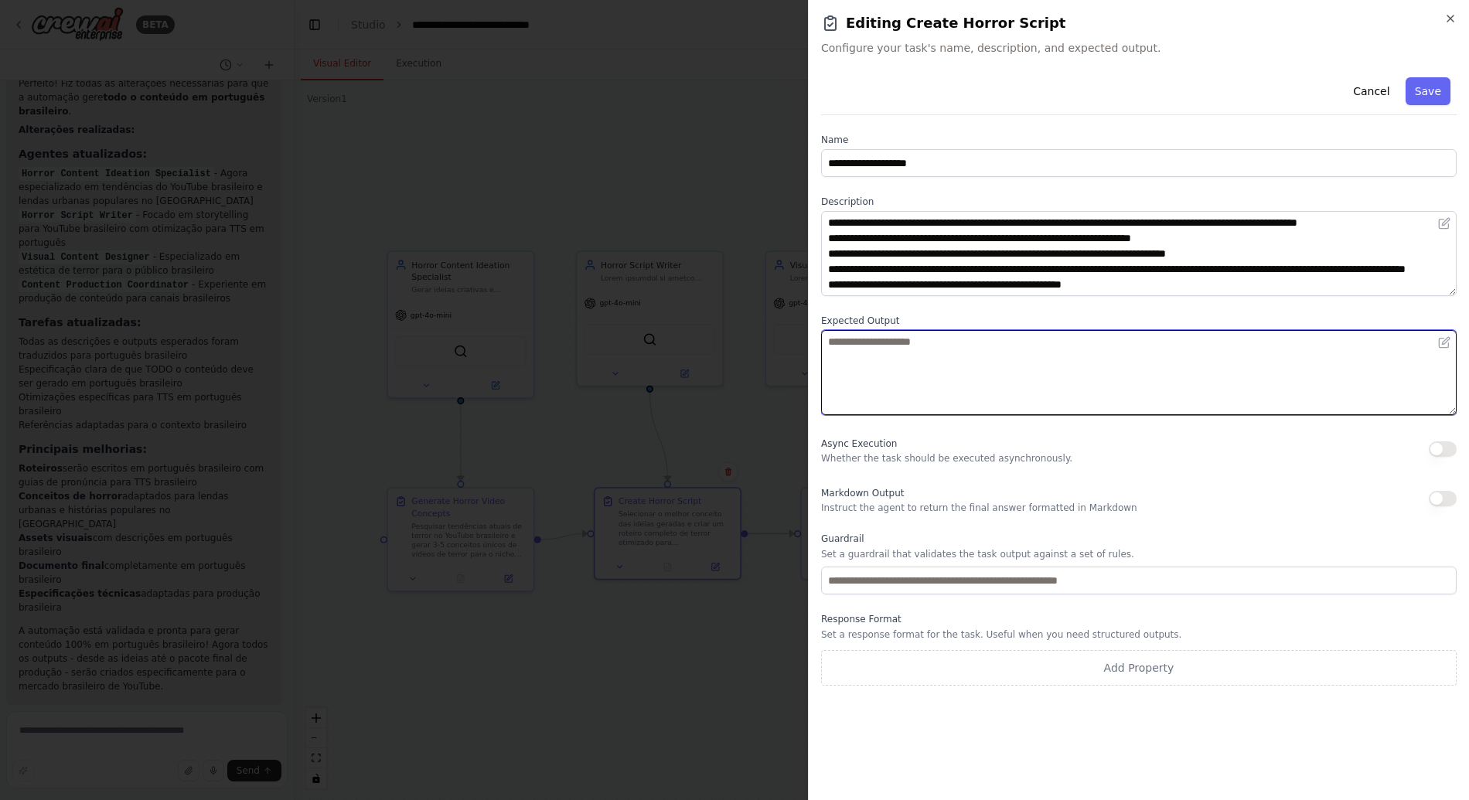
paste textarea "**********"
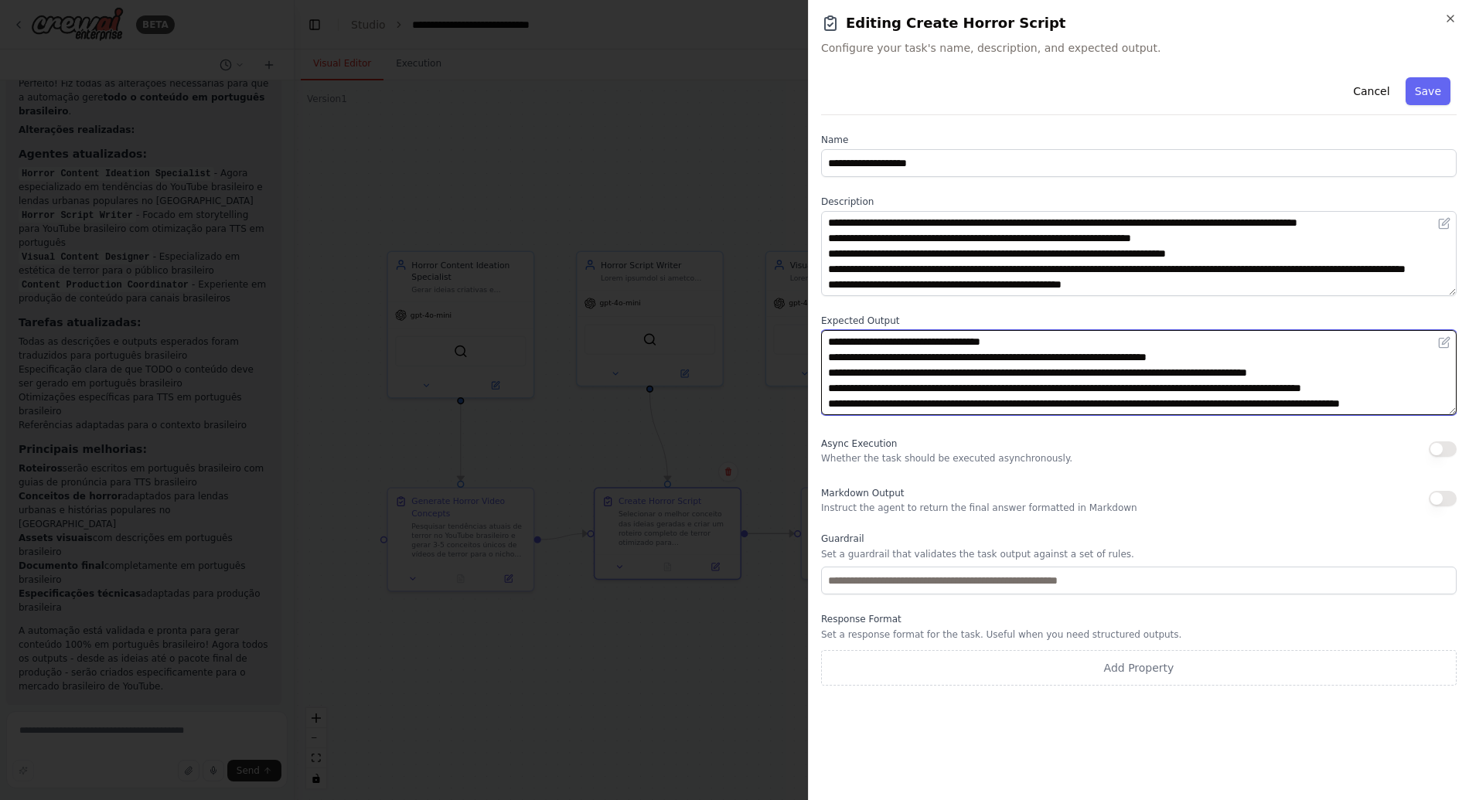
scroll to position [88, 0]
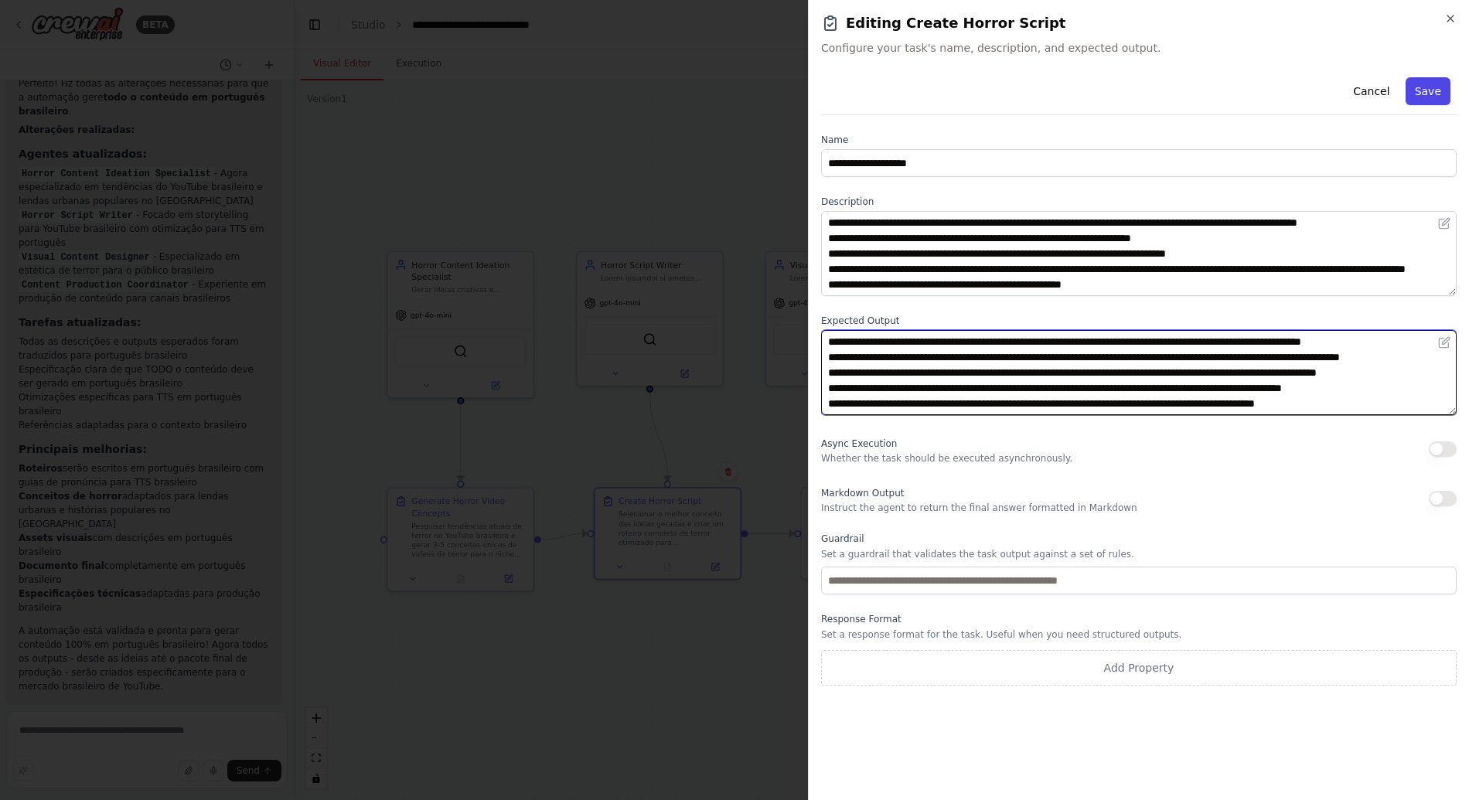
type textarea "**********"
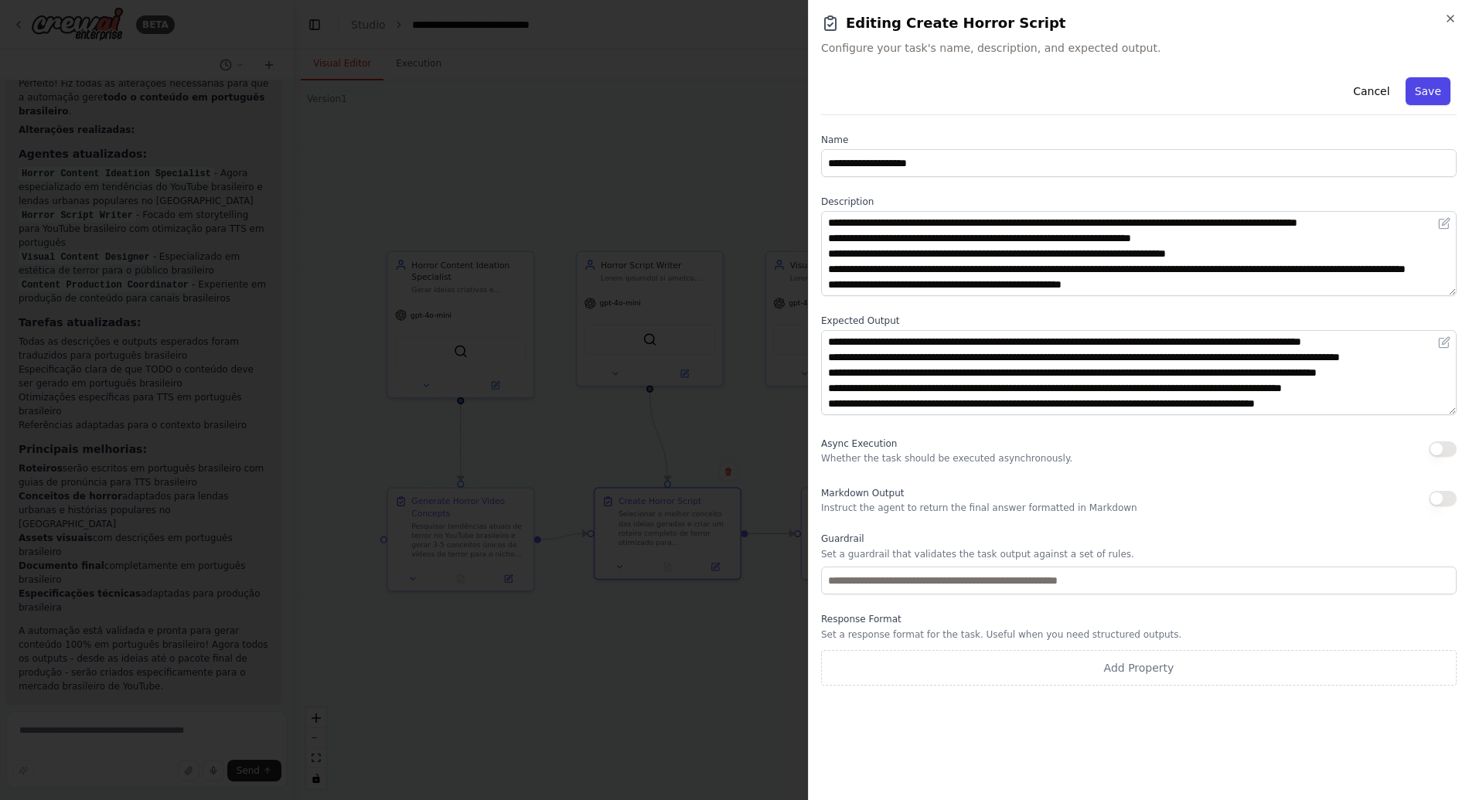
click at [1449, 102] on button "Save" at bounding box center [1427, 91] width 45 height 28
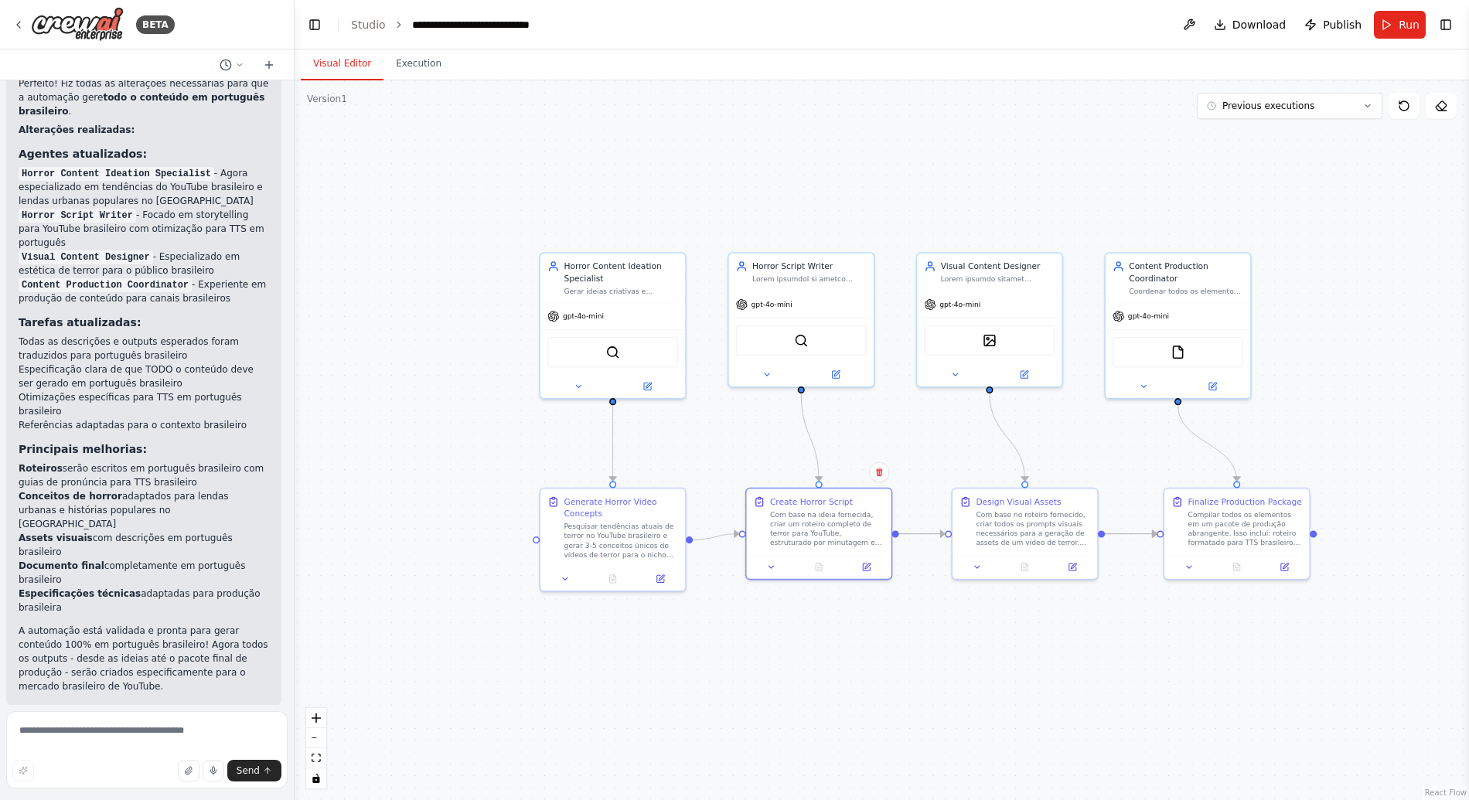
drag, startPoint x: 649, startPoint y: 448, endPoint x: 755, endPoint y: 448, distance: 106.7
click at [755, 448] on div ".deletable-edge-delete-btn { width: 20px; height: 20px; border: 0px solid #ffff…" at bounding box center [881, 440] width 1174 height 720
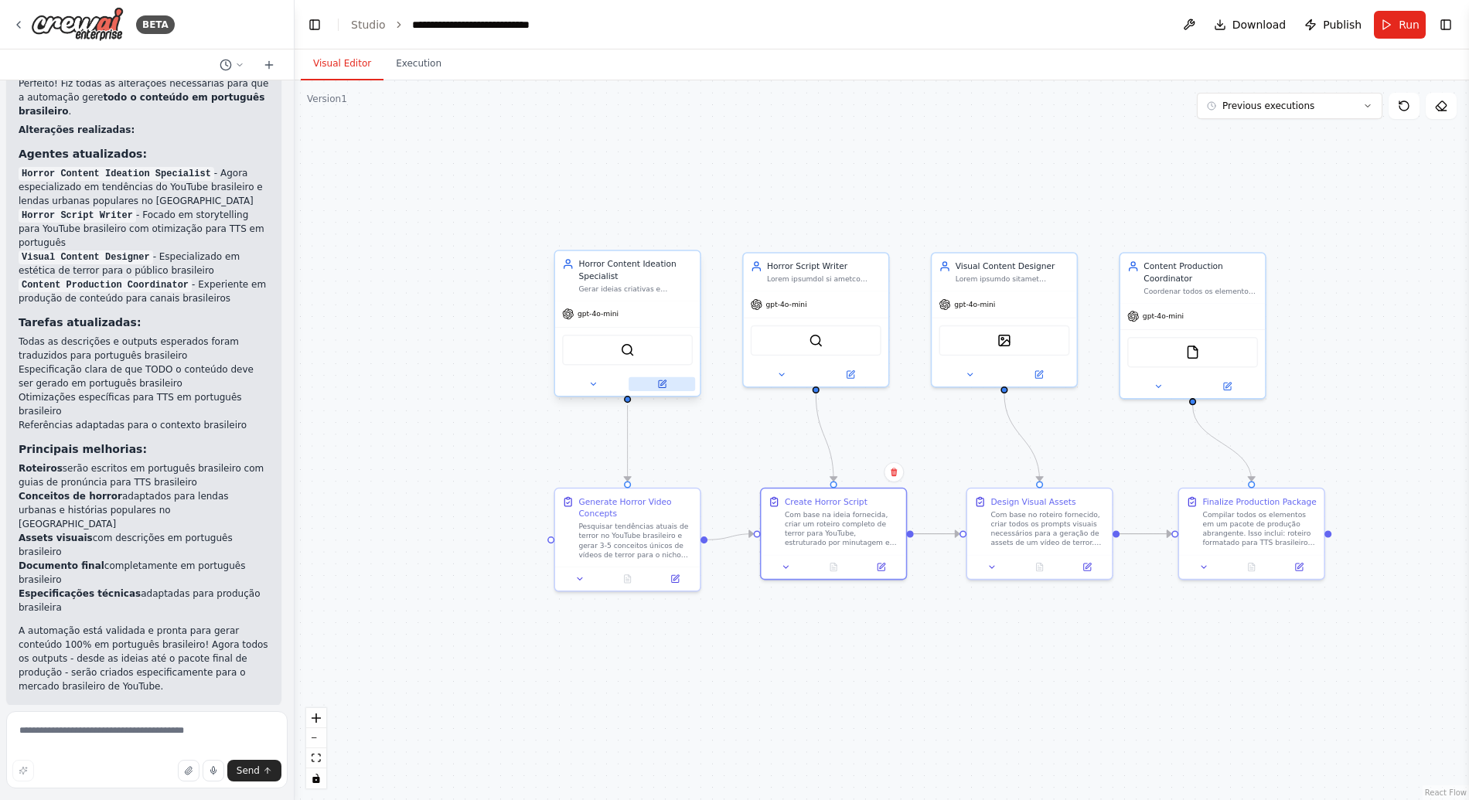
click at [660, 389] on button at bounding box center [661, 384] width 66 height 14
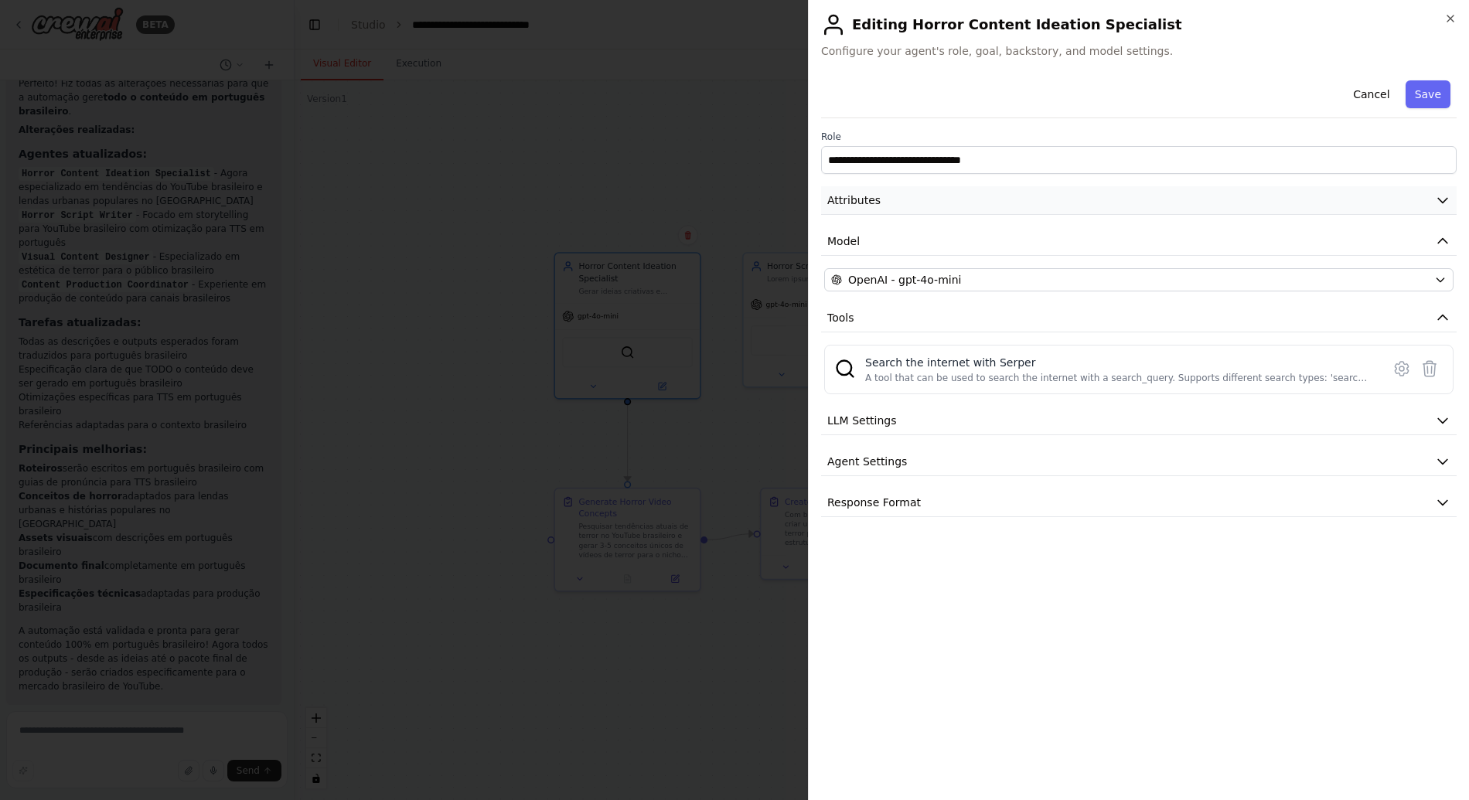
click at [912, 199] on button "Attributes" at bounding box center [1138, 200] width 635 height 29
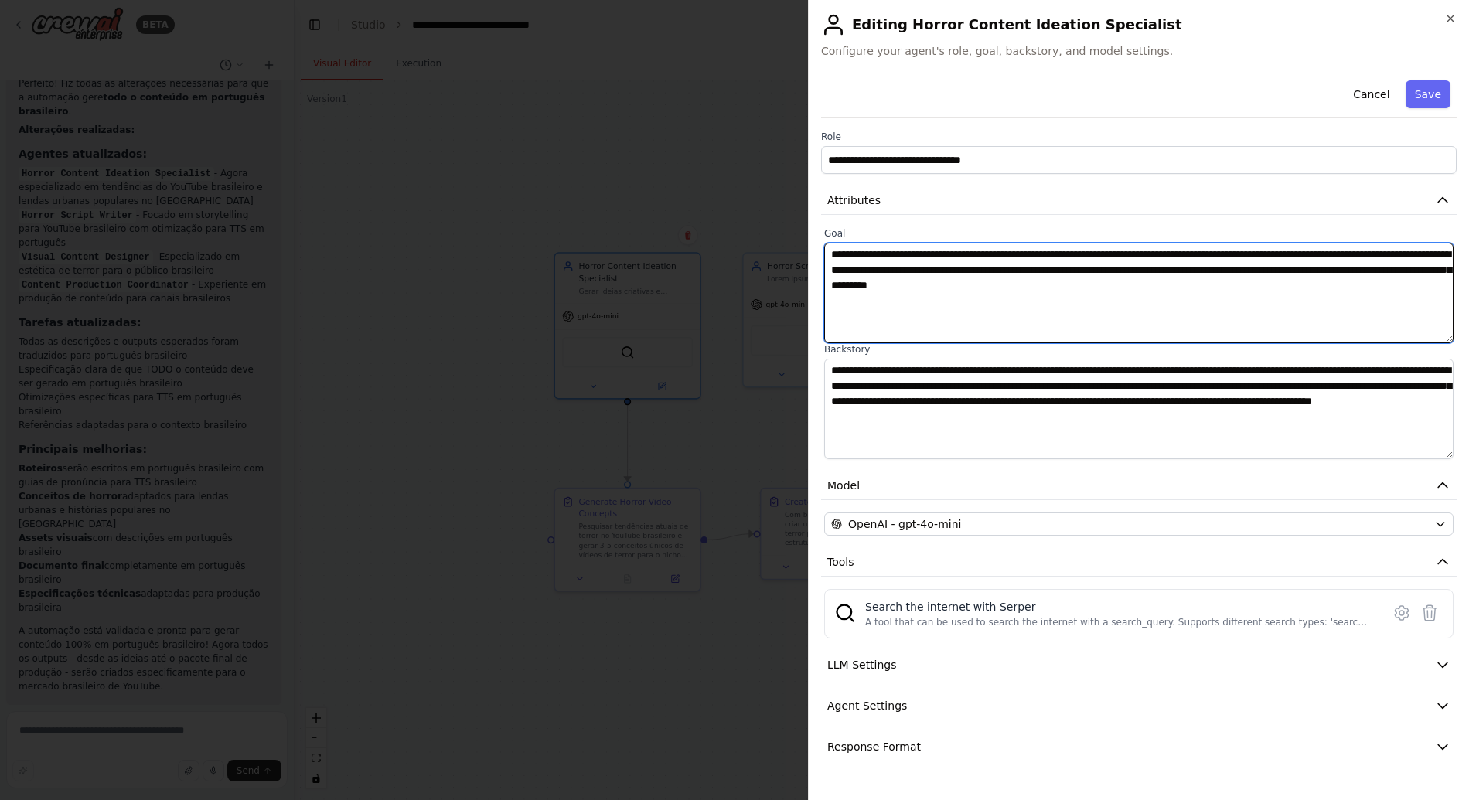
click at [904, 278] on textarea "**********" at bounding box center [1138, 293] width 629 height 100
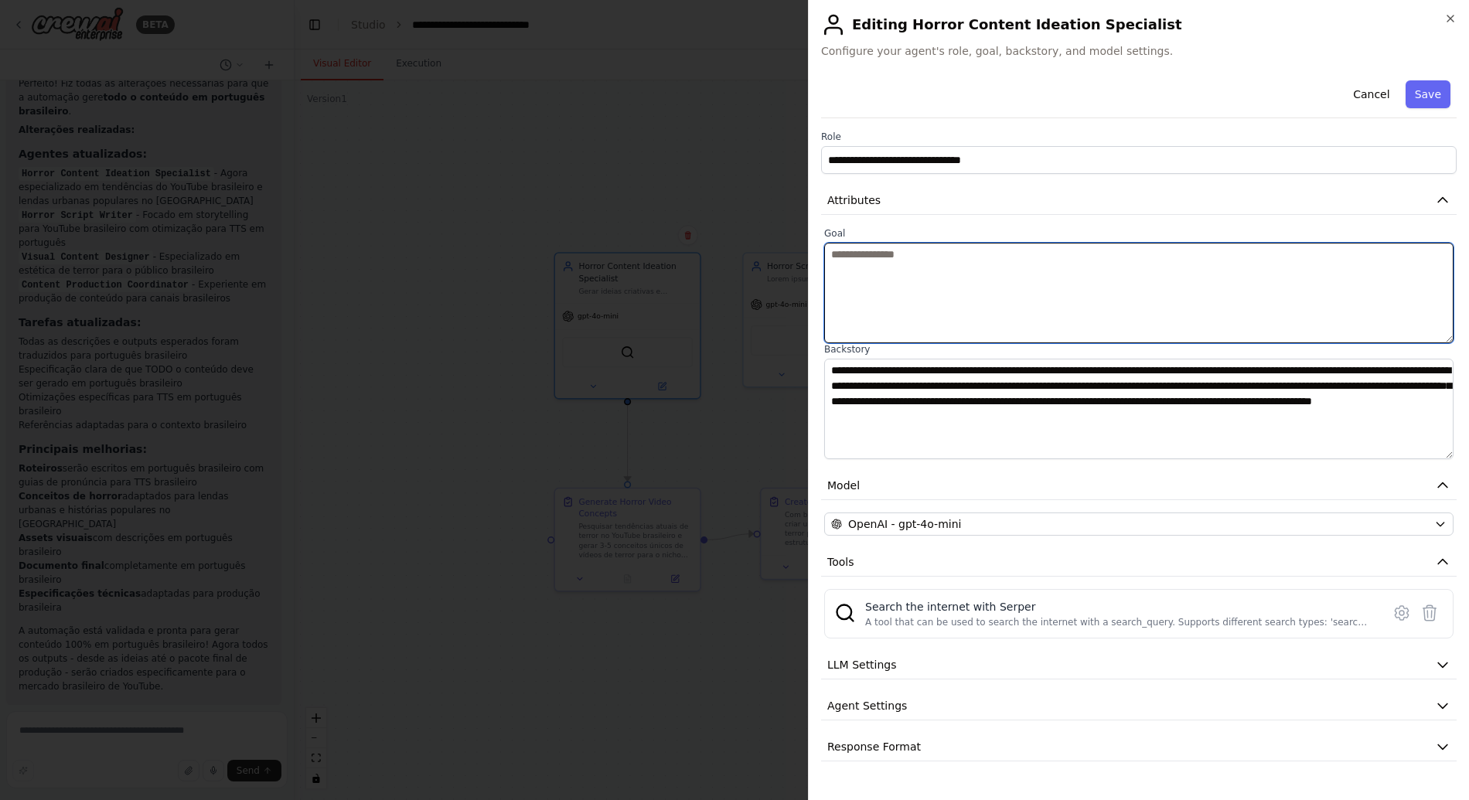
paste textarea "**********"
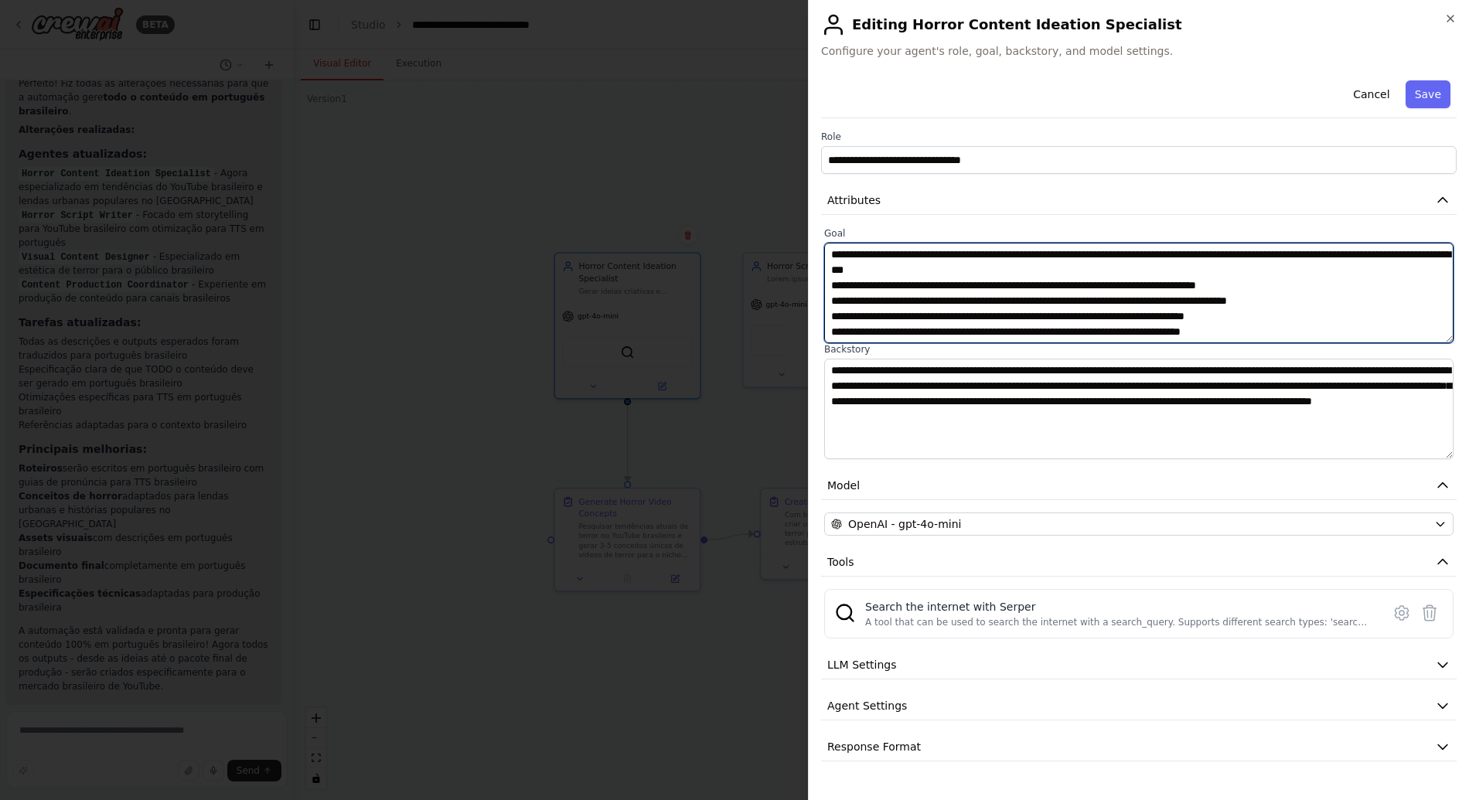
scroll to position [26, 0]
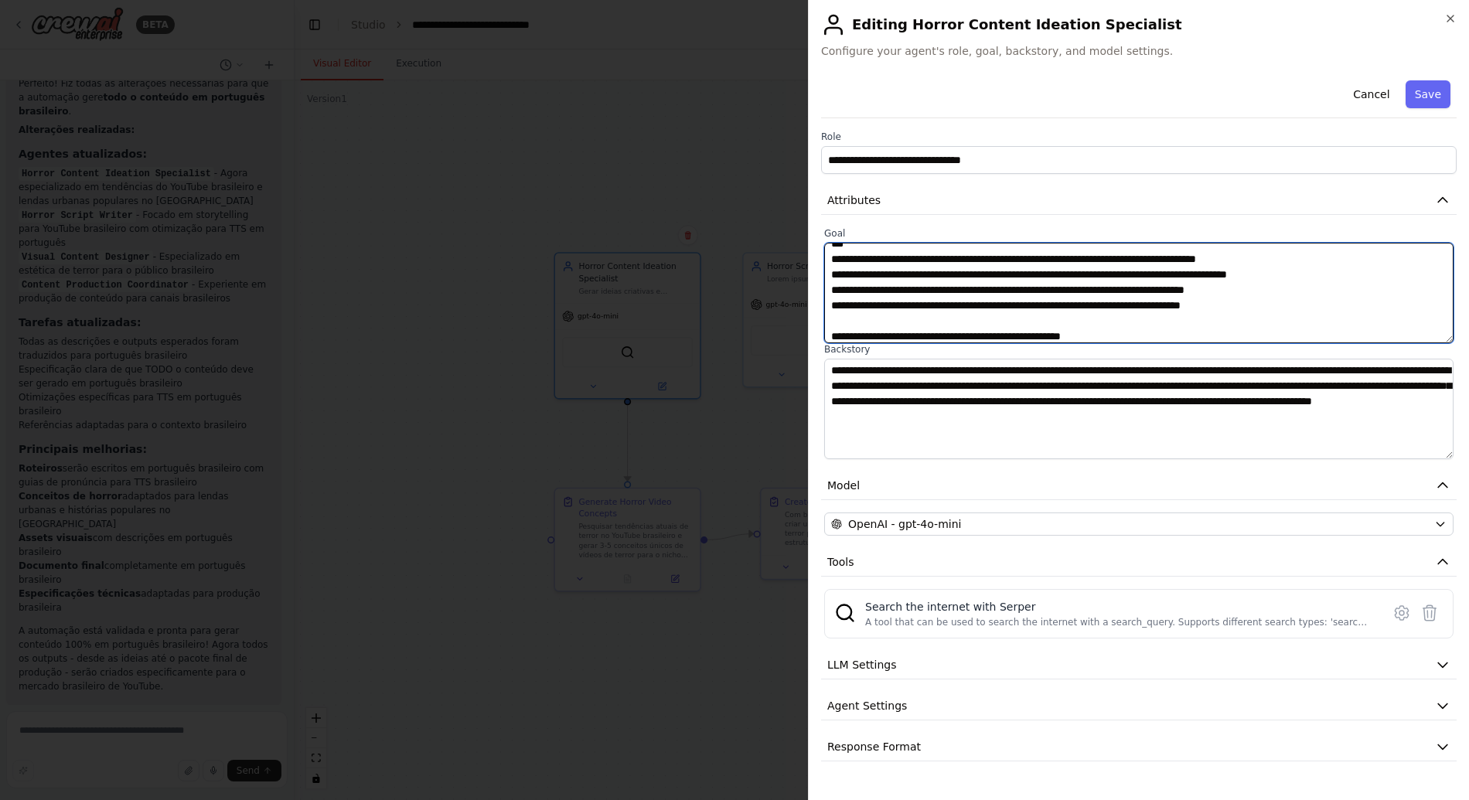
click at [850, 331] on textarea "**********" at bounding box center [1138, 293] width 629 height 100
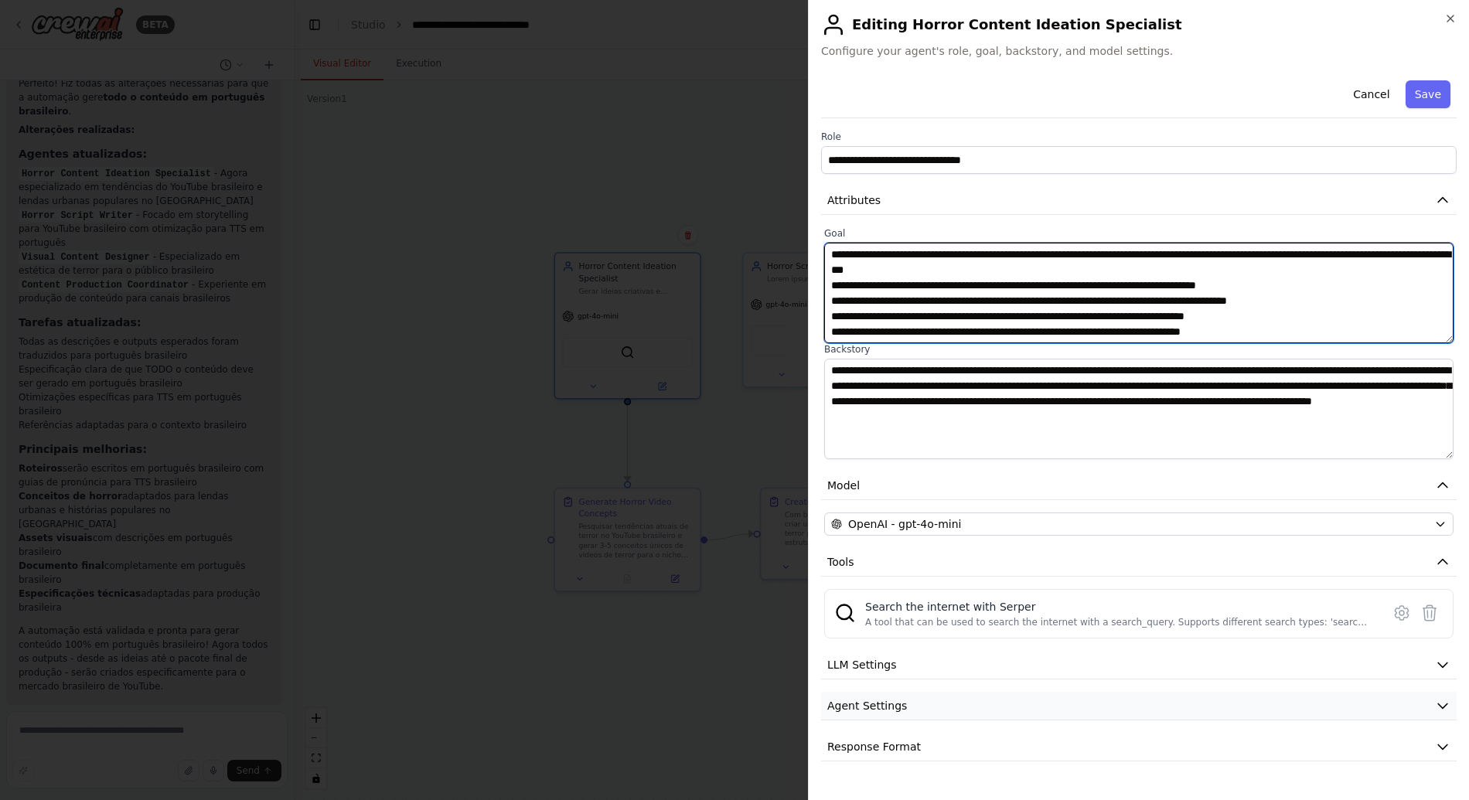
type textarea "**********"
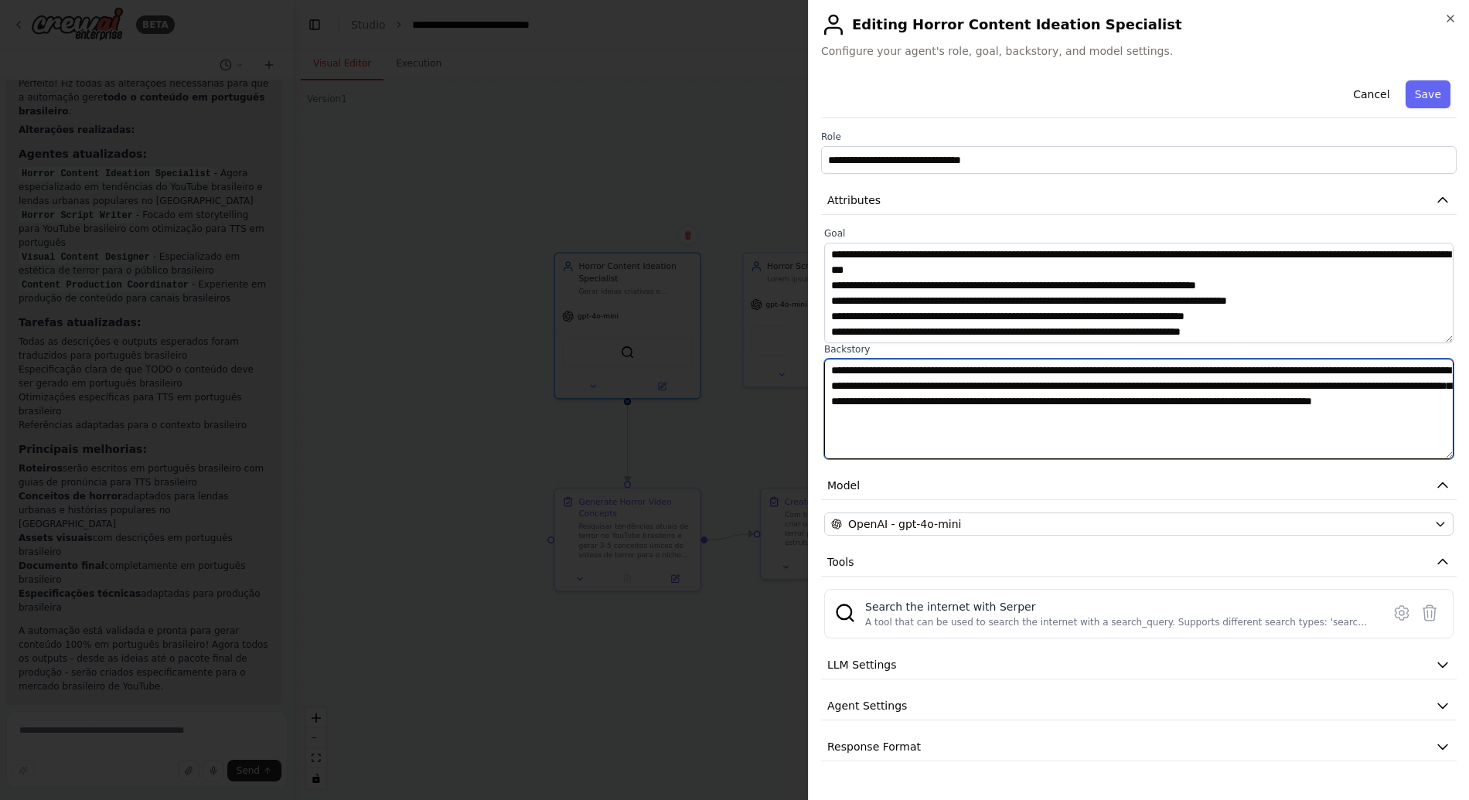
click at [995, 423] on textarea "**********" at bounding box center [1138, 409] width 629 height 100
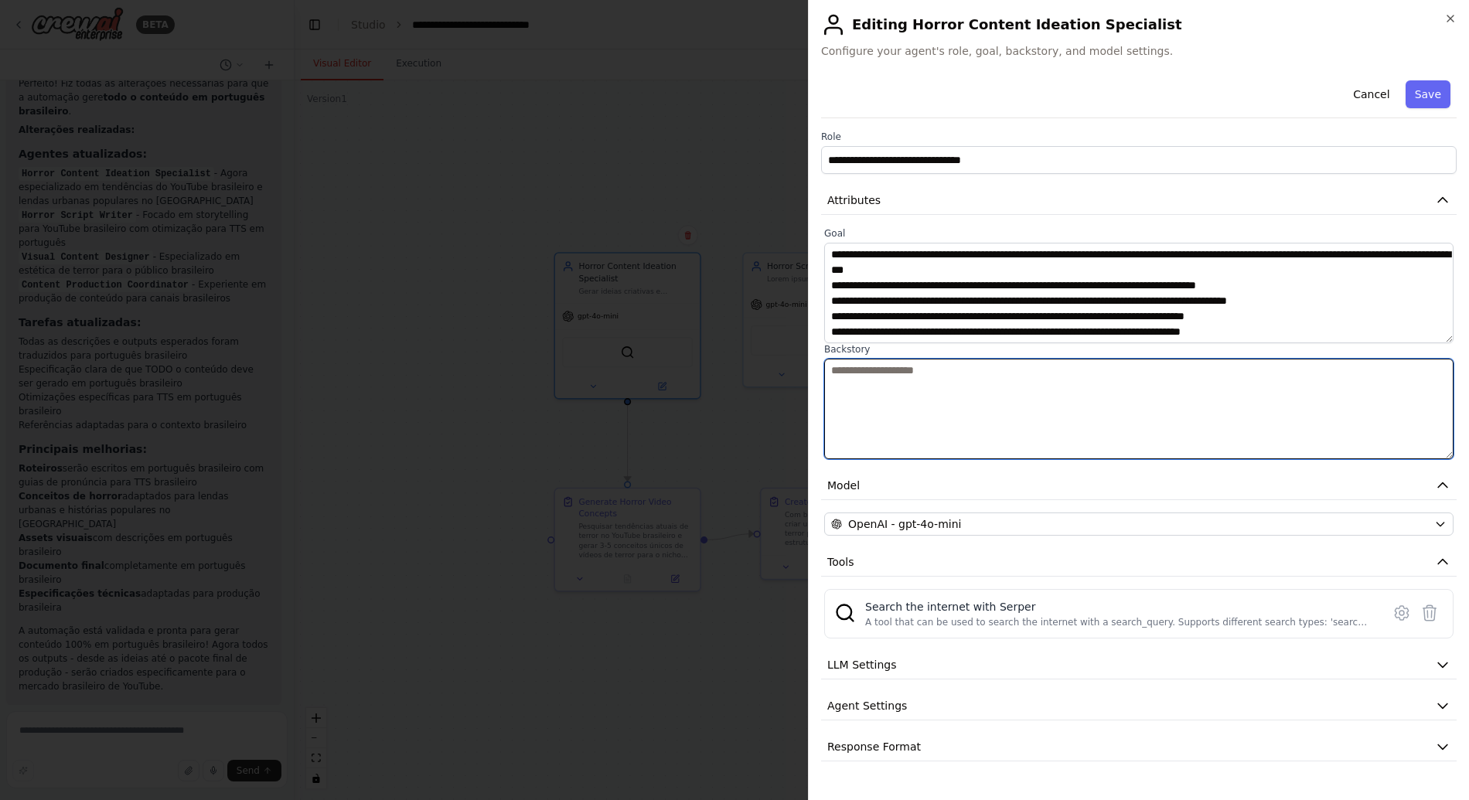
paste textarea "**********"
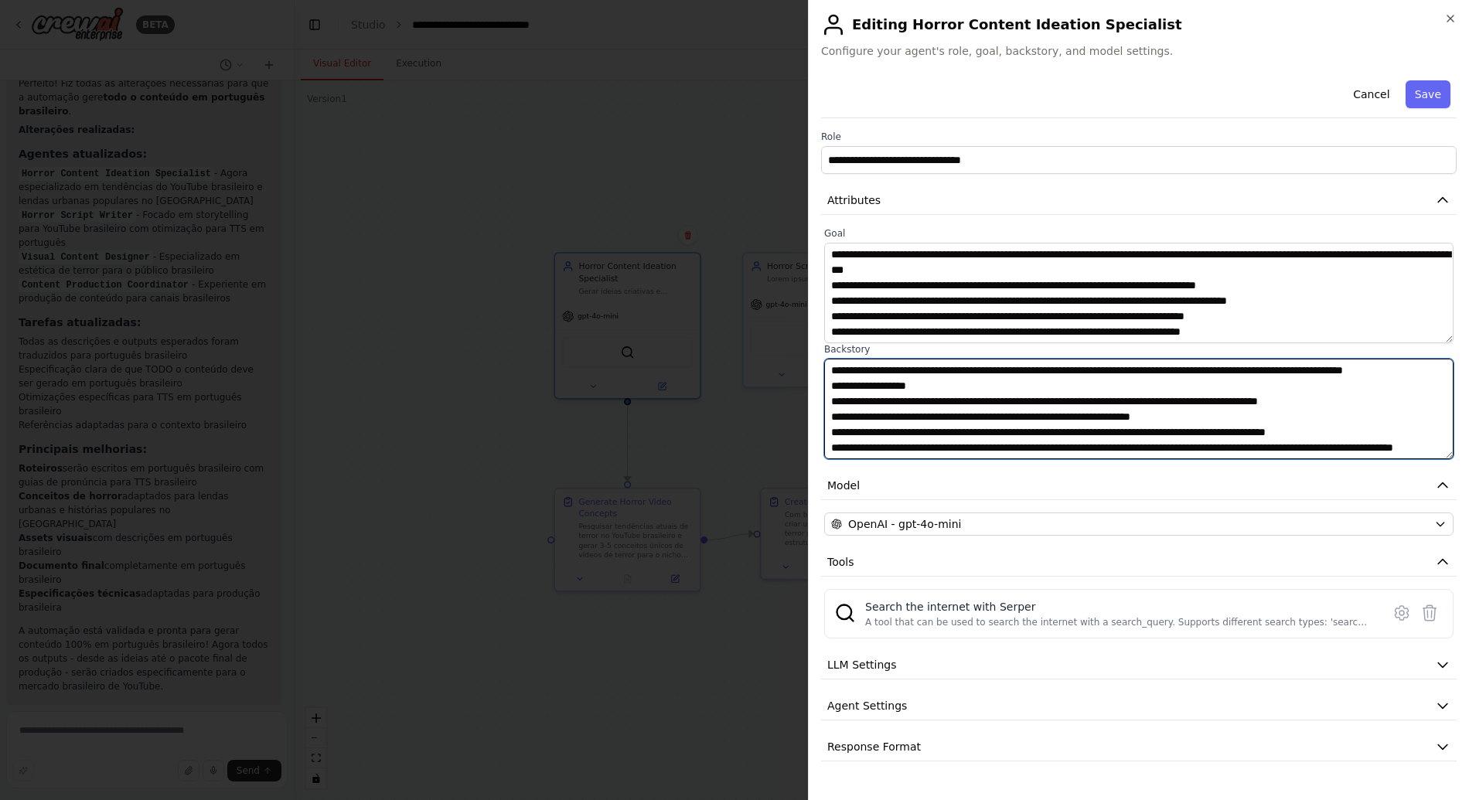
scroll to position [104, 0]
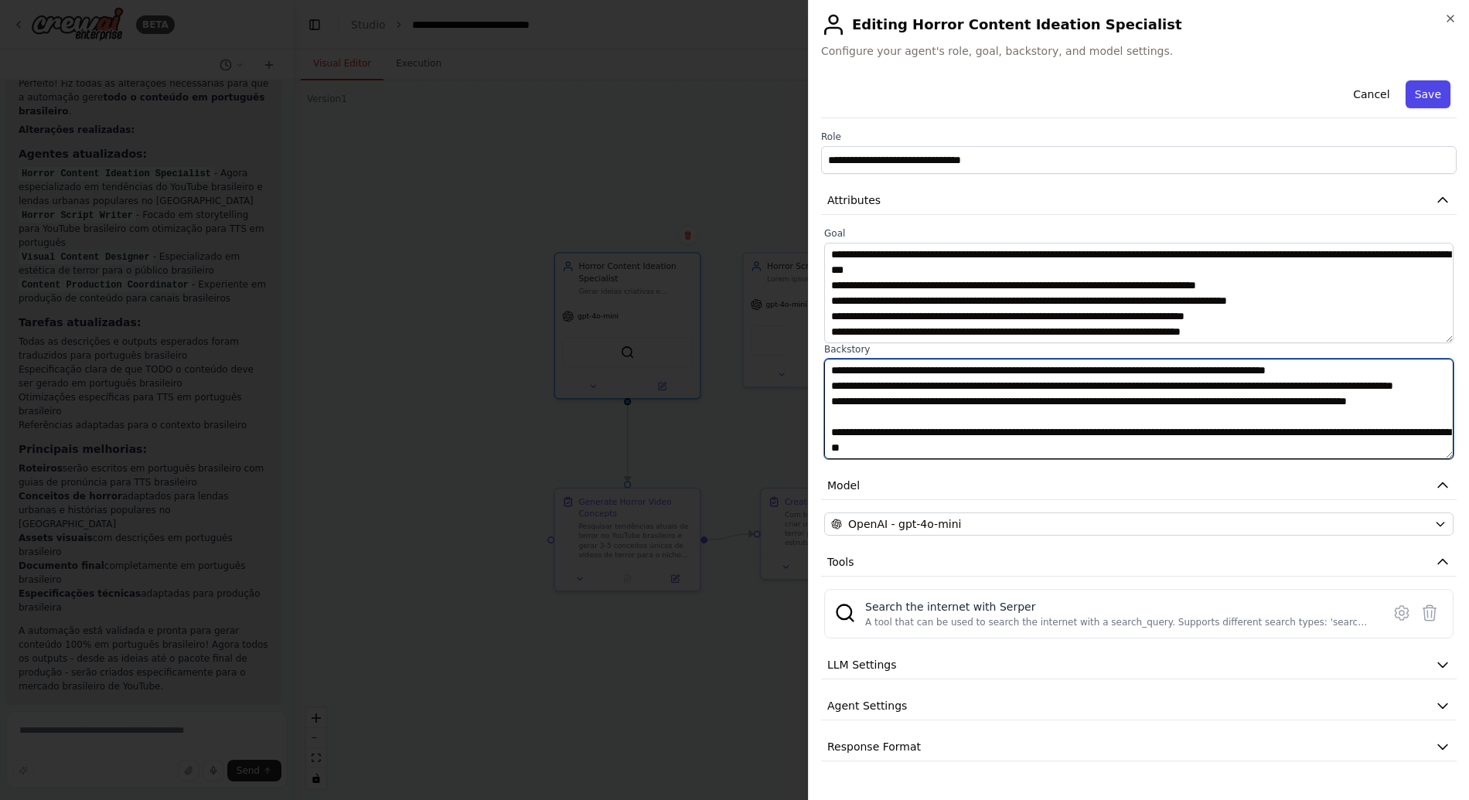
type textarea "**********"
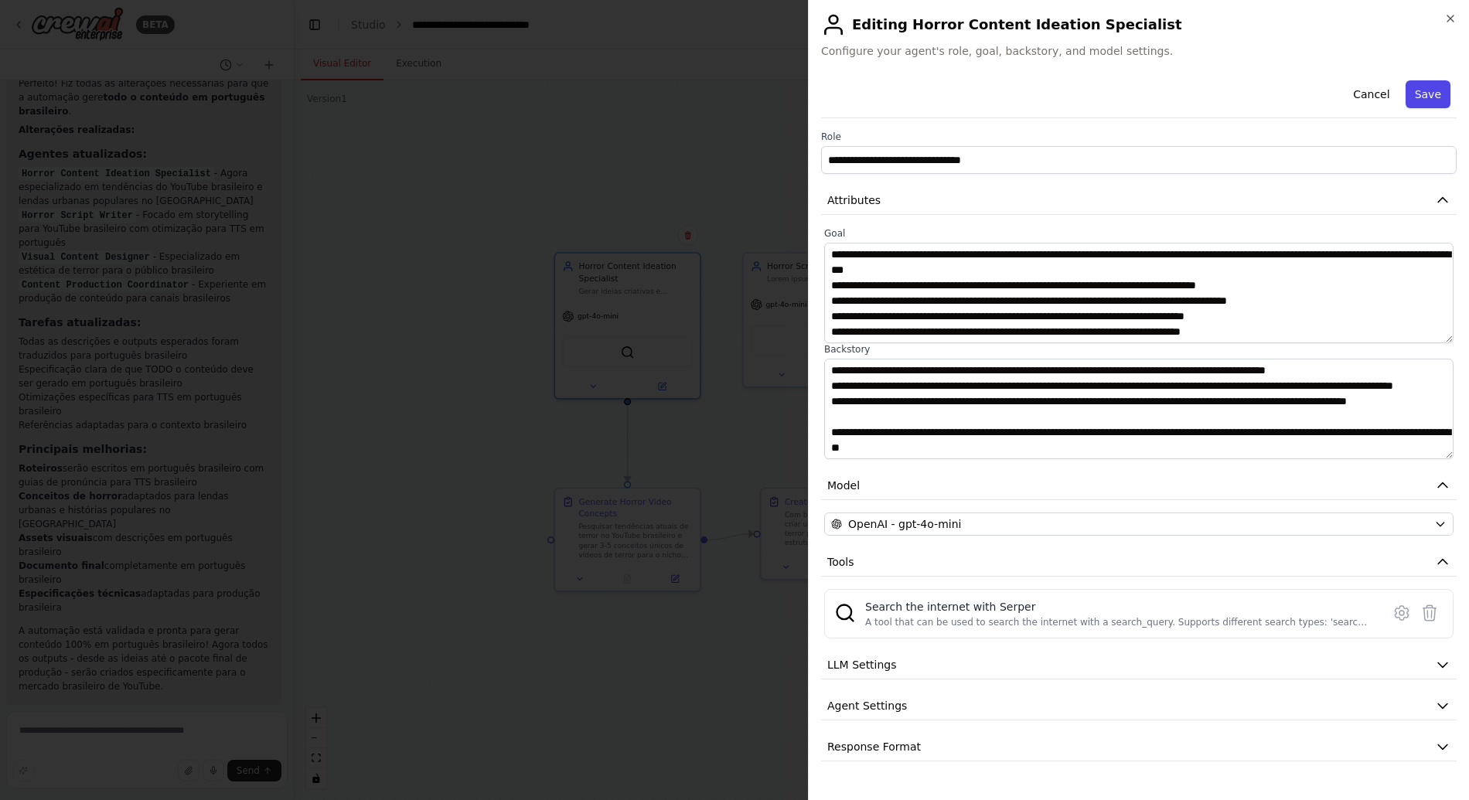
click at [1425, 80] on button "Save" at bounding box center [1427, 94] width 45 height 28
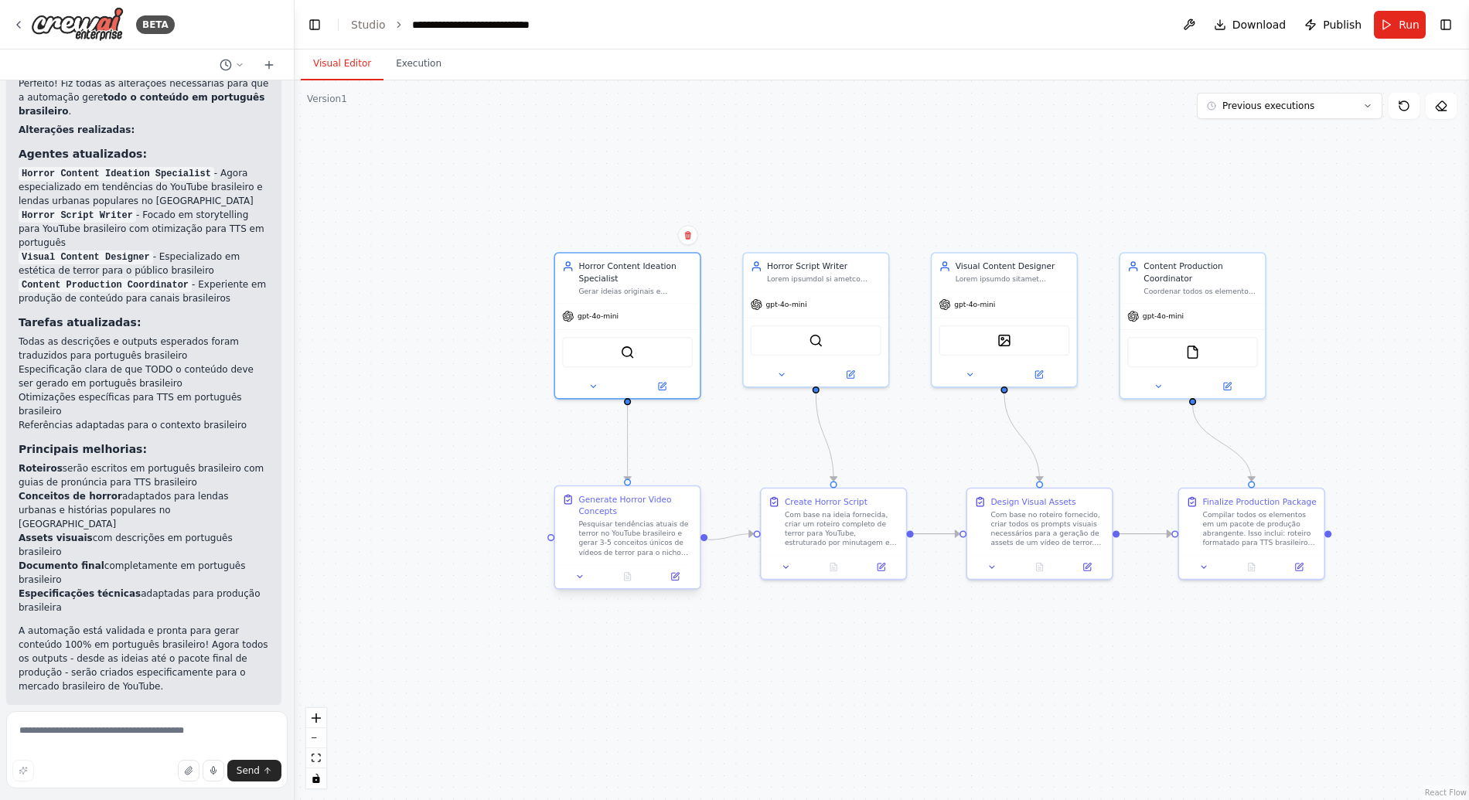
click at [672, 584] on div at bounding box center [627, 576] width 145 height 24
click at [676, 576] on icon at bounding box center [675, 575] width 5 height 5
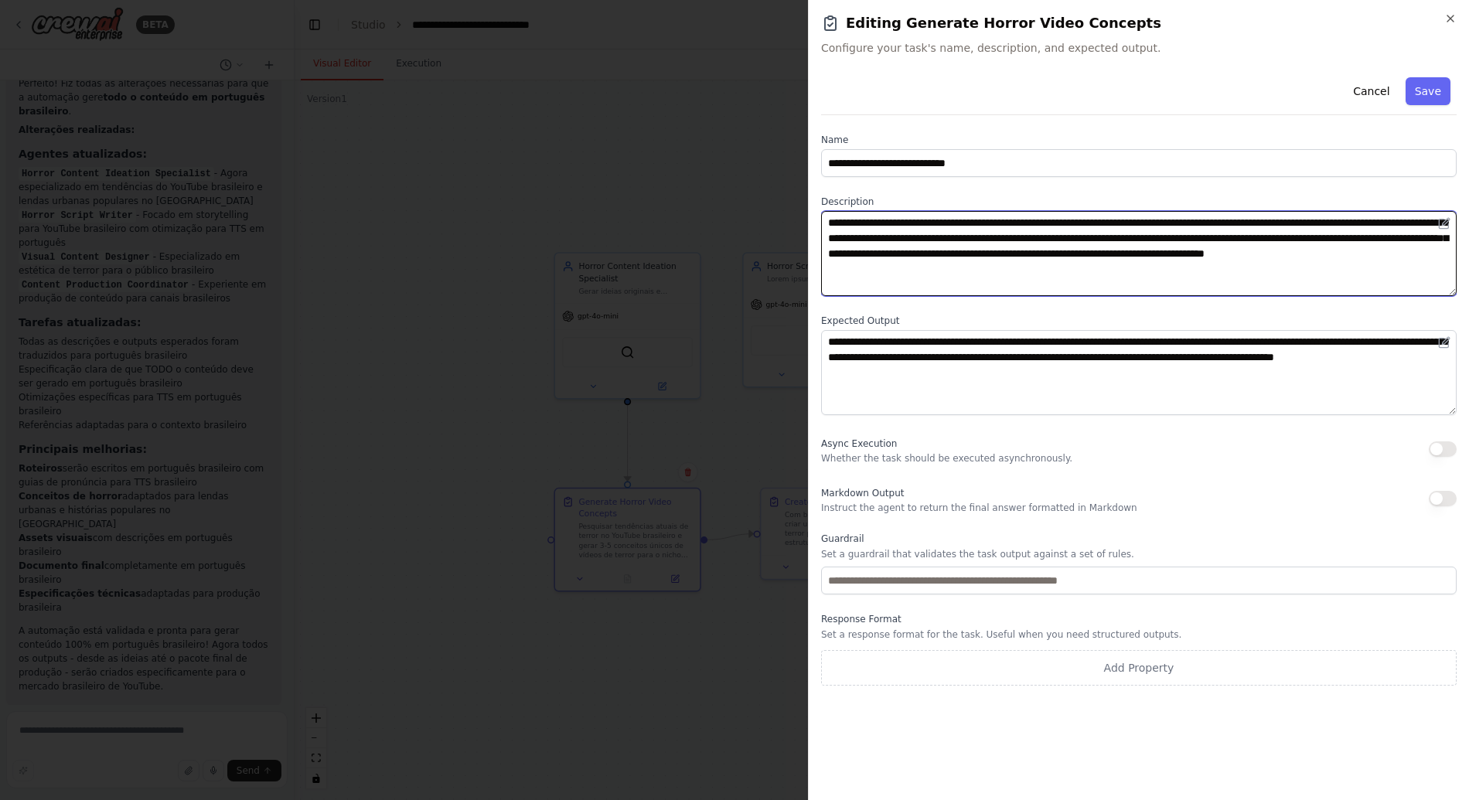
click at [938, 256] on textarea "**********" at bounding box center [1138, 253] width 635 height 85
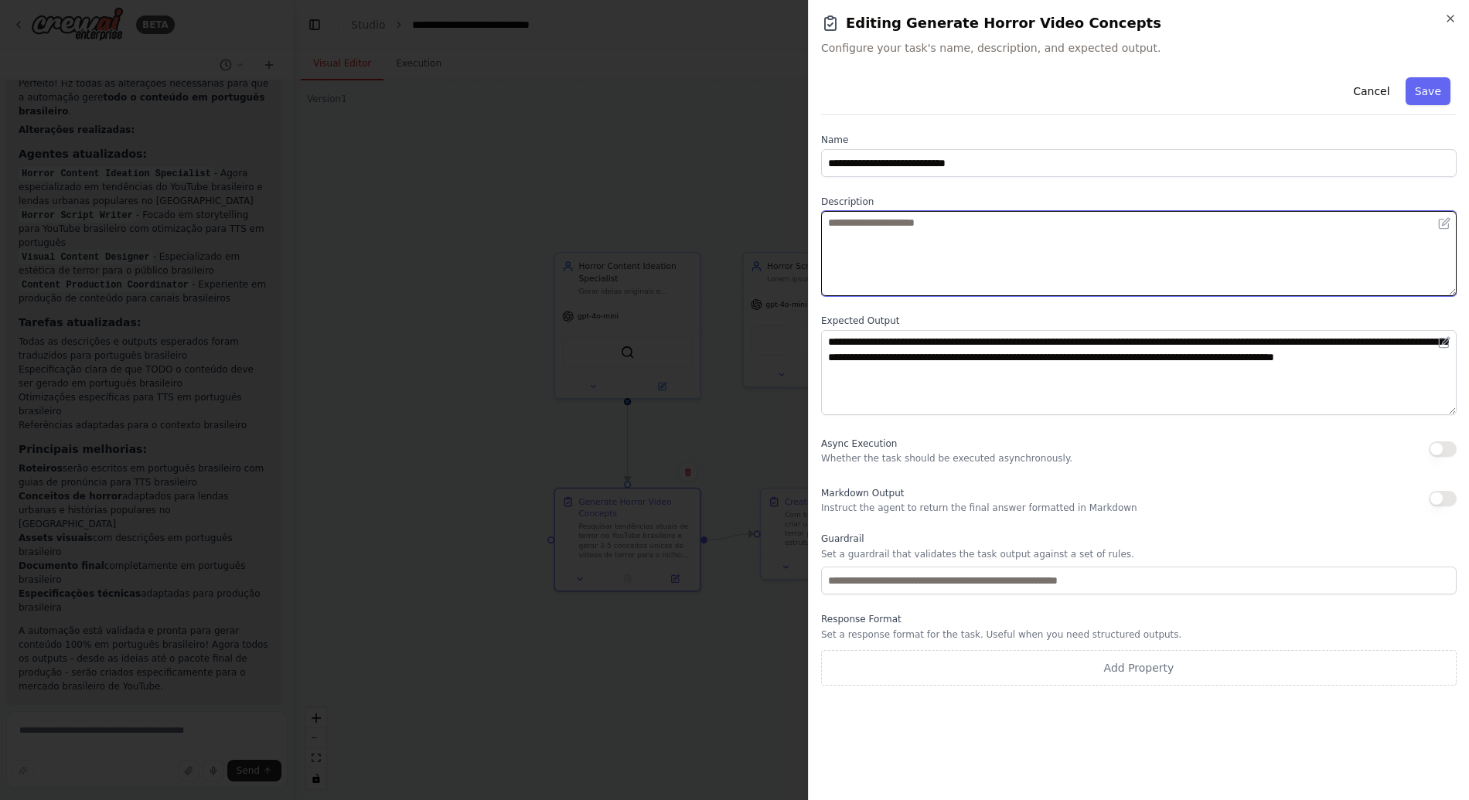
paste textarea "**********"
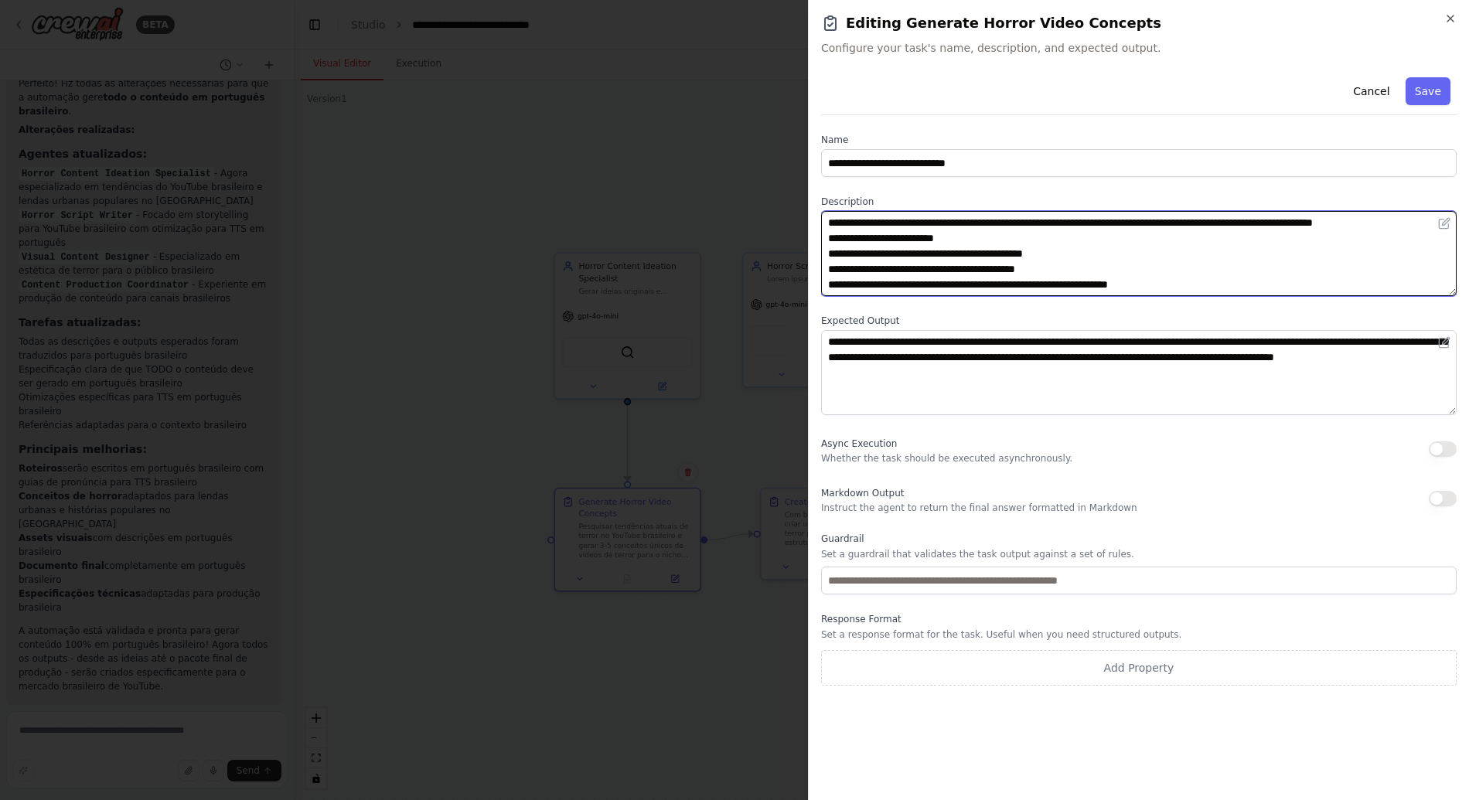
scroll to position [119, 0]
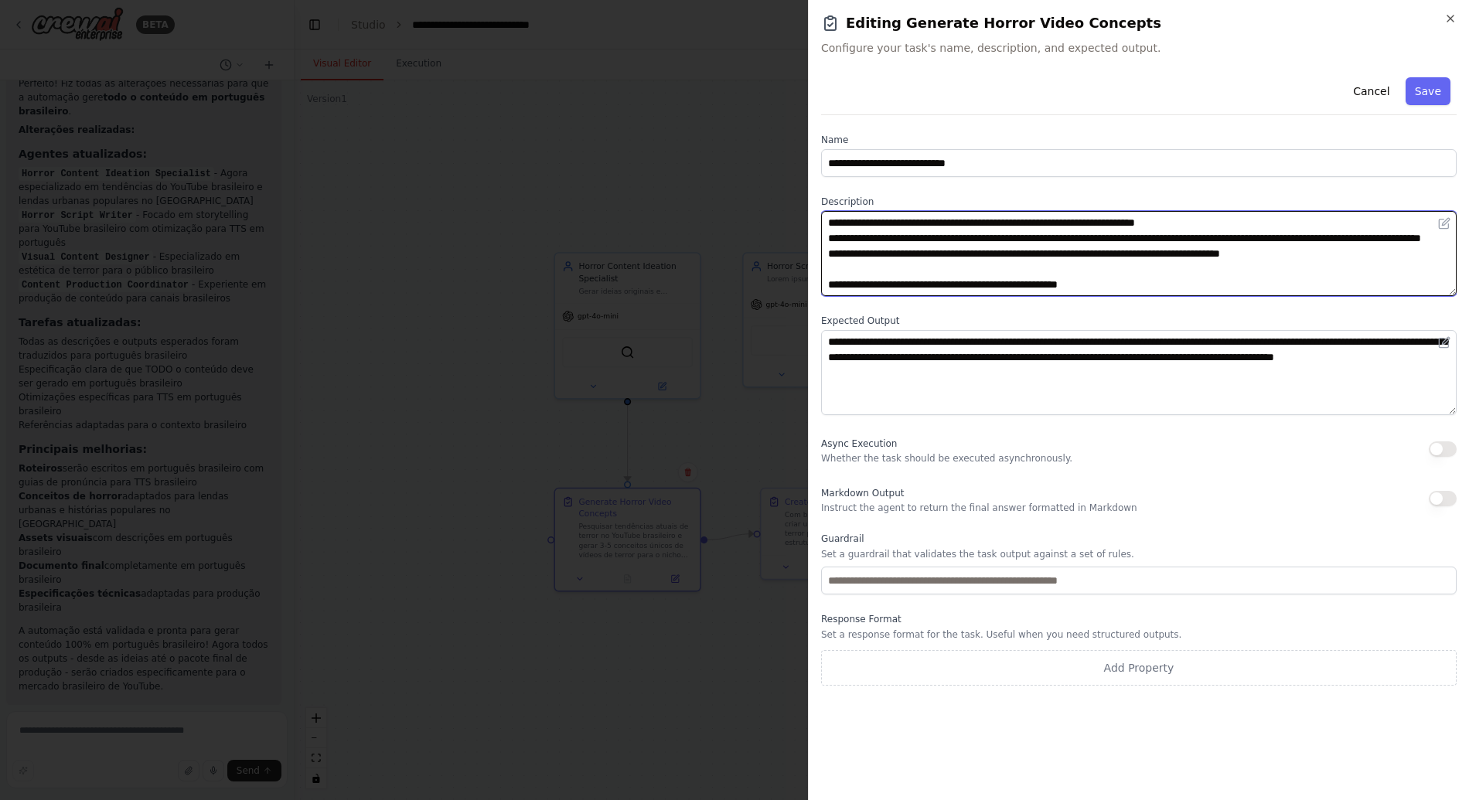
type textarea "**********"
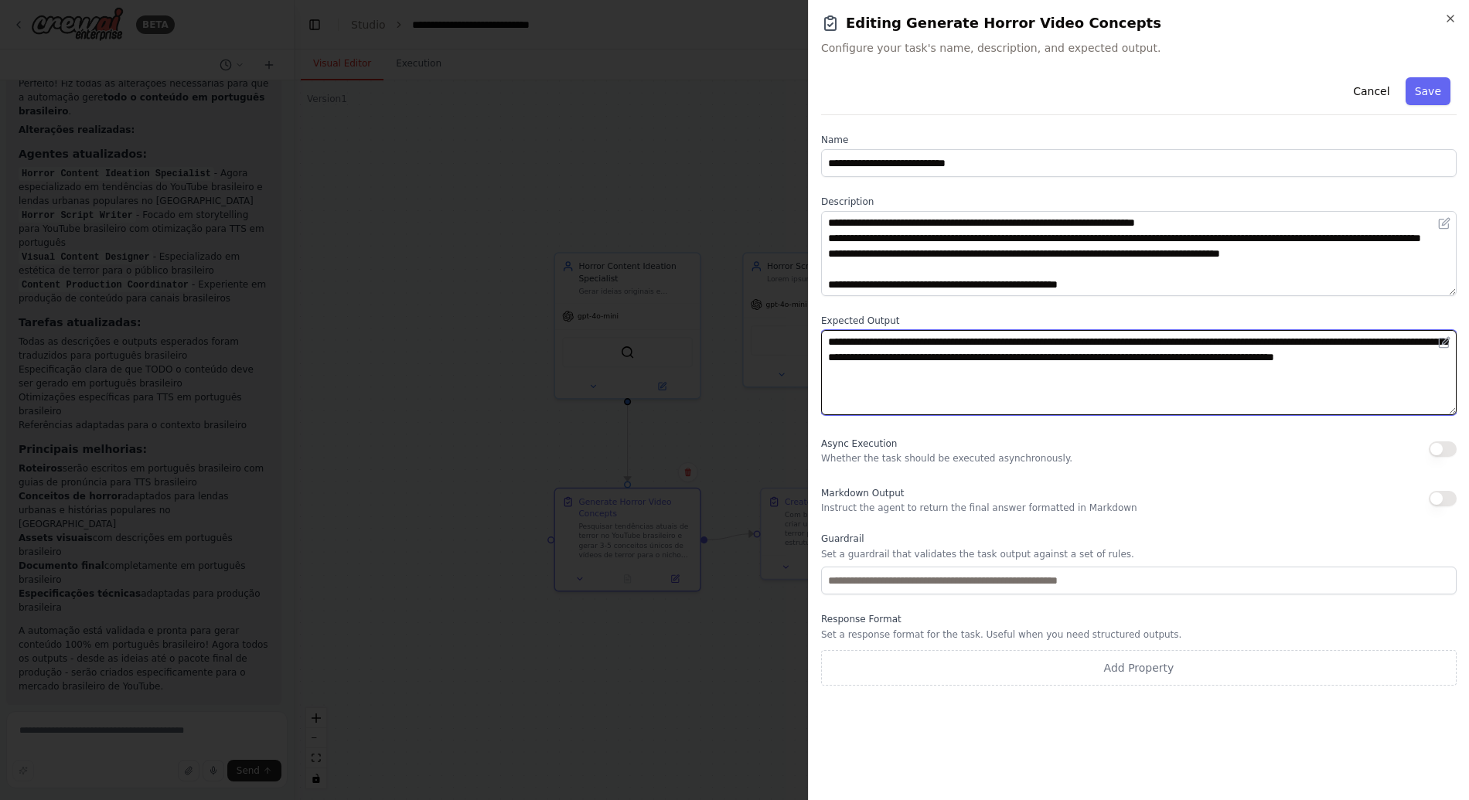
click at [934, 369] on textarea "**********" at bounding box center [1138, 372] width 635 height 85
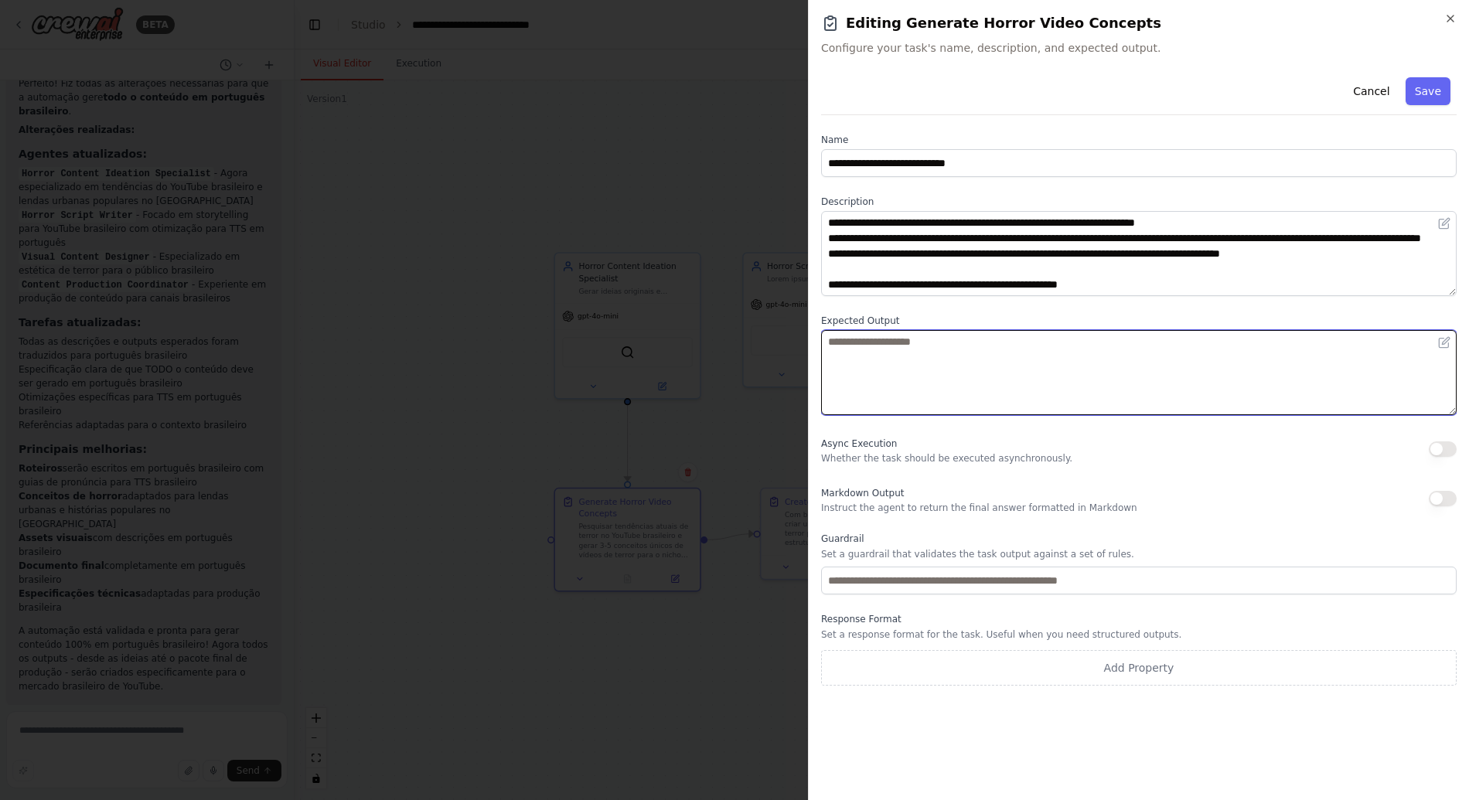
paste textarea "**********"
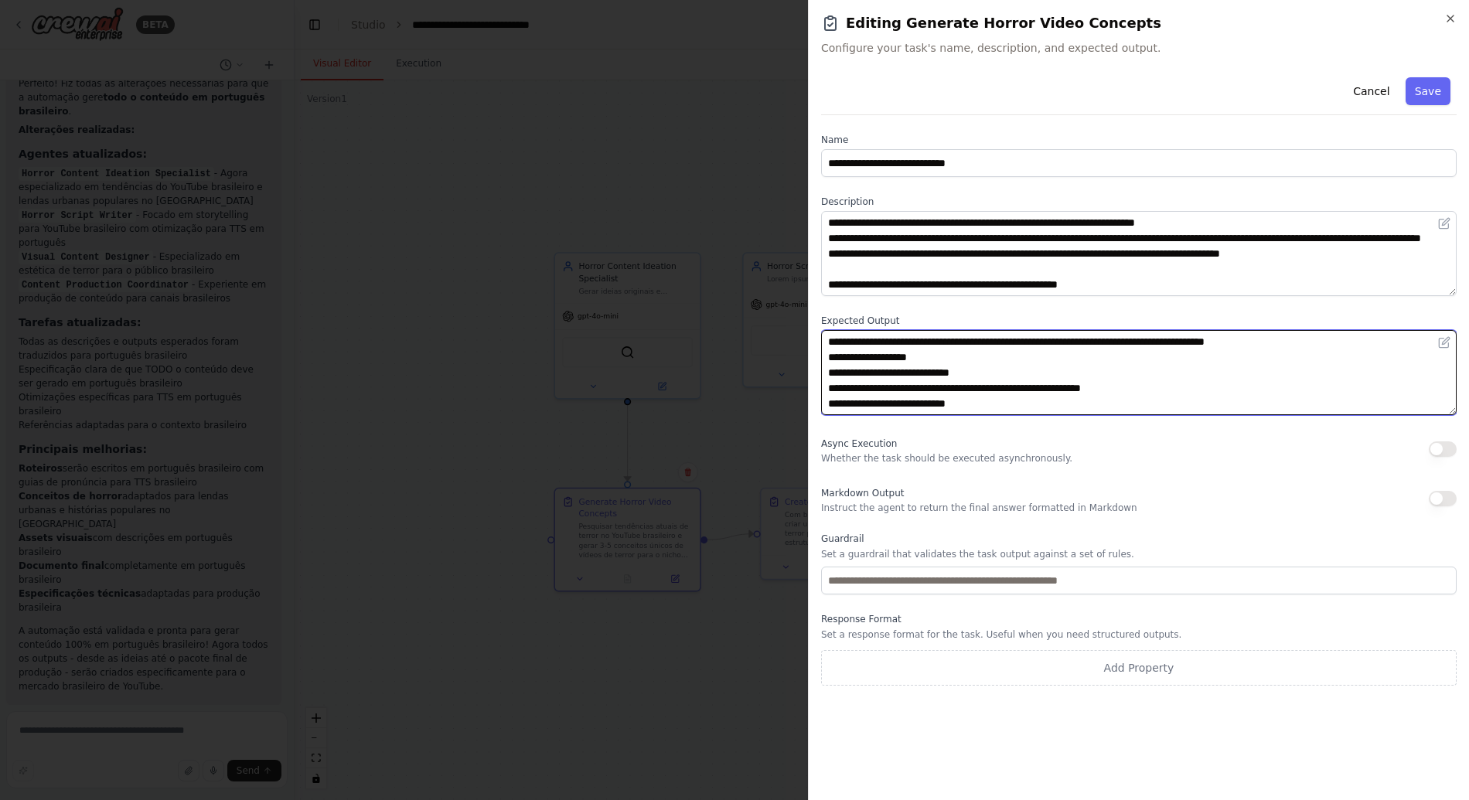
scroll to position [73, 0]
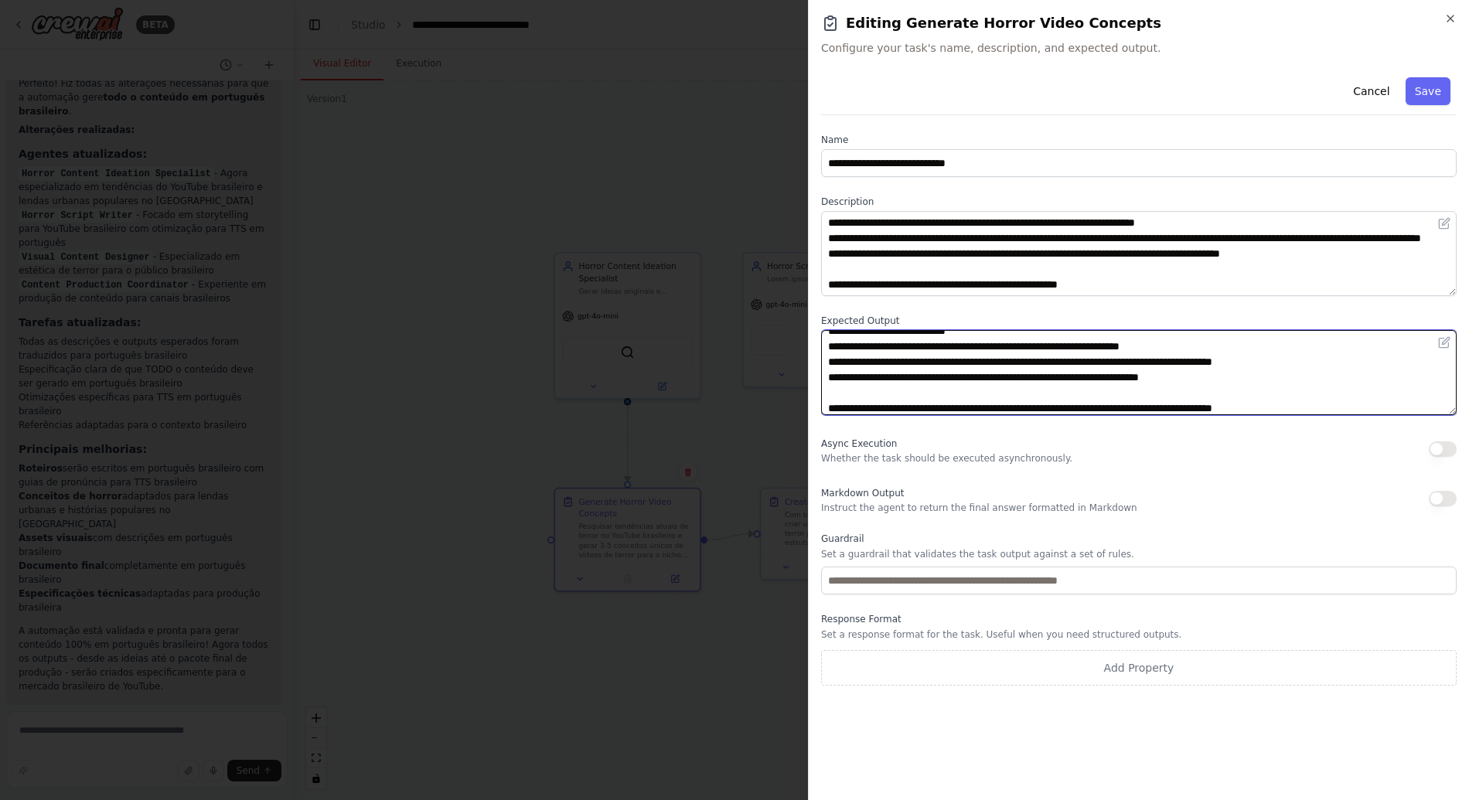
type textarea "**********"
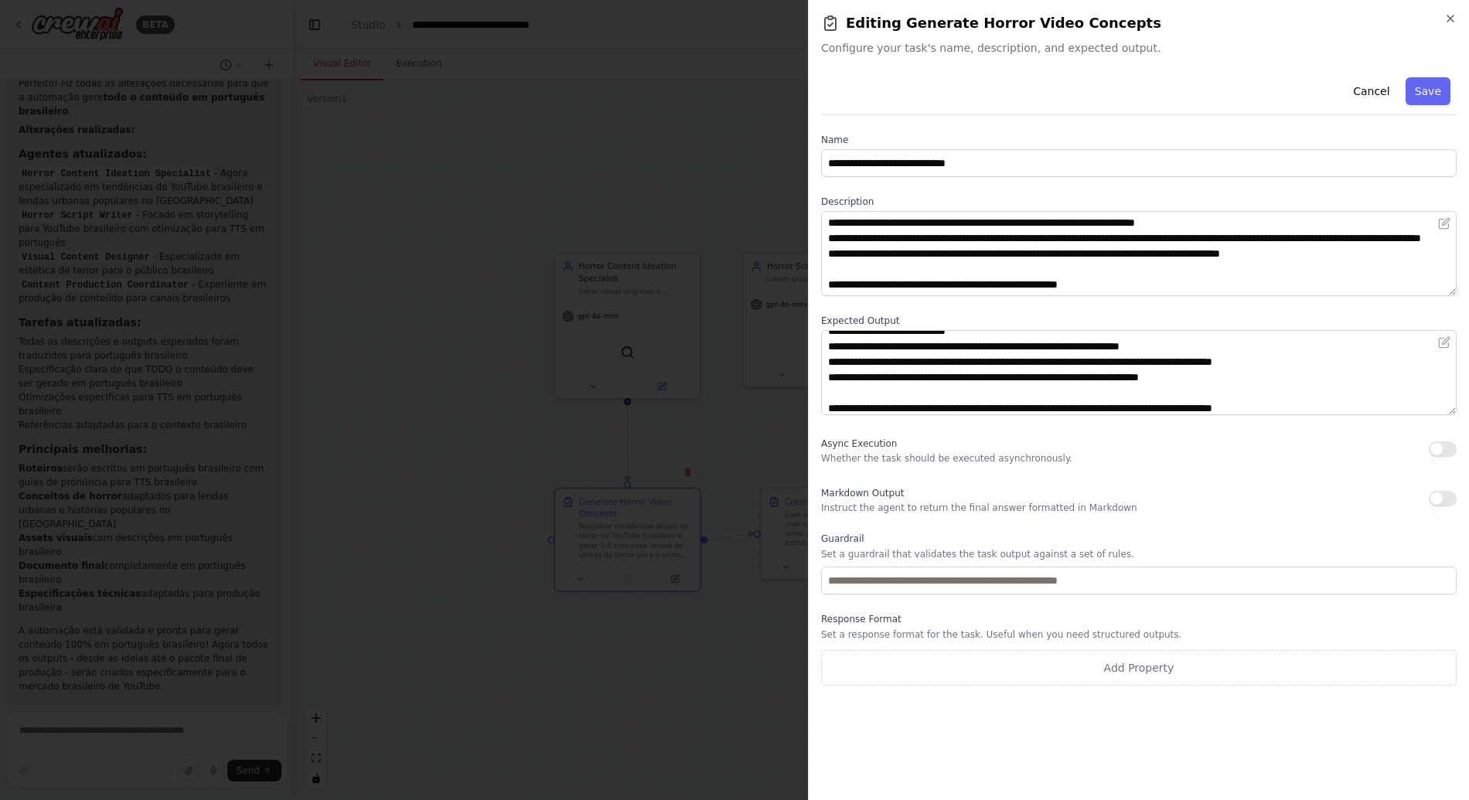
click at [1166, 302] on div "**********" at bounding box center [1138, 378] width 635 height 614
click at [1426, 106] on div "Cancel Save" at bounding box center [1138, 93] width 635 height 44
click at [1428, 93] on button "Save" at bounding box center [1427, 91] width 45 height 28
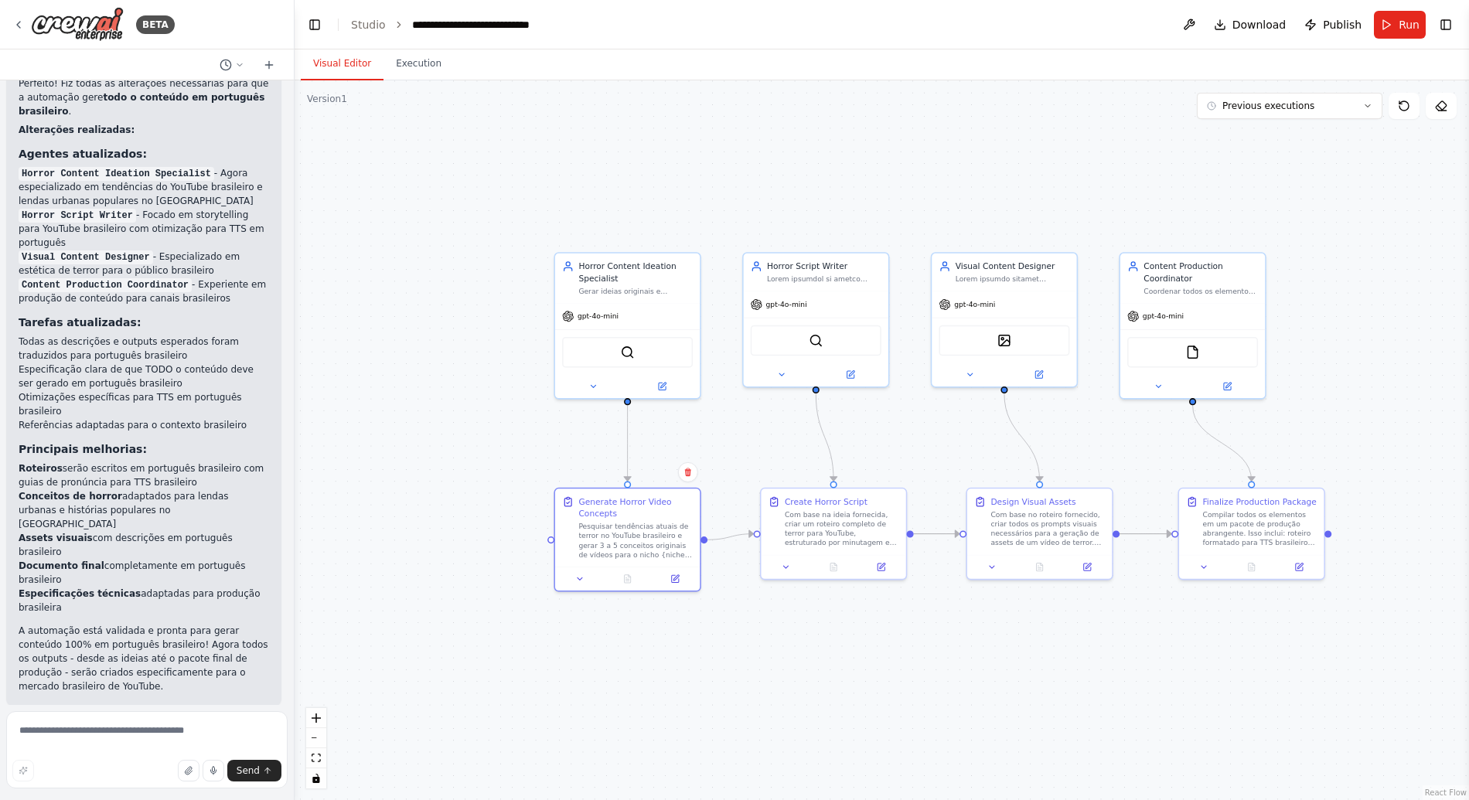
click at [753, 145] on div ".deletable-edge-delete-btn { width: 20px; height: 20px; border: 0px solid #ffff…" at bounding box center [881, 440] width 1174 height 720
drag, startPoint x: 1053, startPoint y: 162, endPoint x: 1095, endPoint y: 162, distance: 42.5
click at [1090, 162] on div ".deletable-edge-delete-btn { width: 20px; height: 20px; border: 0px solid #ffff…" at bounding box center [881, 440] width 1174 height 720
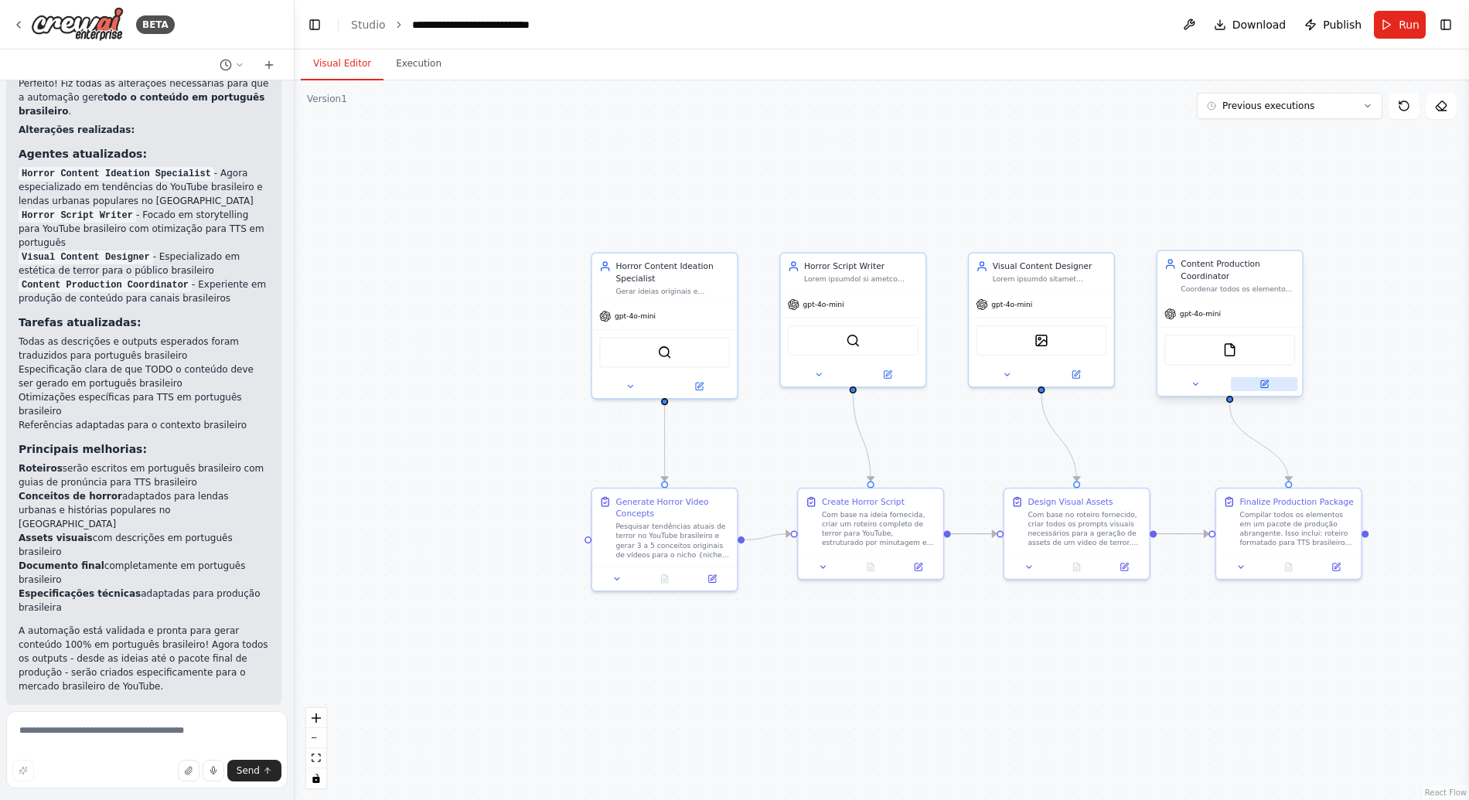
click at [1269, 384] on button at bounding box center [1264, 384] width 66 height 14
click at [1266, 385] on icon at bounding box center [1264, 383] width 7 height 7
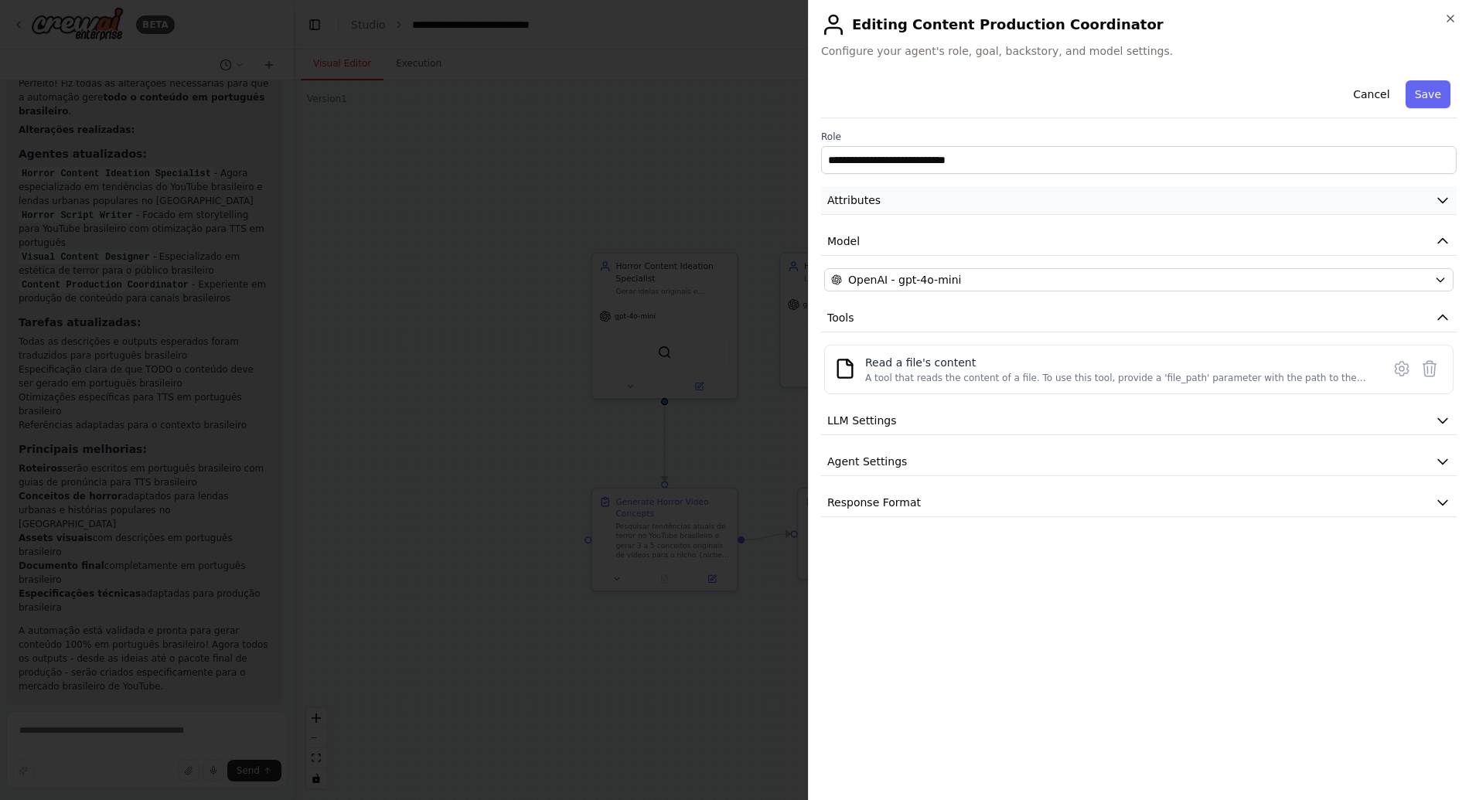
click at [965, 193] on button "Attributes" at bounding box center [1138, 200] width 635 height 29
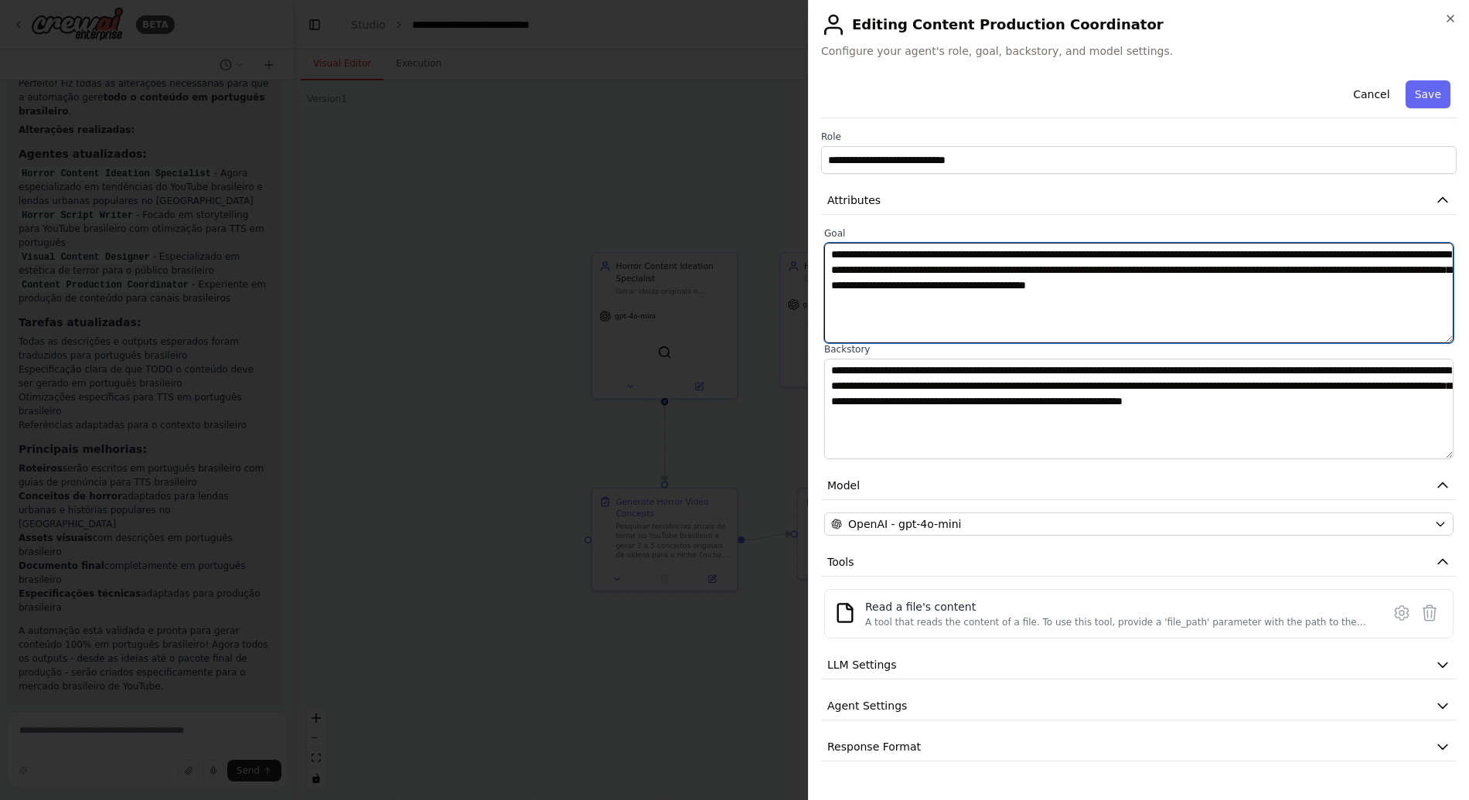
click at [987, 298] on textarea "**********" at bounding box center [1138, 293] width 629 height 100
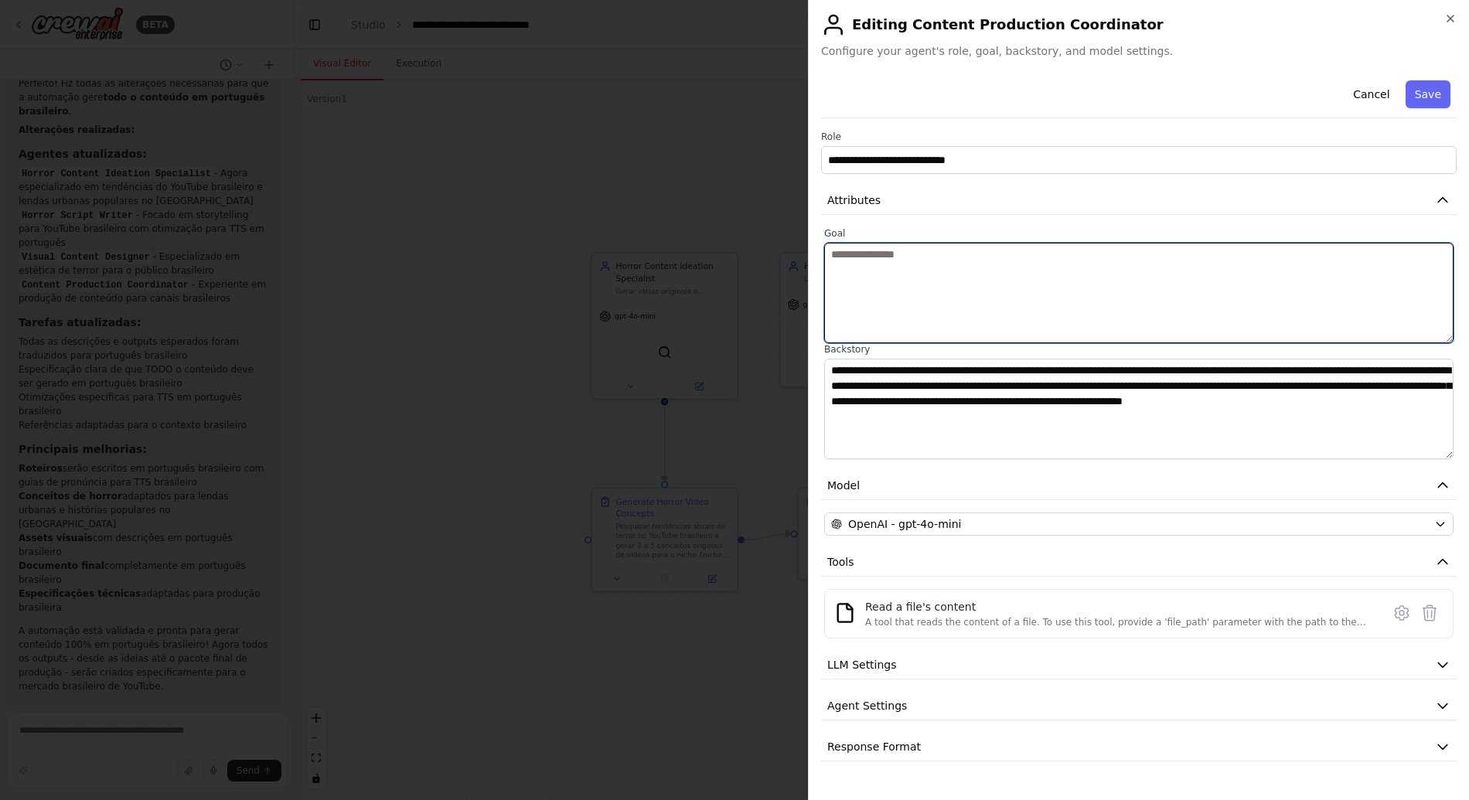
paste textarea "**********"
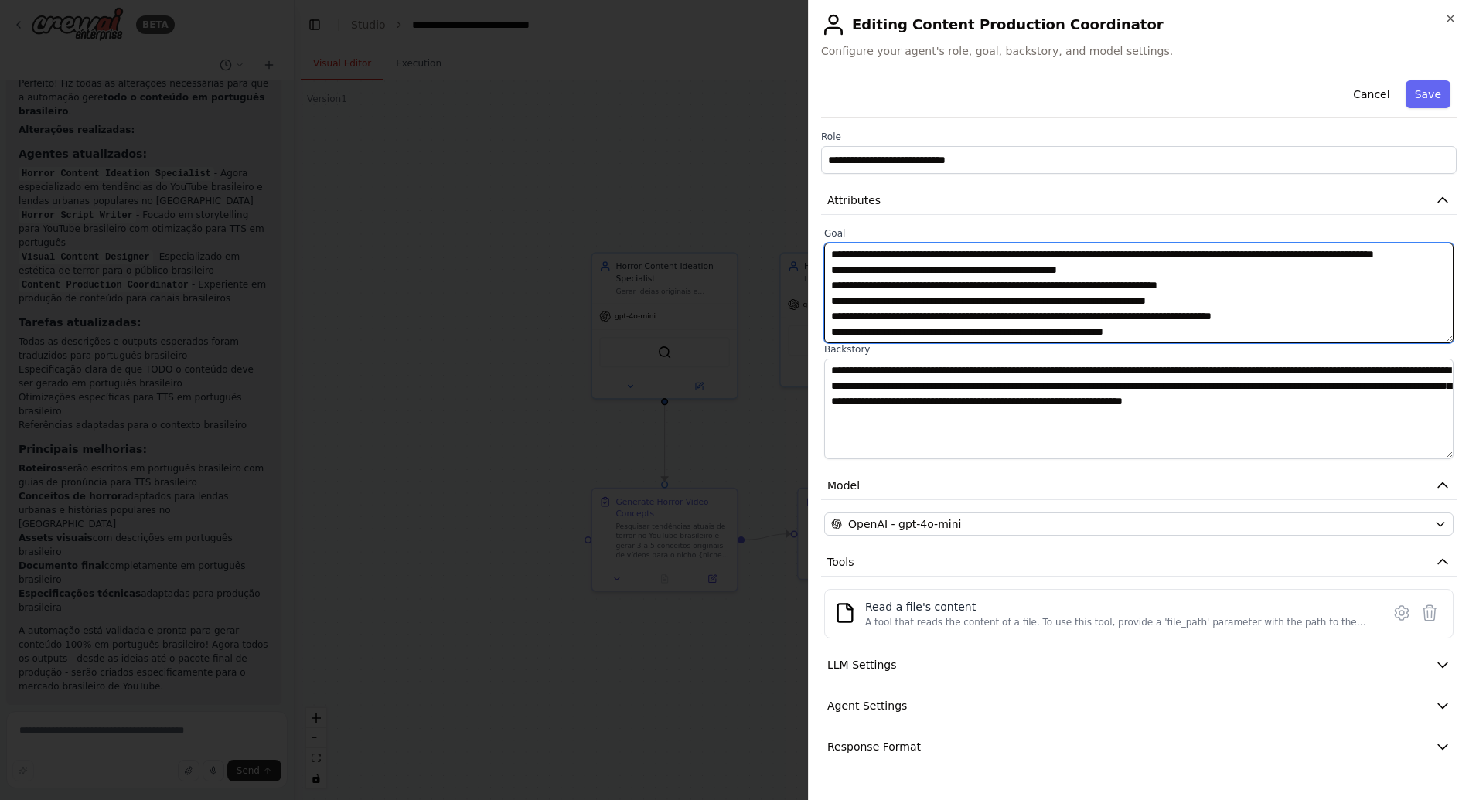
scroll to position [42, 0]
click at [846, 337] on textarea "**********" at bounding box center [1138, 293] width 629 height 100
type textarea "**********"
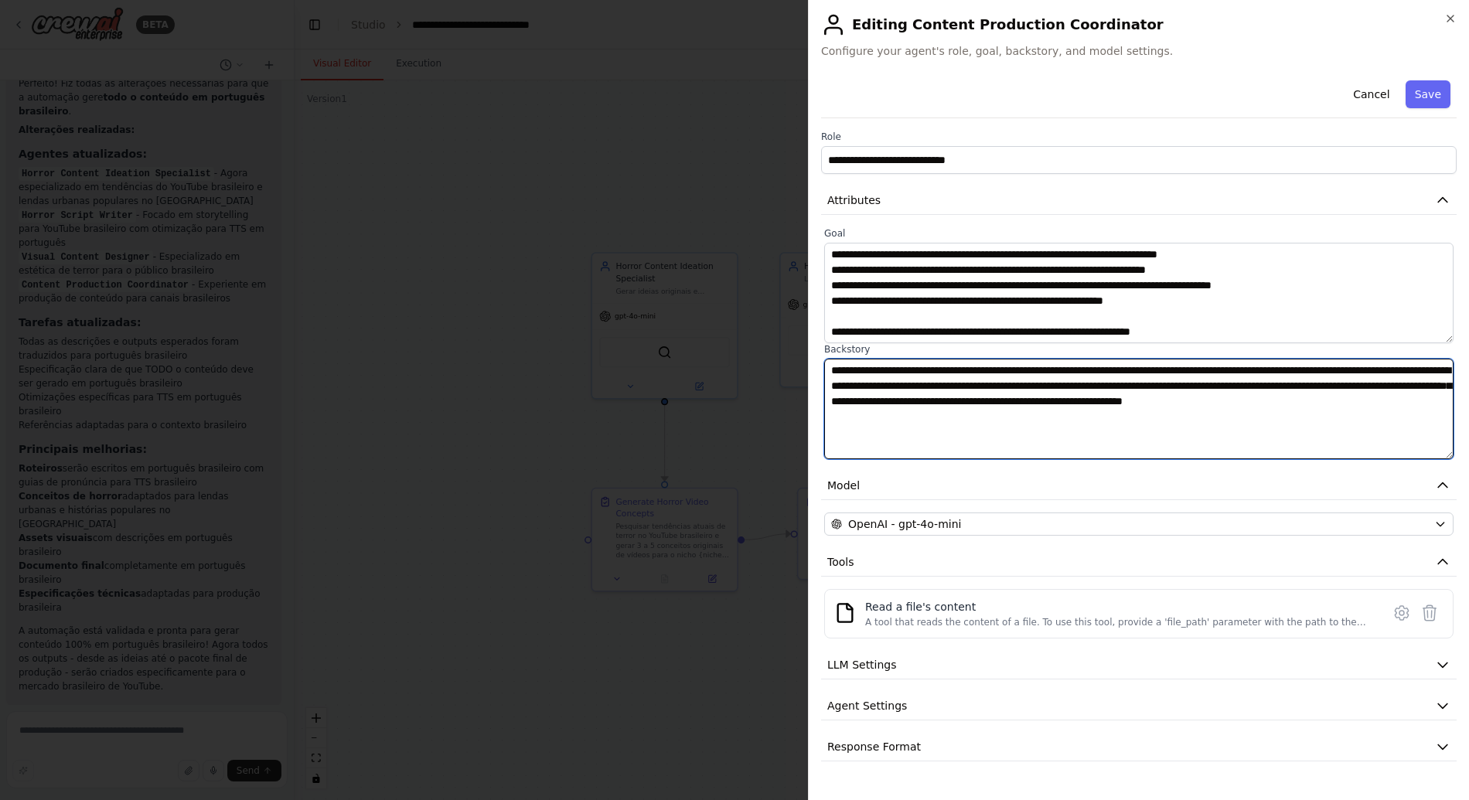
click at [915, 381] on textarea "**********" at bounding box center [1138, 409] width 629 height 100
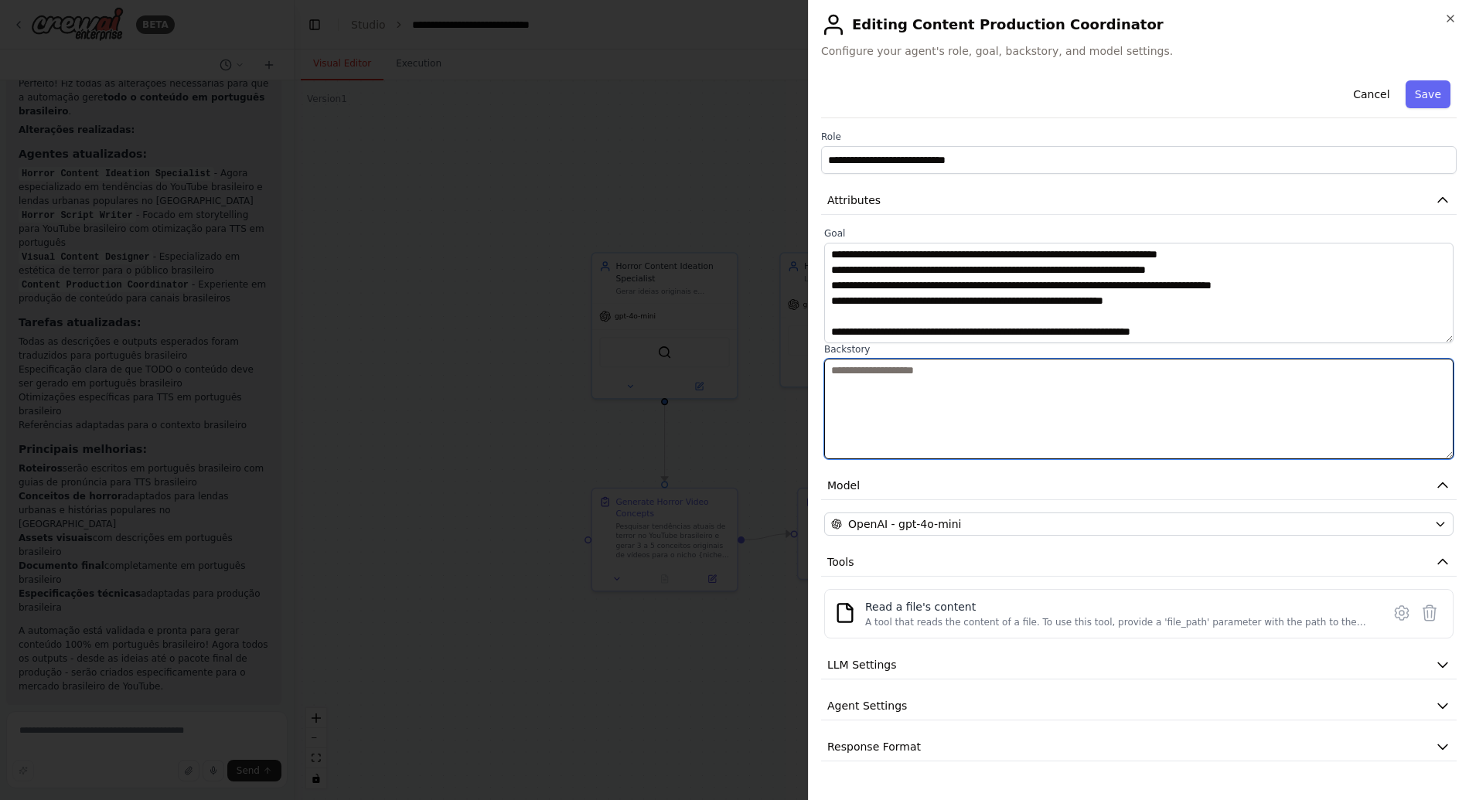
paste textarea "**********"
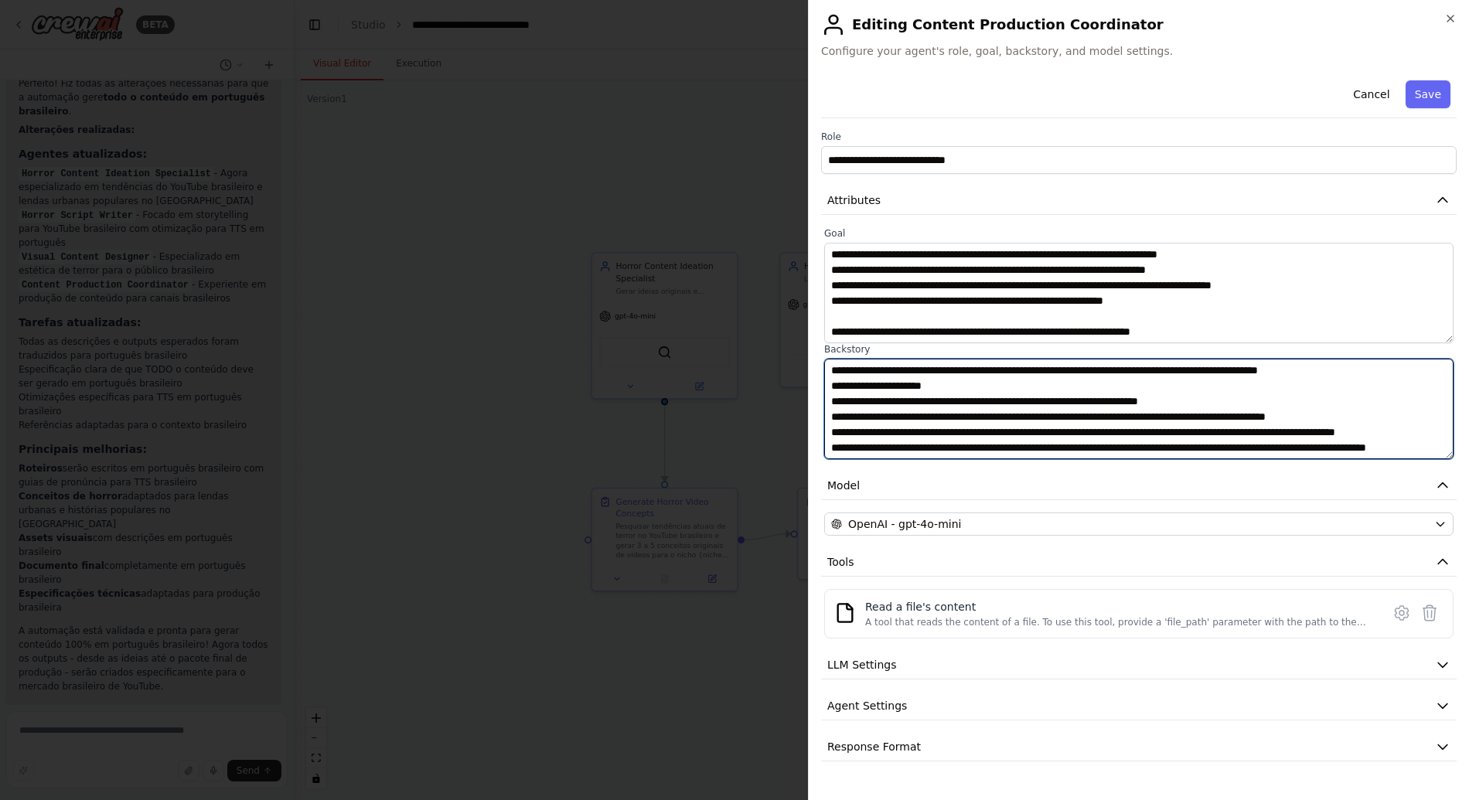
scroll to position [119, 0]
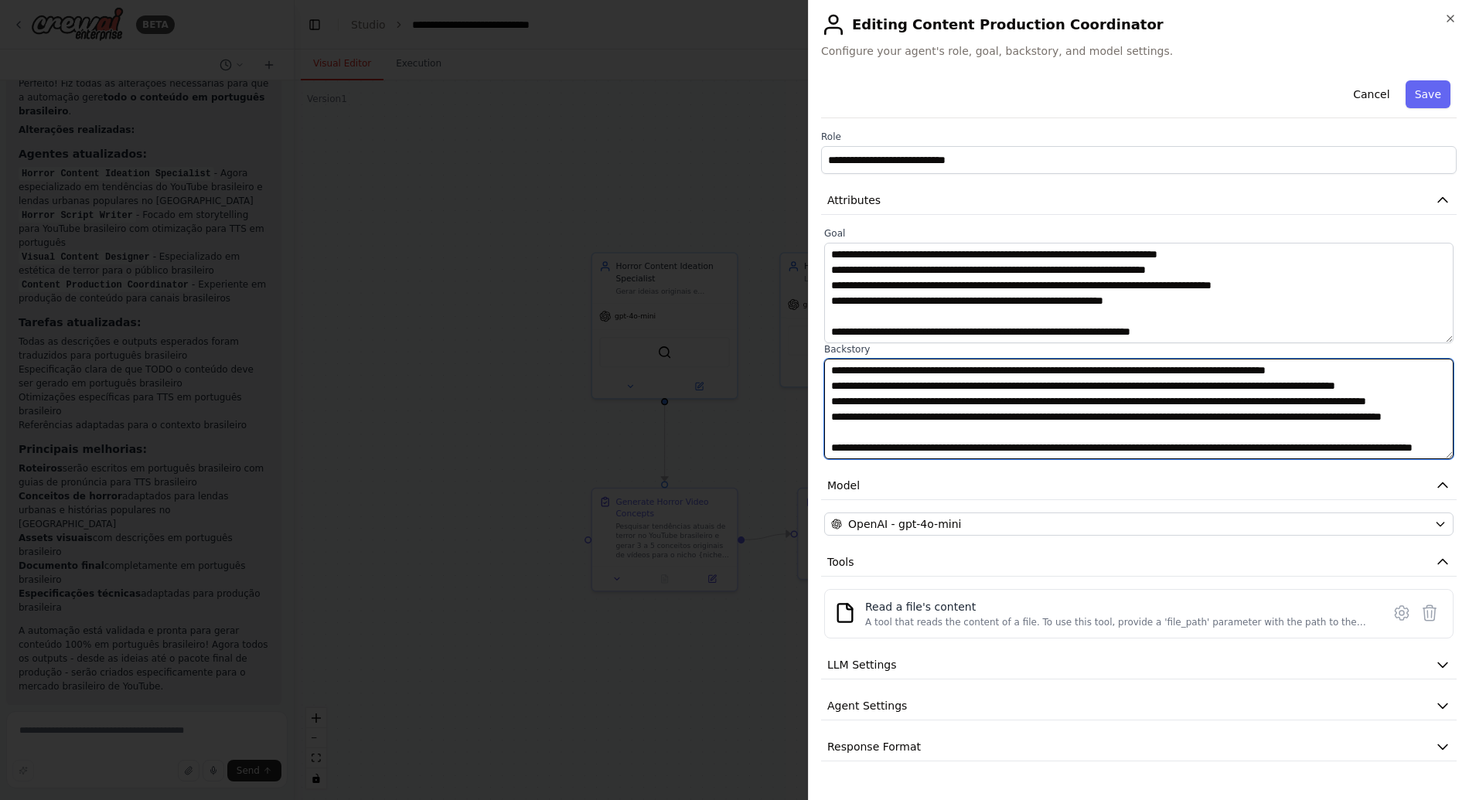
type textarea "**********"
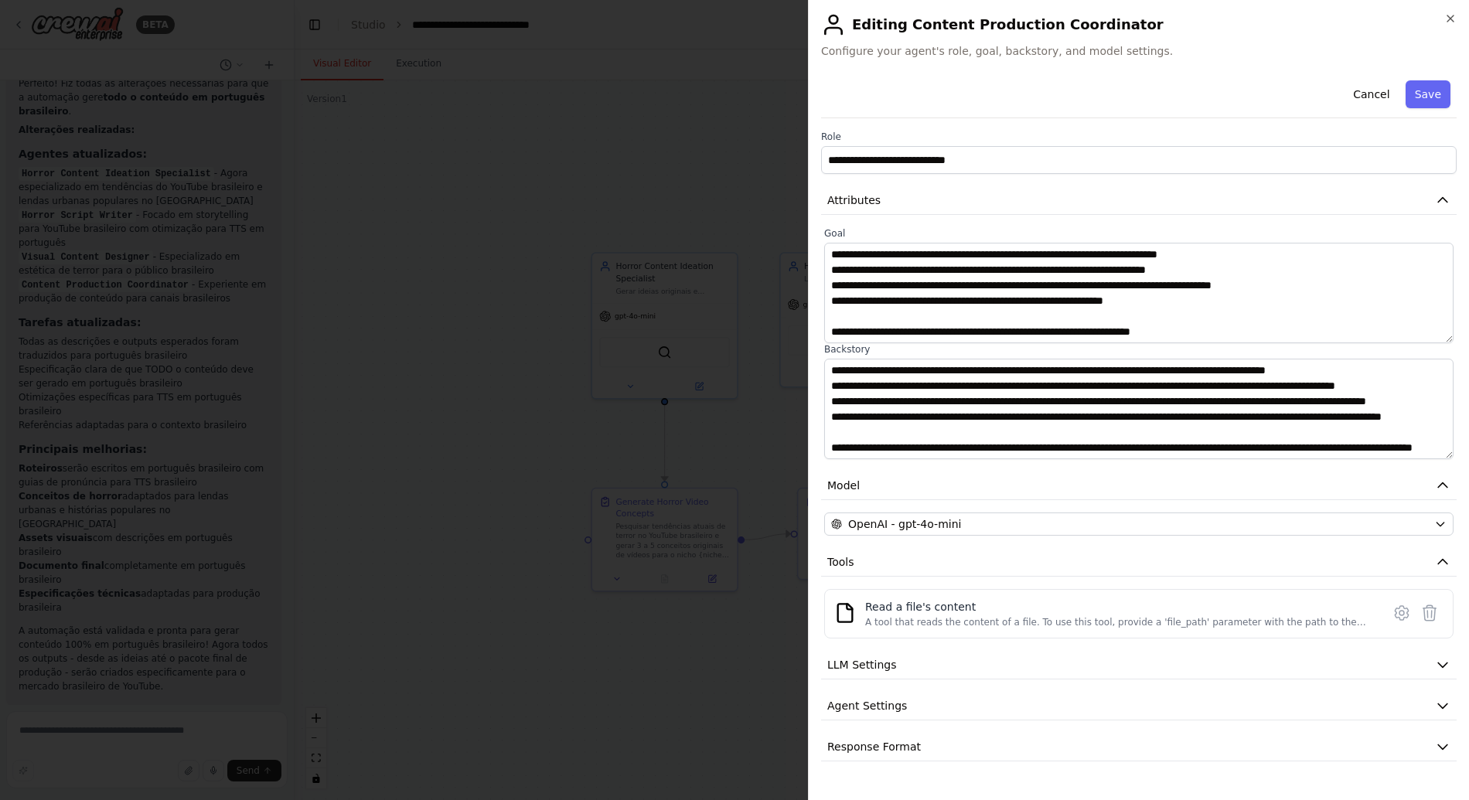
click at [1131, 352] on label "Backstory" at bounding box center [1138, 349] width 629 height 12
click at [1434, 101] on button "Save" at bounding box center [1427, 94] width 45 height 28
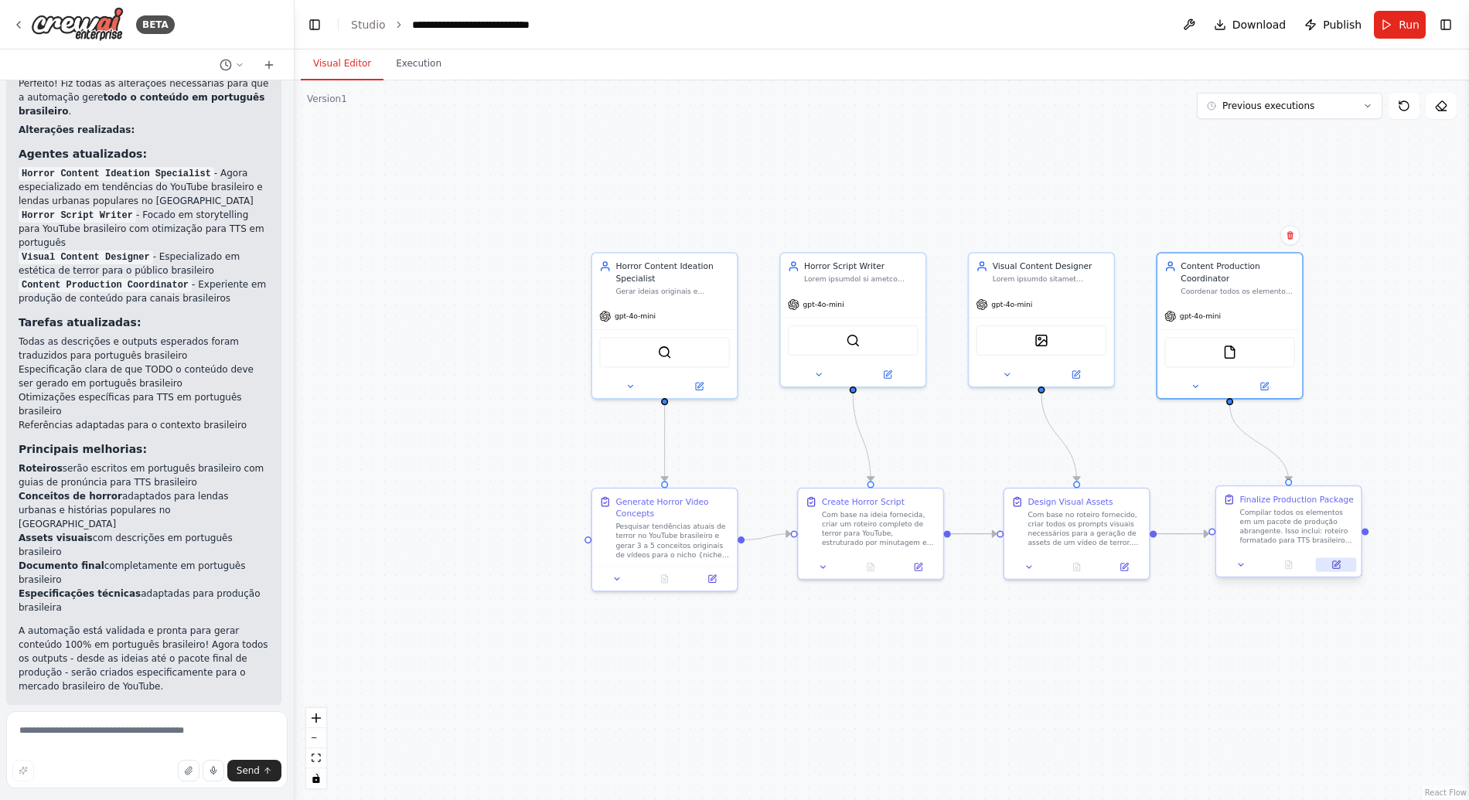
click at [1340, 564] on icon at bounding box center [1335, 564] width 9 height 9
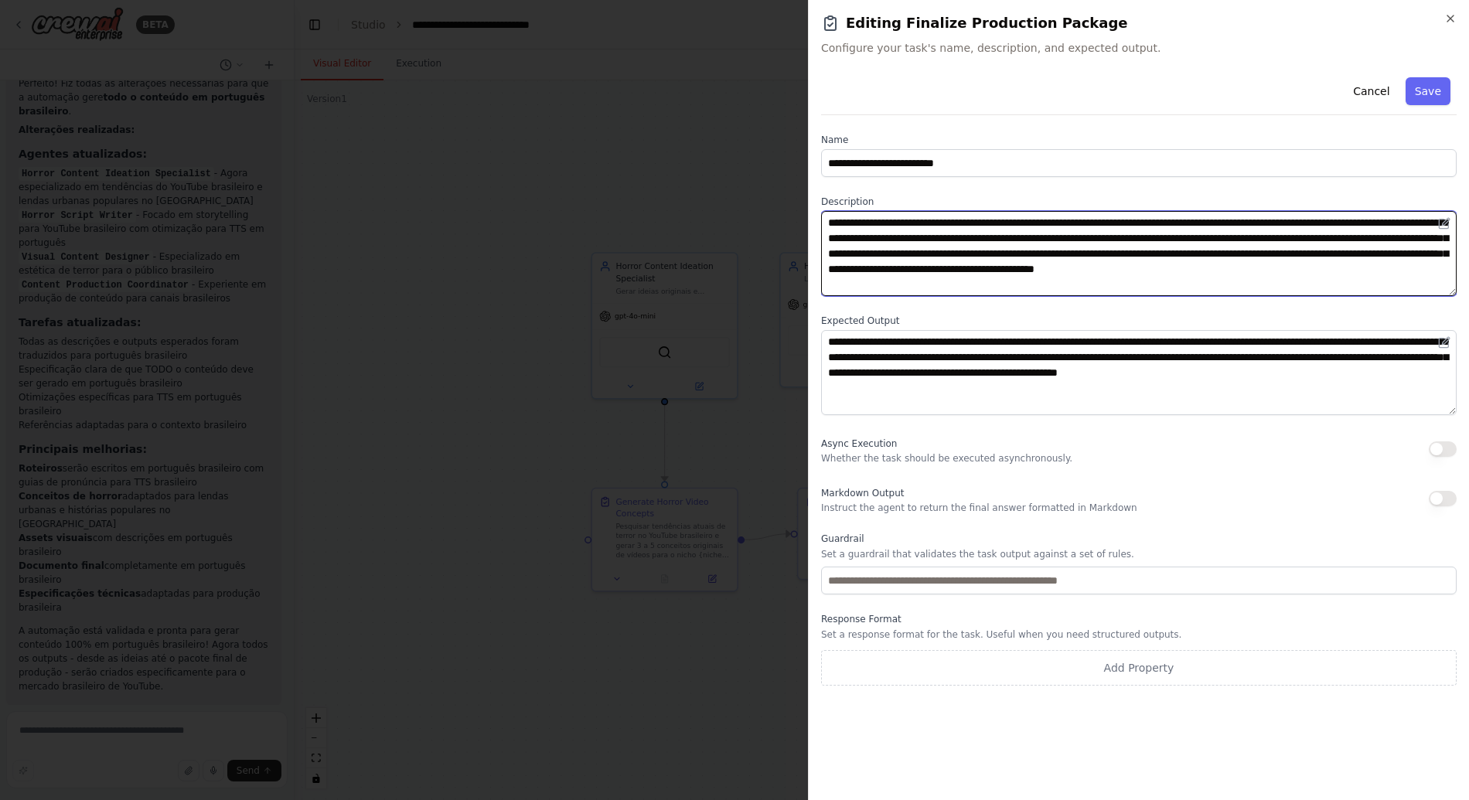
click at [928, 276] on textarea "**********" at bounding box center [1138, 253] width 635 height 85
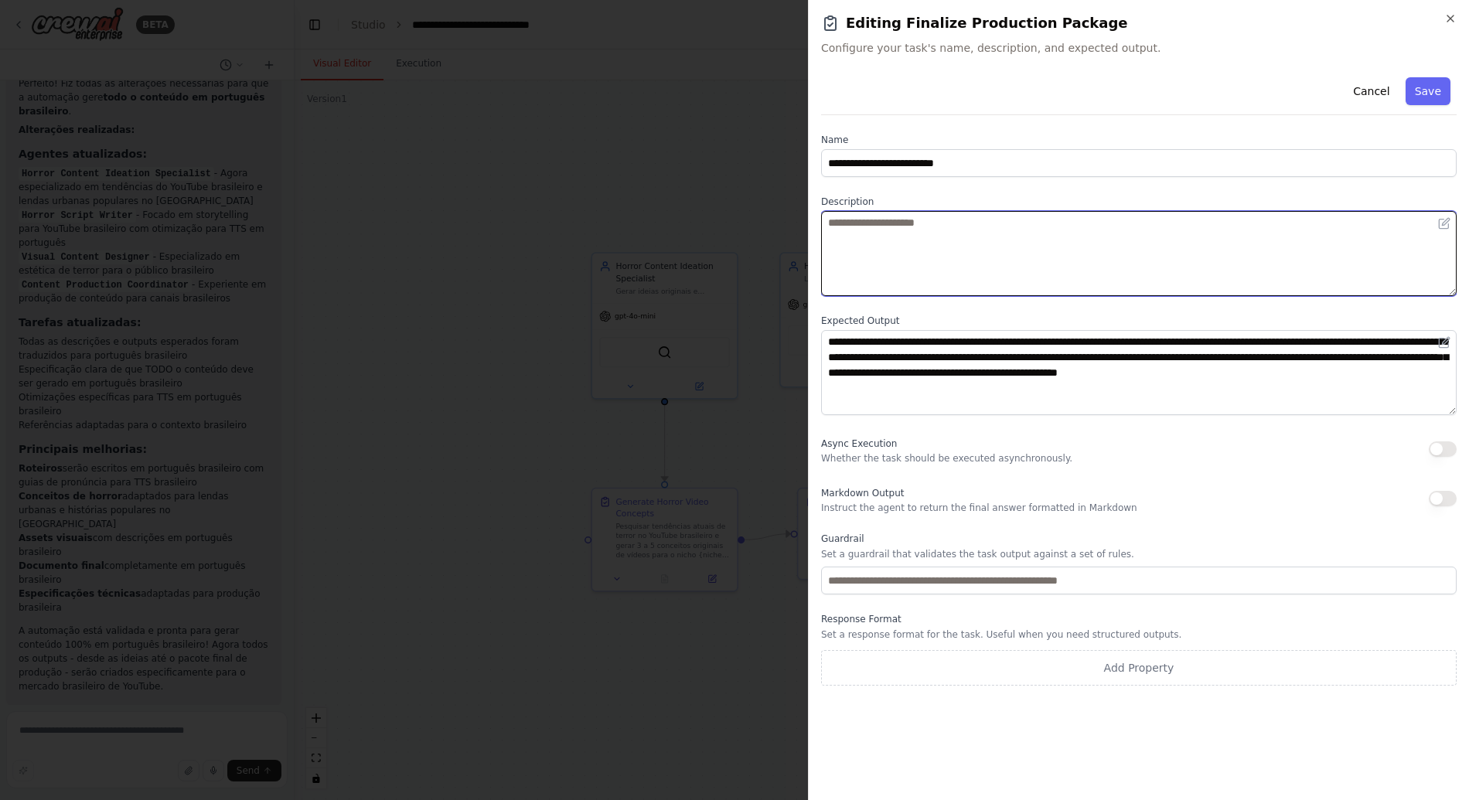
paste textarea "**********"
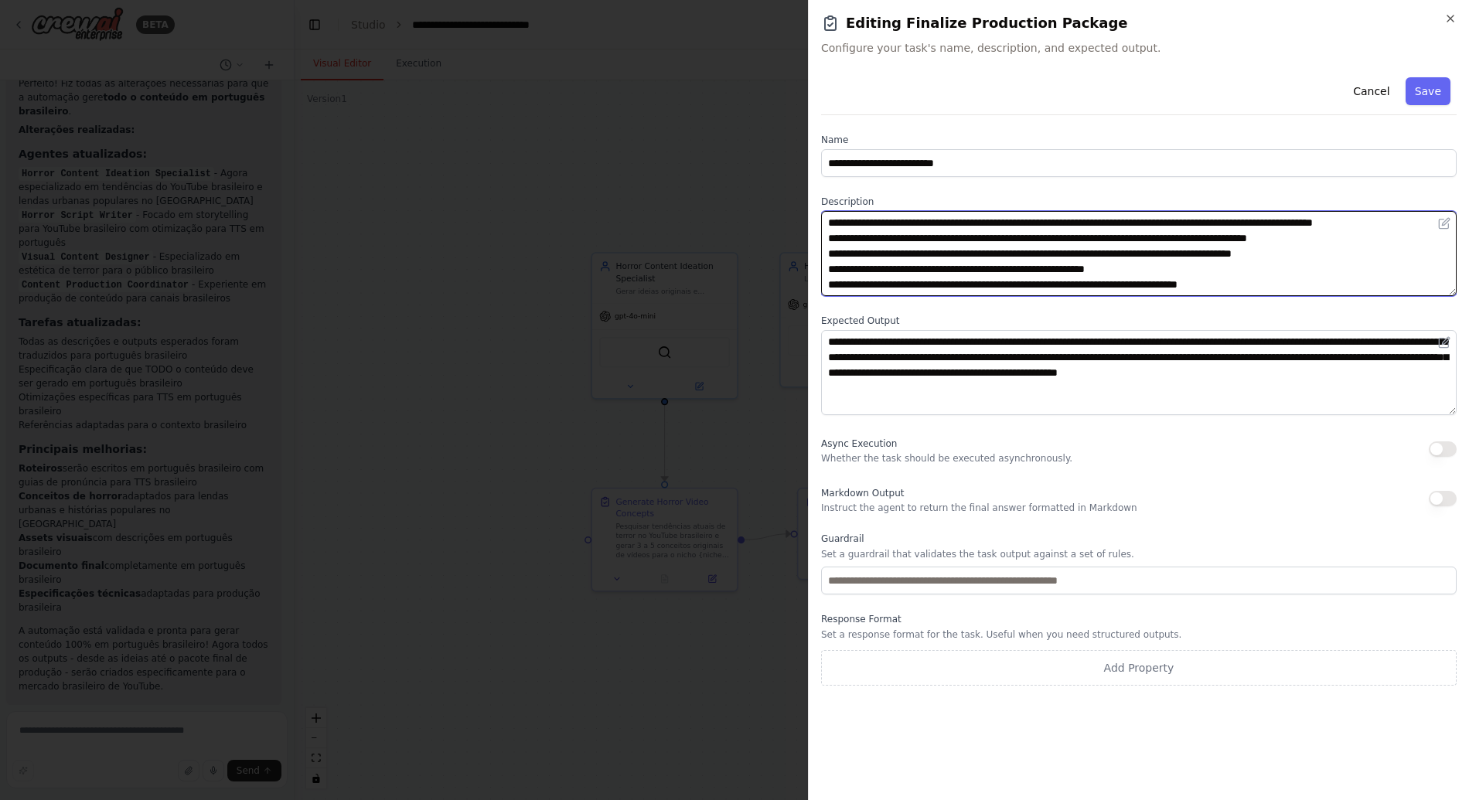
scroll to position [150, 0]
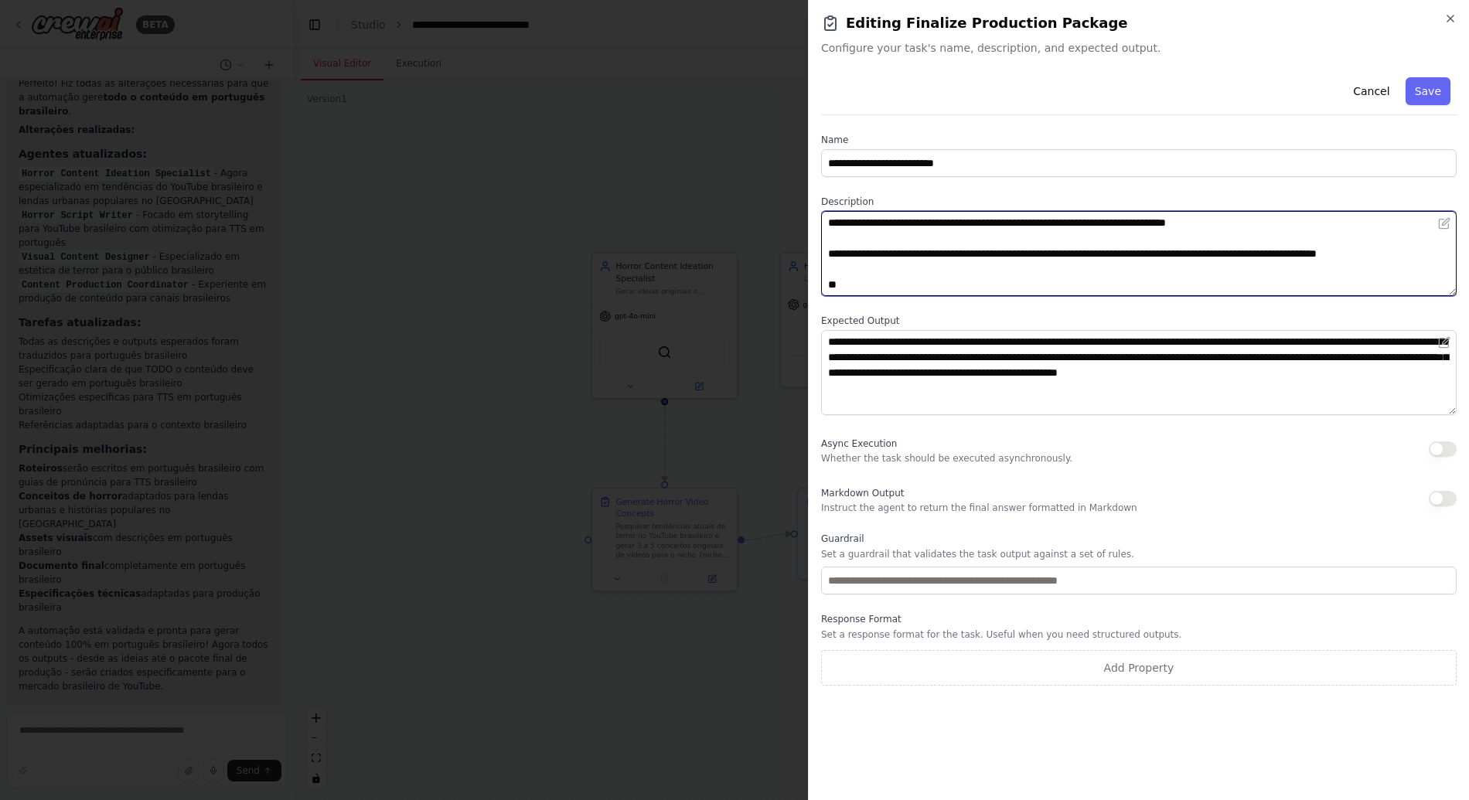
drag, startPoint x: 865, startPoint y: 270, endPoint x: 827, endPoint y: 260, distance: 39.0
click at [826, 260] on textarea "**********" at bounding box center [1138, 253] width 635 height 85
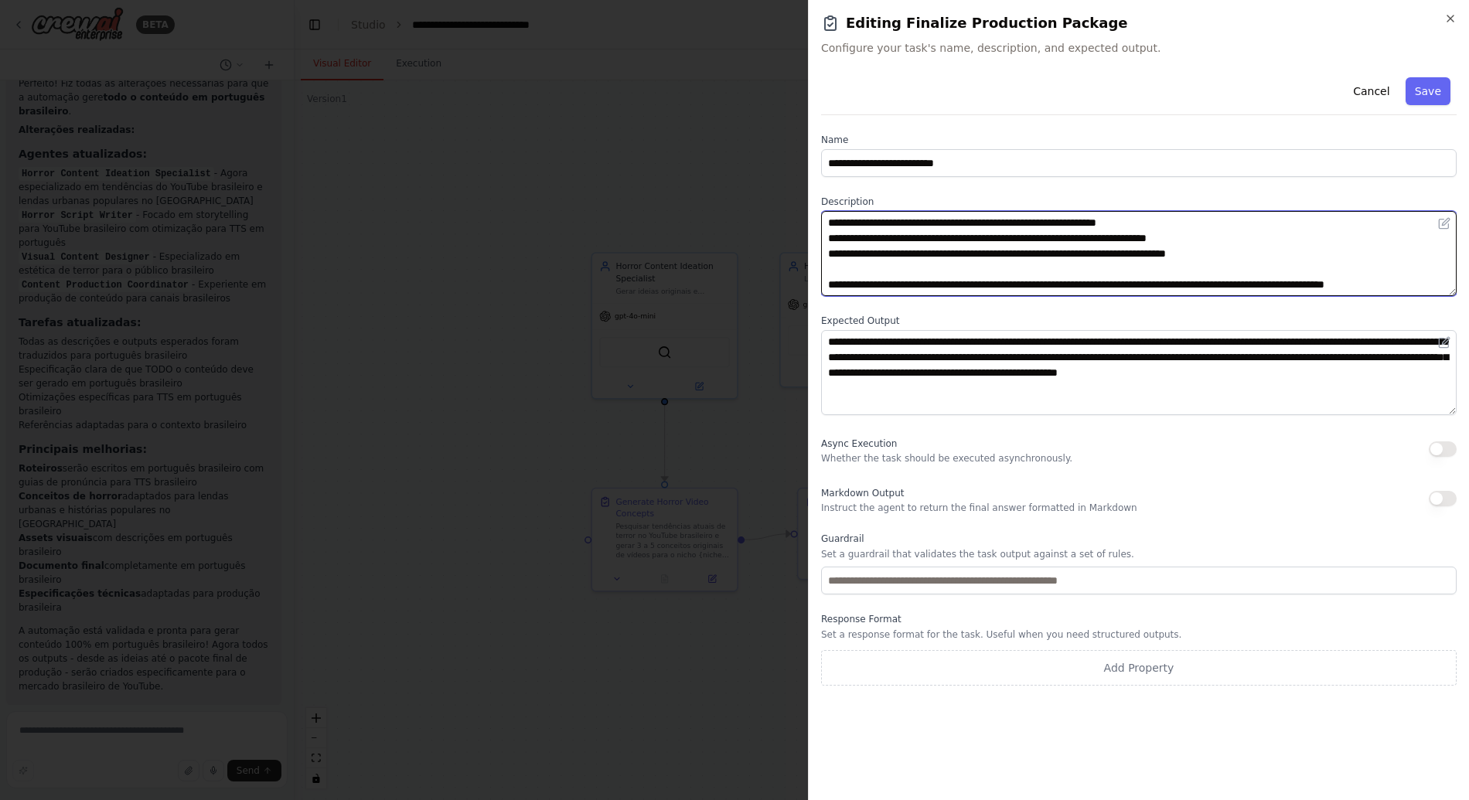
scroll to position [139, 0]
click at [844, 238] on textarea "**********" at bounding box center [1138, 253] width 635 height 85
type textarea "**********"
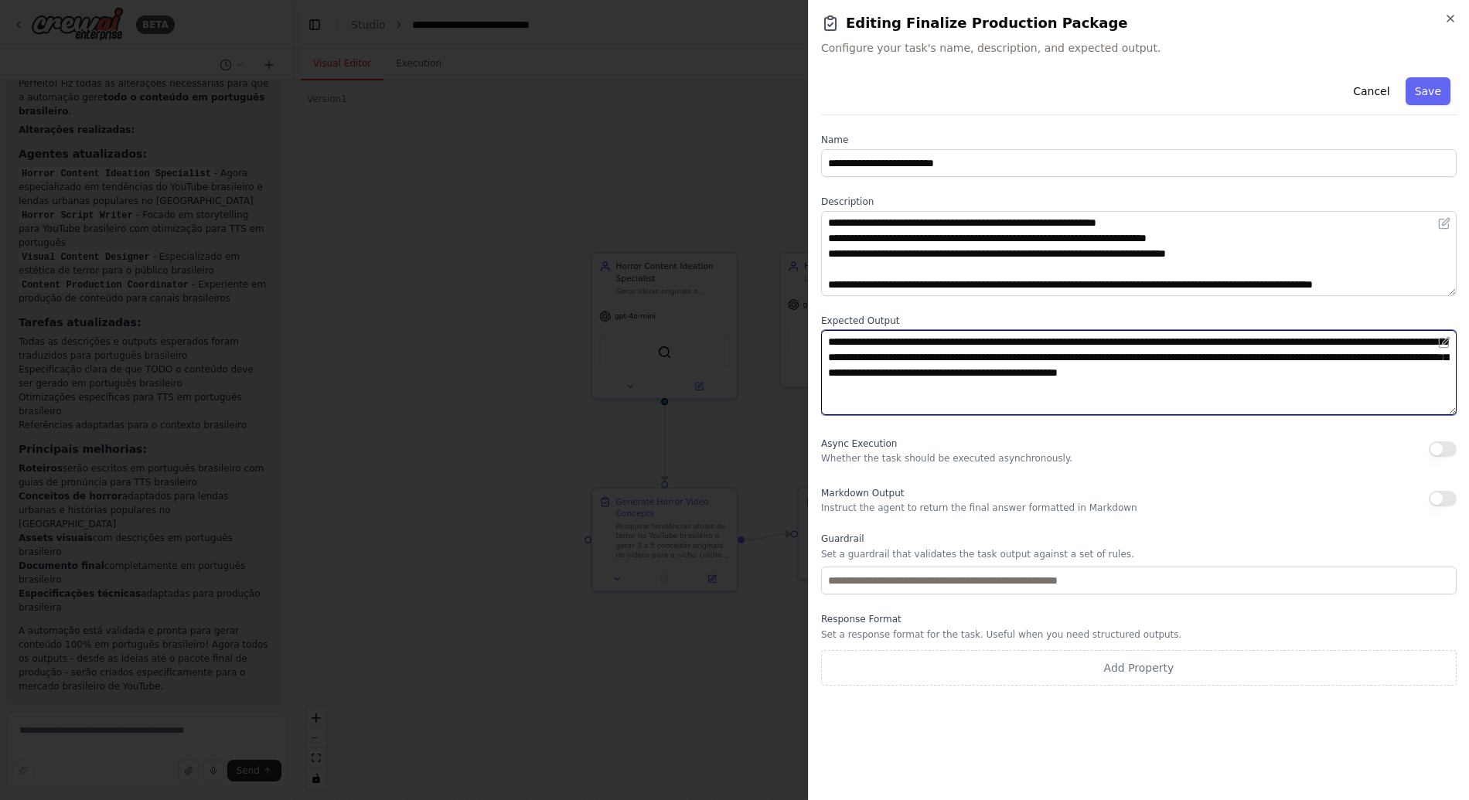
click at [977, 363] on textarea "**********" at bounding box center [1138, 372] width 635 height 85
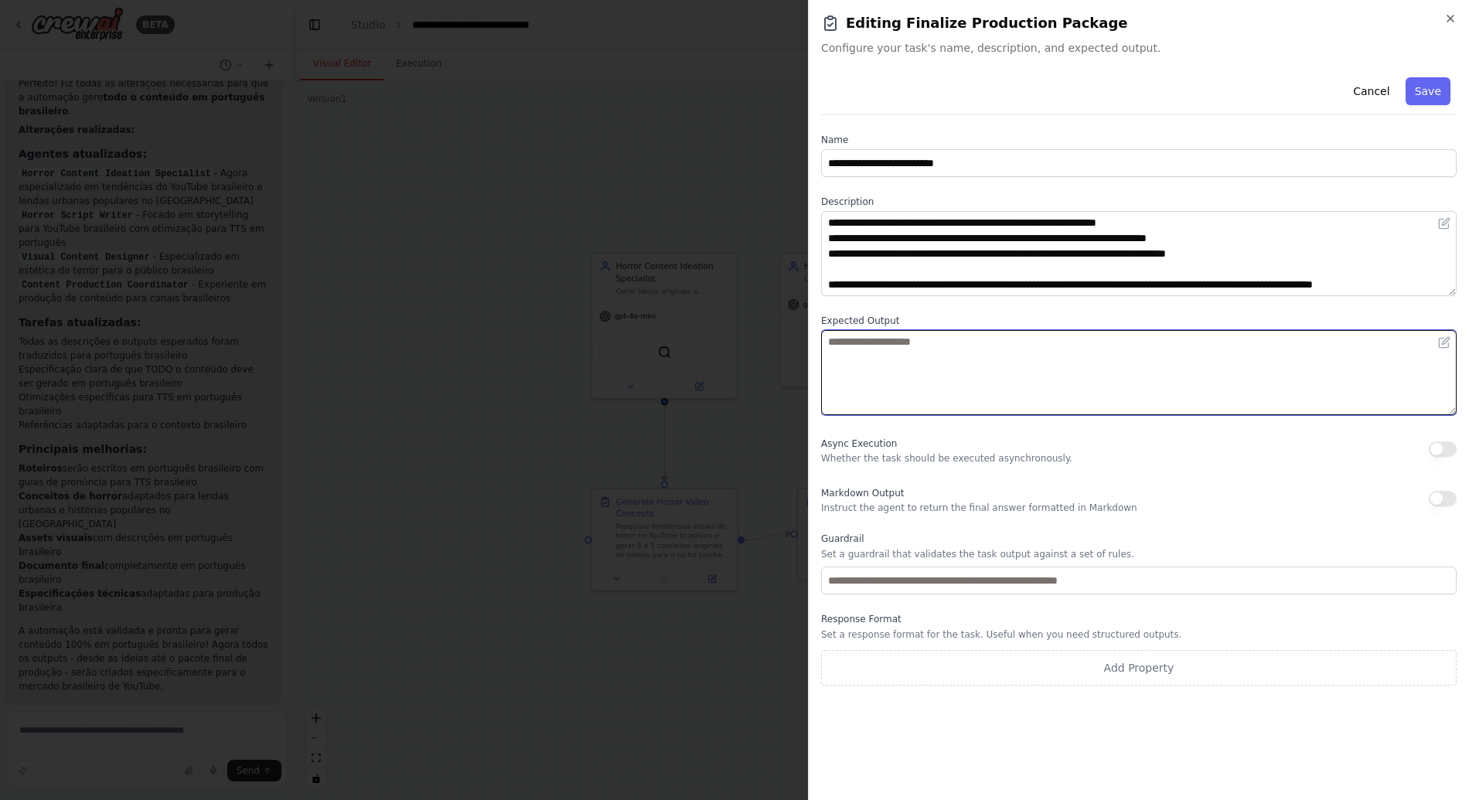
paste textarea "**********"
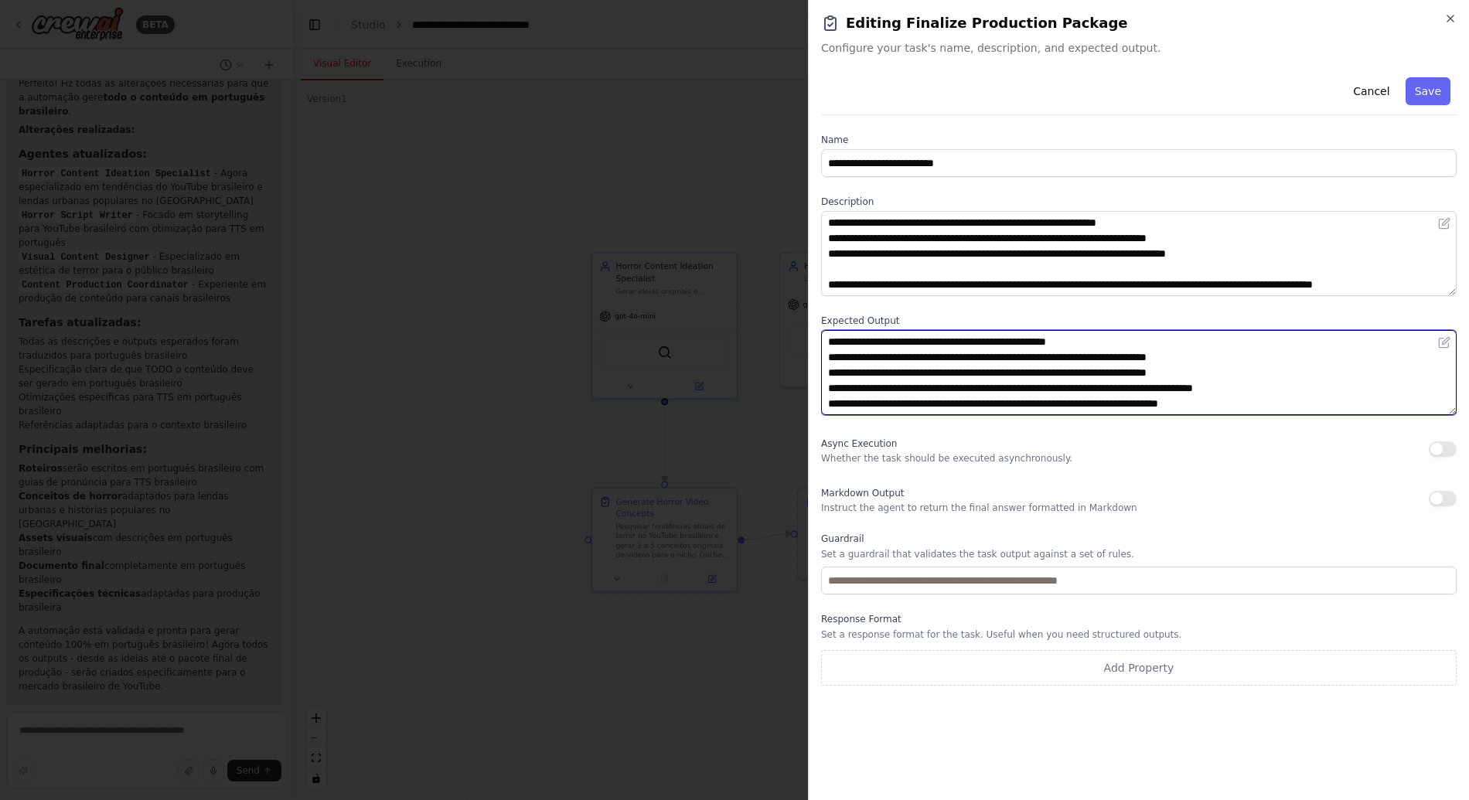
scroll to position [73, 0]
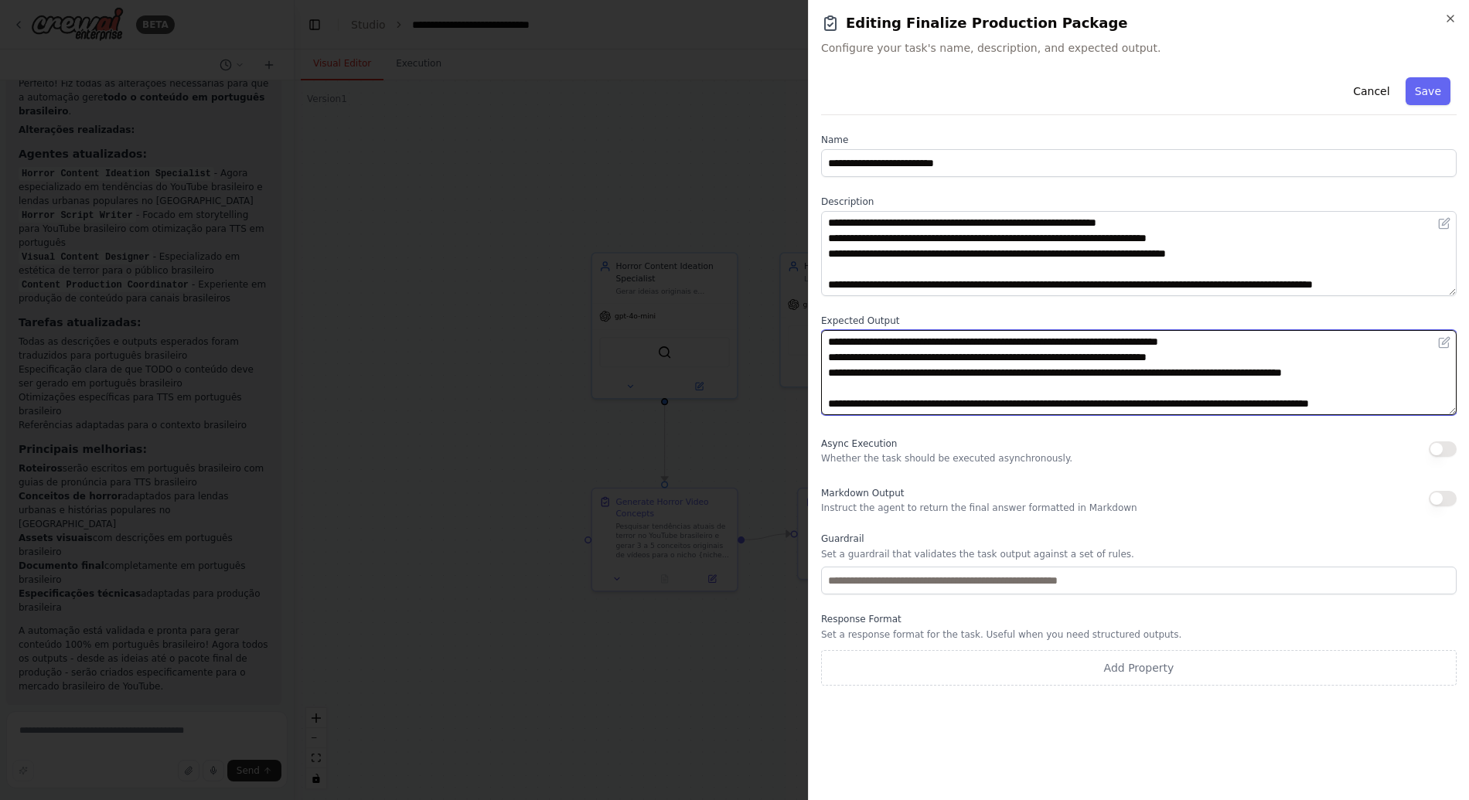
click at [846, 394] on textarea "**********" at bounding box center [1138, 372] width 635 height 85
type textarea "**********"
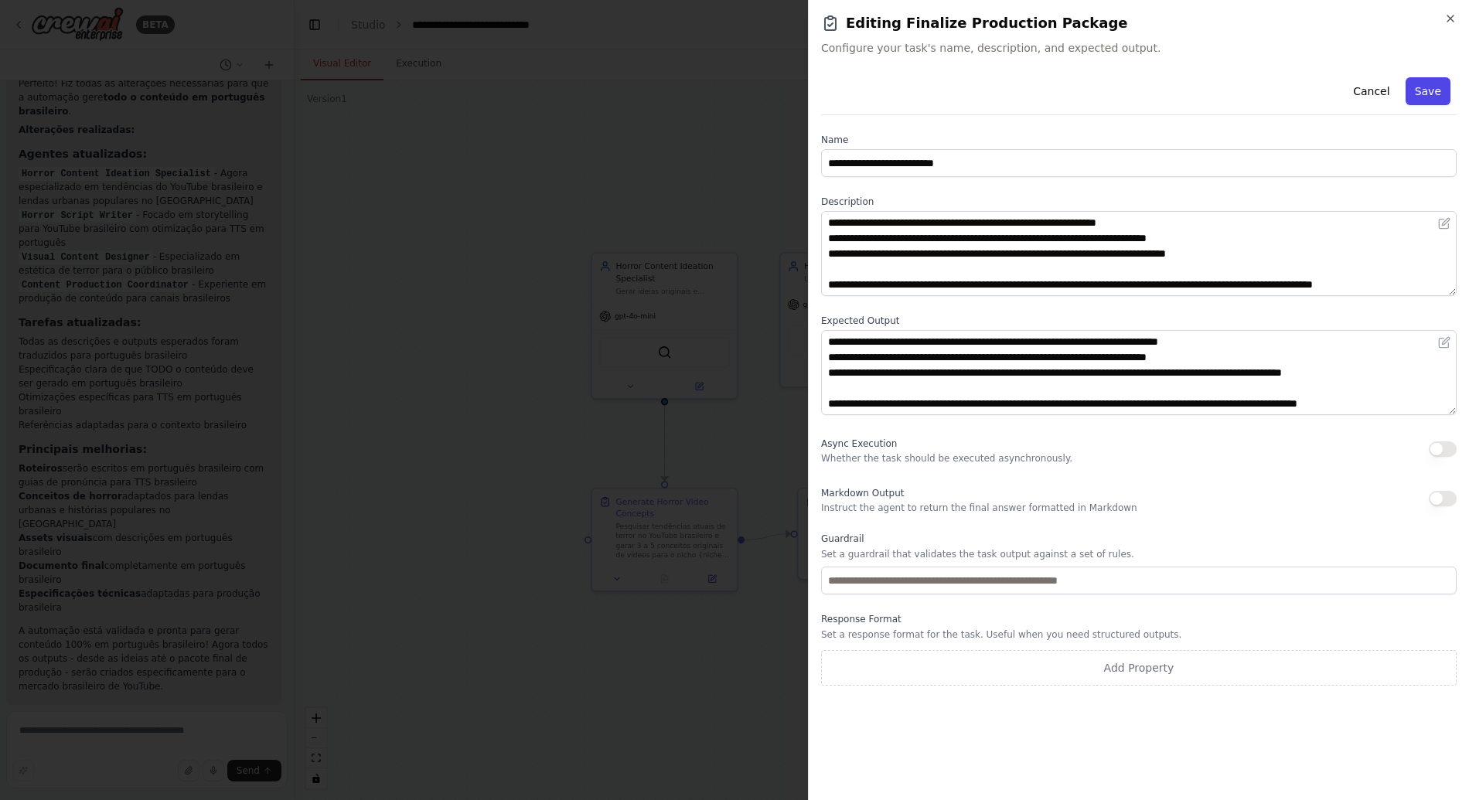
click at [1422, 97] on button "Save" at bounding box center [1427, 91] width 45 height 28
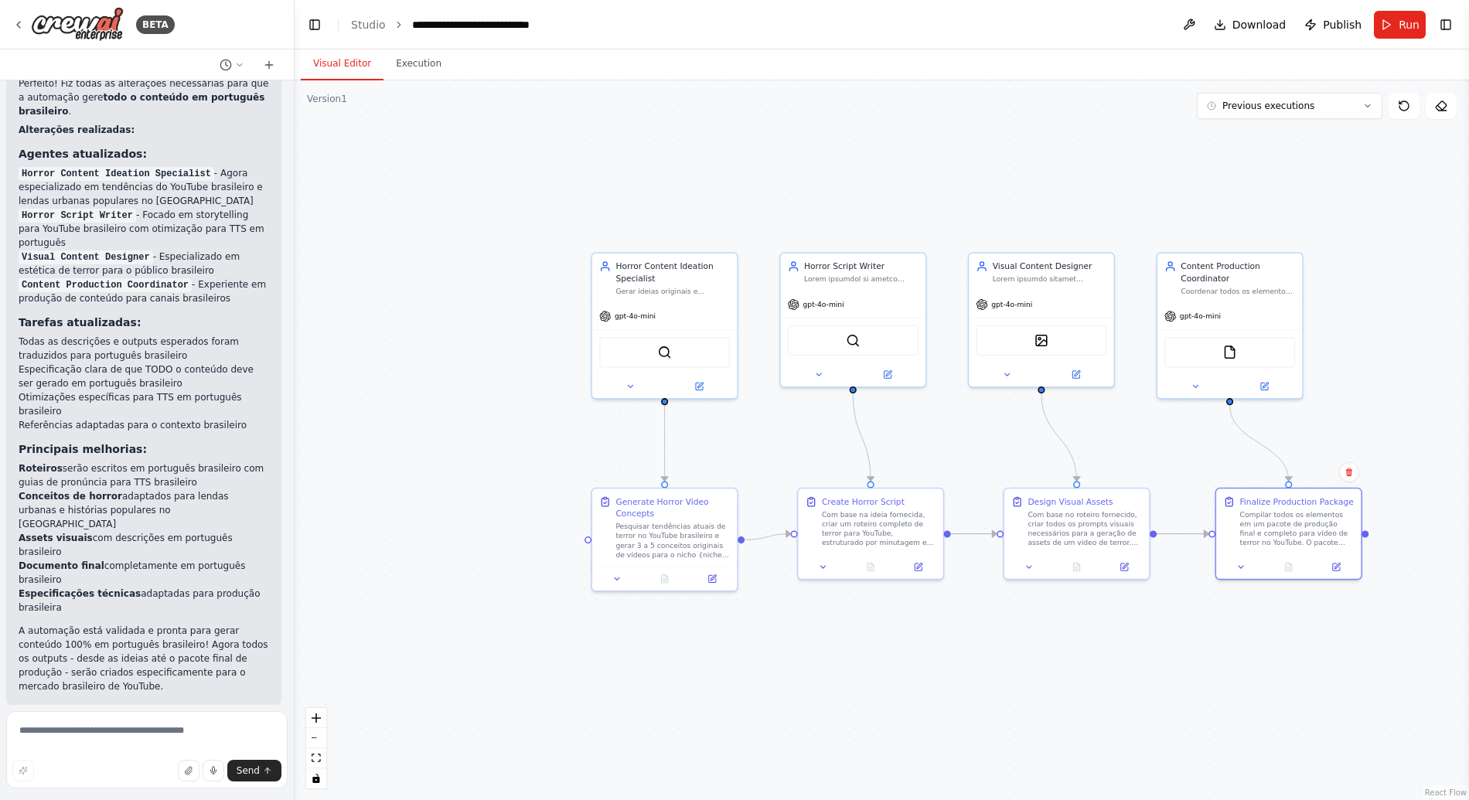
click at [1060, 153] on div ".deletable-edge-delete-btn { width: 20px; height: 20px; border: 0px solid #ffff…" at bounding box center [881, 440] width 1174 height 720
click at [1398, 19] on button "Run" at bounding box center [1400, 25] width 52 height 28
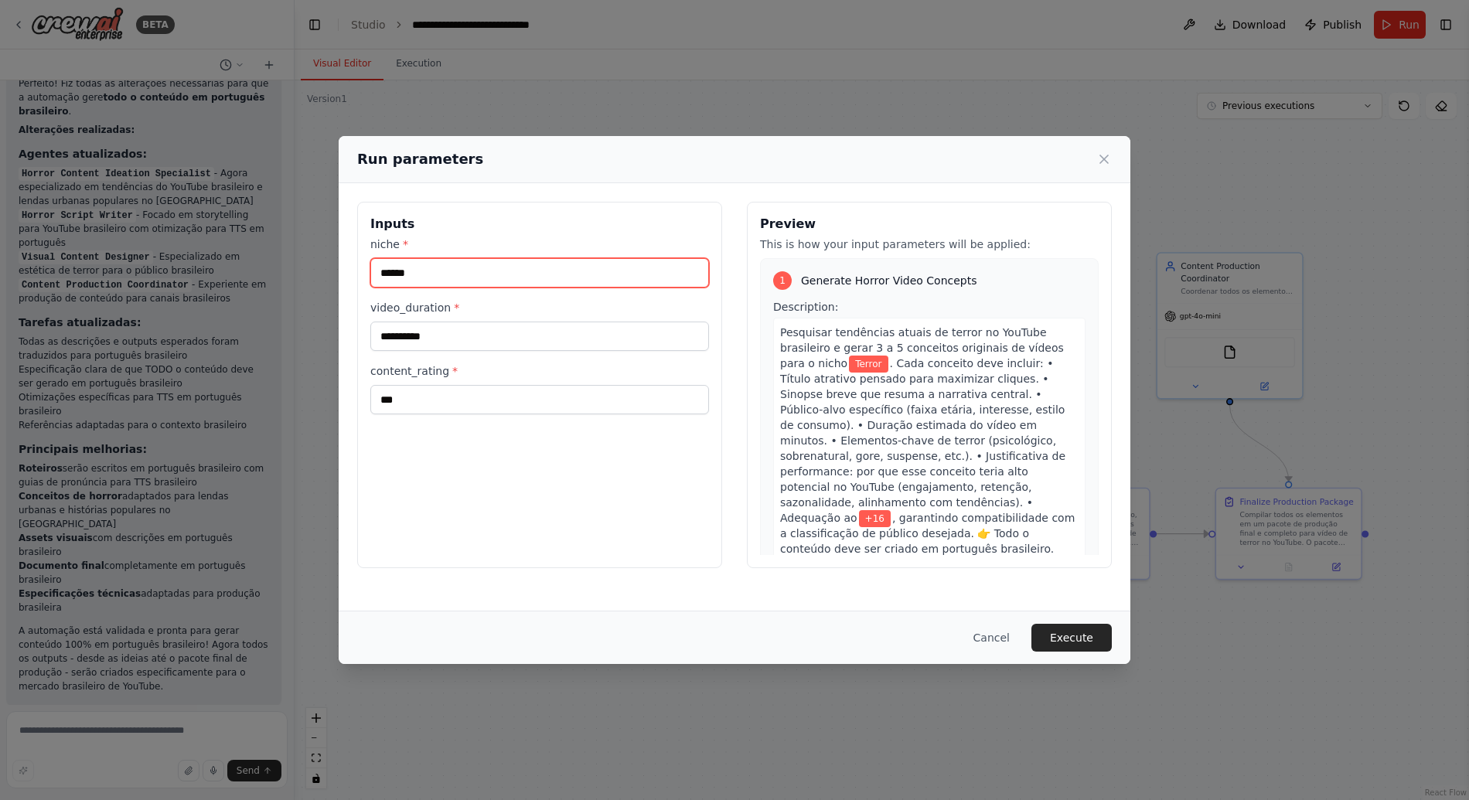
click at [430, 282] on input "******" at bounding box center [539, 272] width 339 height 29
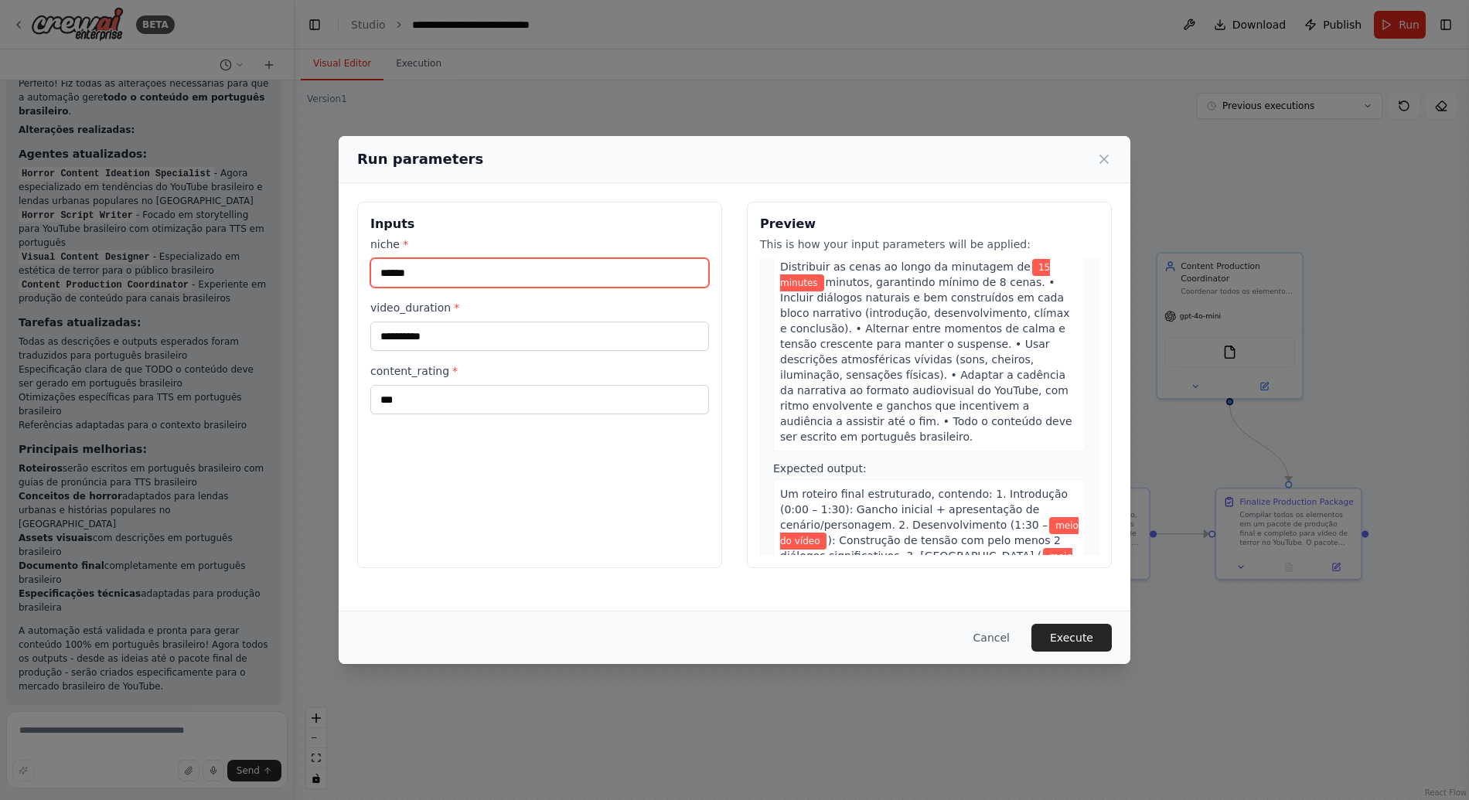
scroll to position [0, 0]
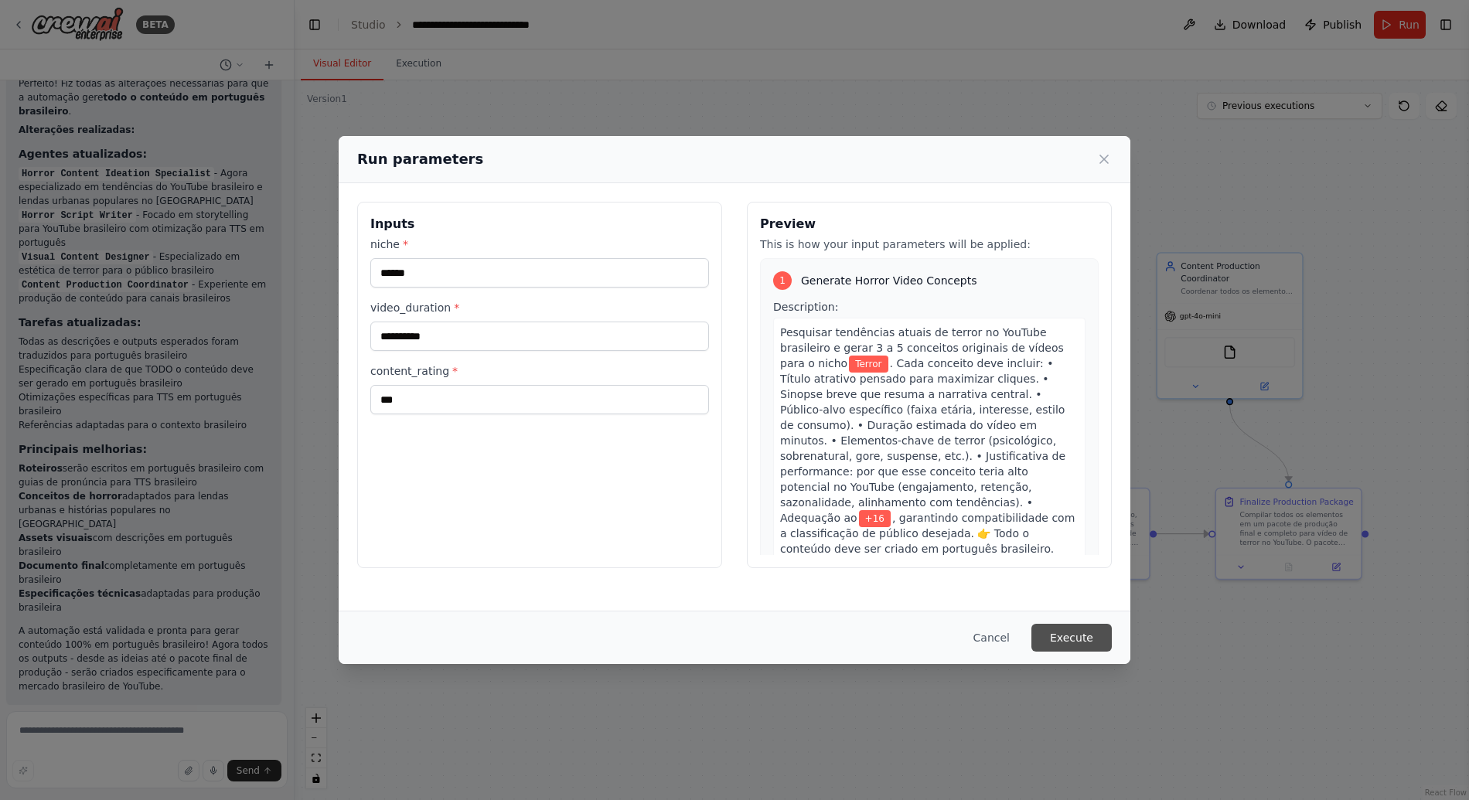
click at [1075, 639] on button "Execute" at bounding box center [1071, 638] width 80 height 28
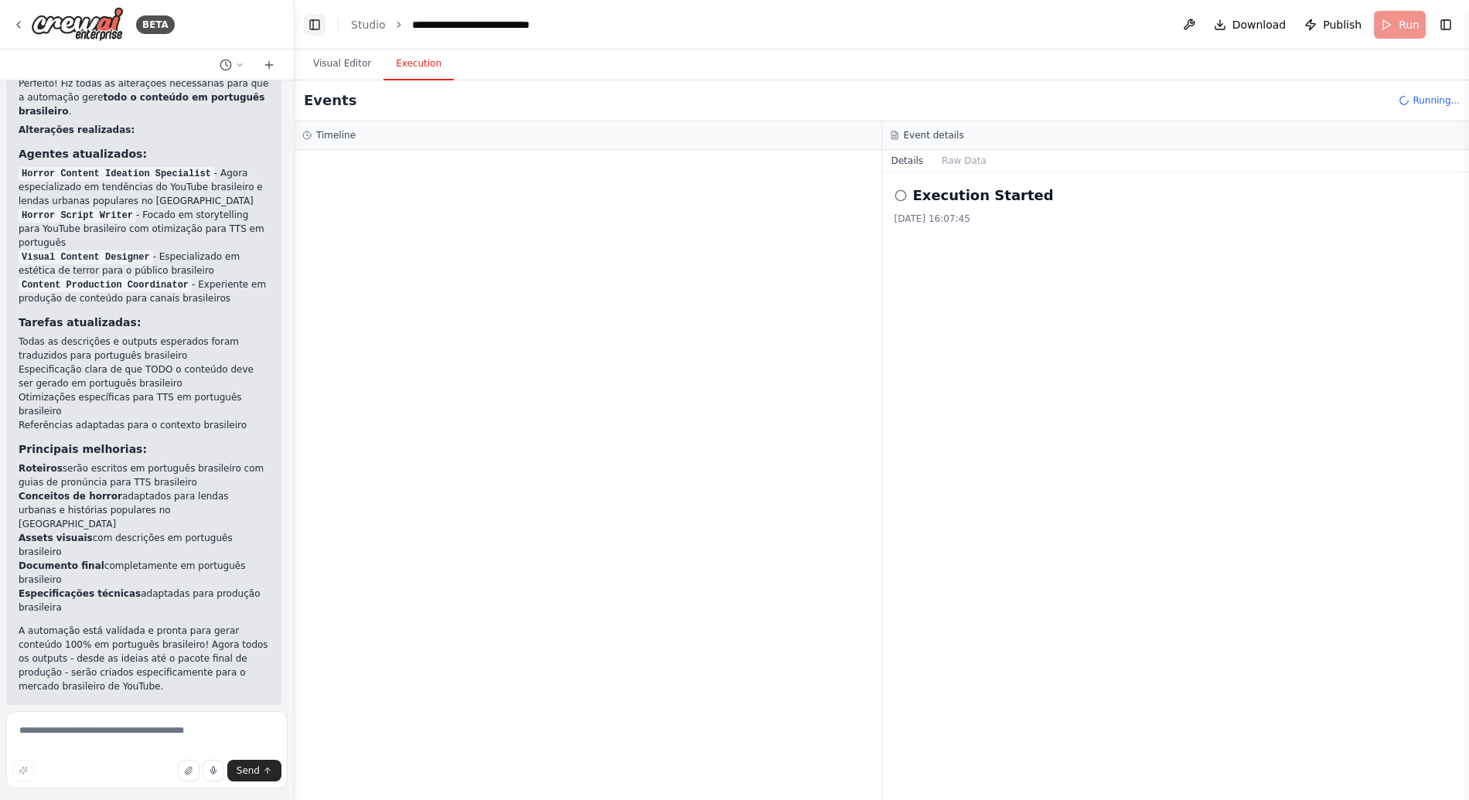
click at [319, 30] on button "Toggle Left Sidebar" at bounding box center [315, 25] width 22 height 22
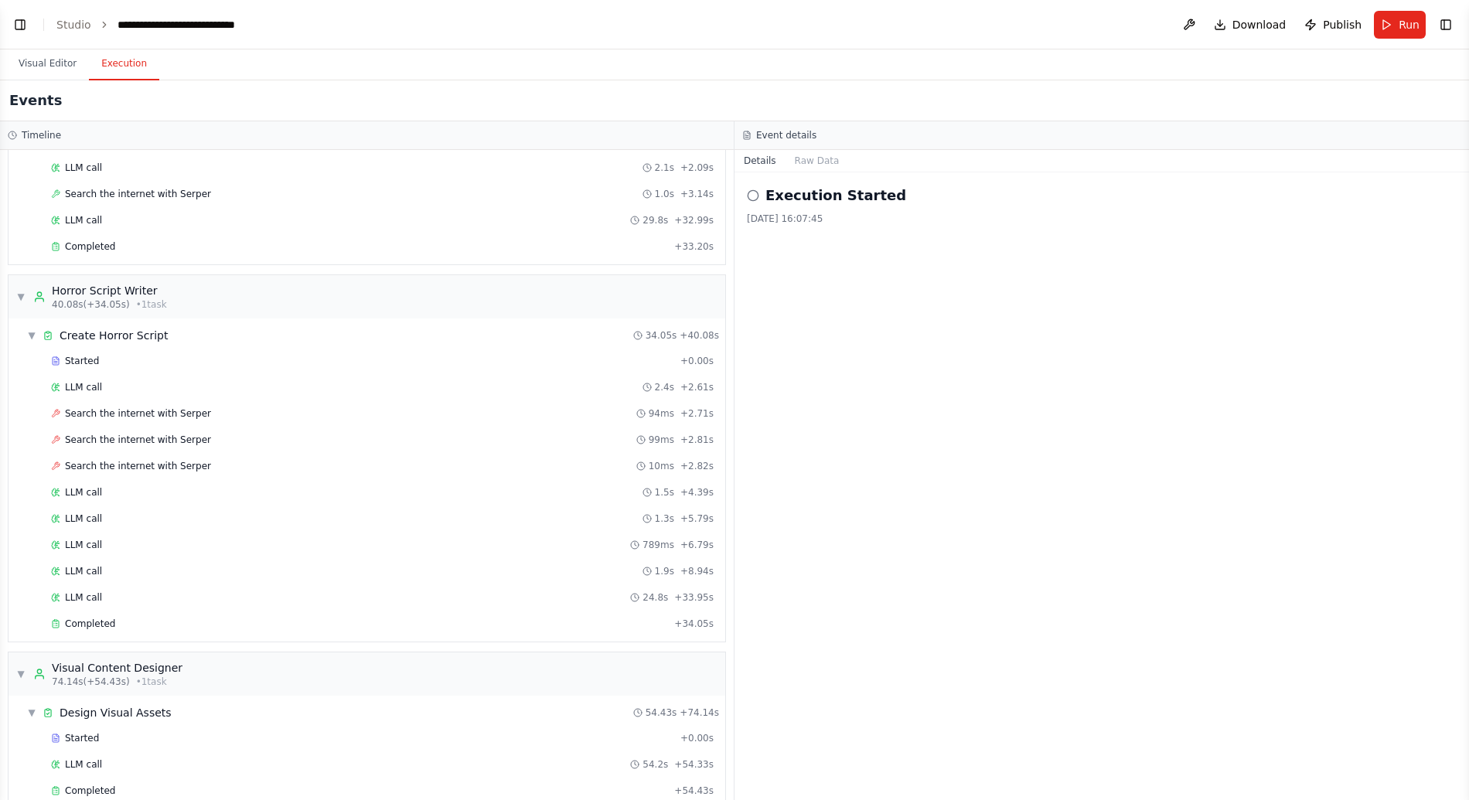
scroll to position [979, 0]
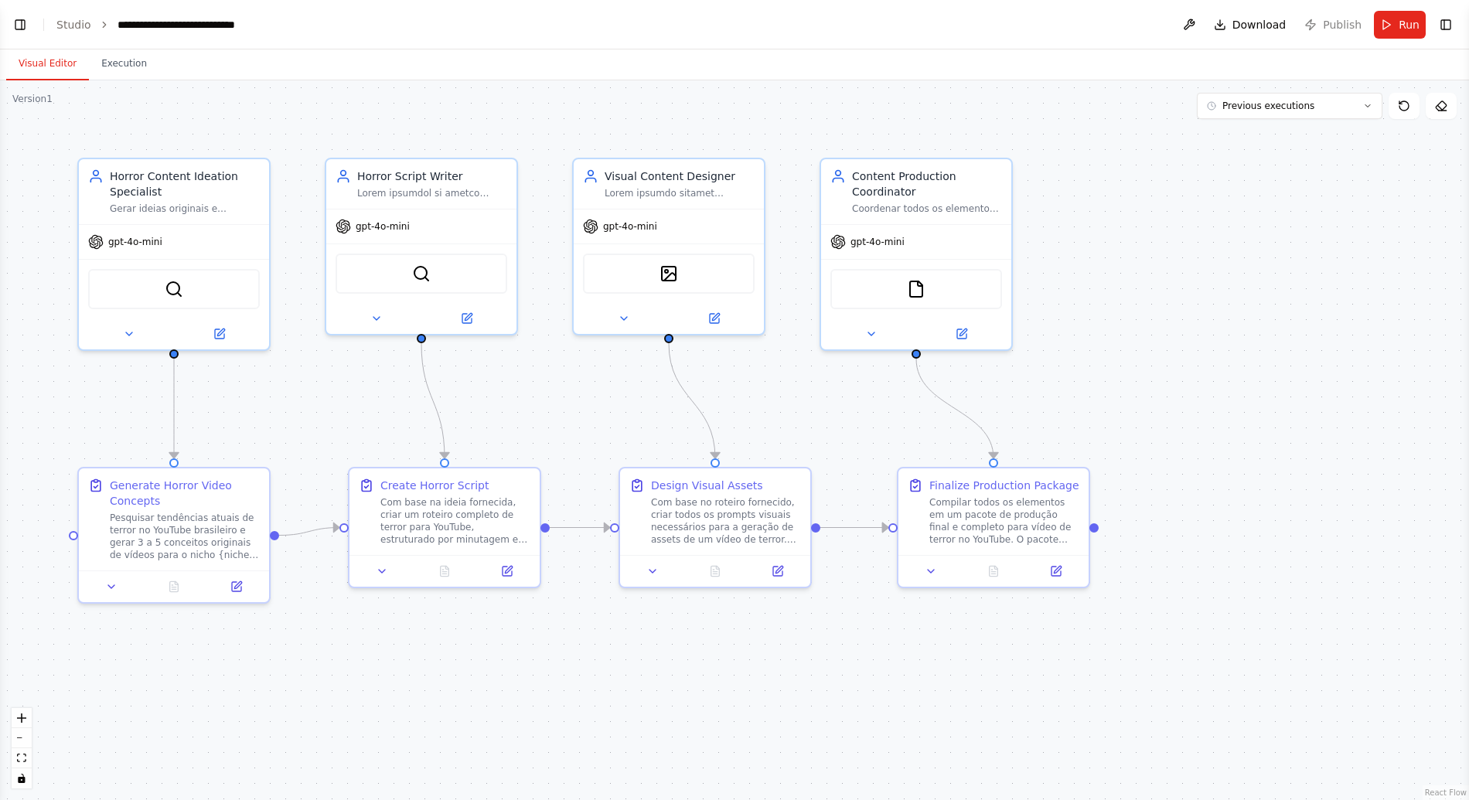
click at [481, 397] on div ".deletable-edge-delete-btn { width: 20px; height: 20px; border: 0px solid #ffff…" at bounding box center [734, 440] width 1469 height 720
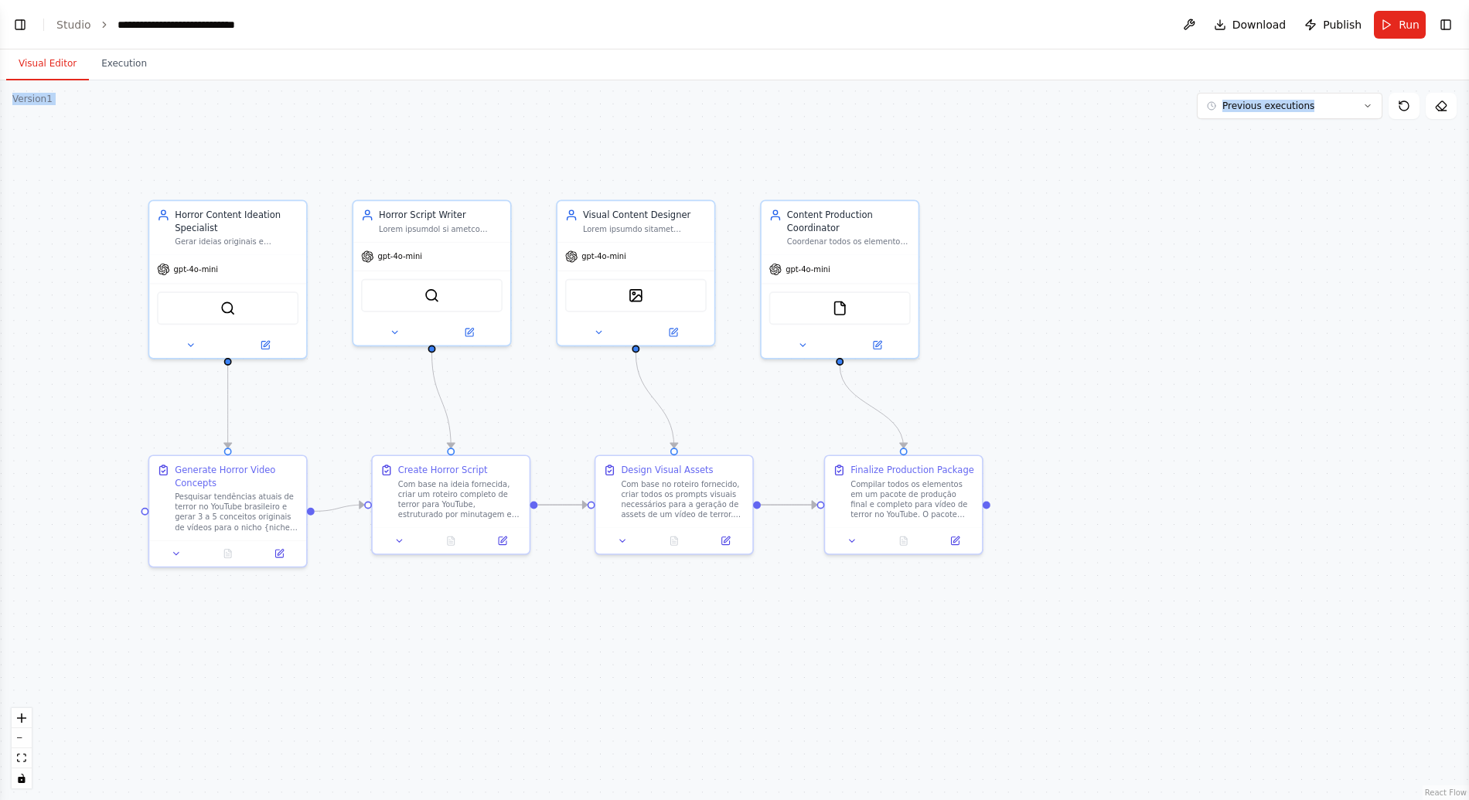
drag, startPoint x: 613, startPoint y: 74, endPoint x: 761, endPoint y: 137, distance: 160.4
click at [761, 137] on div "Visual Editor Execution Version 1 Previous executions Show Tools Hide Agents Ho…" at bounding box center [734, 424] width 1469 height 751
drag, startPoint x: 761, startPoint y: 137, endPoint x: 946, endPoint y: 182, distance: 191.0
click at [946, 182] on div ".deletable-edge-delete-btn { width: 20px; height: 20px; border: 0px solid #ffff…" at bounding box center [734, 440] width 1469 height 720
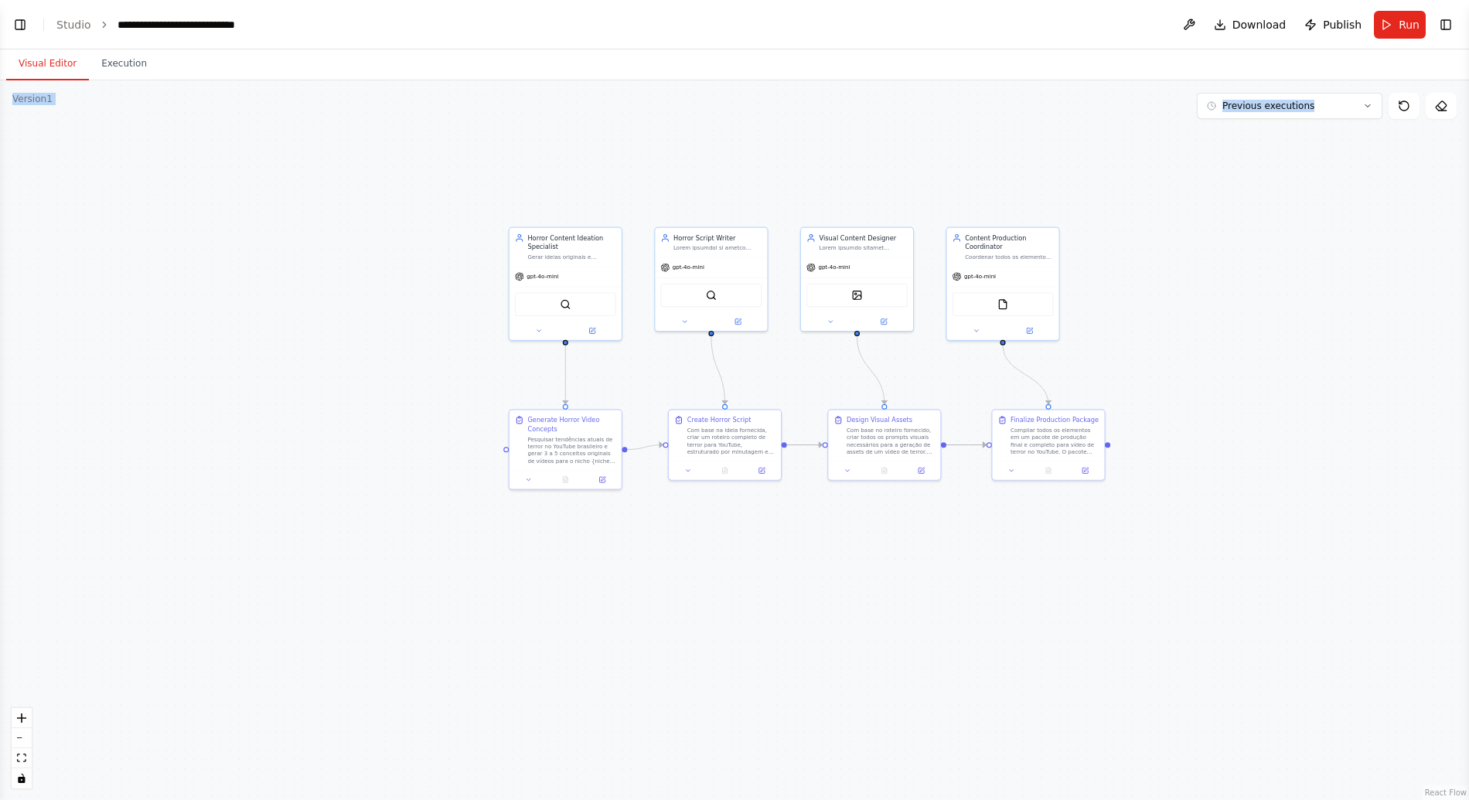
scroll to position [3586, 0]
click at [934, 170] on div ".deletable-edge-delete-btn { width: 20px; height: 20px; border: 0px solid #ffff…" at bounding box center [734, 440] width 1469 height 720
click at [703, 145] on div ".deletable-edge-delete-btn { width: 20px; height: 20px; border: 0px solid #ffff…" at bounding box center [734, 440] width 1469 height 720
drag, startPoint x: 704, startPoint y: 131, endPoint x: 704, endPoint y: 162, distance: 30.1
click at [704, 162] on div ".deletable-edge-delete-btn { width: 20px; height: 20px; border: 0px solid #ffff…" at bounding box center [734, 440] width 1469 height 720
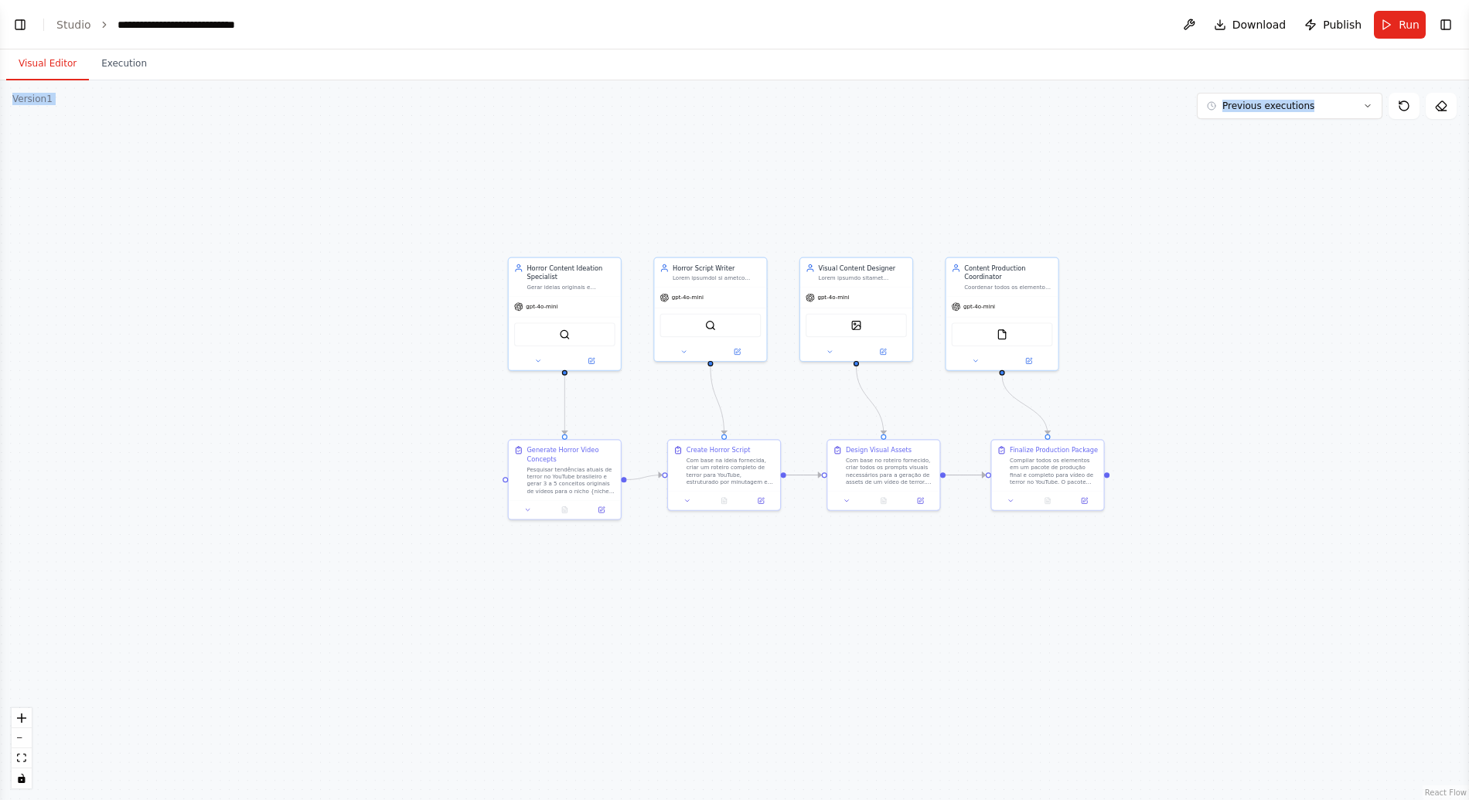
click at [369, 312] on div ".deletable-edge-delete-btn { width: 20px; height: 20px; border: 0px solid #ffff…" at bounding box center [734, 440] width 1469 height 720
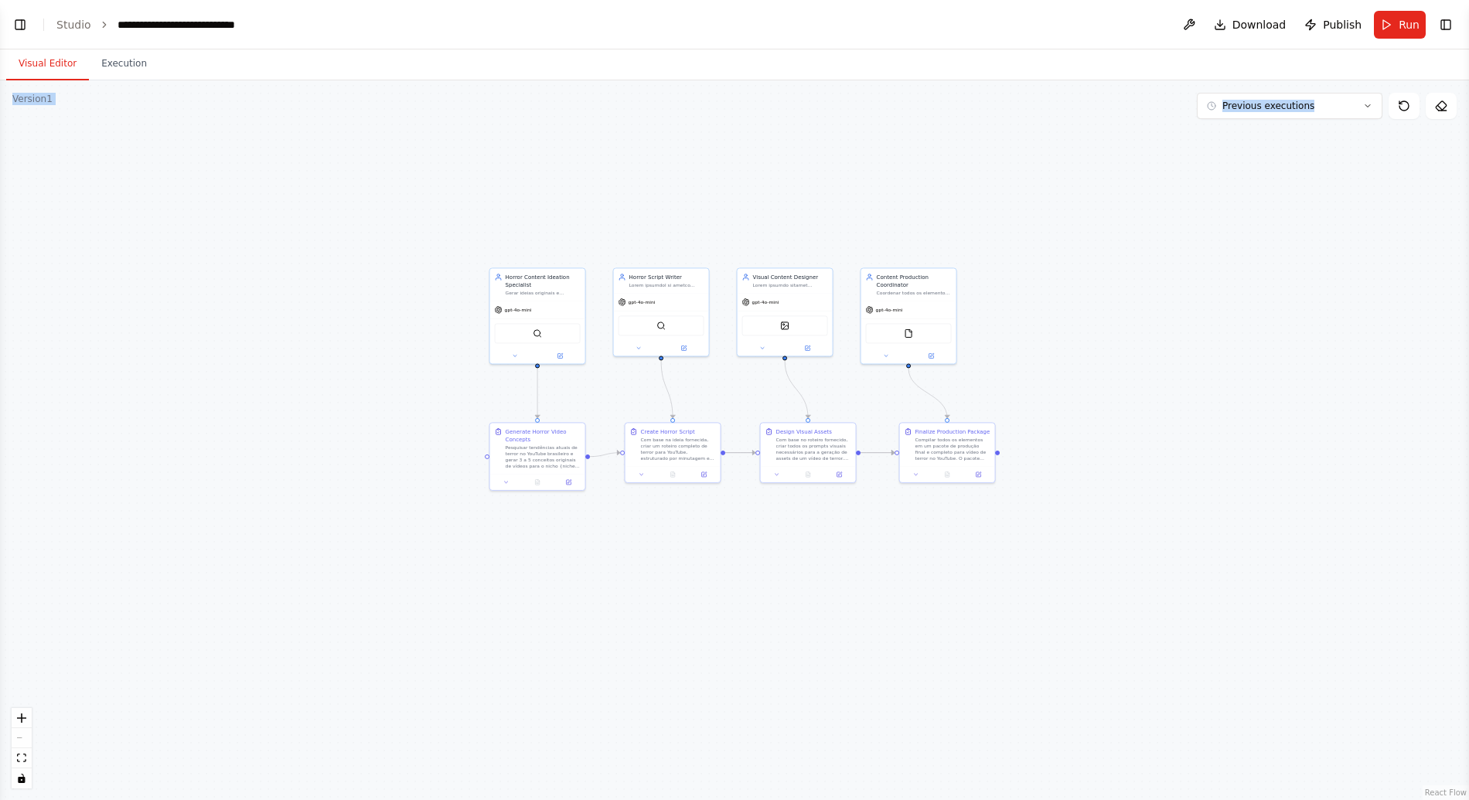
drag, startPoint x: 369, startPoint y: 312, endPoint x: 411, endPoint y: 346, distance: 53.4
click at [411, 346] on div ".deletable-edge-delete-btn { width: 20px; height: 20px; border: 0px solid #ffff…" at bounding box center [734, 440] width 1469 height 720
